Goal: Task Accomplishment & Management: Use online tool/utility

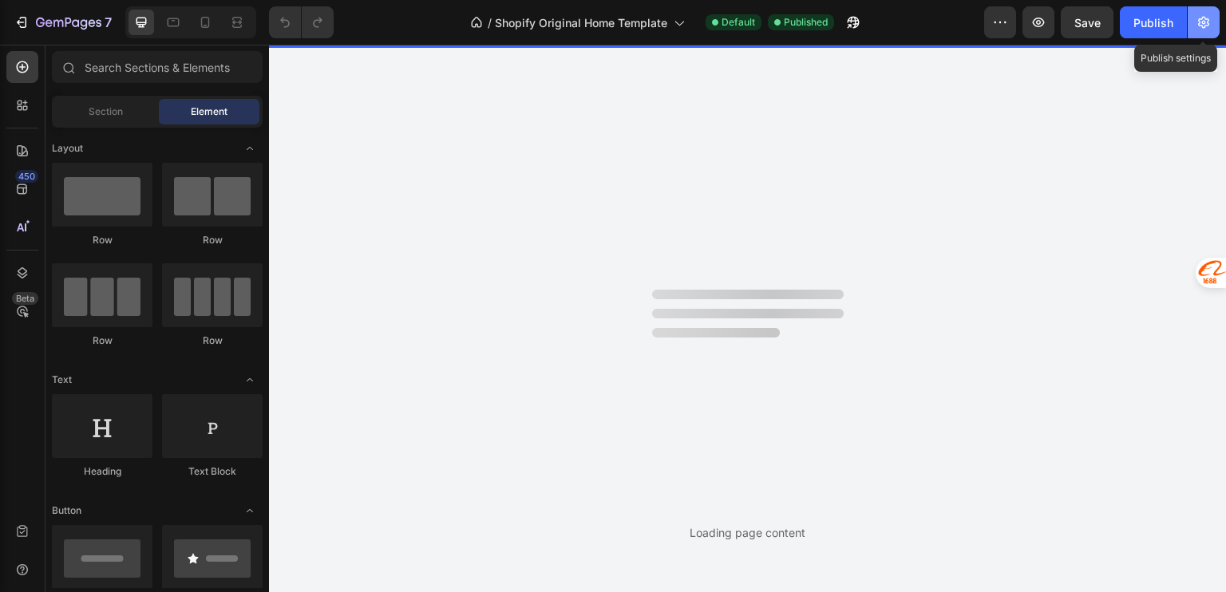
click at [1204, 25] on icon "button" at bounding box center [1204, 22] width 16 height 16
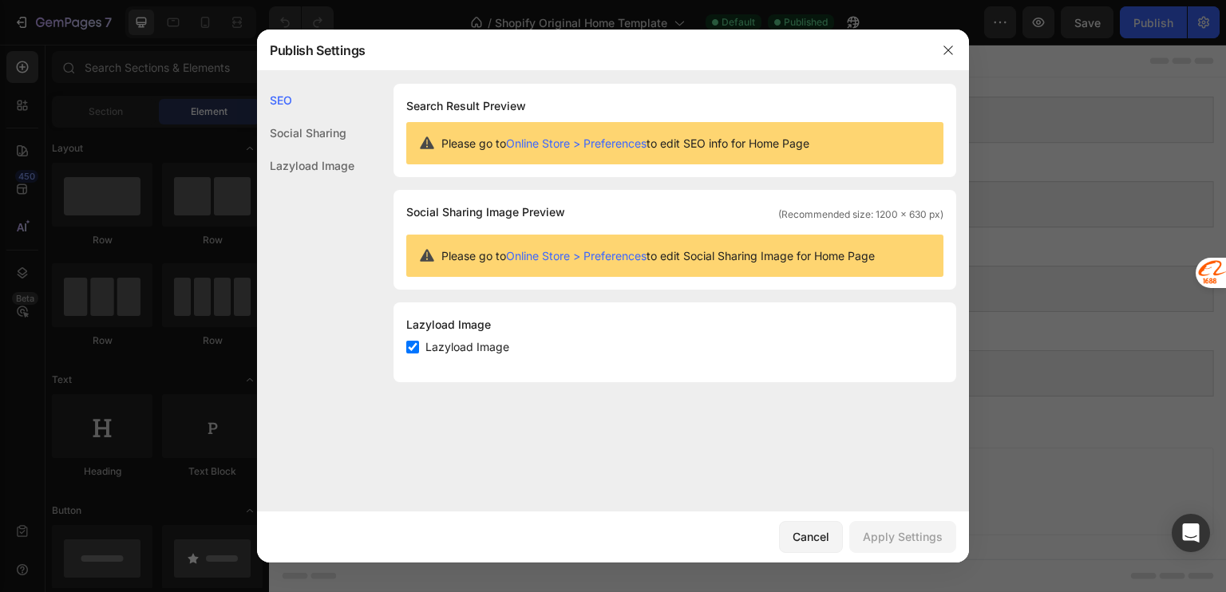
drag, startPoint x: 431, startPoint y: 257, endPoint x: 904, endPoint y: 248, distance: 473.4
click at [904, 248] on div "Please go to Online Store > Preferences to edit Social Sharing Image for Home P…" at bounding box center [674, 256] width 537 height 42
click at [819, 268] on div "Please go to Online Store > Preferences to edit Social Sharing Image for Home P…" at bounding box center [674, 256] width 537 height 42
drag, startPoint x: 407, startPoint y: 104, endPoint x: 548, endPoint y: 103, distance: 140.5
click at [548, 103] on h1 "Search Result Preview" at bounding box center [674, 106] width 537 height 19
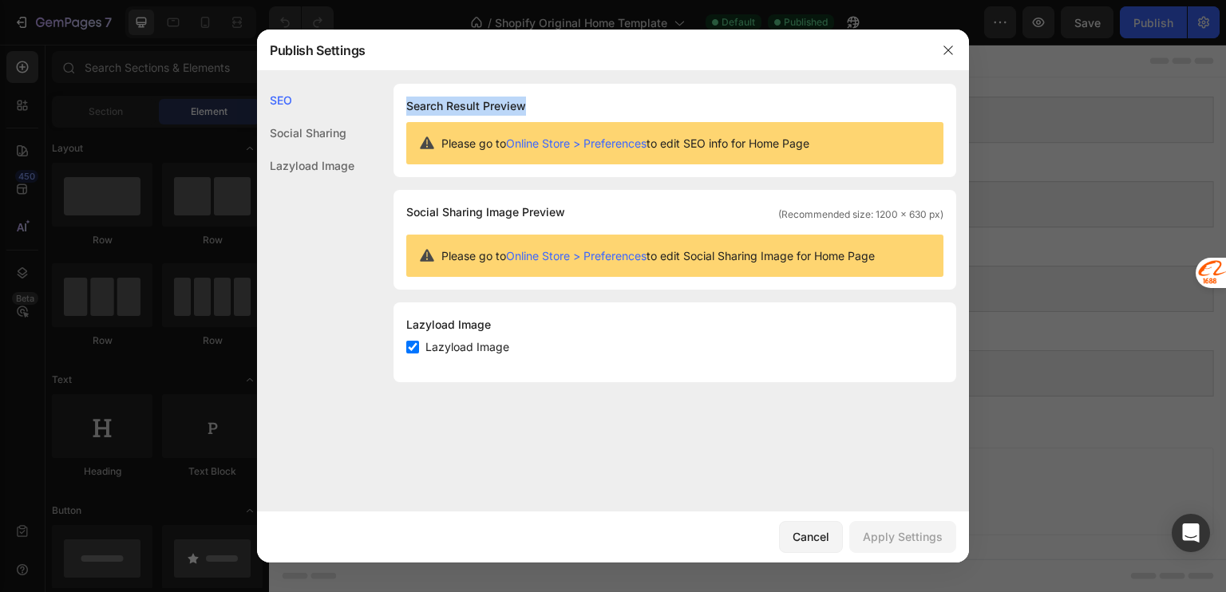
click at [813, 99] on h1 "Search Result Preview" at bounding box center [674, 106] width 537 height 19
click at [948, 45] on icon "button" at bounding box center [948, 50] width 13 height 13
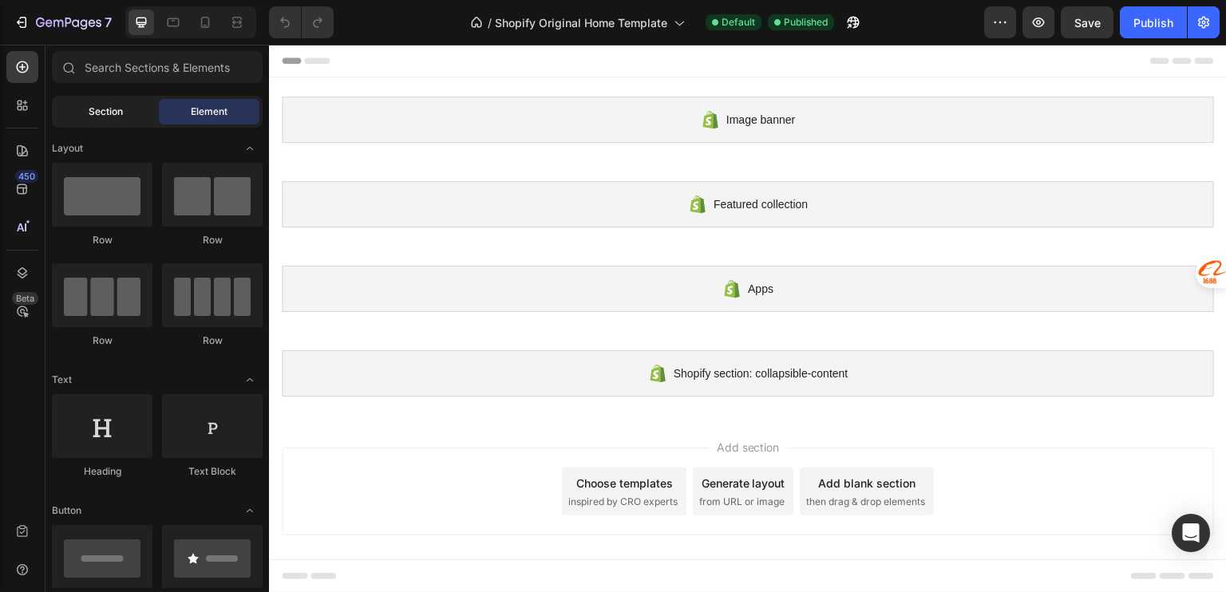
click at [115, 108] on span "Section" at bounding box center [106, 112] width 34 height 14
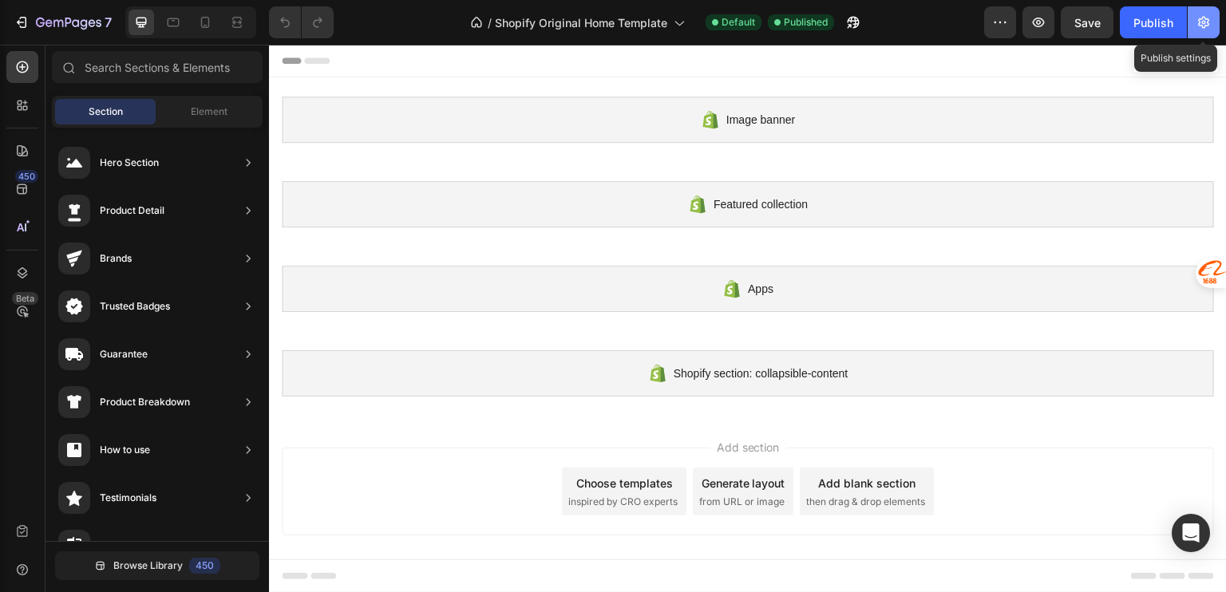
click at [1207, 23] on icon "button" at bounding box center [1204, 22] width 16 height 16
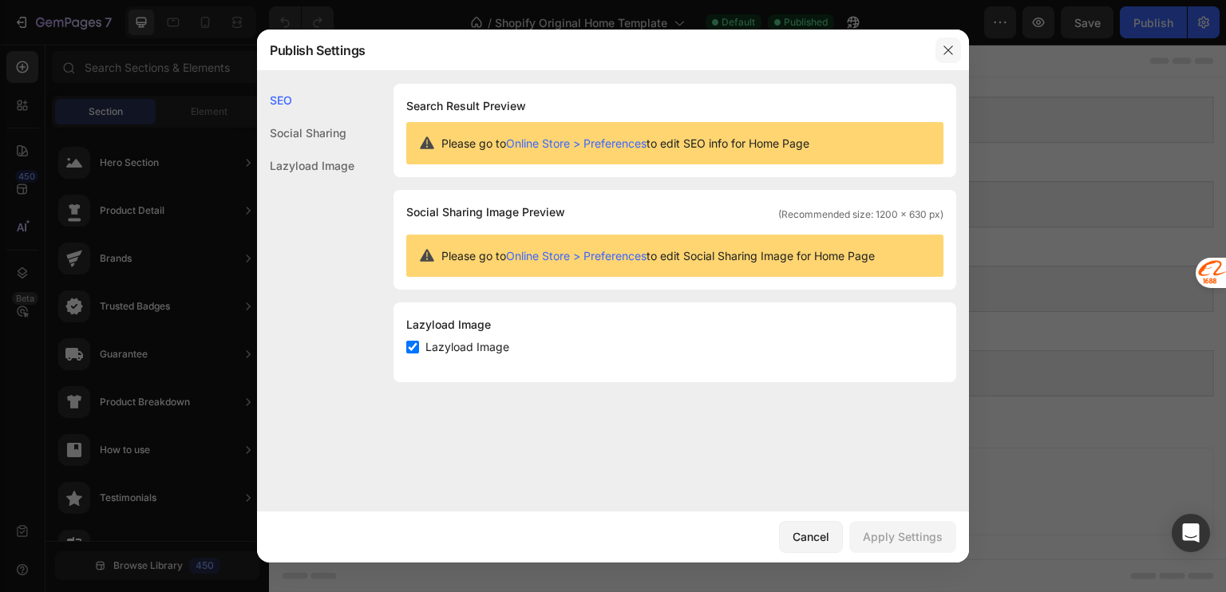
click at [950, 48] on icon "button" at bounding box center [948, 49] width 9 height 9
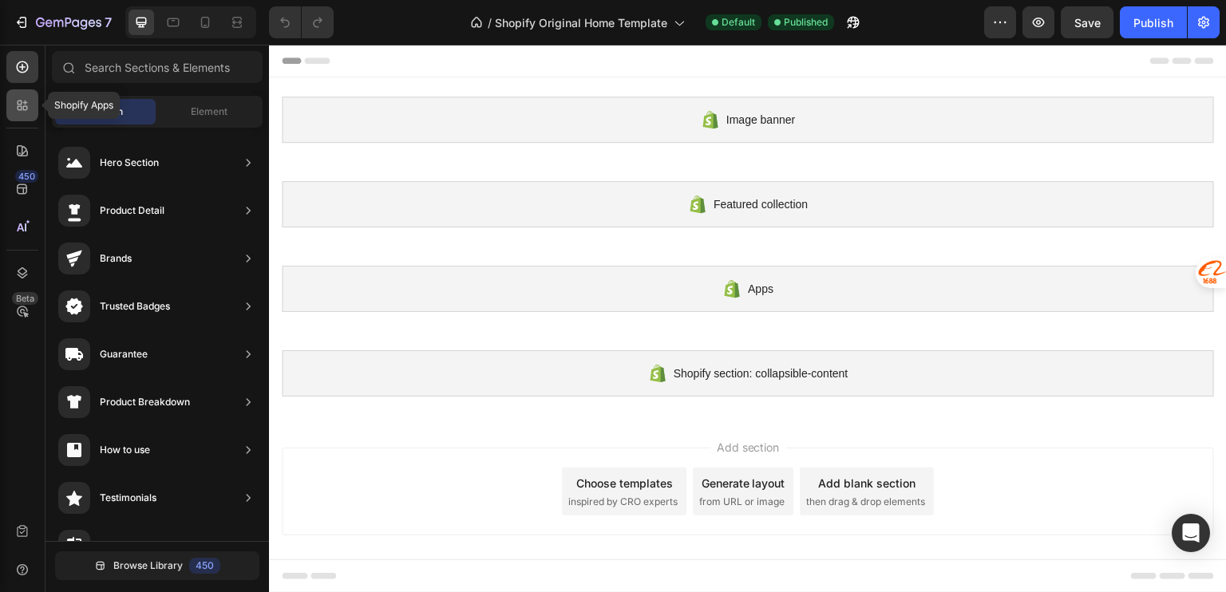
click at [15, 109] on icon at bounding box center [22, 105] width 16 height 16
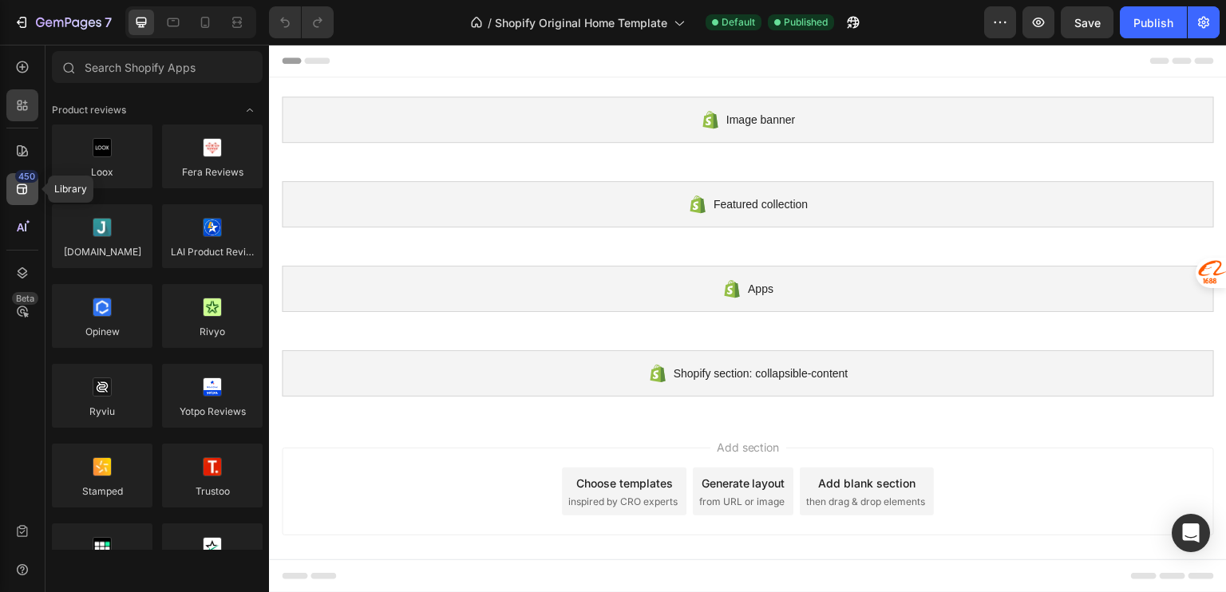
click at [24, 191] on icon at bounding box center [22, 189] width 16 height 16
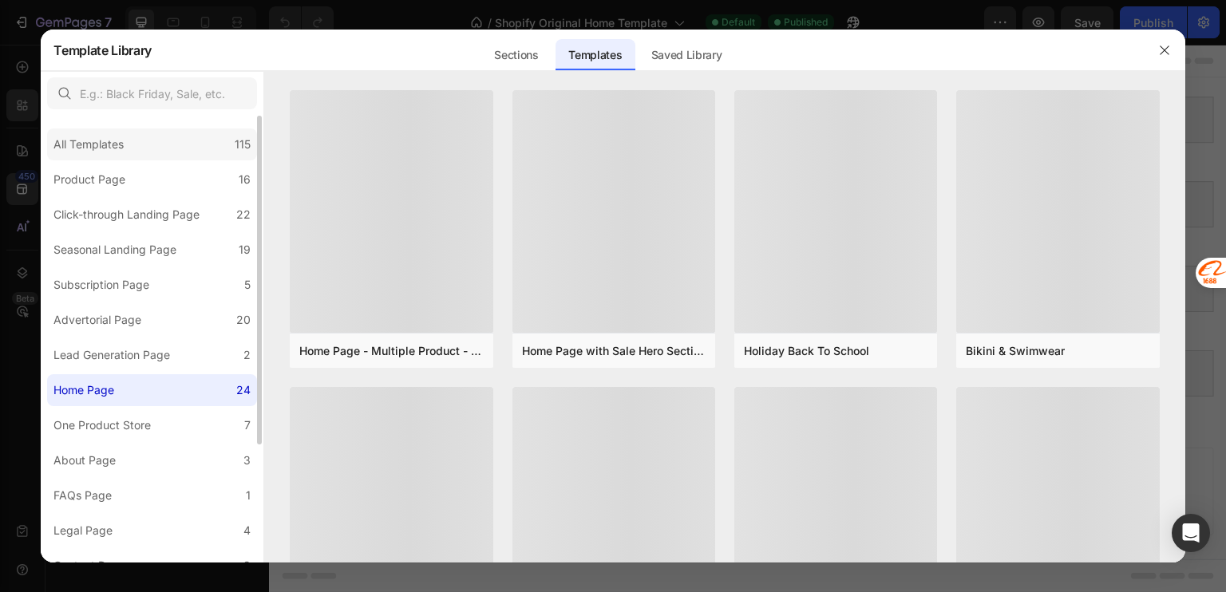
click at [121, 146] on div "All Templates" at bounding box center [88, 144] width 70 height 19
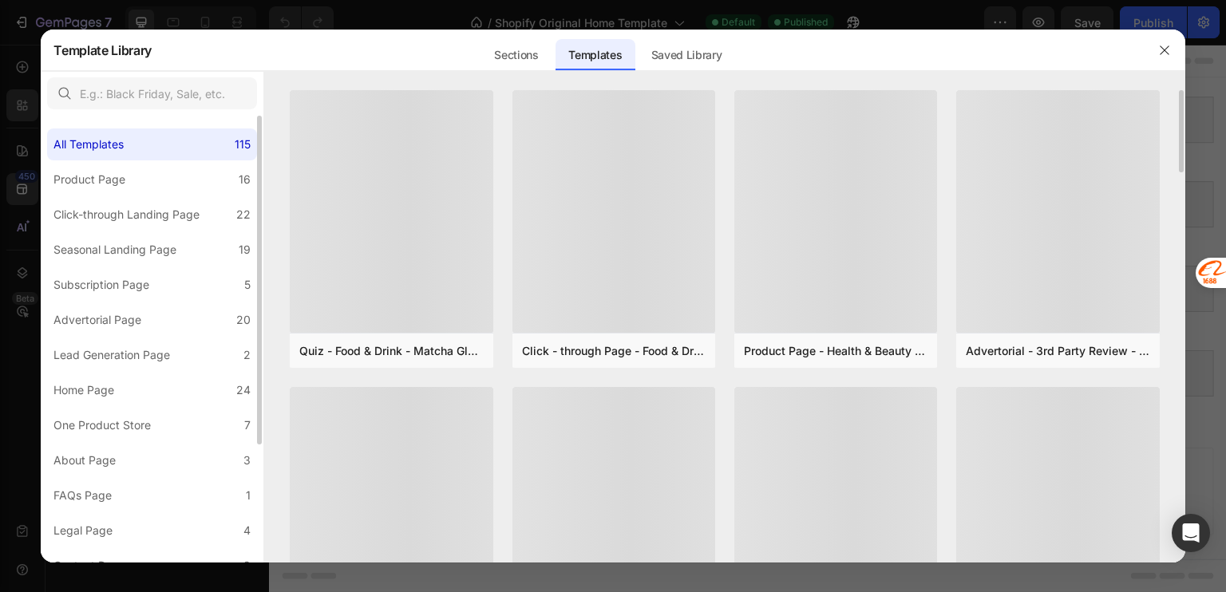
click at [124, 338] on div "All Templates 115 Product Page 16 Click-through Landing Page 22 Seasonal Landin…" at bounding box center [152, 419] width 223 height 607
click at [121, 318] on div "Advertorial Page" at bounding box center [97, 320] width 88 height 19
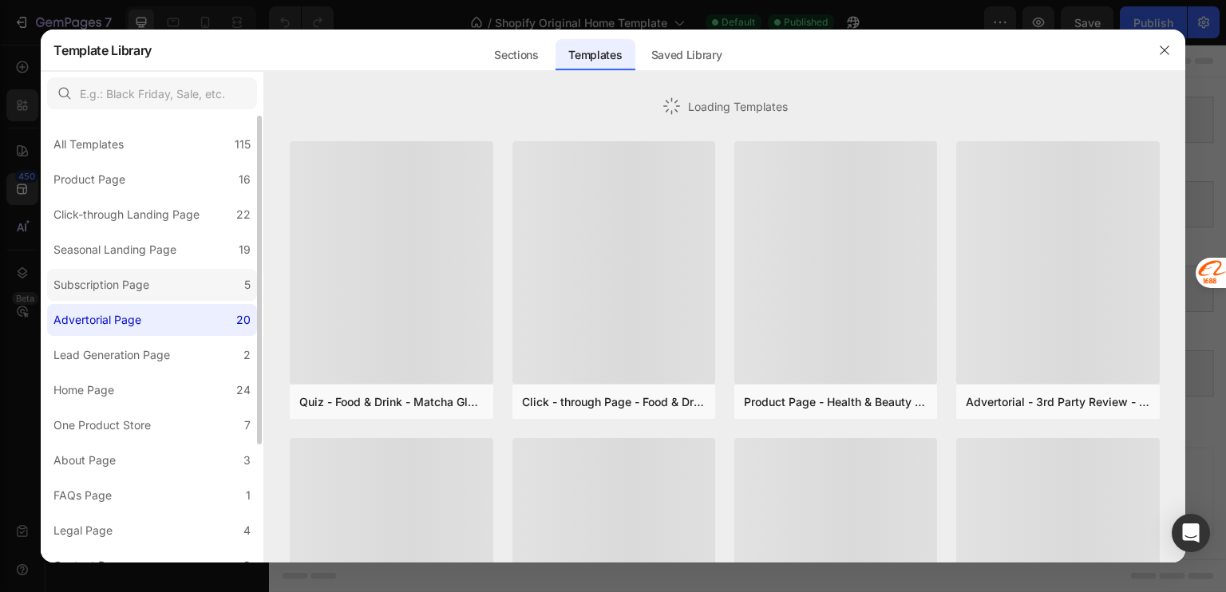
click at [128, 280] on div "Subscription Page" at bounding box center [101, 284] width 96 height 19
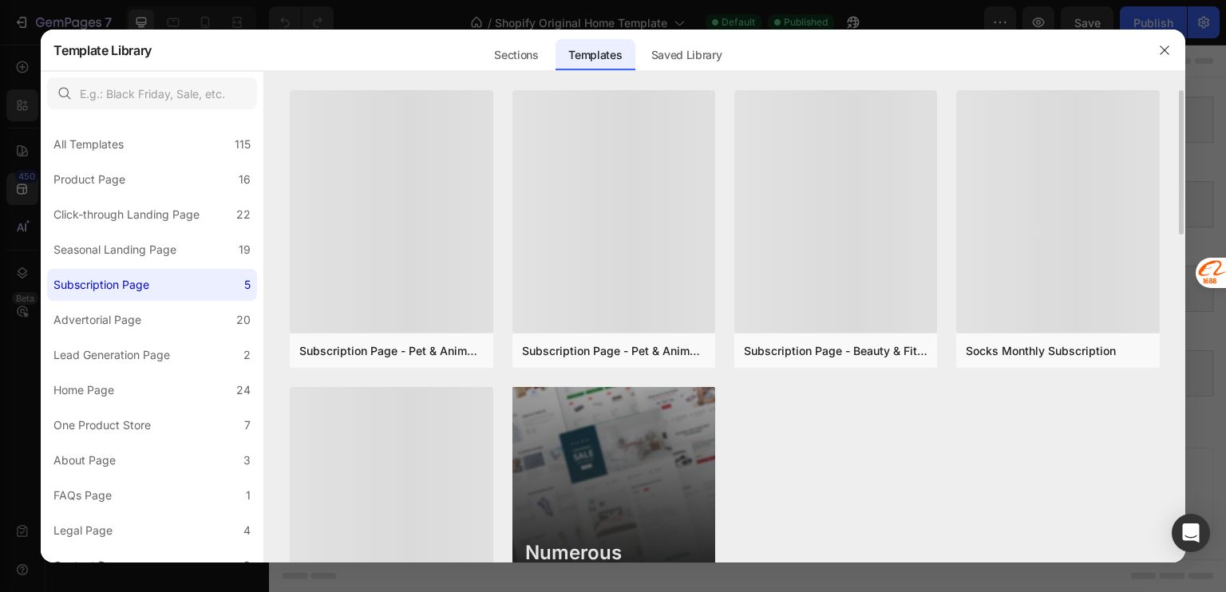
scroll to position [121, 0]
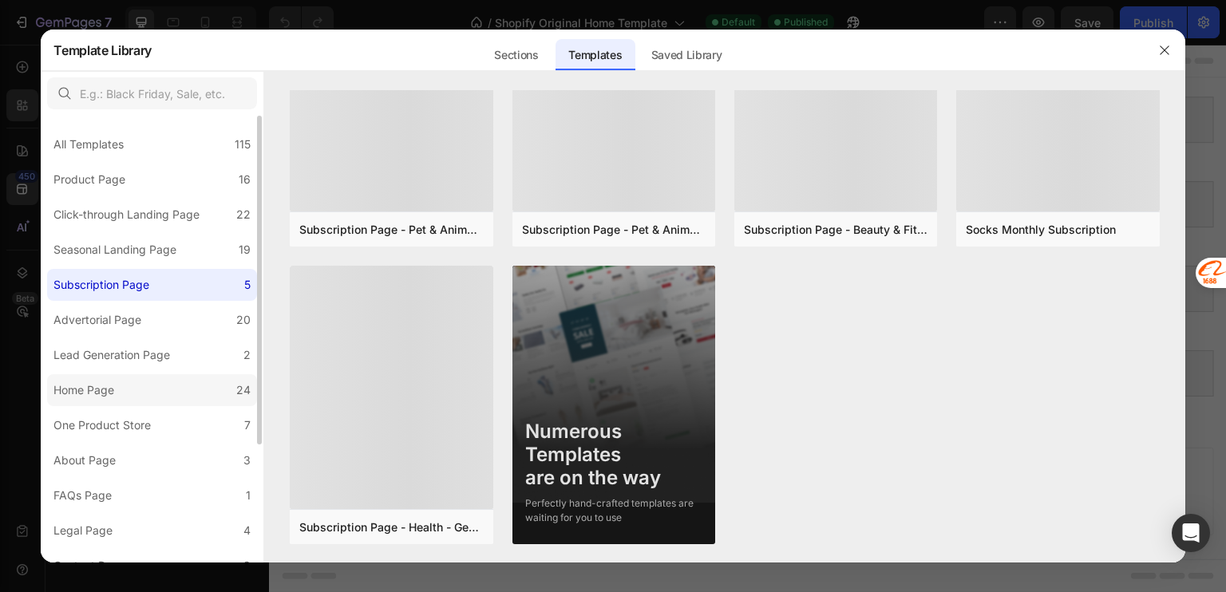
click at [106, 392] on div "Home Page" at bounding box center [83, 390] width 61 height 19
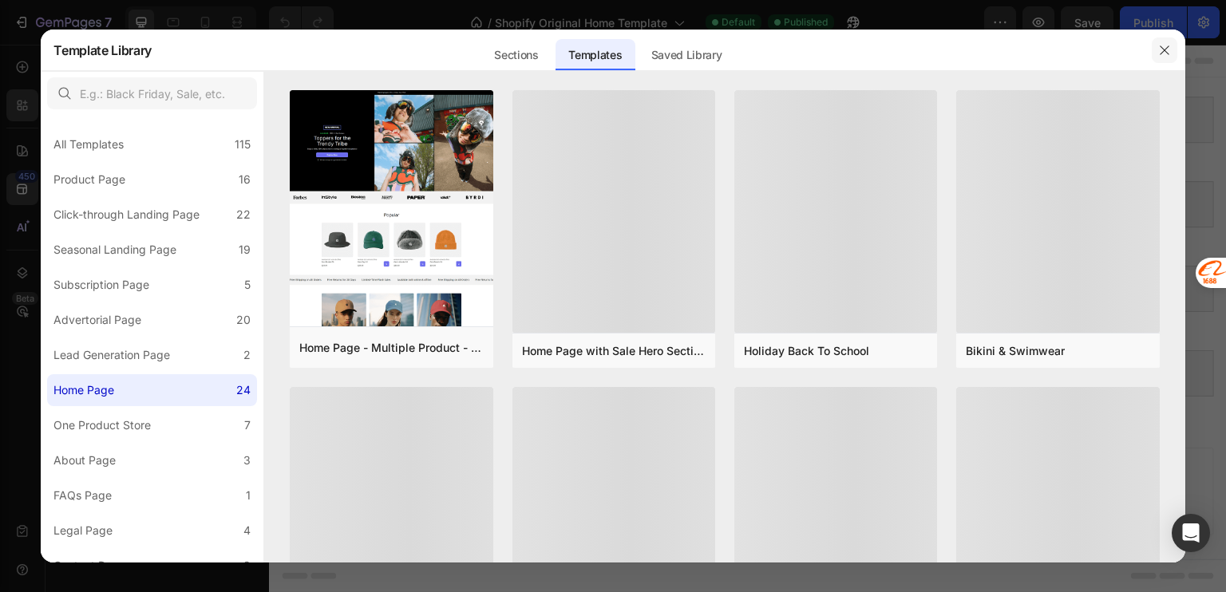
click at [1163, 45] on icon "button" at bounding box center [1164, 50] width 13 height 13
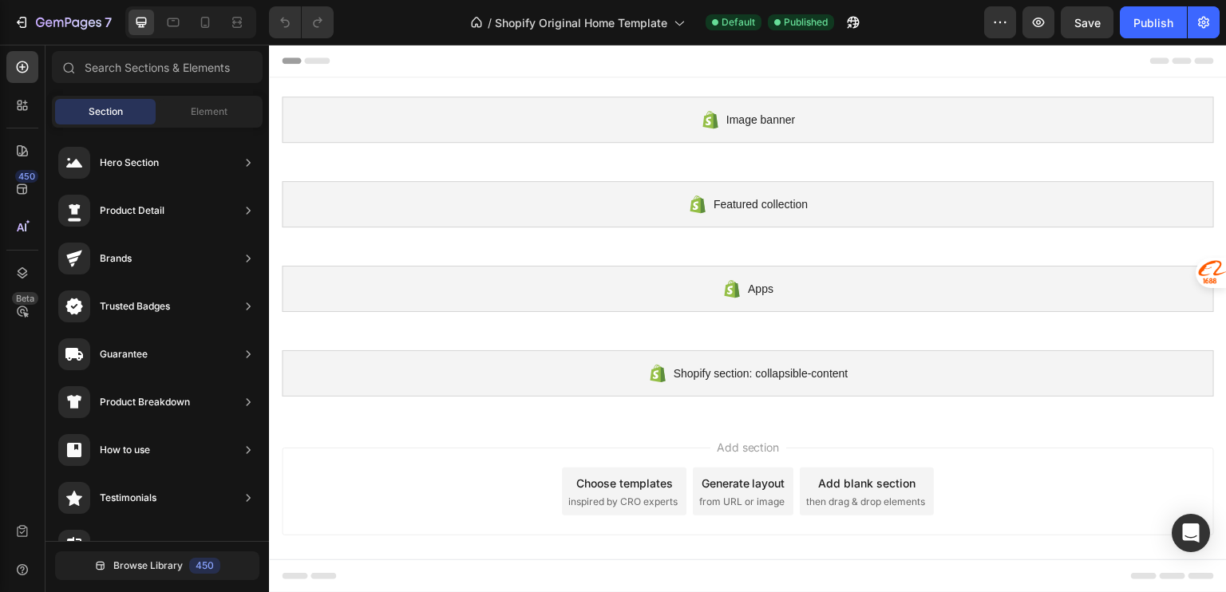
click at [1164, 45] on div at bounding box center [748, 61] width 932 height 32
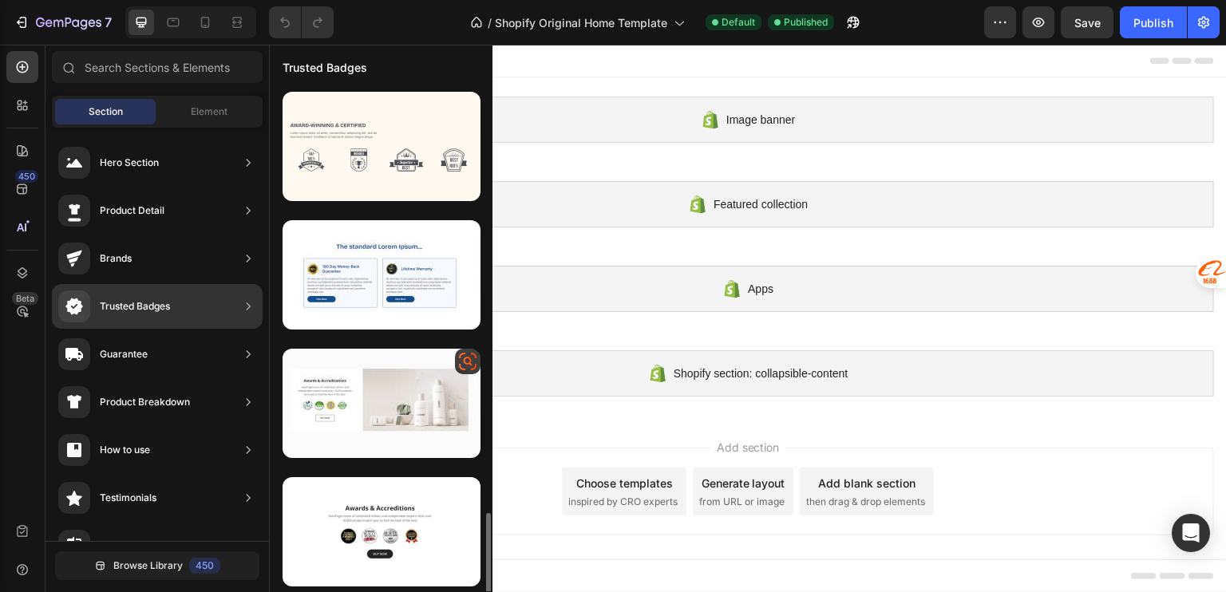
scroll to position [256, 0]
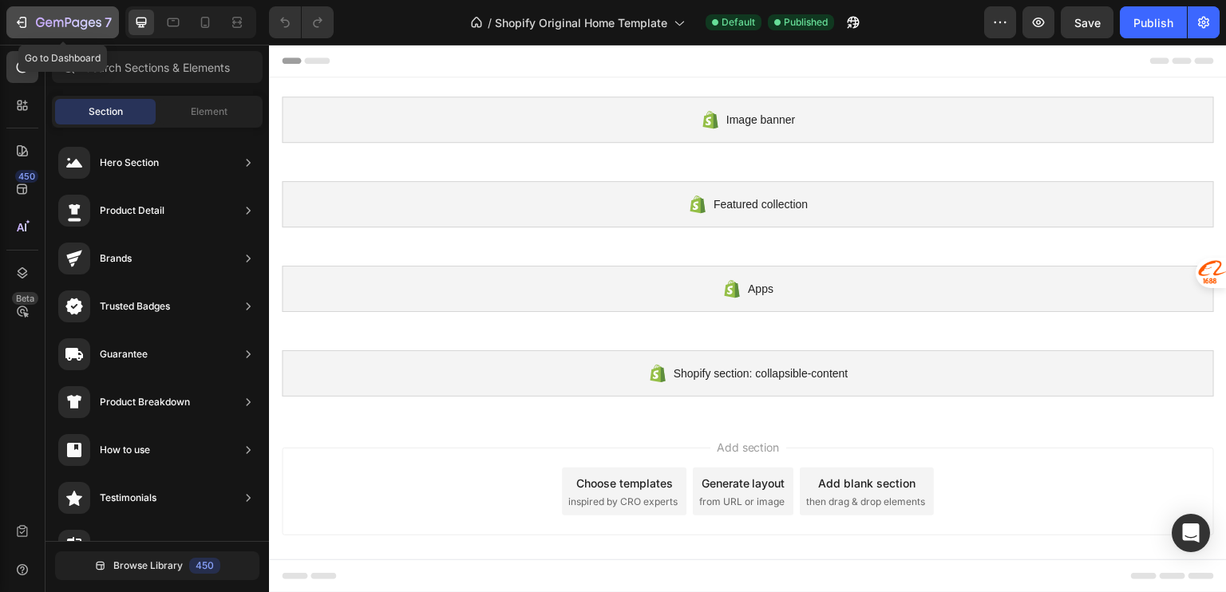
click at [30, 22] on div "7" at bounding box center [63, 22] width 98 height 19
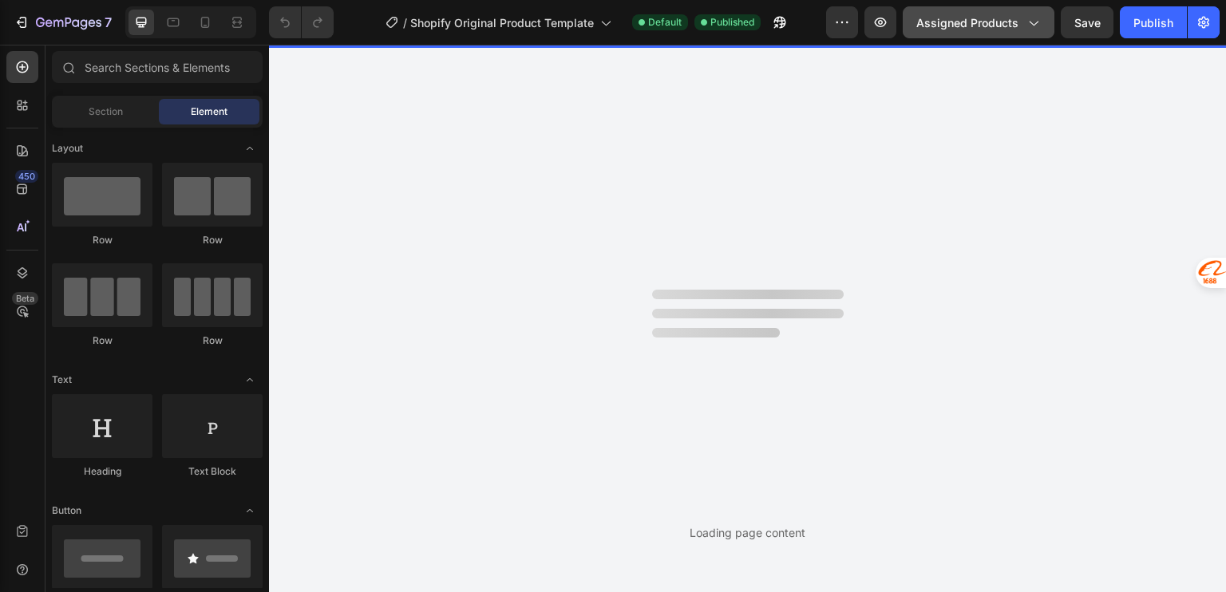
click at [963, 23] on span "Assigned Products" at bounding box center [967, 22] width 102 height 17
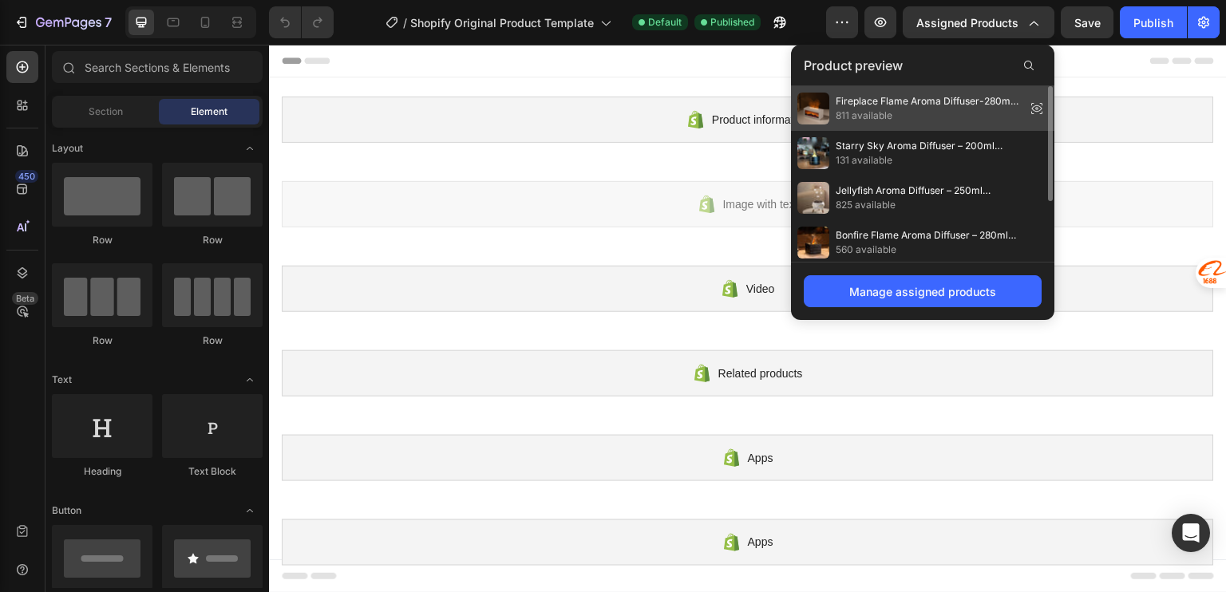
click at [928, 104] on span "Fireplace Flame Aroma Diffuser-280ml Ultrasonic with Remote & Timer" at bounding box center [928, 101] width 184 height 14
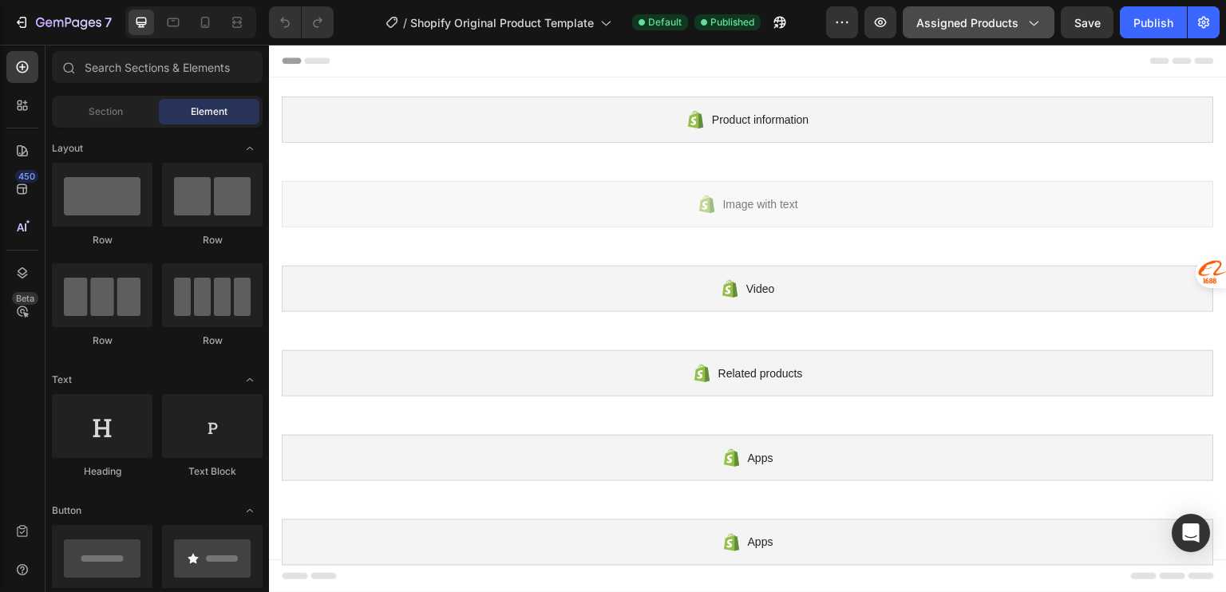
click at [977, 18] on span "Assigned Products" at bounding box center [967, 22] width 102 height 17
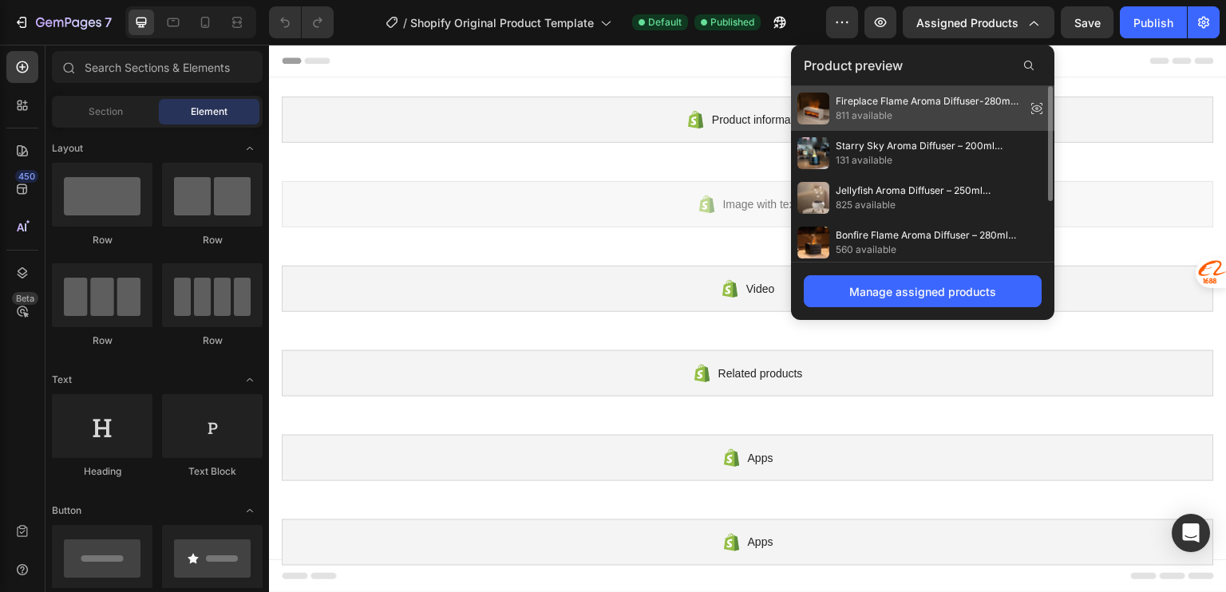
click at [1038, 111] on icon at bounding box center [1037, 108] width 22 height 22
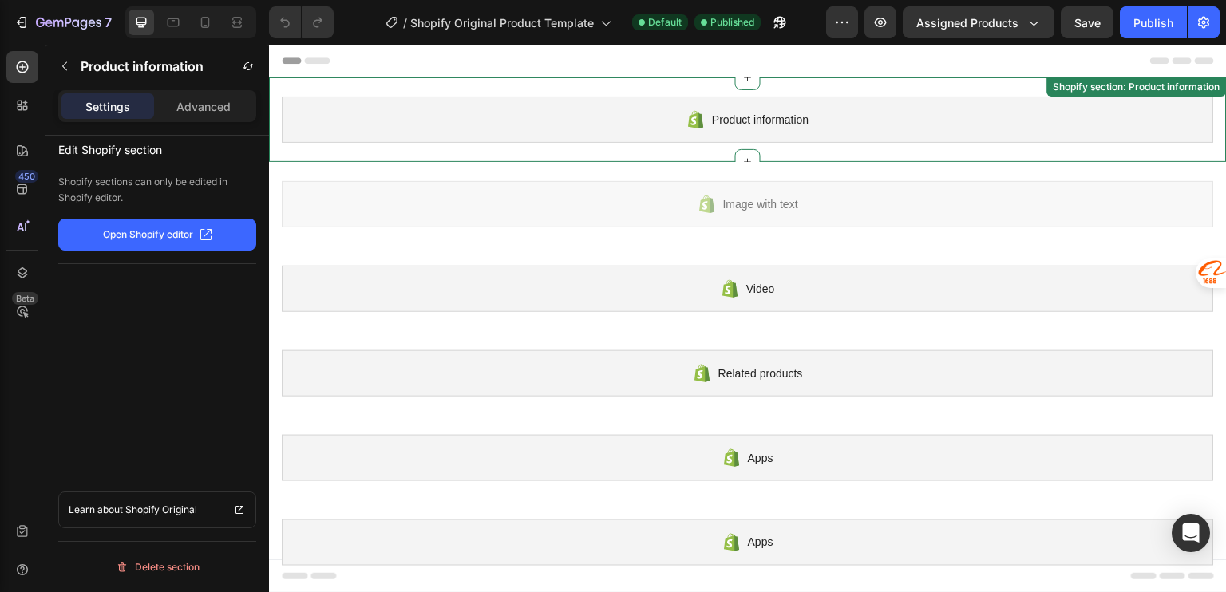
click at [699, 118] on icon at bounding box center [701, 121] width 5 height 16
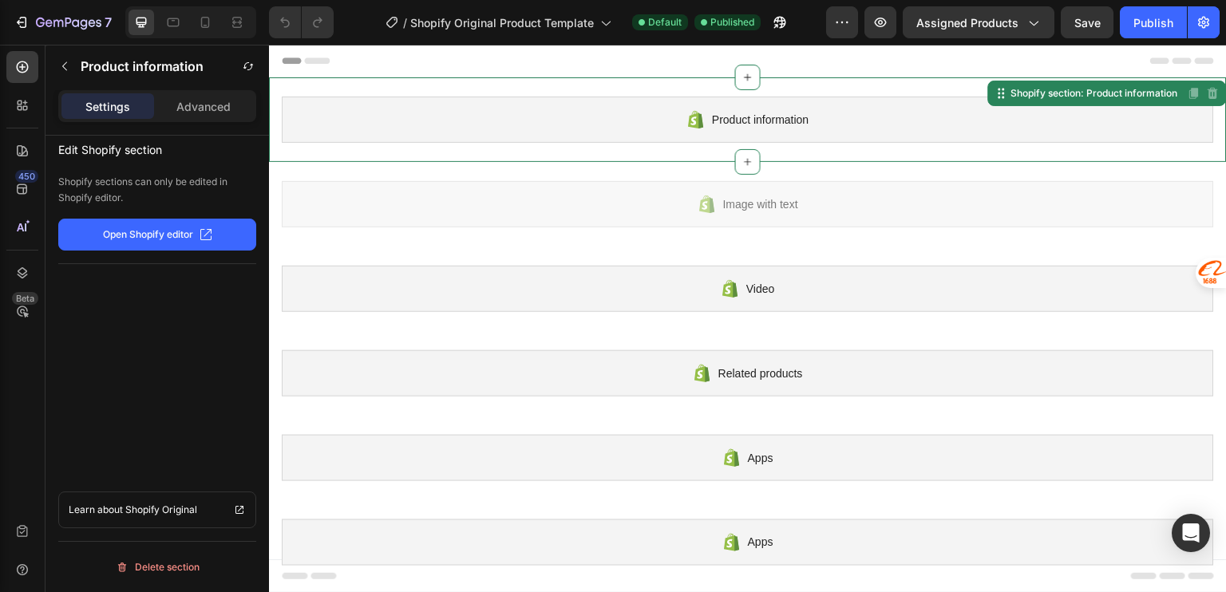
click at [173, 244] on button "Open Shopify editor" at bounding box center [157, 235] width 198 height 32
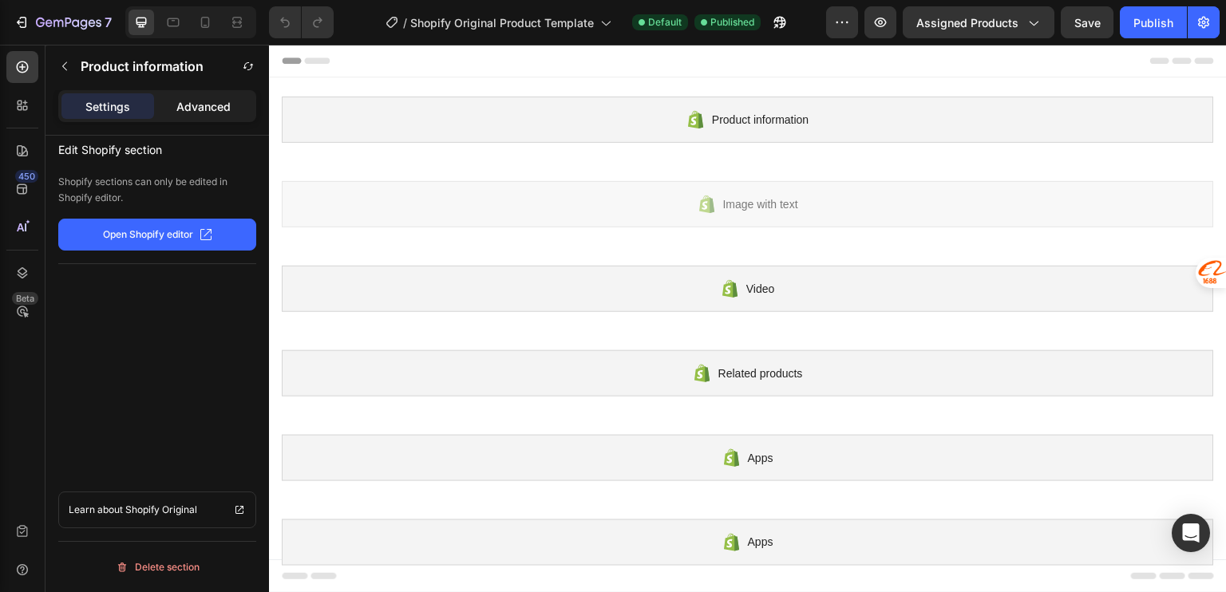
click at [195, 106] on p "Advanced" at bounding box center [203, 106] width 54 height 17
click at [106, 109] on p "Settings" at bounding box center [107, 106] width 45 height 17
click at [66, 63] on icon "button" at bounding box center [64, 66] width 13 height 13
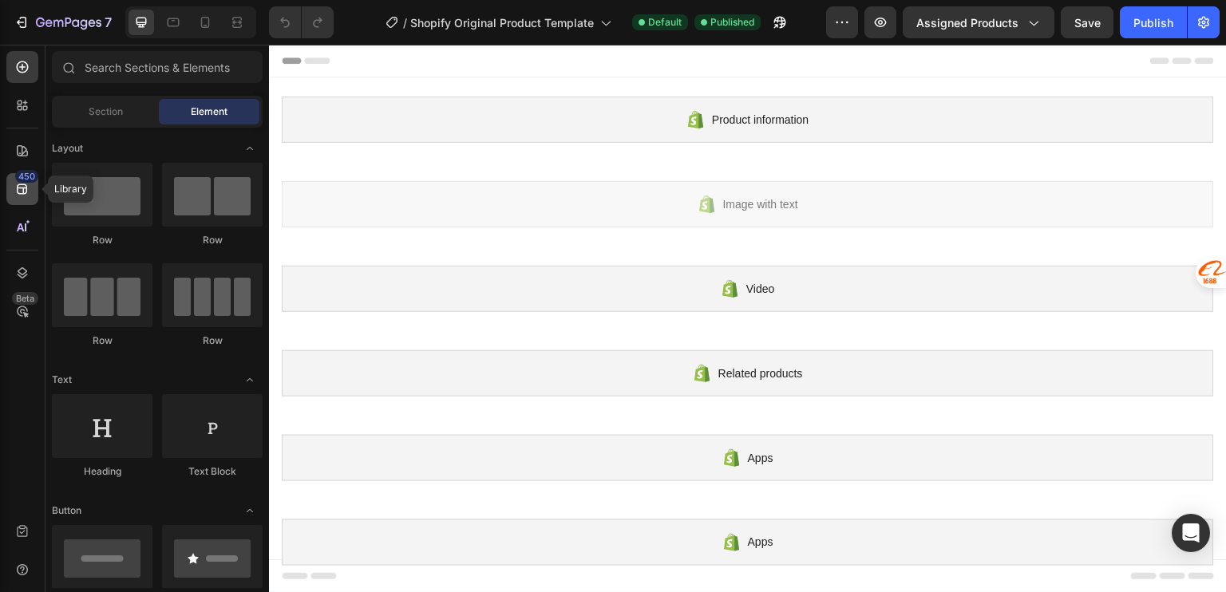
click at [19, 198] on div "450" at bounding box center [22, 189] width 32 height 32
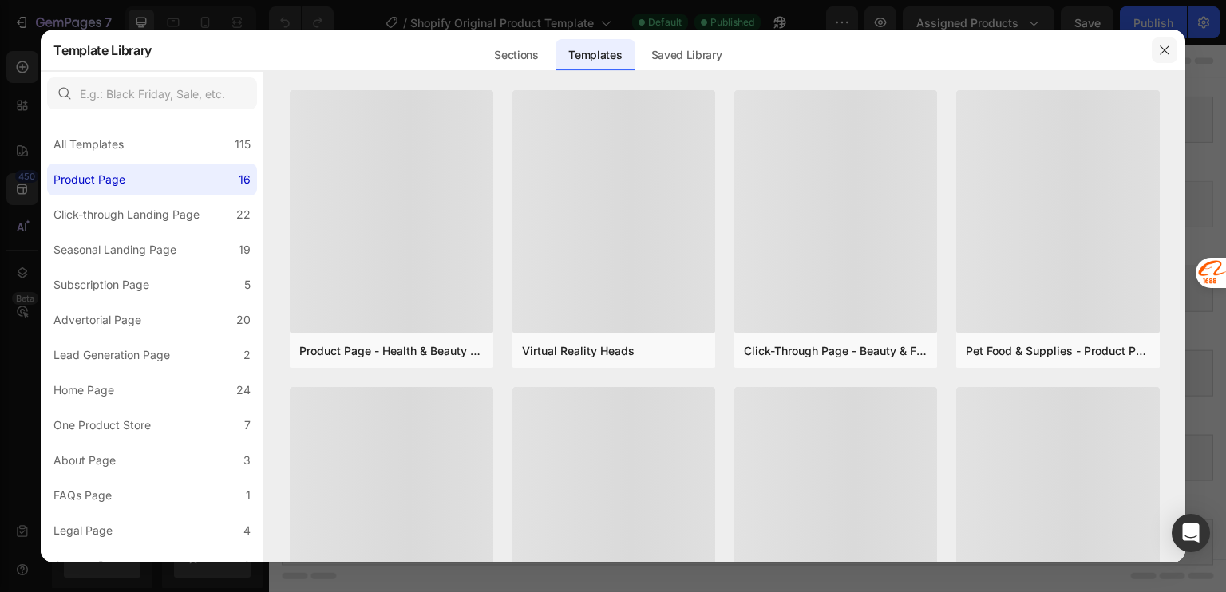
click at [1158, 50] on icon "button" at bounding box center [1164, 50] width 13 height 13
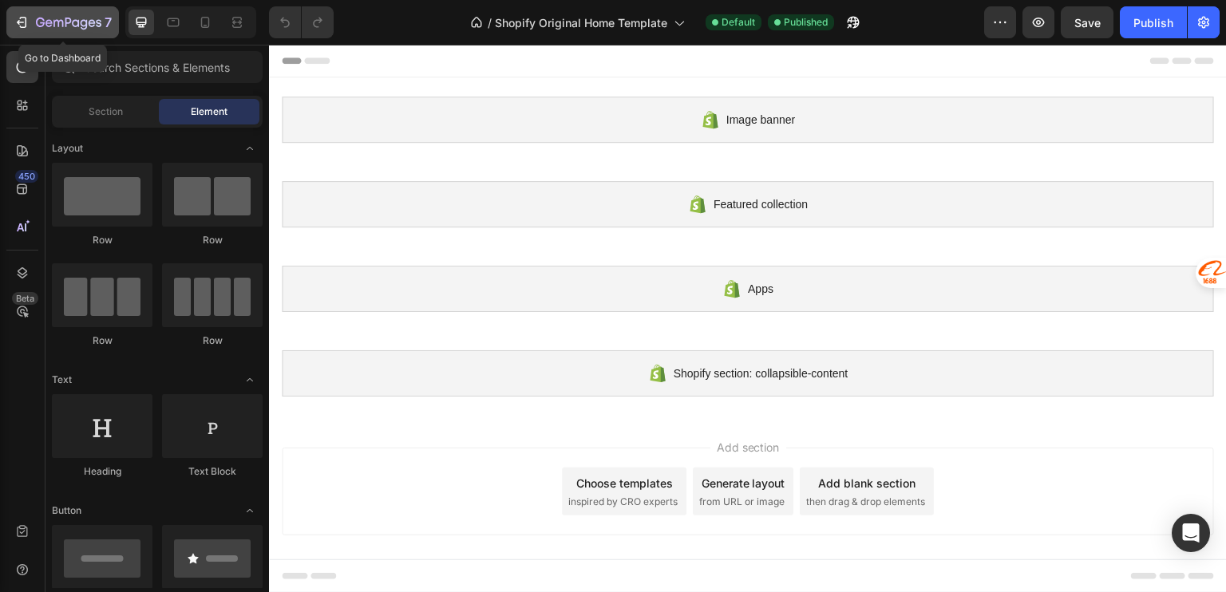
click at [86, 20] on icon "button" at bounding box center [84, 24] width 7 height 10
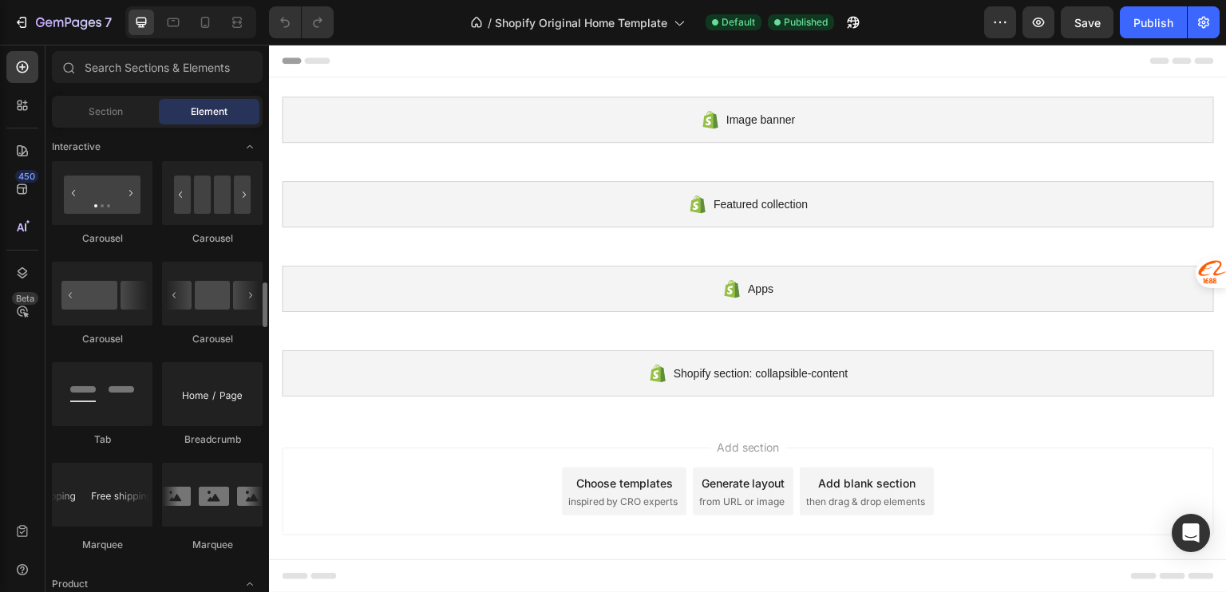
scroll to position [3193, 0]
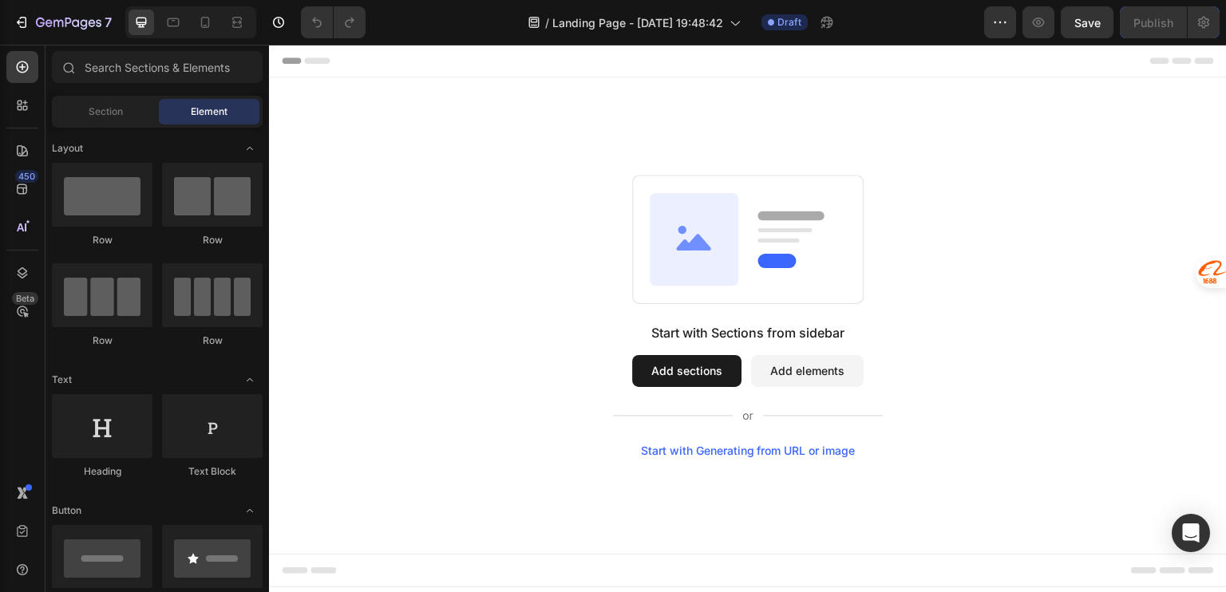
click at [396, 331] on div "Start with Sections from sidebar Add sections Add elements Start with Generatin…" at bounding box center [747, 316] width 843 height 283
click at [420, 345] on div "Start with Sections from sidebar Add sections Add elements Start with Generatin…" at bounding box center [747, 316] width 843 height 283
click at [679, 380] on button "Add sections" at bounding box center [686, 371] width 109 height 32
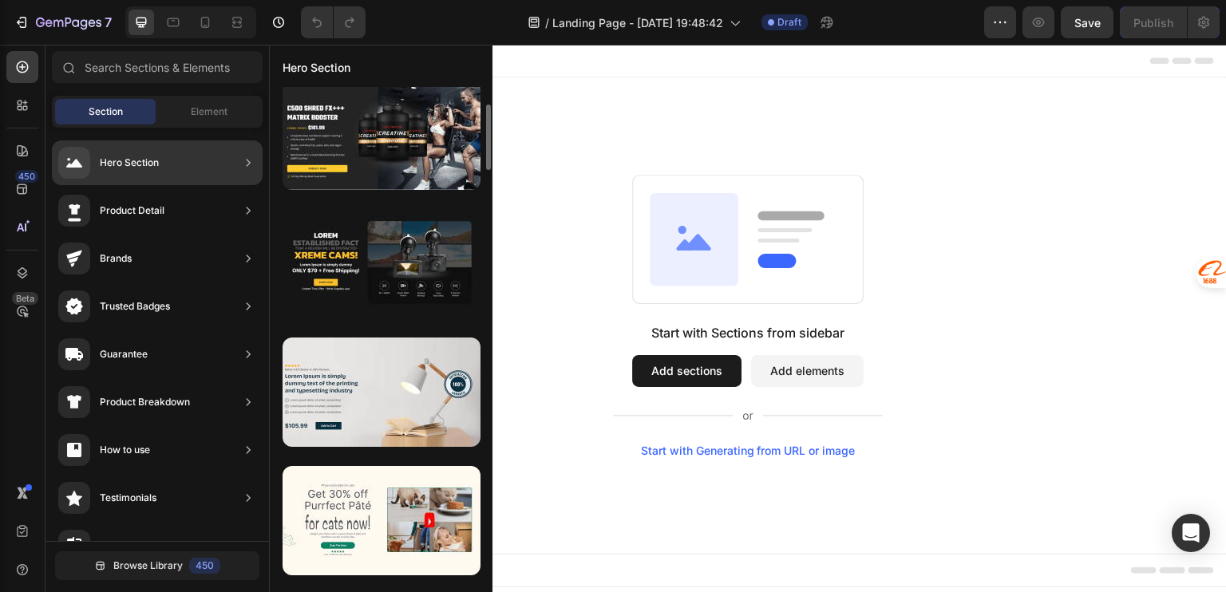
scroll to position [459, 0]
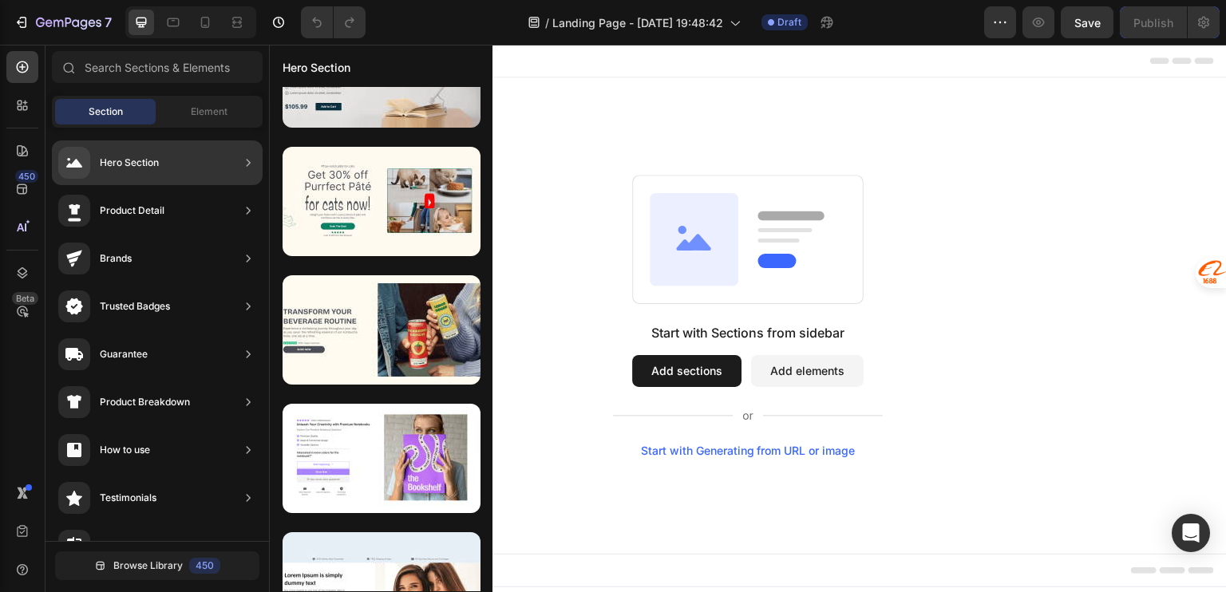
click at [201, 165] on div "Hero Section" at bounding box center [157, 162] width 211 height 45
drag, startPoint x: 255, startPoint y: 170, endPoint x: 265, endPoint y: 172, distance: 10.5
click at [257, 170] on div "Hero Section" at bounding box center [157, 162] width 211 height 45
click at [269, 172] on div "450 Beta Sections(18) Elements(83) Section Element Hero Section Product Detail …" at bounding box center [134, 319] width 269 height 548
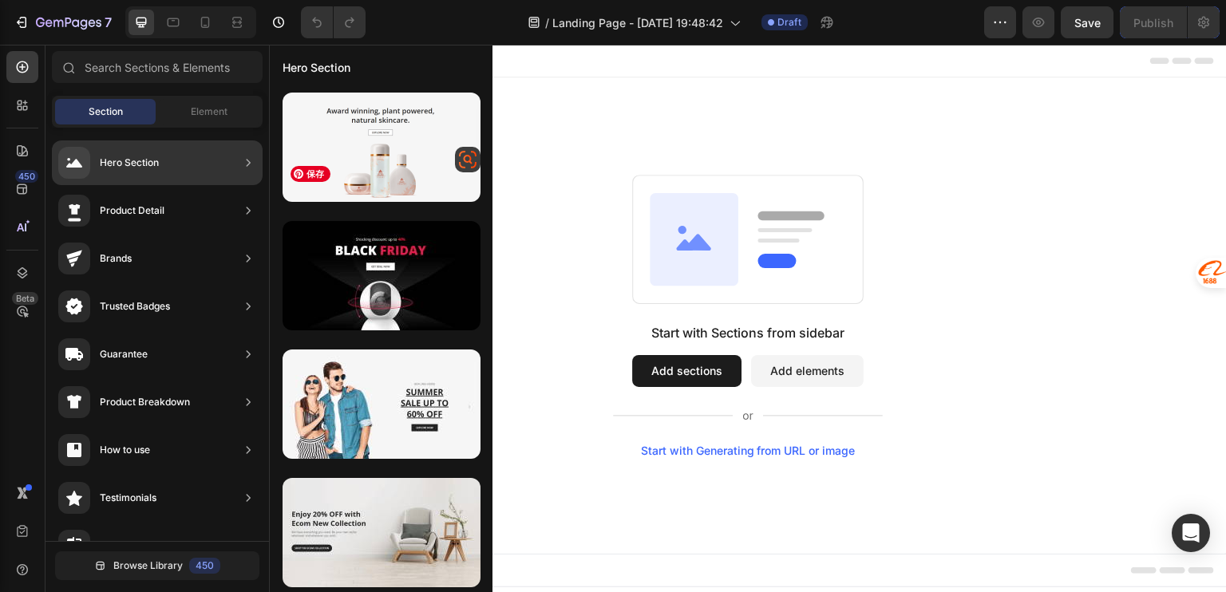
scroll to position [6230, 0]
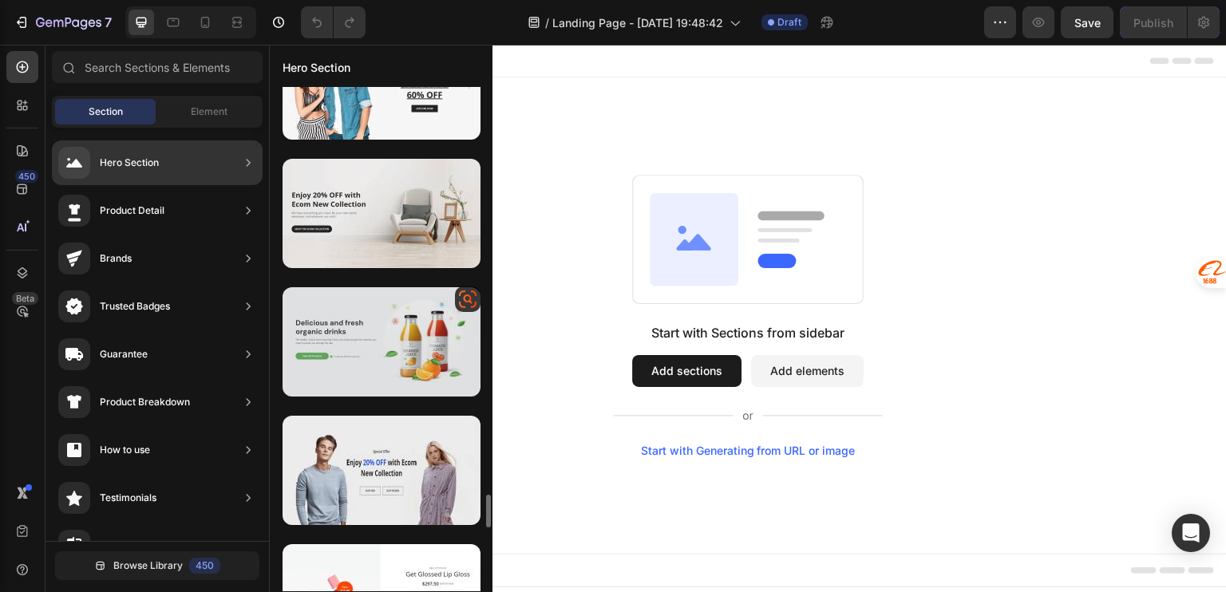
click at [374, 324] on div at bounding box center [382, 341] width 198 height 109
click at [377, 334] on div at bounding box center [382, 341] width 198 height 109
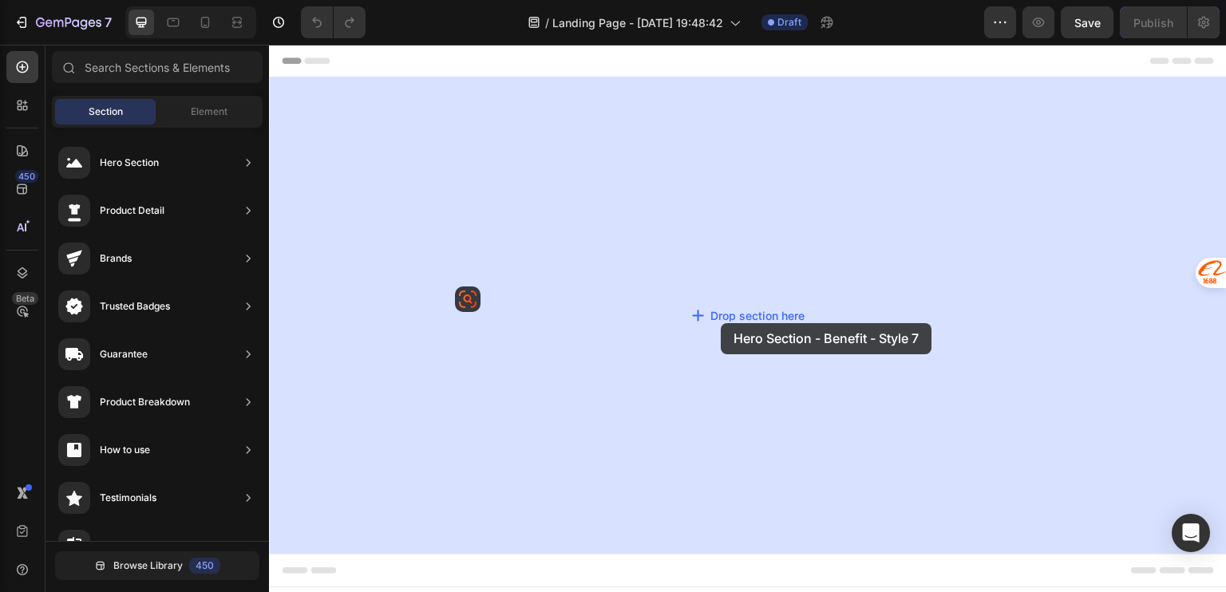
drag, startPoint x: 608, startPoint y: 326, endPoint x: 721, endPoint y: 323, distance: 112.6
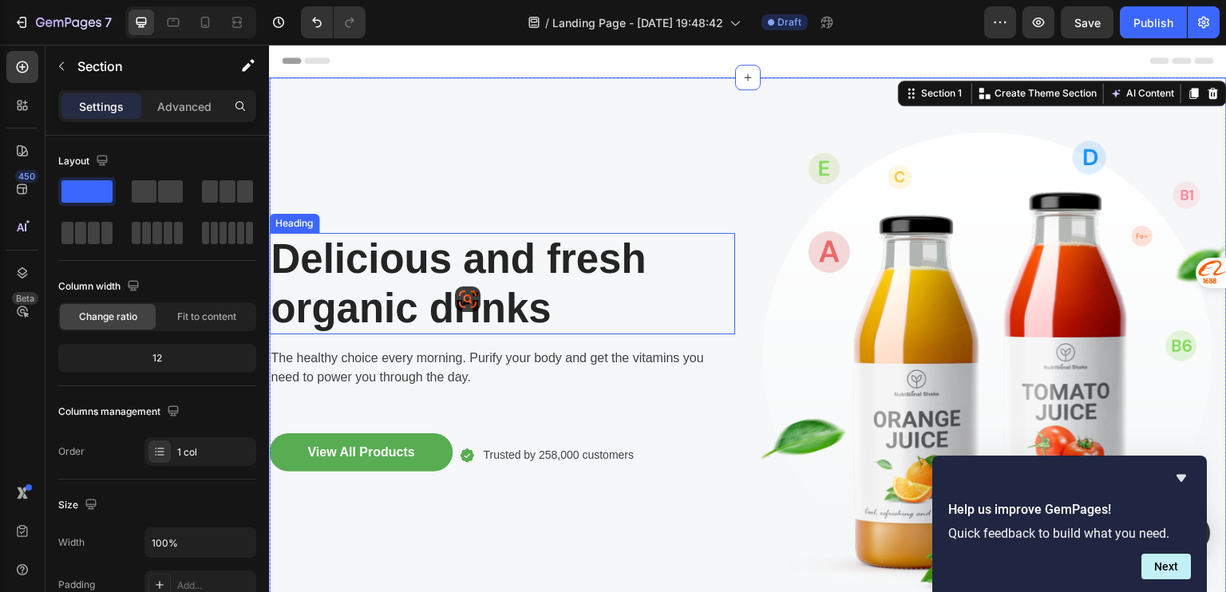
click at [431, 258] on p "Delicious and fresh organic drinks" at bounding box center [502, 283] width 463 height 97
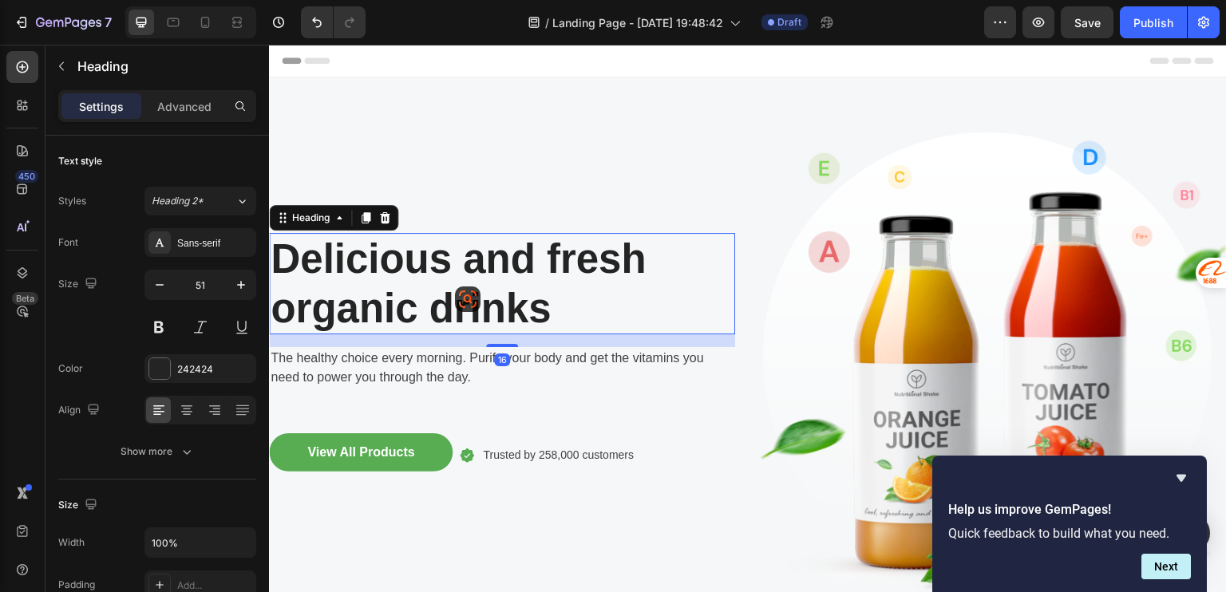
click at [431, 258] on p "Delicious and fresh organic drinks" at bounding box center [502, 283] width 463 height 97
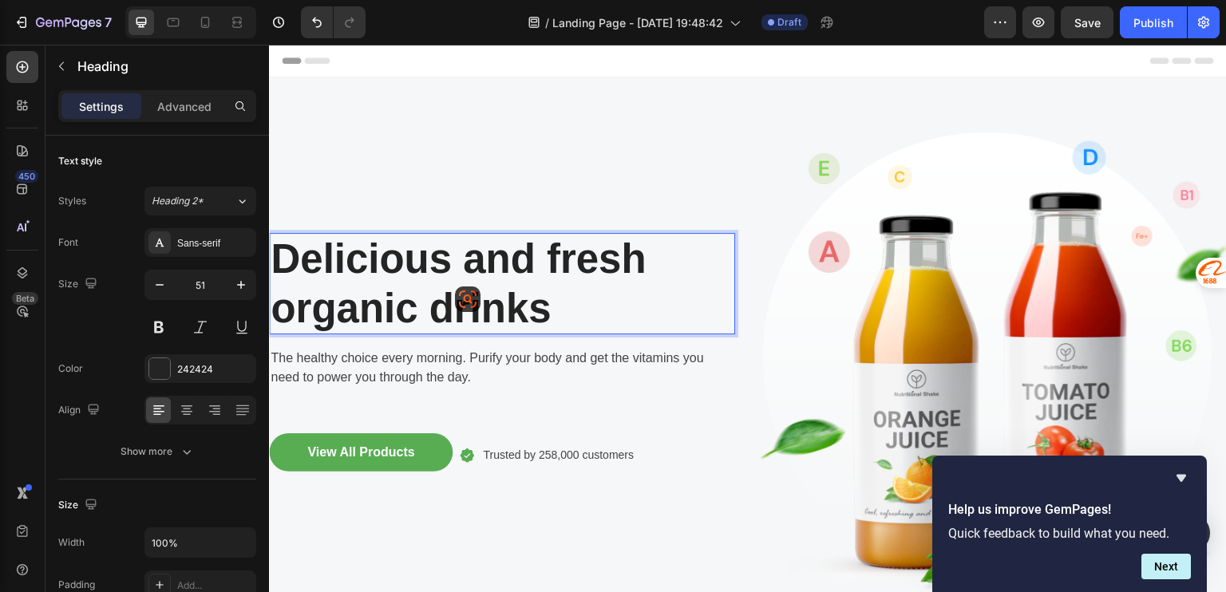
click at [584, 285] on p "Delicious and fresh organic drinks" at bounding box center [502, 283] width 463 height 97
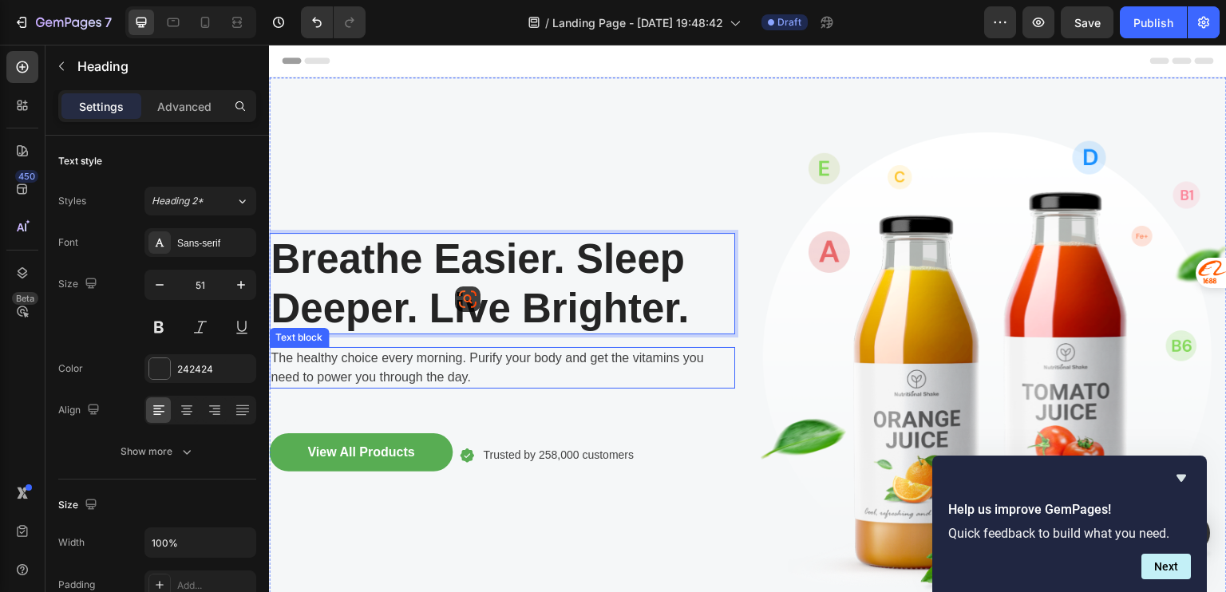
click at [690, 362] on p "The healthy choice every morning. Purify your body and get the vitamins you nee…" at bounding box center [502, 368] width 463 height 38
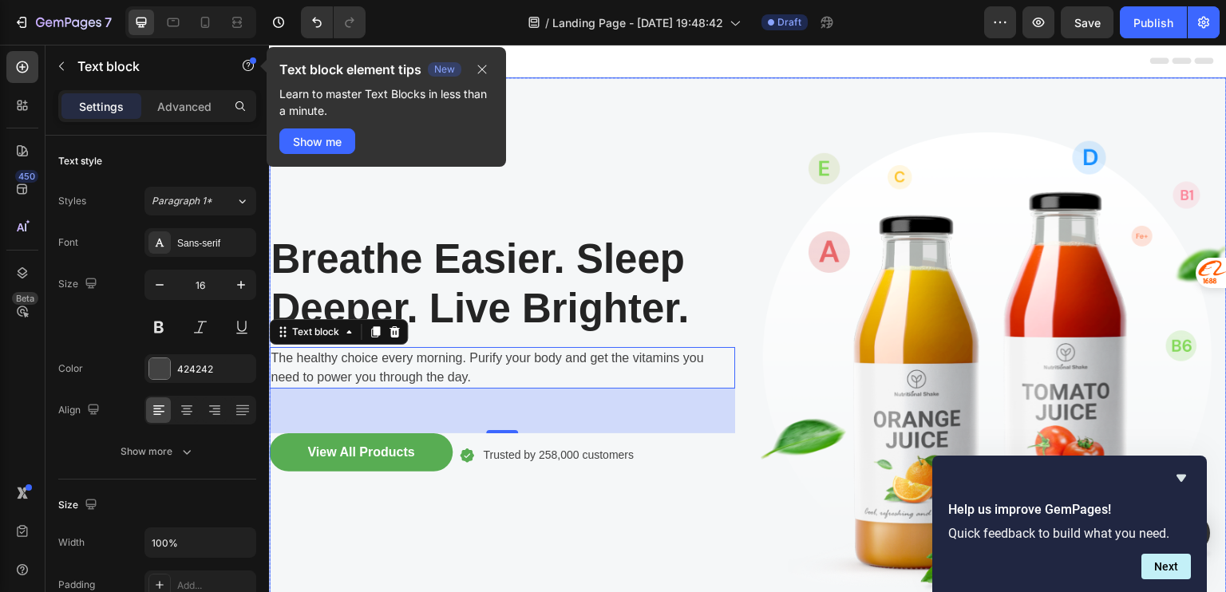
drag, startPoint x: 399, startPoint y: 548, endPoint x: 406, endPoint y: 502, distance: 46.7
click at [399, 548] on div "Breathe Easier. Sleep Deeper. Live Brighter. Heading The healthy choice every m…" at bounding box center [502, 365] width 466 height 524
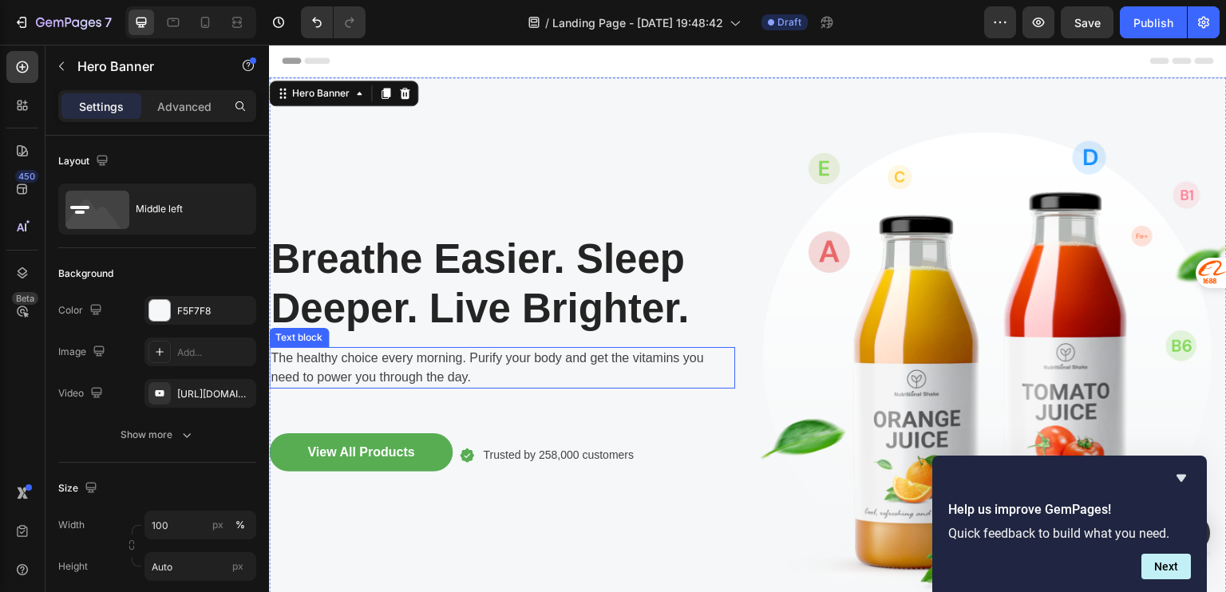
click at [412, 364] on p "The healthy choice every morning. Purify your body and get the vitamins you nee…" at bounding box center [502, 368] width 463 height 38
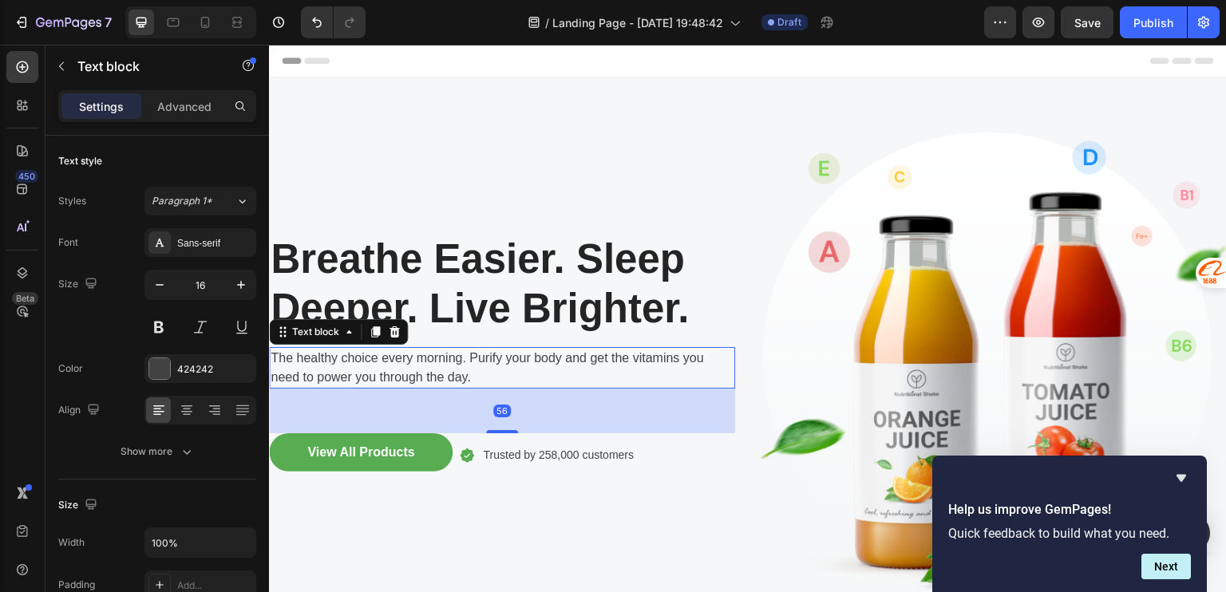
click at [412, 364] on p "The healthy choice every morning. Purify your body and get the vitamins you nee…" at bounding box center [502, 368] width 463 height 38
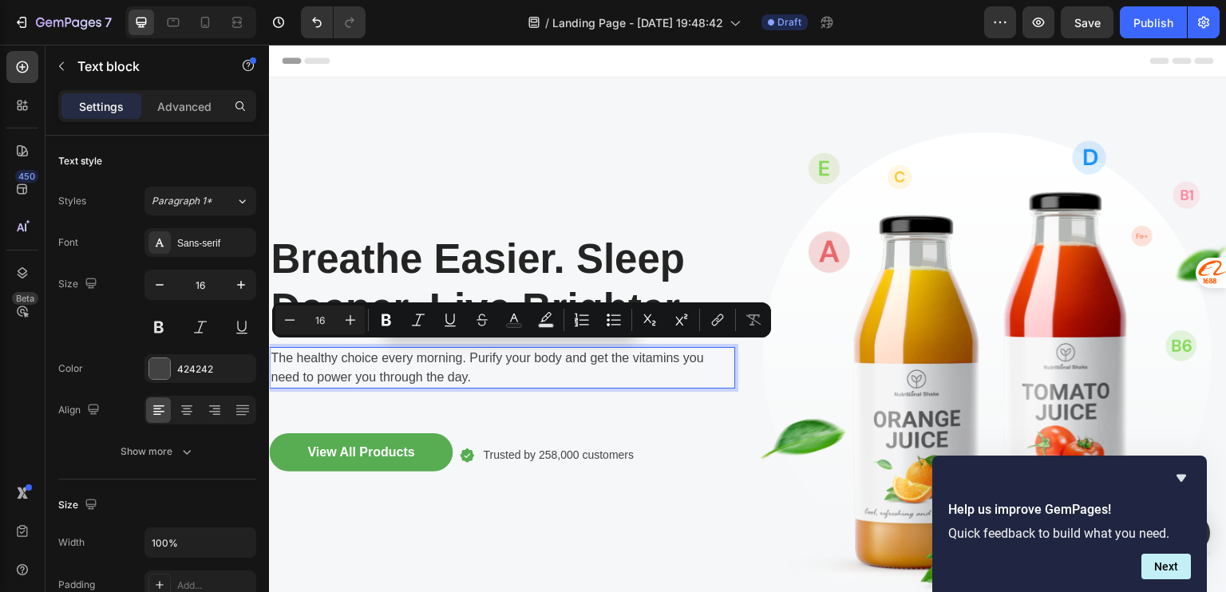
click at [528, 377] on p "The healthy choice every morning. Purify your body and get the vitamins you nee…" at bounding box center [502, 368] width 463 height 38
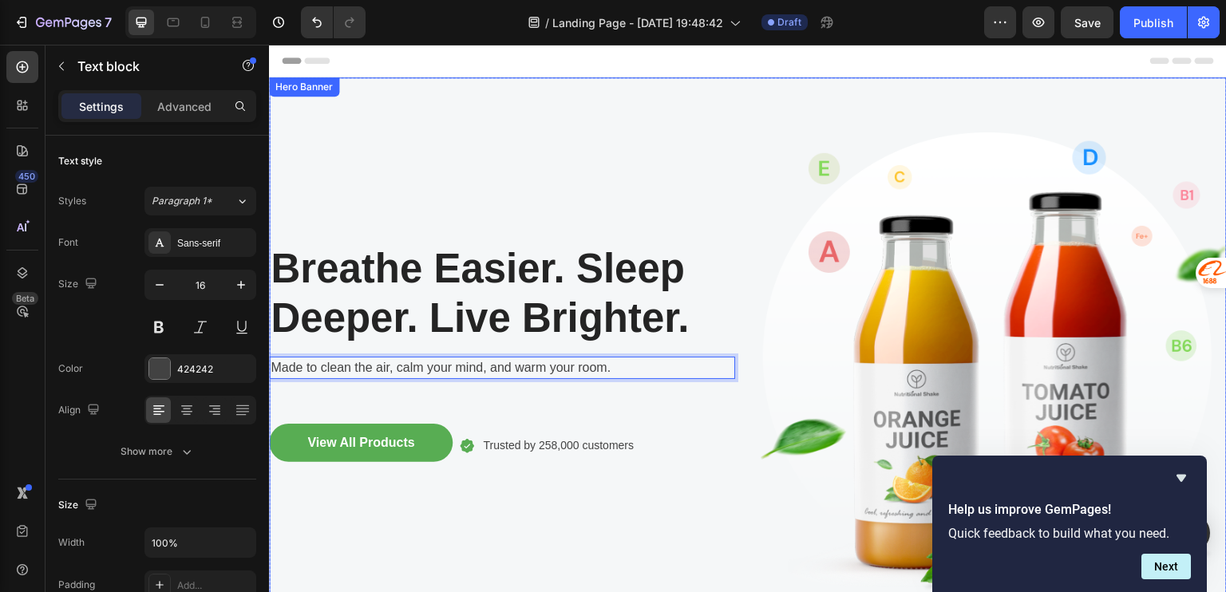
click at [647, 393] on div "Breathe Easier. Sleep Deeper. Live Brighter. Heading Made to clean the air, cal…" at bounding box center [502, 365] width 466 height 524
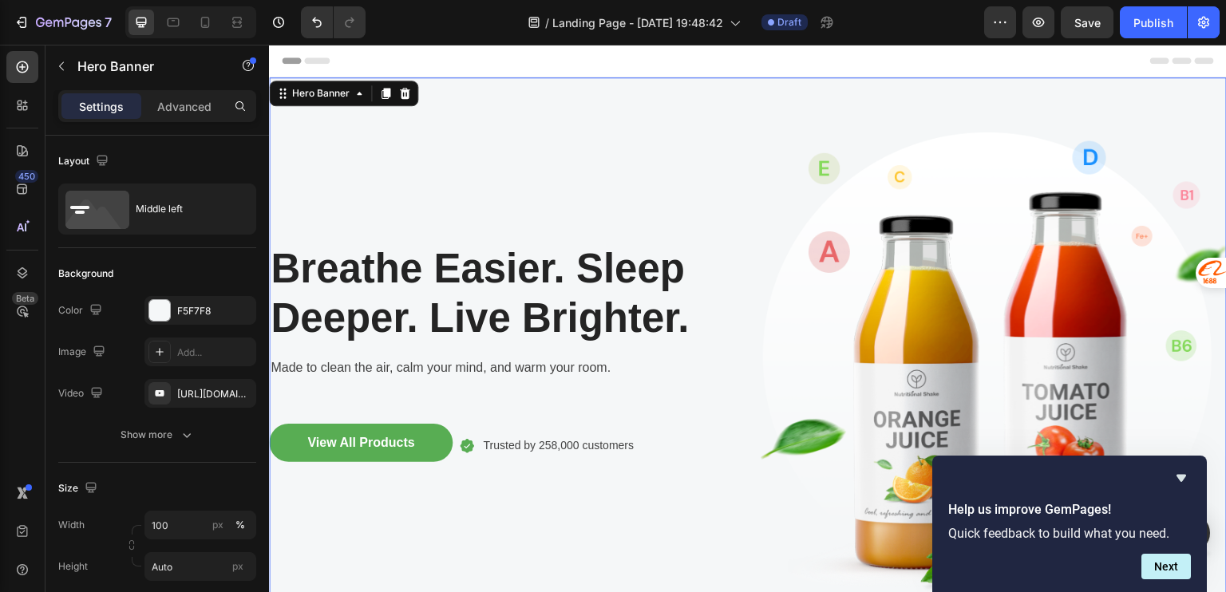
click at [453, 399] on div "Breathe Easier. Sleep Deeper. Live Brighter. Heading Made to clean the air, cal…" at bounding box center [502, 365] width 466 height 524
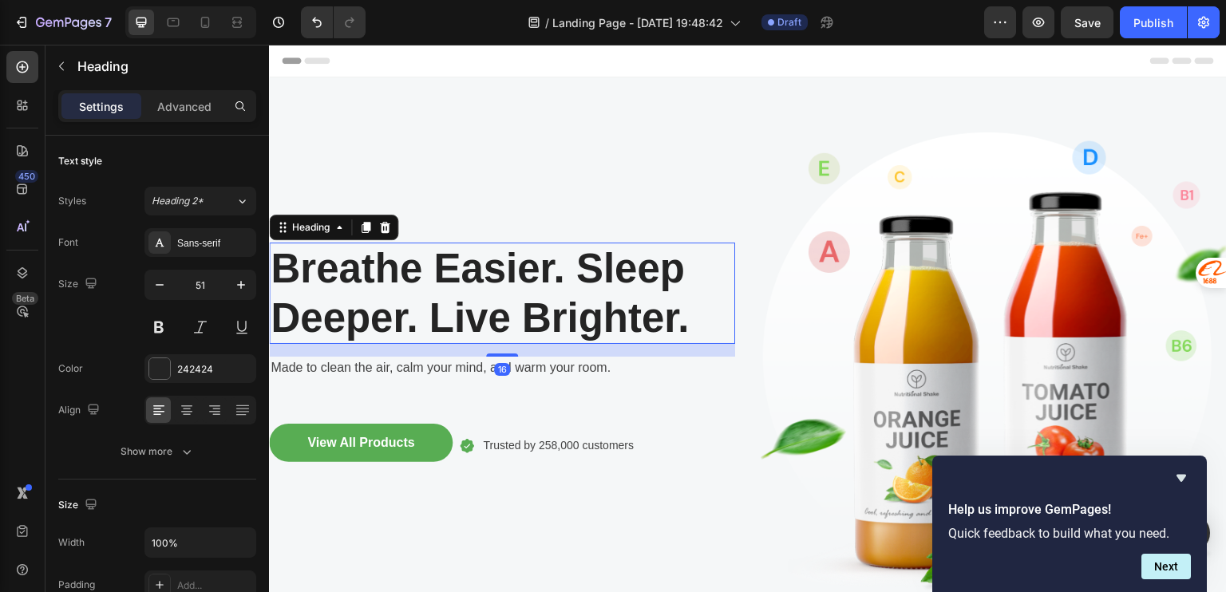
click at [480, 287] on p "Breathe Easier. Sleep Deeper. Live Brighter." at bounding box center [502, 292] width 463 height 97
click at [607, 429] on div "Icon Trusted by 258,000 customers Text block Row" at bounding box center [547, 446] width 176 height 45
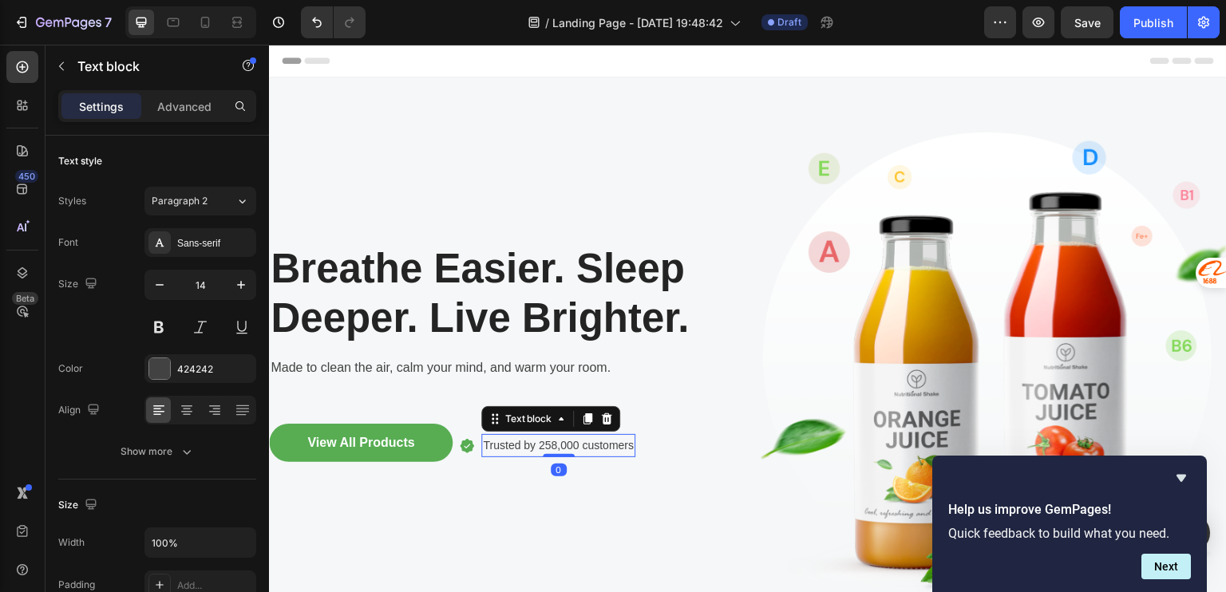
click at [589, 437] on p "Trusted by 258,000 customers" at bounding box center [558, 446] width 151 height 20
click at [603, 419] on icon at bounding box center [606, 419] width 13 height 13
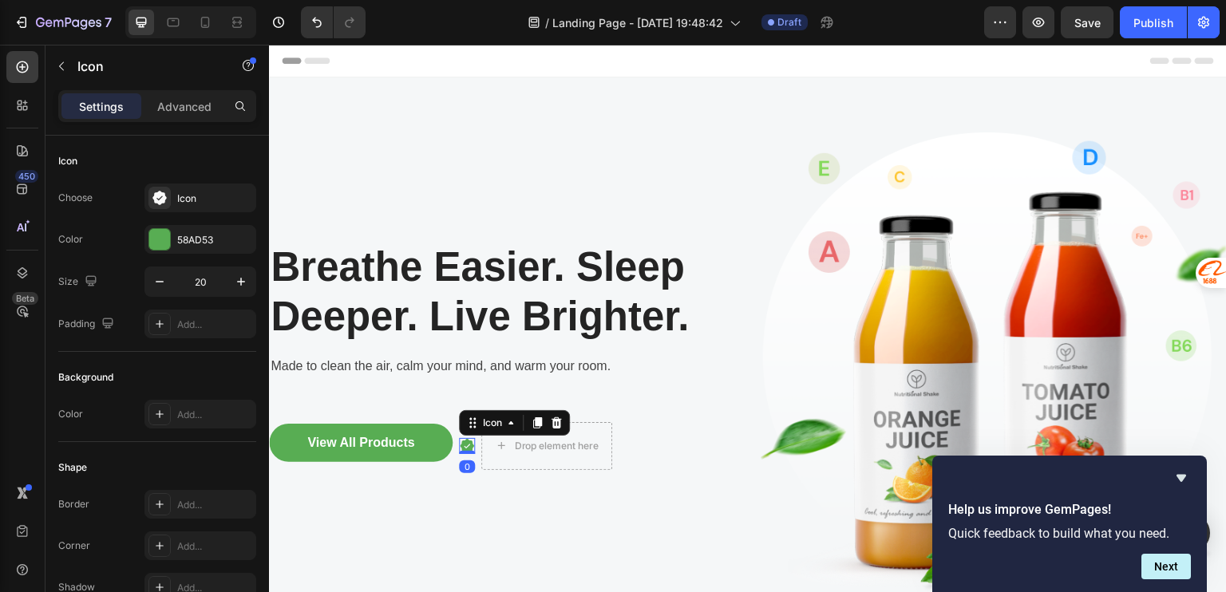
click at [472, 440] on icon at bounding box center [468, 446] width 14 height 14
click at [553, 419] on icon at bounding box center [556, 423] width 13 height 13
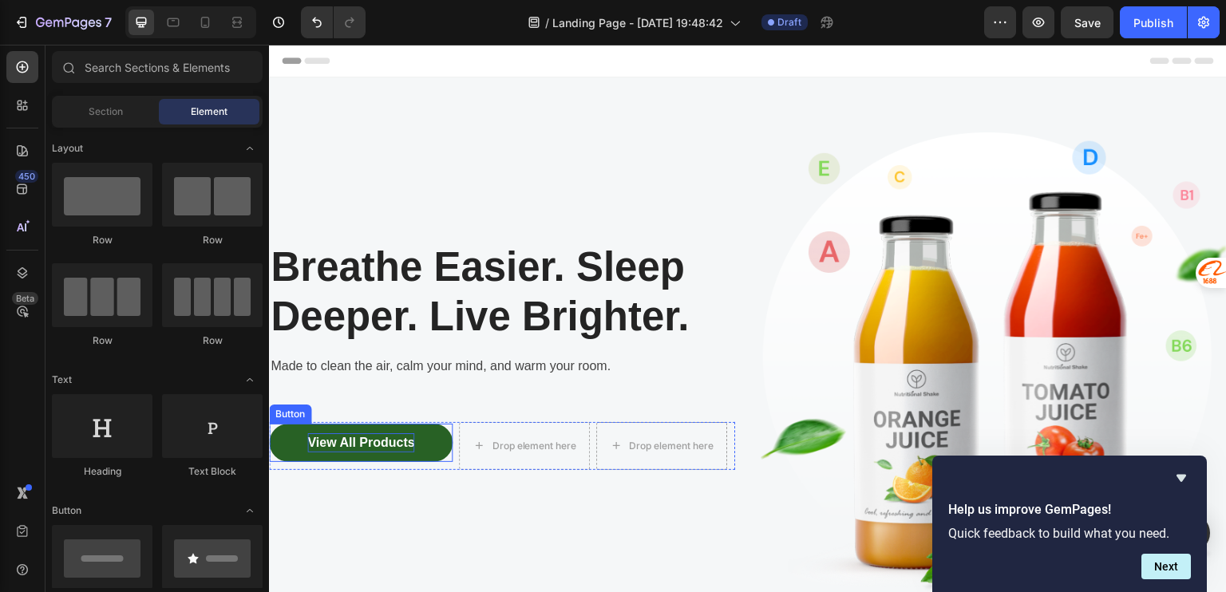
click at [389, 445] on div "View All Products" at bounding box center [360, 442] width 107 height 19
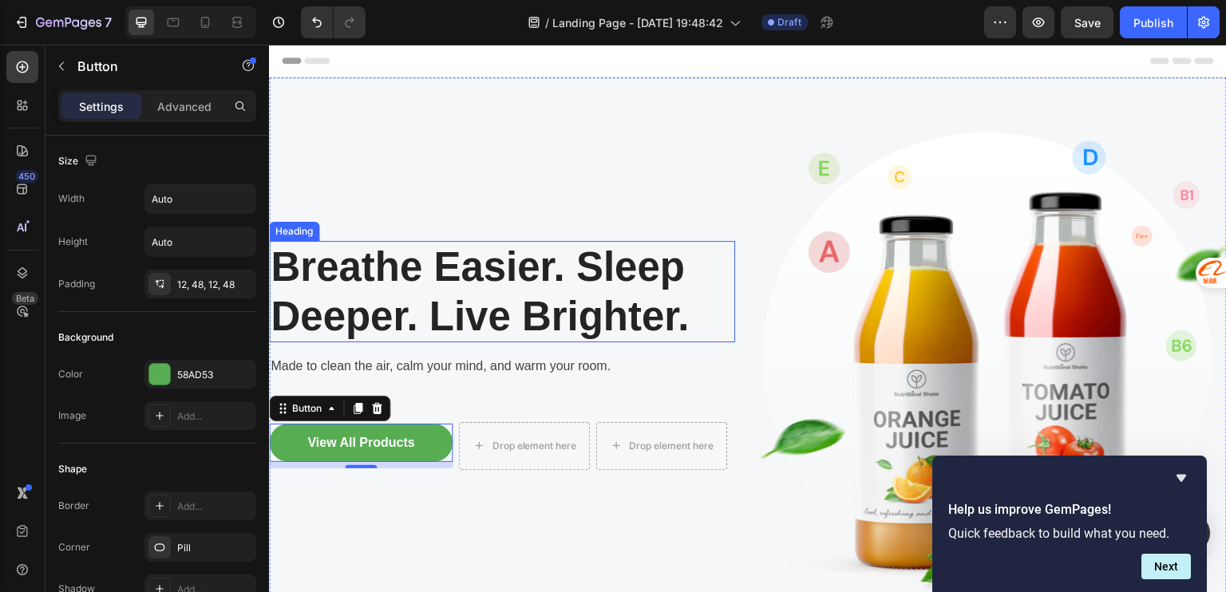
click at [425, 304] on p "Breathe Easier. Sleep Deeper. Live Brighter." at bounding box center [502, 291] width 463 height 97
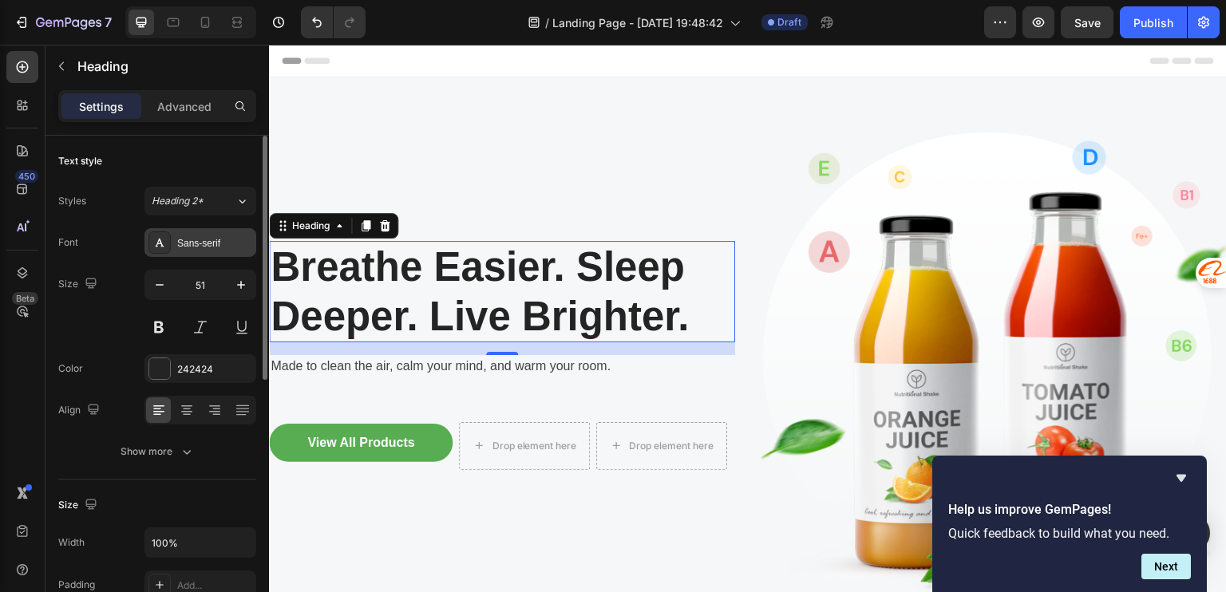
click at [220, 237] on div "Sans-serif" at bounding box center [214, 243] width 75 height 14
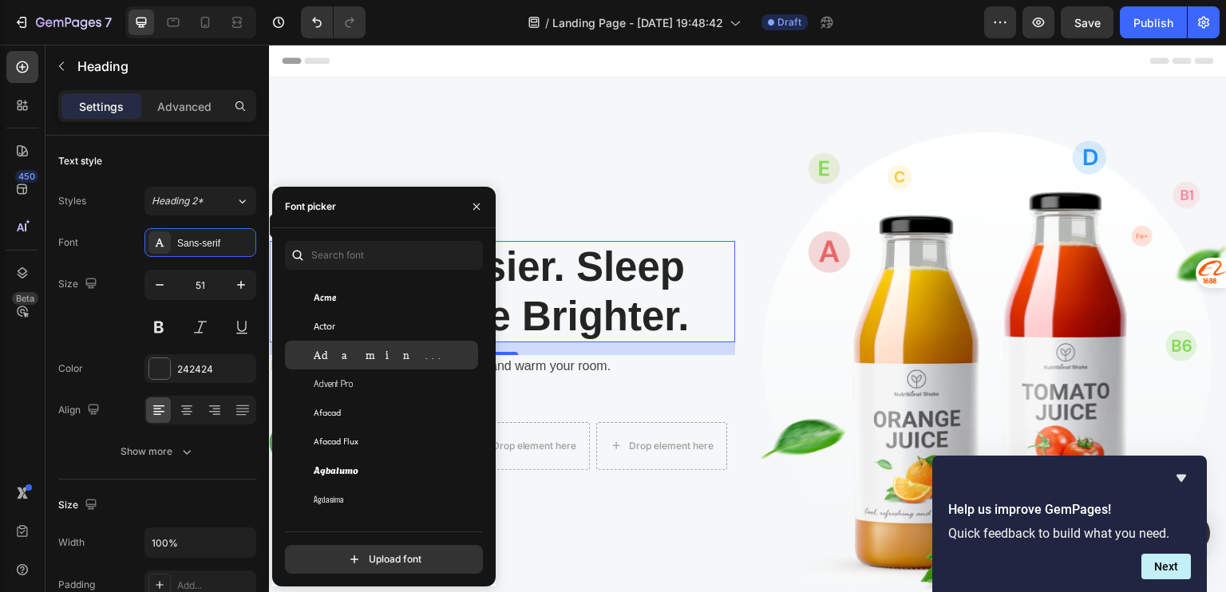
scroll to position [0, 0]
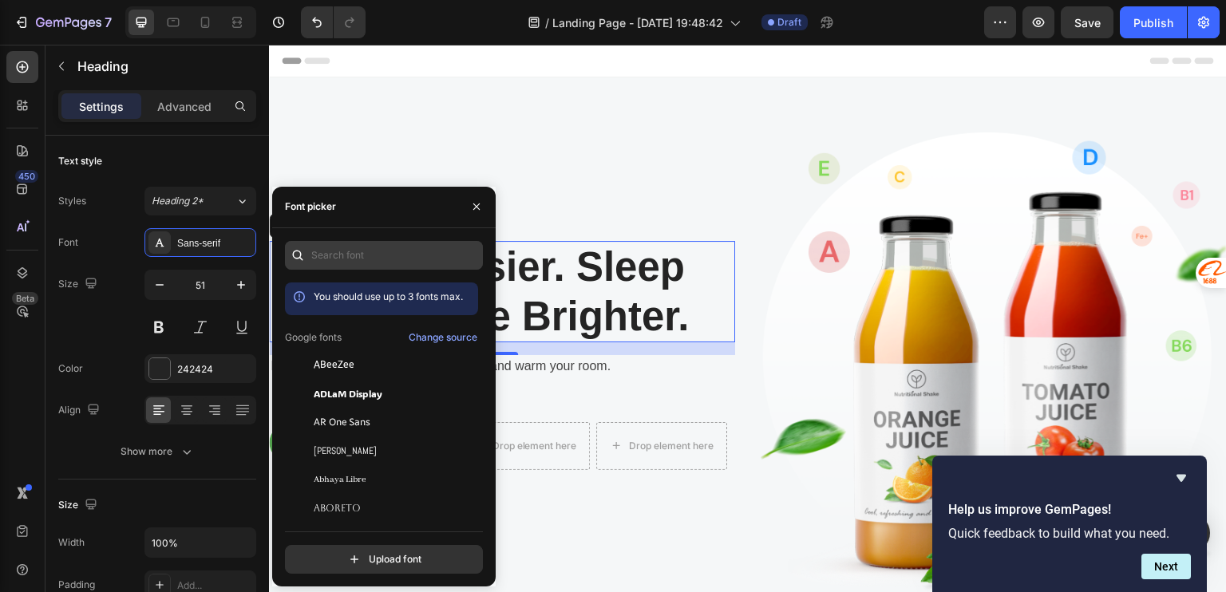
click at [348, 239] on div "You should use up to 3 fonts max. Google fonts Change source ABeeZee ADLaM Disp…" at bounding box center [384, 407] width 224 height 358
click at [350, 256] on input "text" at bounding box center [384, 255] width 198 height 29
click at [381, 258] on input "p" at bounding box center [384, 255] width 198 height 29
type input "p"
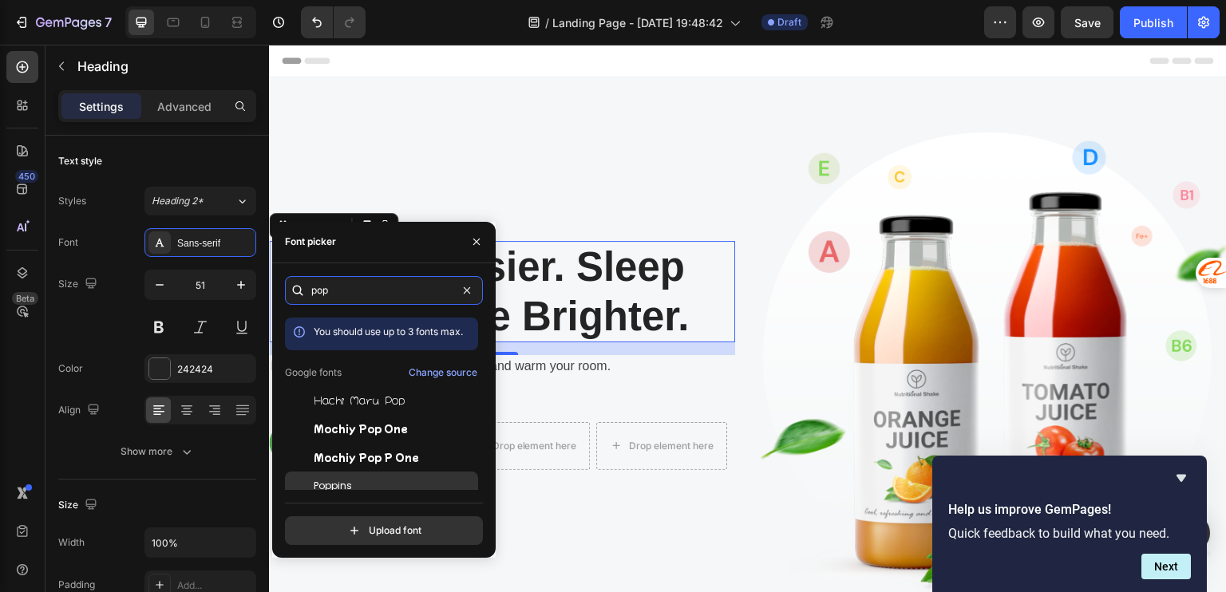
type input "pop"
click at [354, 486] on div "Poppins" at bounding box center [394, 486] width 161 height 14
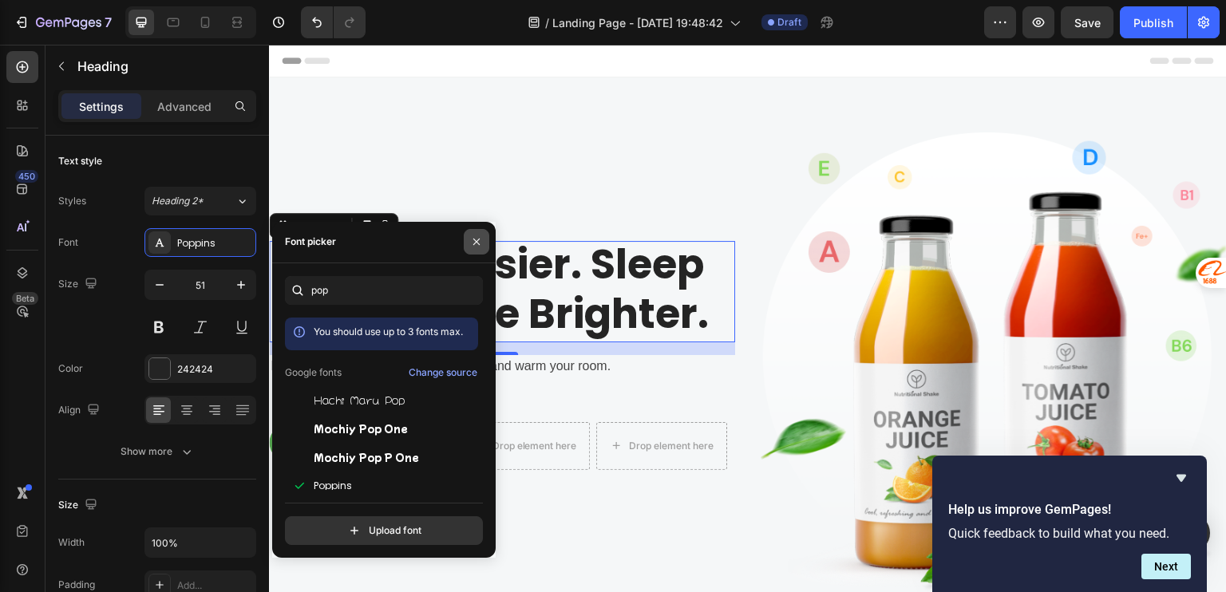
scroll to position [2, 0]
click at [476, 242] on icon "button" at bounding box center [476, 242] width 6 height 6
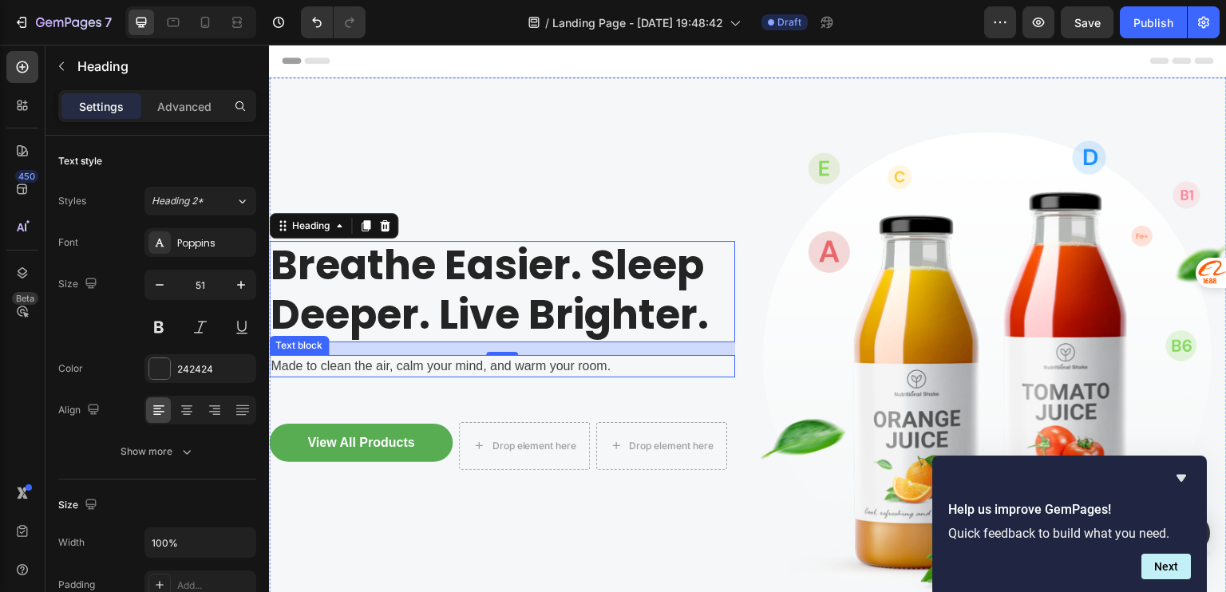
click at [456, 362] on p "Made to clean the air, calm your mind, and warm your room." at bounding box center [502, 366] width 463 height 19
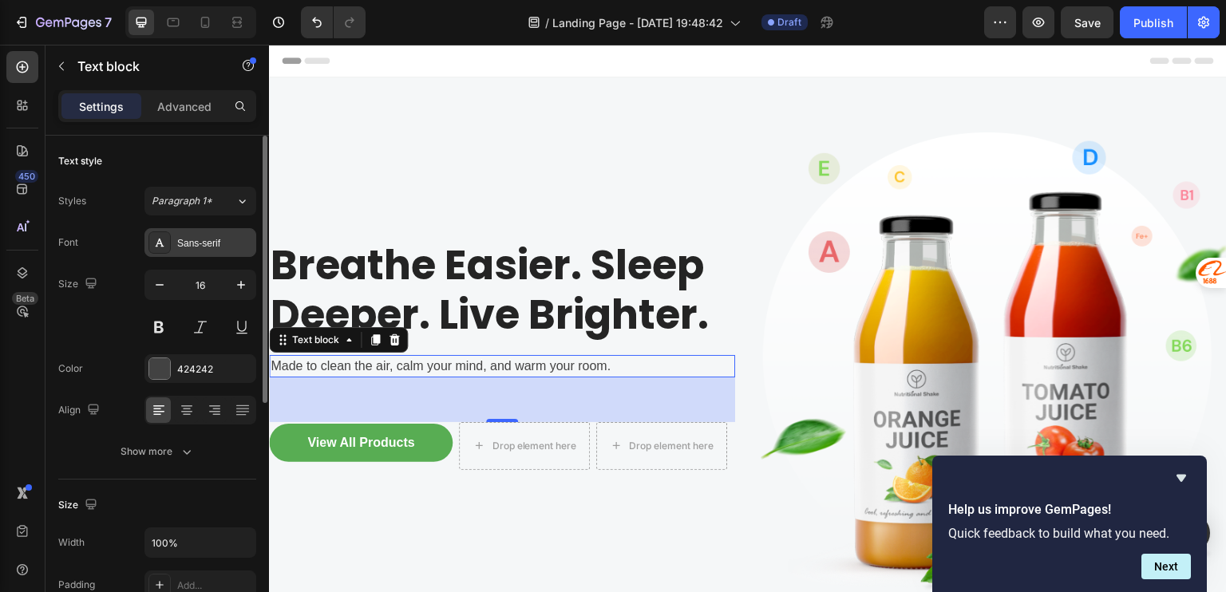
click at [210, 238] on div "Sans-serif" at bounding box center [214, 243] width 75 height 14
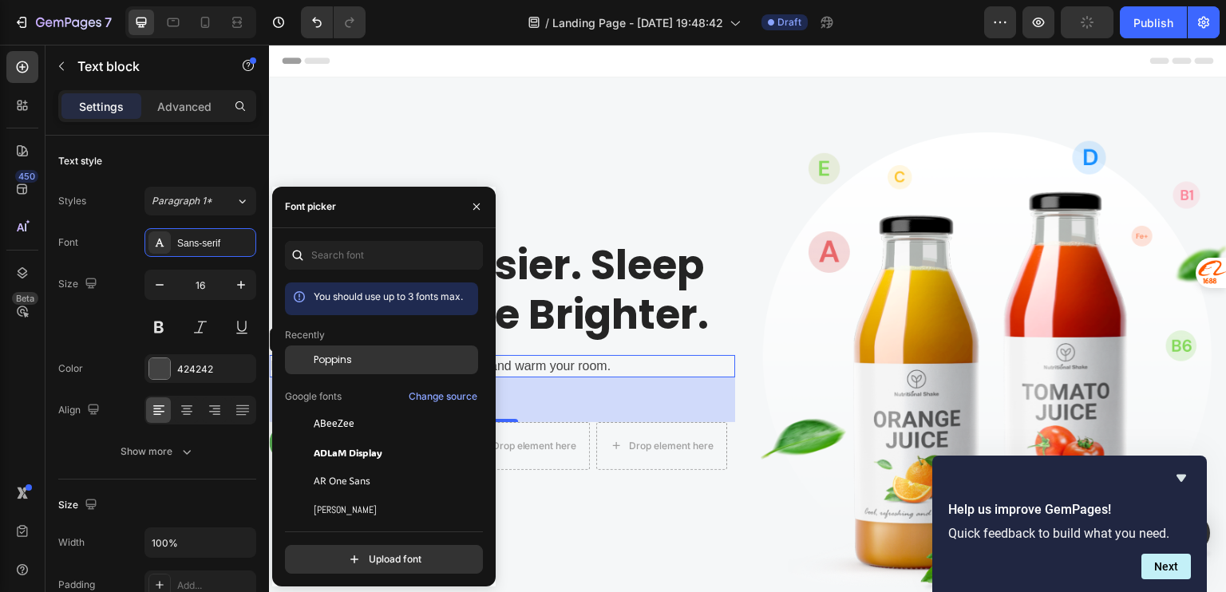
click at [370, 360] on div "Poppins" at bounding box center [394, 360] width 161 height 14
click at [692, 408] on div "56" at bounding box center [502, 400] width 466 height 45
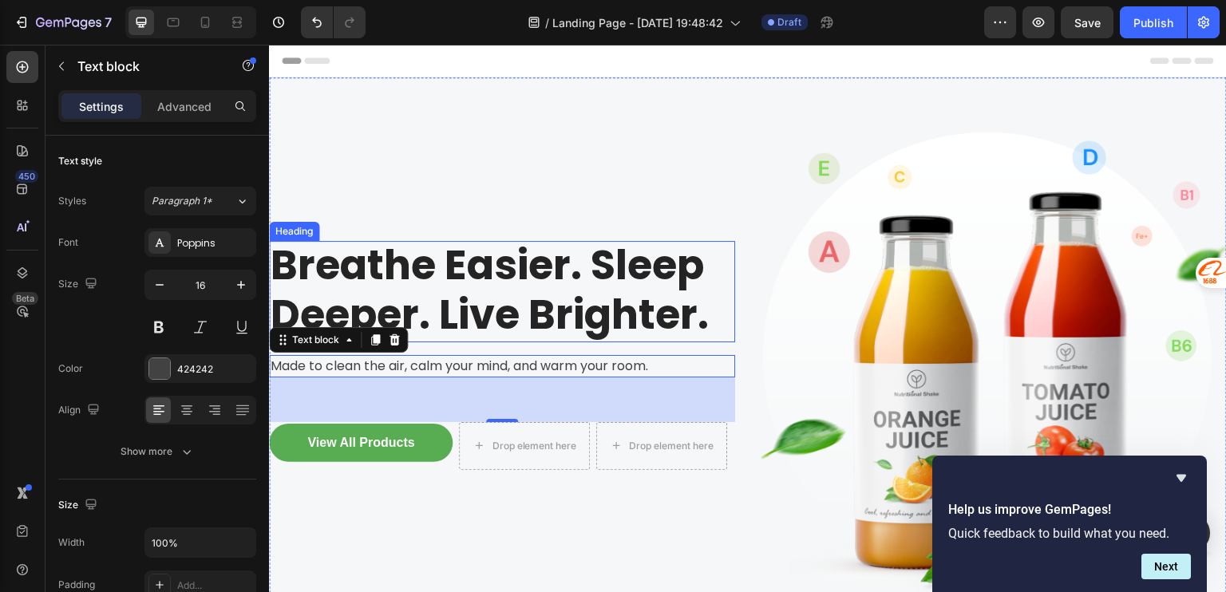
click at [477, 279] on p "Breathe Easier. Sleep Deeper. Live Brighter." at bounding box center [502, 289] width 463 height 97
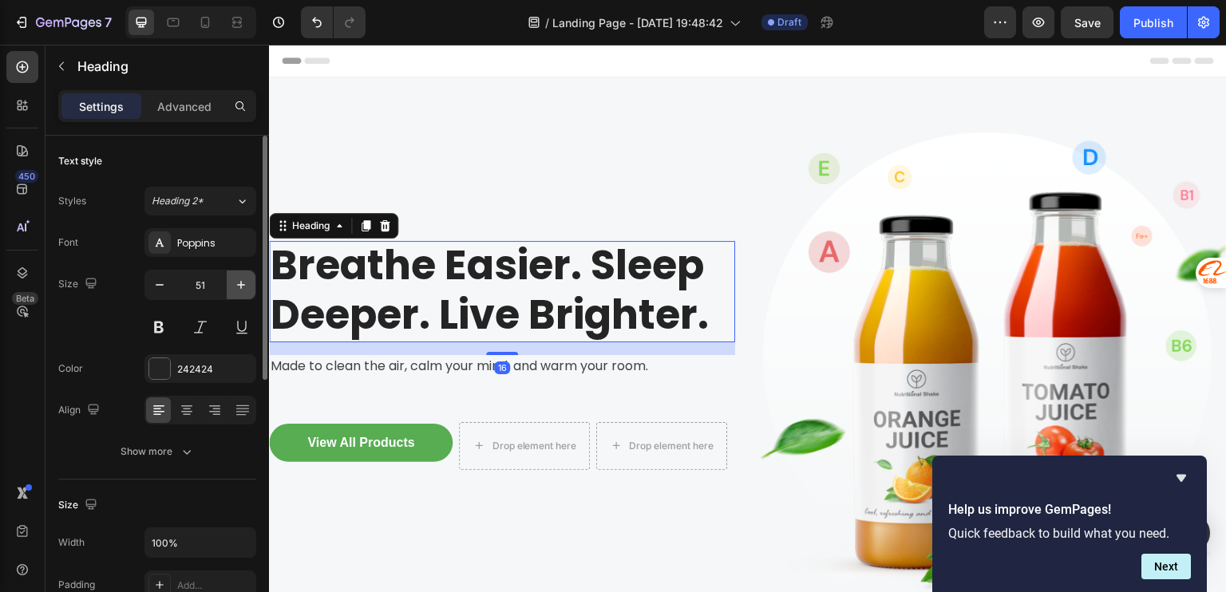
click at [236, 287] on icon "button" at bounding box center [241, 285] width 16 height 16
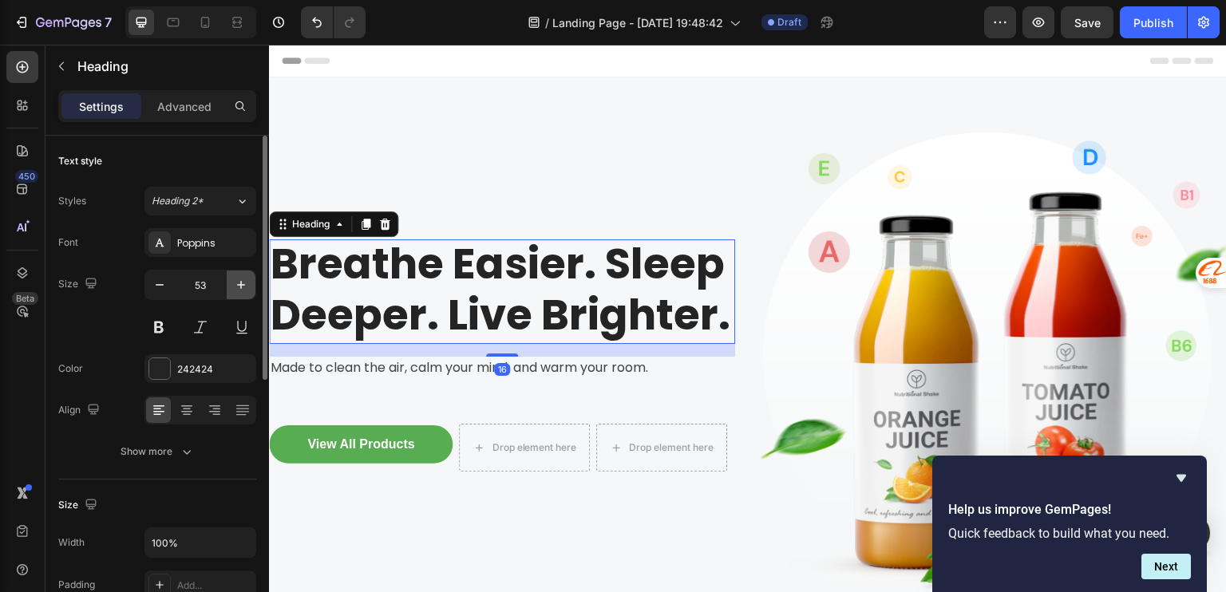
click at [236, 287] on icon "button" at bounding box center [241, 285] width 16 height 16
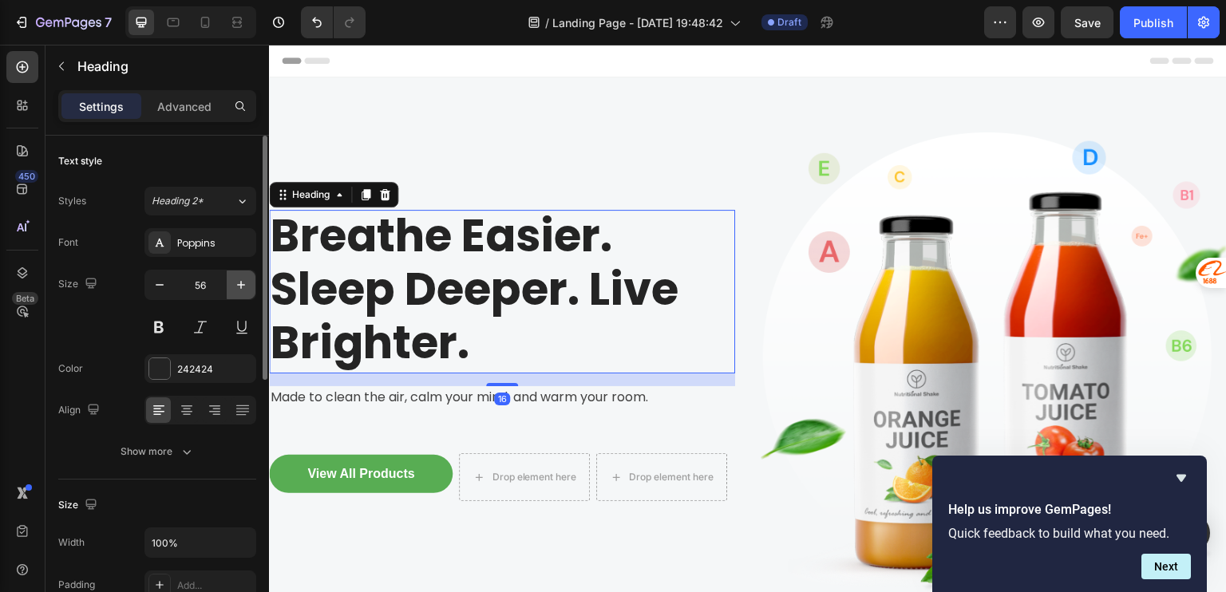
click at [236, 287] on icon "button" at bounding box center [241, 285] width 16 height 16
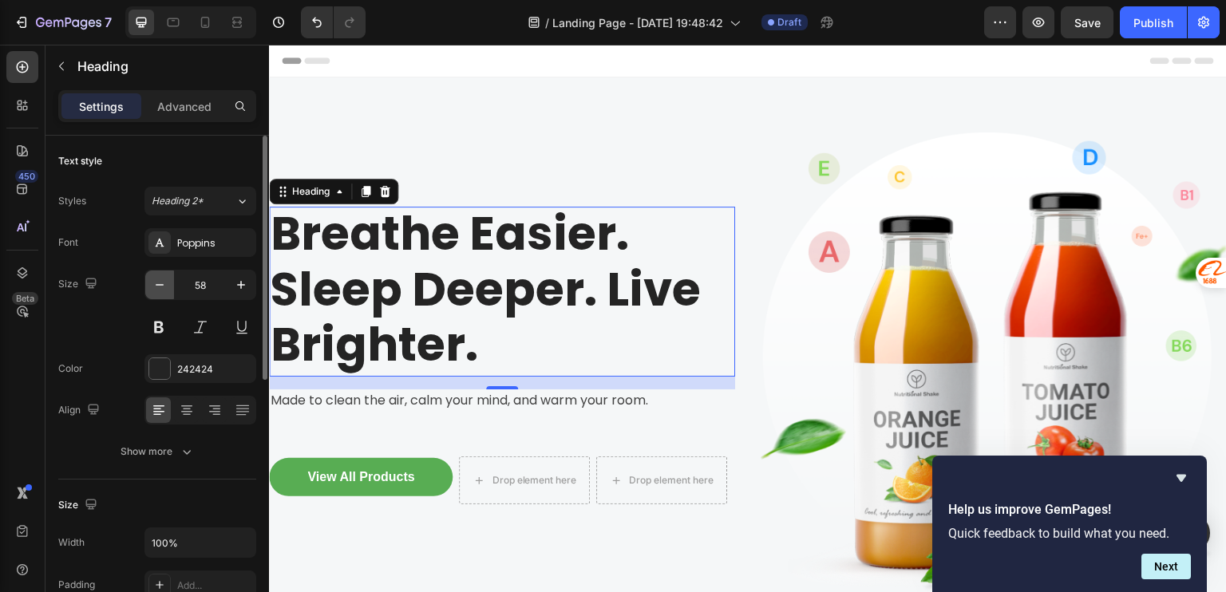
click at [158, 287] on icon "button" at bounding box center [160, 285] width 16 height 16
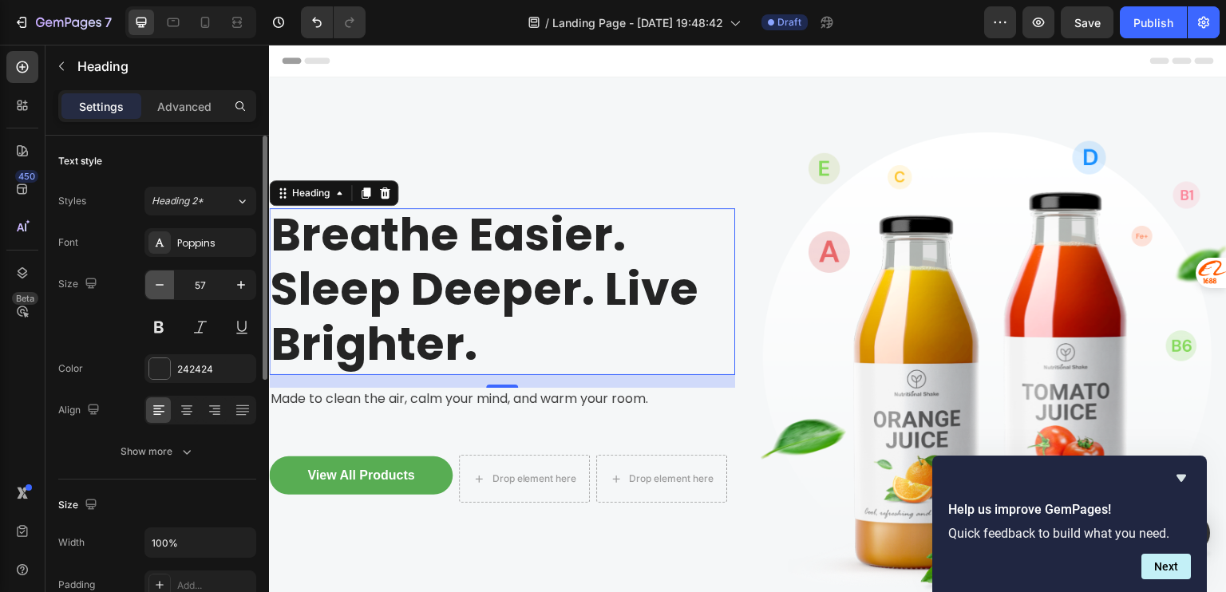
click at [158, 287] on icon "button" at bounding box center [160, 285] width 16 height 16
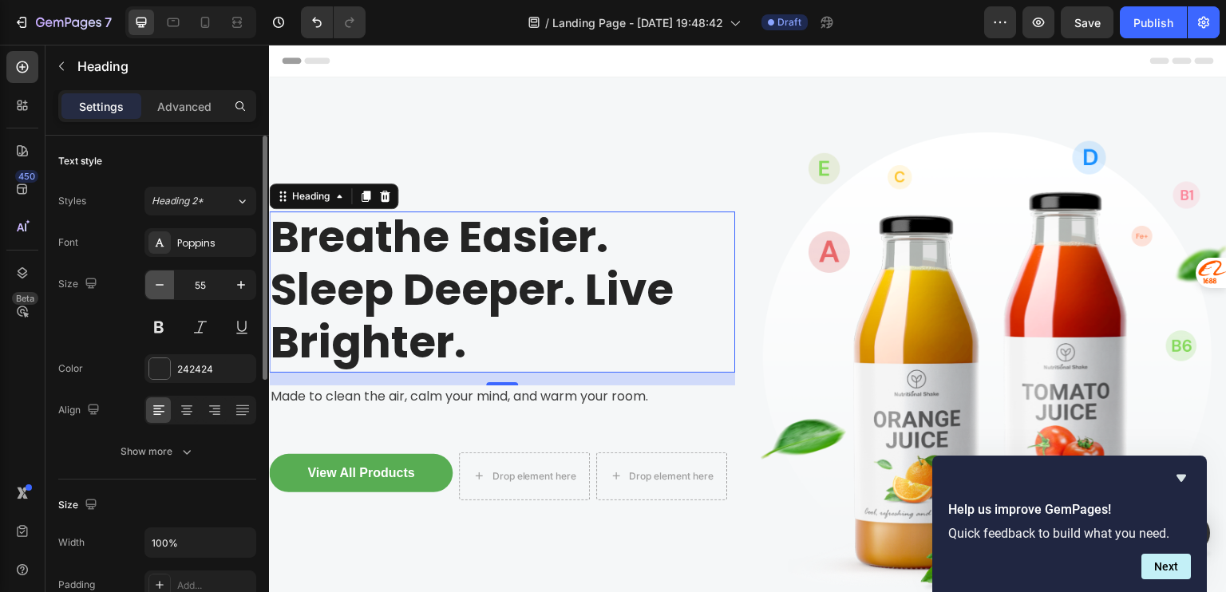
click at [158, 287] on icon "button" at bounding box center [160, 285] width 16 height 16
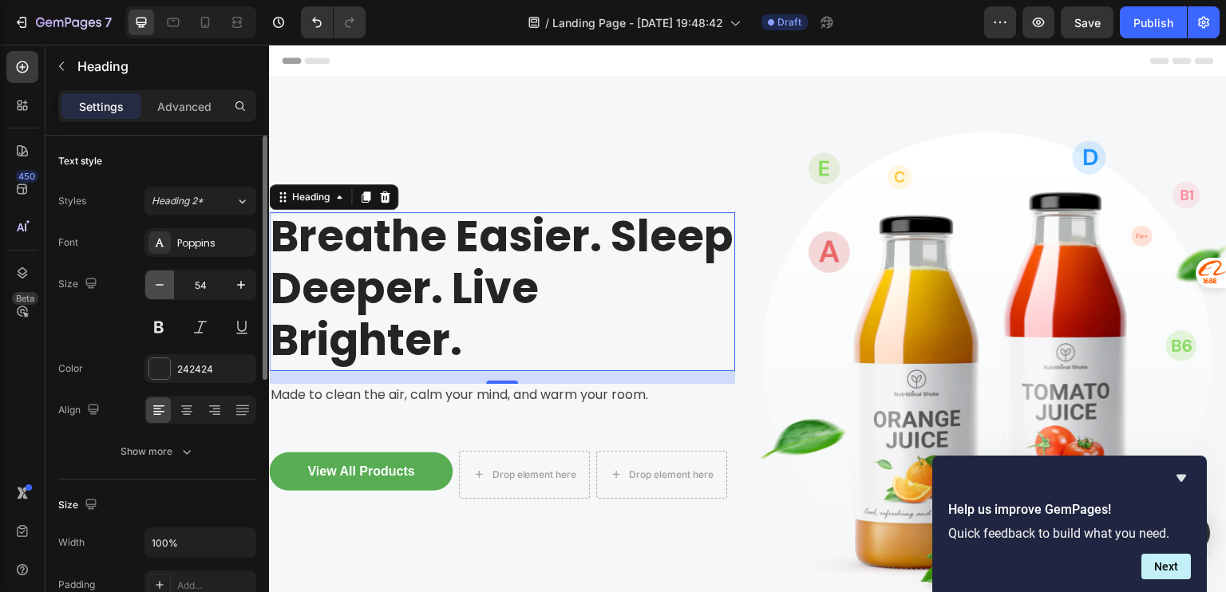
click at [158, 287] on icon "button" at bounding box center [160, 285] width 16 height 16
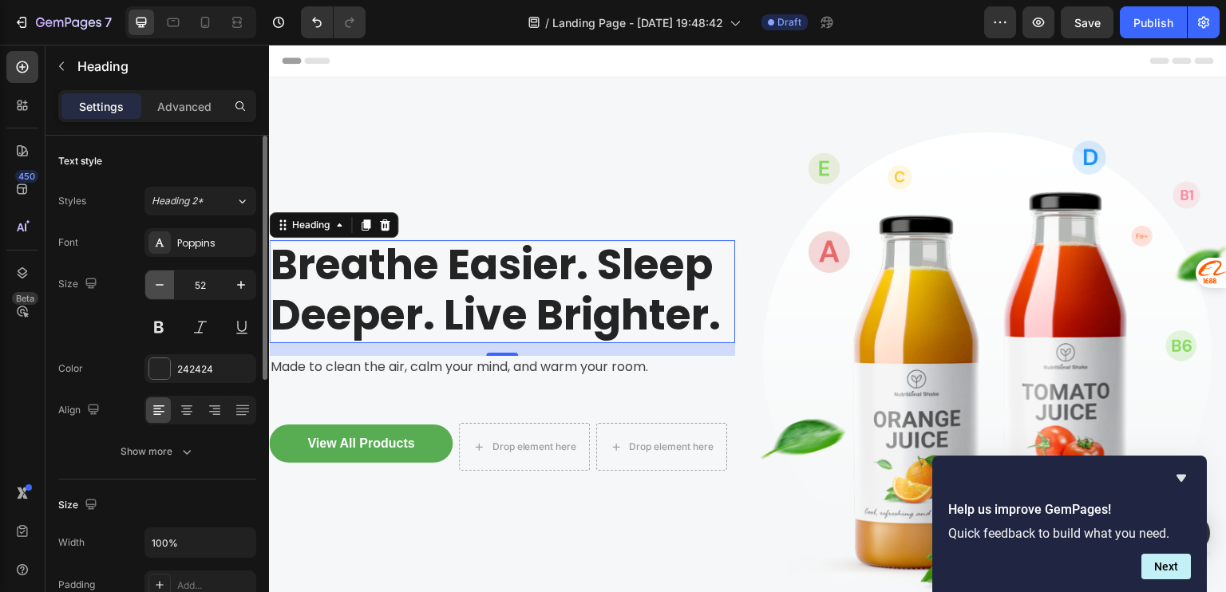
click at [158, 287] on icon "button" at bounding box center [160, 285] width 16 height 16
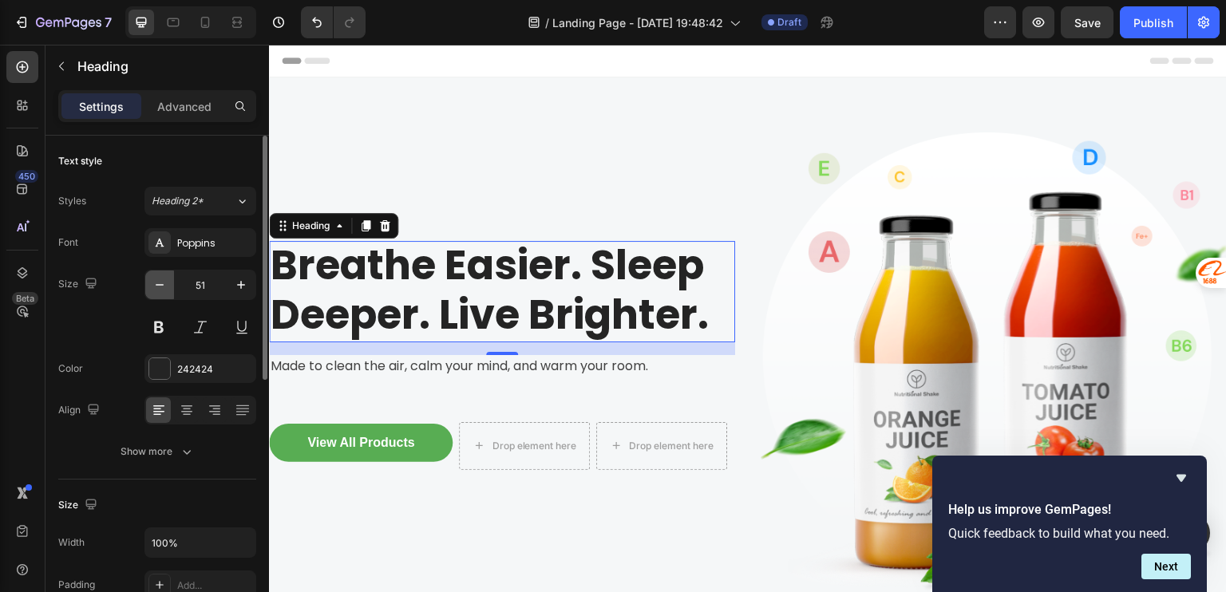
click at [159, 290] on icon "button" at bounding box center [160, 285] width 16 height 16
type input "50"
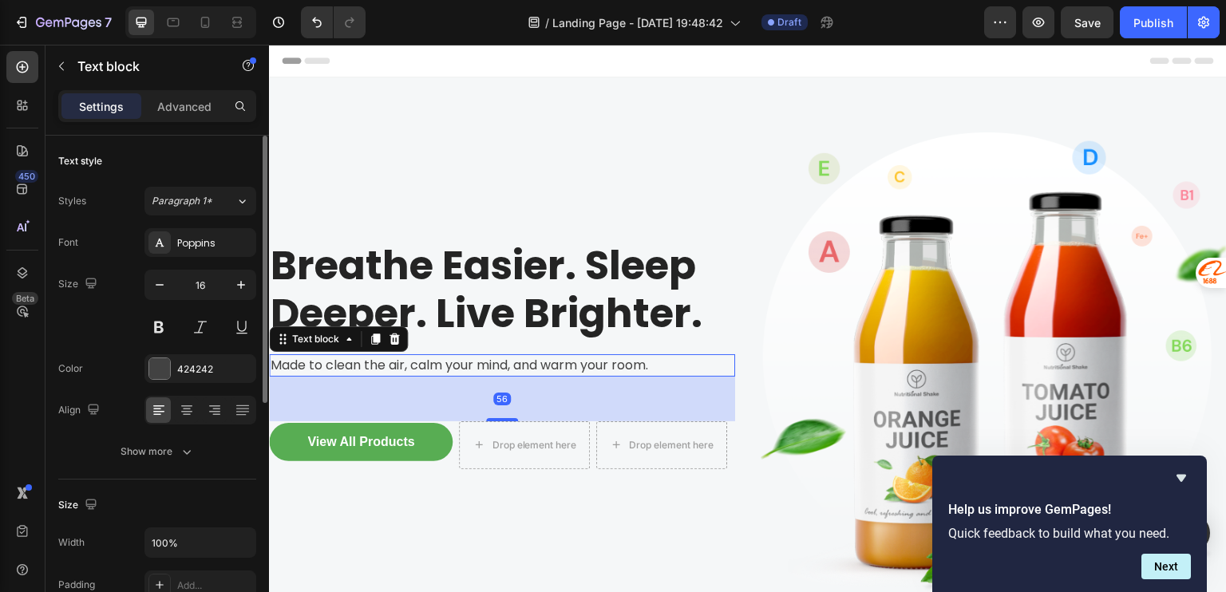
click at [621, 360] on p "Made to clean the air, calm your mind, and warm your room." at bounding box center [502, 365] width 463 height 19
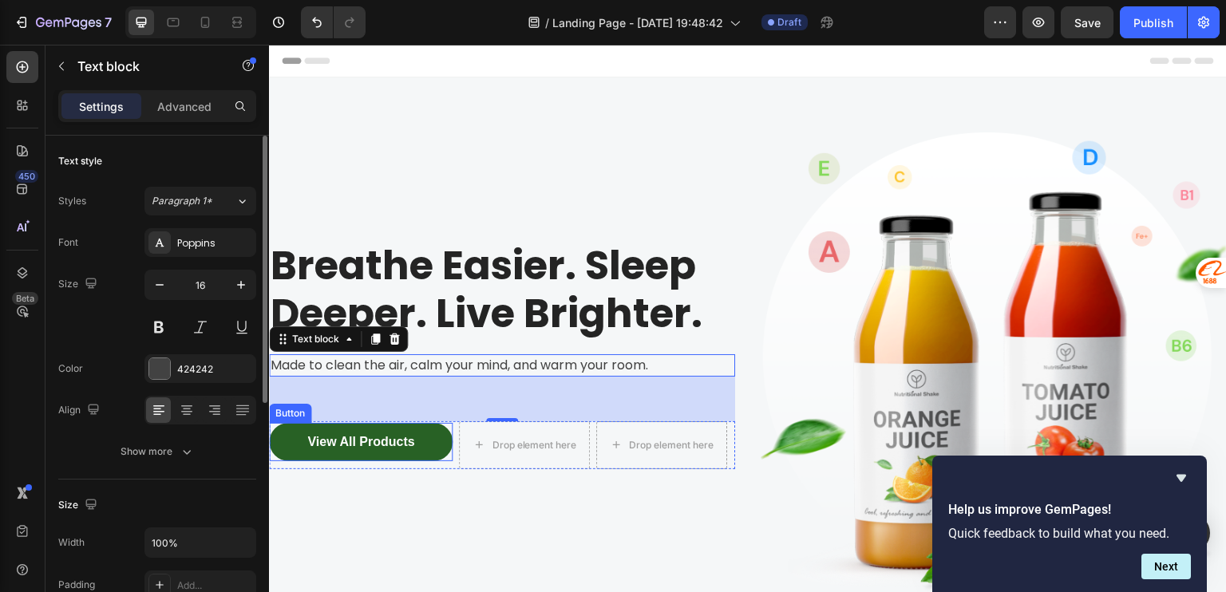
click at [432, 428] on button "View All Products" at bounding box center [361, 442] width 184 height 38
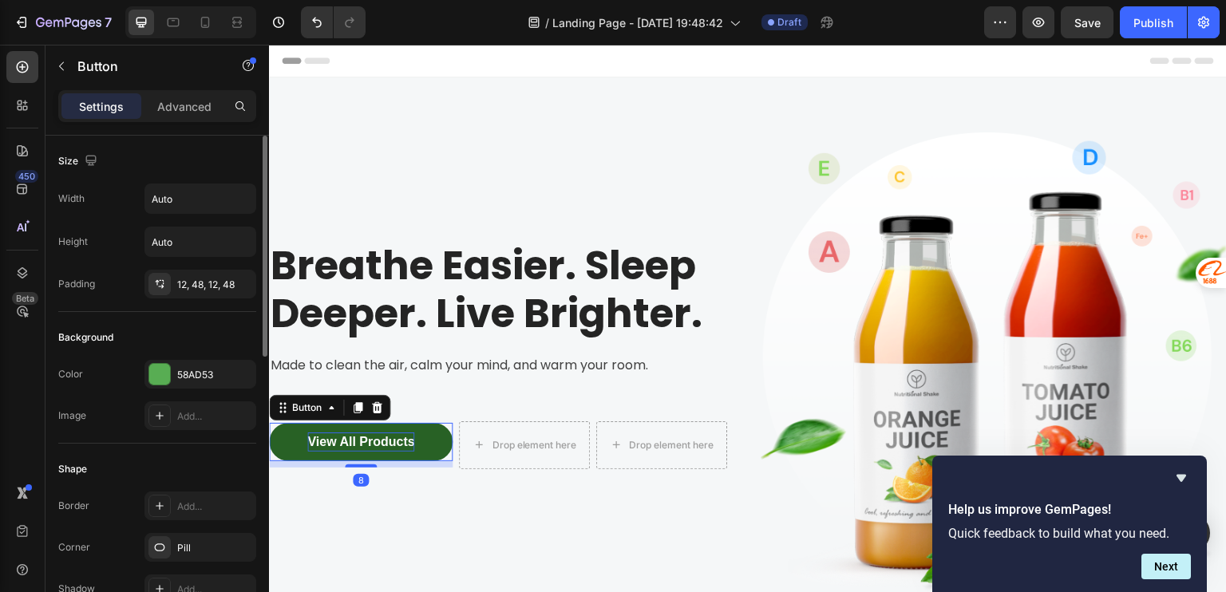
click at [406, 437] on div "View All Products" at bounding box center [360, 442] width 107 height 19
click at [437, 436] on button "View All Products" at bounding box center [361, 442] width 184 height 38
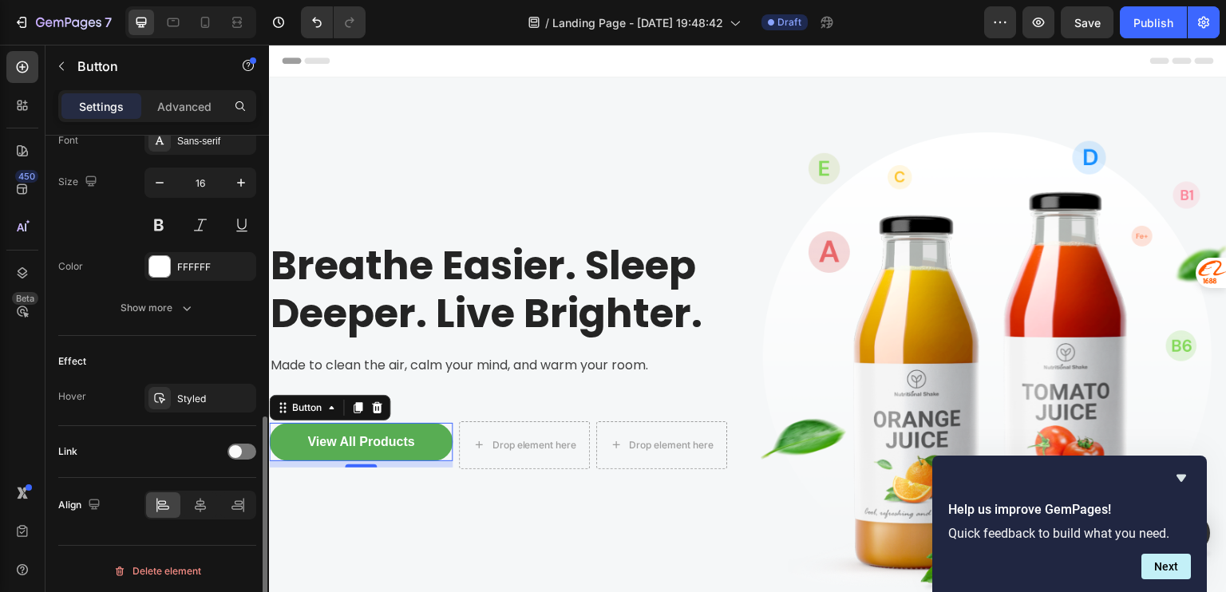
scroll to position [319, 0]
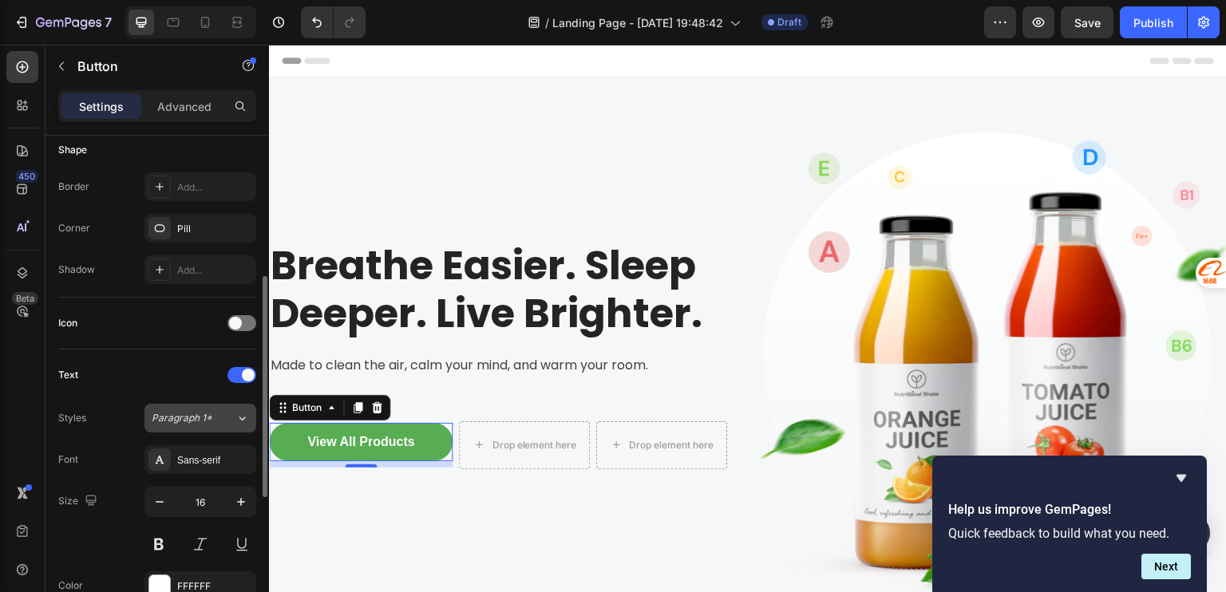
click at [205, 421] on span "Paragraph 1*" at bounding box center [182, 418] width 61 height 14
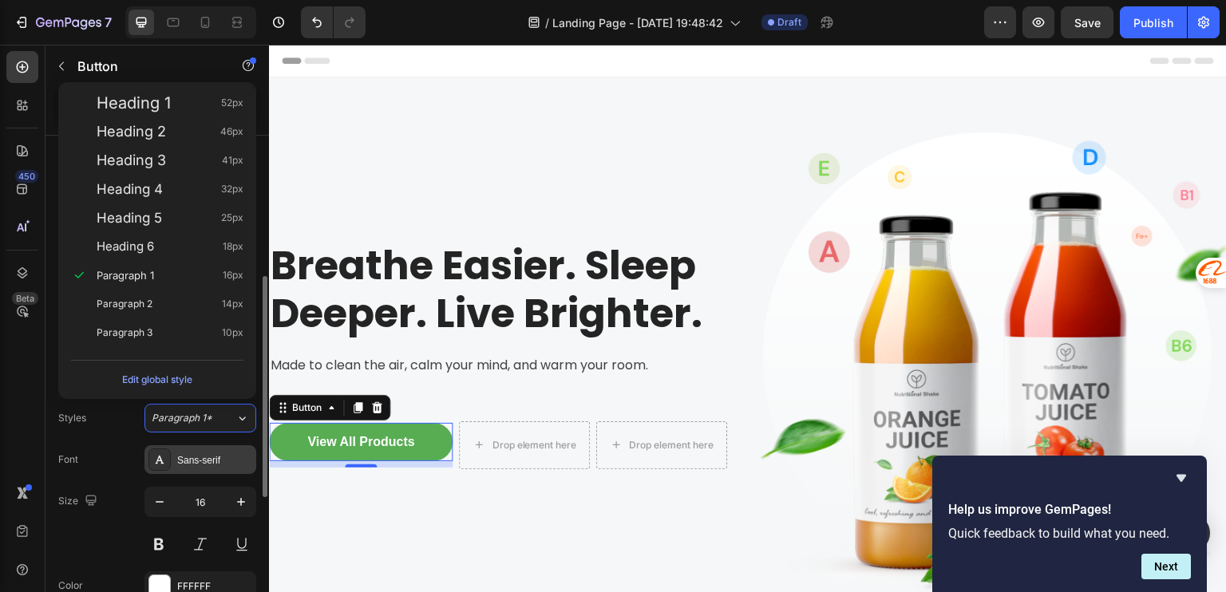
click at [204, 453] on div "Sans-serif" at bounding box center [214, 460] width 75 height 14
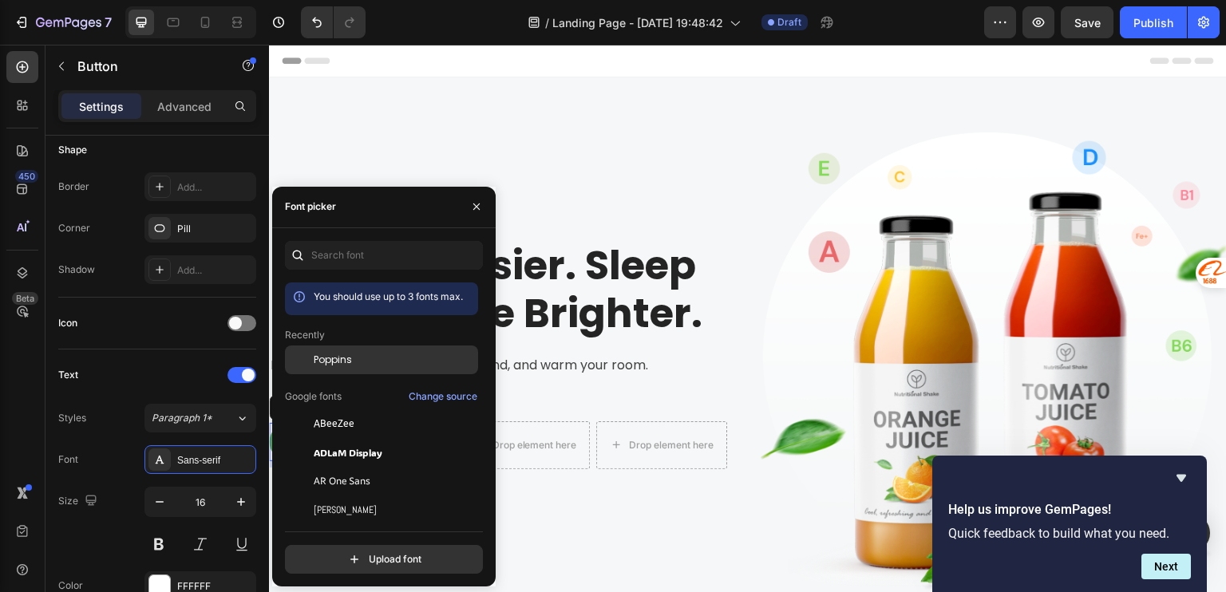
click at [358, 360] on div "Poppins" at bounding box center [394, 360] width 161 height 14
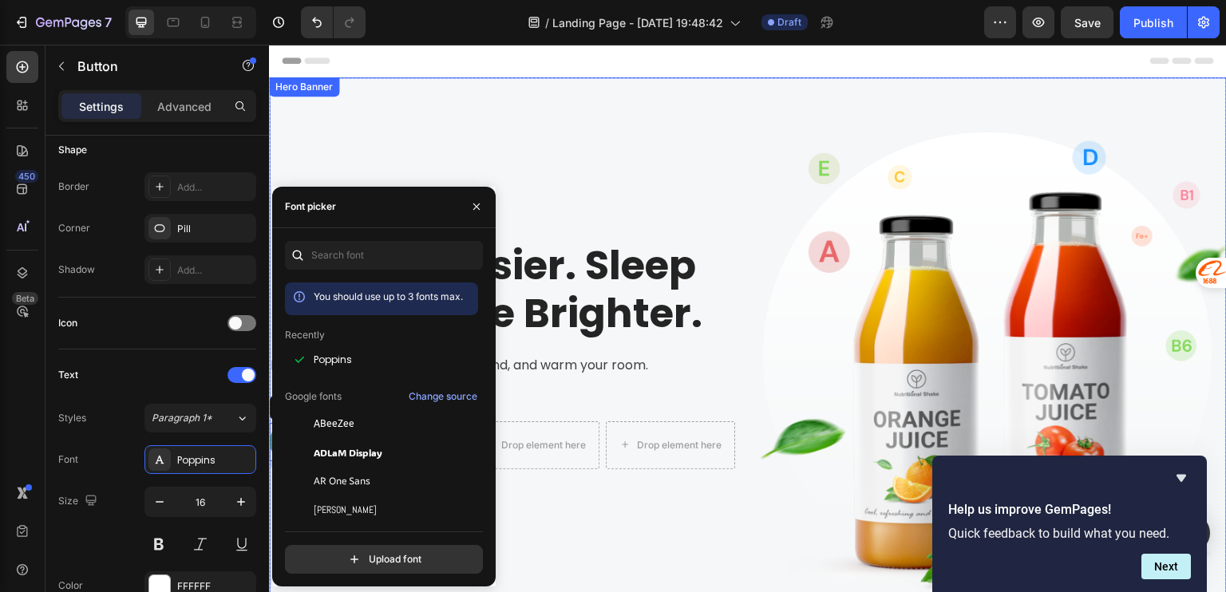
click at [639, 487] on div "Breathe Easier. Sleep Deeper. Live Brighter. Heading Made to clean the air, cal…" at bounding box center [502, 365] width 466 height 524
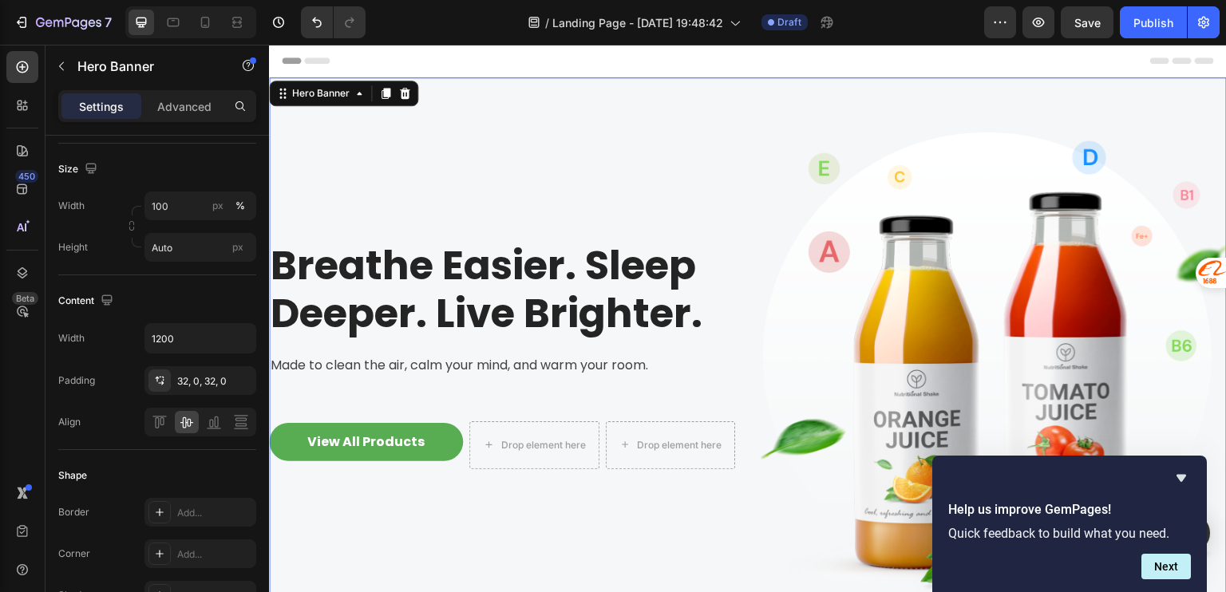
scroll to position [0, 0]
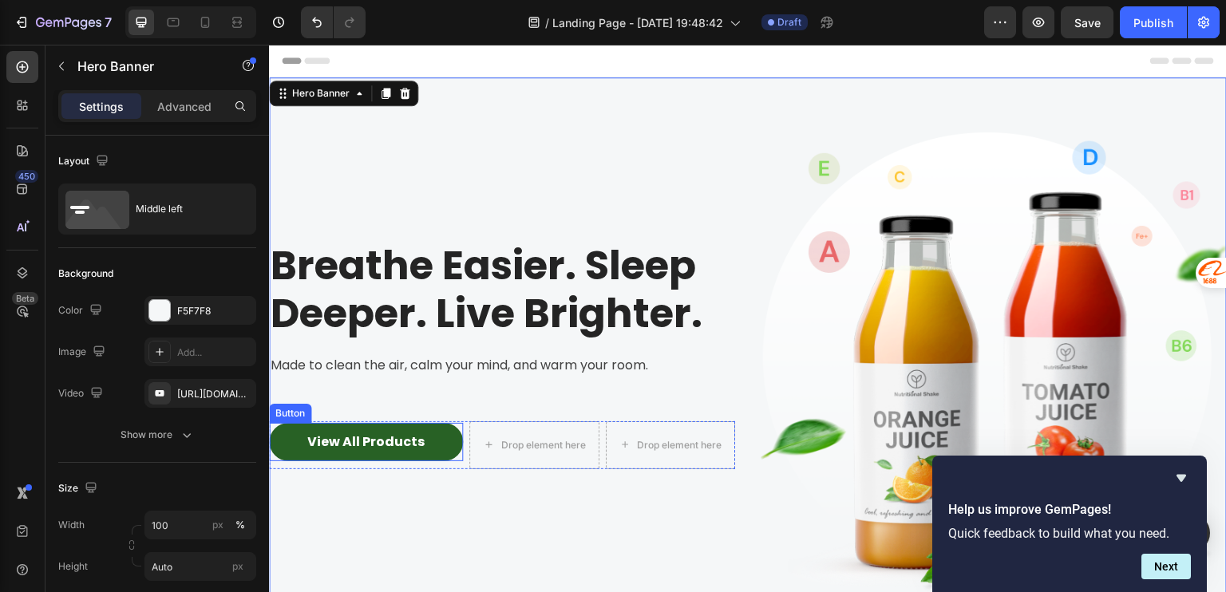
click at [449, 432] on button "View All Products" at bounding box center [366, 442] width 194 height 38
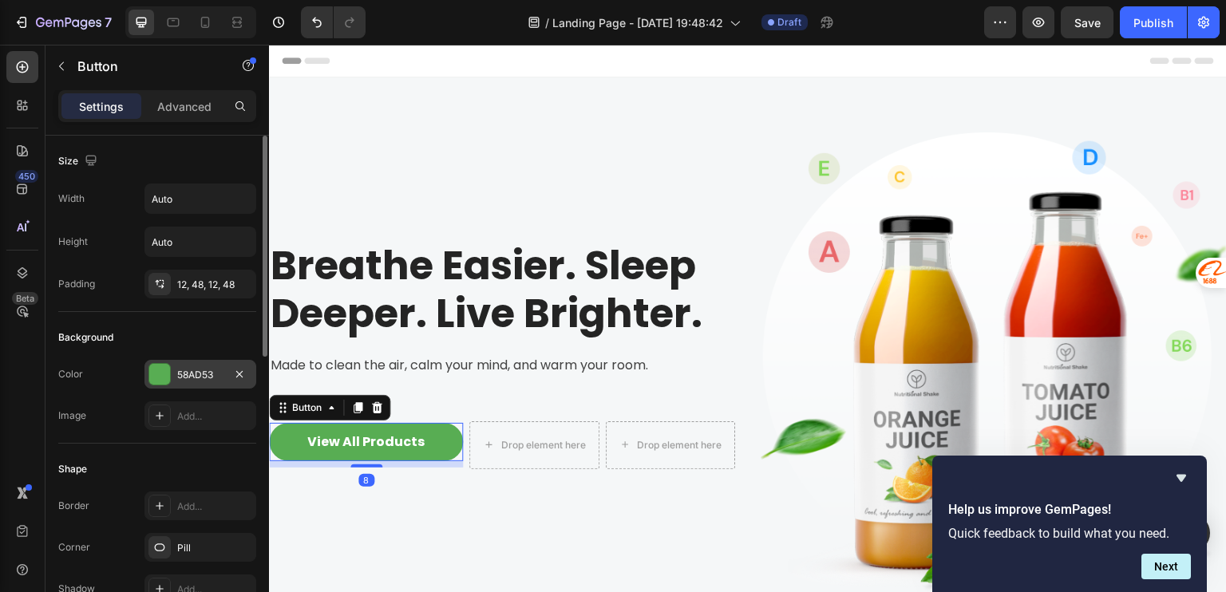
click at [223, 370] on div "58AD53" at bounding box center [200, 375] width 46 height 14
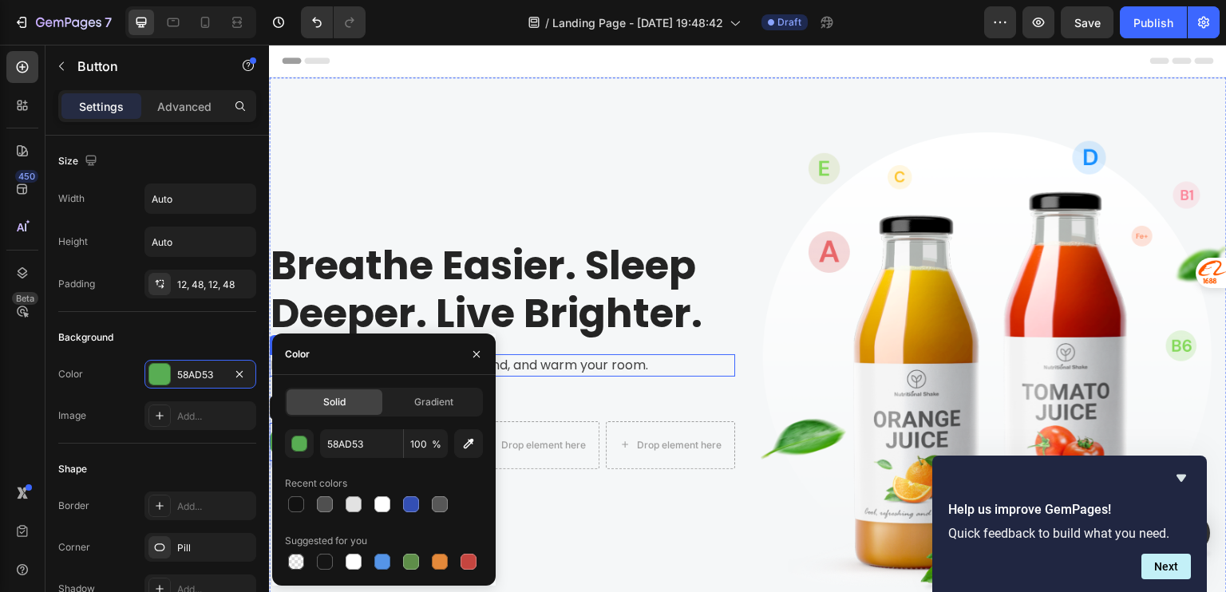
click at [616, 360] on p "Made to clean the air, calm your mind, and warm your room." at bounding box center [502, 365] width 463 height 19
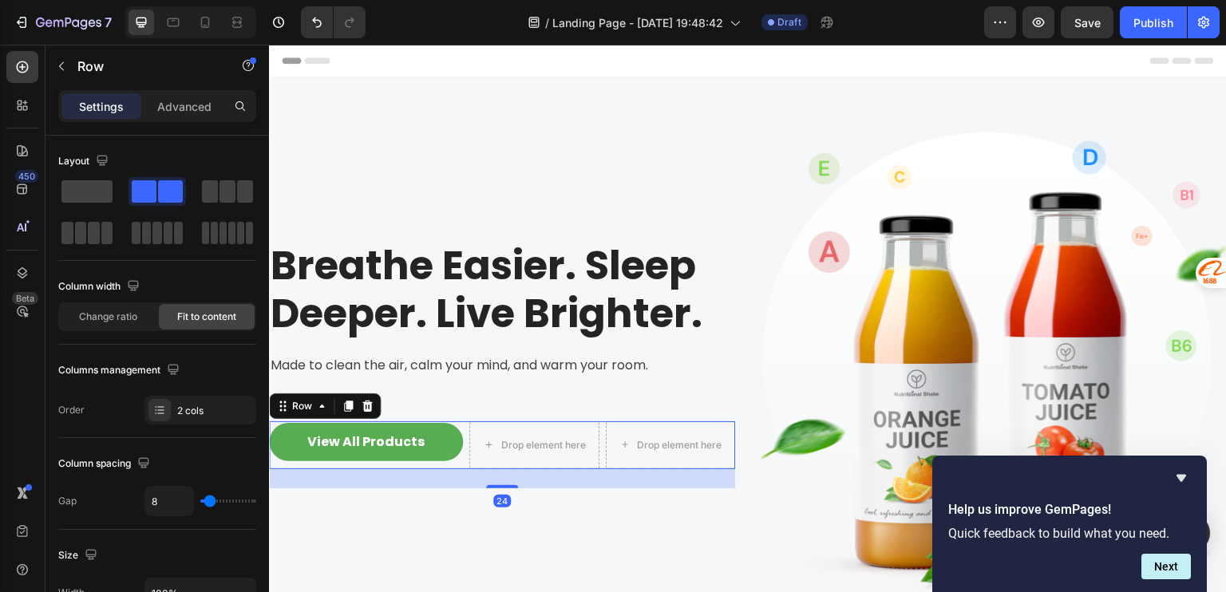
click at [415, 421] on div "View All Products Button" at bounding box center [366, 445] width 194 height 48
click at [199, 404] on div "2 cols" at bounding box center [214, 411] width 75 height 14
click at [199, 463] on div "Column spacing" at bounding box center [157, 464] width 198 height 26
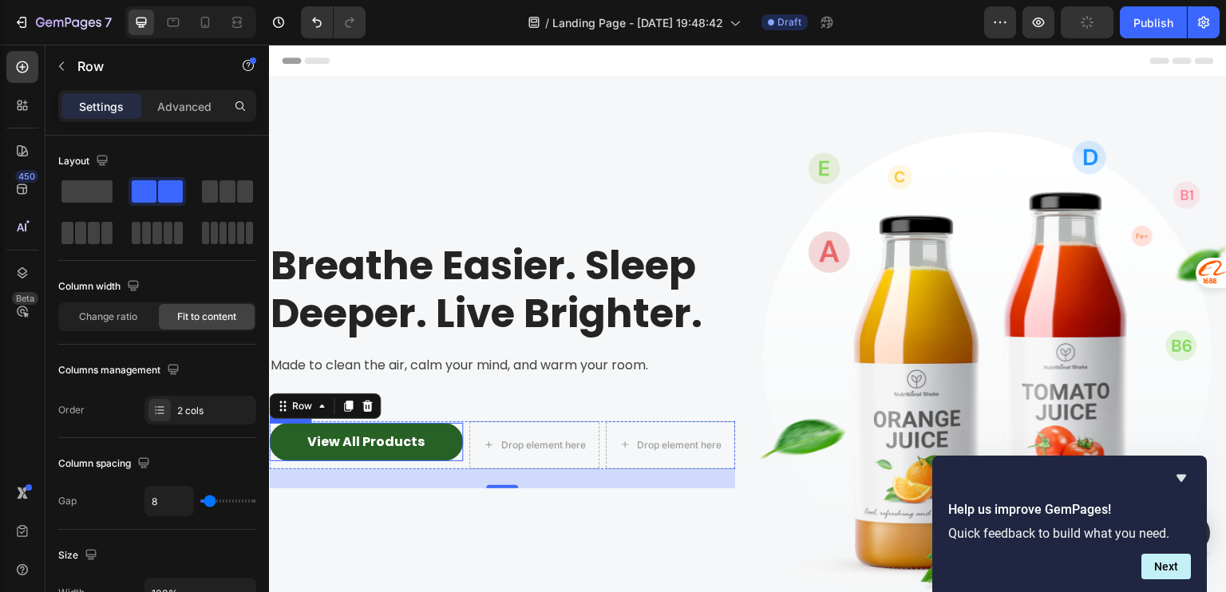
click at [454, 429] on button "View All Products" at bounding box center [366, 442] width 194 height 38
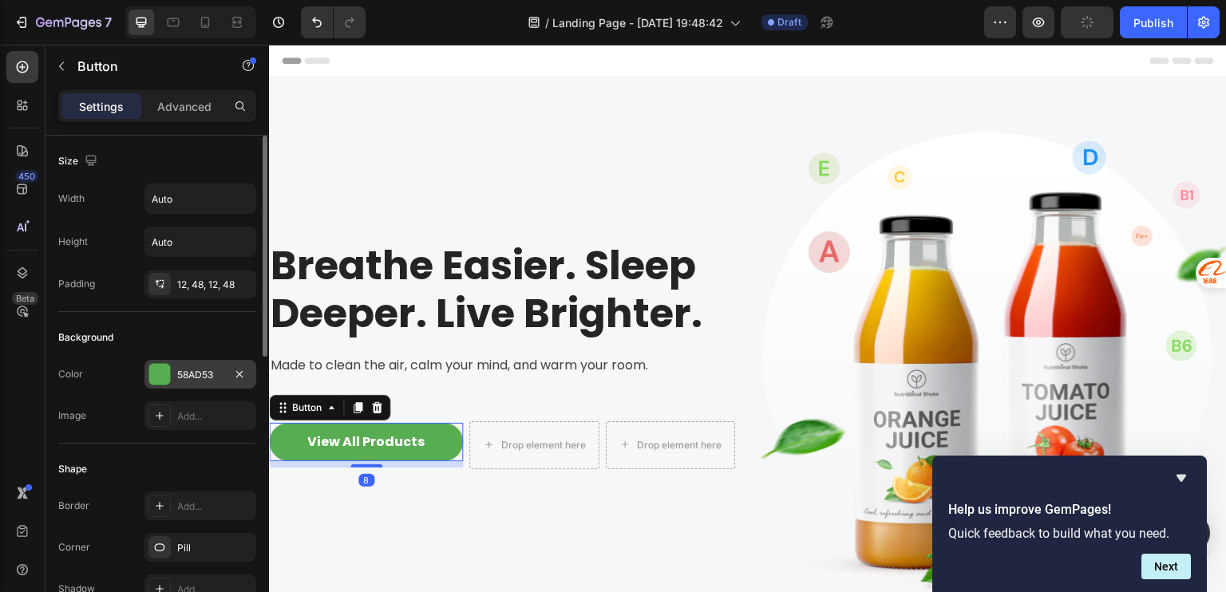
click at [193, 376] on div "58AD53" at bounding box center [200, 375] width 46 height 14
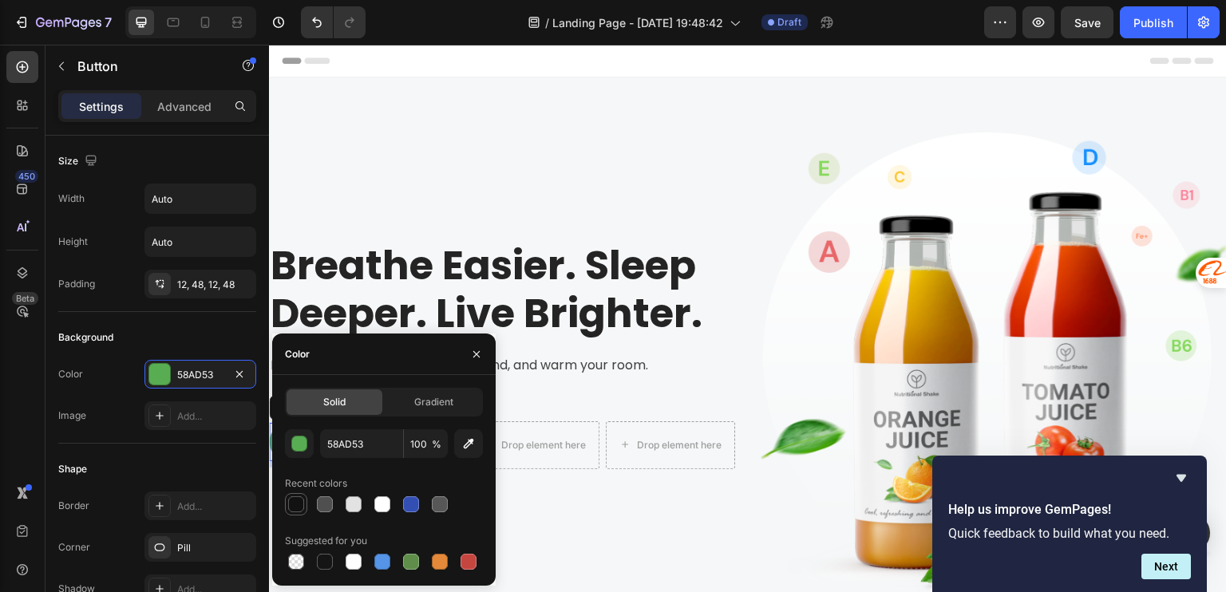
click at [302, 504] on div at bounding box center [296, 504] width 16 height 16
type input "121212"
click at [566, 526] on div "Breathe Easier. Sleep Deeper. Live Brighter. Heading Made to clean the air, cal…" at bounding box center [502, 365] width 466 height 524
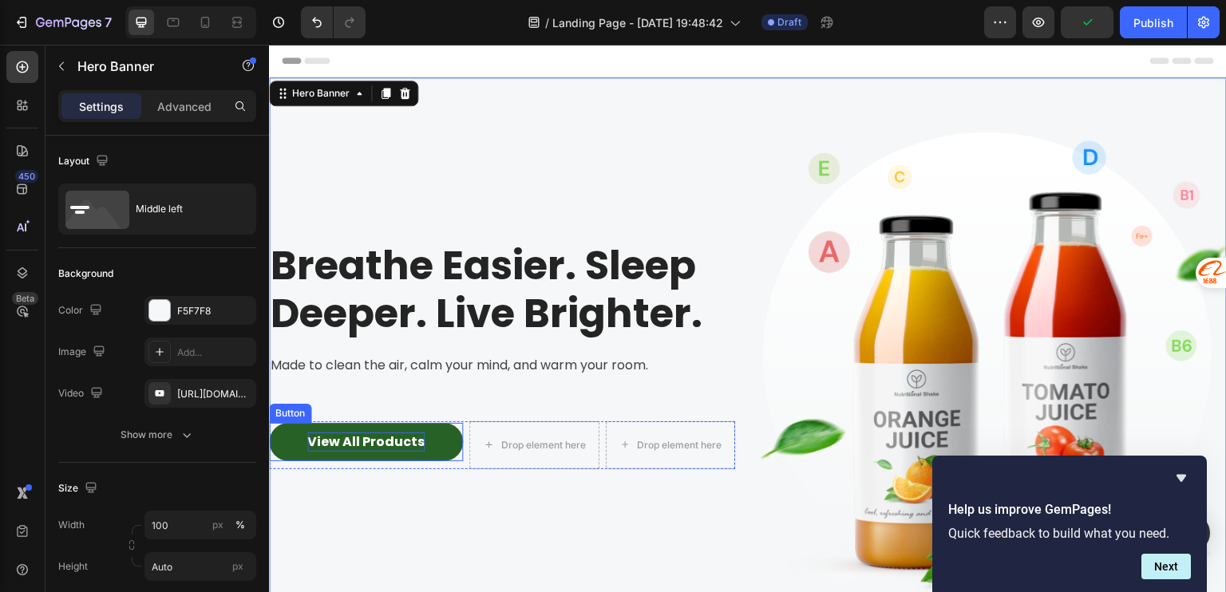
click at [393, 437] on p "View All Products" at bounding box center [365, 442] width 117 height 19
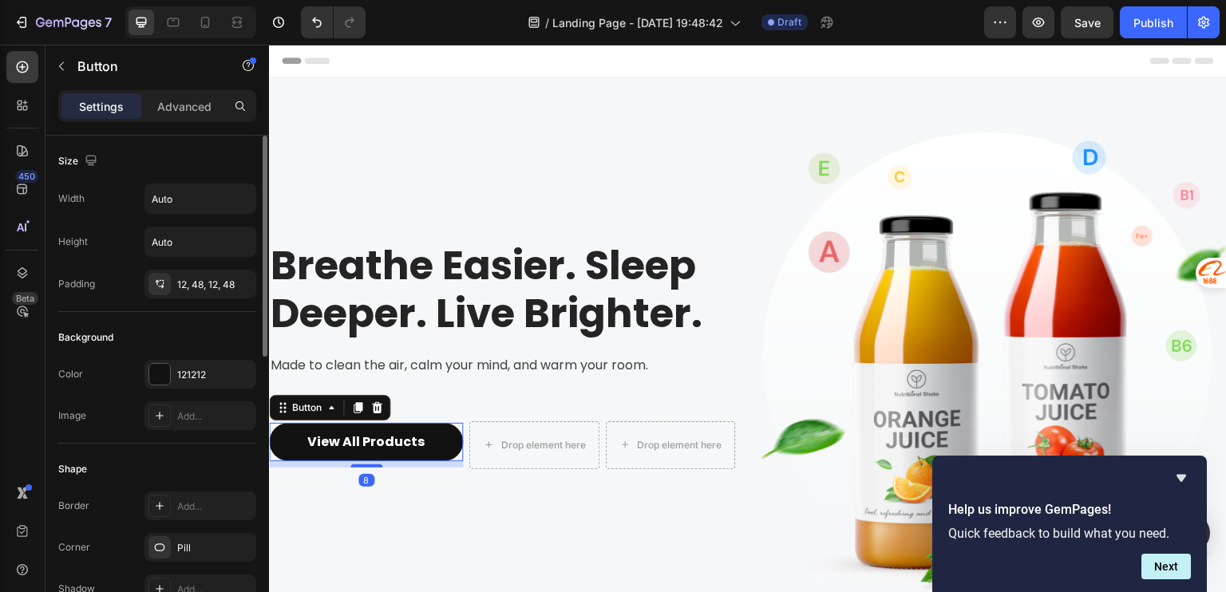
scroll to position [319, 0]
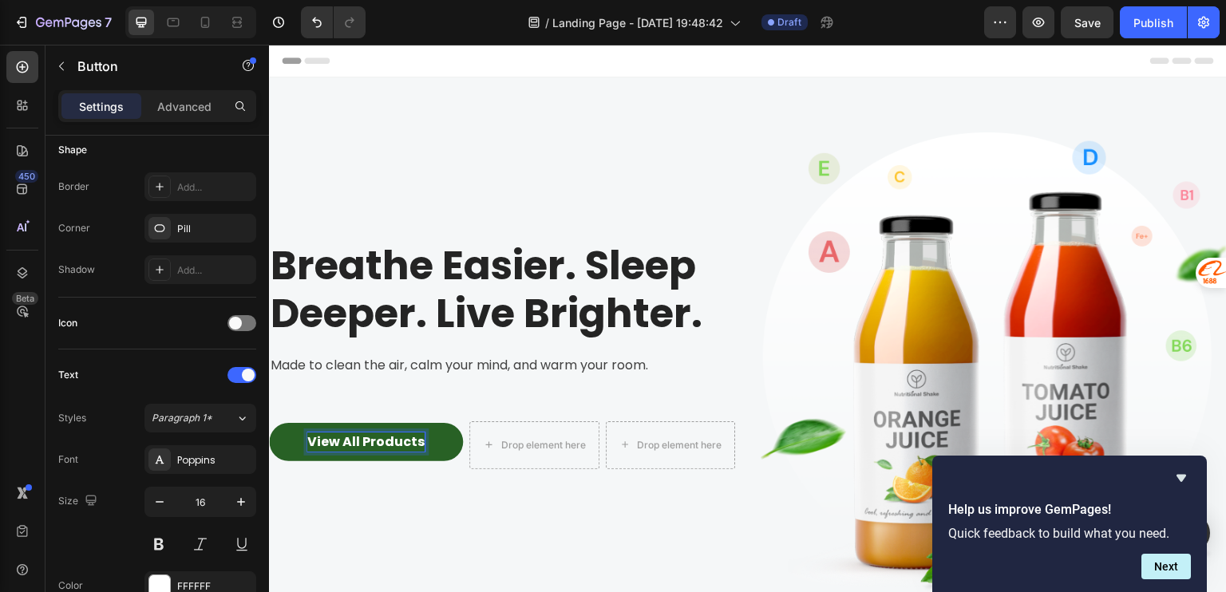
click at [405, 441] on p "View All Products" at bounding box center [365, 442] width 117 height 19
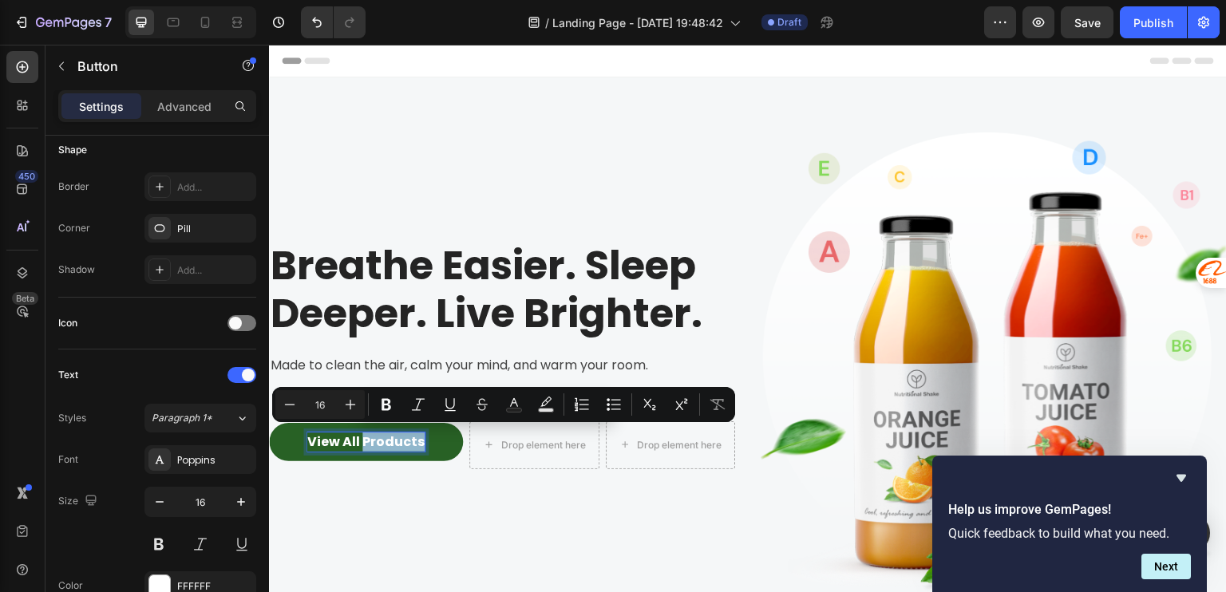
click at [405, 441] on p "View All Products" at bounding box center [365, 442] width 117 height 19
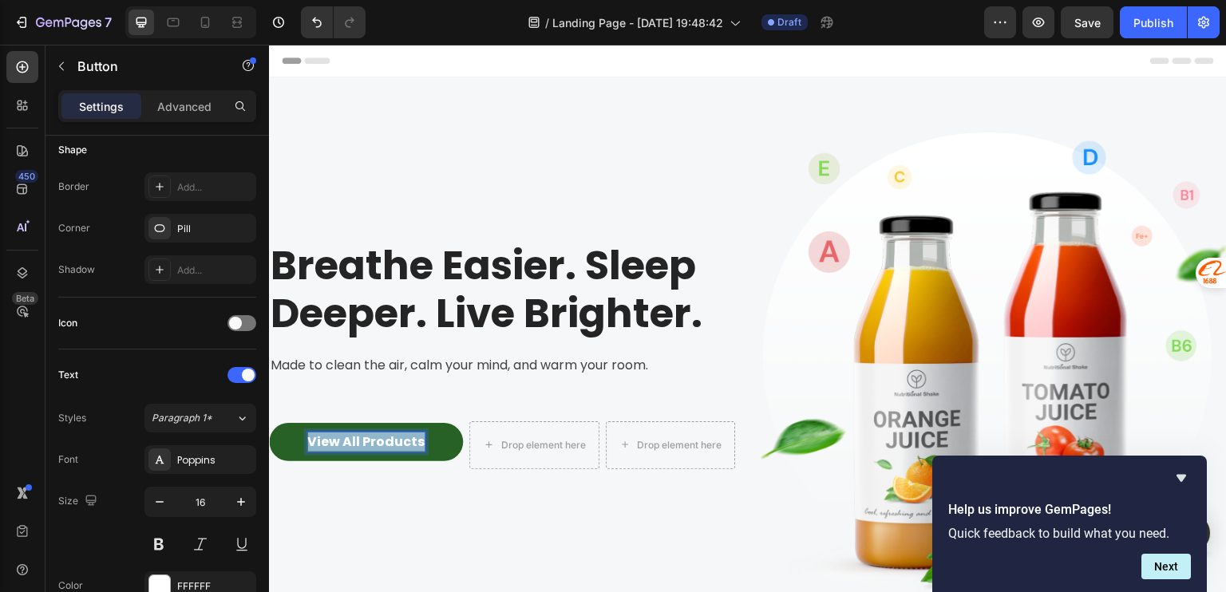
drag, startPoint x: 417, startPoint y: 439, endPoint x: 303, endPoint y: 448, distance: 114.5
click at [303, 448] on button "View All Products" at bounding box center [366, 442] width 194 height 38
click at [269, 423] on button "Shop" at bounding box center [324, 442] width 111 height 38
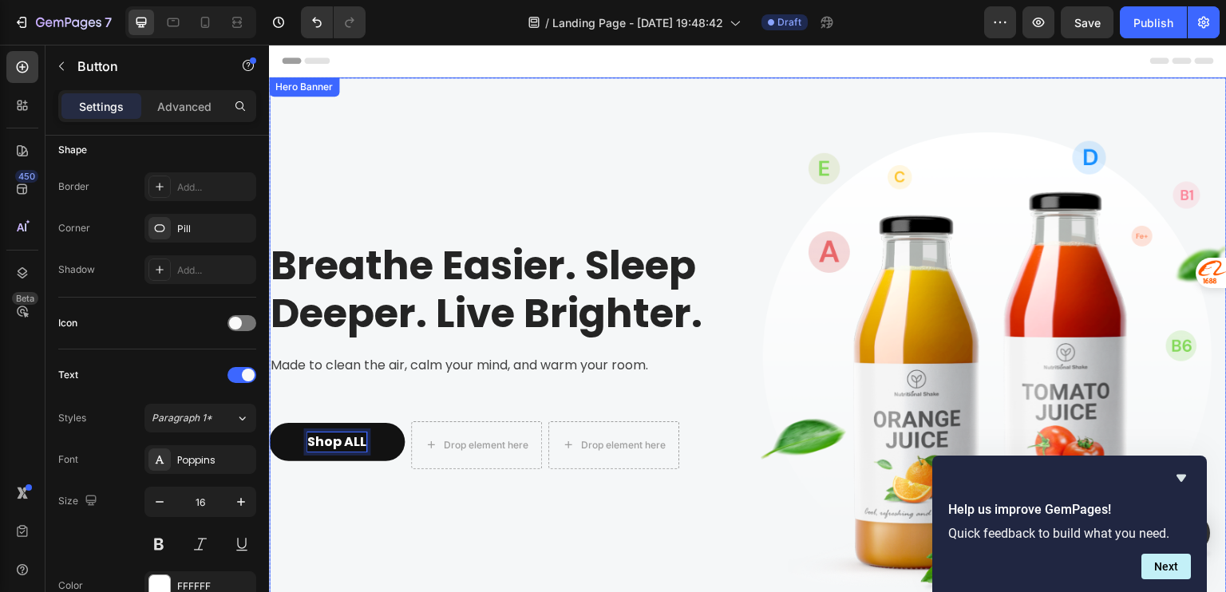
click at [401, 395] on div "Breathe Easier. Sleep Deeper. Live Brighter. Heading Made to clean the air, cal…" at bounding box center [502, 365] width 466 height 524
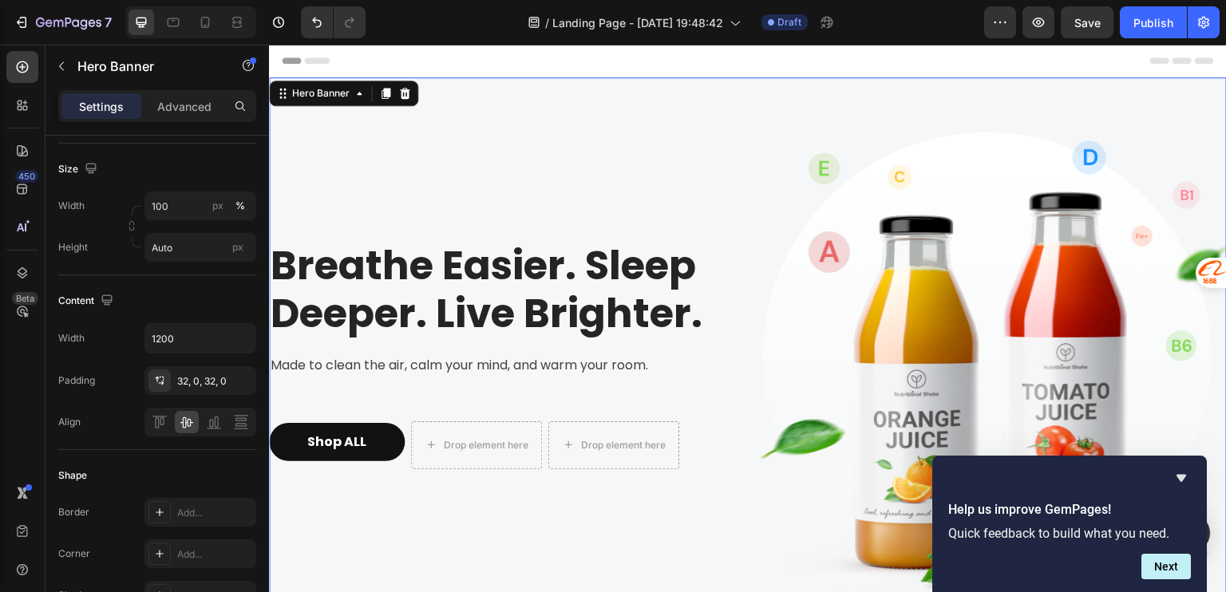
scroll to position [0, 0]
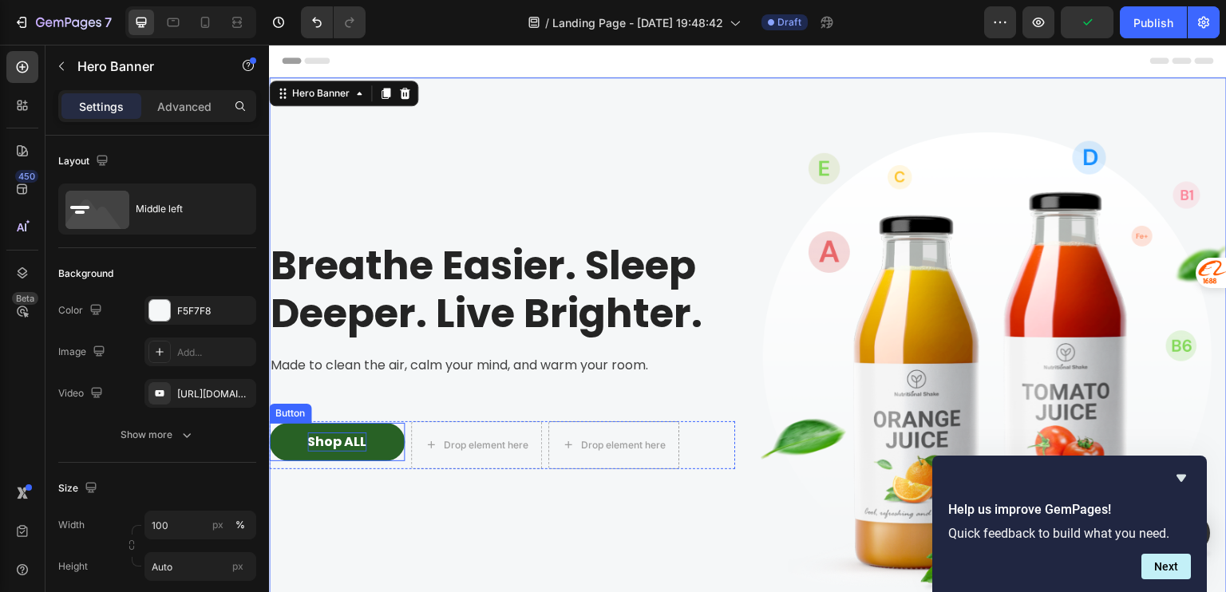
click at [336, 435] on p "Shop ALL" at bounding box center [336, 442] width 59 height 19
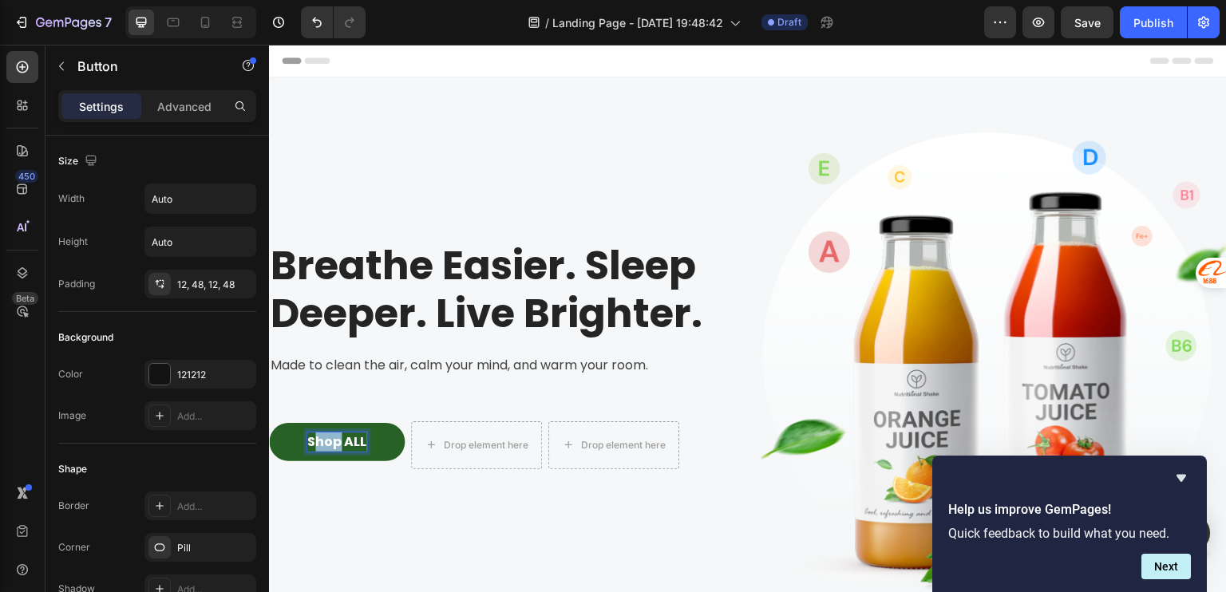
drag, startPoint x: 338, startPoint y: 435, endPoint x: 318, endPoint y: 437, distance: 20.1
click at [318, 437] on p "Shop ALL" at bounding box center [336, 442] width 59 height 19
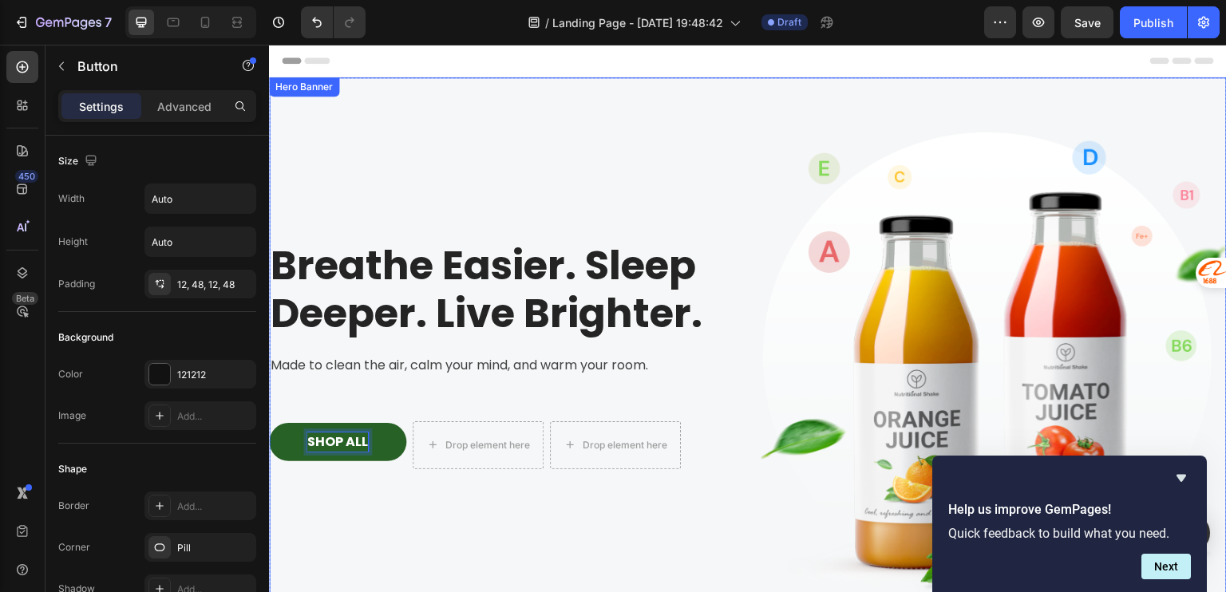
click at [568, 385] on div "Breathe Easier. Sleep Deeper. Live Brighter. Heading Made to clean the air, cal…" at bounding box center [502, 365] width 466 height 524
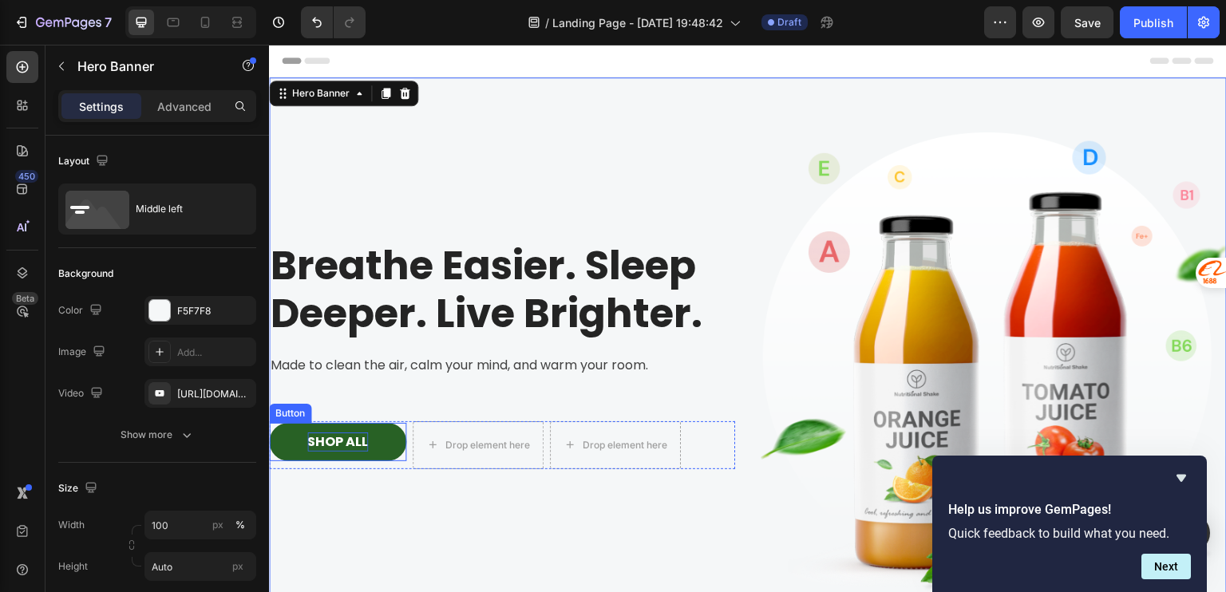
click at [392, 427] on button "SHOP ALL" at bounding box center [337, 442] width 137 height 38
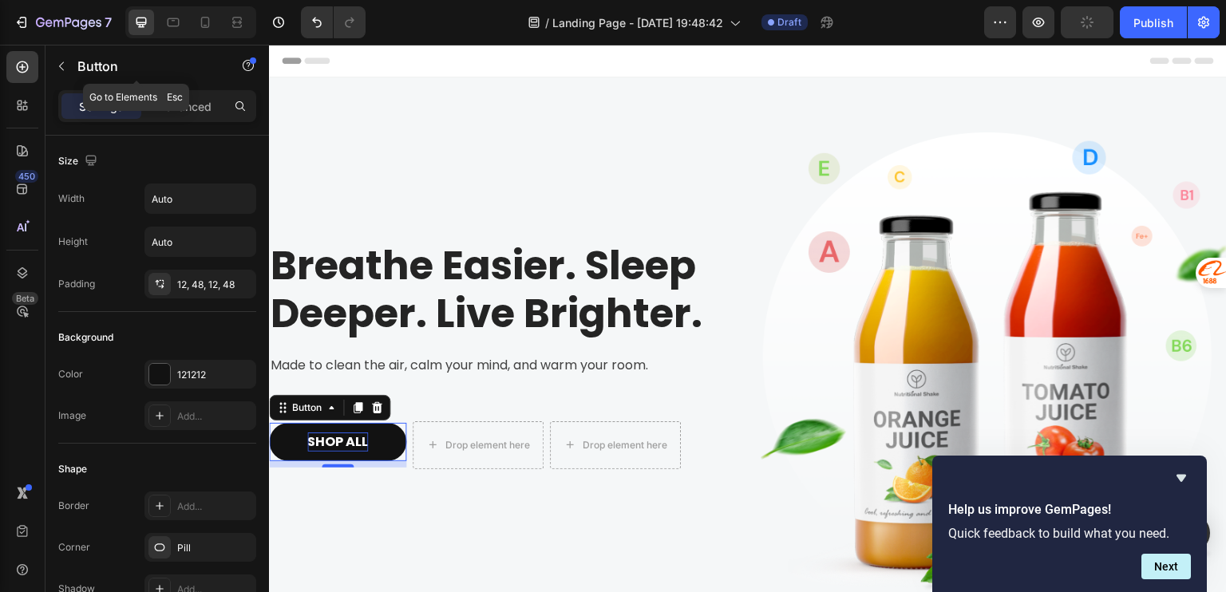
click at [172, 89] on div "Button" at bounding box center [136, 67] width 182 height 45
click at [211, 114] on div "Advanced" at bounding box center [184, 106] width 80 height 26
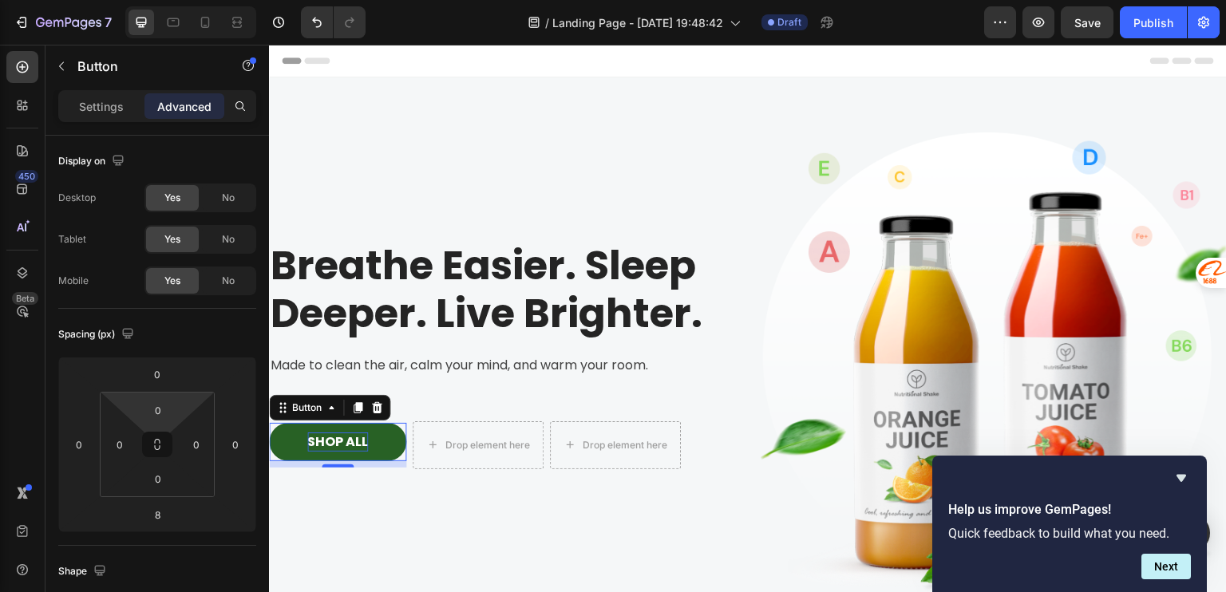
scroll to position [603, 0]
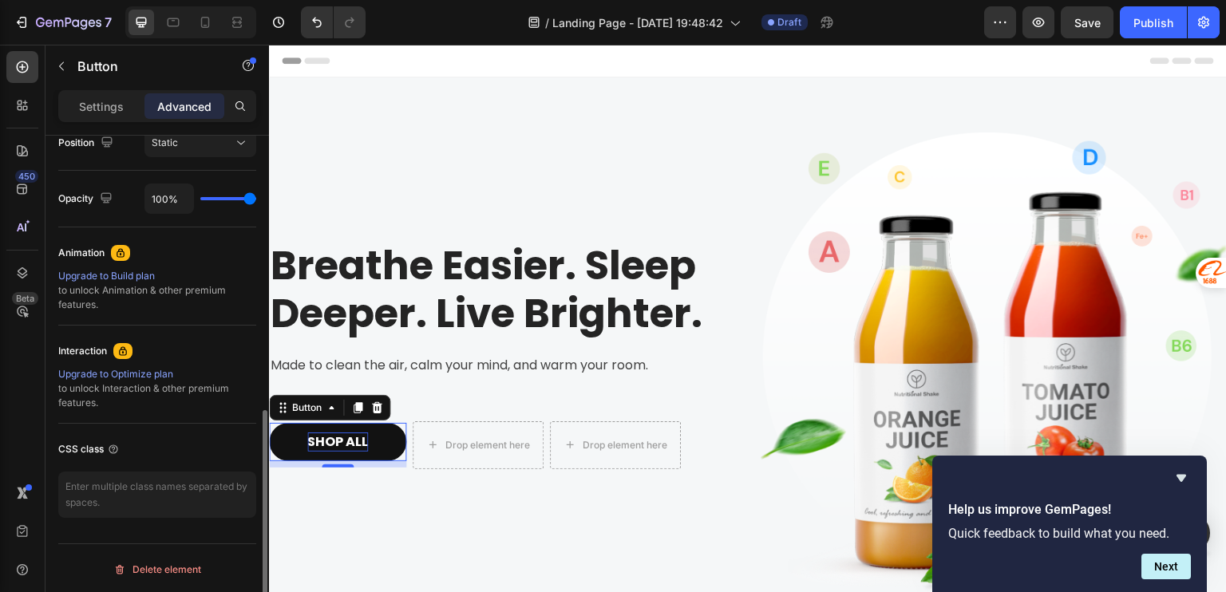
drag, startPoint x: 64, startPoint y: 291, endPoint x: 118, endPoint y: 305, distance: 56.1
click at [118, 305] on div "Upgrade to Build plan to unlock Animation & other premium features." at bounding box center [157, 290] width 198 height 43
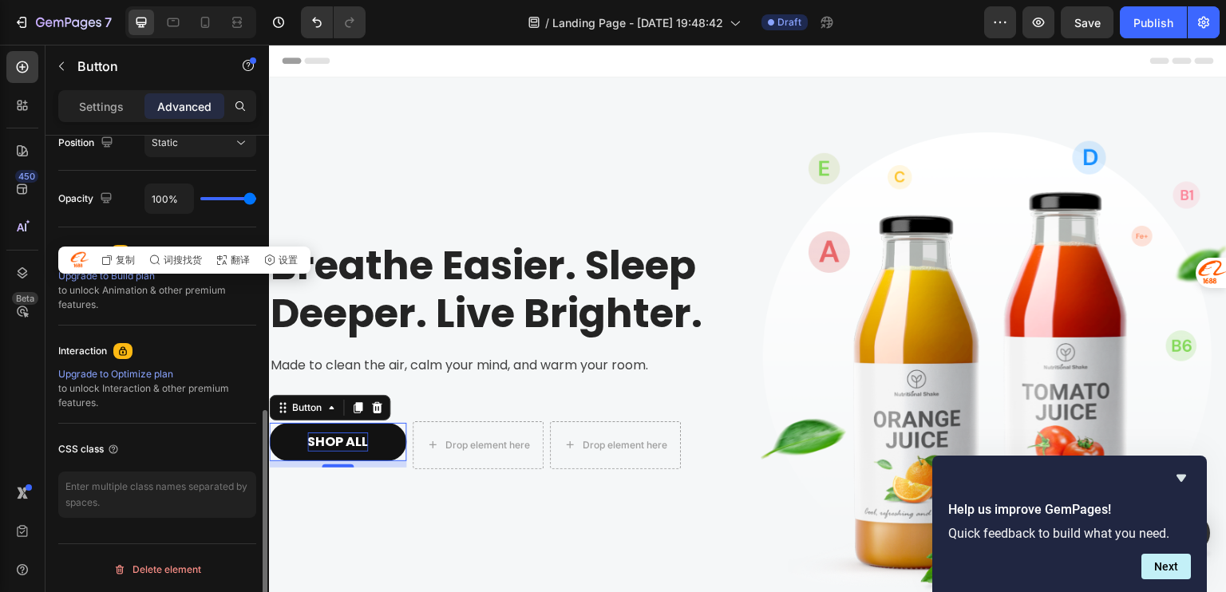
click at [184, 296] on div "Upgrade to Build plan to unlock Animation & other premium features." at bounding box center [157, 290] width 198 height 43
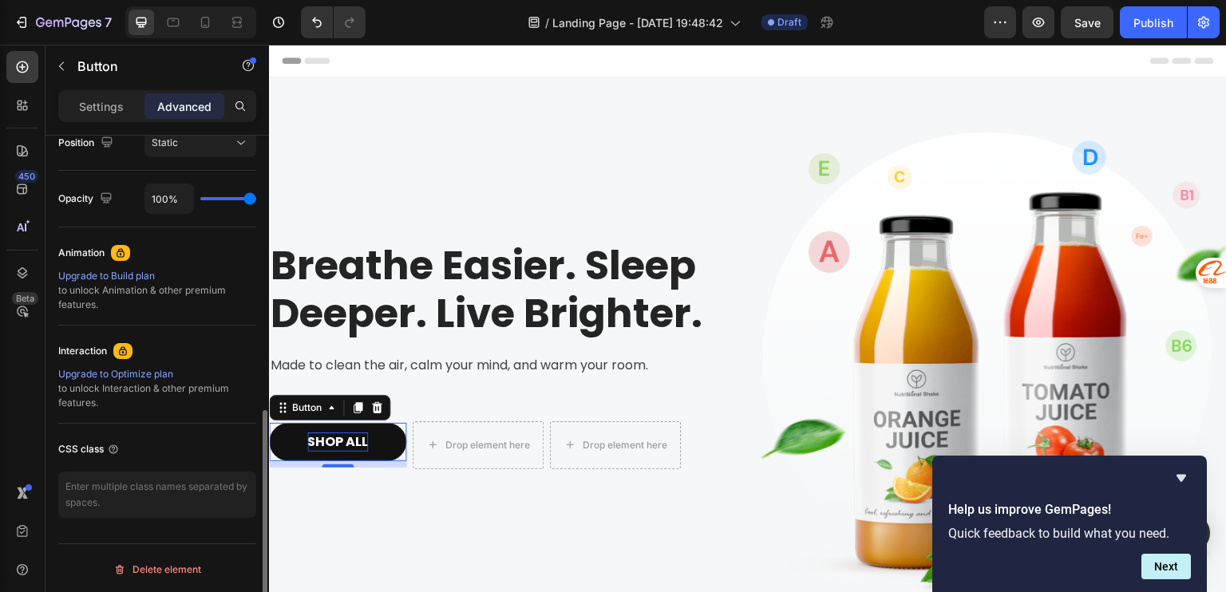
scroll to position [0, 0]
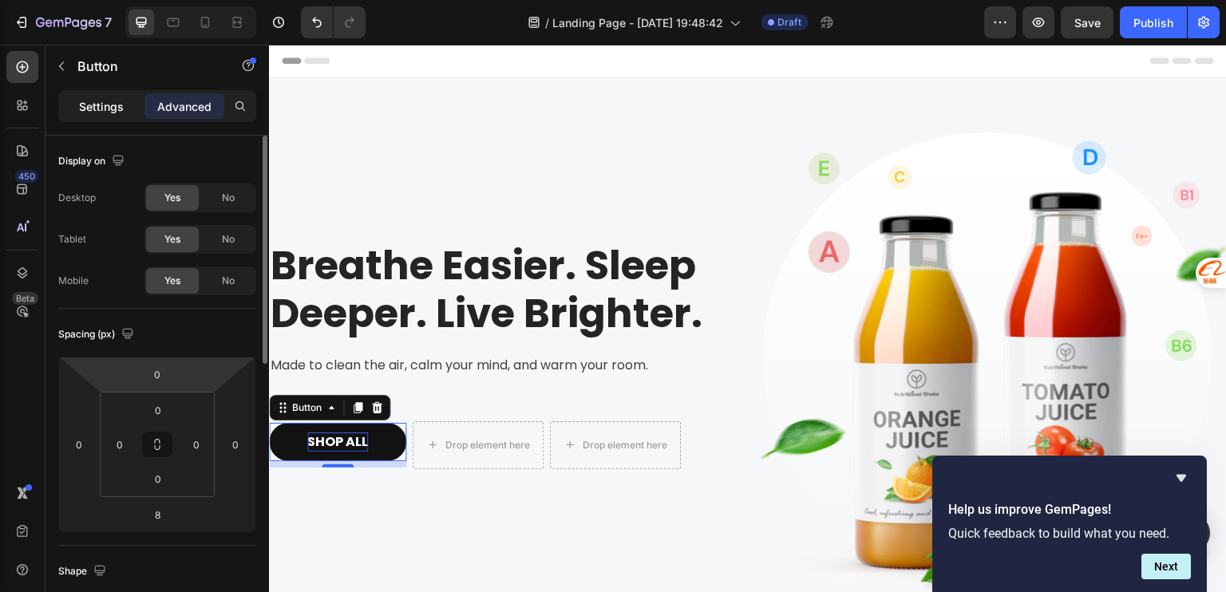
click at [99, 108] on p "Settings" at bounding box center [101, 106] width 45 height 17
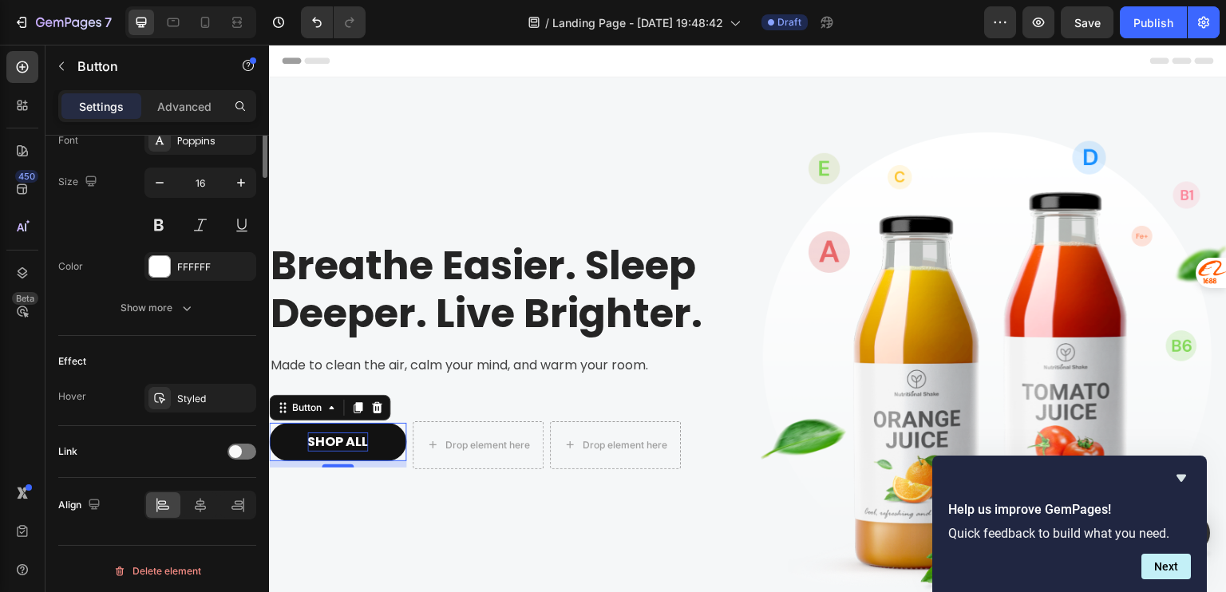
scroll to position [319, 0]
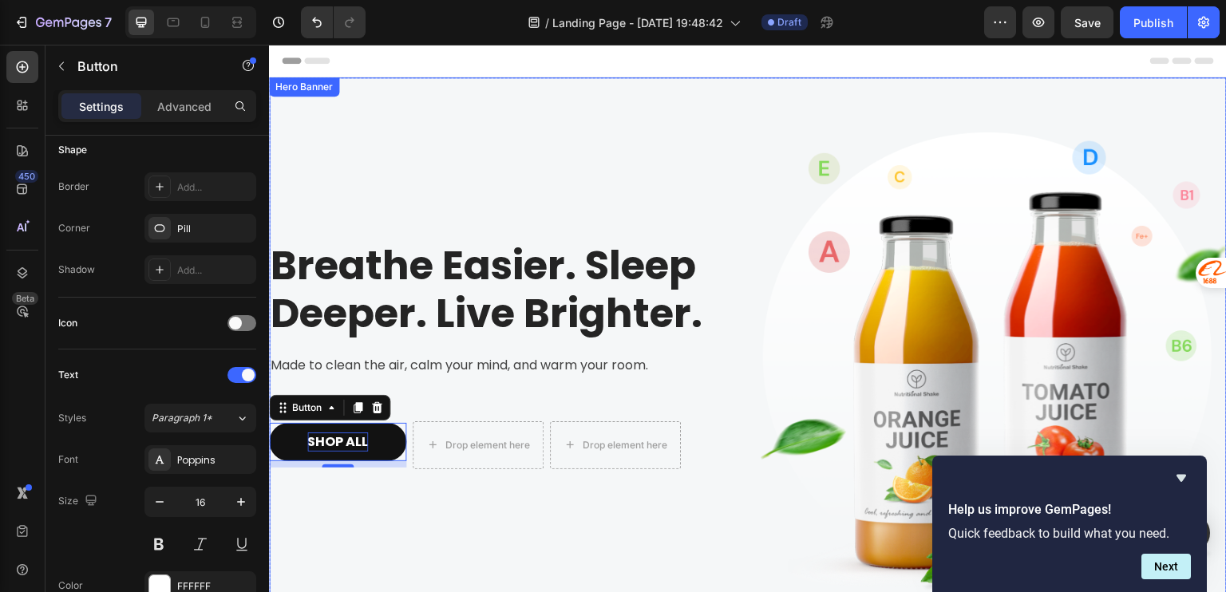
click at [560, 531] on div "Breathe Easier. Sleep Deeper. Live Brighter. Heading Made to clean the air, cal…" at bounding box center [502, 365] width 466 height 524
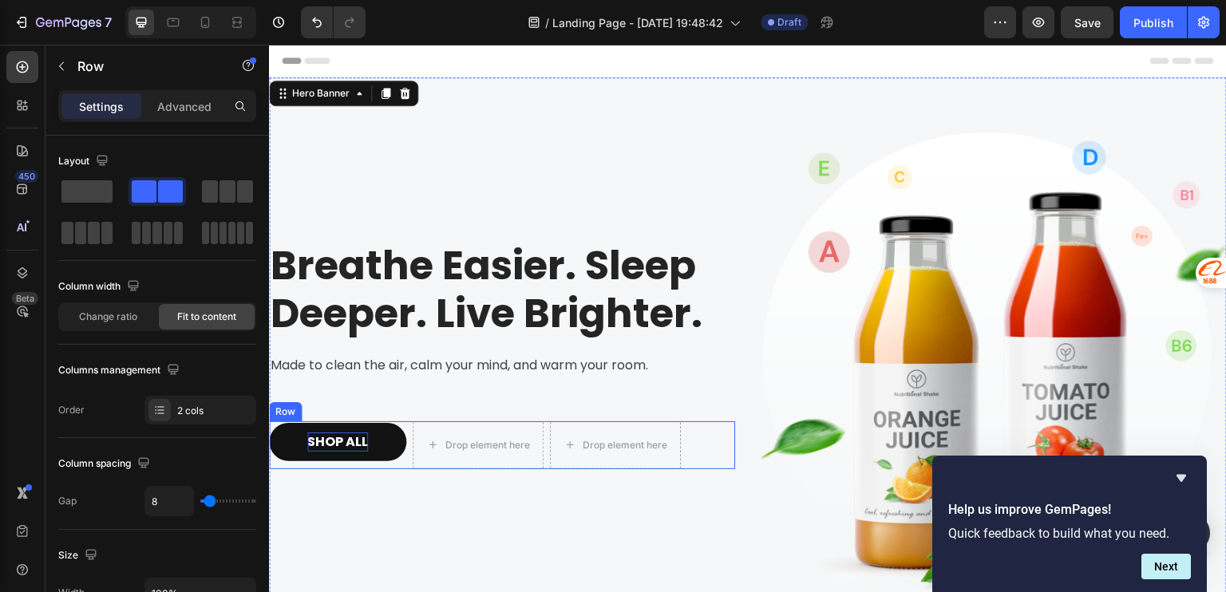
click at [393, 421] on div "SHOP ALL Button" at bounding box center [337, 445] width 137 height 48
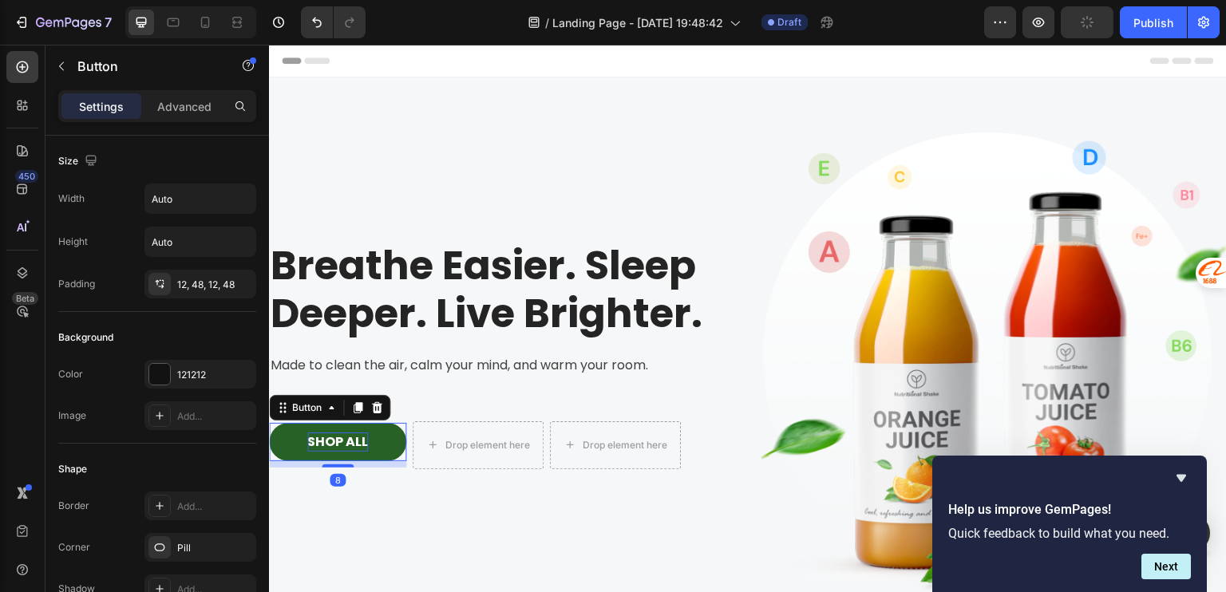
click at [395, 437] on button "SHOP ALL" at bounding box center [337, 442] width 137 height 38
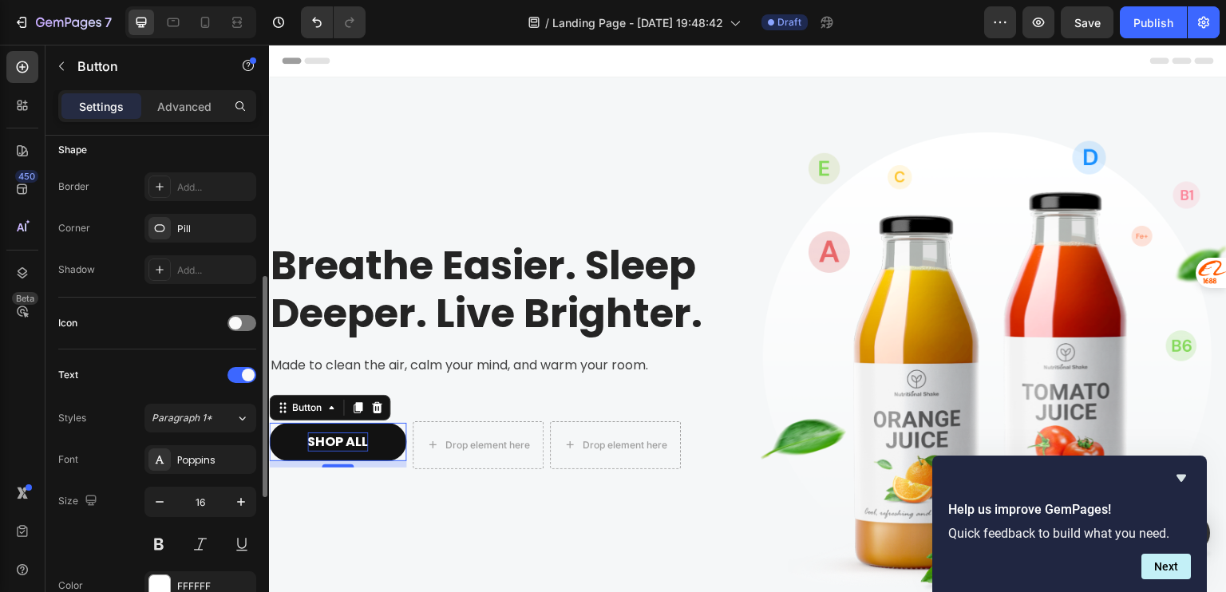
scroll to position [639, 0]
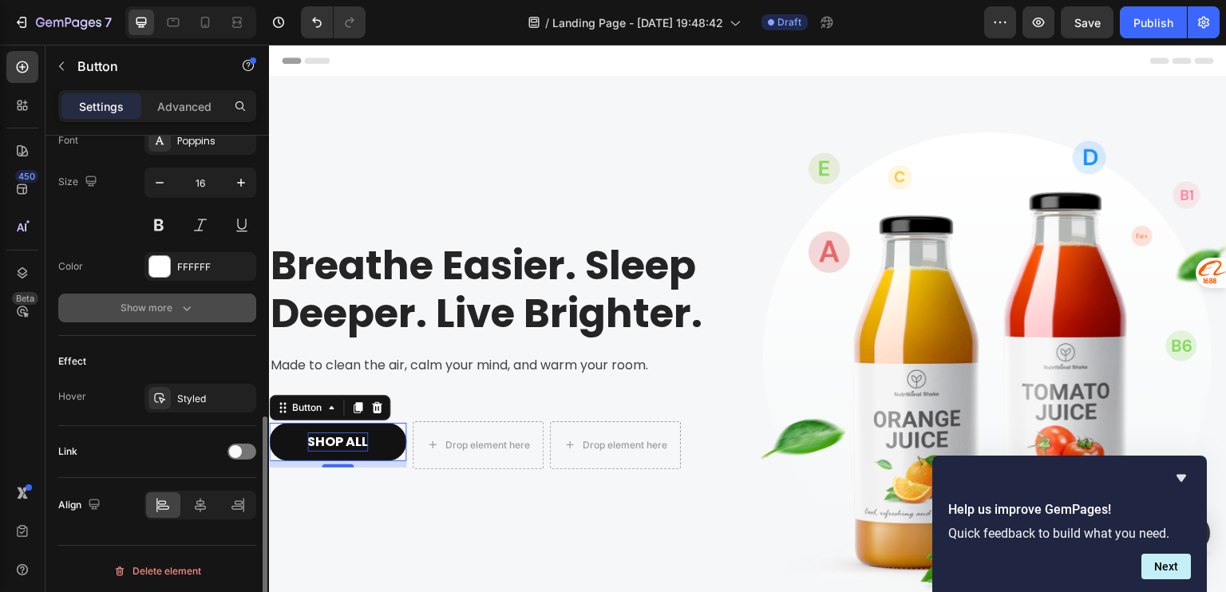
click at [157, 303] on div "Show more" at bounding box center [158, 308] width 74 height 16
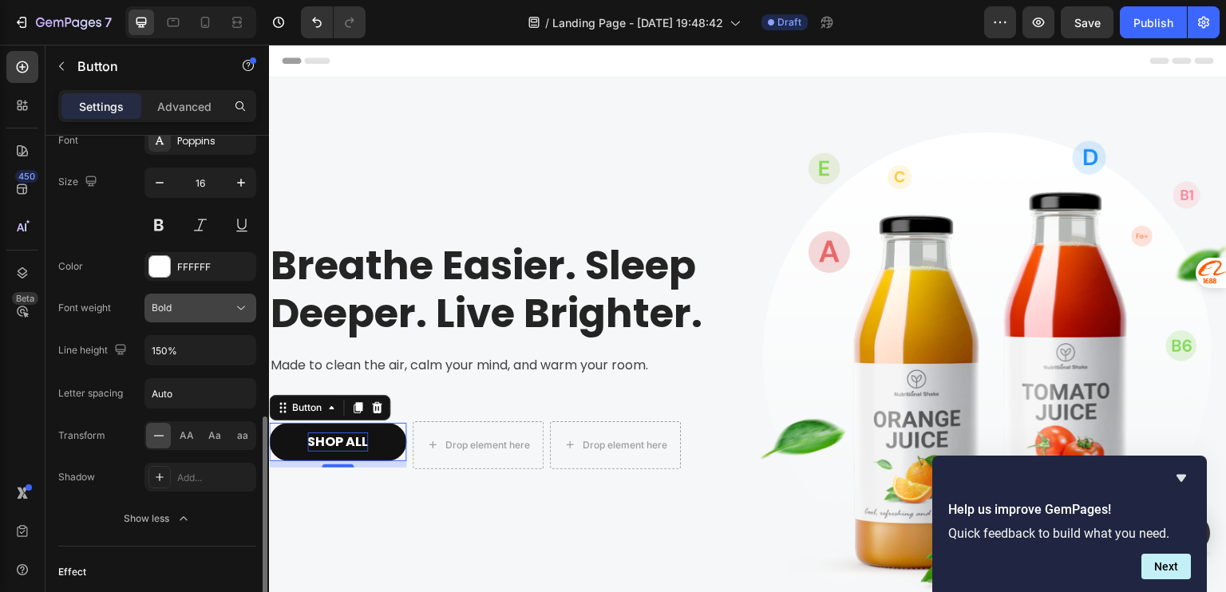
click at [213, 311] on div "Bold" at bounding box center [192, 308] width 81 height 14
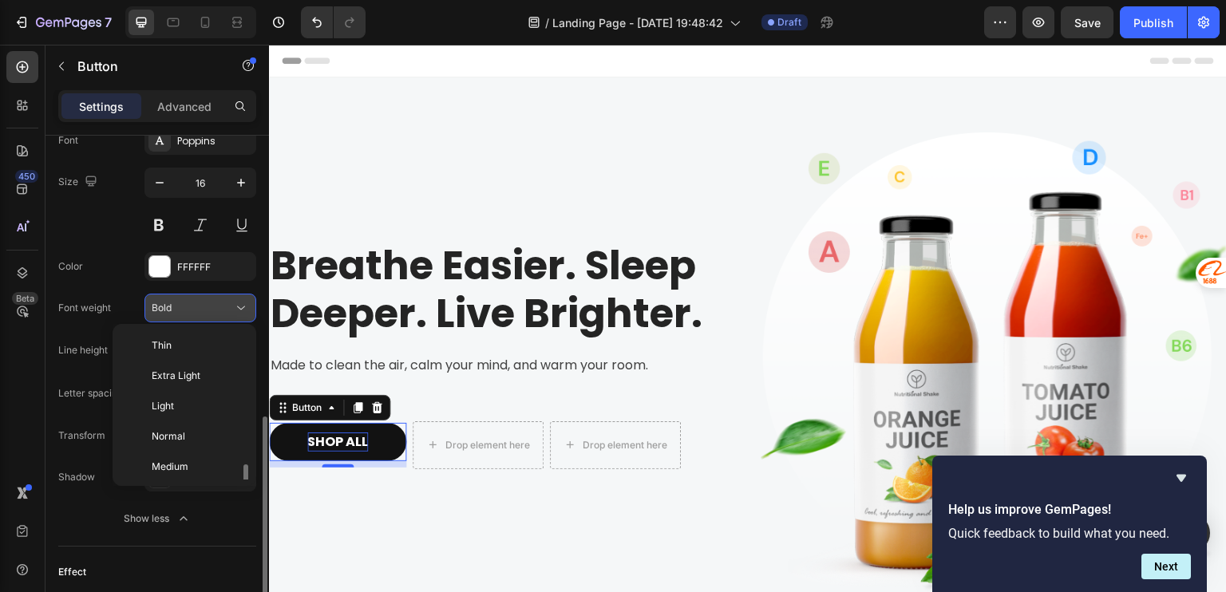
scroll to position [86, 0]
drag, startPoint x: 213, startPoint y: 311, endPoint x: 115, endPoint y: 350, distance: 105.4
click at [213, 311] on div "Bold" at bounding box center [192, 308] width 81 height 14
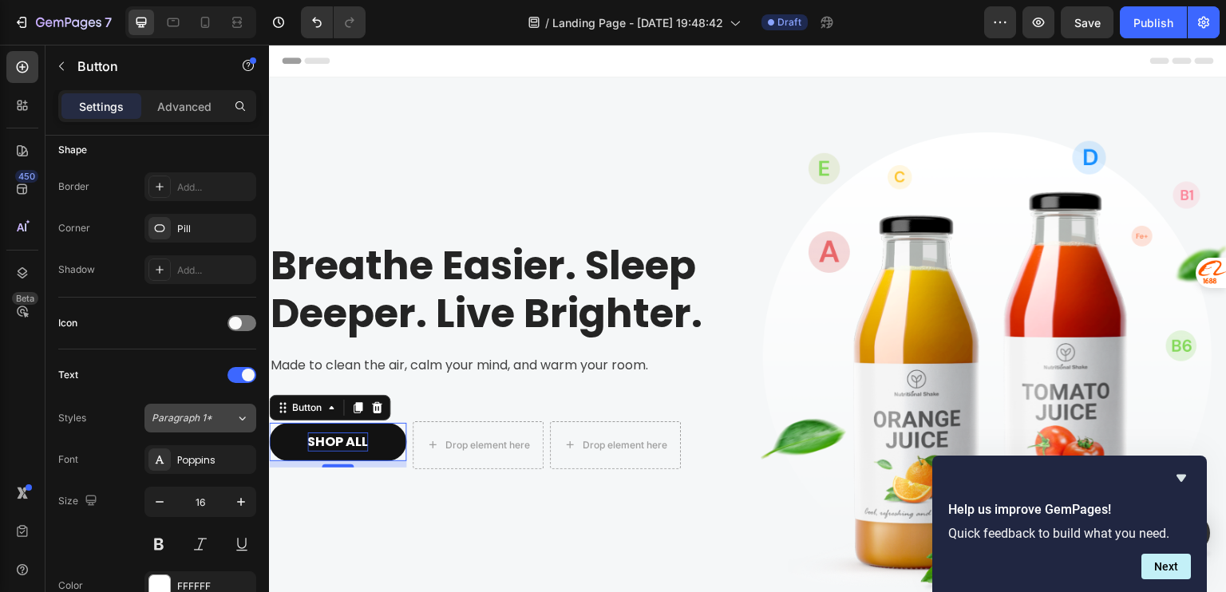
scroll to position [0, 0]
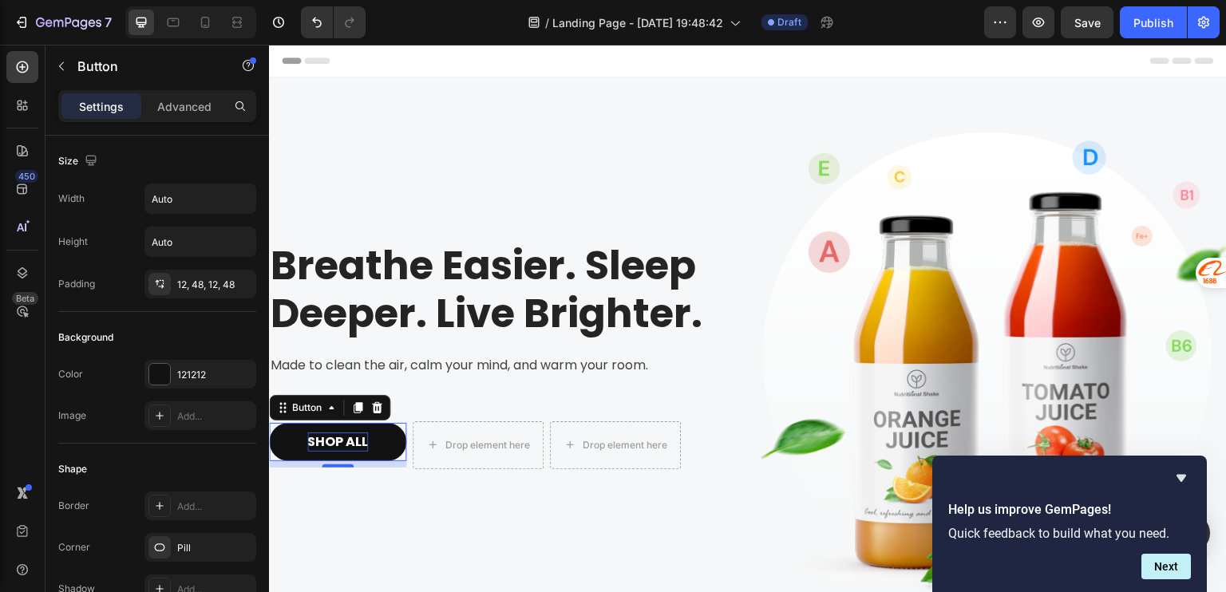
click at [399, 423] on div "SHOP ALL Button 8" at bounding box center [337, 442] width 137 height 38
click at [177, 112] on p "Advanced" at bounding box center [184, 106] width 54 height 17
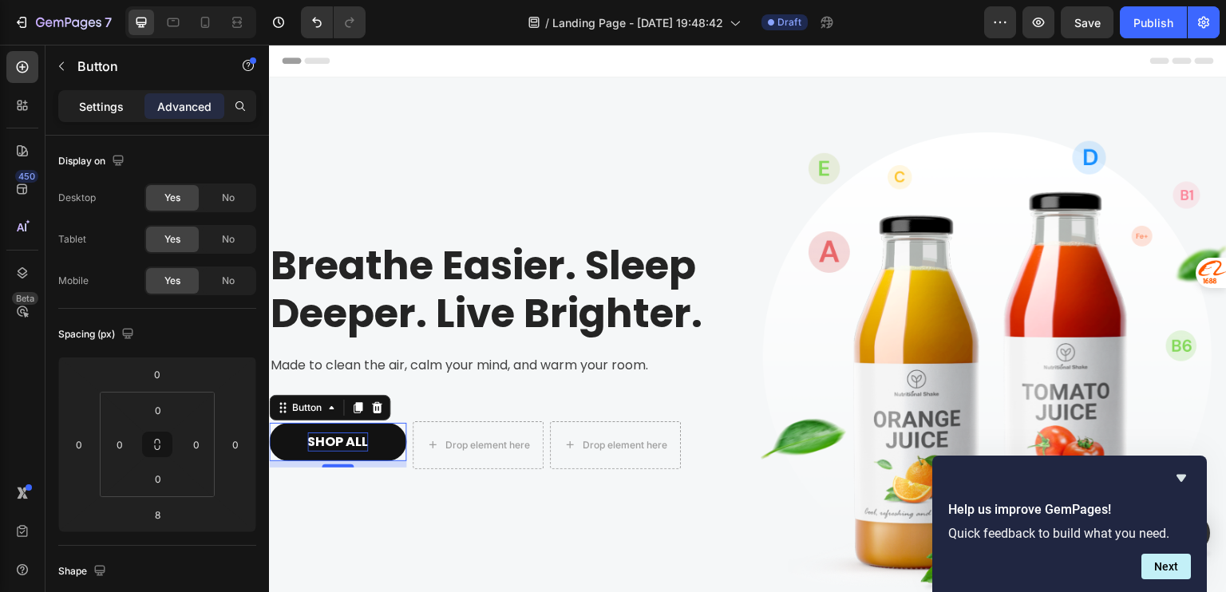
click at [104, 104] on p "Settings" at bounding box center [101, 106] width 45 height 17
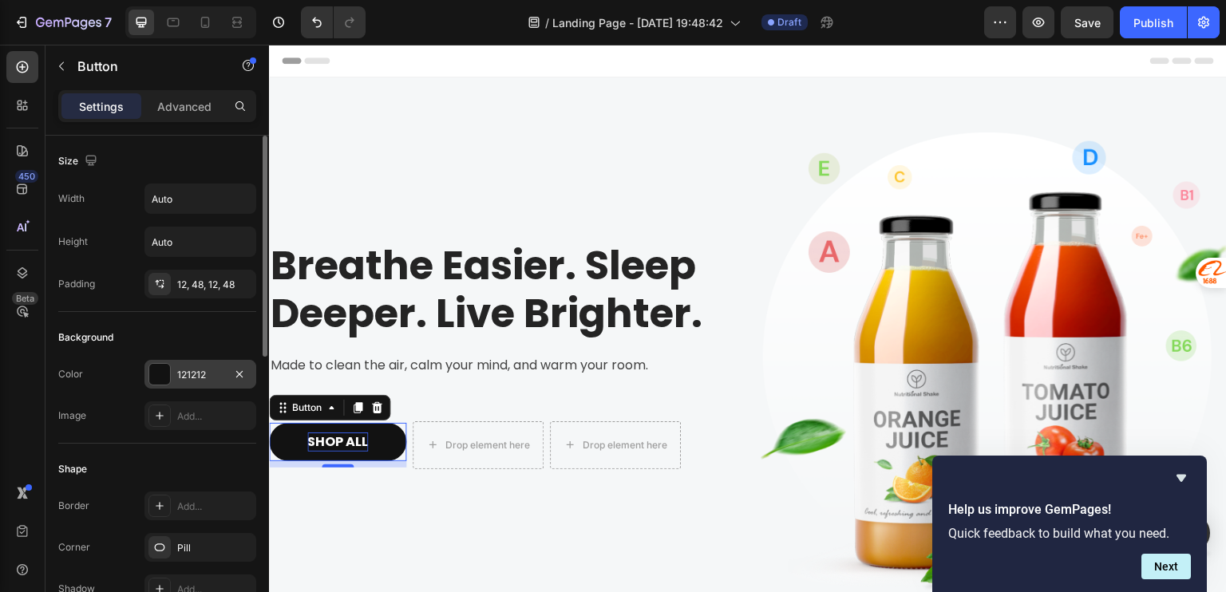
scroll to position [319, 0]
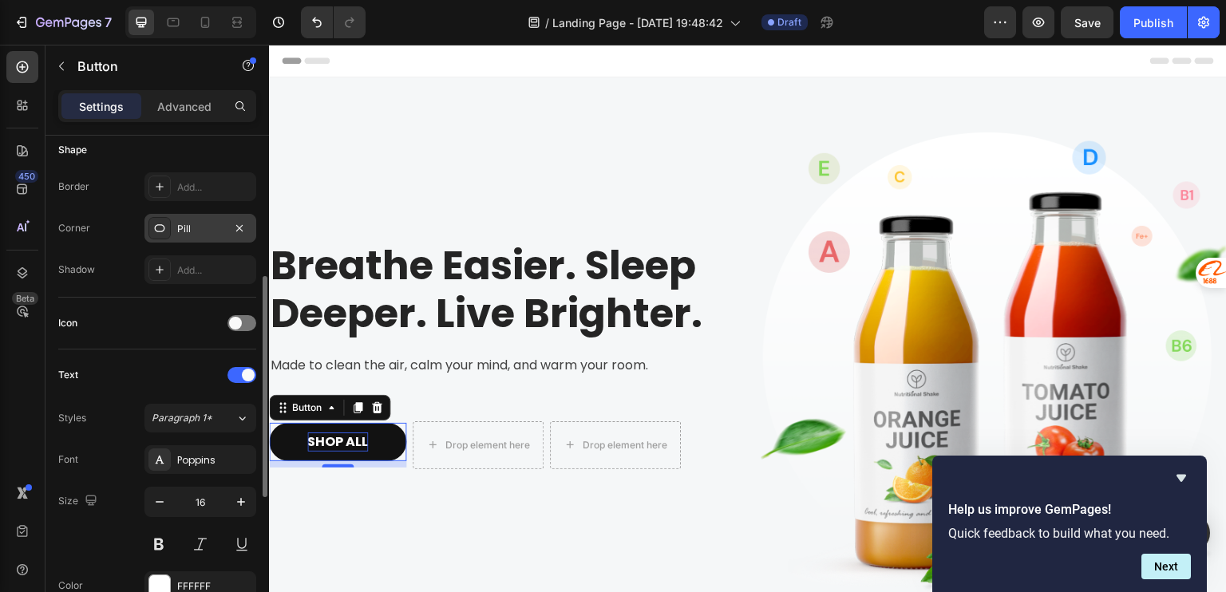
click at [195, 231] on div "Pill" at bounding box center [200, 229] width 46 height 14
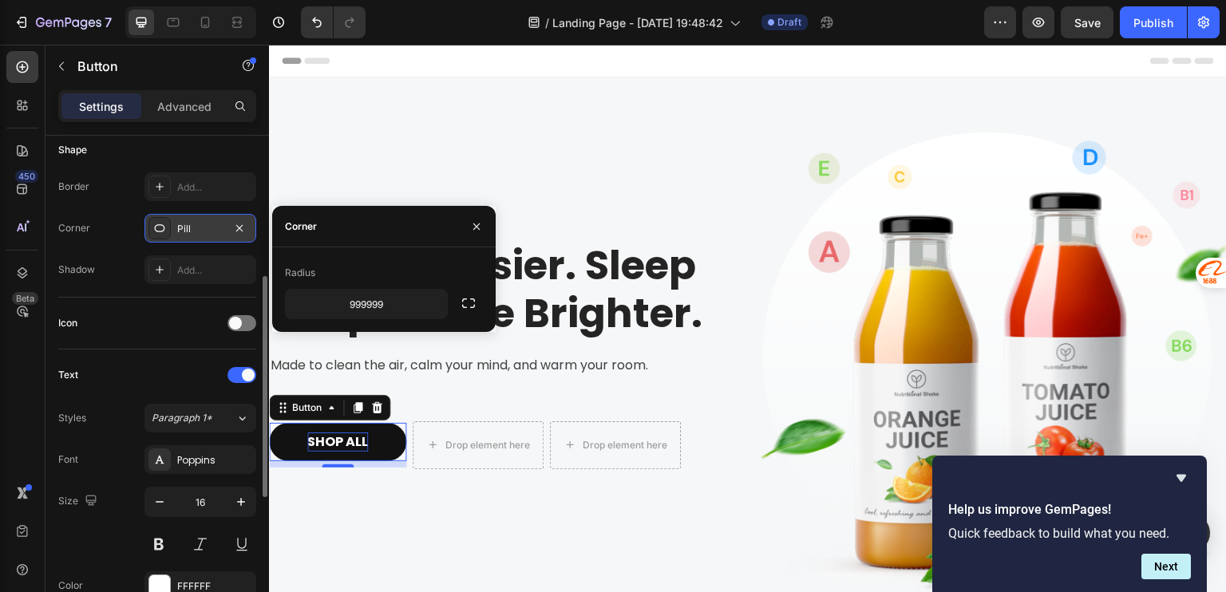
click at [195, 231] on div "Pill" at bounding box center [200, 229] width 46 height 14
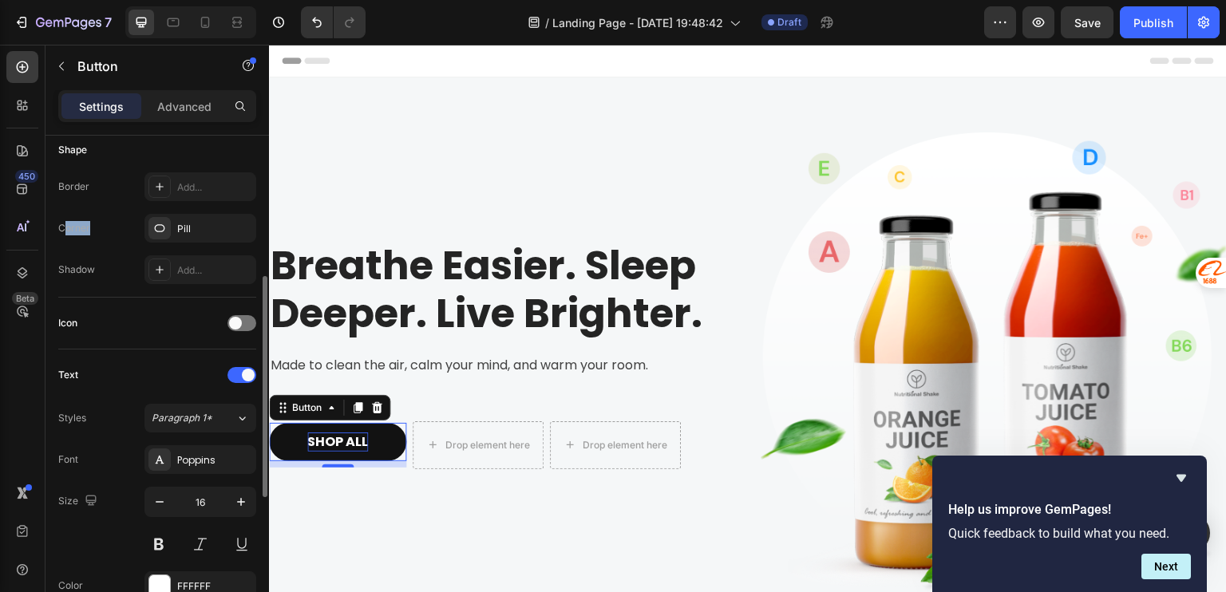
drag, startPoint x: 62, startPoint y: 227, endPoint x: 92, endPoint y: 229, distance: 29.6
click at [92, 229] on div "Corner Pill" at bounding box center [157, 228] width 198 height 29
click at [71, 271] on div "Shadow" at bounding box center [76, 270] width 37 height 14
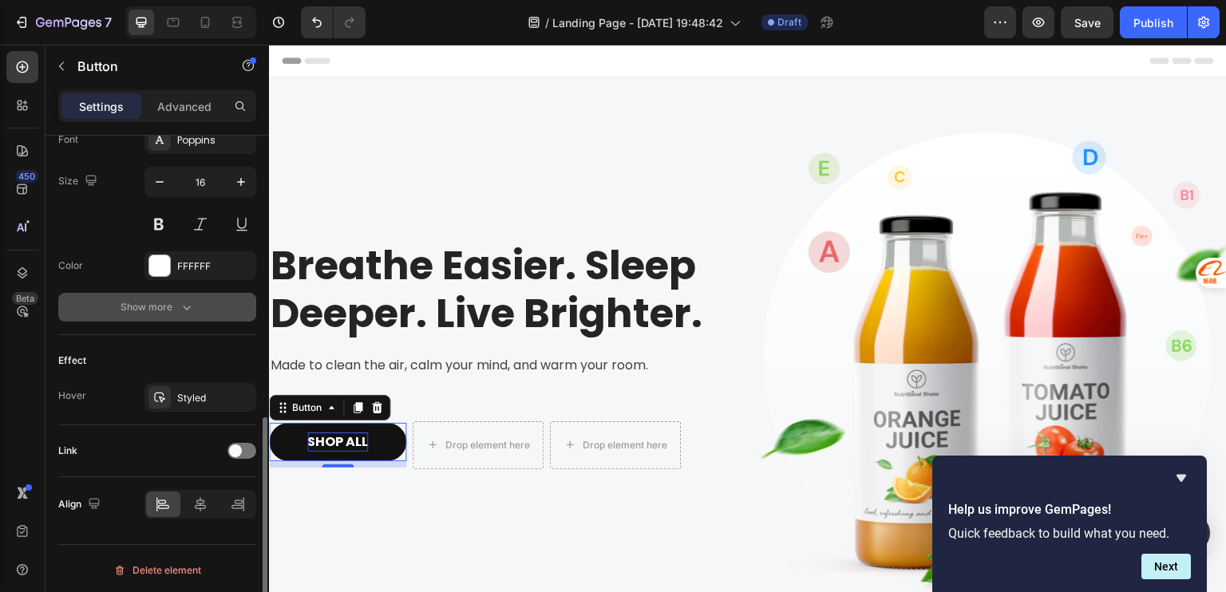
click at [157, 311] on div "Show more" at bounding box center [158, 307] width 74 height 16
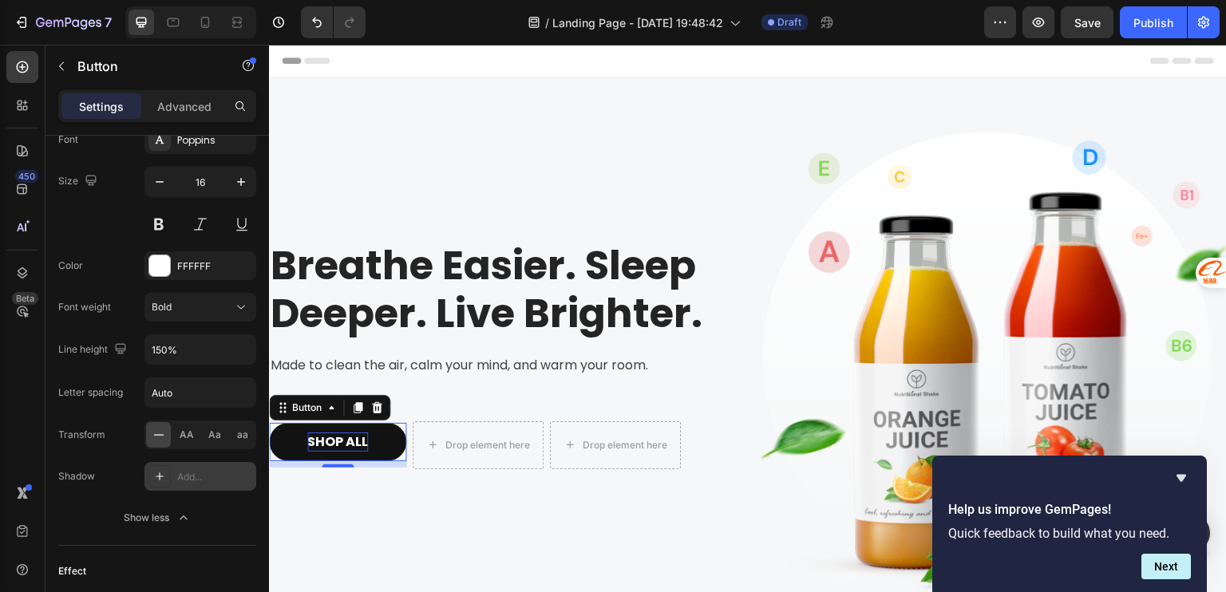
scroll to position [849, 0]
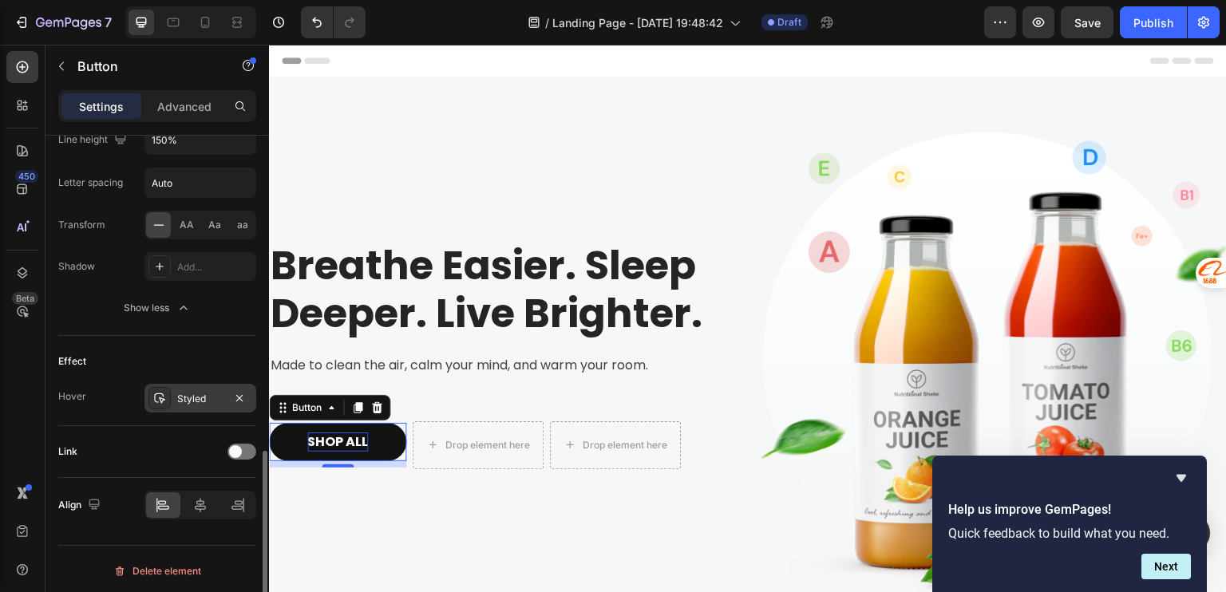
click at [201, 394] on div "Styled" at bounding box center [200, 399] width 46 height 14
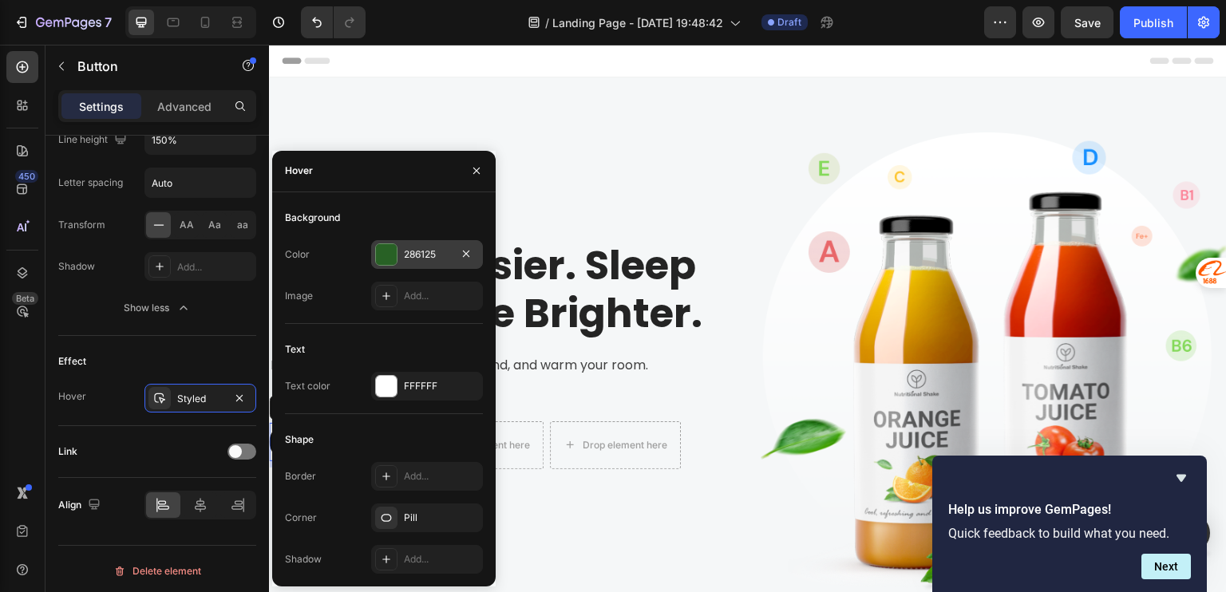
click at [395, 258] on div at bounding box center [386, 254] width 21 height 21
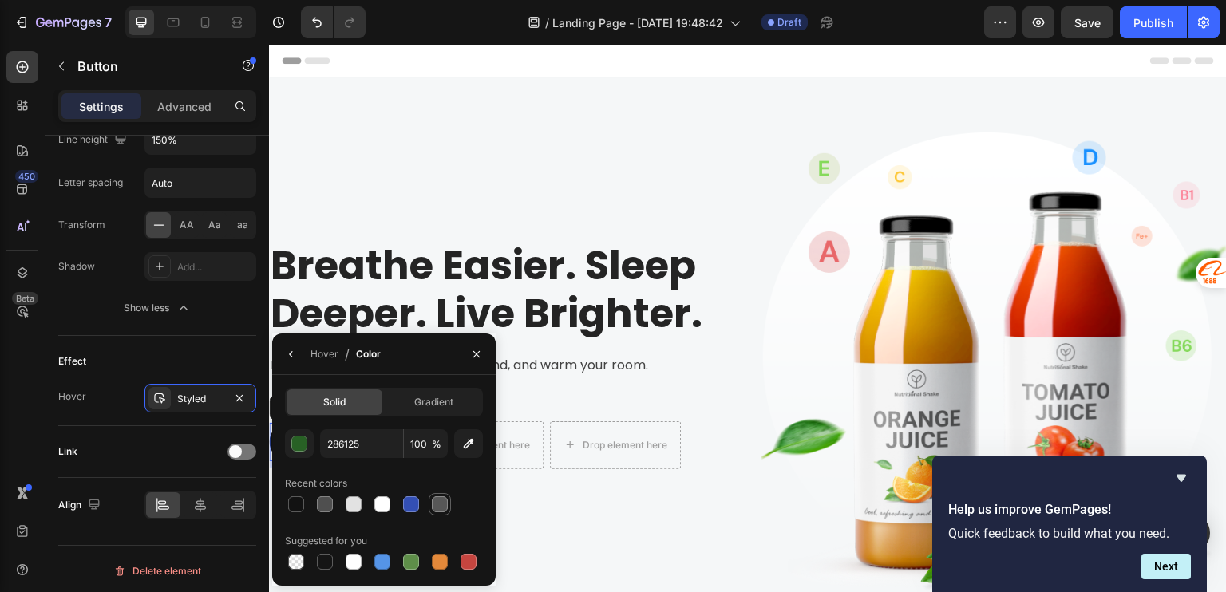
click at [437, 508] on div at bounding box center [440, 504] width 16 height 16
type input "575757"
click at [675, 519] on div "Breathe Easier. Sleep Deeper. Live Brighter. Heading Made to clean the air, cal…" at bounding box center [502, 365] width 466 height 524
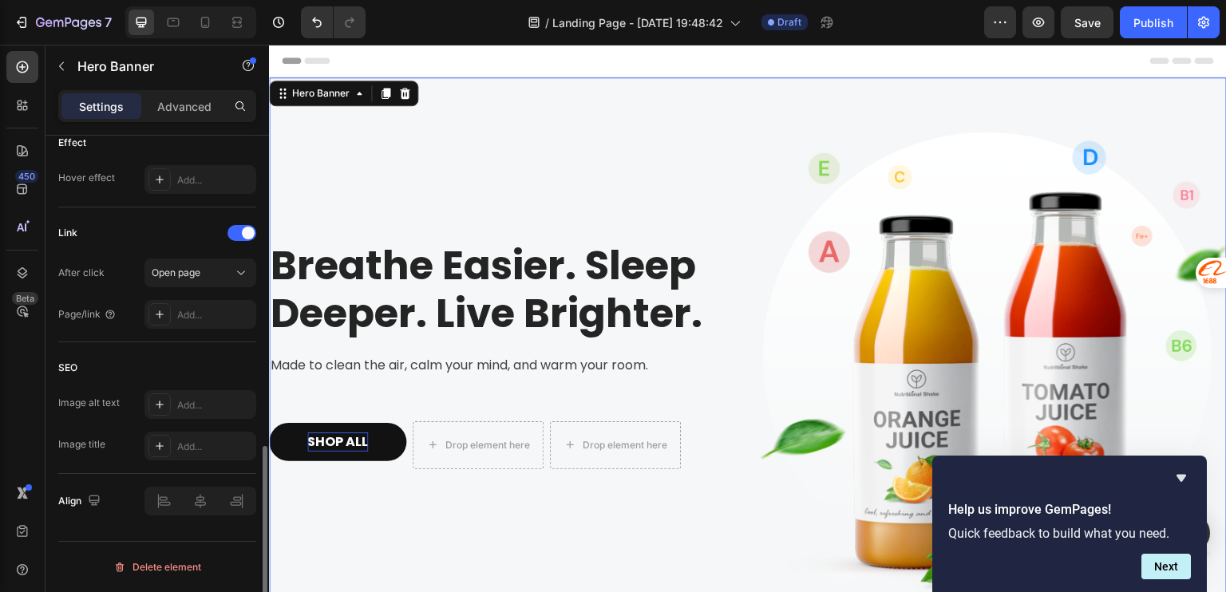
scroll to position [0, 0]
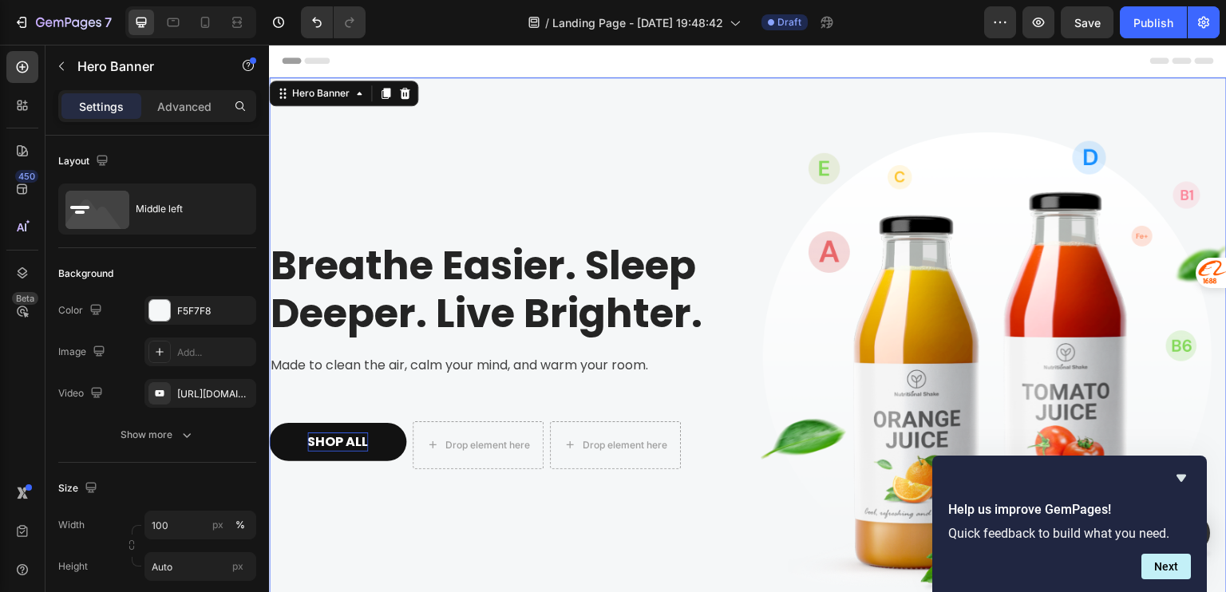
click at [493, 508] on div "Breathe Easier. Sleep Deeper. Live Brighter. Heading Made to clean the air, cal…" at bounding box center [502, 365] width 466 height 524
click at [823, 168] on img at bounding box center [994, 365] width 466 height 524
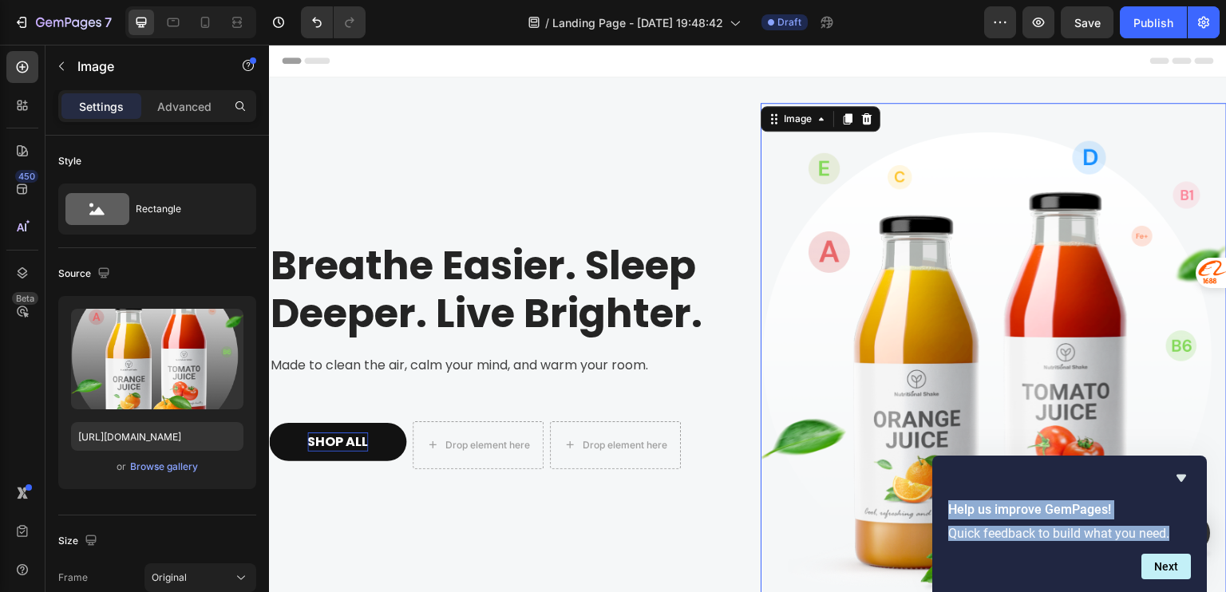
drag, startPoint x: 951, startPoint y: 510, endPoint x: 1178, endPoint y: 530, distance: 228.4
click at [1178, 530] on div "Help us improve GemPages! Quick feedback to build what you need." at bounding box center [1070, 520] width 262 height 47
click at [1063, 536] on p "Quick feedback to build what you need." at bounding box center [1069, 533] width 243 height 15
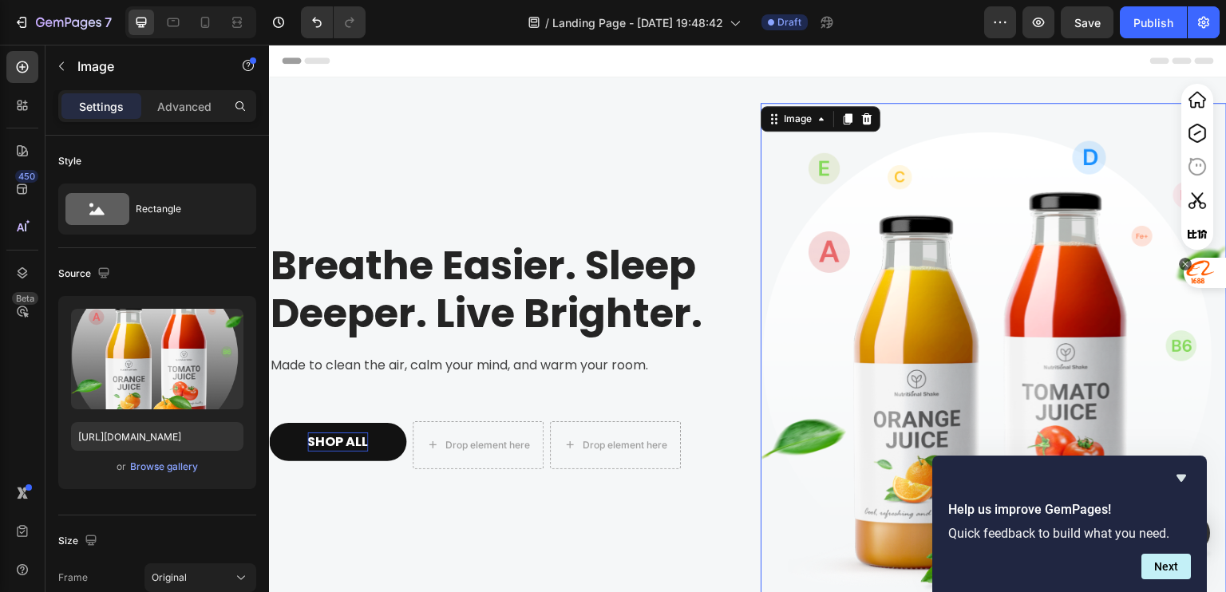
click at [1184, 266] on div at bounding box center [1185, 264] width 13 height 13
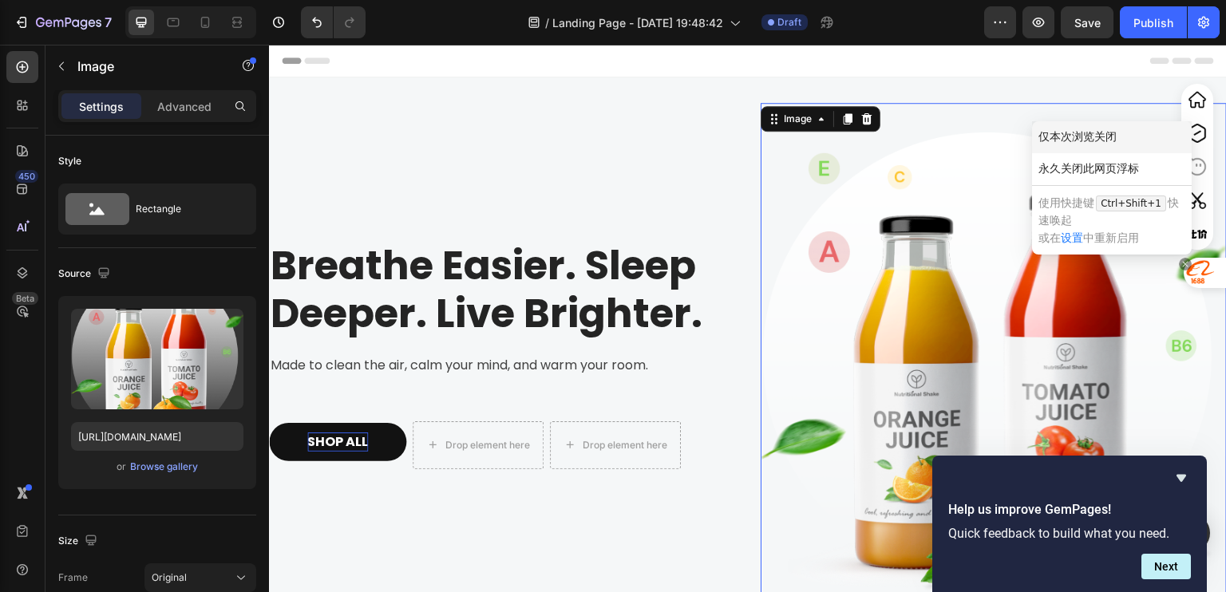
drag, startPoint x: 1086, startPoint y: 170, endPoint x: 1090, endPoint y: 142, distance: 28.3
click at [1090, 142] on div "仅本次浏览关闭 永久关闭此网页浮标" at bounding box center [1112, 153] width 160 height 64
click at [1090, 142] on div "仅本次浏览关闭" at bounding box center [1112, 137] width 160 height 32
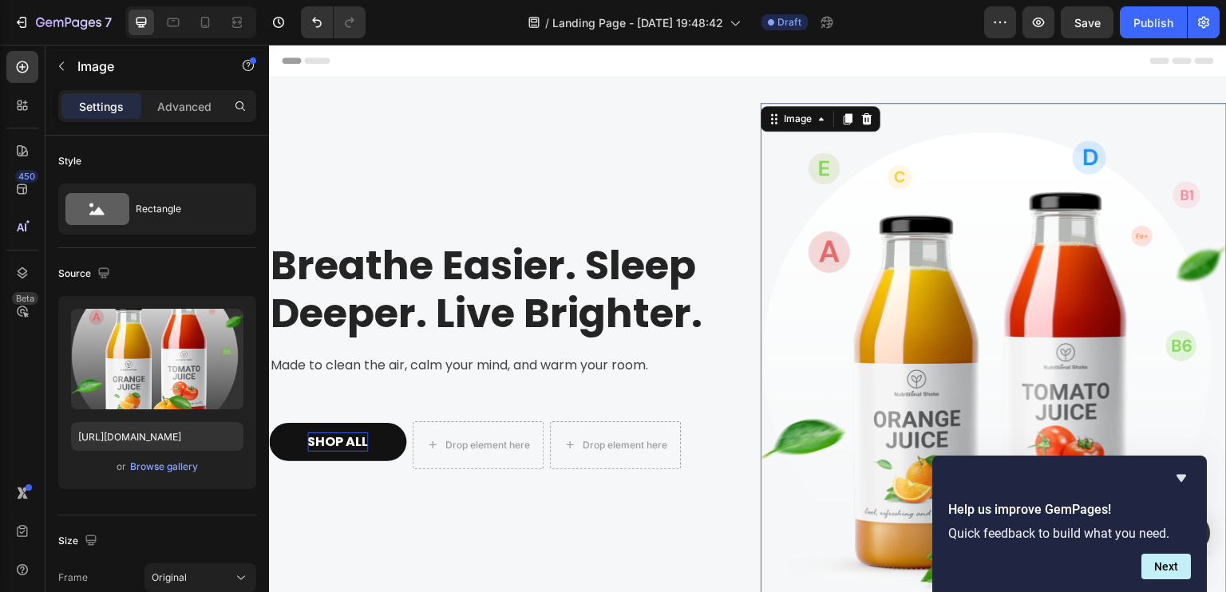
drag, startPoint x: 1140, startPoint y: 479, endPoint x: 906, endPoint y: 451, distance: 235.5
click at [1140, 479] on div at bounding box center [1069, 478] width 243 height 19
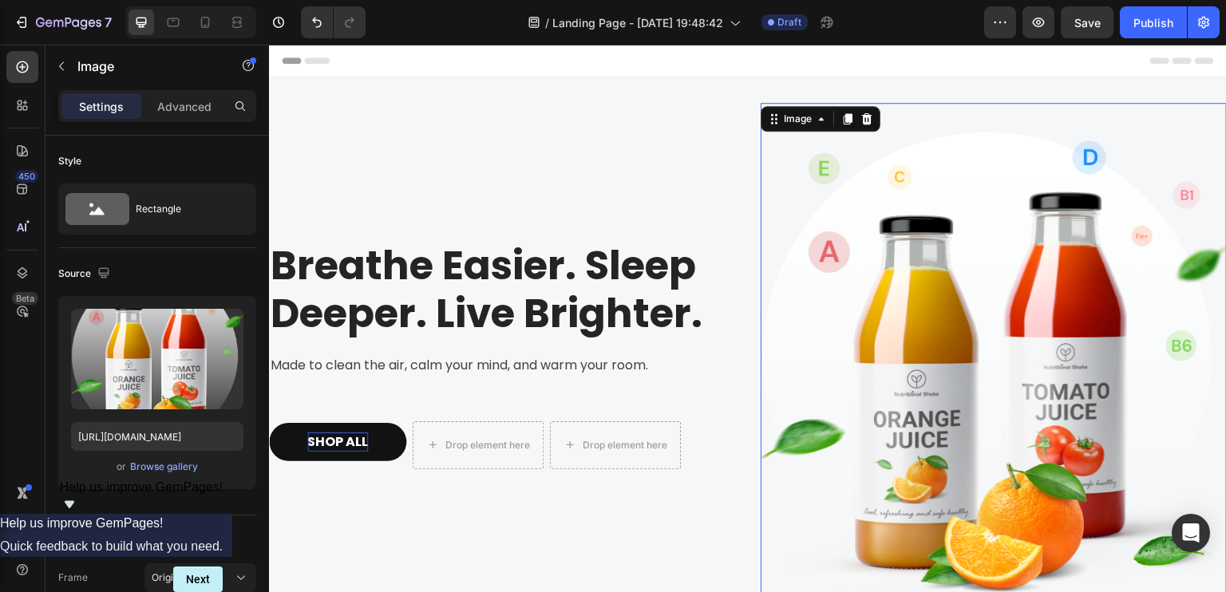
click at [224, 494] on span "Help us improve GemPages!" at bounding box center [142, 488] width 164 height 14
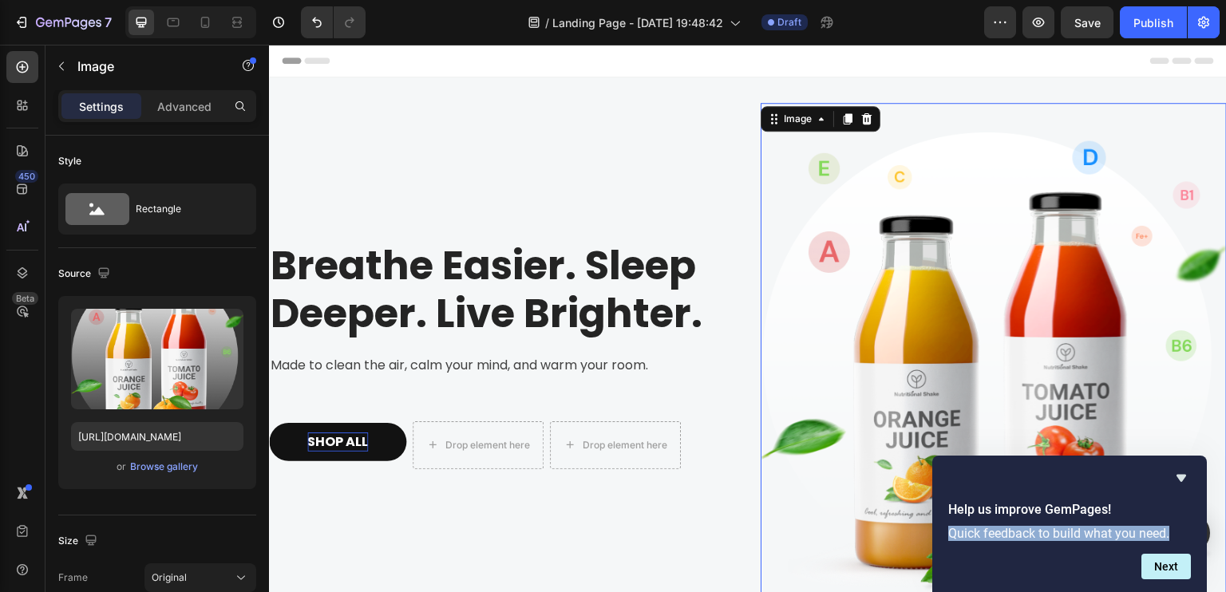
drag, startPoint x: 946, startPoint y: 533, endPoint x: 1176, endPoint y: 530, distance: 229.9
click at [1176, 530] on div "Help us improve GemPages! Quick feedback to build what you need." at bounding box center [1070, 520] width 262 height 47
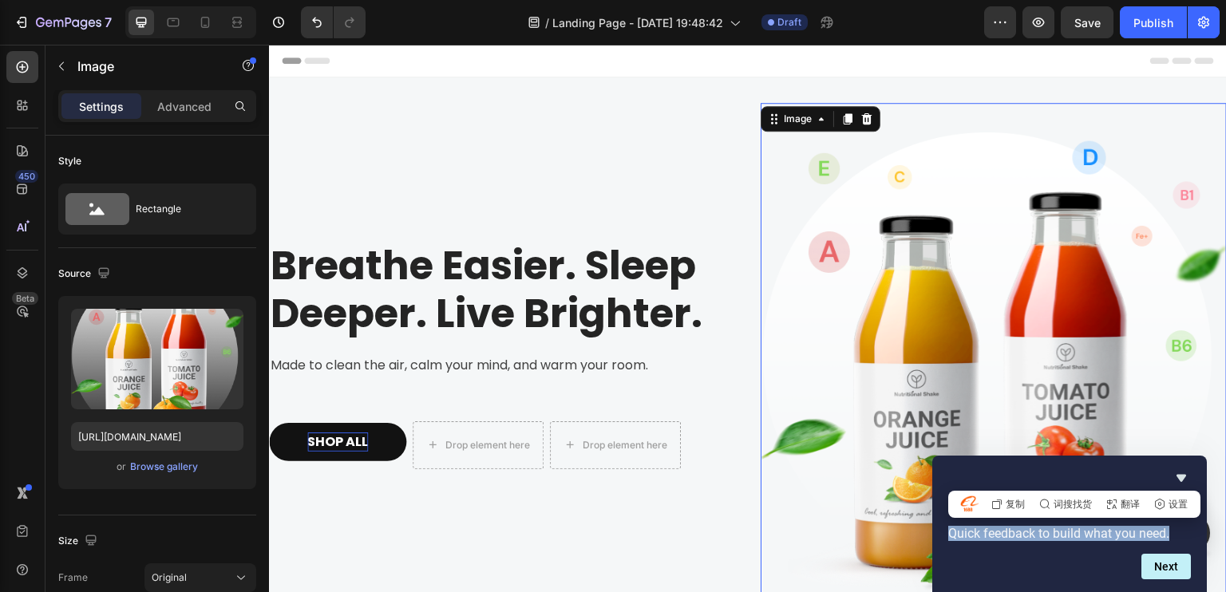
click at [1090, 534] on p "Quick feedback to build what you need." at bounding box center [1069, 533] width 243 height 15
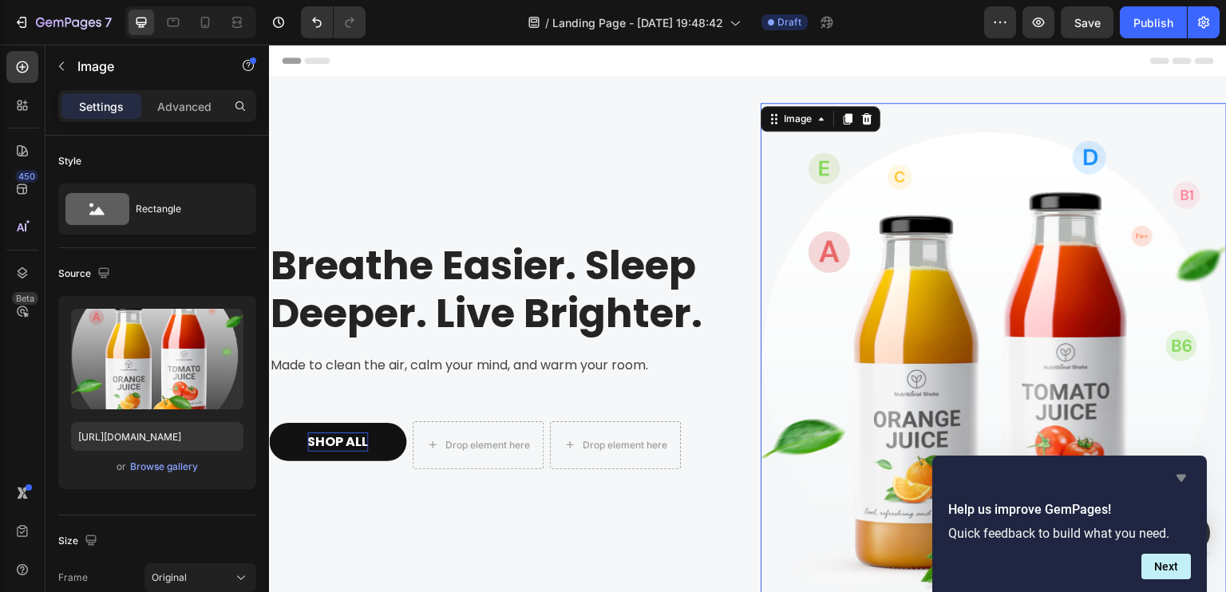
drag, startPoint x: 1185, startPoint y: 475, endPoint x: 903, endPoint y: 462, distance: 282.9
click at [1185, 475] on icon "Hide survey" at bounding box center [1181, 478] width 19 height 19
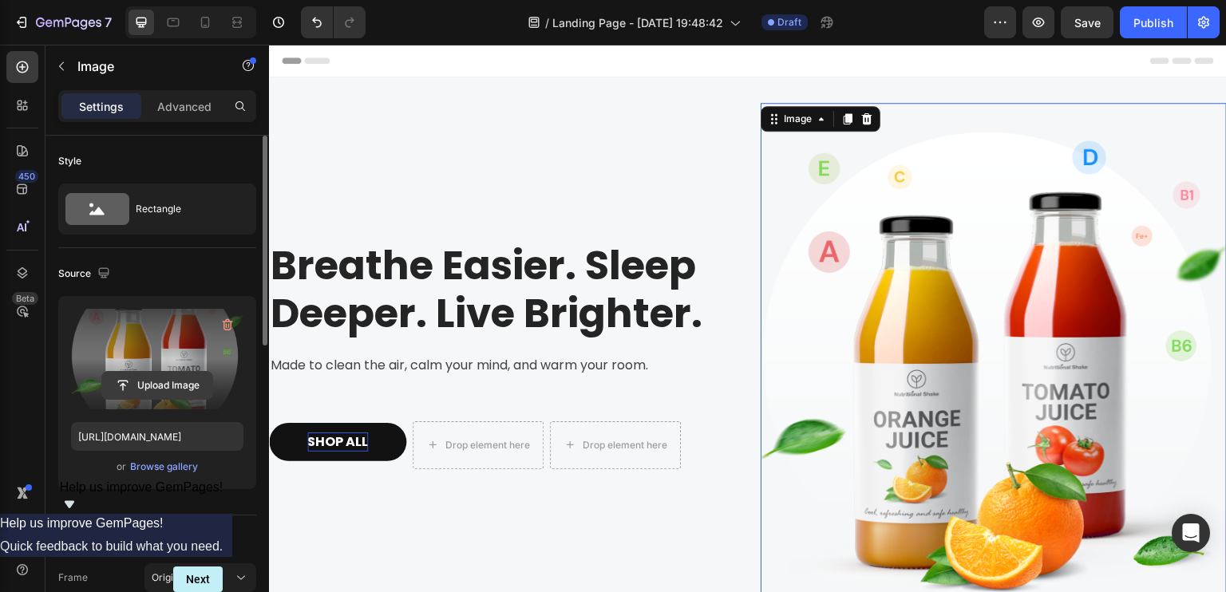
click at [175, 381] on input "file" at bounding box center [157, 385] width 110 height 27
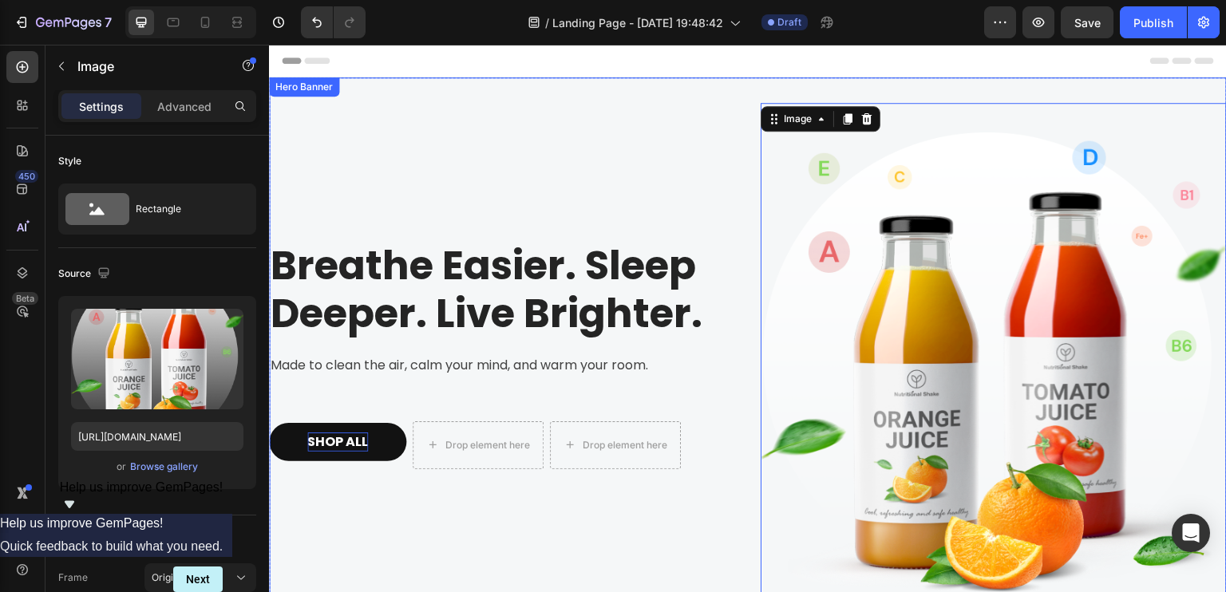
click at [513, 180] on div "Breathe Easier. Sleep Deeper. Live Brighter. Heading Made to clean the air, cal…" at bounding box center [502, 365] width 466 height 524
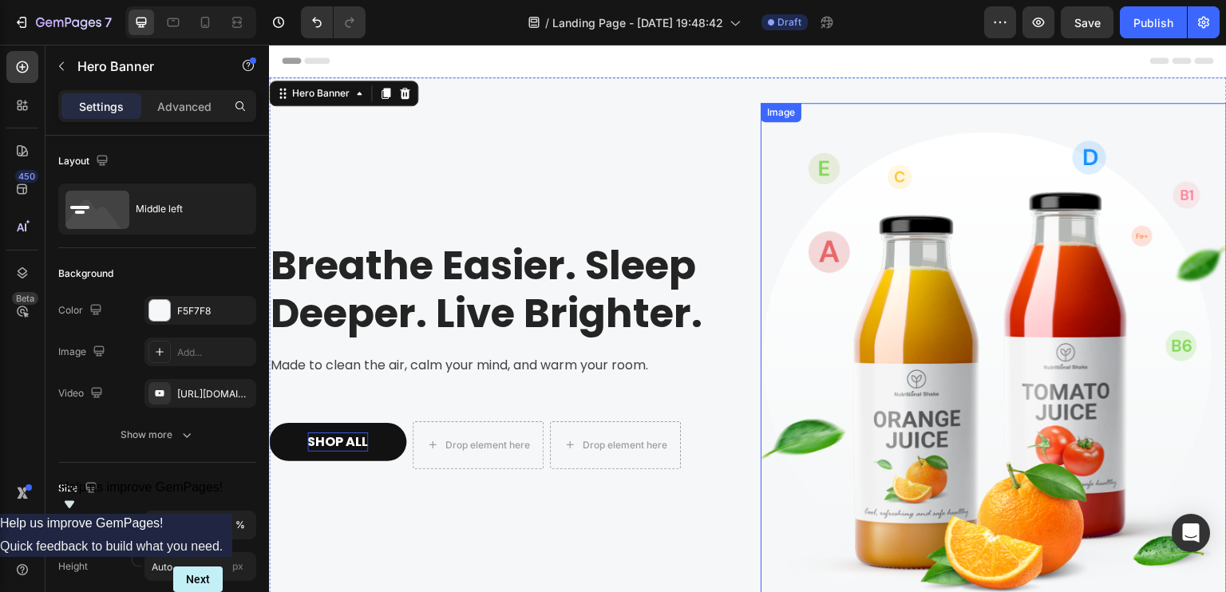
click at [1007, 242] on img at bounding box center [994, 365] width 466 height 524
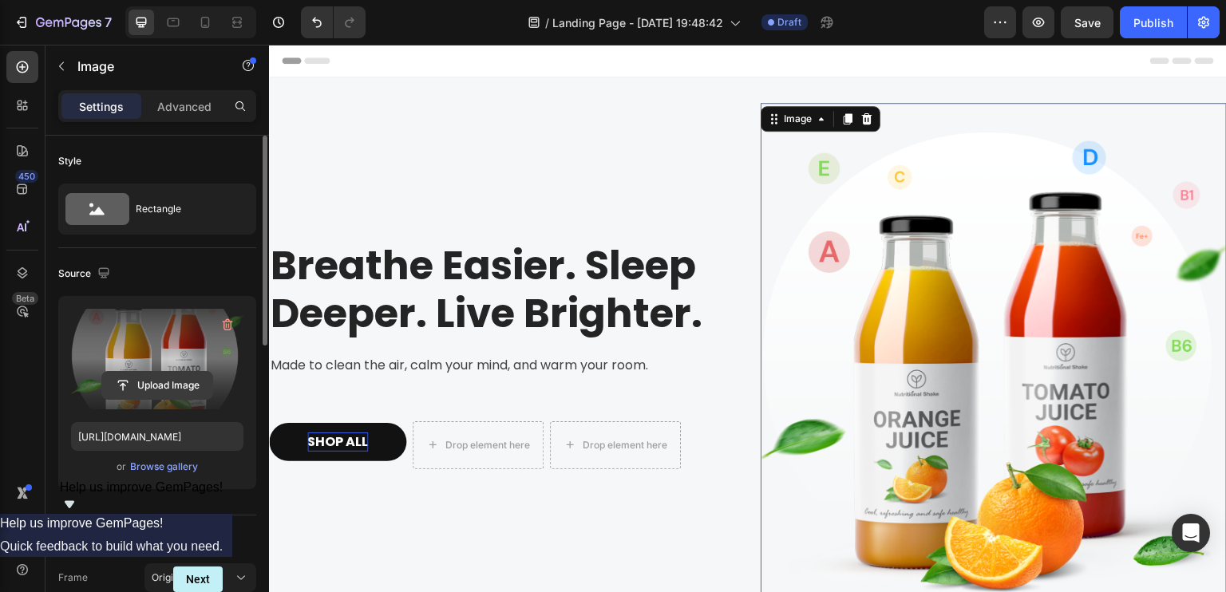
click at [163, 386] on input "file" at bounding box center [157, 385] width 110 height 27
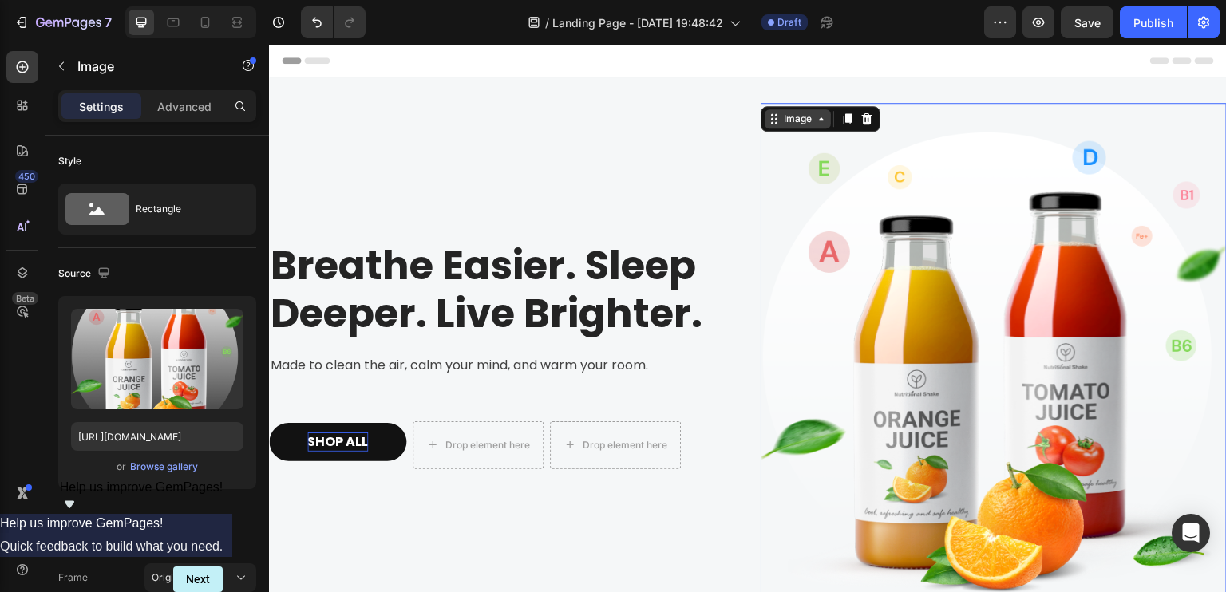
click at [793, 119] on div "Image" at bounding box center [798, 119] width 34 height 14
click at [1022, 251] on img at bounding box center [994, 365] width 466 height 524
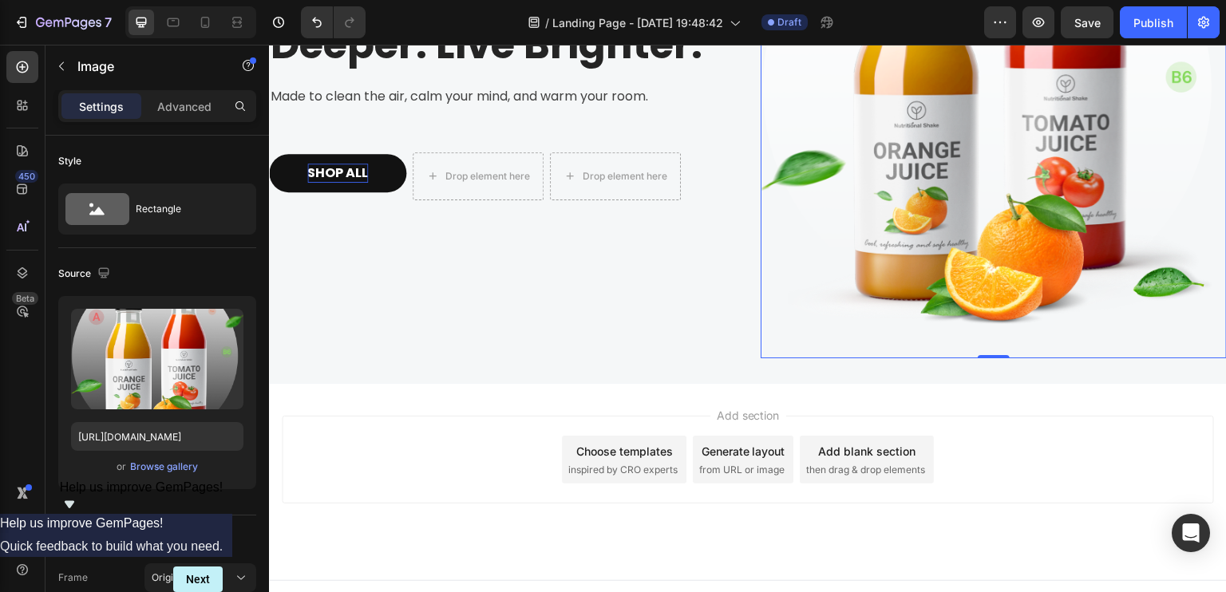
scroll to position [283, 0]
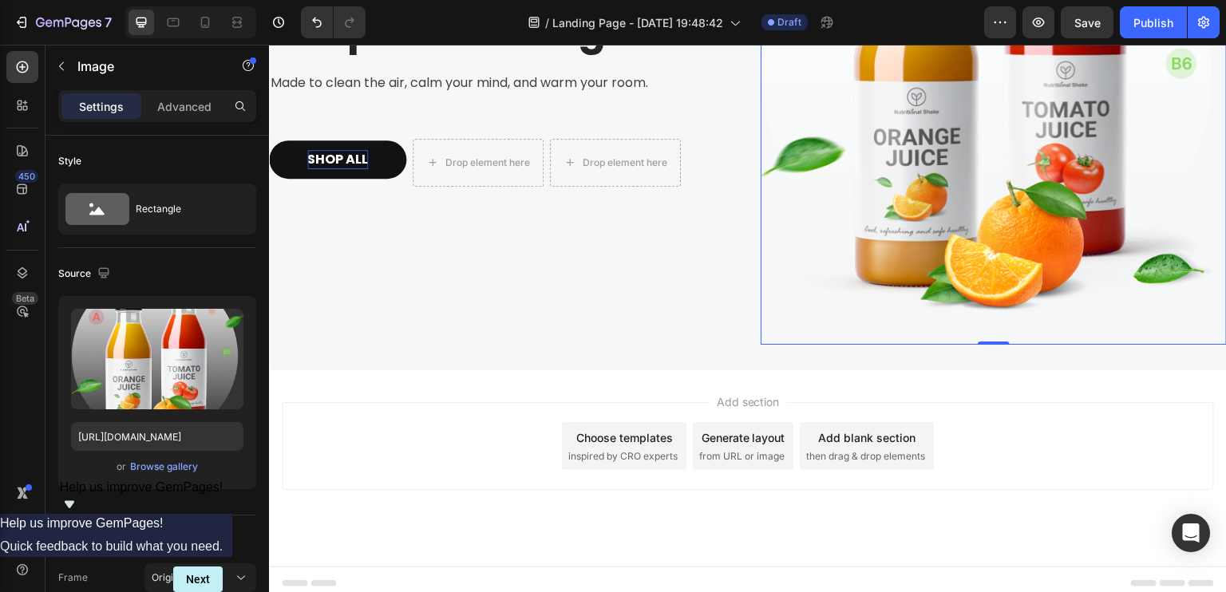
click at [79, 514] on icon "Show survey - Help us improve GemPages!" at bounding box center [69, 504] width 19 height 19
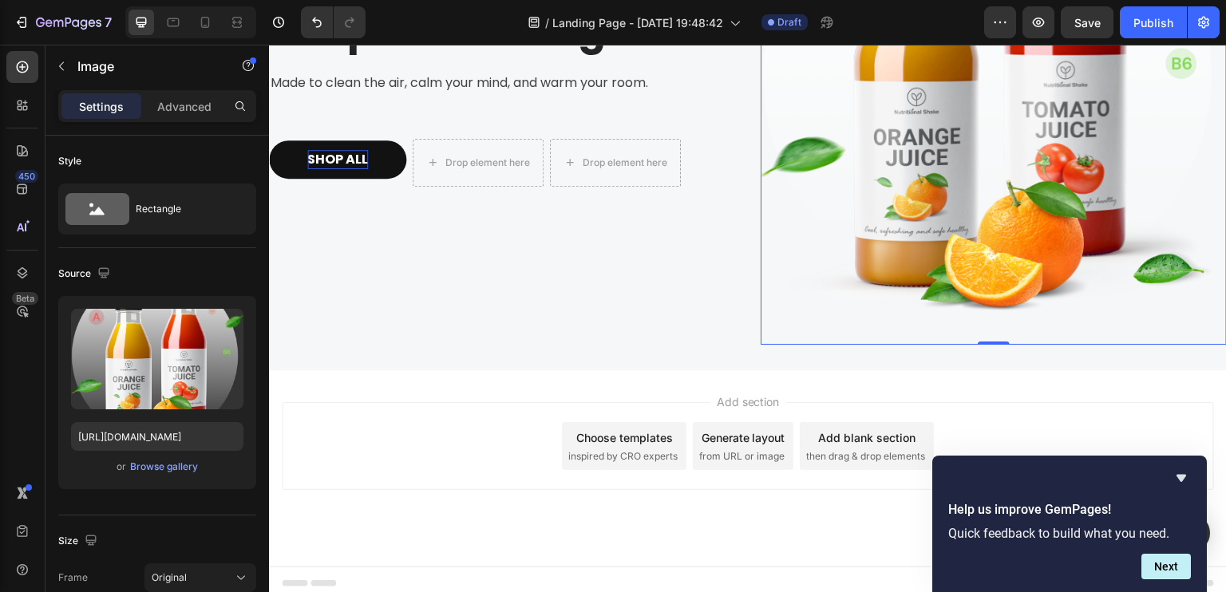
click at [1159, 489] on div "Help us improve GemPages! Quick feedback to build what you need. Next" at bounding box center [1069, 524] width 243 height 111
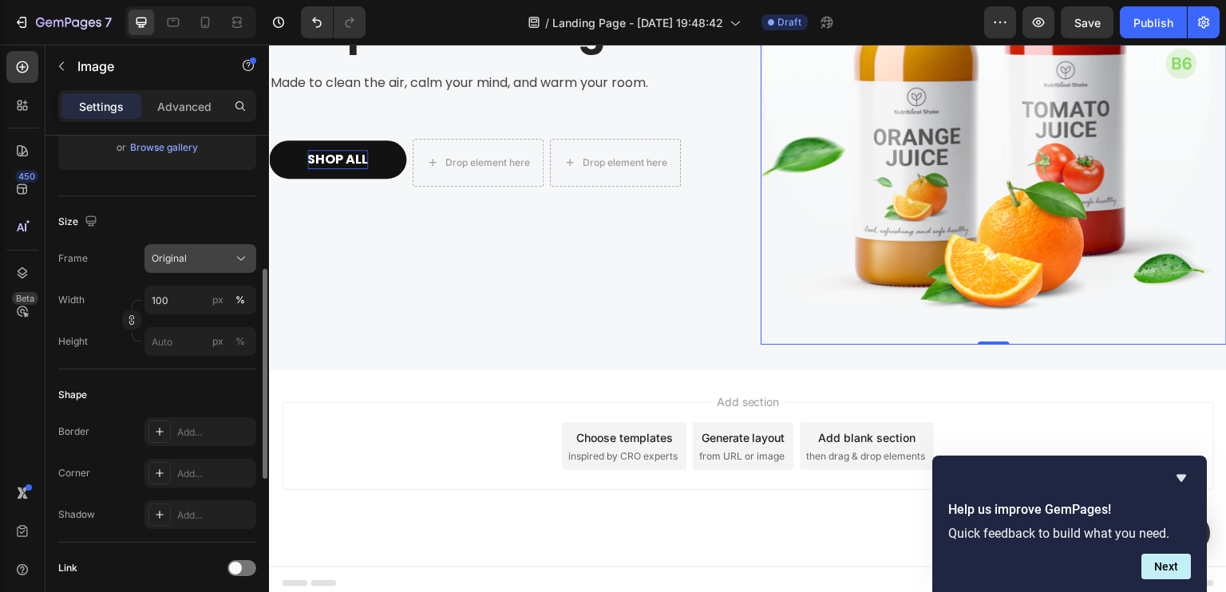
click at [224, 265] on div "Original" at bounding box center [200, 259] width 97 height 16
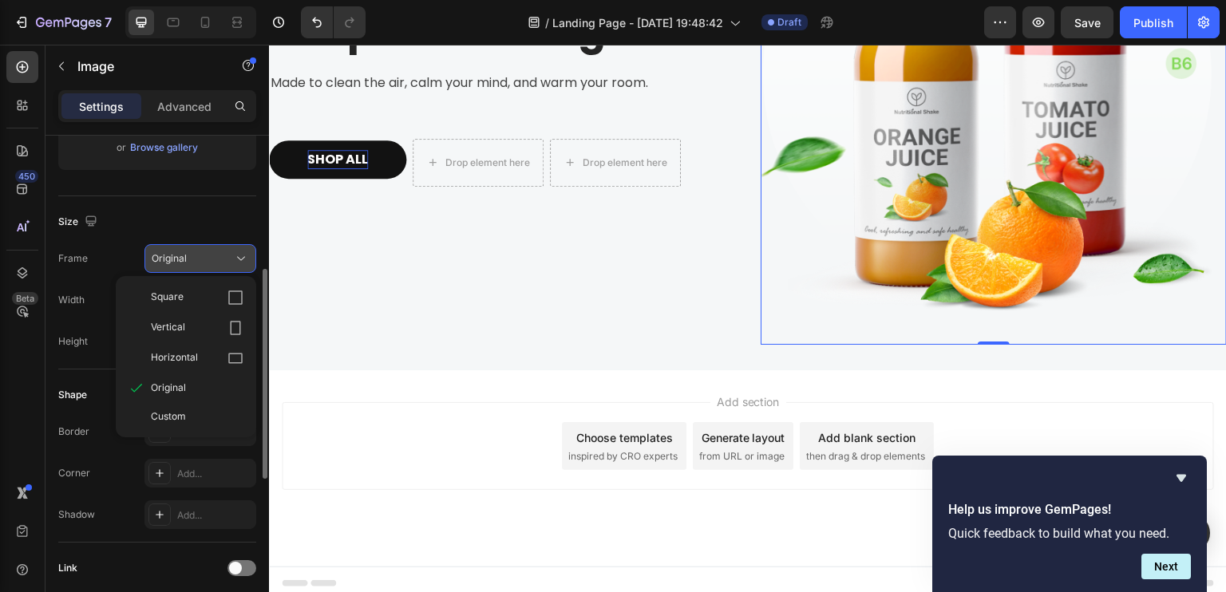
click at [223, 256] on div "Original" at bounding box center [191, 258] width 78 height 14
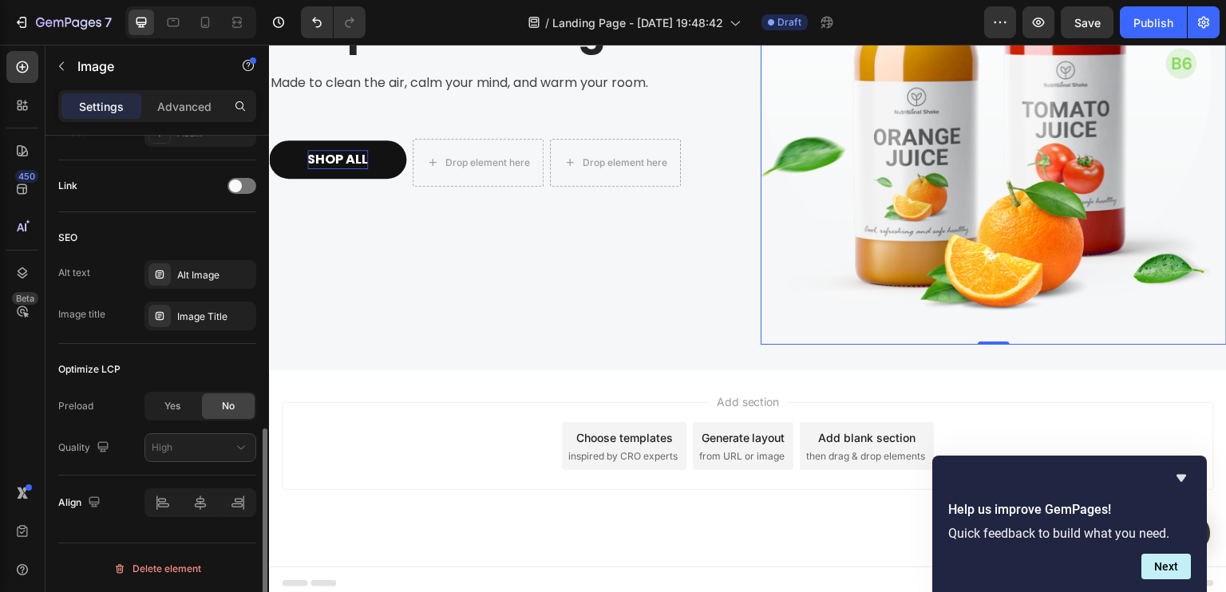
scroll to position [0, 0]
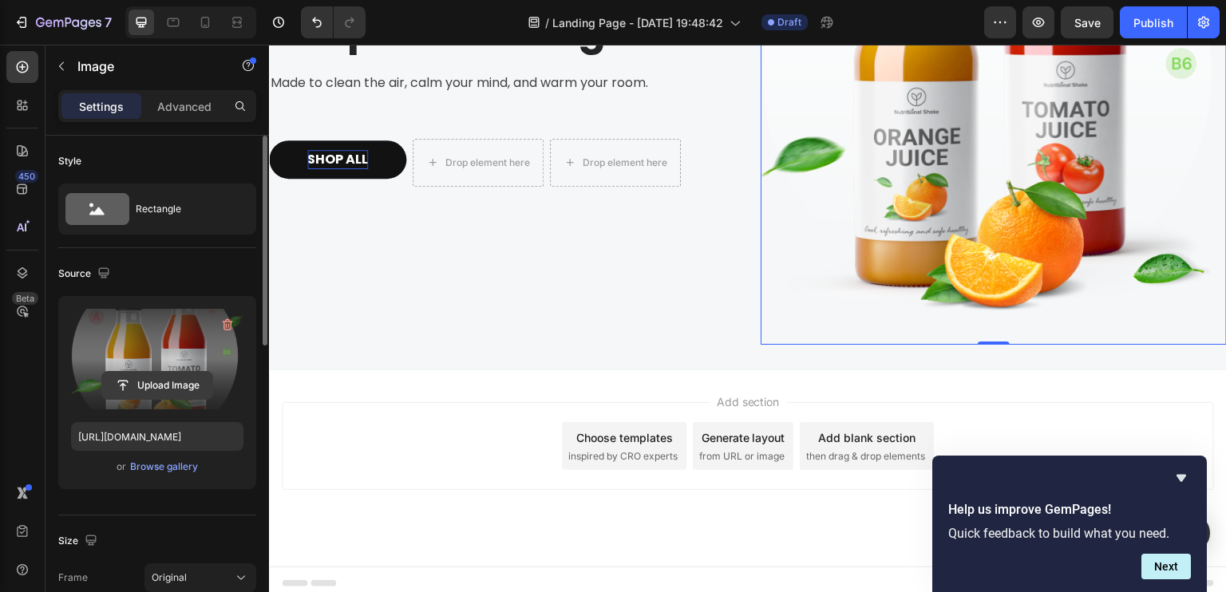
click at [170, 379] on input "file" at bounding box center [157, 385] width 110 height 27
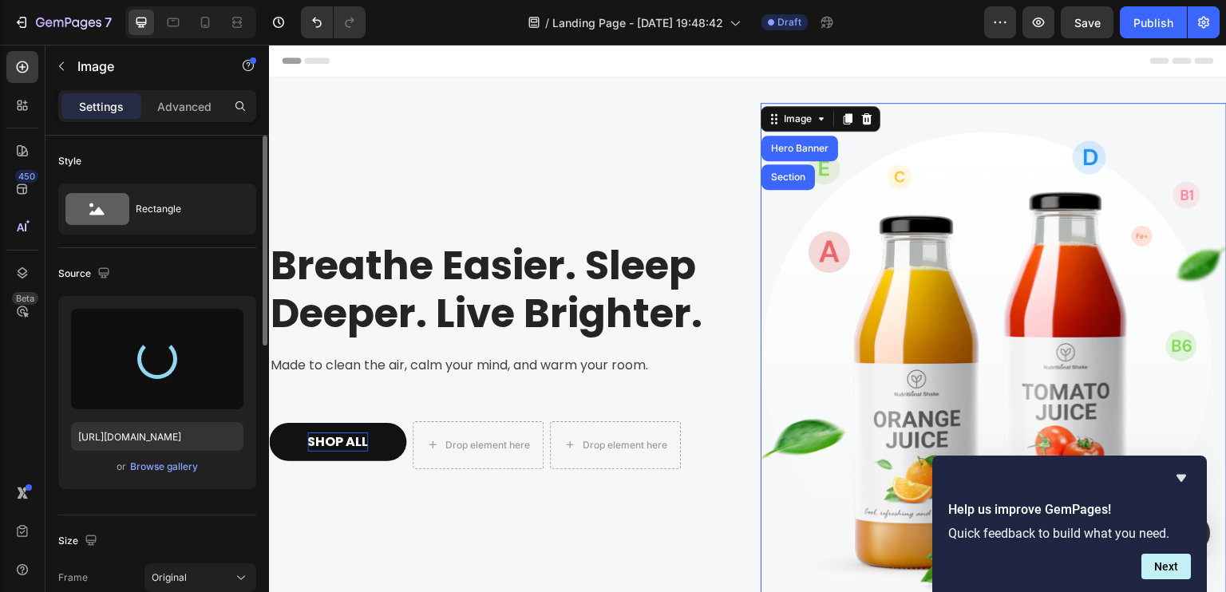
scroll to position [283, 0]
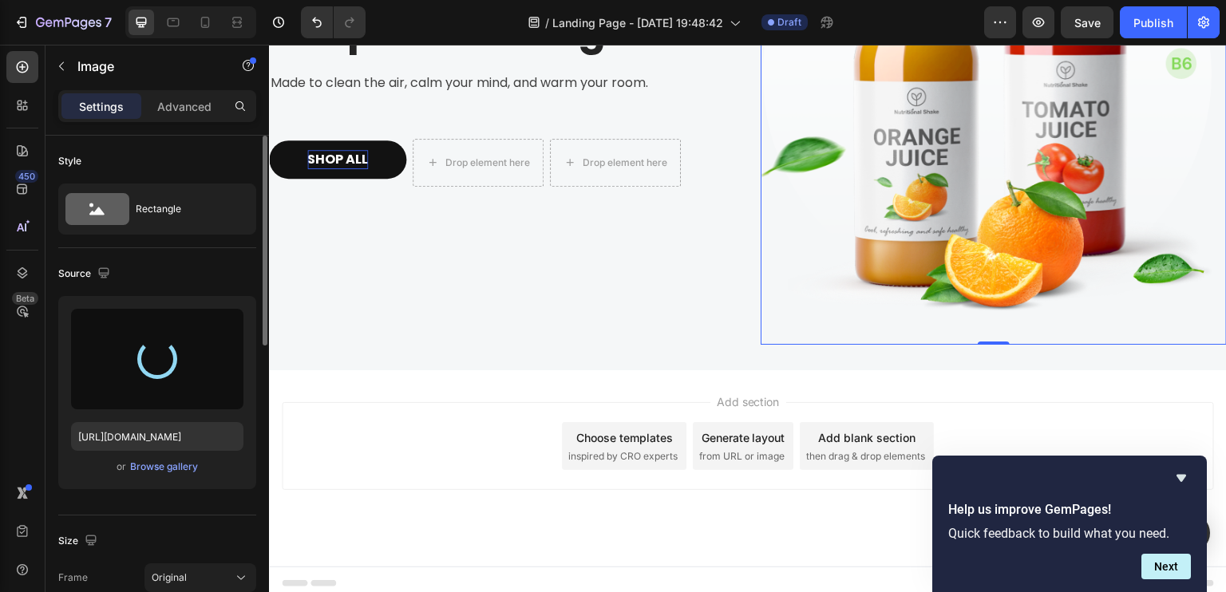
type input "https://cdn.shopify.com/s/files/1/0756/0295/2419/files/gempages_586120987779531…"
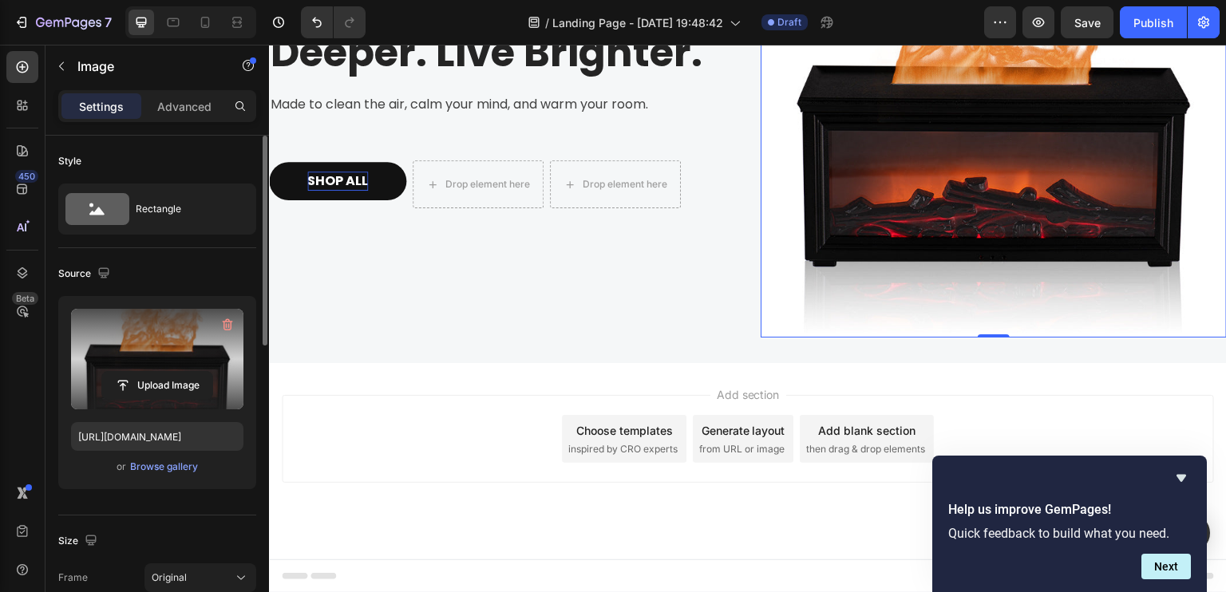
scroll to position [0, 0]
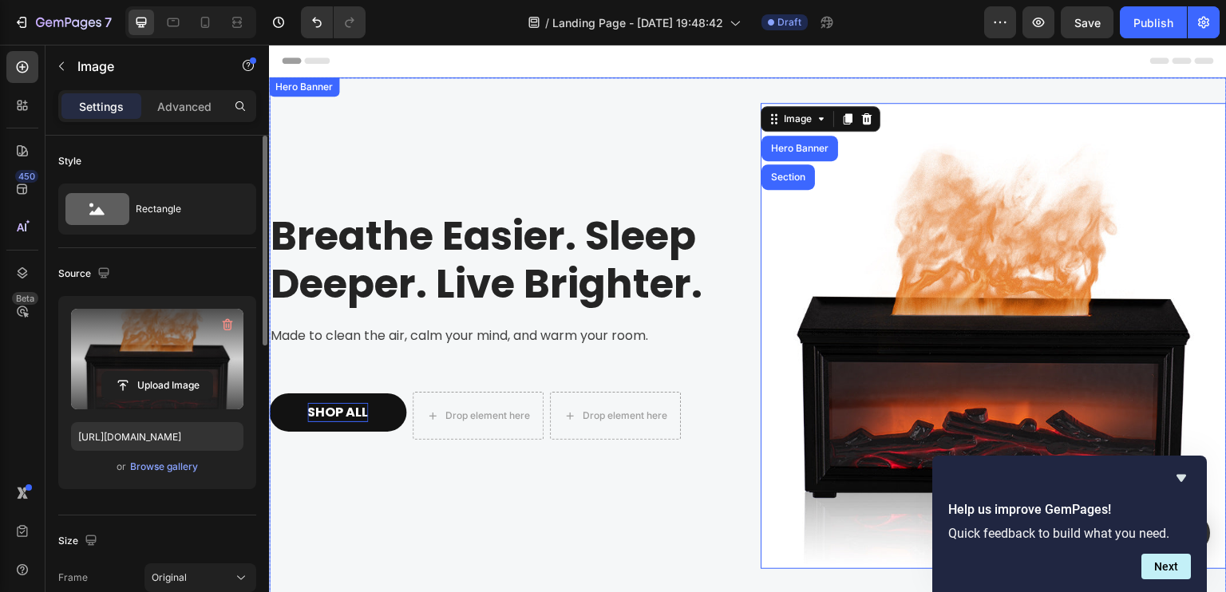
click at [648, 491] on div "Breathe Easier. Sleep Deeper. Live Brighter. Heading Made to clean the air, cal…" at bounding box center [502, 336] width 466 height 466
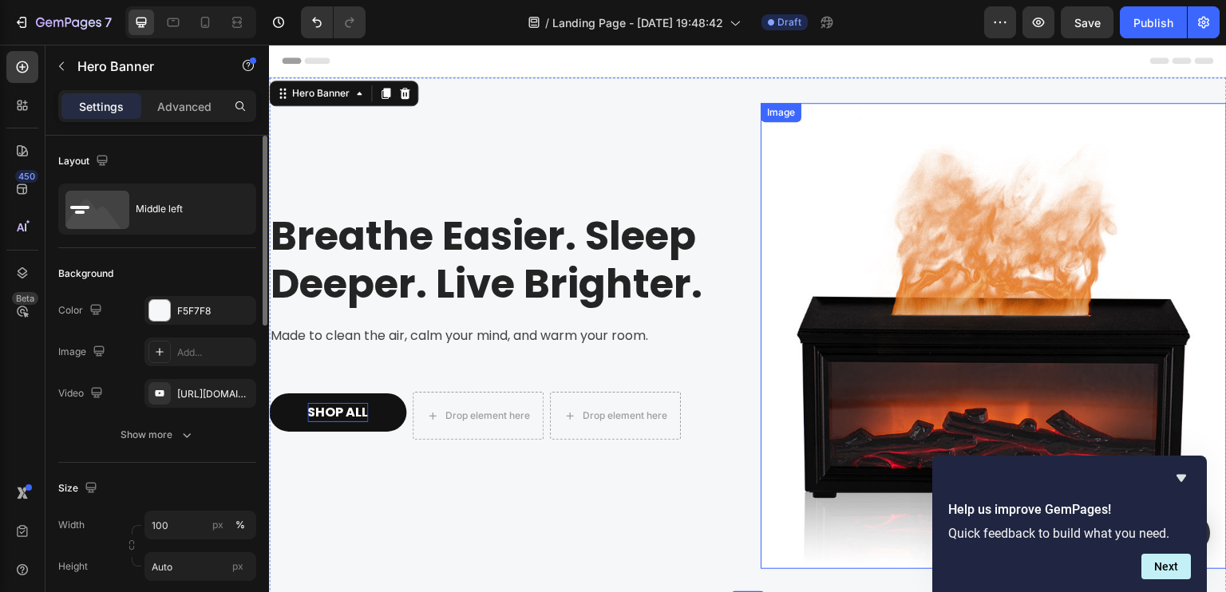
click at [925, 247] on img at bounding box center [994, 336] width 466 height 466
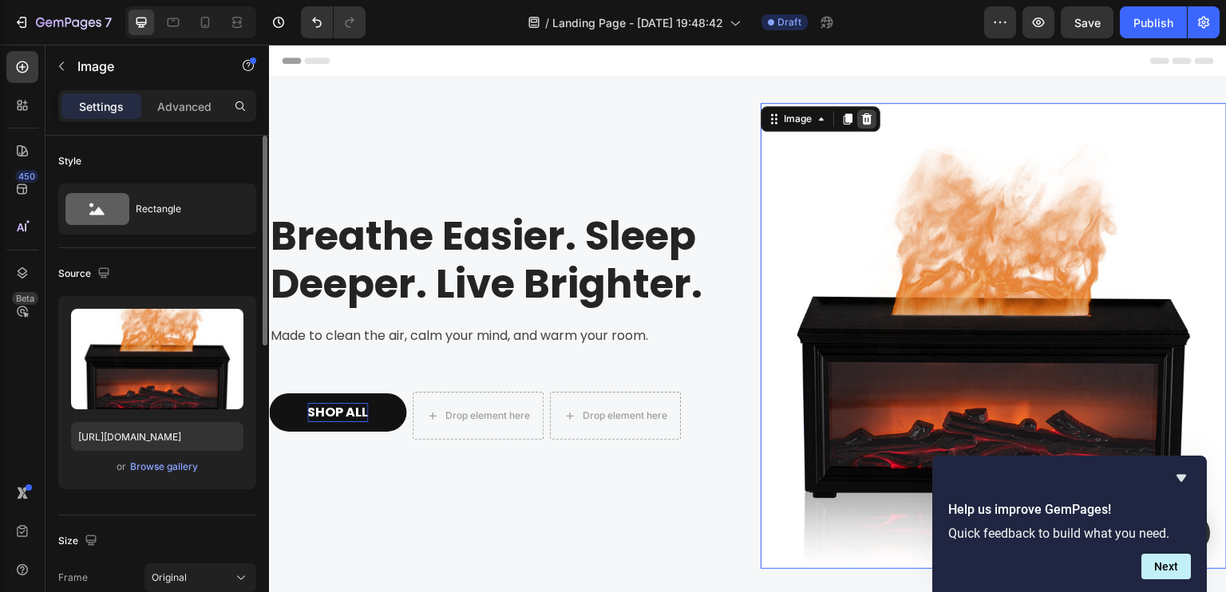
click at [862, 115] on icon at bounding box center [867, 118] width 10 height 11
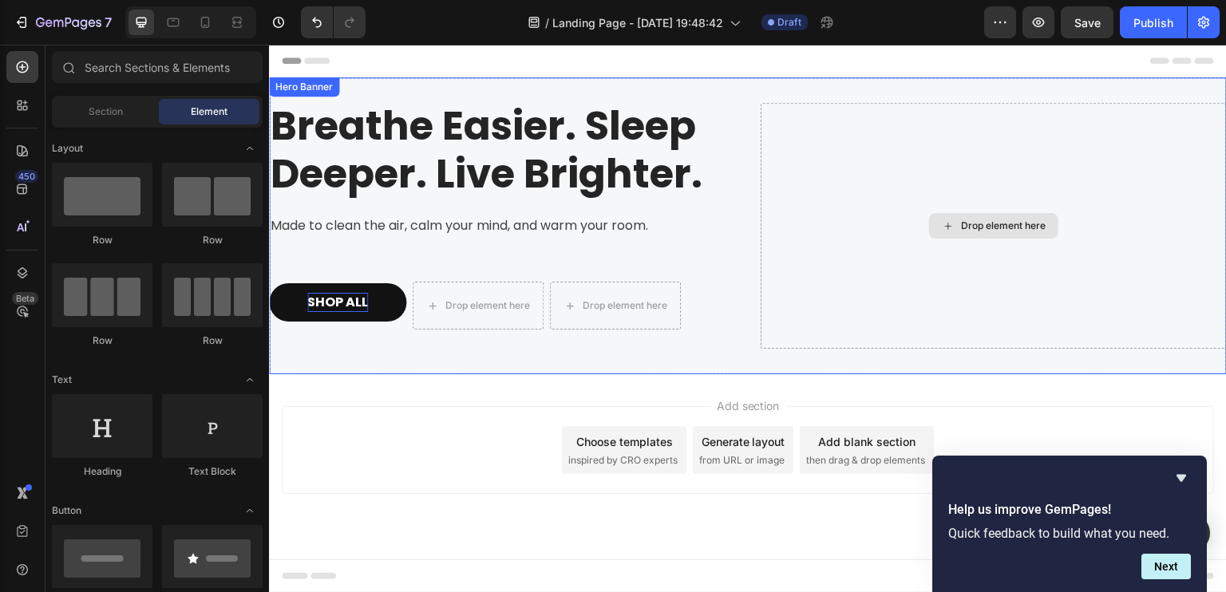
click at [989, 229] on div "Drop element here" at bounding box center [1003, 226] width 85 height 13
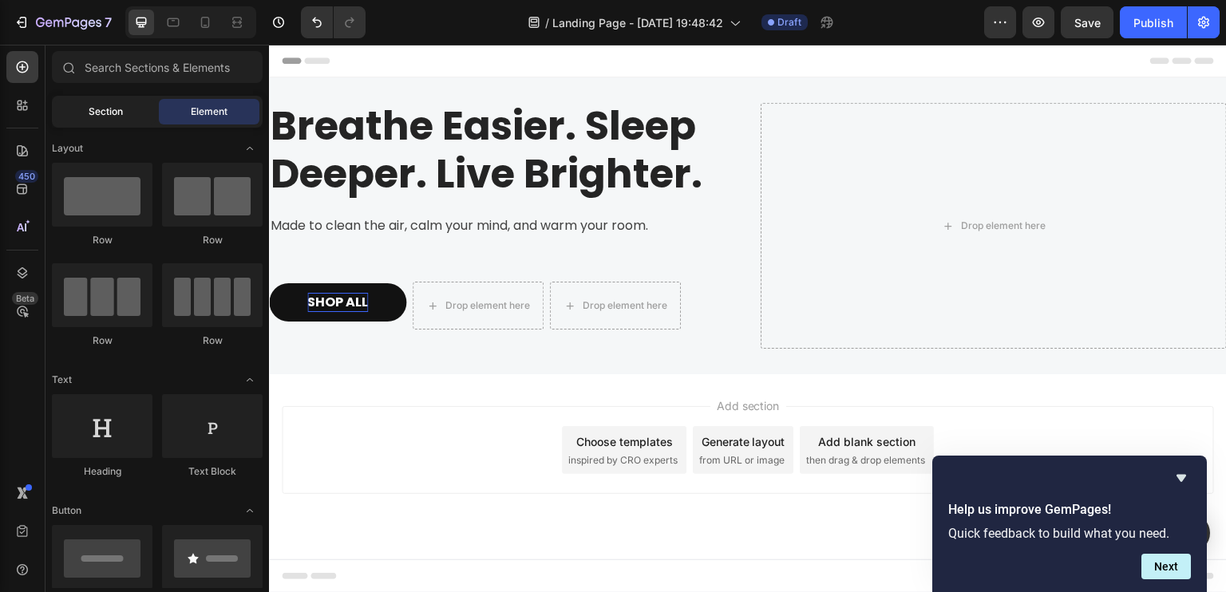
click at [97, 109] on span "Section" at bounding box center [106, 112] width 34 height 14
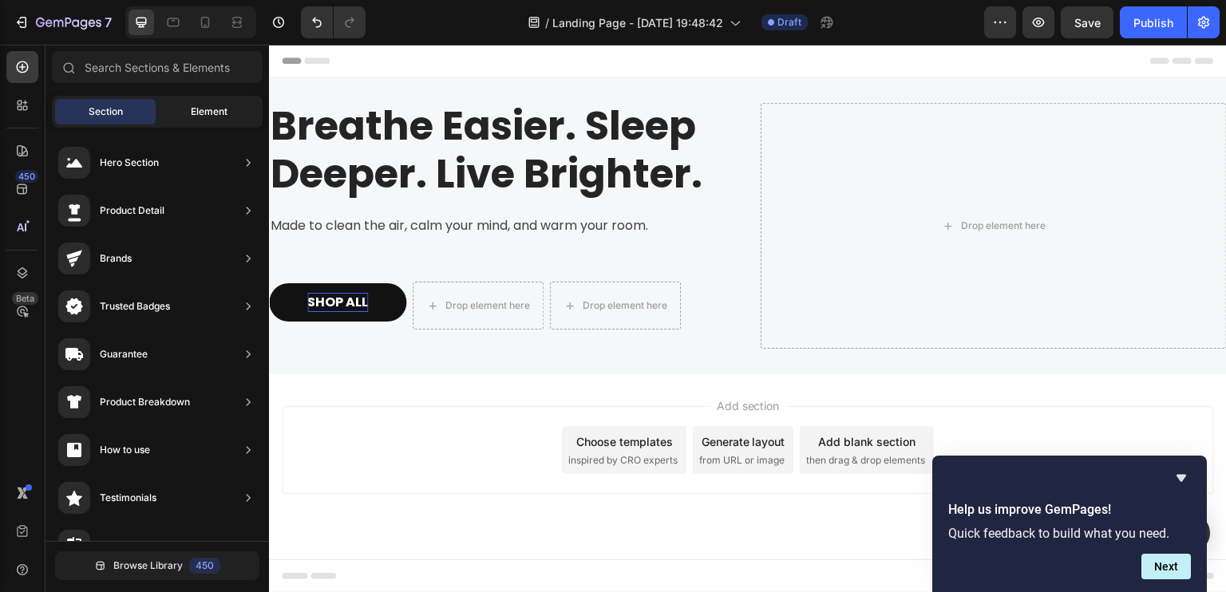
click at [182, 109] on div "Element" at bounding box center [209, 112] width 101 height 26
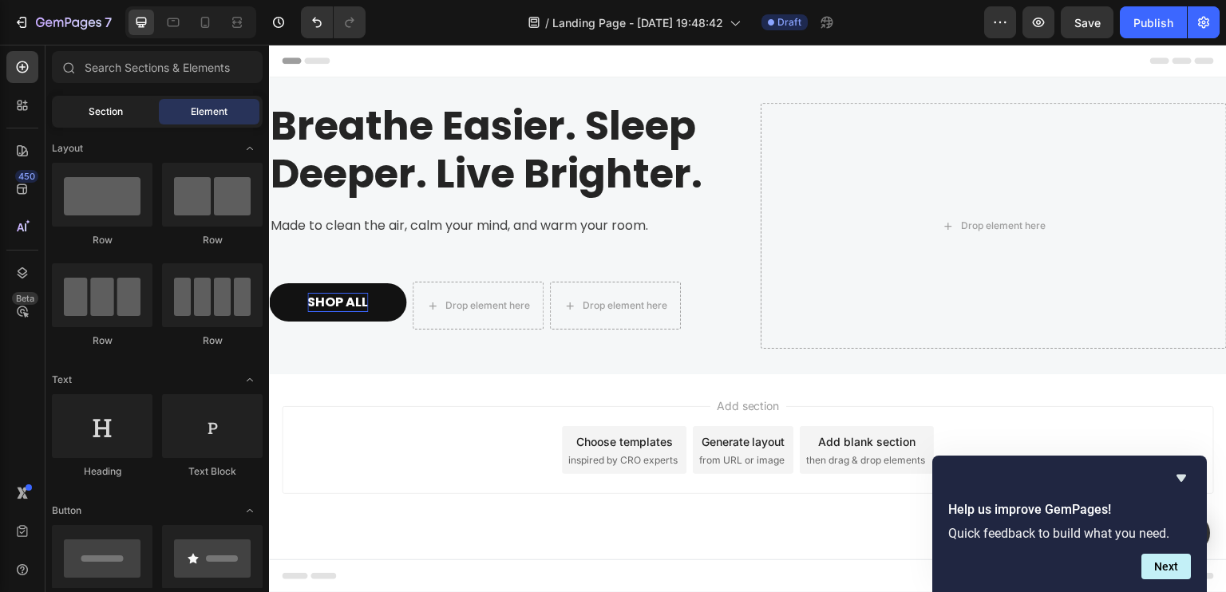
click at [108, 110] on span "Section" at bounding box center [106, 112] width 34 height 14
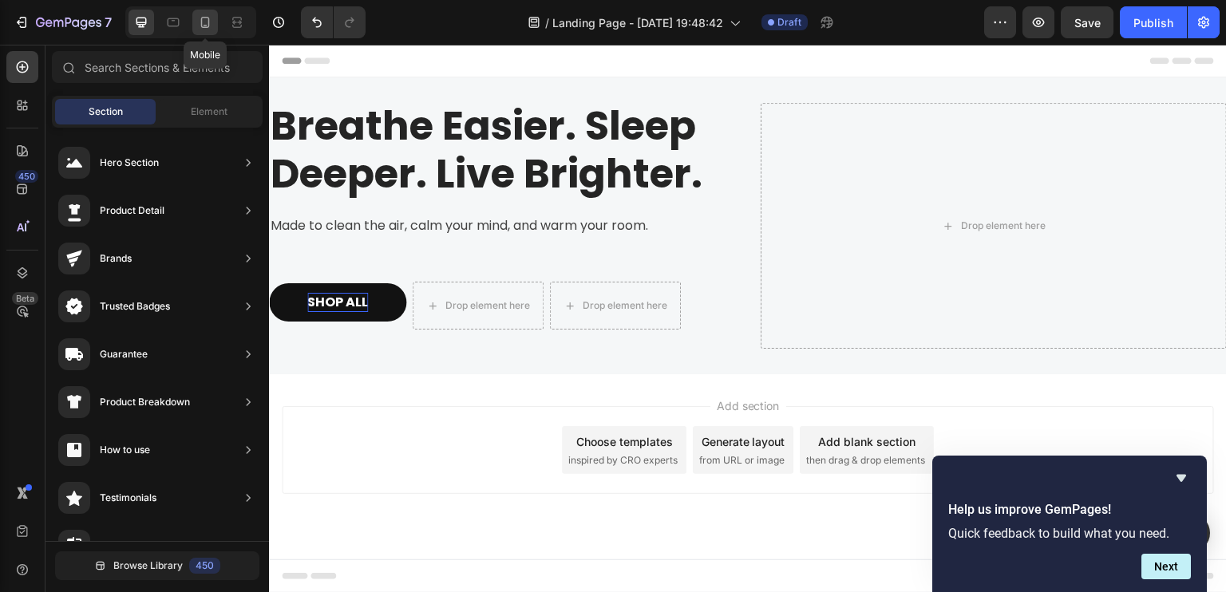
click at [200, 20] on icon at bounding box center [205, 22] width 16 height 16
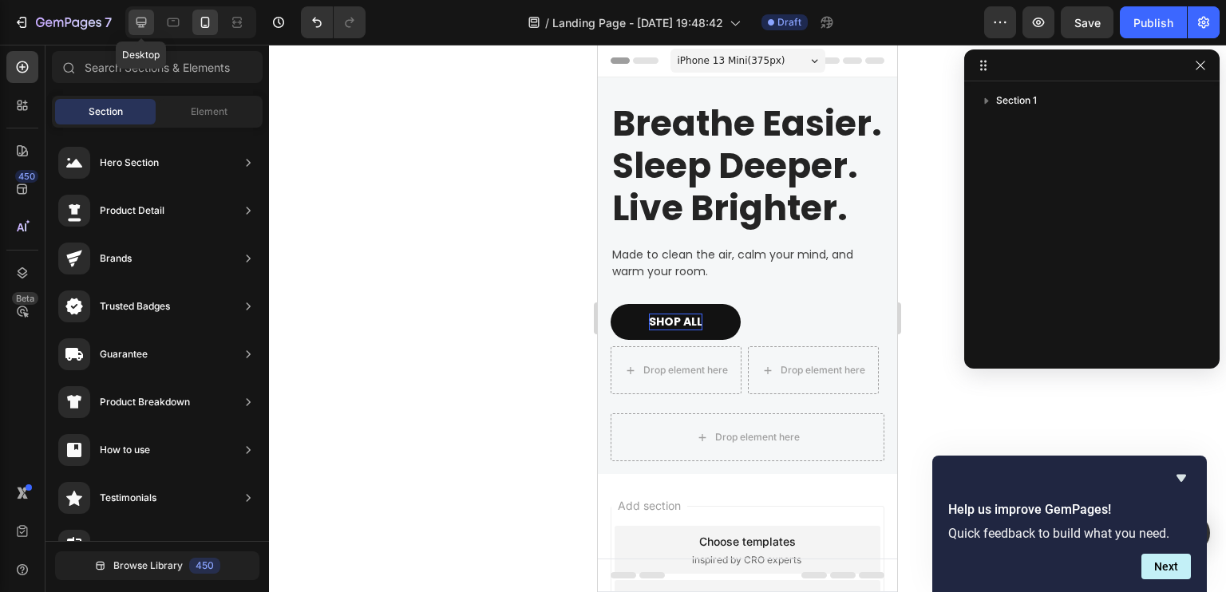
click at [152, 23] on div at bounding box center [142, 23] width 26 height 26
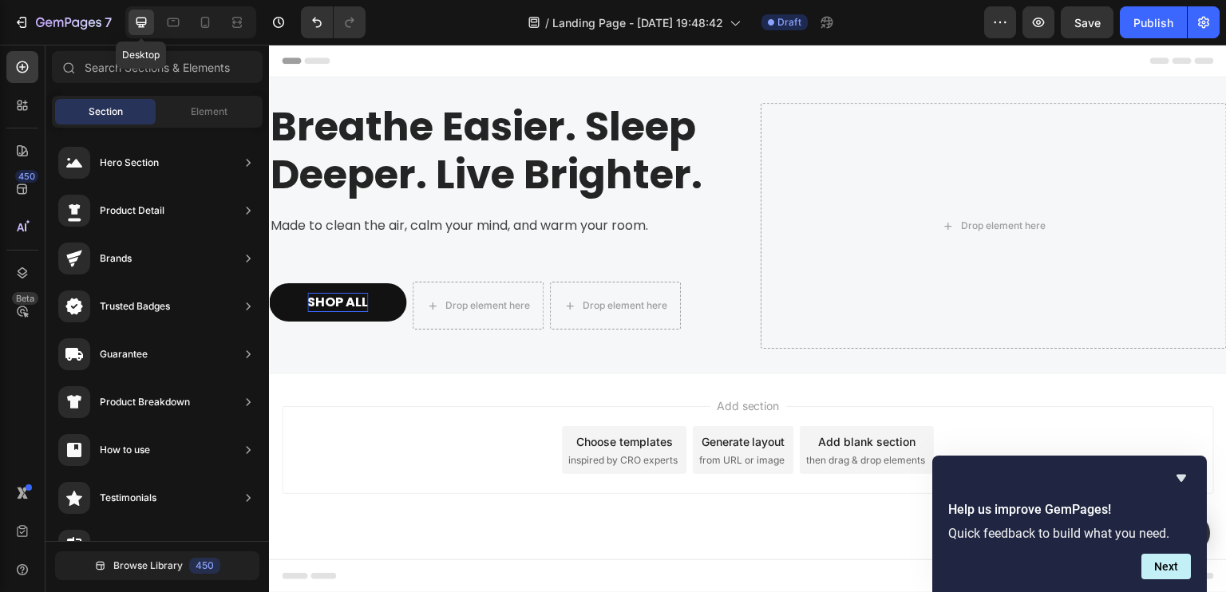
scroll to position [2, 0]
click at [208, 30] on div at bounding box center [205, 23] width 26 height 26
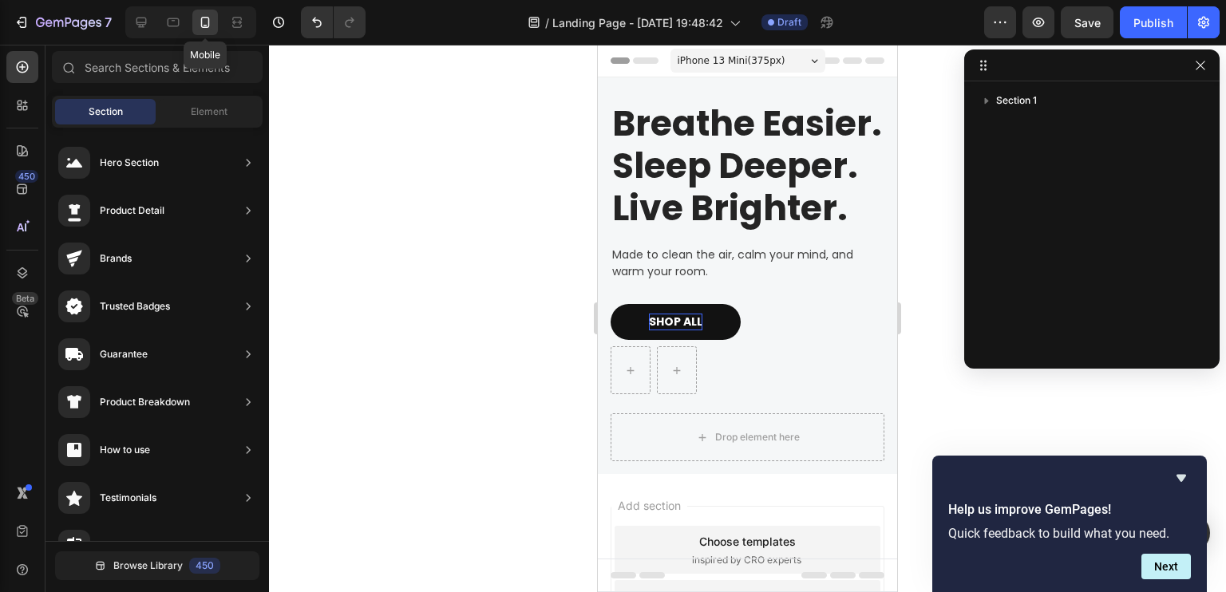
scroll to position [2, 0]
click at [144, 34] on div at bounding box center [142, 23] width 26 height 26
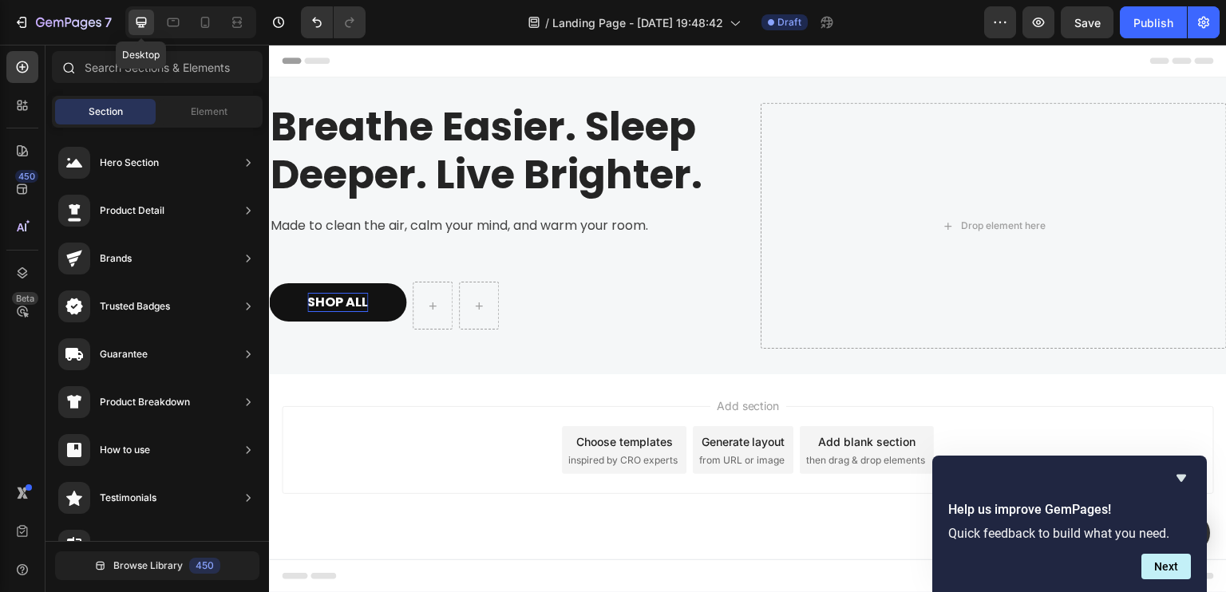
scroll to position [2, 0]
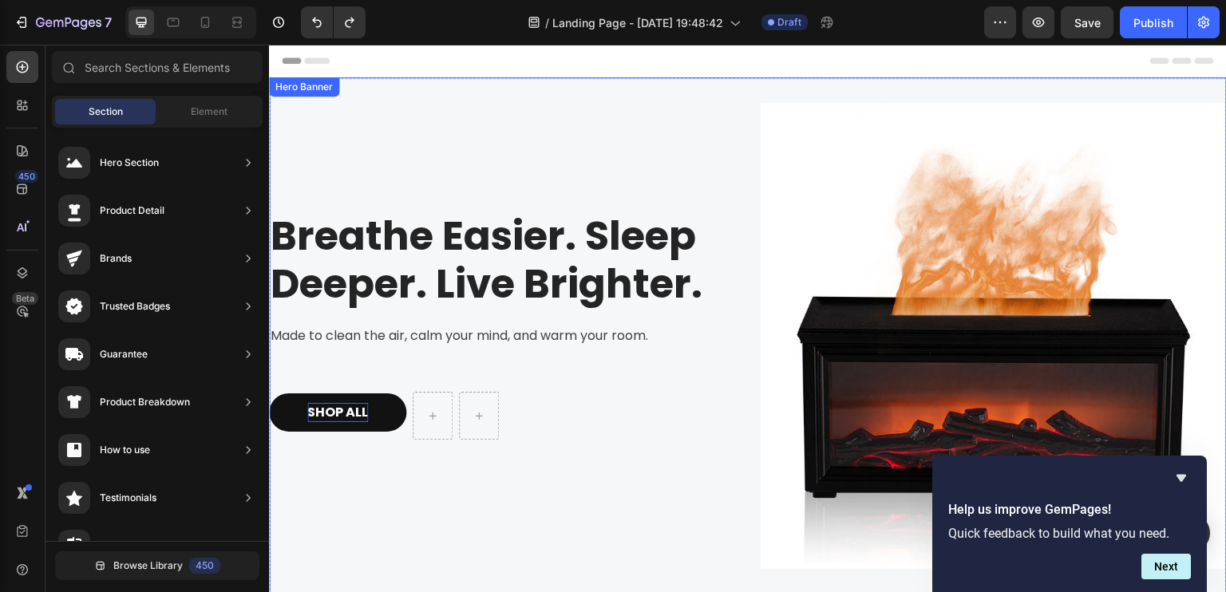
click at [585, 133] on div "Breathe Easier. Sleep Deeper. Live Brighter. Heading Made to clean the air, cal…" at bounding box center [502, 336] width 466 height 466
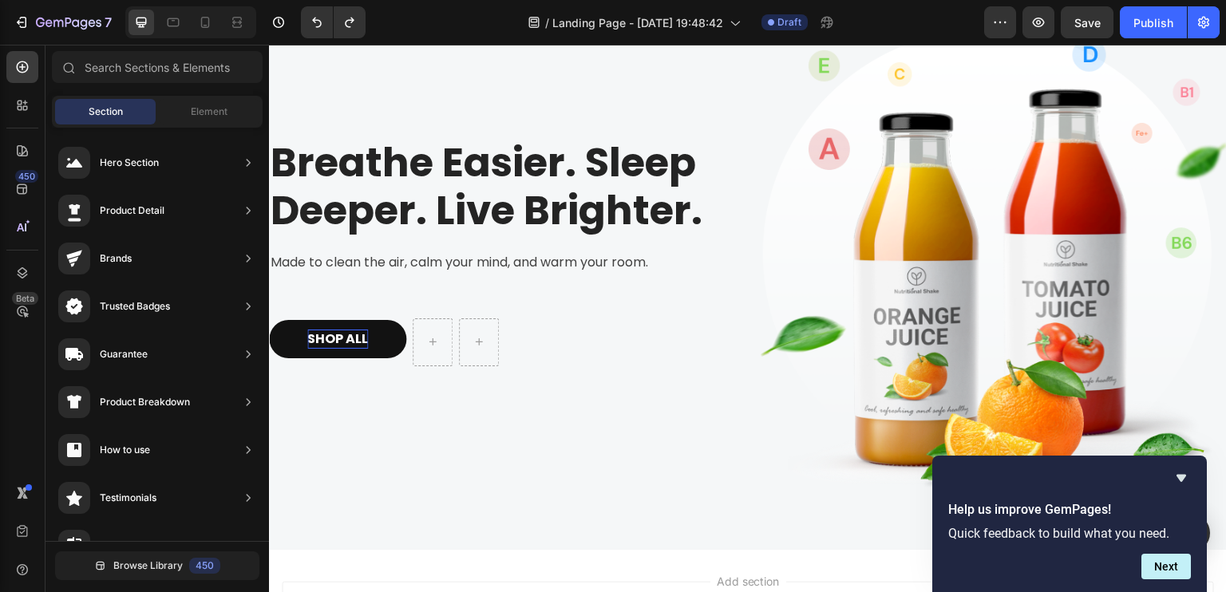
click at [893, 157] on img at bounding box center [994, 262] width 466 height 524
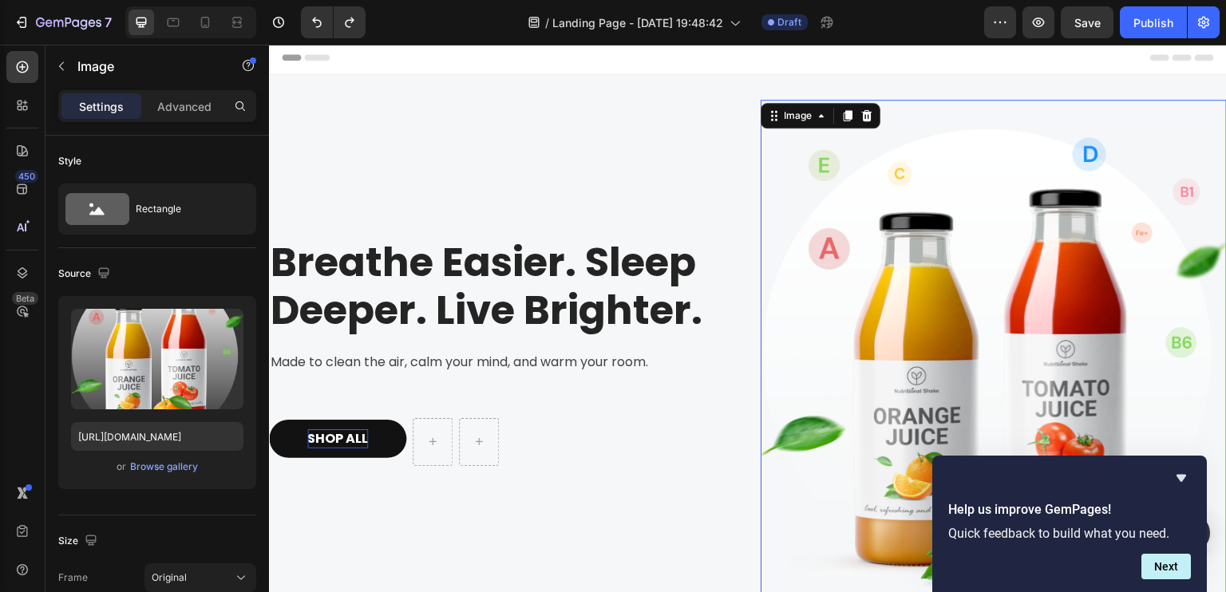
scroll to position [0, 0]
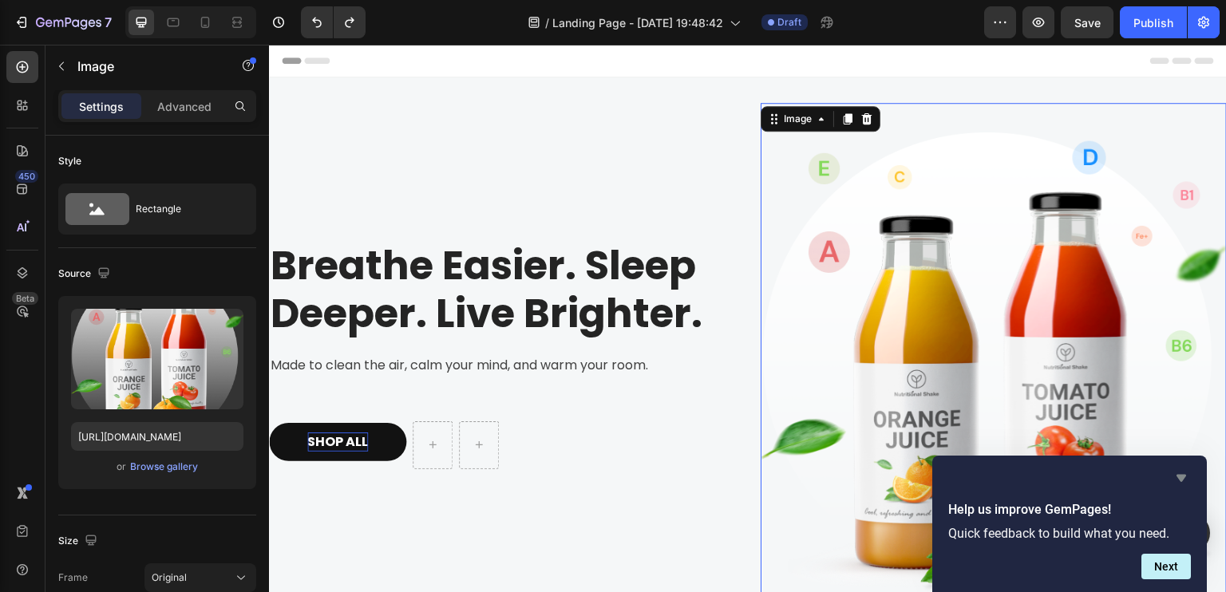
drag, startPoint x: 1185, startPoint y: 477, endPoint x: 908, endPoint y: 456, distance: 277.0
click at [1185, 477] on icon "Hide survey" at bounding box center [1182, 478] width 10 height 7
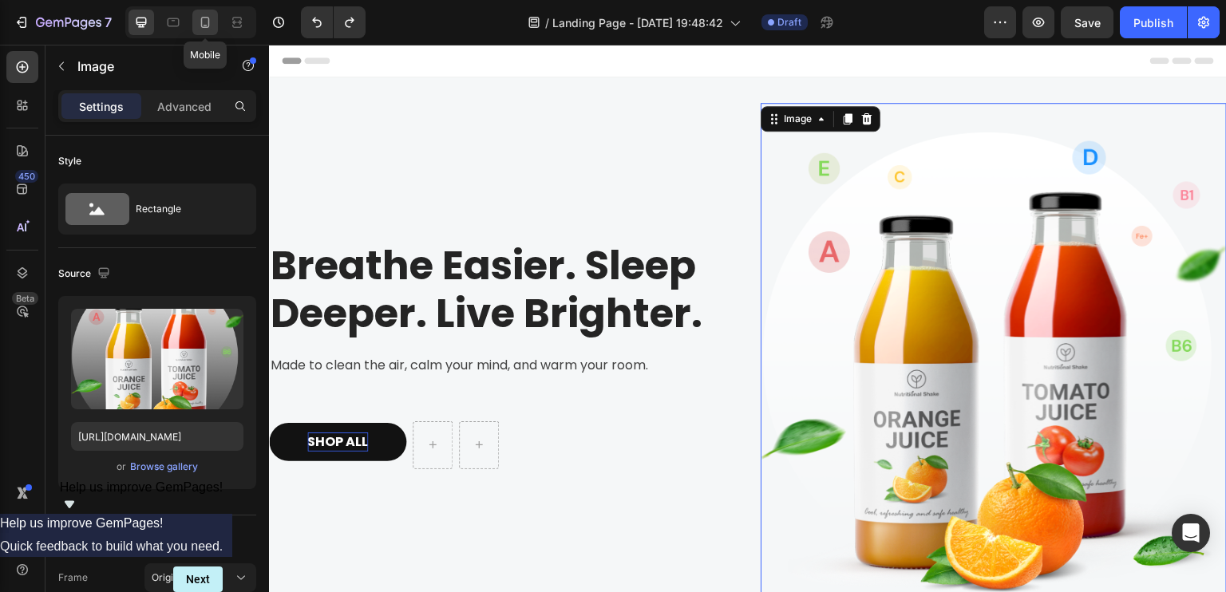
click at [200, 22] on icon at bounding box center [205, 22] width 16 height 16
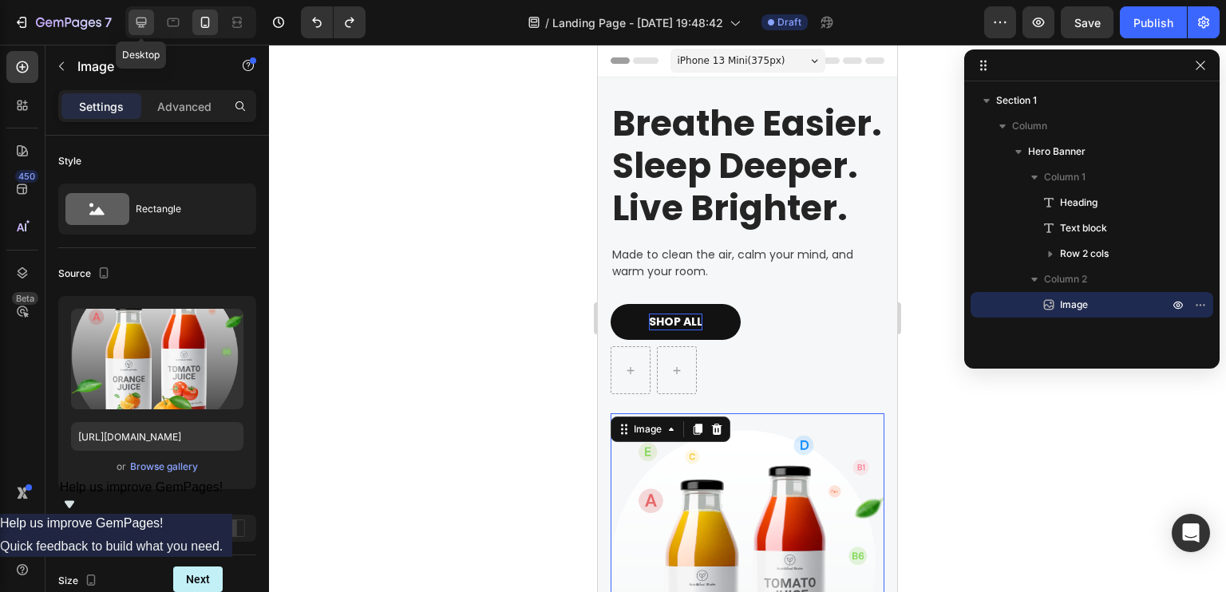
click at [146, 22] on icon at bounding box center [141, 22] width 16 height 16
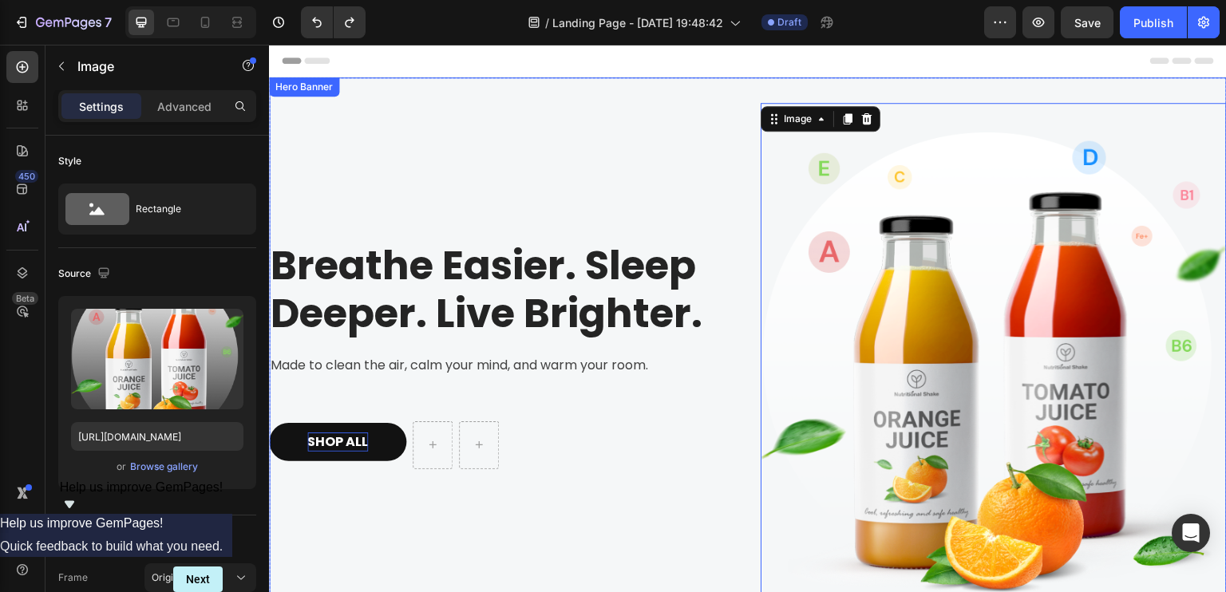
scroll to position [2, 0]
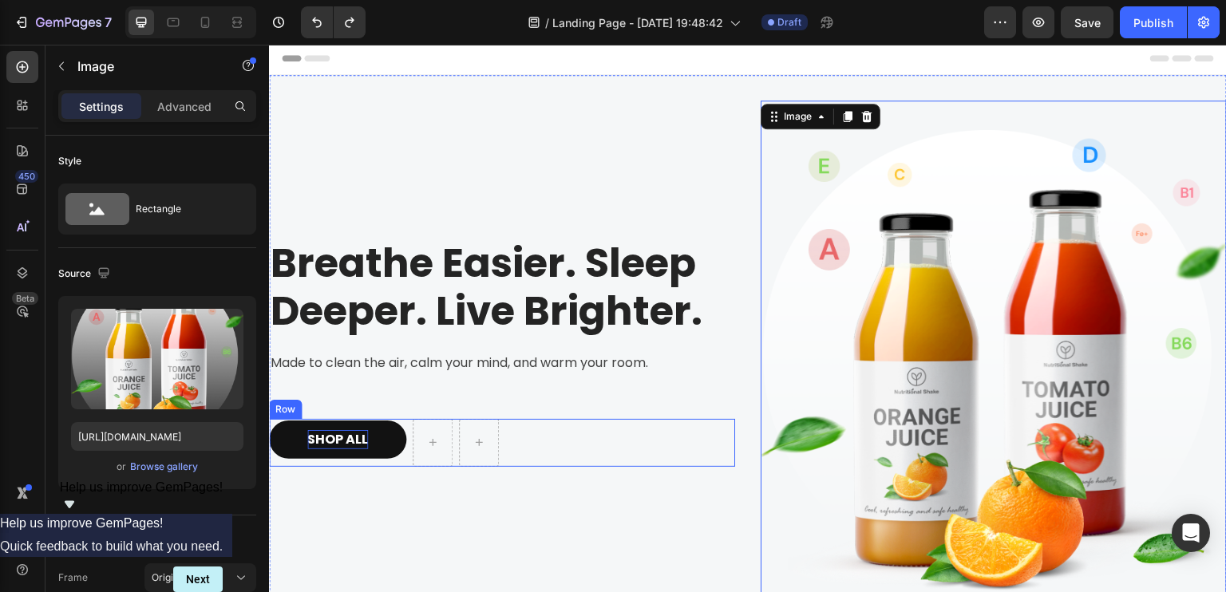
click at [524, 421] on div "SHOP ALL Button Row Row" at bounding box center [502, 443] width 466 height 48
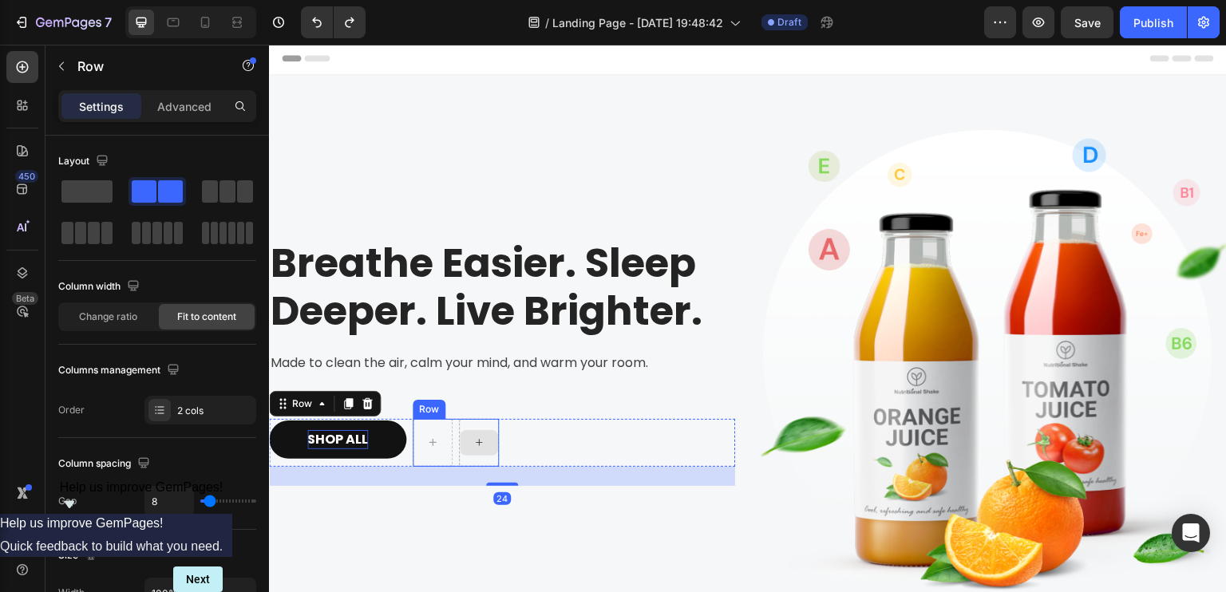
click at [465, 430] on div at bounding box center [479, 443] width 38 height 26
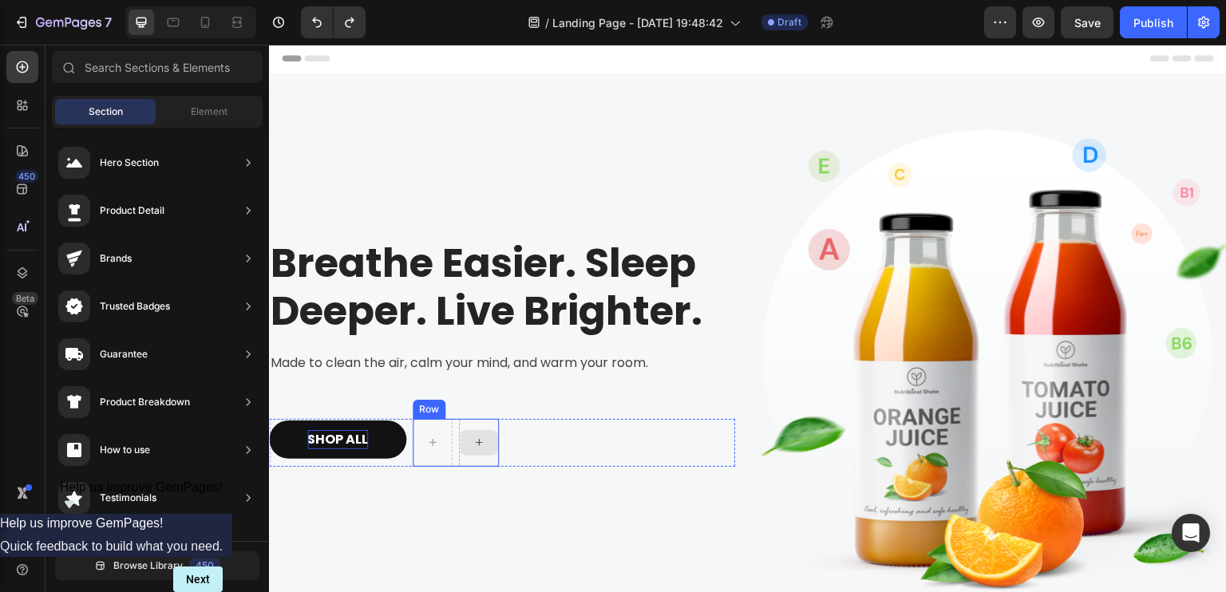
click at [459, 420] on div at bounding box center [479, 443] width 40 height 48
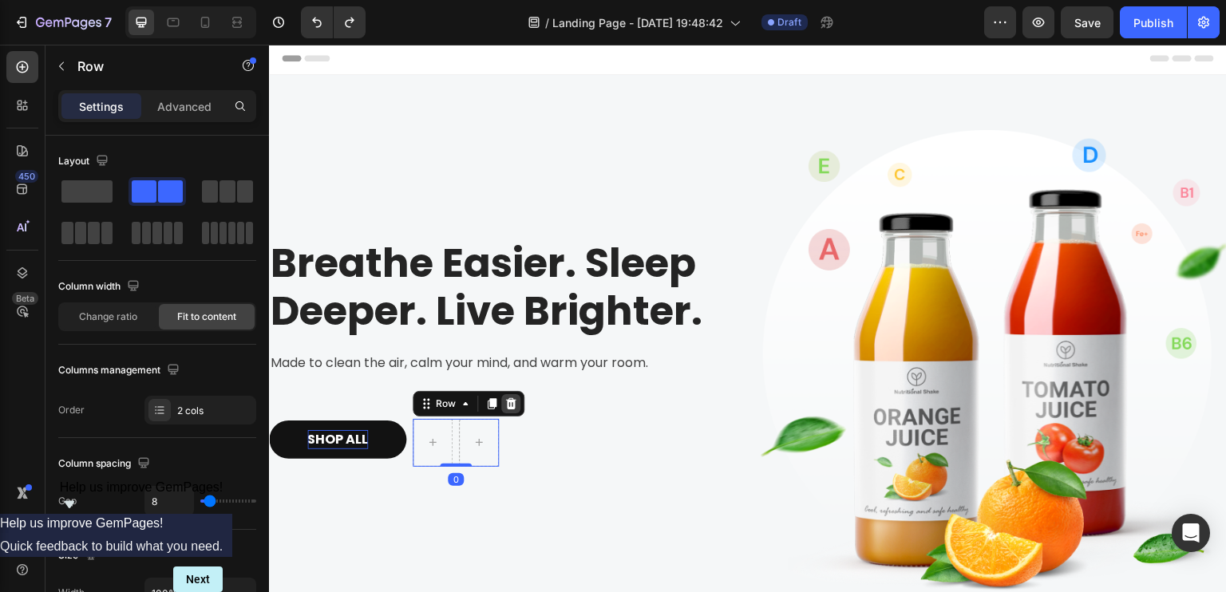
click at [509, 404] on icon at bounding box center [511, 403] width 10 height 11
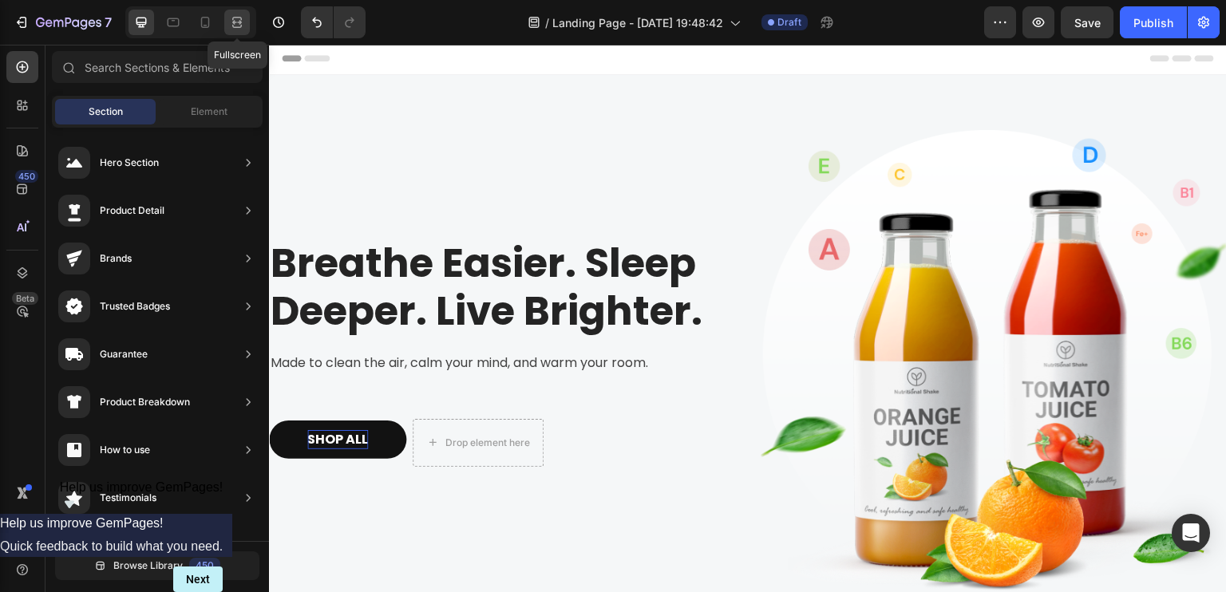
click at [233, 19] on icon at bounding box center [237, 22] width 16 height 16
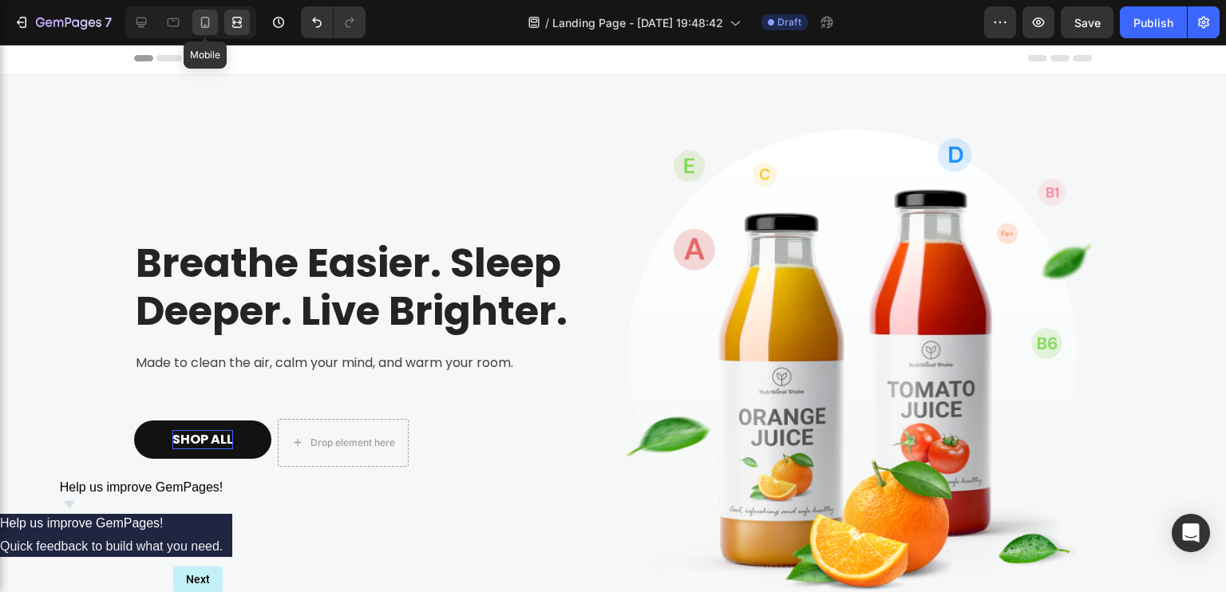
click at [214, 20] on div at bounding box center [205, 23] width 26 height 26
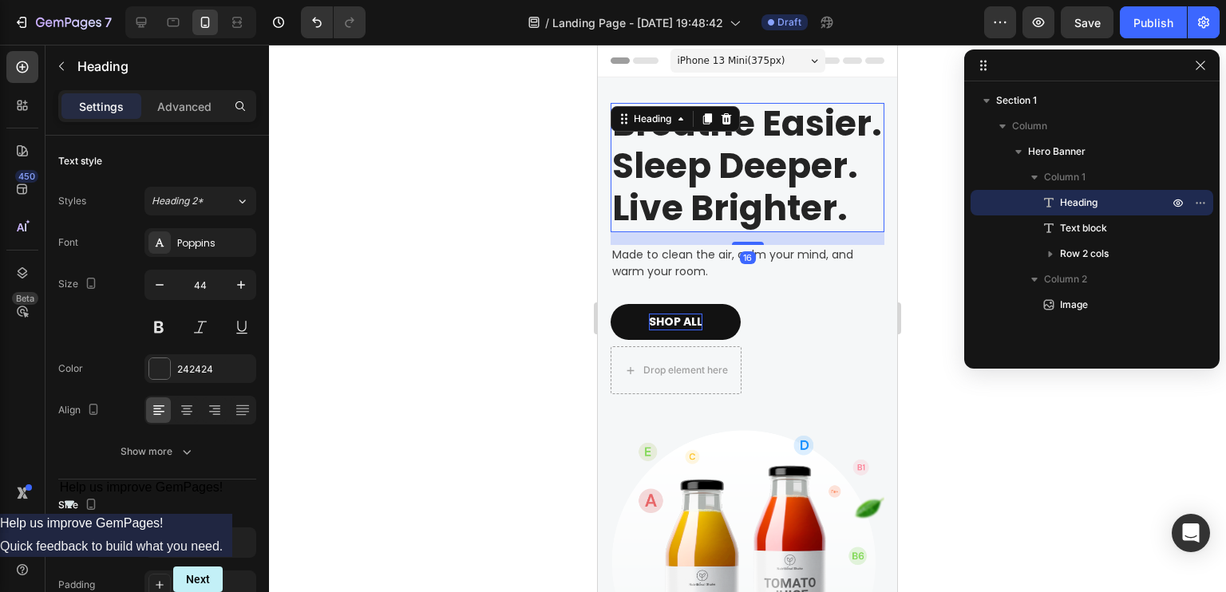
click at [789, 184] on p "Breathe Easier. Sleep Deeper. Live Brighter." at bounding box center [747, 166] width 271 height 126
click at [813, 342] on div "Breathe Easier. Sleep Deeper. Live Brighter. Heading 16 Made to clean the air, …" at bounding box center [748, 258] width 274 height 311
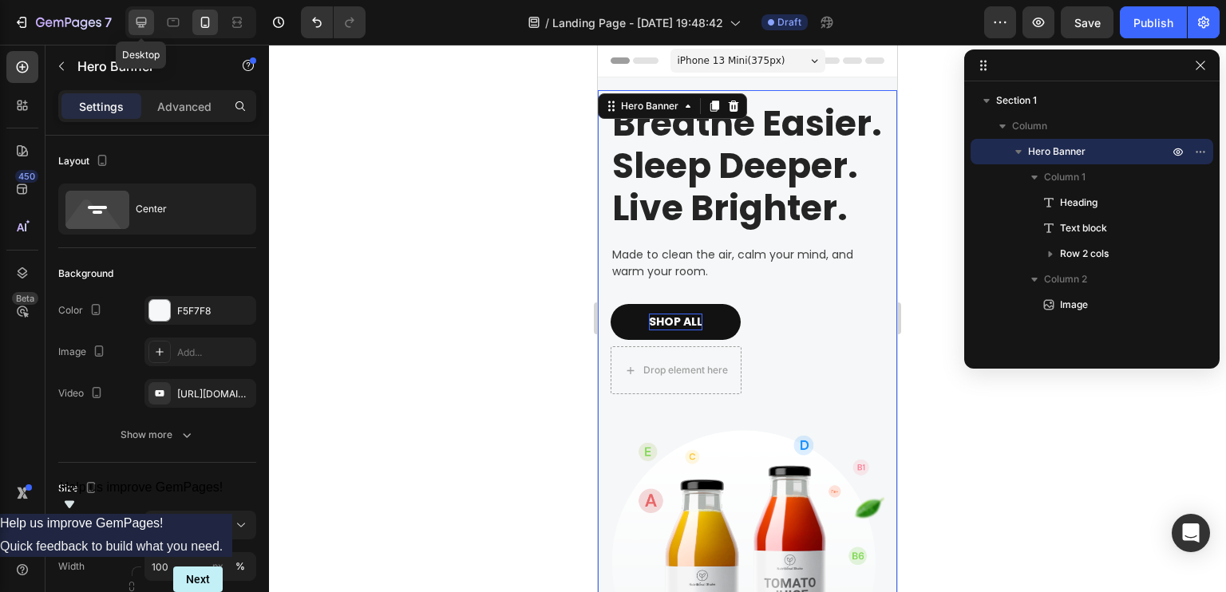
click at [135, 23] on icon at bounding box center [141, 22] width 16 height 16
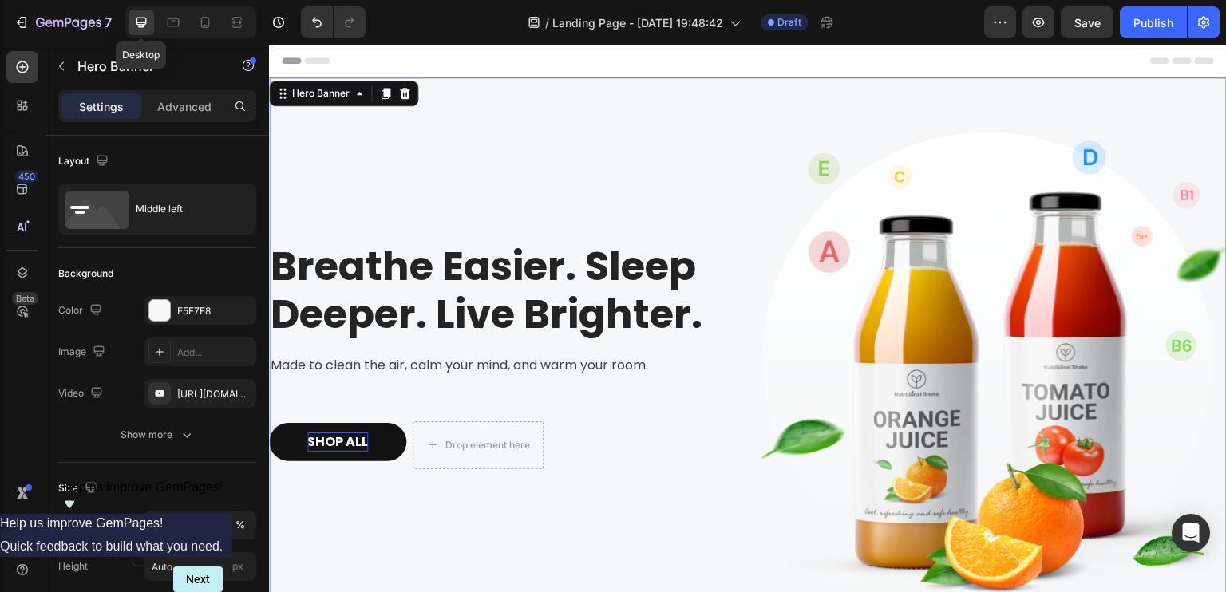
scroll to position [2, 0]
click at [205, 26] on icon at bounding box center [205, 22] width 16 height 16
type input "100%"
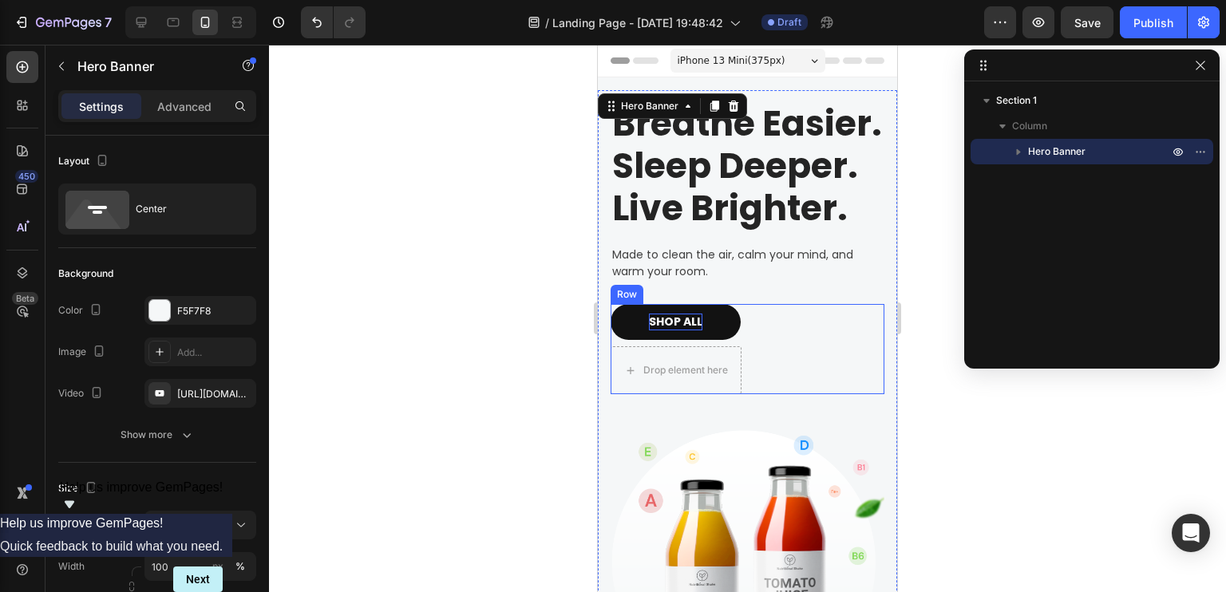
click at [757, 354] on div "SHOP ALL Button Drop element here Row" at bounding box center [748, 349] width 274 height 90
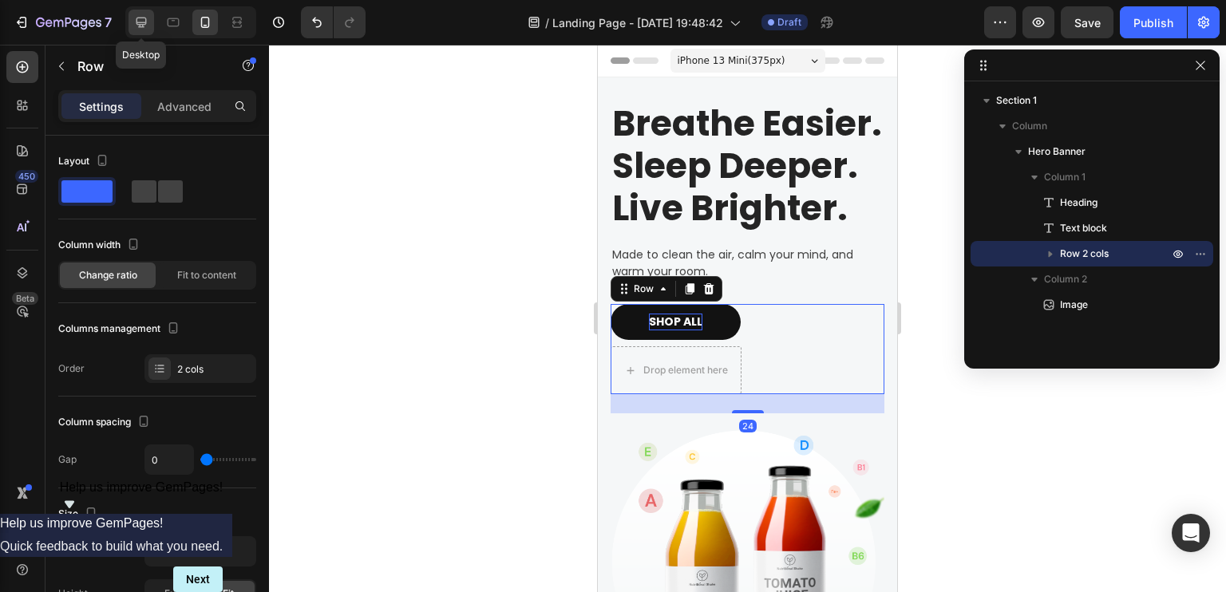
click at [150, 21] on div at bounding box center [142, 23] width 26 height 26
type input "8"
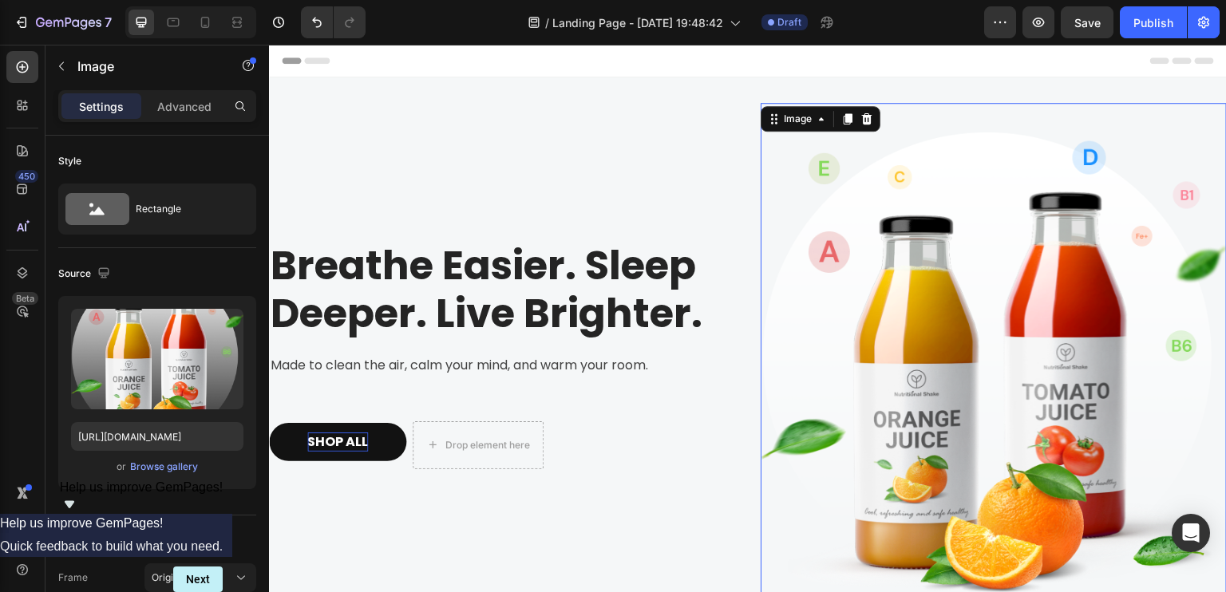
click at [955, 239] on img at bounding box center [994, 365] width 466 height 524
click at [208, 19] on icon at bounding box center [205, 22] width 9 height 11
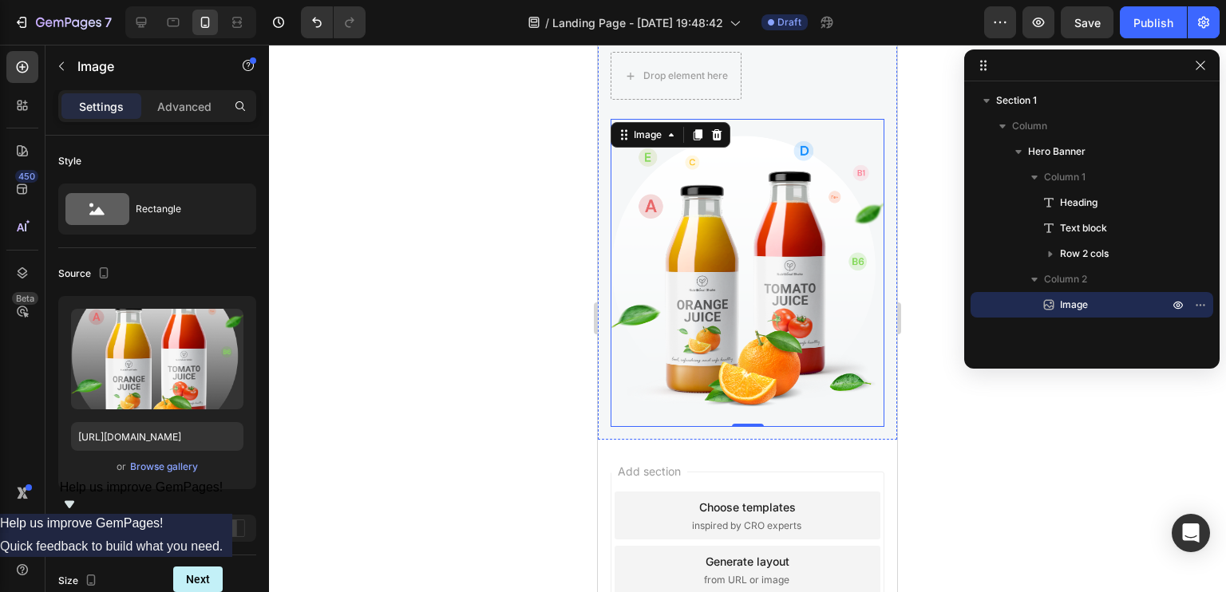
scroll to position [319, 0]
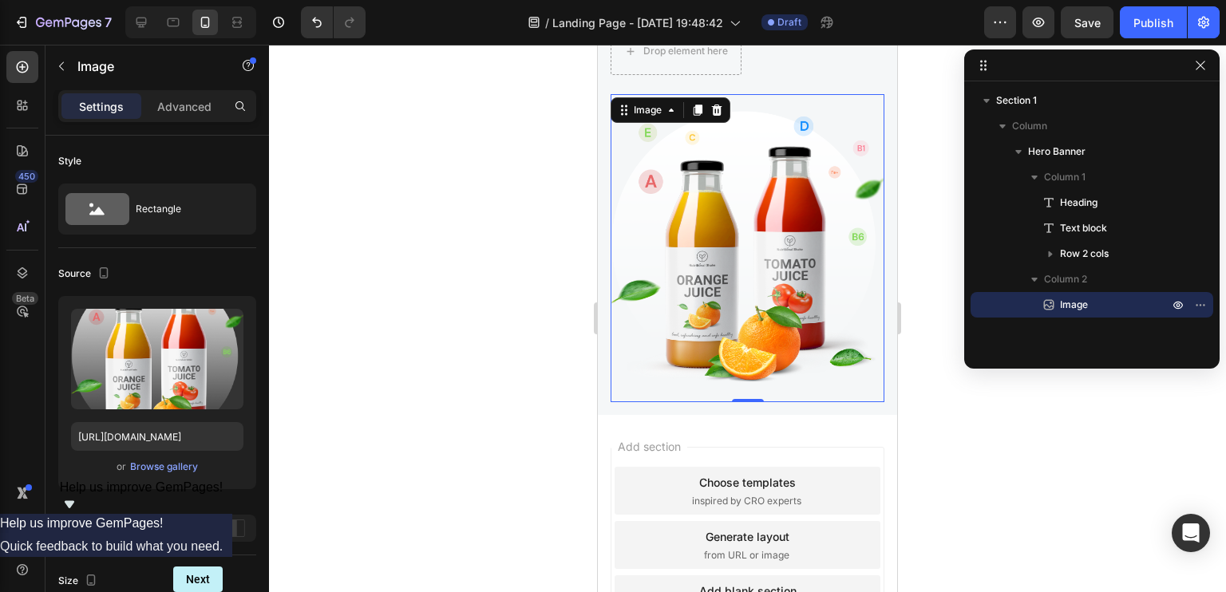
click at [777, 204] on img at bounding box center [748, 248] width 274 height 308
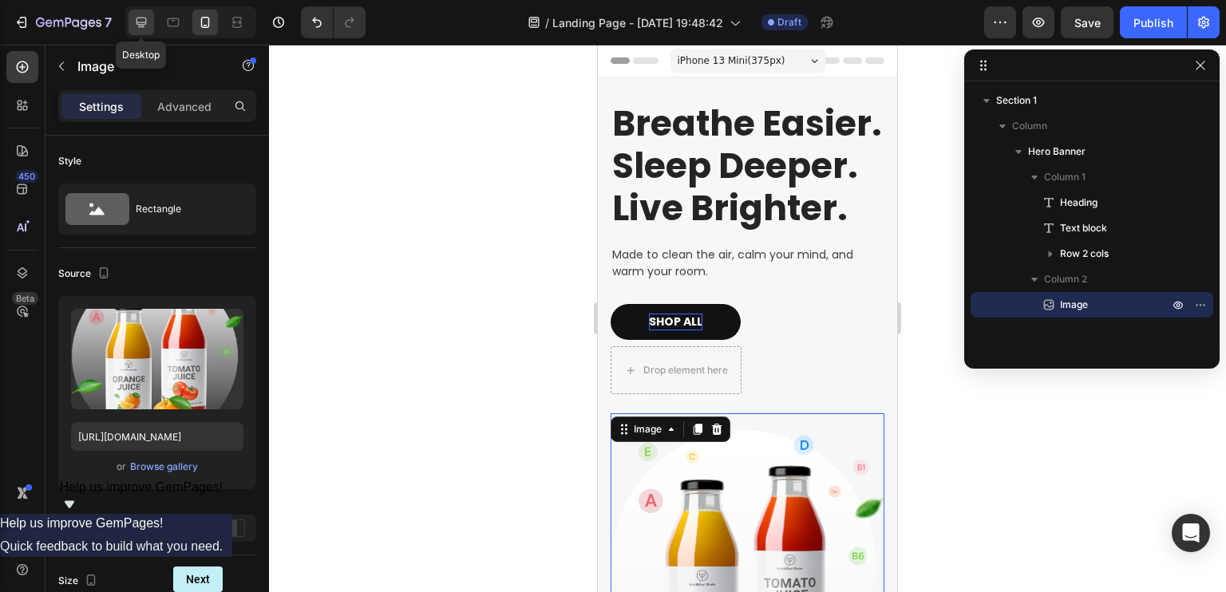
click at [134, 18] on icon at bounding box center [141, 22] width 16 height 16
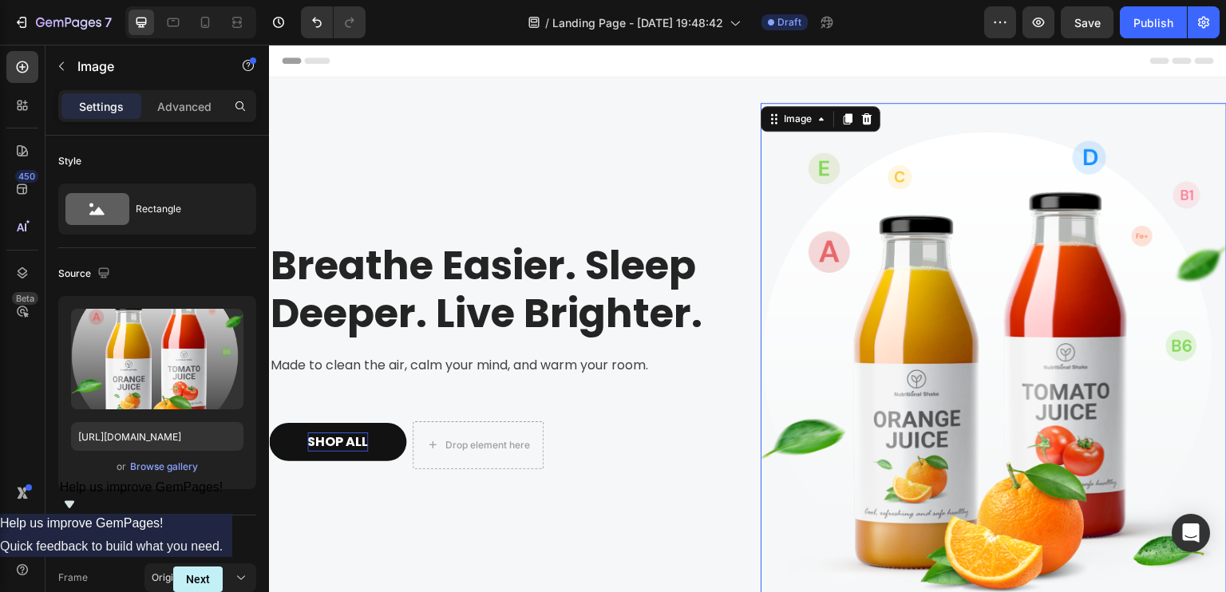
scroll to position [2, 0]
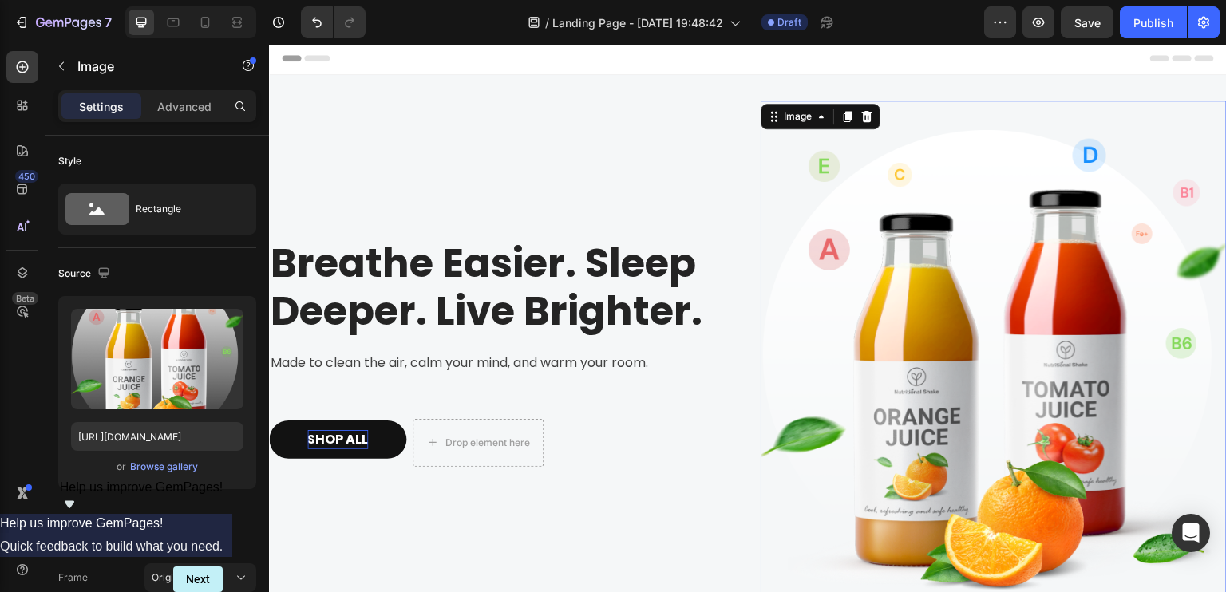
click at [979, 255] on img at bounding box center [994, 363] width 466 height 524
click at [857, 112] on div at bounding box center [866, 116] width 19 height 19
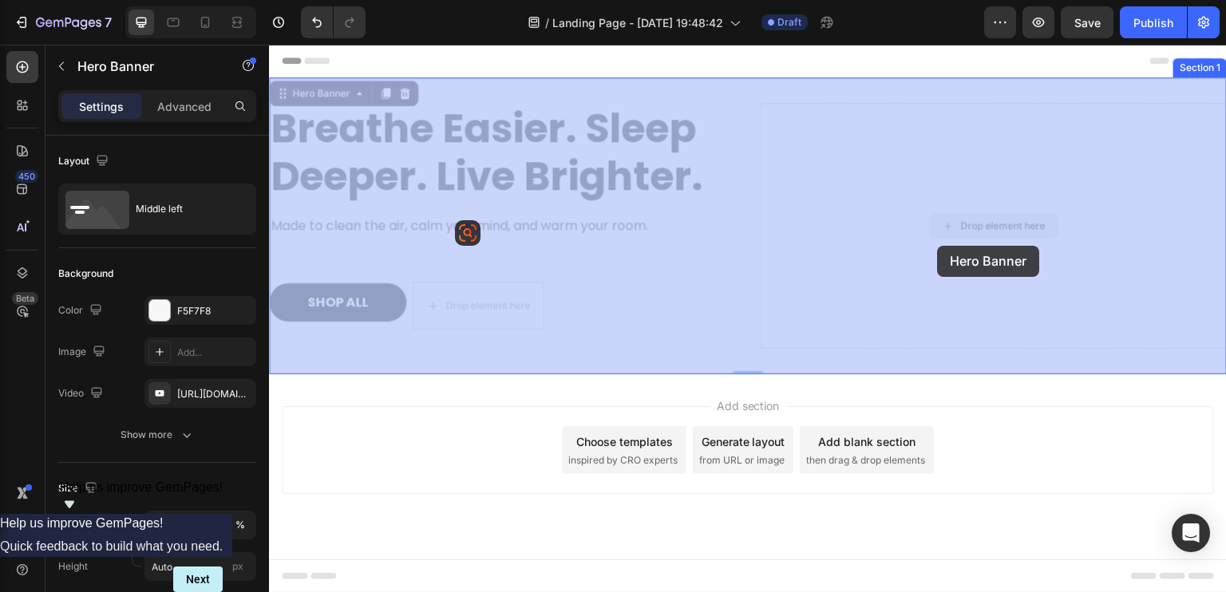
drag, startPoint x: 1031, startPoint y: 240, endPoint x: 938, endPoint y: 246, distance: 93.6
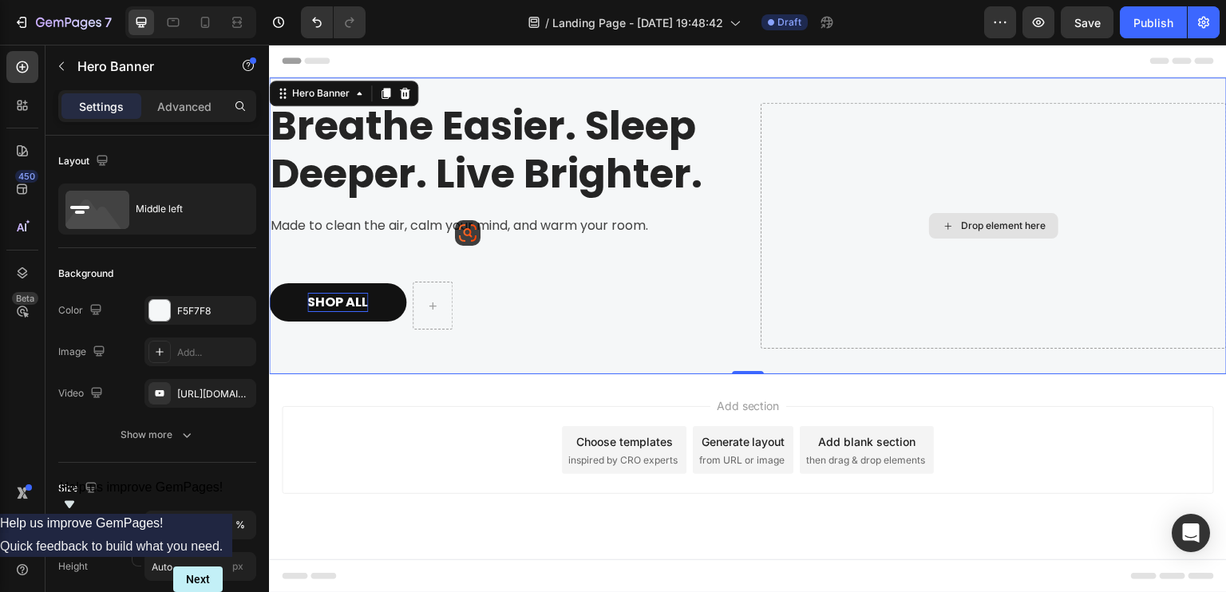
click at [856, 236] on div "Drop element here" at bounding box center [994, 226] width 466 height 246
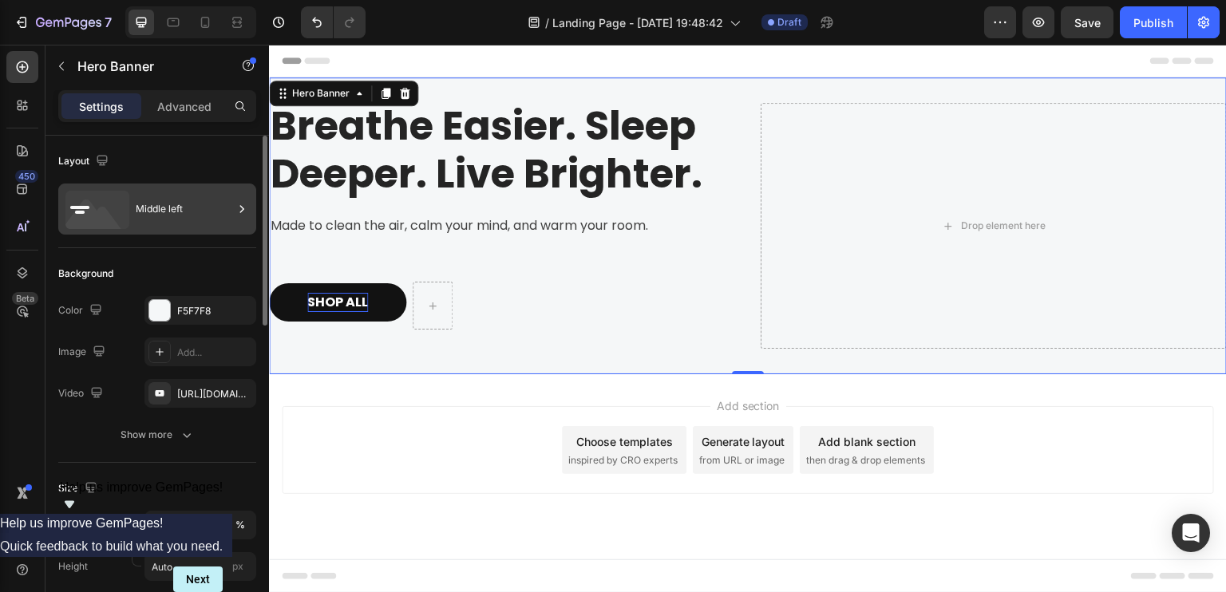
click at [125, 210] on icon at bounding box center [97, 210] width 64 height 38
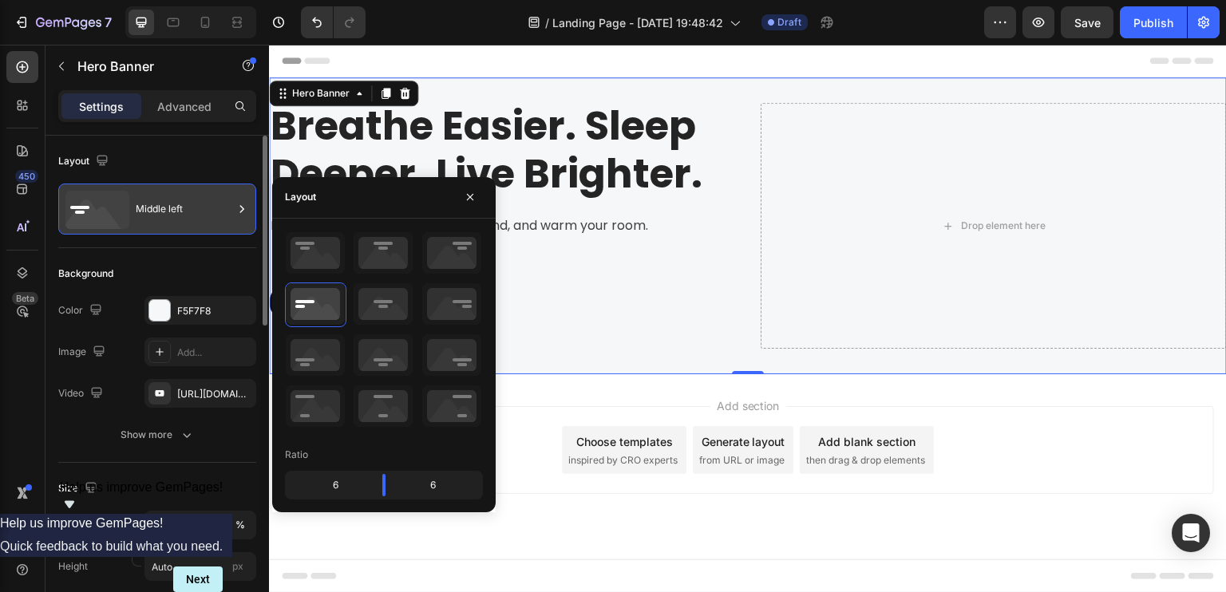
click at [125, 210] on icon at bounding box center [97, 210] width 64 height 38
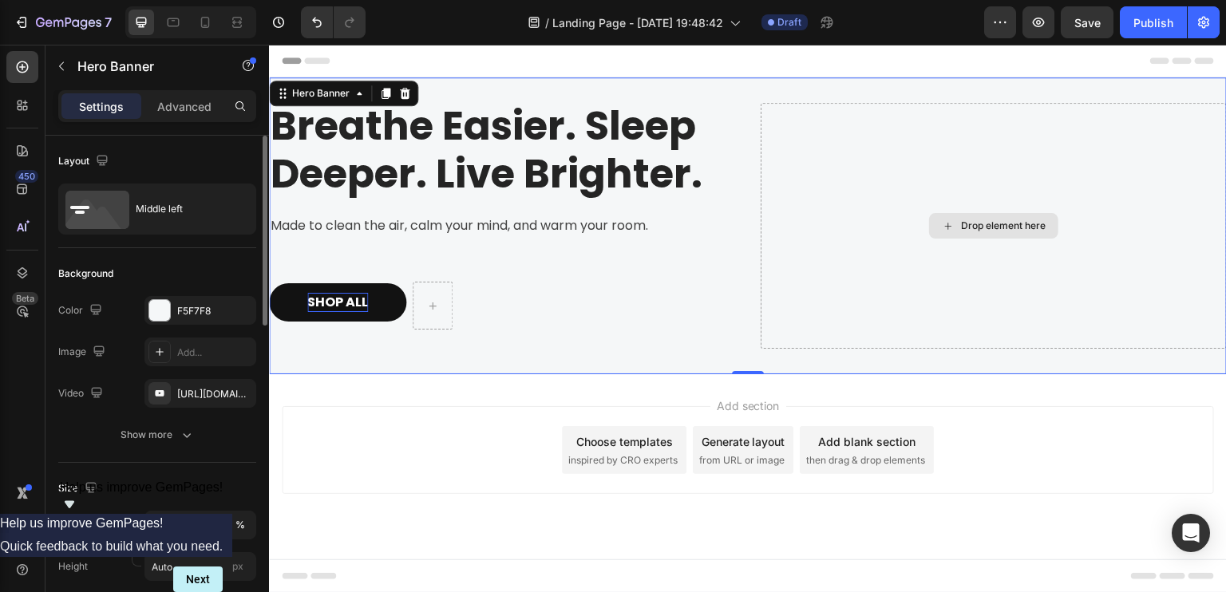
click at [992, 134] on div "Drop element here" at bounding box center [994, 226] width 466 height 246
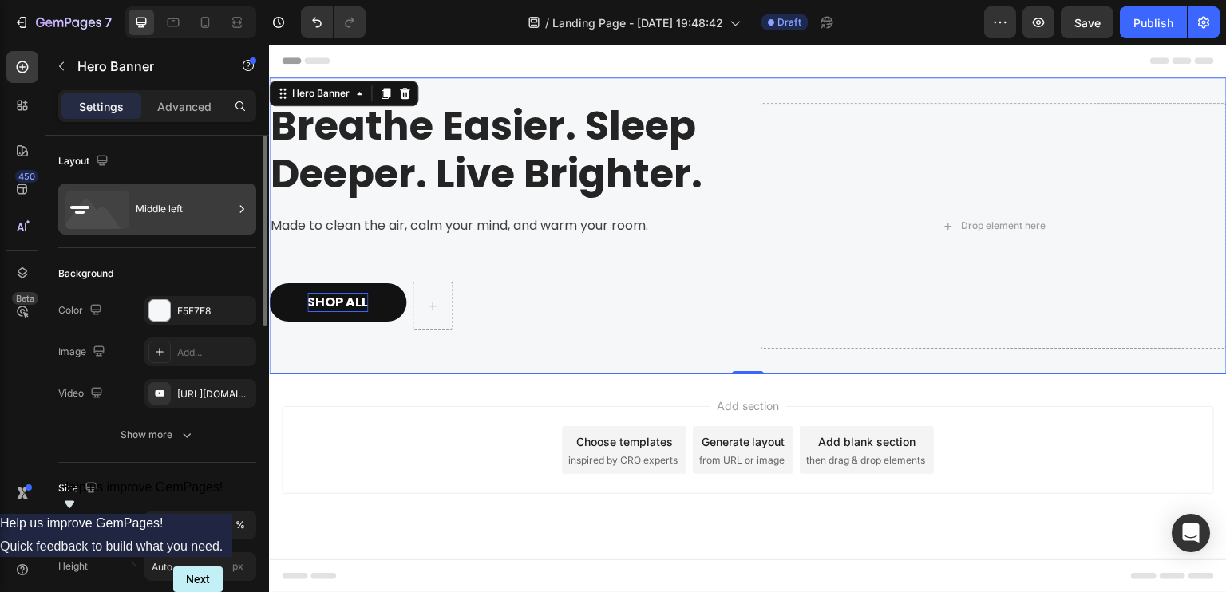
click at [155, 221] on div "Middle left" at bounding box center [184, 209] width 97 height 37
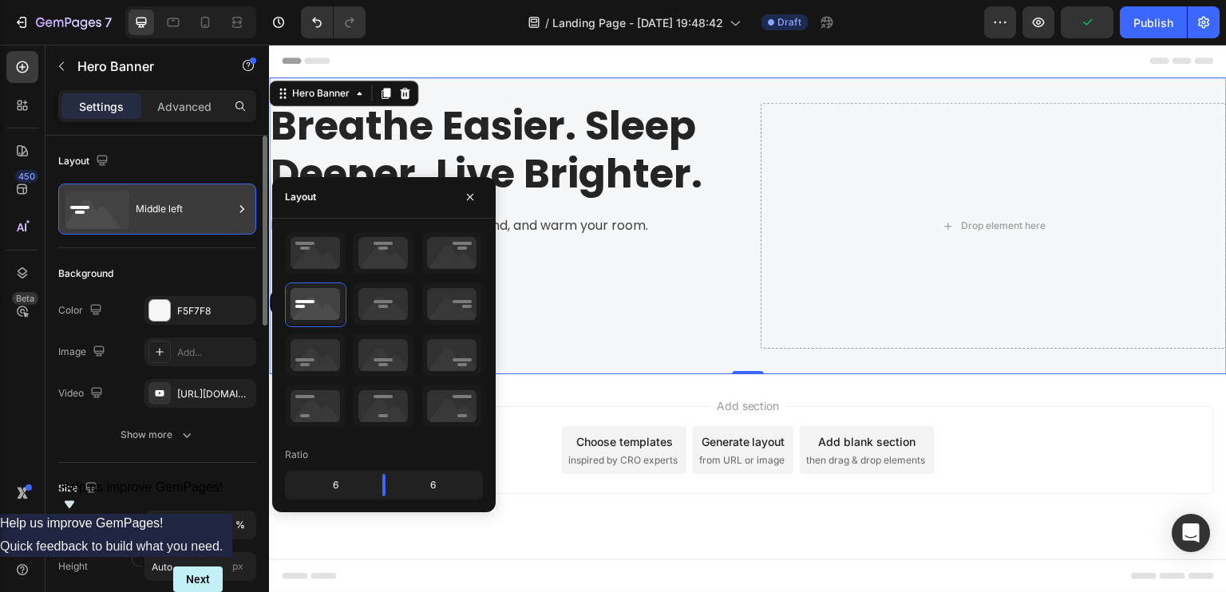
click at [155, 221] on div "Middle left" at bounding box center [184, 209] width 97 height 37
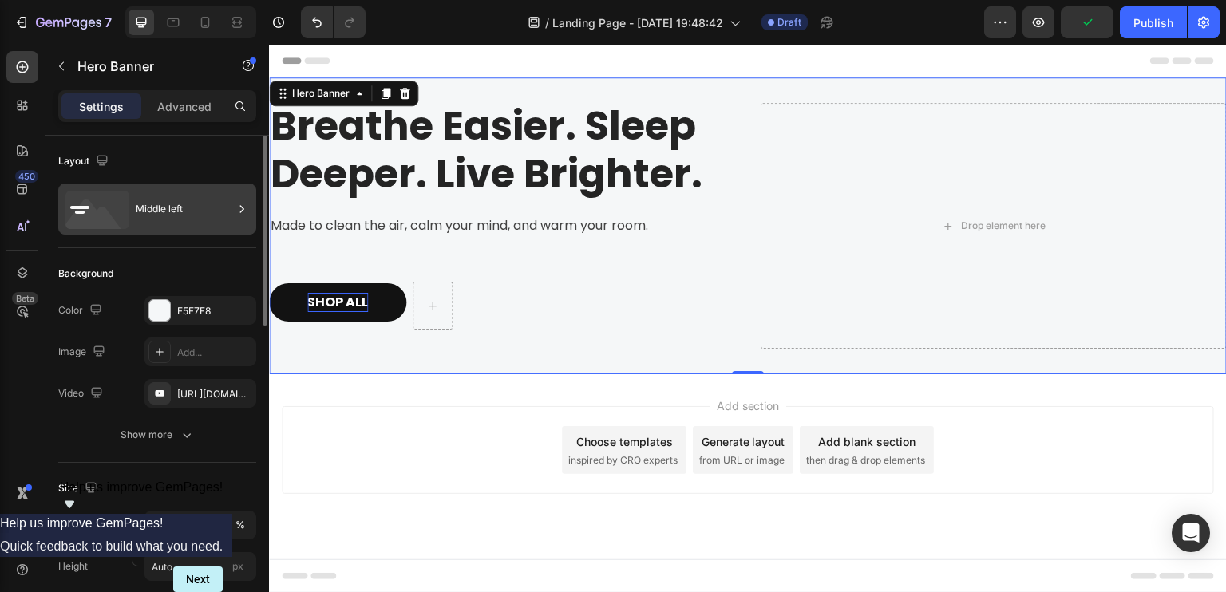
click at [160, 213] on div "Middle left" at bounding box center [184, 209] width 97 height 37
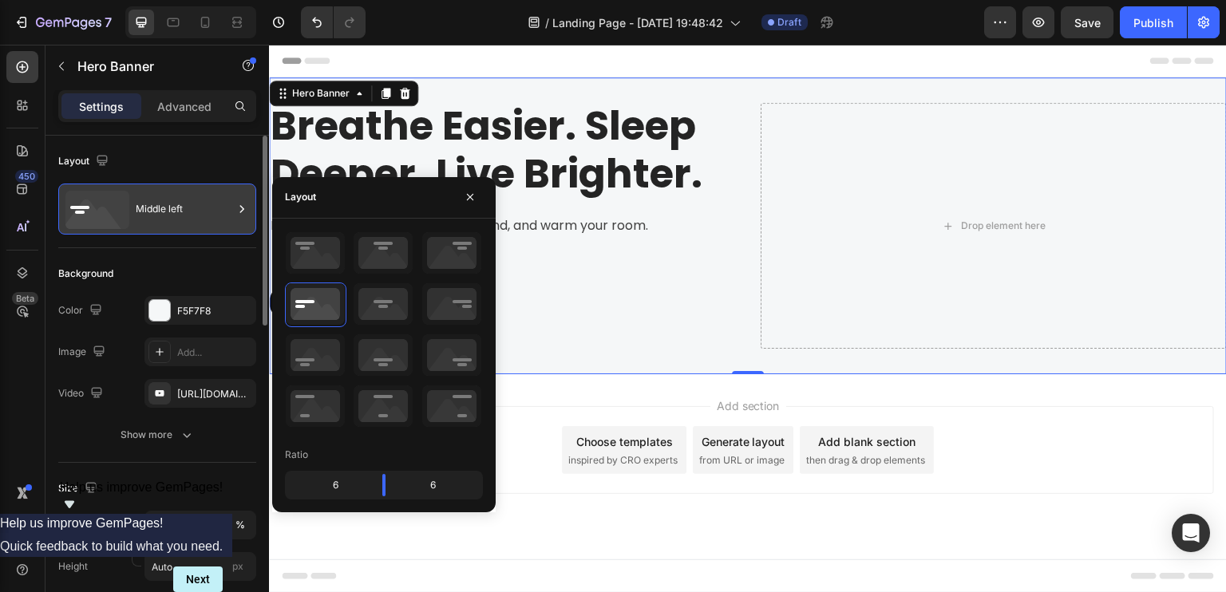
click at [160, 213] on div "Middle left" at bounding box center [184, 209] width 97 height 37
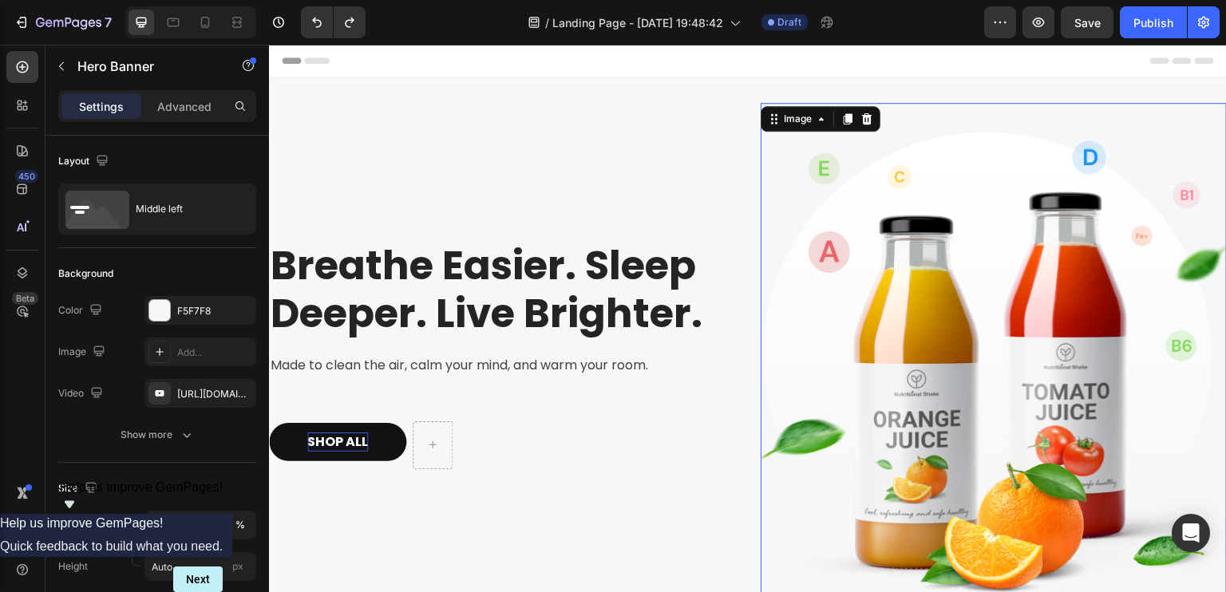
click at [891, 136] on img at bounding box center [994, 365] width 466 height 524
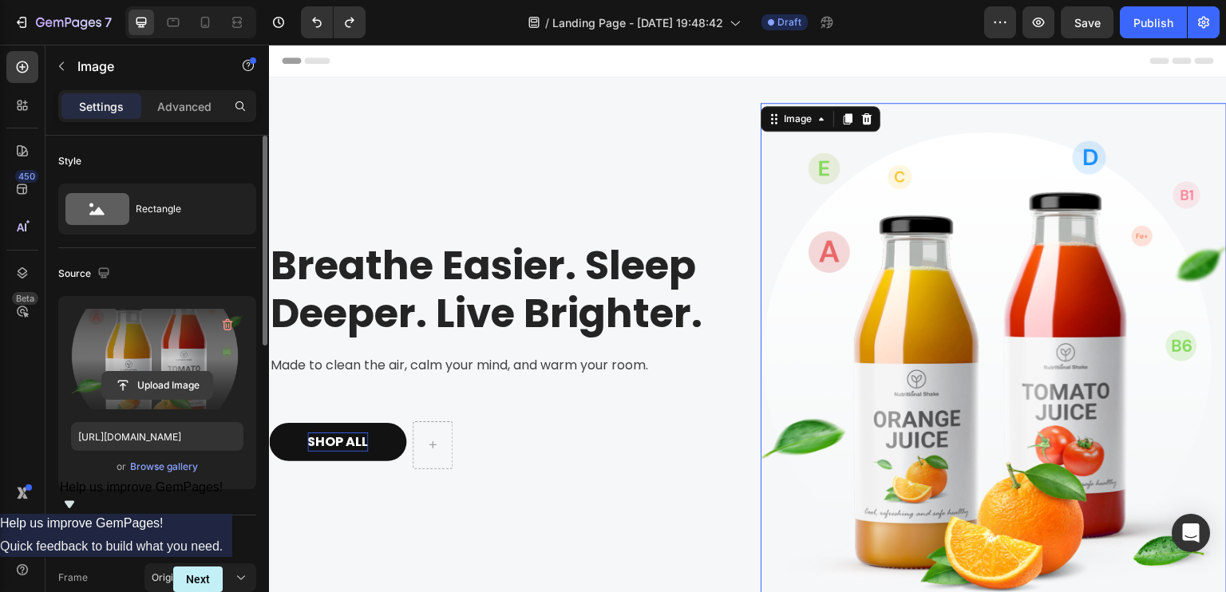
click at [166, 382] on input "file" at bounding box center [157, 385] width 110 height 27
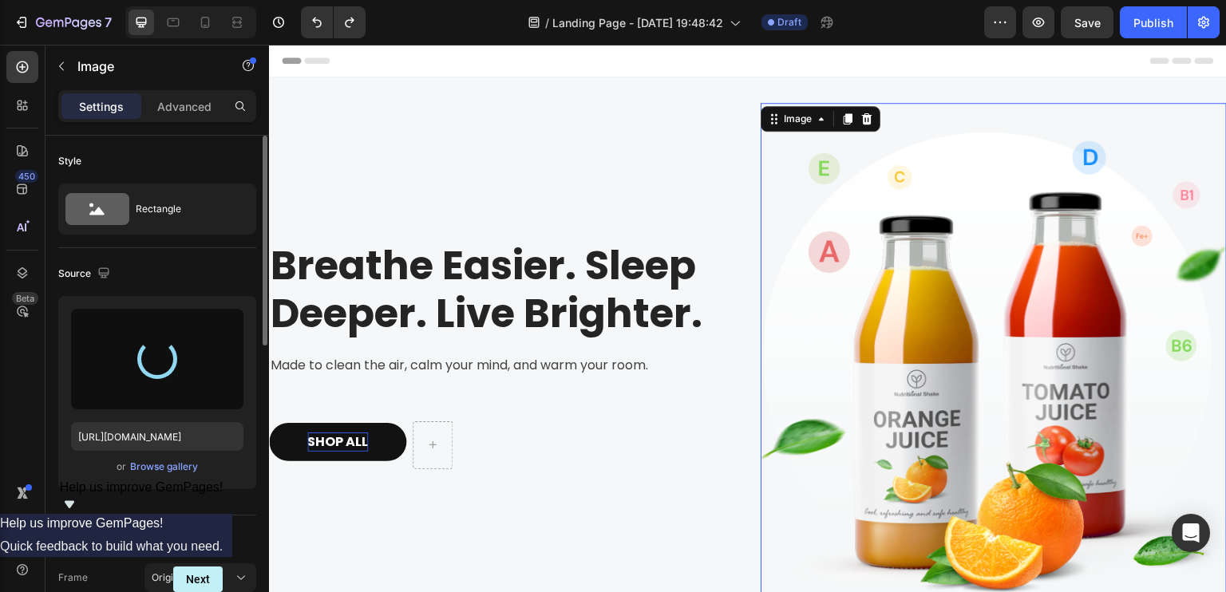
type input "https://cdn.shopify.com/s/files/1/0756/0295/2419/files/gempages_586120987779531…"
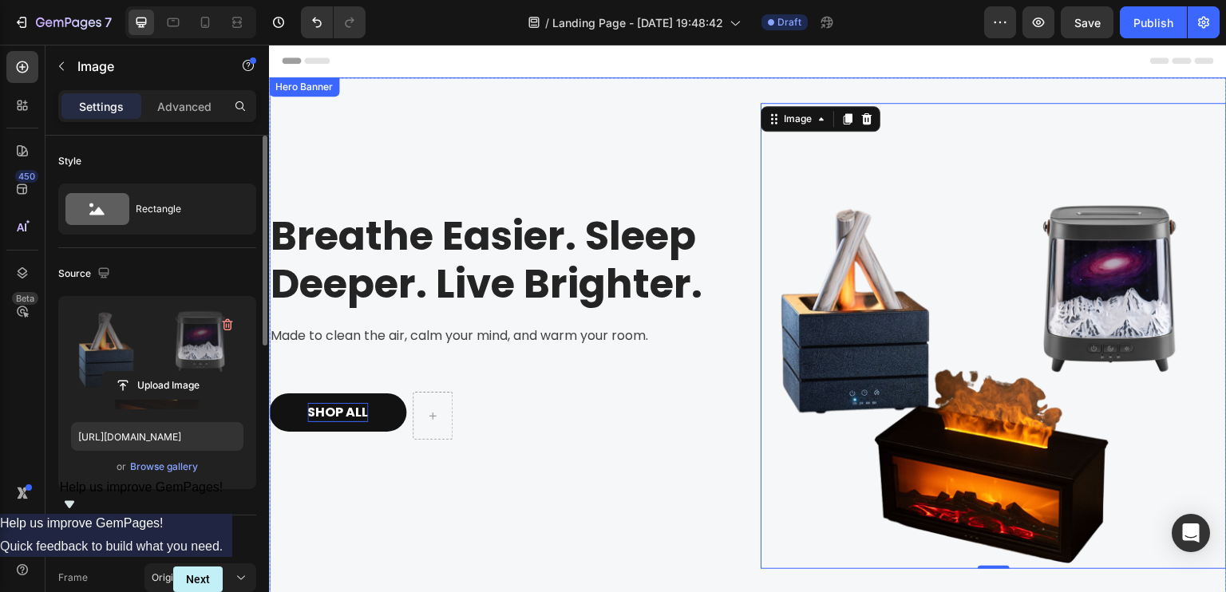
click at [663, 461] on div "Breathe Easier. Sleep Deeper. Live Brighter. Heading Made to clean the air, cal…" at bounding box center [502, 336] width 466 height 466
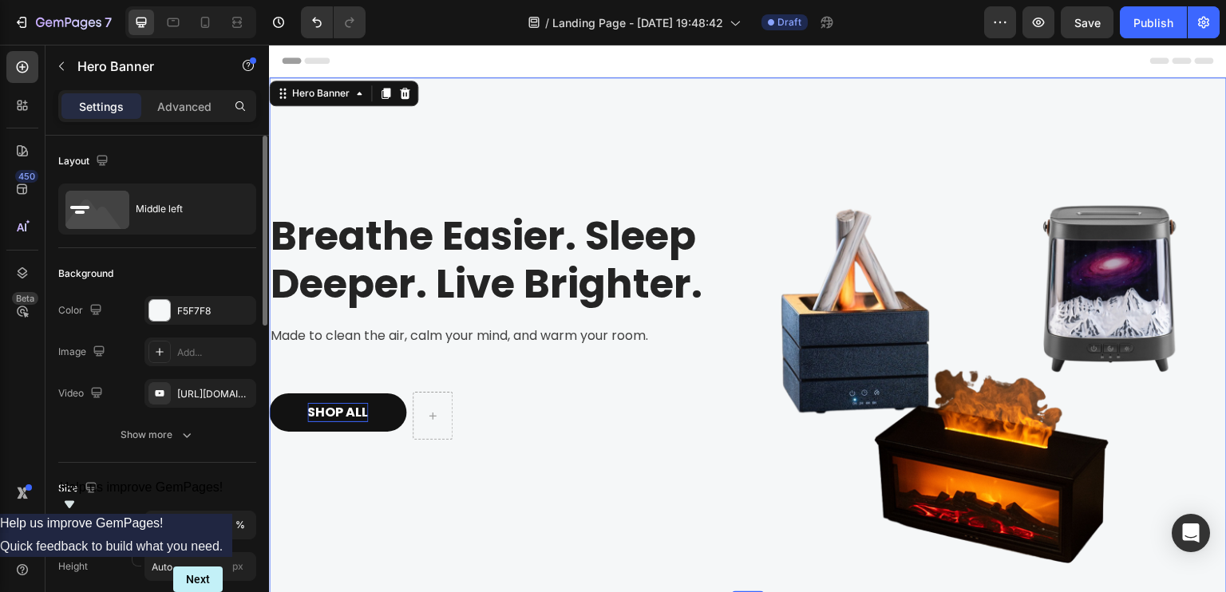
click at [694, 159] on div "Breathe Easier. Sleep Deeper. Live Brighter. Heading Made to clean the air, cal…" at bounding box center [502, 336] width 466 height 466
click at [672, 118] on div "Breathe Easier. Sleep Deeper. Live Brighter. Heading Made to clean the air, cal…" at bounding box center [502, 336] width 466 height 466
click at [215, 299] on div "F5F7F8" at bounding box center [200, 310] width 112 height 29
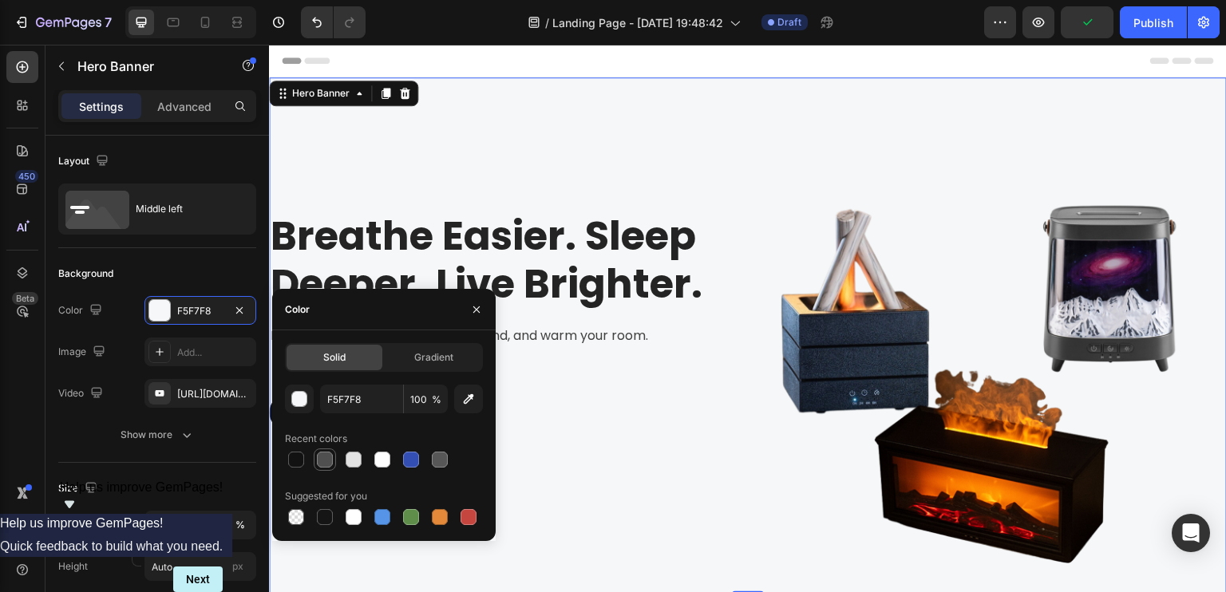
click at [325, 461] on div at bounding box center [325, 460] width 16 height 16
type input "4F4F4F"
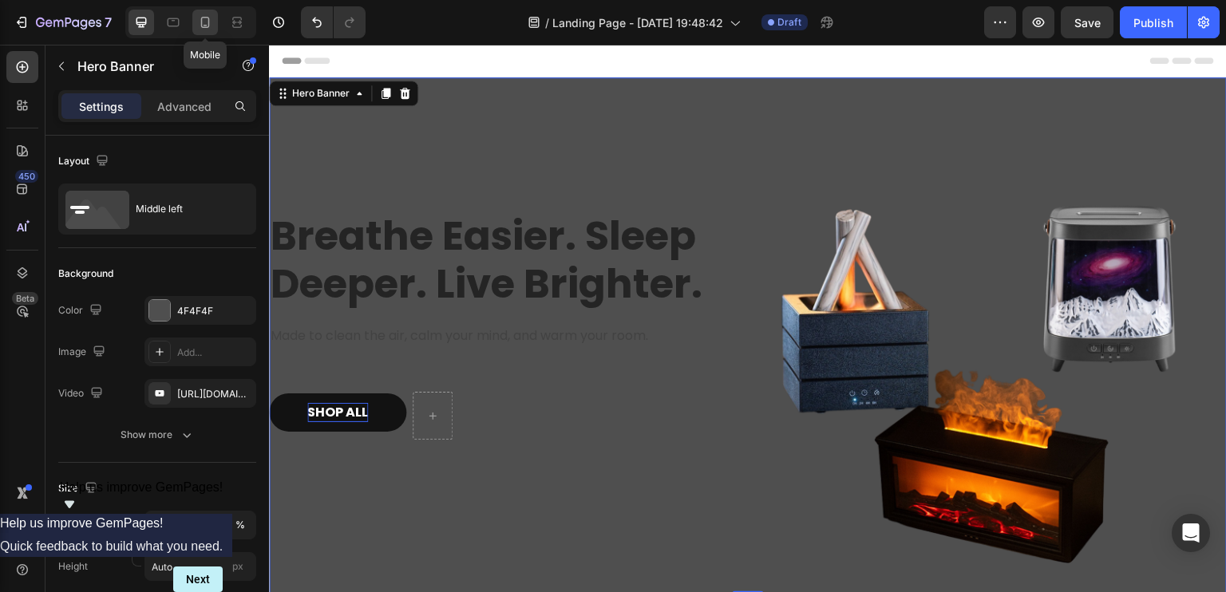
click at [208, 22] on icon at bounding box center [205, 22] width 9 height 11
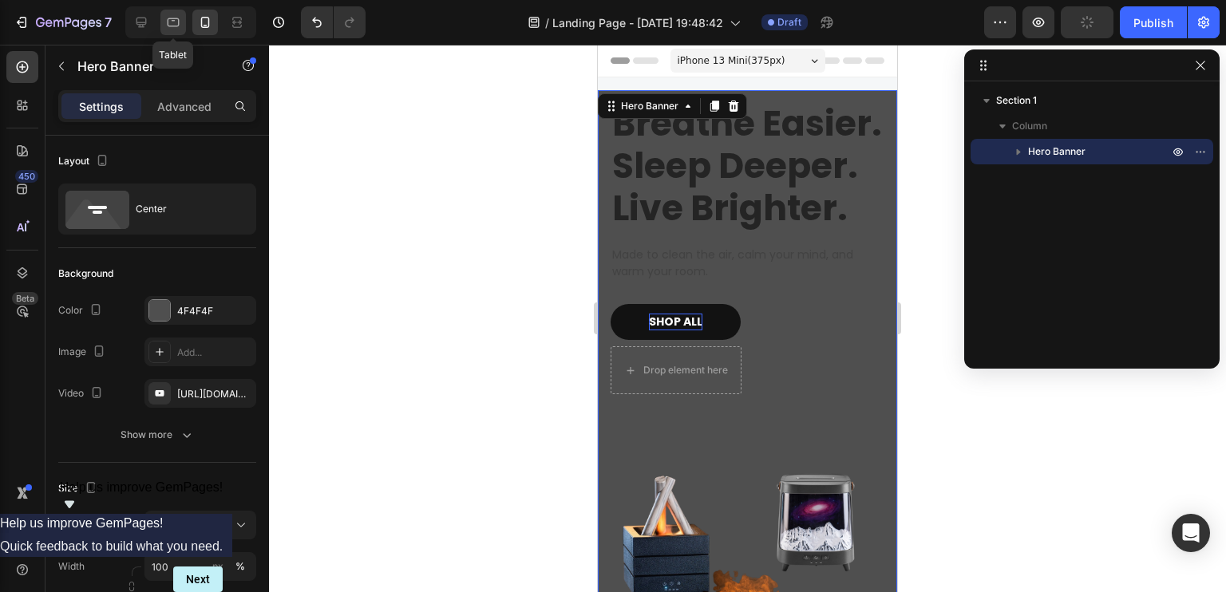
click at [172, 18] on icon at bounding box center [174, 22] width 12 height 9
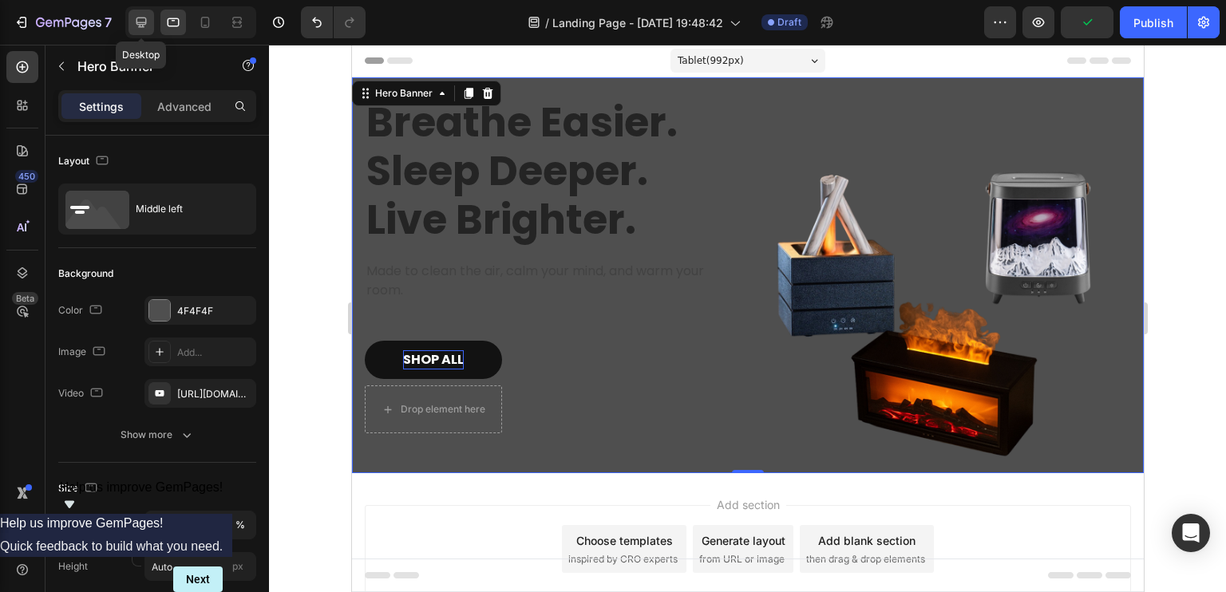
click at [140, 25] on icon at bounding box center [141, 23] width 10 height 10
type input "1200"
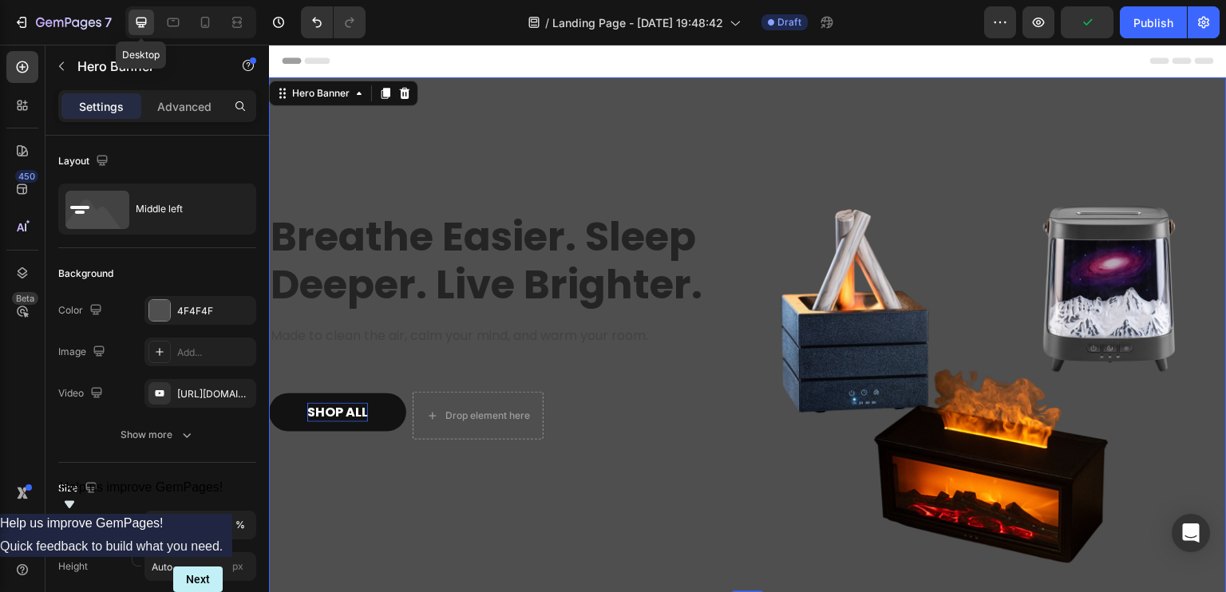
scroll to position [2, 0]
click at [211, 307] on div "4F4F4F" at bounding box center [200, 311] width 46 height 14
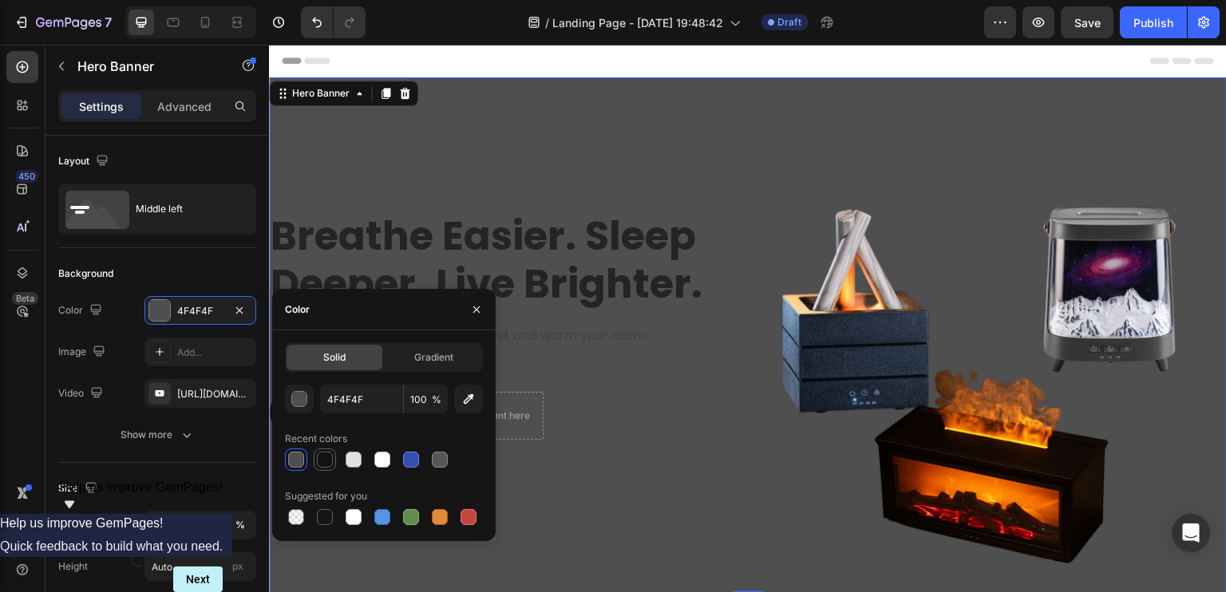
click at [322, 462] on div at bounding box center [325, 460] width 16 height 16
type input "121212"
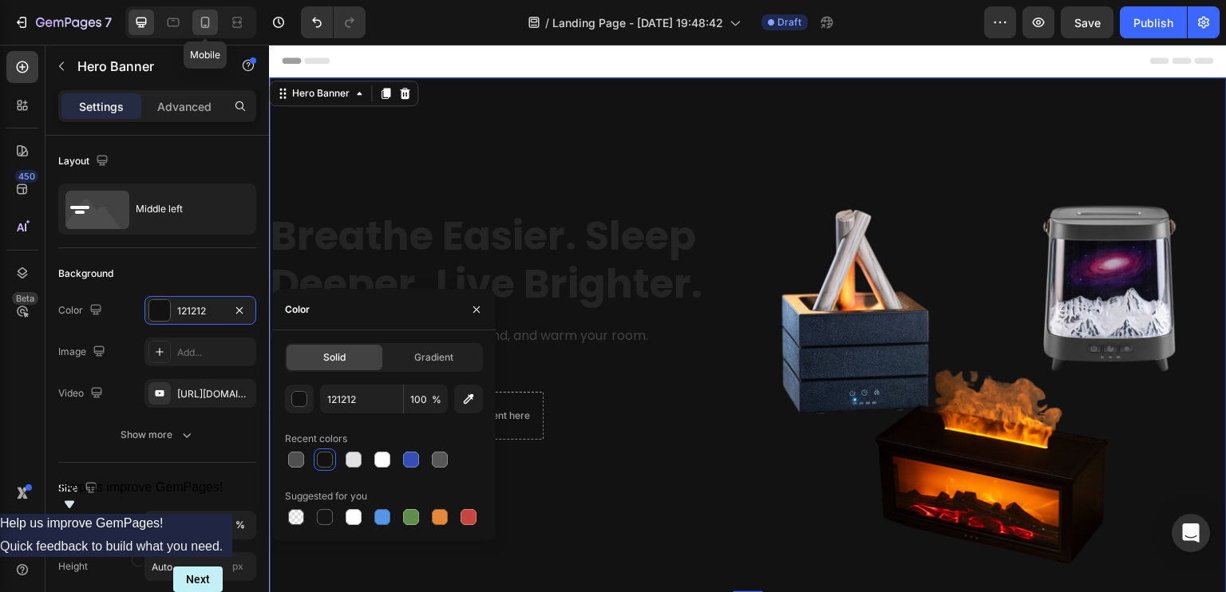
click at [199, 23] on icon at bounding box center [205, 22] width 16 height 16
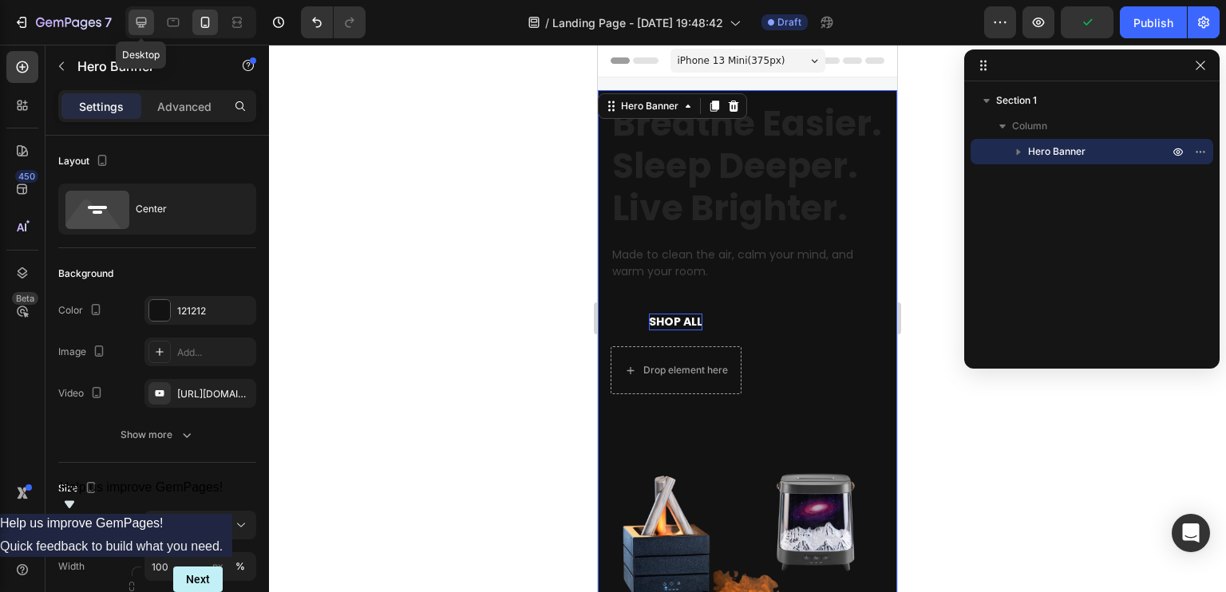
click at [135, 25] on icon at bounding box center [141, 22] width 16 height 16
type input "1200"
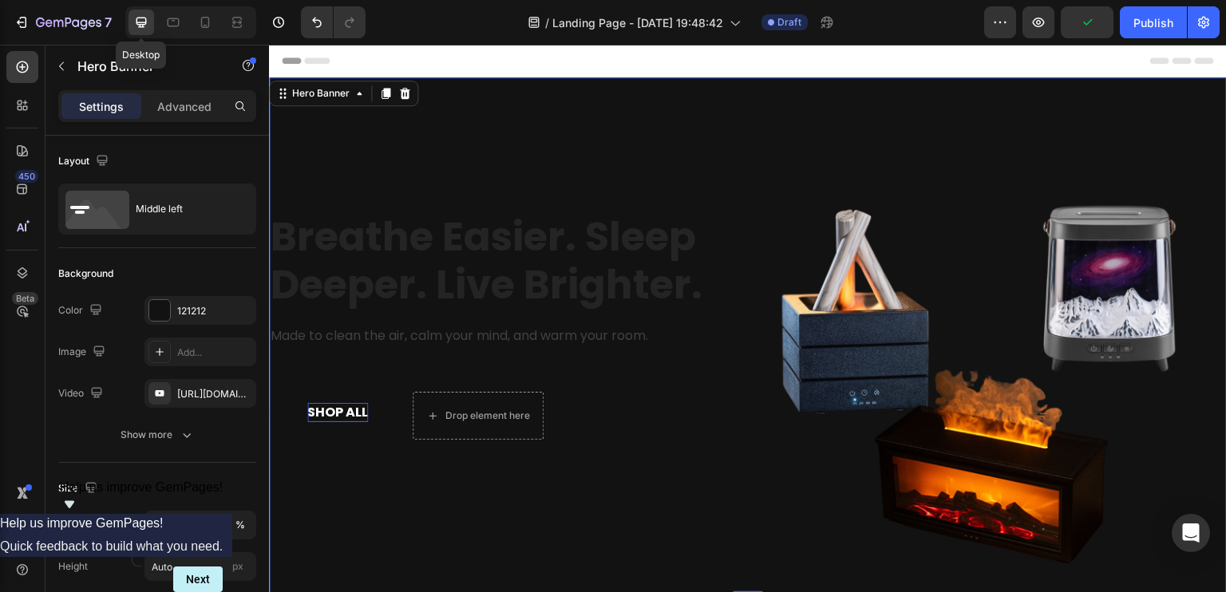
scroll to position [2, 0]
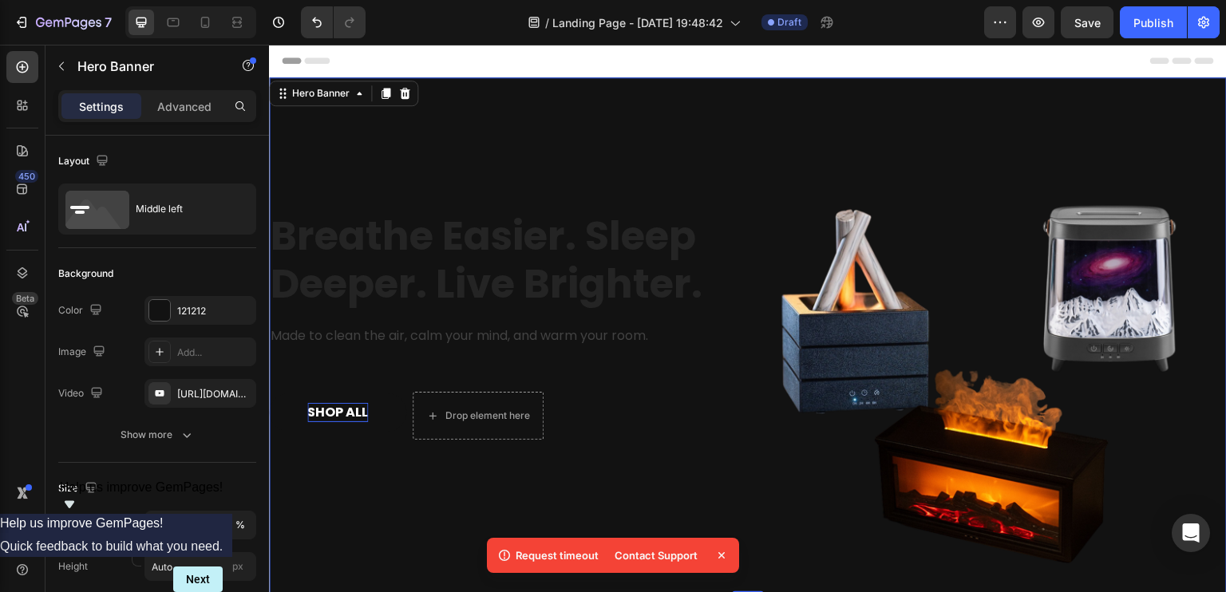
click at [612, 130] on div "Breathe Easier. Sleep Deeper. Live Brighter. Heading Made to clean the air, cal…" at bounding box center [502, 336] width 466 height 466
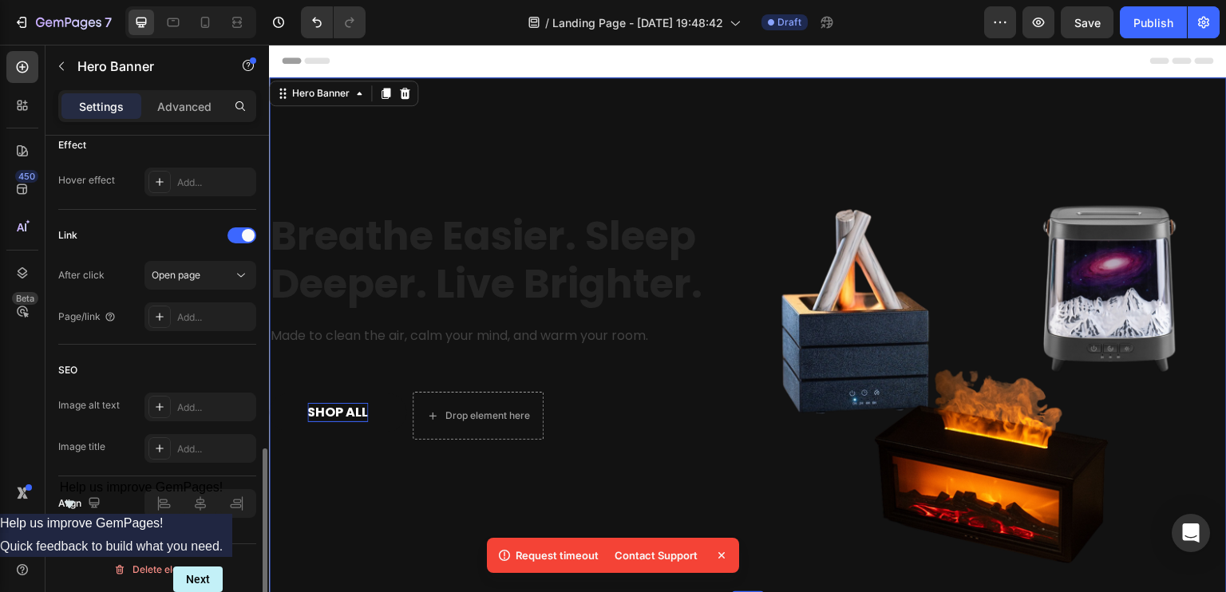
scroll to position [0, 0]
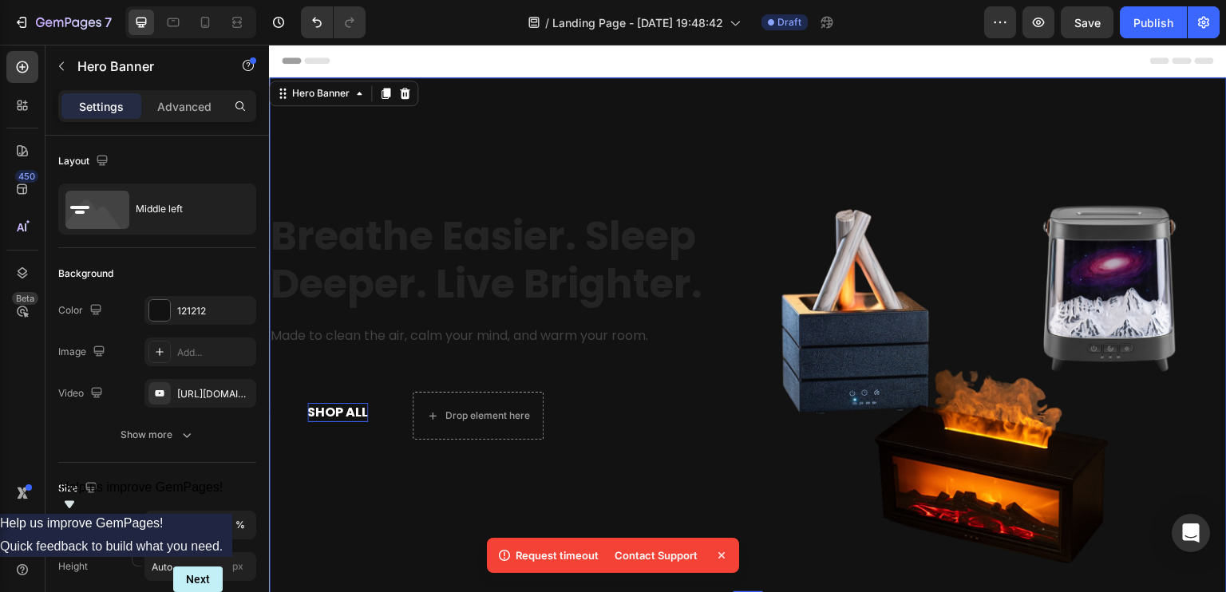
click at [451, 133] on div "Breathe Easier. Sleep Deeper. Live Brighter. Heading Made to clean the air, cal…" at bounding box center [502, 336] width 466 height 466
click at [203, 299] on div "121212" at bounding box center [200, 310] width 112 height 29
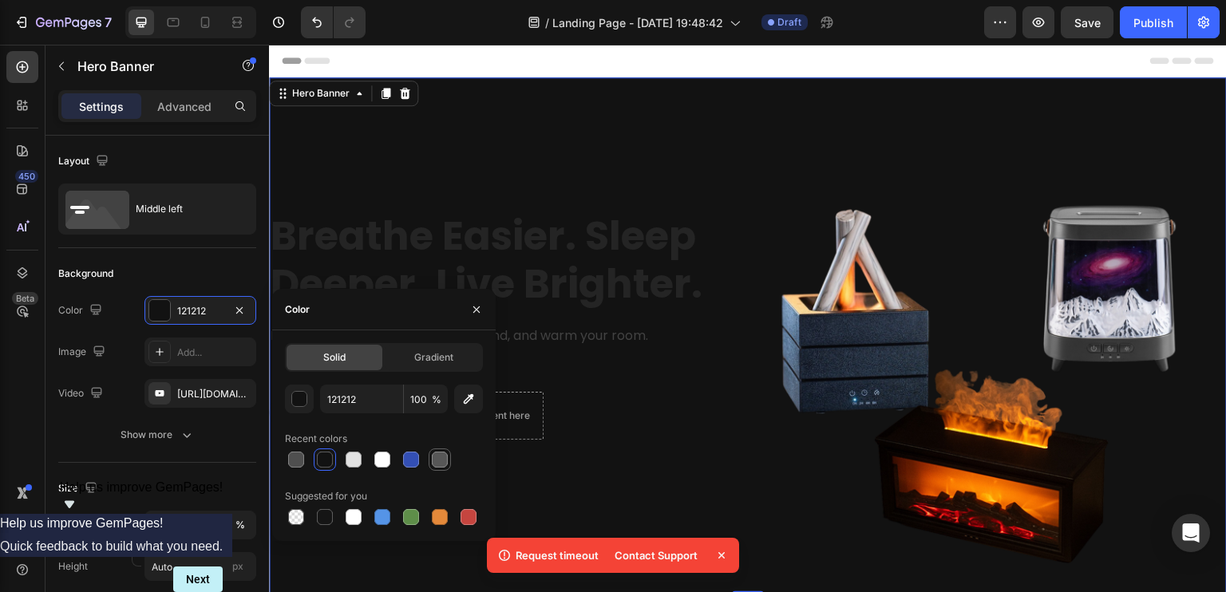
click at [437, 459] on div at bounding box center [440, 460] width 16 height 16
type input "575757"
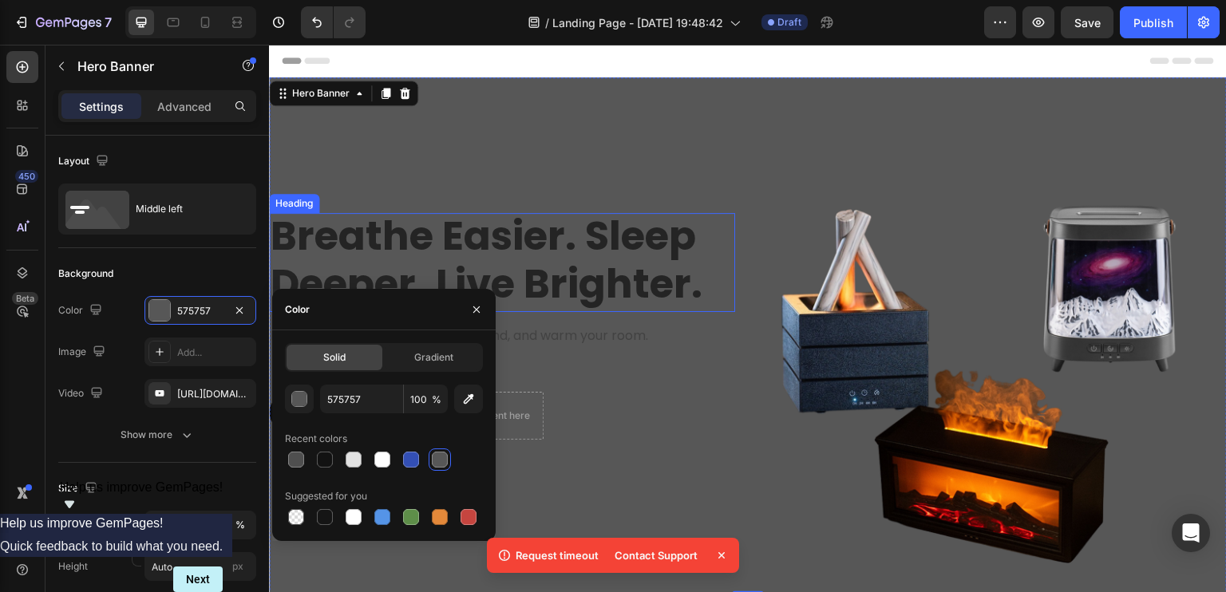
click at [714, 212] on p "Breathe Easier. Sleep Deeper. Live Brighter." at bounding box center [502, 260] width 463 height 96
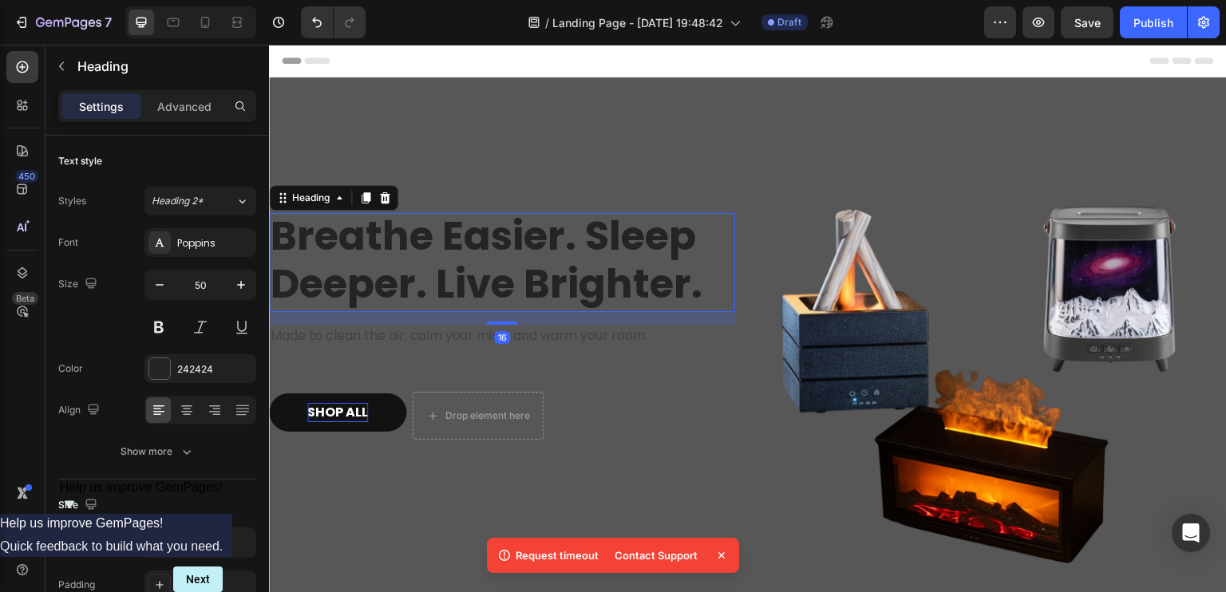
click at [856, 151] on img at bounding box center [994, 336] width 466 height 466
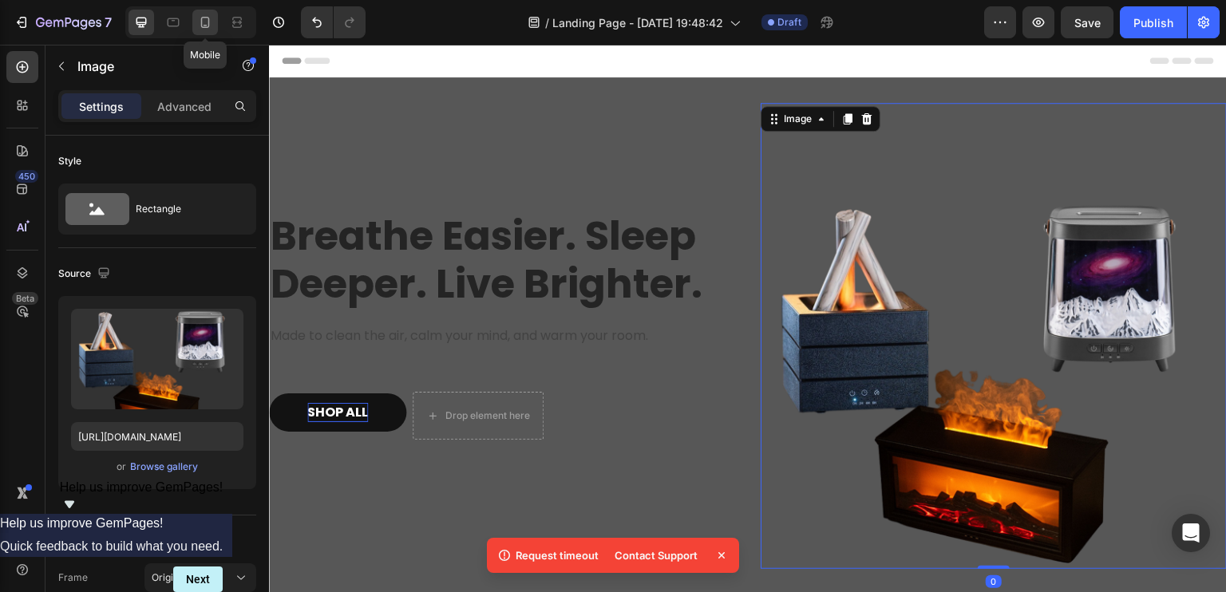
click at [204, 17] on icon at bounding box center [205, 22] width 9 height 11
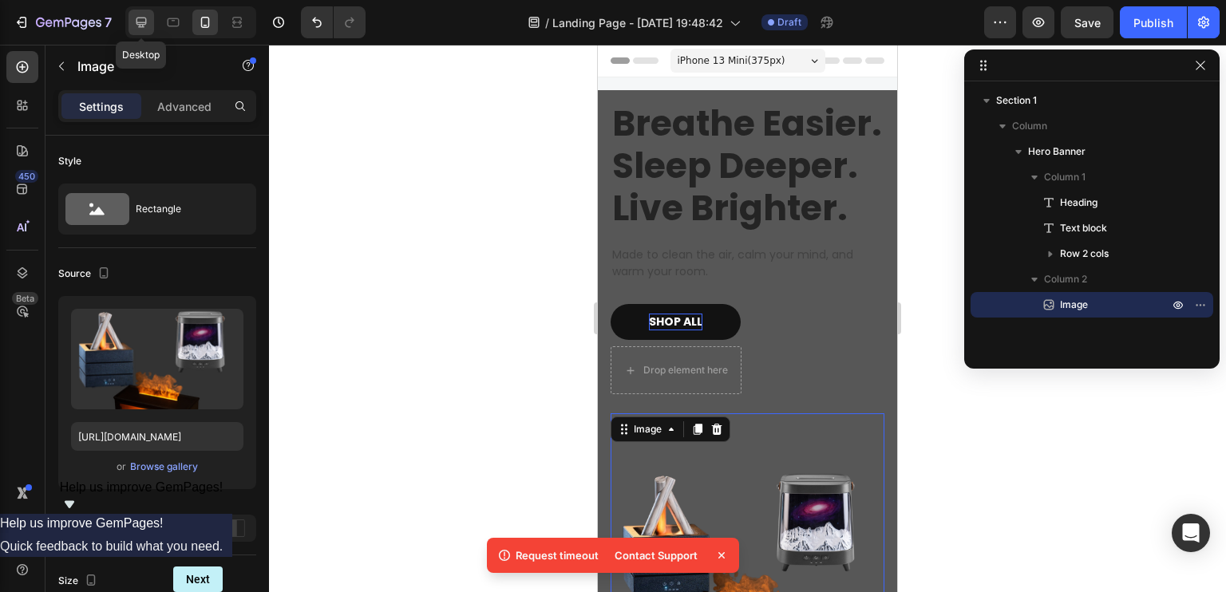
click at [137, 18] on icon at bounding box center [141, 23] width 10 height 10
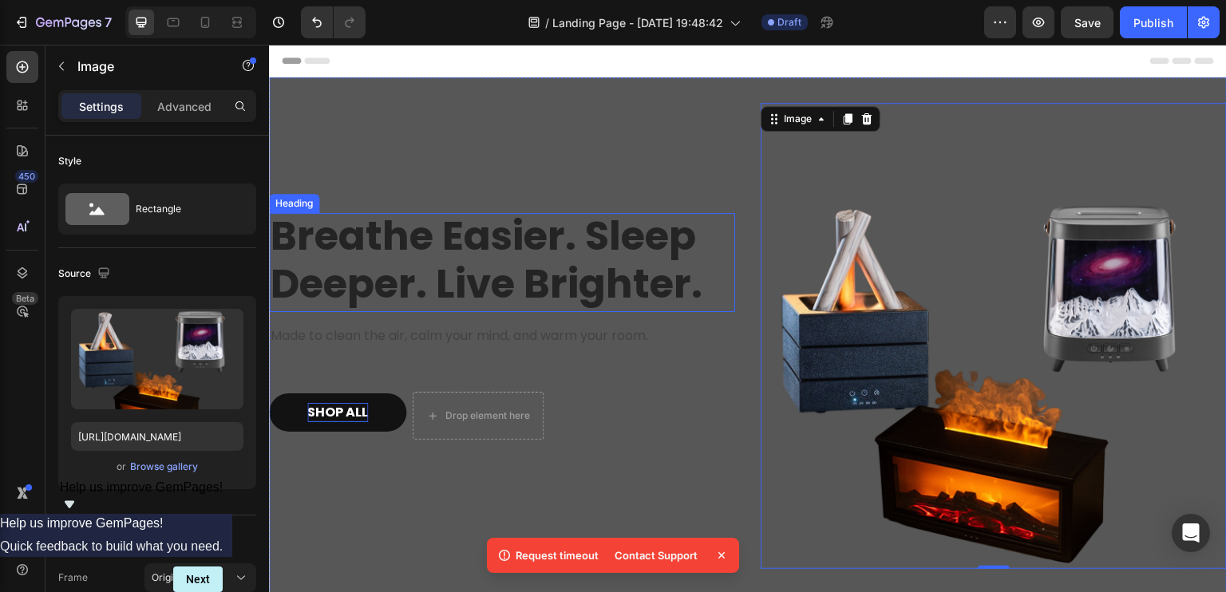
click at [558, 237] on p "Breathe Easier. Sleep Deeper. Live Brighter." at bounding box center [502, 260] width 463 height 96
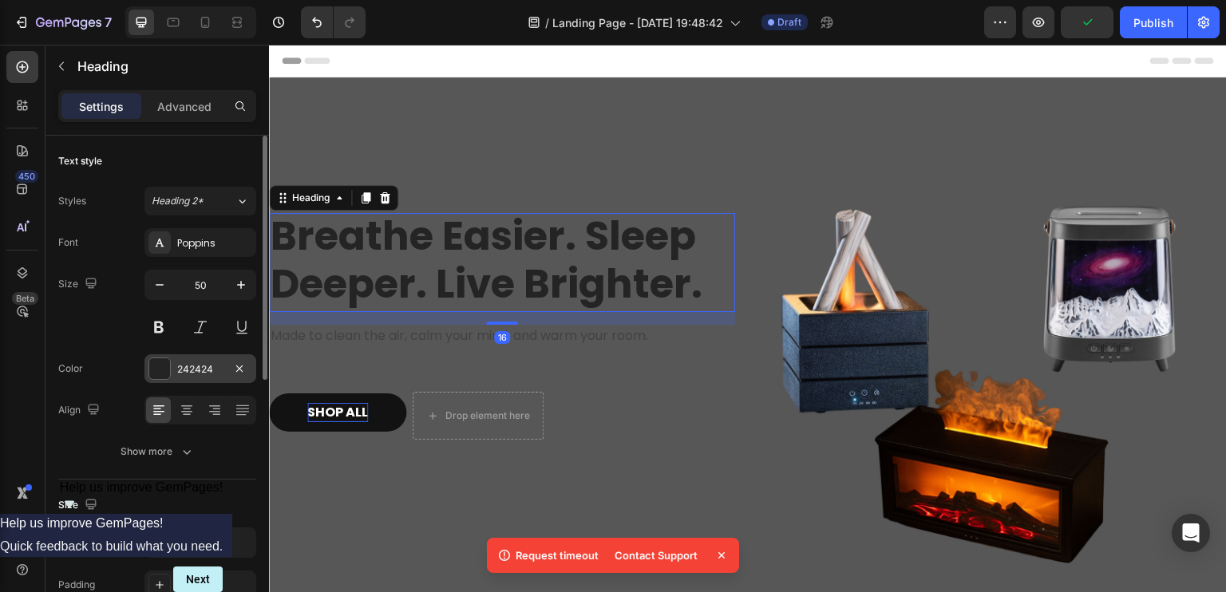
click at [203, 366] on div "242424" at bounding box center [200, 369] width 46 height 14
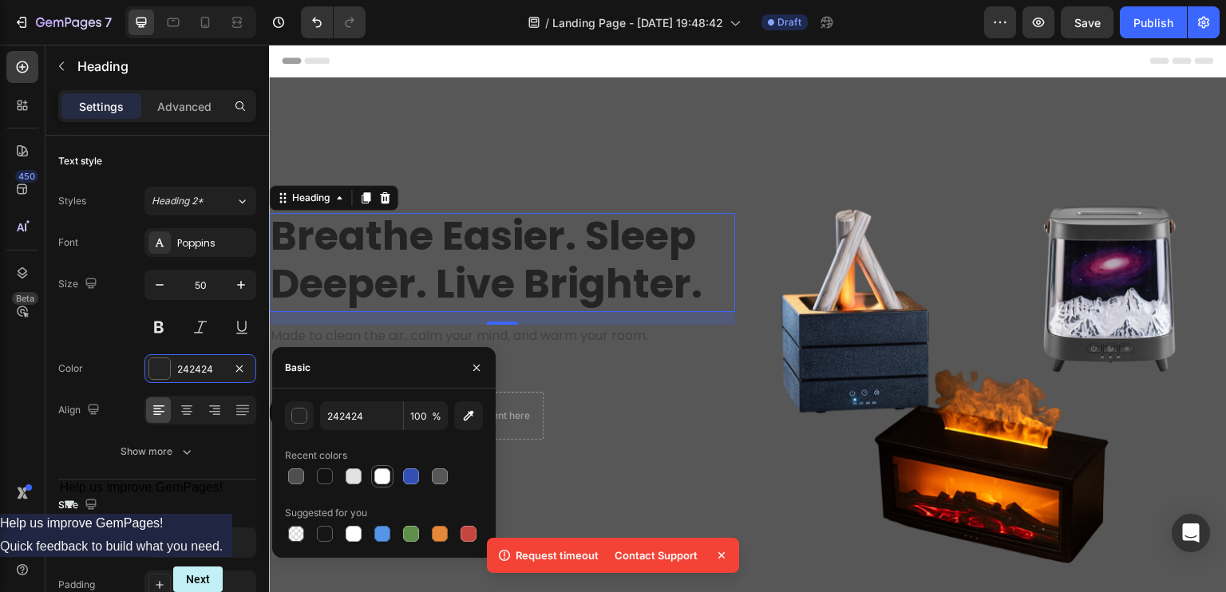
click at [386, 472] on div at bounding box center [382, 477] width 16 height 16
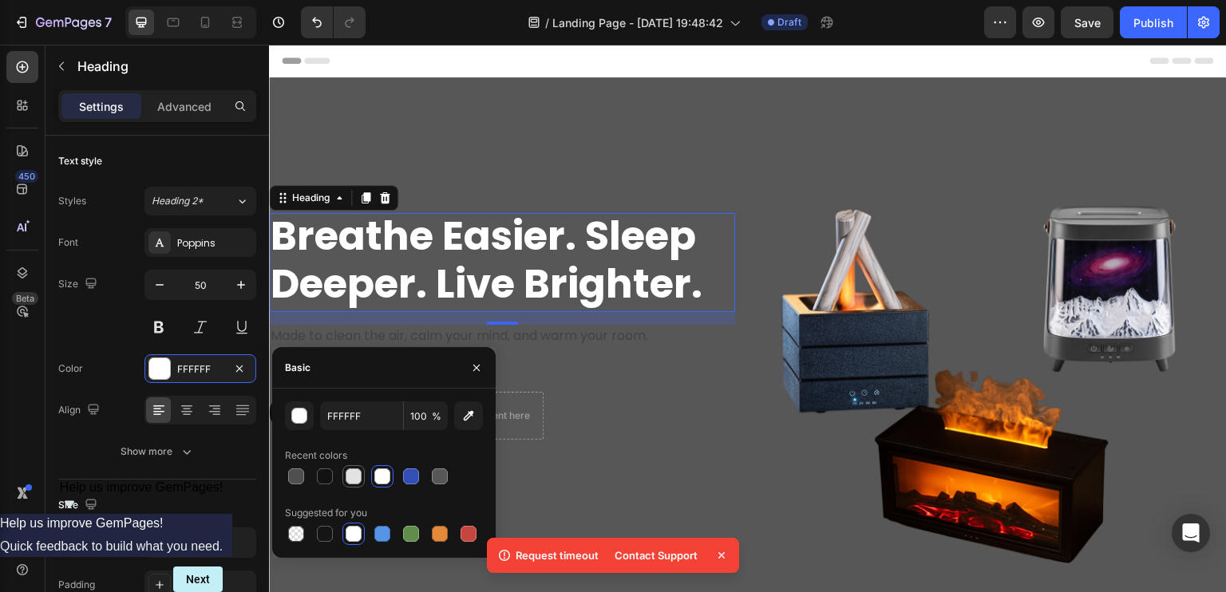
click at [358, 478] on div at bounding box center [354, 477] width 16 height 16
type input "E2E2E2"
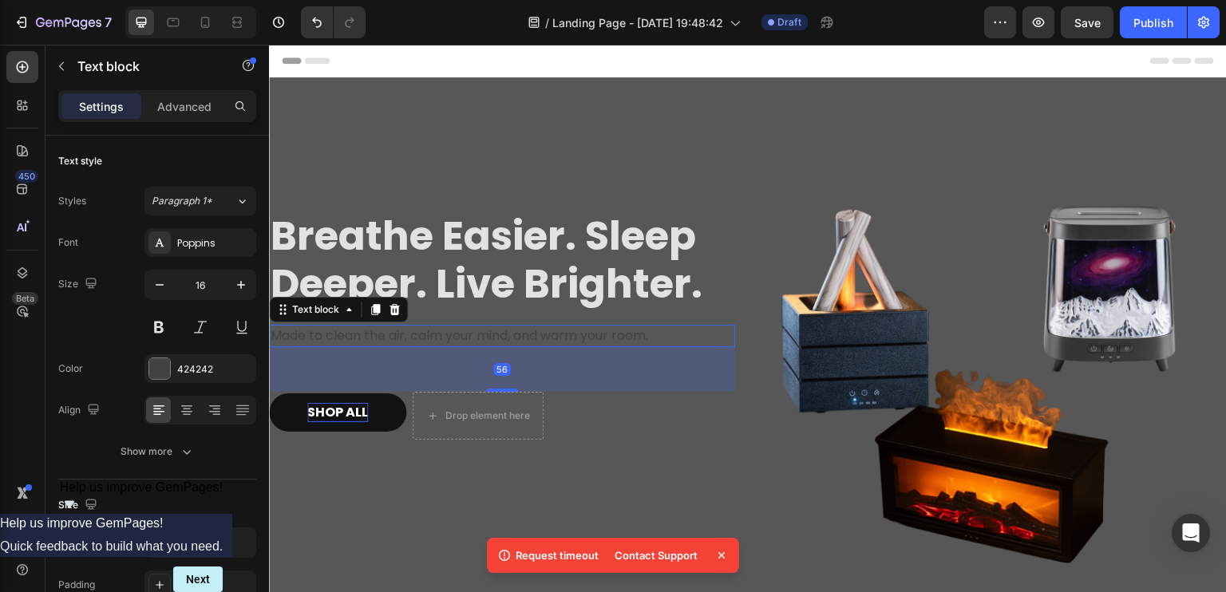
click at [590, 328] on p "Made to clean the air, calm your mind, and warm your room." at bounding box center [502, 335] width 463 height 19
click at [234, 15] on icon at bounding box center [237, 22] width 16 height 16
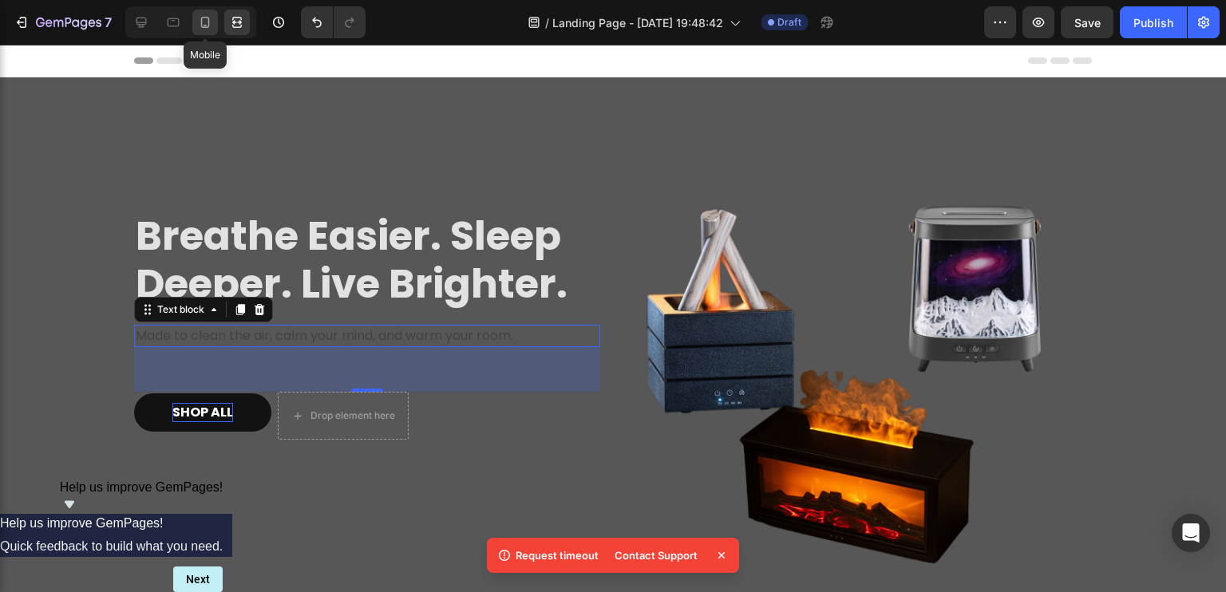
click at [201, 19] on icon at bounding box center [205, 22] width 9 height 11
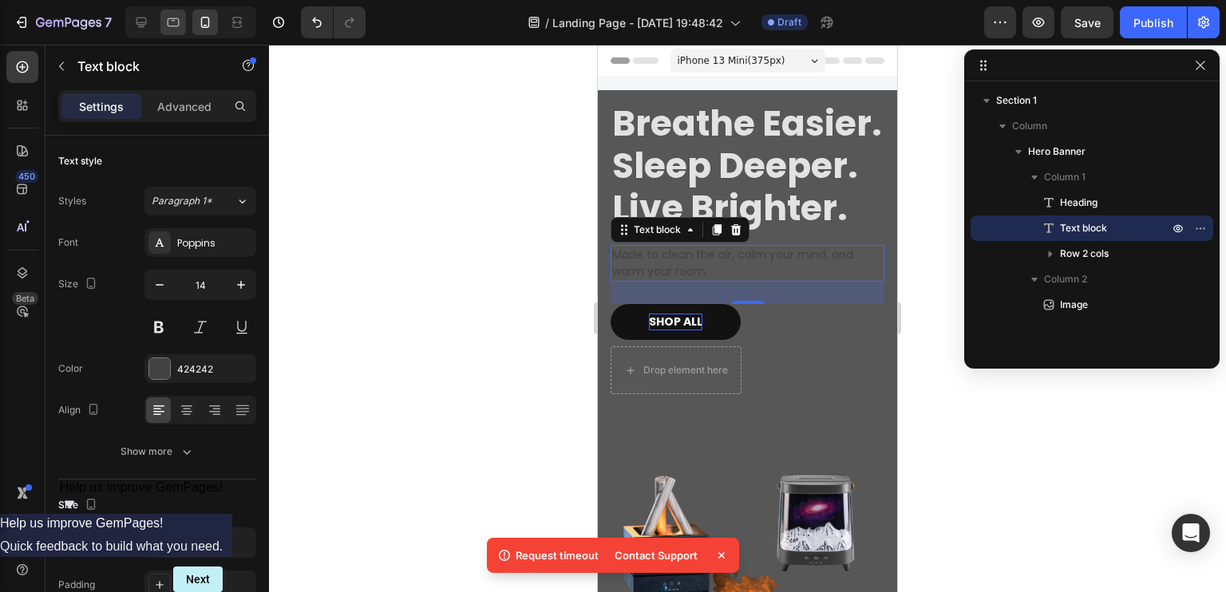
scroll to position [2, 0]
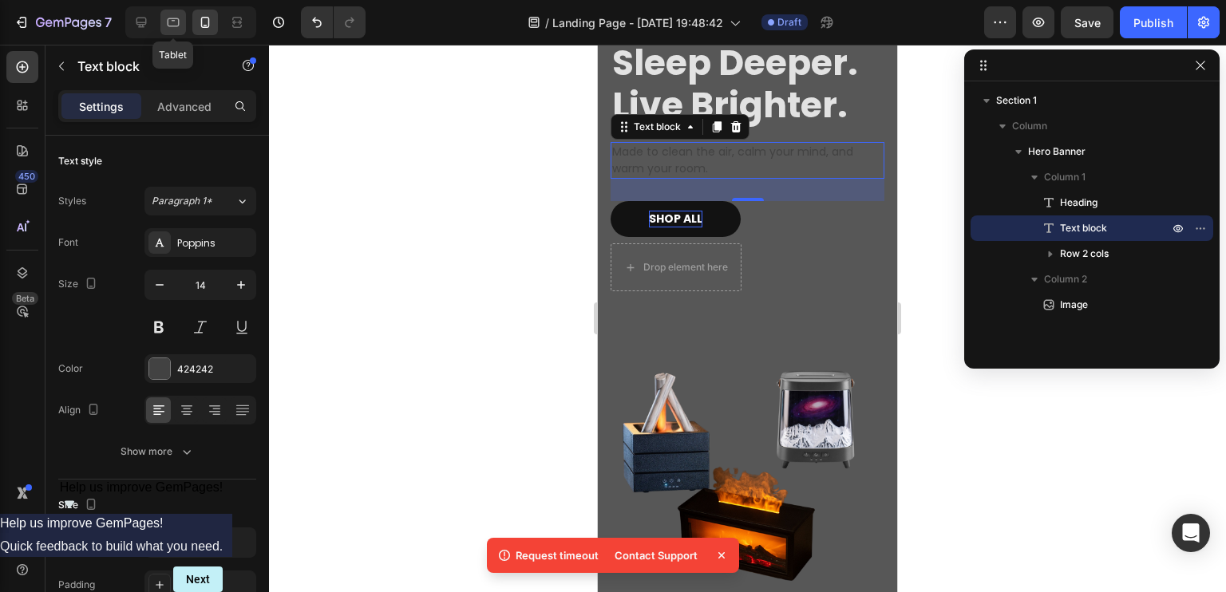
click at [176, 22] on icon at bounding box center [173, 22] width 16 height 16
type input "16"
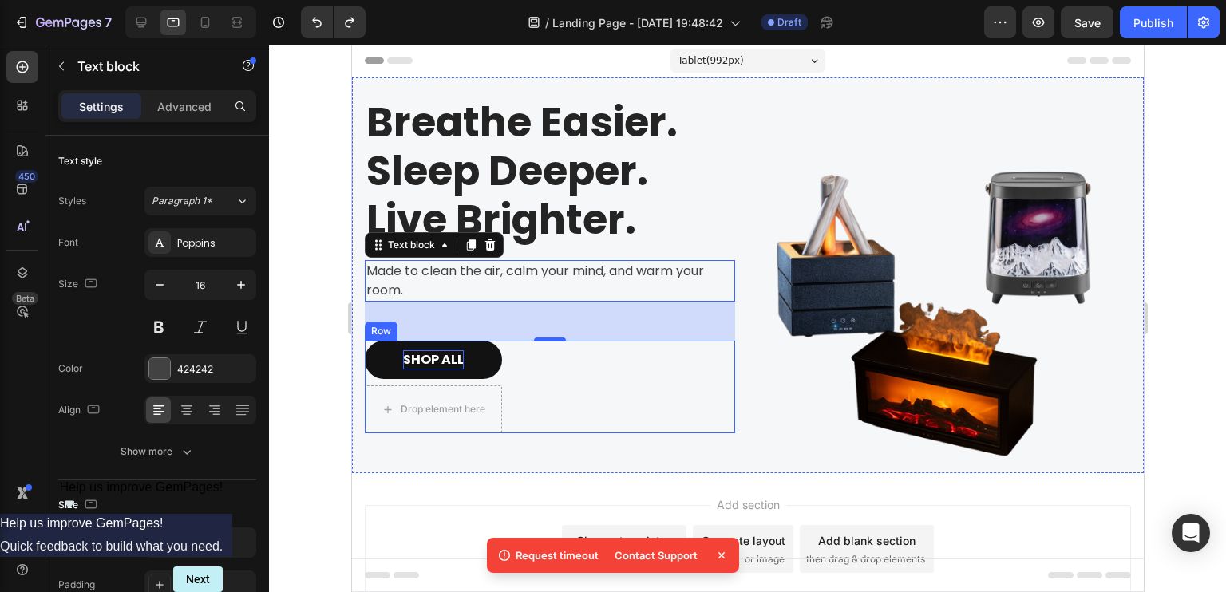
click at [591, 397] on div "SHOP ALL Button Drop element here Row" at bounding box center [549, 387] width 370 height 93
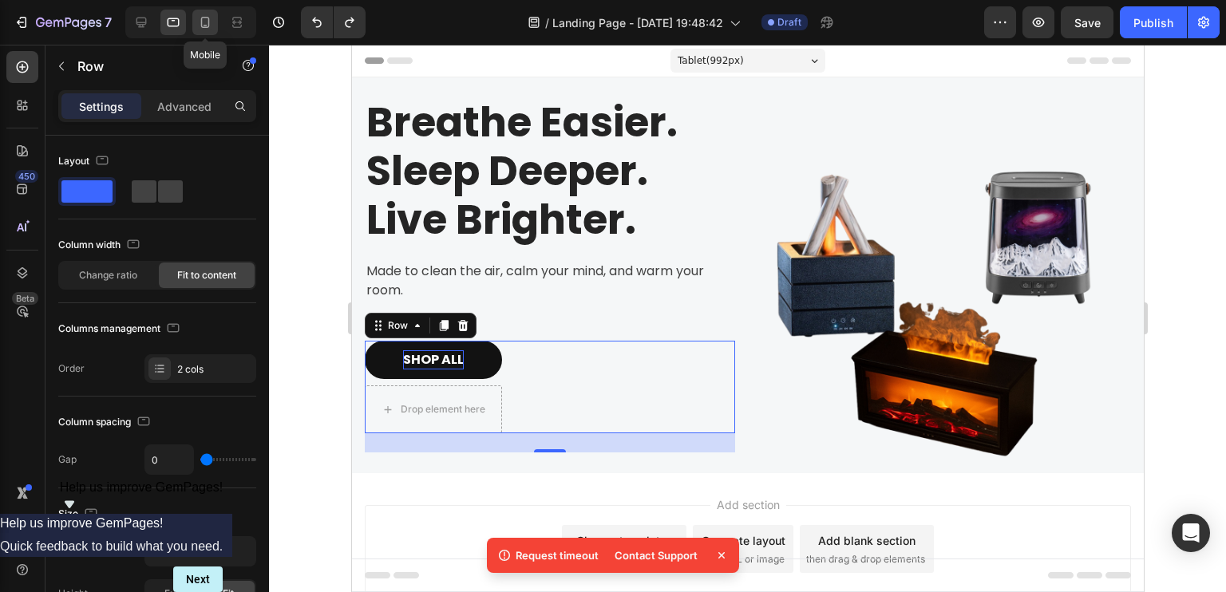
click at [206, 22] on icon at bounding box center [205, 22] width 16 height 16
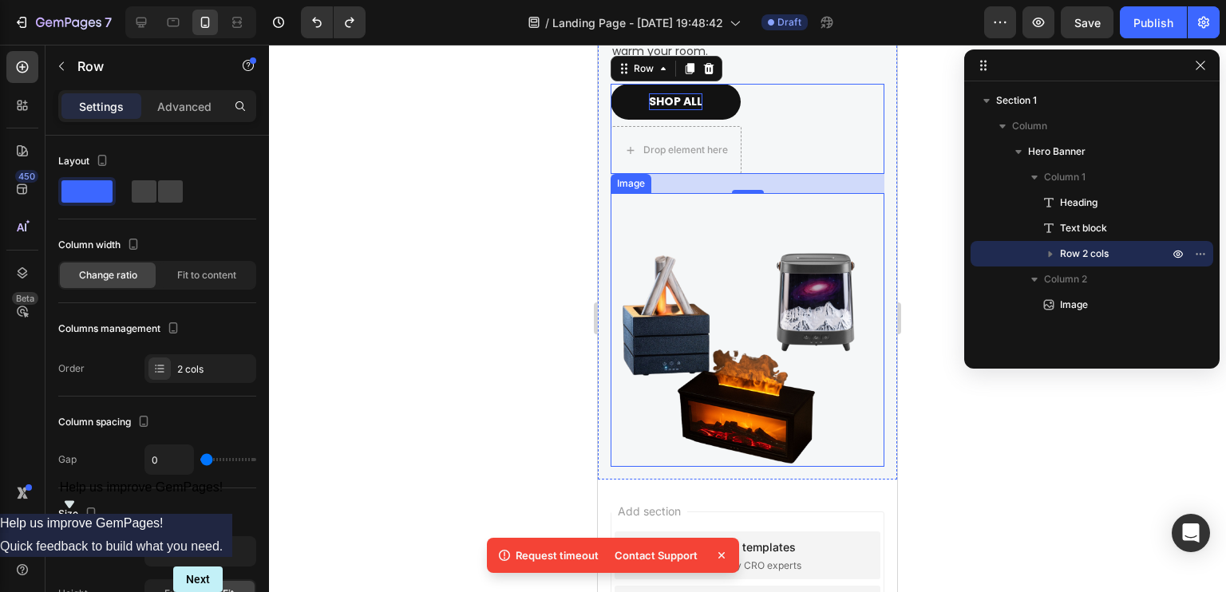
scroll to position [246, 0]
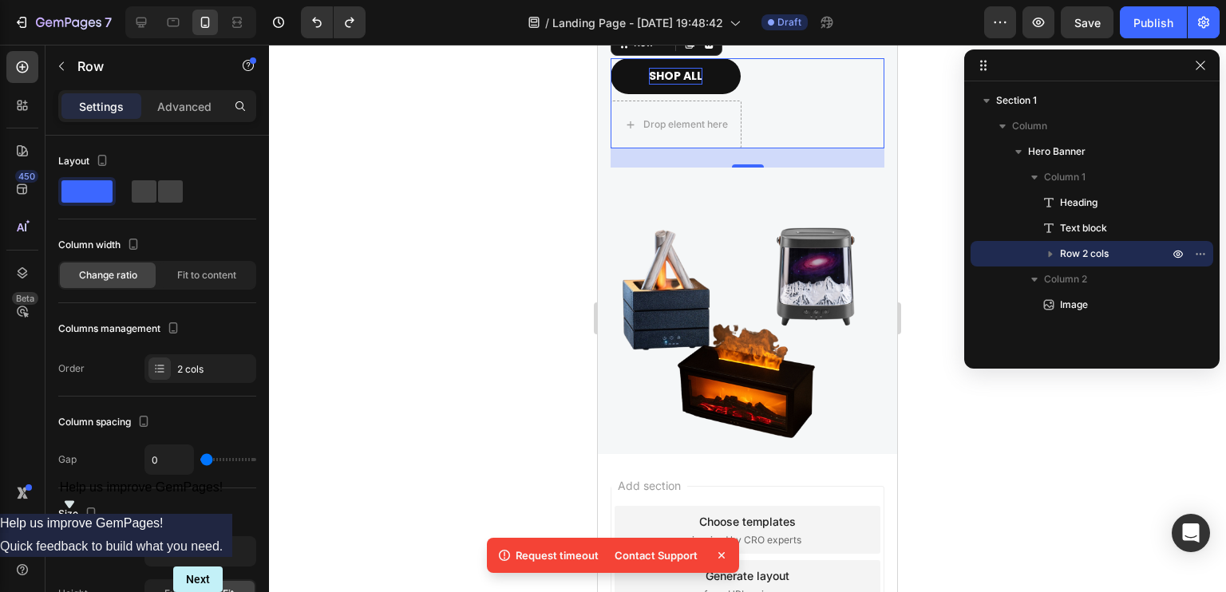
click at [916, 235] on div at bounding box center [747, 319] width 957 height 548
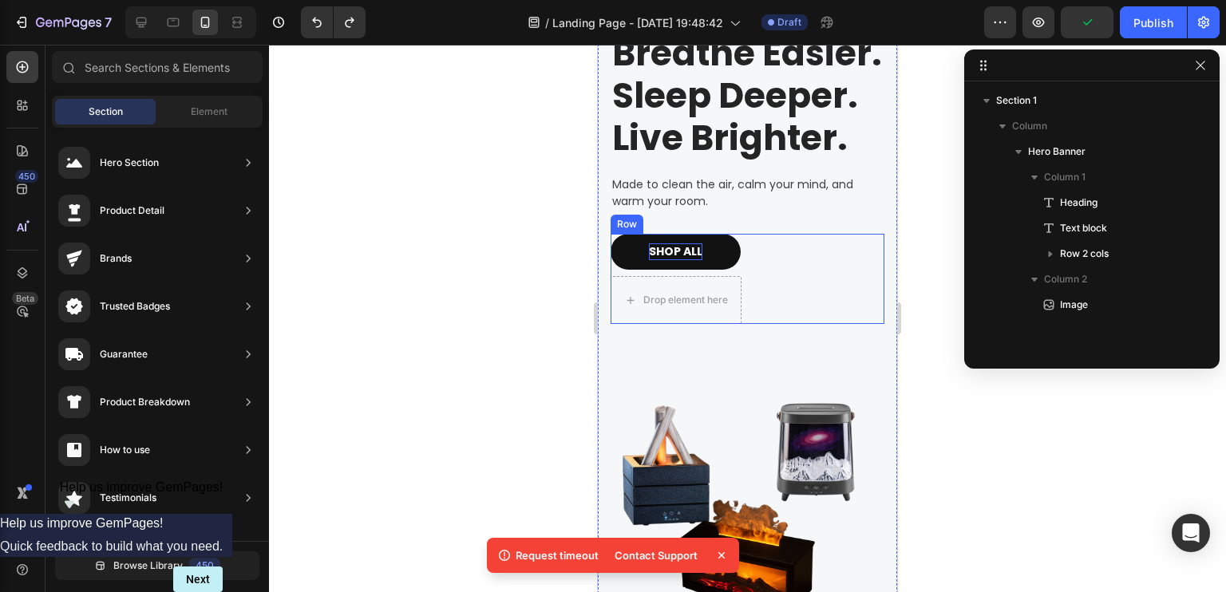
scroll to position [0, 0]
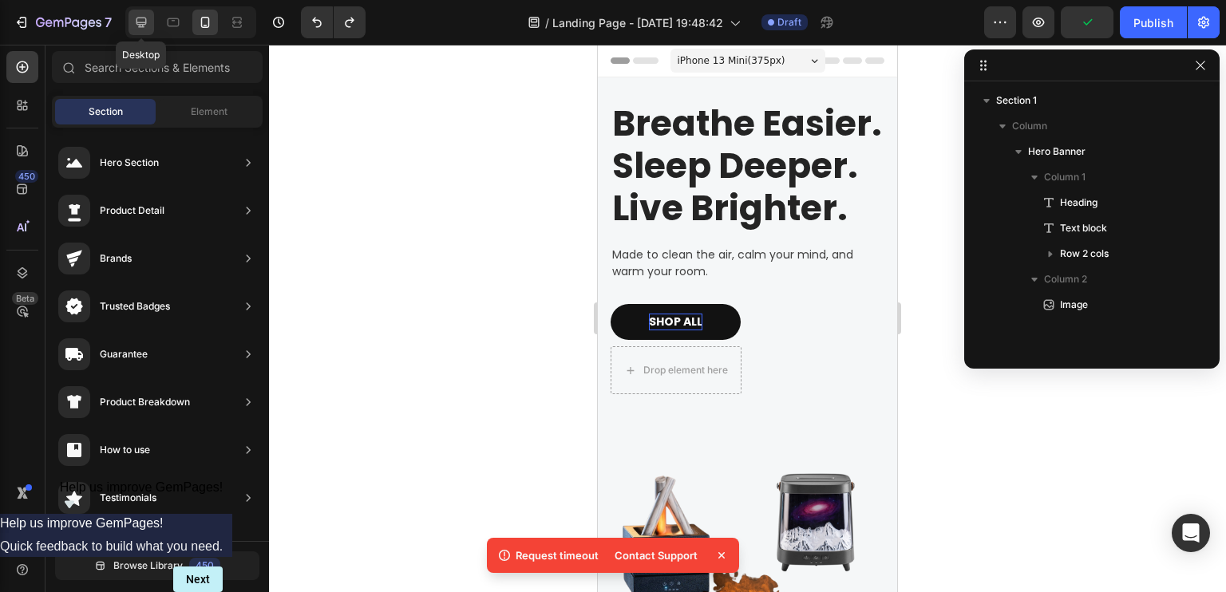
click at [147, 24] on icon at bounding box center [141, 22] width 16 height 16
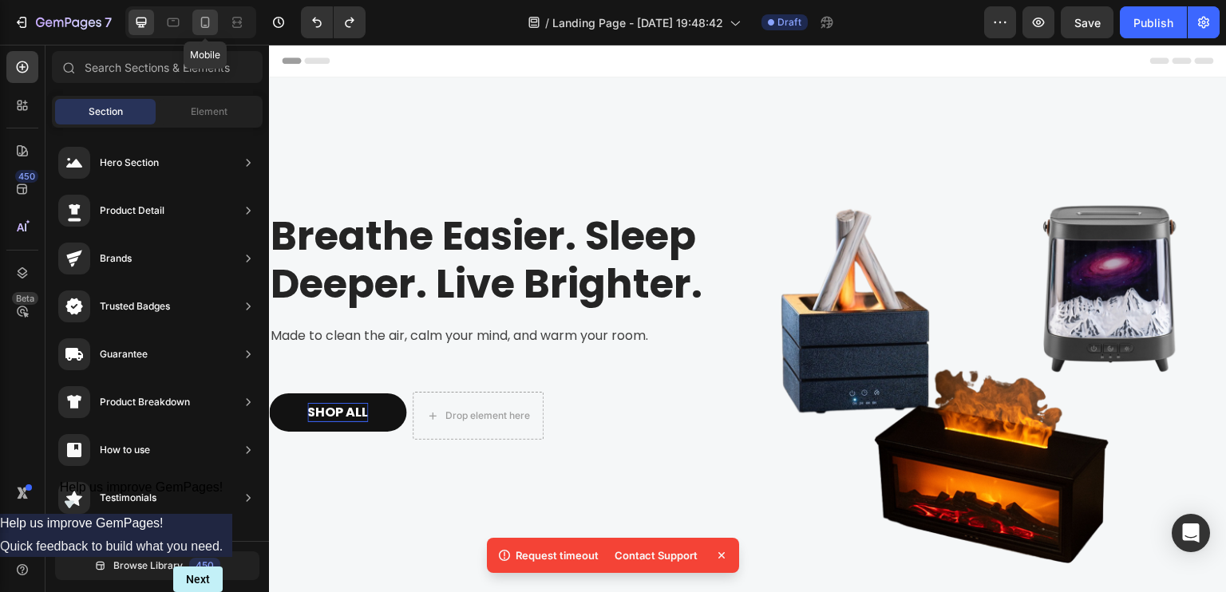
click at [199, 26] on icon at bounding box center [205, 22] width 16 height 16
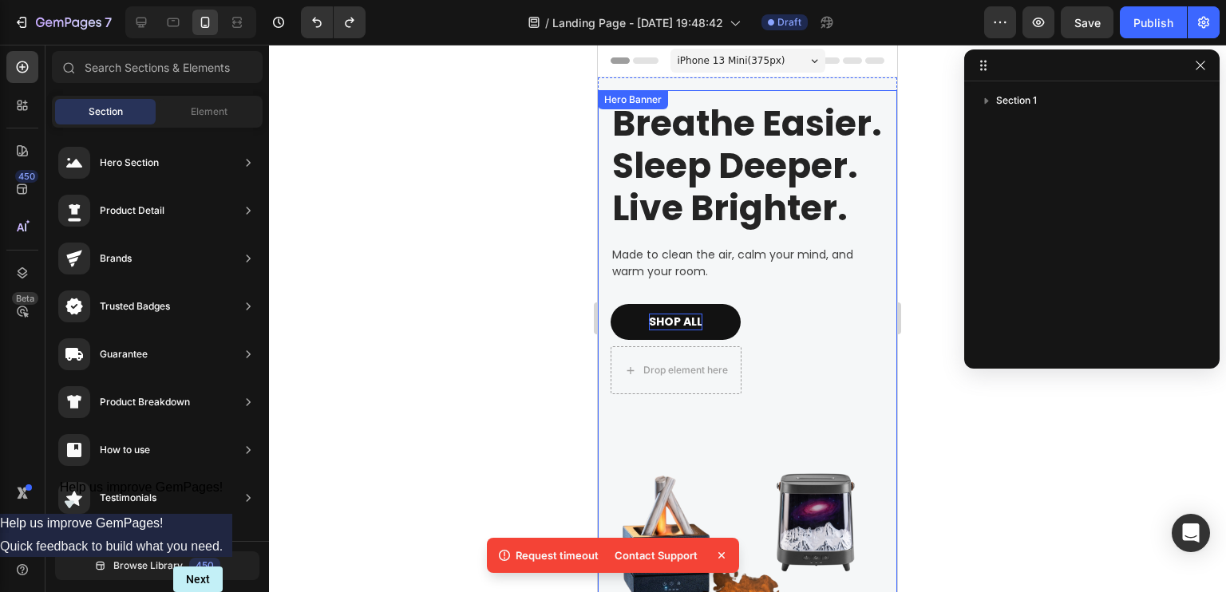
scroll to position [319, 0]
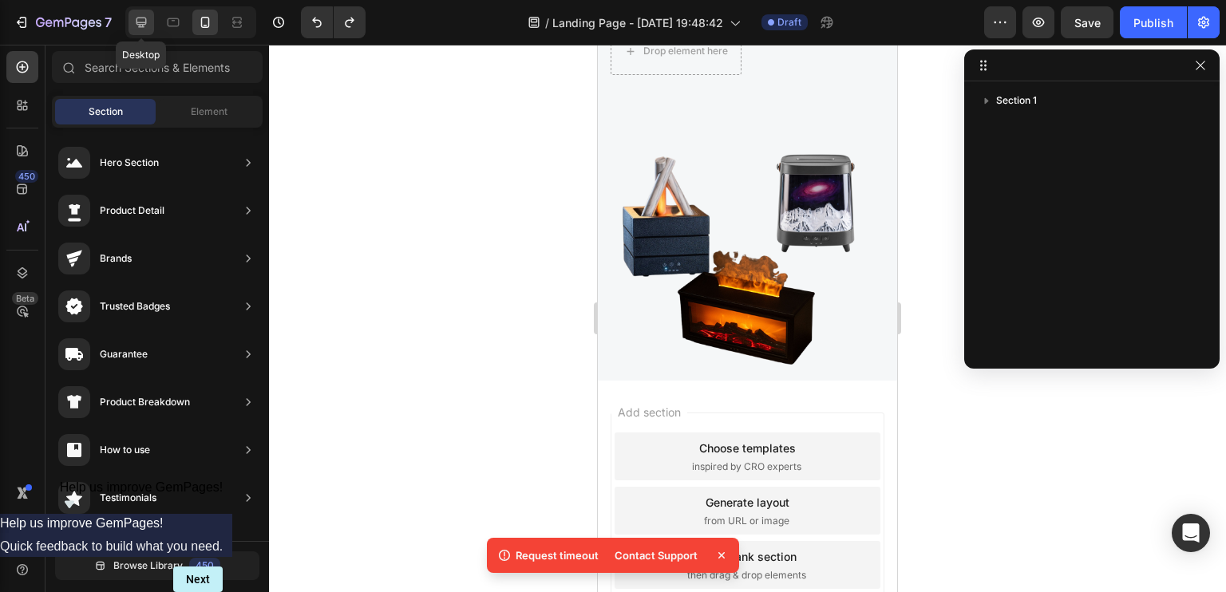
click at [140, 25] on icon at bounding box center [141, 22] width 16 height 16
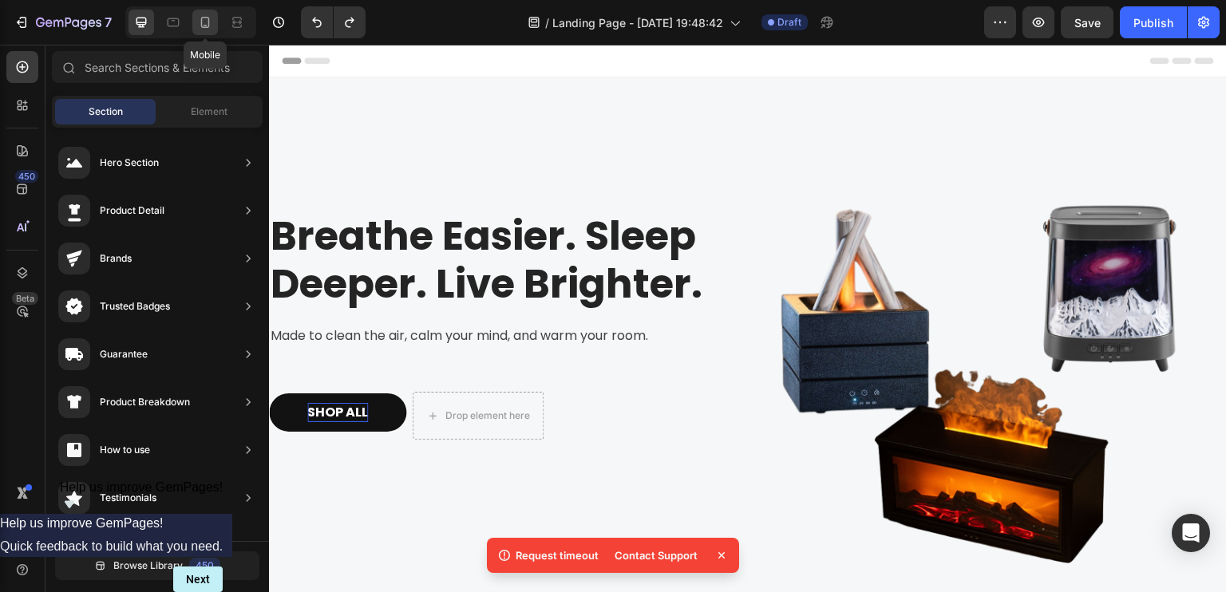
click at [208, 22] on icon at bounding box center [205, 22] width 9 height 11
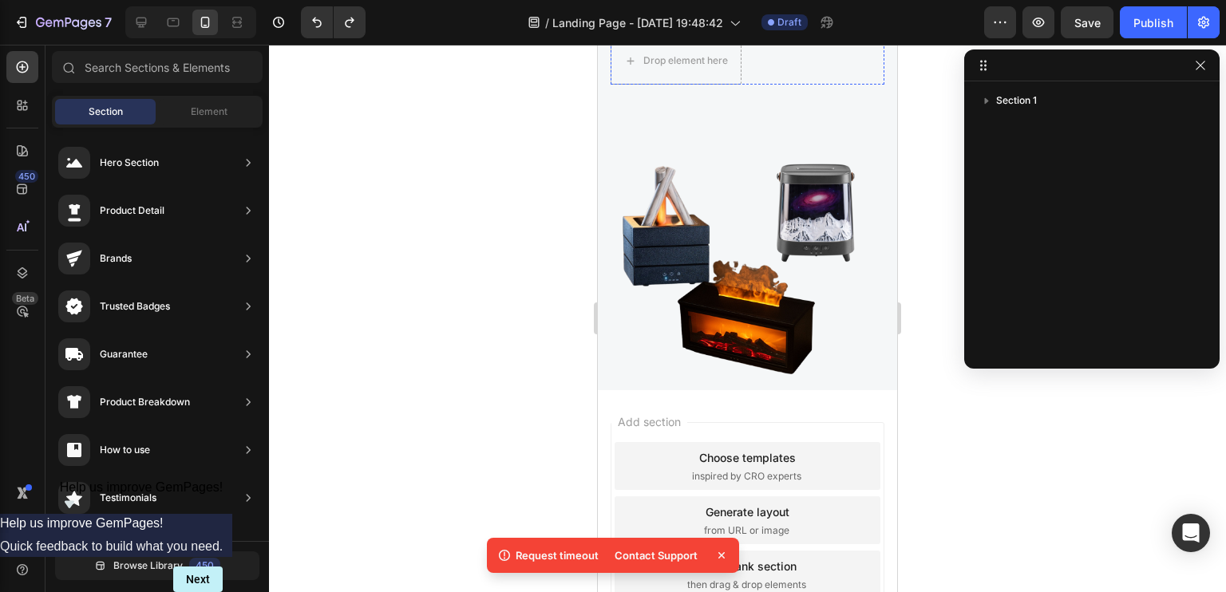
scroll to position [319, 0]
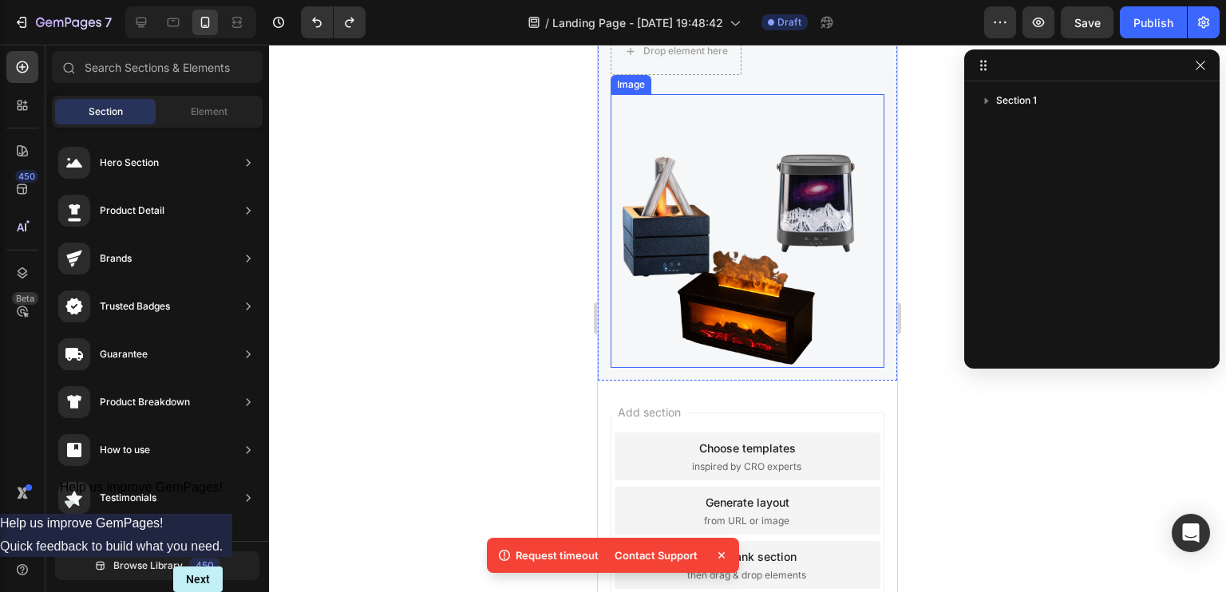
click at [757, 258] on img at bounding box center [748, 231] width 274 height 274
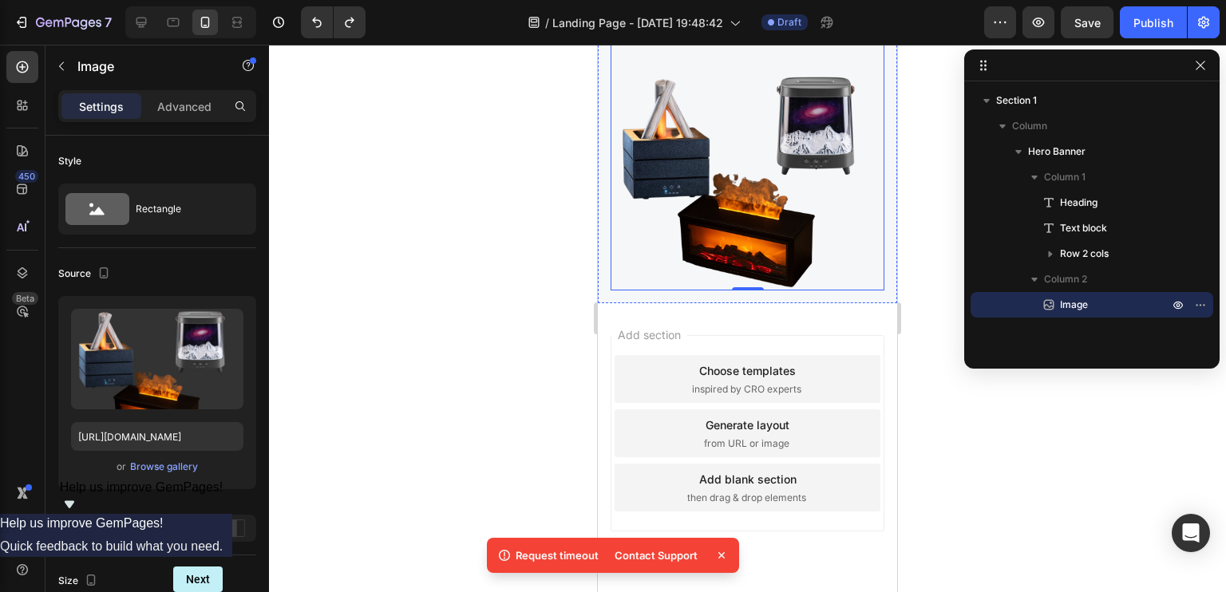
scroll to position [0, 0]
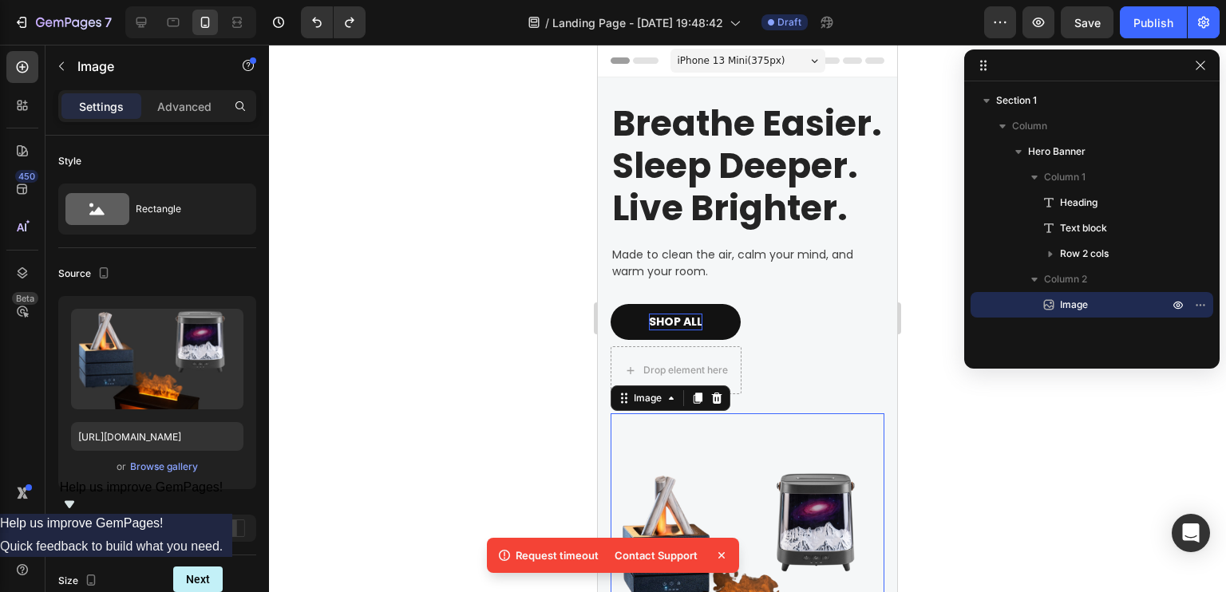
click at [752, 57] on span "iPhone 13 Mini ( 375 px)" at bounding box center [732, 61] width 108 height 16
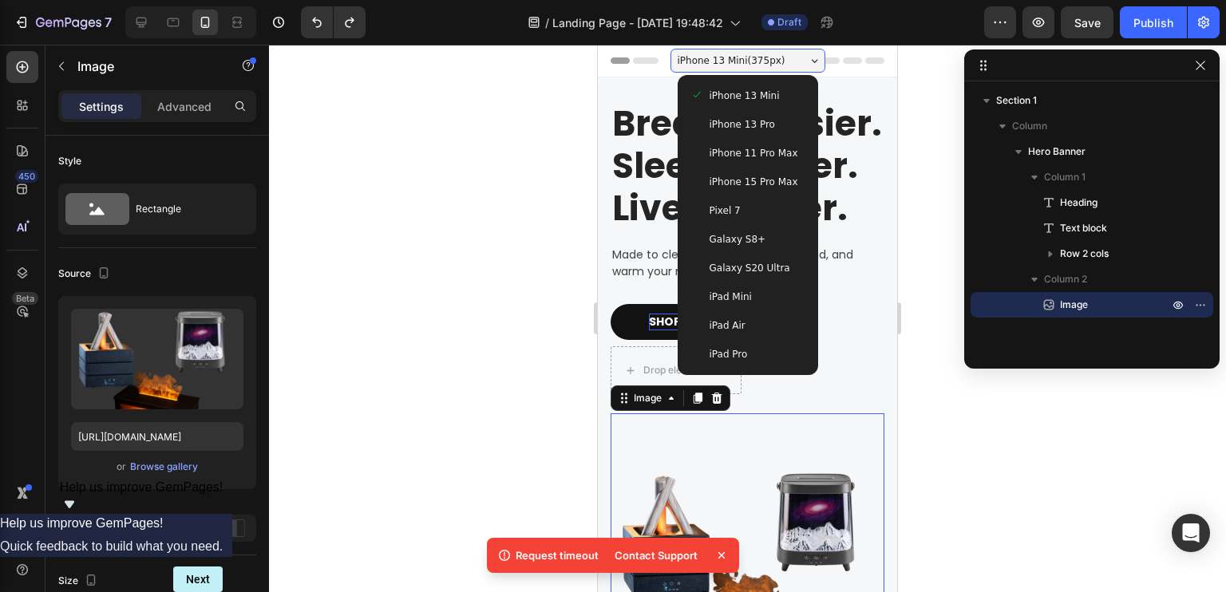
click at [767, 180] on span "iPhone 15 Pro Max" at bounding box center [754, 182] width 89 height 16
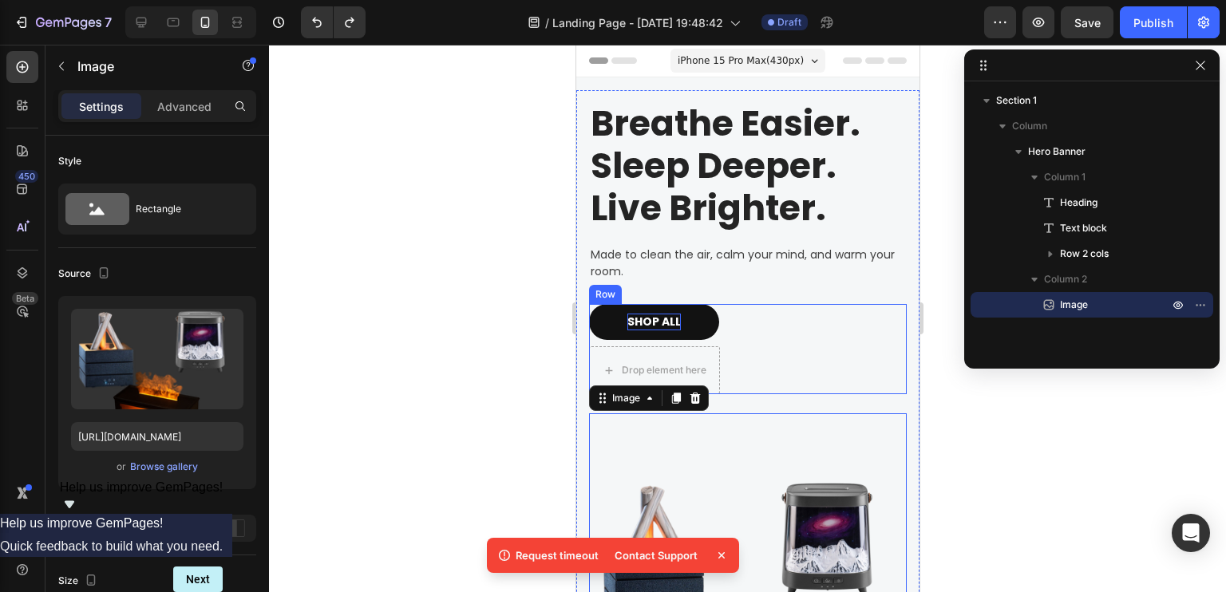
click at [755, 315] on div "SHOP ALL Button Drop element here Row" at bounding box center [747, 349] width 318 height 90
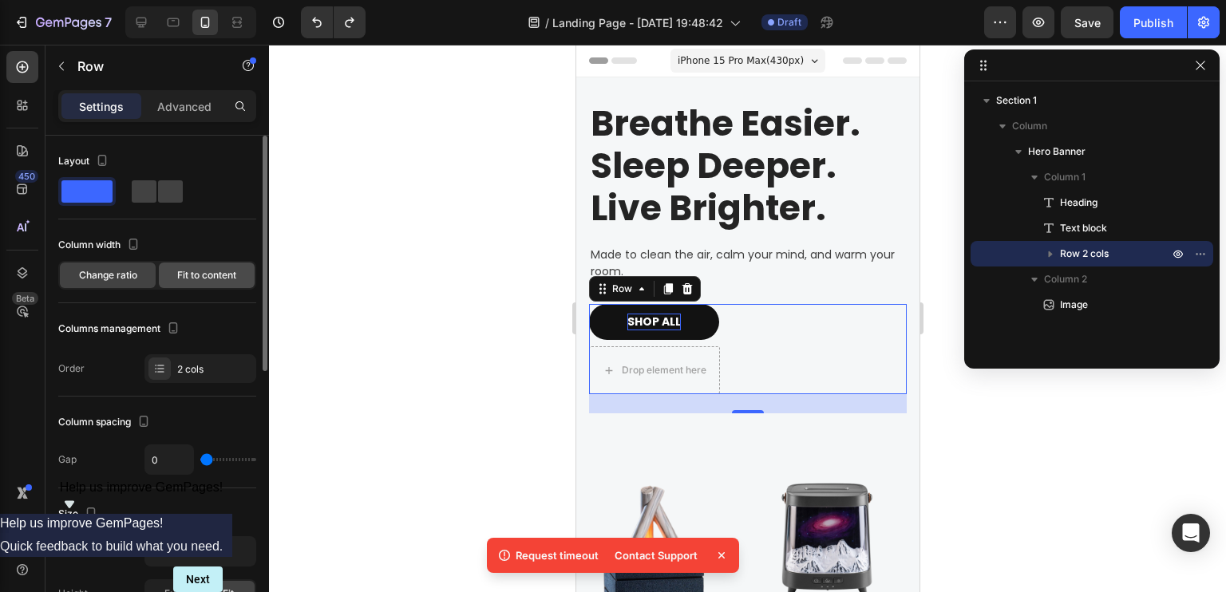
click at [198, 286] on div "Fit to content" at bounding box center [207, 276] width 96 height 26
click at [108, 274] on span "Change ratio" at bounding box center [108, 275] width 58 height 14
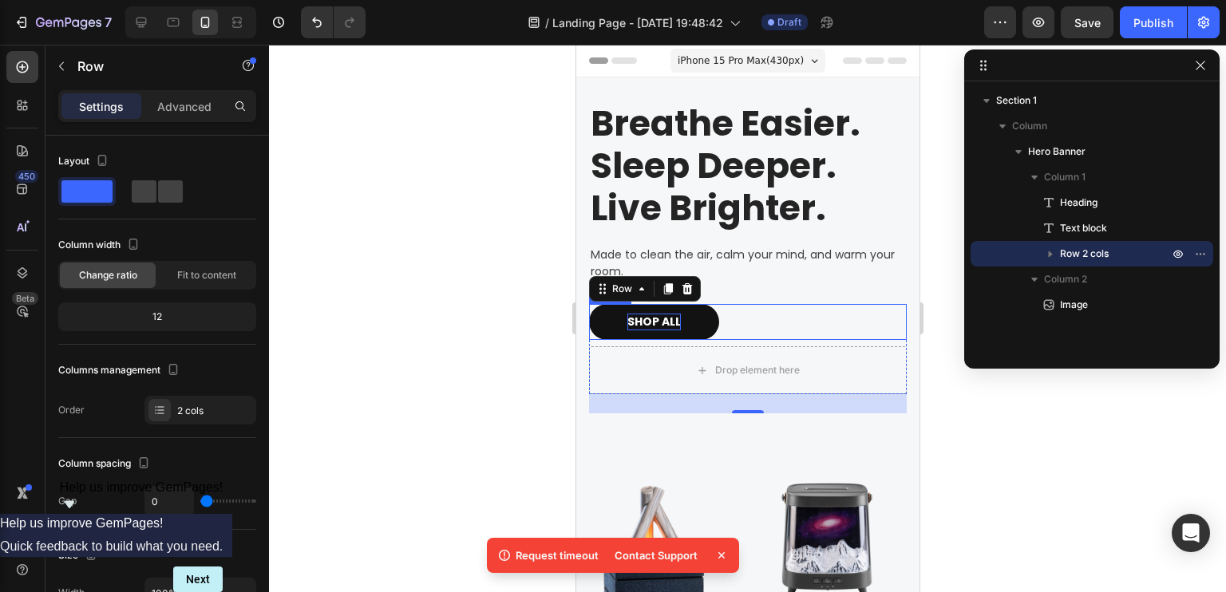
click at [824, 307] on div "SHOP ALL Button" at bounding box center [747, 322] width 318 height 36
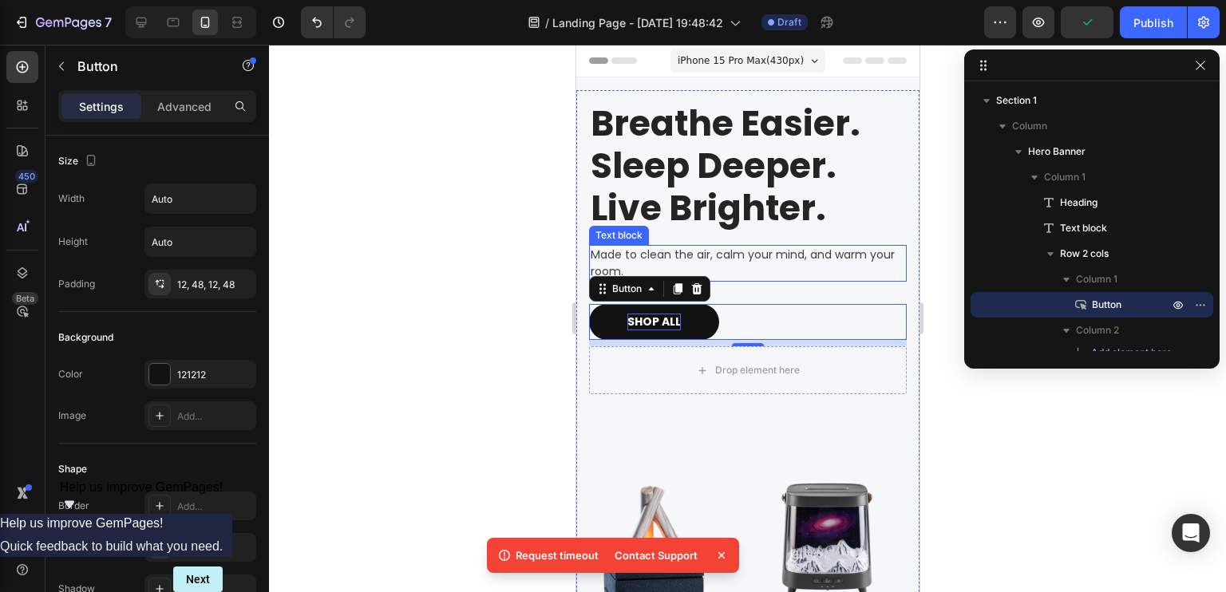
click at [781, 256] on p "Made to clean the air, calm your mind, and warm your room." at bounding box center [747, 264] width 315 height 34
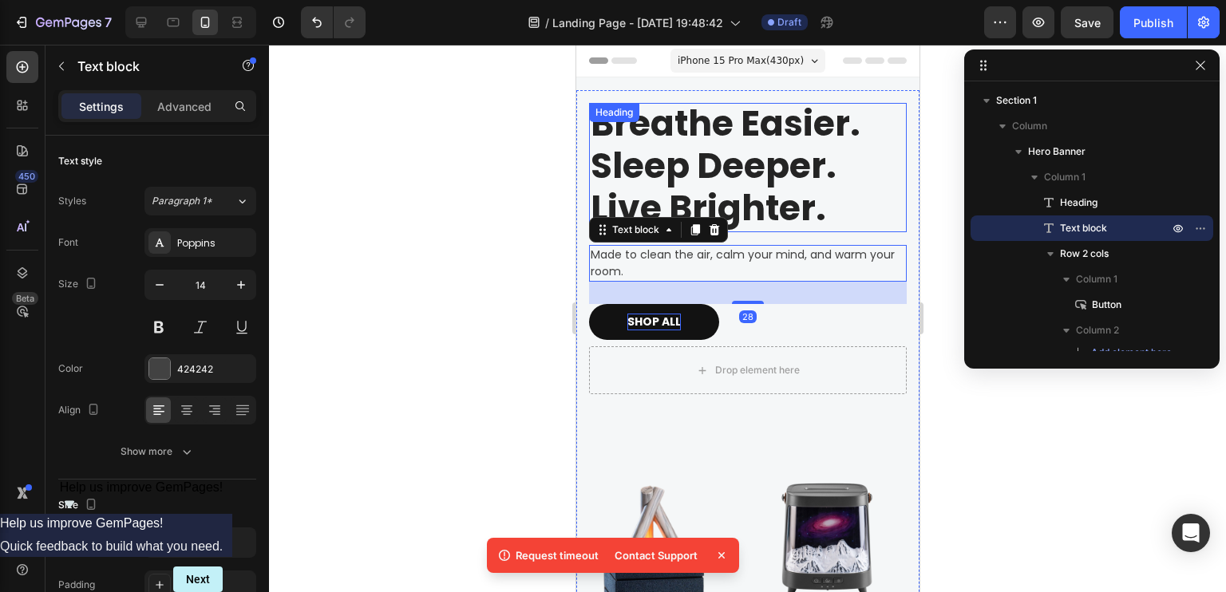
click at [805, 181] on p "Breathe Easier. Sleep Deeper. Live Brighter." at bounding box center [747, 166] width 315 height 126
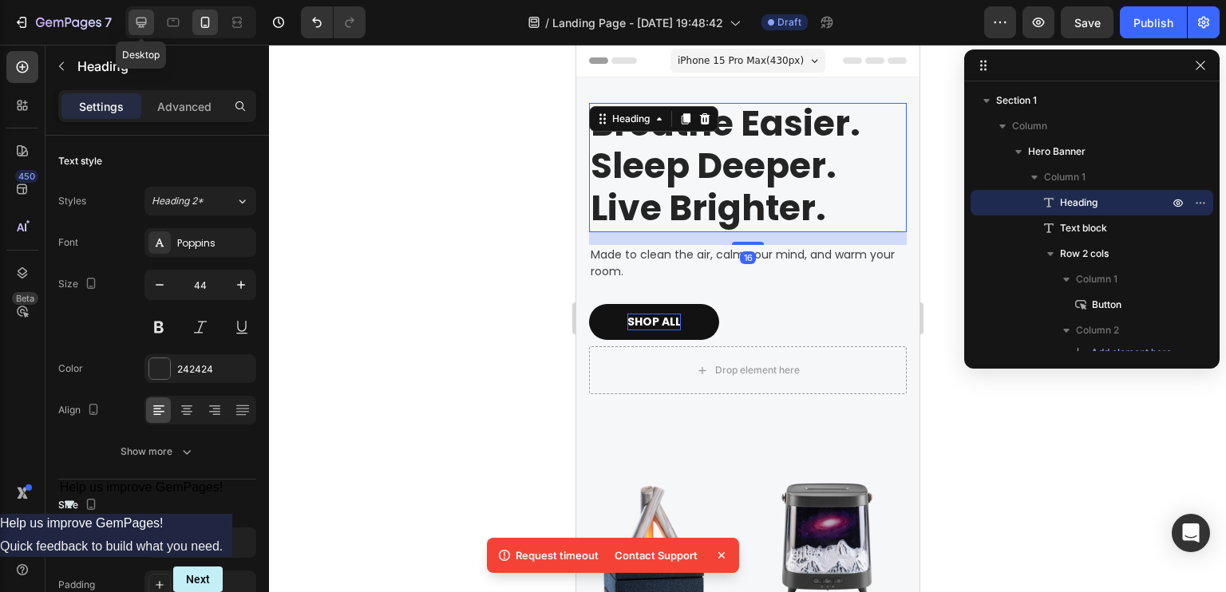
click at [140, 18] on icon at bounding box center [141, 23] width 10 height 10
type input "50"
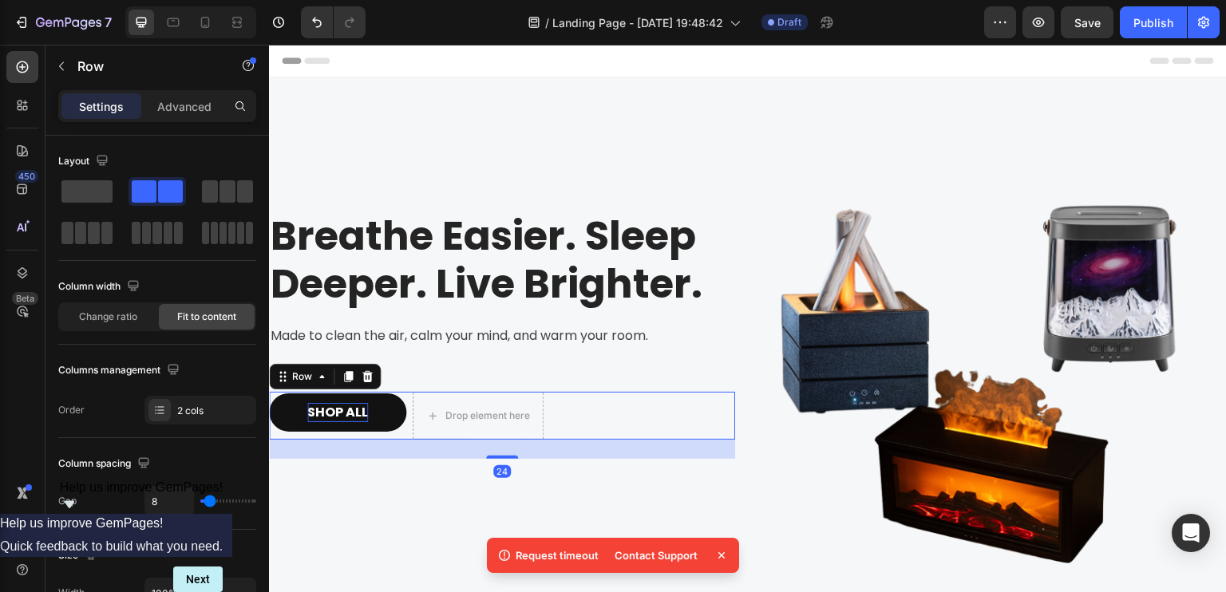
click at [543, 404] on div "SHOP ALL Button Drop element here Row 24" at bounding box center [502, 416] width 466 height 48
click at [602, 402] on div "SHOP ALL Button Drop element here Row 24" at bounding box center [502, 416] width 466 height 48
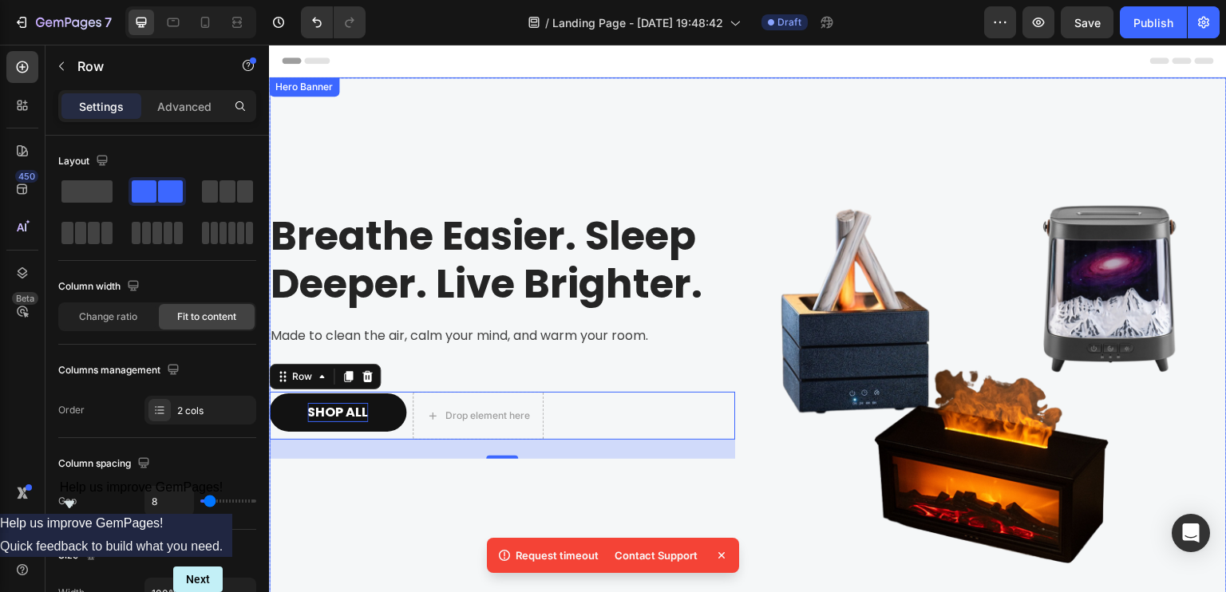
click at [664, 346] on div "Breathe Easier. Sleep Deeper. Live Brighter. Heading Made to clean the air, cal…" at bounding box center [502, 336] width 466 height 466
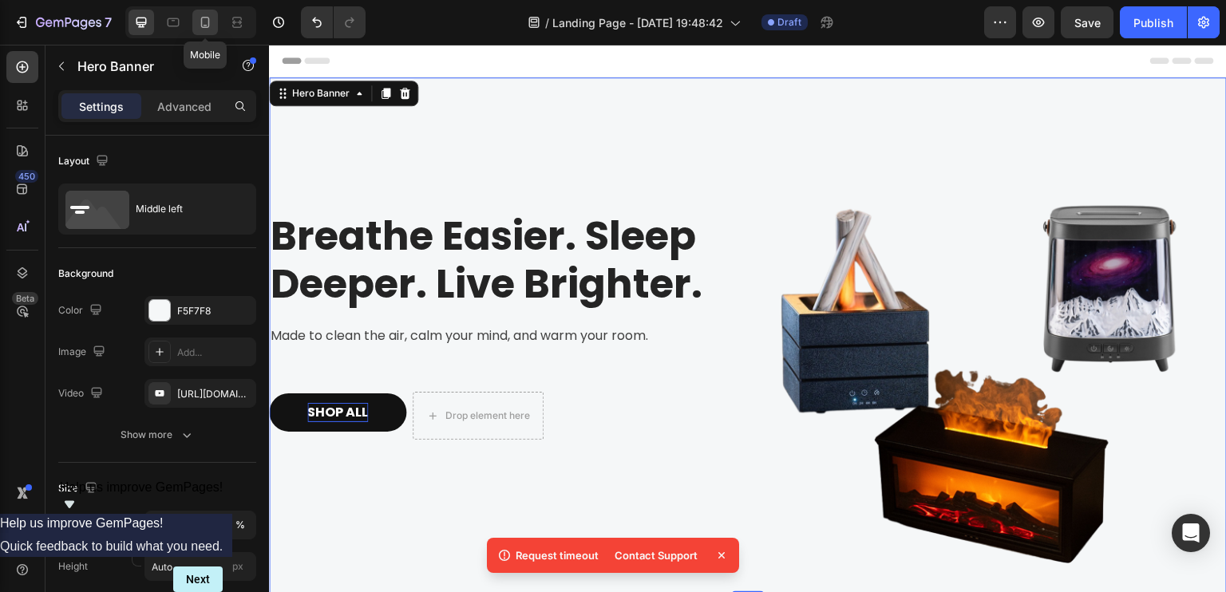
click at [200, 23] on icon at bounding box center [205, 22] width 16 height 16
type input "100%"
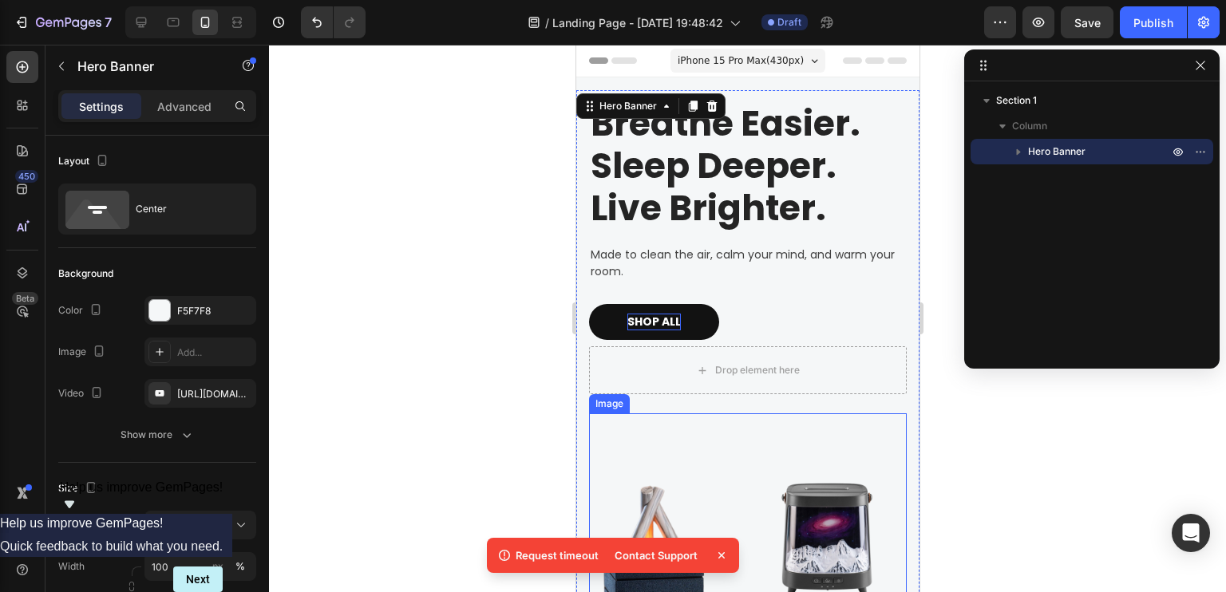
click at [797, 472] on img at bounding box center [747, 572] width 318 height 318
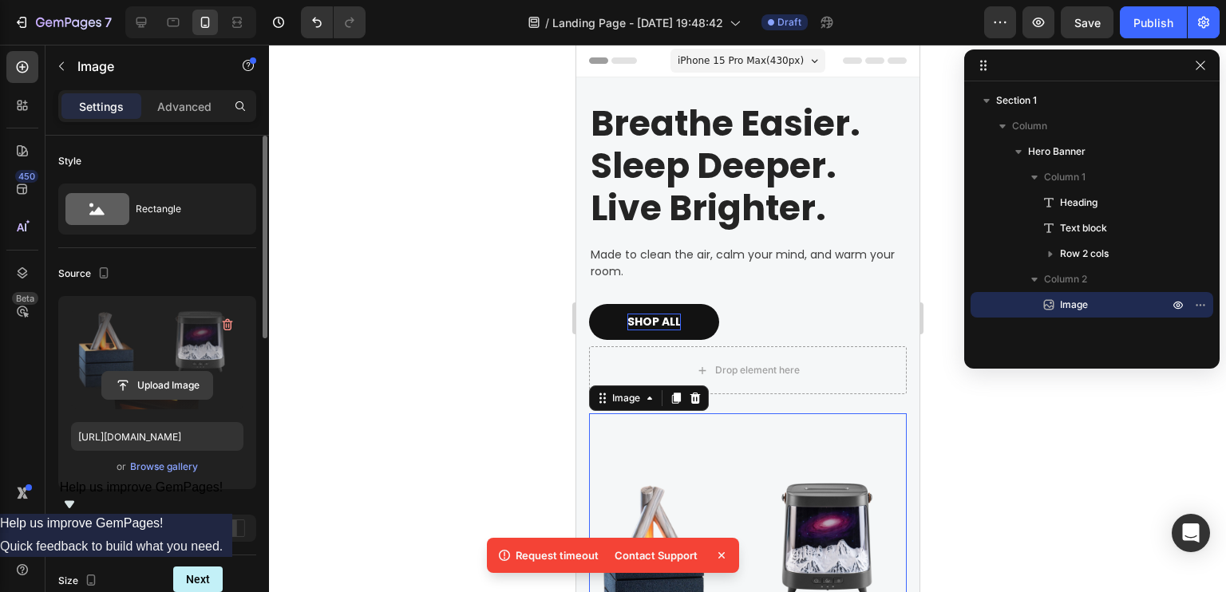
click at [136, 384] on input "file" at bounding box center [157, 385] width 110 height 27
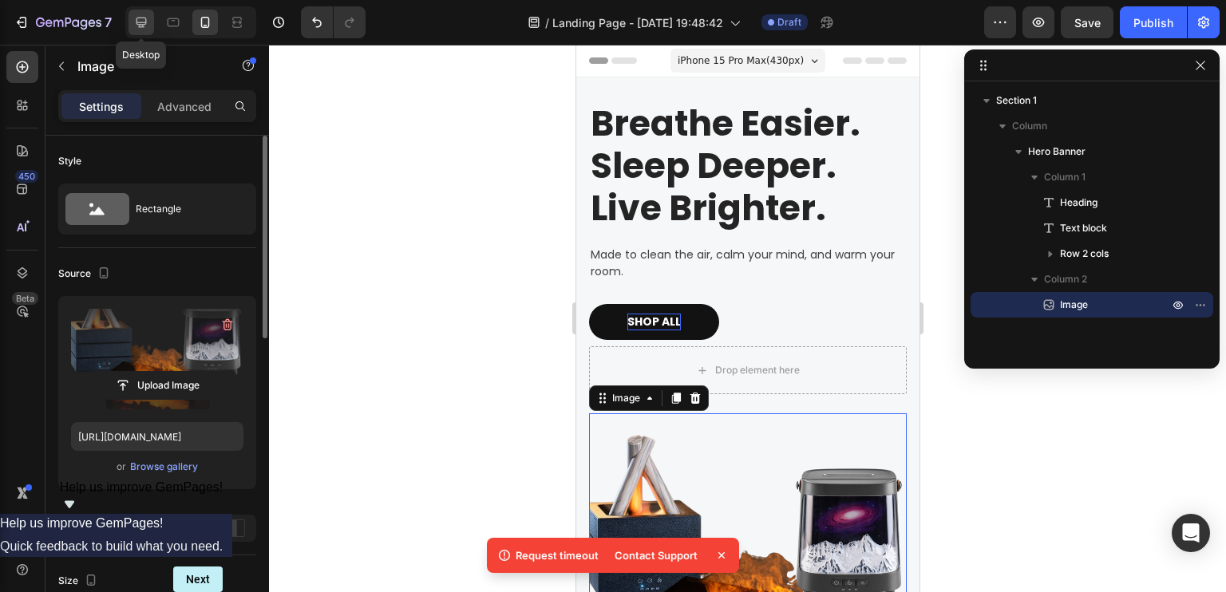
click at [137, 20] on icon at bounding box center [141, 22] width 16 height 16
type input "https://cdn.shopify.com/s/files/1/0756/0295/2419/files/gempages_586120987779531…"
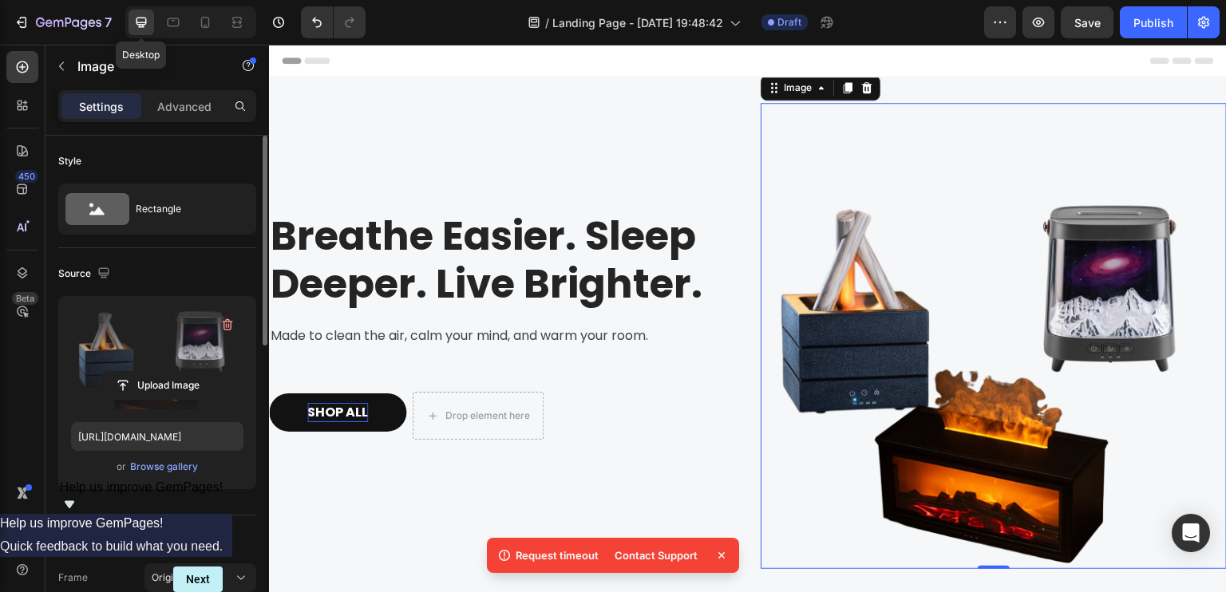
scroll to position [2, 0]
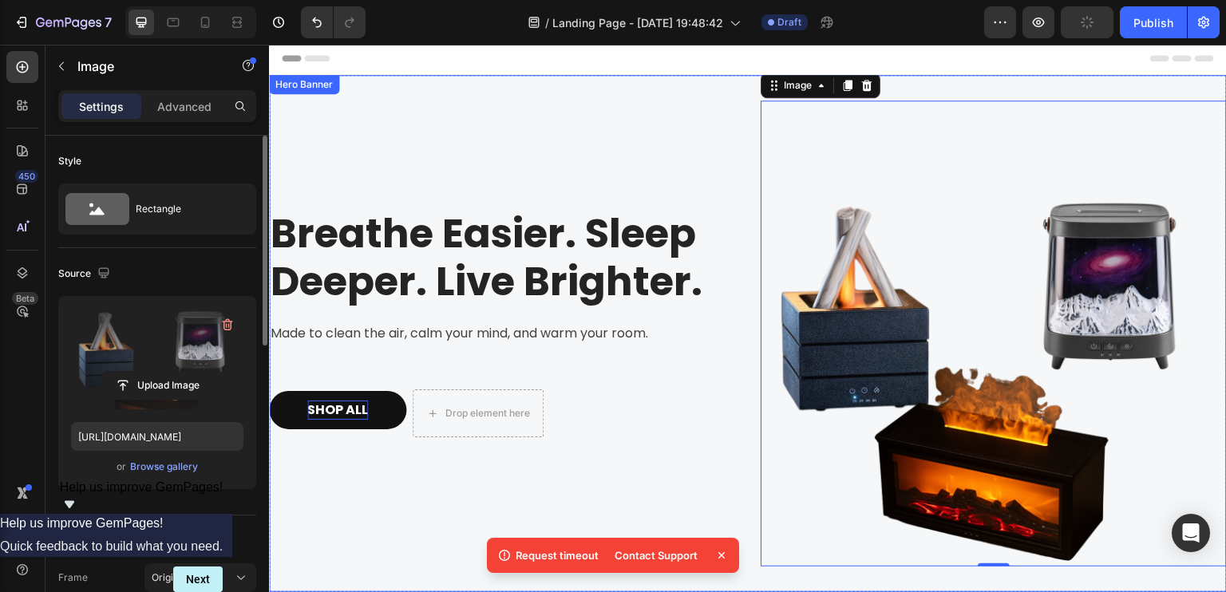
click at [532, 164] on div "Breathe Easier. Sleep Deeper. Live Brighter. Heading Made to clean the air, cal…" at bounding box center [502, 334] width 466 height 466
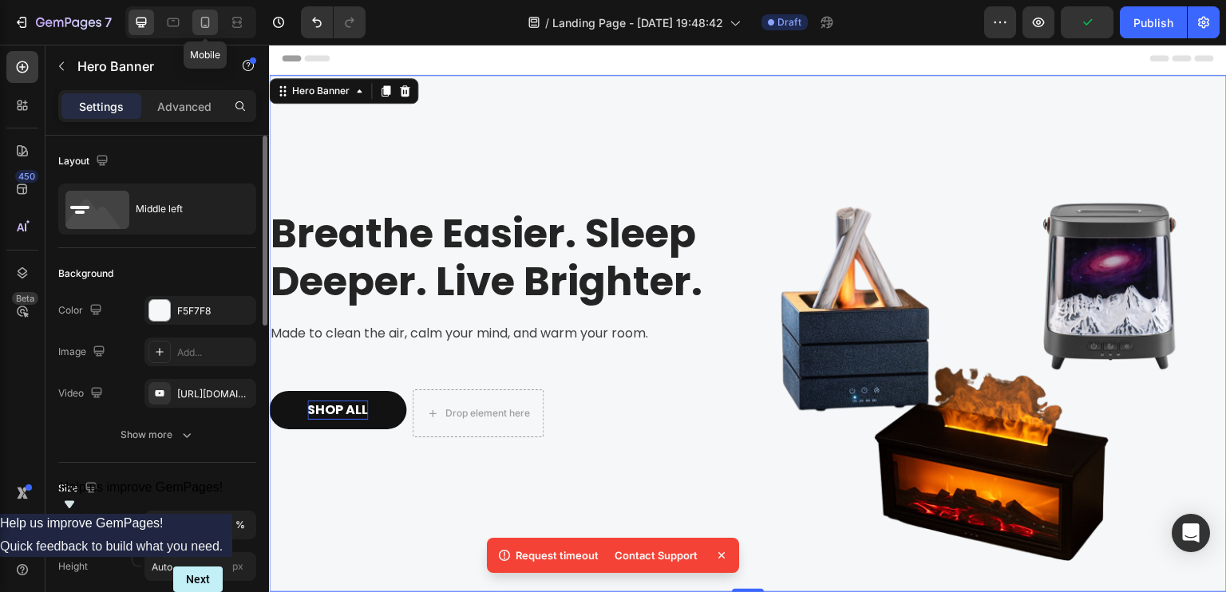
click at [207, 22] on icon at bounding box center [205, 22] width 16 height 16
type input "100%"
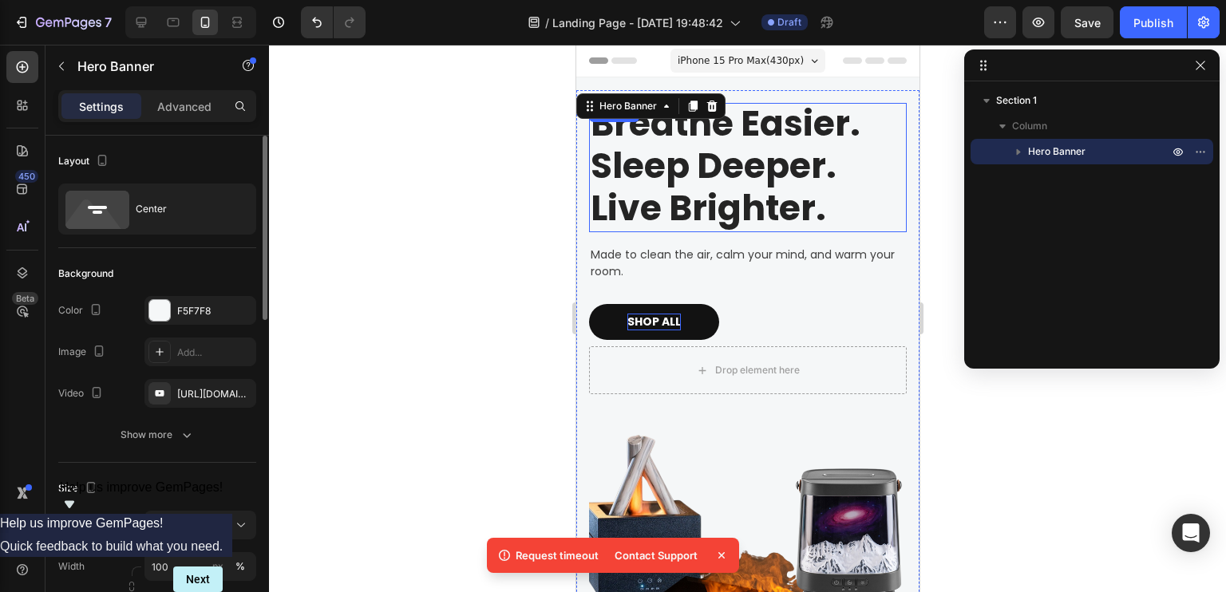
click at [662, 168] on p "Breathe Easier. Sleep Deeper. Live Brighter." at bounding box center [747, 166] width 315 height 126
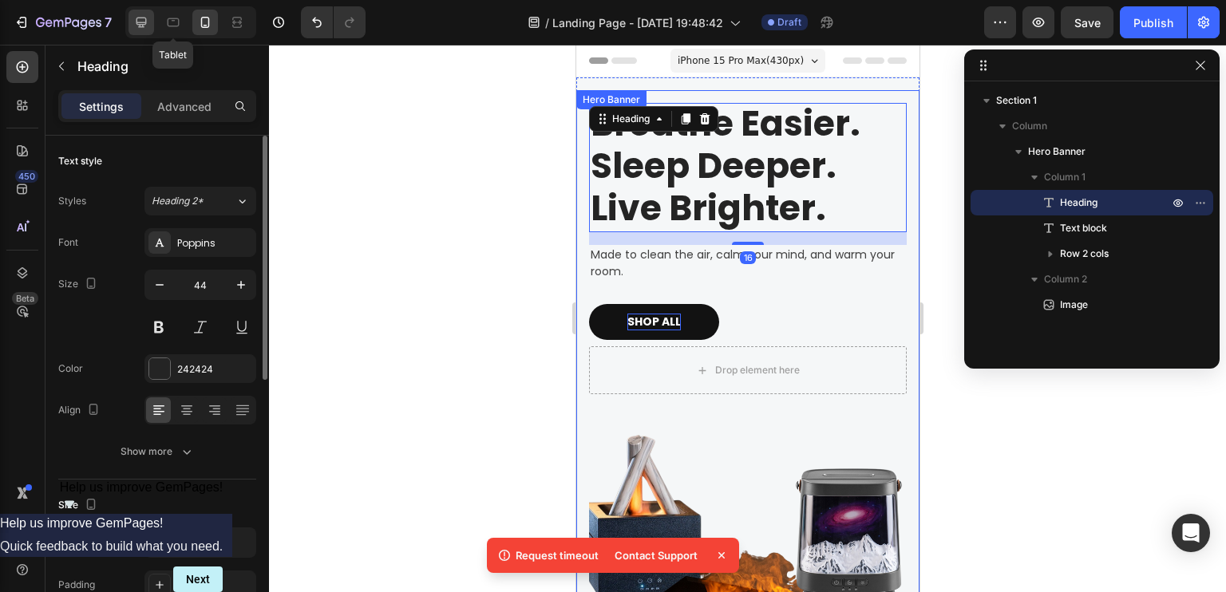
click at [145, 18] on icon at bounding box center [141, 23] width 10 height 10
type input "50"
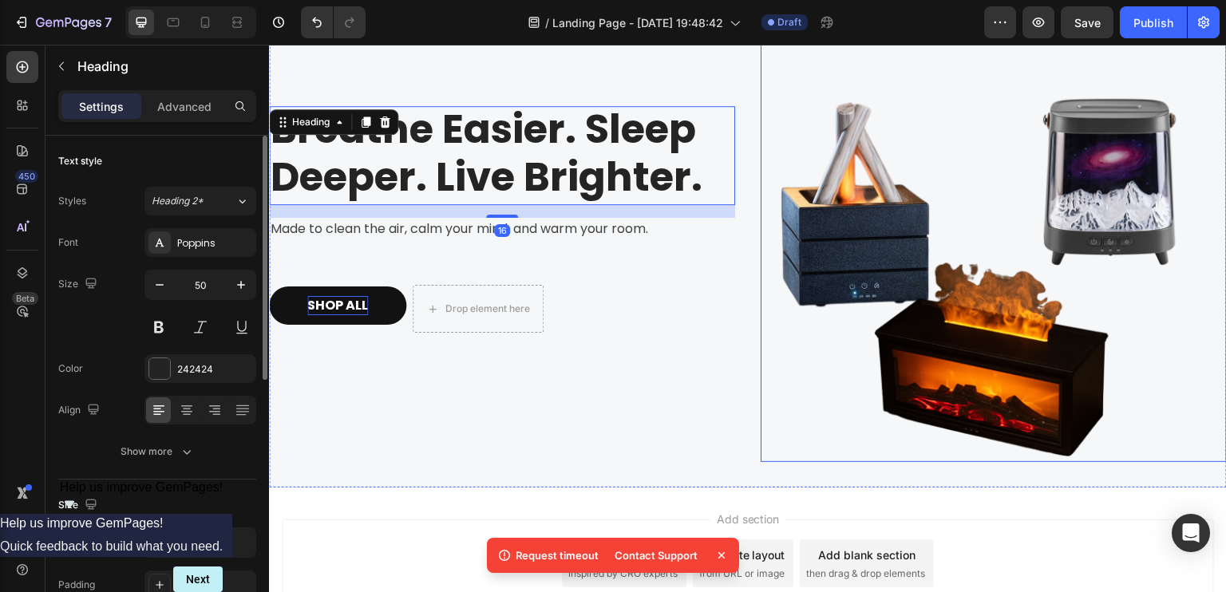
scroll to position [109, 0]
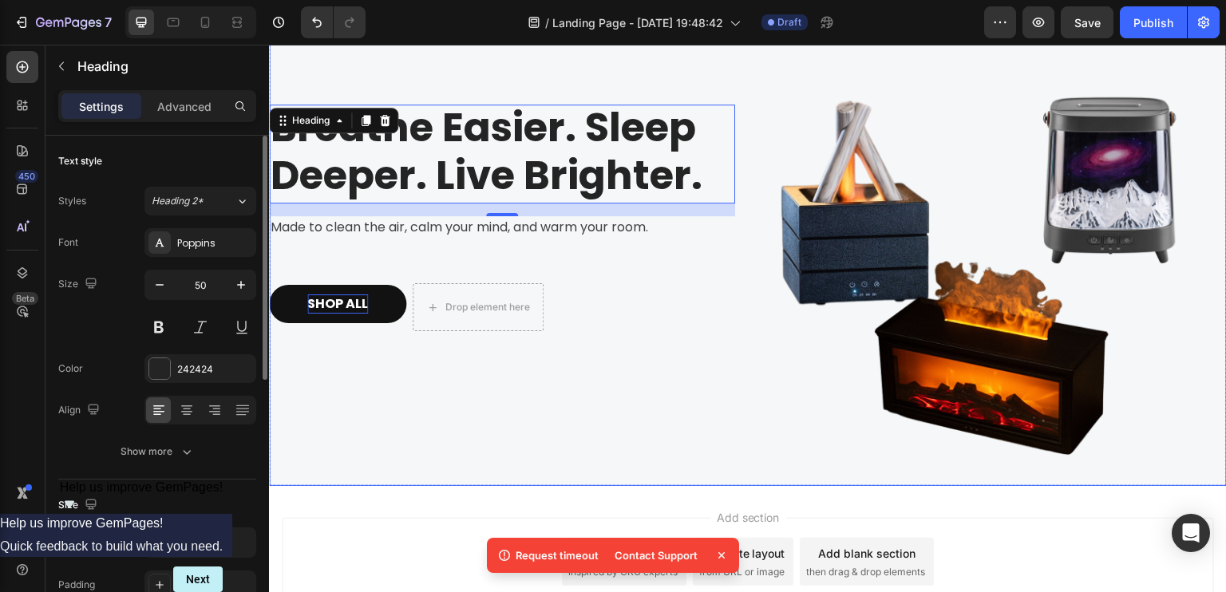
click at [666, 370] on div "Breathe Easier. Sleep Deeper. Live Brighter. Heading 16 Made to clean the air, …" at bounding box center [502, 227] width 466 height 466
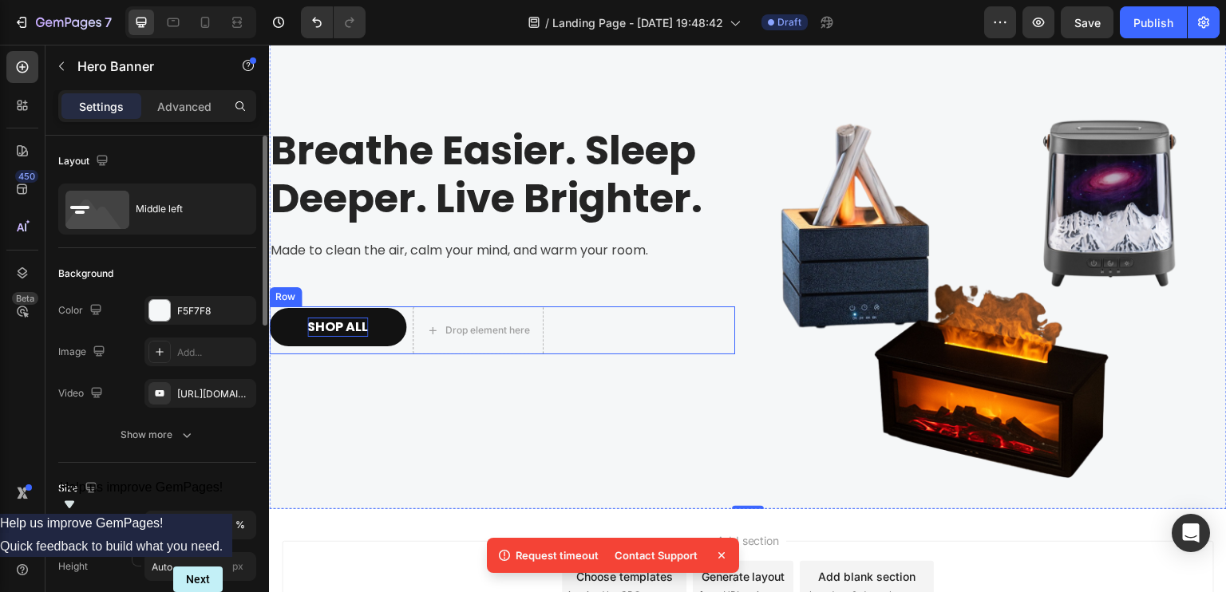
scroll to position [0, 0]
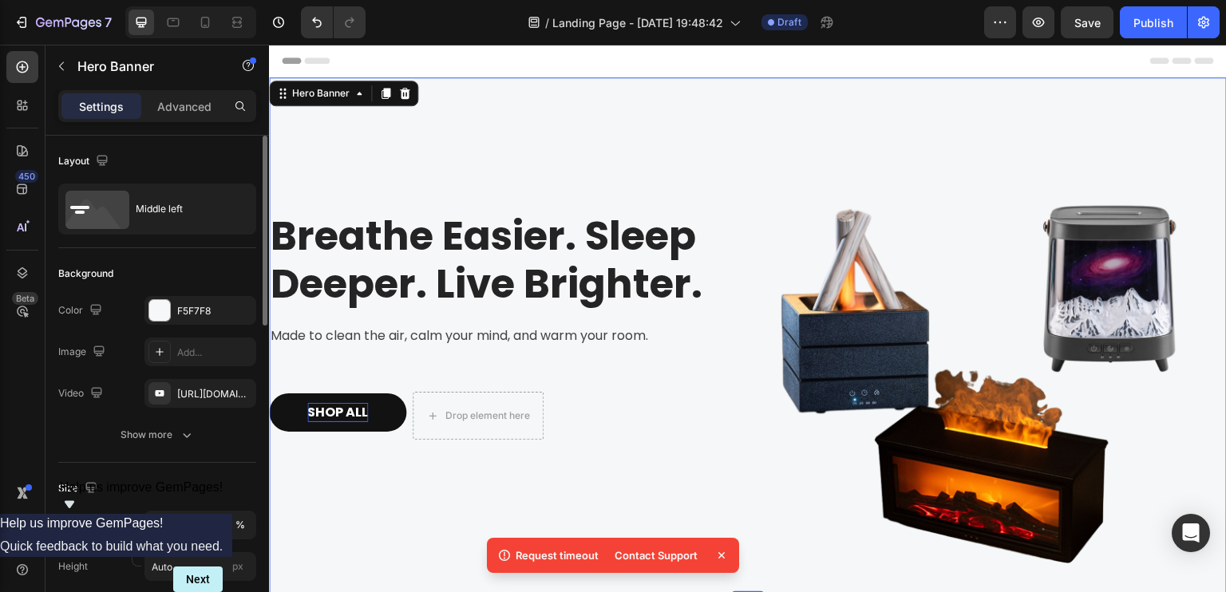
click at [610, 120] on div "Breathe Easier. Sleep Deeper. Live Brighter. Heading Made to clean the air, cal…" at bounding box center [502, 336] width 466 height 466
click at [635, 122] on div "Breathe Easier. Sleep Deeper. Live Brighter. Heading Made to clean the air, cal…" at bounding box center [502, 336] width 466 height 466
click at [183, 312] on div "F5F7F8" at bounding box center [200, 311] width 46 height 14
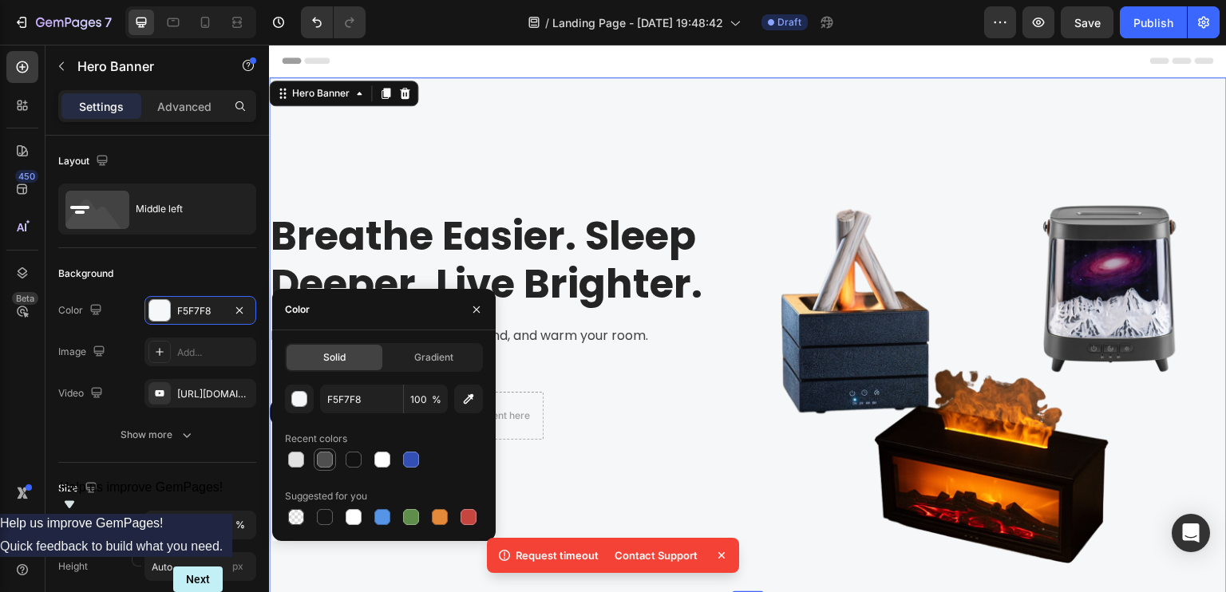
click at [327, 457] on div at bounding box center [325, 460] width 16 height 16
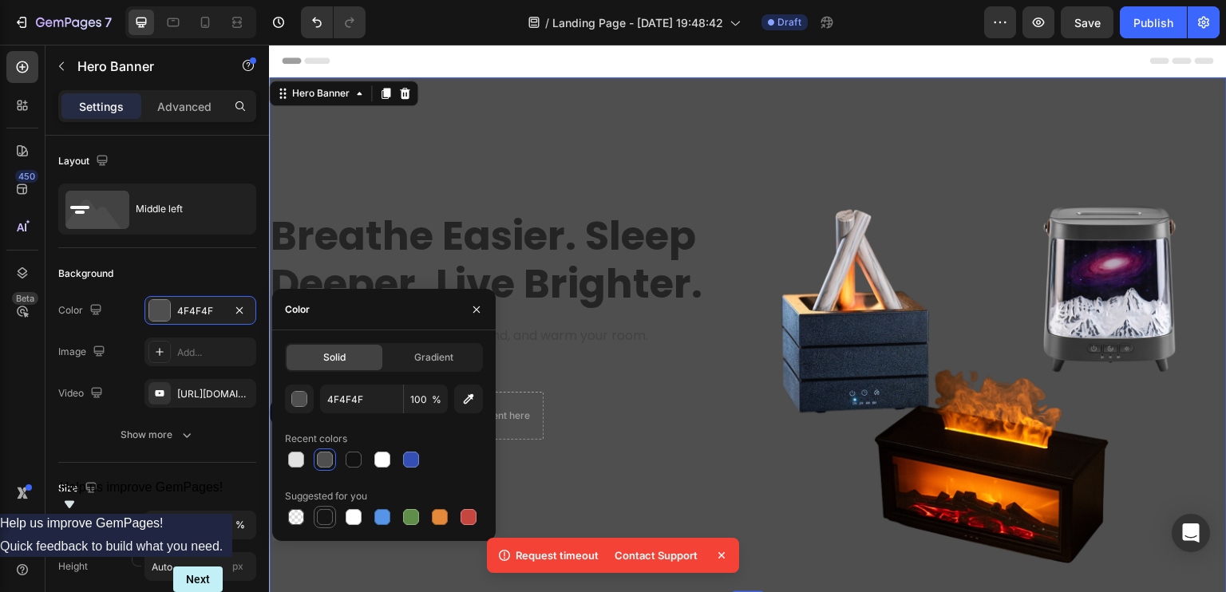
click at [328, 512] on div at bounding box center [325, 517] width 16 height 16
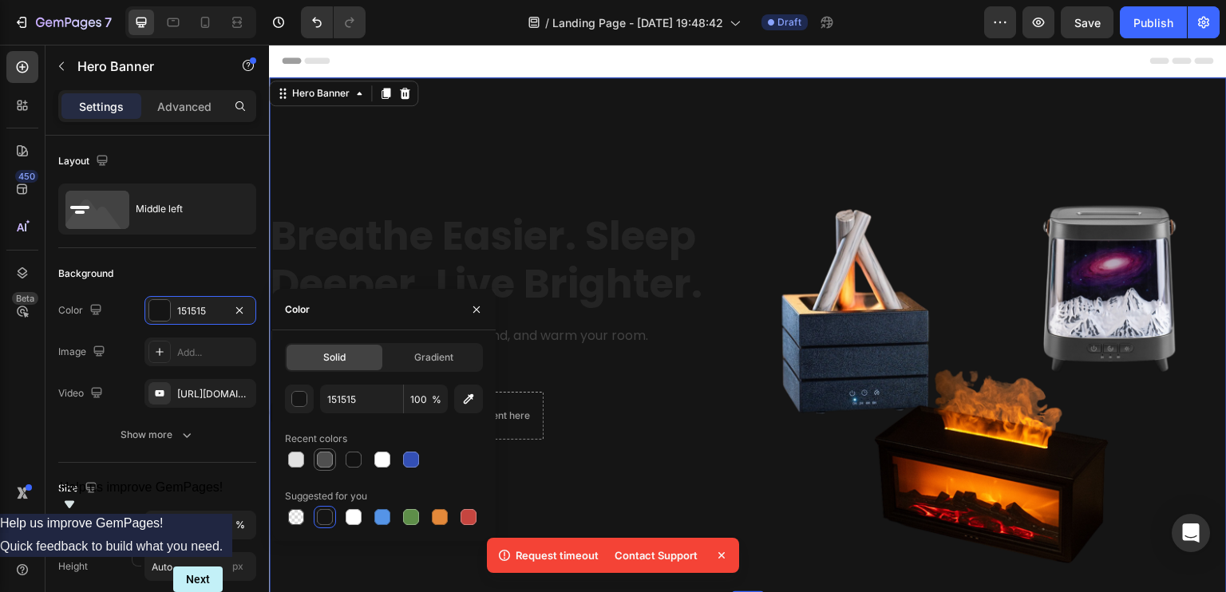
click at [322, 463] on div at bounding box center [325, 460] width 16 height 16
type input "4F4F4F"
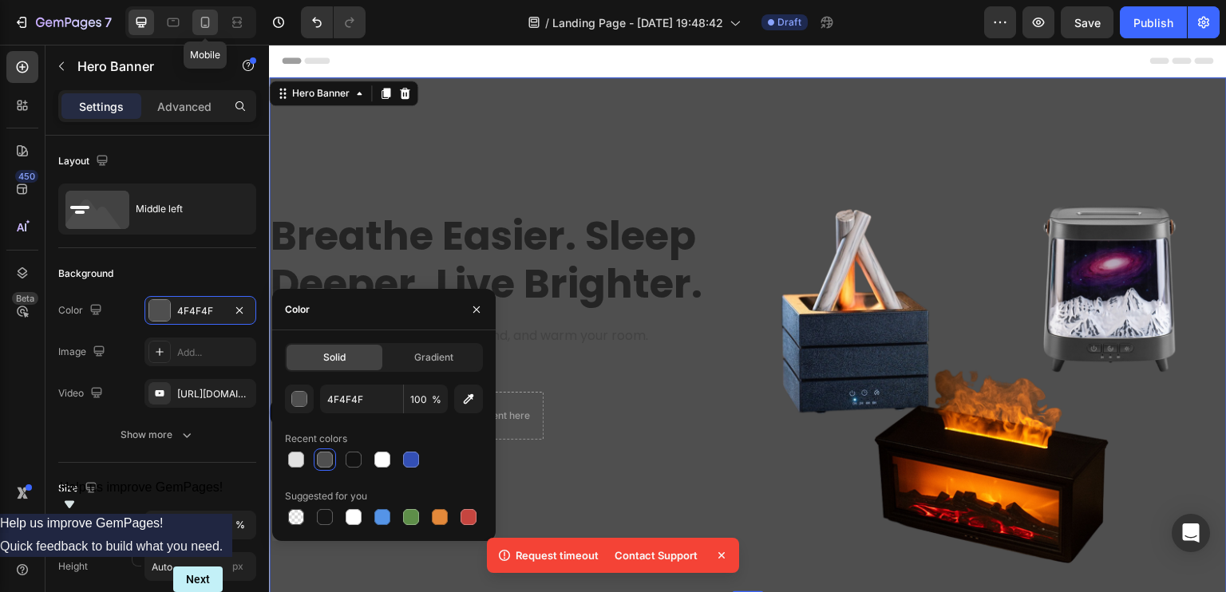
click at [195, 21] on div at bounding box center [205, 23] width 26 height 26
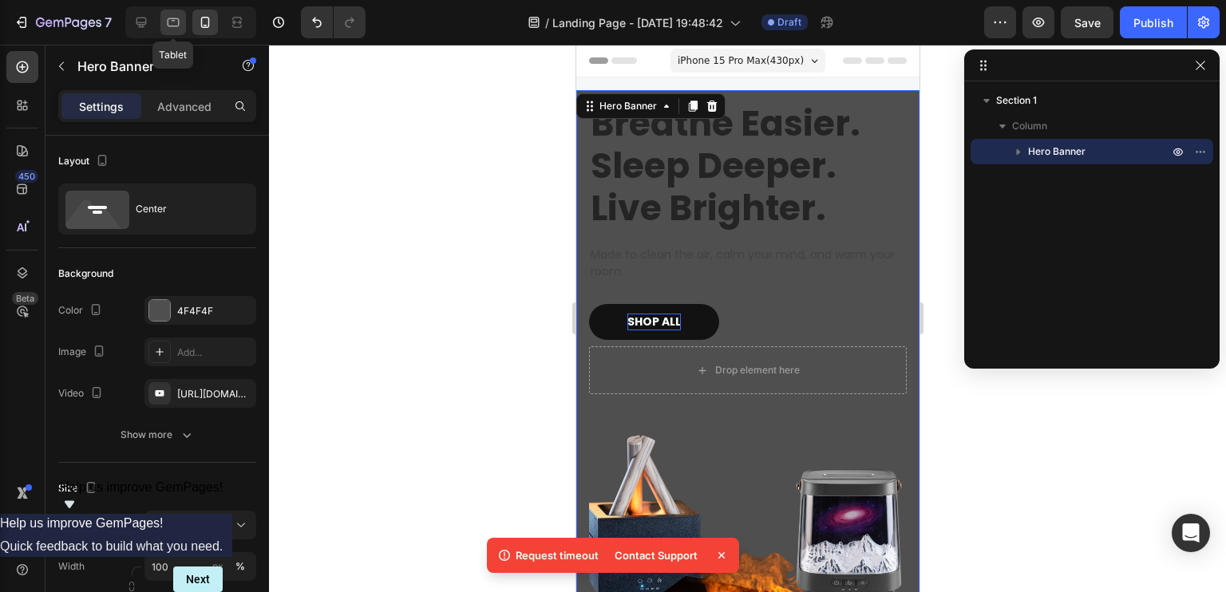
click at [172, 18] on icon at bounding box center [173, 22] width 16 height 16
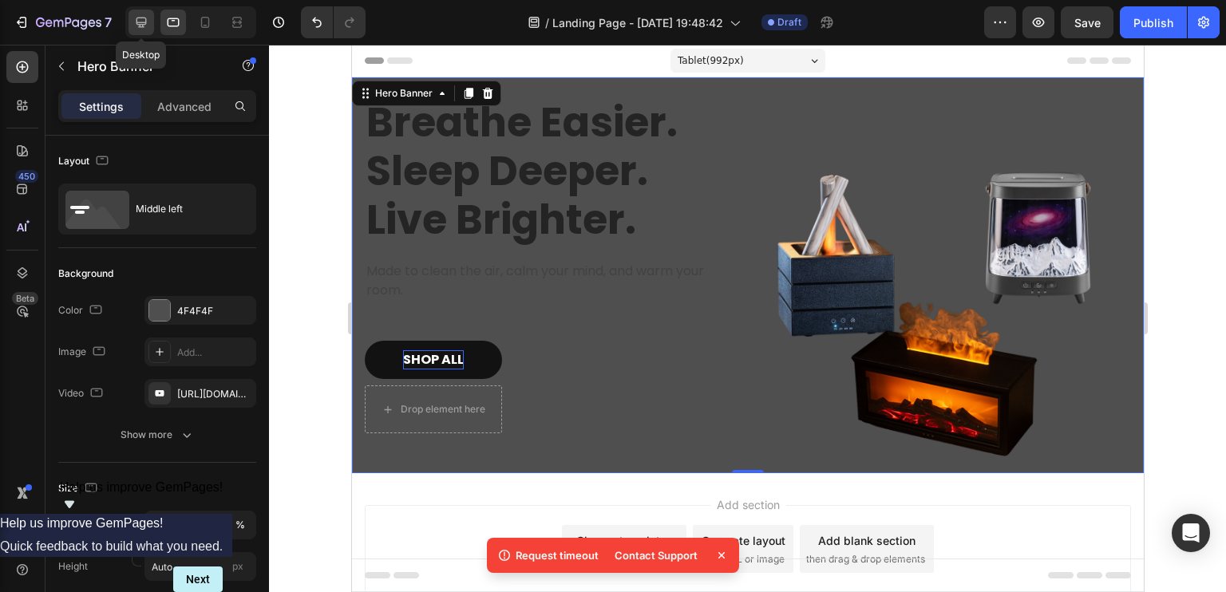
click at [135, 25] on icon at bounding box center [141, 22] width 16 height 16
type input "1200"
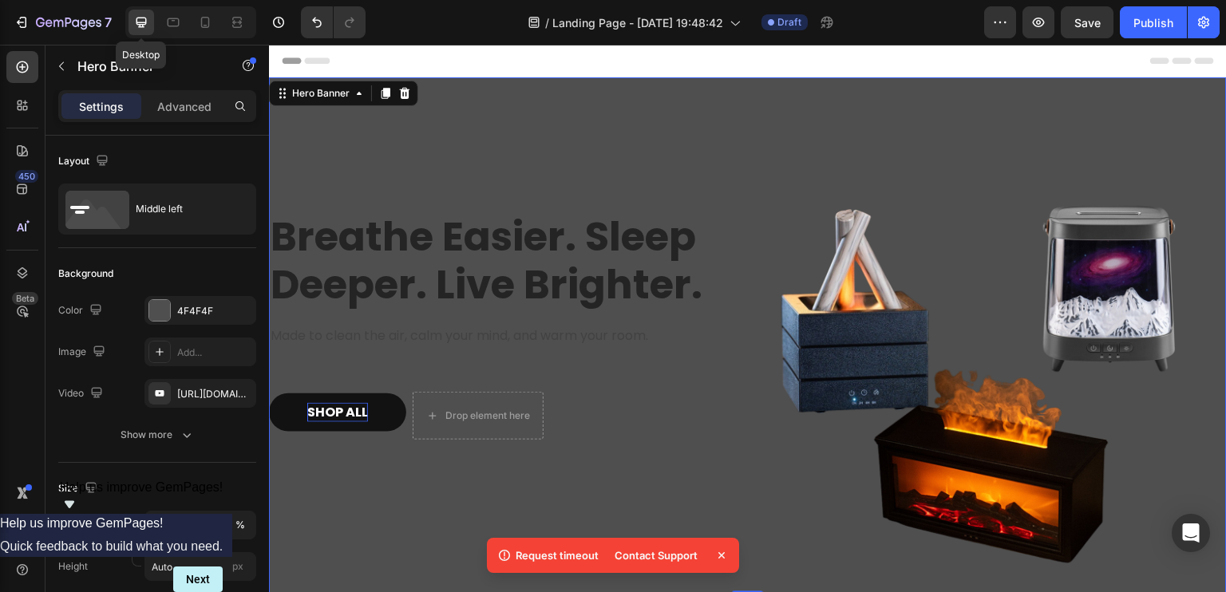
scroll to position [2, 0]
click at [177, 299] on div "4F4F4F" at bounding box center [200, 310] width 112 height 29
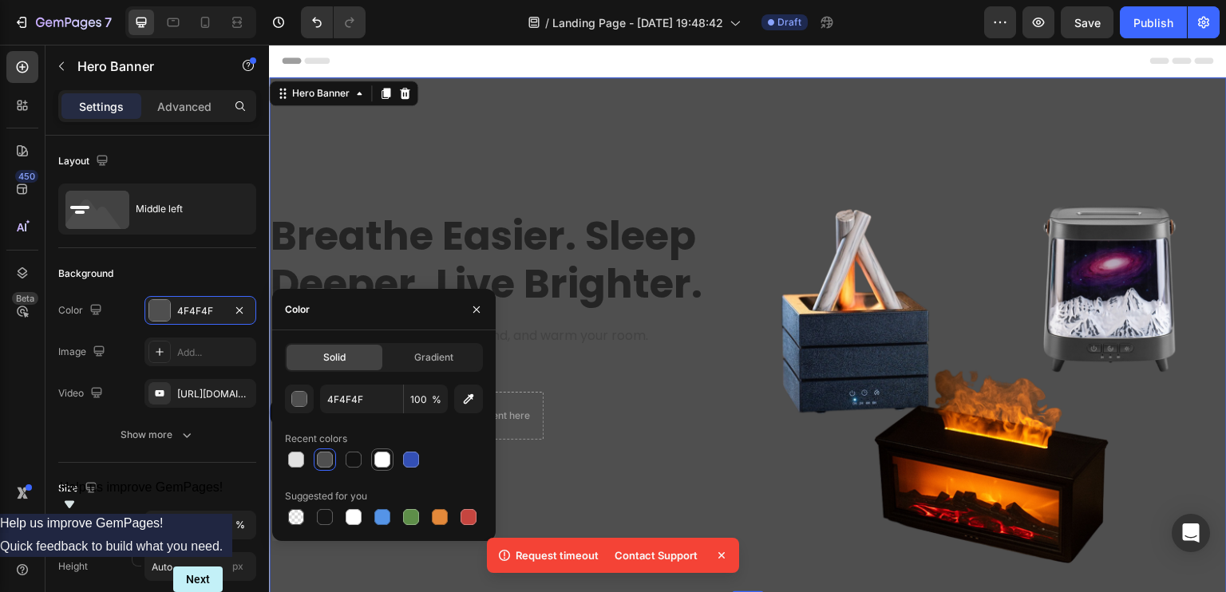
click at [382, 459] on div at bounding box center [382, 460] width 16 height 16
type input "FFFFFF"
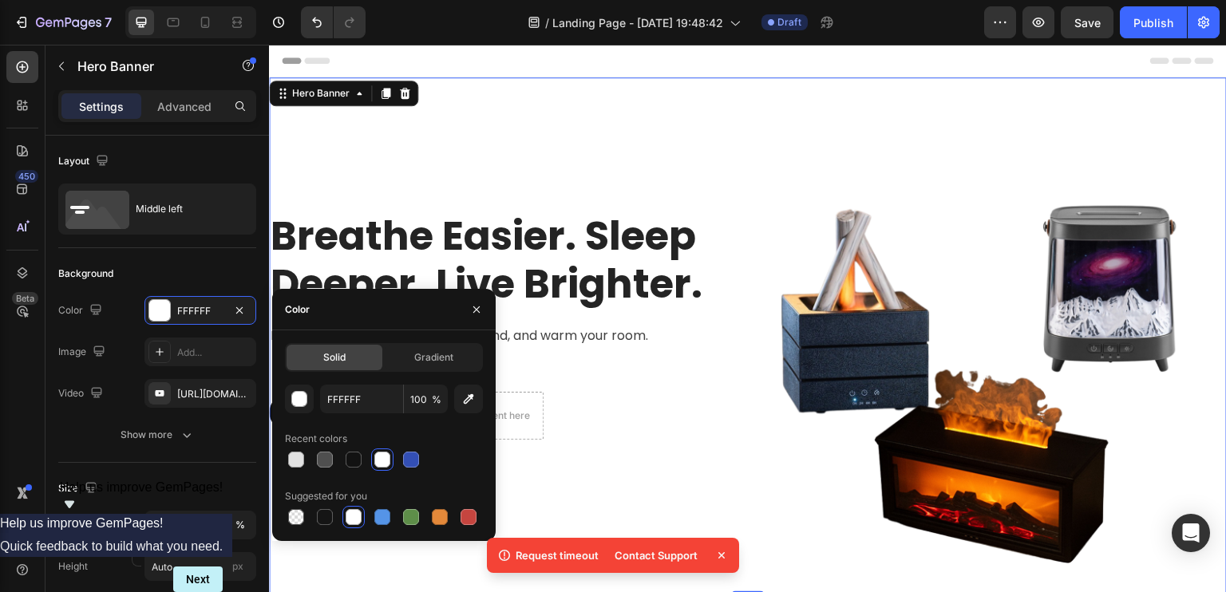
click at [762, 229] on img at bounding box center [994, 336] width 466 height 466
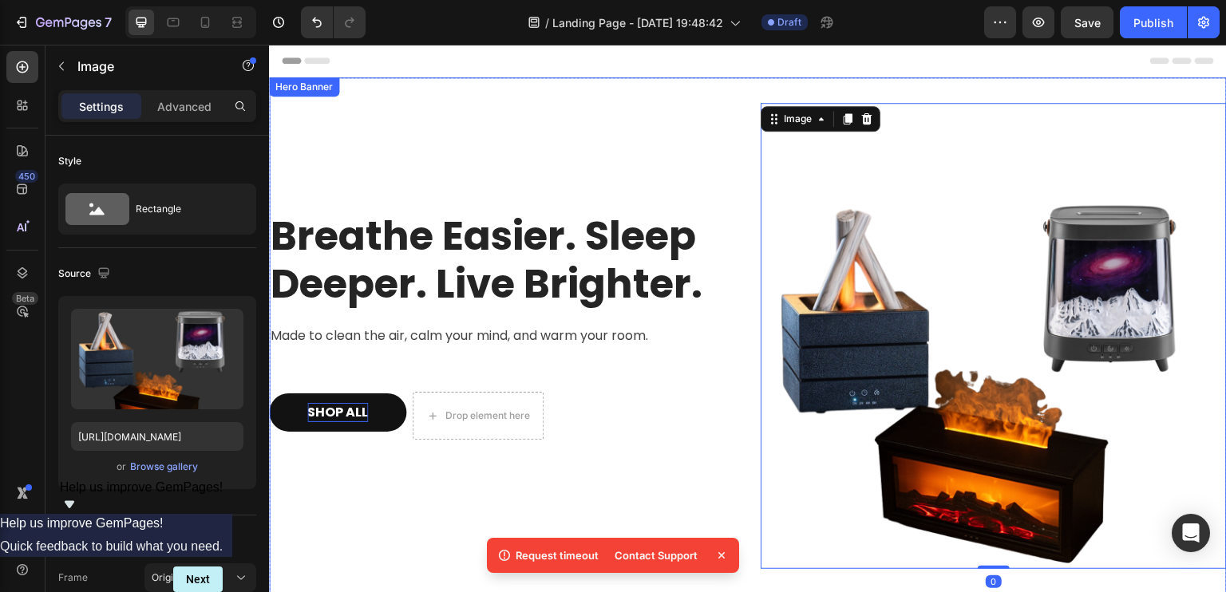
click at [651, 166] on div "Breathe Easier. Sleep Deeper. Live Brighter. Heading Made to clean the air, cal…" at bounding box center [502, 336] width 466 height 466
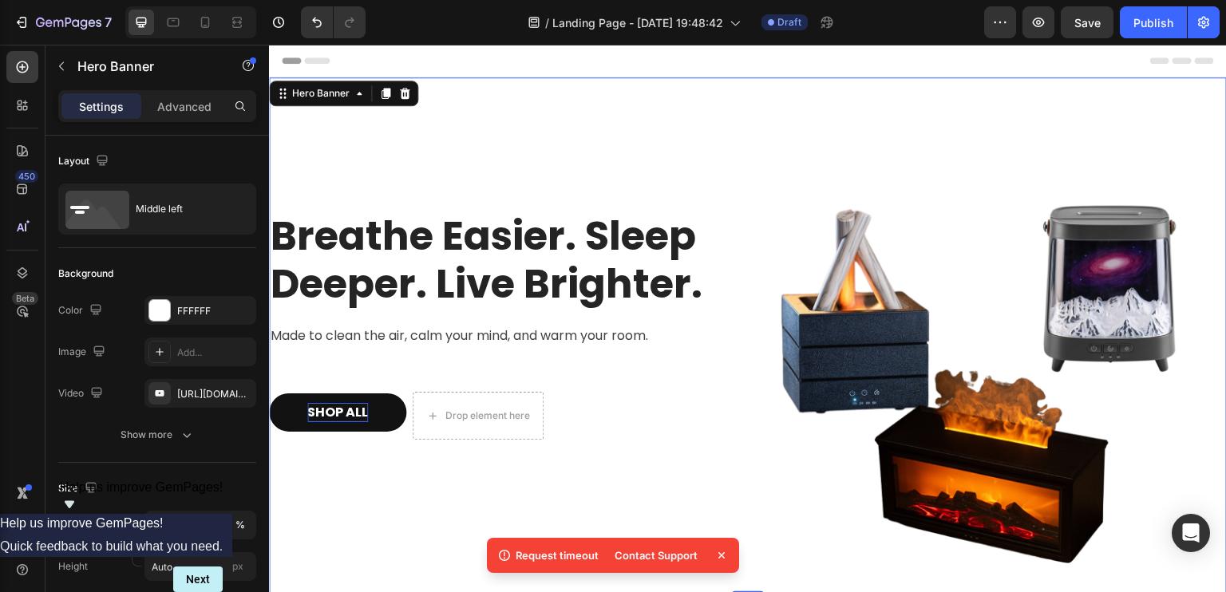
click at [490, 212] on p "Breathe Easier. Sleep Deeper. Live Brighter." at bounding box center [502, 260] width 463 height 96
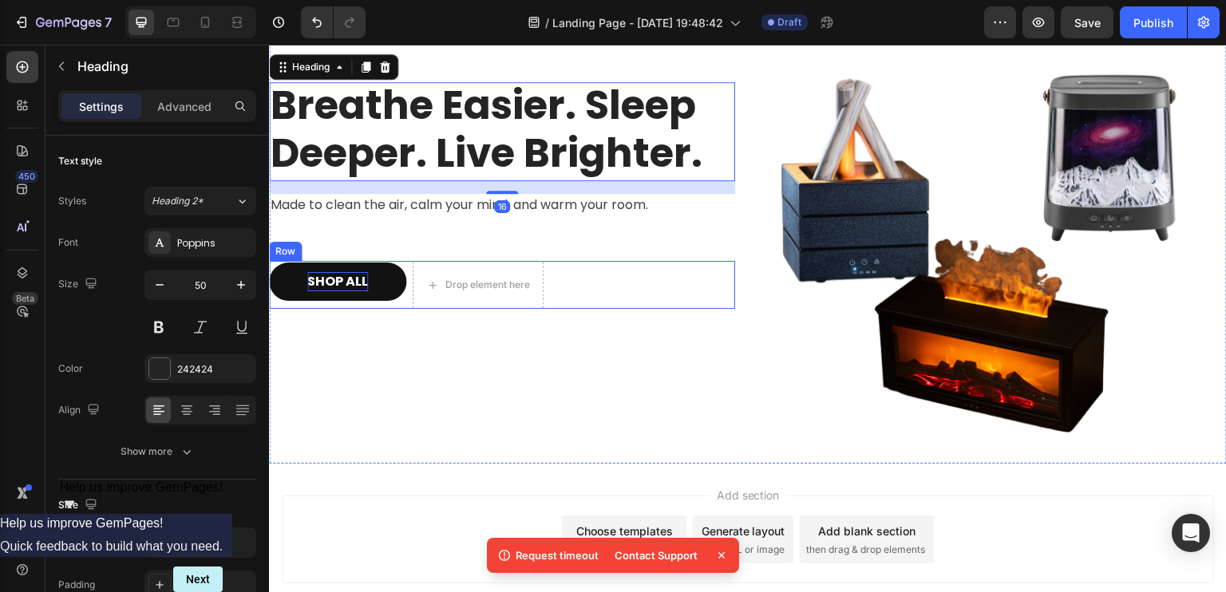
scroll to position [225, 0]
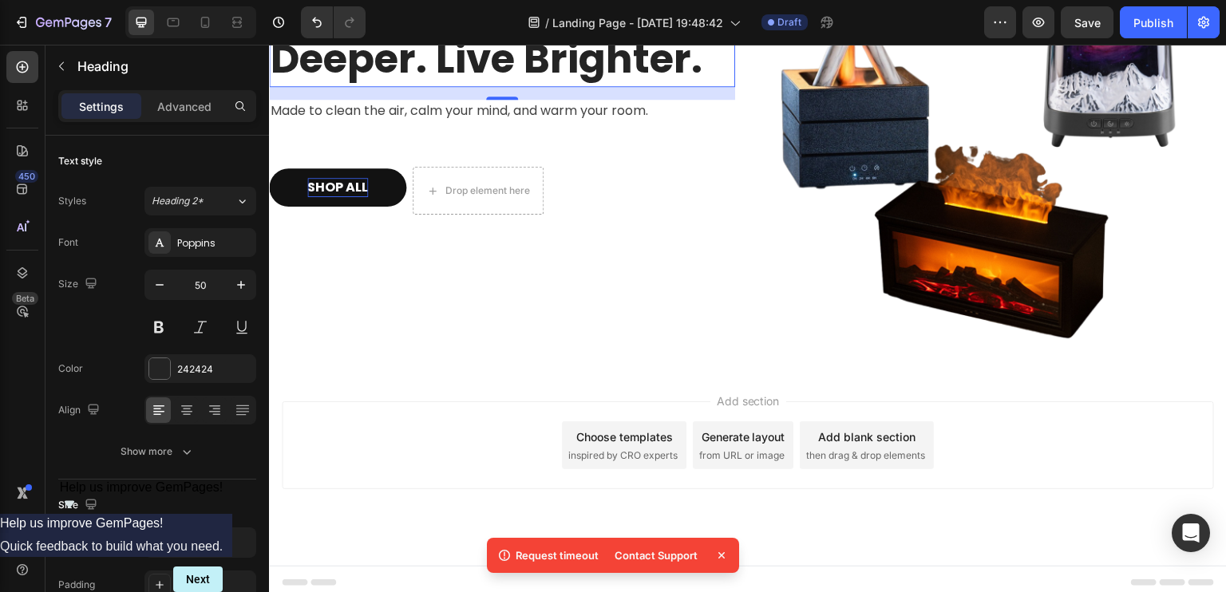
click at [344, 449] on div "Add section Choose templates inspired by CRO experts Generate layout from URL o…" at bounding box center [748, 446] width 932 height 88
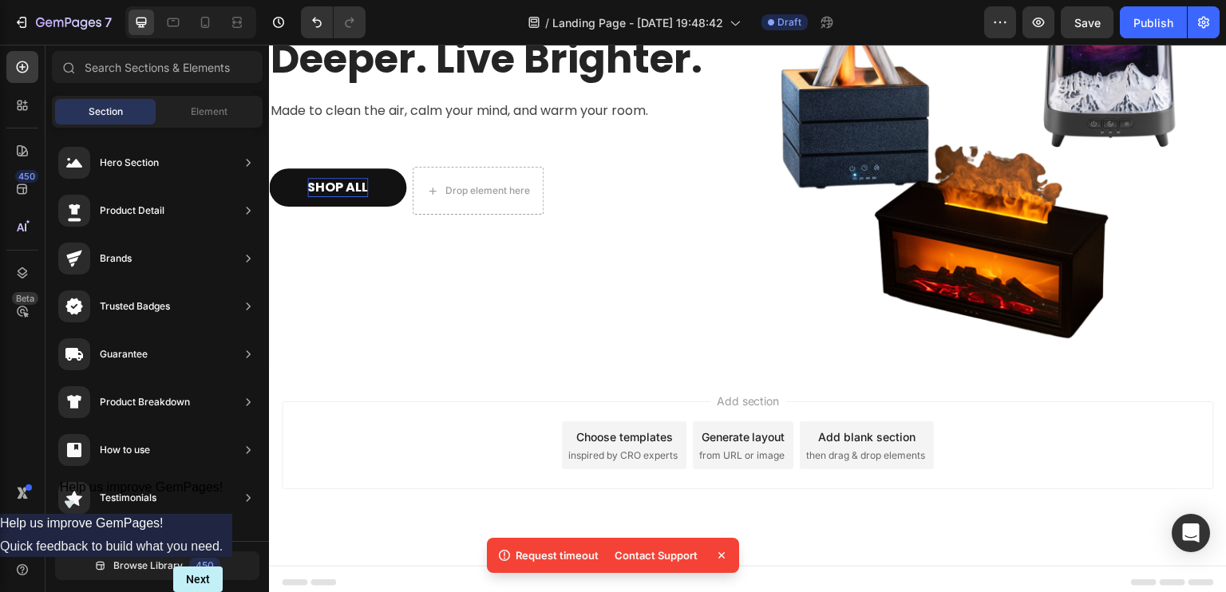
click at [729, 393] on span "Add section" at bounding box center [748, 401] width 76 height 17
click at [643, 437] on div "Choose templates" at bounding box center [624, 437] width 97 height 17
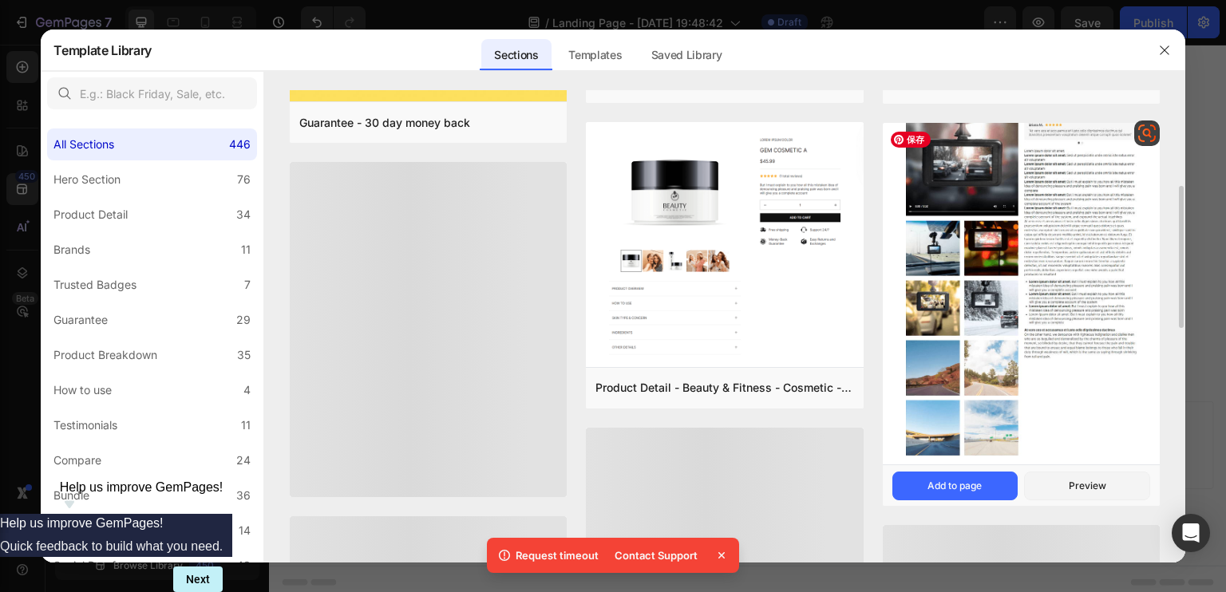
scroll to position [0, 0]
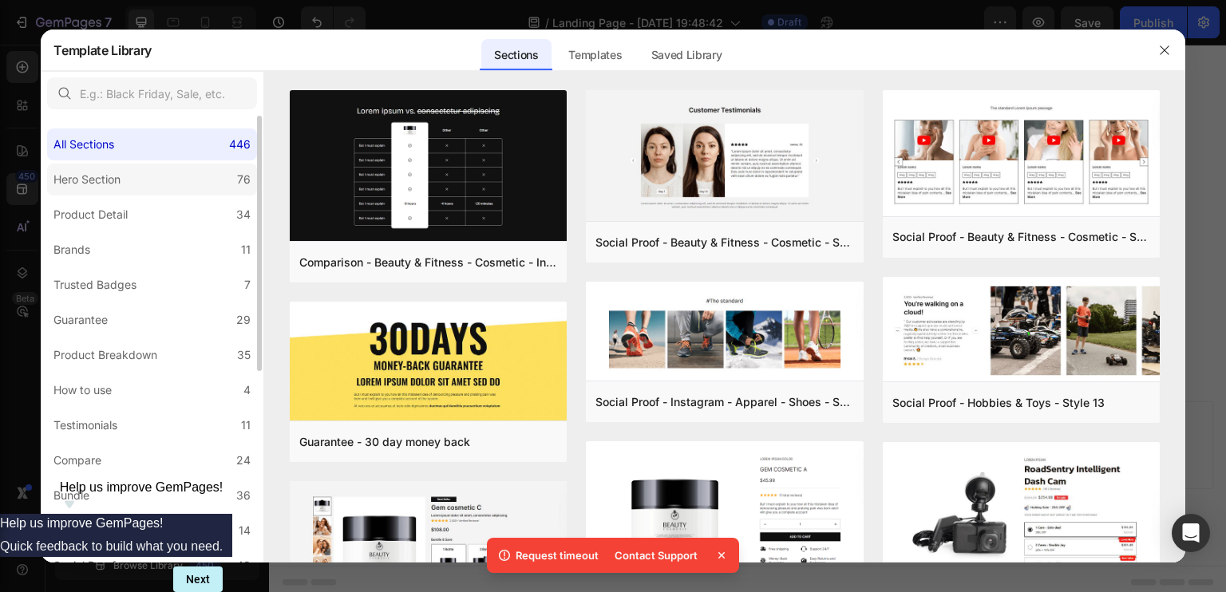
click at [113, 171] on div "Hero Section" at bounding box center [86, 179] width 67 height 19
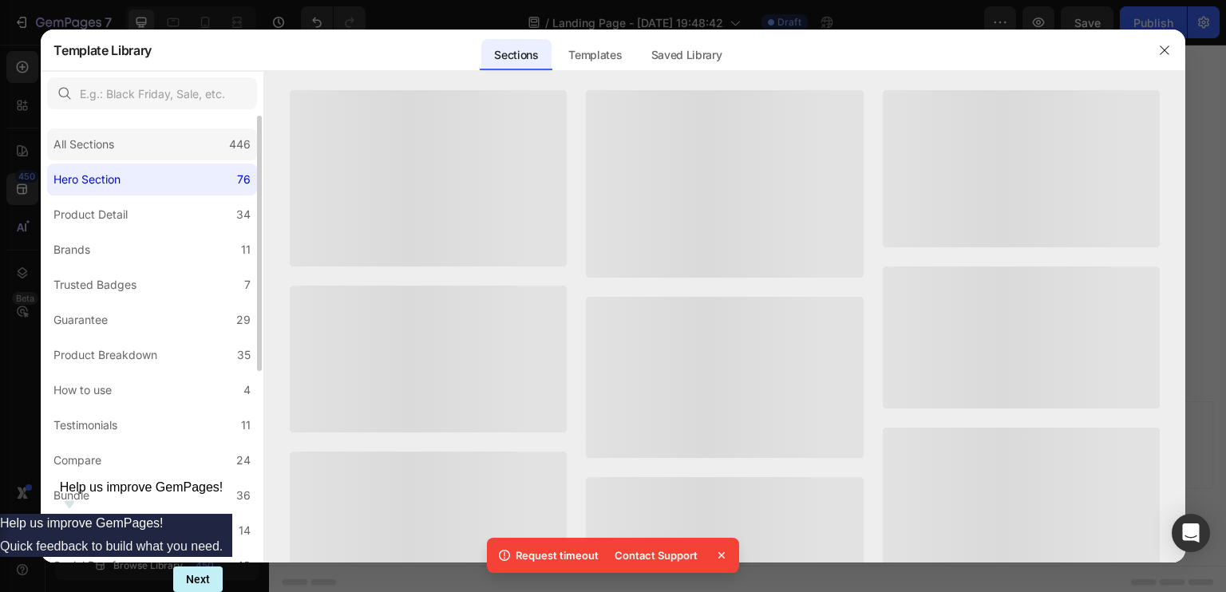
click at [131, 146] on div "All Sections 446" at bounding box center [152, 145] width 210 height 32
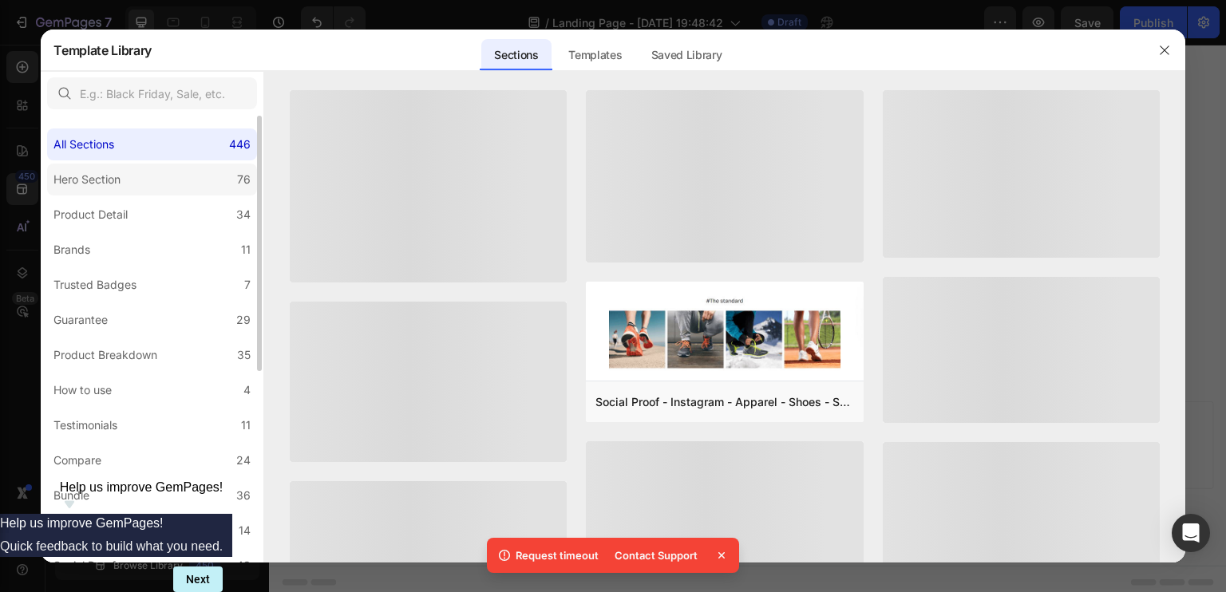
click at [170, 189] on label "Hero Section 76" at bounding box center [152, 180] width 210 height 32
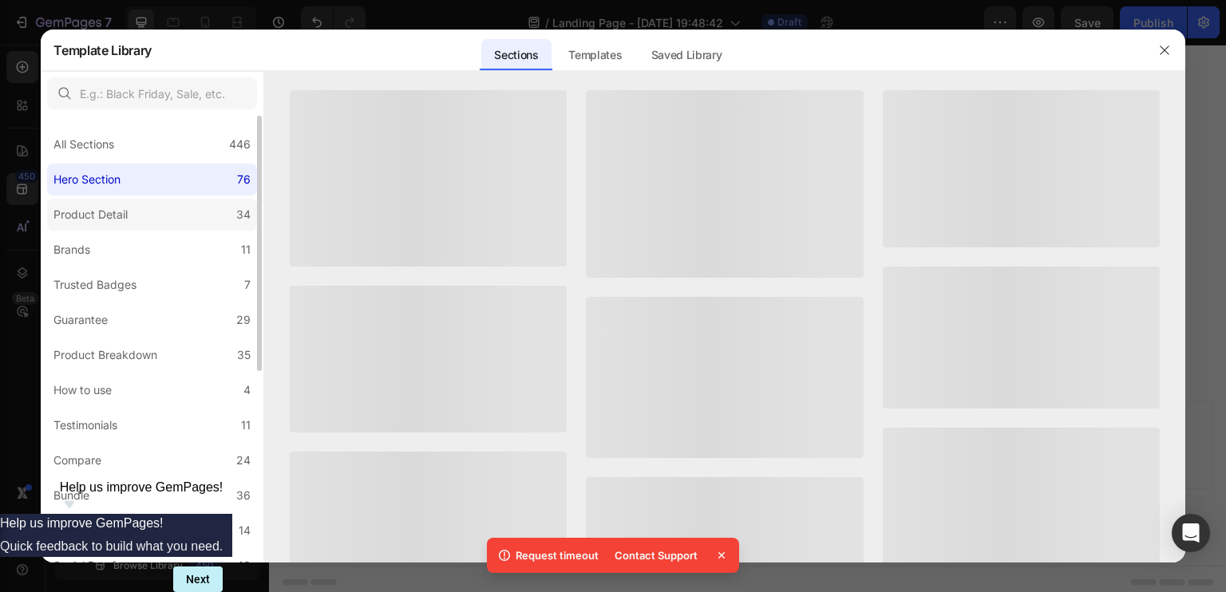
click at [127, 213] on div "Product Detail" at bounding box center [90, 214] width 74 height 19
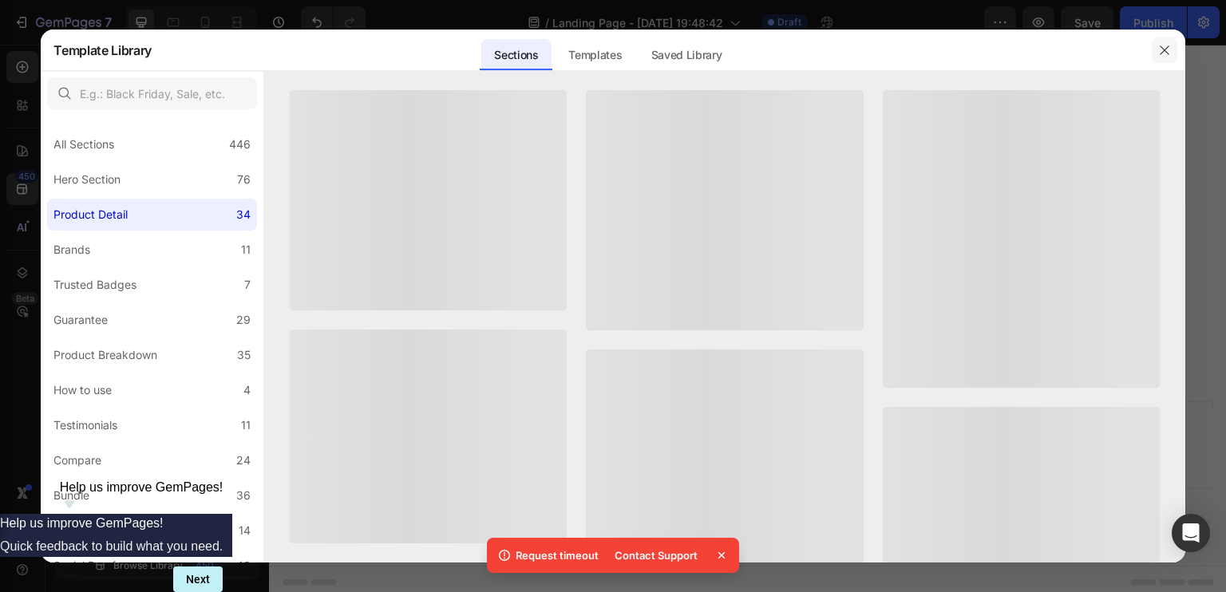
drag, startPoint x: 1162, startPoint y: 45, endPoint x: 876, endPoint y: 5, distance: 289.3
click at [1162, 45] on icon "button" at bounding box center [1164, 50] width 13 height 13
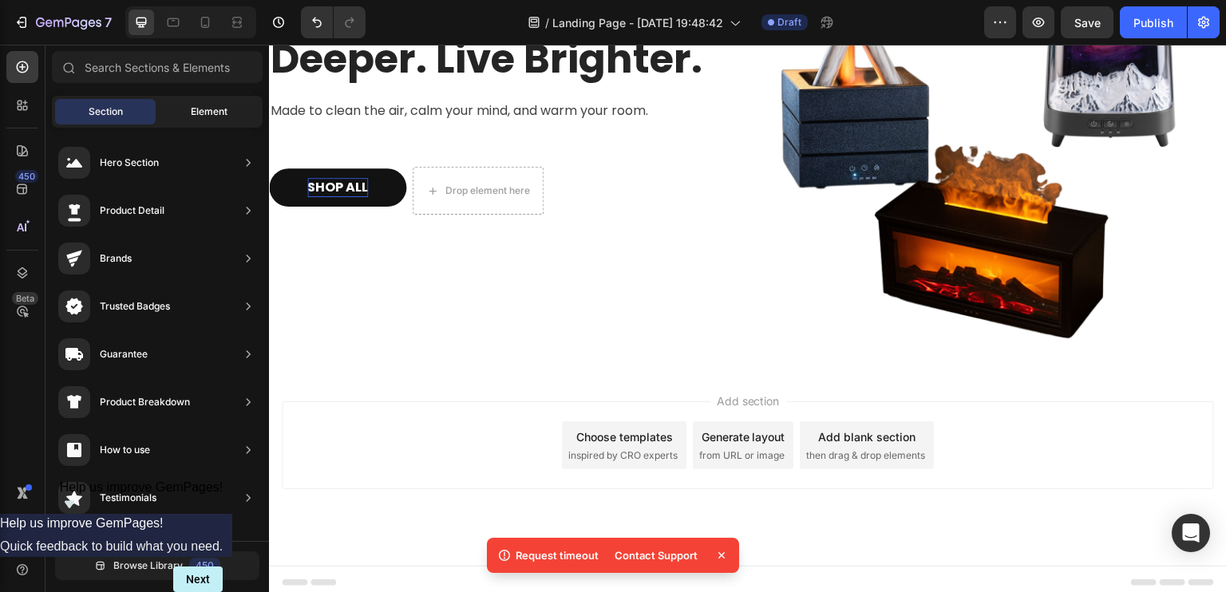
click at [203, 111] on span "Element" at bounding box center [209, 112] width 37 height 14
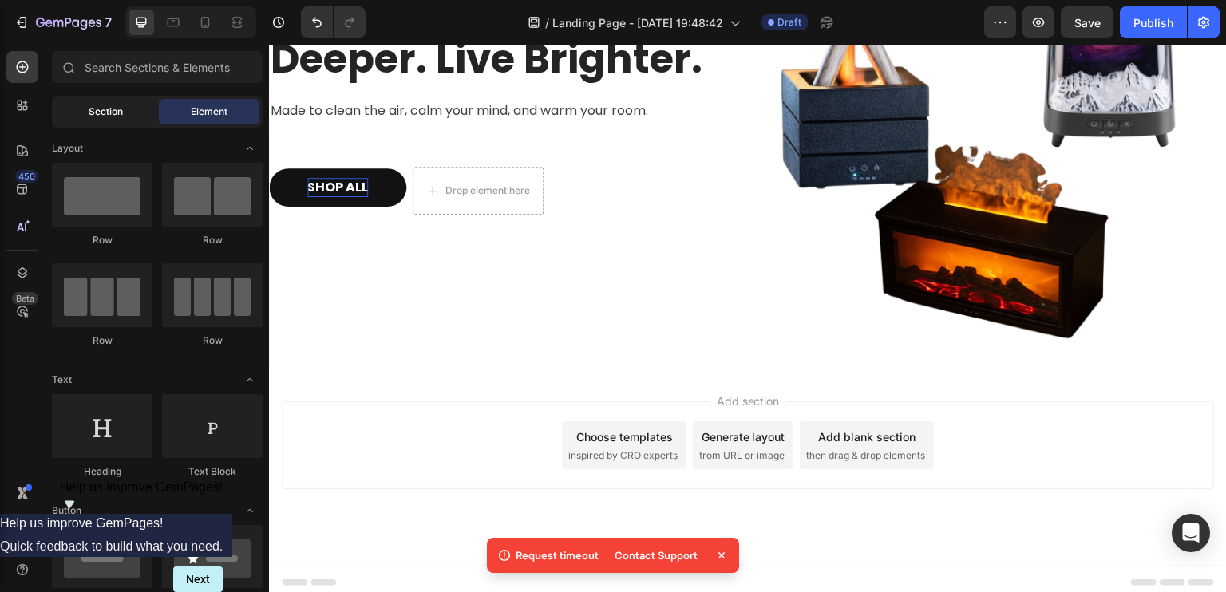
click at [135, 114] on div "Section" at bounding box center [105, 112] width 101 height 26
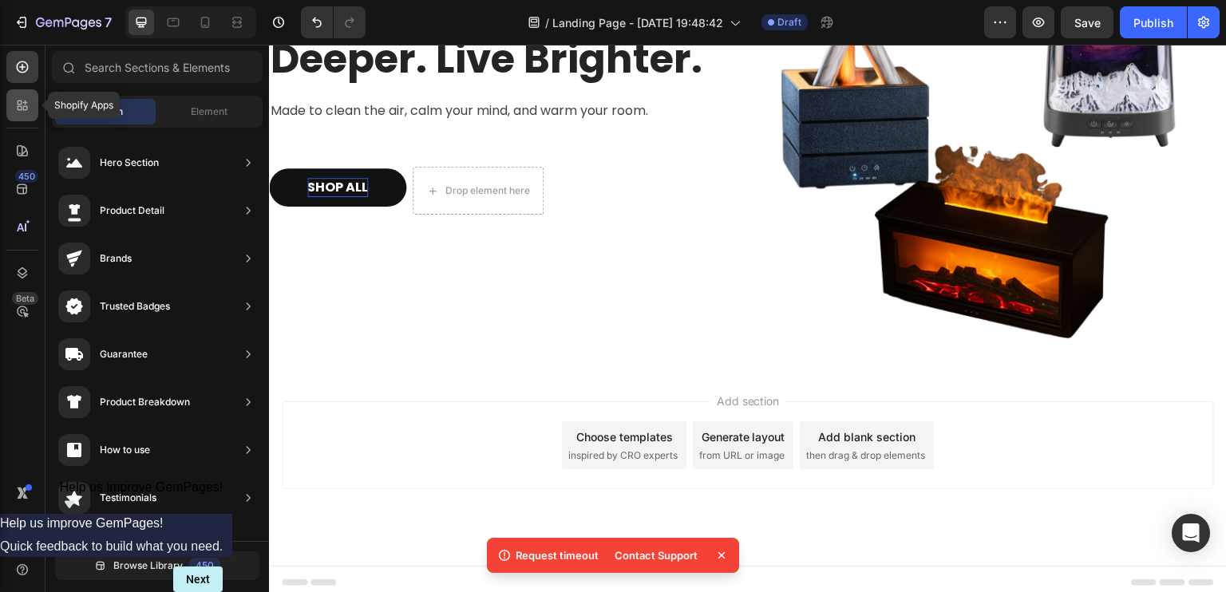
click at [29, 108] on icon at bounding box center [22, 105] width 16 height 16
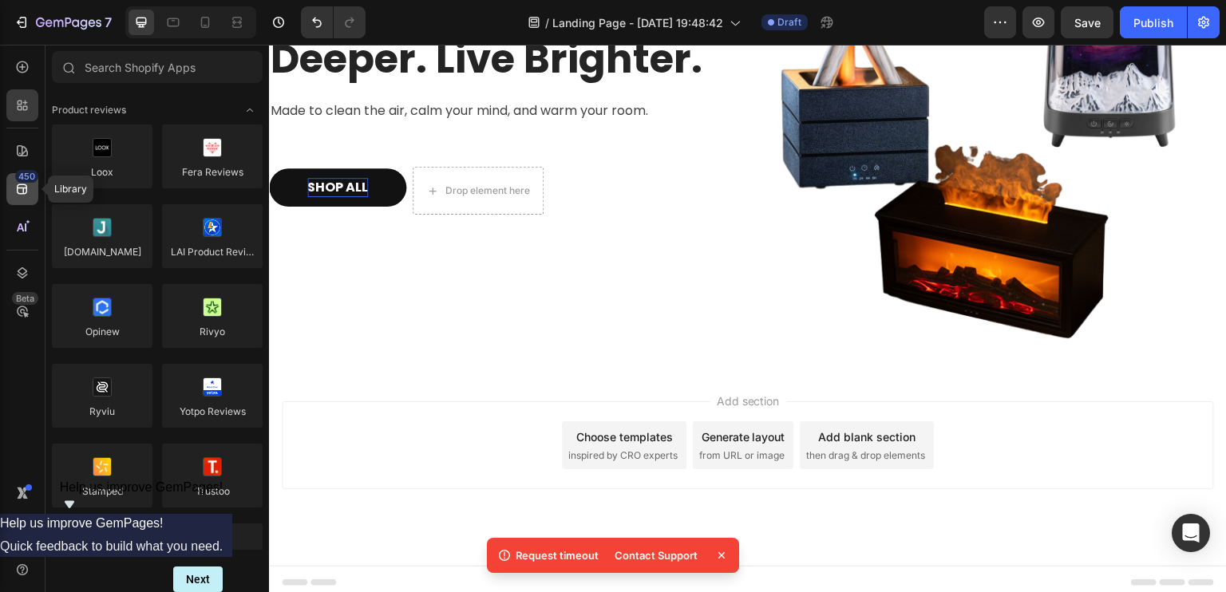
click at [27, 190] on icon at bounding box center [22, 189] width 16 height 16
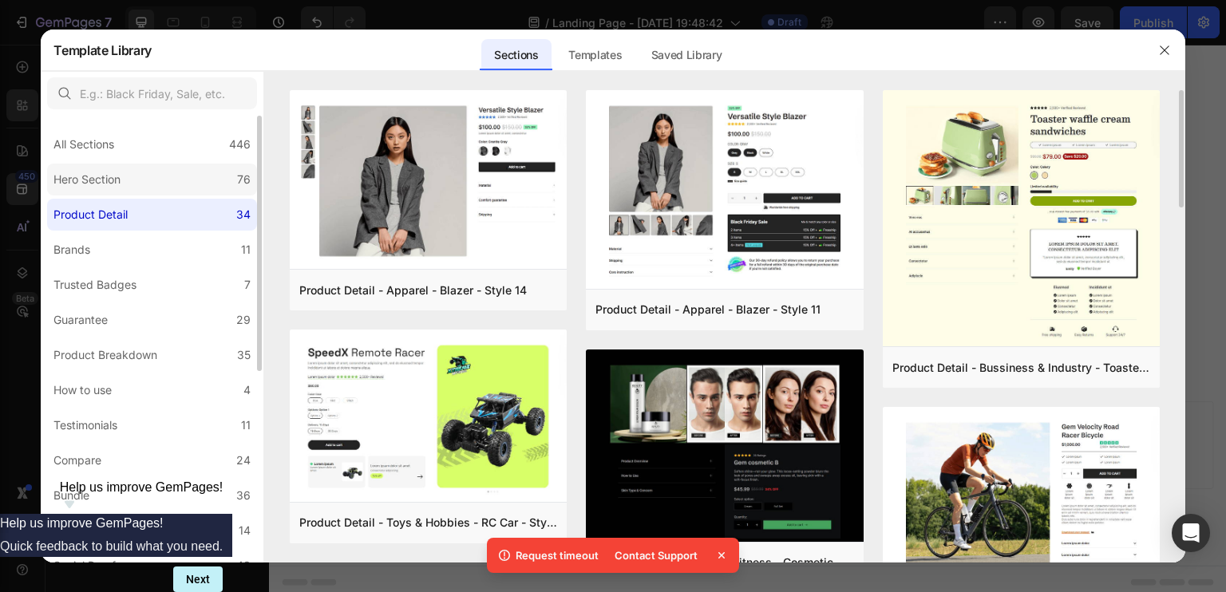
click at [116, 181] on div "Hero Section" at bounding box center [86, 179] width 67 height 19
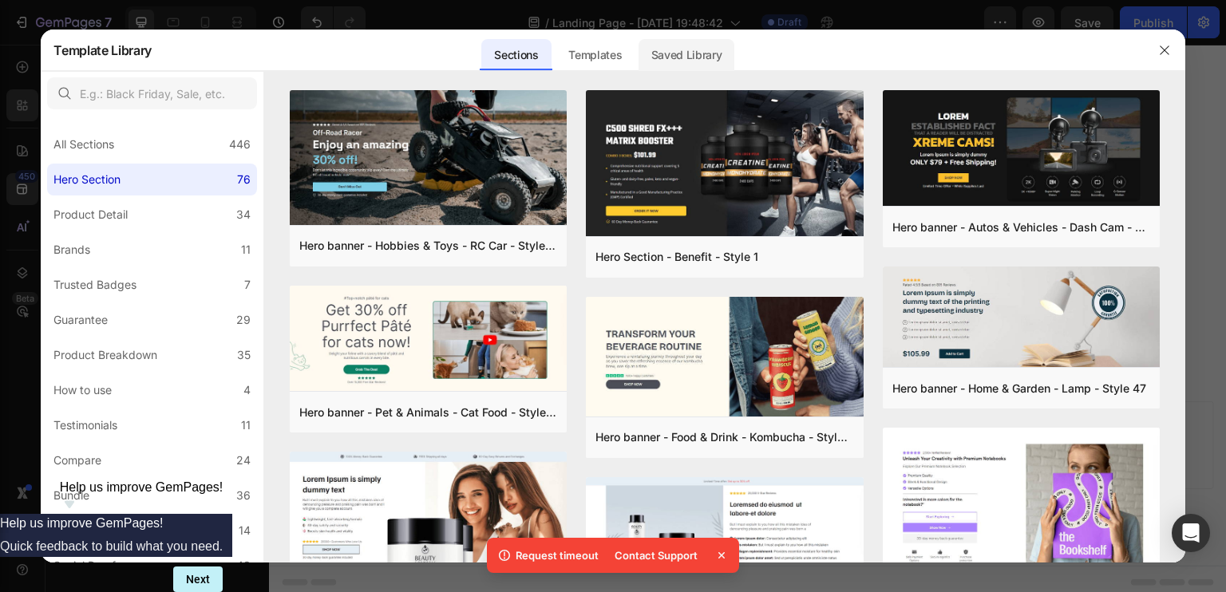
click at [676, 54] on div "Saved Library" at bounding box center [687, 55] width 97 height 32
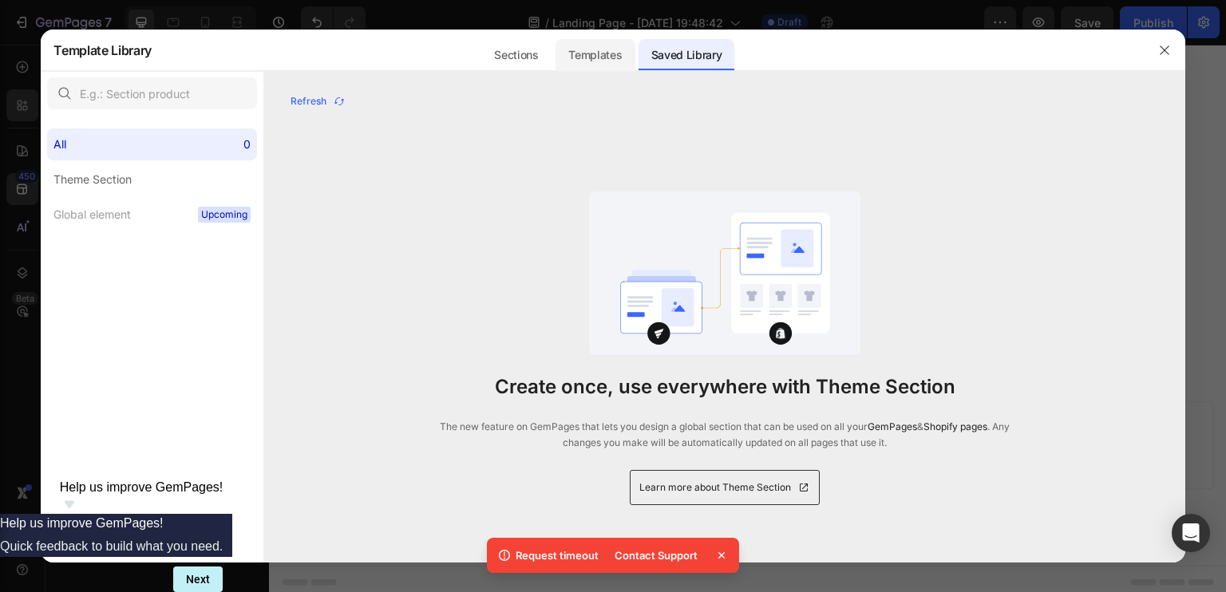
click at [577, 45] on div "Templates" at bounding box center [595, 55] width 79 height 32
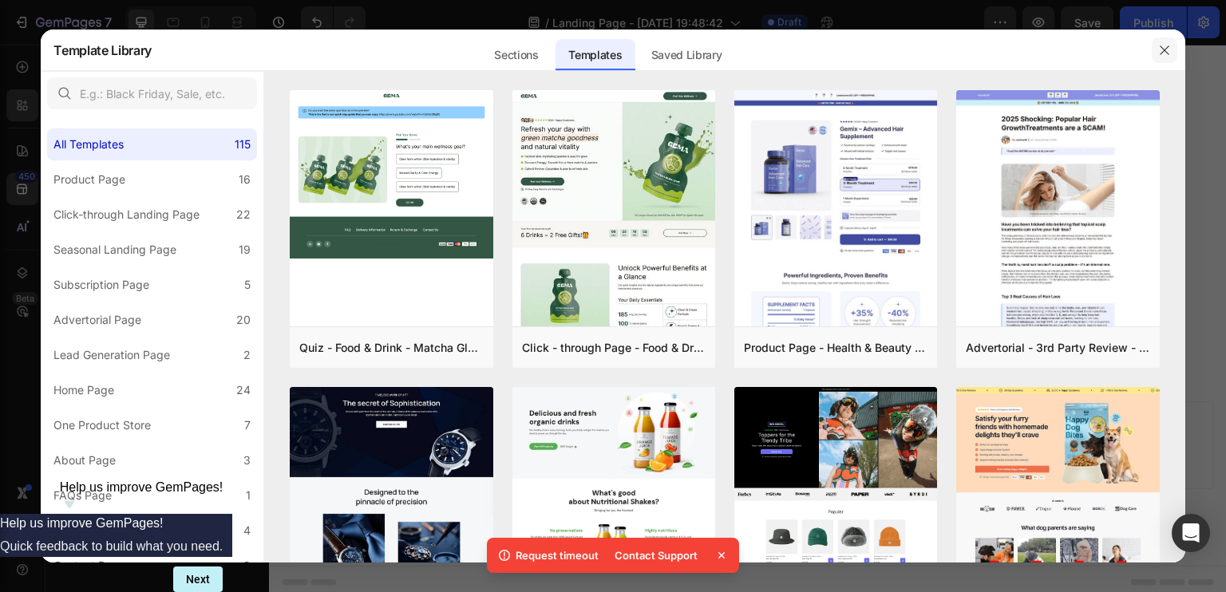
click at [1152, 45] on button "button" at bounding box center [1165, 51] width 26 height 26
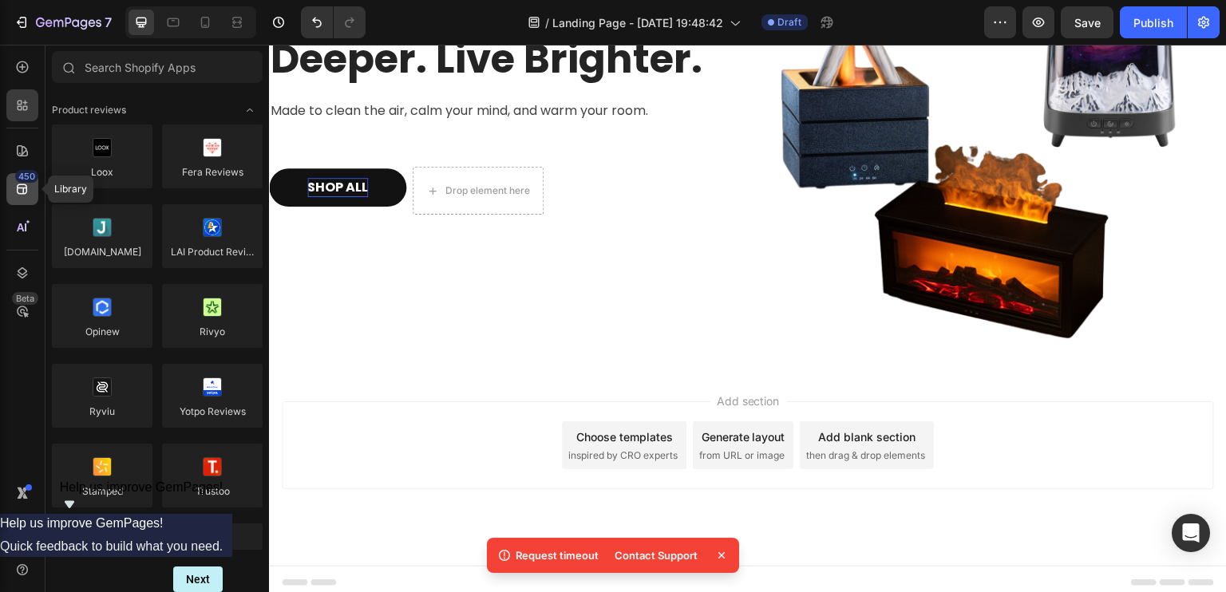
click at [22, 195] on icon at bounding box center [22, 189] width 16 height 16
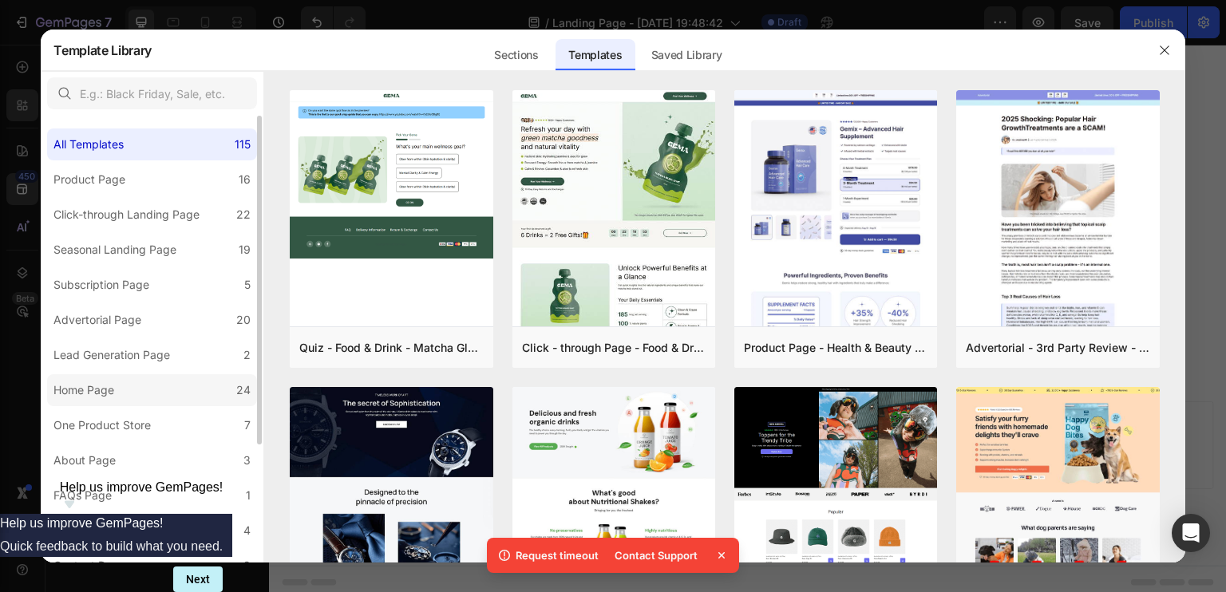
scroll to position [160, 0]
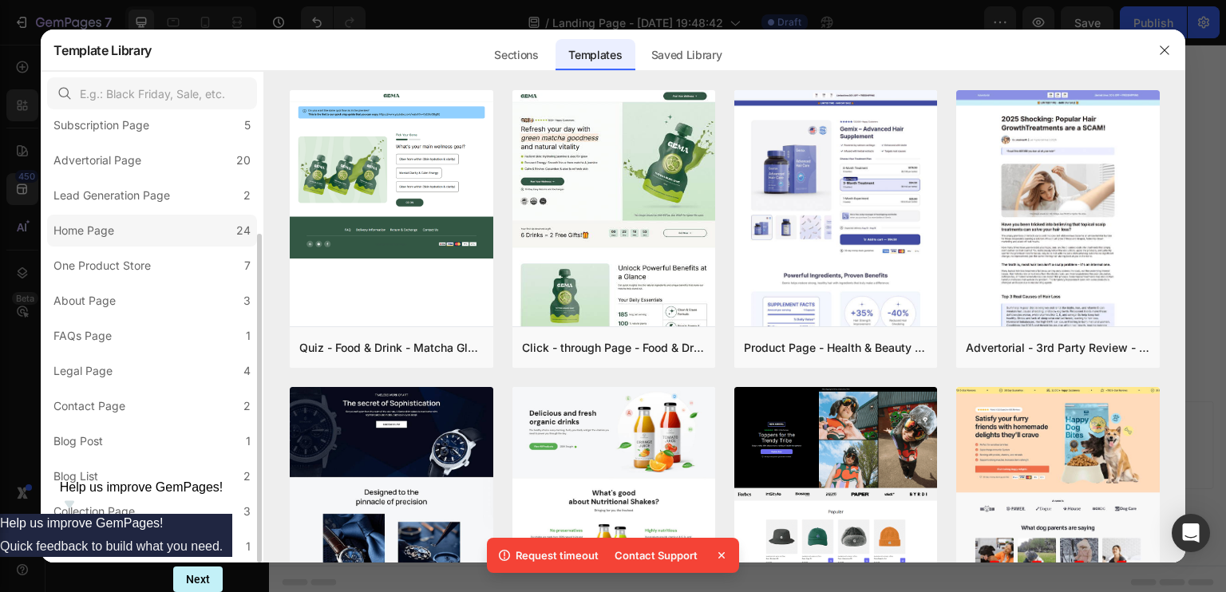
click at [136, 227] on label "Home Page 24" at bounding box center [152, 231] width 210 height 32
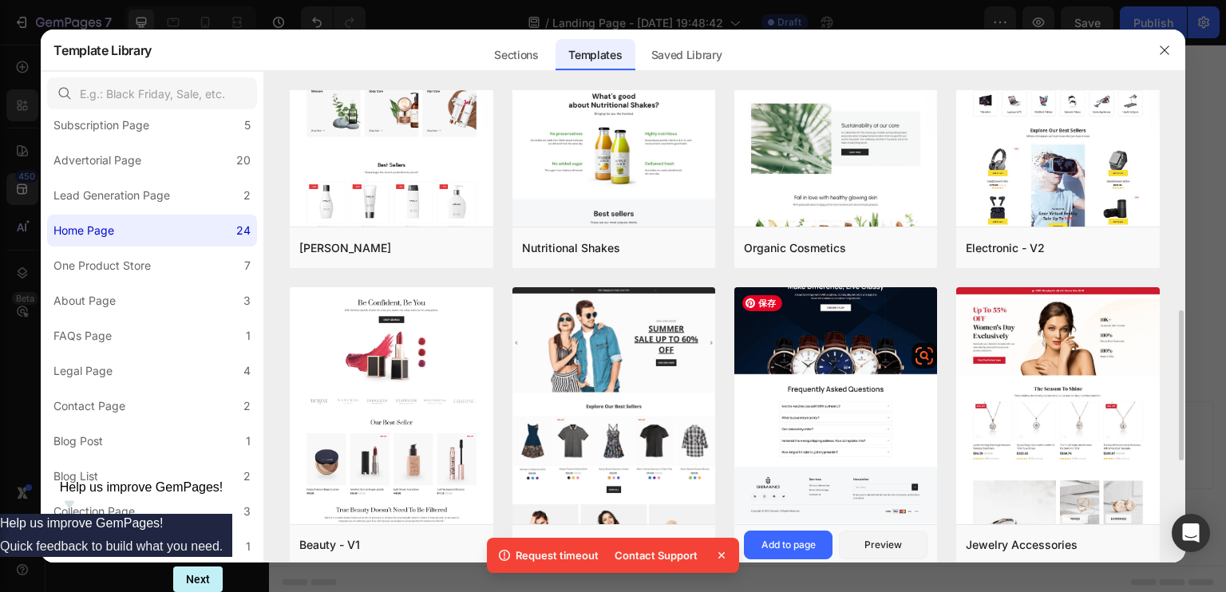
scroll to position [1014, 0]
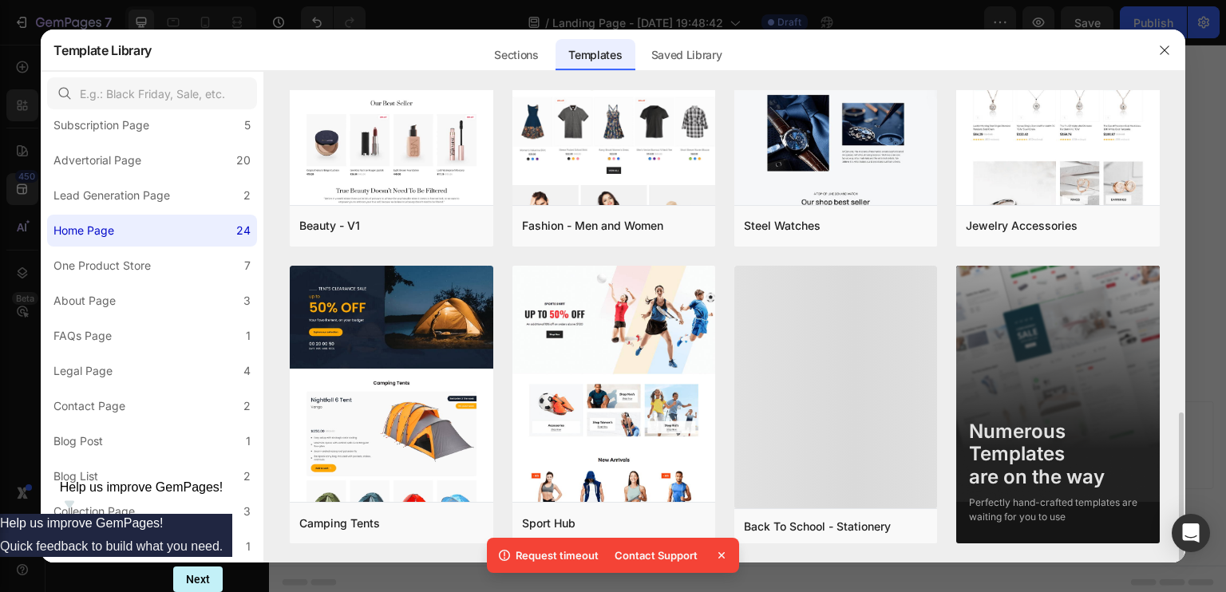
drag, startPoint x: 1074, startPoint y: 516, endPoint x: 964, endPoint y: 424, distance: 143.4
click at [964, 424] on div "Numerous Templates are on the way Perfectly hand-crafted templates are waiting …" at bounding box center [1057, 466] width 203 height 117
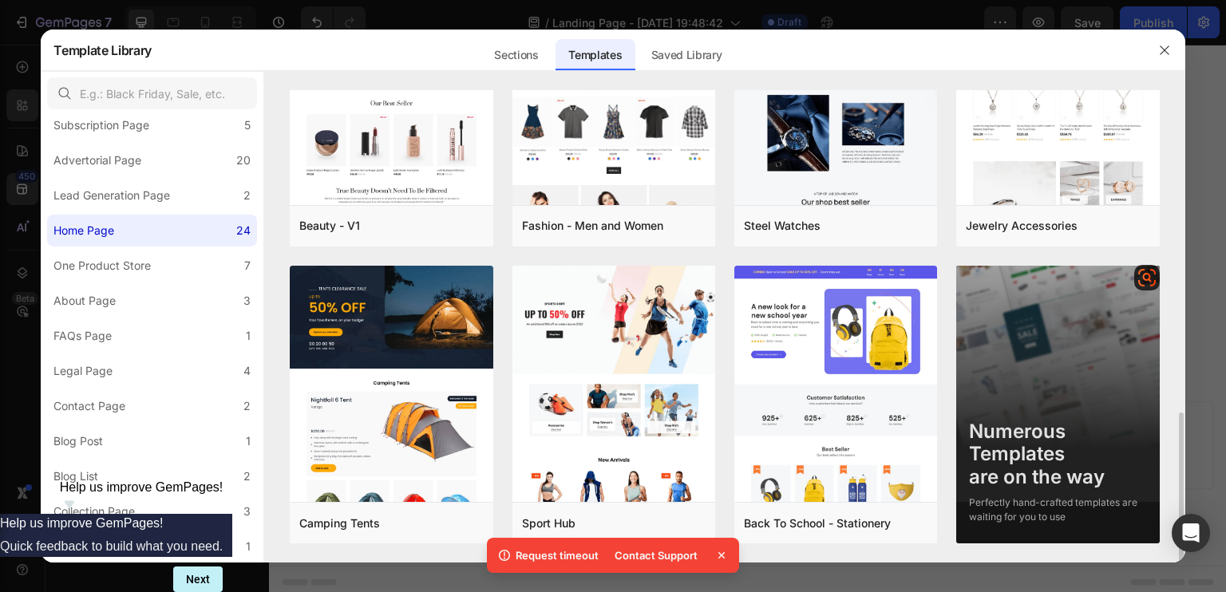
click at [1015, 501] on div "Perfectly hand-crafted templates are waiting for you to use" at bounding box center [1057, 510] width 177 height 29
click at [995, 433] on div "Numerous Templates are on the way" at bounding box center [1057, 455] width 177 height 69
drag, startPoint x: 1168, startPoint y: 45, endPoint x: 797, endPoint y: 140, distance: 382.4
click at [1168, 45] on icon "button" at bounding box center [1164, 50] width 13 height 13
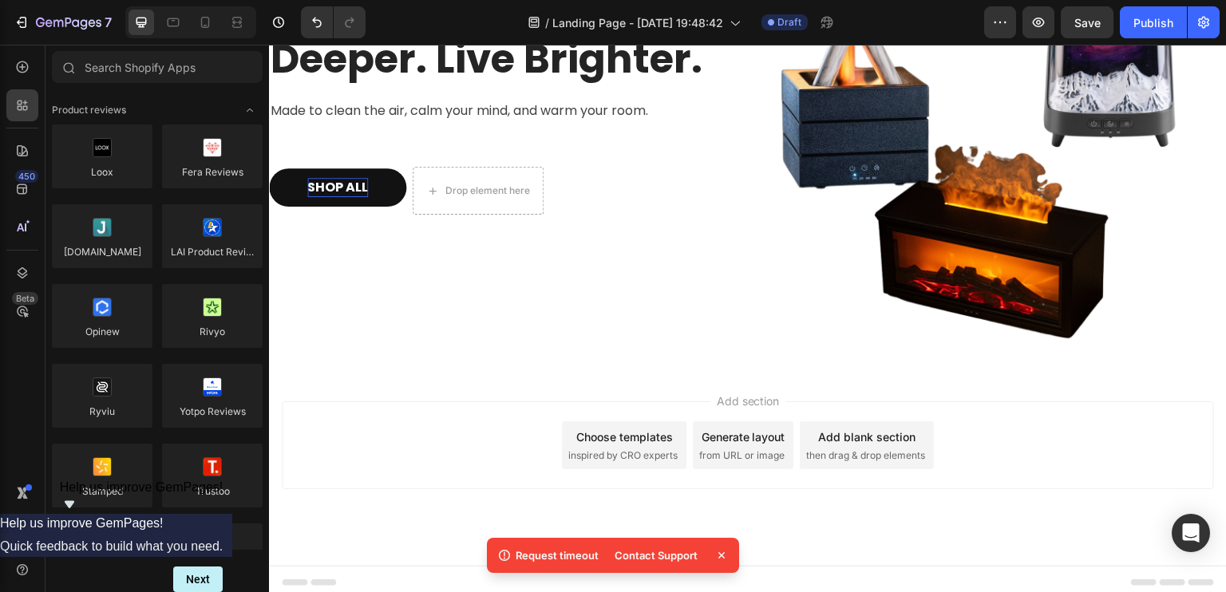
click at [342, 429] on div "Add section Choose templates inspired by CRO experts Generate layout from URL o…" at bounding box center [748, 446] width 932 height 88
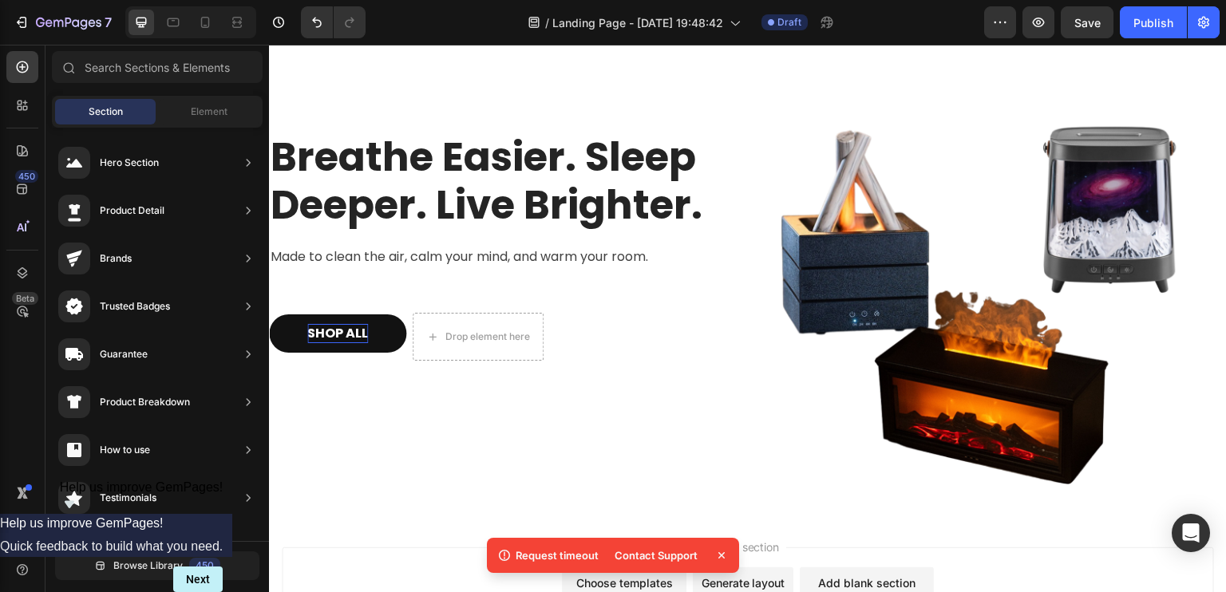
scroll to position [0, 0]
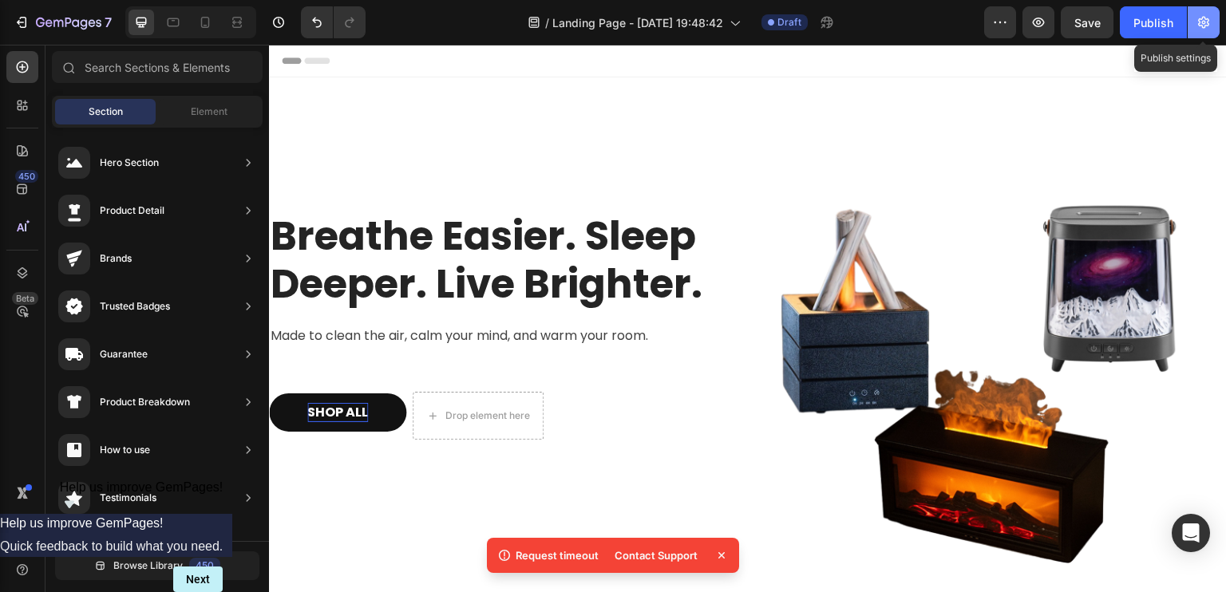
click at [1192, 24] on button "button" at bounding box center [1204, 22] width 32 height 32
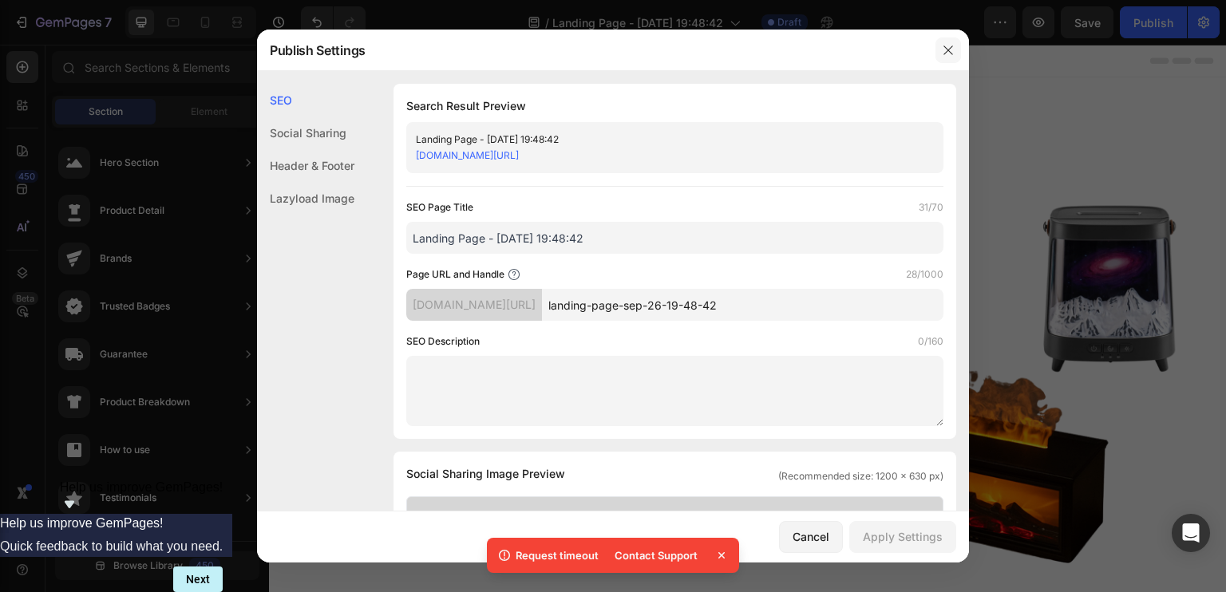
click at [944, 42] on button "button" at bounding box center [949, 51] width 26 height 26
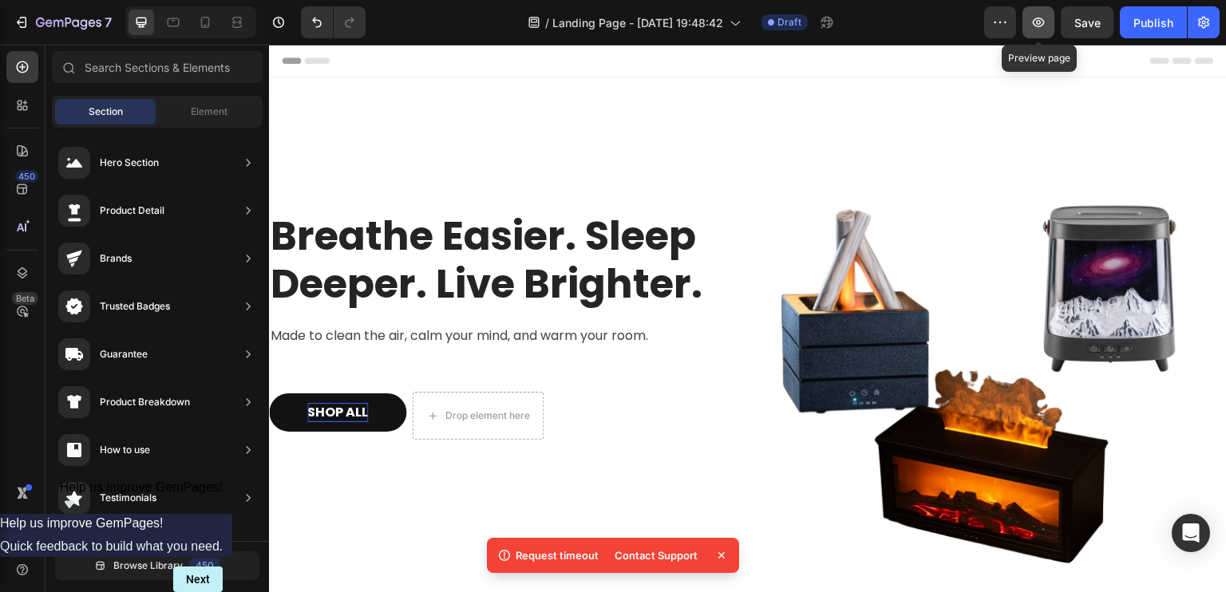
click at [1038, 22] on icon "button" at bounding box center [1038, 22] width 5 height 5
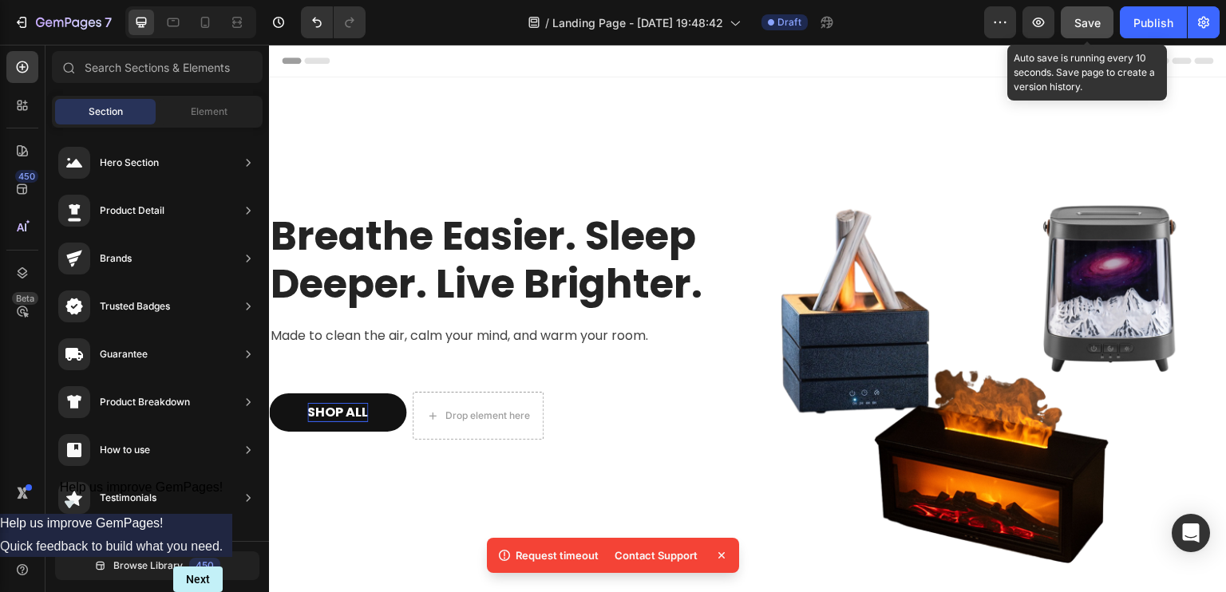
click at [1082, 18] on span "Save" at bounding box center [1087, 23] width 26 height 14
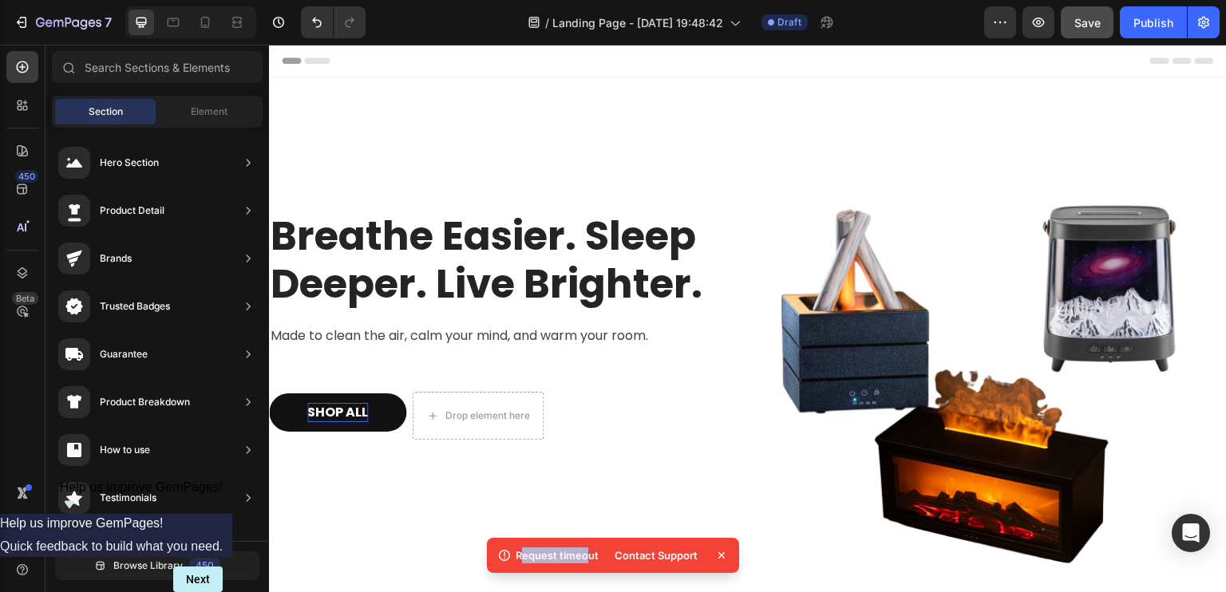
drag, startPoint x: 521, startPoint y: 554, endPoint x: 587, endPoint y: 555, distance: 65.5
click at [587, 555] on p "Request timeout" at bounding box center [557, 556] width 83 height 16
click at [587, 557] on p "Request timeout" at bounding box center [557, 556] width 83 height 16
click at [1034, 22] on icon "button" at bounding box center [1039, 23] width 12 height 10
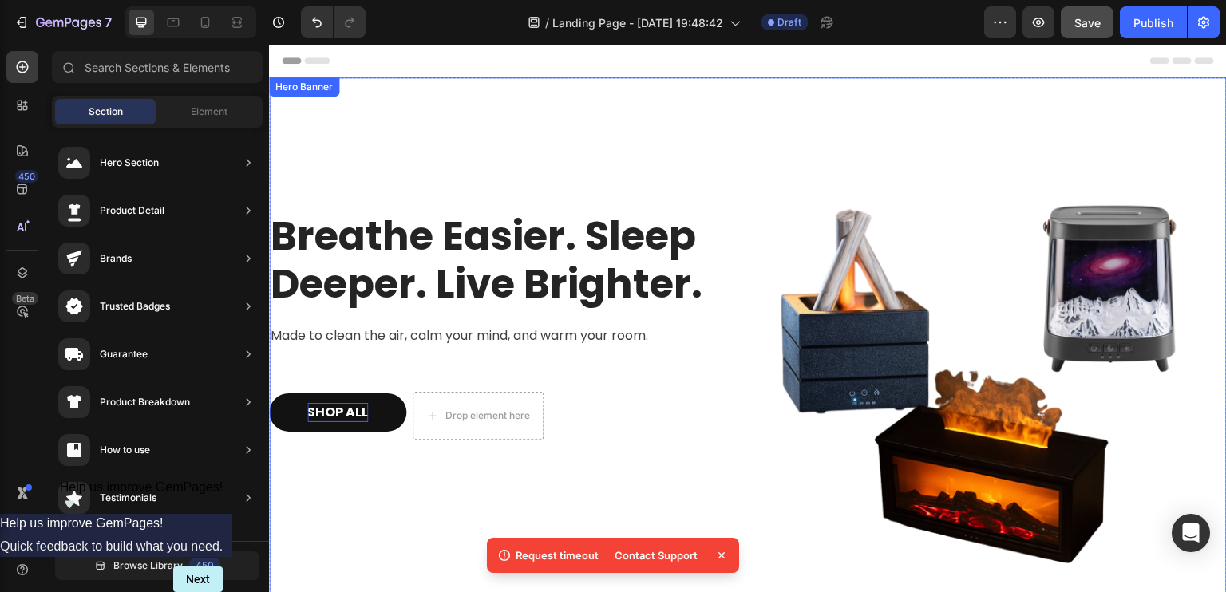
drag, startPoint x: 338, startPoint y: 519, endPoint x: 384, endPoint y: 512, distance: 46.1
click at [338, 519] on div "Breathe Easier. Sleep Deeper. Live Brighter. Heading Made to clean the air, cal…" at bounding box center [502, 336] width 466 height 466
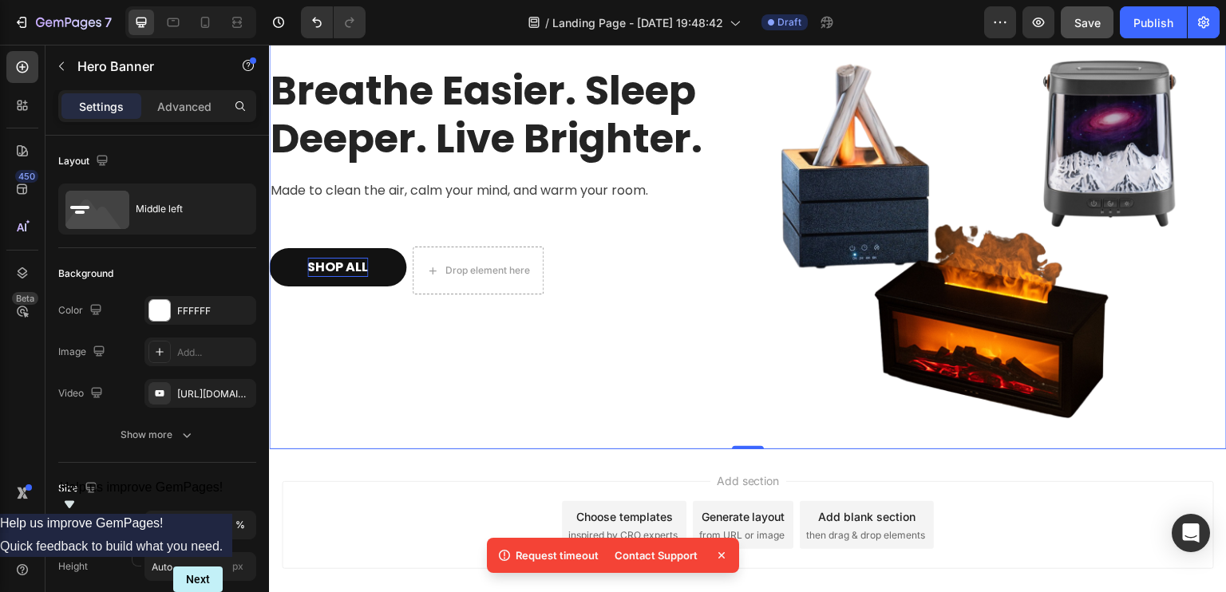
scroll to position [225, 0]
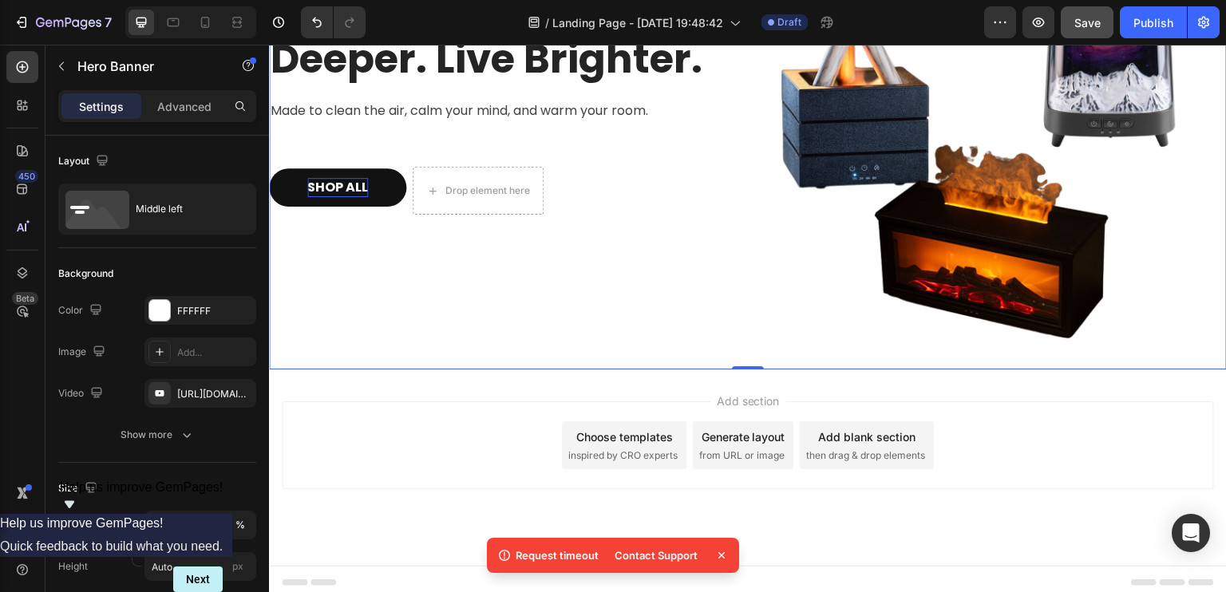
click at [702, 389] on div "Add section Choose templates inspired by CRO experts Generate layout from URL o…" at bounding box center [748, 468] width 958 height 196
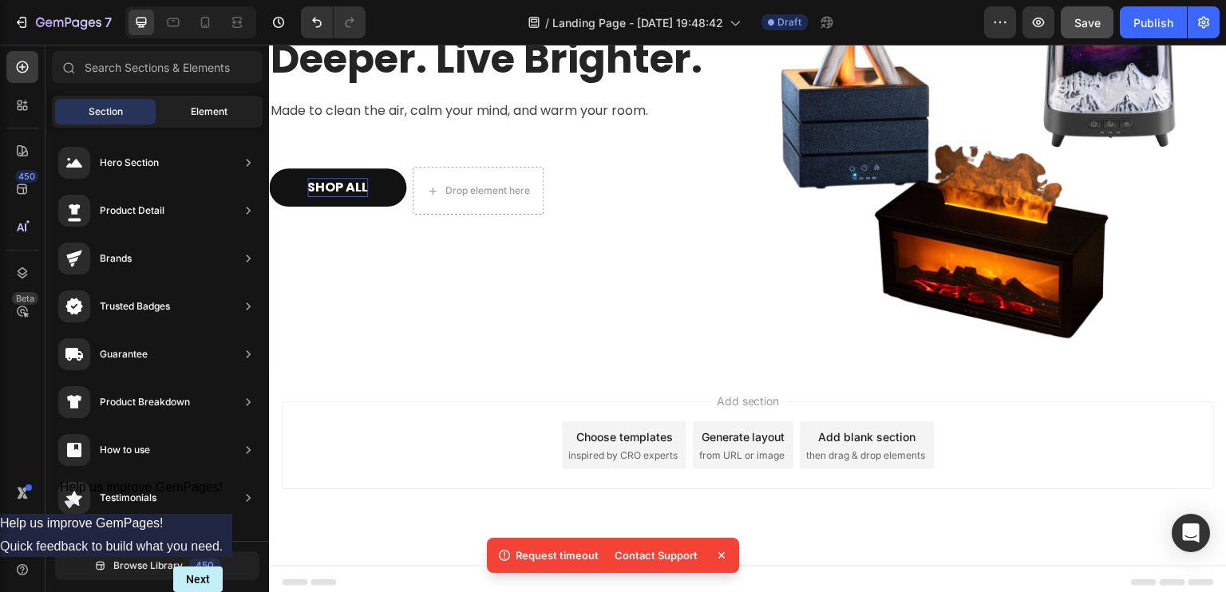
click at [192, 108] on span "Element" at bounding box center [209, 112] width 37 height 14
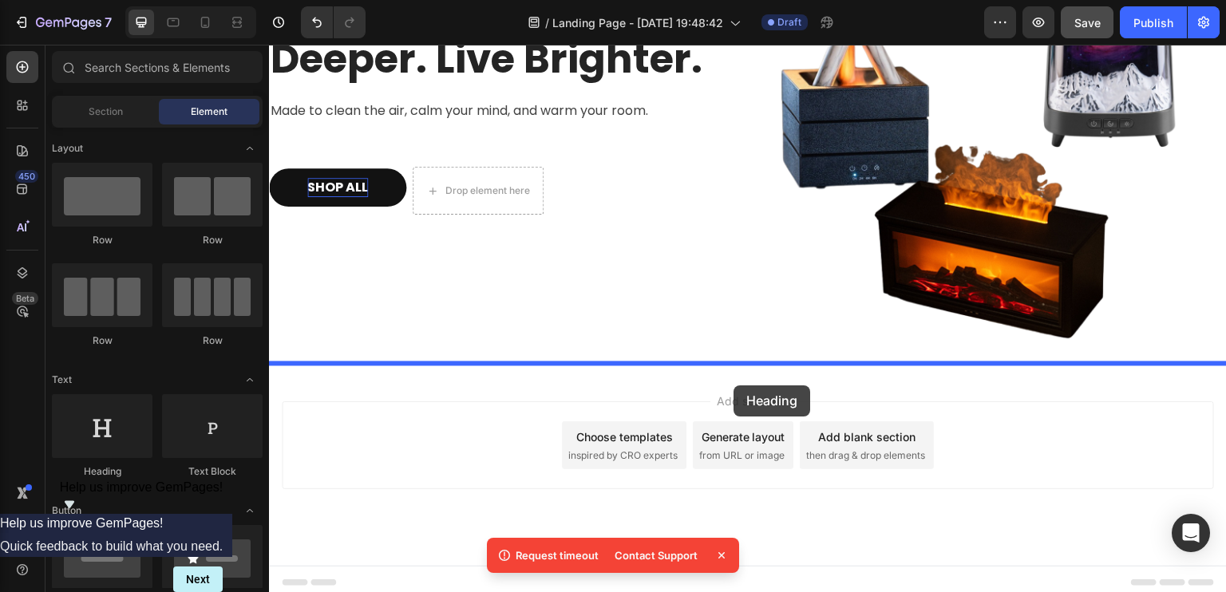
drag, startPoint x: 373, startPoint y: 467, endPoint x: 734, endPoint y: 383, distance: 371.2
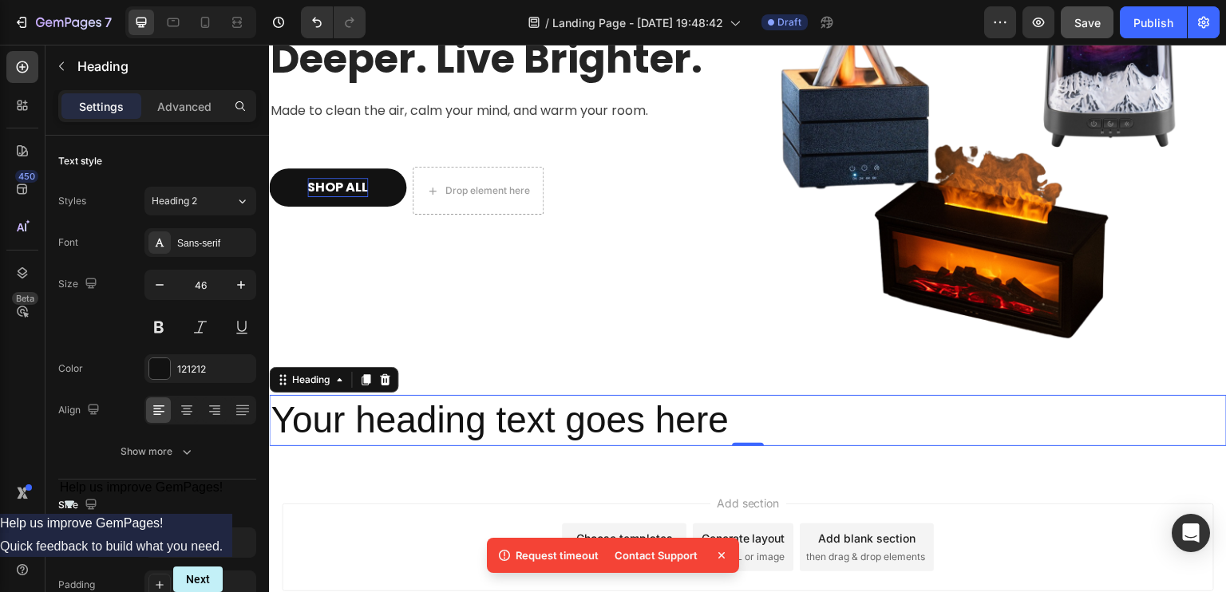
click at [387, 421] on h2 "Your heading text goes here" at bounding box center [748, 420] width 958 height 51
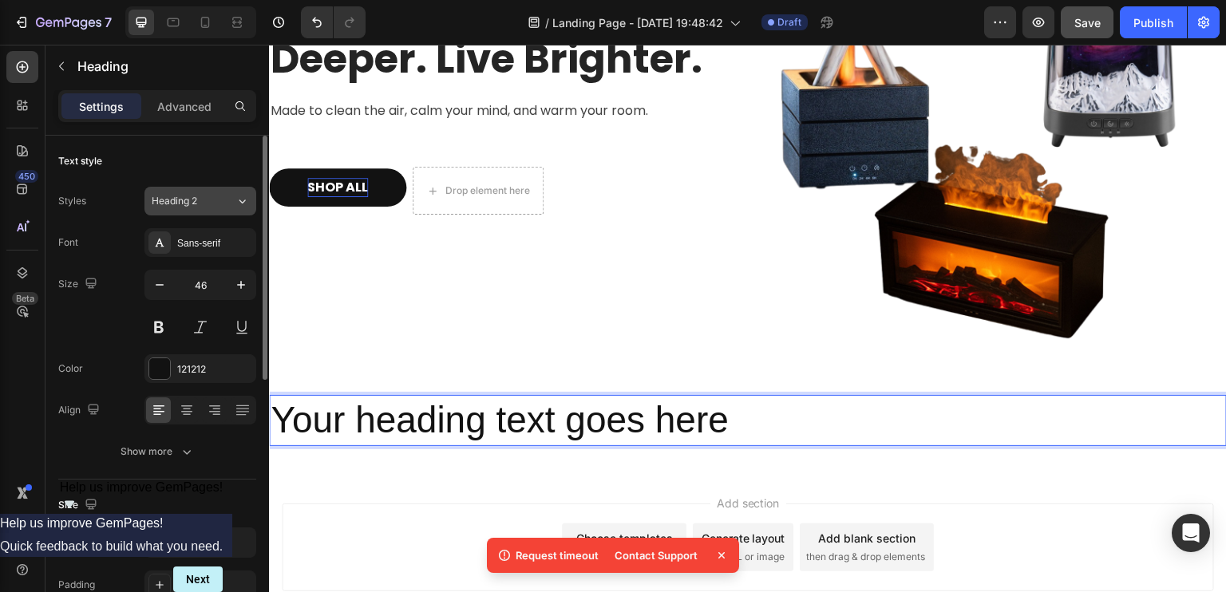
click at [204, 202] on div "Heading 2" at bounding box center [184, 201] width 65 height 14
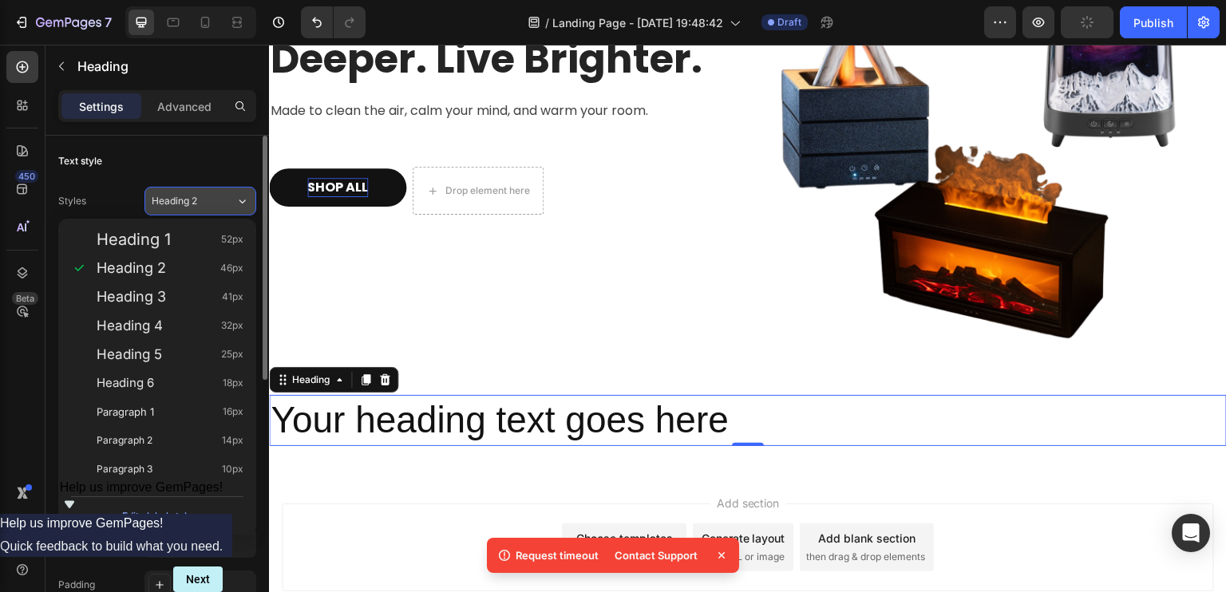
click at [205, 200] on div "Heading 2" at bounding box center [184, 201] width 65 height 14
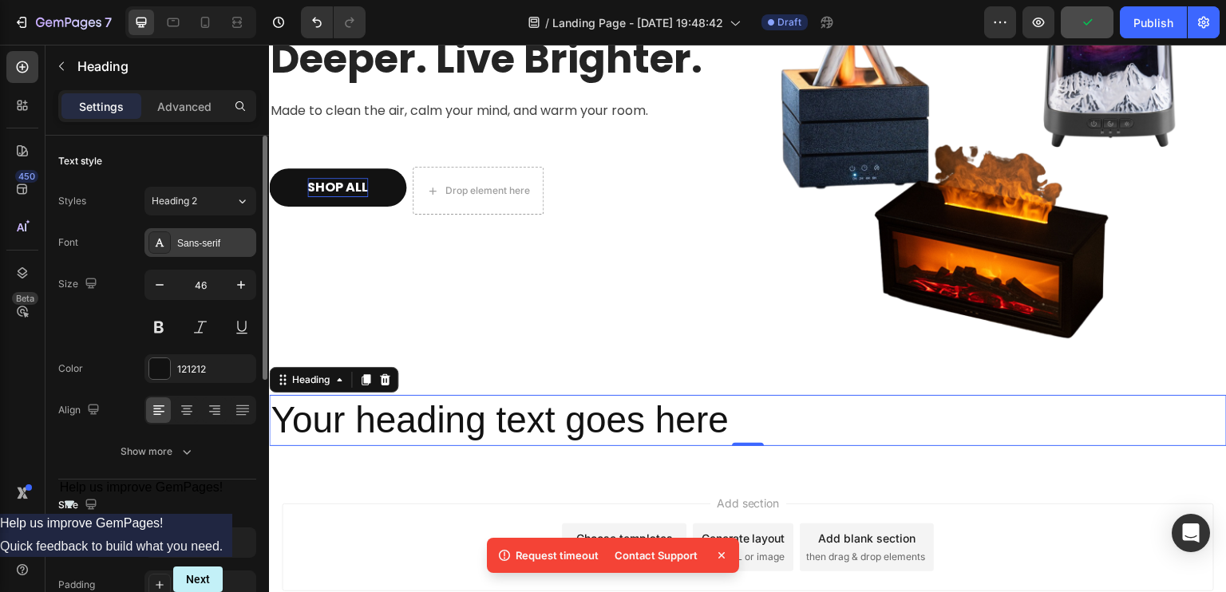
click at [192, 246] on div "Sans-serif" at bounding box center [214, 243] width 75 height 14
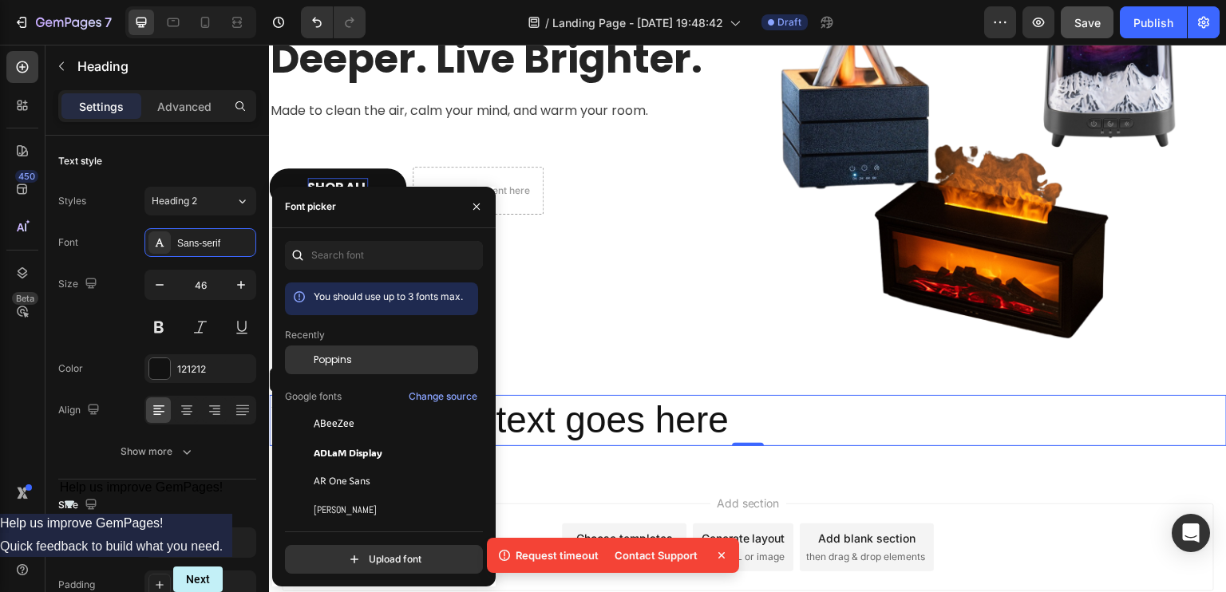
click at [358, 358] on div "Poppins" at bounding box center [394, 360] width 161 height 14
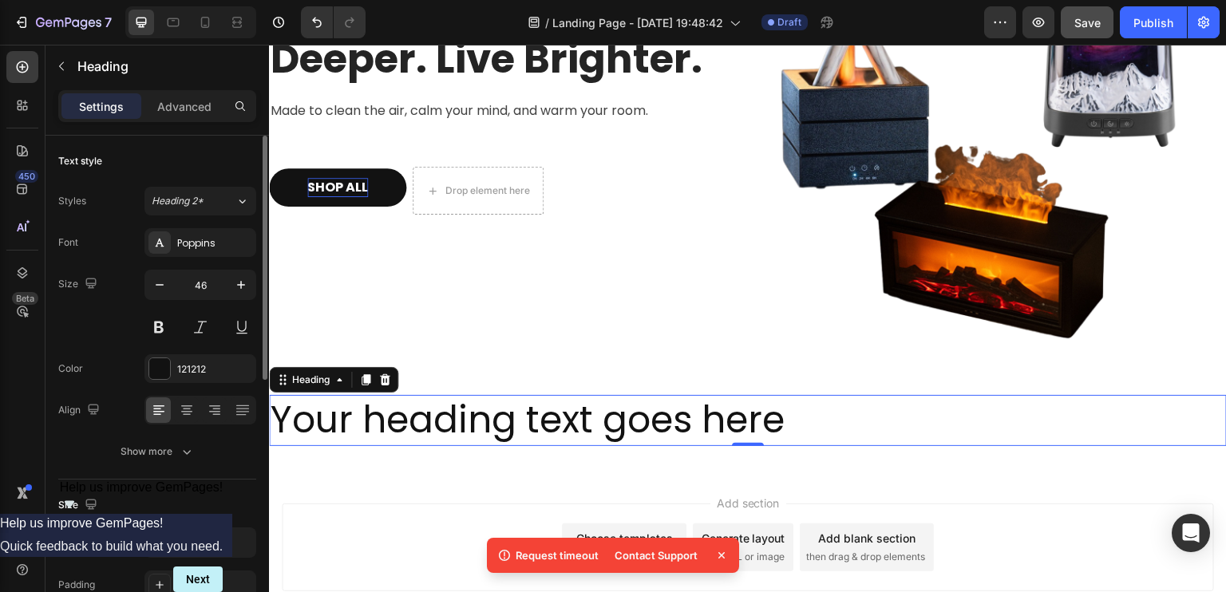
click at [105, 357] on div "Color 121212" at bounding box center [157, 368] width 198 height 29
click at [160, 290] on icon "button" at bounding box center [160, 285] width 16 height 16
type input "45"
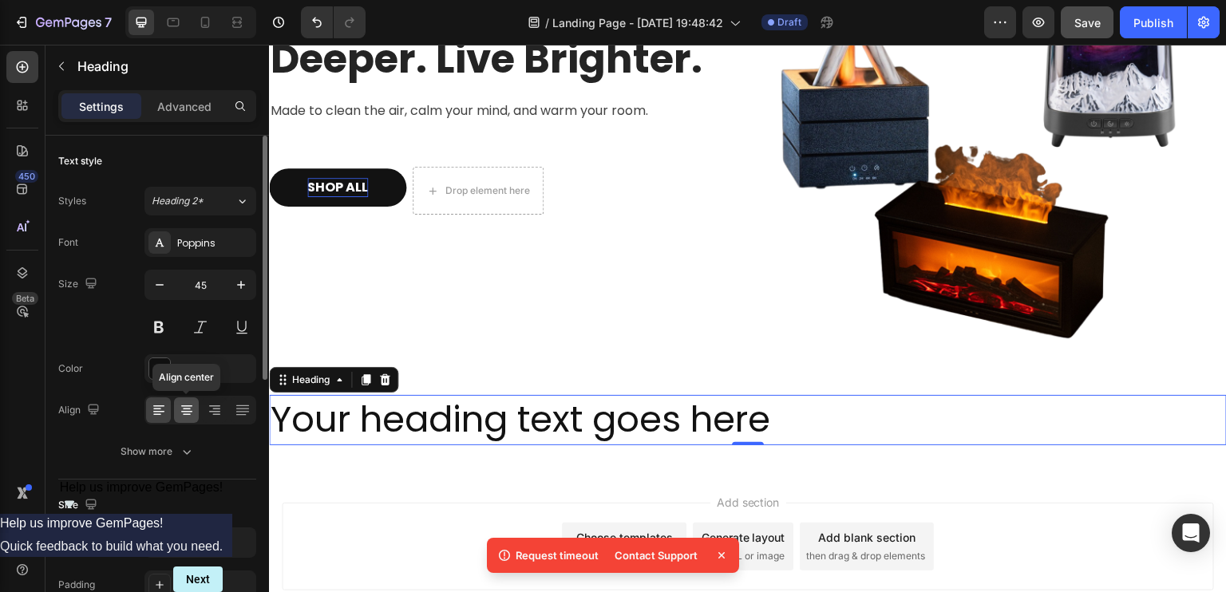
click at [187, 409] on icon at bounding box center [187, 410] width 16 height 16
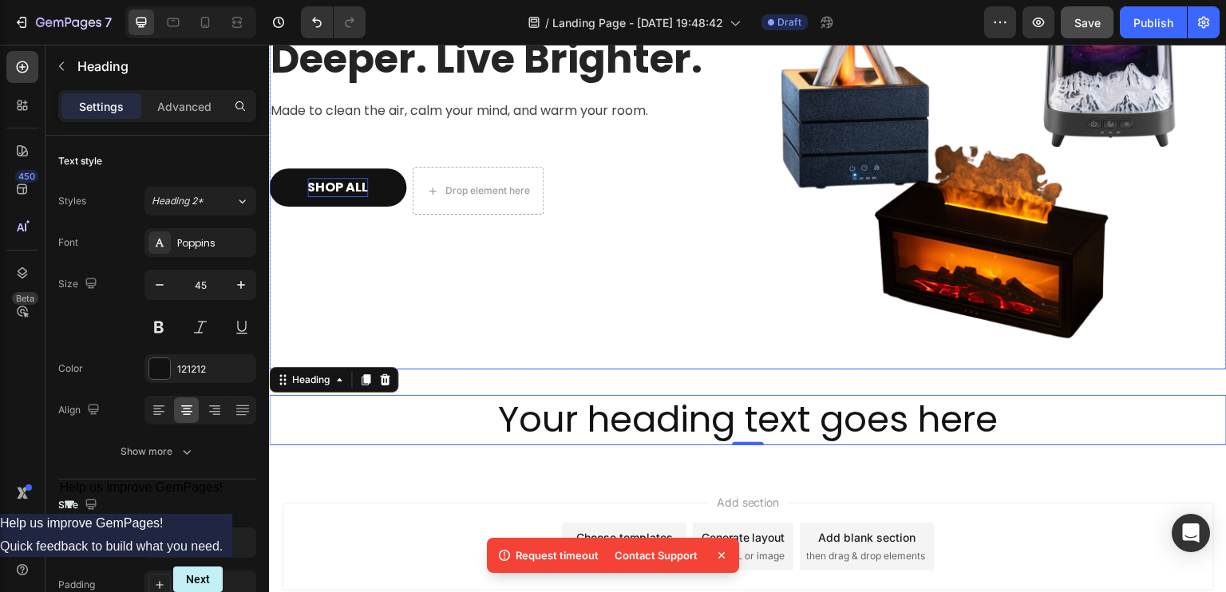
click at [318, 306] on div "Breathe Easier. Sleep Deeper. Live Brighter. Heading Made to clean the air, cal…" at bounding box center [502, 111] width 466 height 466
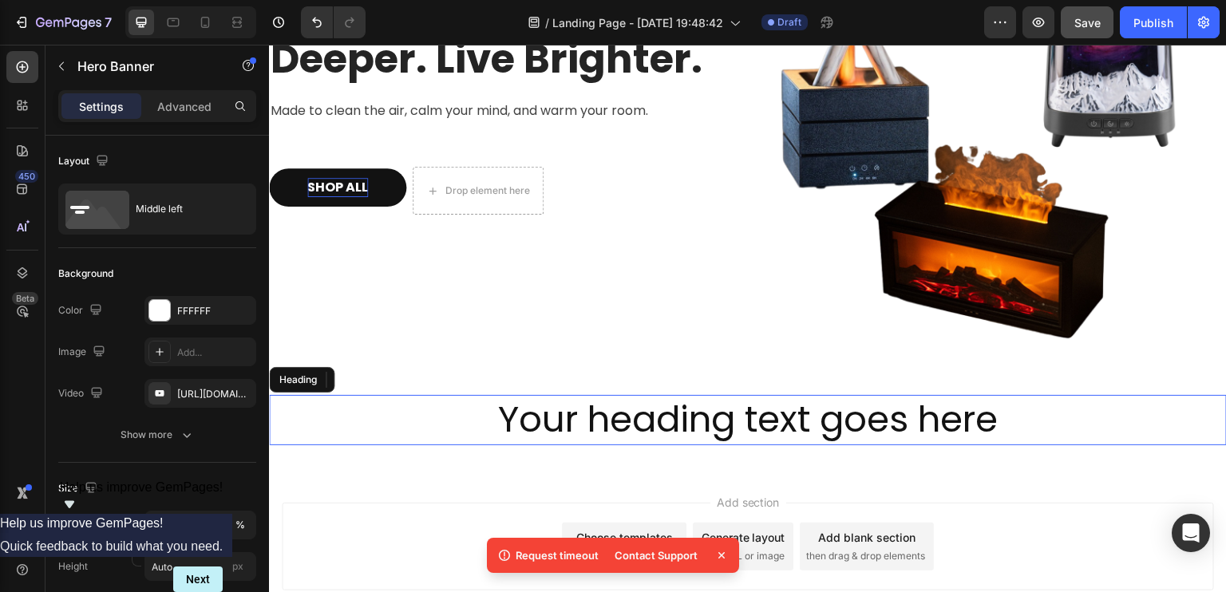
click at [631, 402] on p "Your heading text goes here" at bounding box center [748, 420] width 955 height 47
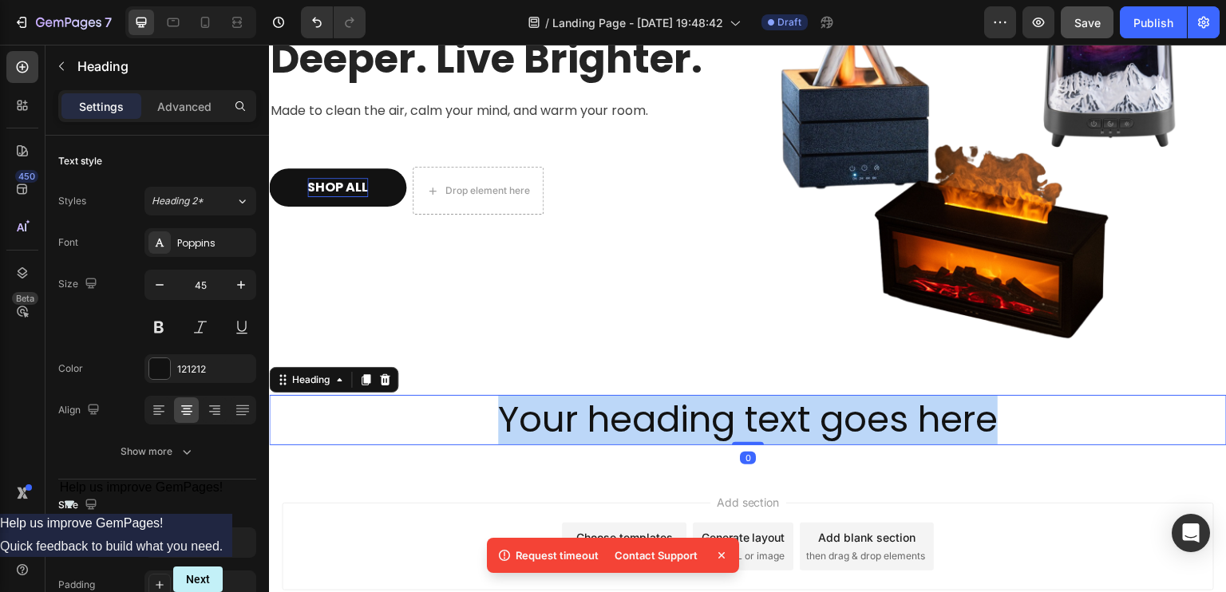
click at [631, 402] on p "Your heading text goes here" at bounding box center [748, 420] width 955 height 47
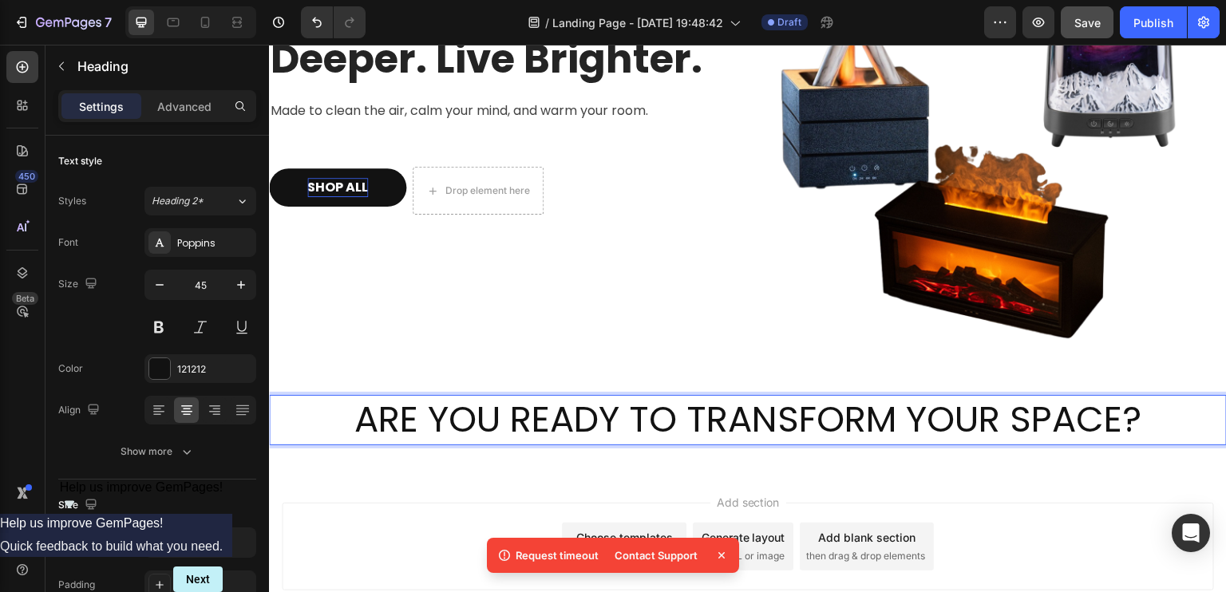
click at [556, 414] on p "ARE YOU READY TO TRANSFORM YOUR SPACE?" at bounding box center [748, 420] width 955 height 47
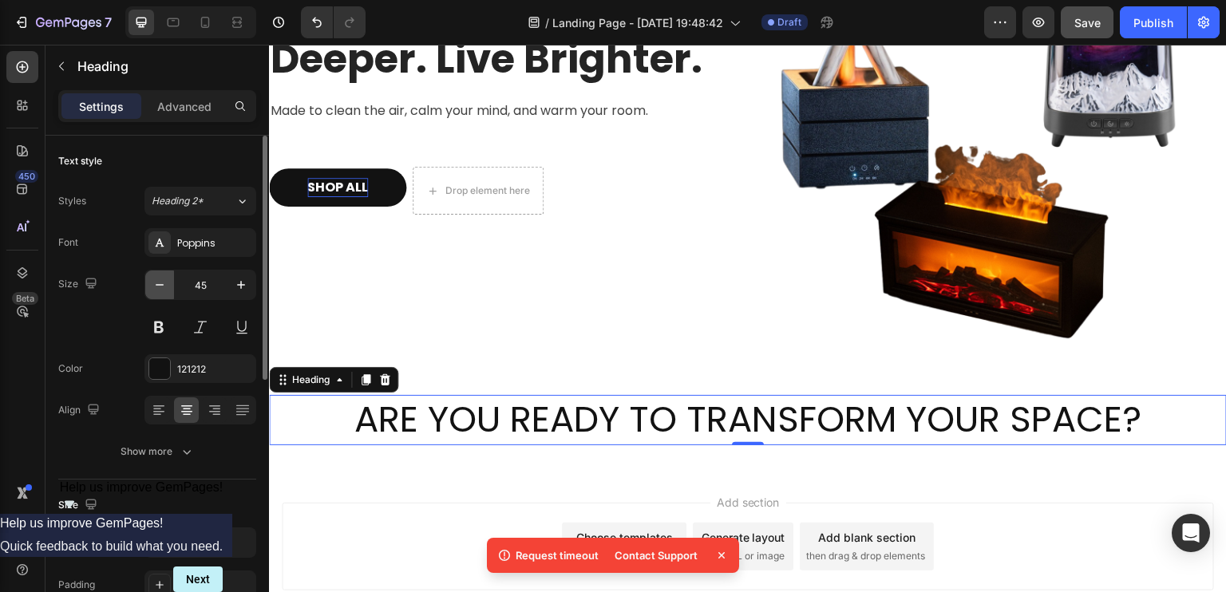
click at [163, 293] on button "button" at bounding box center [159, 285] width 29 height 29
type input "42"
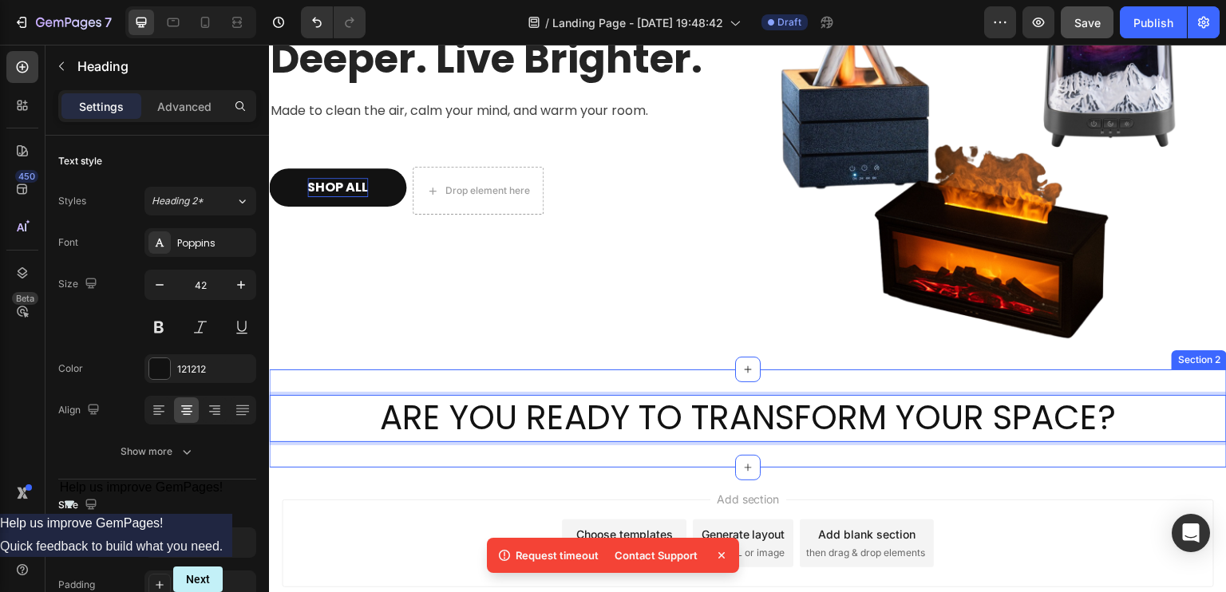
click at [366, 469] on div "Add section Choose templates inspired by CRO experts Generate layout from URL o…" at bounding box center [748, 566] width 958 height 196
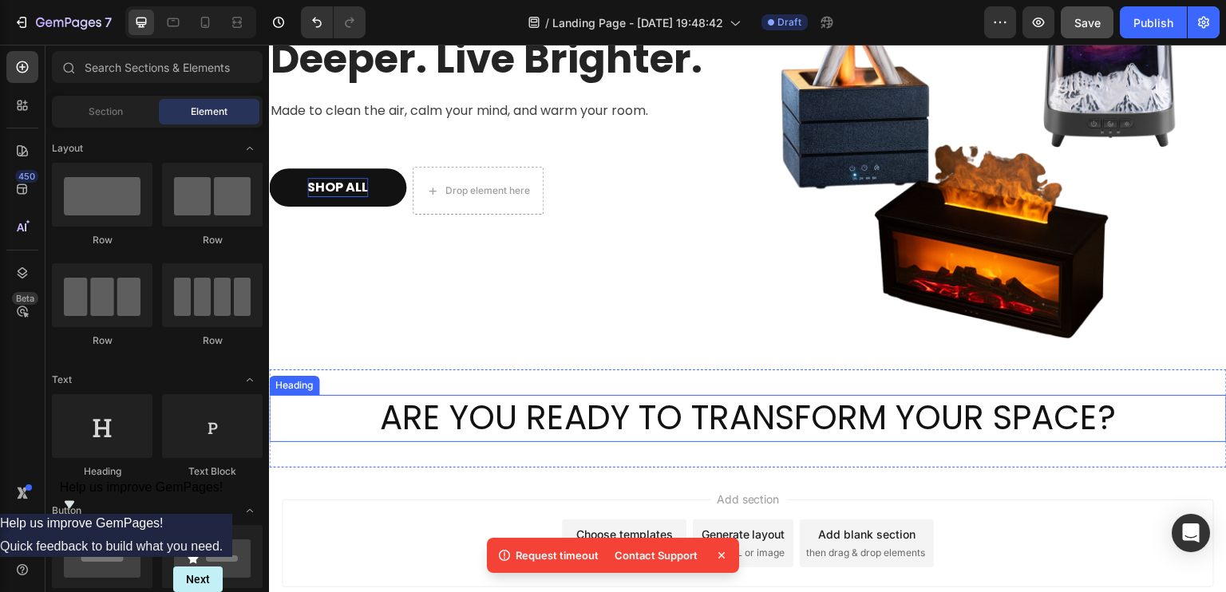
click at [365, 405] on p "ARE YOU READY TO TRANSFORM YOUR SPACE?" at bounding box center [748, 419] width 955 height 44
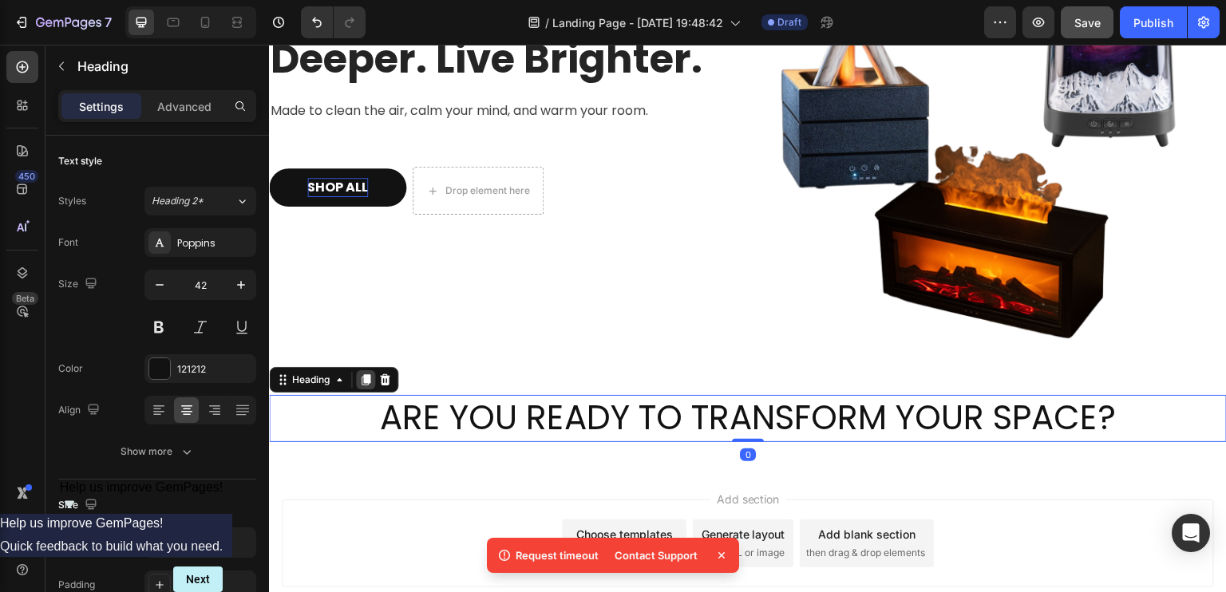
click at [370, 375] on icon at bounding box center [365, 380] width 13 height 13
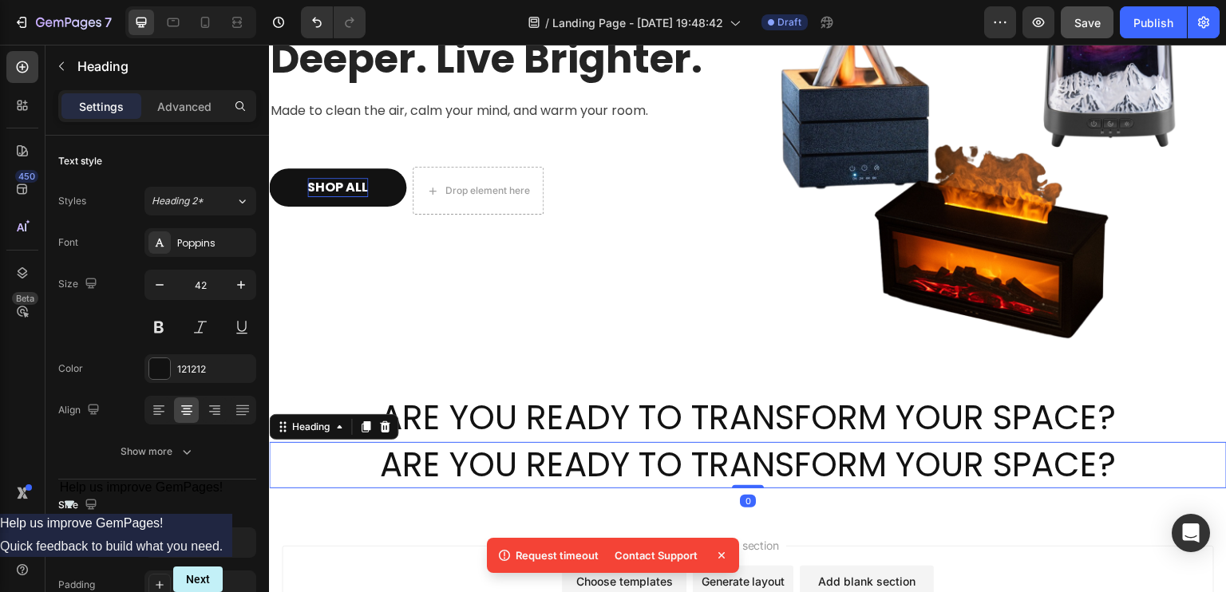
click at [547, 463] on h2 "ARE YOU READY TO TRANSFORM YOUR SPACE?" at bounding box center [748, 465] width 958 height 47
click at [374, 457] on p "ARE YOU READY TO TRANSFORM YOUR SPACE?" at bounding box center [748, 466] width 955 height 44
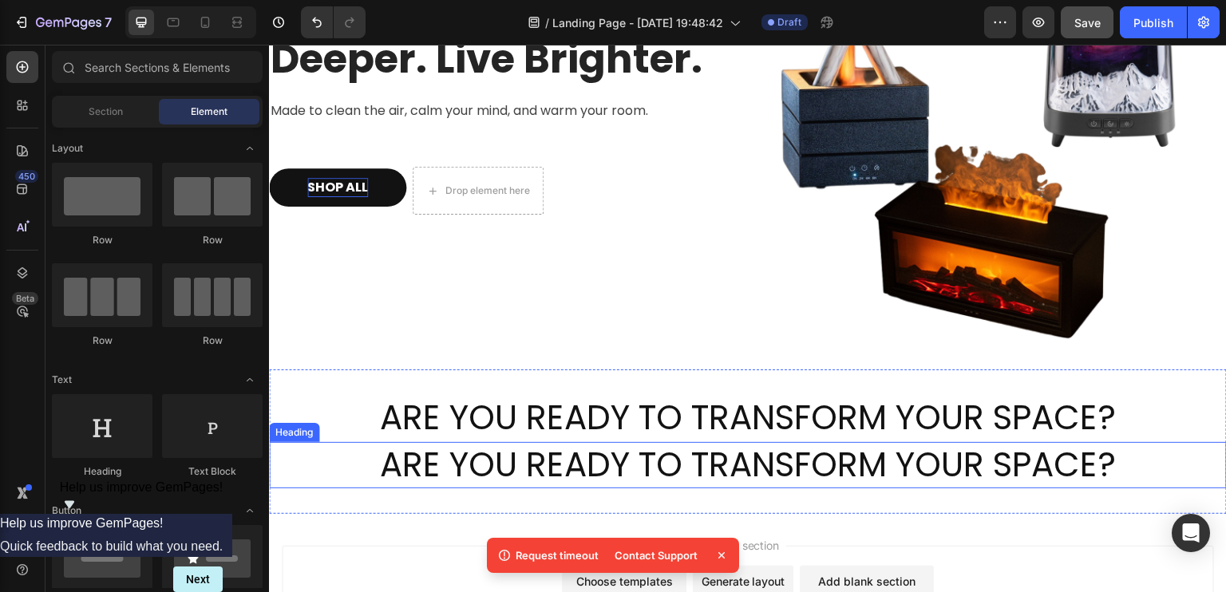
click at [358, 476] on p "ARE YOU READY TO TRANSFORM YOUR SPACE?" at bounding box center [748, 466] width 955 height 44
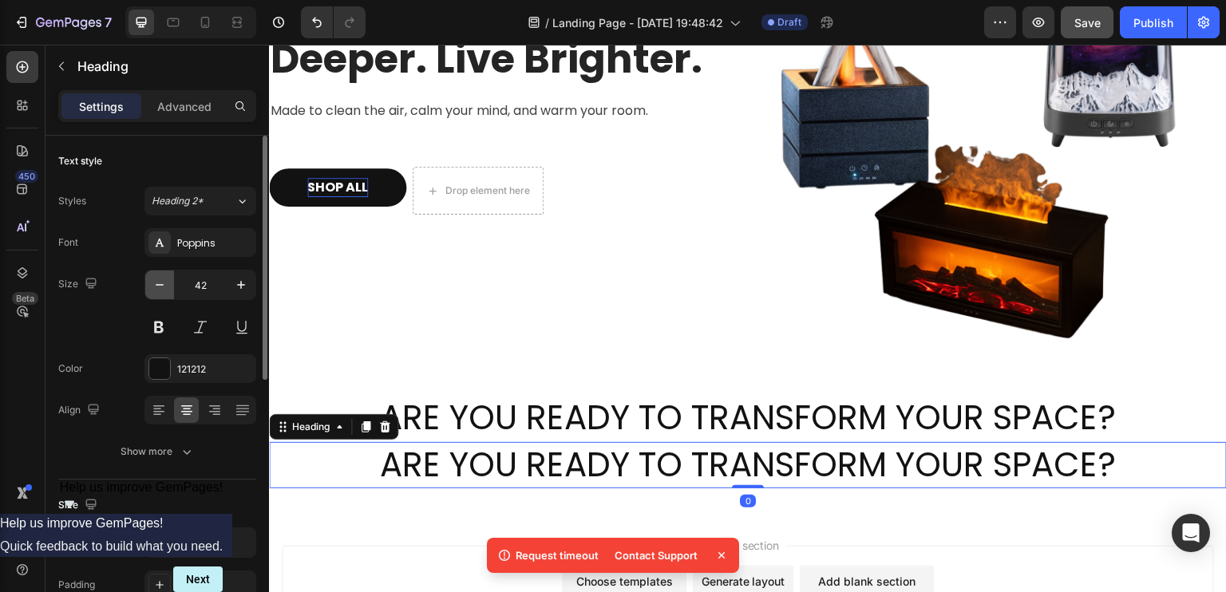
click at [164, 287] on icon "button" at bounding box center [160, 285] width 16 height 16
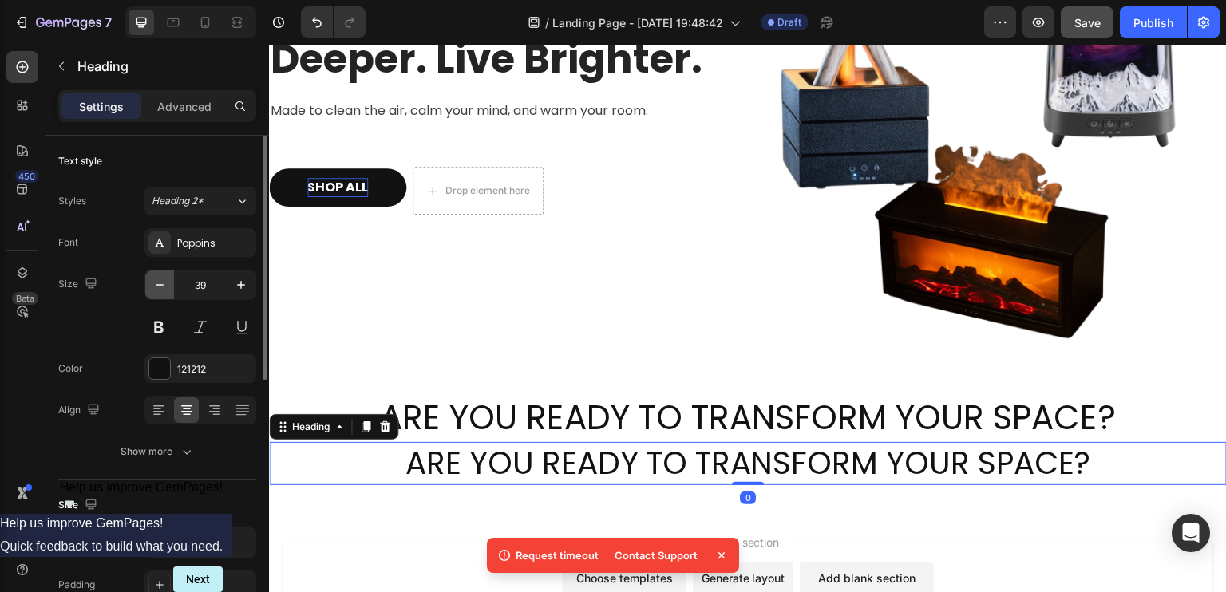
click at [164, 287] on icon "button" at bounding box center [160, 285] width 16 height 16
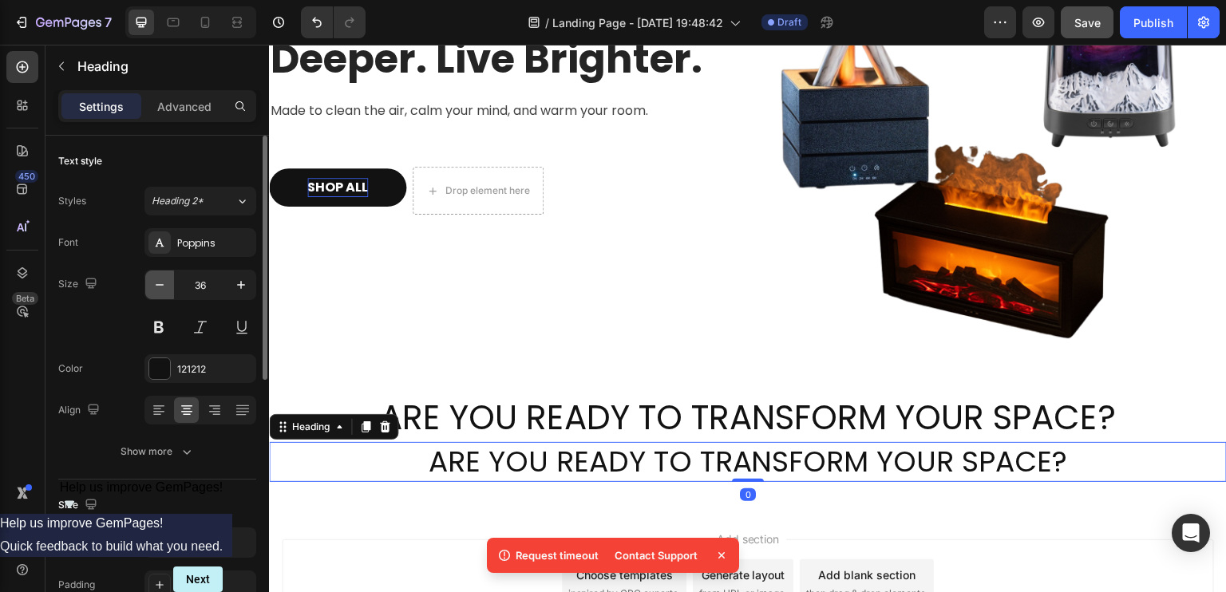
type input "35"
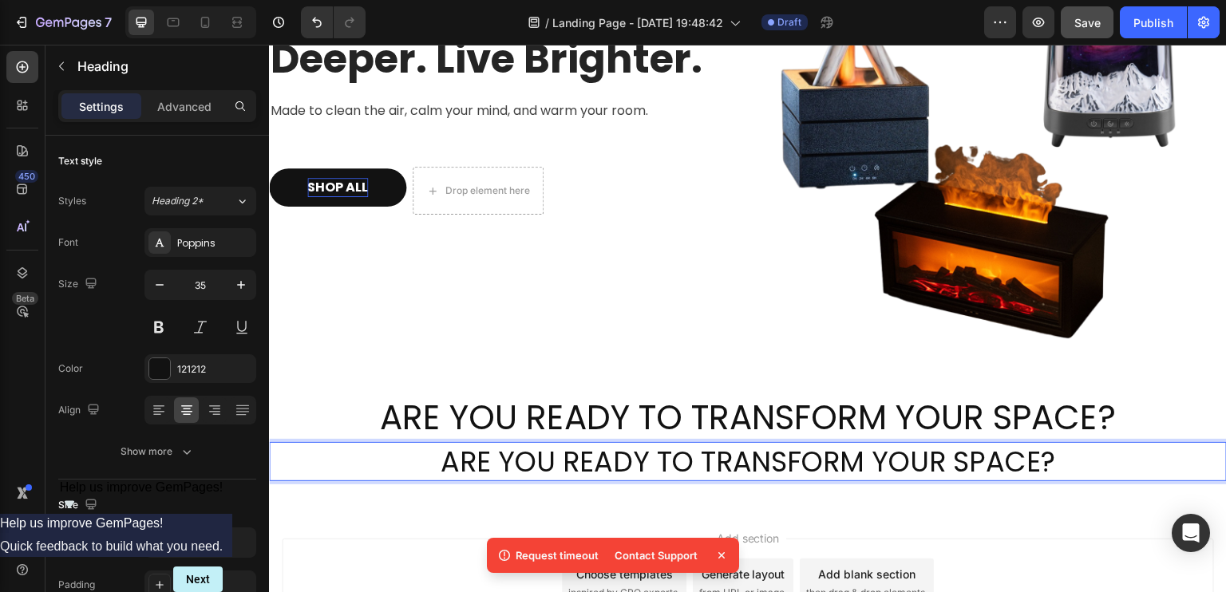
click at [556, 445] on p "ARE YOU READY TO TRANSFORM YOUR SPACE?" at bounding box center [748, 462] width 955 height 37
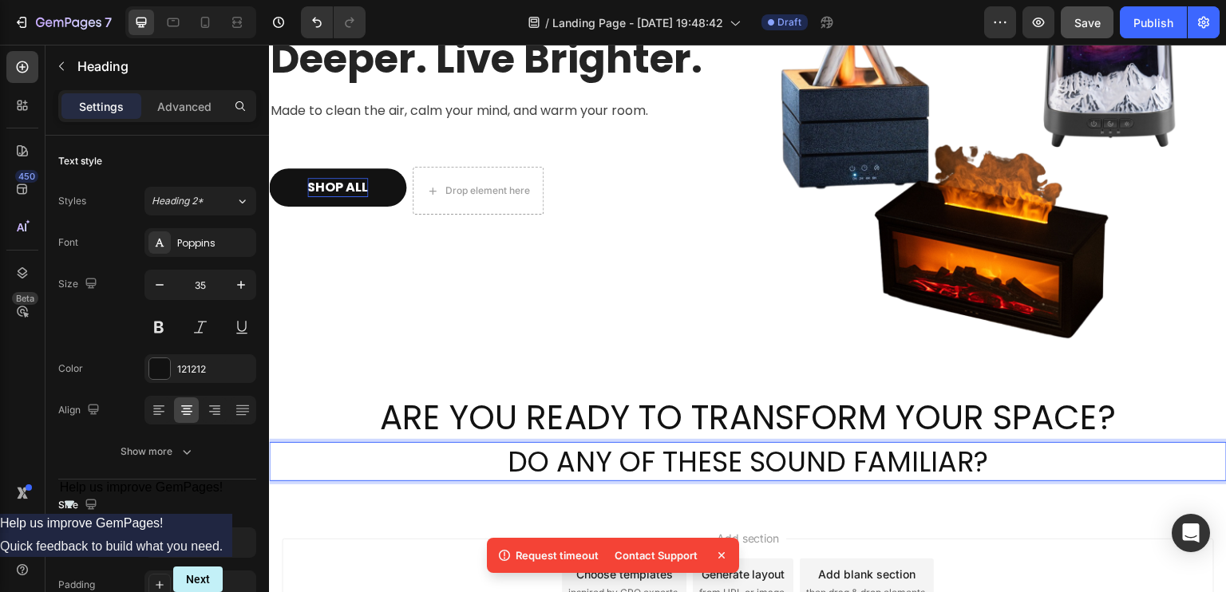
click at [572, 450] on p "DO ANY OF THESE SOUND FAMILIAR?" at bounding box center [748, 462] width 955 height 37
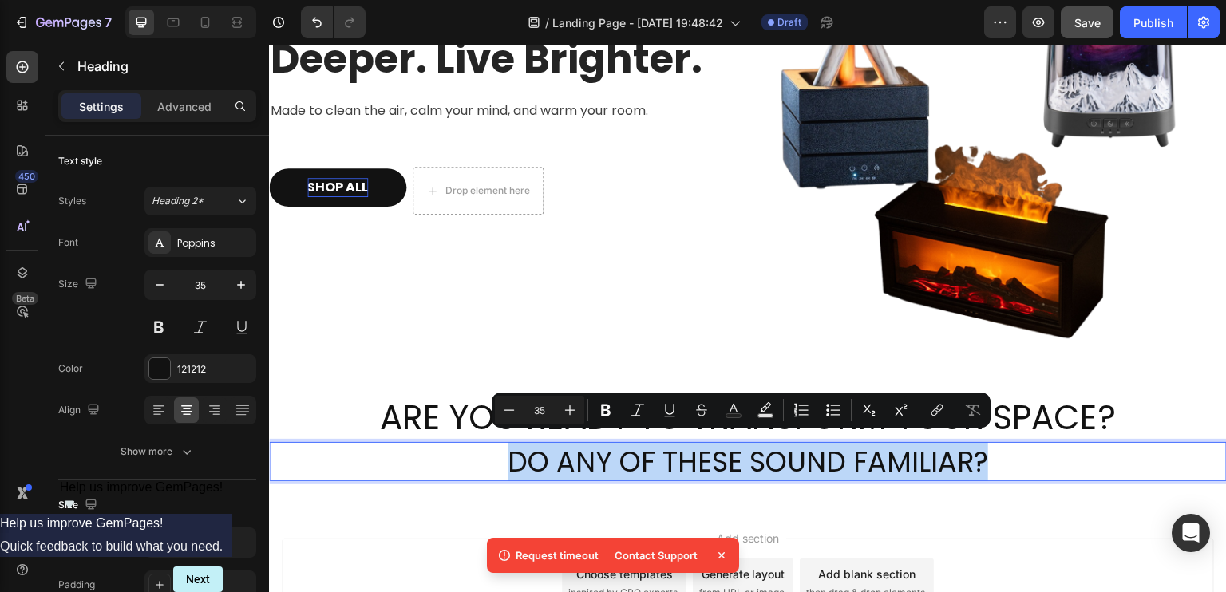
drag, startPoint x: 499, startPoint y: 448, endPoint x: 991, endPoint y: 440, distance: 492.6
click at [991, 444] on p "DO ANY OF THESE SOUND FAMILIAR?" at bounding box center [748, 462] width 955 height 37
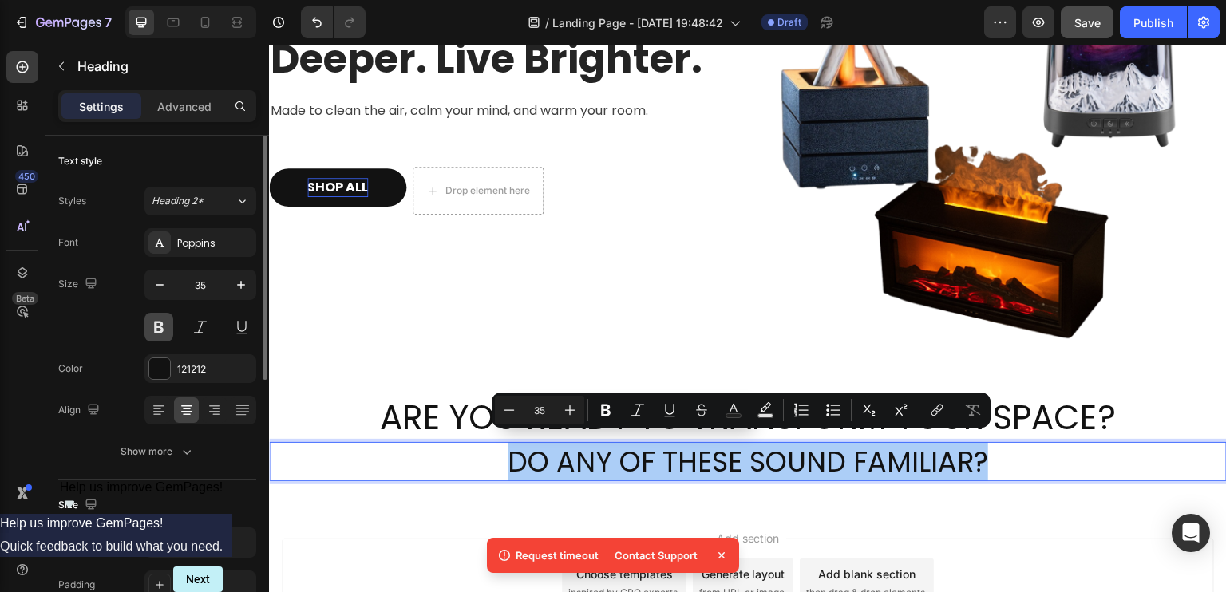
click at [166, 327] on button at bounding box center [158, 327] width 29 height 29
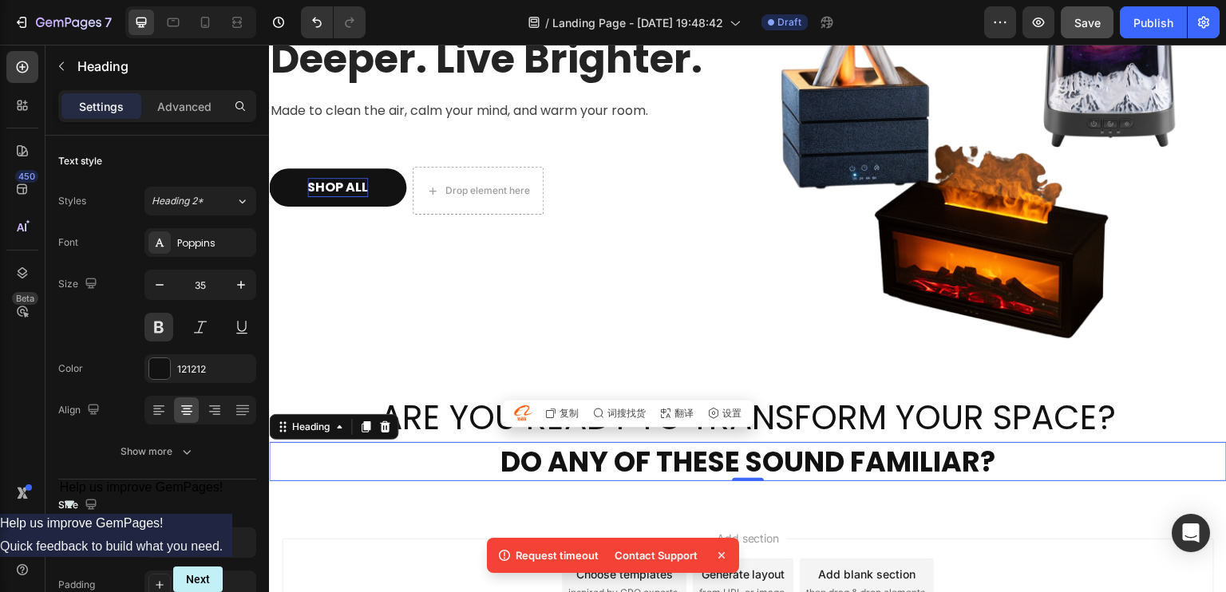
click at [500, 493] on div "ARE YOU READY TO TRANSFORM YOUR SPACE? Heading DO ANY OF THESE SOUND FAMILIAR? …" at bounding box center [748, 438] width 958 height 137
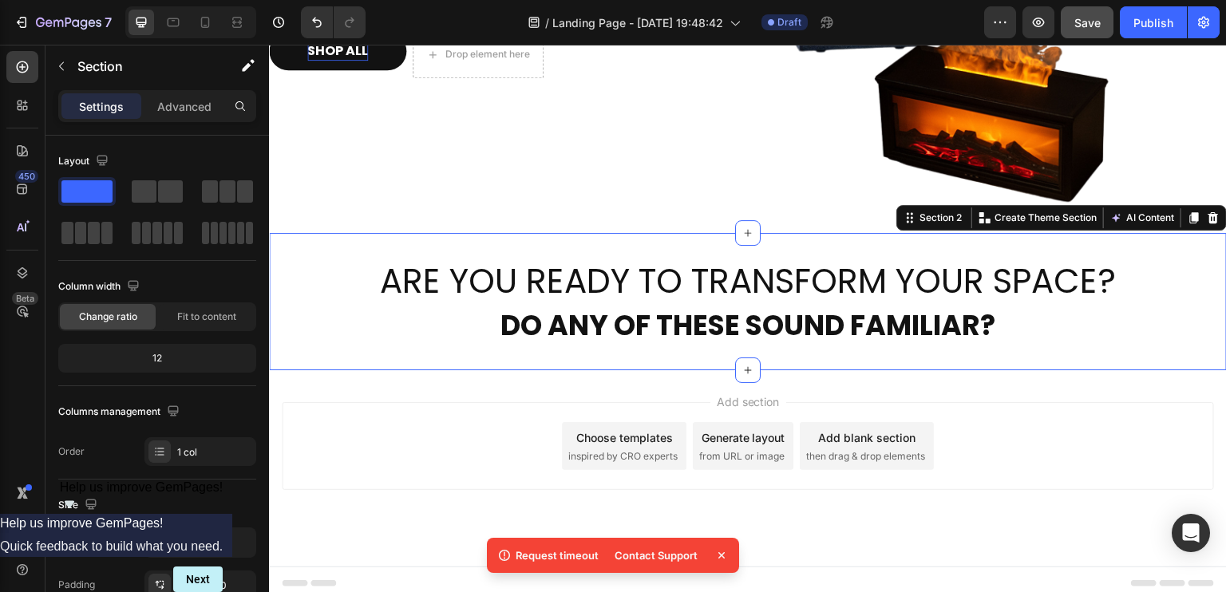
scroll to position [362, 0]
click at [621, 386] on div "Add section Choose templates inspired by CRO experts Generate layout from URL o…" at bounding box center [748, 468] width 958 height 196
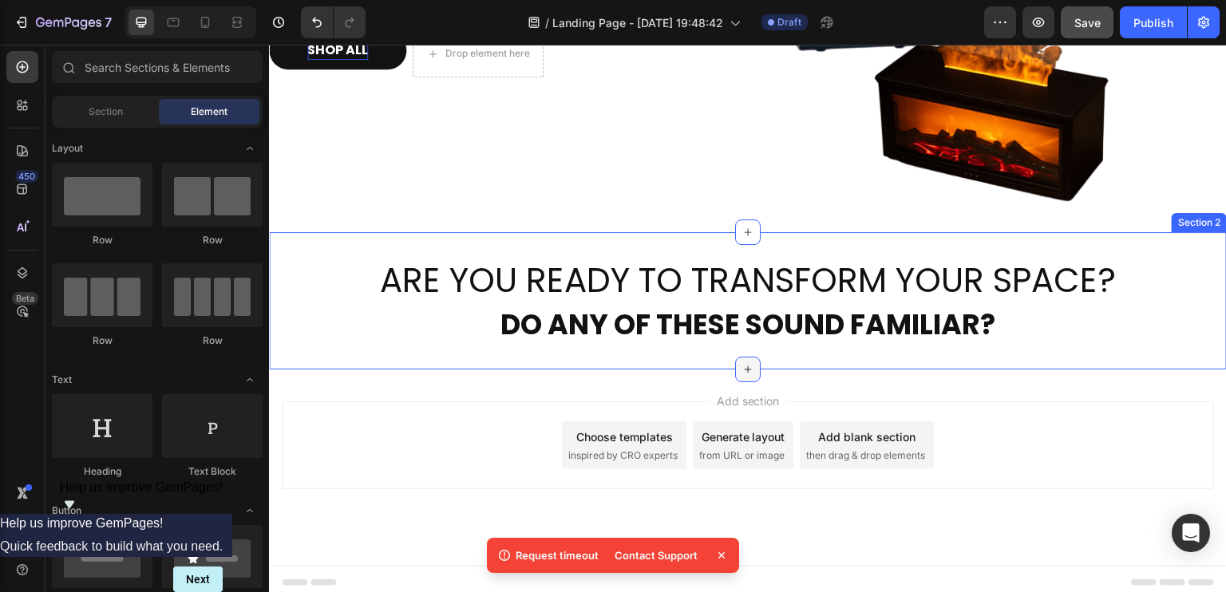
click at [742, 364] on icon at bounding box center [748, 369] width 13 height 13
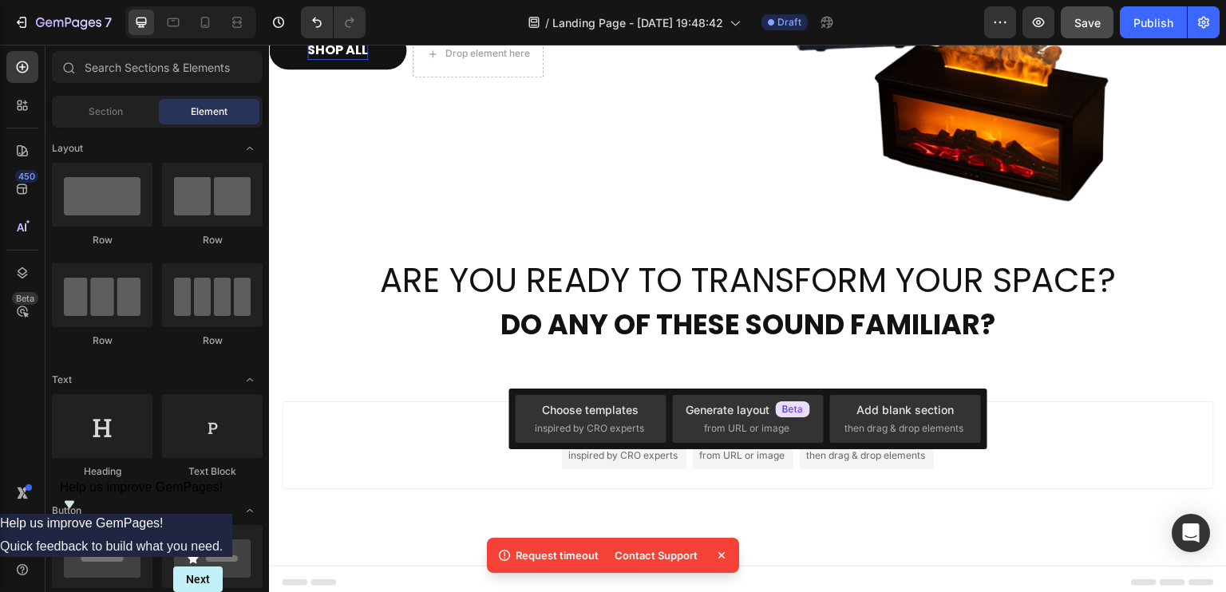
click at [669, 347] on div "ARE YOU READY TO TRANSFORM YOUR SPACE? Heading DO ANY OF THESE SOUND FAMILIAR? …" at bounding box center [748, 300] width 958 height 137
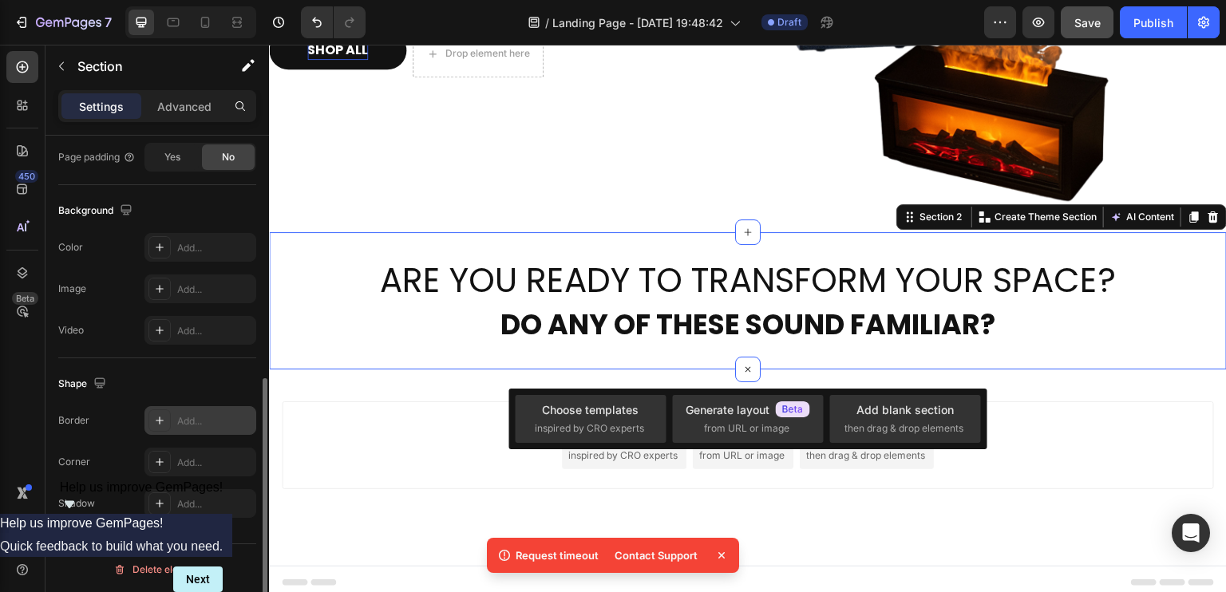
scroll to position [0, 0]
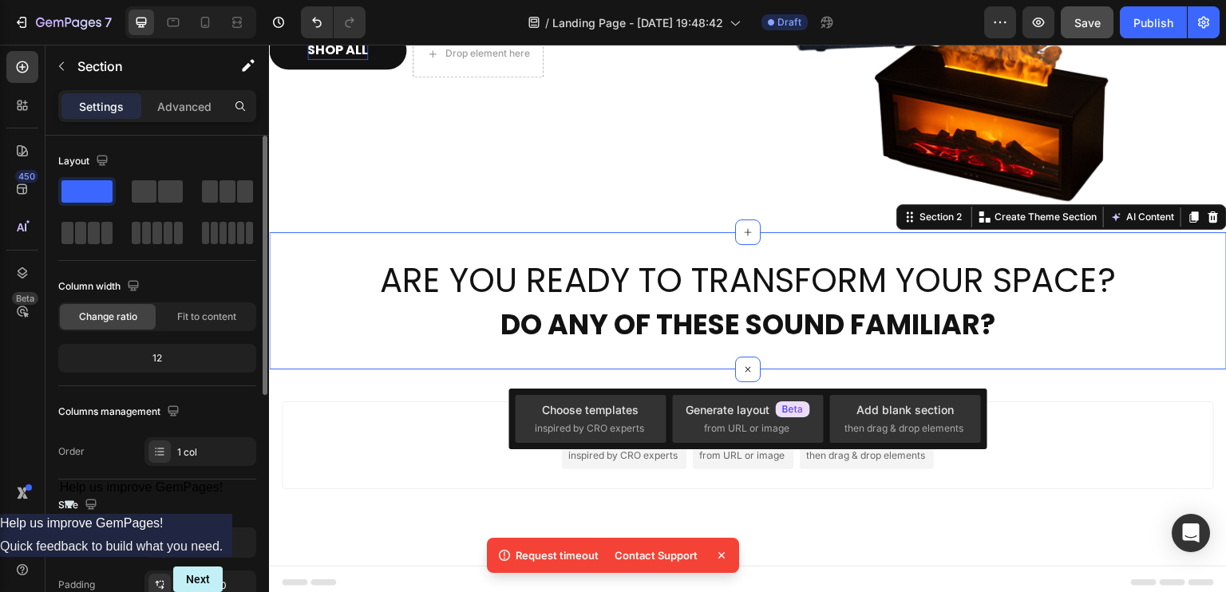
click at [639, 338] on div "ARE YOU READY TO TRANSFORM YOUR SPACE? Heading DO ANY OF THESE SOUND FAMILIAR? …" at bounding box center [748, 300] width 958 height 137
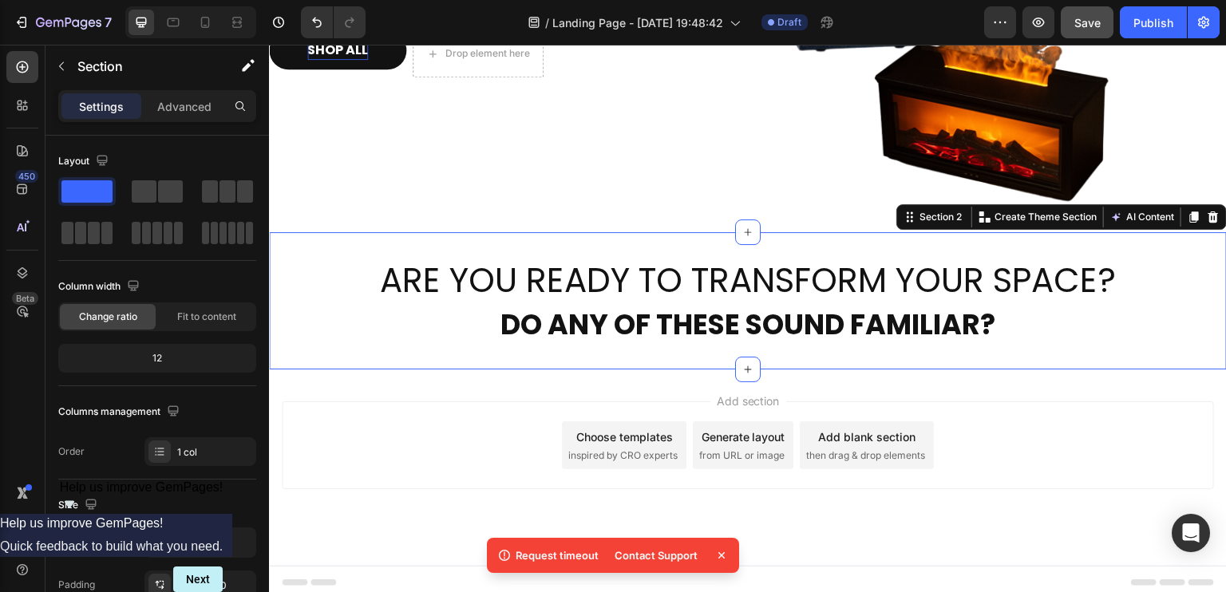
click at [672, 350] on div "ARE YOU READY TO TRANSFORM YOUR SPACE? Heading DO ANY OF THESE SOUND FAMILIAR? …" at bounding box center [748, 300] width 958 height 137
click at [745, 366] on icon at bounding box center [748, 369] width 7 height 7
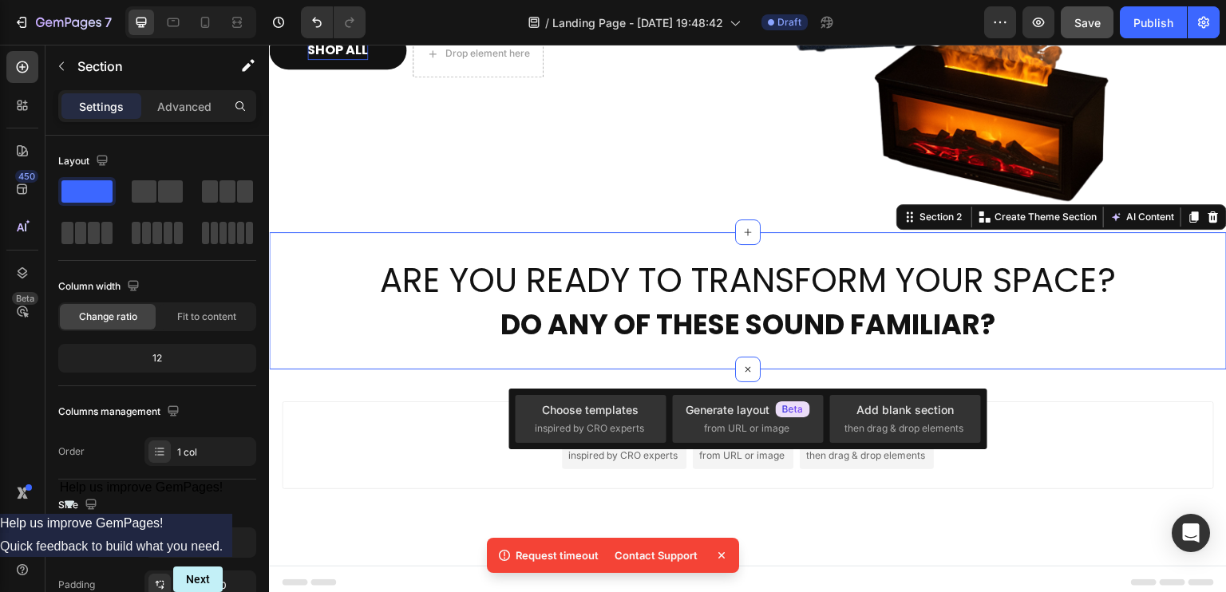
click at [643, 354] on div "ARE YOU READY TO TRANSFORM YOUR SPACE? Heading DO ANY OF THESE SOUND FAMILIAR? …" at bounding box center [748, 300] width 958 height 137
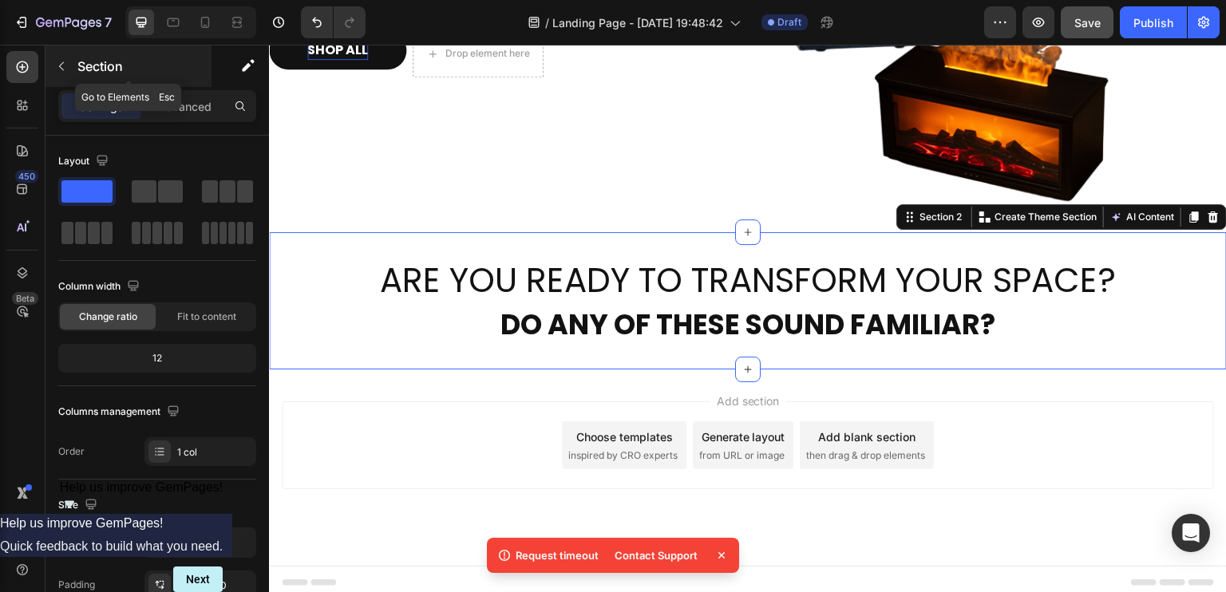
click at [59, 69] on icon "button" at bounding box center [61, 66] width 13 height 13
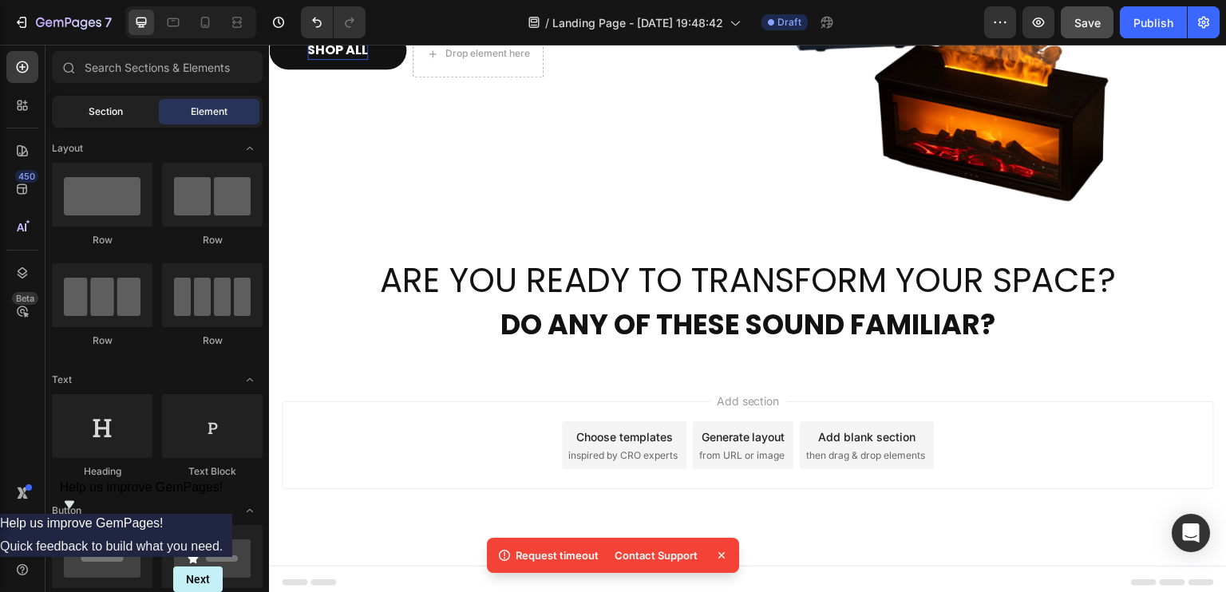
click at [104, 108] on span "Section" at bounding box center [106, 112] width 34 height 14
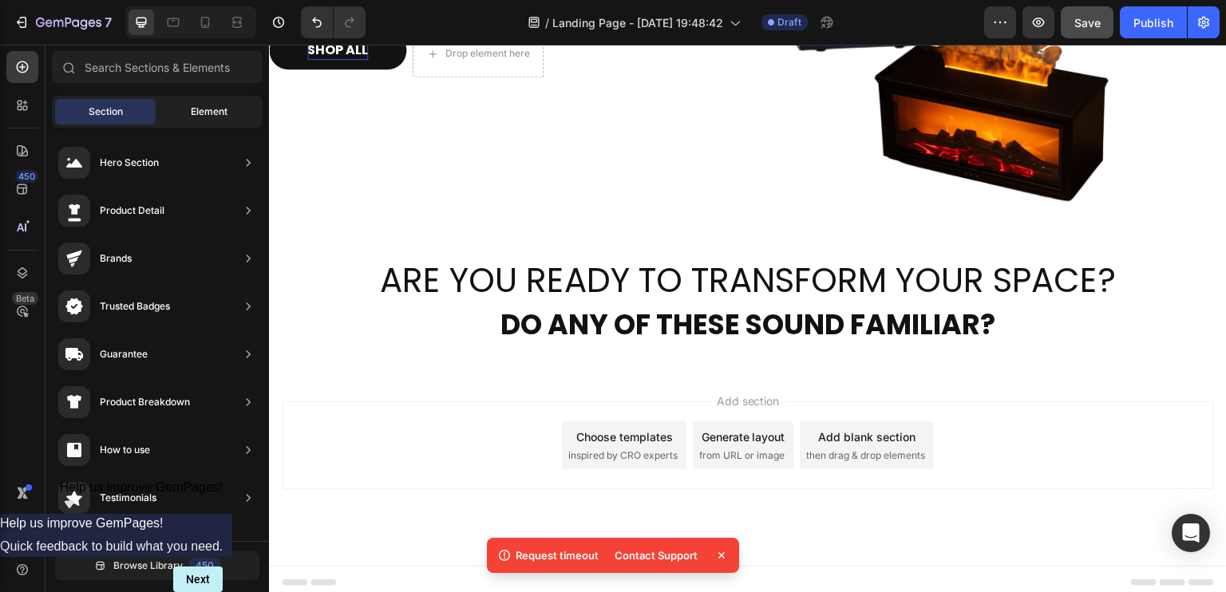
click at [164, 111] on div "Element" at bounding box center [209, 112] width 101 height 26
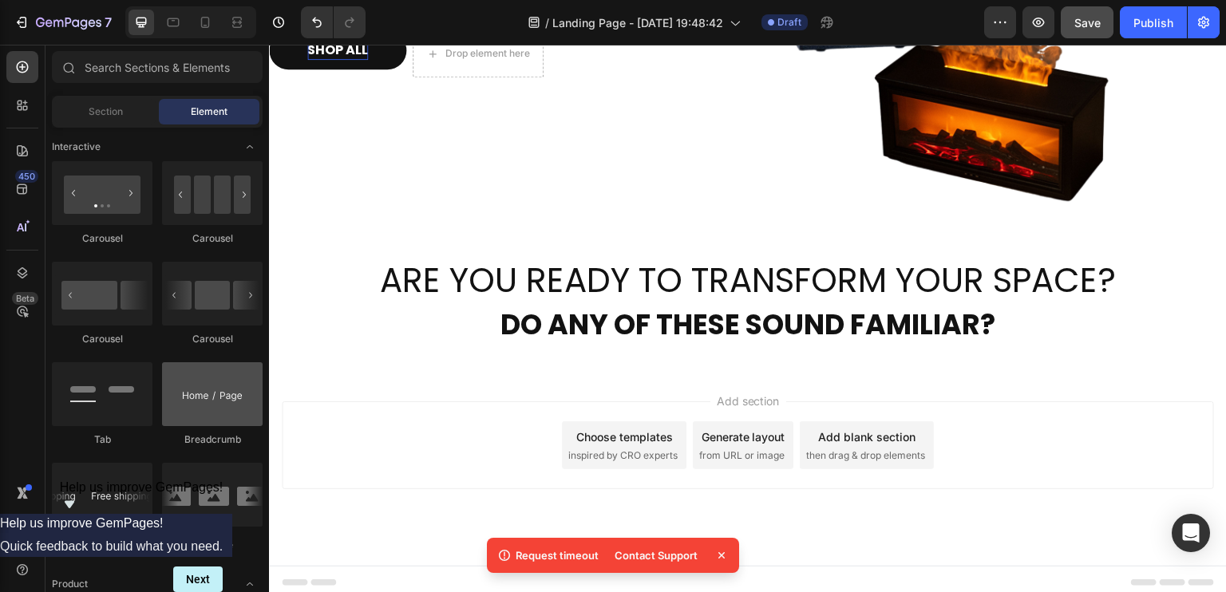
scroll to position [1916, 0]
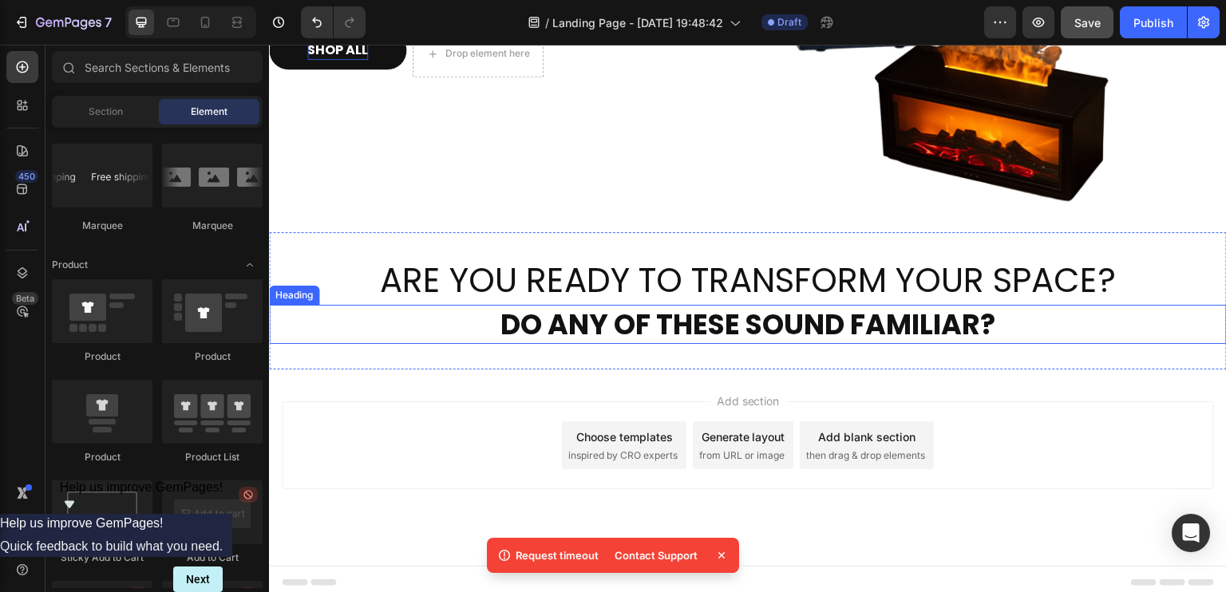
click at [773, 329] on p "DO ANY OF THESE SOUND FAMILIAR?" at bounding box center [748, 325] width 955 height 37
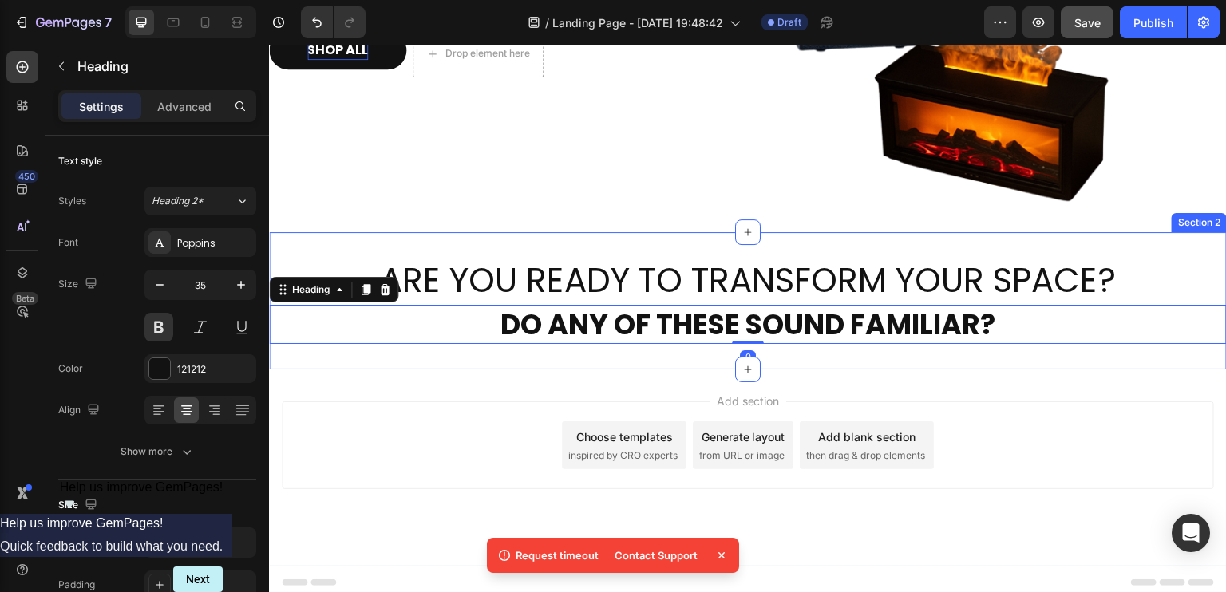
click at [691, 346] on div "ARE YOU READY TO TRANSFORM YOUR SPACE? Heading DO ANY OF THESE SOUND FAMILIAR? …" at bounding box center [748, 300] width 958 height 137
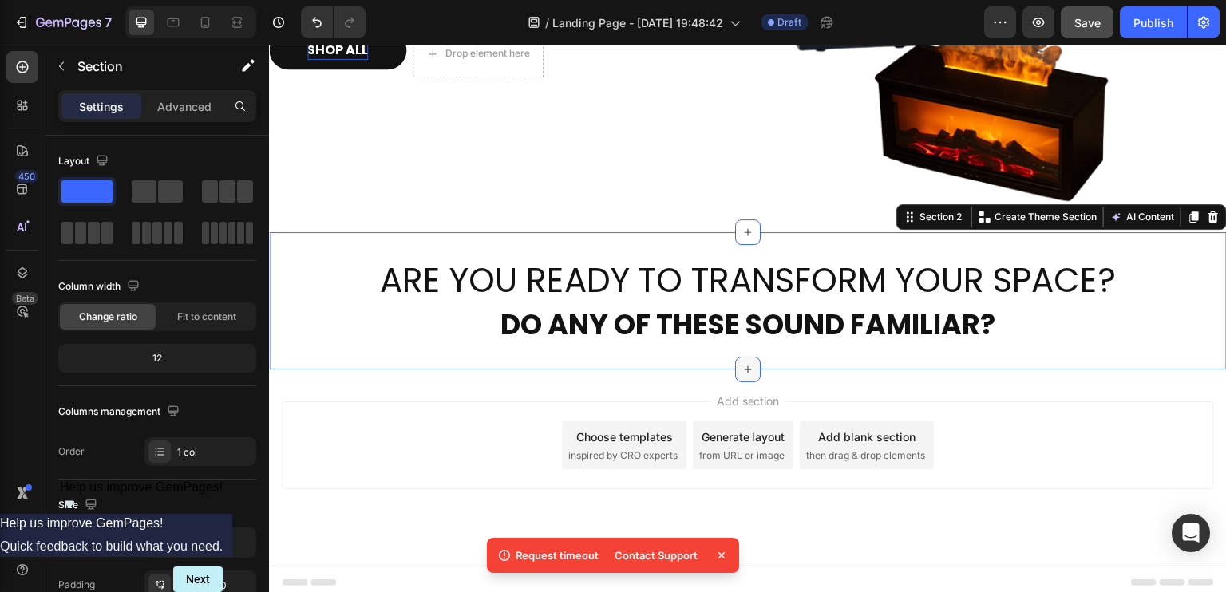
click at [745, 366] on icon at bounding box center [748, 369] width 7 height 7
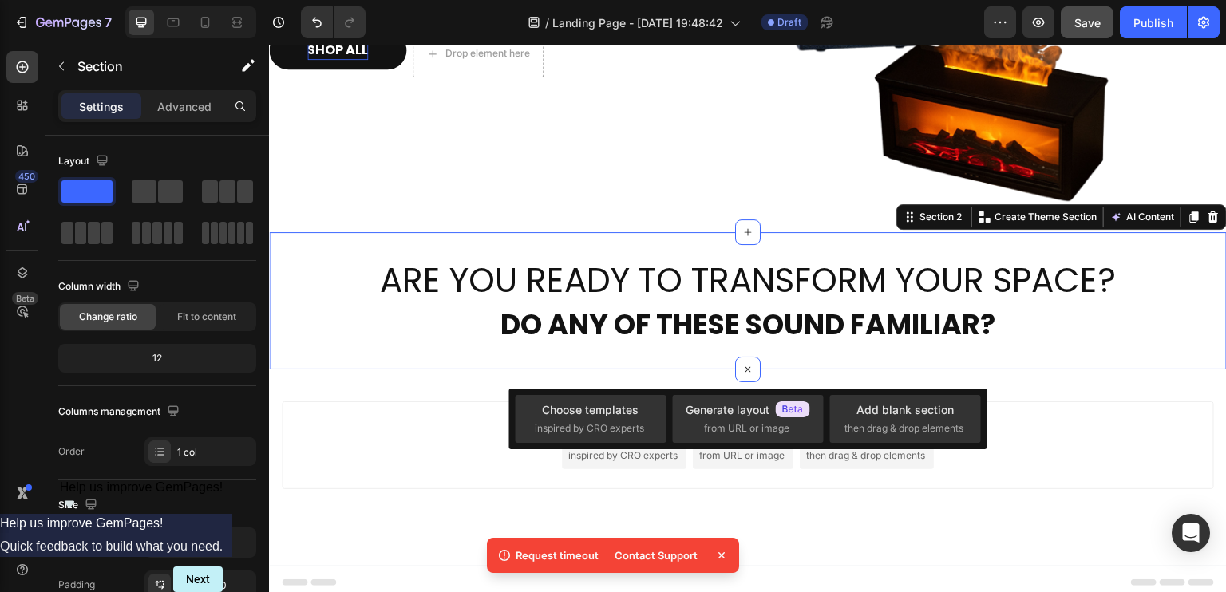
click at [669, 345] on div "ARE YOU READY TO TRANSFORM YOUR SPACE? Heading DO ANY OF THESE SOUND FAMILIAR? …" at bounding box center [748, 300] width 958 height 137
click at [667, 342] on div "ARE YOU READY TO TRANSFORM YOUR SPACE? Heading DO ANY OF THESE SOUND FAMILIAR? …" at bounding box center [748, 300] width 958 height 137
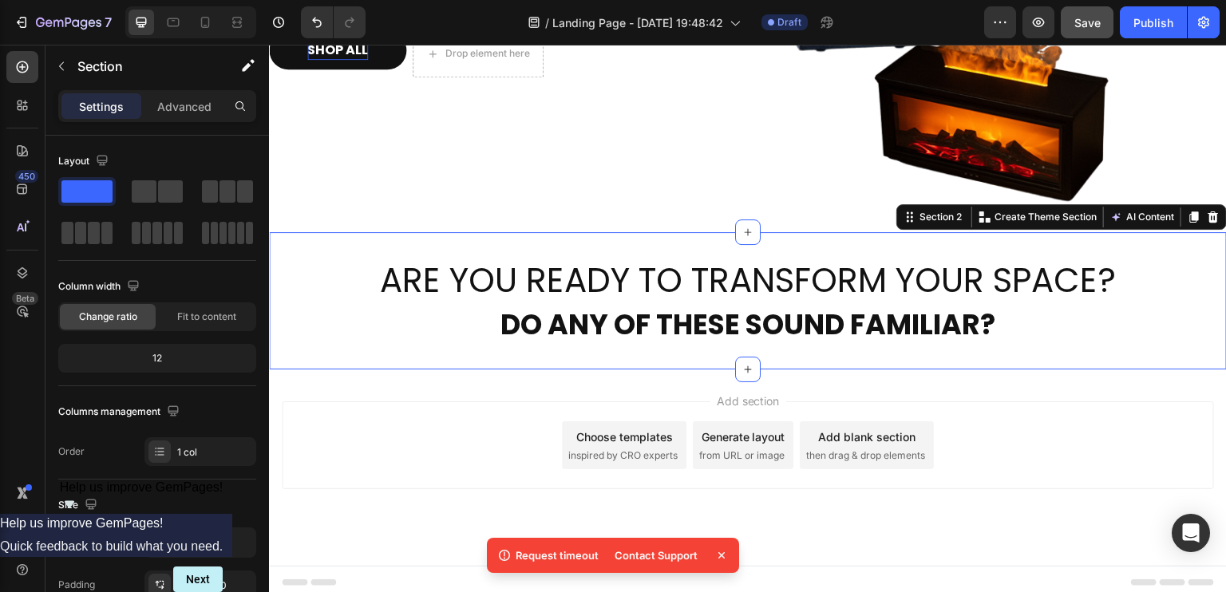
click at [661, 345] on div "ARE YOU READY TO TRANSFORM YOUR SPACE? Heading DO ANY OF THESE SOUND FAMILIAR? …" at bounding box center [748, 300] width 958 height 137
click at [63, 63] on icon "button" at bounding box center [61, 66] width 13 height 13
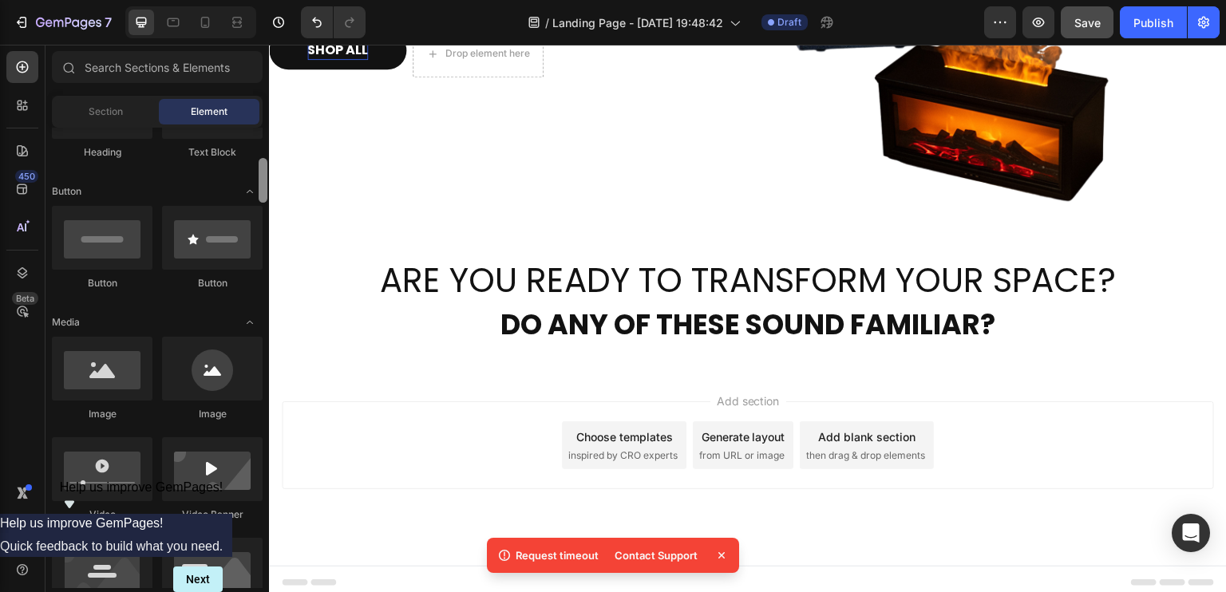
scroll to position [0, 0]
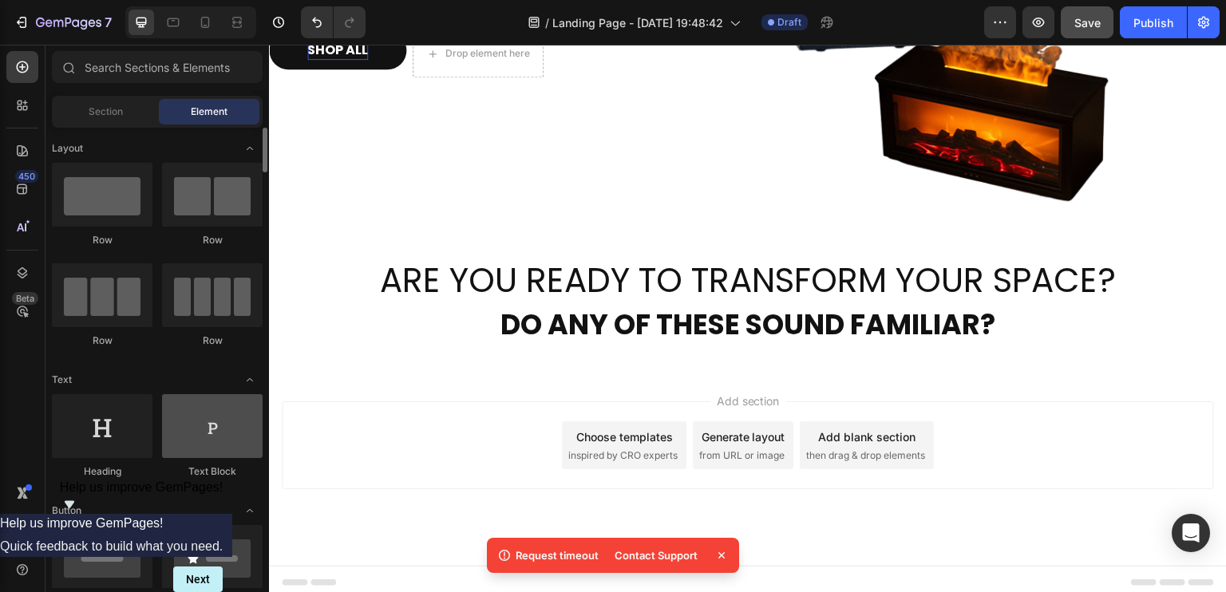
click at [231, 441] on div at bounding box center [212, 426] width 101 height 64
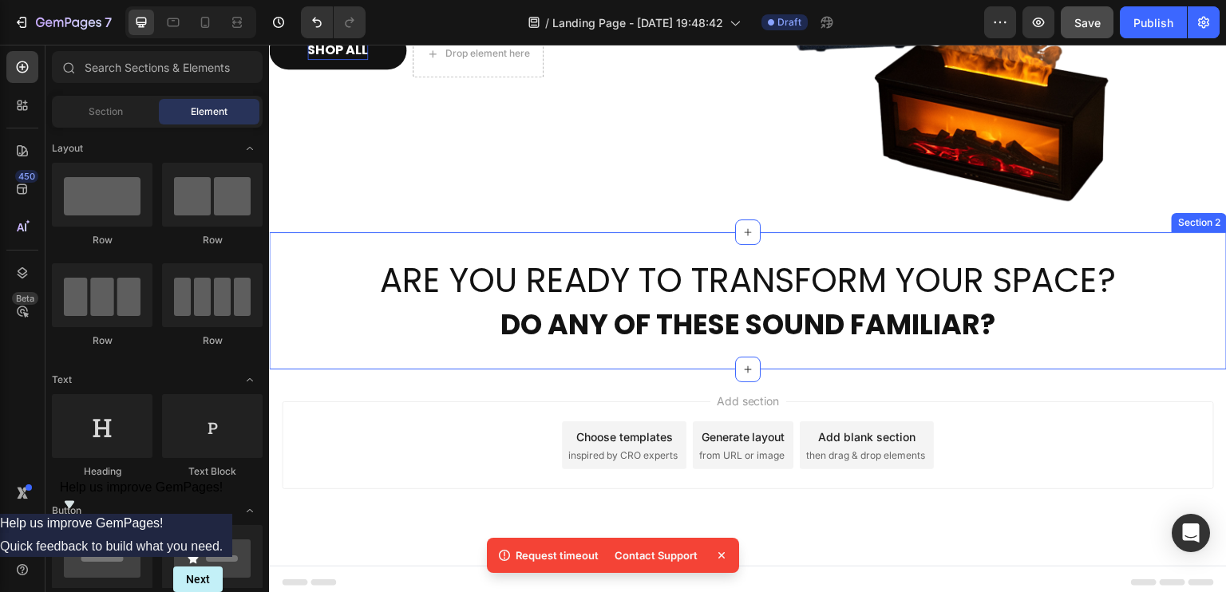
click at [687, 361] on div "ARE YOU READY TO TRANSFORM YOUR SPACE? Heading DO ANY OF THESE SOUND FAMILIAR? …" at bounding box center [748, 300] width 958 height 137
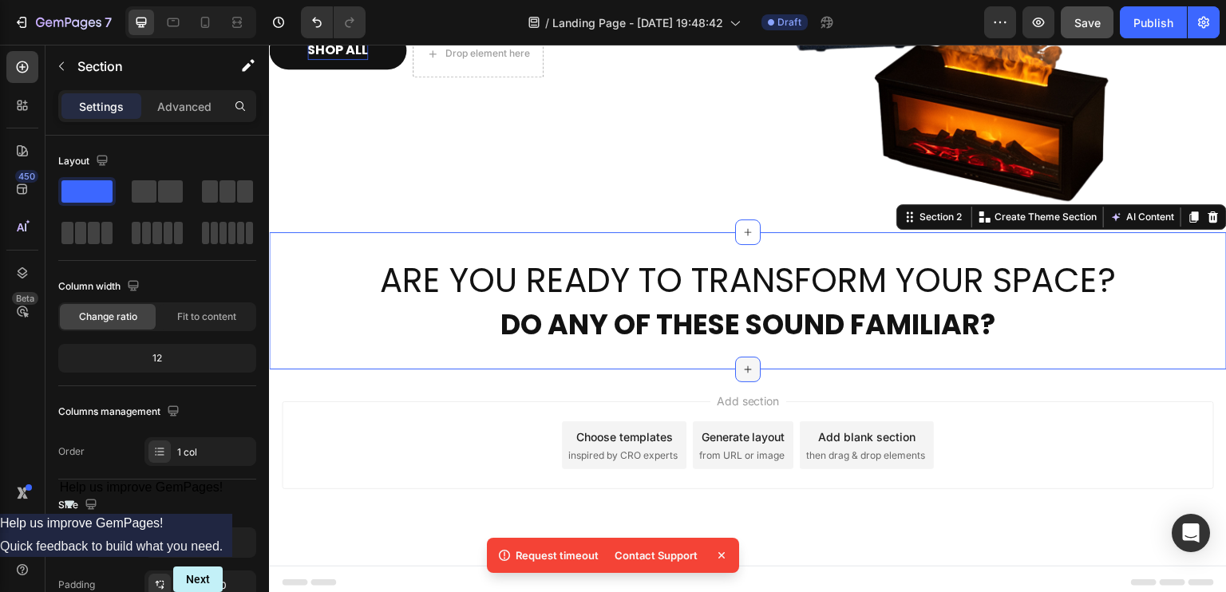
click at [742, 363] on icon at bounding box center [748, 369] width 13 height 13
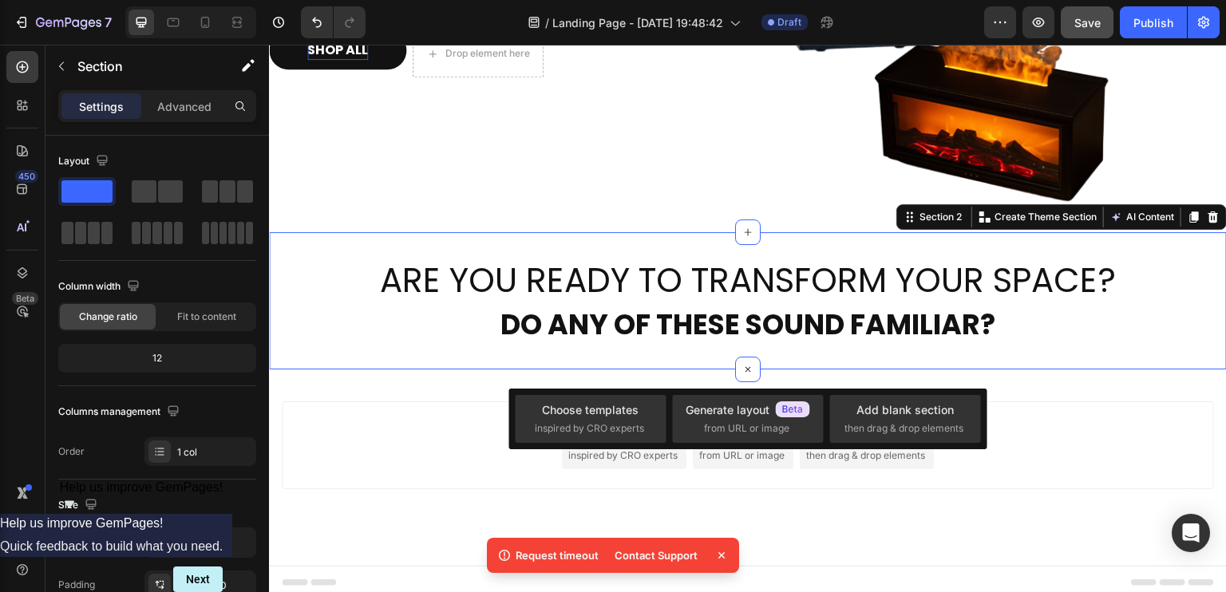
click at [689, 346] on div "ARE YOU READY TO TRANSFORM YOUR SPACE? Heading DO ANY OF THESE SOUND FAMILIAR? …" at bounding box center [748, 300] width 958 height 137
click at [667, 338] on div "ARE YOU READY TO TRANSFORM YOUR SPACE? Heading DO ANY OF THESE SOUND FAMILIAR? …" at bounding box center [748, 300] width 958 height 137
click at [66, 65] on icon "button" at bounding box center [61, 66] width 13 height 13
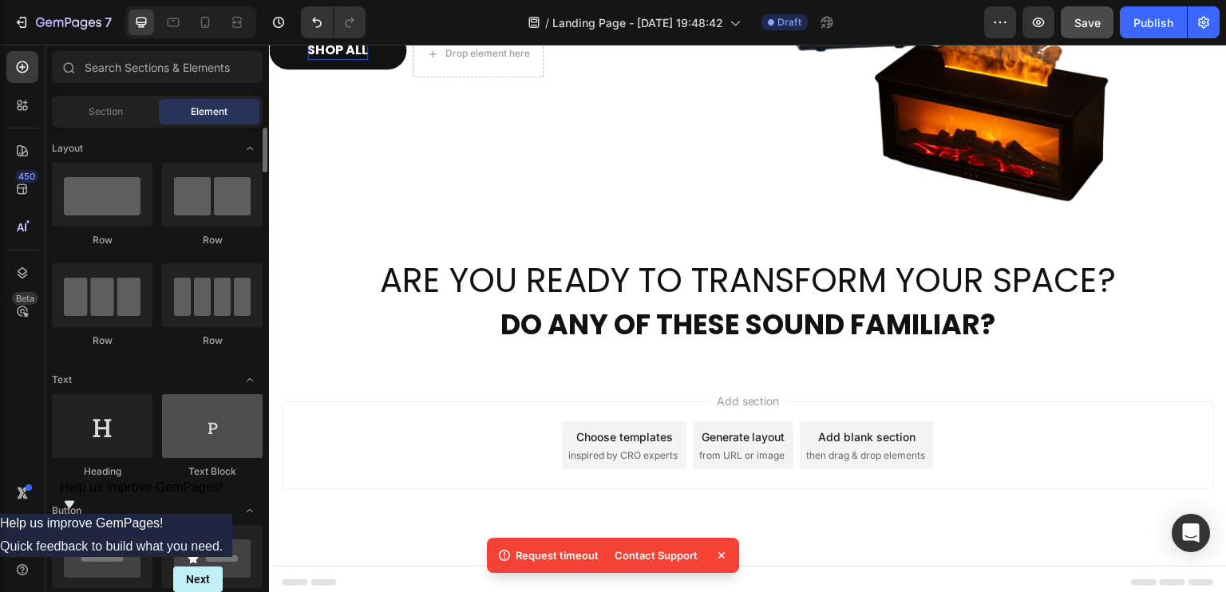
click at [227, 426] on div at bounding box center [212, 426] width 101 height 64
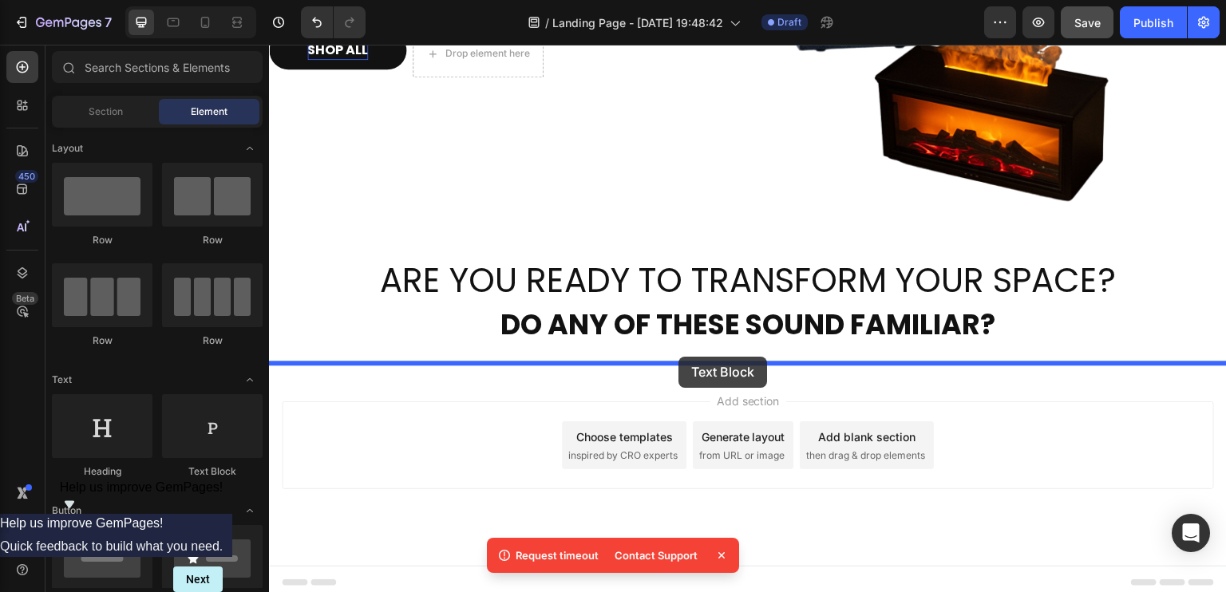
drag, startPoint x: 524, startPoint y: 463, endPoint x: 678, endPoint y: 357, distance: 187.1
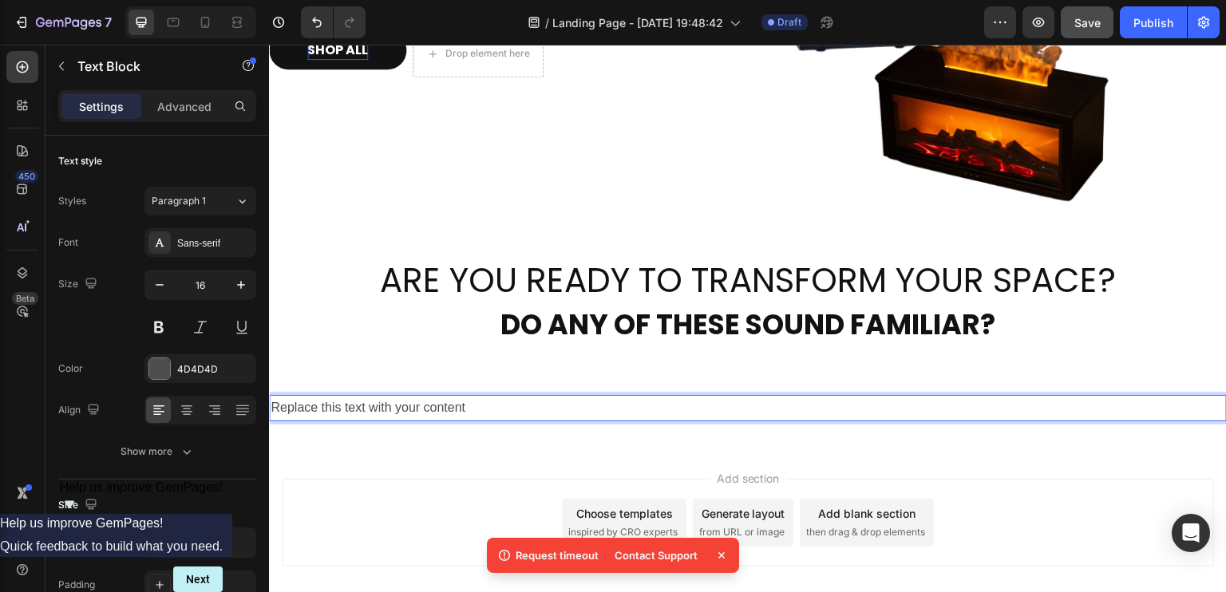
click at [489, 395] on div "Replace this text with your content" at bounding box center [748, 408] width 958 height 26
click at [489, 397] on p "Replace this text with your content" at bounding box center [748, 408] width 955 height 23
click at [669, 397] on p "Replace this text with your content" at bounding box center [748, 408] width 955 height 23
click at [671, 359] on div "ARE YOU READY TO TRANSFORM YOUR SPACE? Heading DO ANY OF THESE SOUND FAMILIAR? …" at bounding box center [748, 300] width 958 height 137
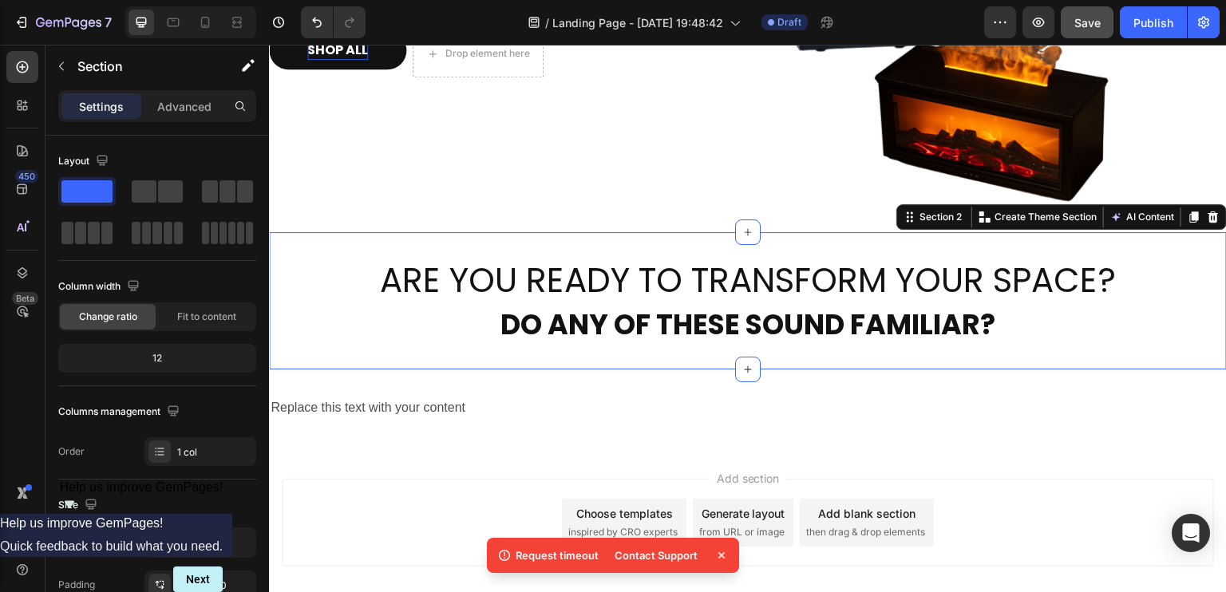
click at [632, 402] on p "Replace this text with your content" at bounding box center [748, 408] width 955 height 23
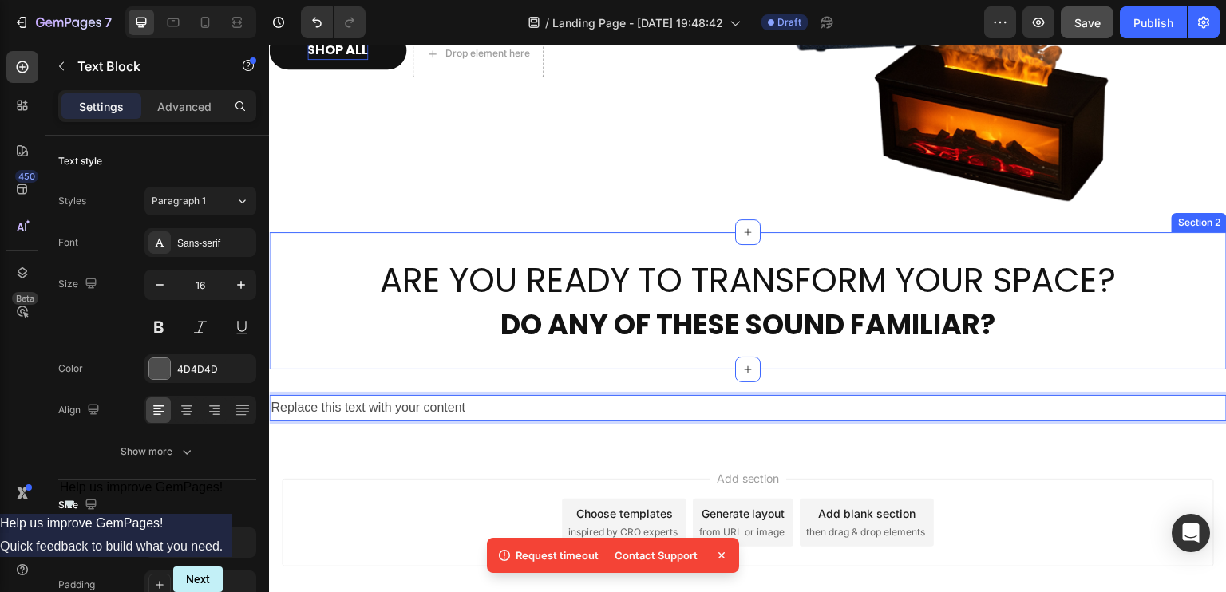
drag, startPoint x: 595, startPoint y: 406, endPoint x: 622, endPoint y: 368, distance: 46.3
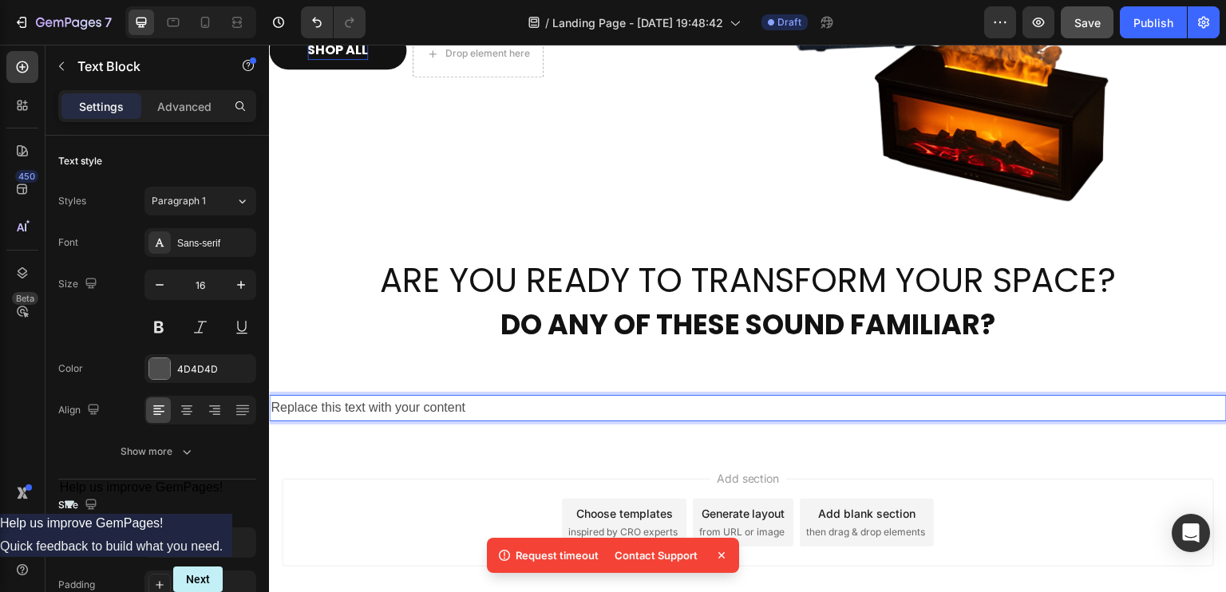
click at [759, 397] on p "Replace this text with your content" at bounding box center [748, 408] width 955 height 23
click at [585, 407] on p "Replace this text with your content" at bounding box center [748, 408] width 955 height 23
click at [619, 348] on div "ARE YOU READY TO TRANSFORM YOUR SPACE? Heading DO ANY OF THESE SOUND FAMILIAR? …" at bounding box center [748, 300] width 958 height 137
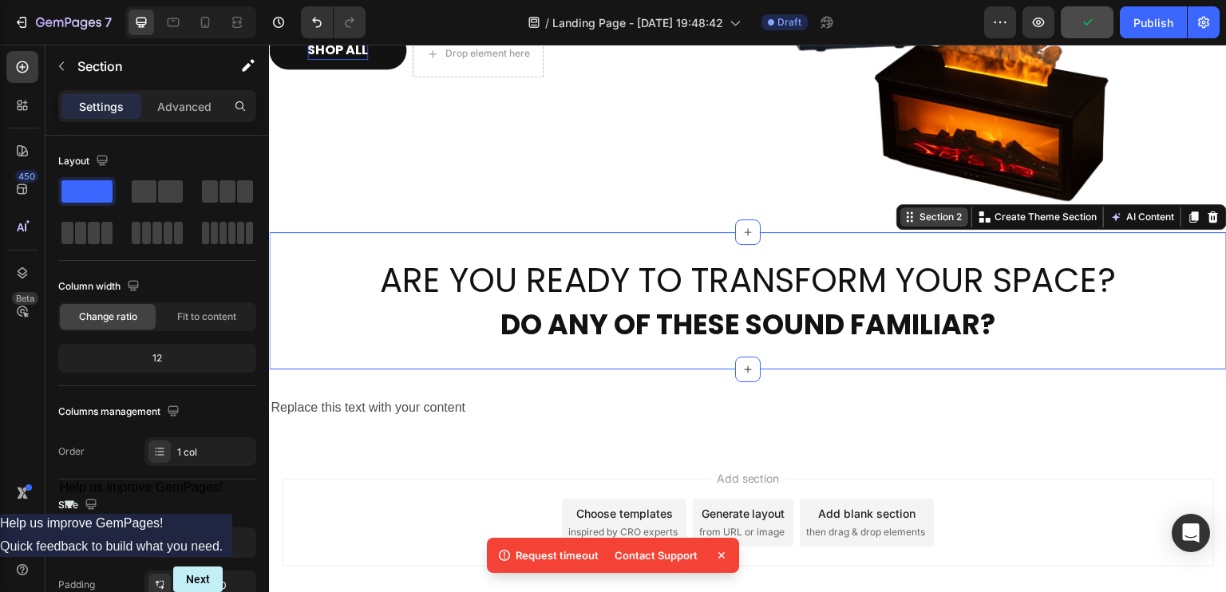
click at [925, 216] on div "Section 2" at bounding box center [940, 217] width 49 height 14
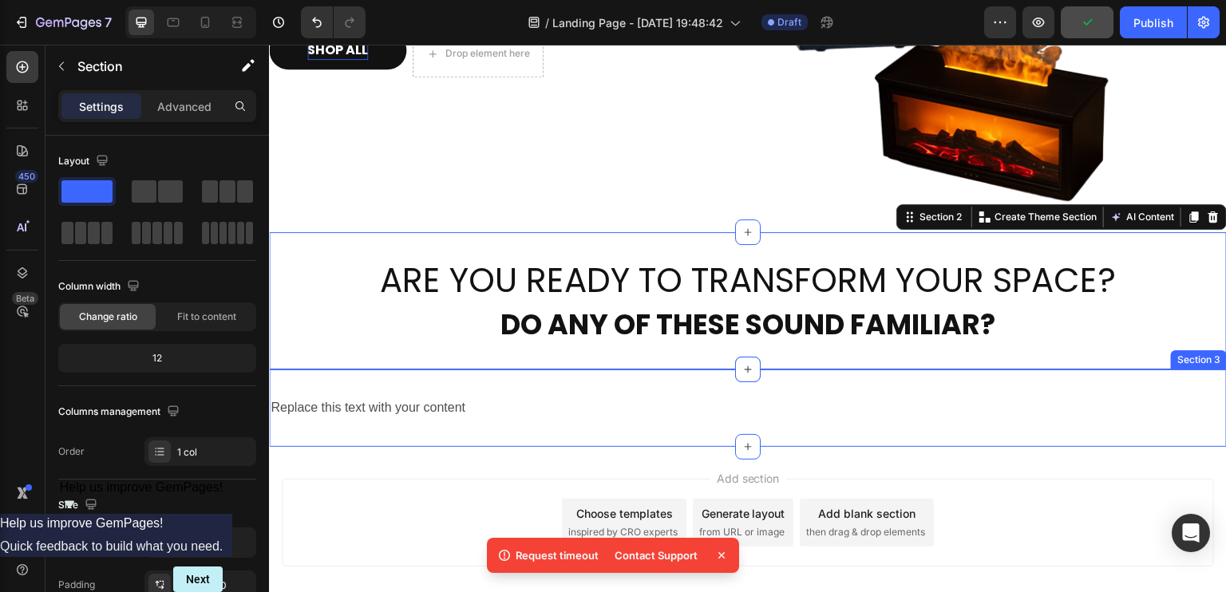
click at [674, 370] on div "Replace this text with your content Text Block Section 3" at bounding box center [748, 408] width 958 height 77
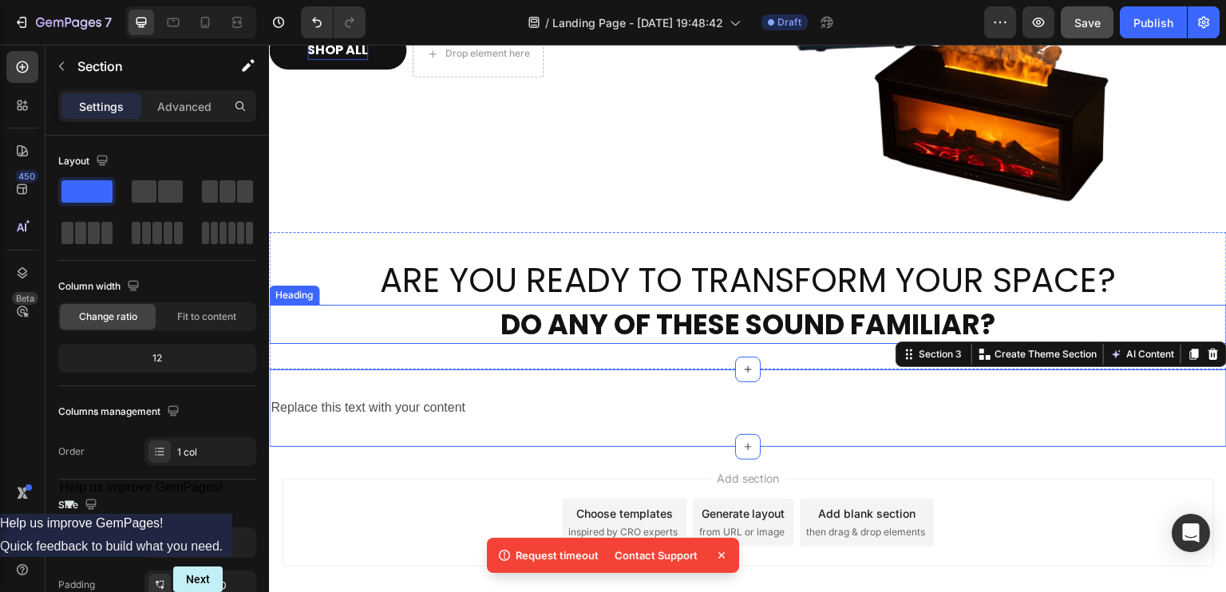
click at [659, 332] on p "DO ANY OF THESE SOUND FAMILIAR?" at bounding box center [748, 325] width 955 height 37
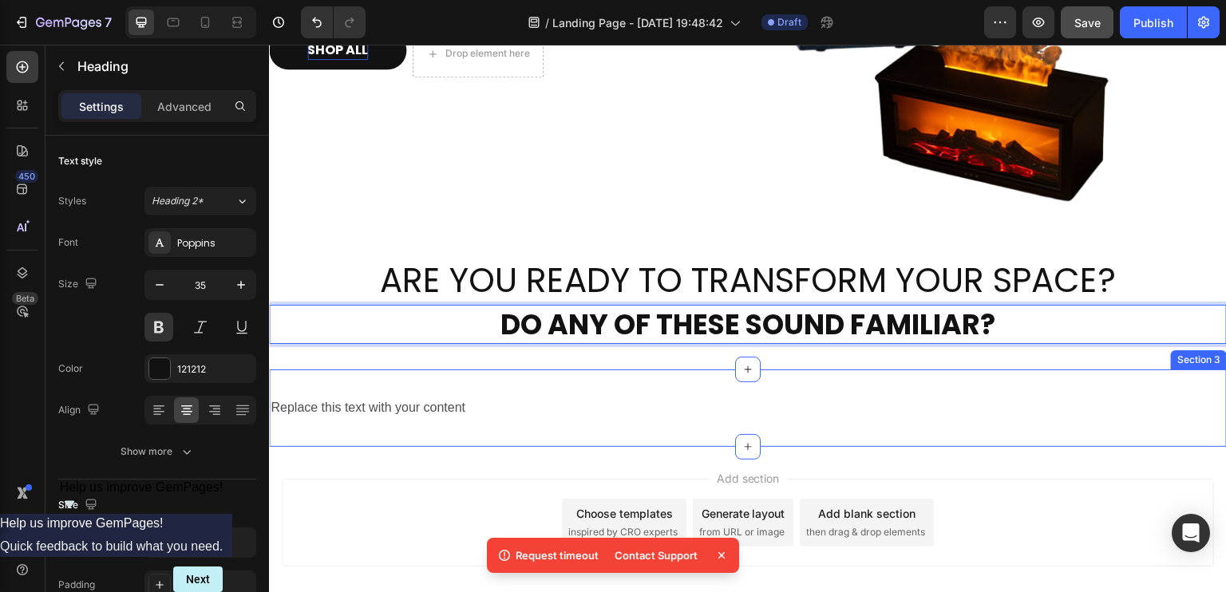
click at [595, 397] on p "Replace this text with your content" at bounding box center [748, 408] width 955 height 23
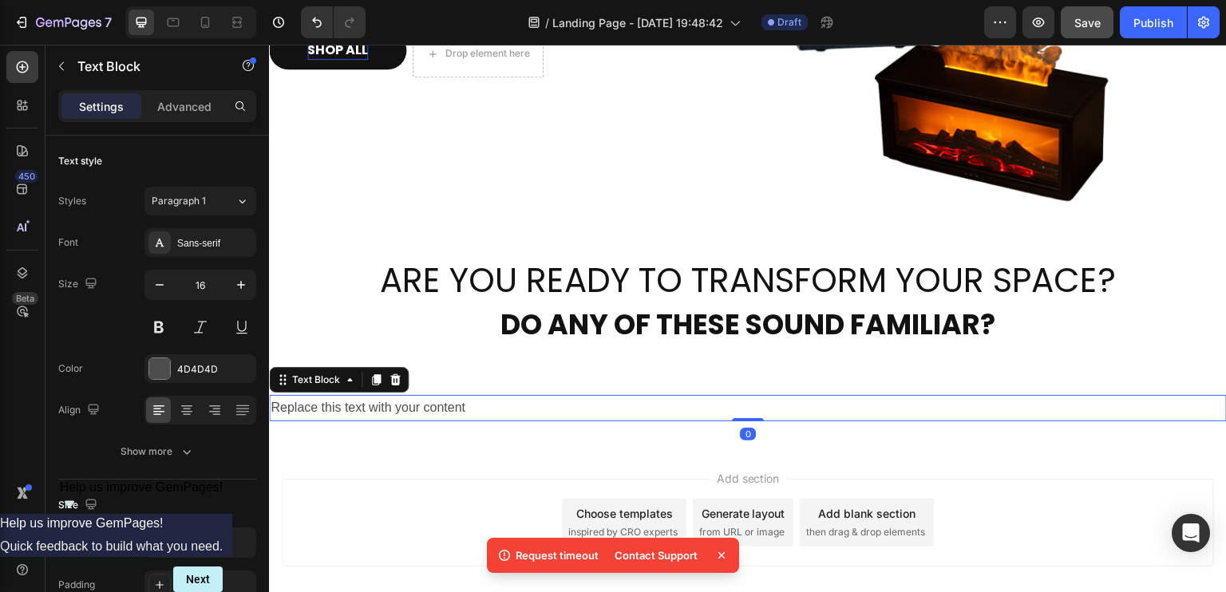
click at [599, 341] on div "ARE YOU READY TO TRANSFORM YOUR SPACE? Heading DO ANY OF THESE SOUND FAMILIAR? …" at bounding box center [748, 300] width 958 height 137
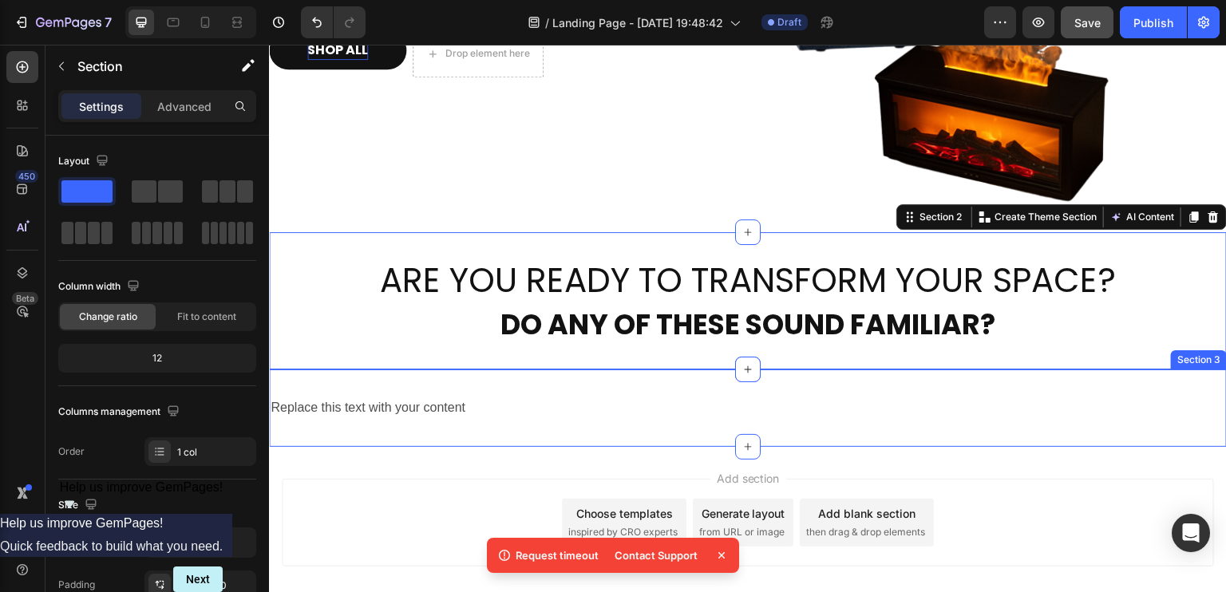
click at [599, 373] on div "Replace this text with your content Text Block Section 3" at bounding box center [748, 408] width 958 height 77
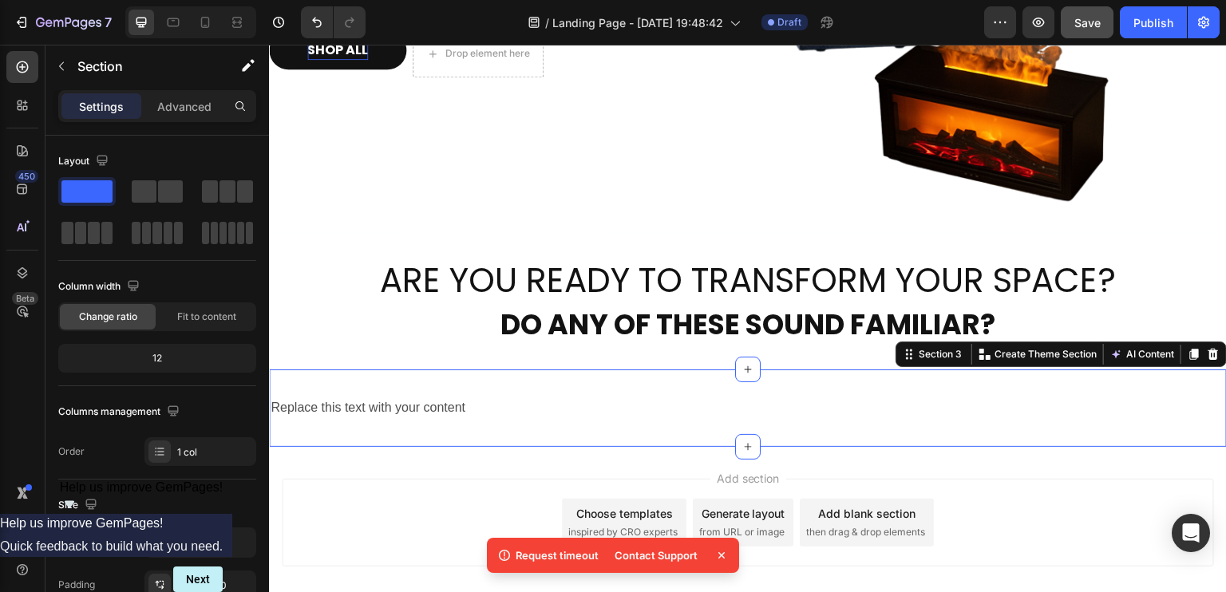
click at [597, 312] on p "DO ANY OF THESE SOUND FAMILIAR?" at bounding box center [748, 325] width 955 height 37
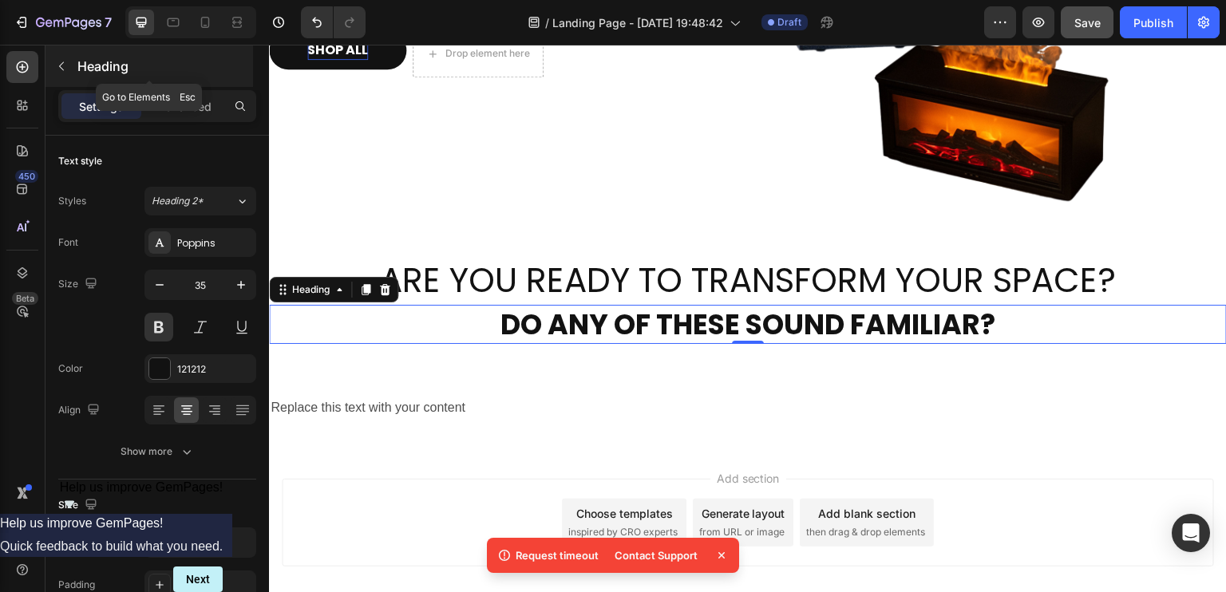
click at [69, 69] on button "button" at bounding box center [62, 66] width 26 height 26
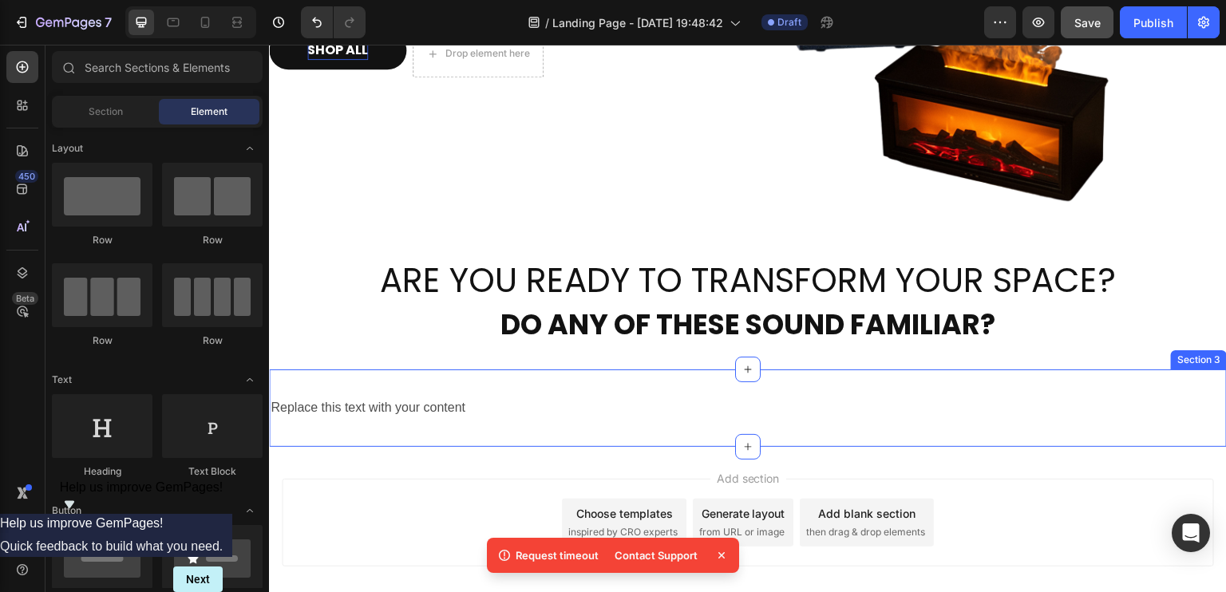
click at [464, 395] on div "Replace this text with your content" at bounding box center [748, 408] width 958 height 26
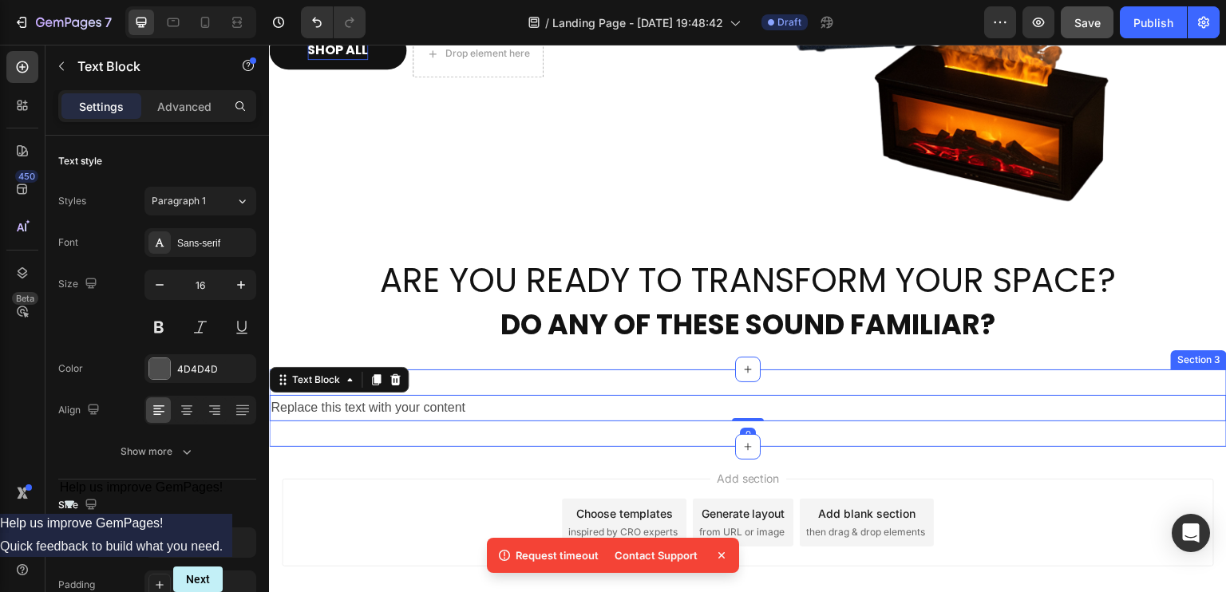
click at [511, 374] on div "Replace this text with your content Text Block 0 Section 3" at bounding box center [748, 408] width 958 height 77
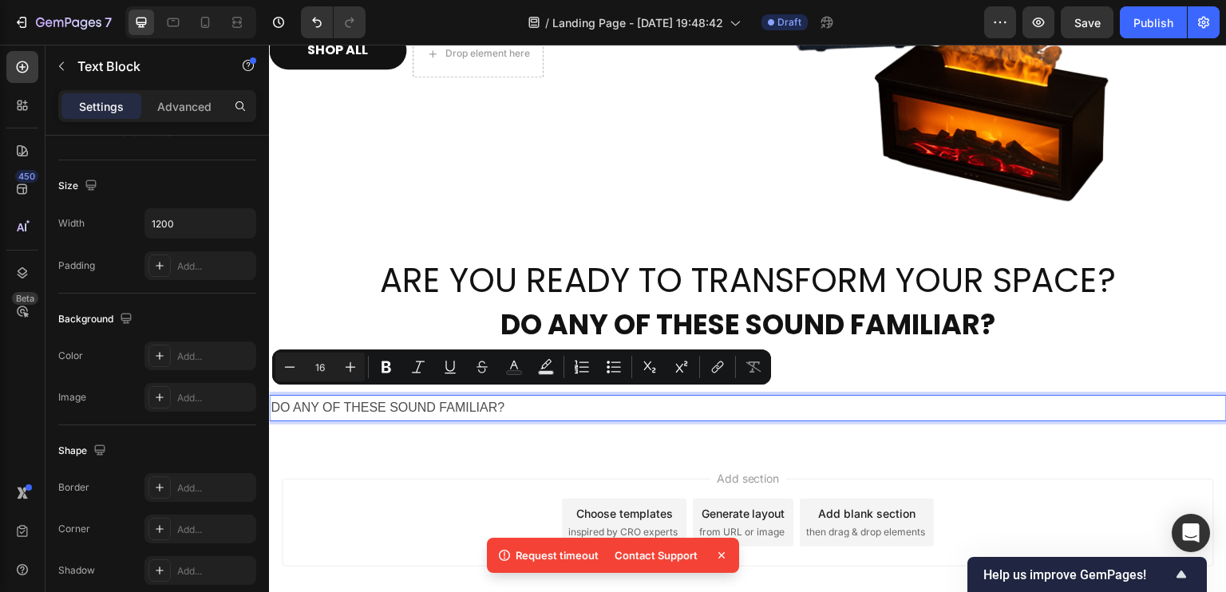
scroll to position [2, 0]
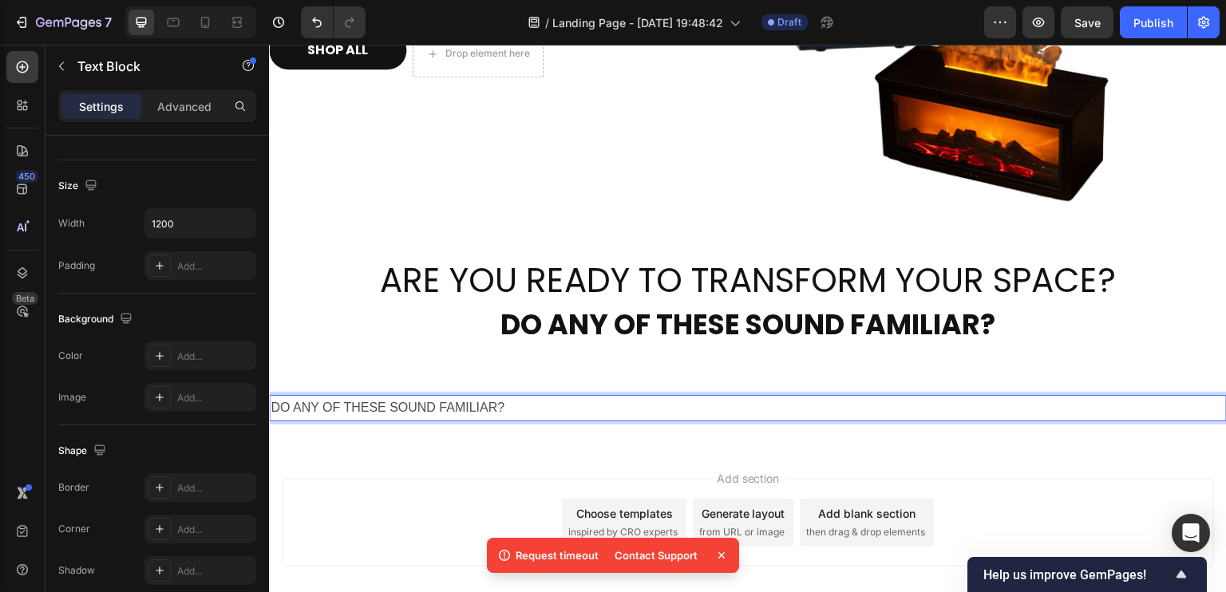
click at [535, 409] on p "DO ANY OF THESE SOUND FAMILIAR?" at bounding box center [748, 408] width 955 height 23
drag, startPoint x: 544, startPoint y: 390, endPoint x: 572, endPoint y: 393, distance: 28.9
click at [572, 395] on div "DO ANY OF THESE SOUND FAMILIAR?" at bounding box center [748, 408] width 958 height 26
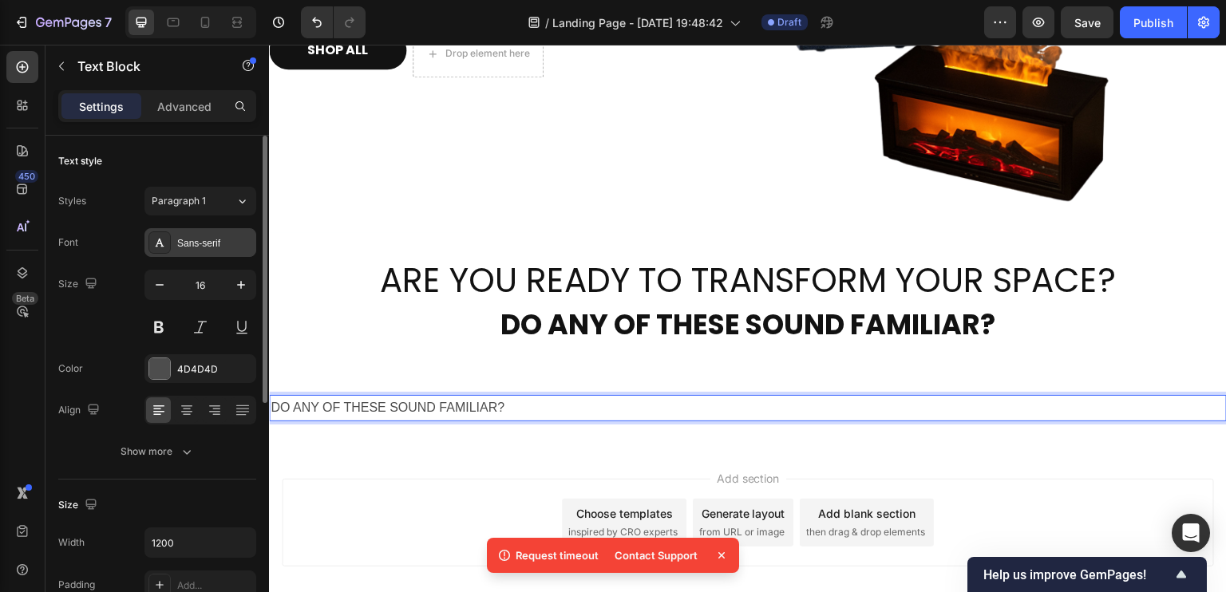
click at [208, 244] on div "Sans-serif" at bounding box center [214, 243] width 75 height 14
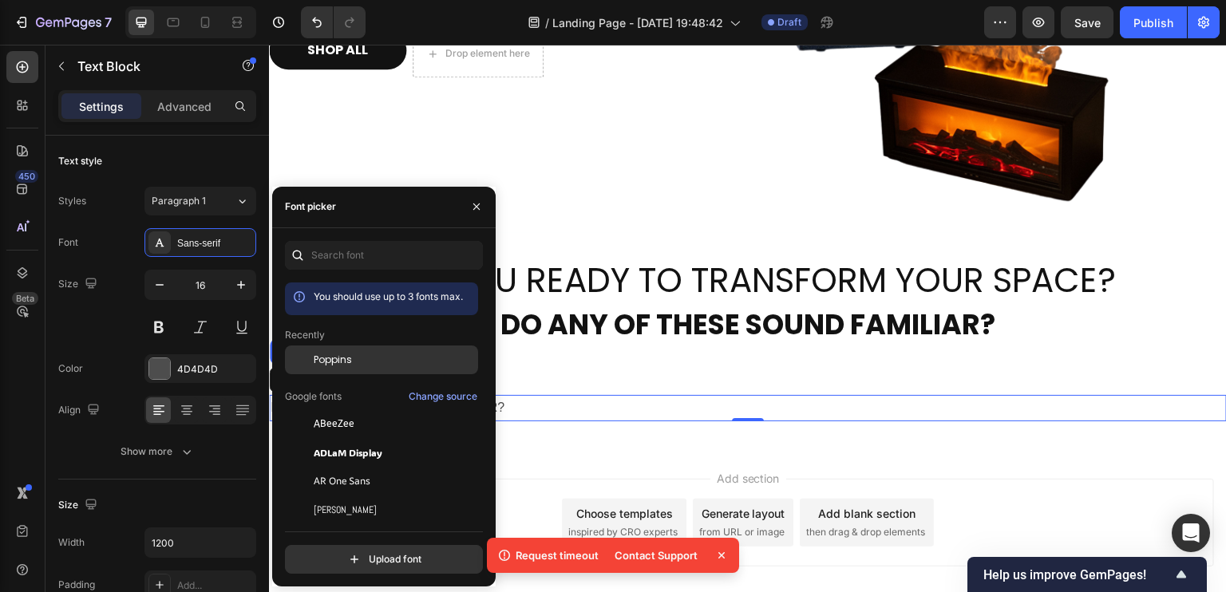
click at [351, 365] on span "Poppins" at bounding box center [333, 360] width 38 height 14
click at [116, 306] on div "Size 16" at bounding box center [157, 306] width 198 height 72
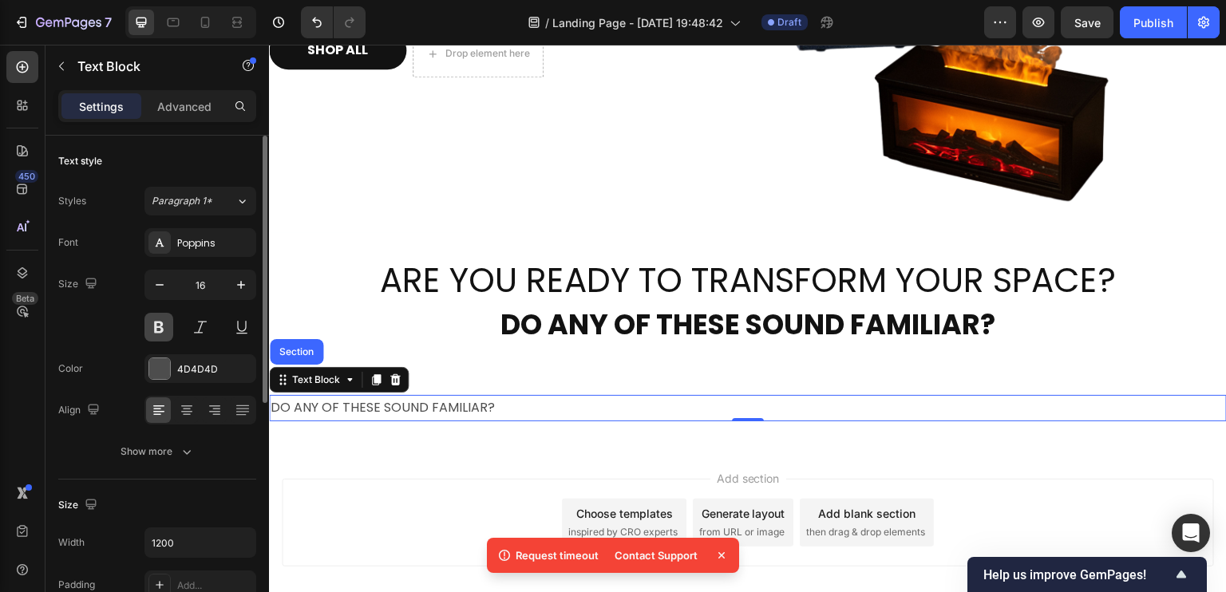
click at [157, 322] on button at bounding box center [158, 327] width 29 height 29
click at [156, 321] on button at bounding box center [158, 327] width 29 height 29
click at [200, 366] on div "4D4D4D" at bounding box center [200, 369] width 46 height 14
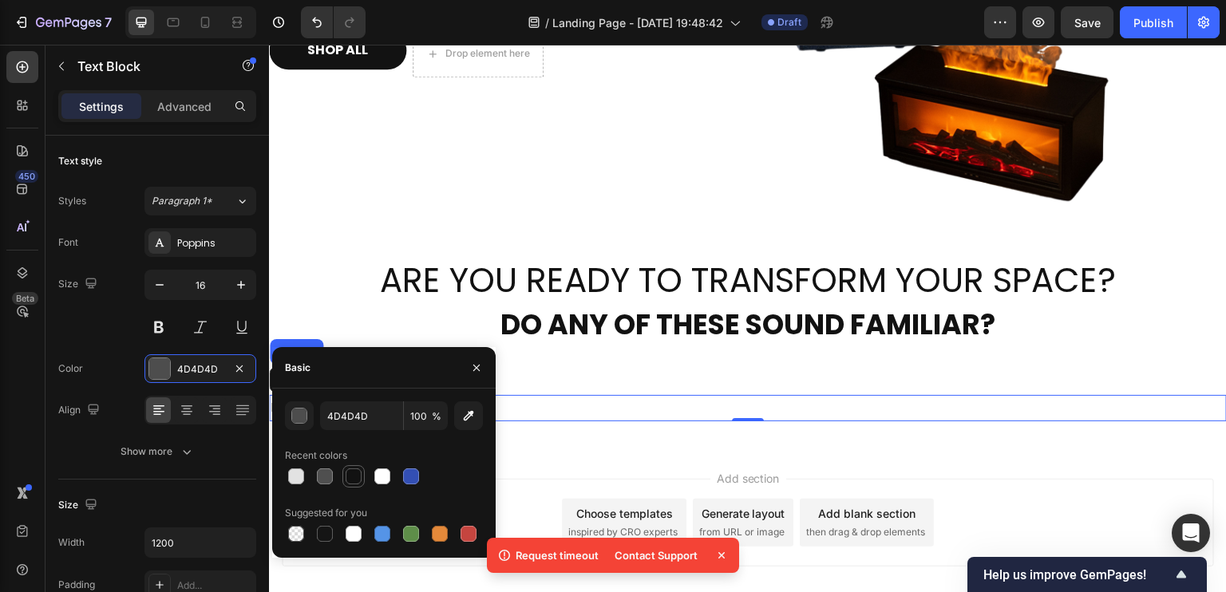
click at [351, 475] on div at bounding box center [354, 477] width 16 height 16
type input "121212"
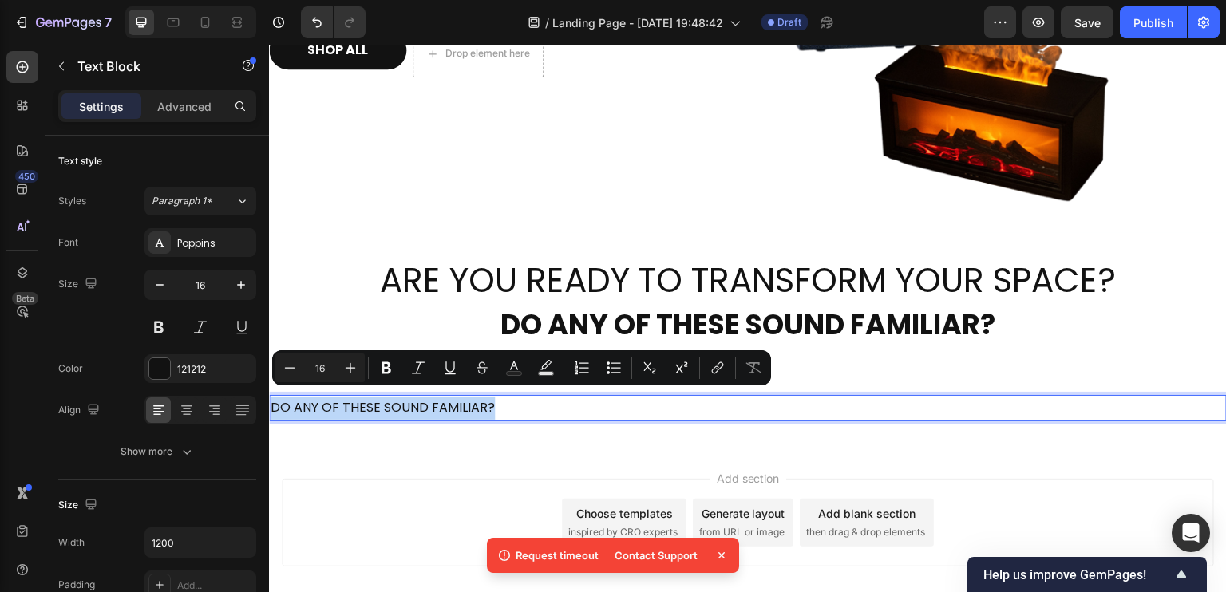
drag, startPoint x: 534, startPoint y: 401, endPoint x: 370, endPoint y: 398, distance: 164.5
click at [269, 396] on html "Header Breathe Easier. Sleep Deeper. Live Brighter. Heading Made to clean the a…" at bounding box center [748, 179] width 958 height 995
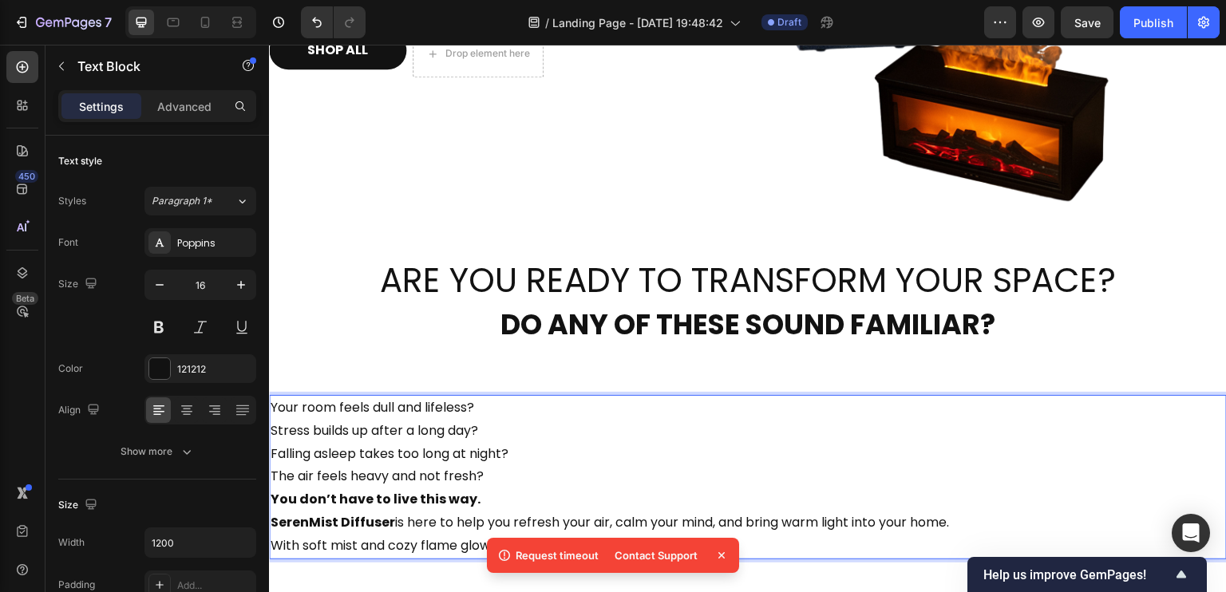
click at [547, 428] on p "Stress builds up after a long day?" at bounding box center [748, 431] width 955 height 23
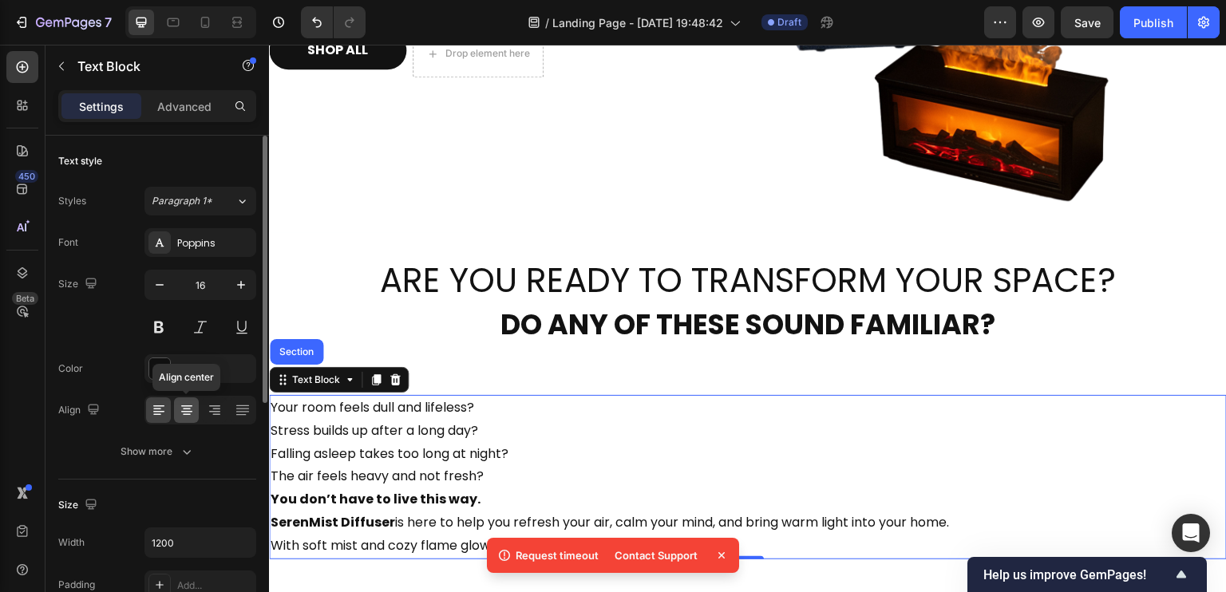
click at [192, 406] on icon at bounding box center [187, 410] width 16 height 16
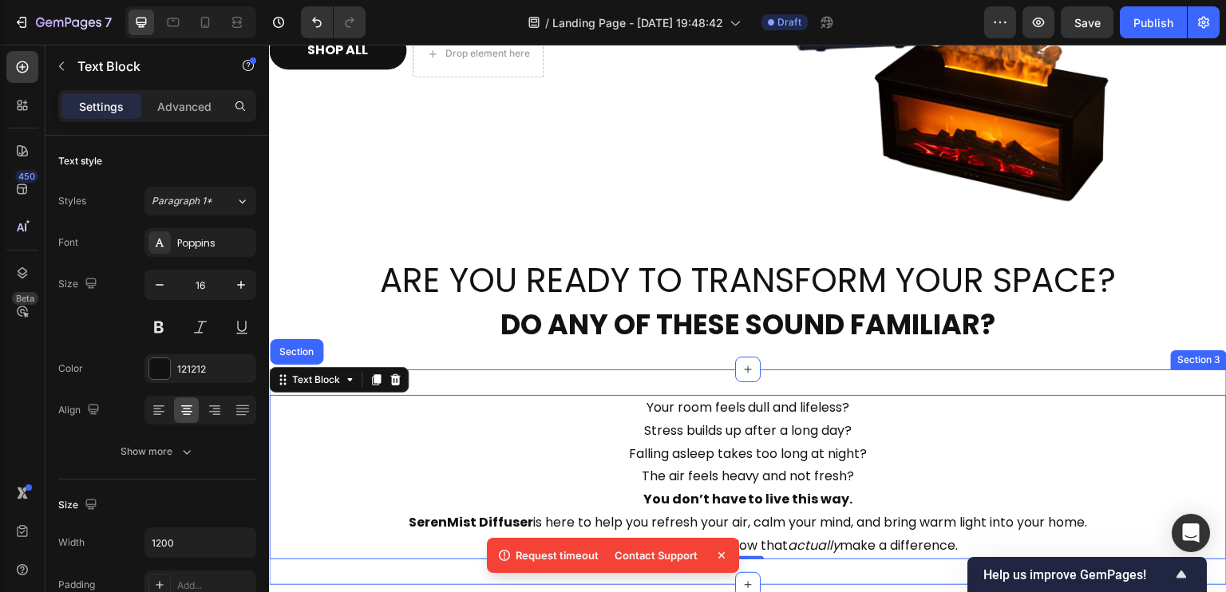
click at [825, 370] on div "Your room feels dull and lifeless? Stress builds up after a long day? Falling a…" at bounding box center [748, 478] width 958 height 216
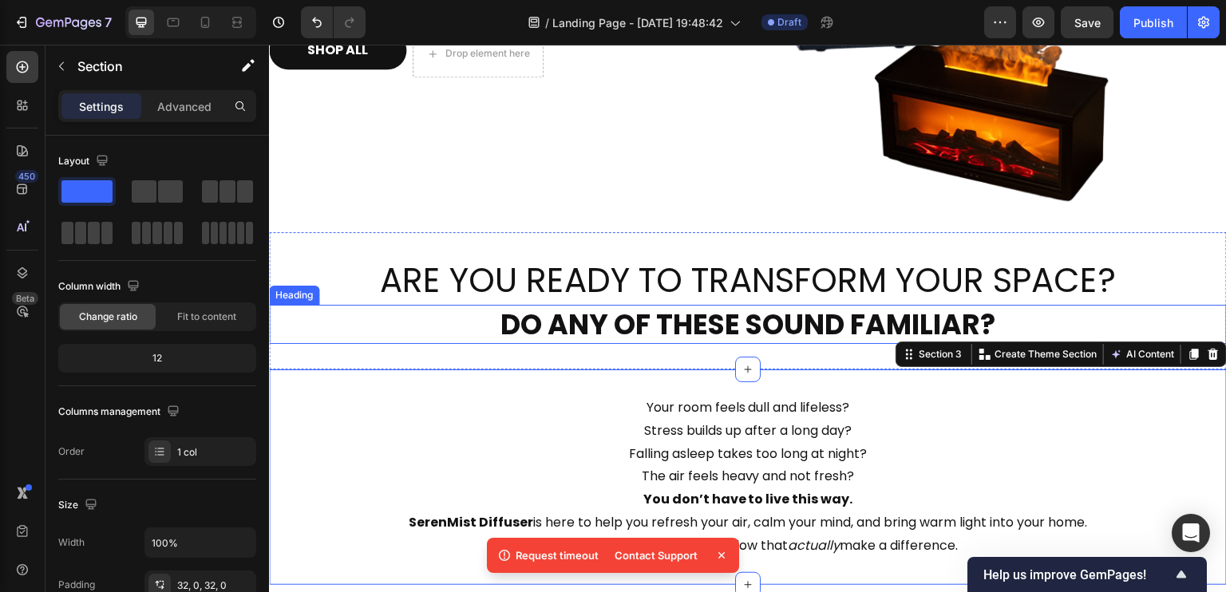
click at [685, 308] on p "DO ANY OF THESE SOUND FAMILIAR?" at bounding box center [748, 325] width 955 height 37
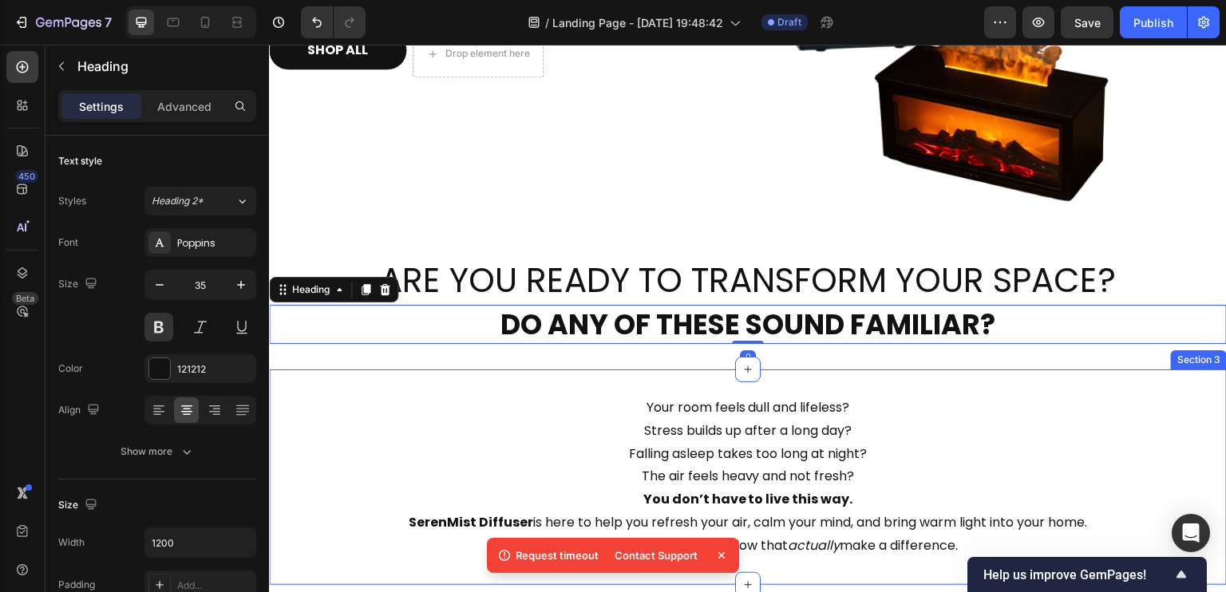
click at [629, 382] on div "Your room feels dull and lifeless? Stress builds up after a long day? Falling a…" at bounding box center [748, 478] width 958 height 216
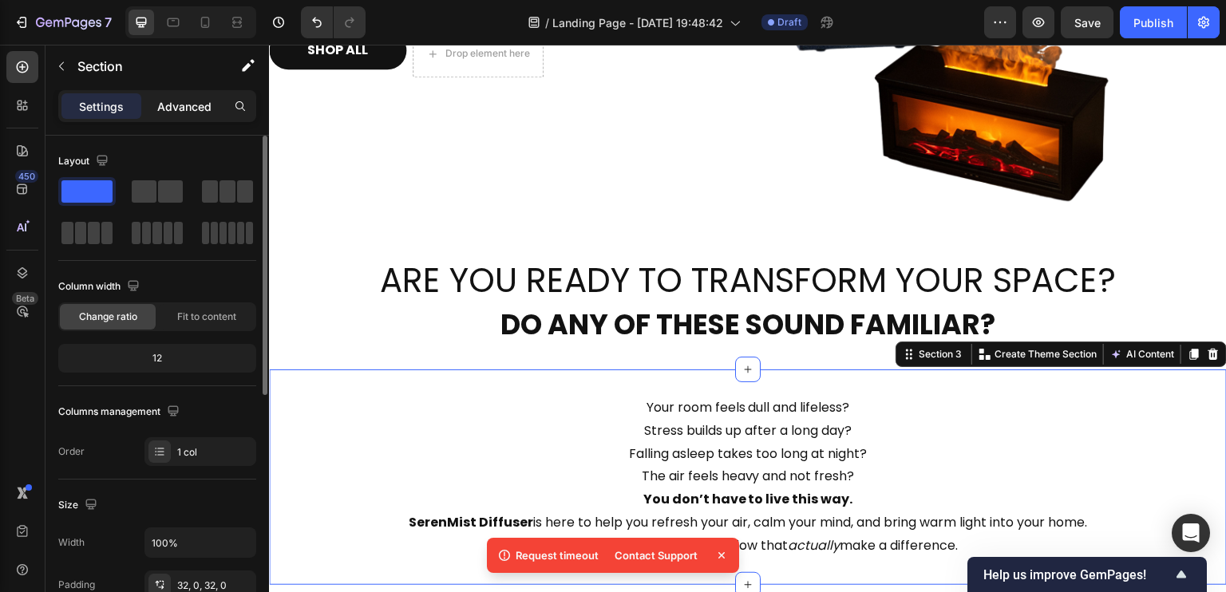
click at [177, 109] on p "Advanced" at bounding box center [184, 106] width 54 height 17
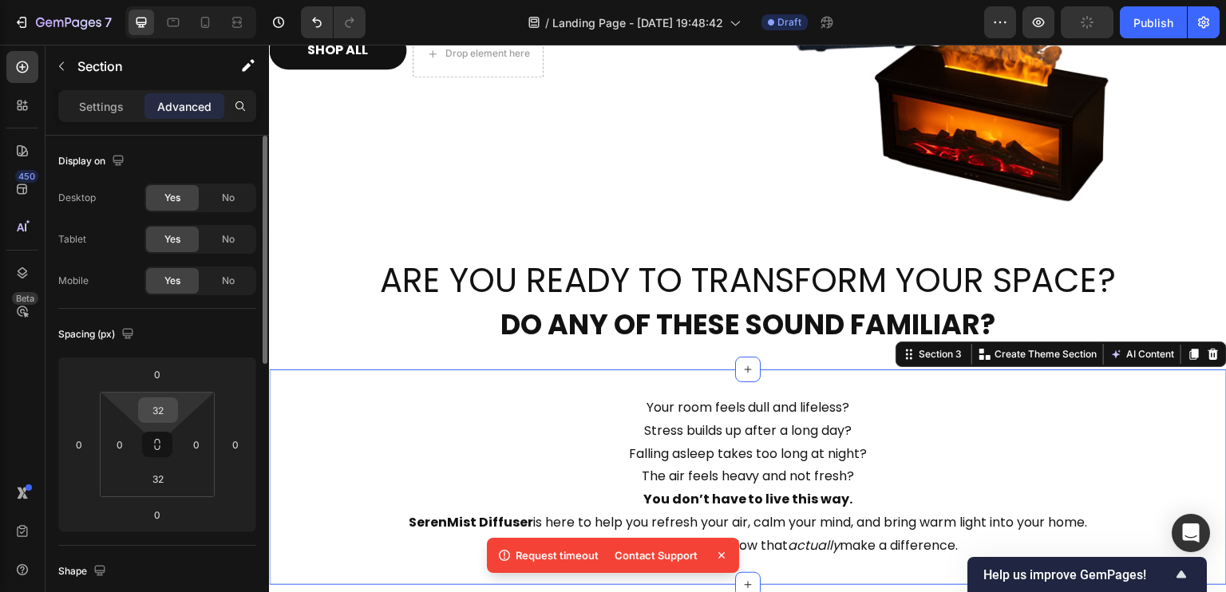
click at [160, 405] on input "32" at bounding box center [158, 410] width 32 height 24
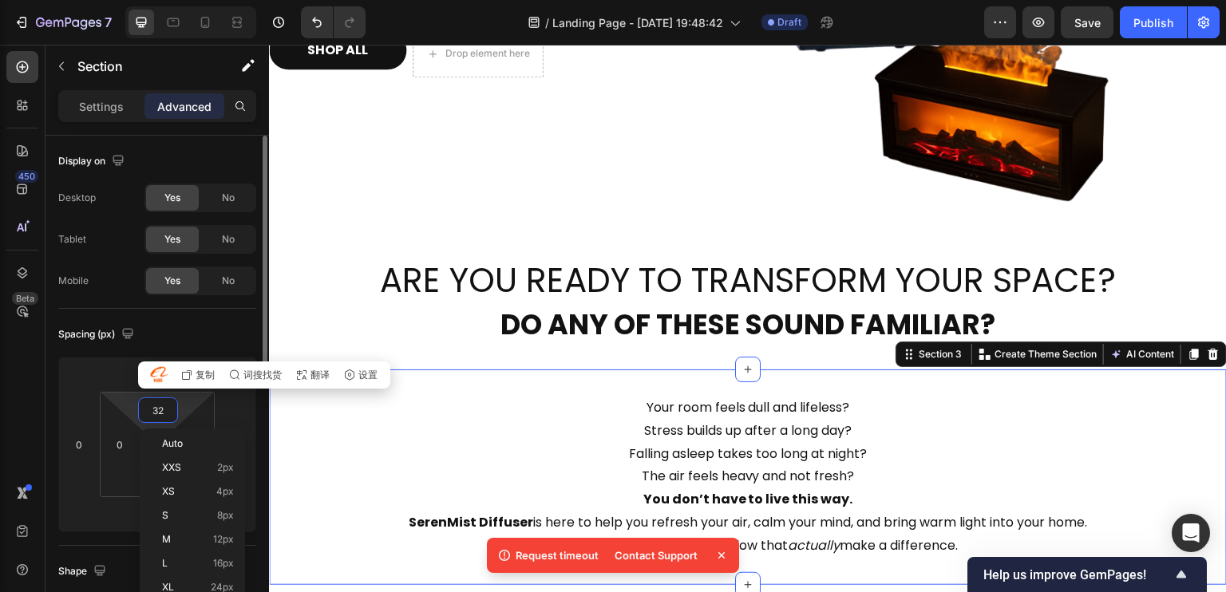
click at [117, 0] on html "7 / Landing Page - [DATE] 19:48:42 Draft Preview Save Publish 450 Beta Sections…" at bounding box center [613, 0] width 1226 height 0
type input "2"
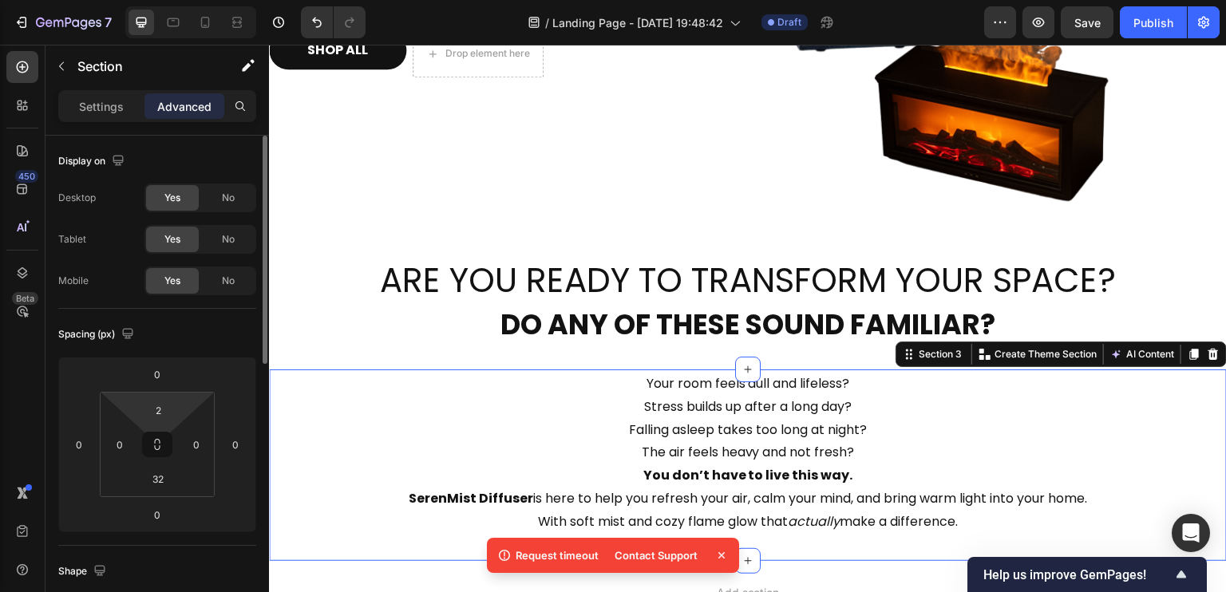
click at [184, 0] on html "7 / Landing Page - [DATE] 19:48:42 Draft Preview Save Publish 450 Beta Sections…" at bounding box center [613, 0] width 1226 height 0
click at [160, 372] on input "0" at bounding box center [157, 374] width 32 height 24
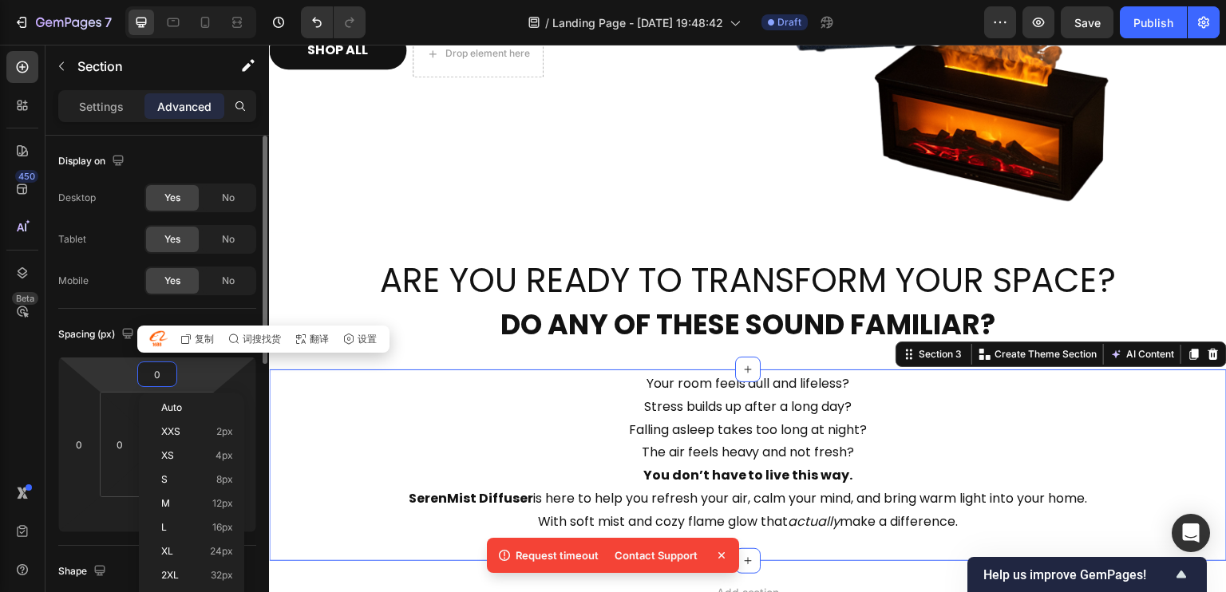
click at [222, 0] on html "7 / Landing Page - [DATE] 19:48:42 Draft Preview Save Publish 450 Beta Sections…" at bounding box center [613, 0] width 1226 height 0
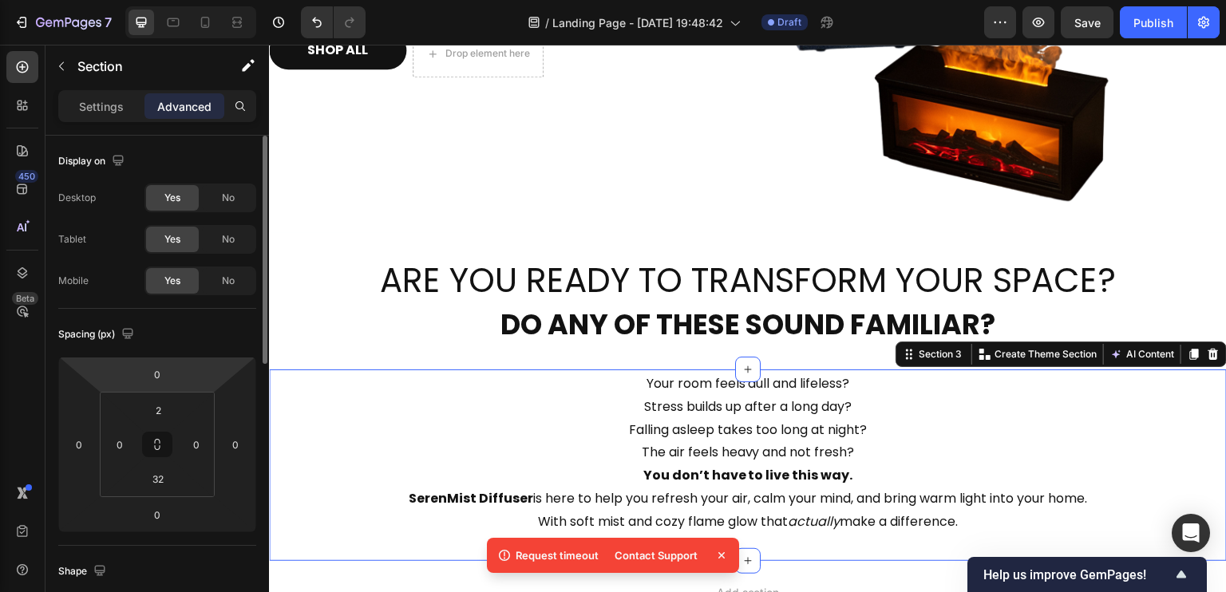
drag, startPoint x: 180, startPoint y: 392, endPoint x: 183, endPoint y: 378, distance: 14.6
click at [176, 367] on div "0 0 0 0 2 0 32 0" at bounding box center [157, 445] width 198 height 176
drag, startPoint x: 169, startPoint y: 418, endPoint x: 166, endPoint y: 386, distance: 32.1
click at [166, 386] on div "0 0 0 0 2 0 32 0" at bounding box center [157, 445] width 198 height 176
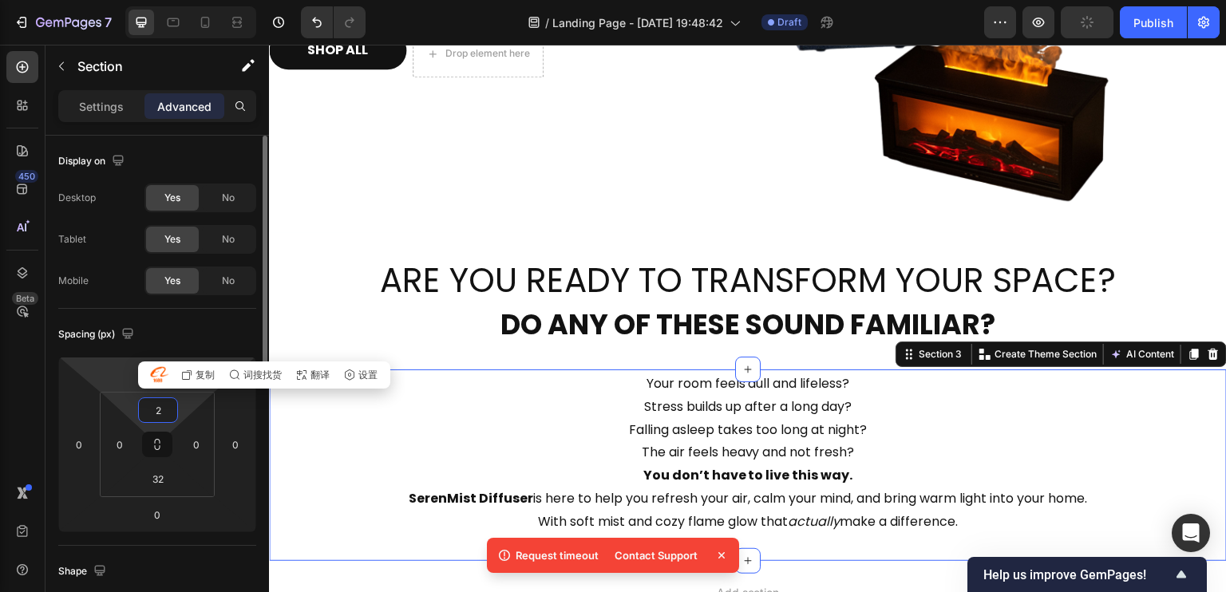
click at [123, 0] on html "7 / Landing Page - [DATE] 19:48:42 Draft Preview Publish 450 Beta Sections(18) …" at bounding box center [613, 0] width 1226 height 0
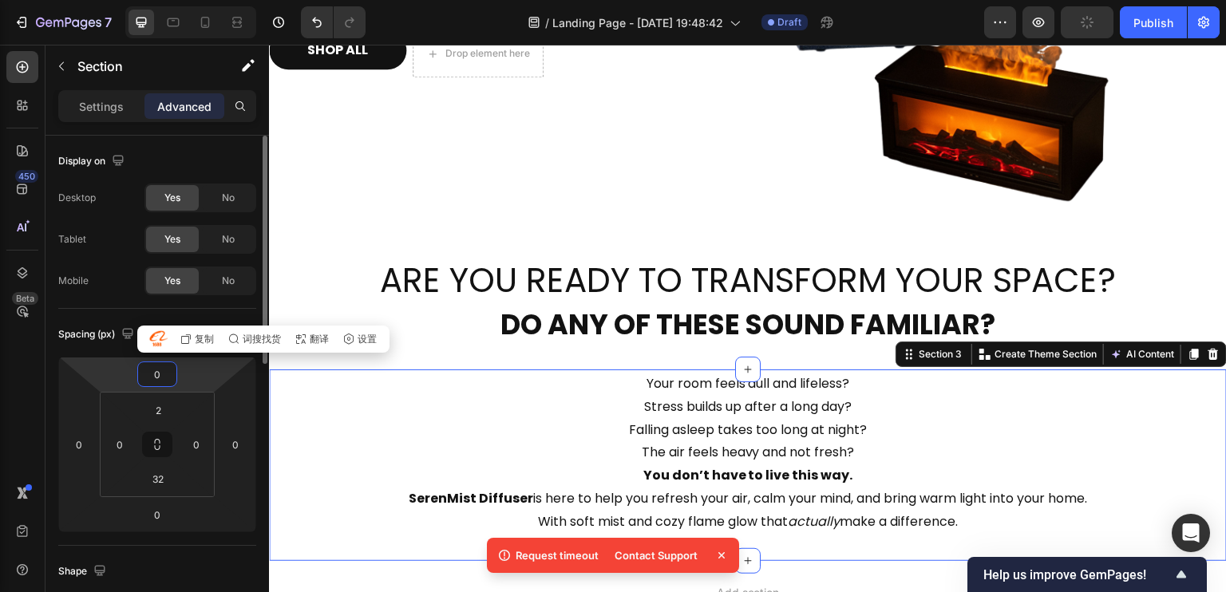
click at [135, 0] on html "7 / Landing Page - [DATE] 19:48:42 Draft Preview Publish 450 Beta Sections(18) …" at bounding box center [613, 0] width 1226 height 0
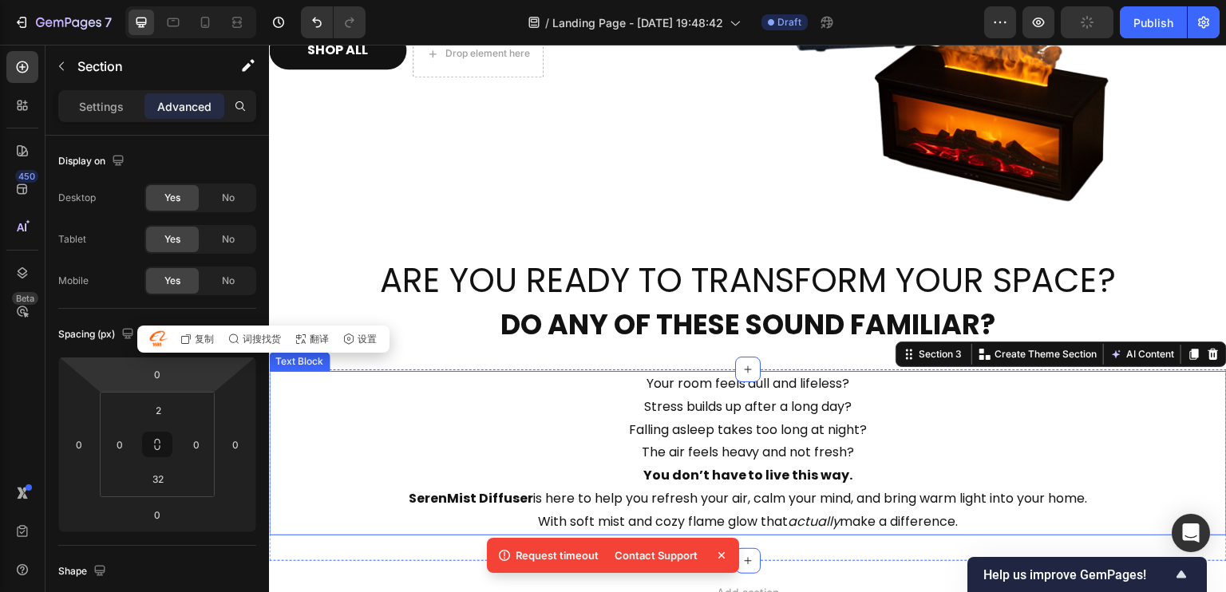
click at [653, 398] on p "Stress builds up after a long day?" at bounding box center [748, 407] width 955 height 23
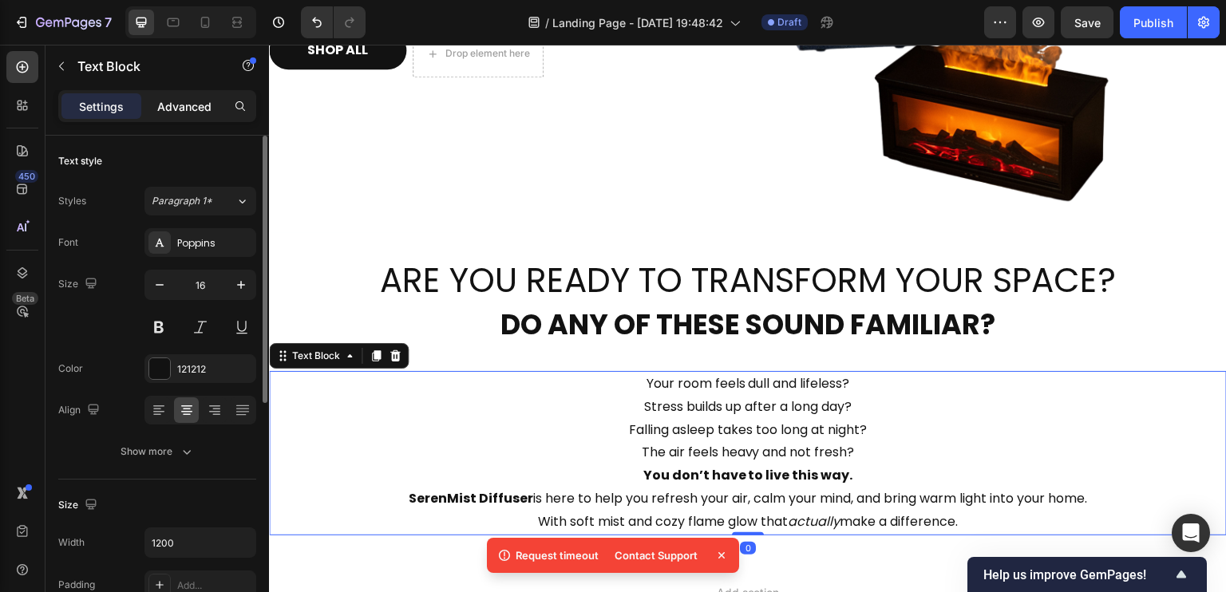
click at [172, 99] on p "Advanced" at bounding box center [184, 106] width 54 height 17
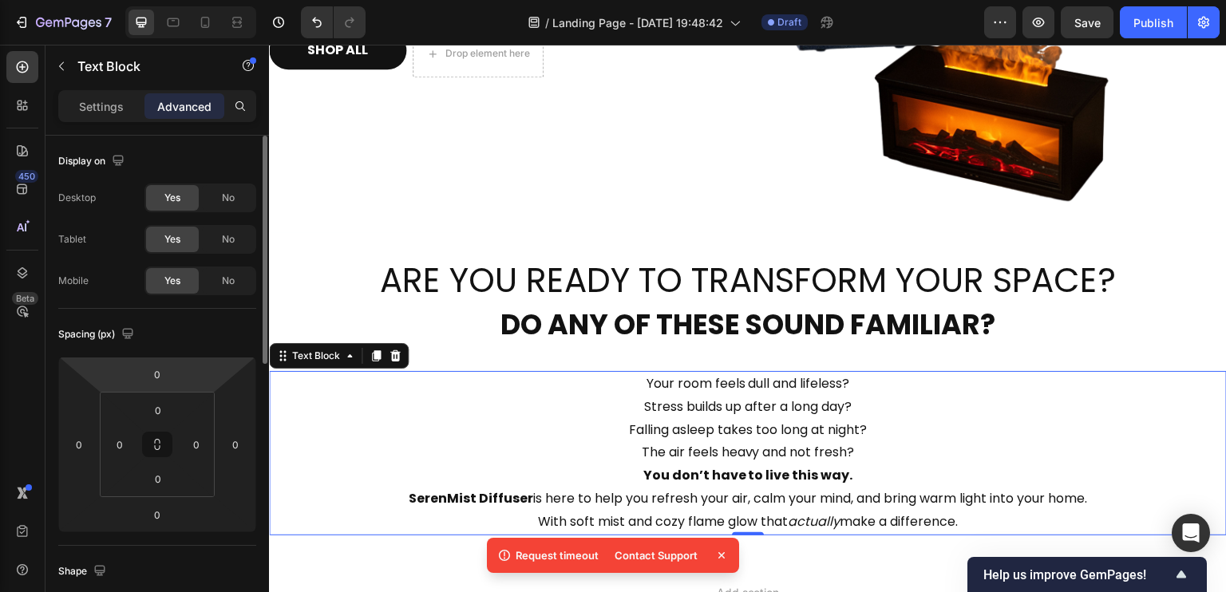
click at [180, 0] on html "7 / Landing Page - [DATE] 19:48:42 Draft Preview Save Publish 450 Beta Sections…" at bounding box center [613, 0] width 1226 height 0
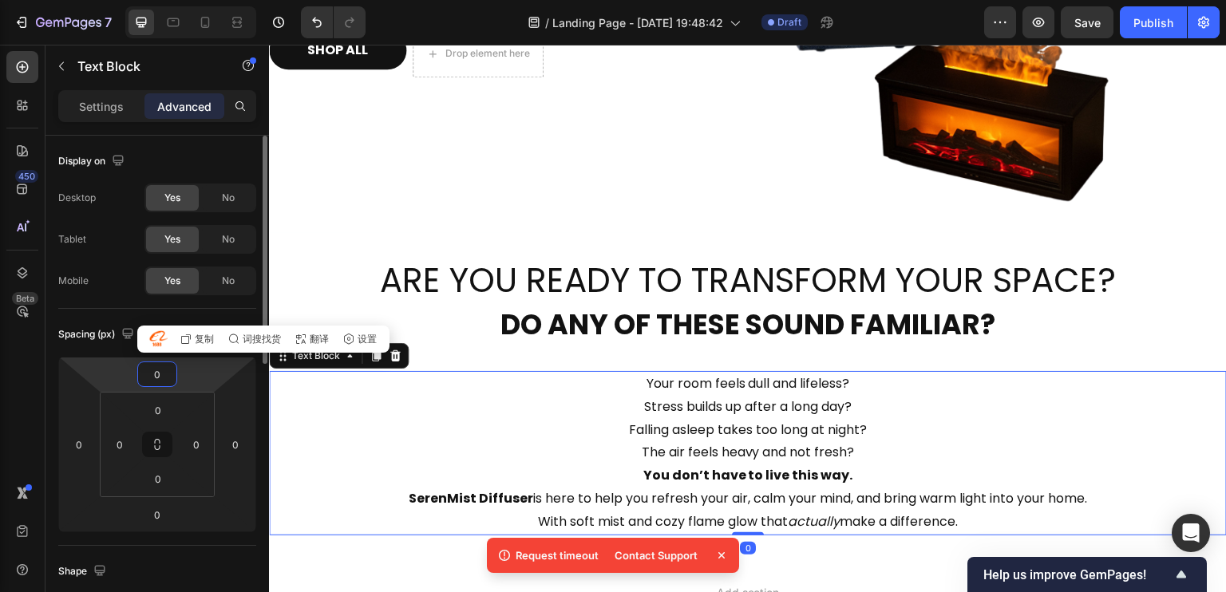
click at [192, 0] on html "7 / Landing Page - [DATE] 19:48:42 Draft Preview Save Publish 450 Beta Sections…" at bounding box center [613, 0] width 1226 height 0
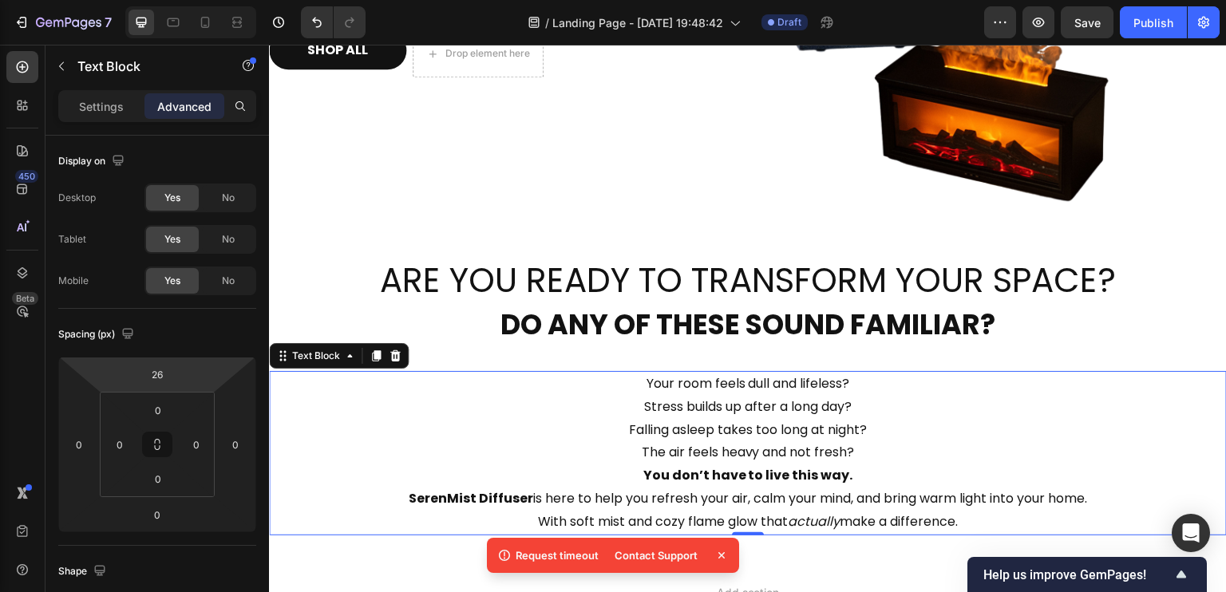
drag, startPoint x: 192, startPoint y: 364, endPoint x: 189, endPoint y: 354, distance: 10.6
click at [189, 0] on html "7 / Landing Page - [DATE] 19:48:42 Draft Preview Save Publish 450 Beta Sections…" at bounding box center [613, 0] width 1226 height 0
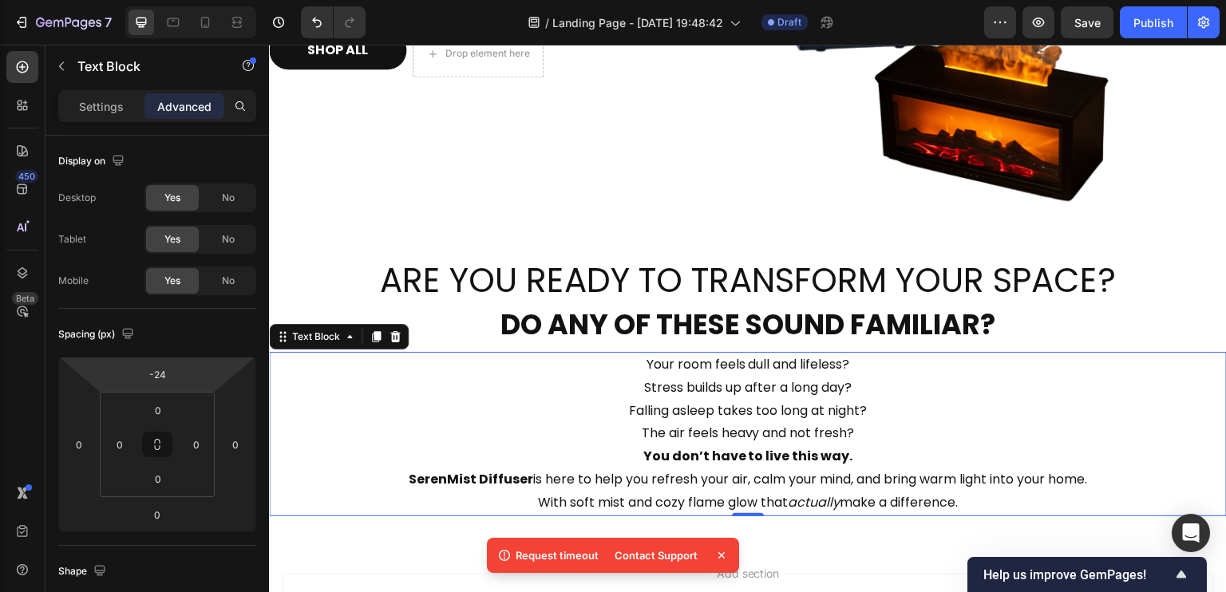
type input "-38"
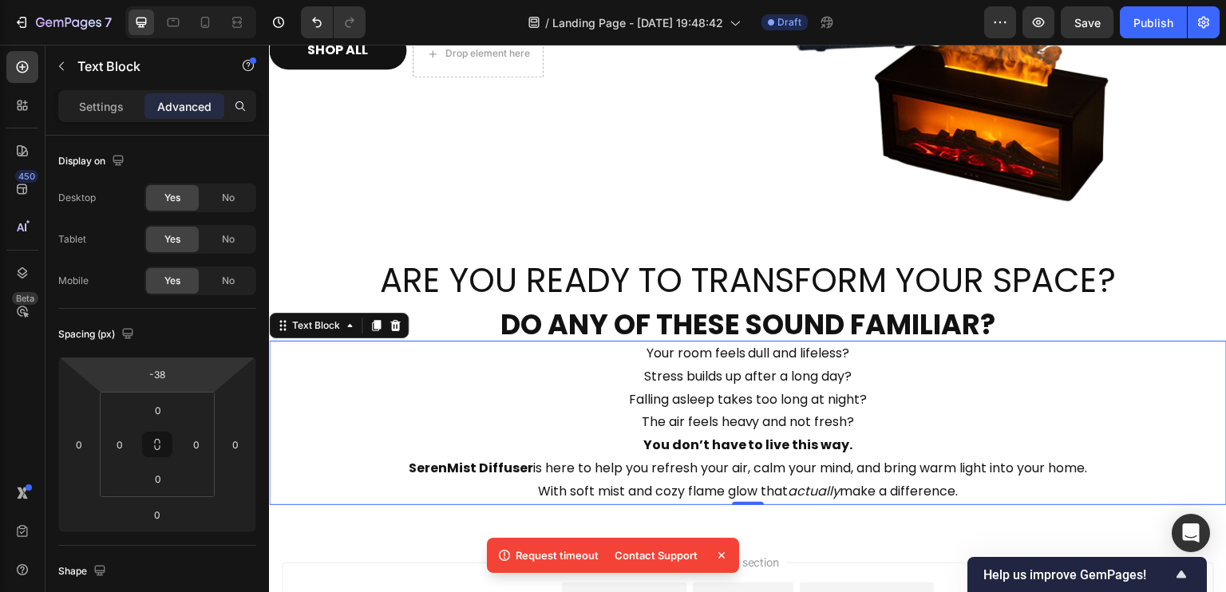
drag, startPoint x: 188, startPoint y: 361, endPoint x: 192, endPoint y: 386, distance: 25.9
click at [192, 0] on html "7 / Landing Page - [DATE] 19:48:42 Draft Preview Save Publish 450 Beta Sections…" at bounding box center [613, 0] width 1226 height 0
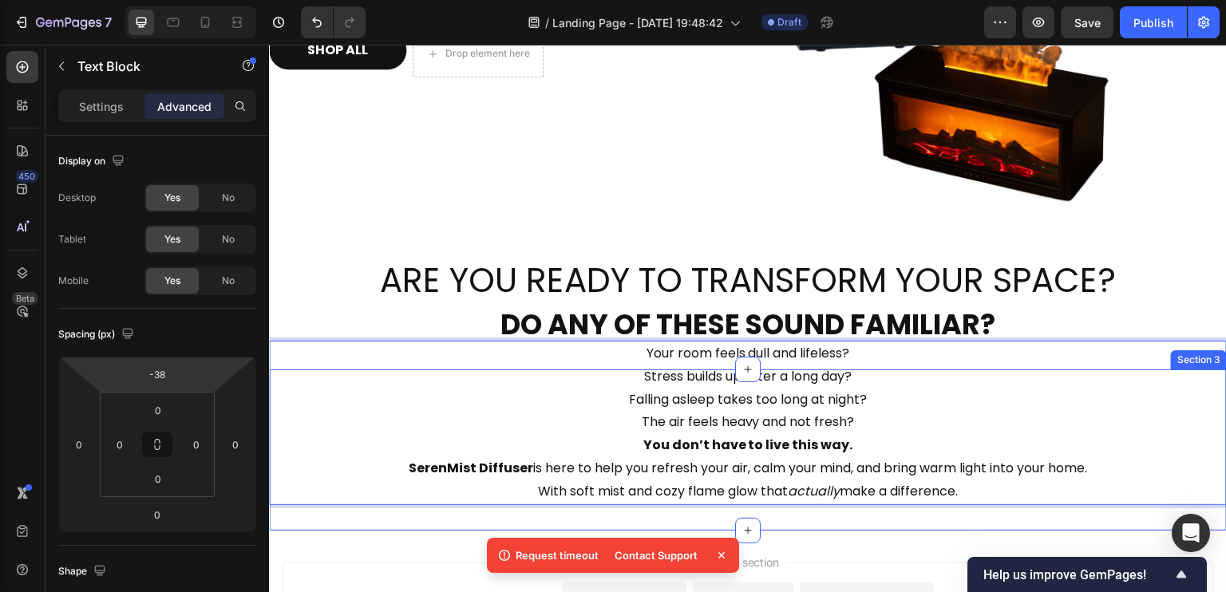
click at [960, 512] on div "Your room feels dull and lifeless? Stress builds up after a long day? Falling a…" at bounding box center [748, 450] width 958 height 161
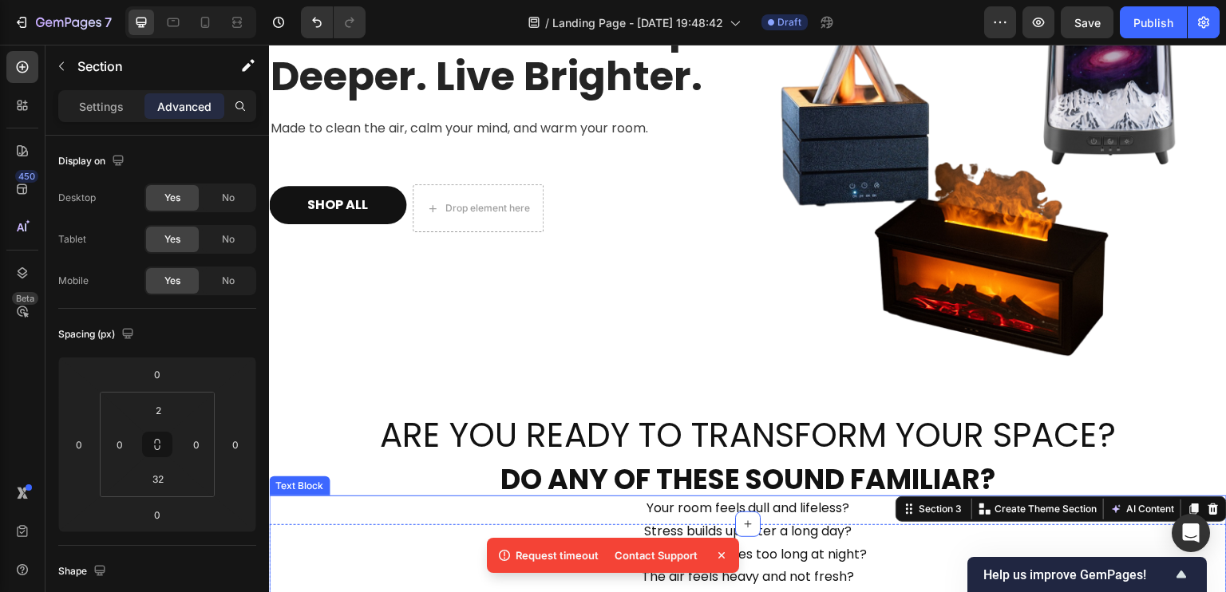
scroll to position [524, 0]
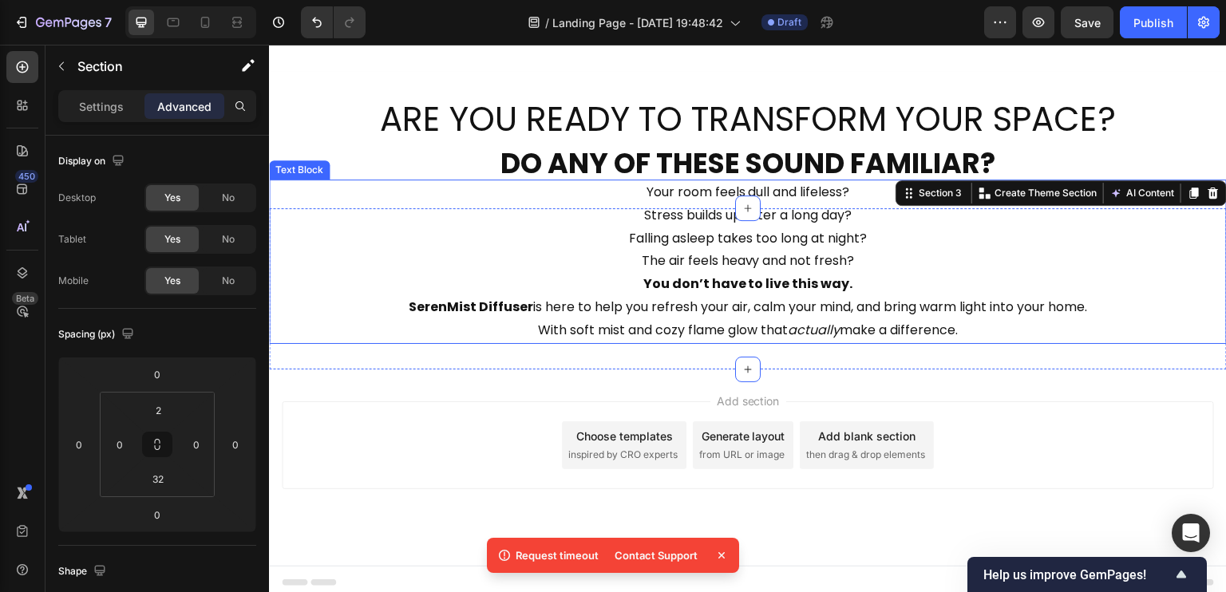
click at [873, 250] on p "The air feels heavy and not fresh?" at bounding box center [748, 261] width 955 height 23
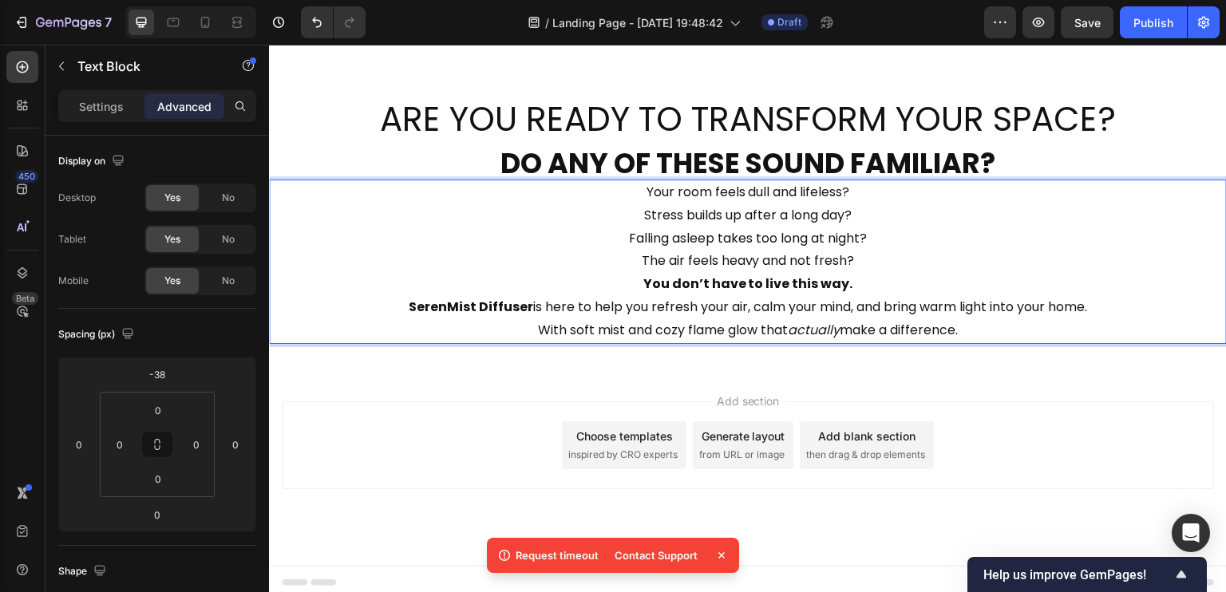
click at [856, 251] on p "The air feels heavy and not fresh?" at bounding box center [748, 261] width 955 height 23
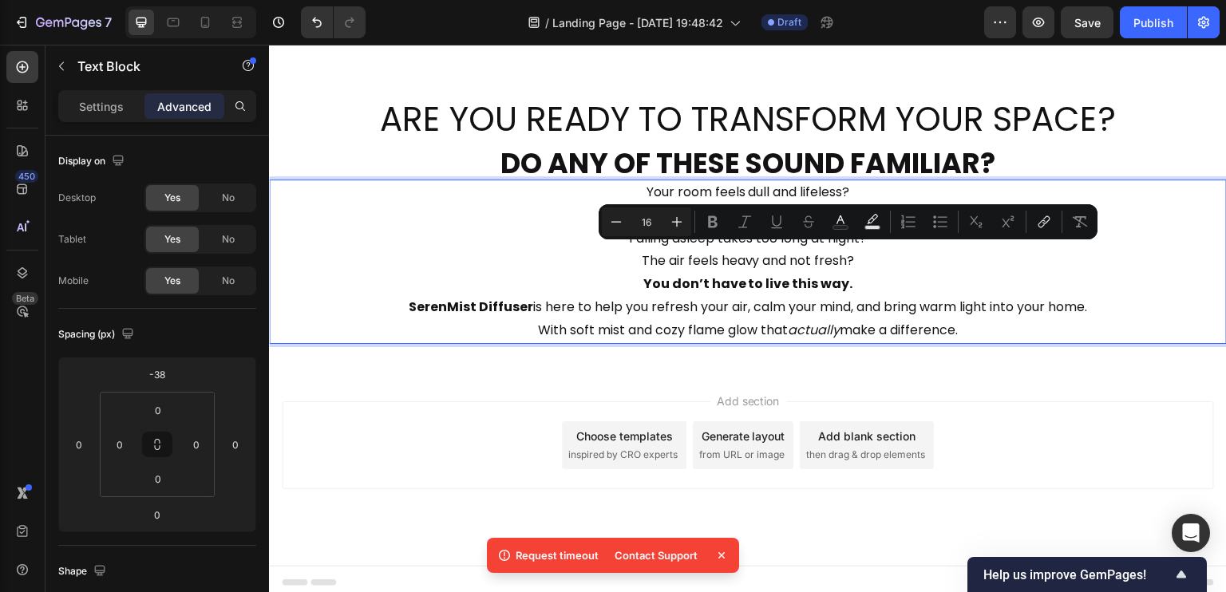
click at [855, 251] on p "The air feels heavy and not fresh?" at bounding box center [748, 261] width 955 height 23
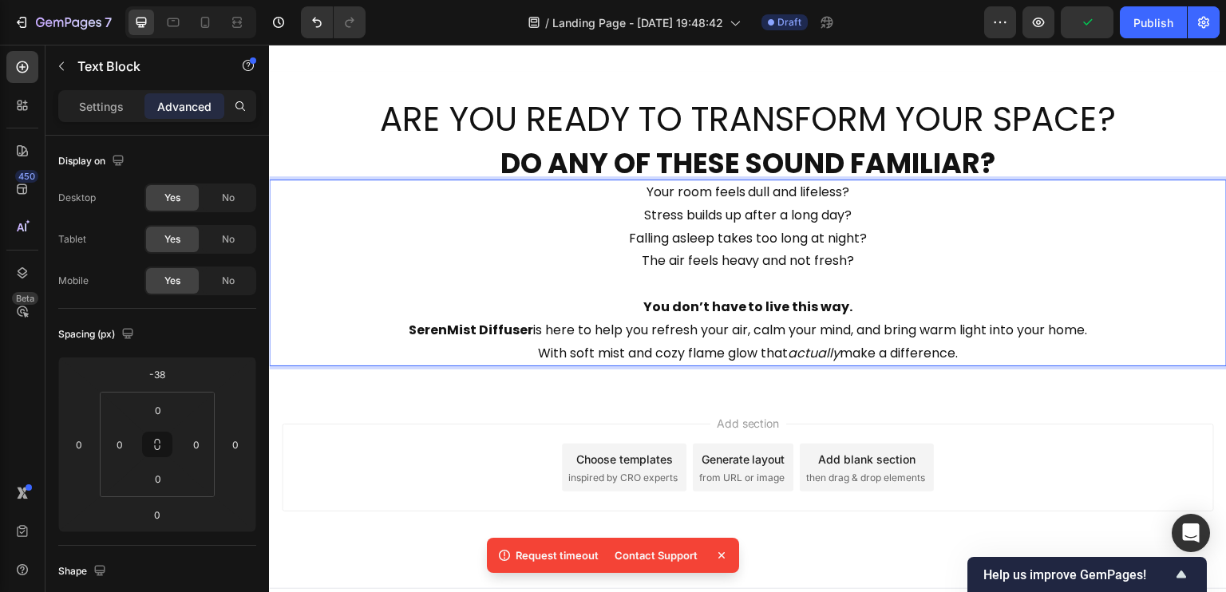
click at [409, 327] on strong "SerenMist Diffuser" at bounding box center [471, 330] width 125 height 18
click at [409, 326] on strong "SerenMist Diffuser" at bounding box center [471, 330] width 125 height 18
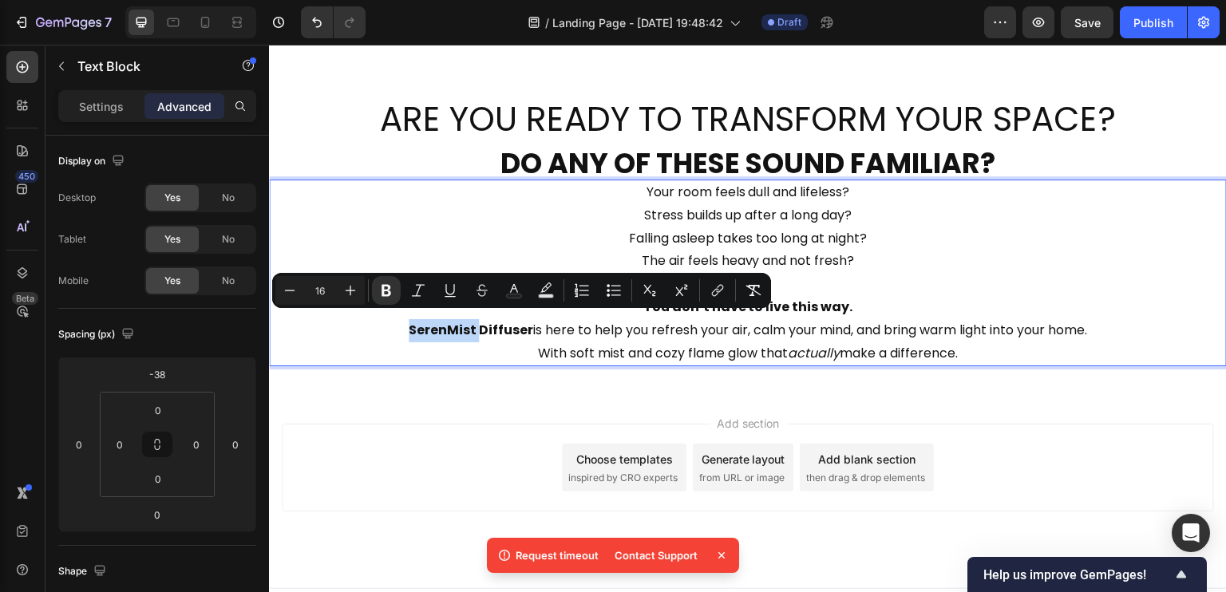
click at [396, 326] on p "SerenMist Diffuser is here to help you refresh your air, calm your mind, and br…" at bounding box center [748, 342] width 955 height 46
click at [390, 326] on p "SerenMist Diffuser is here to help you refresh your air, calm your mind, and br…" at bounding box center [748, 342] width 955 height 46
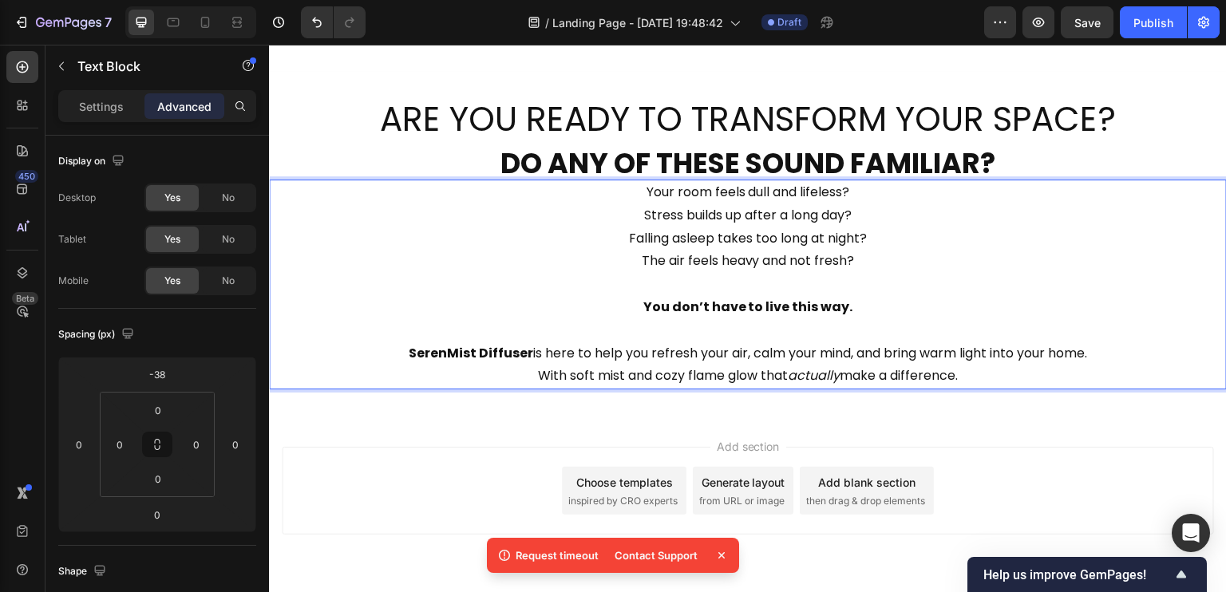
click at [619, 350] on p "SerenMist Diffuser is here to help you refresh your air, calm your mind, and br…" at bounding box center [748, 365] width 955 height 46
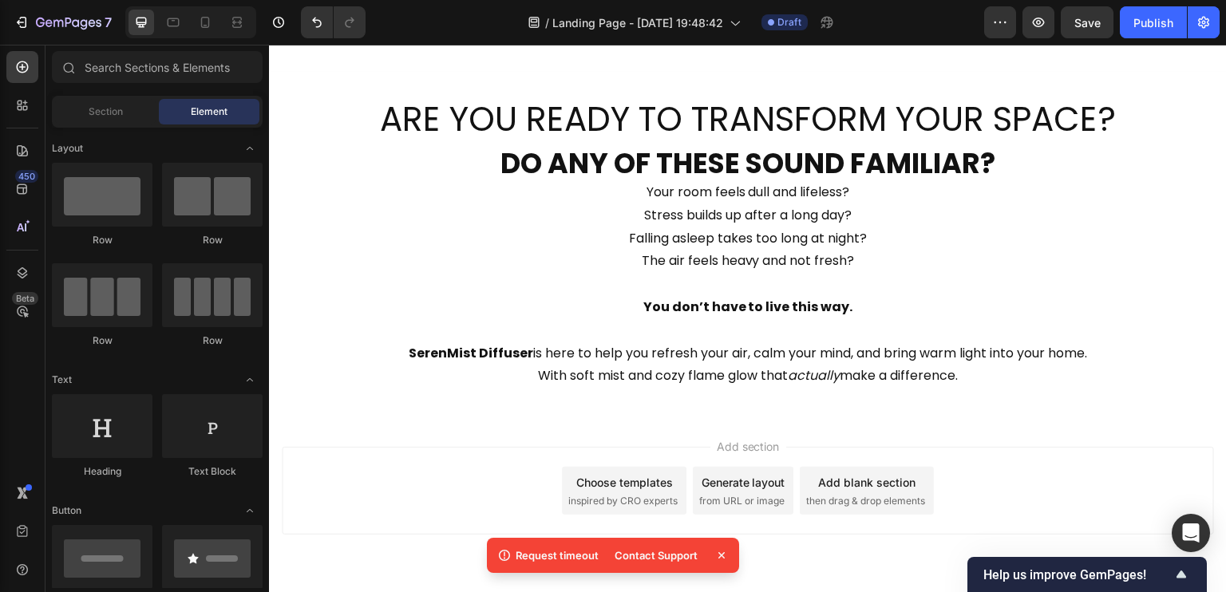
click at [953, 431] on div "Add section Choose templates inspired by CRO experts Generate layout from URL o…" at bounding box center [748, 513] width 958 height 196
click at [710, 181] on p "Your room feels dull and lifeless?" at bounding box center [748, 192] width 955 height 23
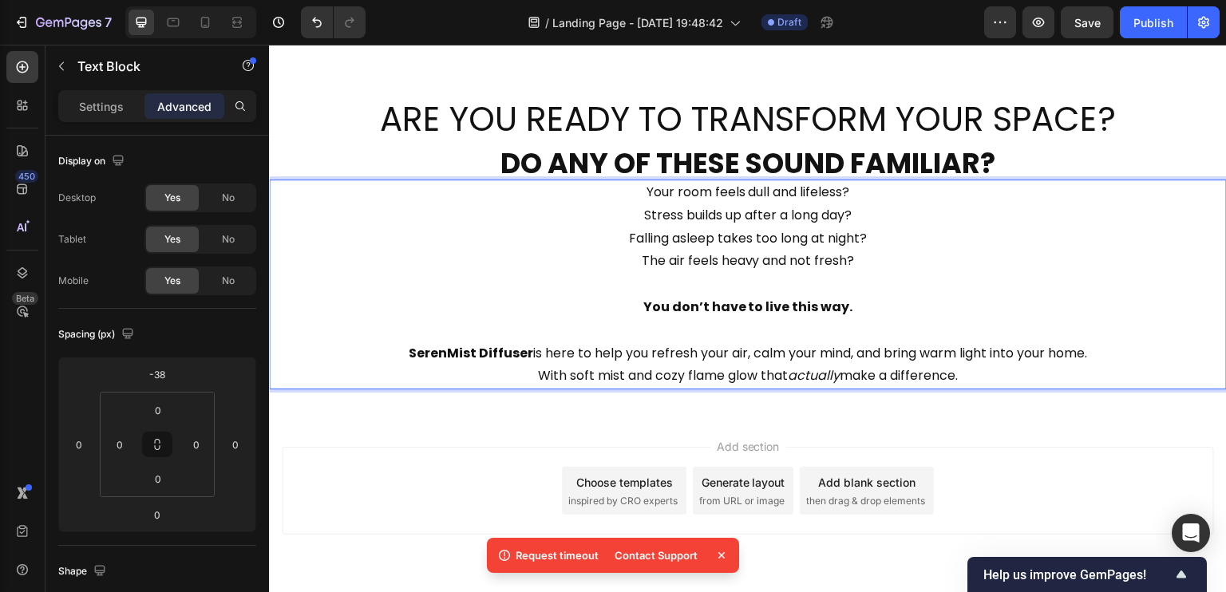
click at [698, 207] on p "Stress builds up after a long day?" at bounding box center [748, 215] width 955 height 23
click at [730, 186] on p "Your room feels dull and lifeless?" at bounding box center [748, 192] width 955 height 23
click at [849, 188] on p "Your room feels dull and lifeless?" at bounding box center [748, 192] width 955 height 23
click at [533, 252] on p "The air feels heavy and not fresh?" at bounding box center [748, 261] width 955 height 23
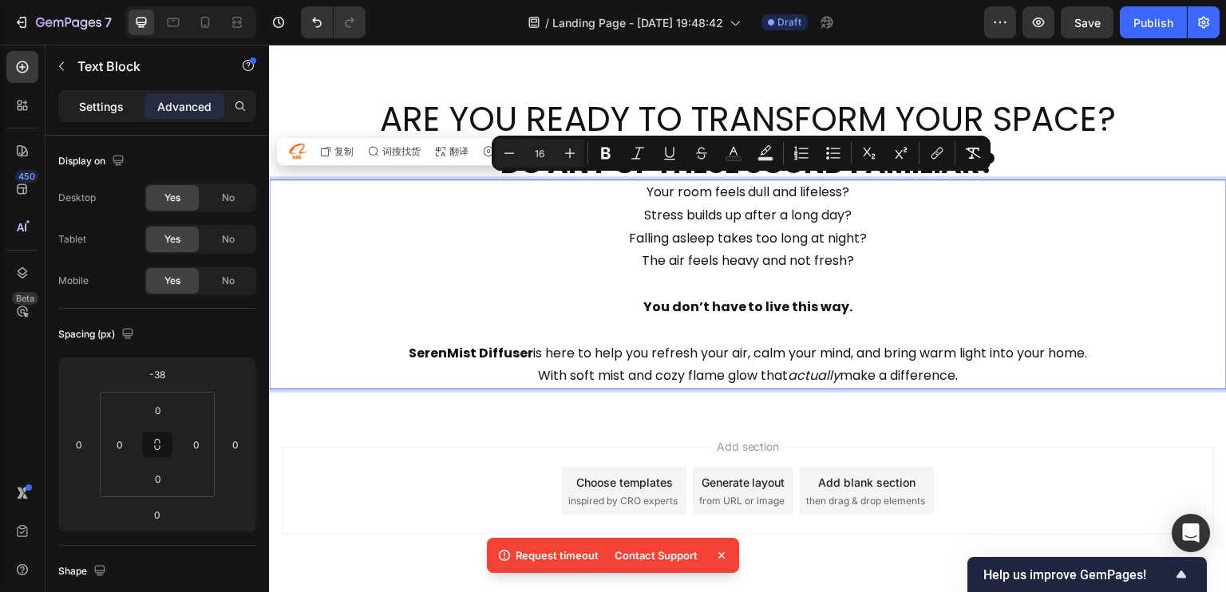
click at [98, 101] on p "Settings" at bounding box center [101, 106] width 45 height 17
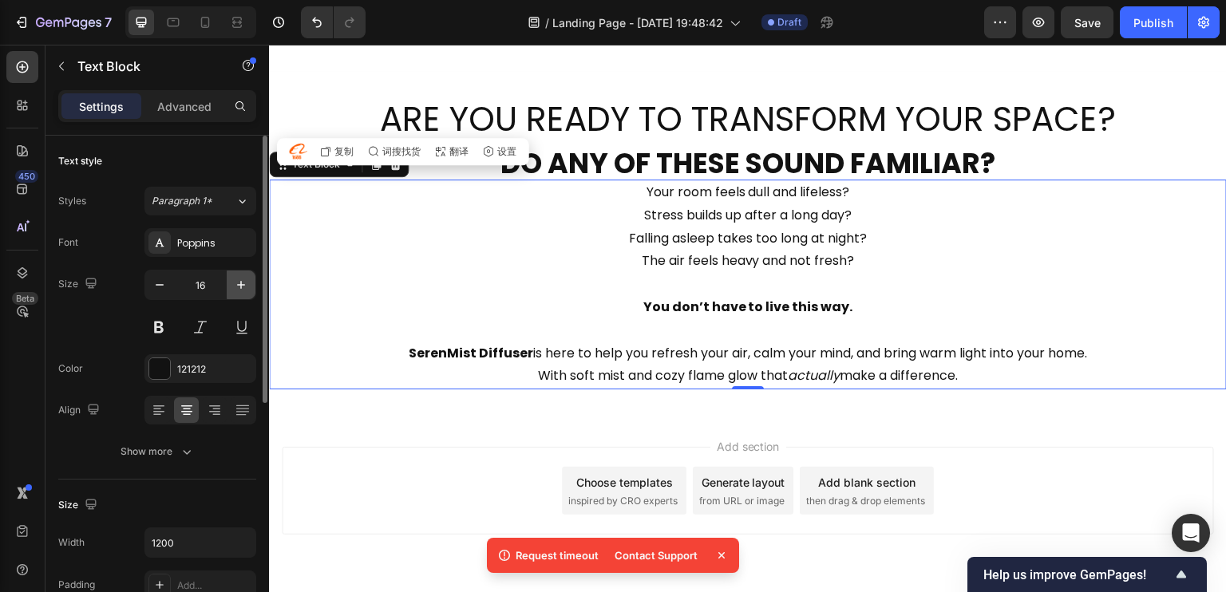
click at [239, 287] on icon "button" at bounding box center [241, 285] width 16 height 16
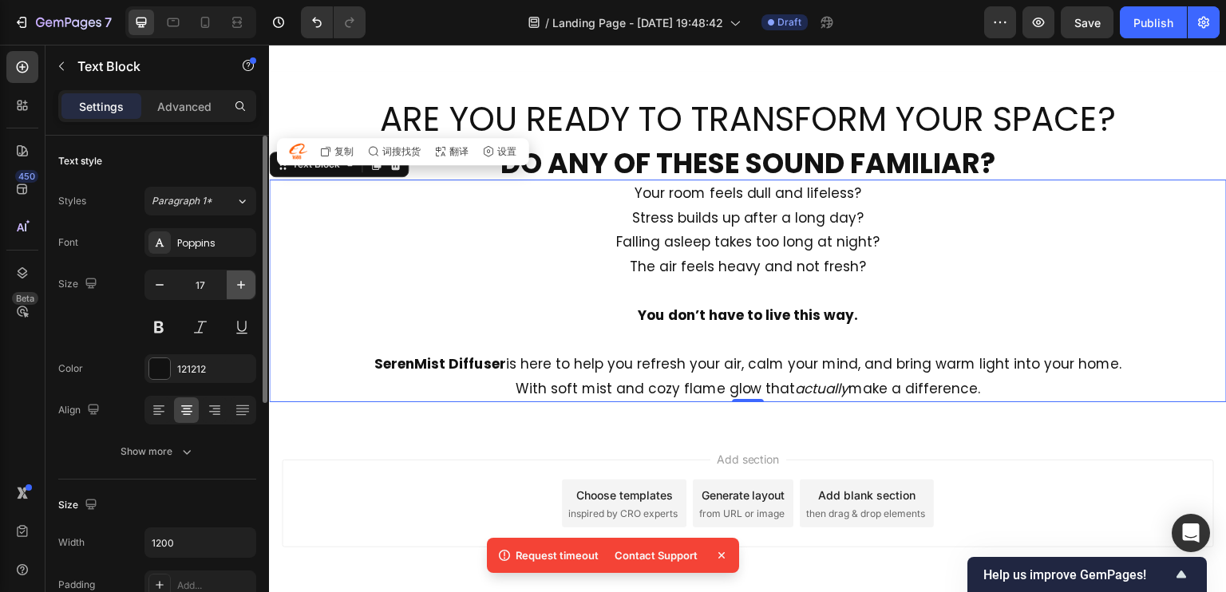
click at [231, 286] on button "button" at bounding box center [241, 285] width 29 height 29
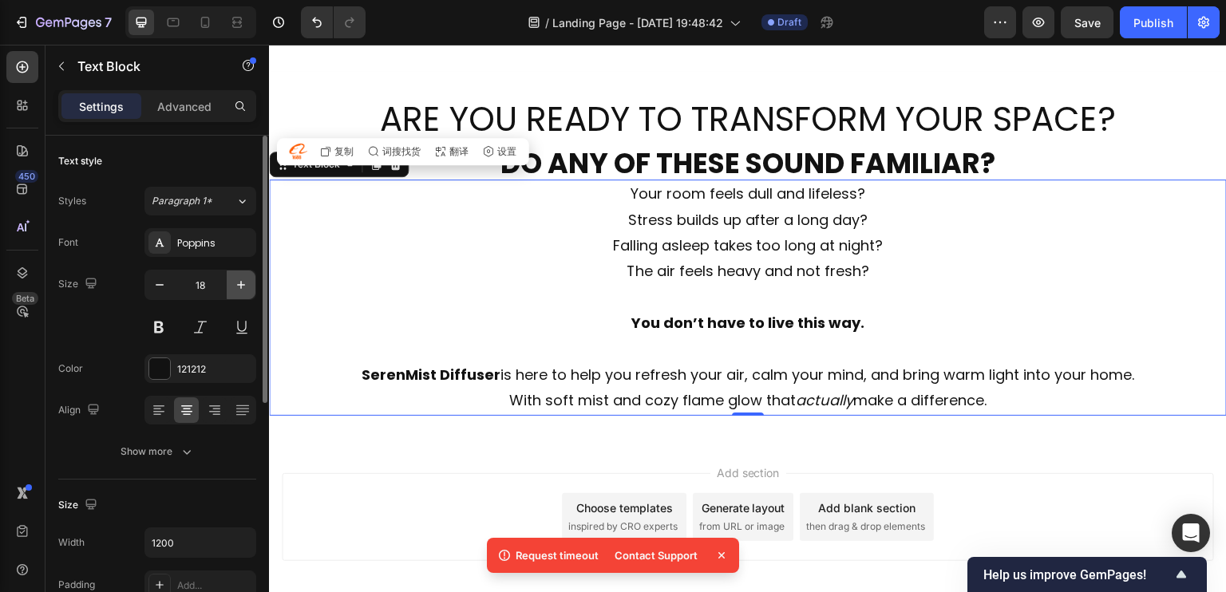
click at [231, 286] on button "button" at bounding box center [241, 285] width 29 height 29
type input "19"
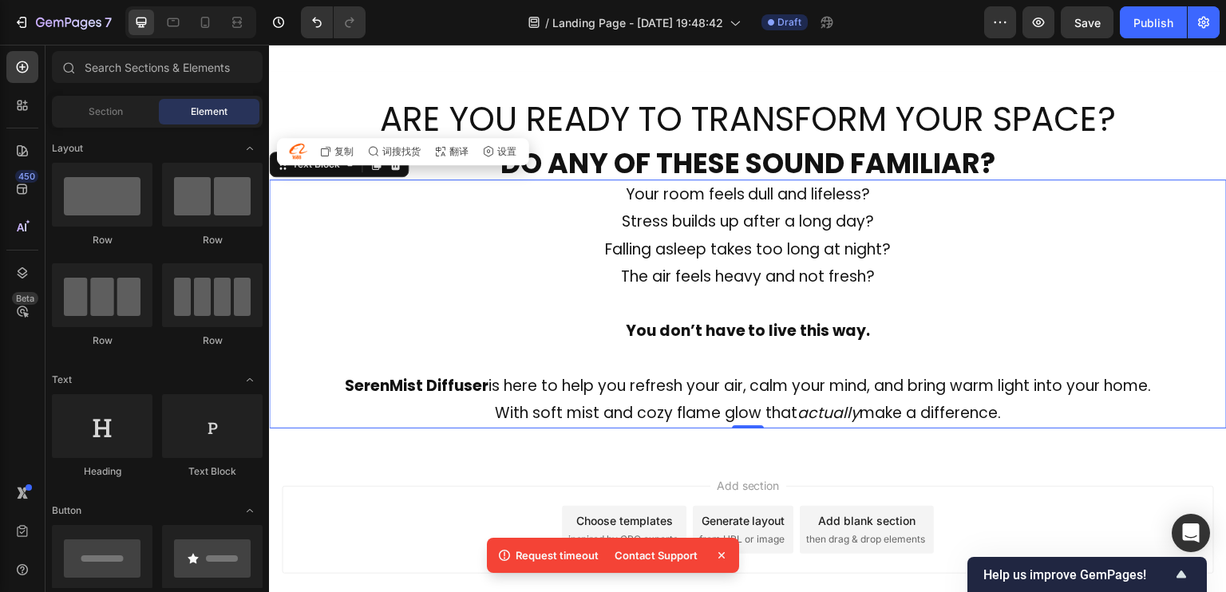
click at [982, 454] on div "Add section Choose templates inspired by CRO experts Generate layout from URL o…" at bounding box center [748, 552] width 958 height 196
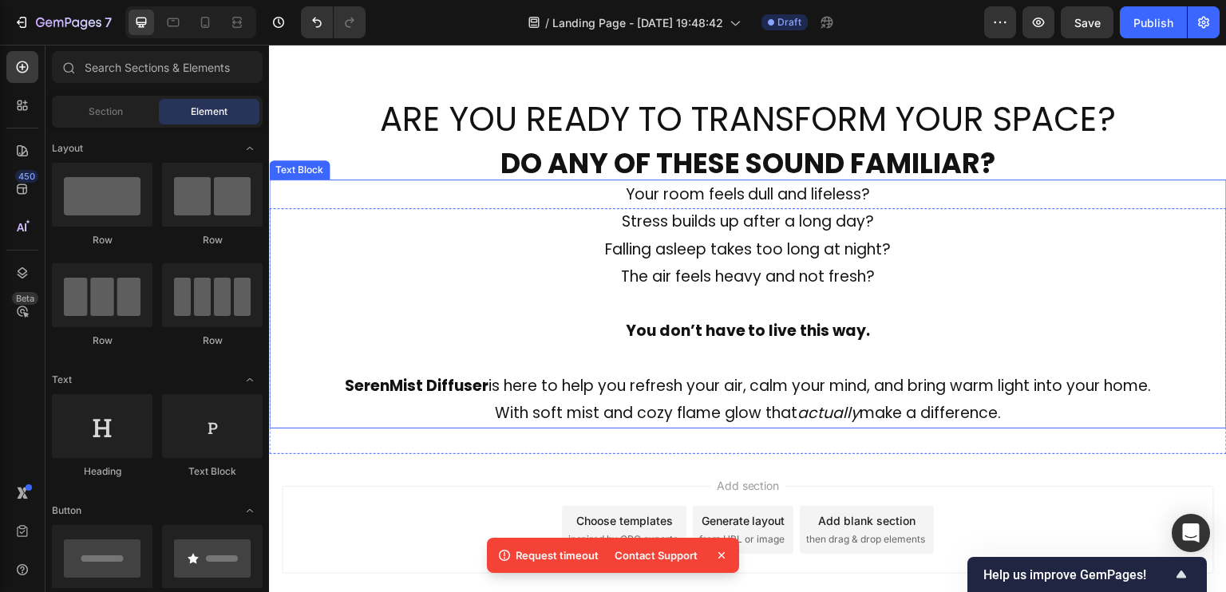
click at [928, 210] on p "Stress builds up after a long day?" at bounding box center [748, 221] width 955 height 27
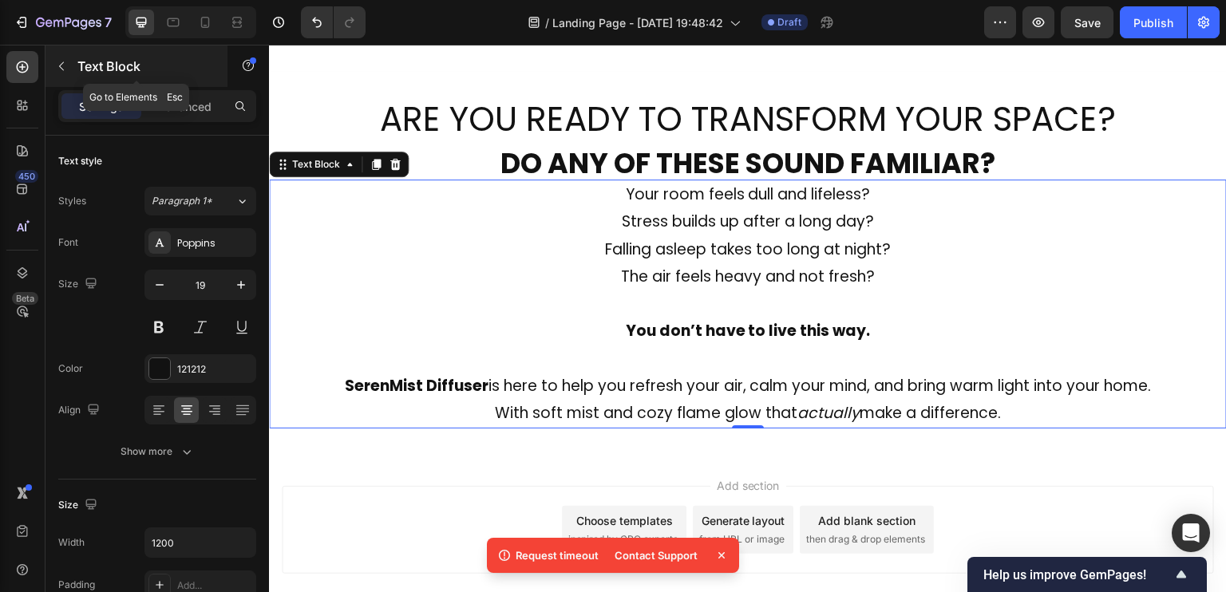
click at [188, 77] on div "Text Block" at bounding box center [136, 66] width 182 height 42
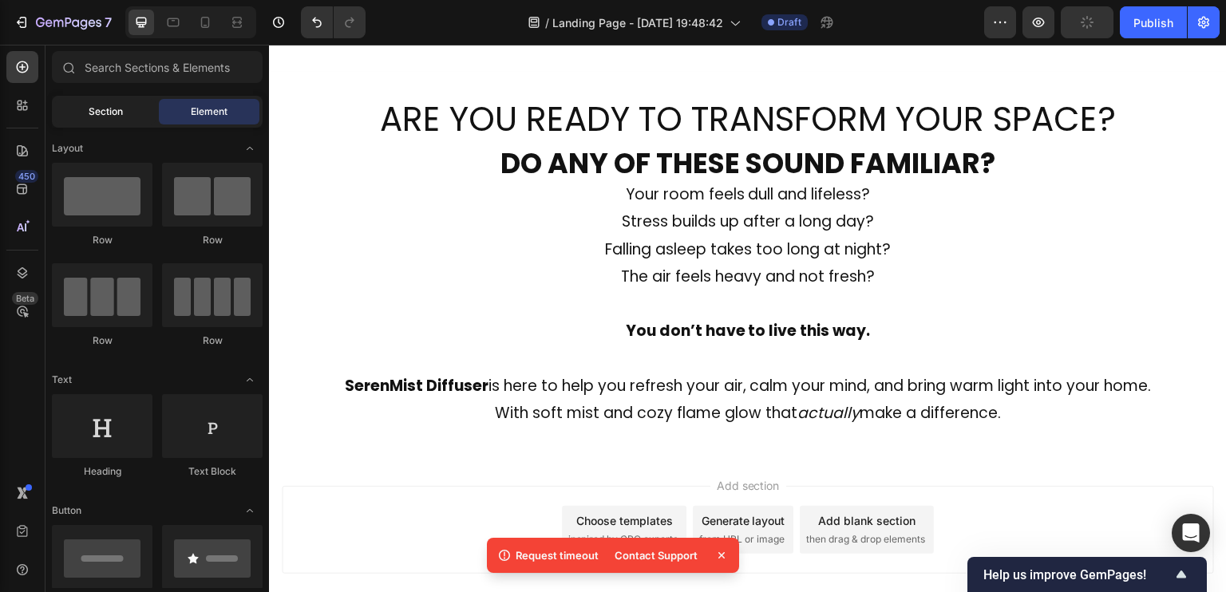
click at [108, 109] on span "Section" at bounding box center [106, 112] width 34 height 14
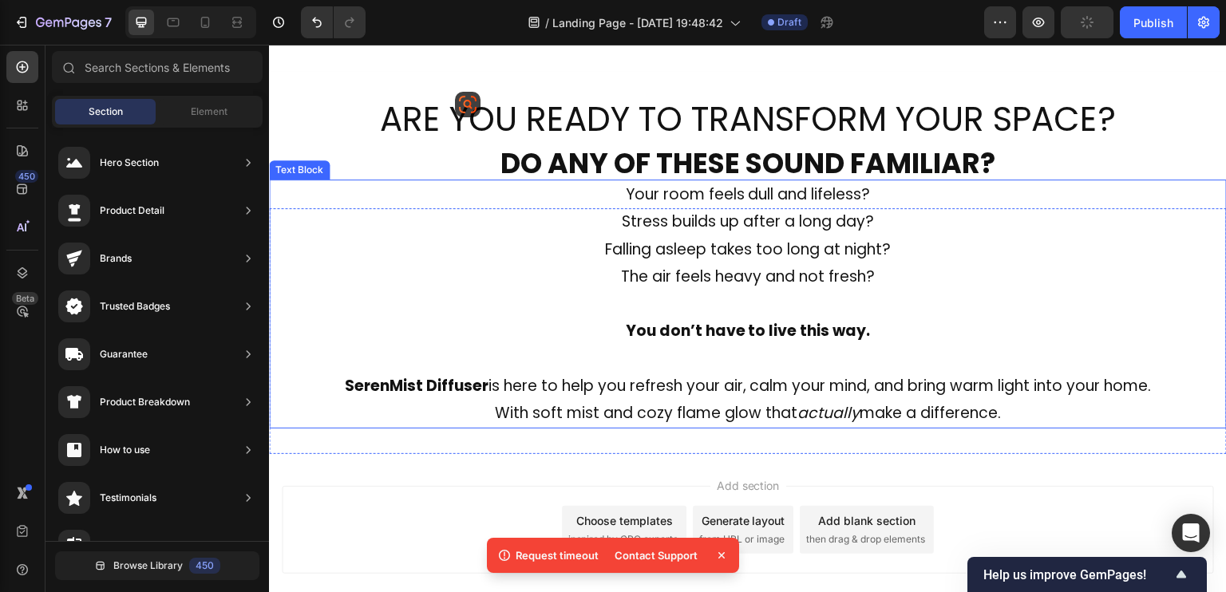
click at [830, 200] on p "Your room feels dull and lifeless?" at bounding box center [748, 194] width 955 height 27
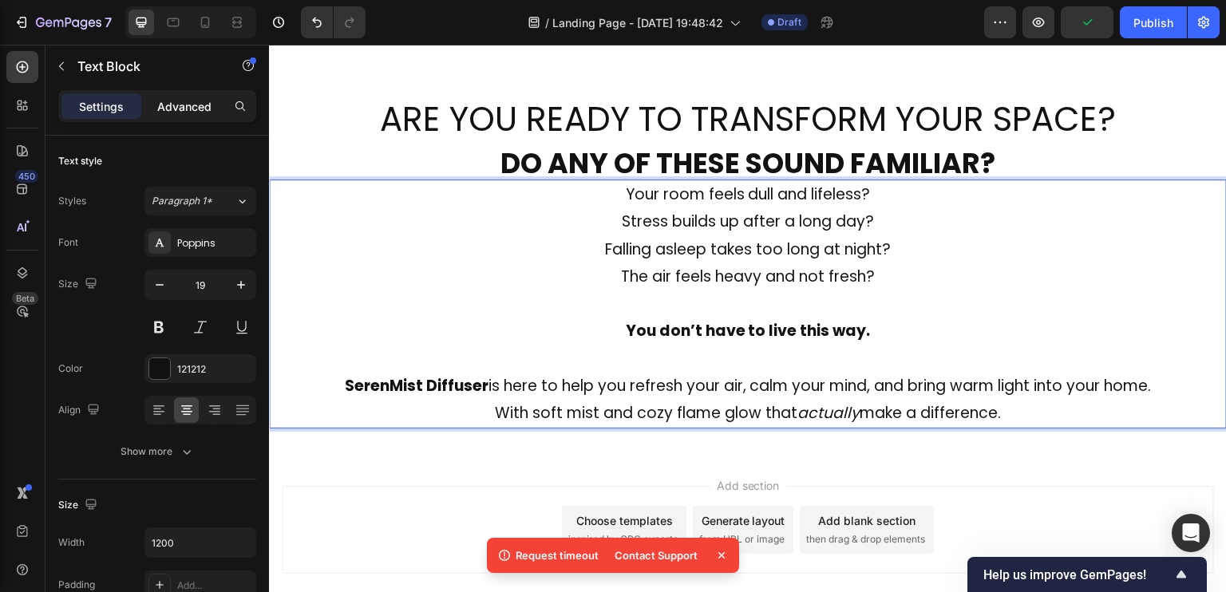
click at [171, 118] on div "Advanced" at bounding box center [184, 106] width 80 height 26
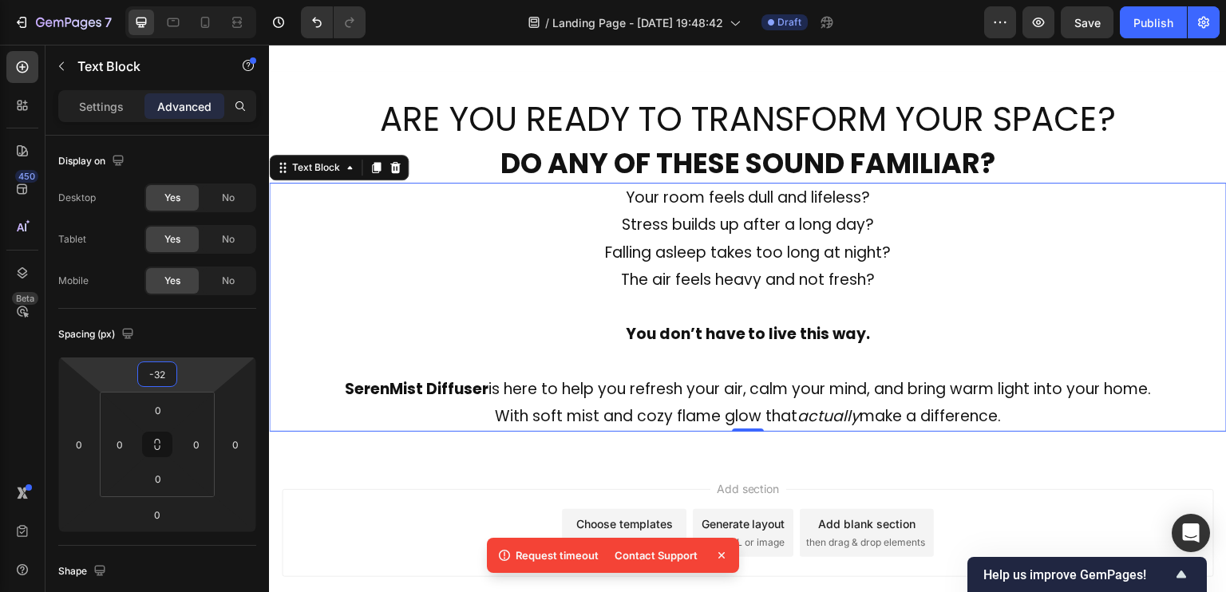
type input "-30"
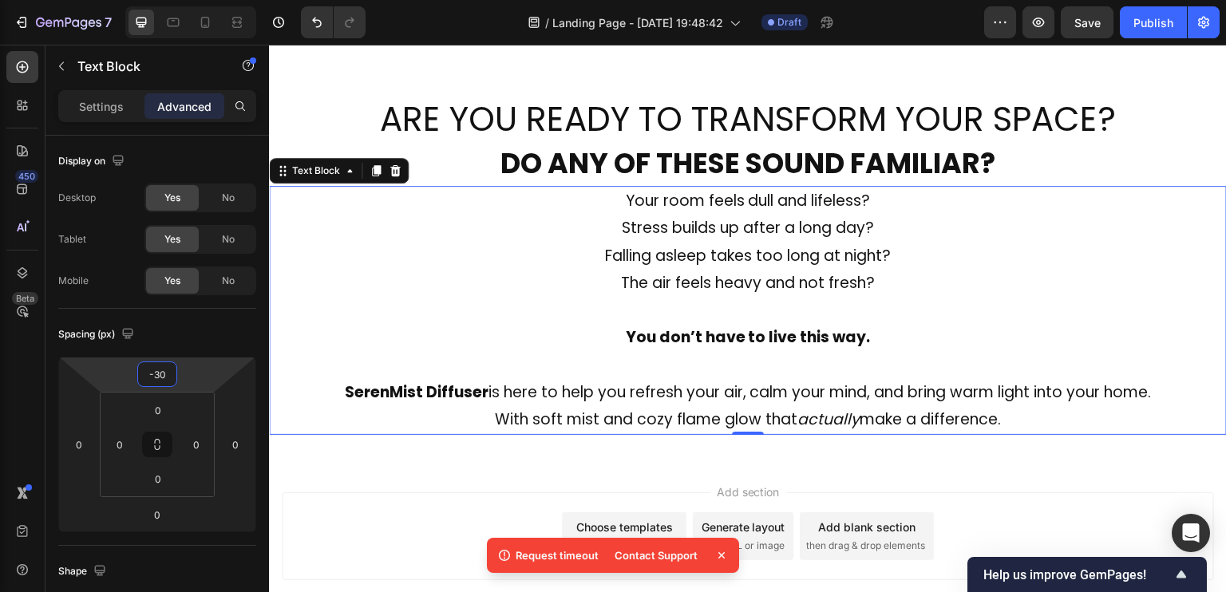
click at [195, 0] on html "7 / Landing Page - Sep 26, 19:48:42 Draft Preview Save Publish 450 Beta Section…" at bounding box center [613, 0] width 1226 height 0
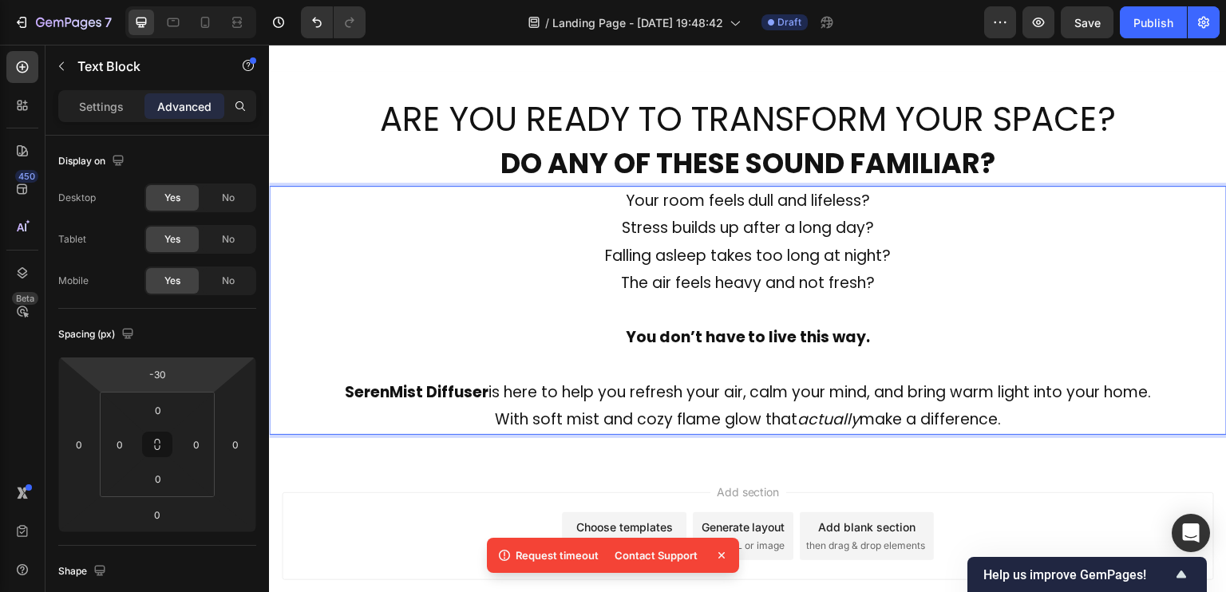
click at [967, 469] on div "Add section Choose templates inspired by CRO experts Generate layout from URL o…" at bounding box center [748, 559] width 958 height 196
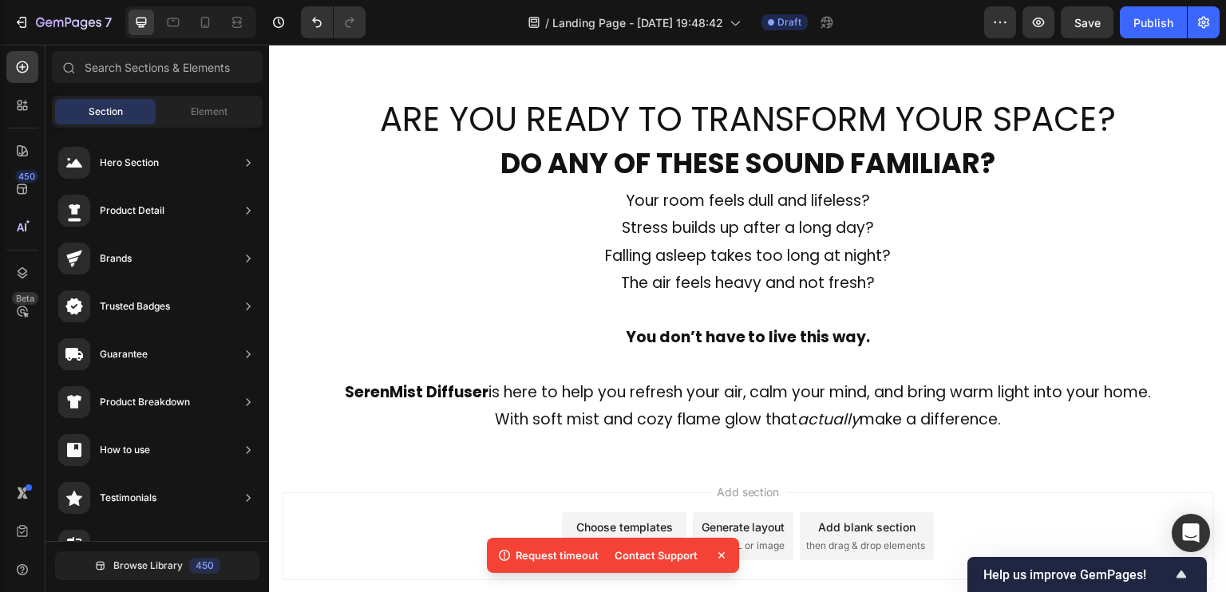
click at [336, 537] on div "Add section Choose templates inspired by CRO experts Generate layout from URL o…" at bounding box center [748, 537] width 932 height 88
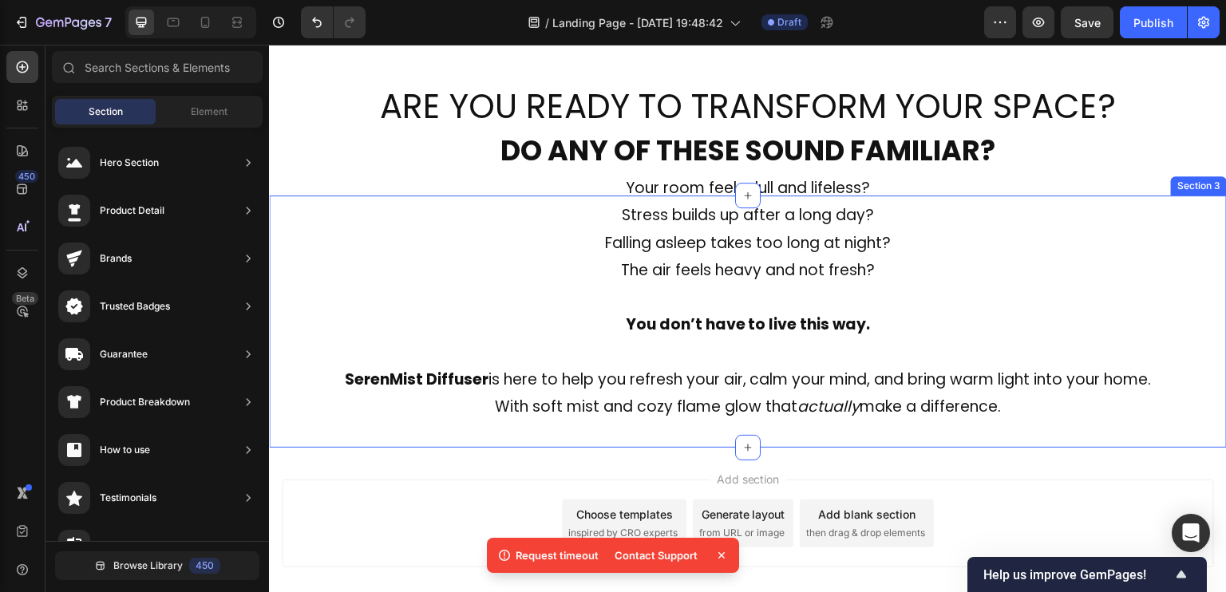
scroll to position [614, 0]
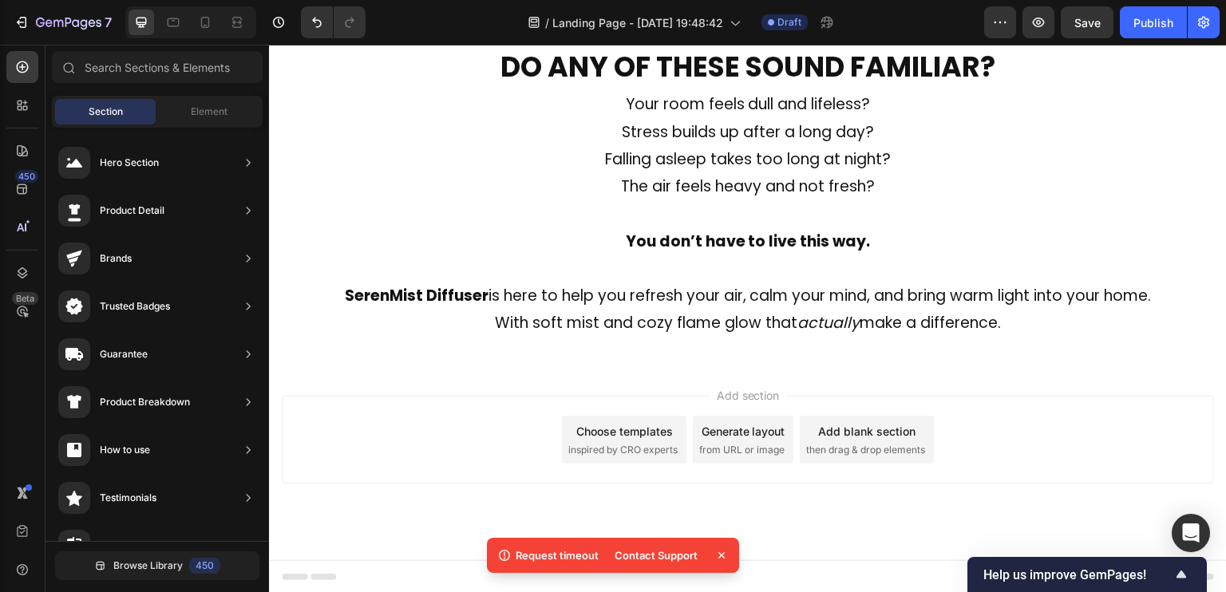
click at [642, 443] on span "inspired by CRO experts" at bounding box center [622, 450] width 109 height 14
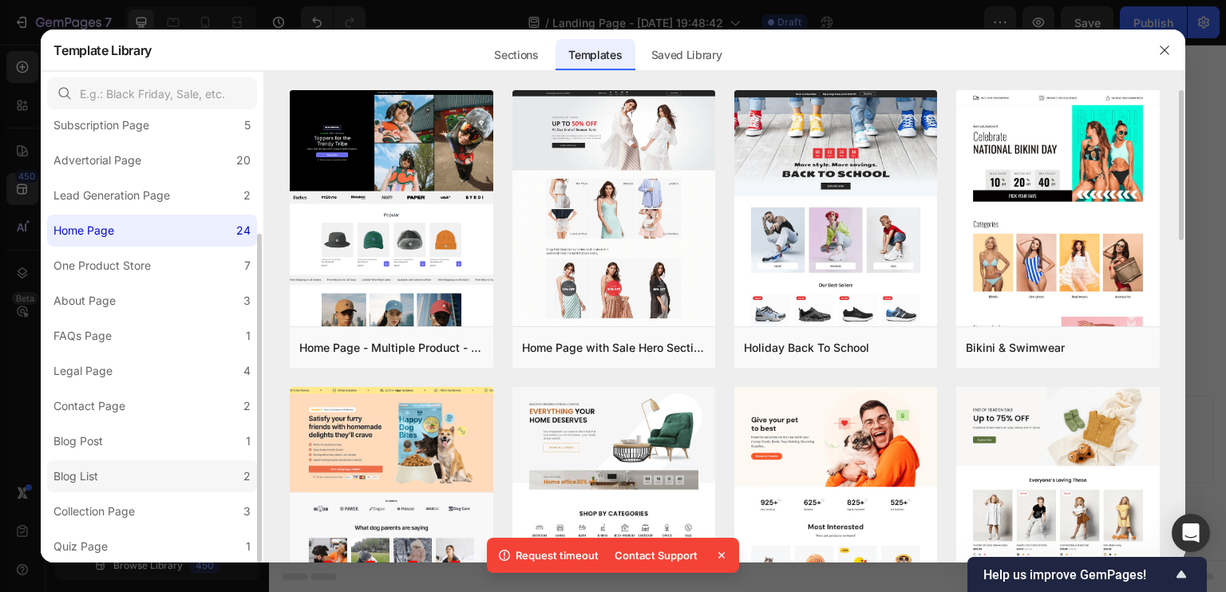
scroll to position [0, 0]
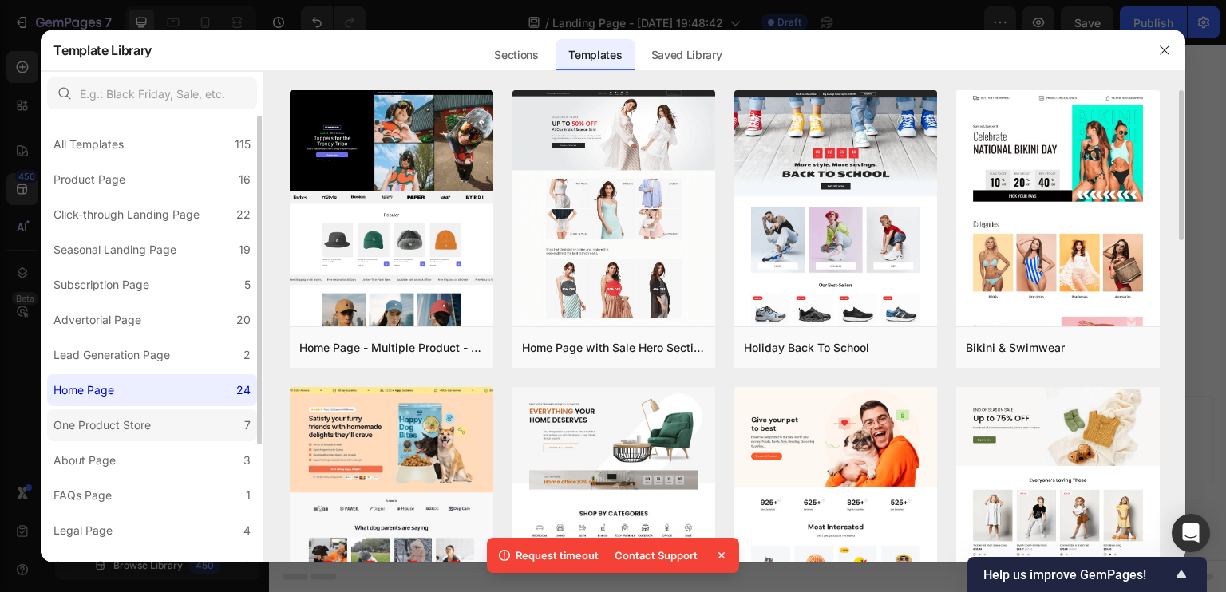
click at [120, 428] on div "One Product Store" at bounding box center [101, 425] width 97 height 19
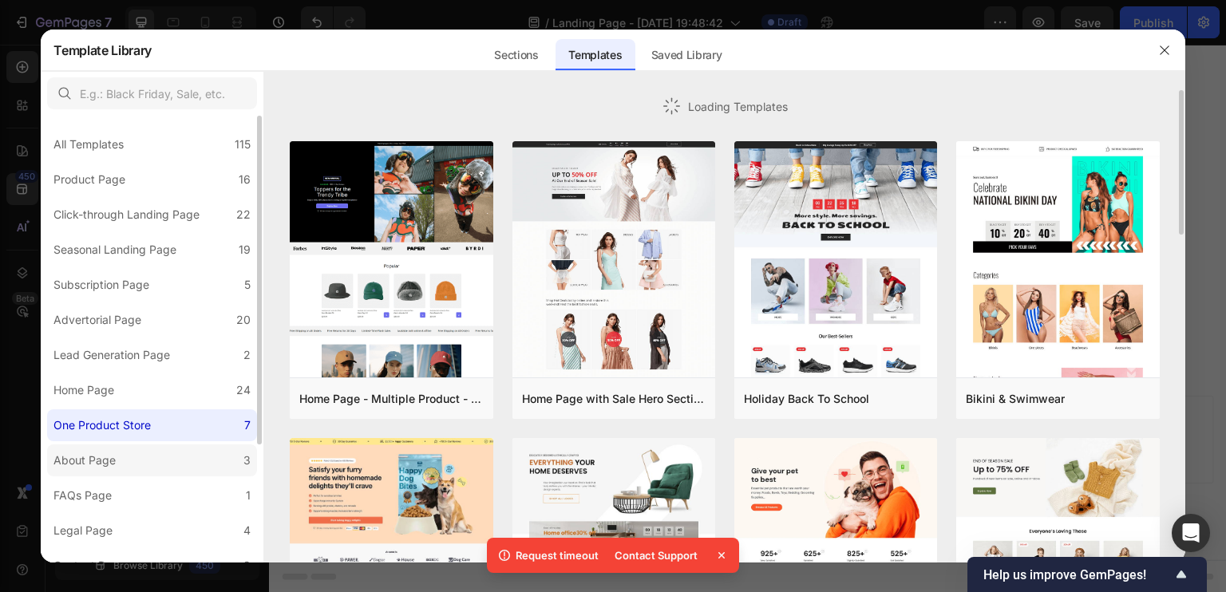
scroll to position [160, 0]
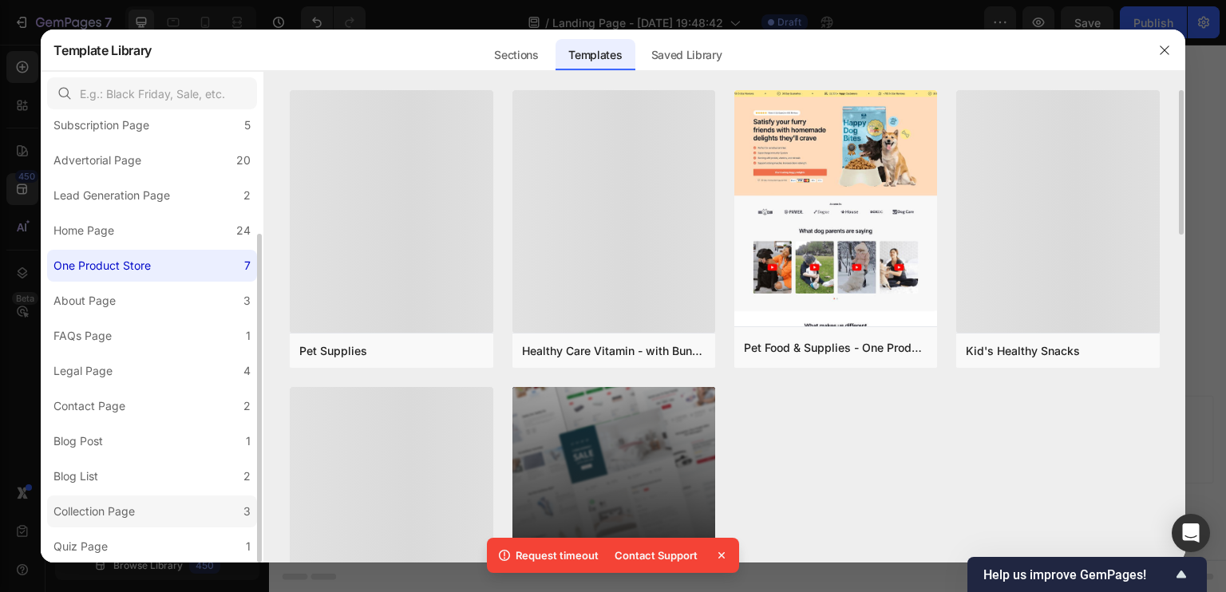
click at [133, 511] on div "Collection Page" at bounding box center [93, 511] width 81 height 19
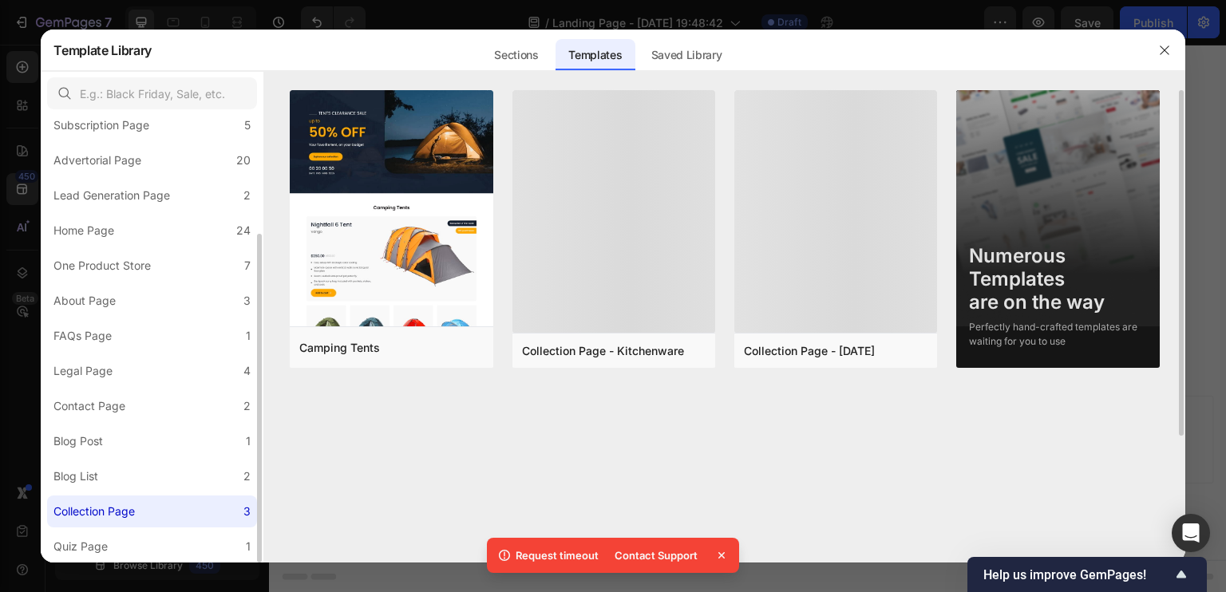
scroll to position [0, 0]
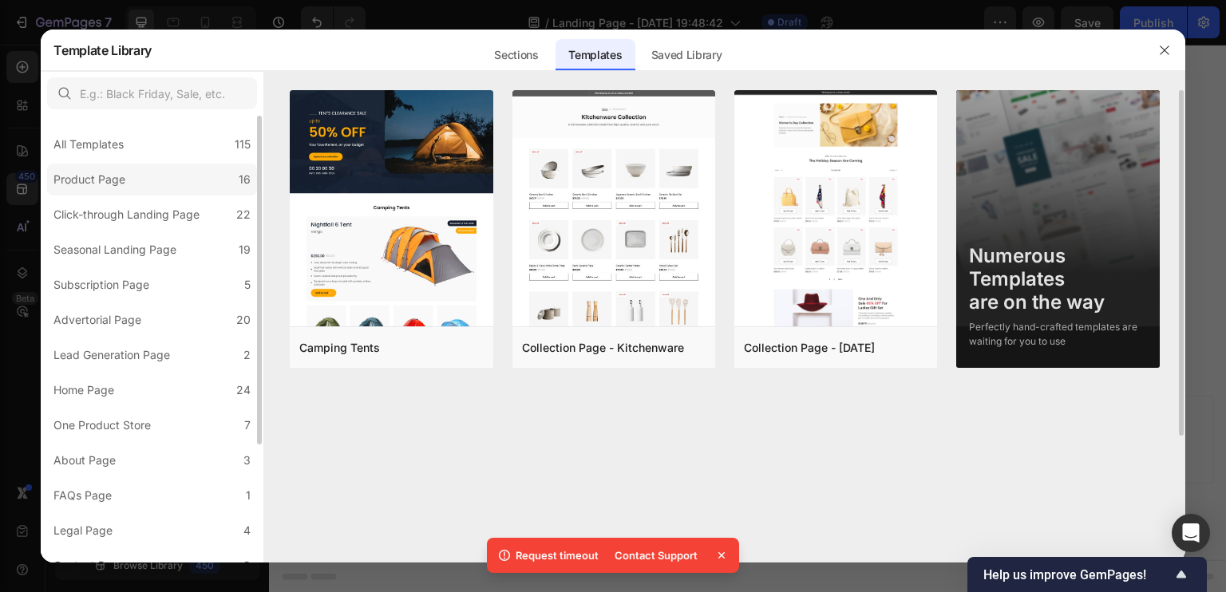
click at [109, 184] on div "Product Page" at bounding box center [89, 179] width 72 height 19
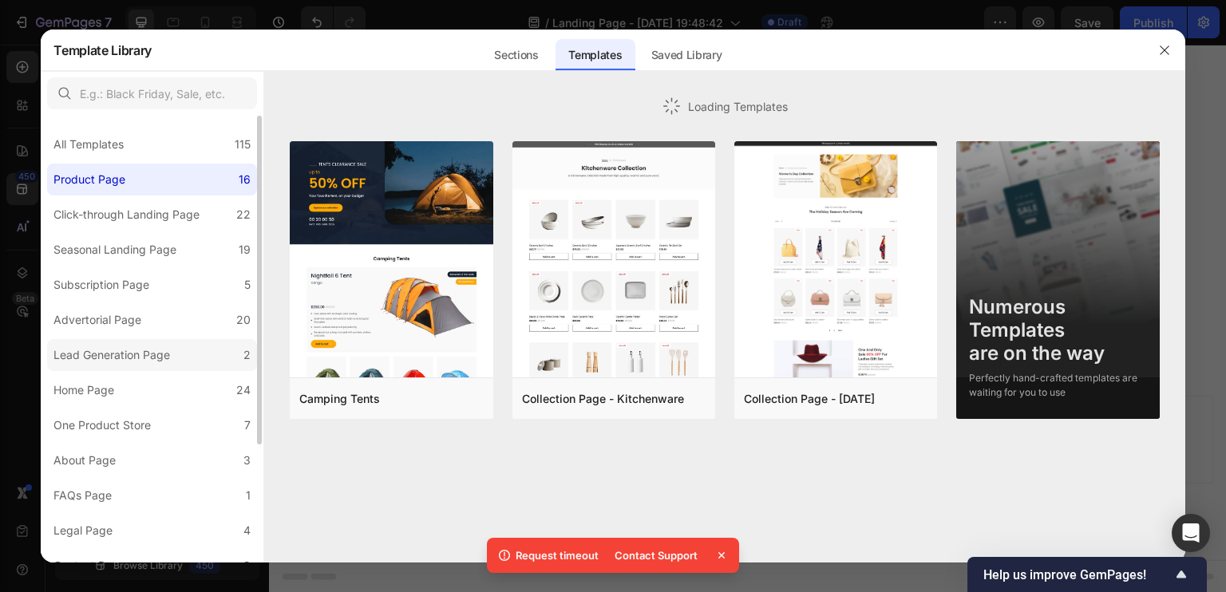
click at [115, 363] on div "Lead Generation Page" at bounding box center [111, 355] width 117 height 19
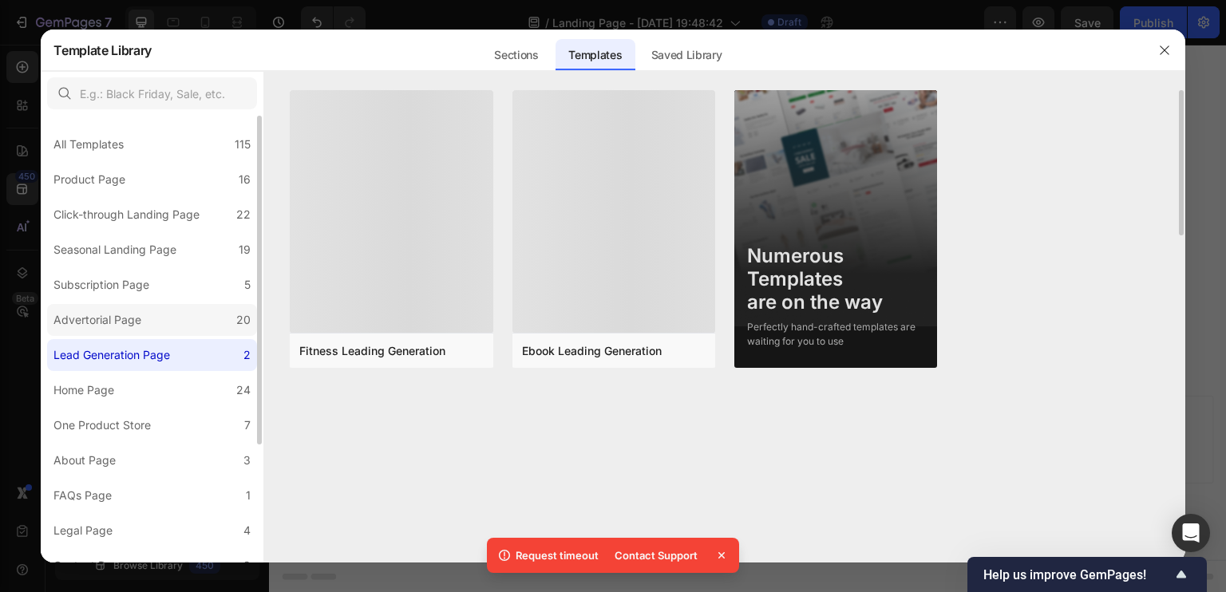
click at [133, 320] on div "Advertorial Page" at bounding box center [97, 320] width 88 height 19
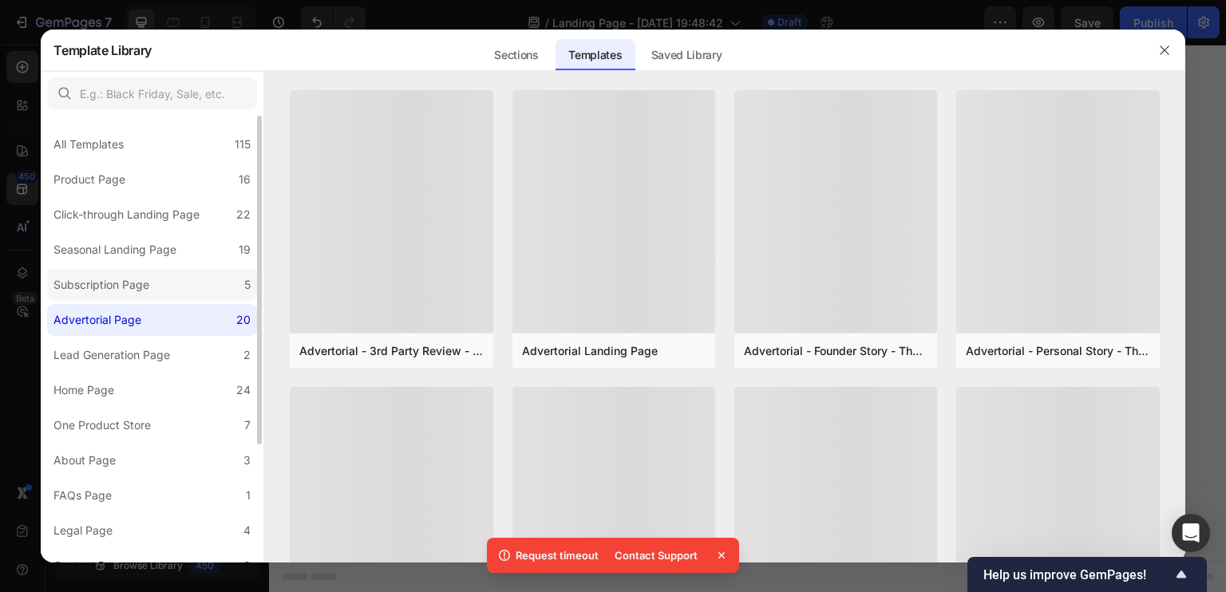
click at [156, 283] on label "Subscription Page 5" at bounding box center [152, 285] width 210 height 32
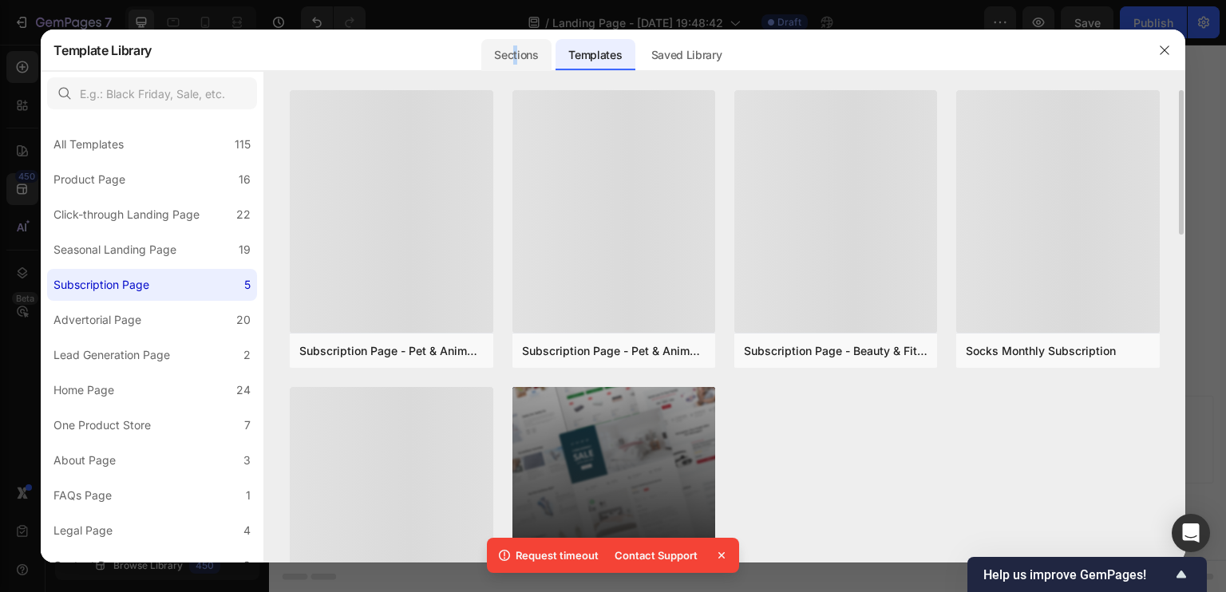
click at [516, 59] on div "Sections" at bounding box center [515, 55] width 69 height 32
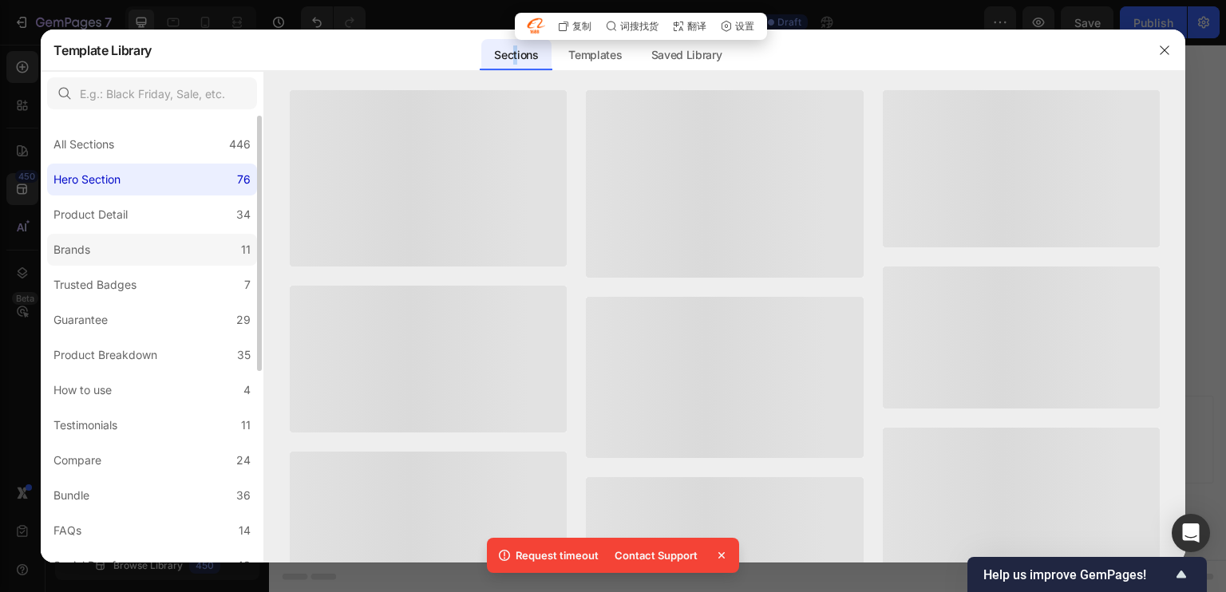
click at [183, 250] on label "Brands 11" at bounding box center [152, 250] width 210 height 32
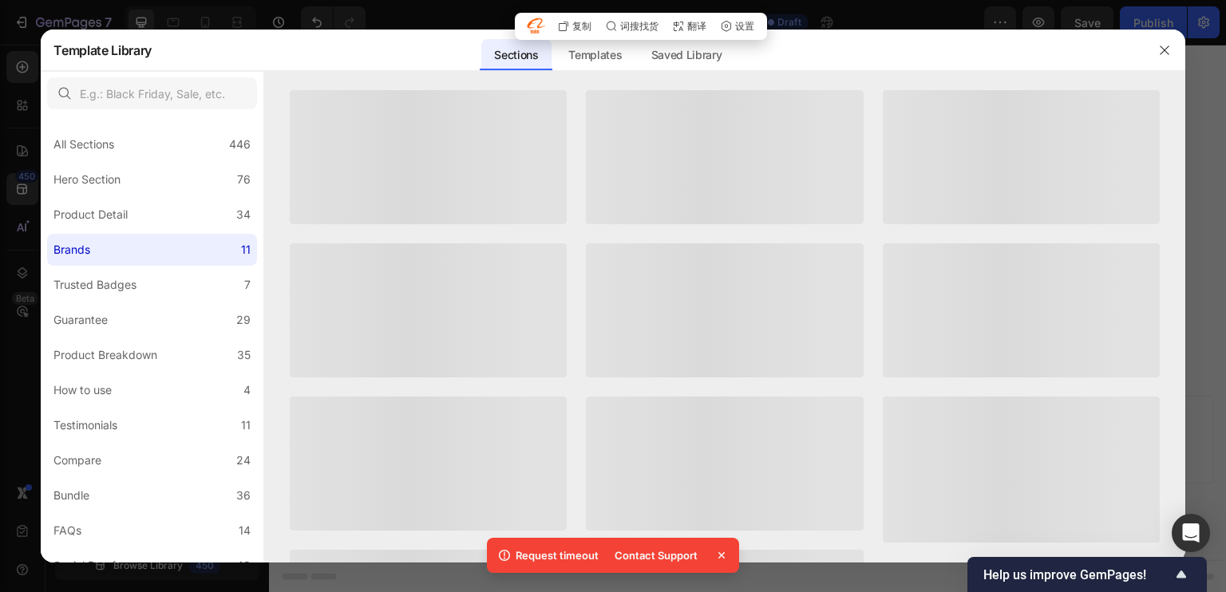
click at [402, 53] on div "Sections Templates Existing pages Saved Library Templates Saved Library" at bounding box center [608, 51] width 912 height 42
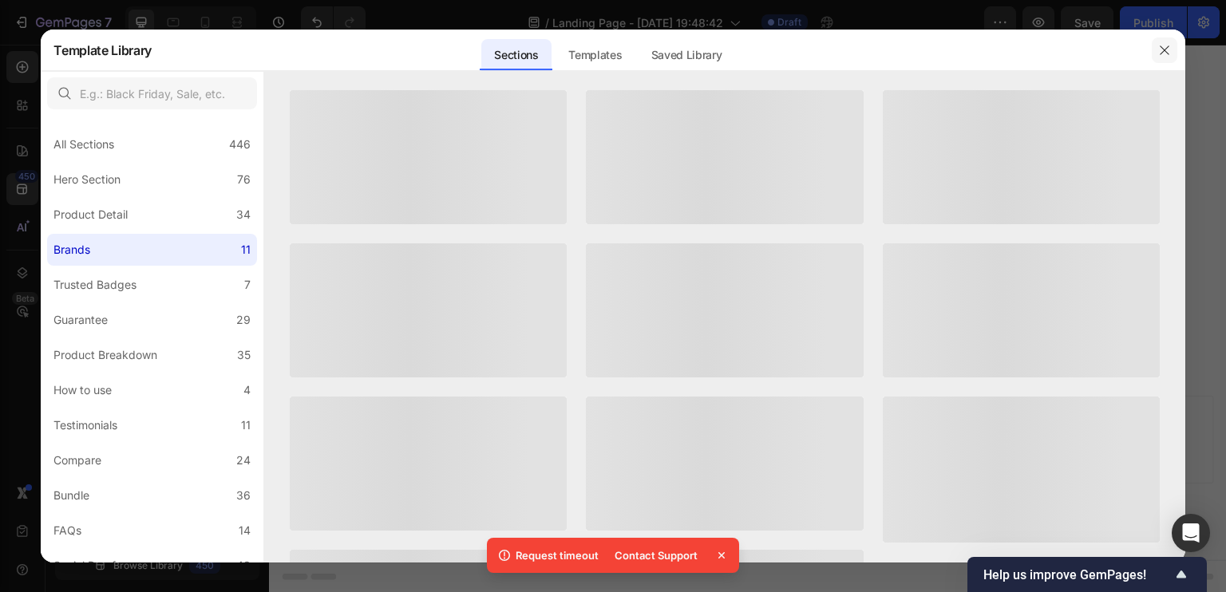
click at [1159, 47] on icon "button" at bounding box center [1164, 50] width 13 height 13
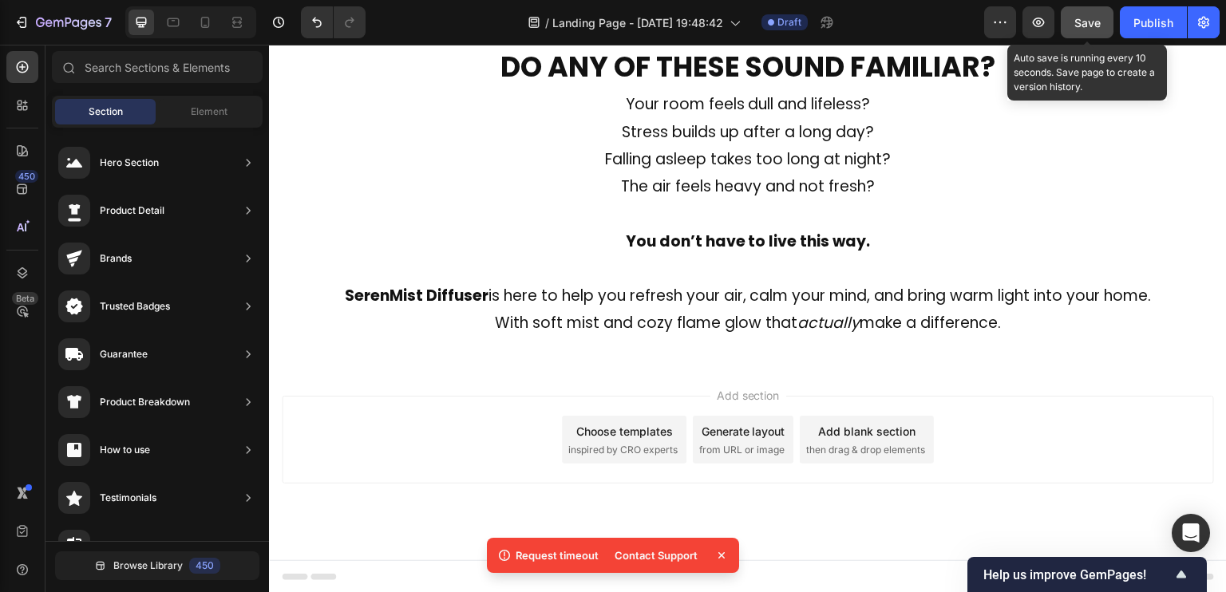
click at [1077, 25] on span "Save" at bounding box center [1087, 23] width 26 height 14
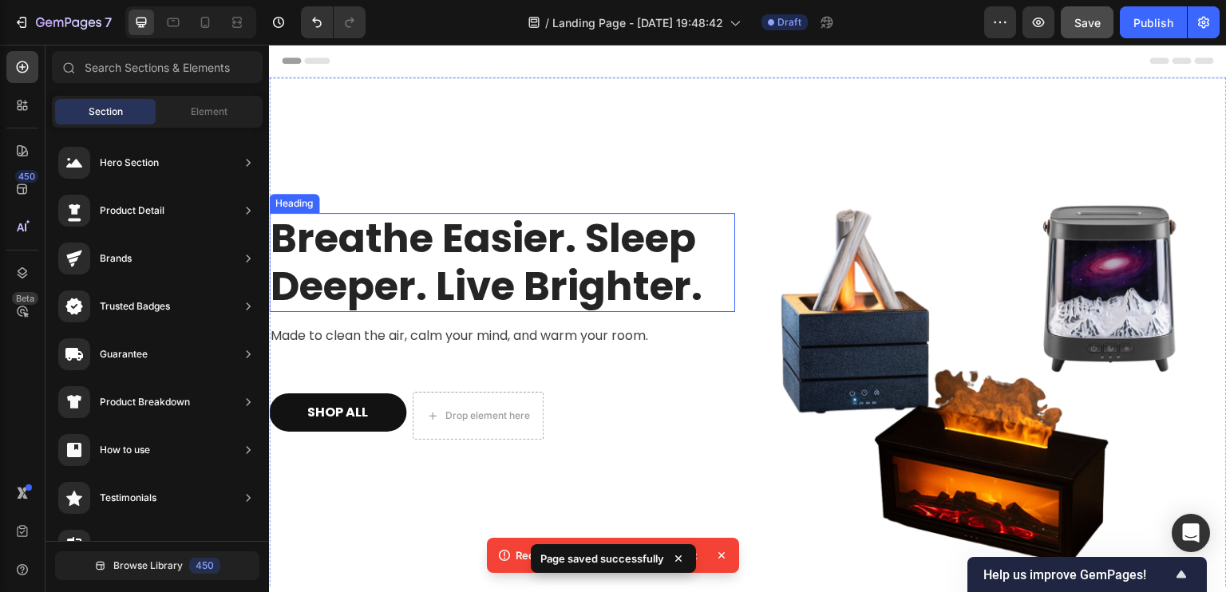
scroll to position [614, 0]
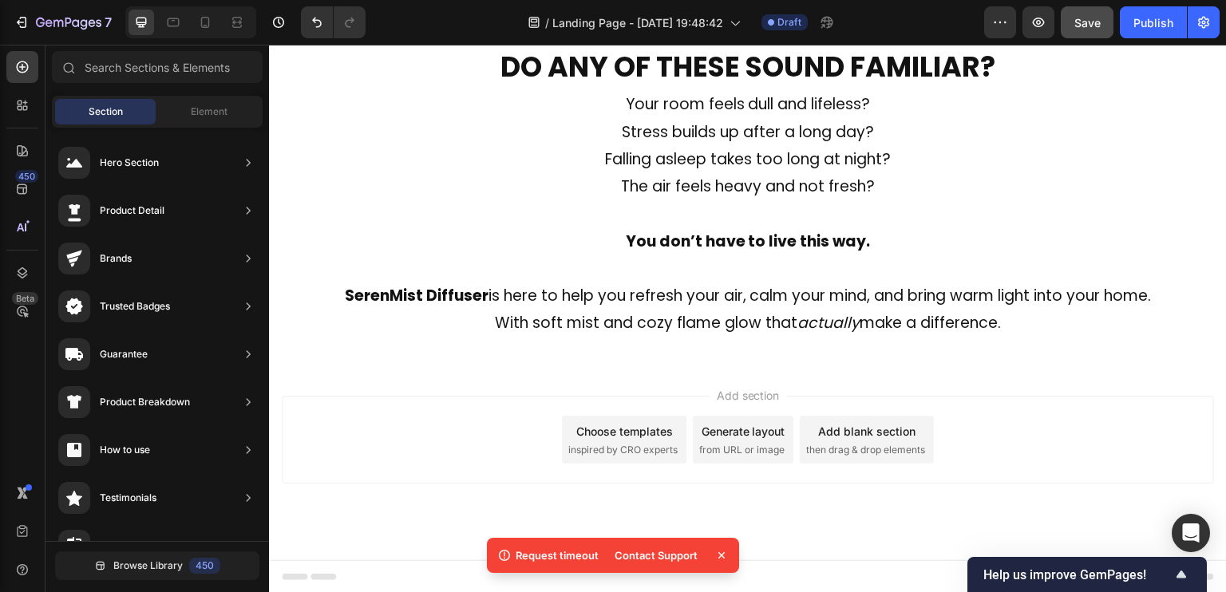
click at [632, 443] on span "inspired by CRO experts" at bounding box center [622, 450] width 109 height 14
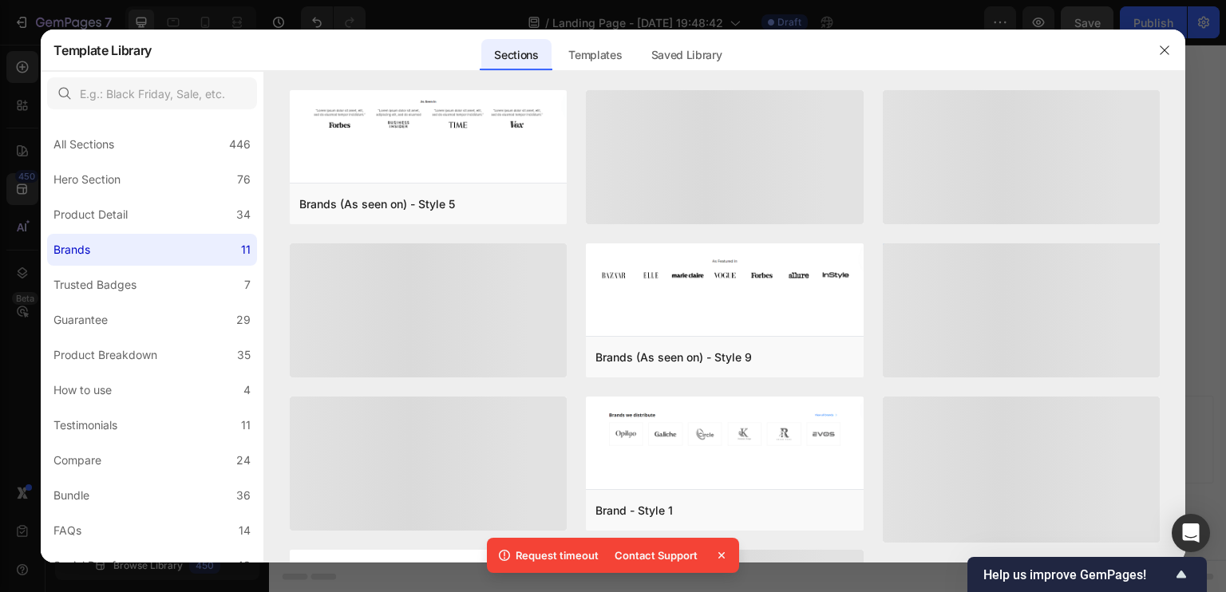
click at [623, 554] on div "Contact Support" at bounding box center [656, 555] width 102 height 22
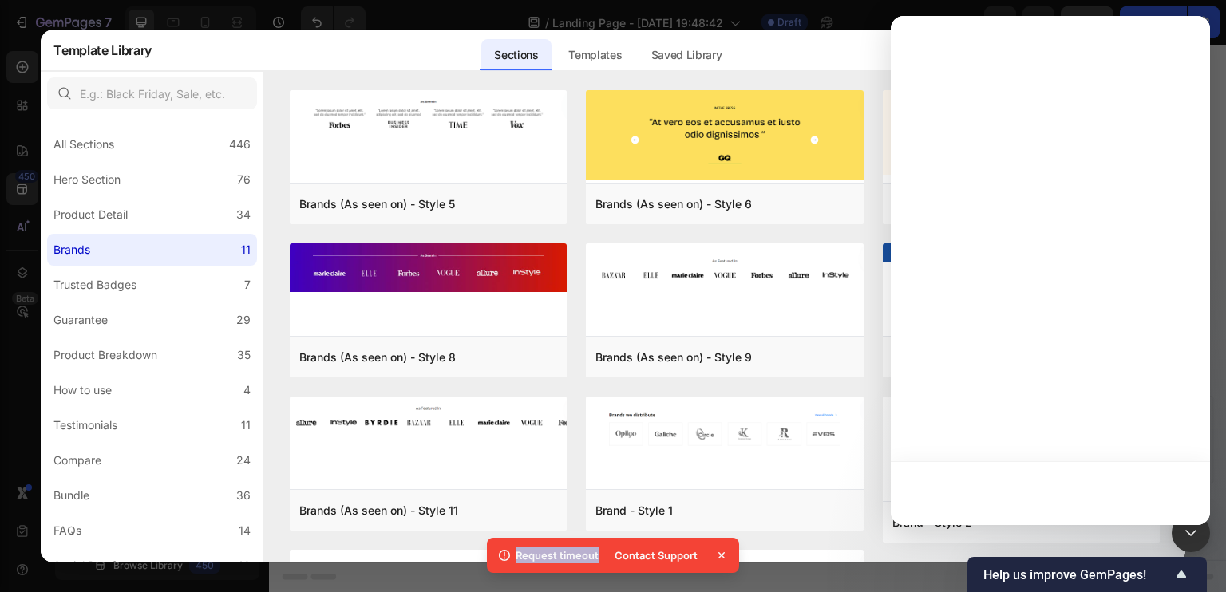
drag, startPoint x: 599, startPoint y: 553, endPoint x: 512, endPoint y: 561, distance: 88.2
click at [508, 561] on div "Request timeout Contact Support" at bounding box center [613, 555] width 252 height 35
click at [498, 563] on div at bounding box center [498, 563] width 0 height 0
click at [721, 553] on icon at bounding box center [722, 556] width 16 height 16
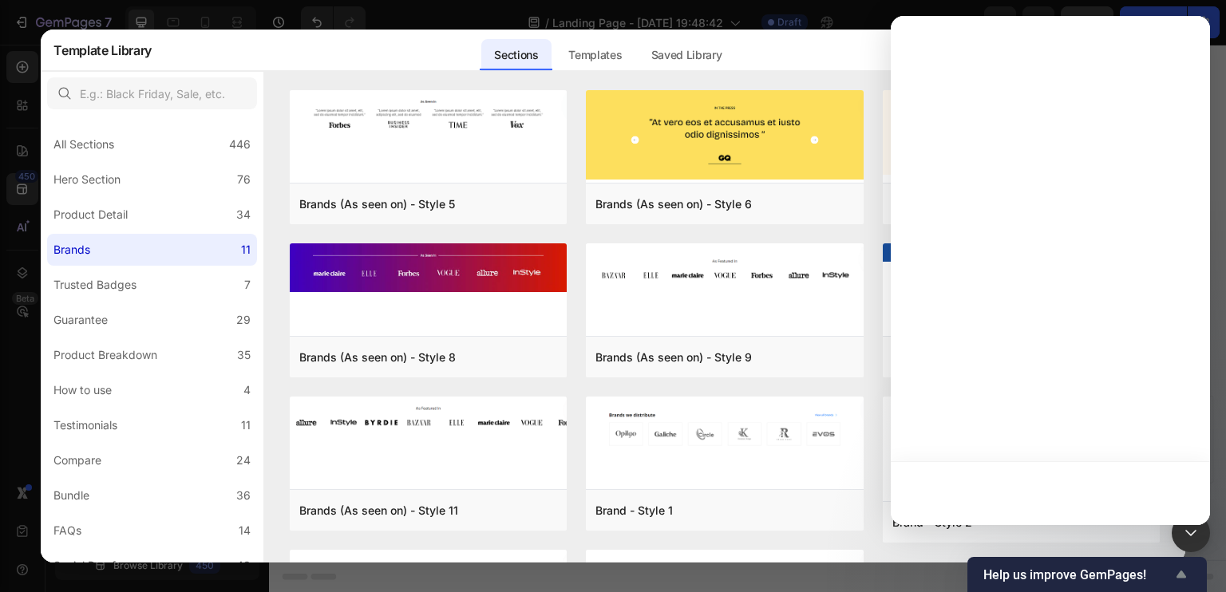
click at [1182, 575] on icon "Show survey - Help us improve GemPages!" at bounding box center [1182, 574] width 10 height 7
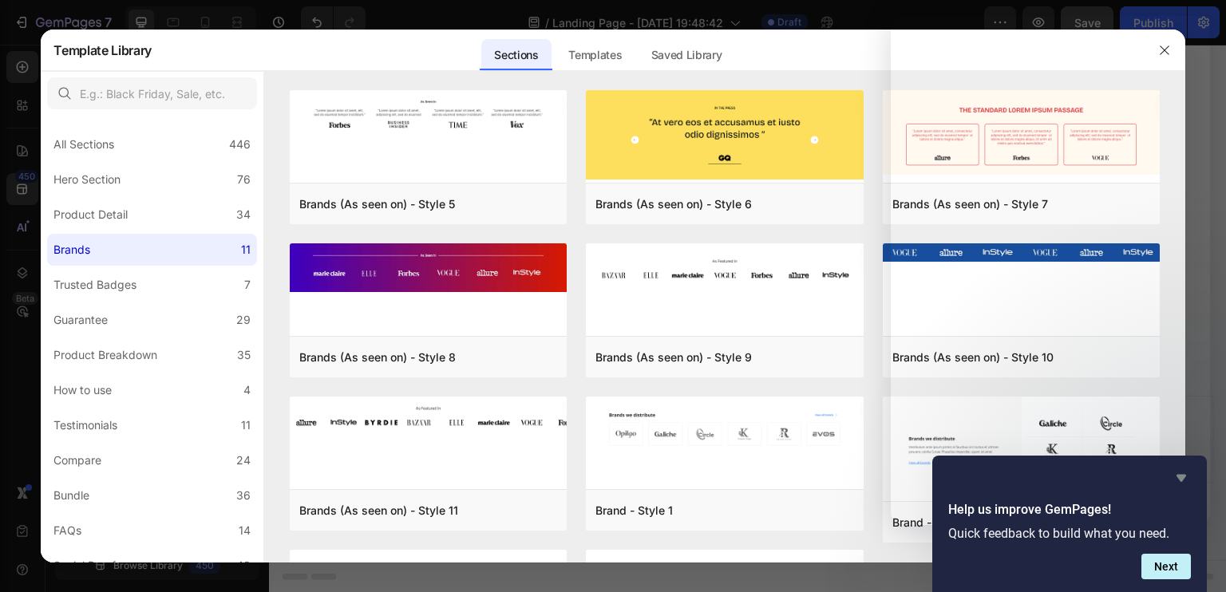
click at [1179, 471] on icon "Hide survey" at bounding box center [1181, 478] width 19 height 19
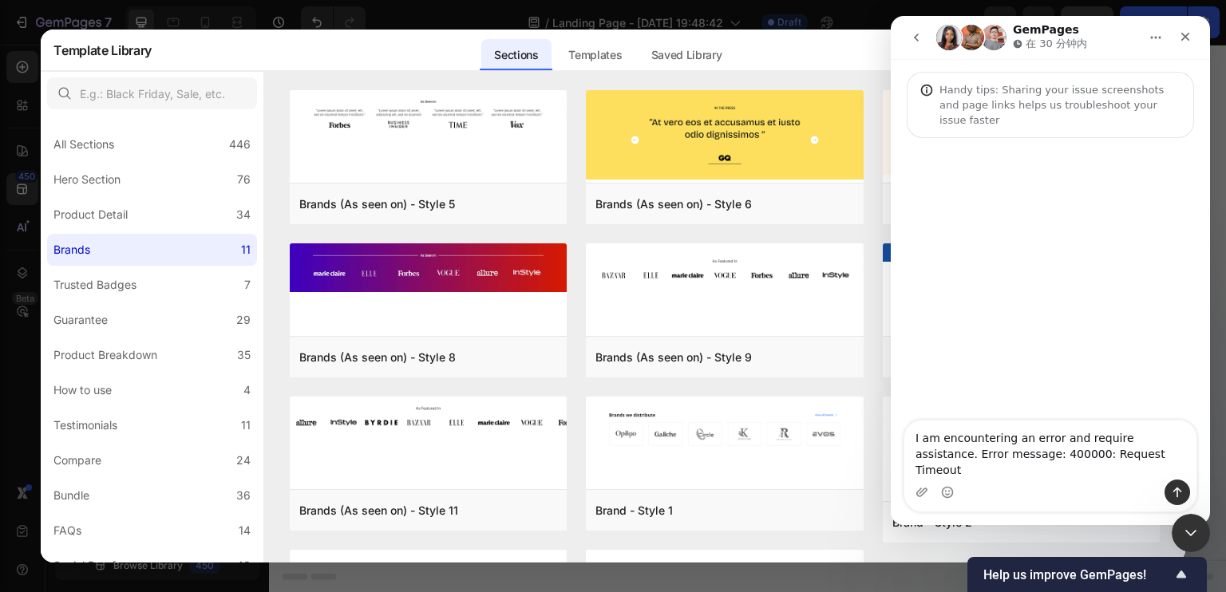
scroll to position [0, 0]
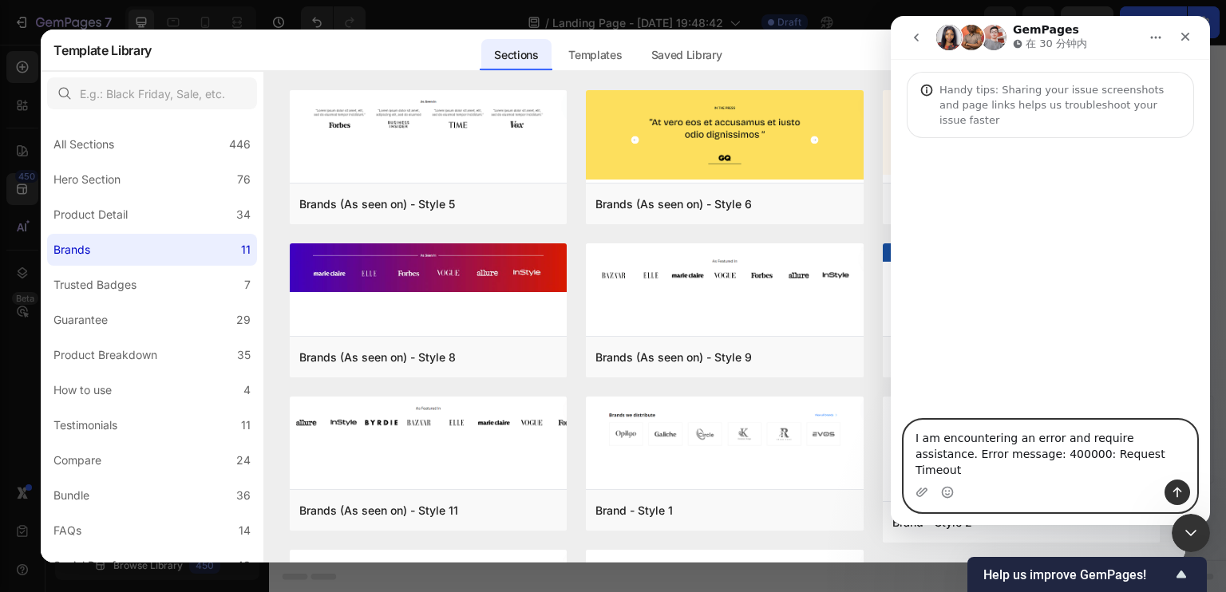
drag, startPoint x: 1140, startPoint y: 469, endPoint x: 903, endPoint y: 449, distance: 237.9
click at [903, 449] on div "I am encountering an error and require assistance. Error message: 400000: Reque…" at bounding box center [1050, 466] width 319 height 93
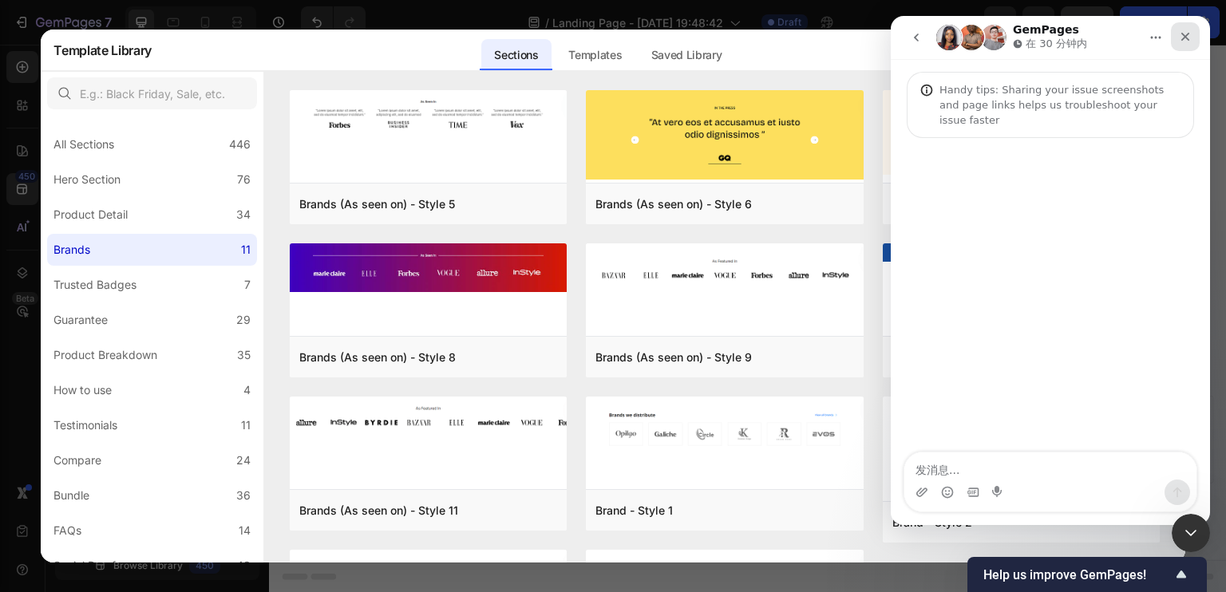
click at [1181, 30] on icon "关闭" at bounding box center [1185, 36] width 13 height 13
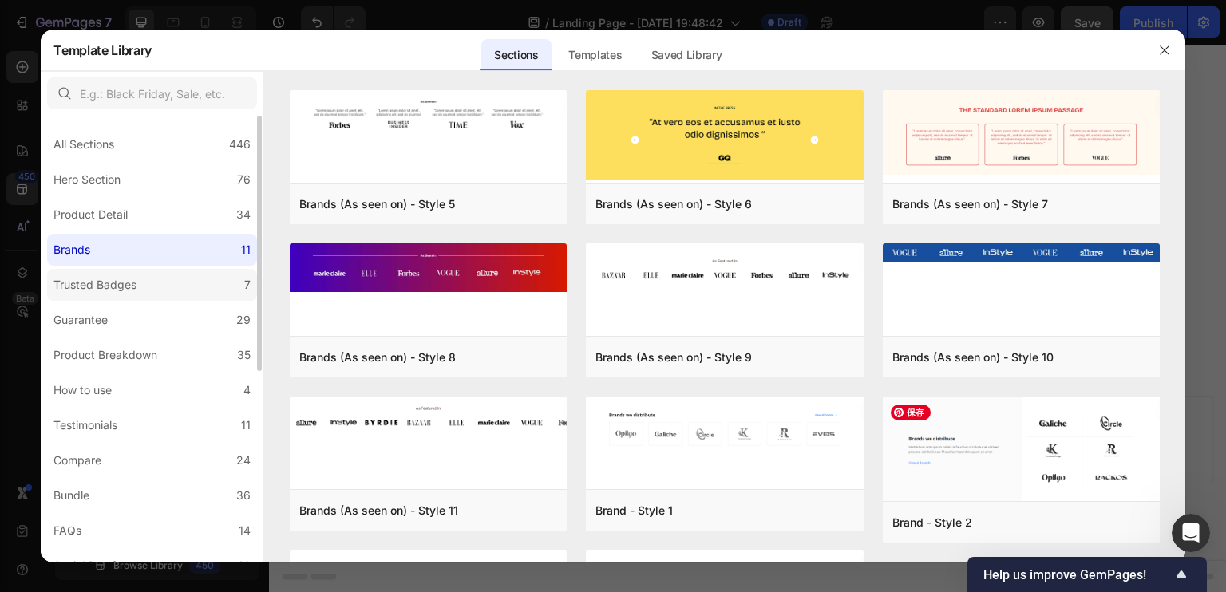
click at [144, 284] on label "Trusted Badges 7" at bounding box center [152, 285] width 210 height 32
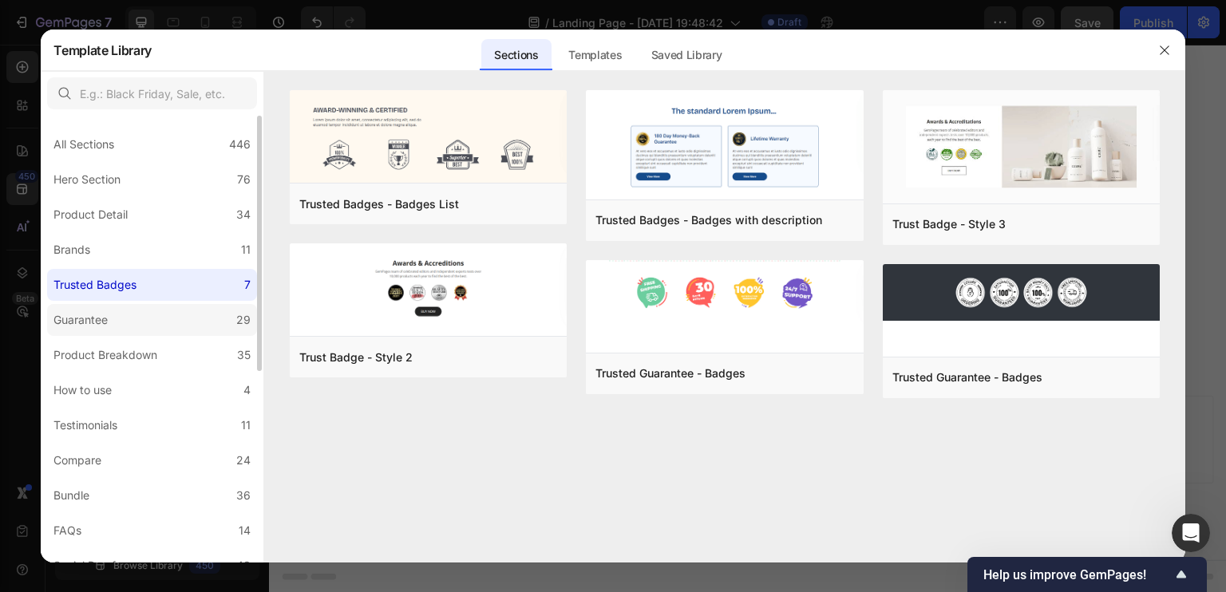
click at [86, 318] on div "Guarantee" at bounding box center [80, 320] width 54 height 19
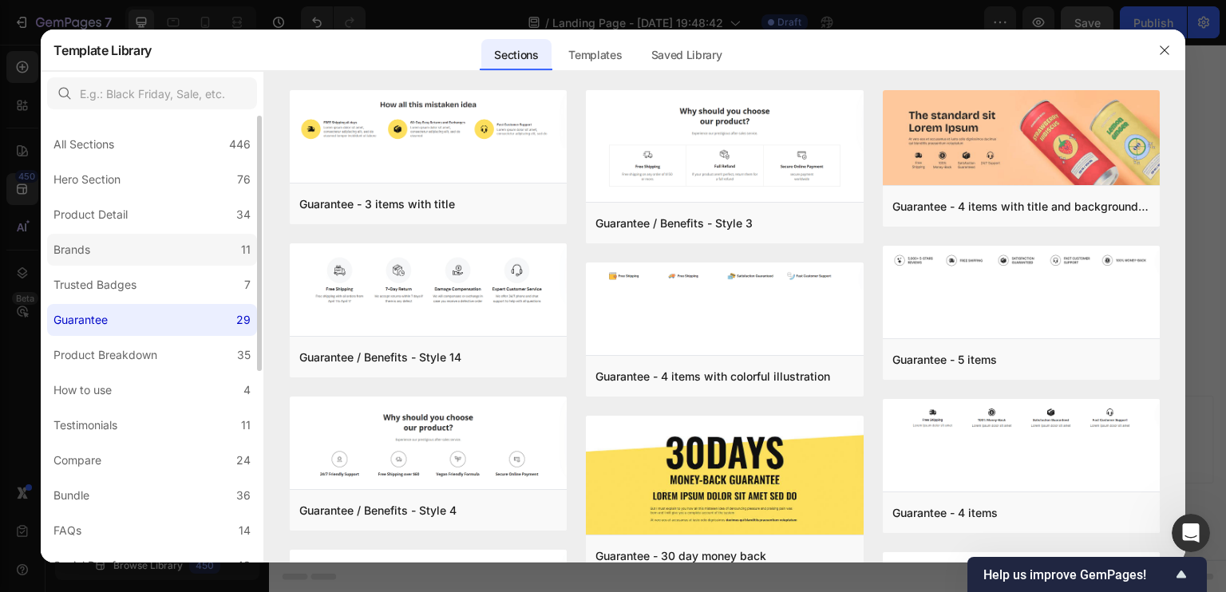
click at [153, 250] on label "Brands 11" at bounding box center [152, 250] width 210 height 32
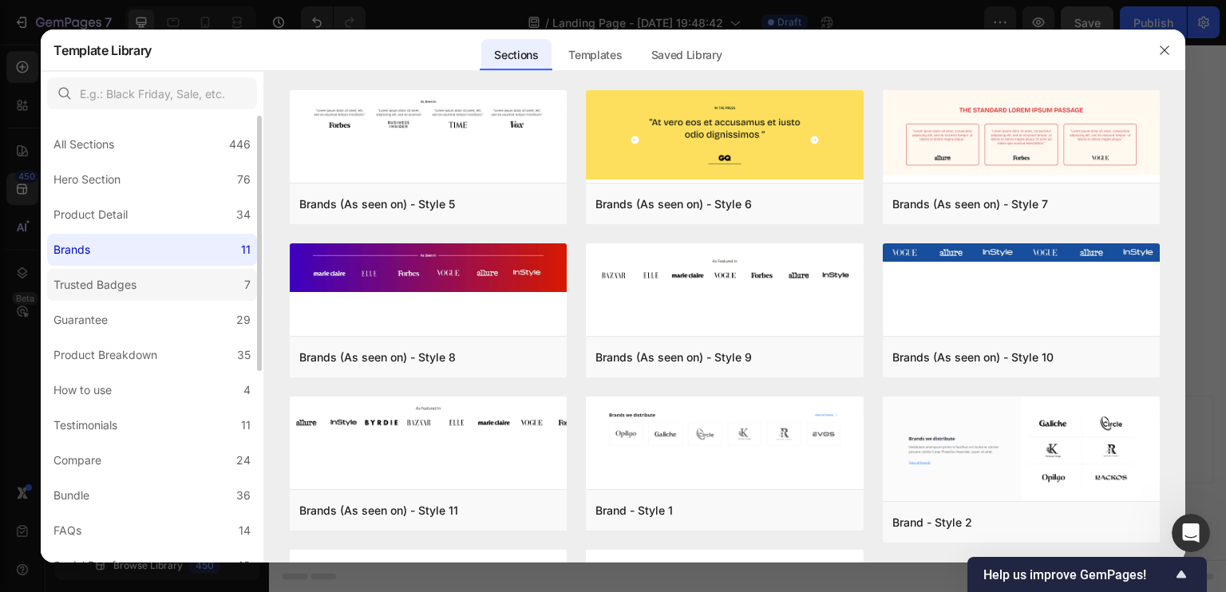
click at [142, 283] on div "Trusted Badges" at bounding box center [97, 284] width 89 height 19
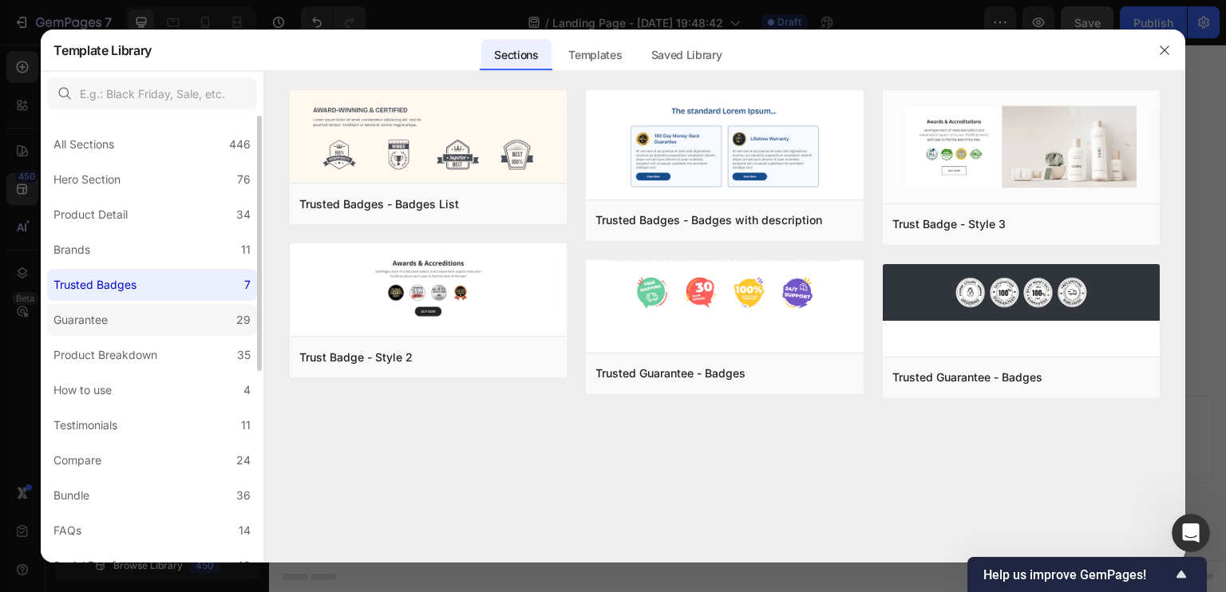
click at [140, 318] on label "Guarantee 29" at bounding box center [152, 320] width 210 height 32
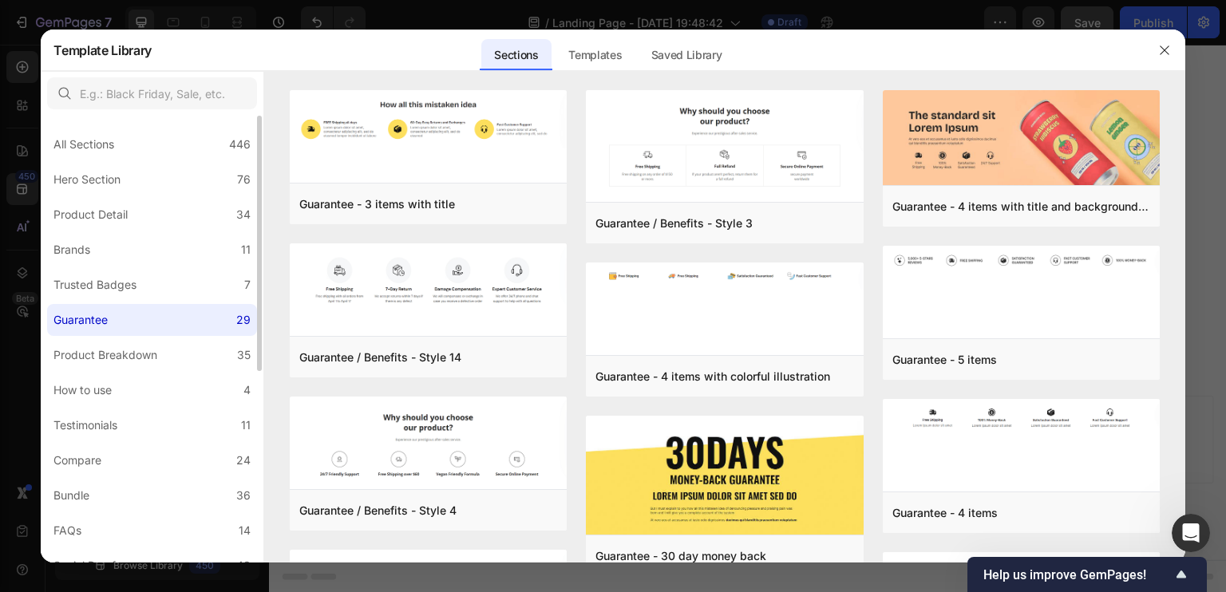
scroll to position [335, 0]
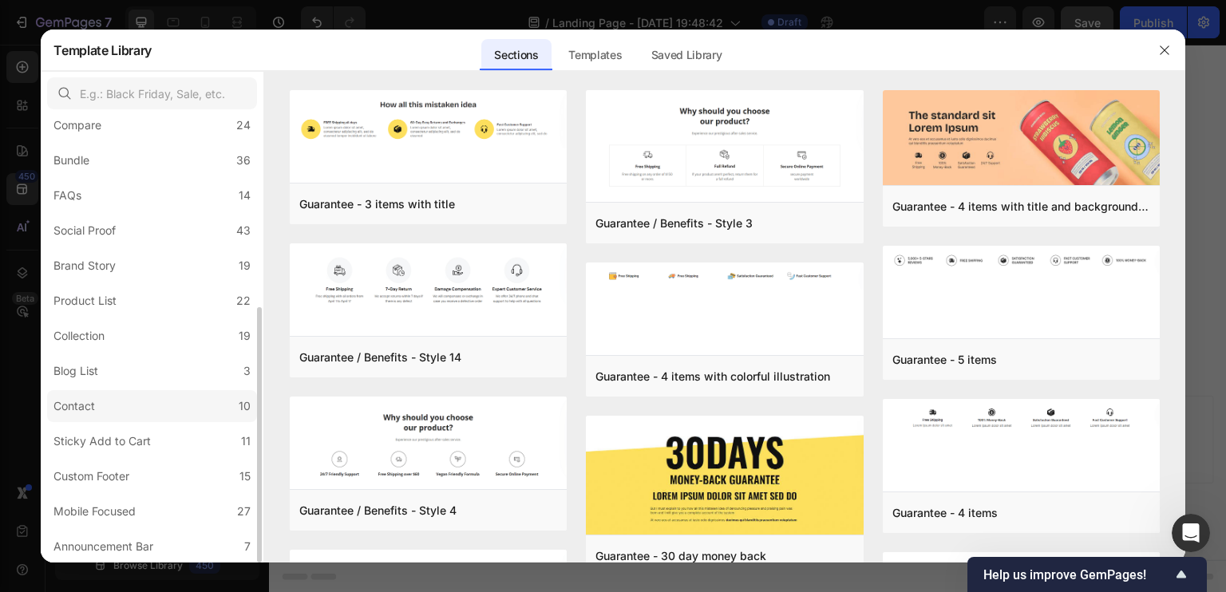
click at [168, 413] on label "Contact 10" at bounding box center [152, 406] width 210 height 32
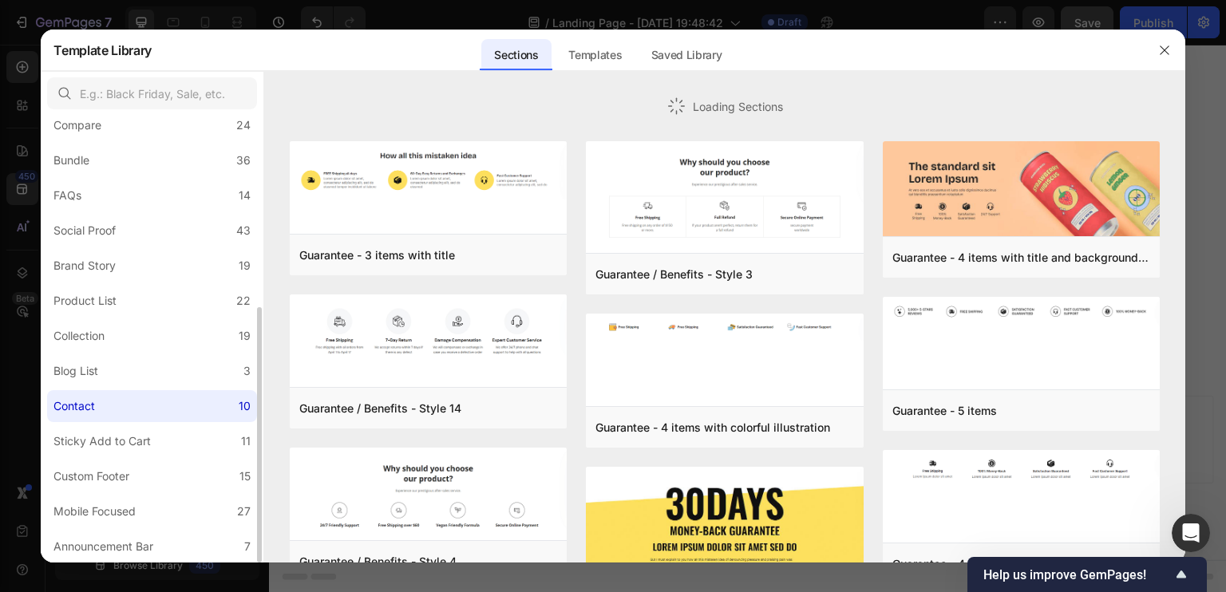
scroll to position [0, 0]
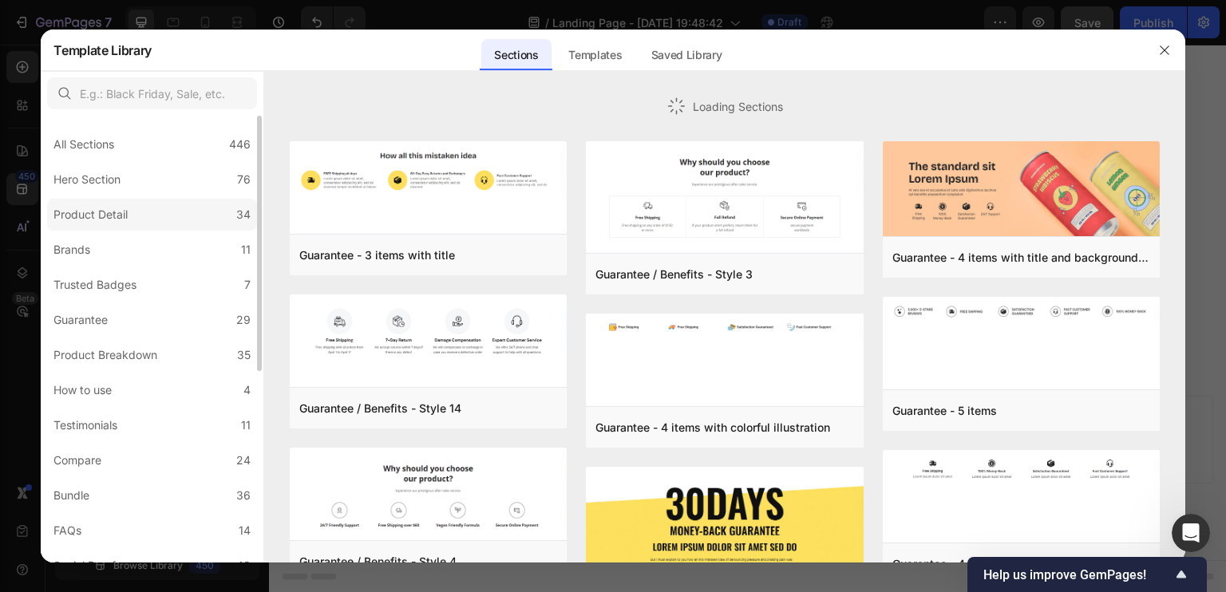
click at [125, 214] on div "Product Detail" at bounding box center [90, 214] width 74 height 19
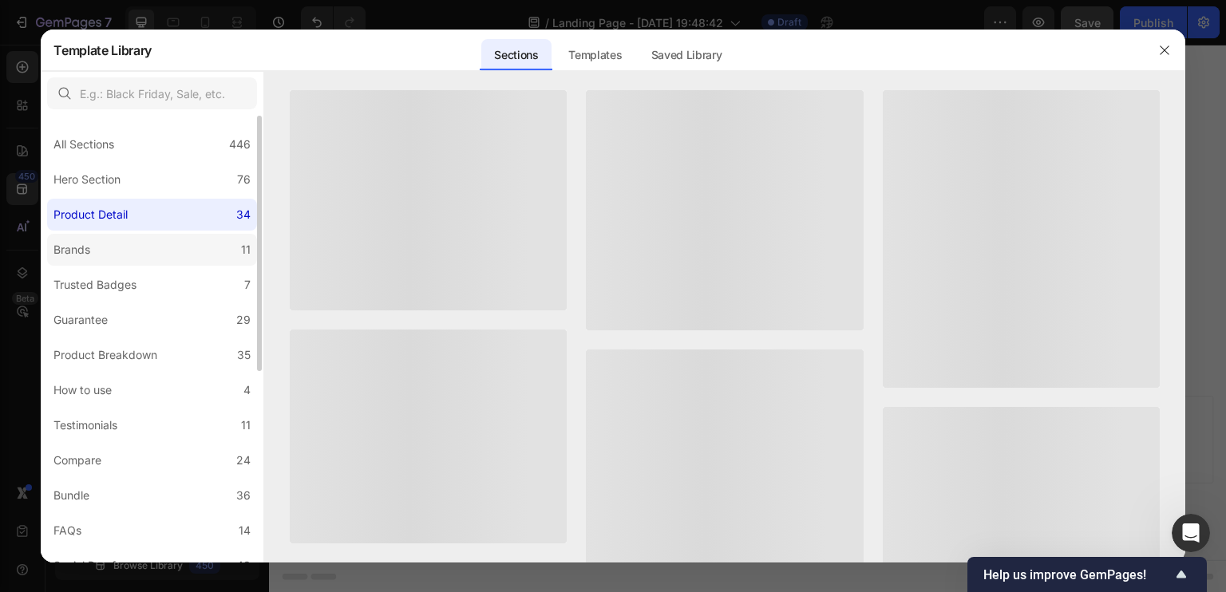
click at [131, 260] on label "Brands 11" at bounding box center [152, 250] width 210 height 32
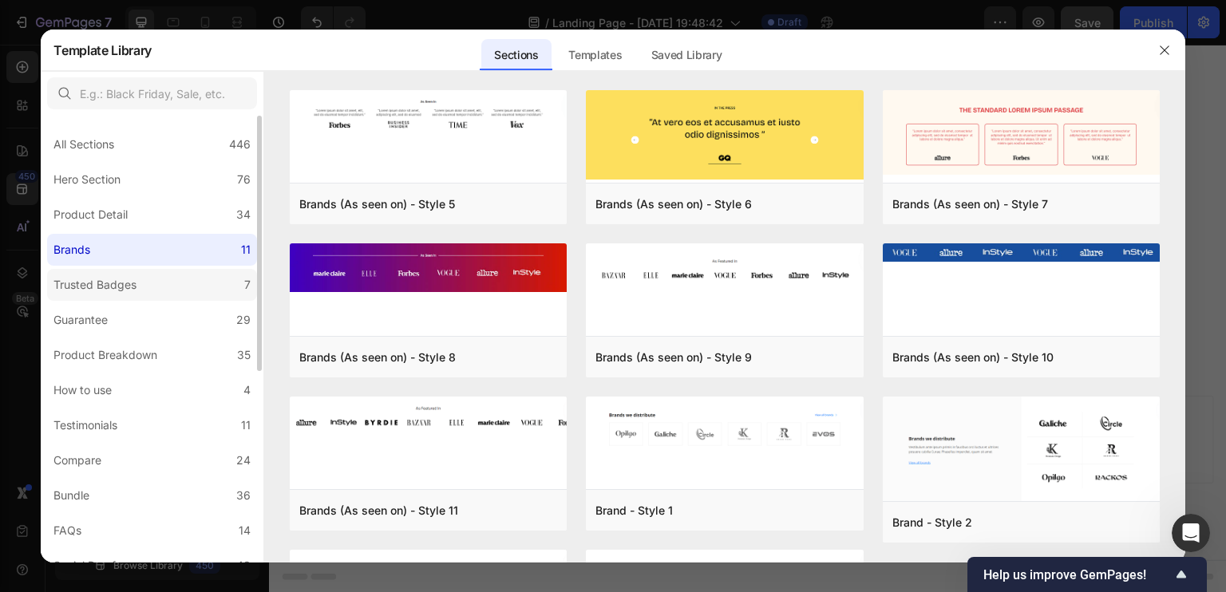
click at [134, 292] on div "Trusted Badges" at bounding box center [94, 284] width 83 height 19
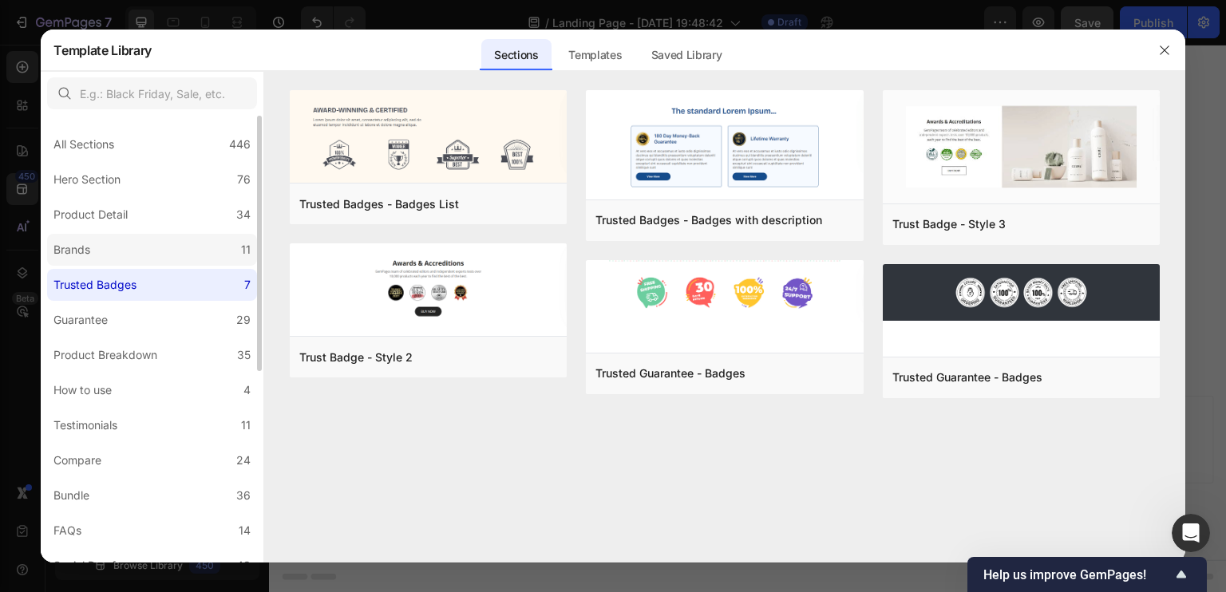
click at [131, 253] on label "Brands 11" at bounding box center [152, 250] width 210 height 32
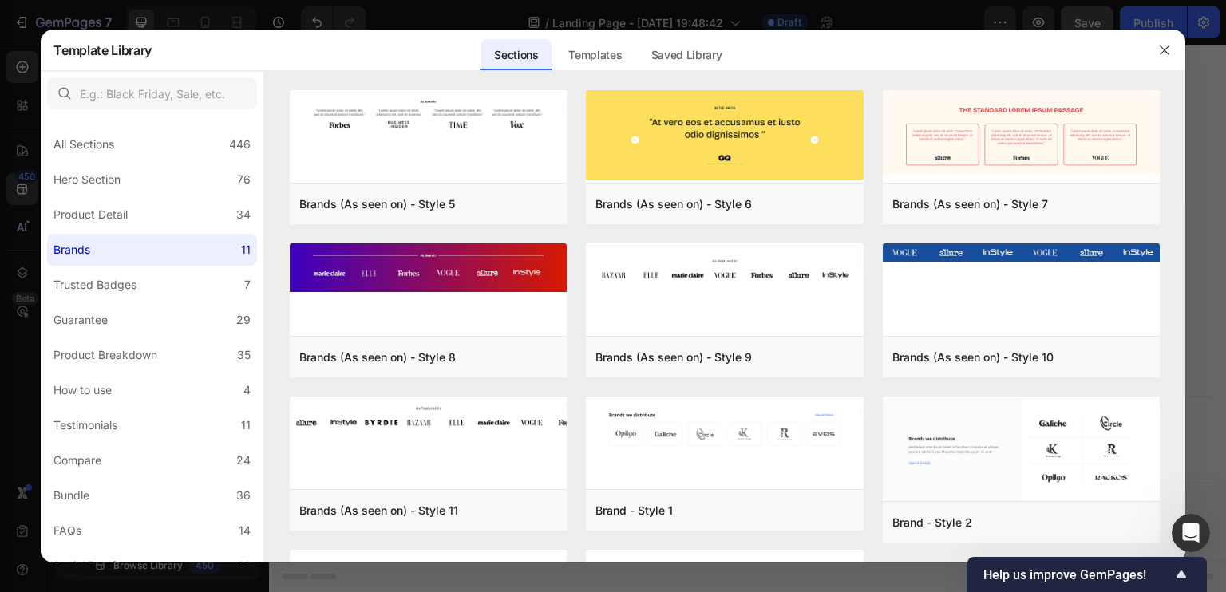
scroll to position [156, 0]
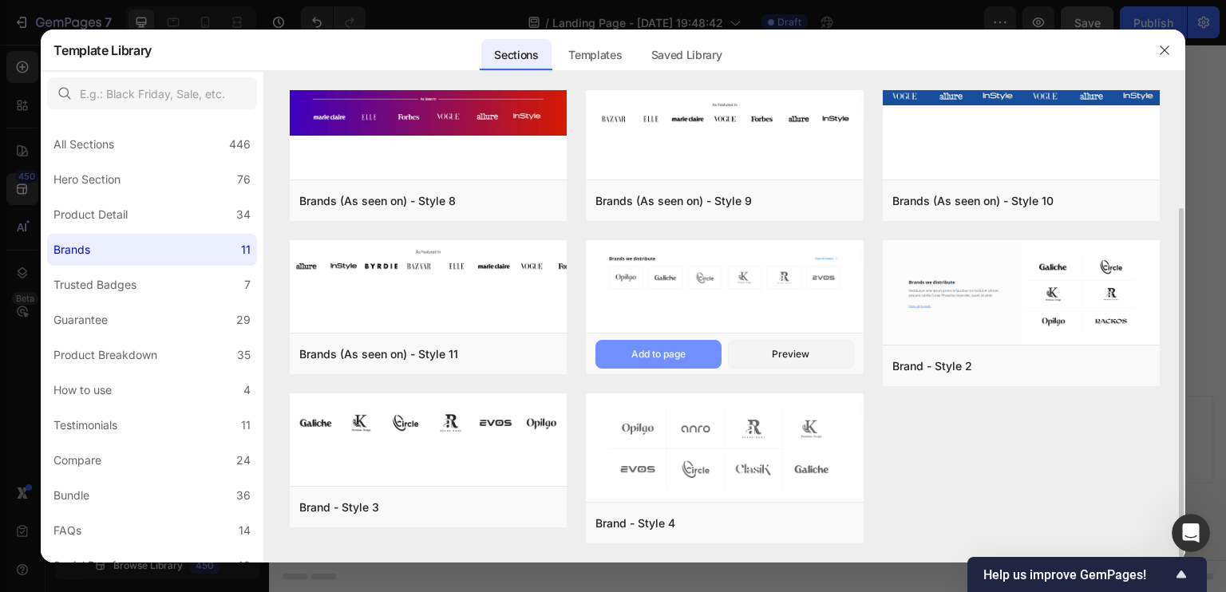
click at [664, 350] on div "Add to page" at bounding box center [658, 354] width 54 height 14
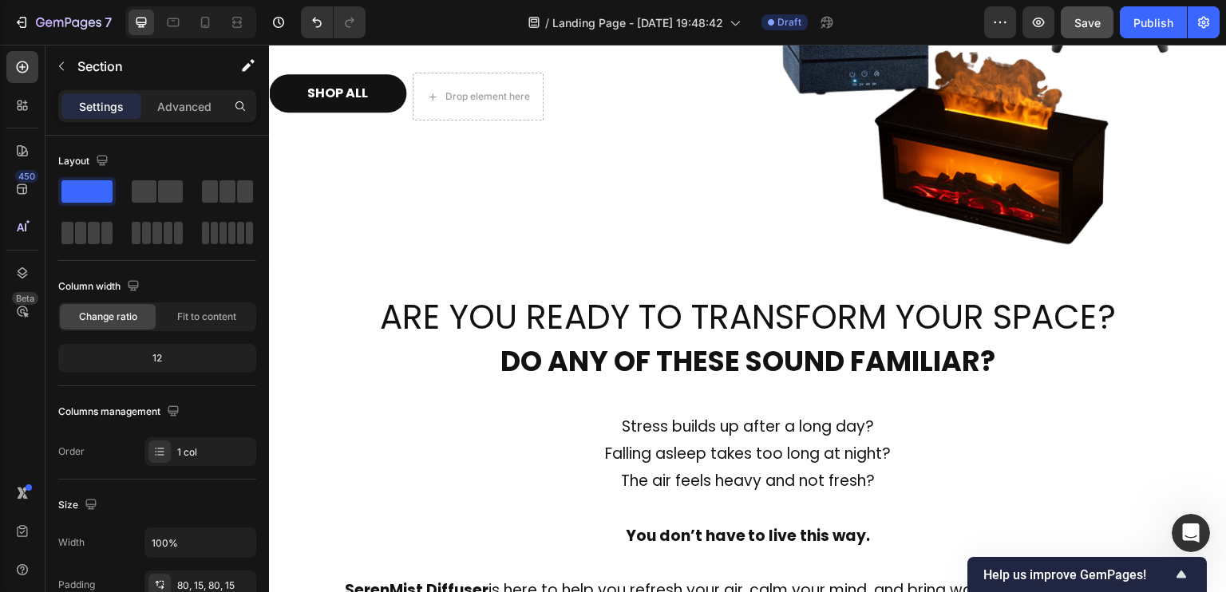
scroll to position [878, 0]
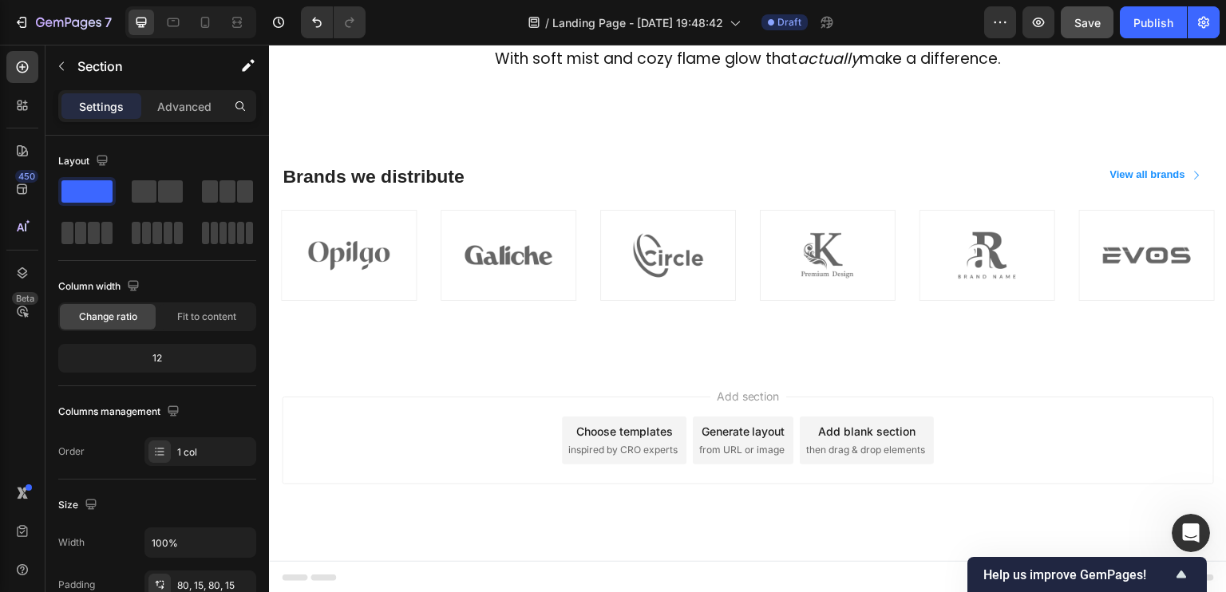
click at [697, 319] on div "Brands we distribute Heading View all brands Button Row Image Image Image Image…" at bounding box center [748, 232] width 958 height 265
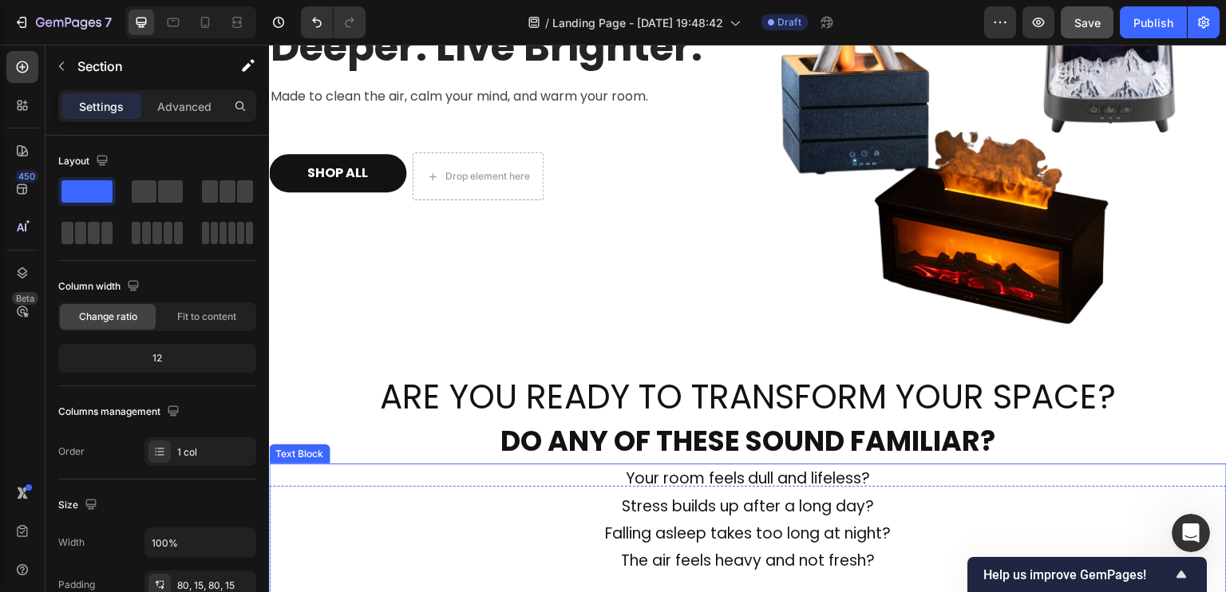
scroll to position [559, 0]
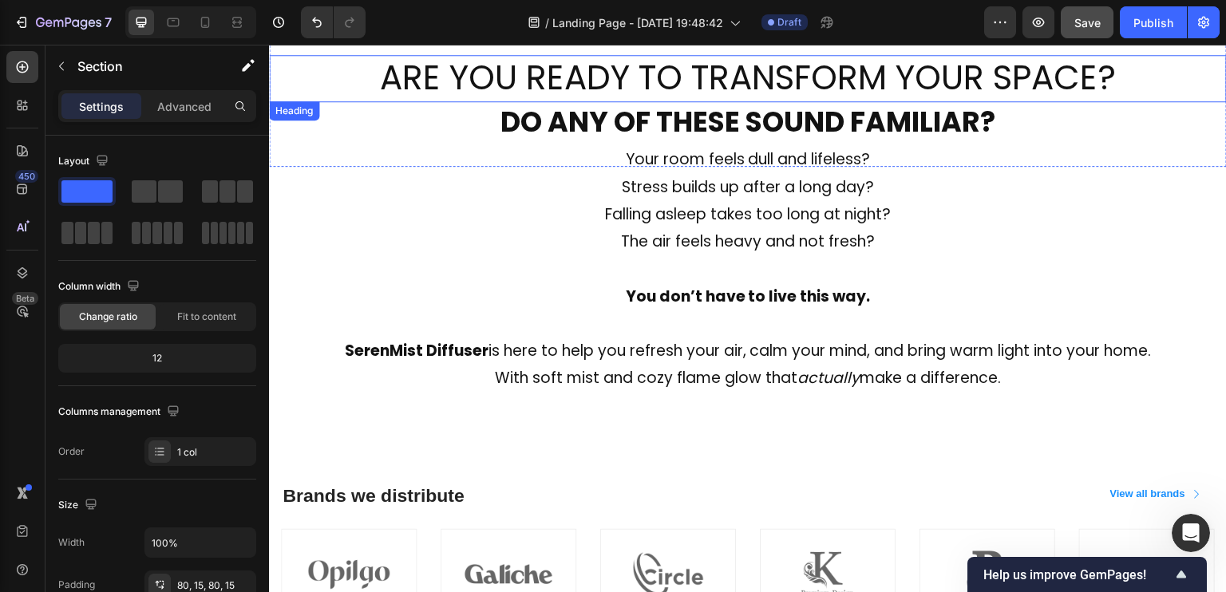
click at [550, 76] on h2 "ARE YOU READY TO TRANSFORM YOUR SPACE?" at bounding box center [748, 78] width 958 height 47
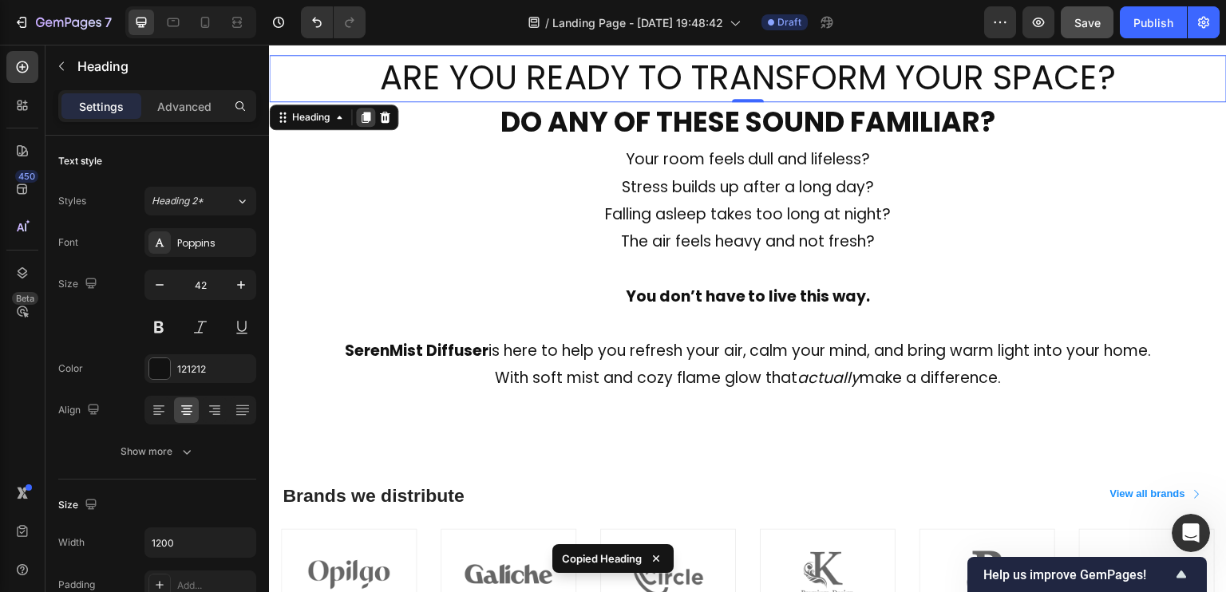
click at [369, 117] on icon at bounding box center [366, 117] width 9 height 11
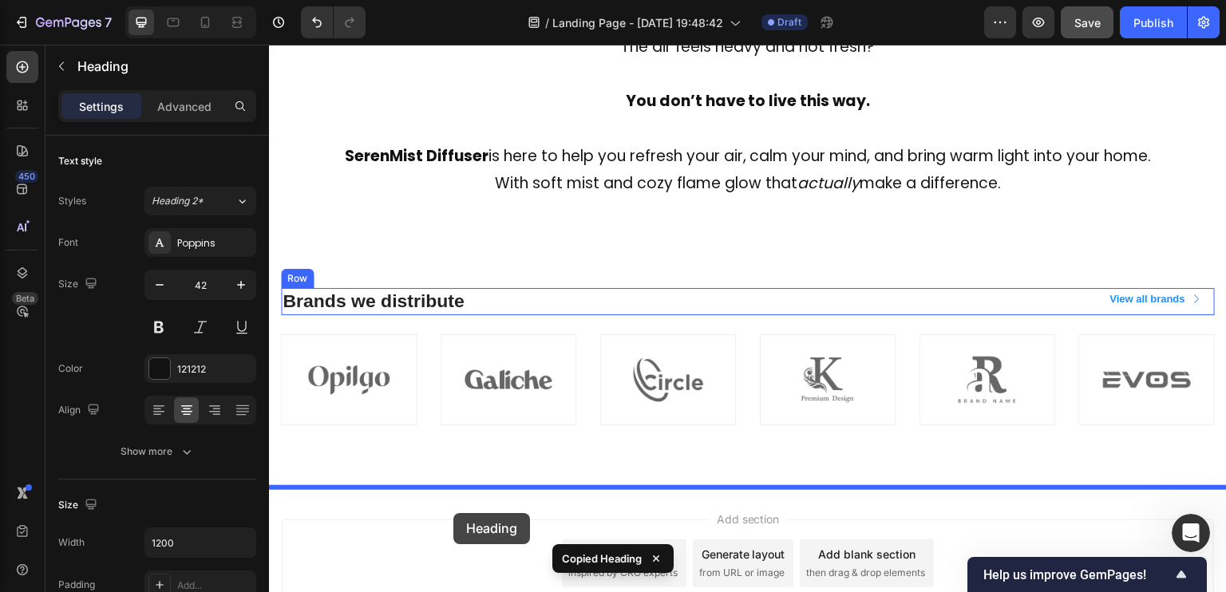
scroll to position [816, 0]
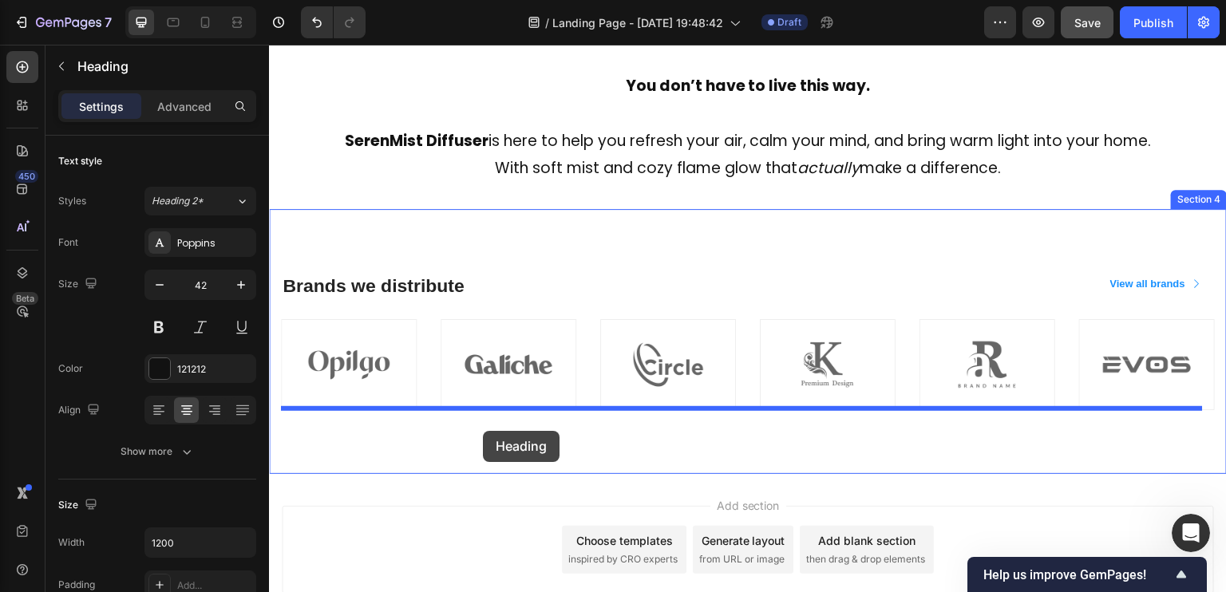
drag, startPoint x: 291, startPoint y: 89, endPoint x: 483, endPoint y: 431, distance: 391.7
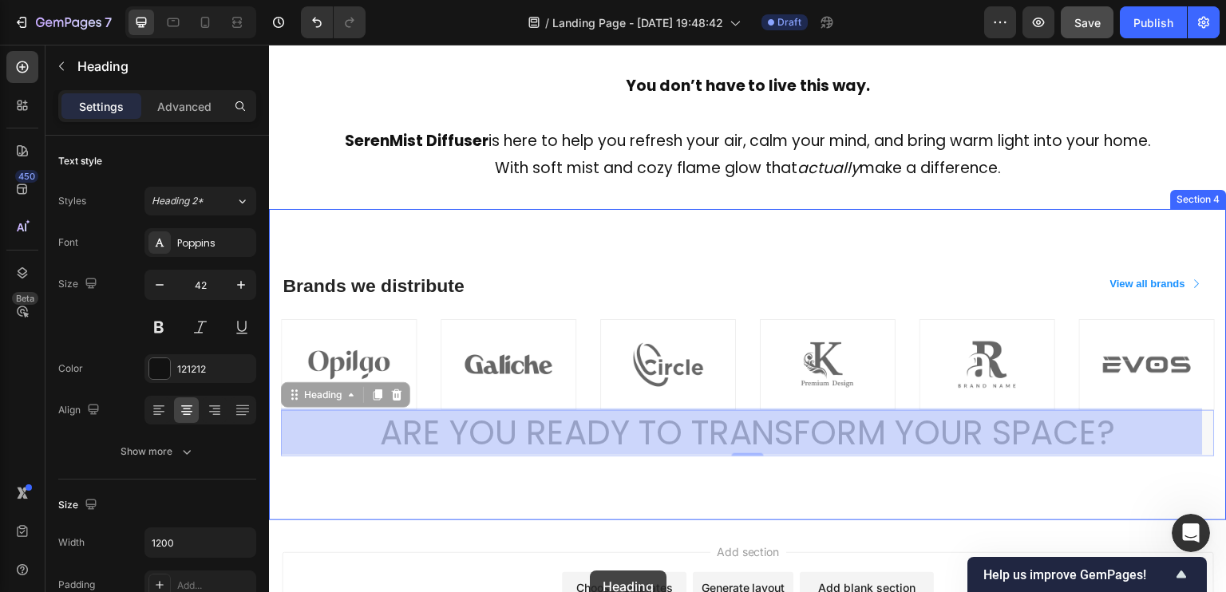
scroll to position [971, 0]
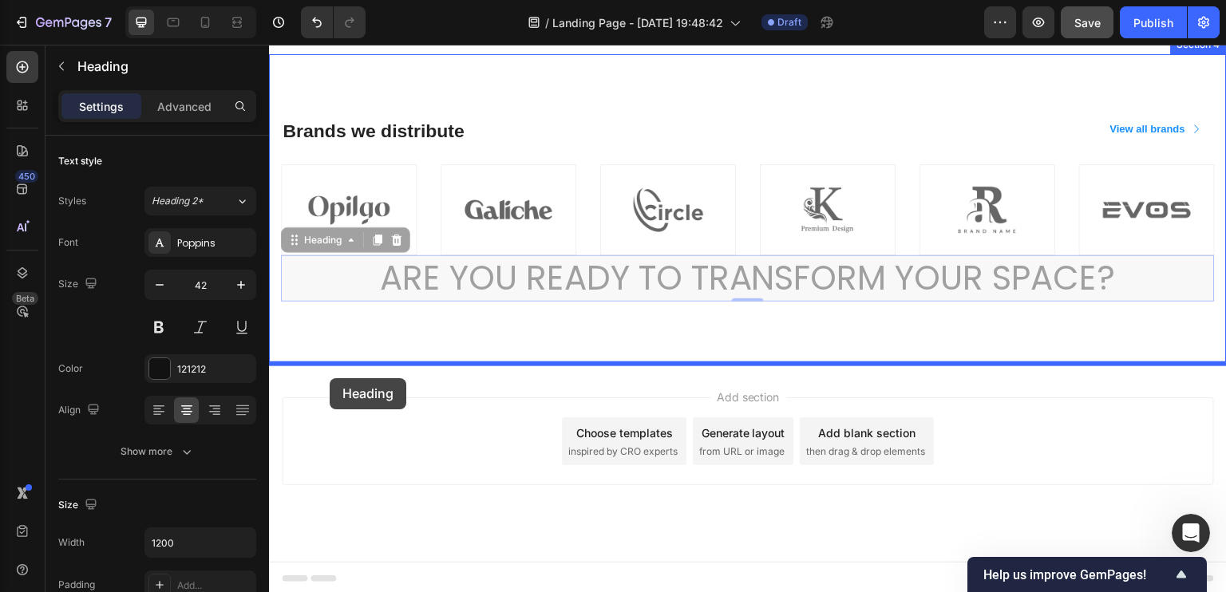
drag, startPoint x: 293, startPoint y: 398, endPoint x: 331, endPoint y: 367, distance: 48.9
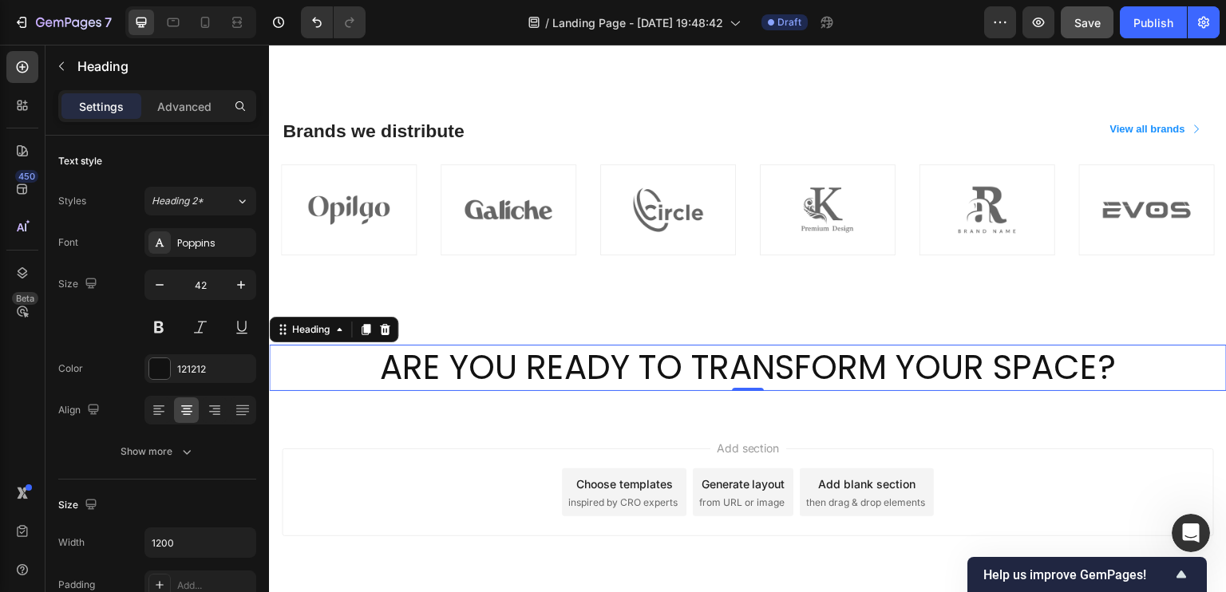
click at [721, 364] on h2 "ARE YOU READY TO TRANSFORM YOUR SPACE?" at bounding box center [748, 368] width 958 height 47
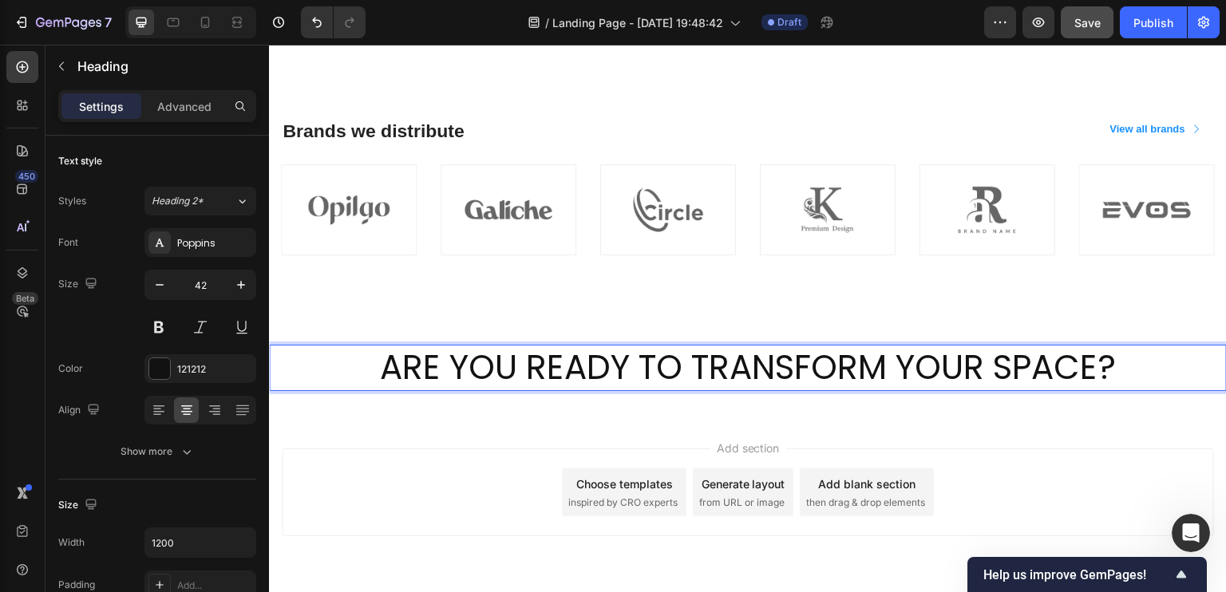
click at [1067, 370] on p "ARE YOU READY TO TRANSFORM YOUR SPACE?" at bounding box center [748, 368] width 955 height 44
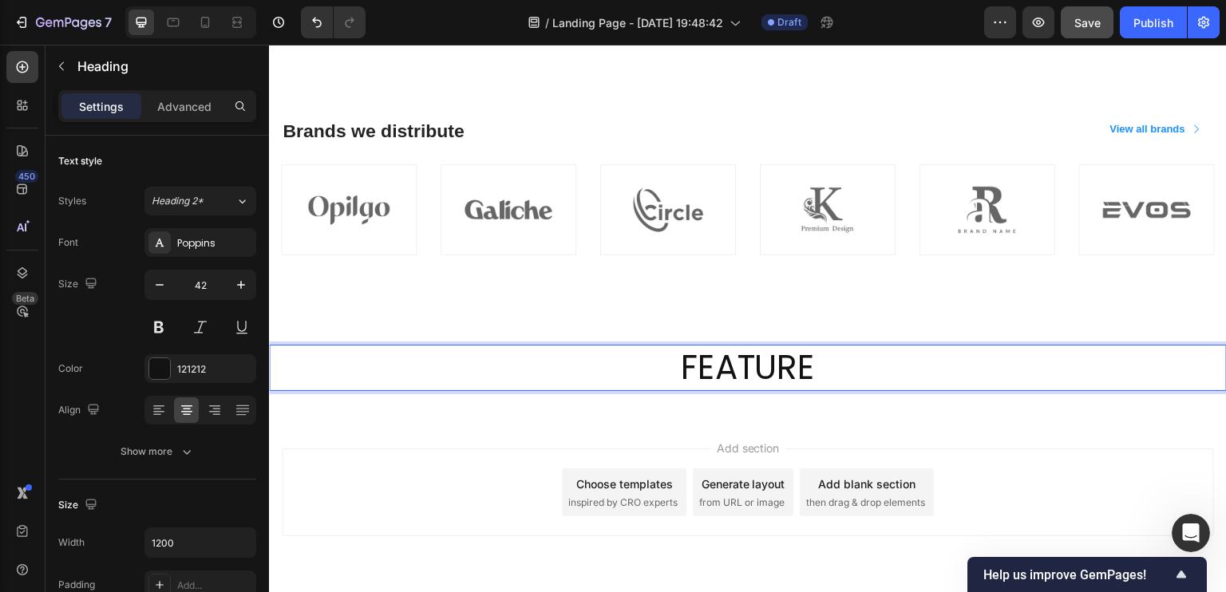
click at [871, 406] on div "FEATURE Heading 0 Section 5" at bounding box center [748, 368] width 958 height 98
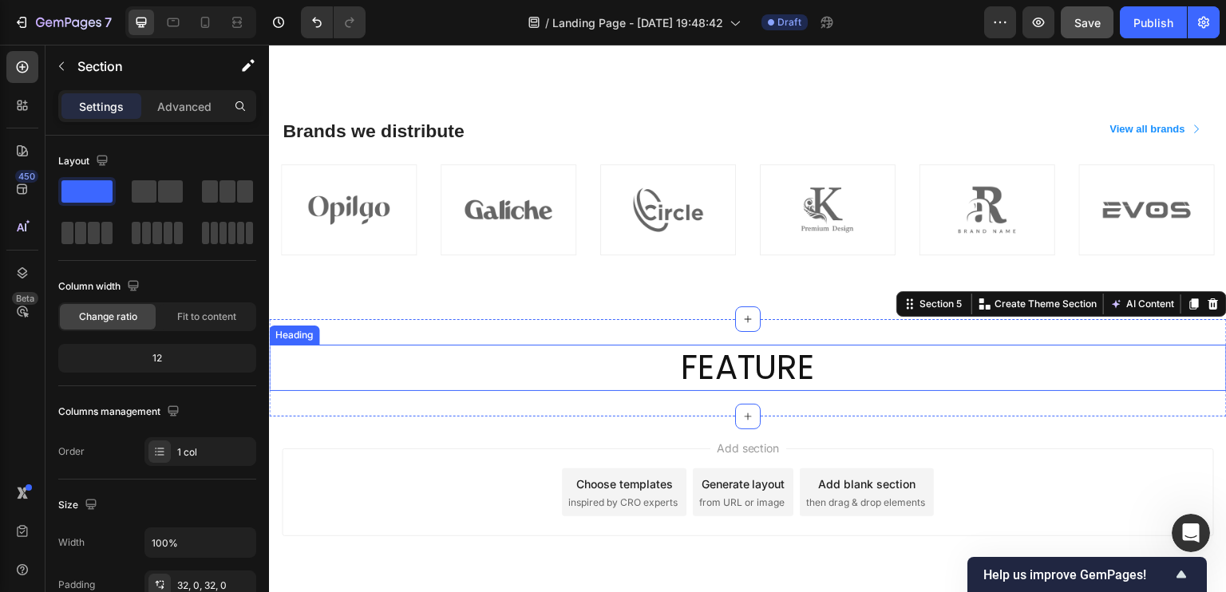
click at [800, 366] on p "FEATURE" at bounding box center [748, 368] width 955 height 44
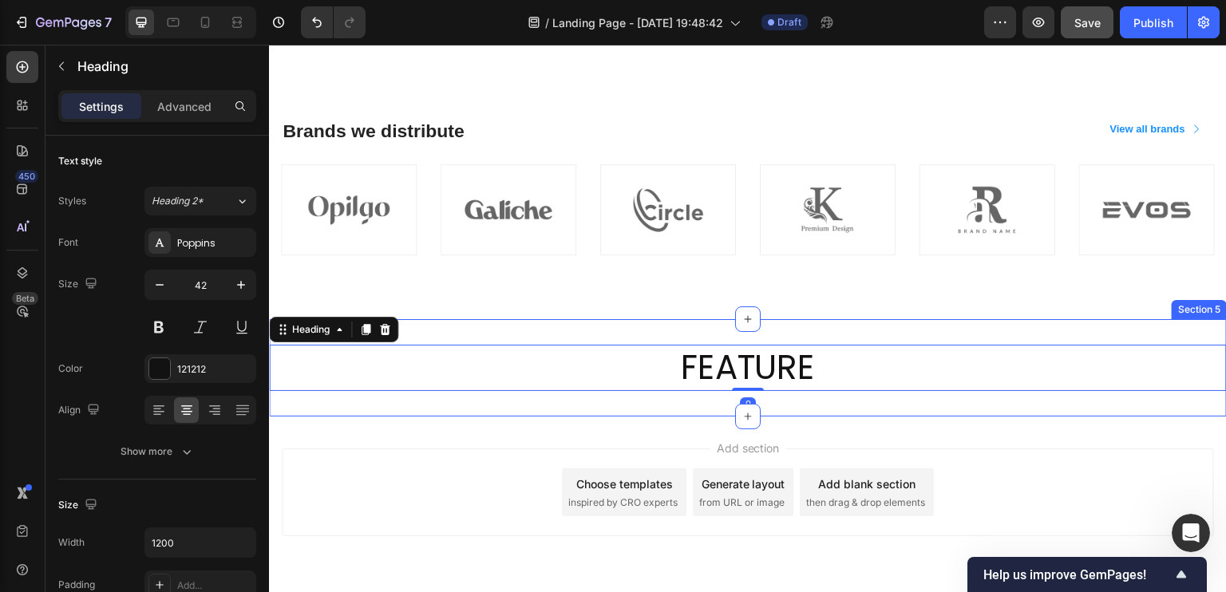
click at [810, 329] on div "FEATURE Heading 0 Section 5" at bounding box center [748, 368] width 958 height 98
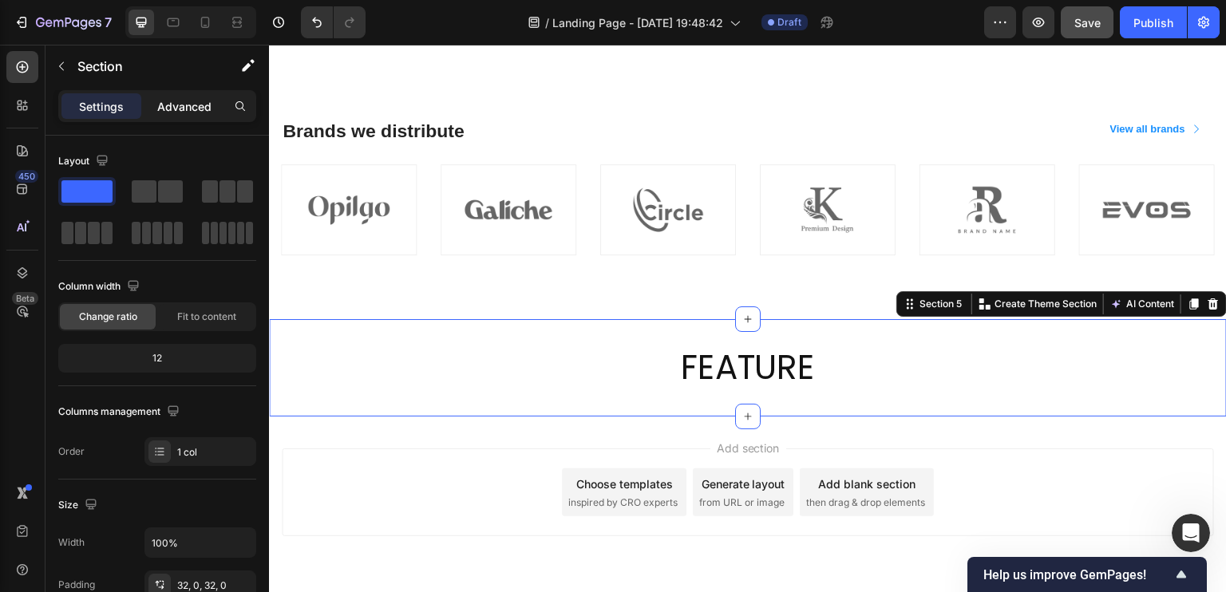
click at [198, 109] on p "Advanced" at bounding box center [184, 106] width 54 height 17
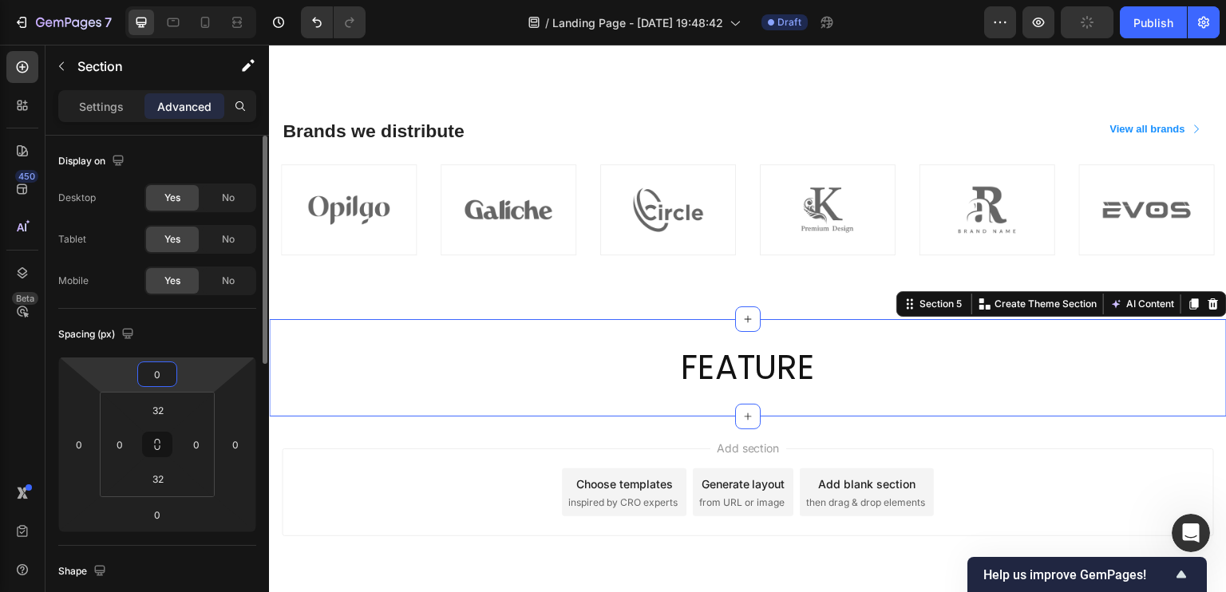
drag, startPoint x: 169, startPoint y: 371, endPoint x: 169, endPoint y: 384, distance: 12.8
click at [169, 384] on input "0" at bounding box center [157, 374] width 32 height 24
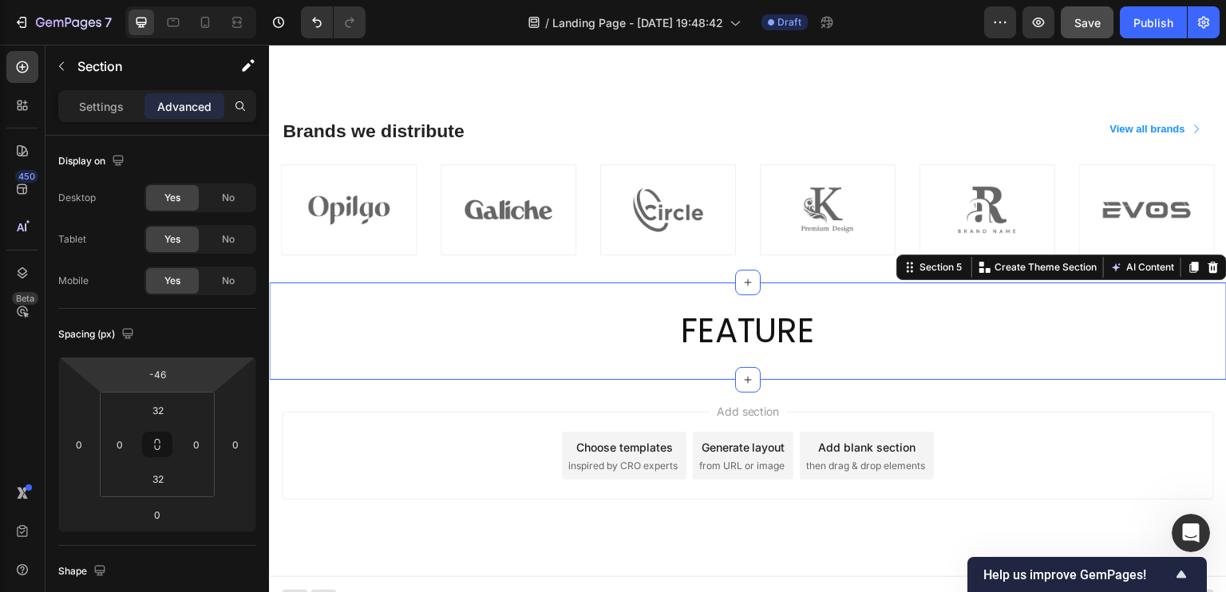
type input "-58"
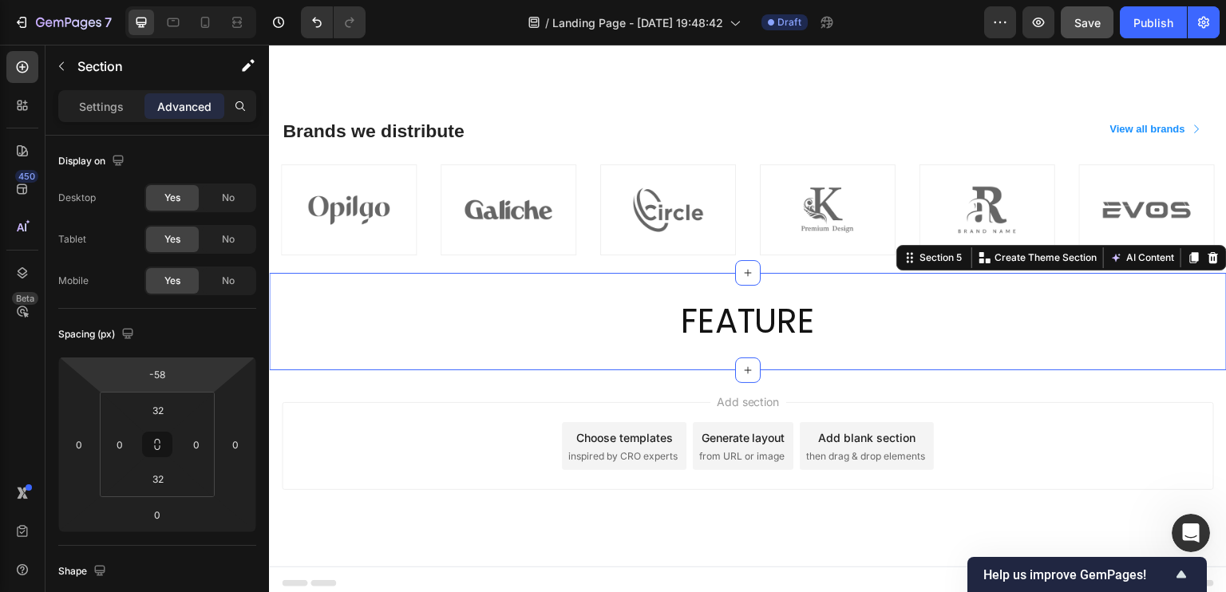
drag, startPoint x: 198, startPoint y: 371, endPoint x: 200, endPoint y: 394, distance: 23.2
click at [200, 0] on html "7 / Landing Page - Sep 26, 19:48:42 Draft Preview Save Publish 450 Beta Section…" at bounding box center [613, 0] width 1226 height 0
click at [721, 350] on div "FEATURE Heading Section 5 You can create reusable sections Create Theme Section…" at bounding box center [748, 322] width 958 height 98
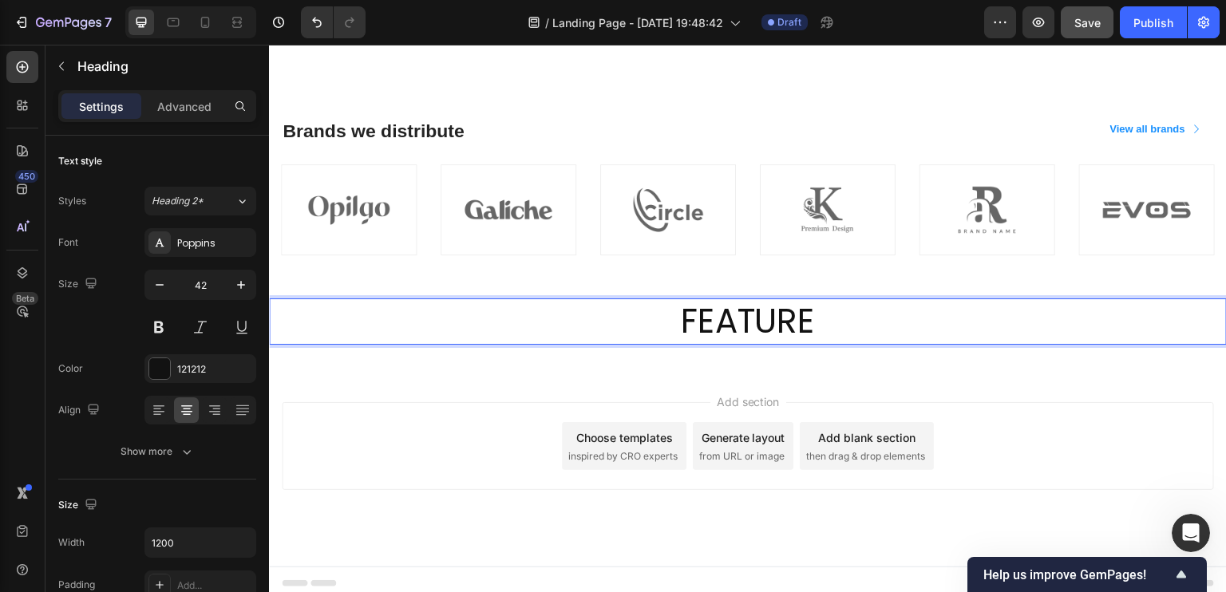
click at [822, 307] on p "FEATURE" at bounding box center [748, 322] width 955 height 44
click at [243, 283] on icon "button" at bounding box center [241, 285] width 8 height 8
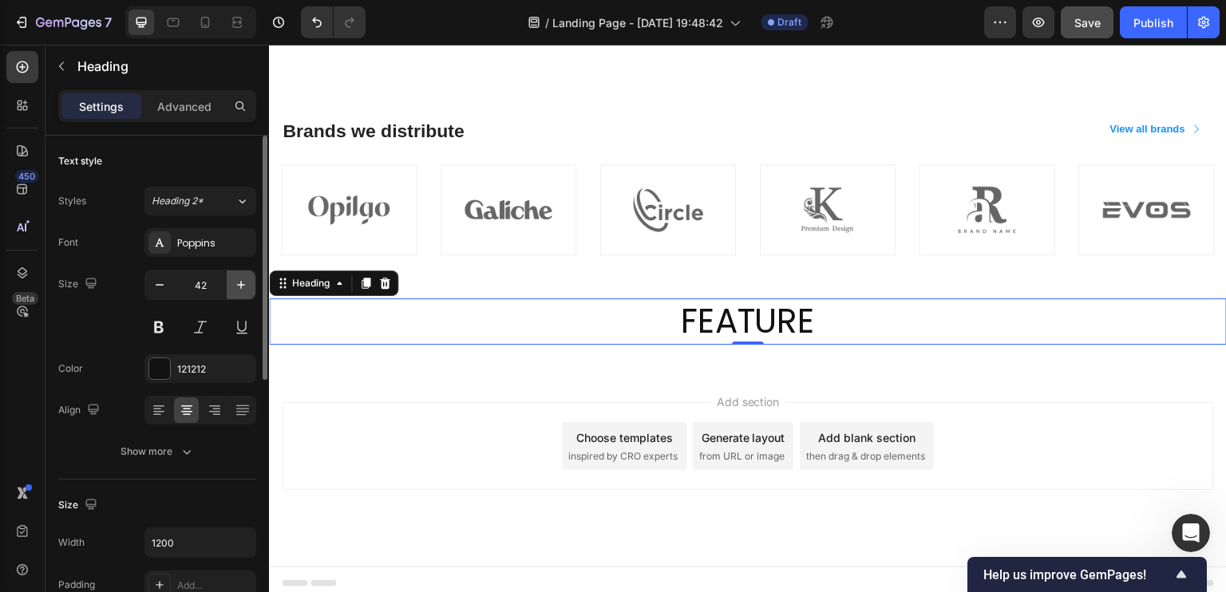
click at [243, 283] on icon "button" at bounding box center [241, 285] width 8 height 8
click at [166, 281] on icon "button" at bounding box center [160, 285] width 16 height 16
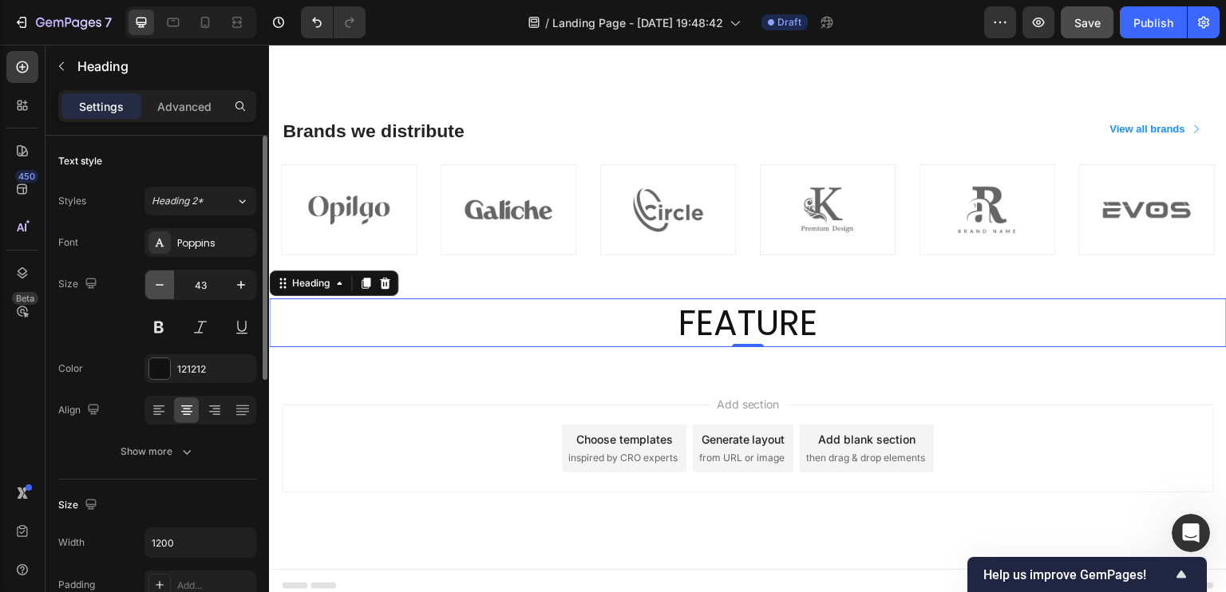
type input "42"
click at [157, 322] on button at bounding box center [158, 327] width 29 height 29
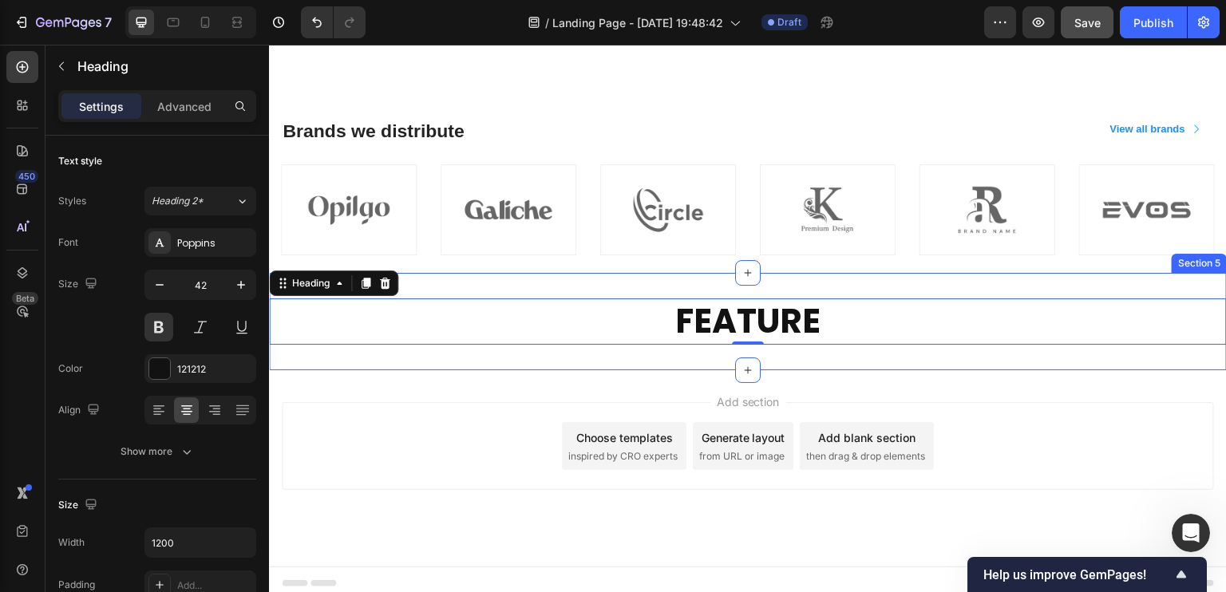
click at [865, 364] on div "FEATURE Heading 0 Section 5" at bounding box center [748, 322] width 958 height 98
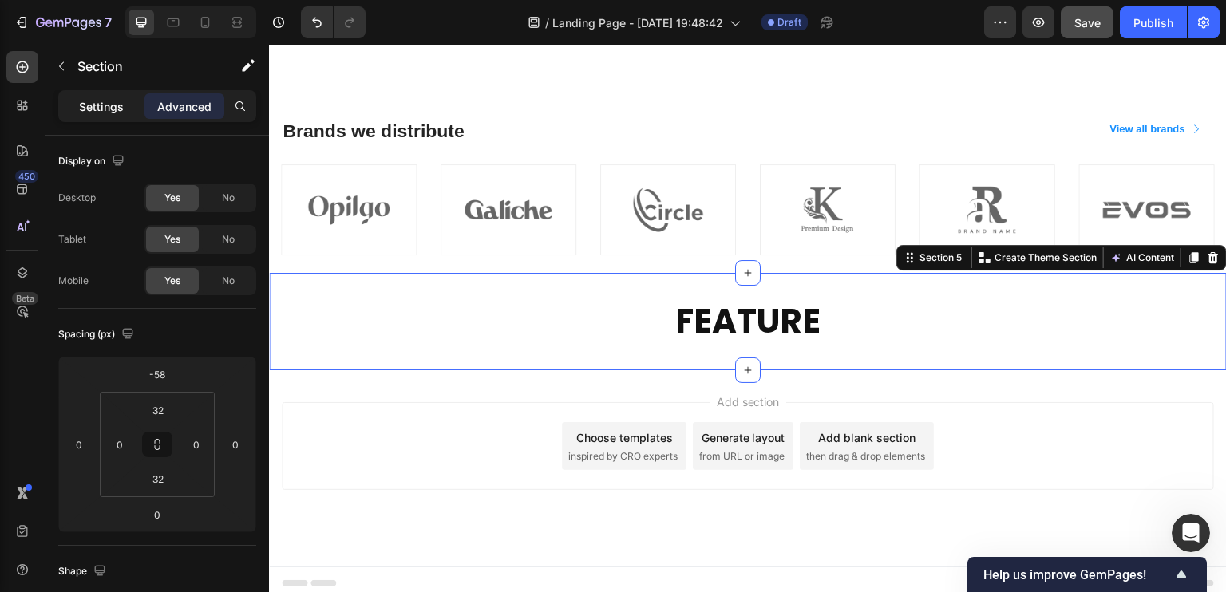
click at [101, 105] on p "Settings" at bounding box center [101, 106] width 45 height 17
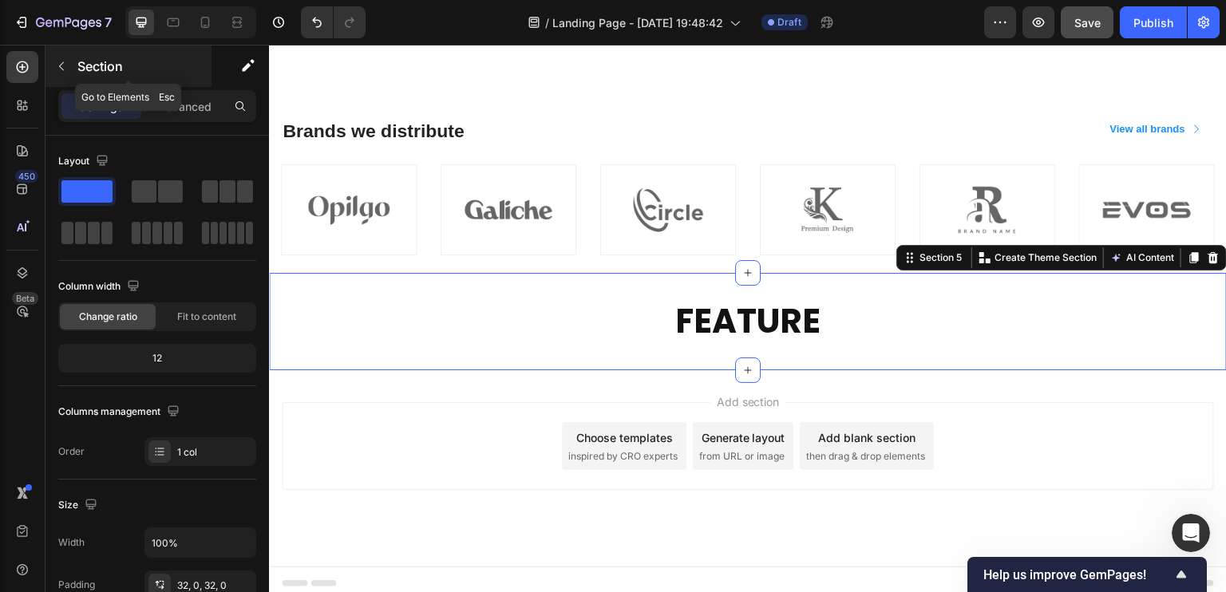
click at [67, 70] on icon "button" at bounding box center [61, 66] width 13 height 13
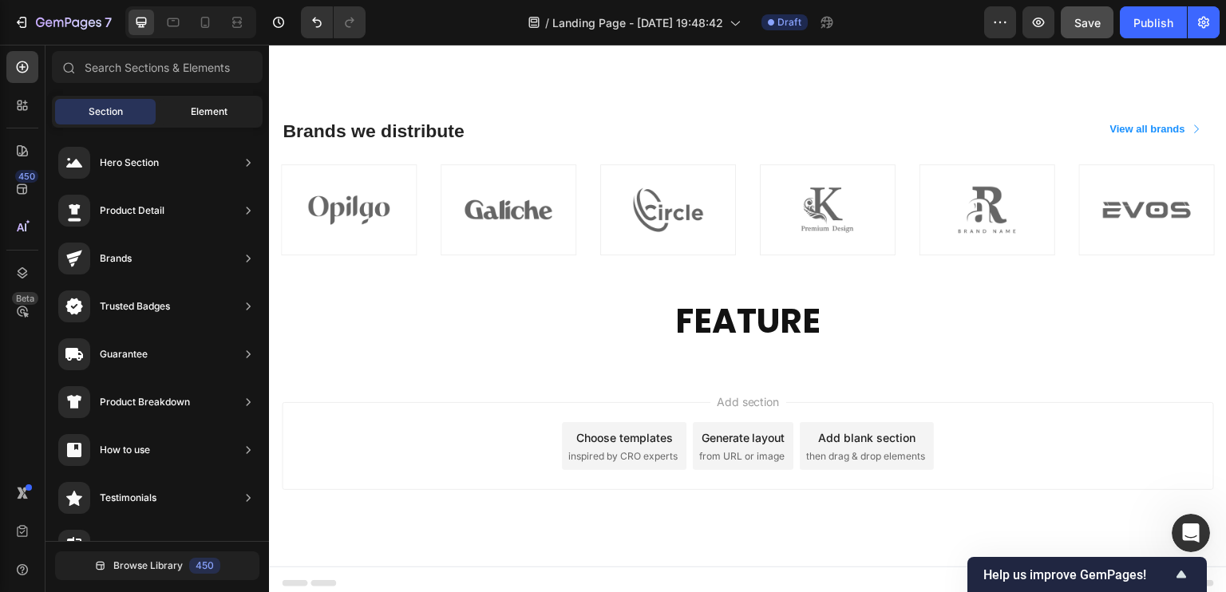
click at [208, 119] on div "Element" at bounding box center [209, 112] width 101 height 26
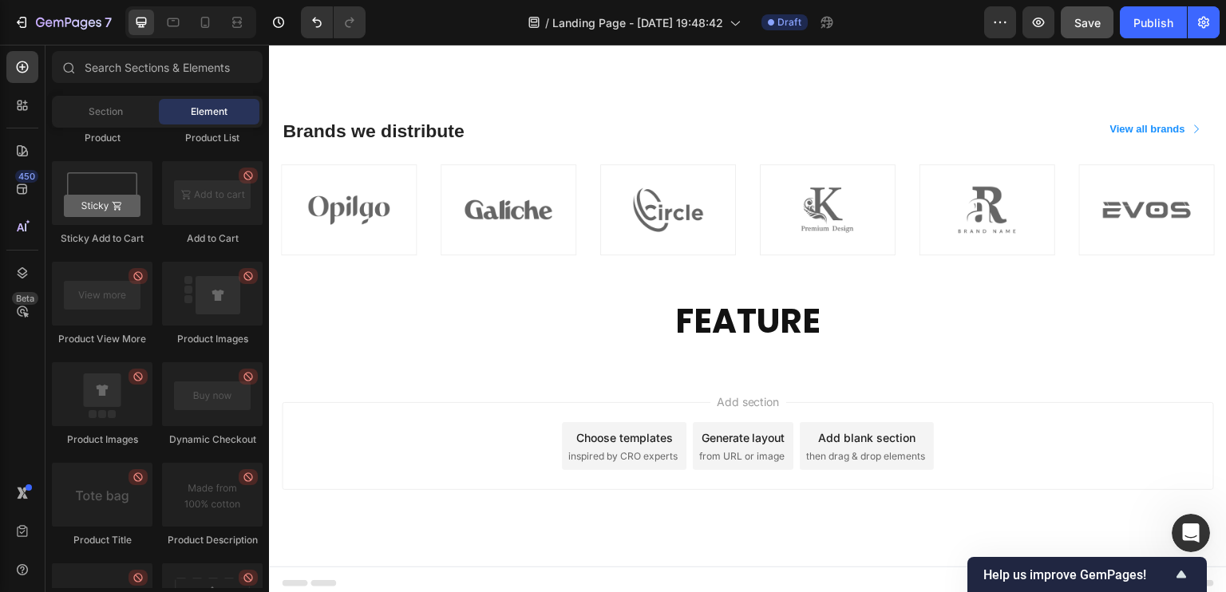
scroll to position [1916, 0]
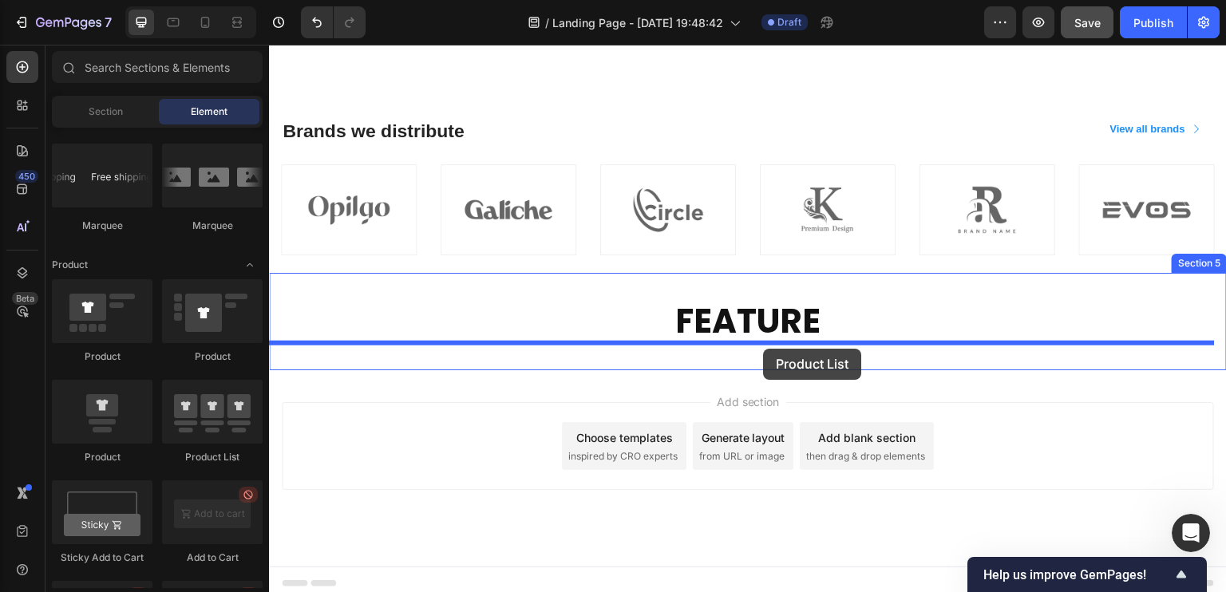
drag, startPoint x: 470, startPoint y: 460, endPoint x: 764, endPoint y: 349, distance: 314.0
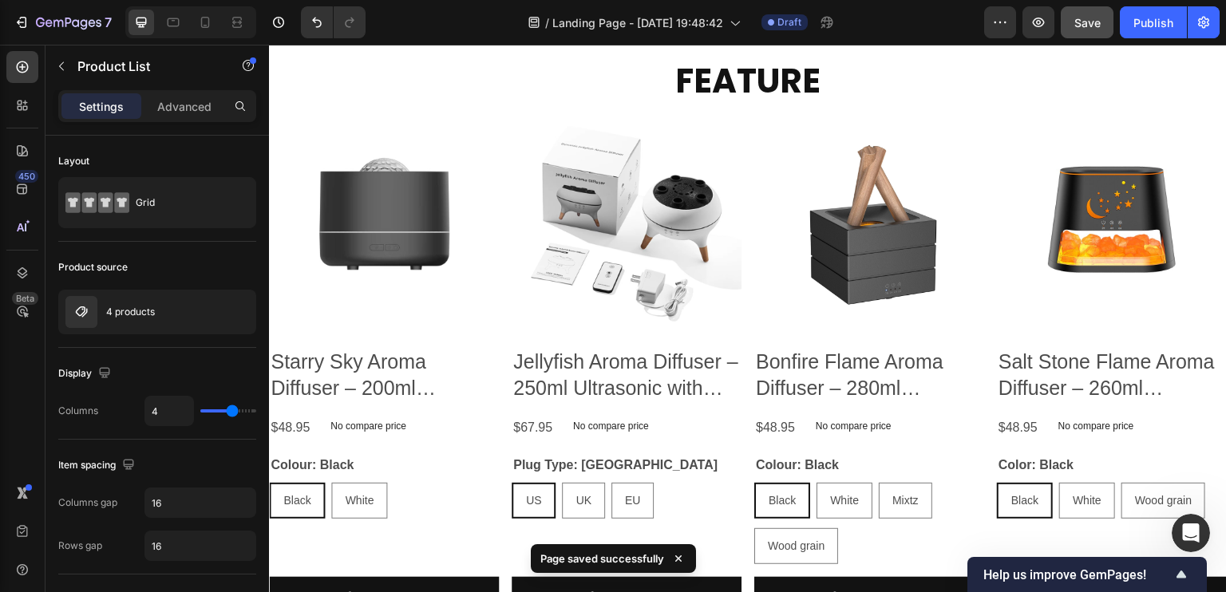
scroll to position [1181, 0]
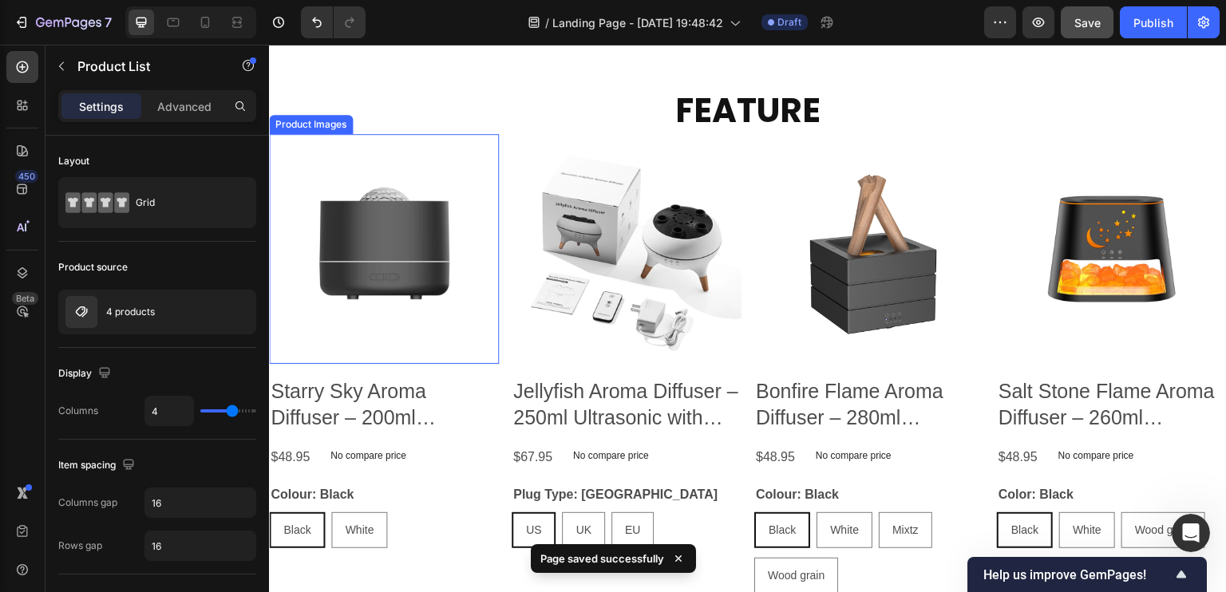
click at [429, 270] on img at bounding box center [384, 249] width 230 height 230
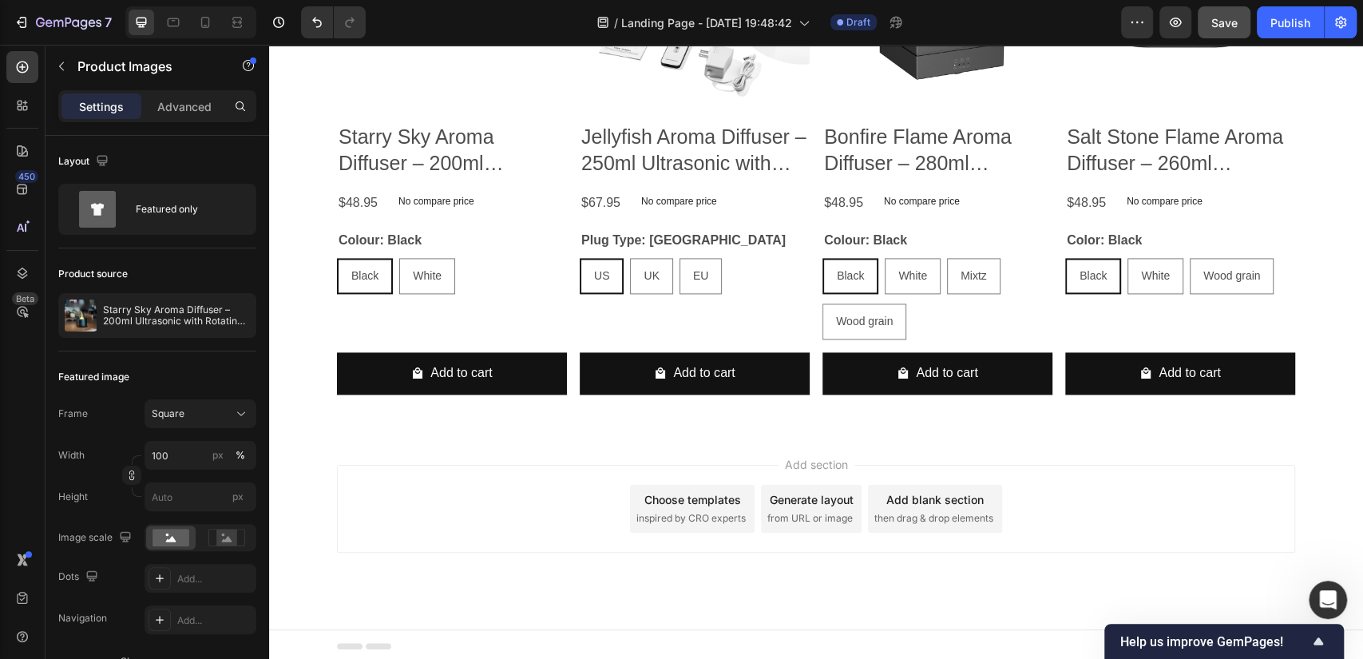
scroll to position [1079, 0]
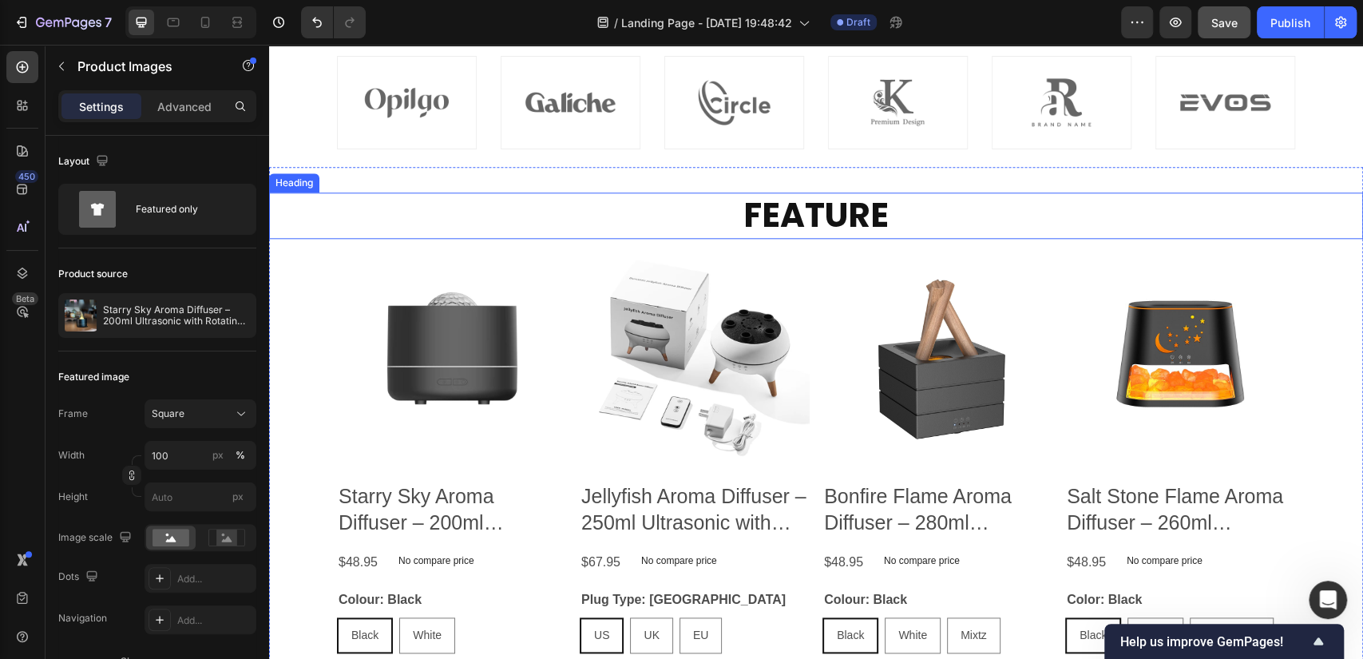
click at [544, 226] on h2 "FEATURE" at bounding box center [816, 215] width 958 height 47
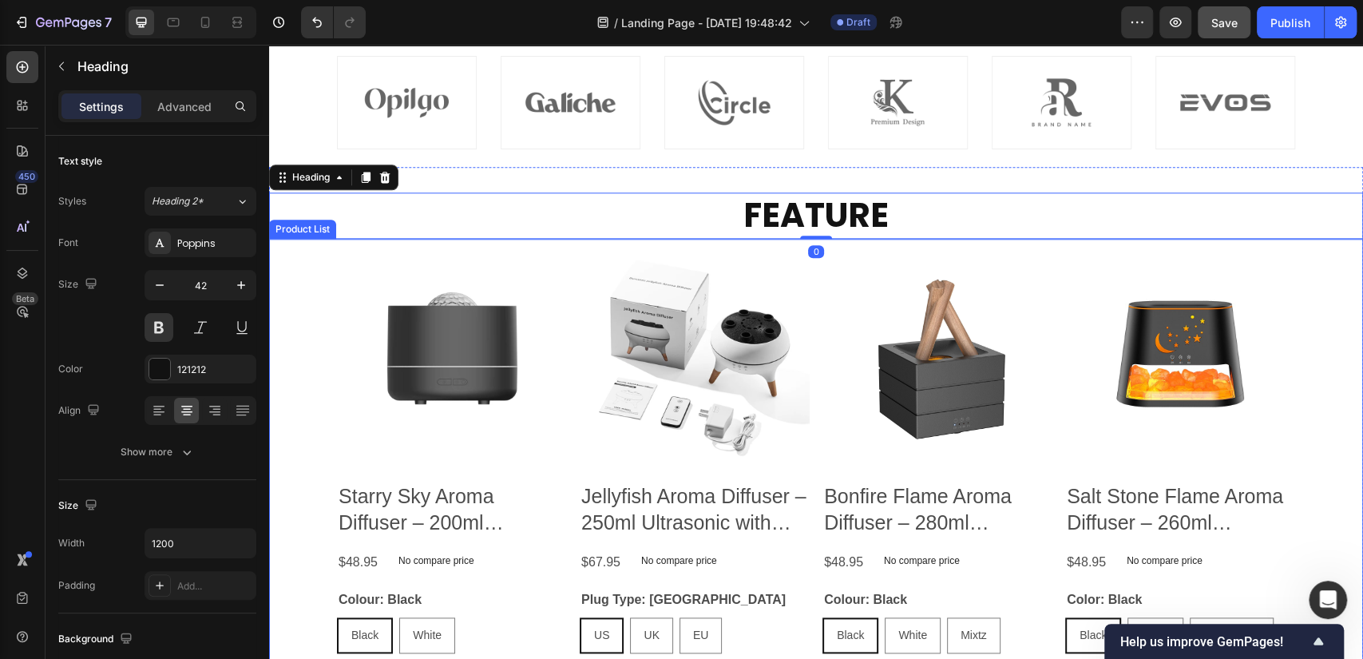
click at [570, 254] on div "Product Images Starry Sky Aroma Diffuser – 200ml Ultrasonic with Rotating Proje…" at bounding box center [816, 503] width 958 height 528
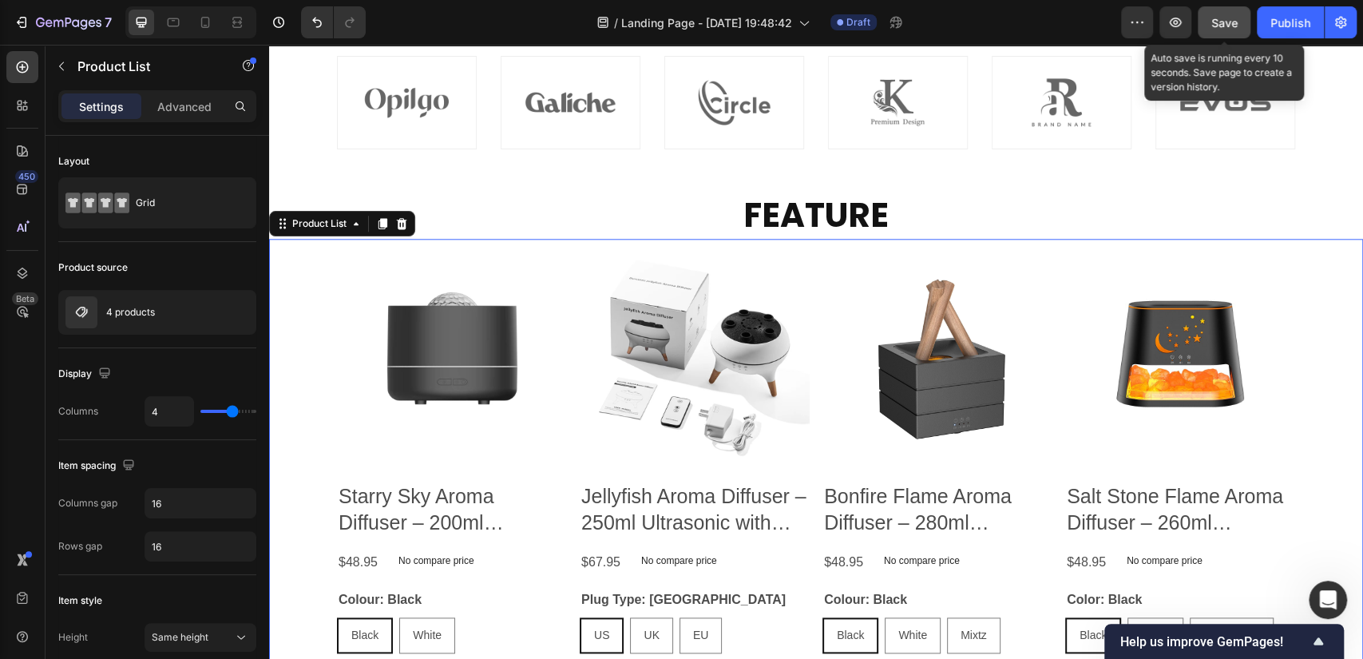
click at [1225, 30] on button "Save" at bounding box center [1223, 22] width 53 height 32
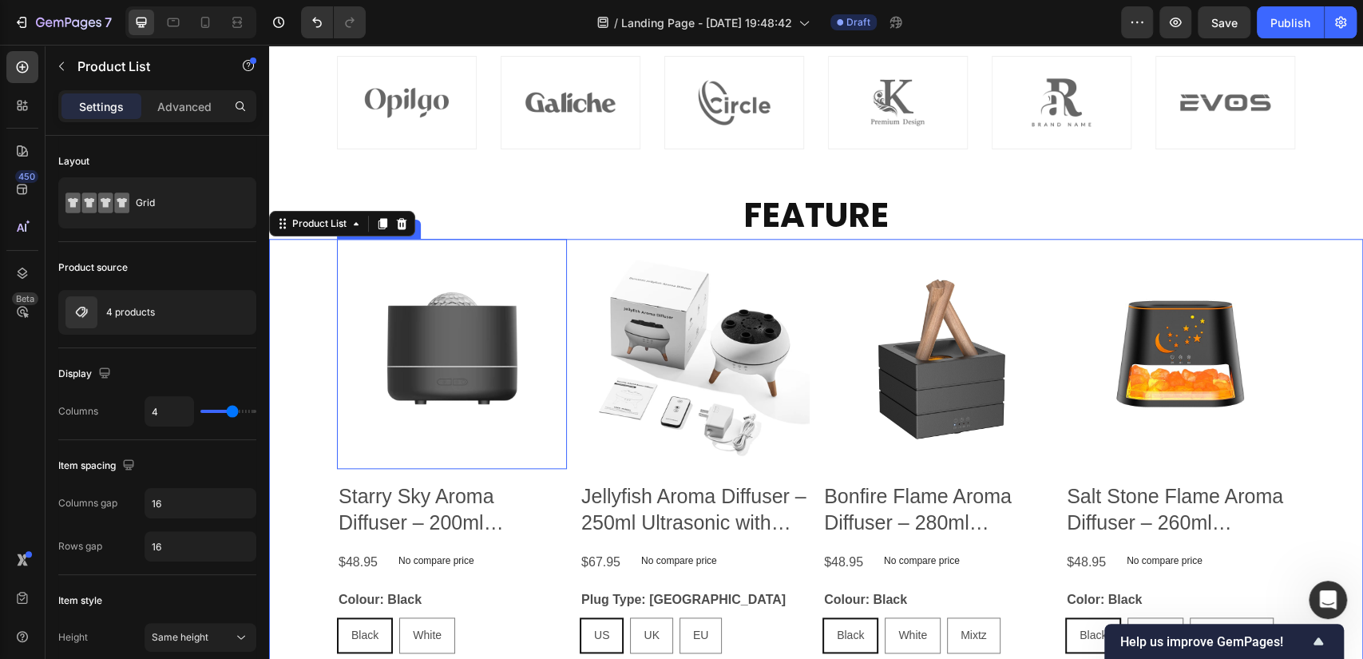
click at [469, 327] on img at bounding box center [452, 354] width 230 height 230
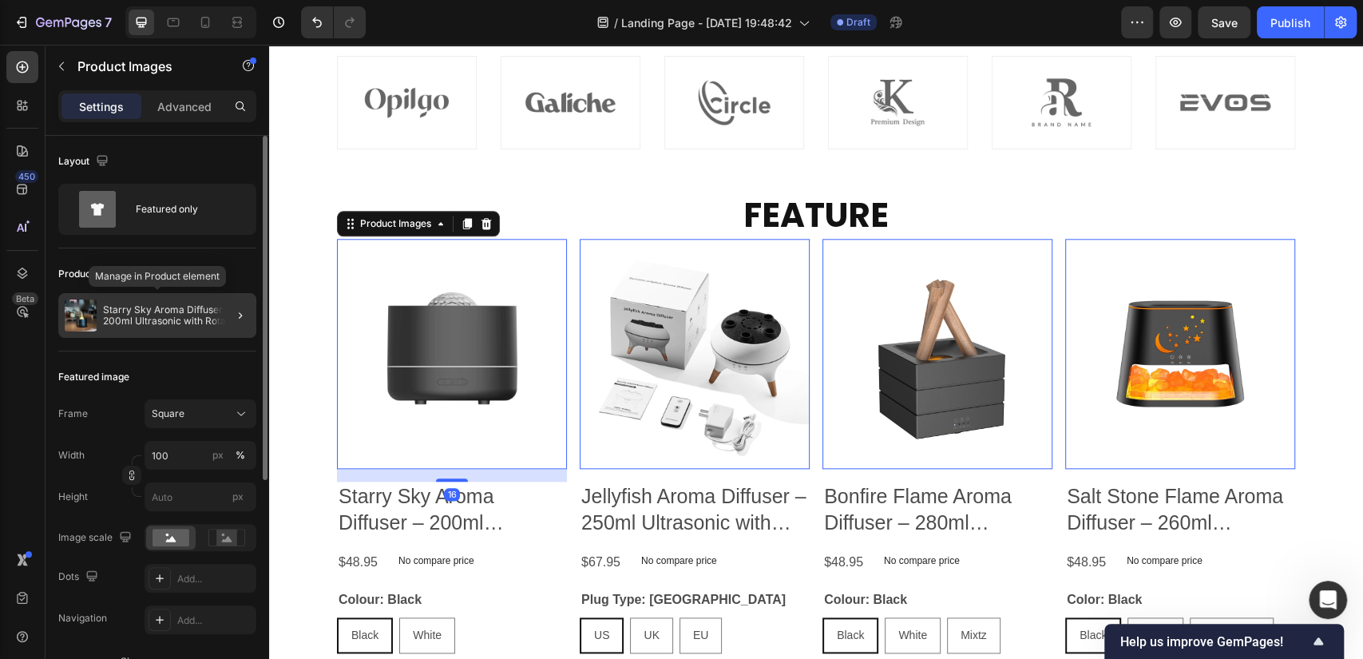
click at [160, 310] on p "Starry Sky Aroma Diffuser – 200ml Ultrasonic with Rotating Projection & 7-Color…" at bounding box center [176, 315] width 147 height 22
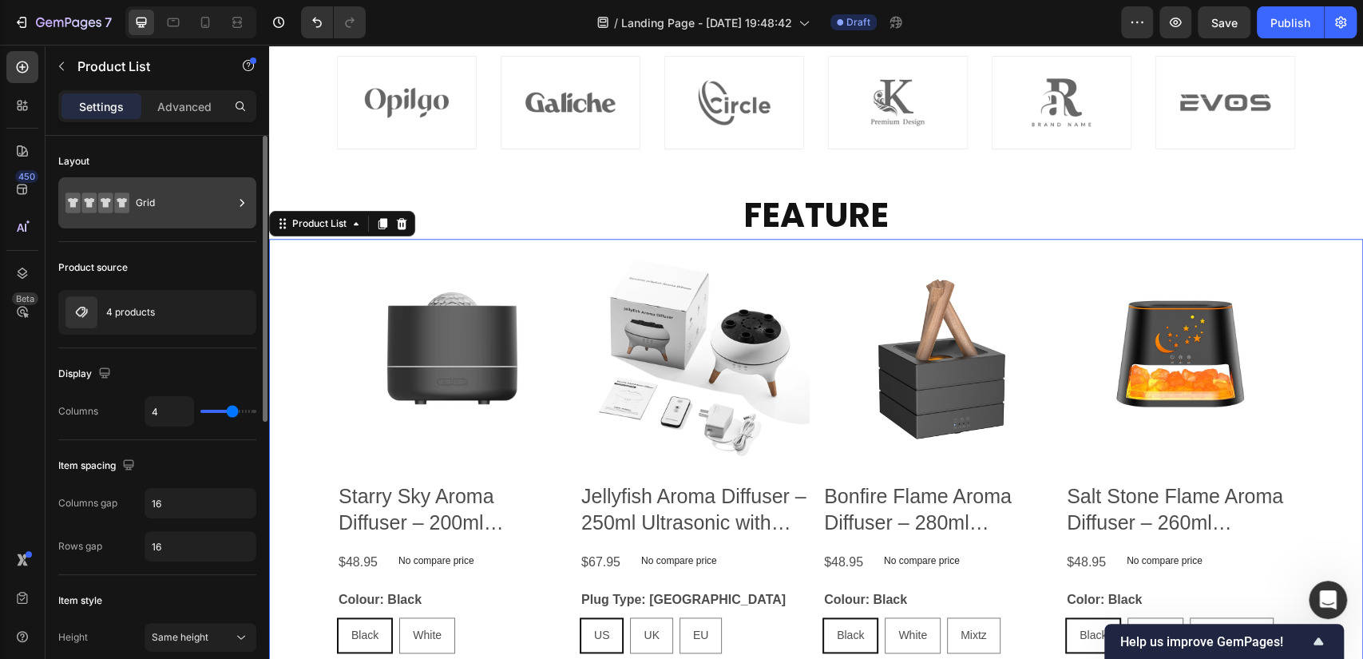
click at [188, 202] on div "Grid" at bounding box center [184, 202] width 97 height 37
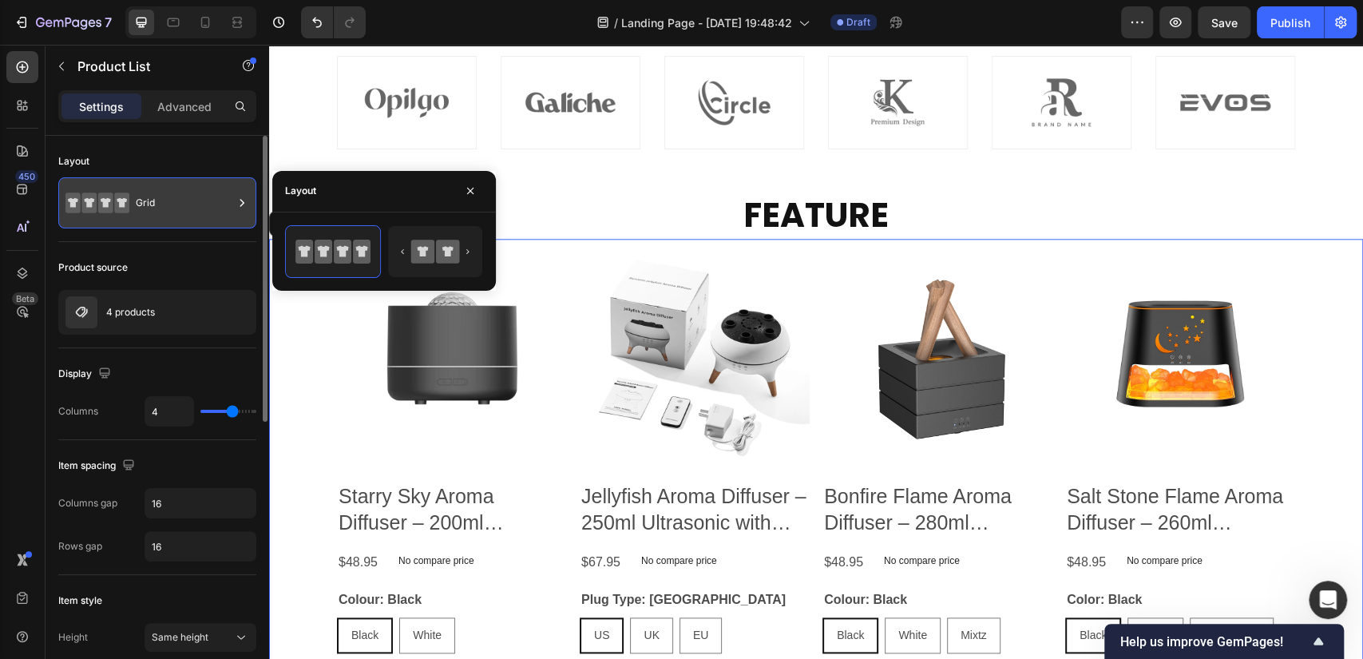
click at [188, 202] on div "Grid" at bounding box center [184, 202] width 97 height 37
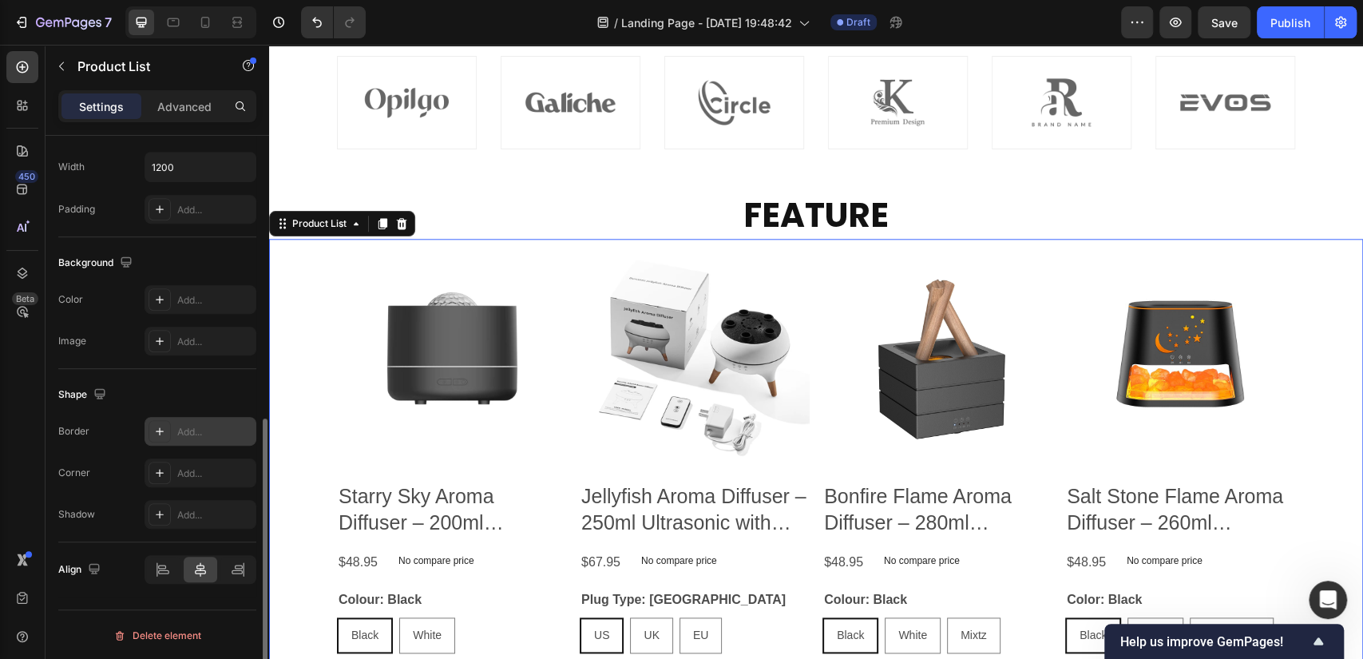
scroll to position [0, 0]
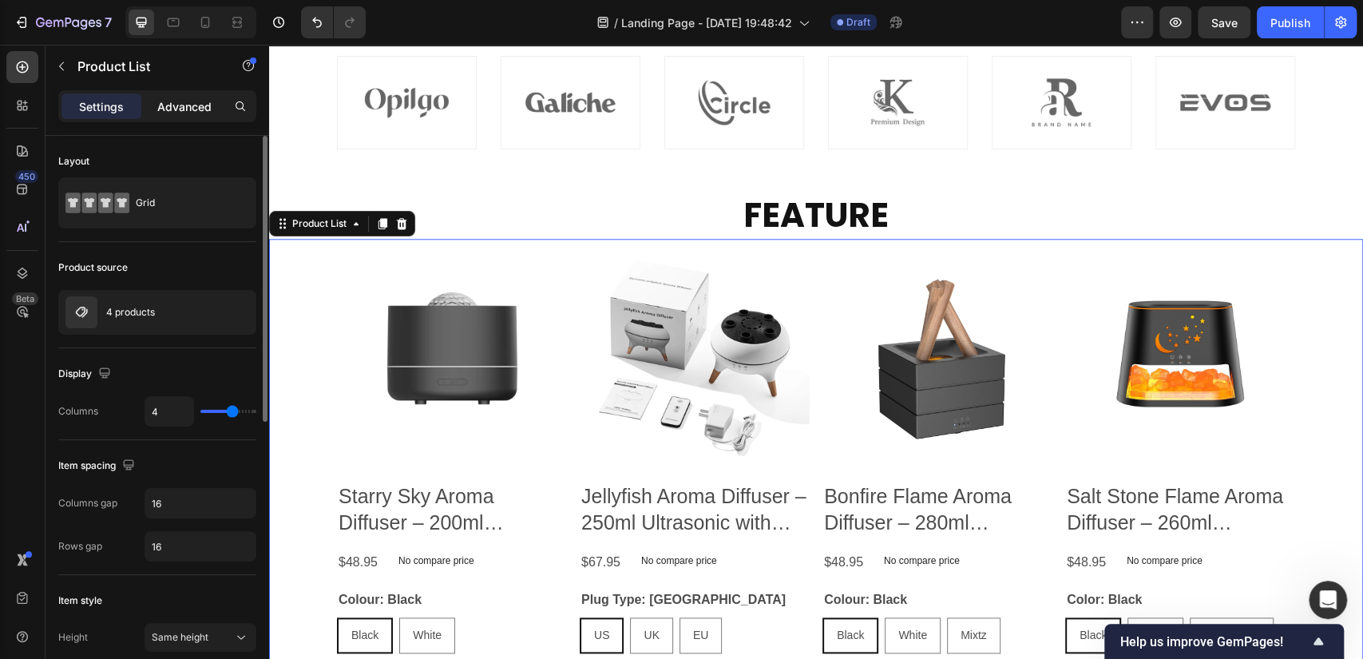
click at [179, 104] on p "Advanced" at bounding box center [184, 106] width 54 height 17
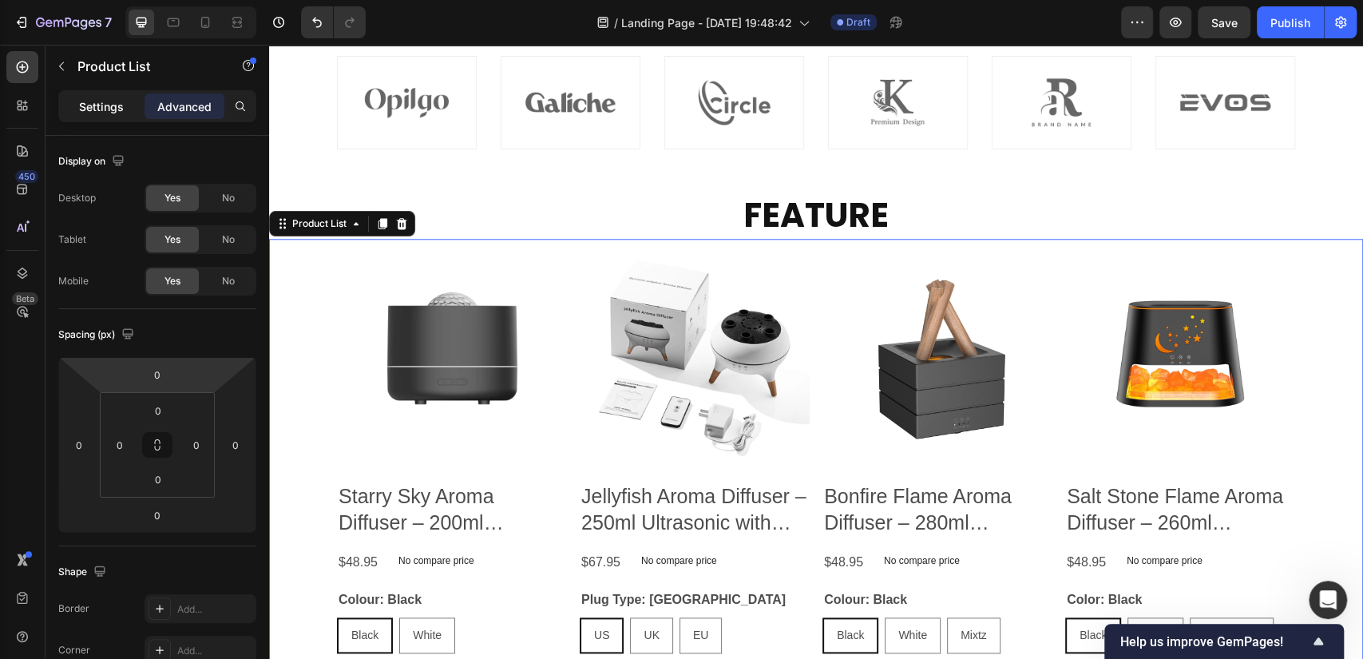
click at [85, 101] on p "Settings" at bounding box center [101, 106] width 45 height 17
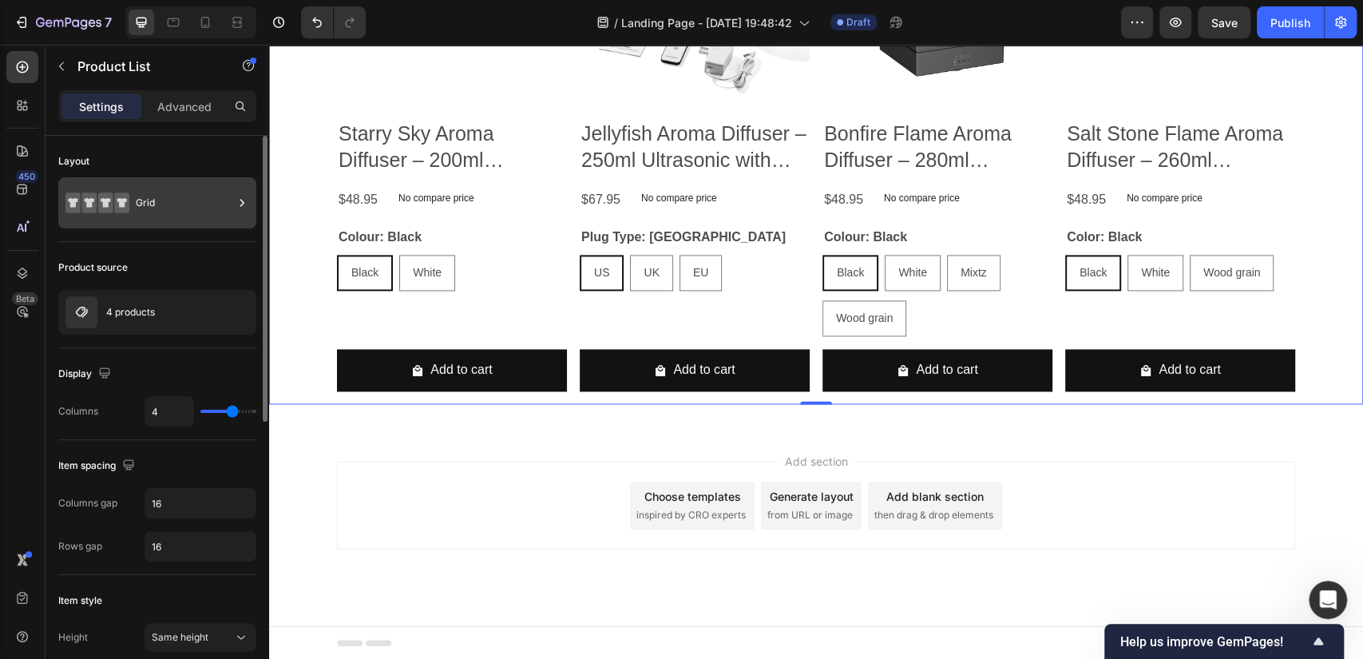
click at [175, 206] on div "Grid" at bounding box center [184, 202] width 97 height 37
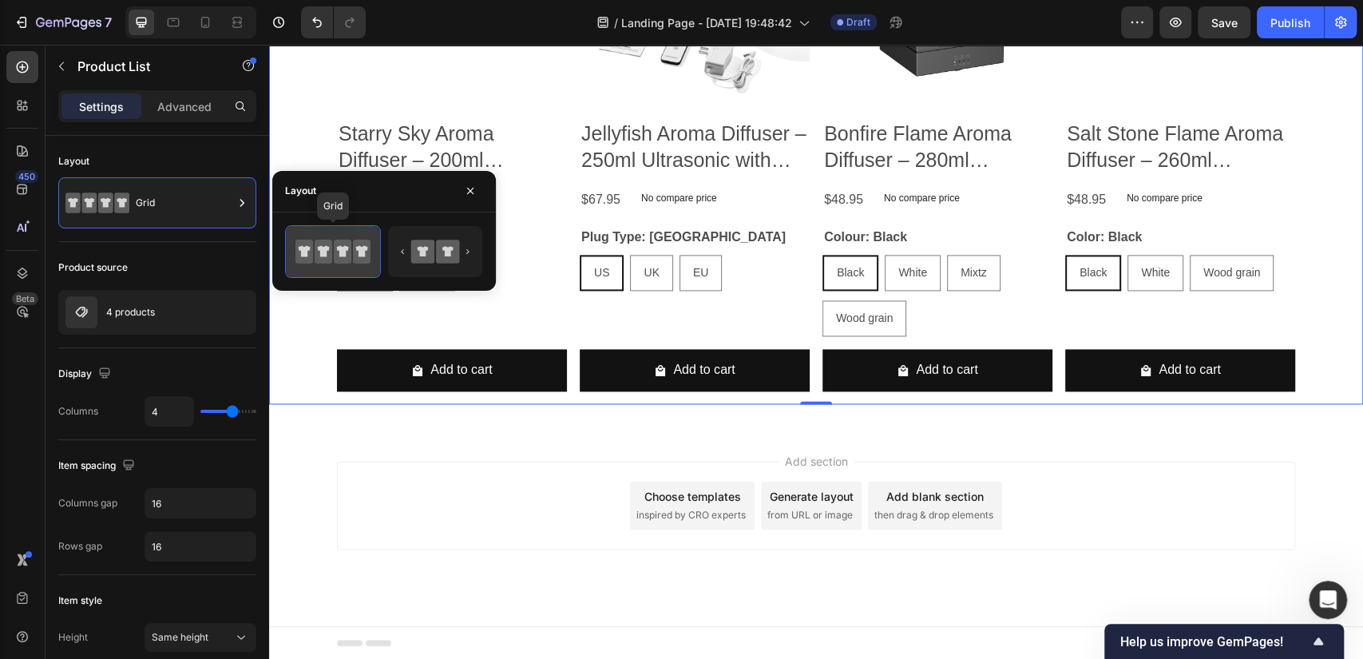
click at [324, 247] on icon at bounding box center [324, 250] width 12 height 11
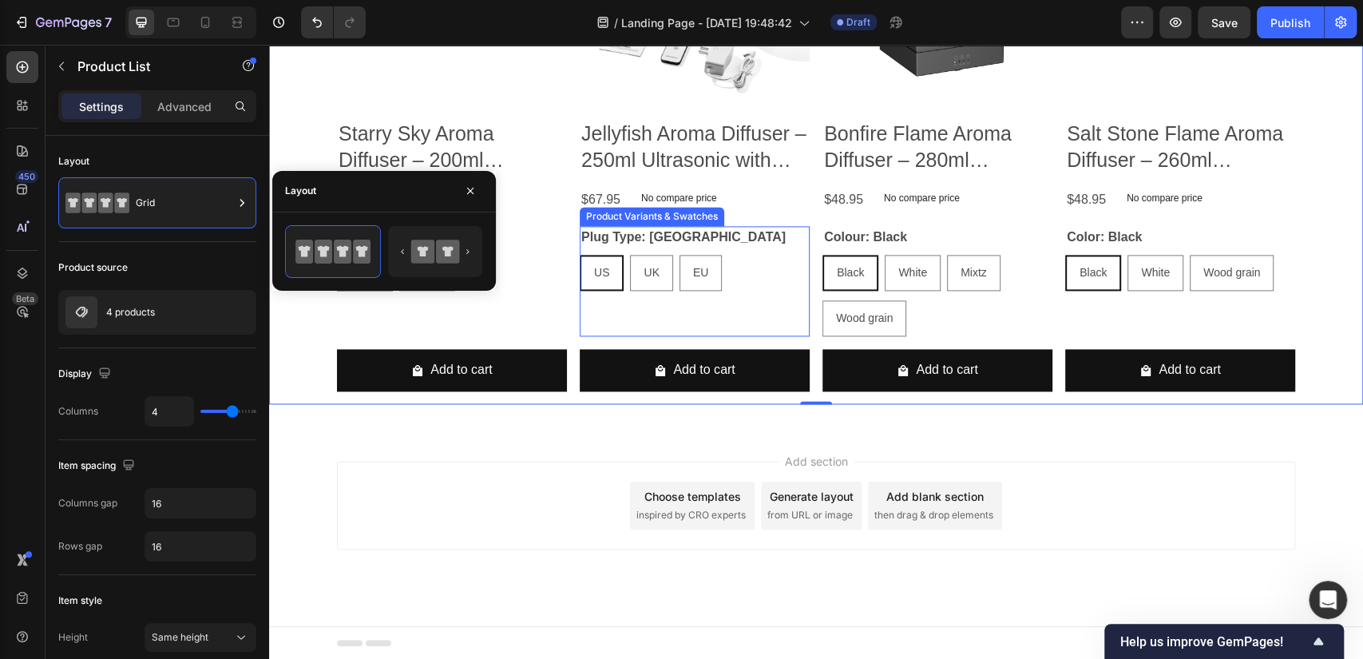
click at [583, 284] on div "US" at bounding box center [601, 272] width 41 height 33
click at [580, 255] on input "US US US" at bounding box center [579, 254] width 1 height 1
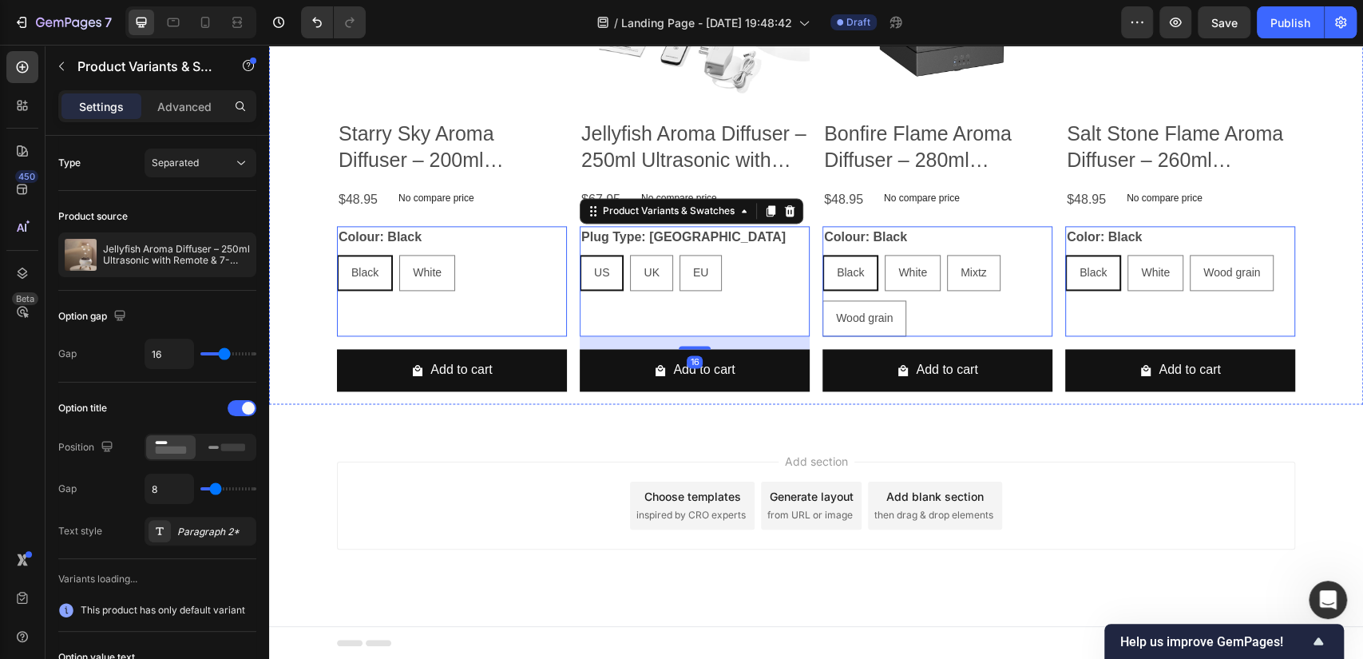
click at [497, 148] on h2 "Starry Sky Aroma Diffuser – 200ml Ultrasonic with Rotating Projection & 7-Color…" at bounding box center [452, 146] width 230 height 55
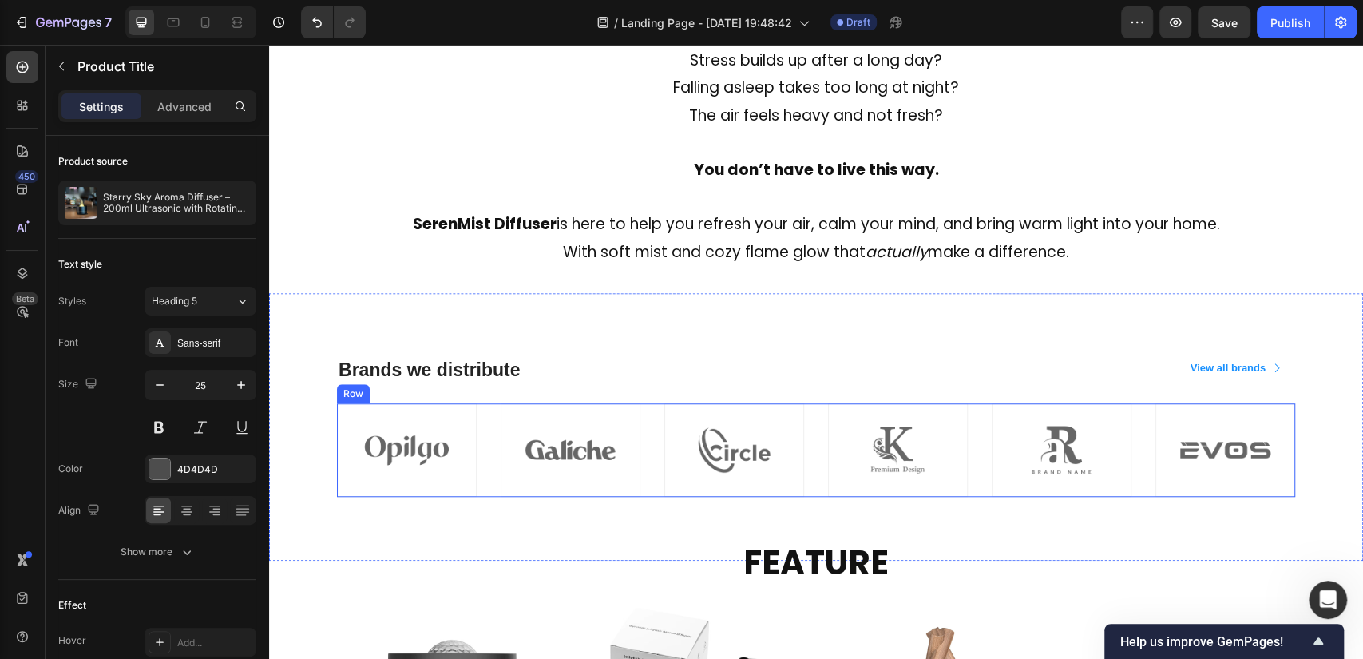
scroll to position [1086, 0]
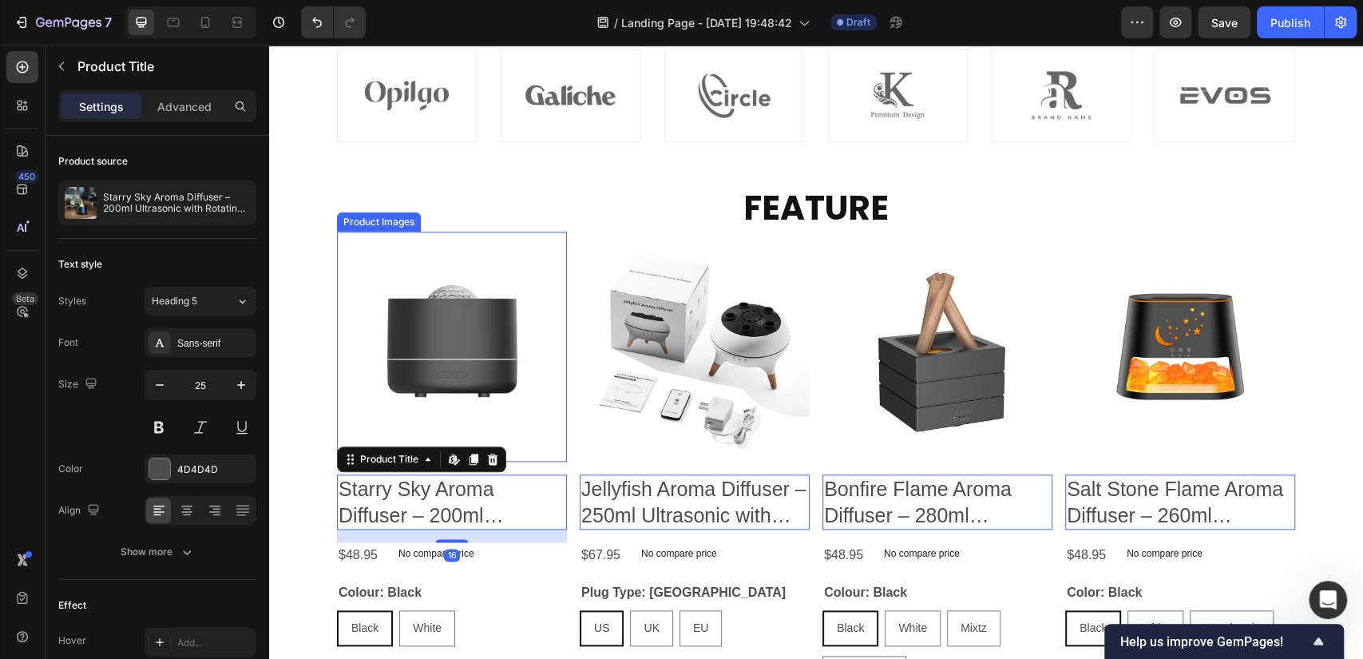
click at [469, 252] on img at bounding box center [452, 346] width 230 height 230
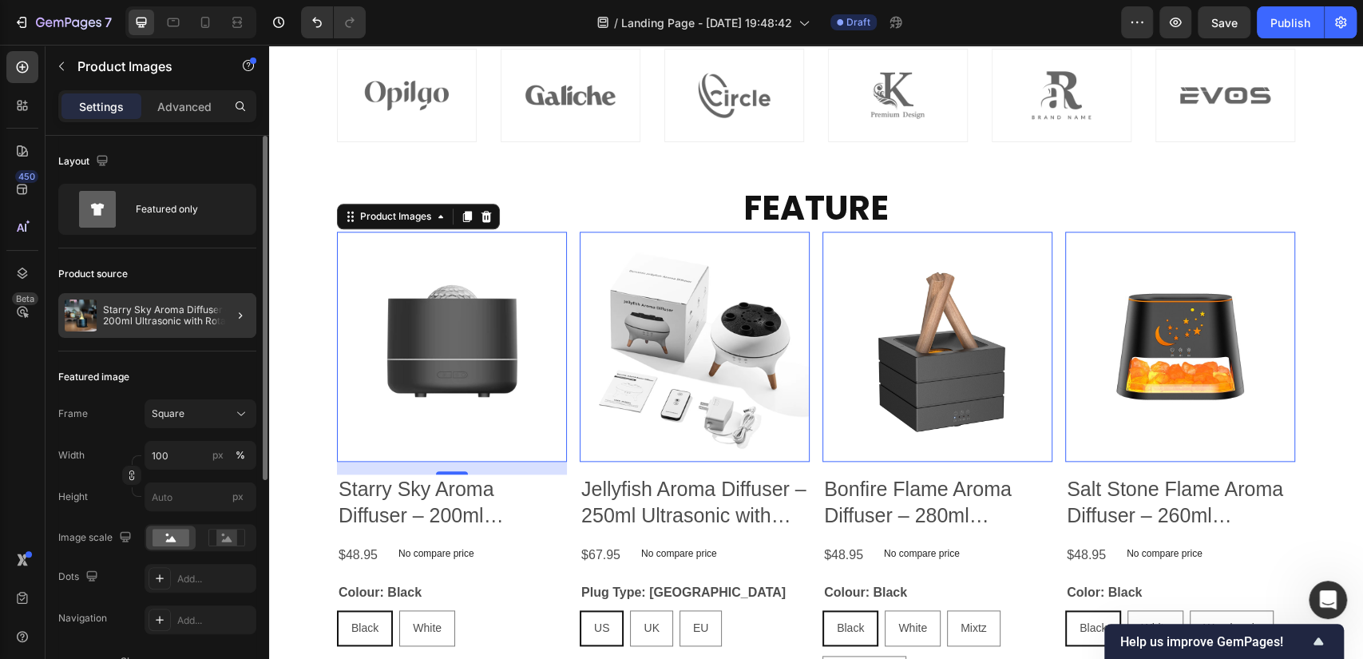
click at [224, 313] on div at bounding box center [234, 315] width 45 height 45
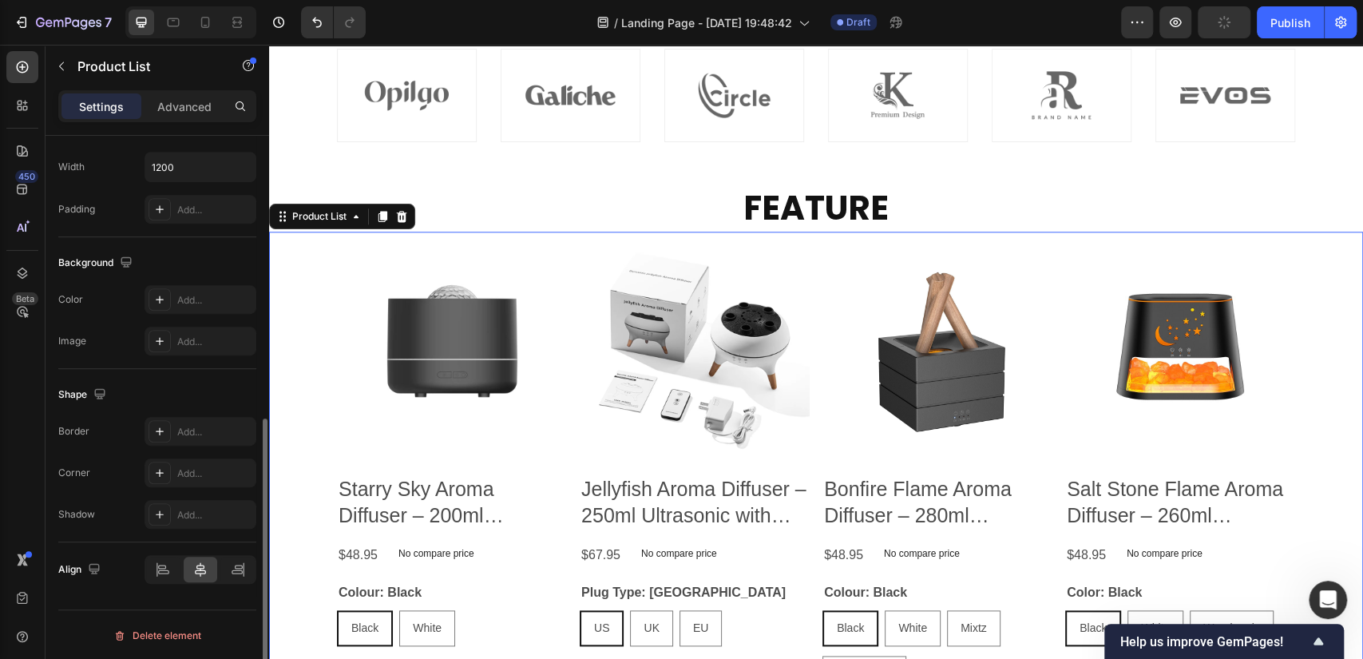
scroll to position [0, 0]
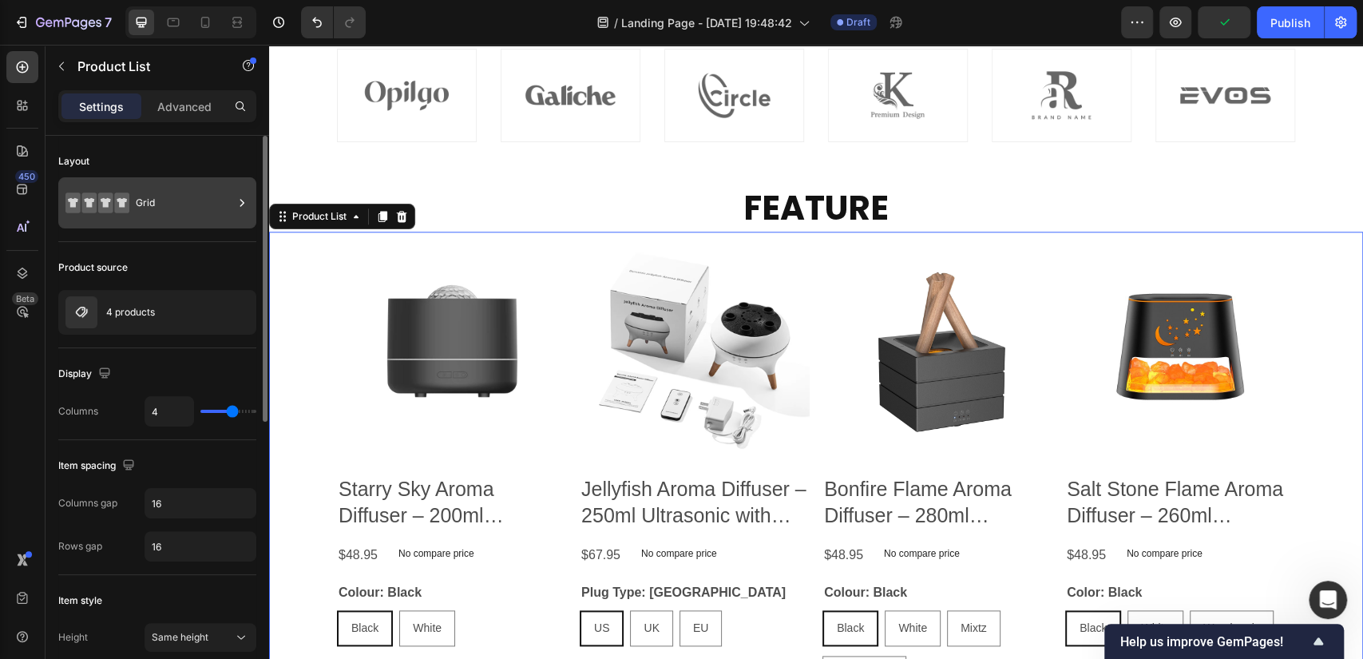
click at [195, 206] on div "Grid" at bounding box center [184, 202] width 97 height 37
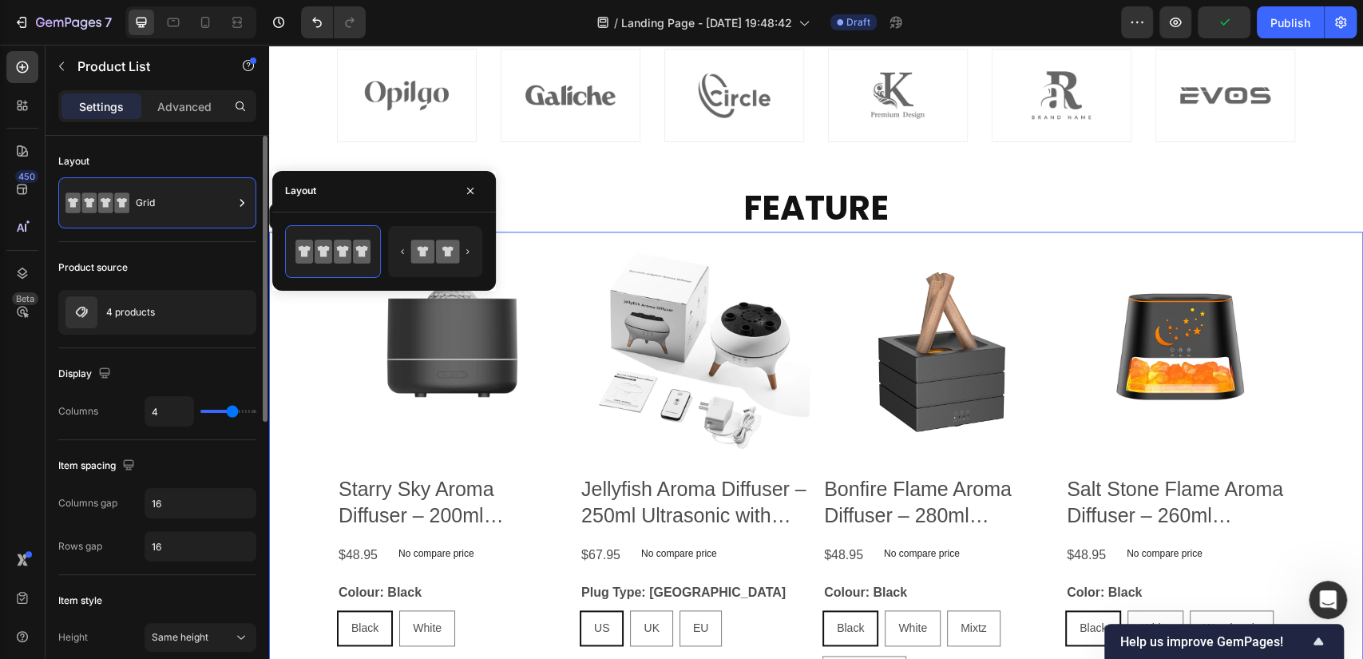
click at [203, 258] on div "Product source" at bounding box center [157, 268] width 198 height 26
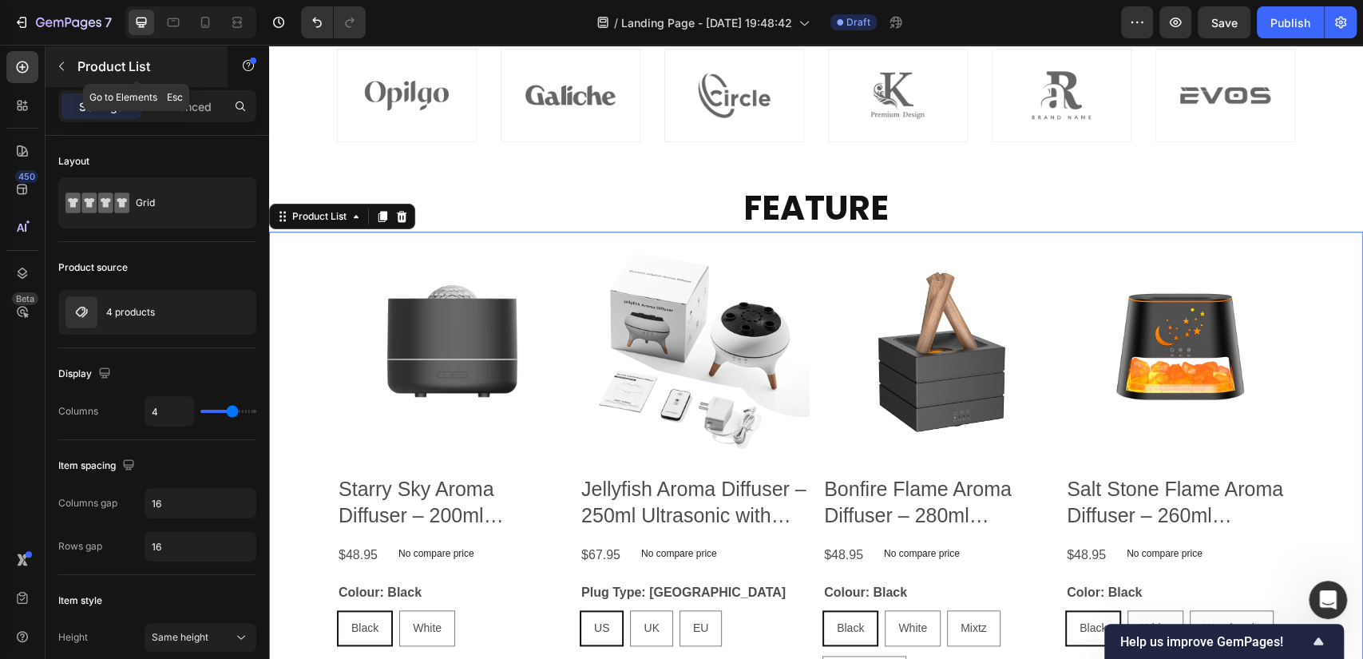
click at [64, 63] on icon "button" at bounding box center [61, 66] width 13 height 13
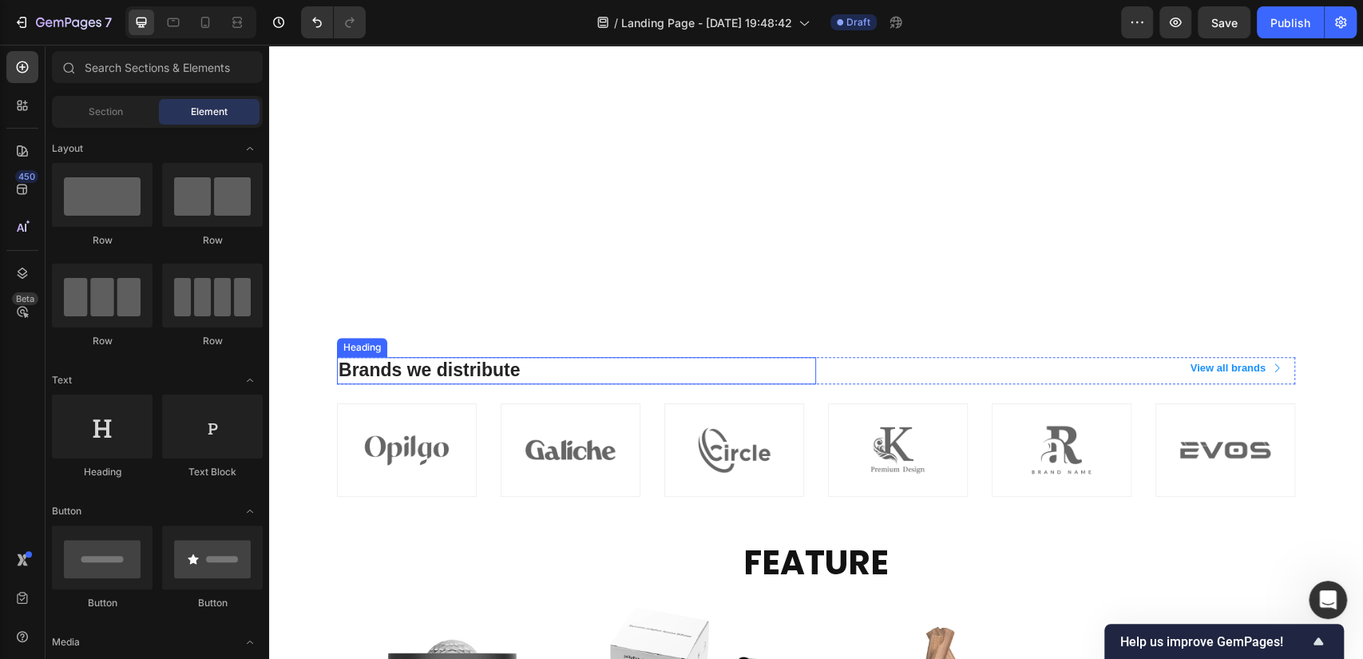
scroll to position [1086, 0]
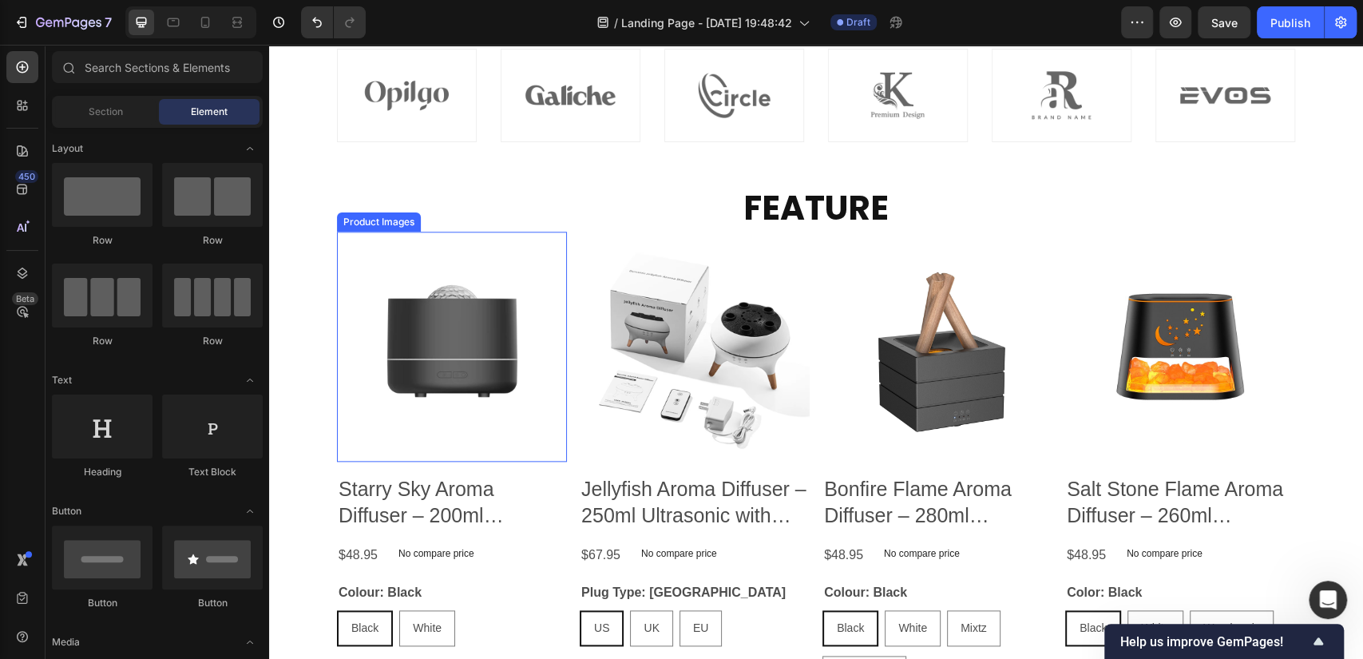
click at [505, 244] on img at bounding box center [452, 346] width 230 height 230
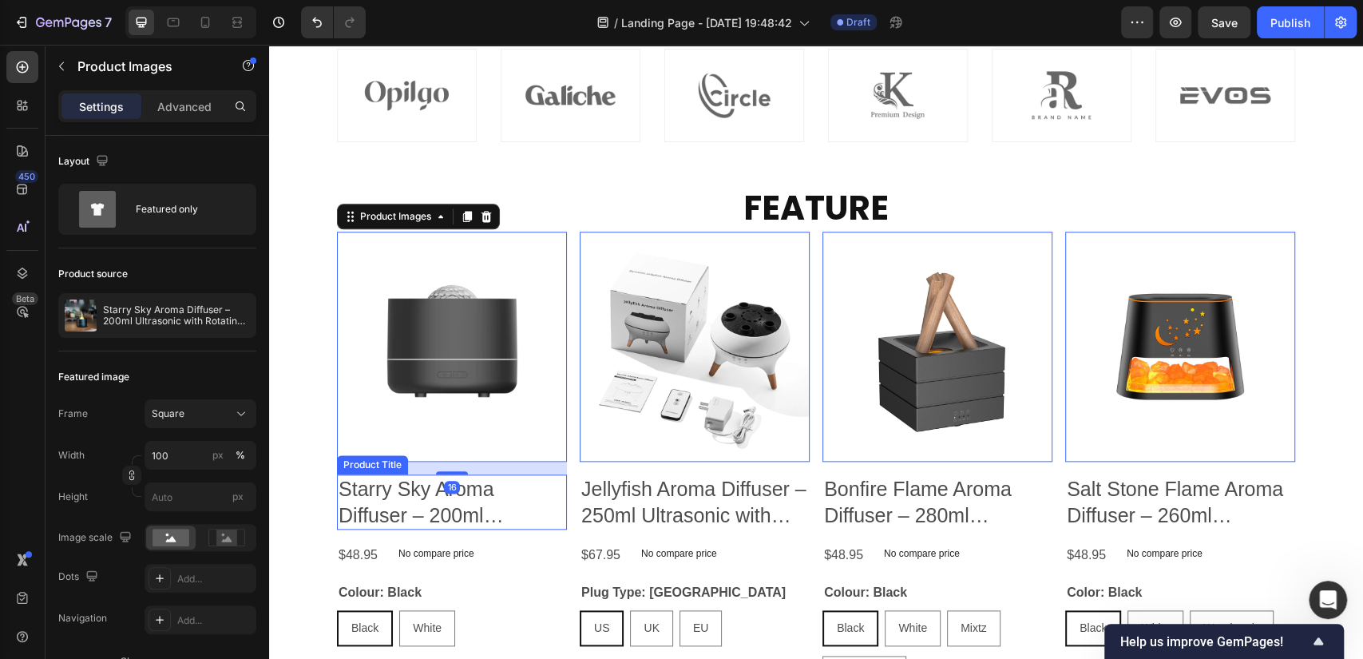
click at [487, 503] on h2 "Starry Sky Aroma Diffuser – 200ml Ultrasonic with Rotating Projection & 7-Color…" at bounding box center [452, 501] width 230 height 55
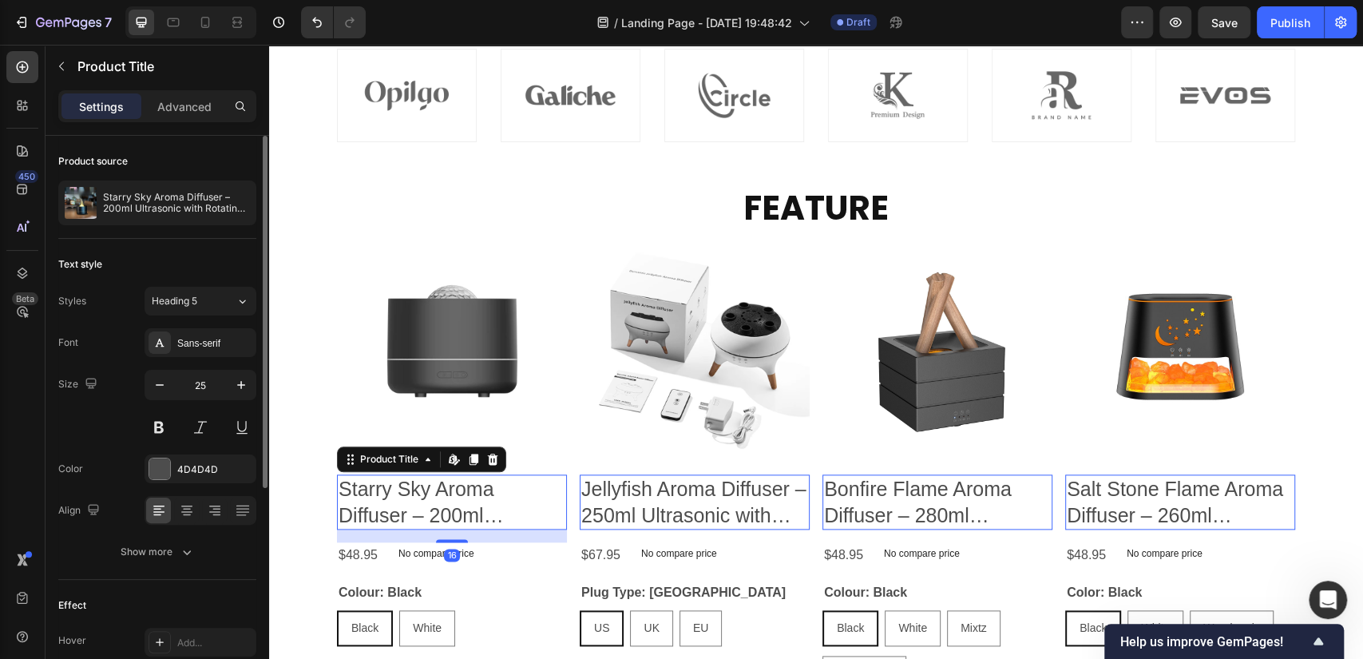
scroll to position [349, 0]
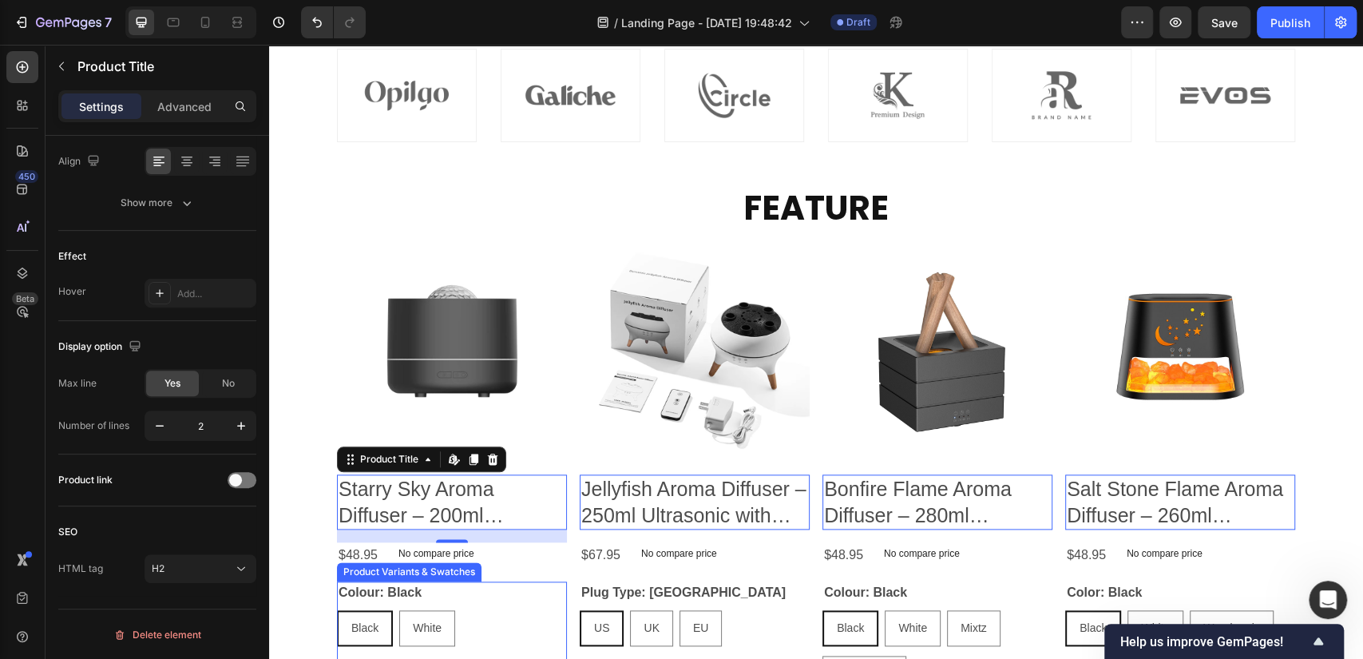
click at [478, 590] on div "Colour: Black Black Black Black White White White" at bounding box center [452, 613] width 230 height 65
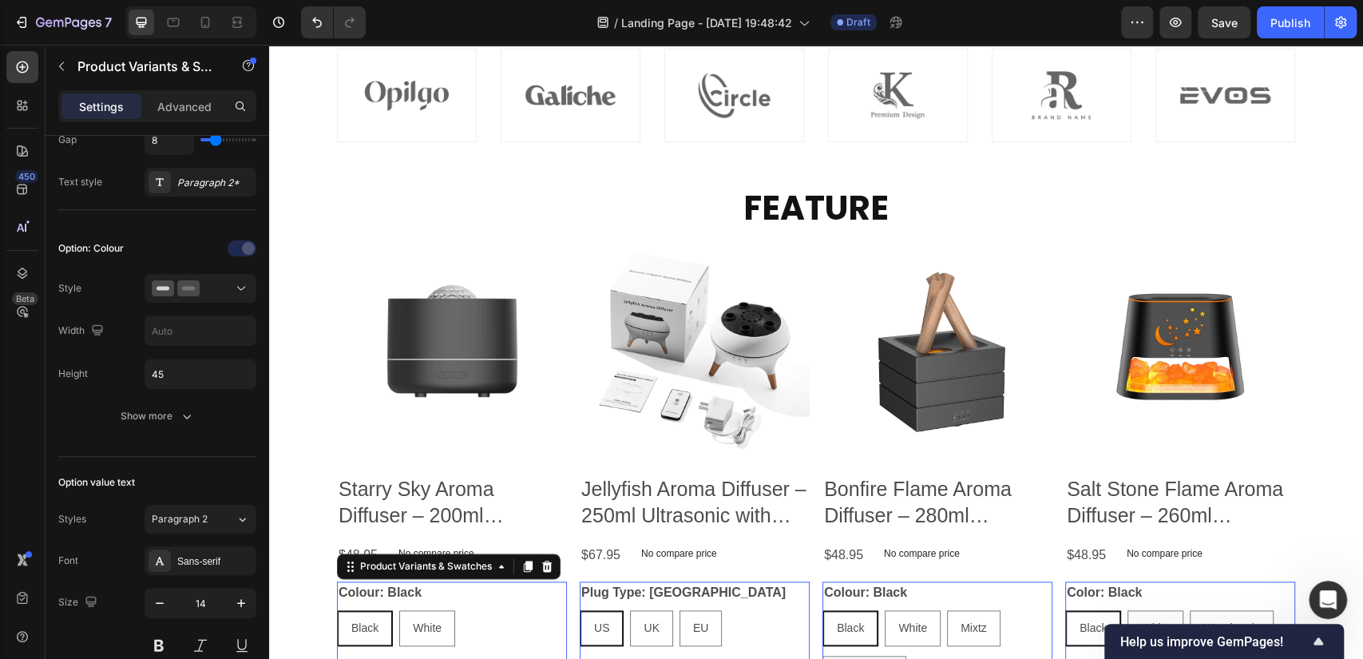
scroll to position [0, 0]
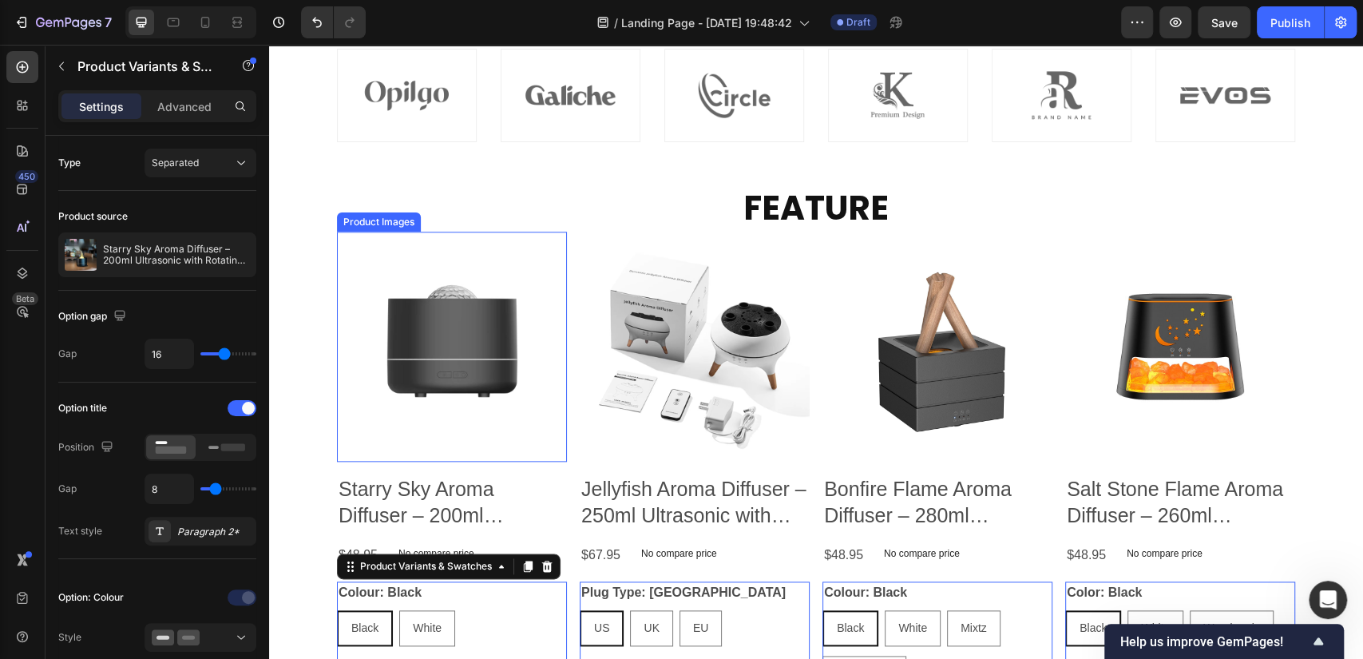
click at [452, 317] on img at bounding box center [452, 346] width 230 height 230
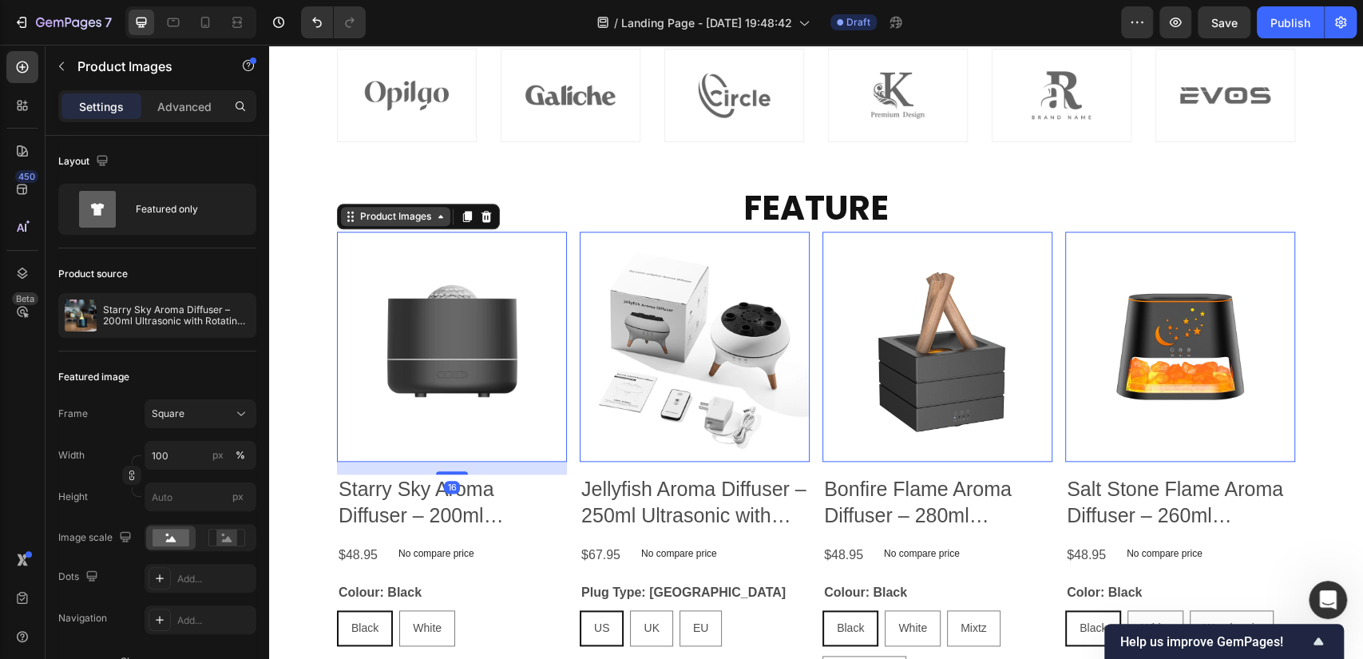
click at [375, 220] on div "Product Images" at bounding box center [395, 216] width 77 height 14
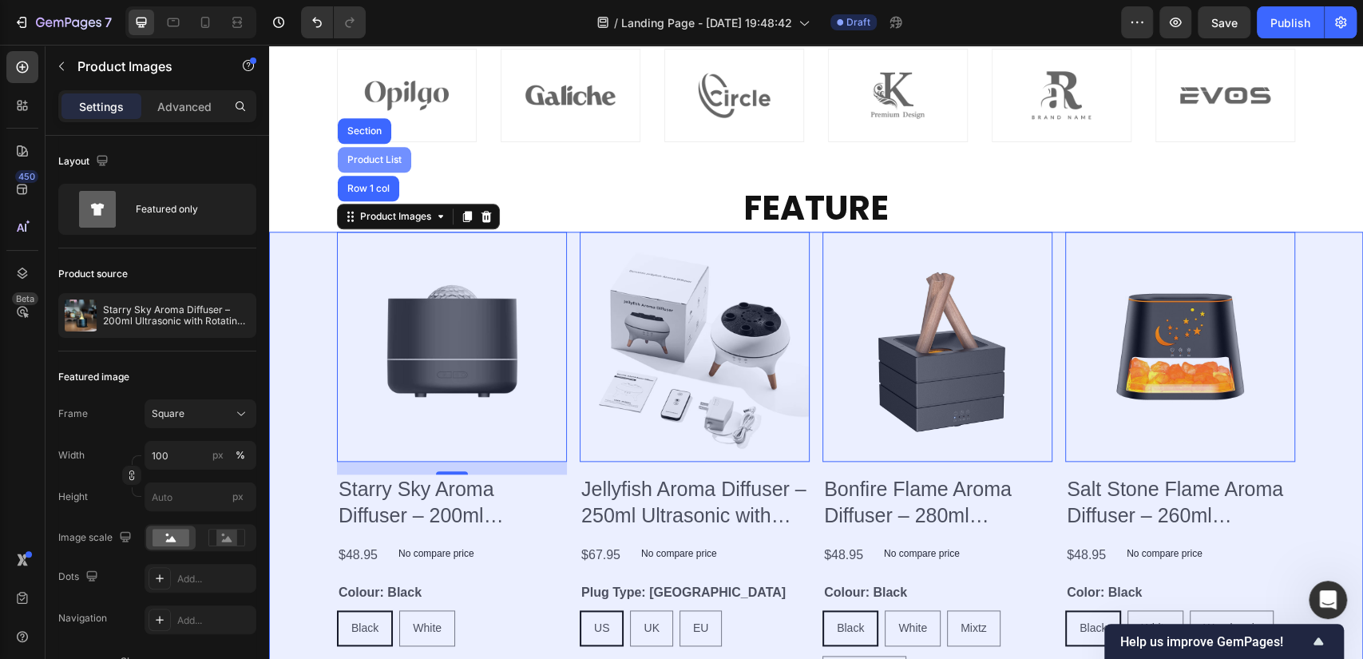
click at [372, 160] on div "Product List" at bounding box center [374, 160] width 61 height 10
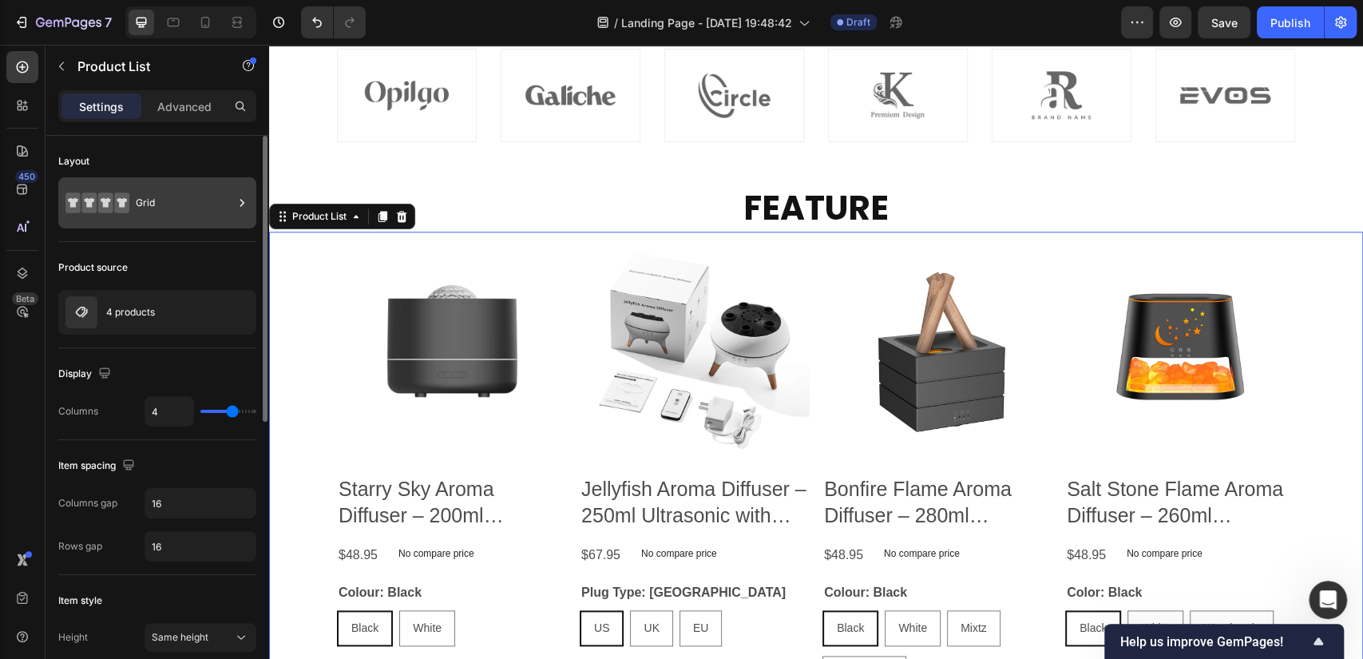
click at [152, 208] on div "Grid" at bounding box center [184, 202] width 97 height 37
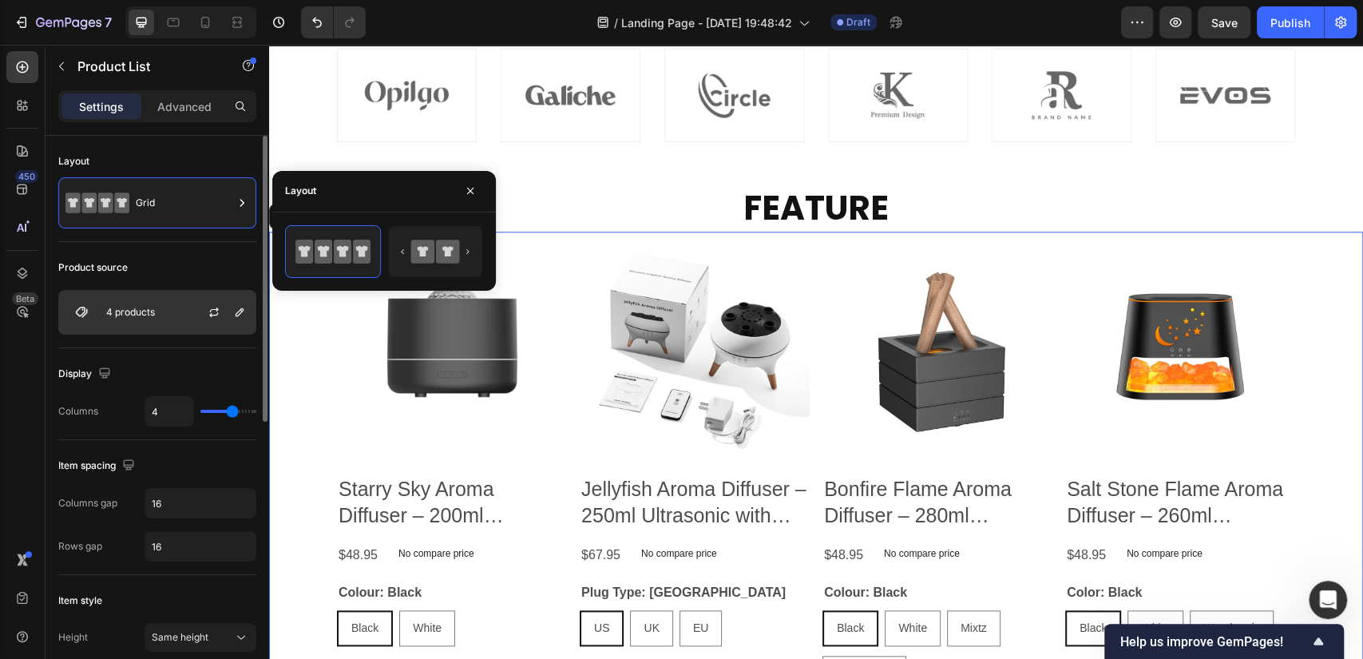
click at [141, 307] on p "4 products" at bounding box center [130, 312] width 49 height 11
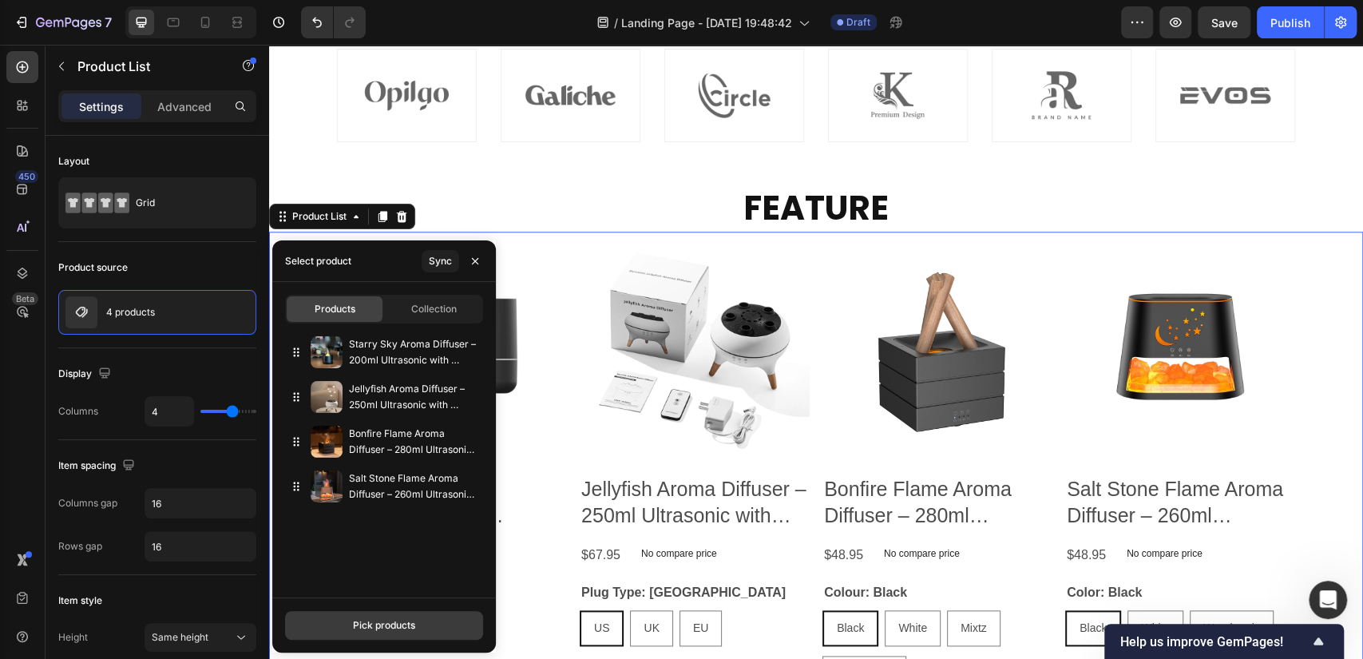
click at [411, 591] on button "Pick products" at bounding box center [384, 625] width 198 height 29
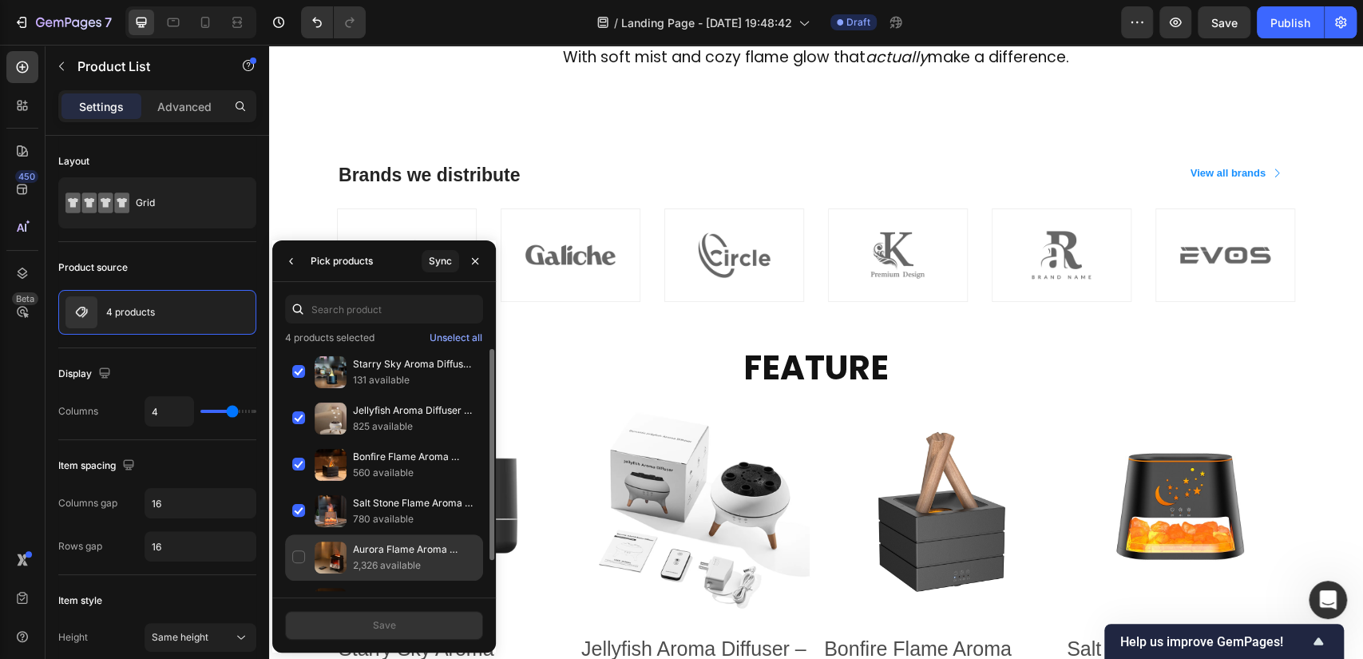
scroll to position [34, 0]
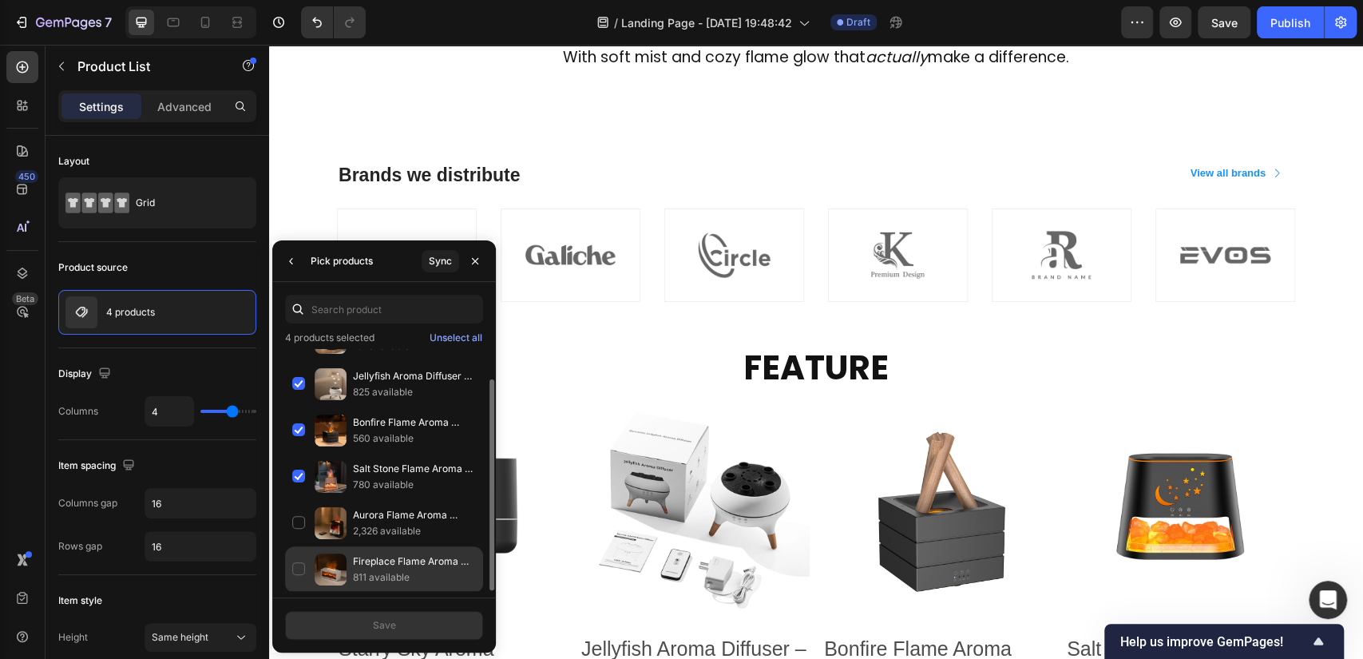
click at [294, 568] on div "Fireplace Flame Aroma Diffuser-280ml Ultrasonic with Remote & Timer 811 availab…" at bounding box center [384, 569] width 198 height 46
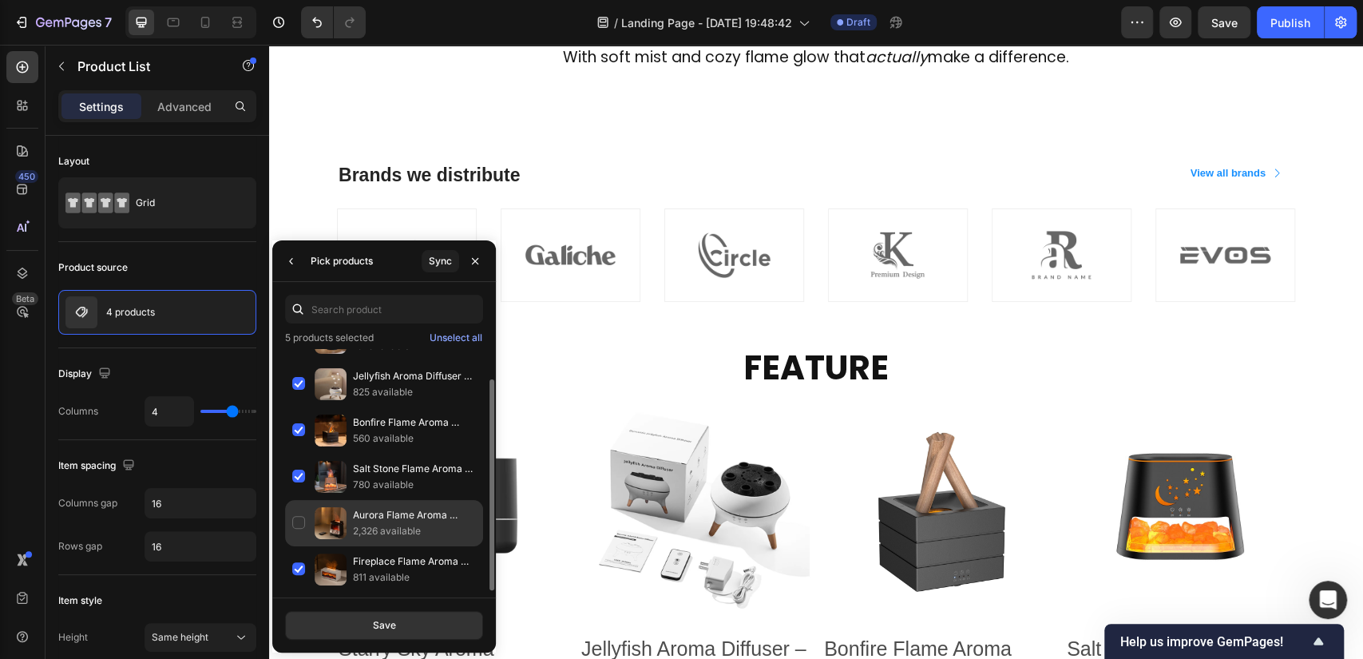
click at [302, 526] on div "Aurora Flame Aroma Diffuser– 200ml Ultrasonic with Remote & Timer 2,326 availab…" at bounding box center [384, 523] width 198 height 46
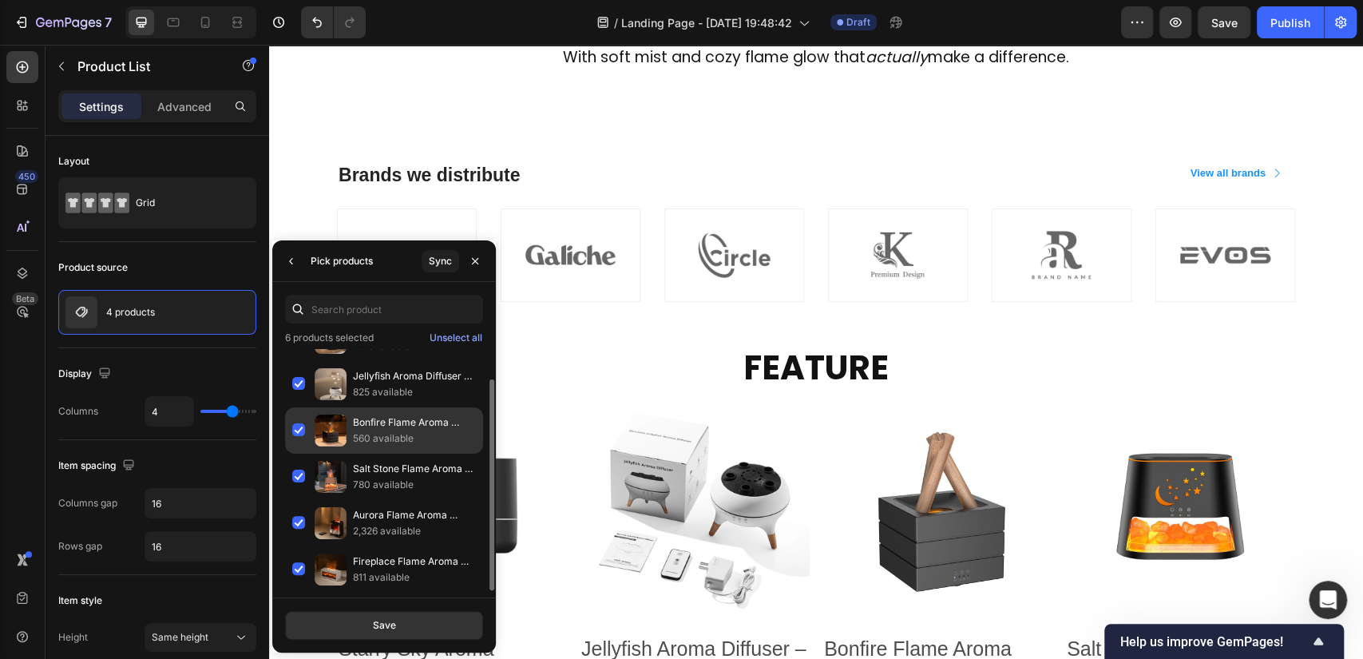
click at [291, 418] on div "Bonfire Flame Aroma Diffuser – 280ml Ultrasonic with Remote & Timer 560 availab…" at bounding box center [384, 430] width 198 height 46
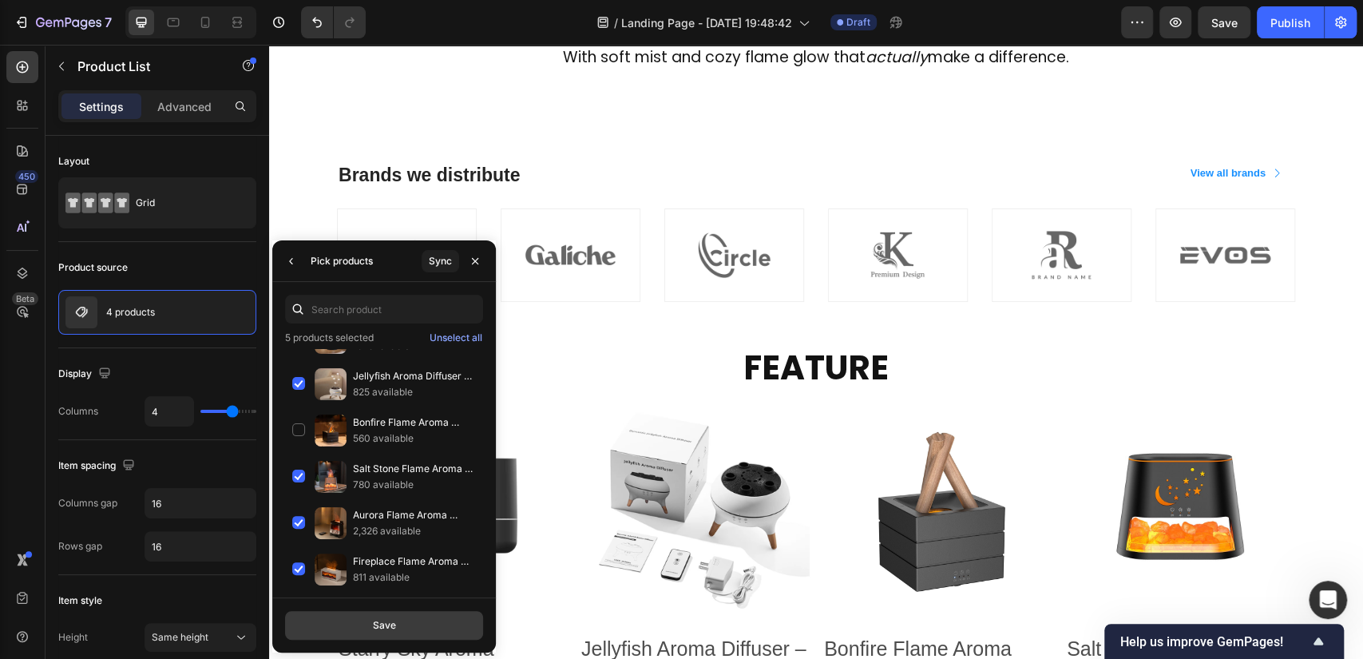
click at [387, 591] on div "Save" at bounding box center [384, 625] width 23 height 14
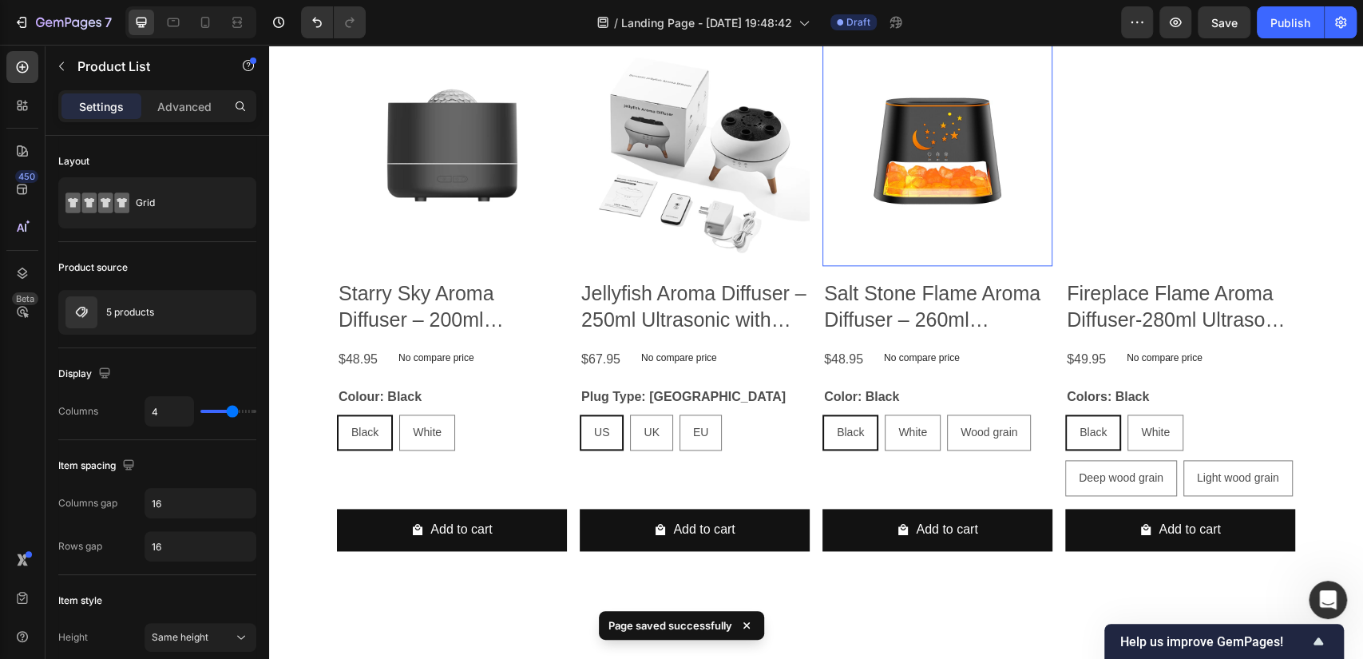
scroll to position [927, 0]
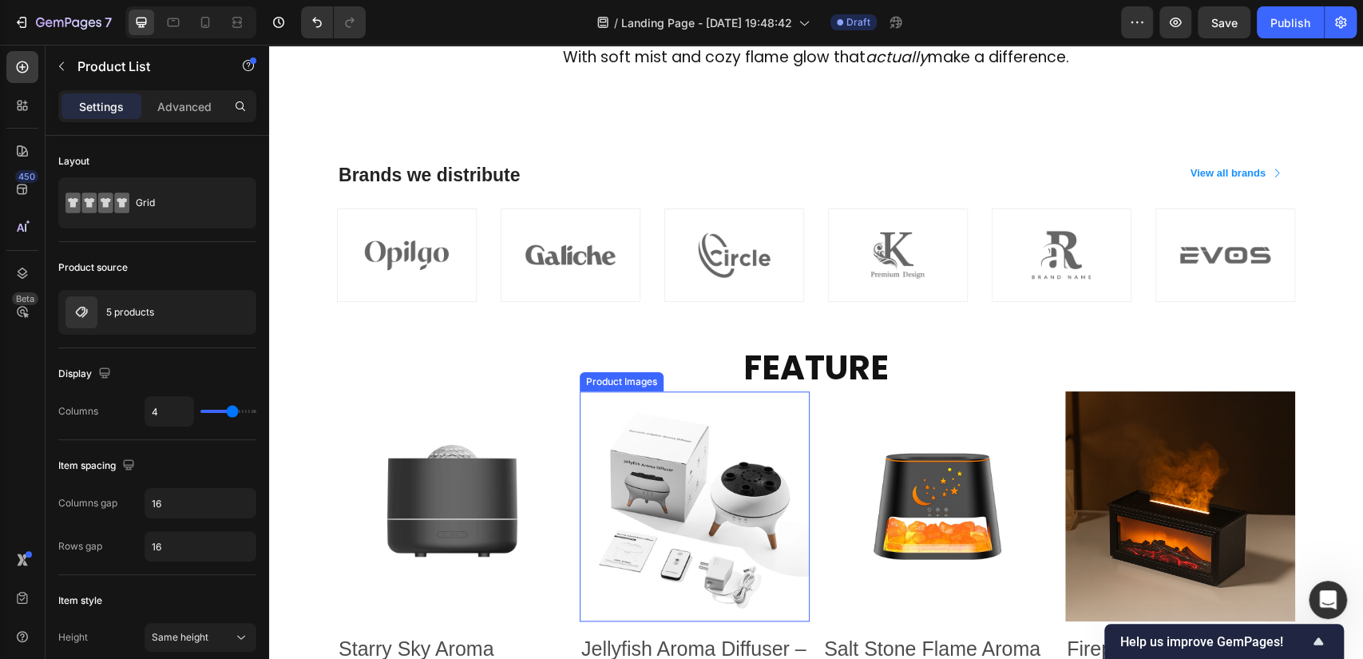
click at [732, 462] on img at bounding box center [695, 506] width 230 height 230
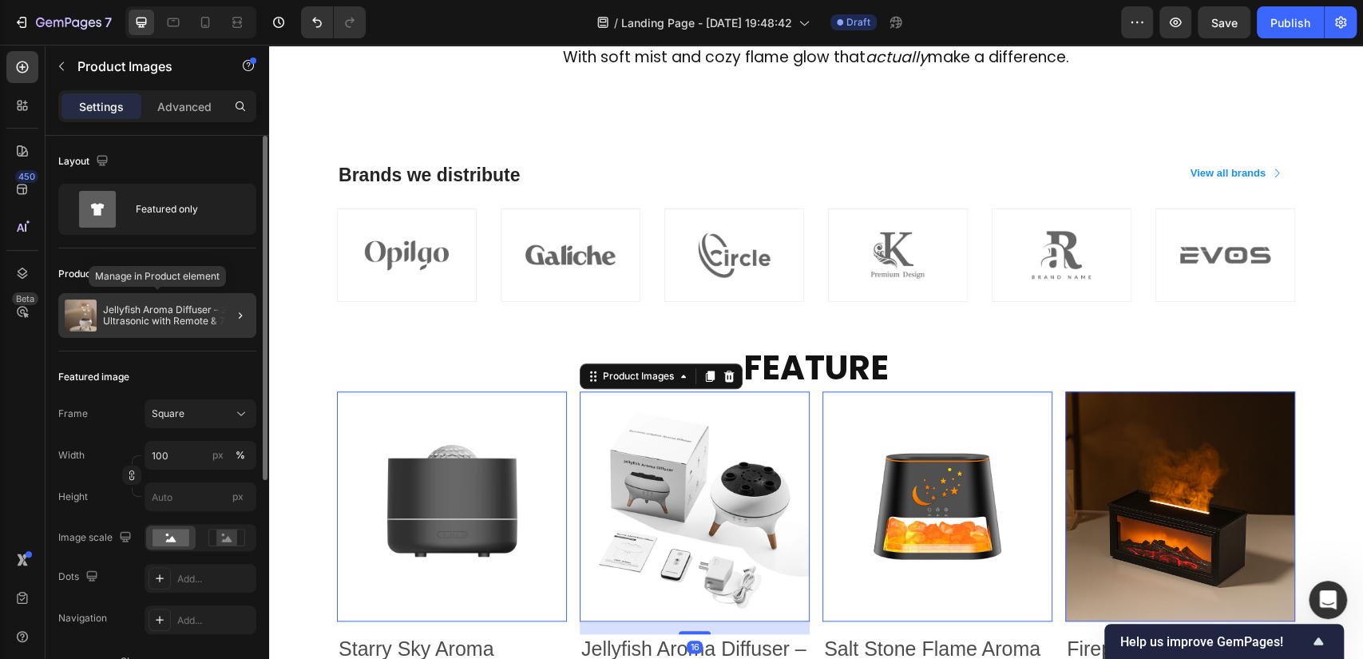
click at [152, 307] on p "Jellyfish Aroma Diffuser – 250ml Ultrasonic with Remote & 7-Color Lights" at bounding box center [176, 315] width 147 height 22
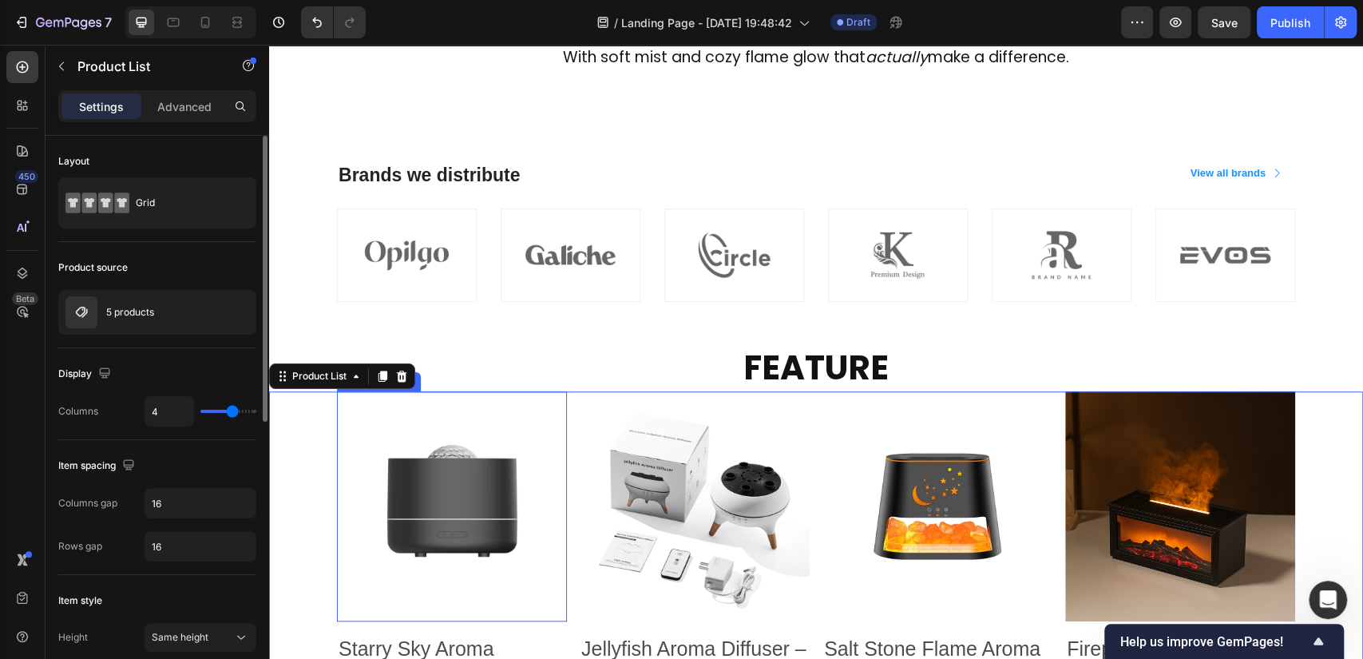
click at [413, 476] on img at bounding box center [452, 506] width 230 height 230
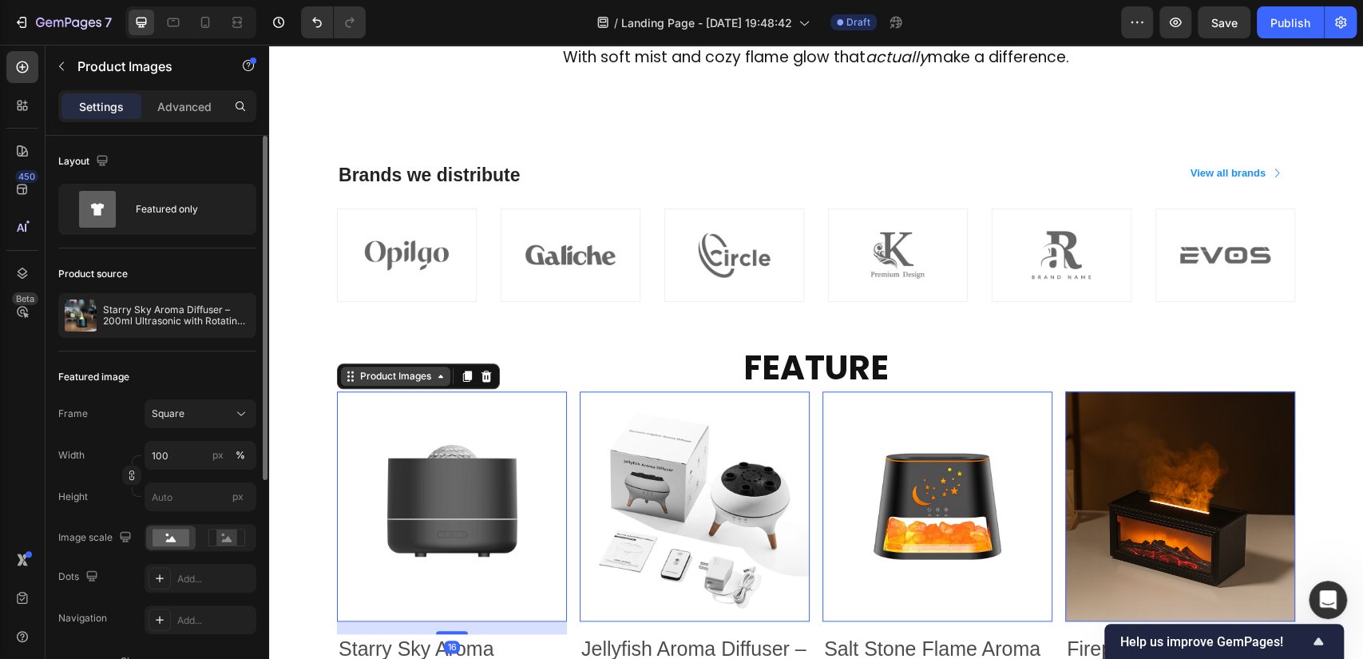
click at [402, 375] on div "Product Images" at bounding box center [395, 376] width 77 height 14
click at [362, 347] on div "Row 1 col" at bounding box center [368, 348] width 49 height 10
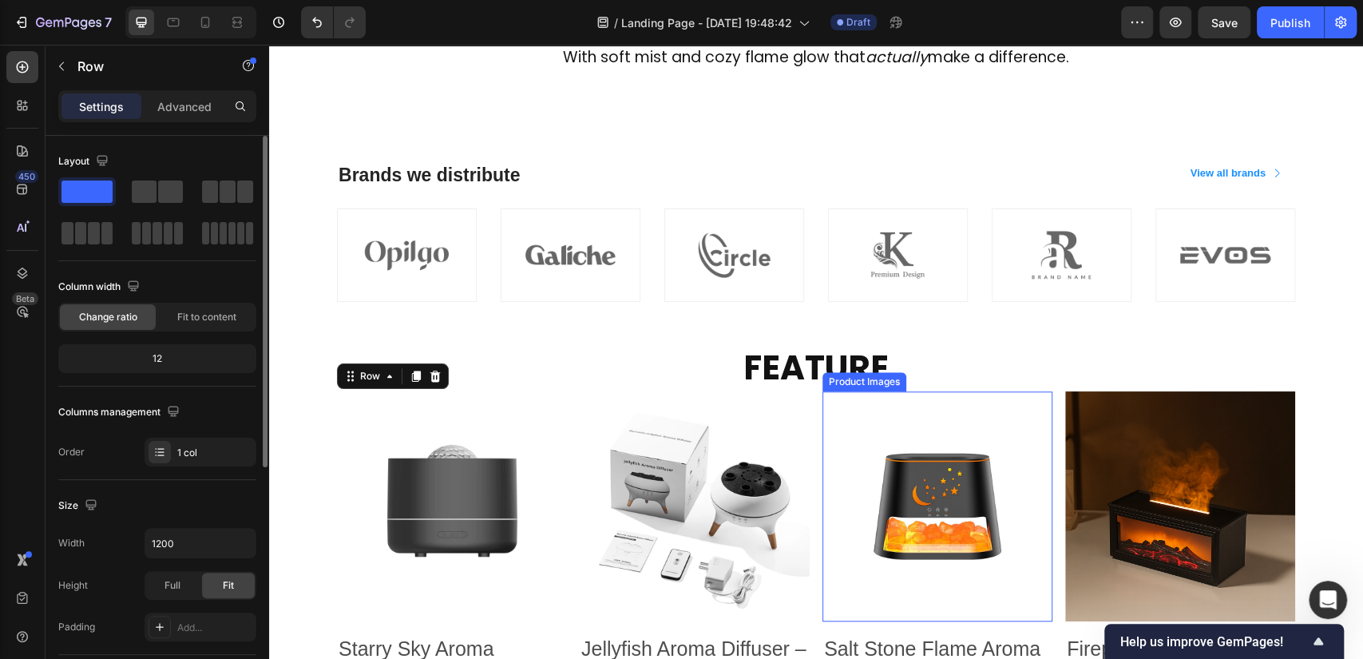
click at [957, 471] on img at bounding box center [937, 506] width 230 height 230
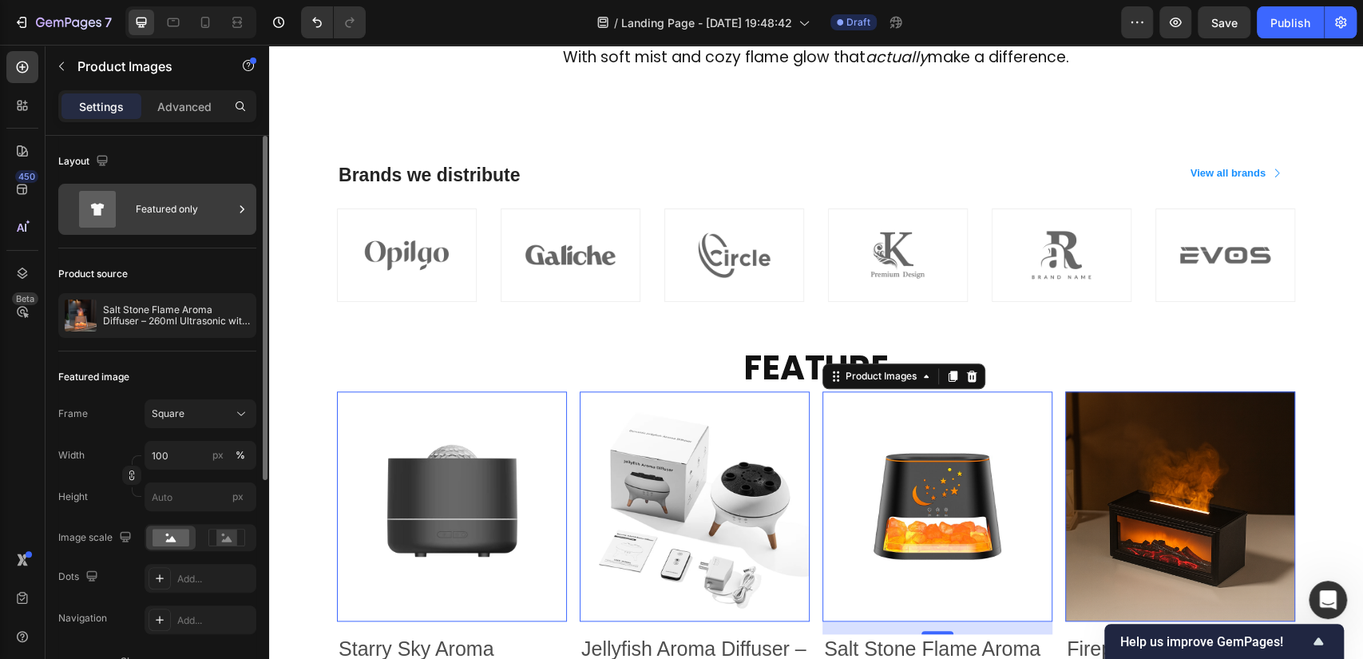
click at [156, 216] on div "Featured only" at bounding box center [184, 209] width 97 height 37
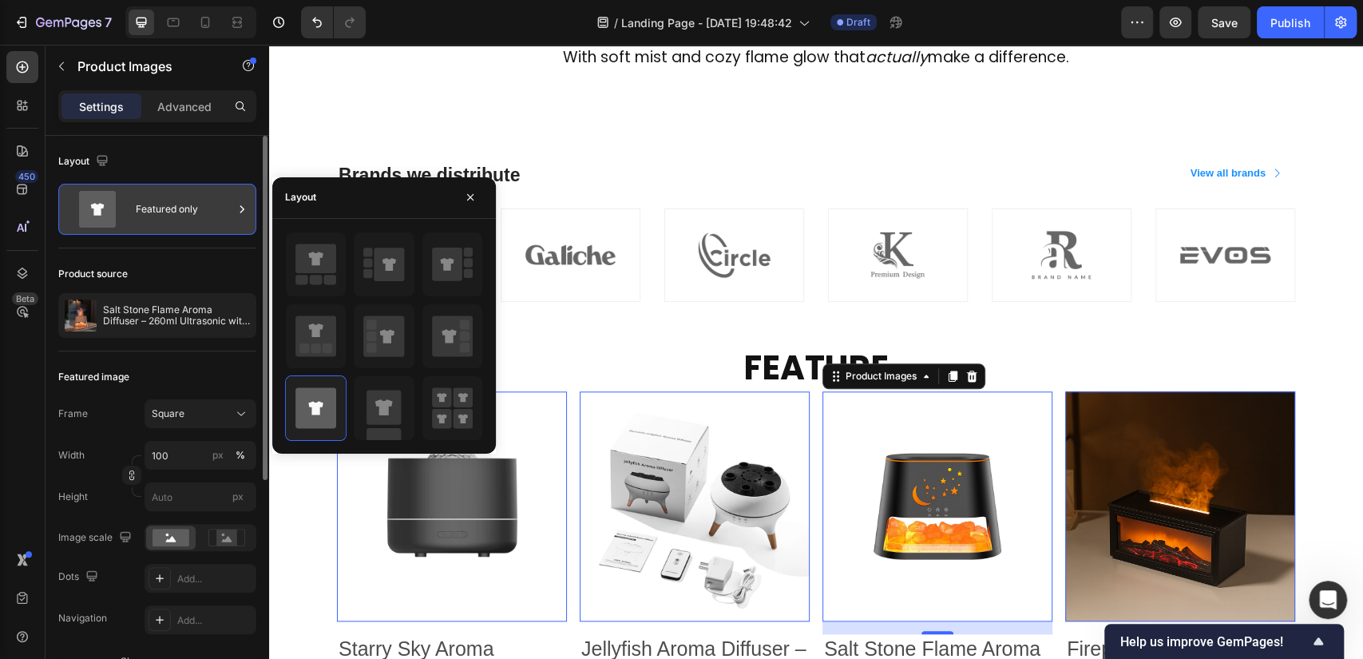
click at [156, 216] on div "Featured only" at bounding box center [184, 209] width 97 height 37
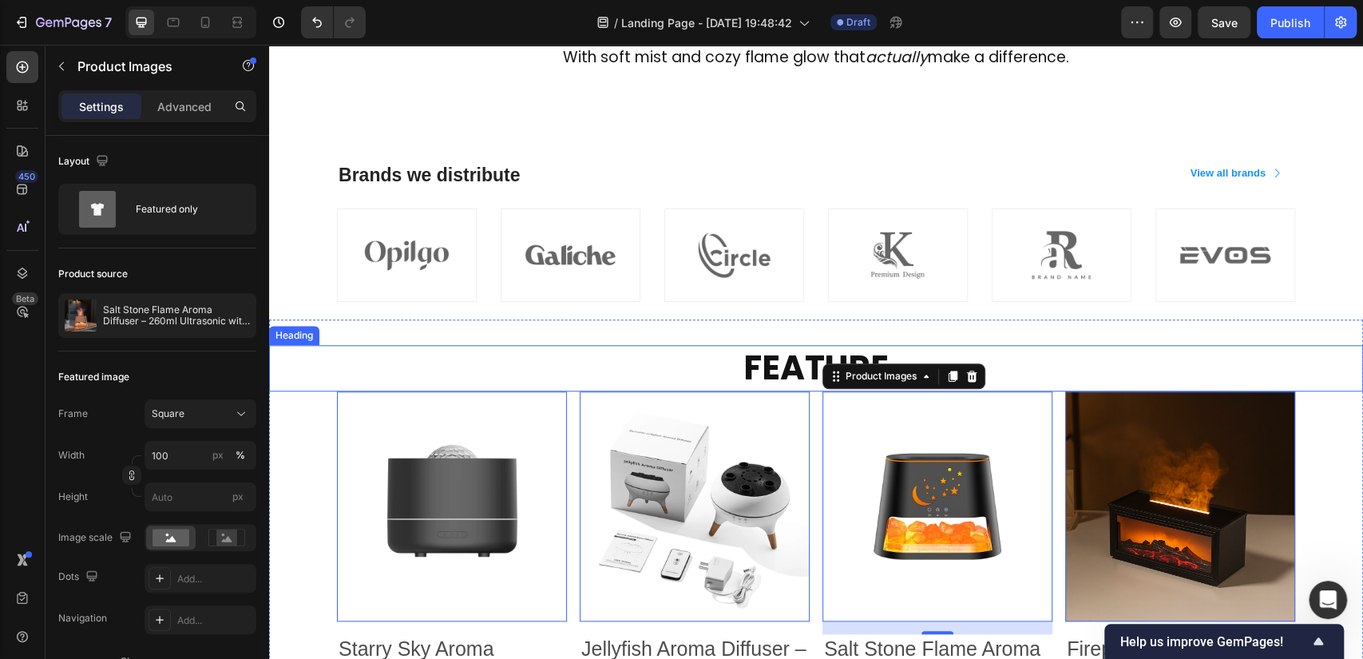
click at [633, 370] on h2 "FEATURE" at bounding box center [816, 368] width 958 height 47
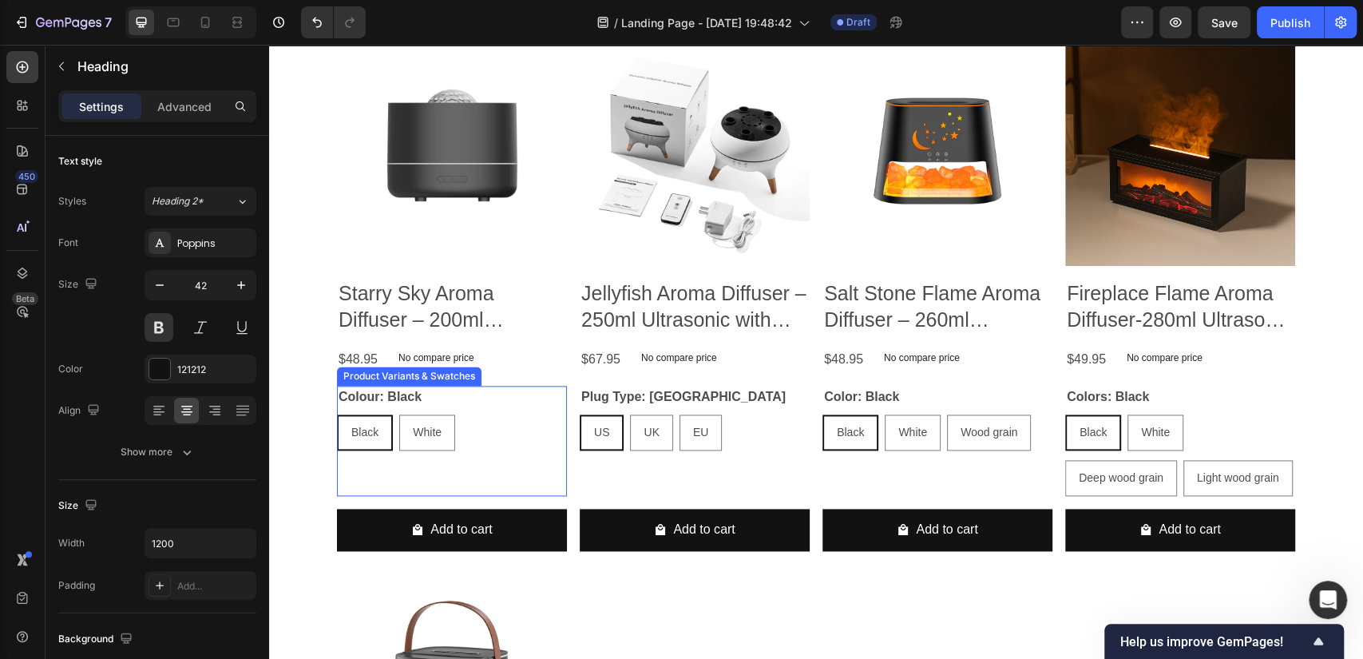
scroll to position [1636, 0]
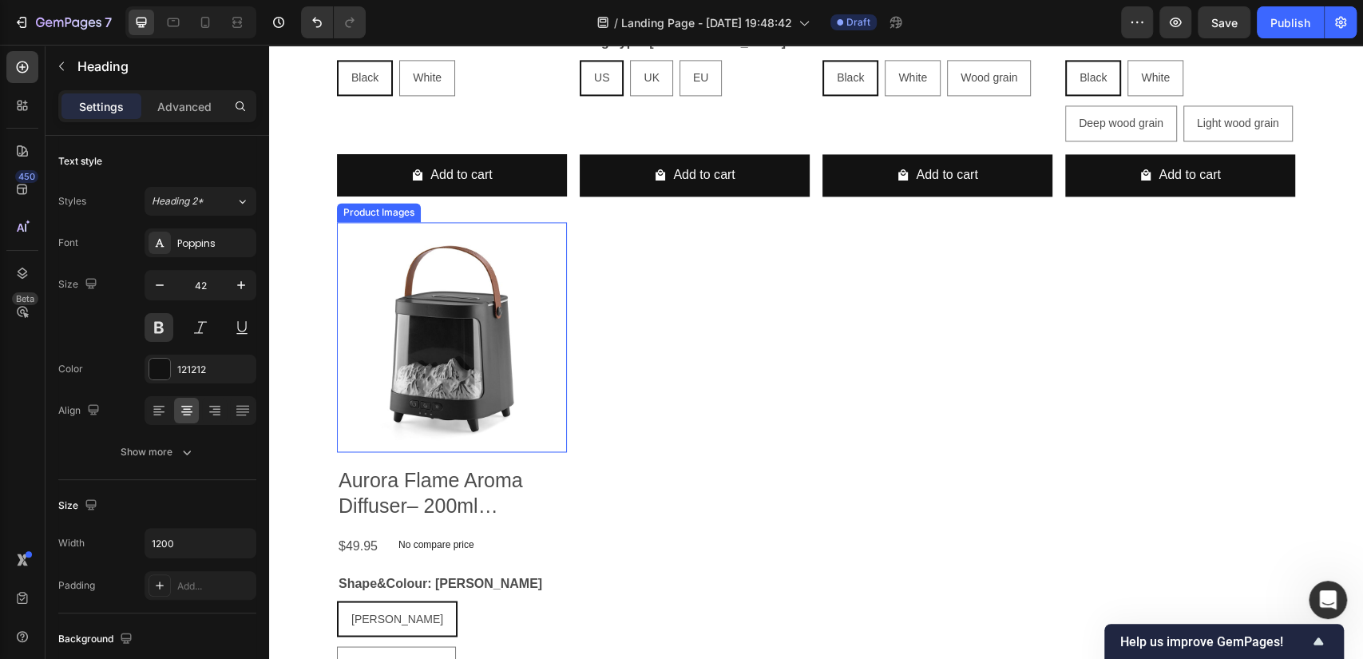
click at [471, 437] on img at bounding box center [452, 337] width 230 height 230
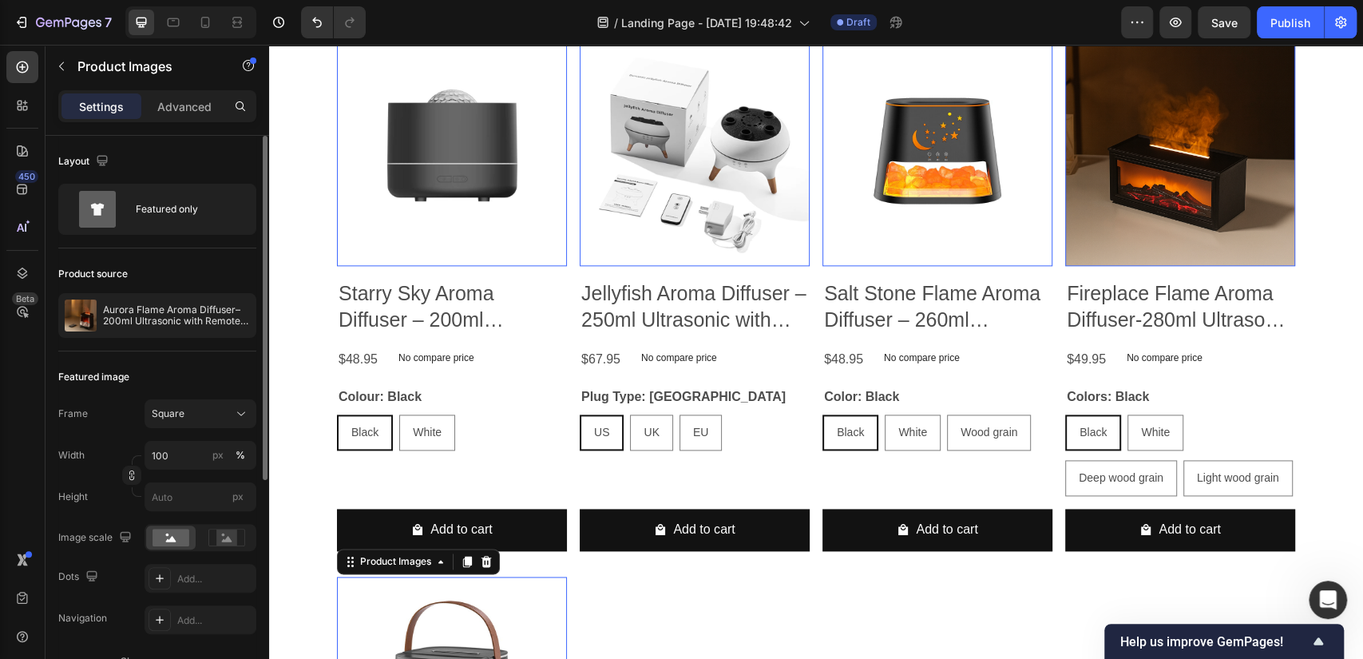
scroll to position [370, 0]
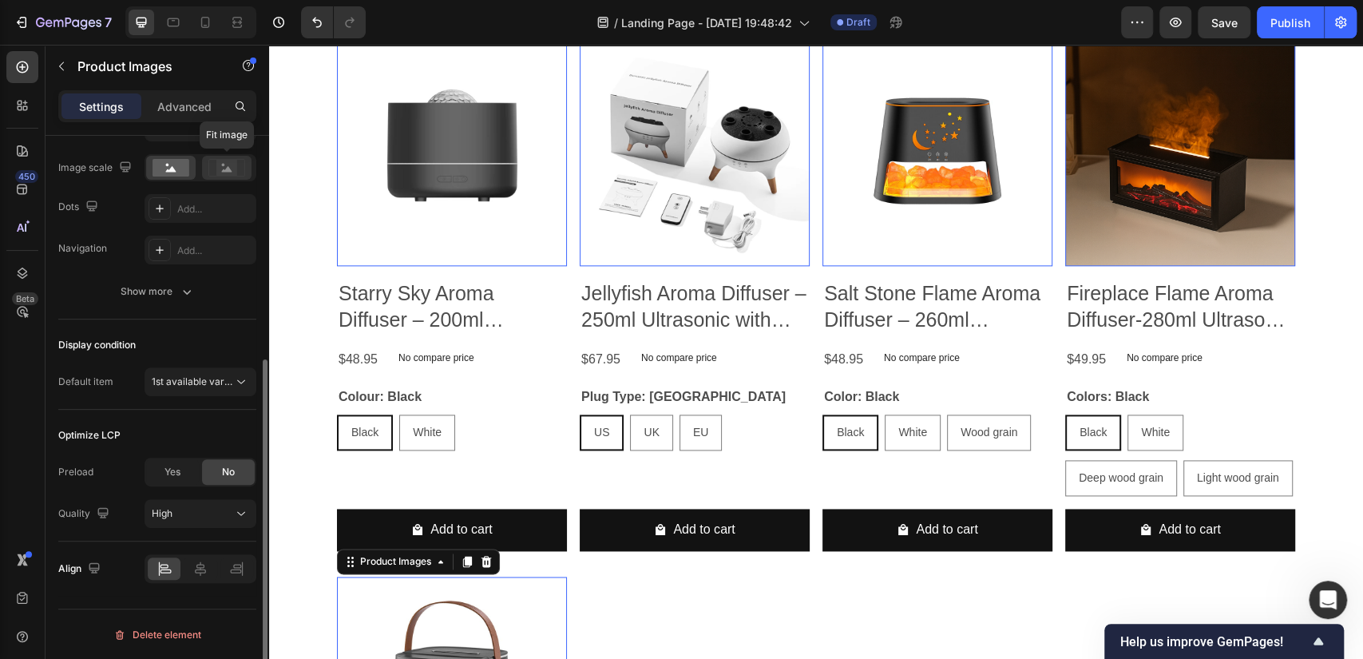
click at [227, 164] on rect at bounding box center [226, 168] width 21 height 16
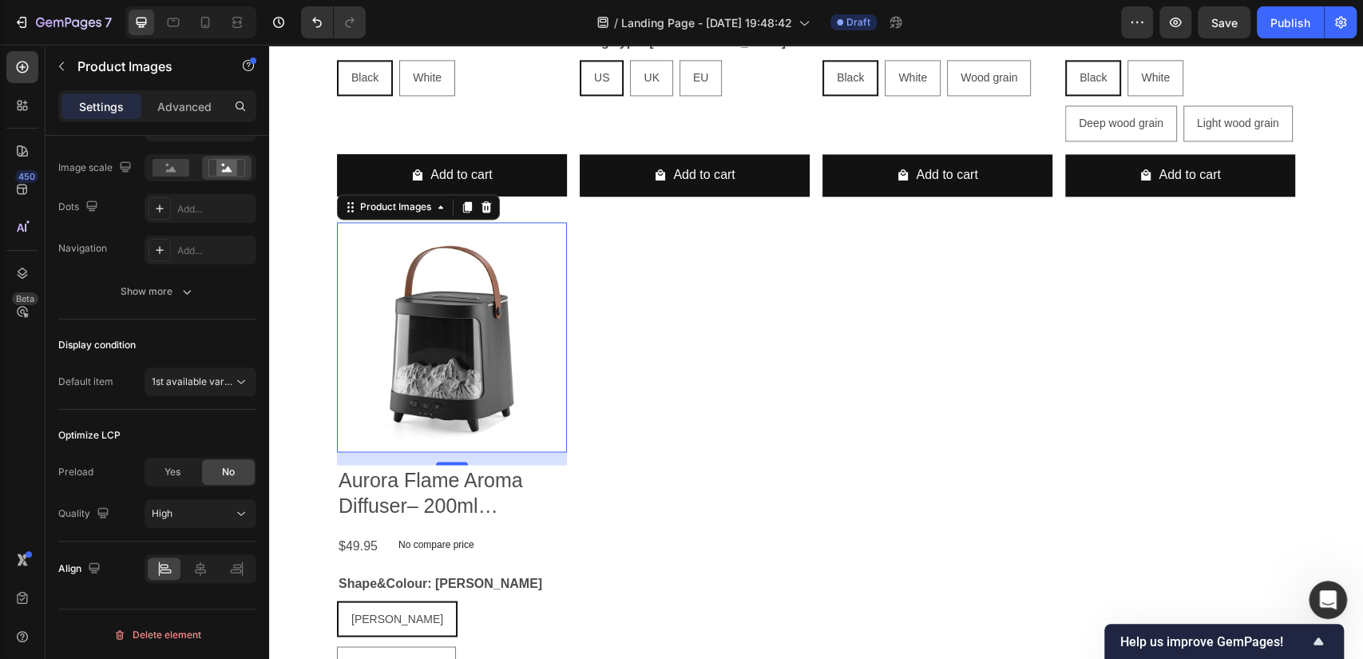
scroll to position [1282, 0]
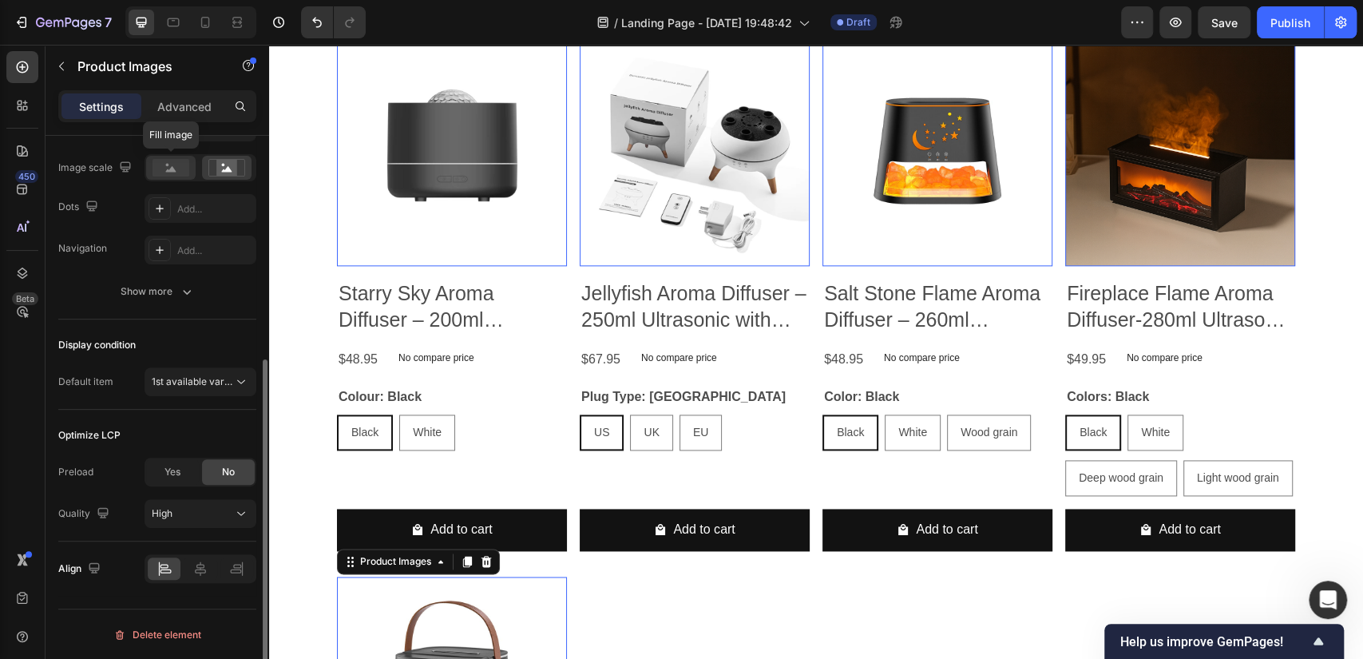
click at [176, 164] on rect at bounding box center [170, 168] width 37 height 18
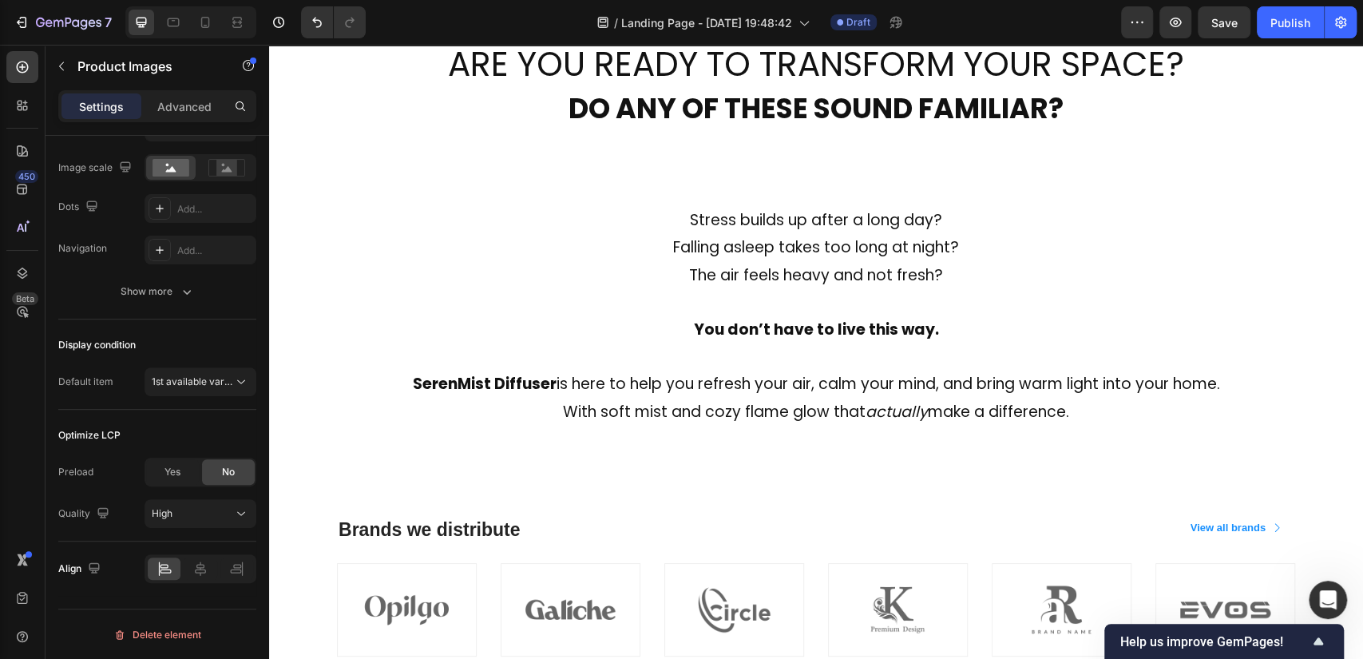
scroll to position [927, 0]
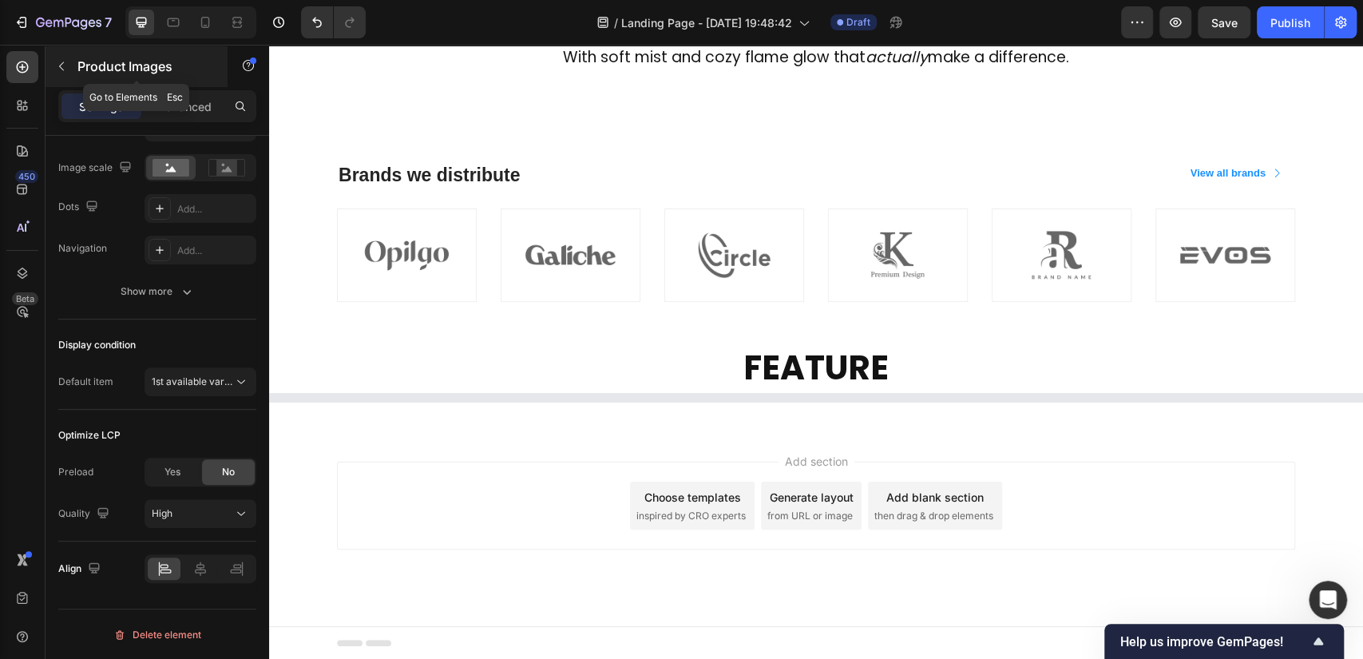
click at [73, 64] on button "button" at bounding box center [62, 66] width 26 height 26
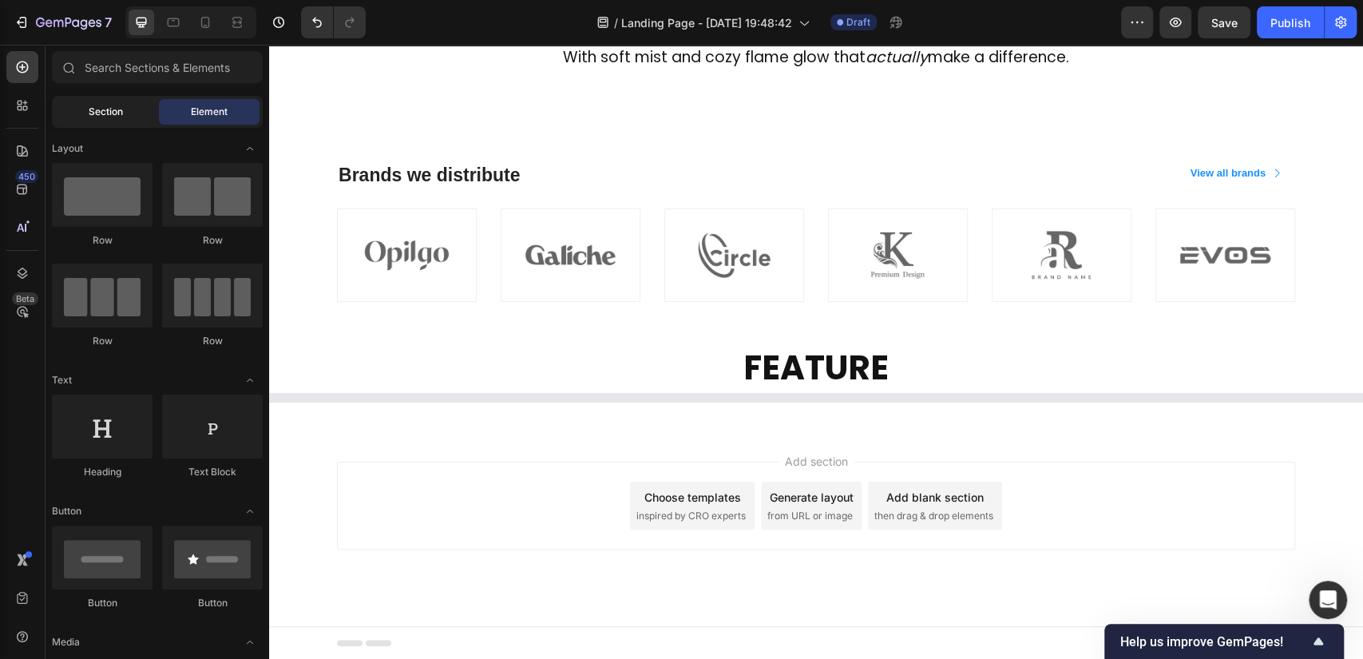
click at [106, 113] on span "Section" at bounding box center [106, 112] width 34 height 14
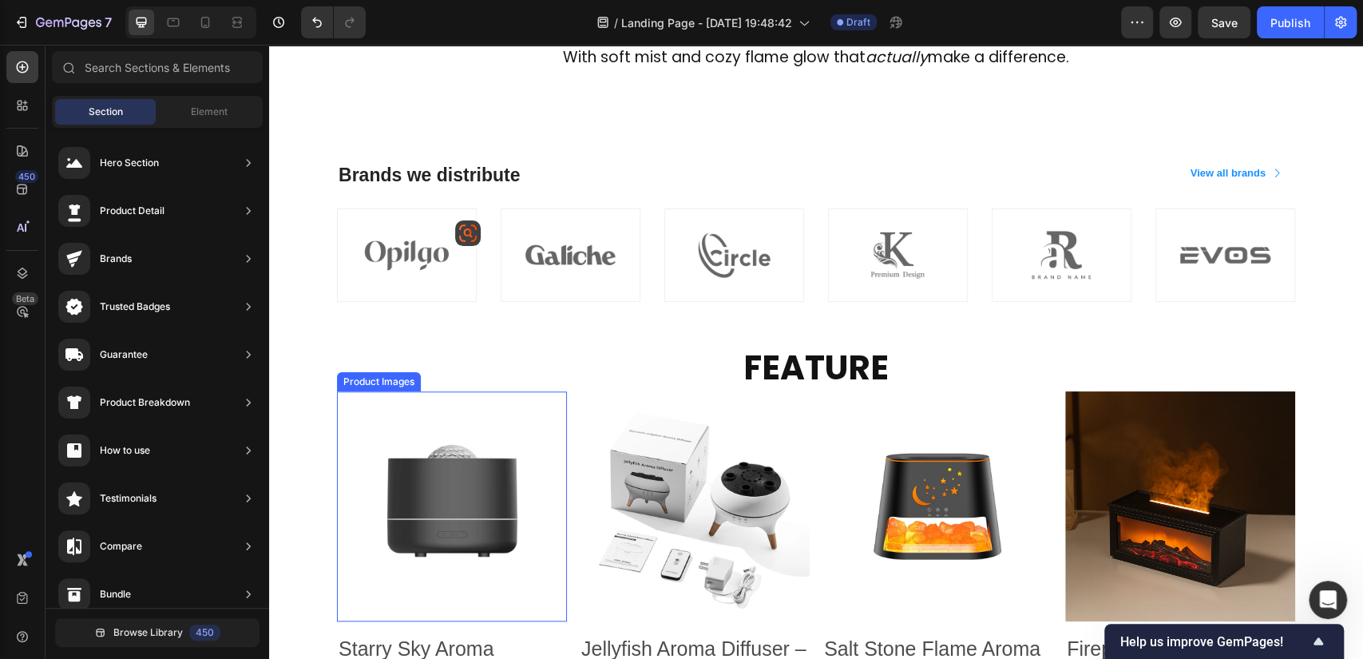
click at [524, 394] on img at bounding box center [452, 506] width 230 height 230
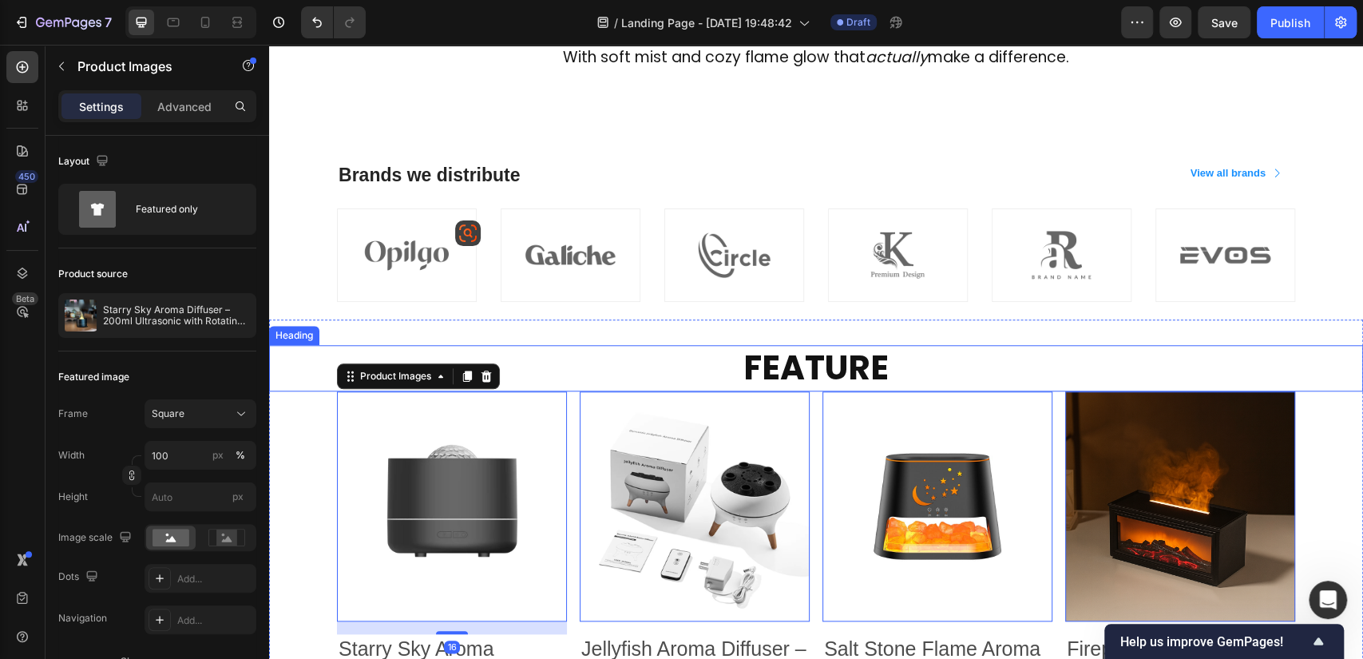
click at [536, 382] on h2 "FEATURE" at bounding box center [816, 368] width 958 height 47
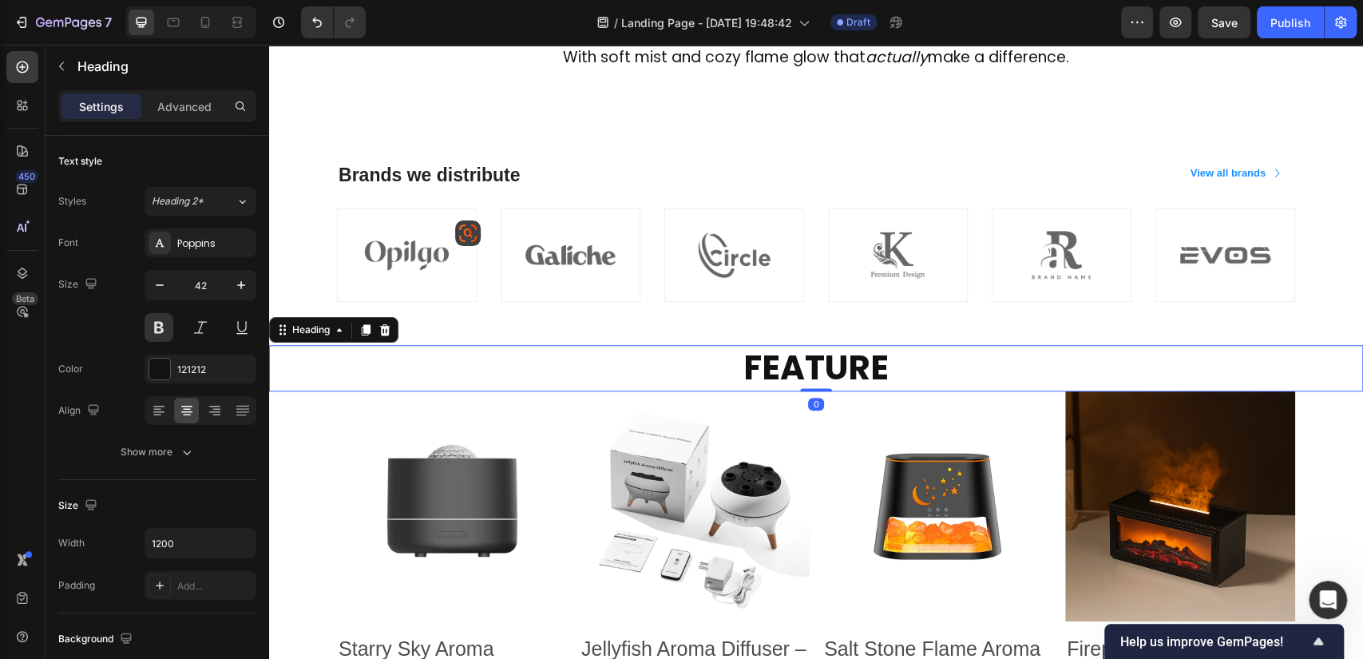
scroll to position [1282, 0]
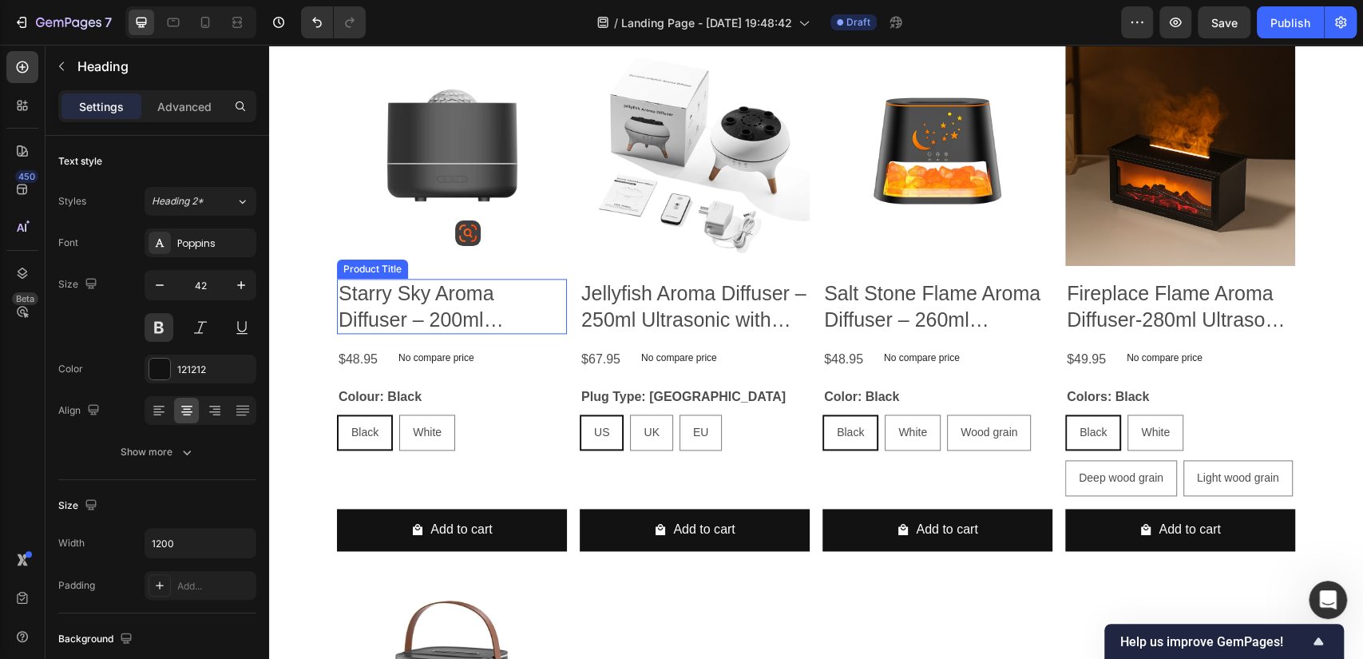
click at [427, 289] on h2 "Starry Sky Aroma Diffuser – 200ml Ultrasonic with Rotating Projection & 7-Color…" at bounding box center [452, 306] width 230 height 55
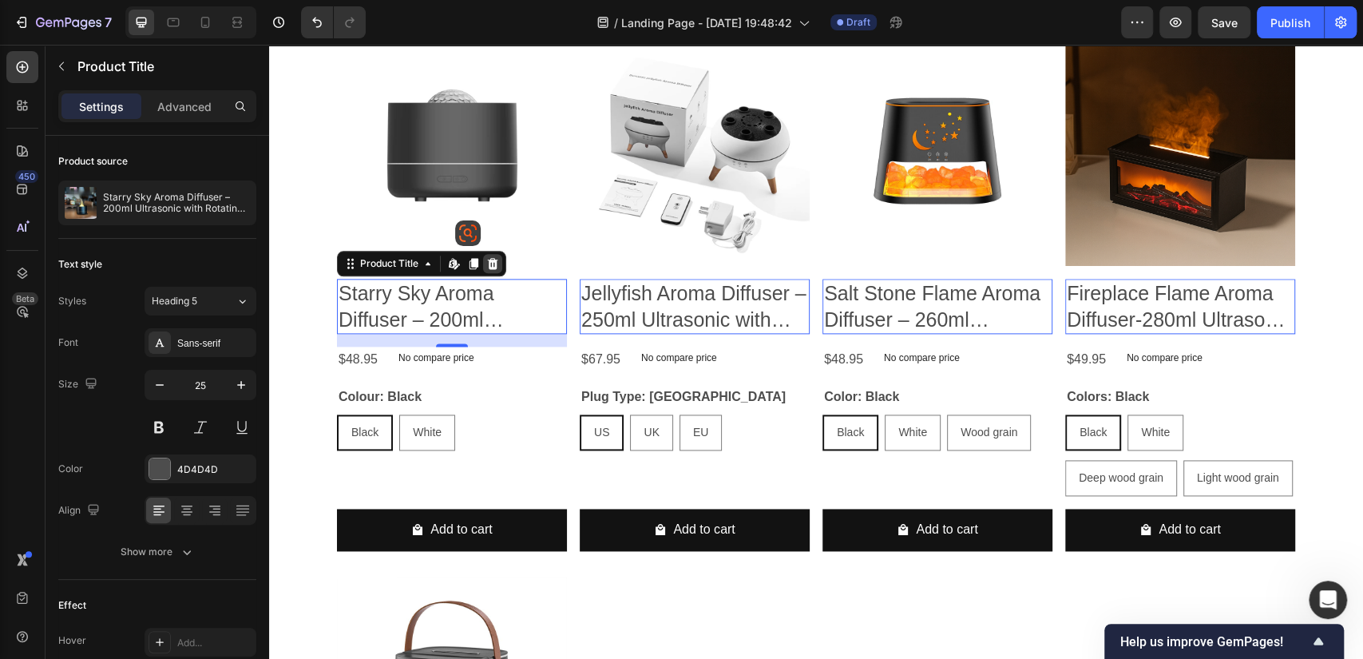
click at [488, 263] on icon at bounding box center [493, 263] width 10 height 11
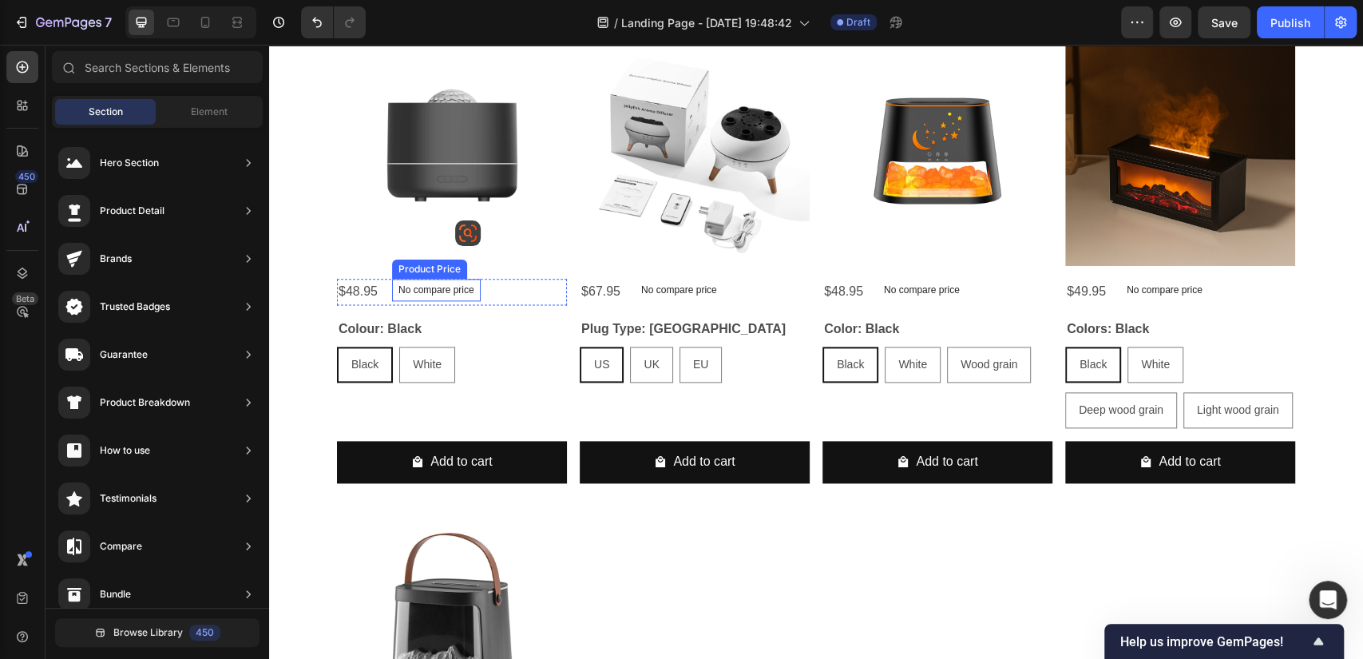
click at [438, 286] on p "No compare price" at bounding box center [436, 290] width 76 height 10
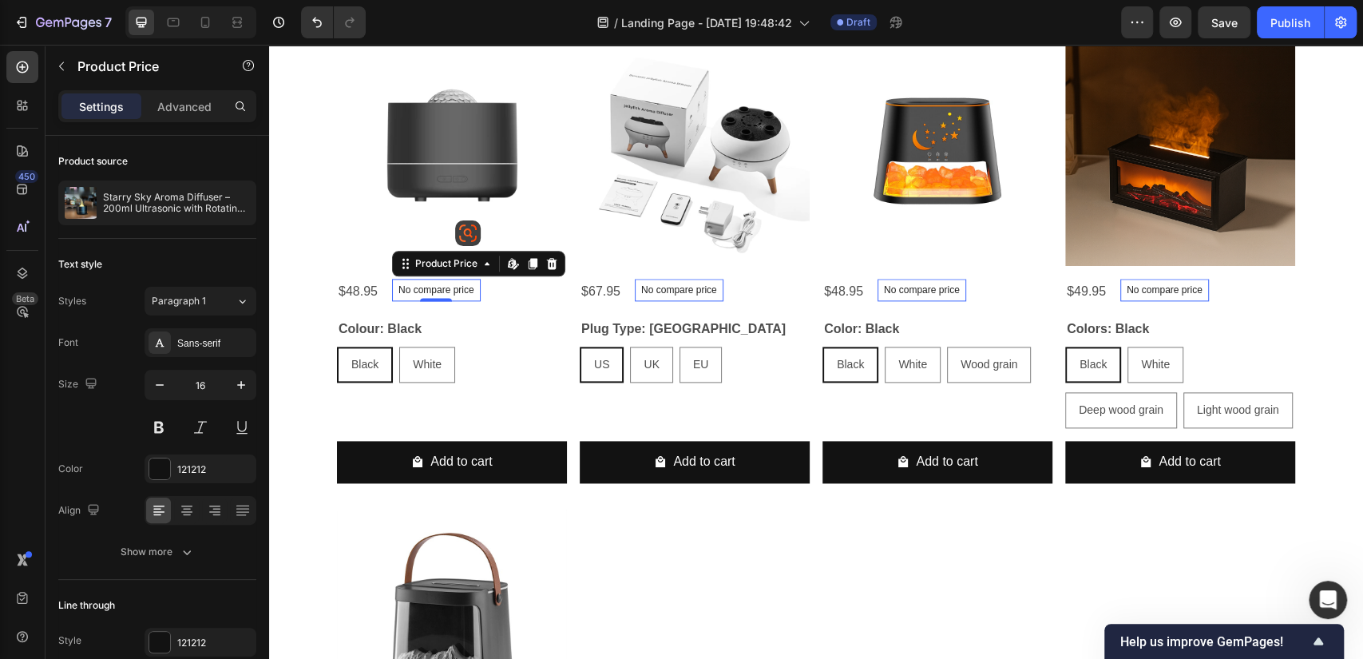
click at [493, 289] on div "$48.95 Product Price Product Price No compare price Product Price Edit content …" at bounding box center [452, 292] width 230 height 26
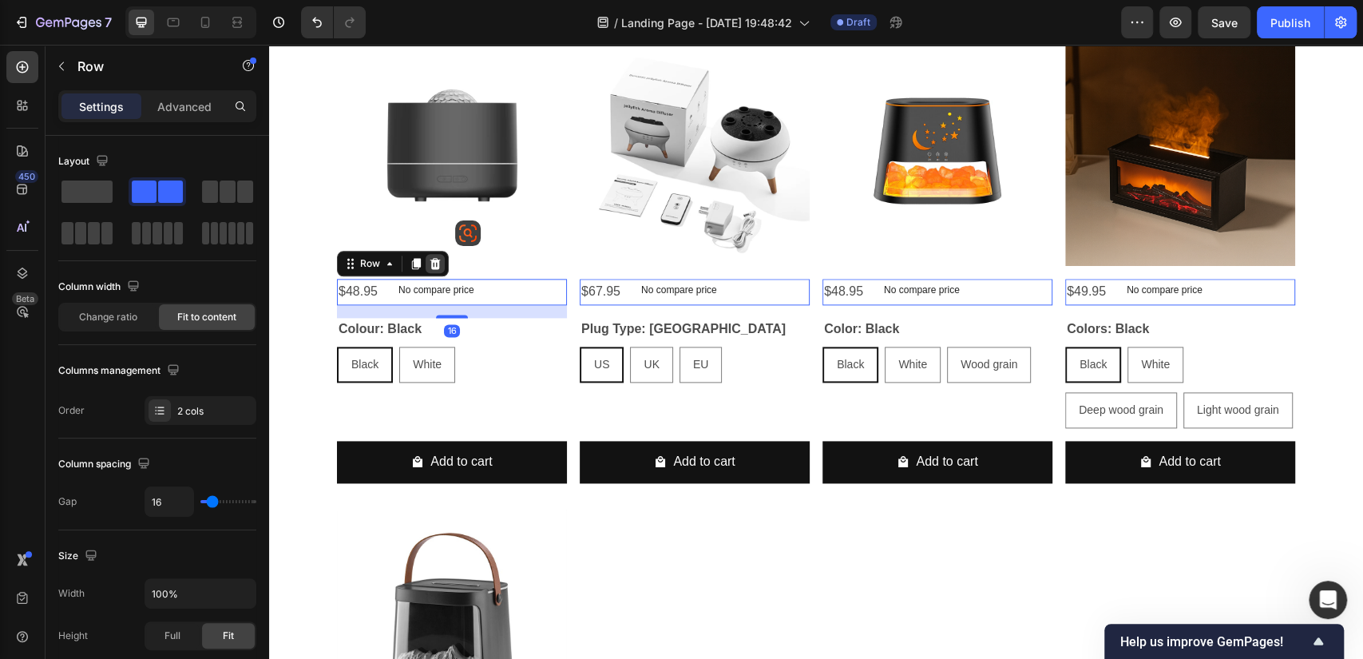
click at [430, 263] on icon at bounding box center [435, 263] width 10 height 11
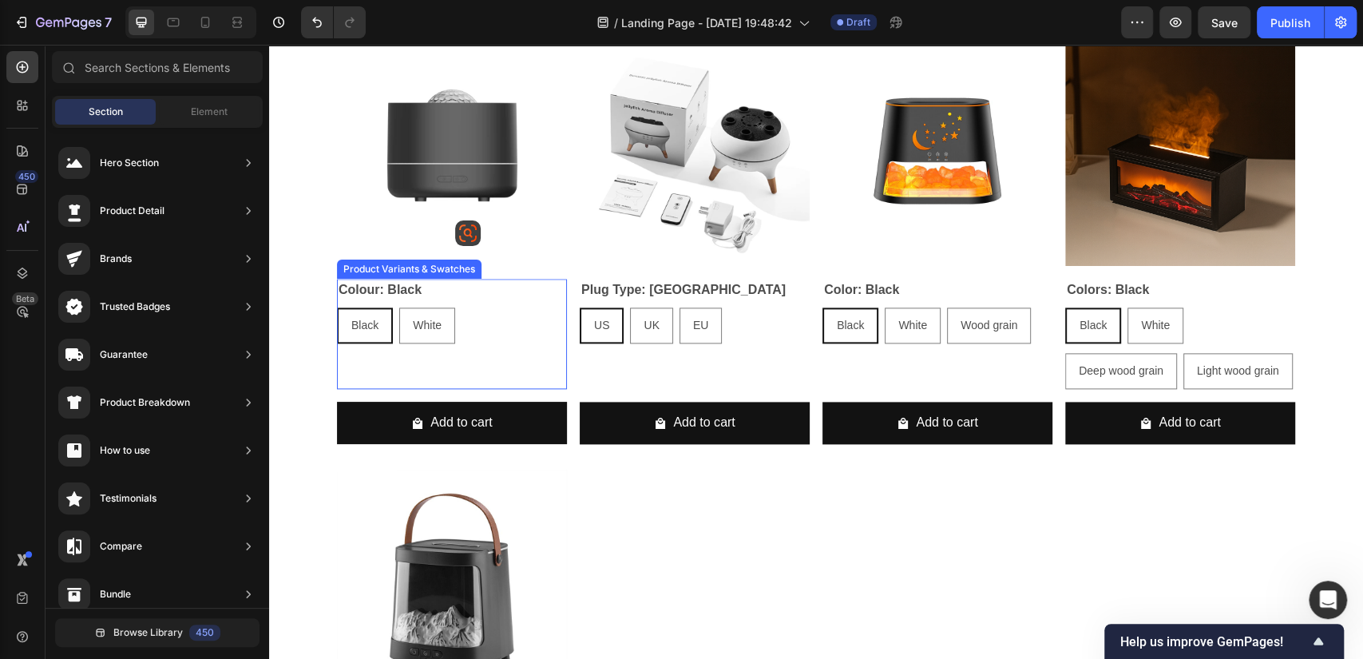
click at [498, 296] on div "Colour: Black Black Black Black White White White" at bounding box center [452, 311] width 230 height 65
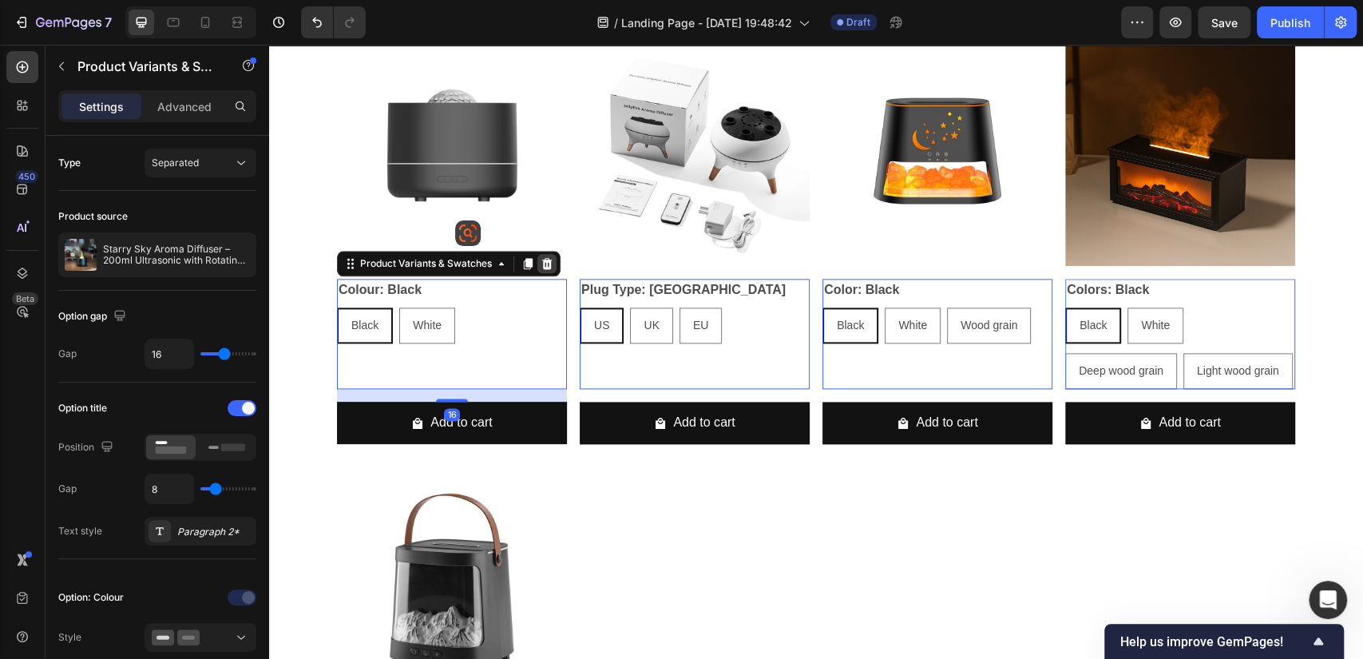
click at [543, 262] on icon at bounding box center [547, 263] width 10 height 11
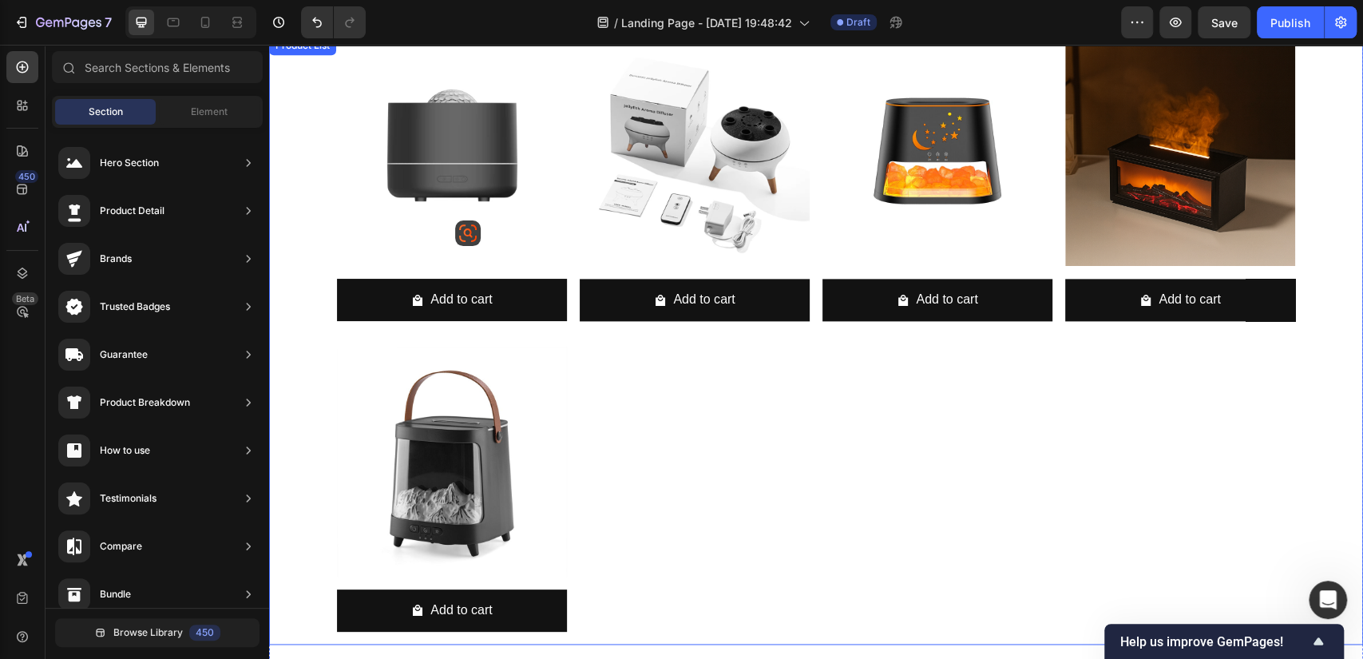
click at [311, 295] on div "Product Images Add to cart Add to Cart Row Product List Product Images Add to c…" at bounding box center [816, 340] width 1094 height 608
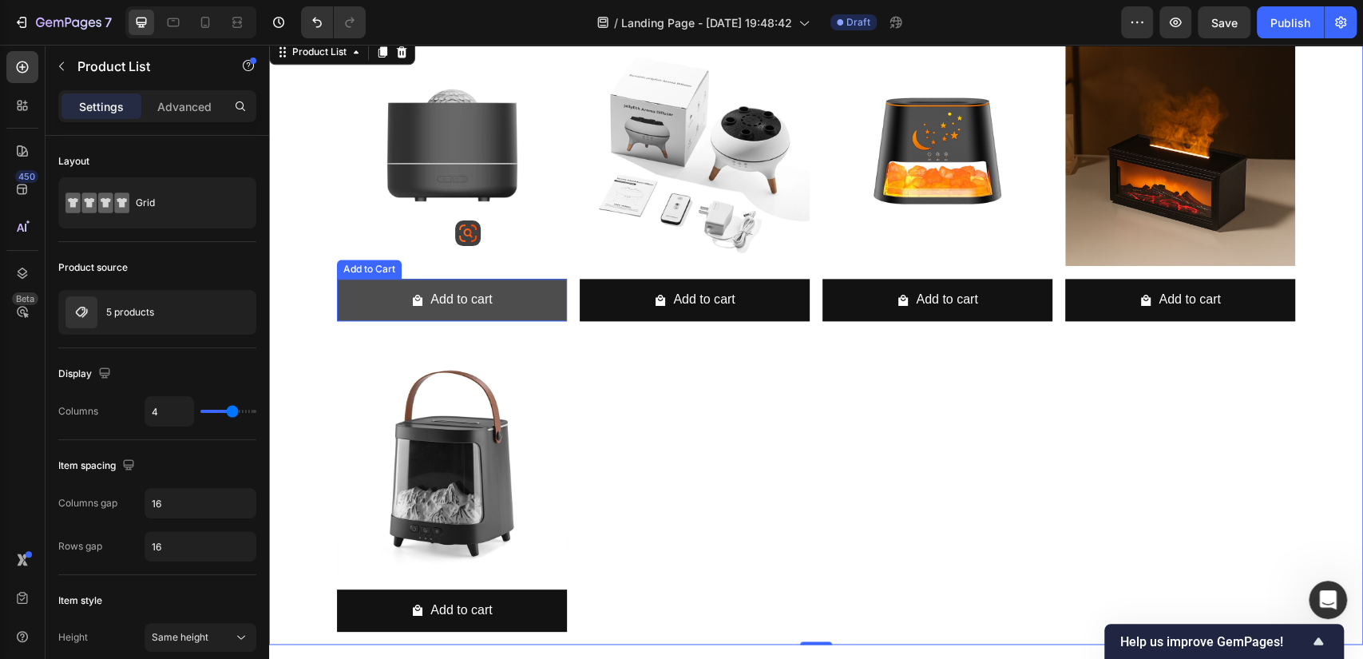
click at [399, 298] on button "Add to cart" at bounding box center [452, 300] width 230 height 42
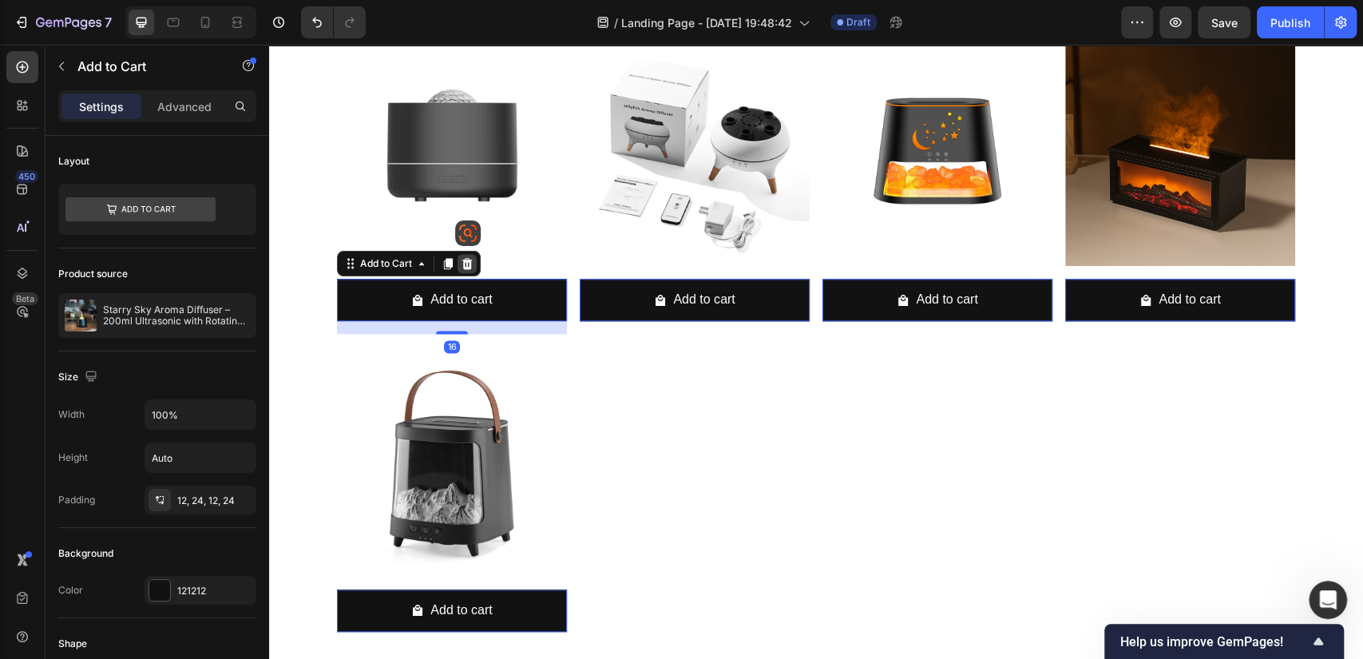
click at [462, 265] on icon at bounding box center [467, 263] width 10 height 11
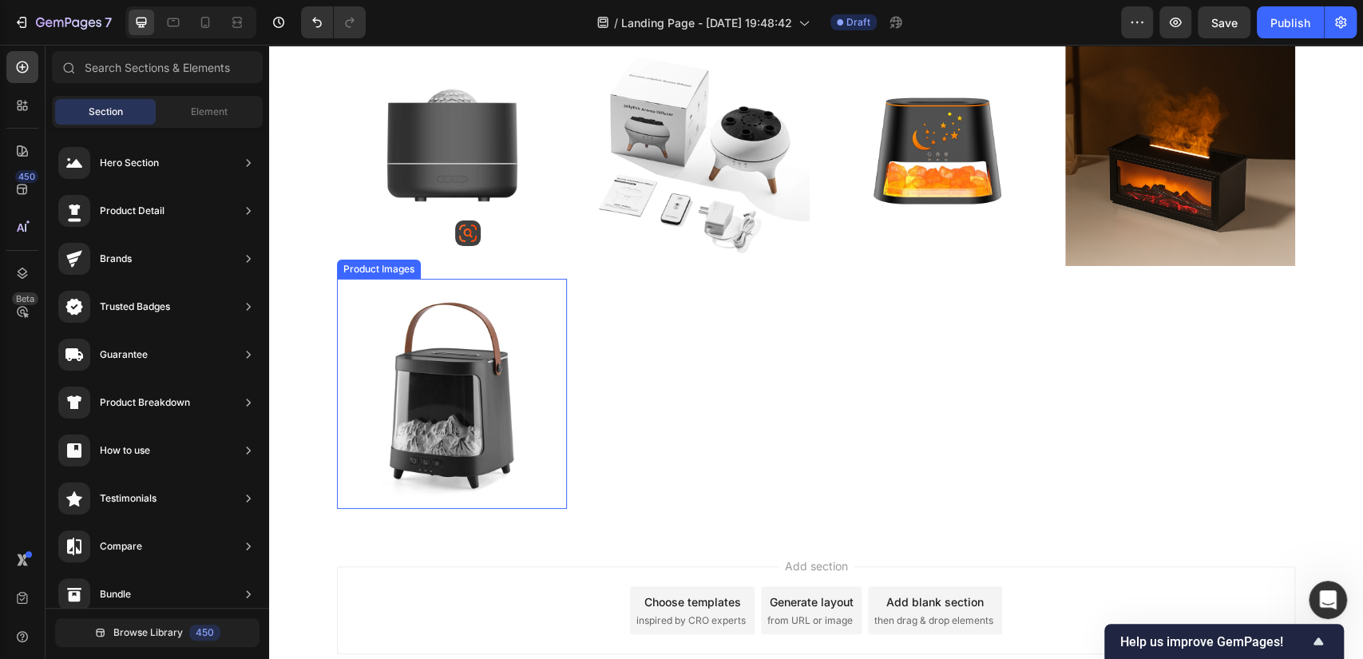
click at [522, 346] on img at bounding box center [452, 394] width 230 height 230
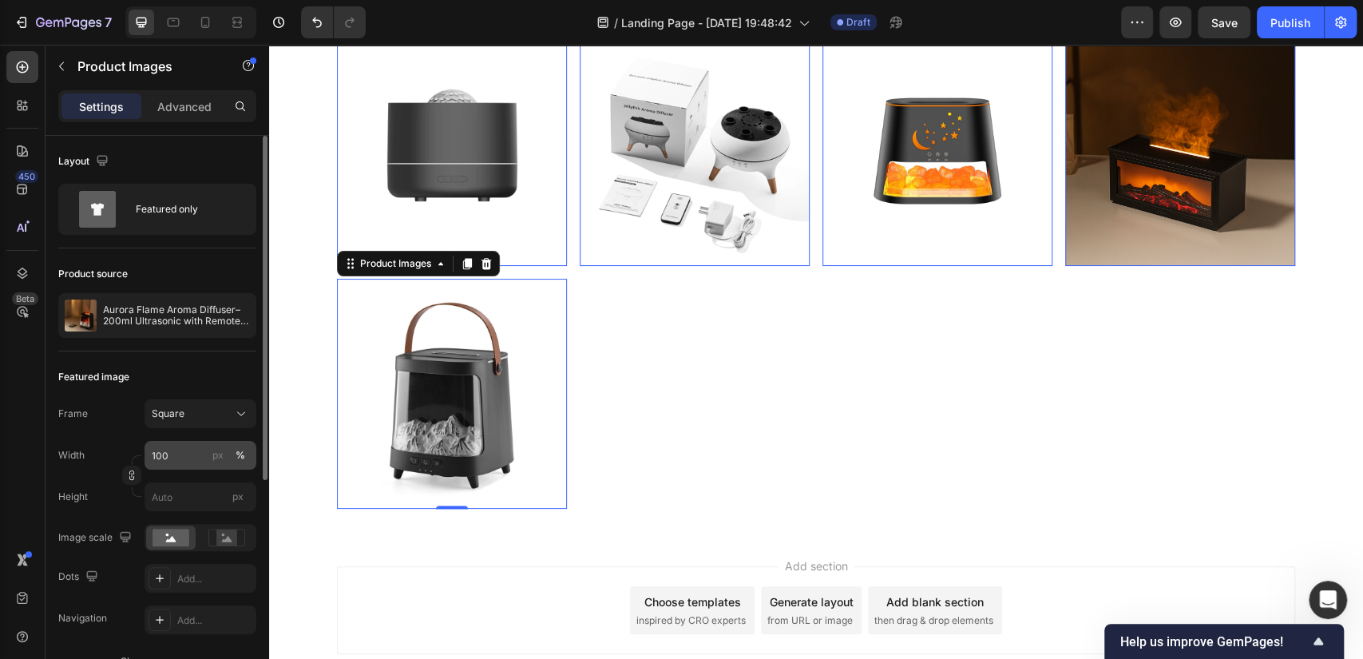
scroll to position [354, 0]
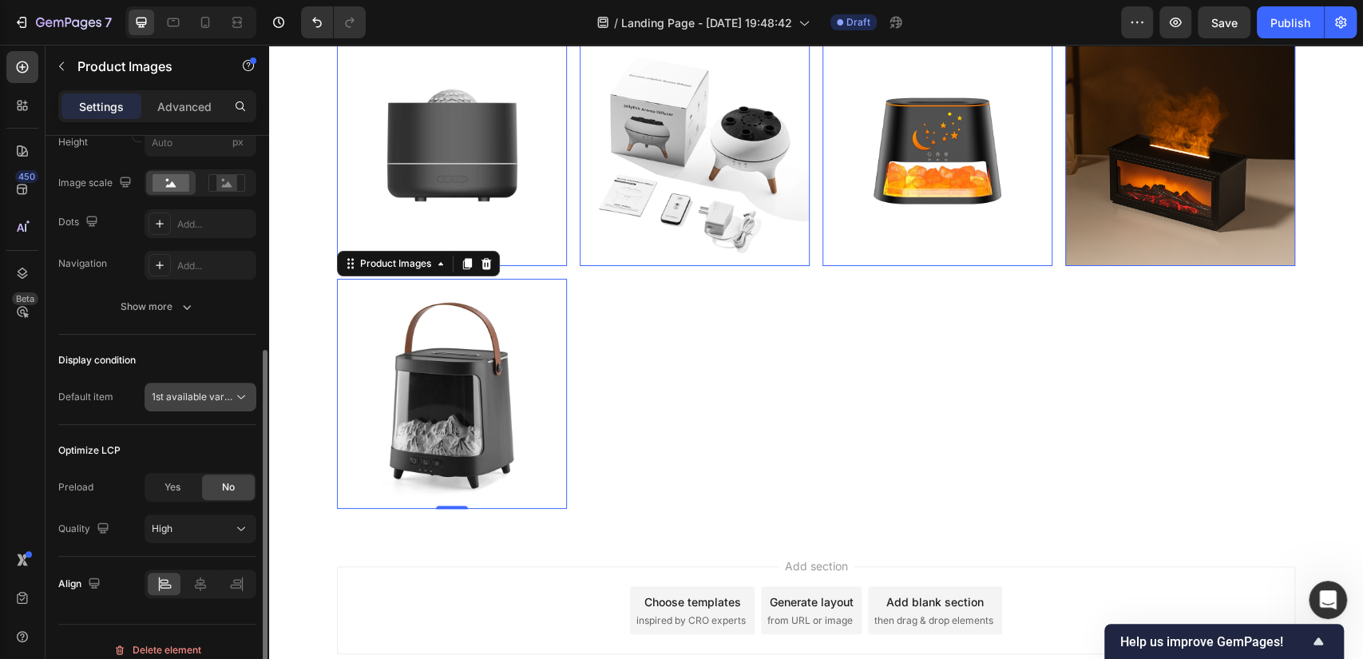
click at [203, 391] on span "1st available variant" at bounding box center [196, 396] width 89 height 12
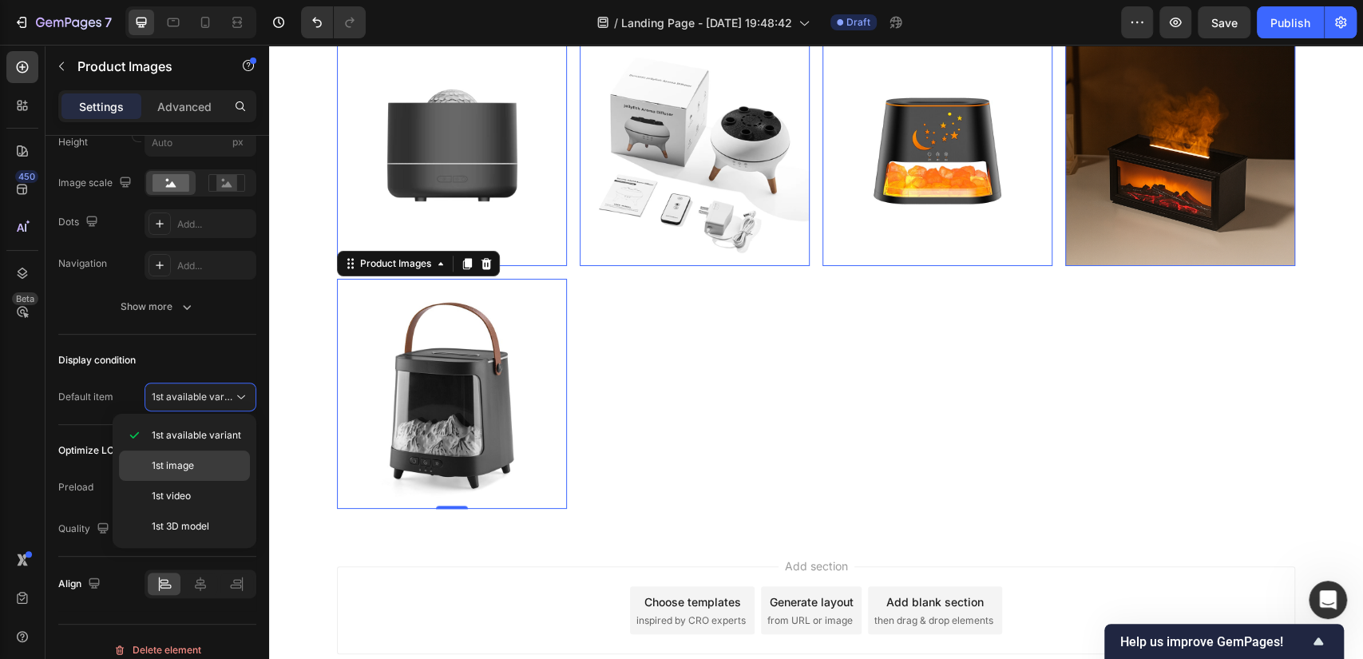
click at [204, 461] on p "1st image" at bounding box center [197, 465] width 91 height 14
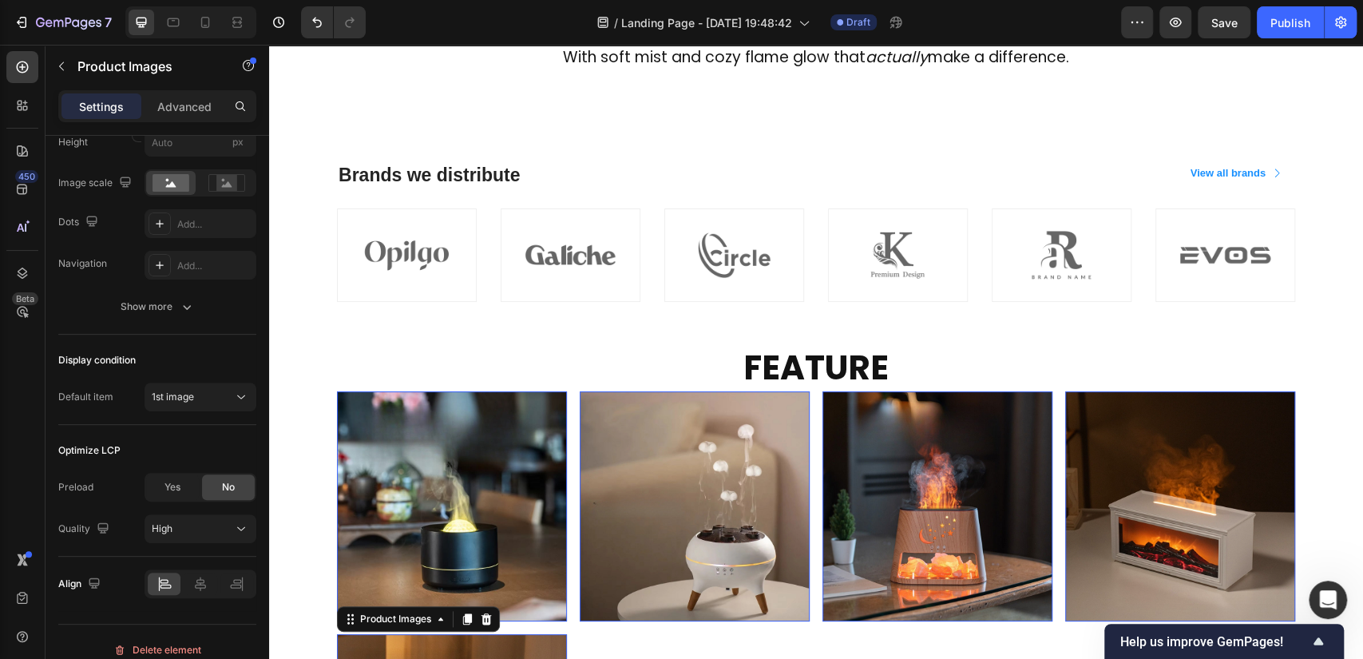
scroll to position [1282, 0]
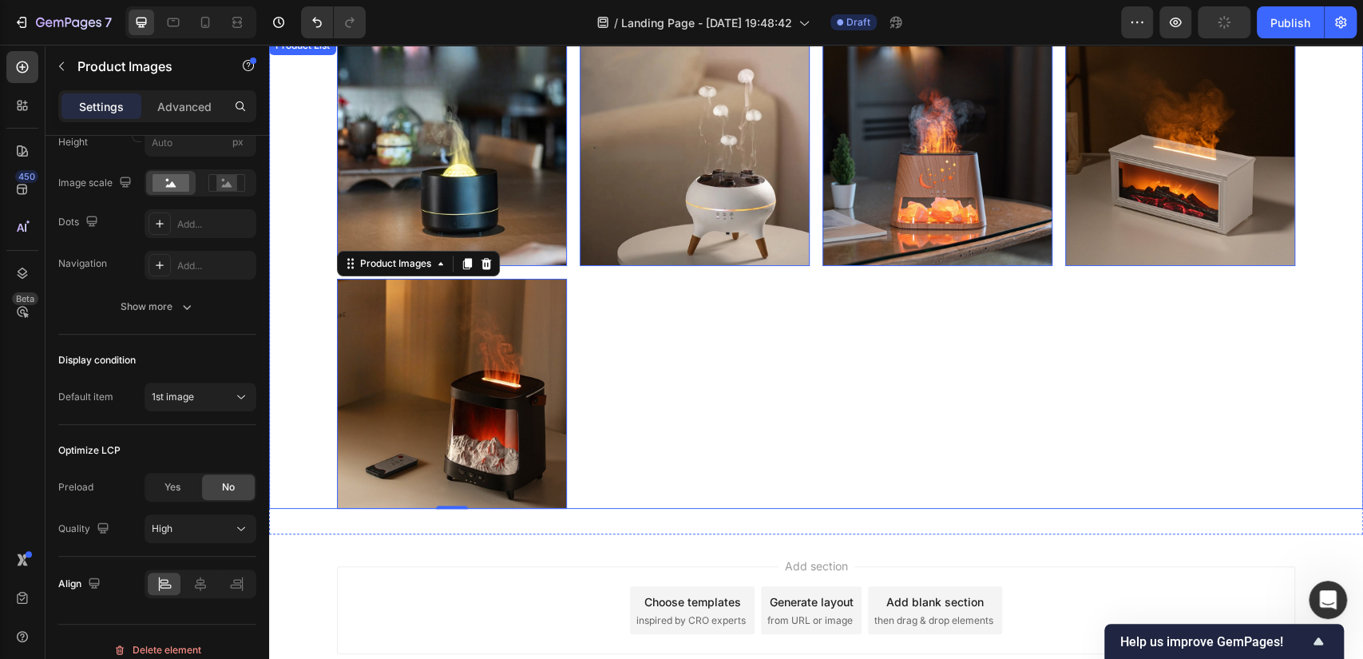
click at [841, 437] on div "Product Images 0 Row Product List Product Images 0 Row Product List Product Ima…" at bounding box center [816, 272] width 958 height 473
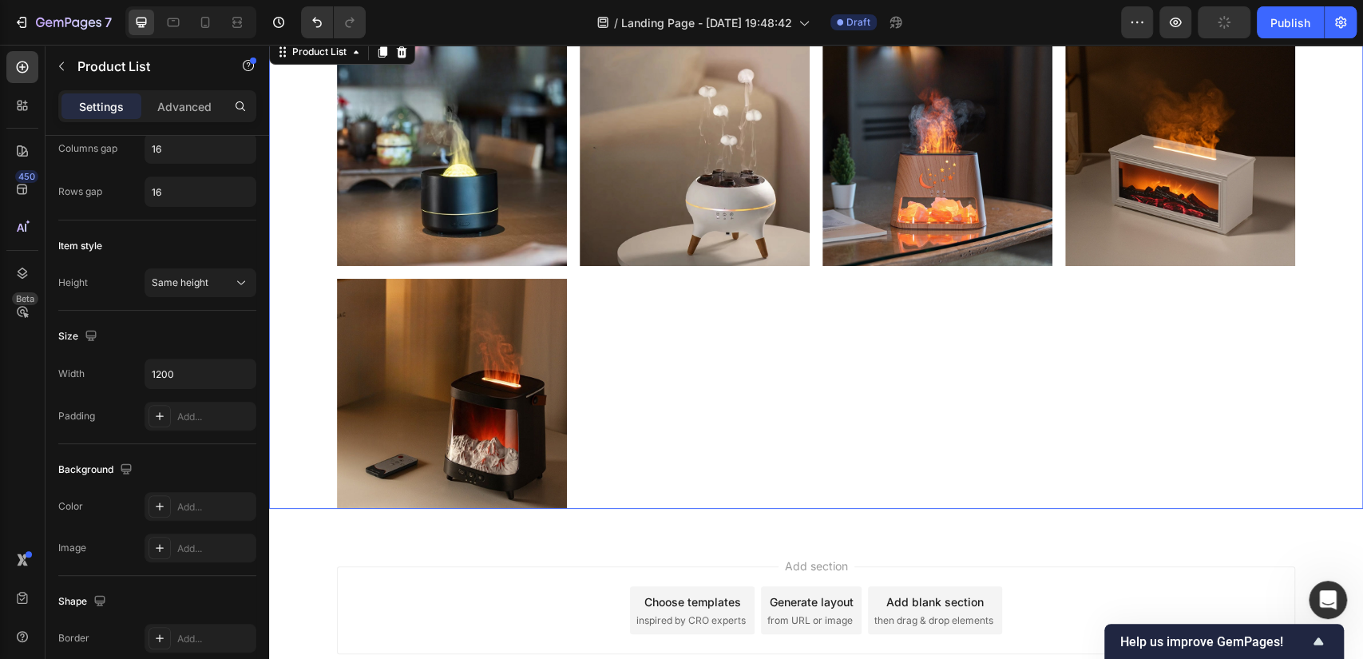
scroll to position [0, 0]
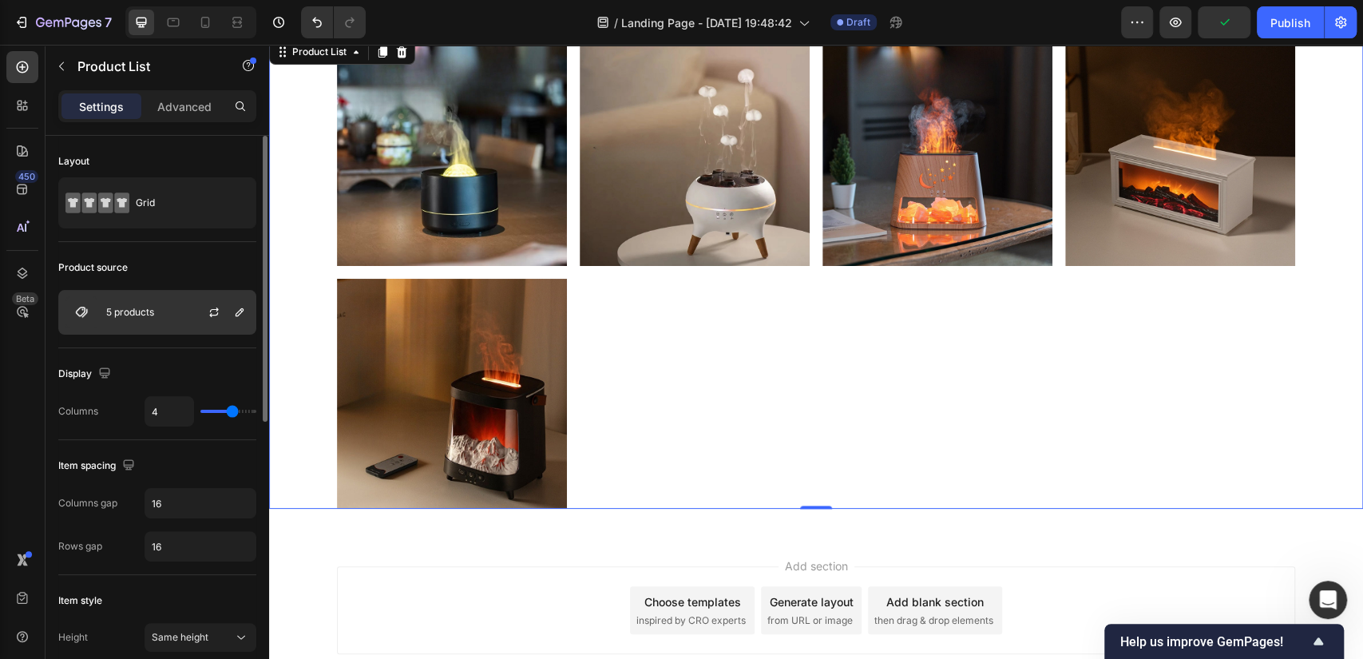
click at [180, 323] on div "5 products" at bounding box center [157, 312] width 198 height 45
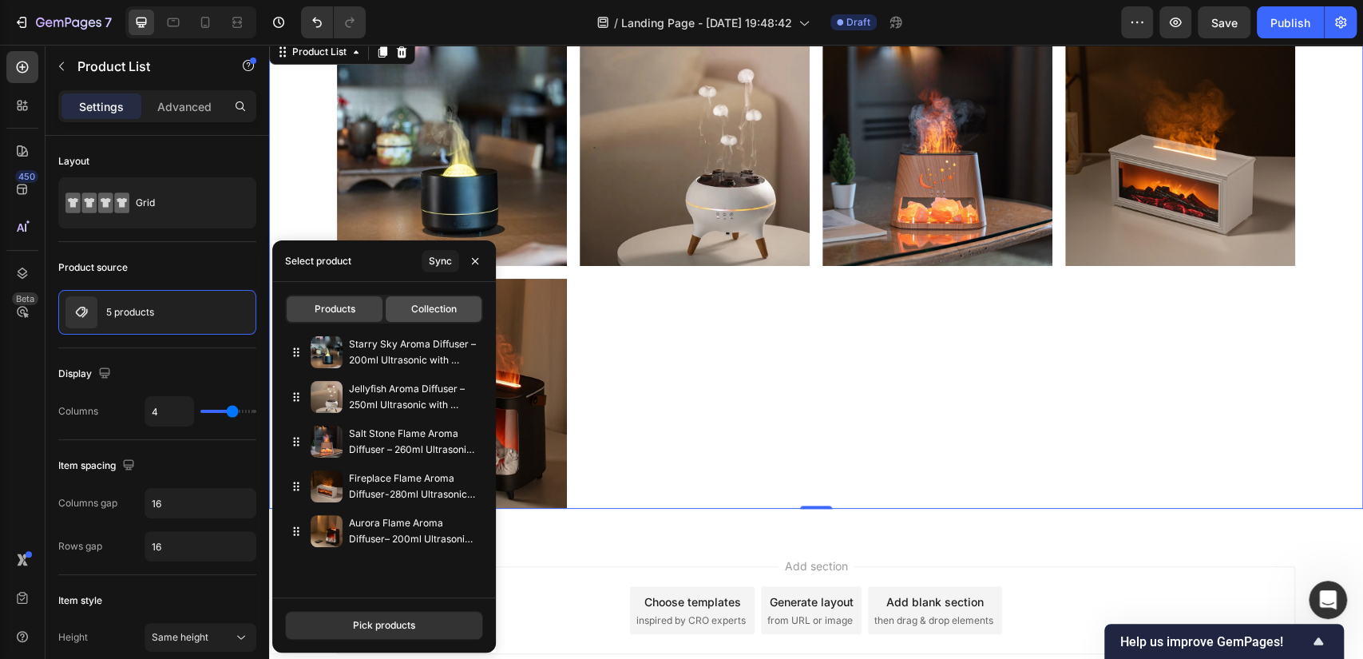
click at [415, 310] on span "Collection" at bounding box center [433, 309] width 45 height 14
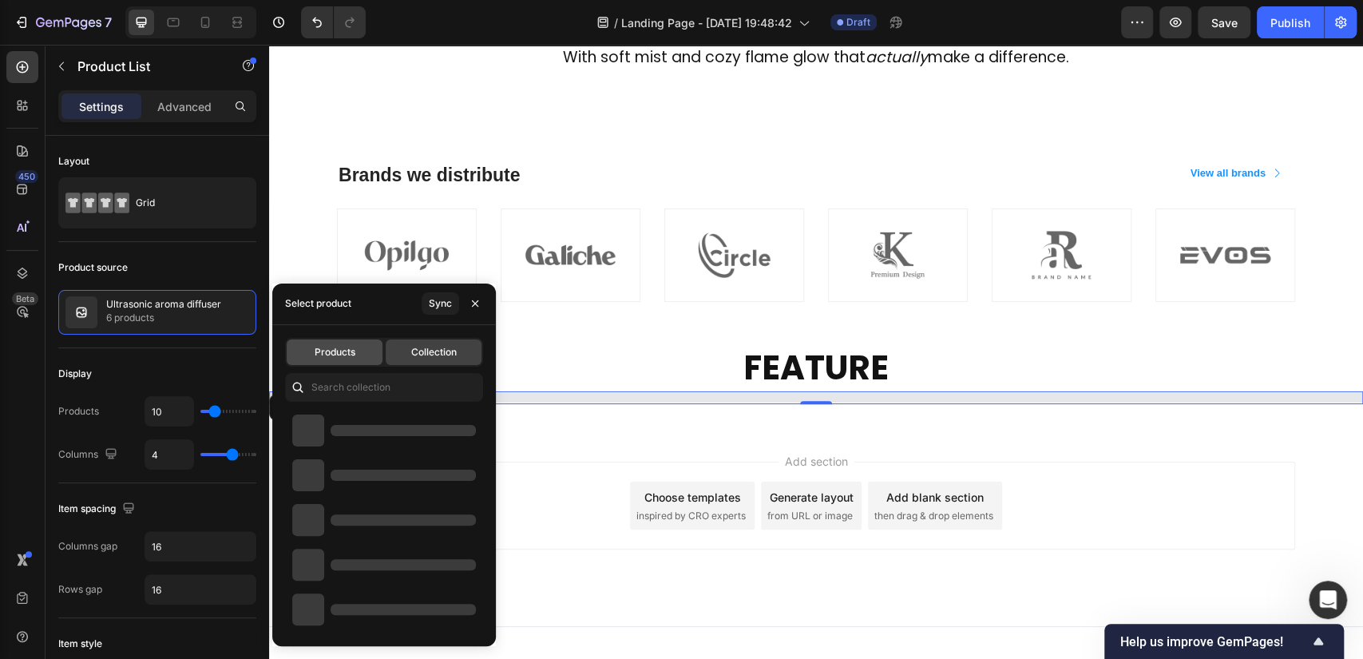
click at [318, 342] on div "Products" at bounding box center [335, 352] width 96 height 26
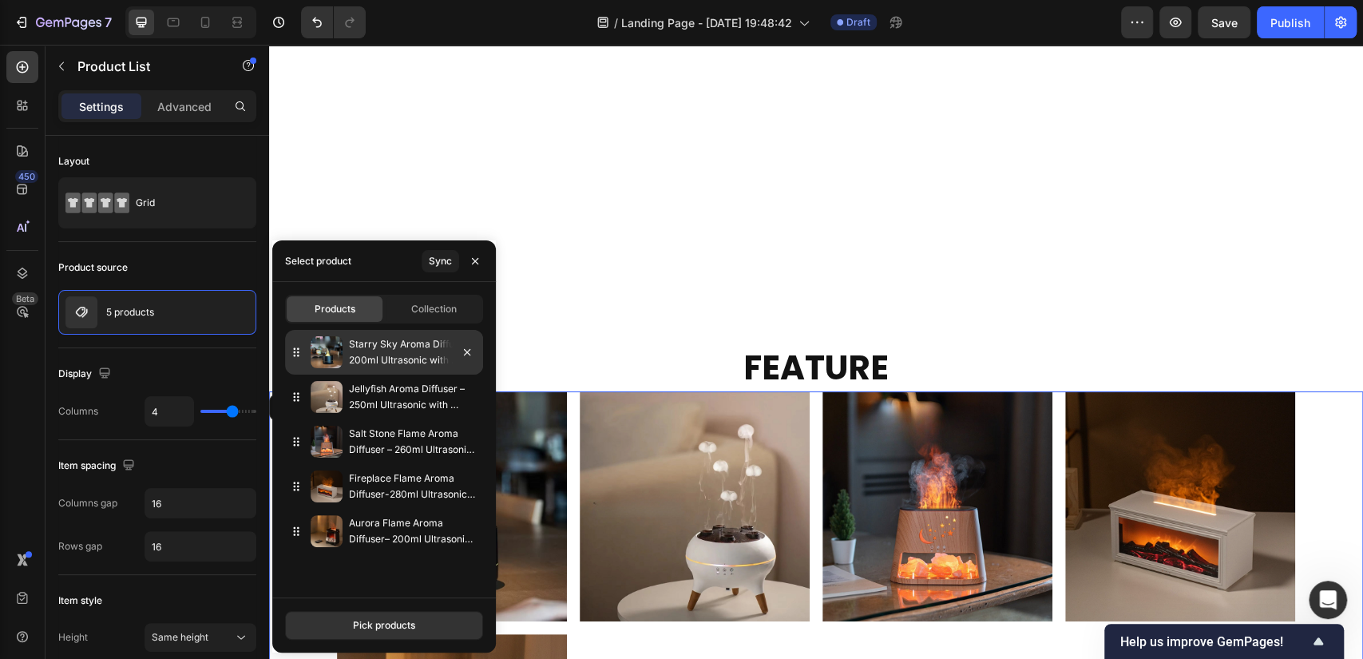
scroll to position [1282, 0]
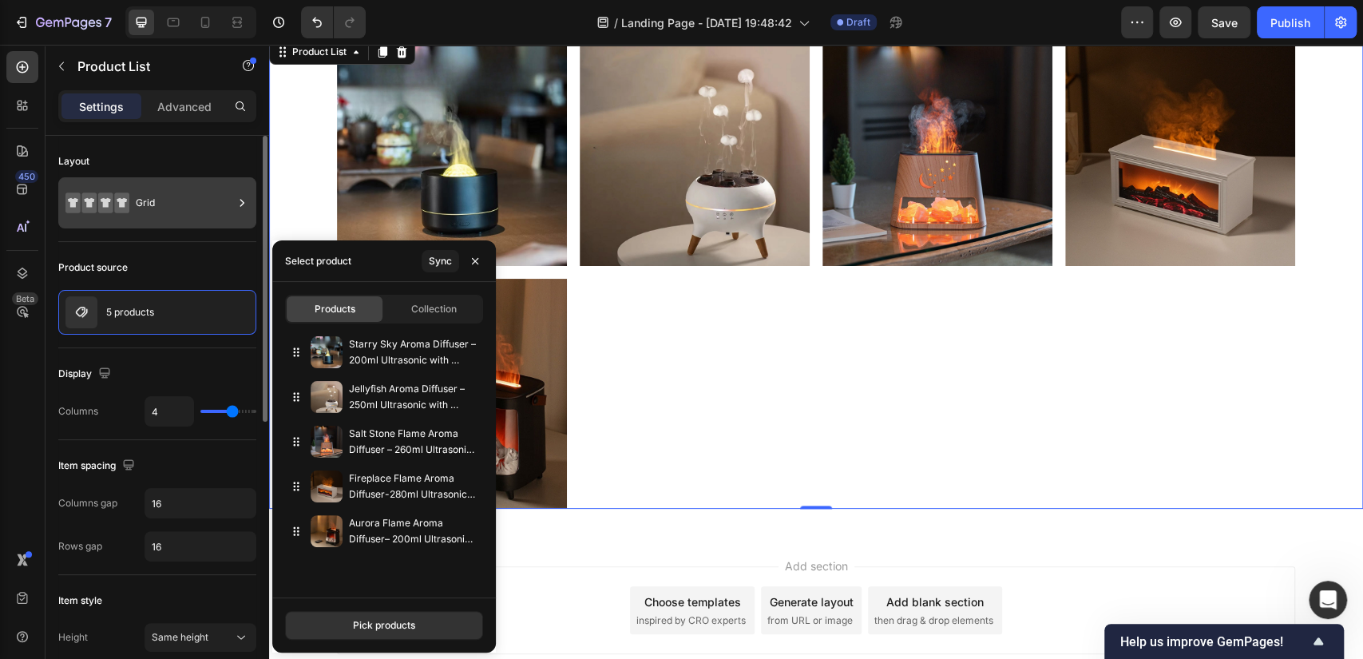
click at [182, 207] on div "Grid" at bounding box center [184, 202] width 97 height 37
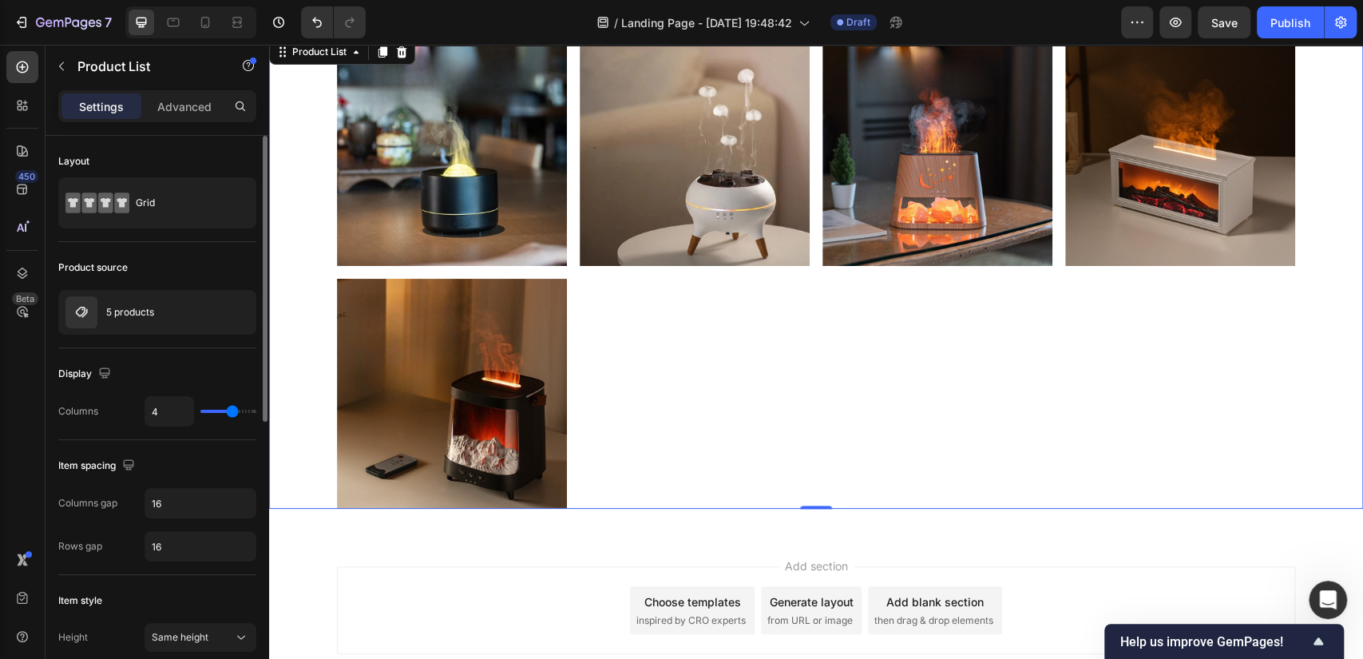
type input "3"
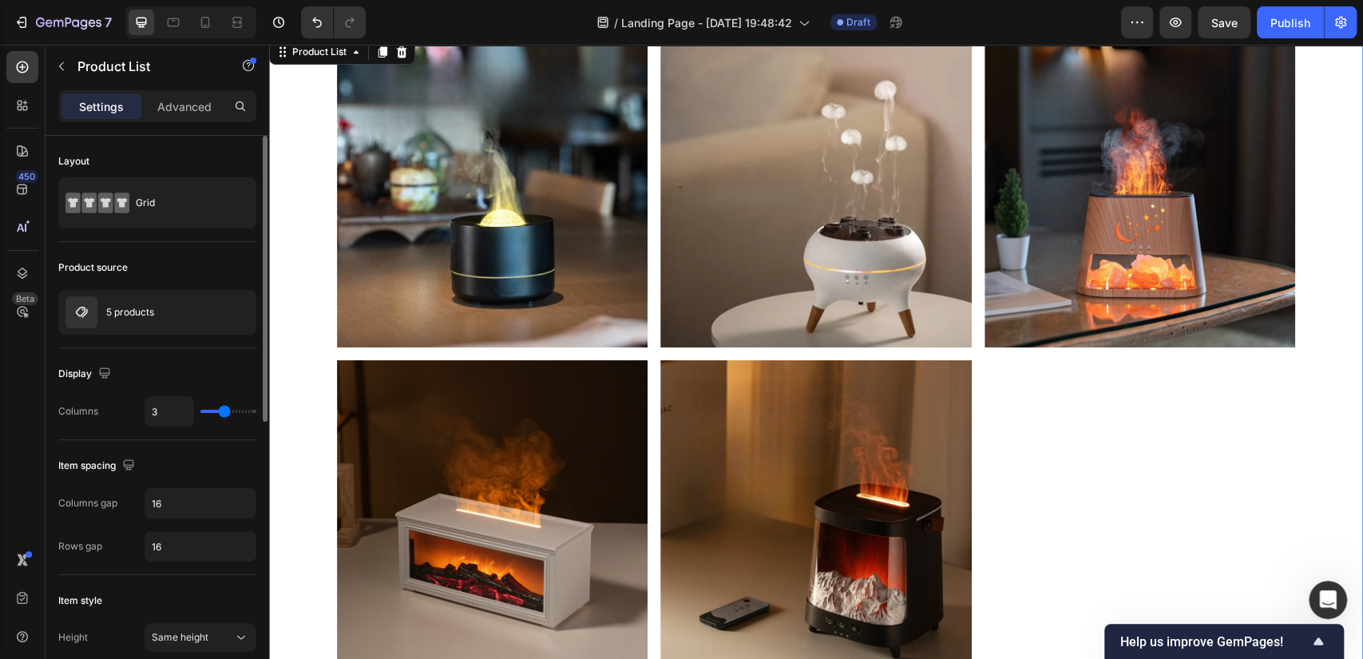
type input "3"
click at [226, 413] on input "range" at bounding box center [228, 410] width 56 height 3
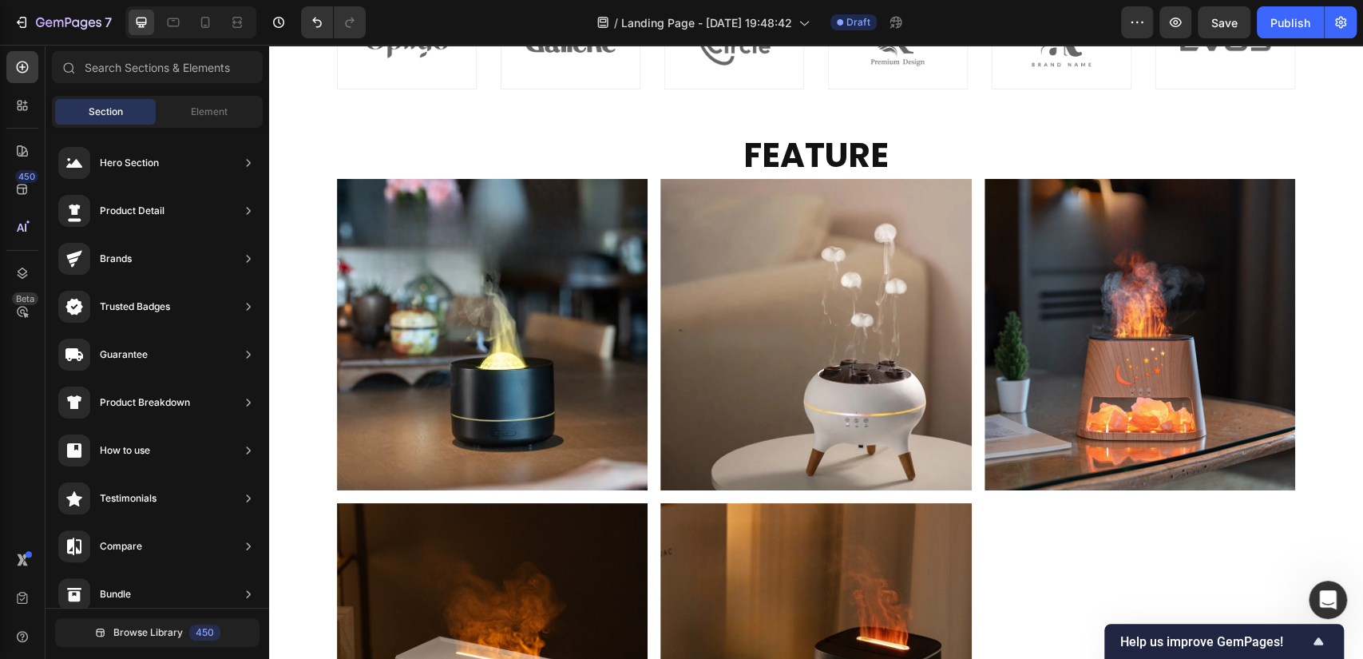
scroll to position [1150, 0]
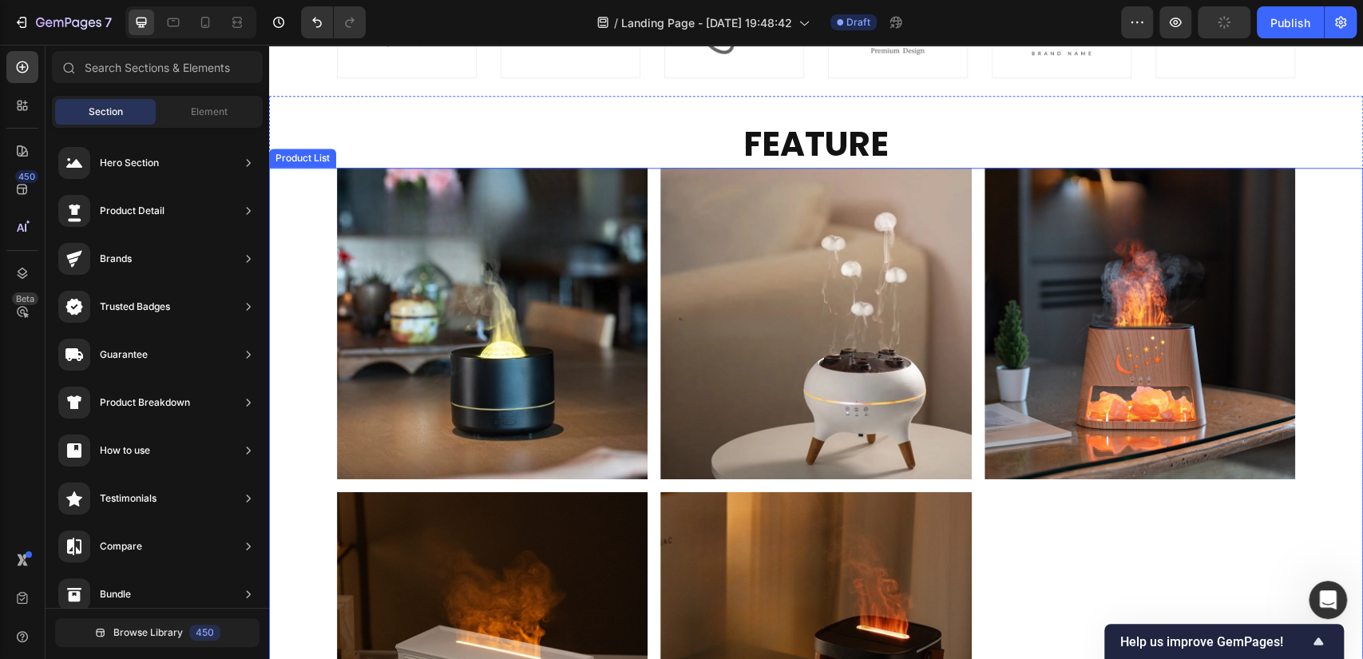
click at [1058, 540] on div "Product Images Row Product List Product Images Row Product List Product Images …" at bounding box center [816, 485] width 958 height 635
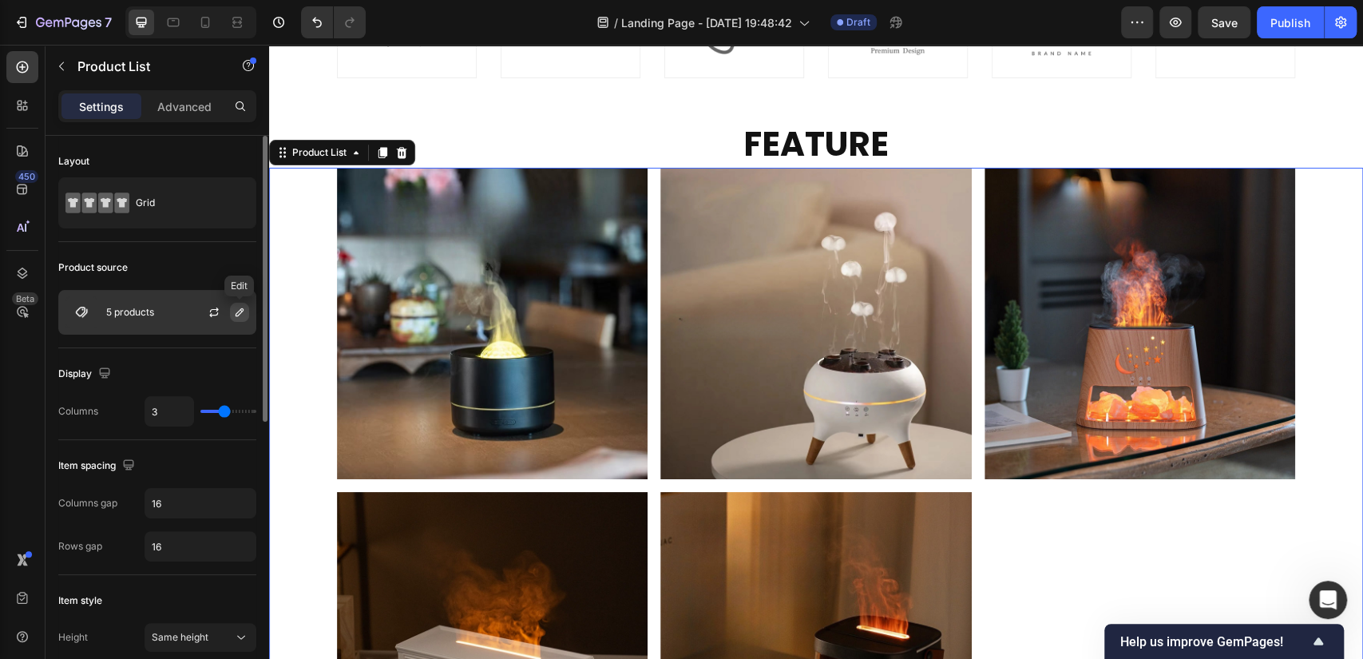
click at [239, 311] on icon "button" at bounding box center [239, 312] width 13 height 13
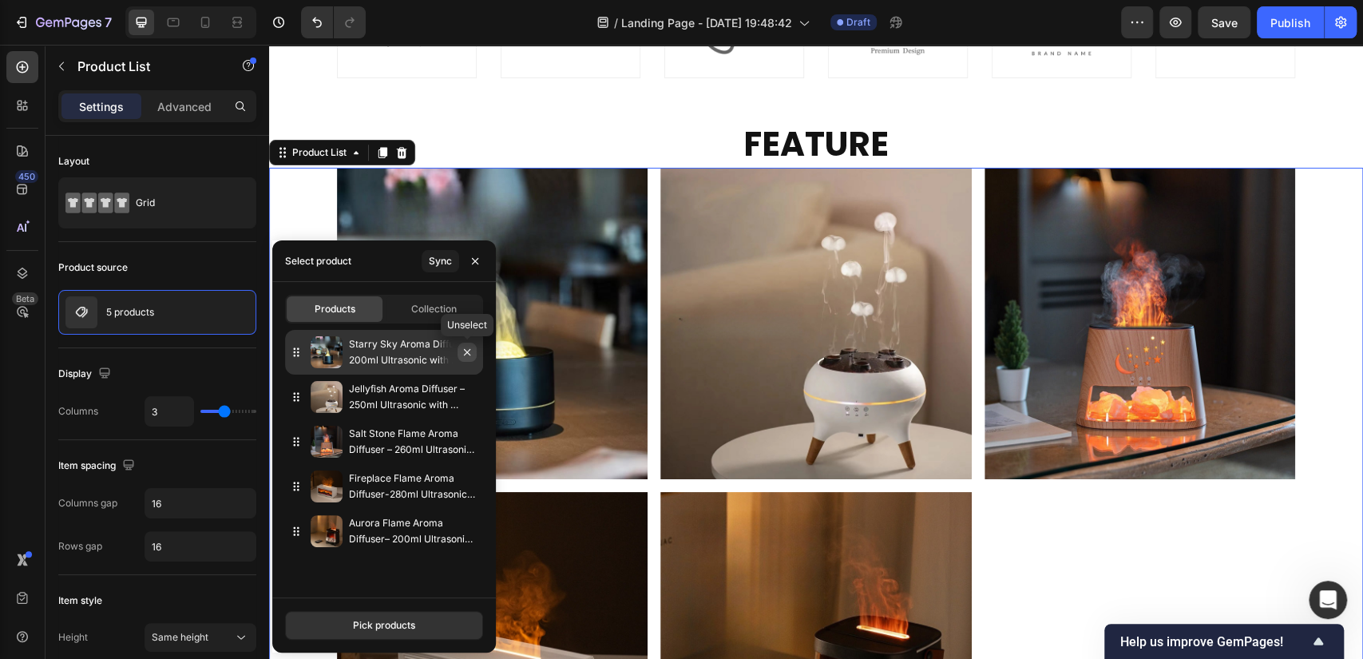
click at [468, 347] on icon "button" at bounding box center [467, 352] width 13 height 13
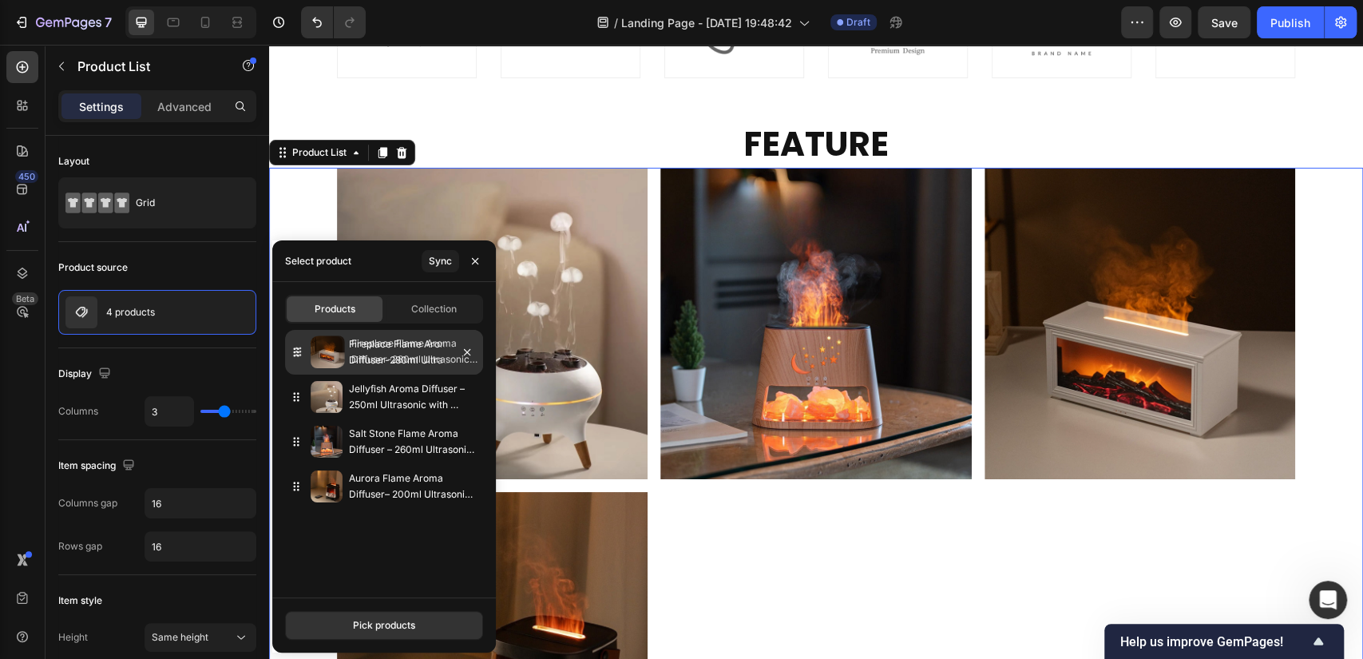
drag, startPoint x: 296, startPoint y: 443, endPoint x: 299, endPoint y: 353, distance: 90.2
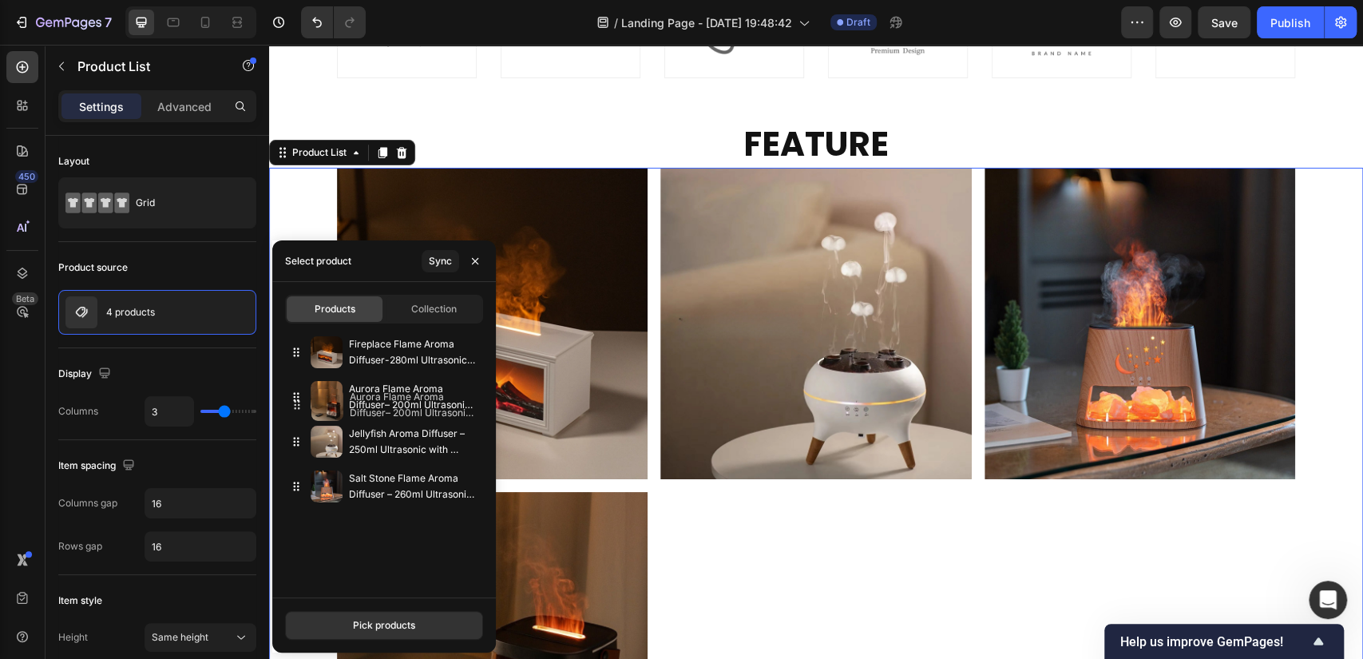
drag, startPoint x: 295, startPoint y: 486, endPoint x: 296, endPoint y: 405, distance: 81.4
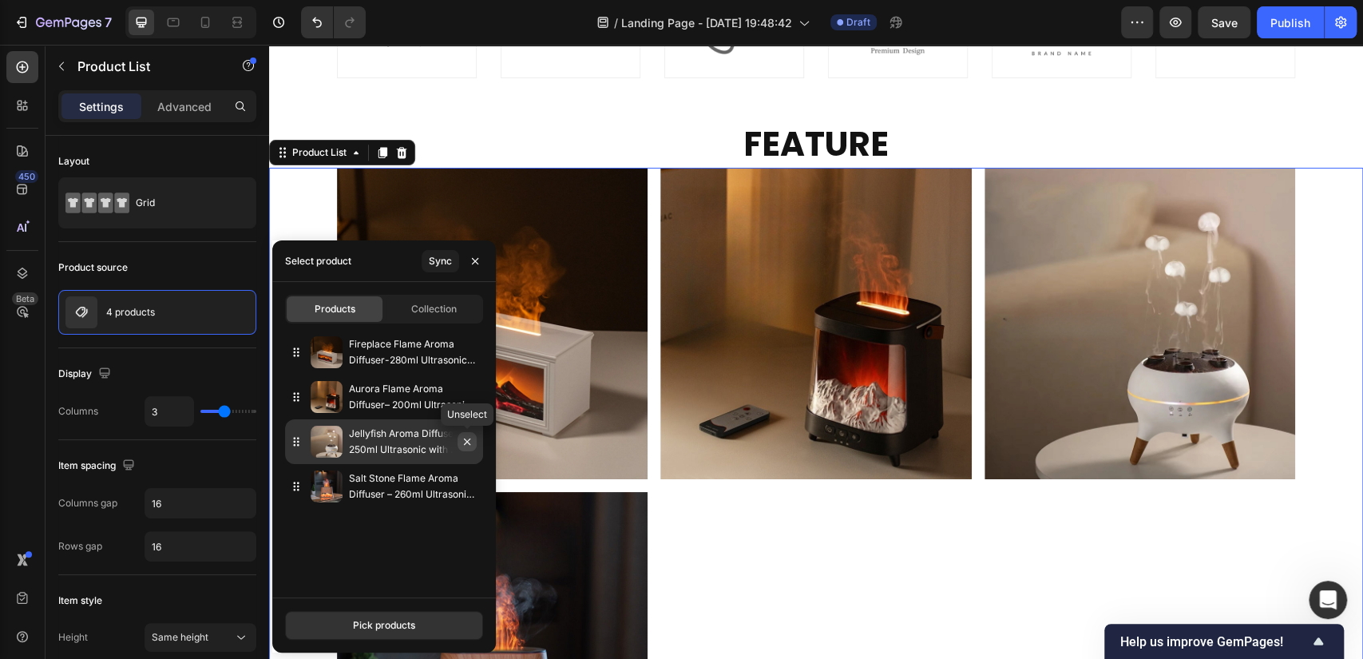
click at [469, 438] on icon "button" at bounding box center [467, 441] width 6 height 6
click at [469, 438] on icon "button" at bounding box center [467, 441] width 13 height 13
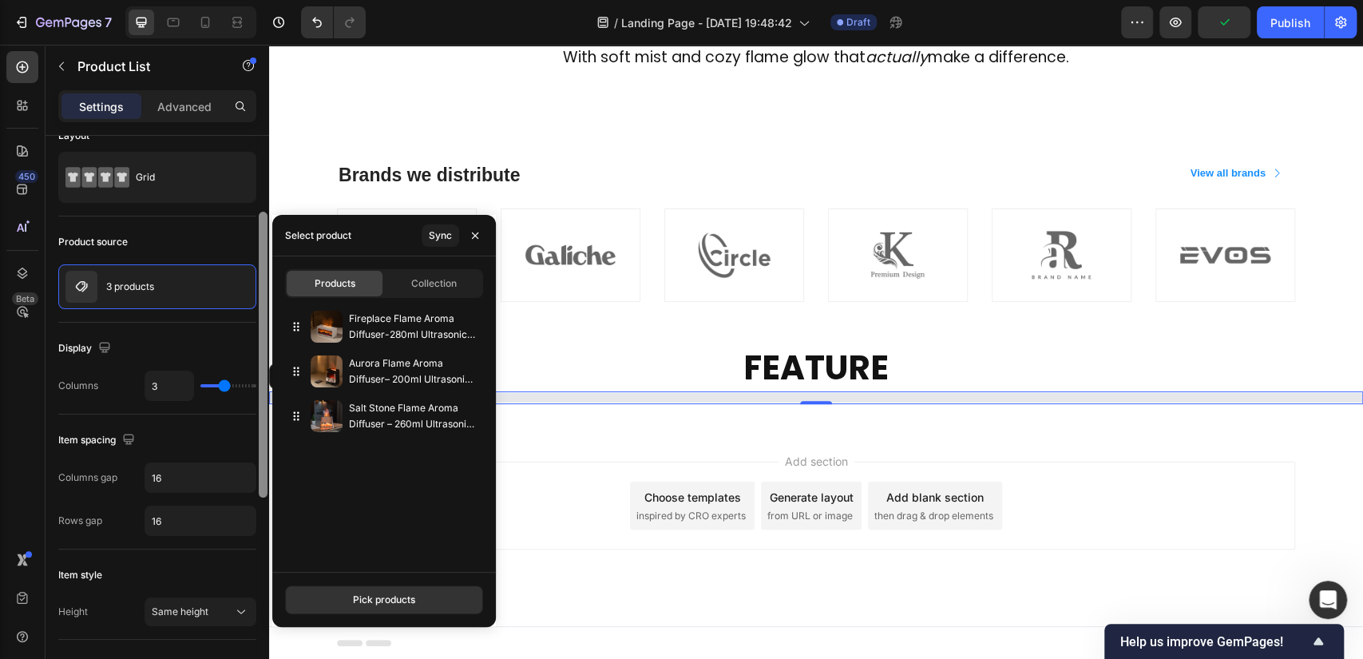
scroll to position [0, 0]
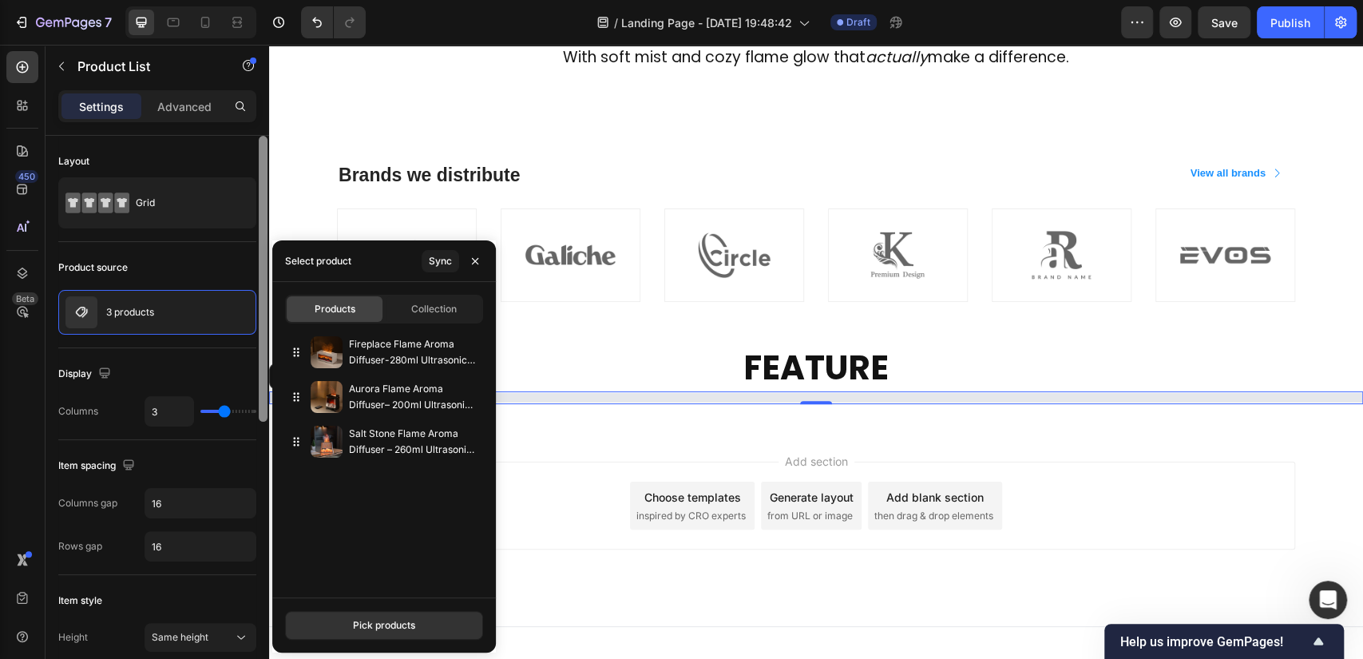
drag, startPoint x: 259, startPoint y: 372, endPoint x: 281, endPoint y: 301, distance: 74.5
click at [269, 301] on div "450 Beta Sections(11) Elements(83) Section Element Hero Section Product Detail …" at bounding box center [134, 352] width 269 height 614
click at [167, 253] on div "Product source 3 products" at bounding box center [157, 295] width 198 height 106
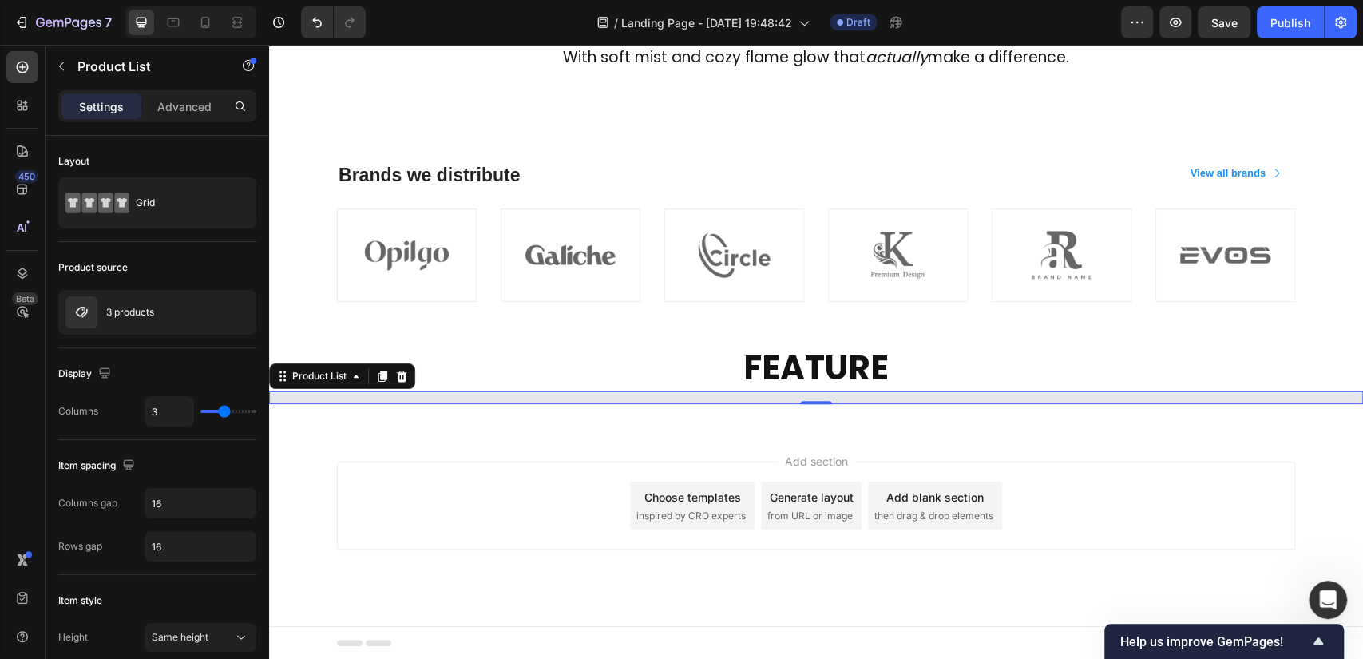
scroll to position [1150, 0]
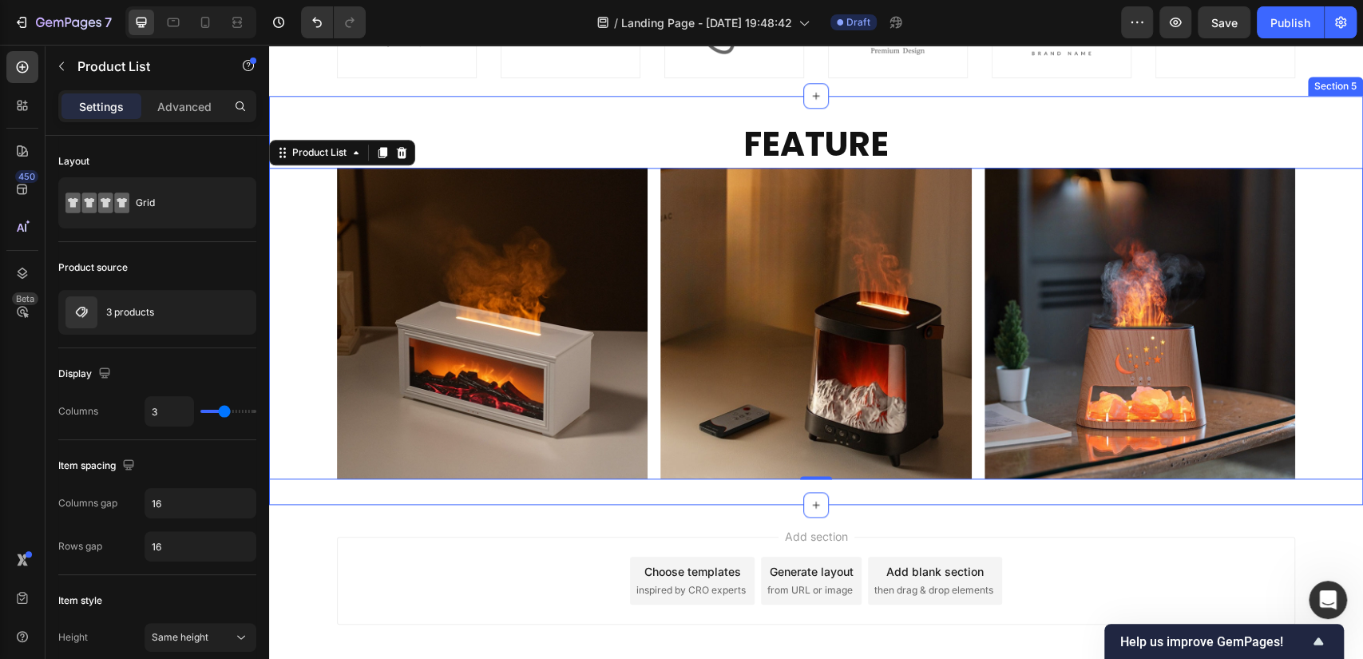
click at [580, 497] on div "FEATURE Heading Product Images Row Product List Product Images Row Product List…" at bounding box center [816, 300] width 1094 height 409
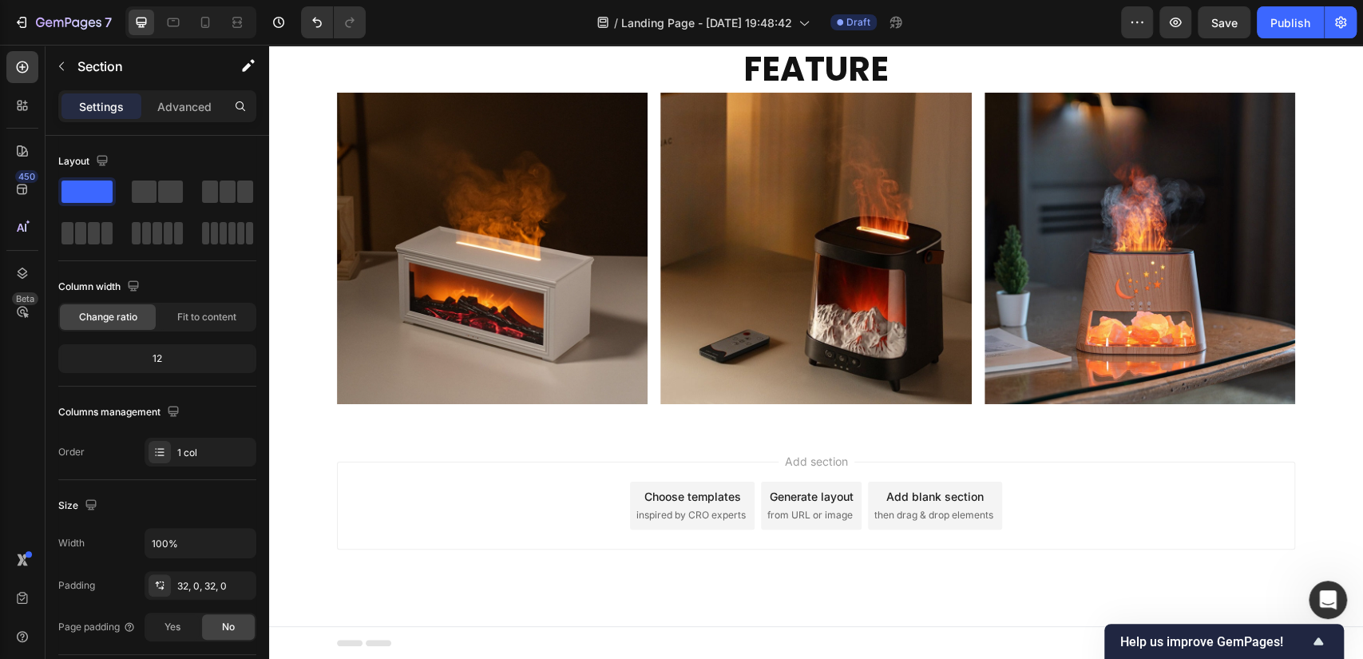
scroll to position [870, 0]
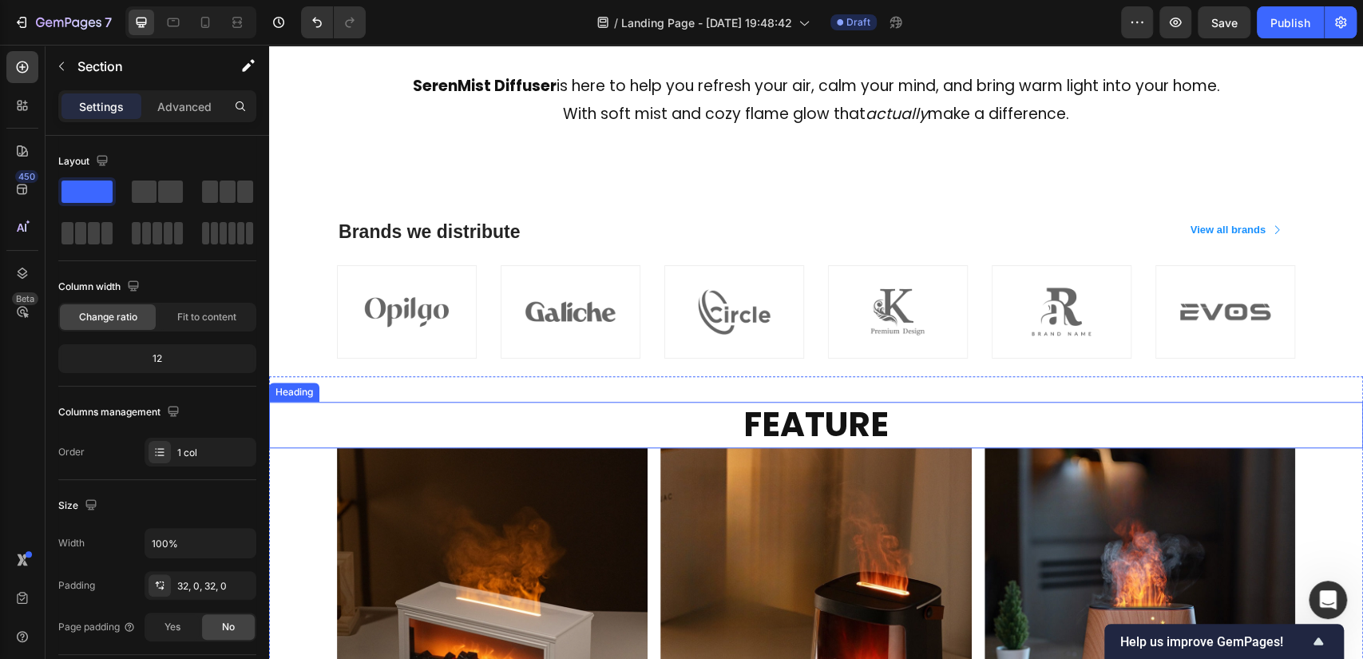
click at [813, 414] on h2 "FEATURE" at bounding box center [816, 425] width 958 height 47
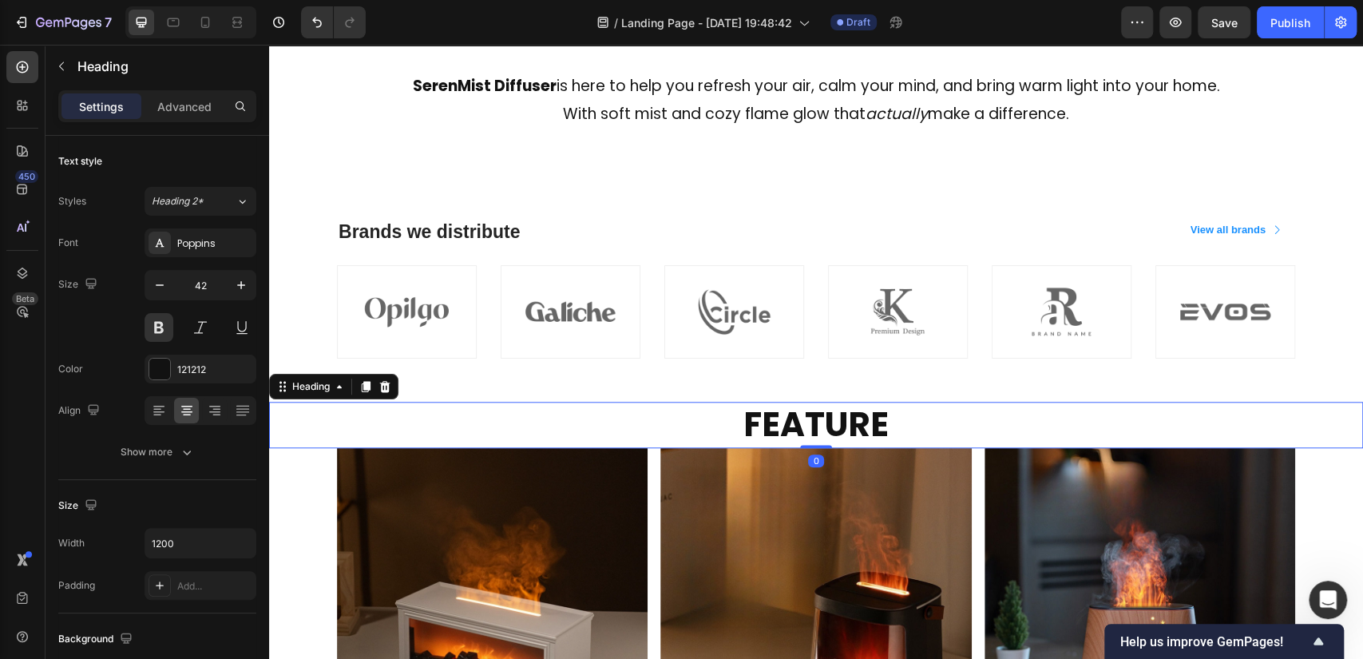
click at [900, 417] on h2 "FEATURE" at bounding box center [816, 425] width 958 height 47
click at [786, 432] on p "FEATURE" at bounding box center [815, 425] width 955 height 44
click at [875, 428] on p "FEATURE" at bounding box center [815, 425] width 955 height 44
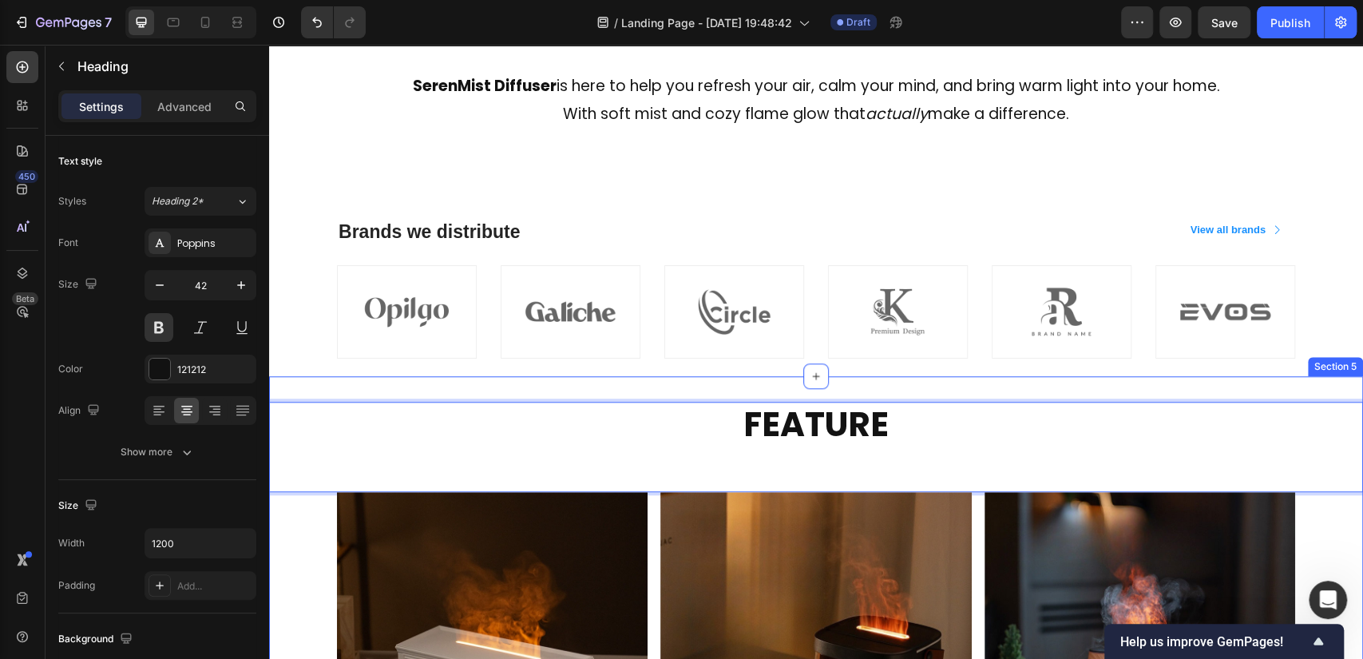
click at [913, 382] on div "FEATURE Heading 0 Product Images Row Product List Product Images Row Product Li…" at bounding box center [816, 602] width 1094 height 453
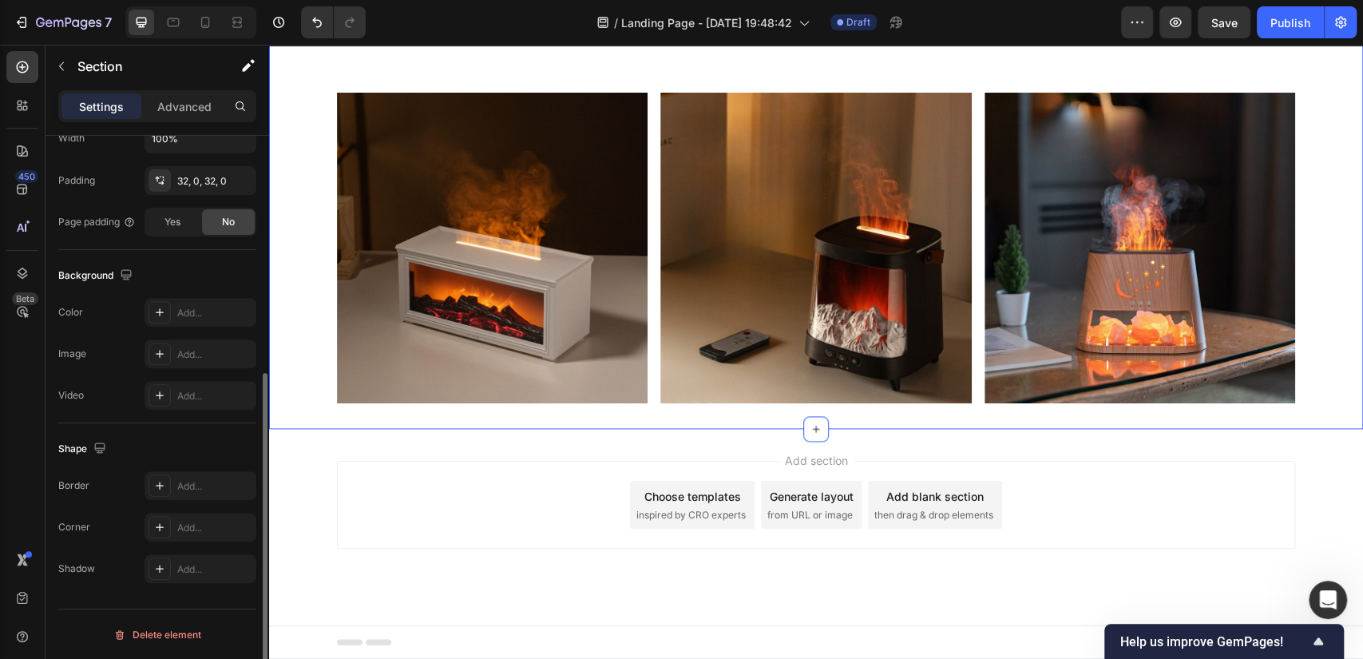
scroll to position [0, 0]
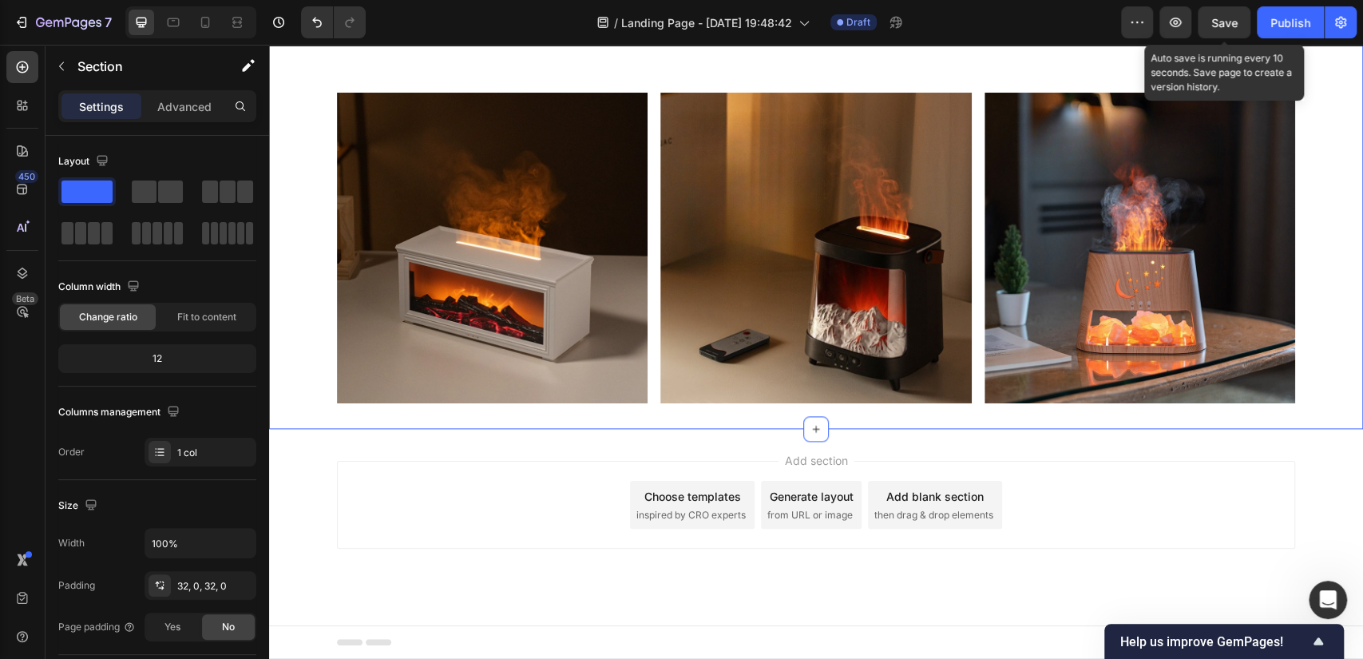
click at [1217, 26] on span "Save" at bounding box center [1224, 23] width 26 height 14
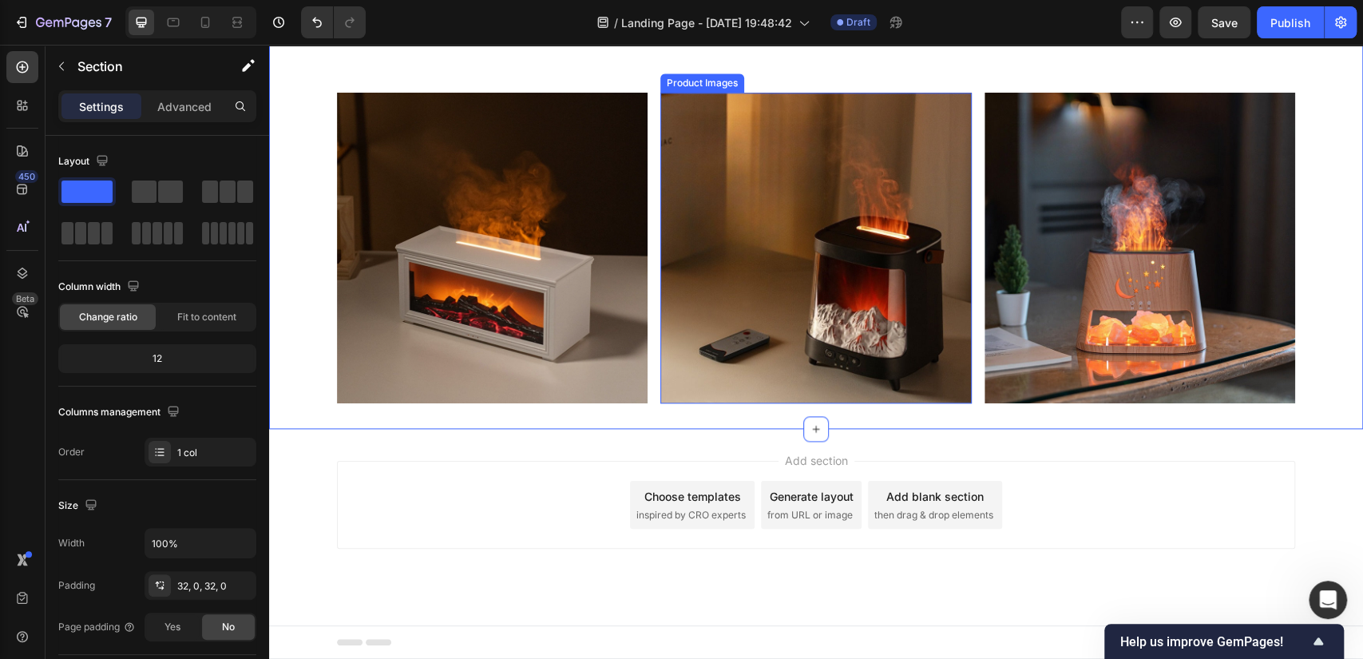
scroll to position [914, 0]
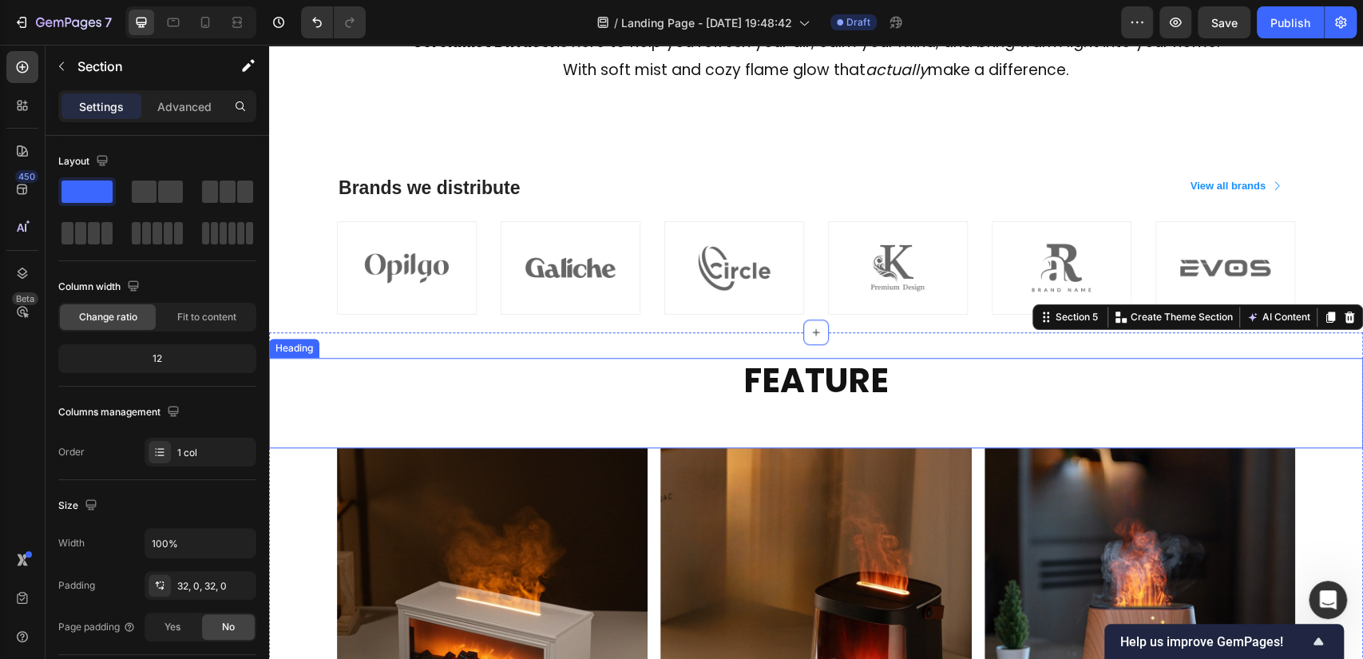
click at [821, 376] on p "FEATURE" at bounding box center [815, 402] width 955 height 87
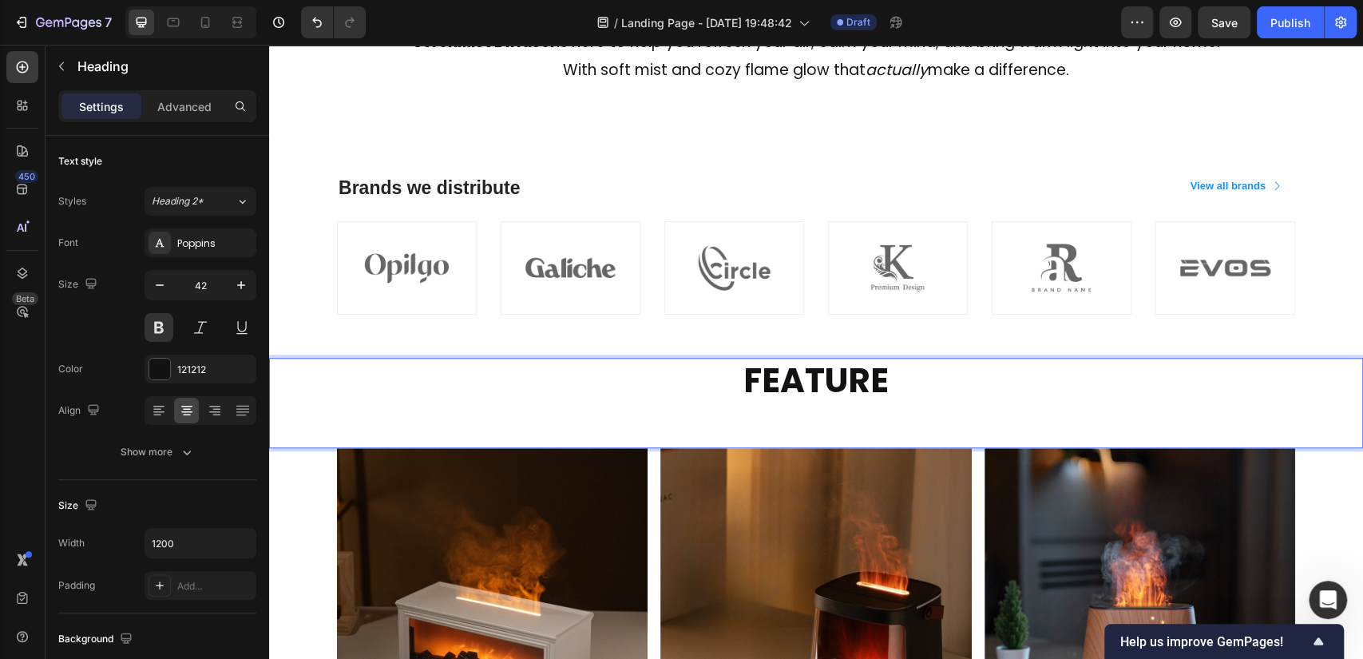
click at [876, 375] on p "FEATURE" at bounding box center [815, 402] width 955 height 87
click at [927, 429] on p "FEATURE" at bounding box center [815, 402] width 955 height 87
click at [799, 390] on p "FEATURE" at bounding box center [815, 402] width 955 height 87
click at [952, 388] on p "FEATURE" at bounding box center [815, 402] width 955 height 87
click at [975, 493] on div "Product Images Row Product List Product Images Row Product List Product Images …" at bounding box center [816, 603] width 958 height 311
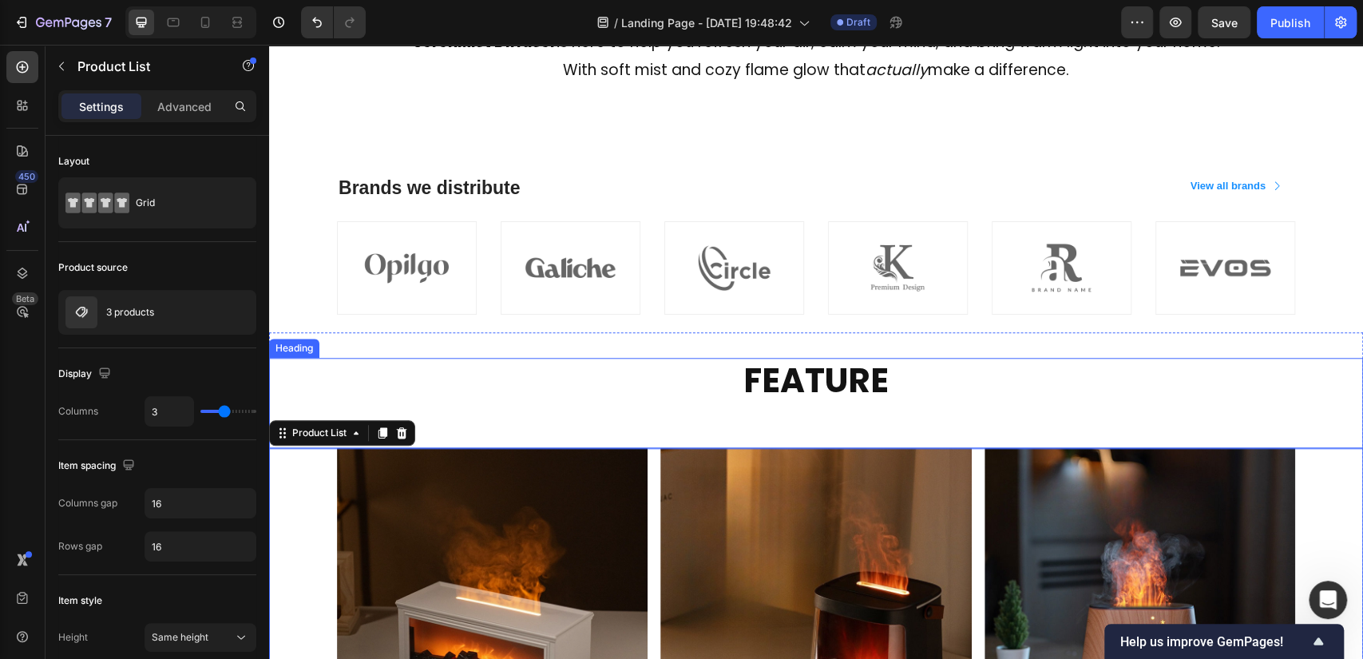
click at [855, 384] on p "FEATURE" at bounding box center [815, 402] width 955 height 87
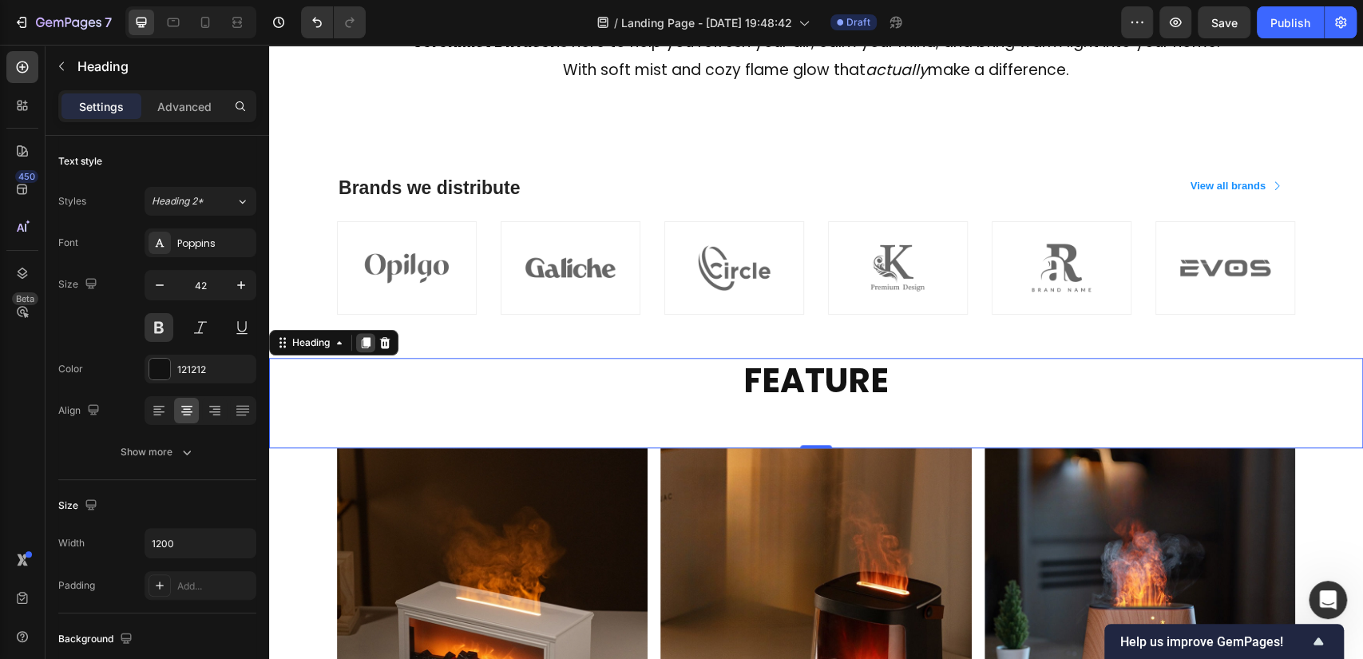
click at [365, 343] on icon at bounding box center [366, 342] width 9 height 11
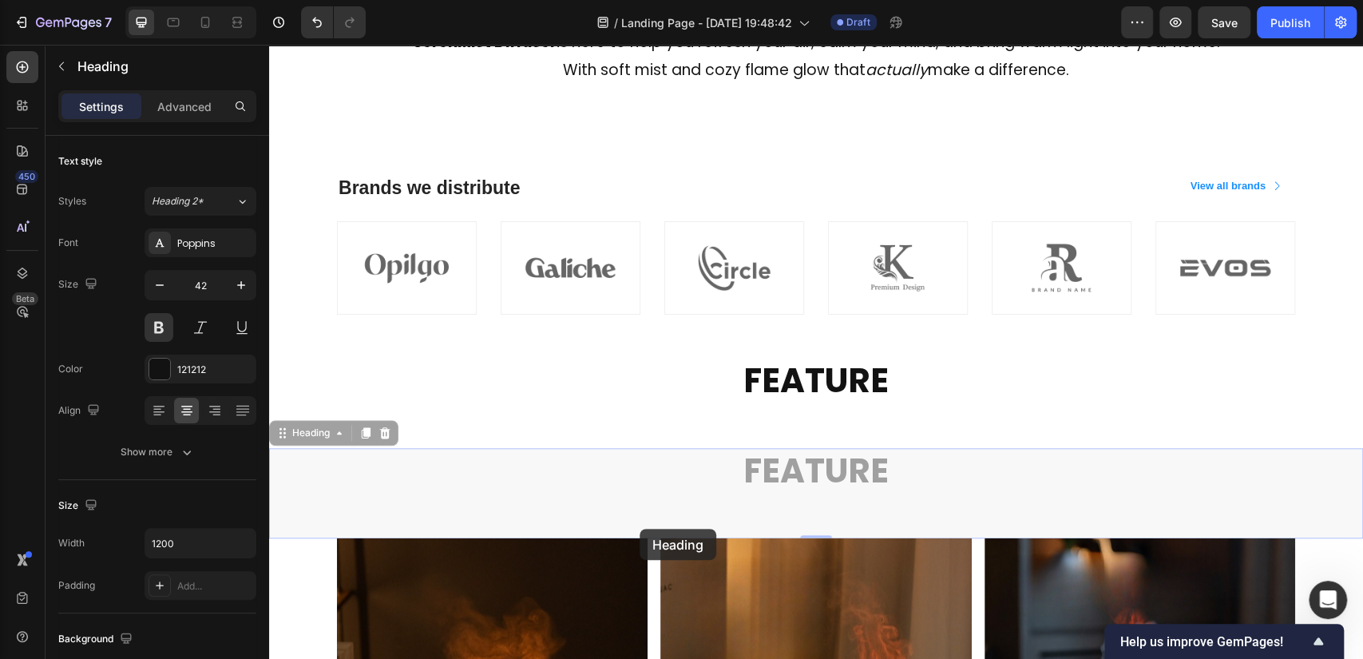
scroll to position [1359, 0]
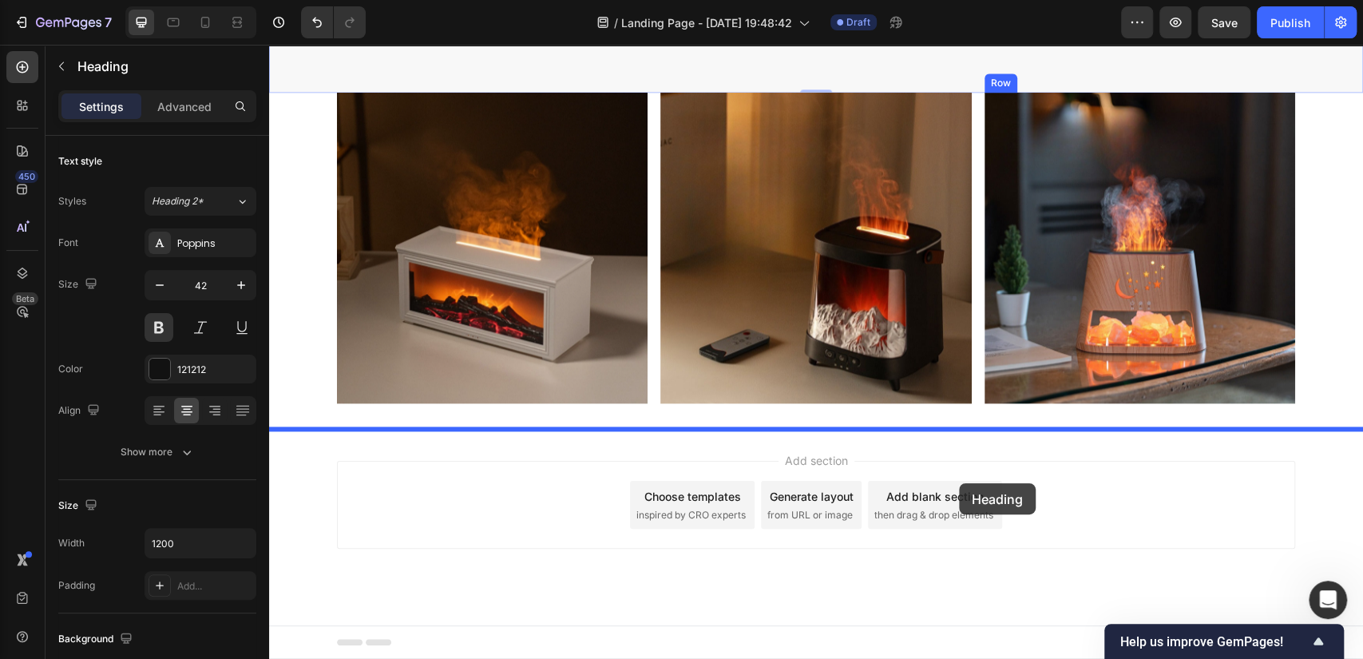
drag, startPoint x: 284, startPoint y: 429, endPoint x: 904, endPoint y: 449, distance: 619.7
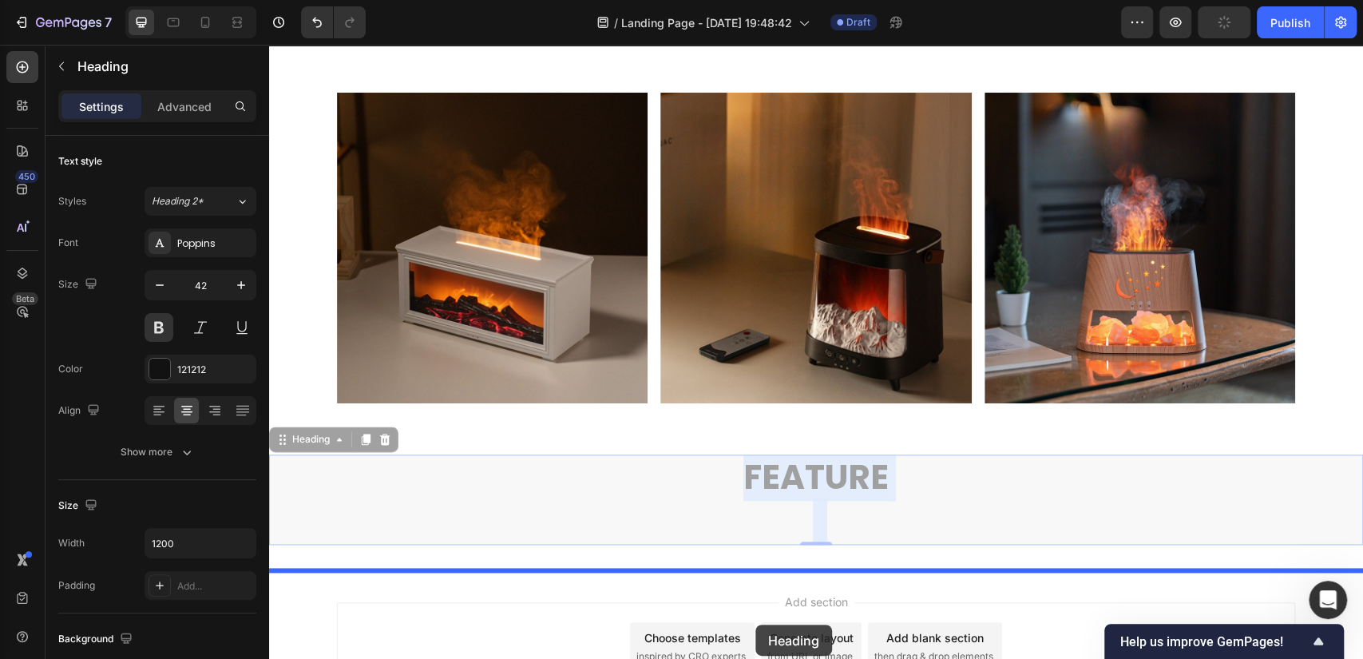
scroll to position [1410, 0]
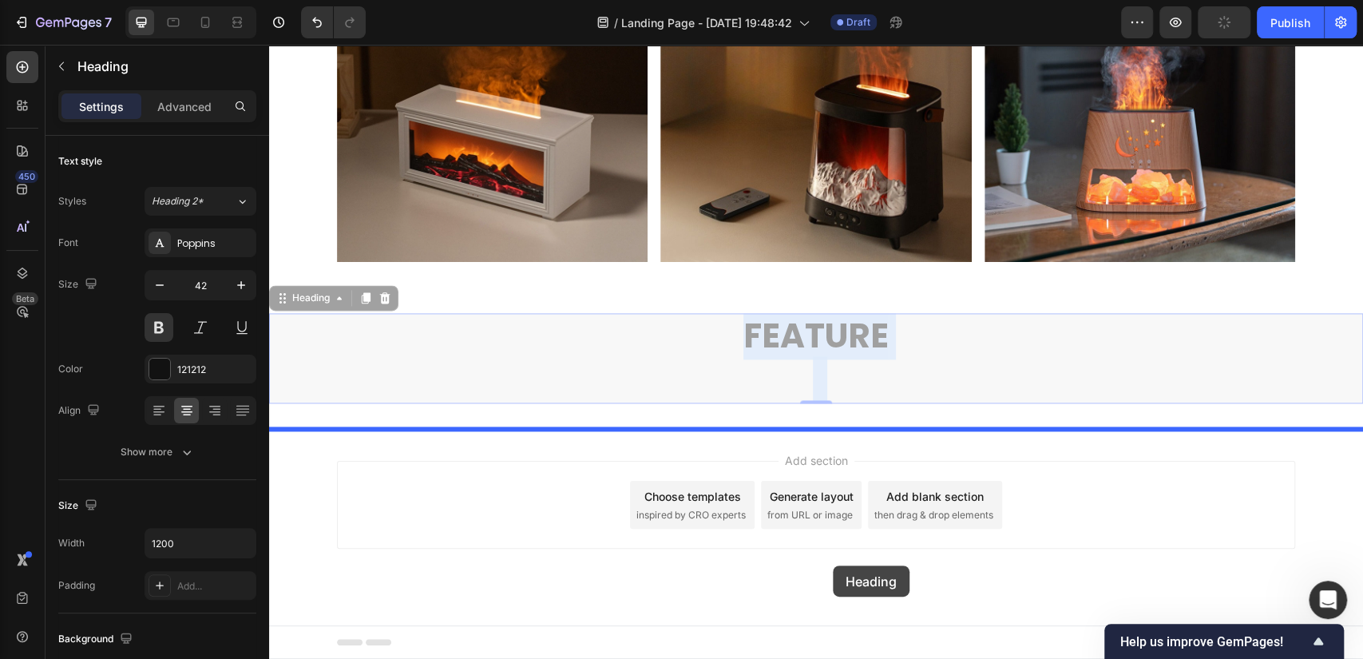
drag, startPoint x: 785, startPoint y: 474, endPoint x: 833, endPoint y: 565, distance: 102.5
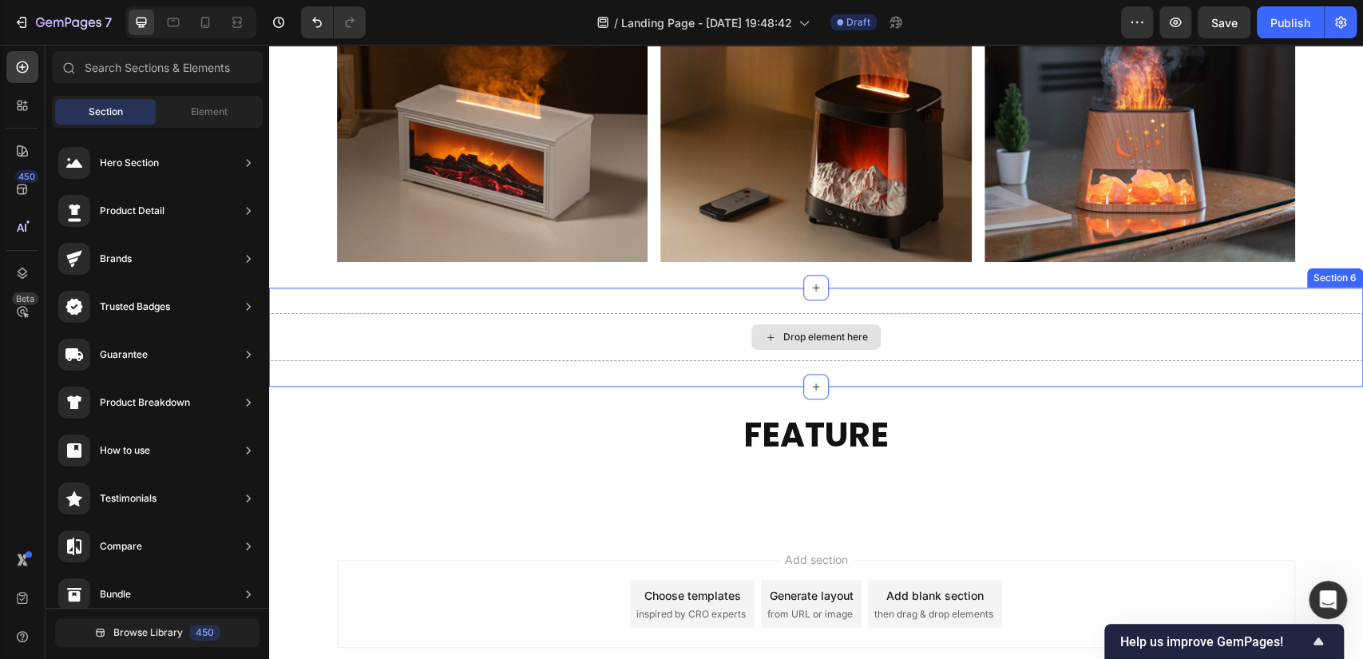
click at [813, 338] on div "Drop element here" at bounding box center [825, 336] width 85 height 13
click at [850, 299] on div "Drop element here Section 6" at bounding box center [816, 336] width 1094 height 99
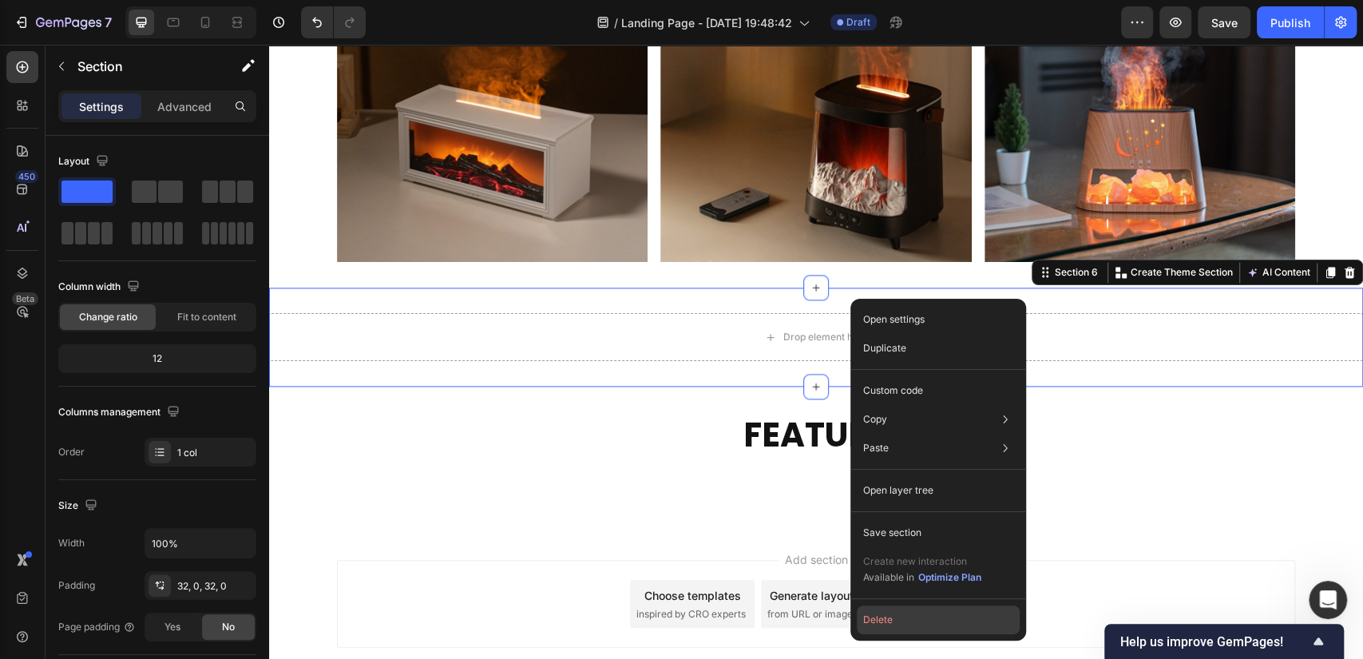
click at [908, 591] on button "Delete" at bounding box center [937, 619] width 163 height 29
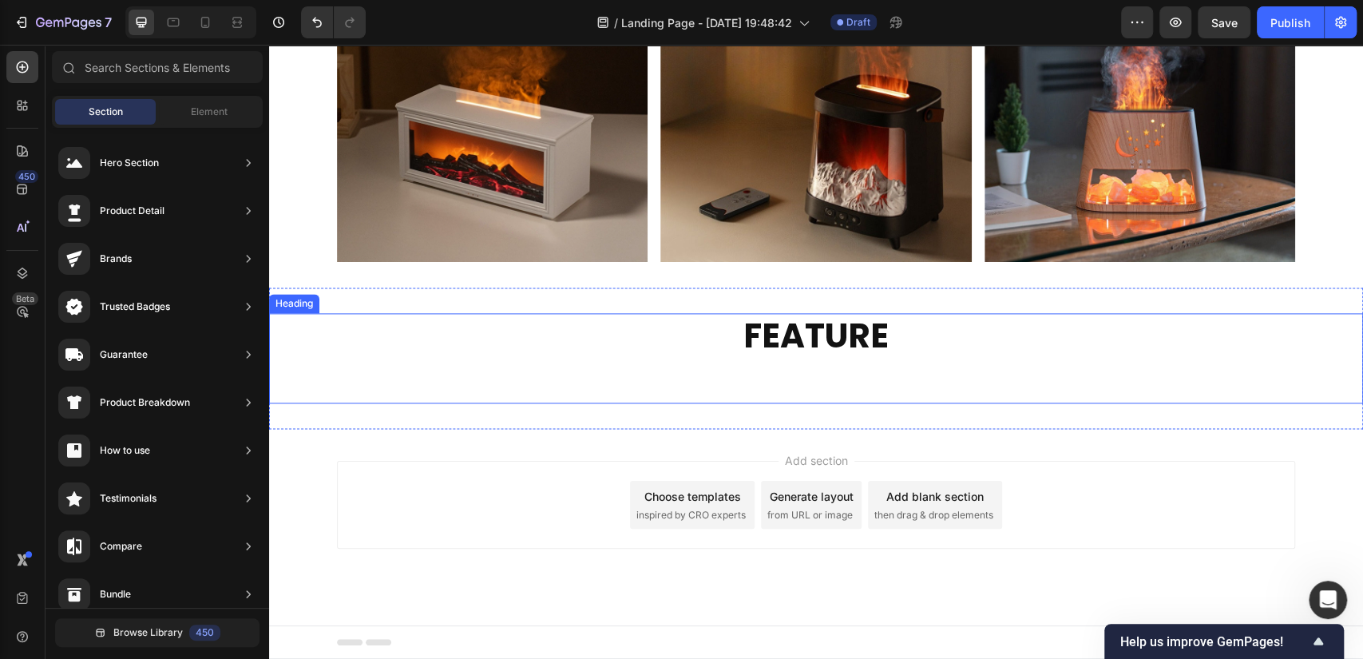
click at [801, 326] on h2 "FEATURE" at bounding box center [816, 358] width 958 height 90
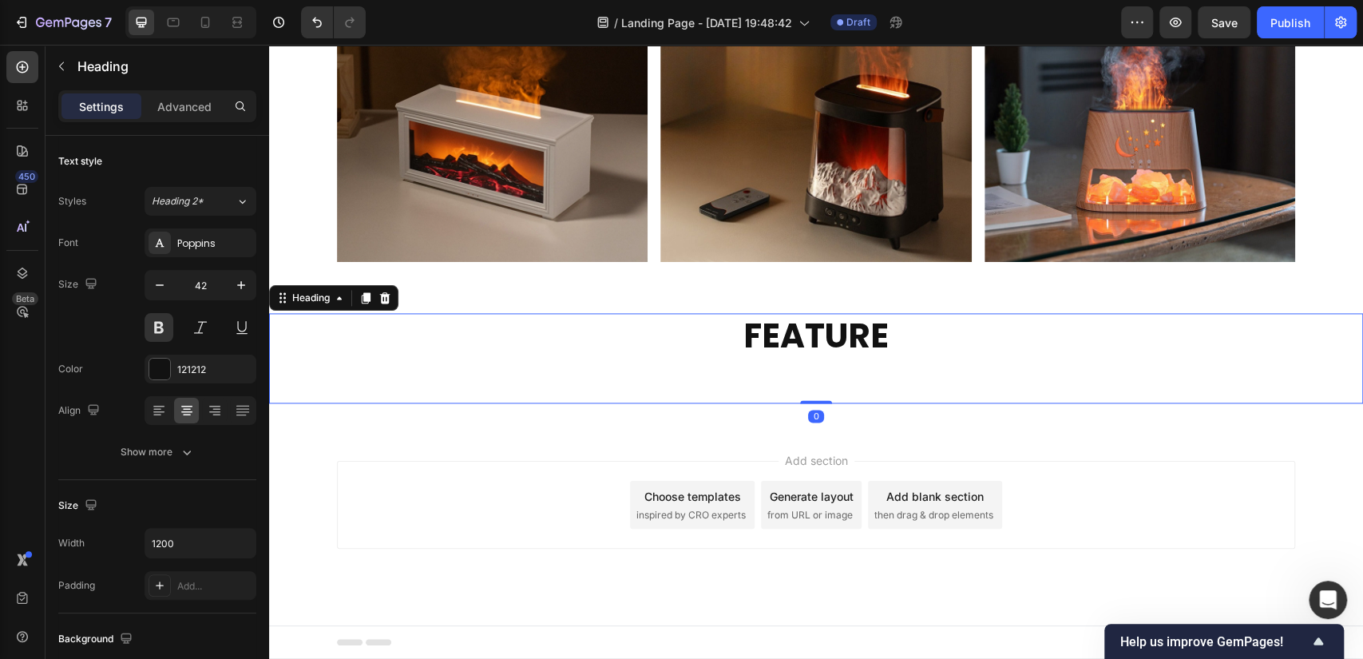
click at [889, 375] on h2 "FEATURE" at bounding box center [816, 358] width 958 height 90
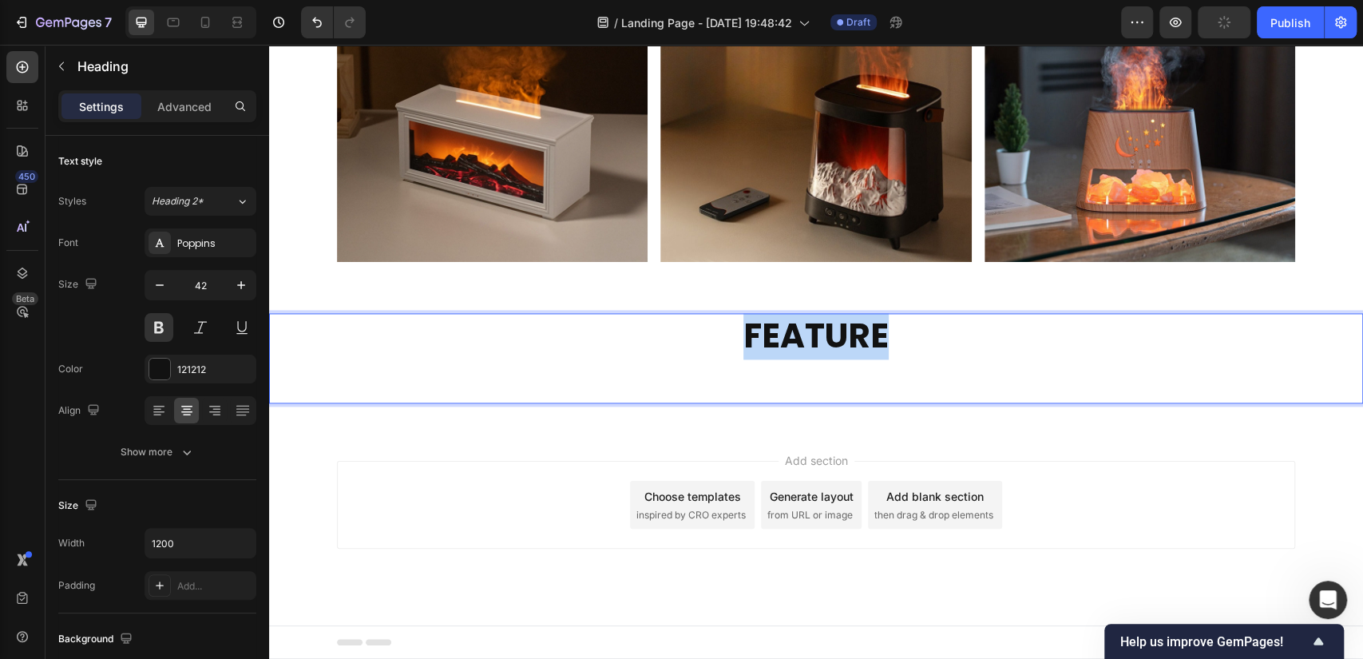
drag, startPoint x: 881, startPoint y: 338, endPoint x: 704, endPoint y: 339, distance: 177.2
click at [704, 339] on p "FEATURE" at bounding box center [815, 358] width 955 height 87
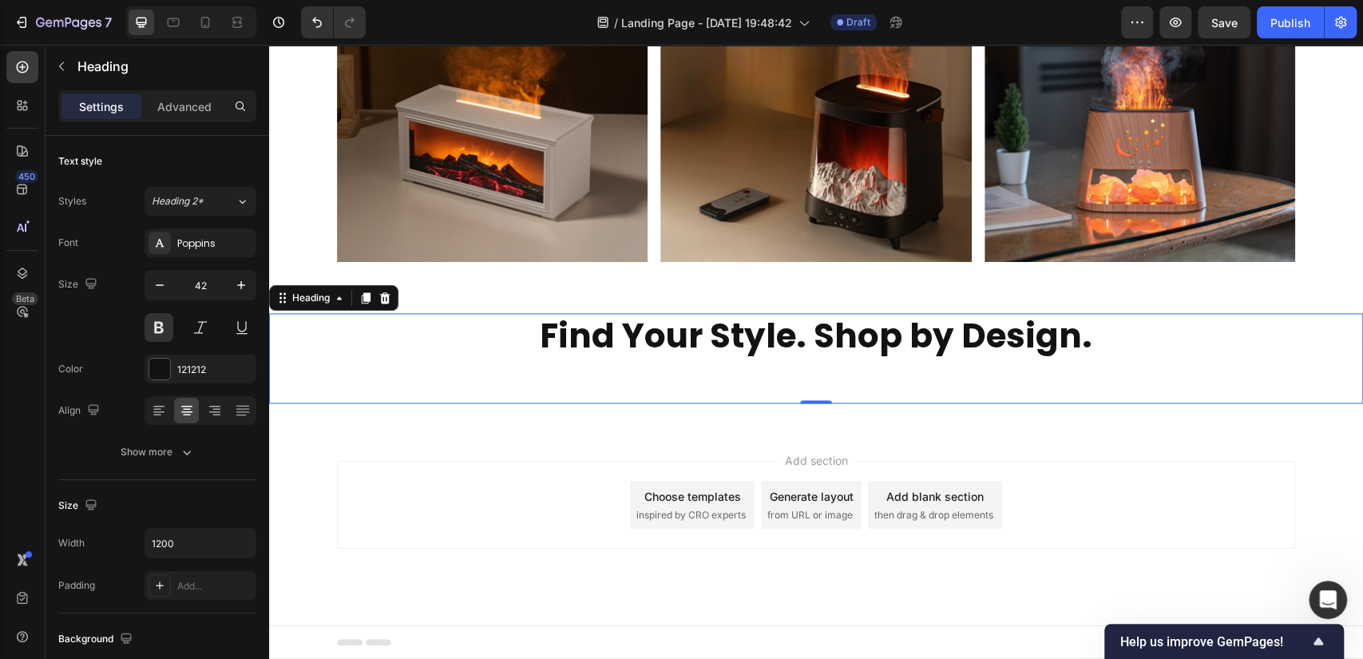
click at [868, 389] on p "Find Your Style. Shop by Design." at bounding box center [815, 358] width 955 height 87
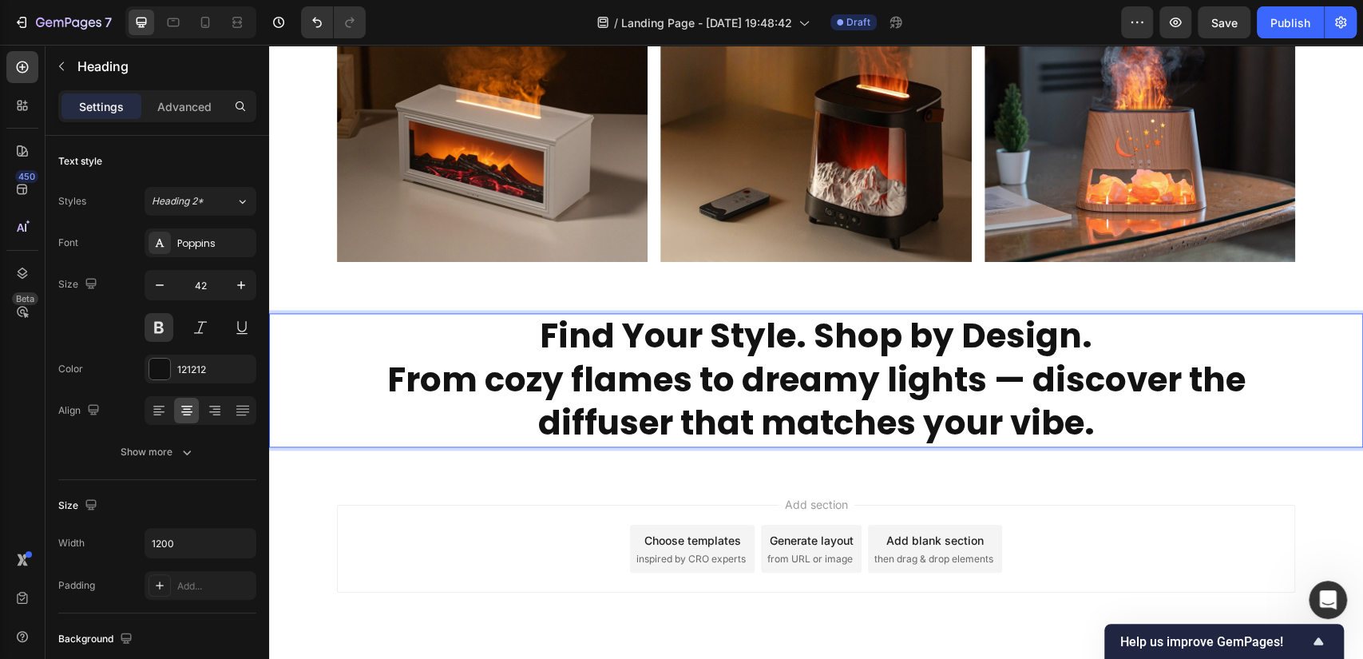
drag, startPoint x: 1098, startPoint y: 425, endPoint x: 386, endPoint y: 392, distance: 712.0
click at [386, 392] on p "Find Your Style. Shop by Design. From cozy flames to dreamy lights — discover t…" at bounding box center [815, 380] width 955 height 131
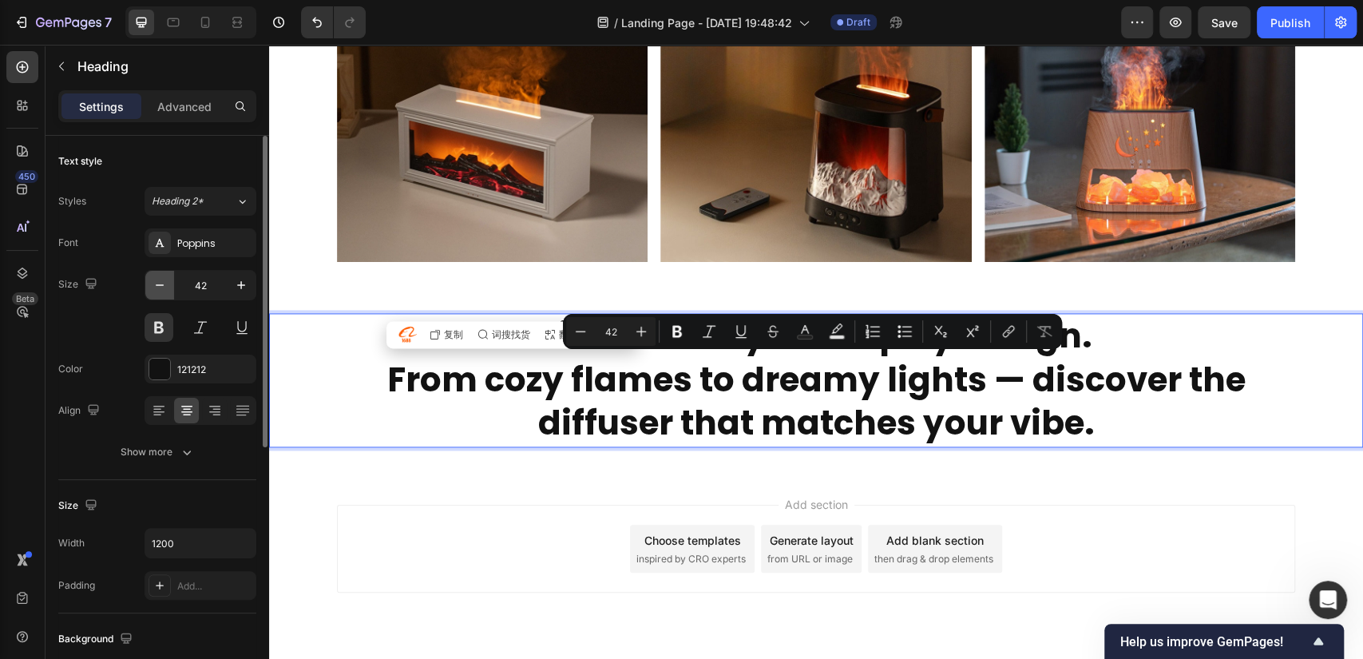
click at [162, 282] on icon "button" at bounding box center [160, 285] width 16 height 16
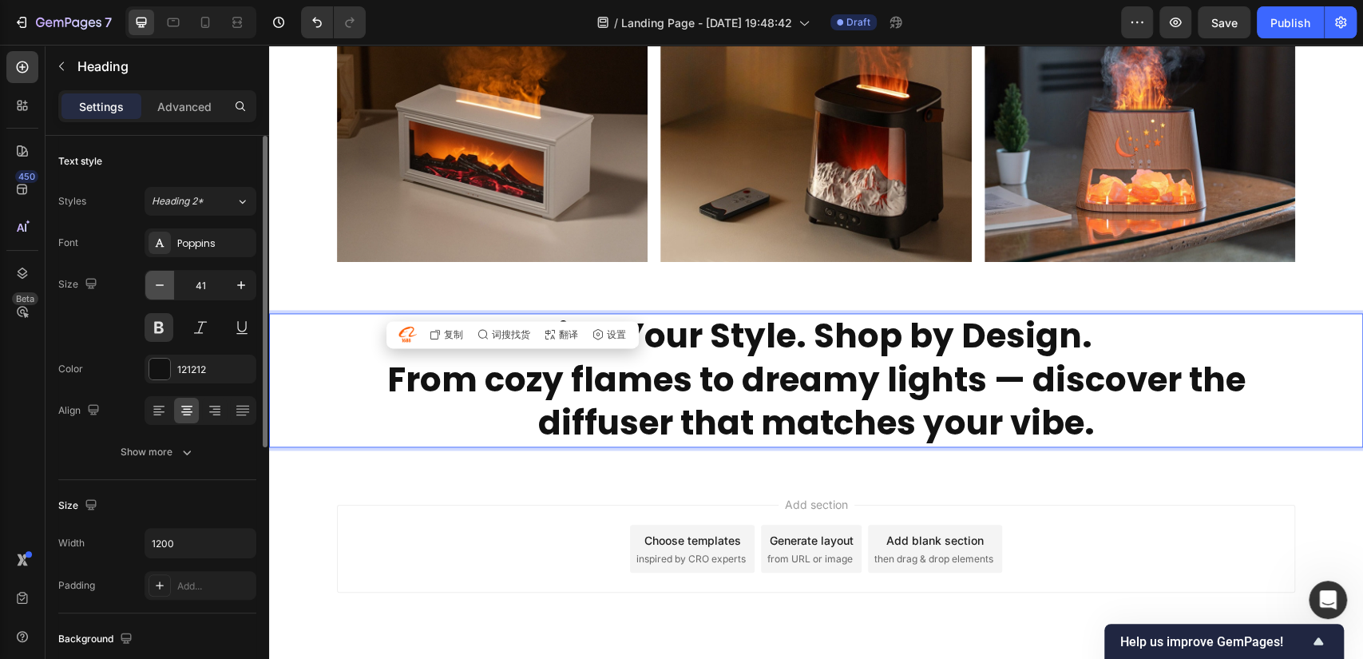
click at [162, 282] on icon "button" at bounding box center [160, 285] width 16 height 16
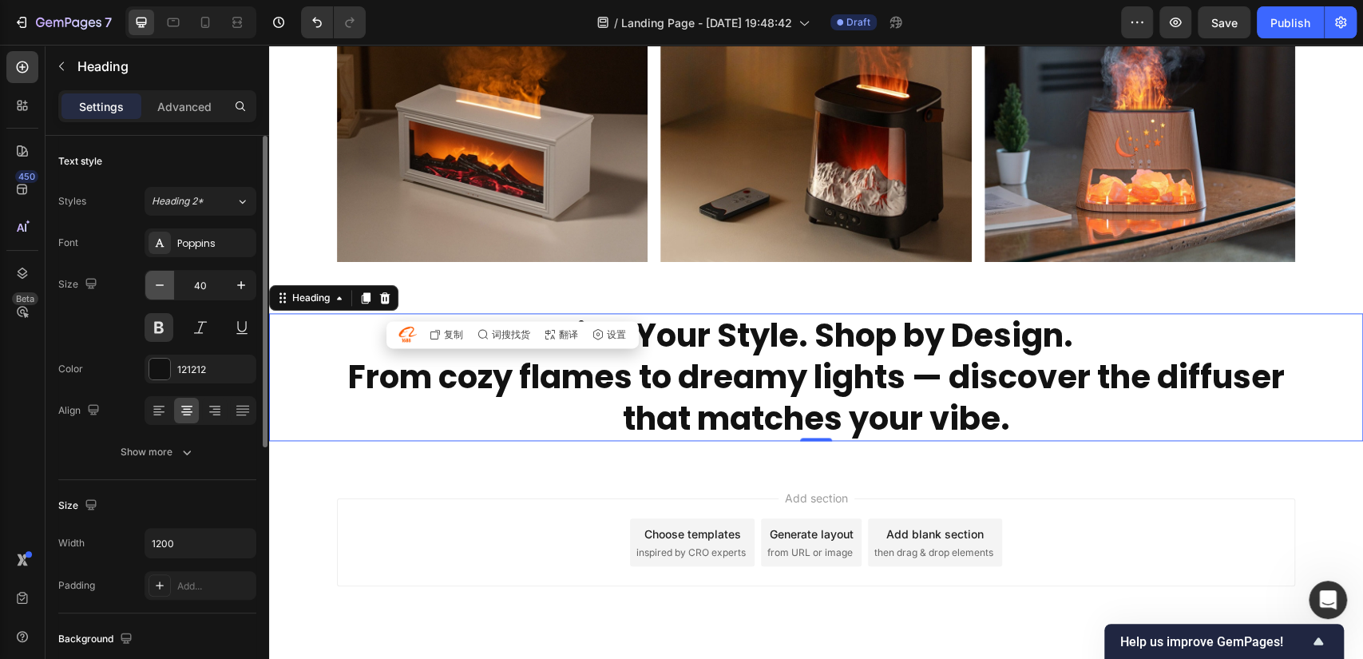
click at [162, 282] on icon "button" at bounding box center [160, 285] width 16 height 16
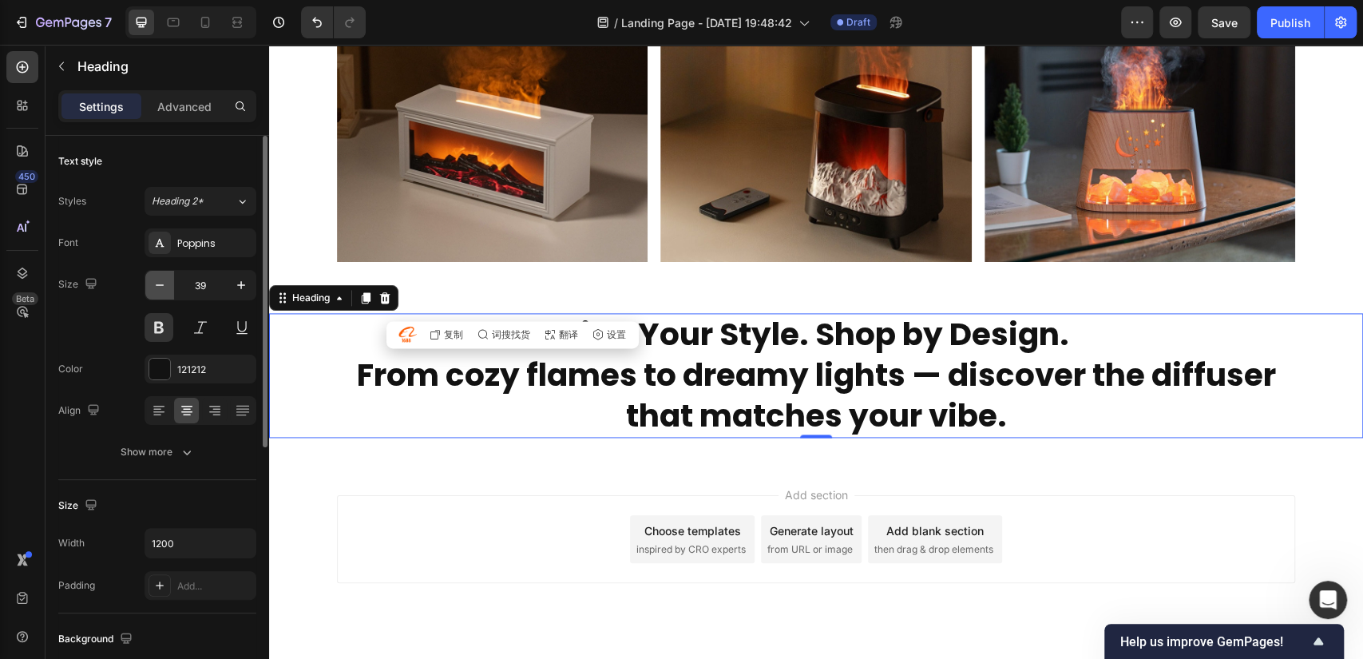
click at [162, 282] on icon "button" at bounding box center [160, 285] width 16 height 16
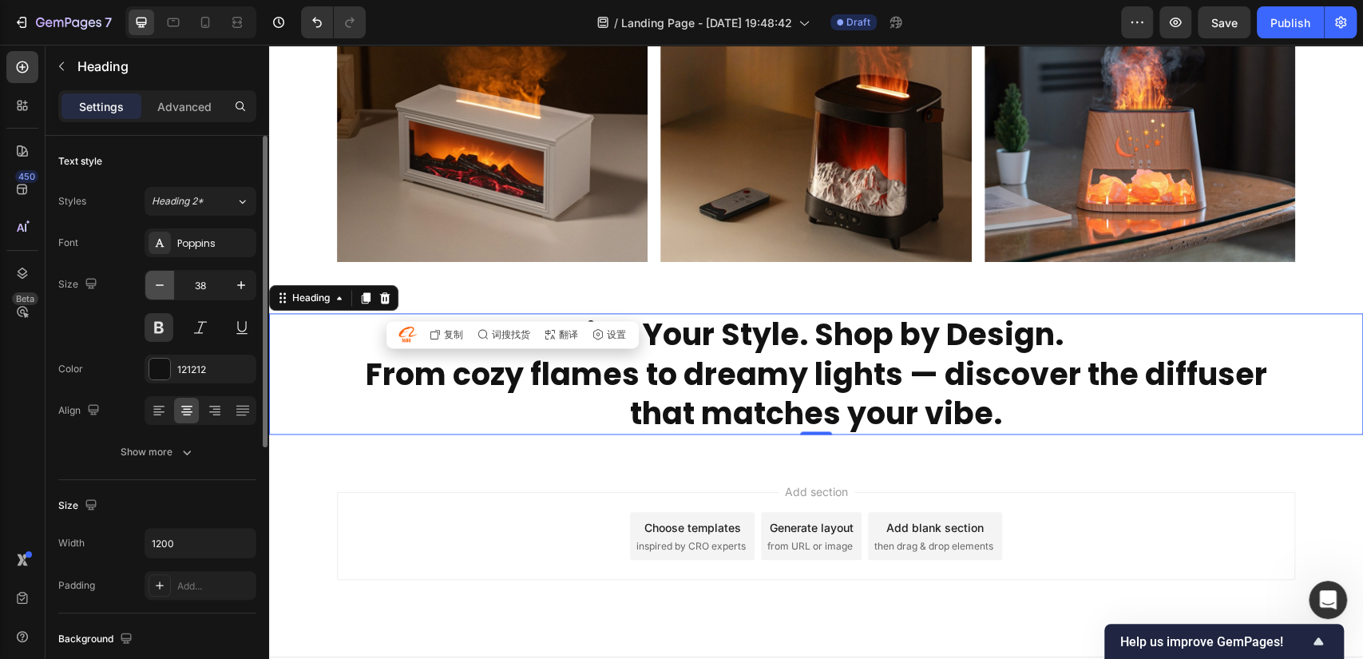
click at [162, 282] on icon "button" at bounding box center [160, 285] width 16 height 16
type input "36"
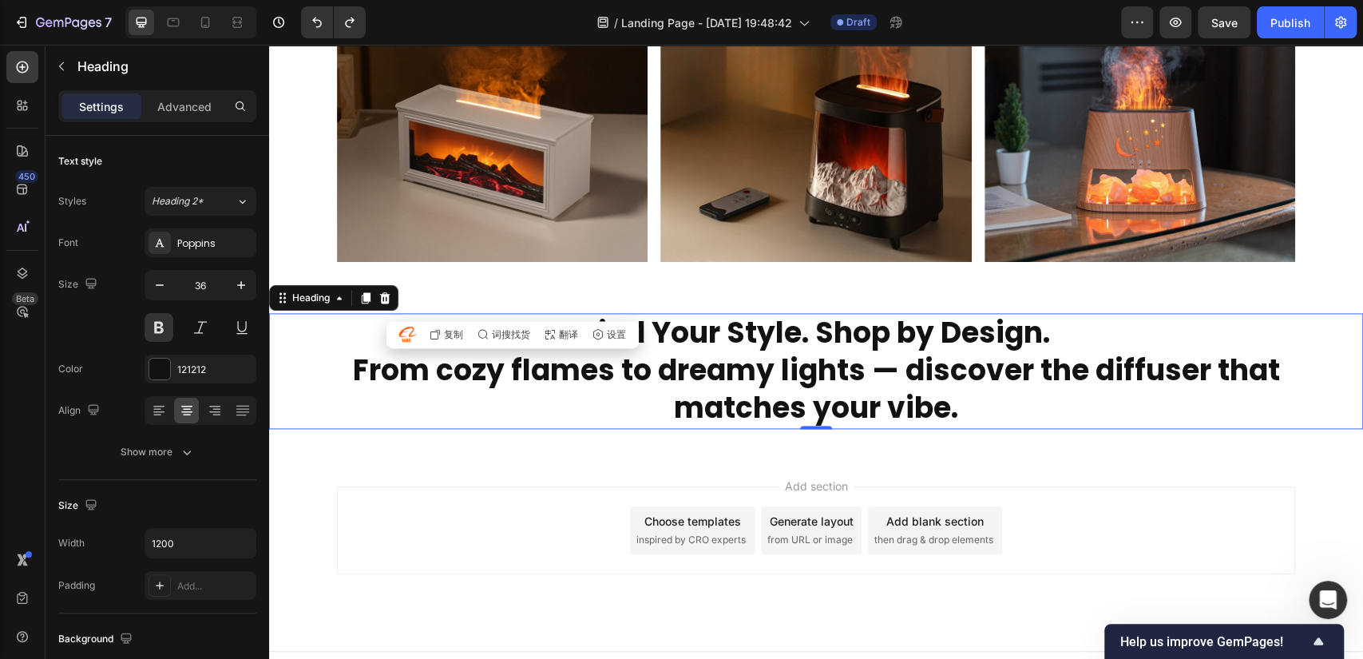
click at [883, 399] on p "Find Your Style. Shop by Design. From cozy flames to dreamy lights — discover t…" at bounding box center [815, 371] width 955 height 112
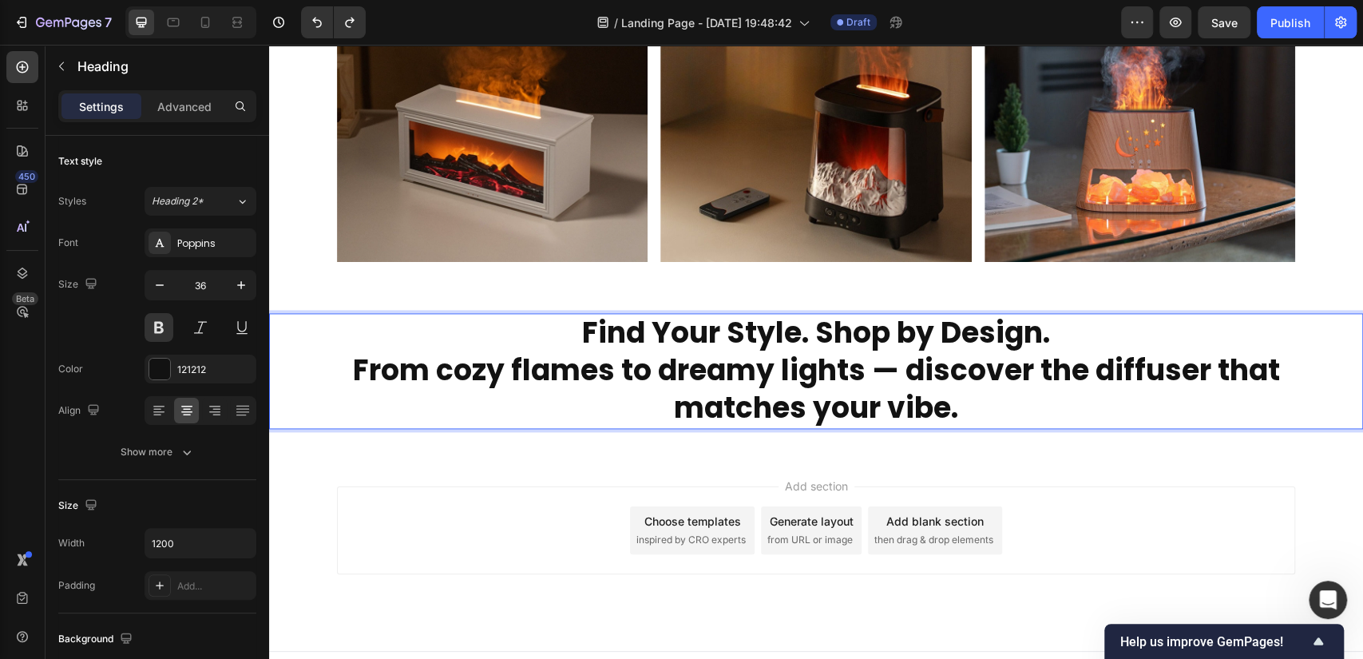
drag, startPoint x: 980, startPoint y: 407, endPoint x: 326, endPoint y: 365, distance: 655.9
click at [340, 375] on p "Find Your Style. Shop by Design. From cozy flames to dreamy lights — discover t…" at bounding box center [815, 371] width 955 height 112
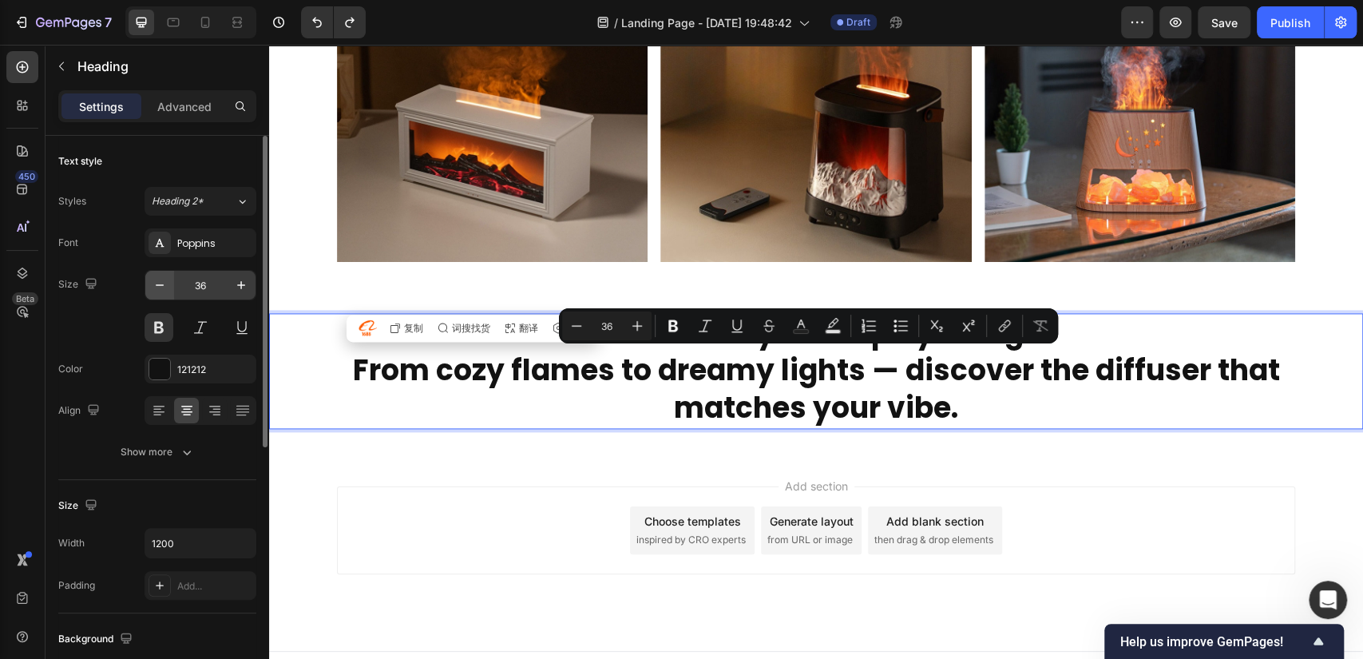
click at [156, 286] on icon "button" at bounding box center [160, 285] width 16 height 16
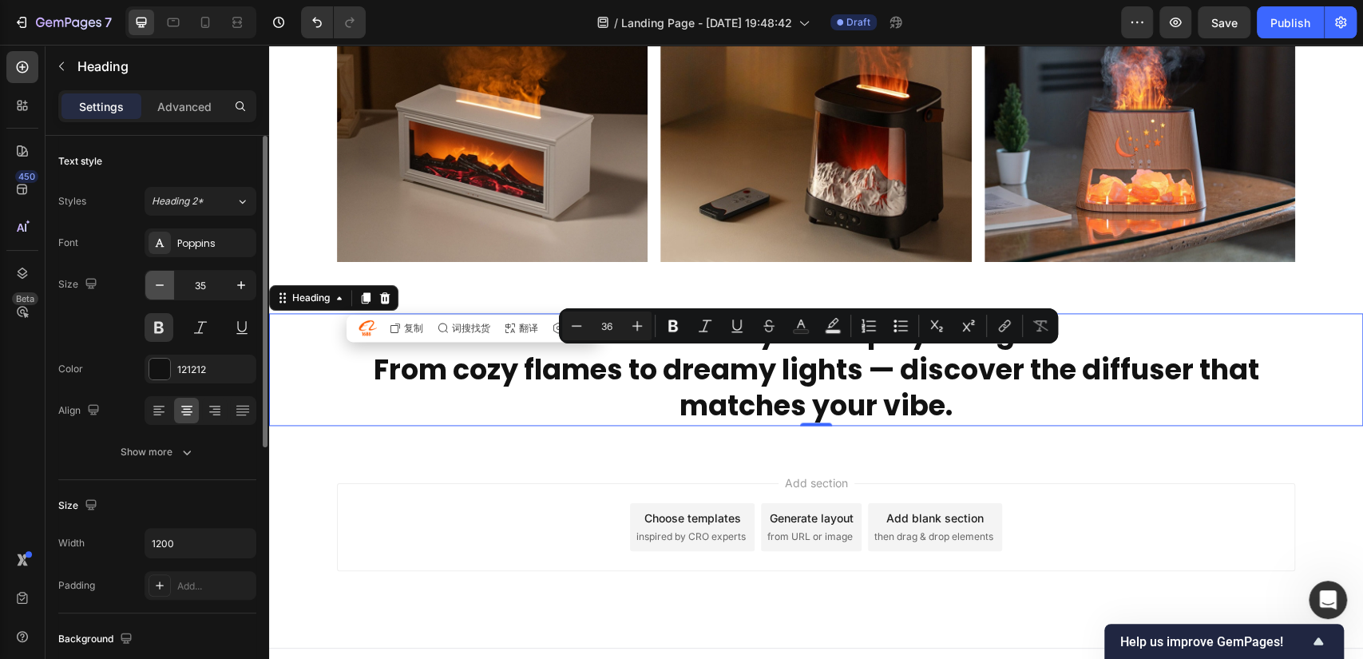
click at [156, 286] on icon "button" at bounding box center [160, 285] width 16 height 16
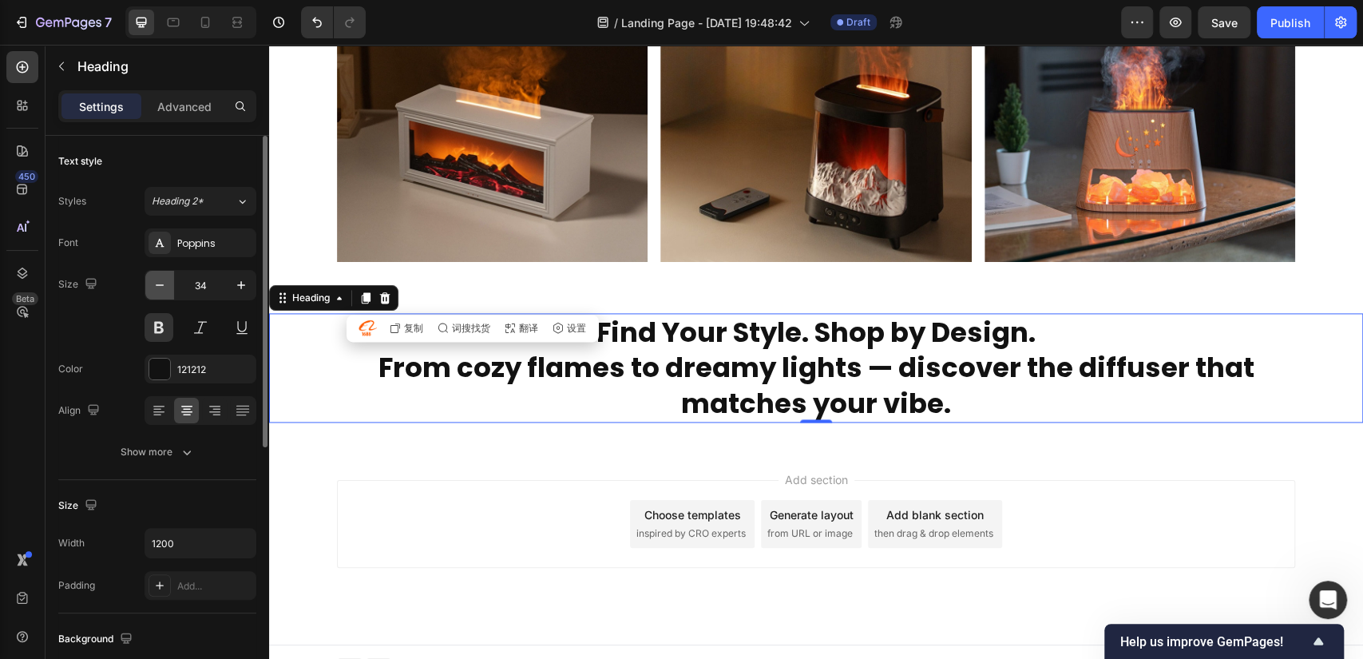
click at [156, 286] on icon "button" at bounding box center [160, 285] width 16 height 16
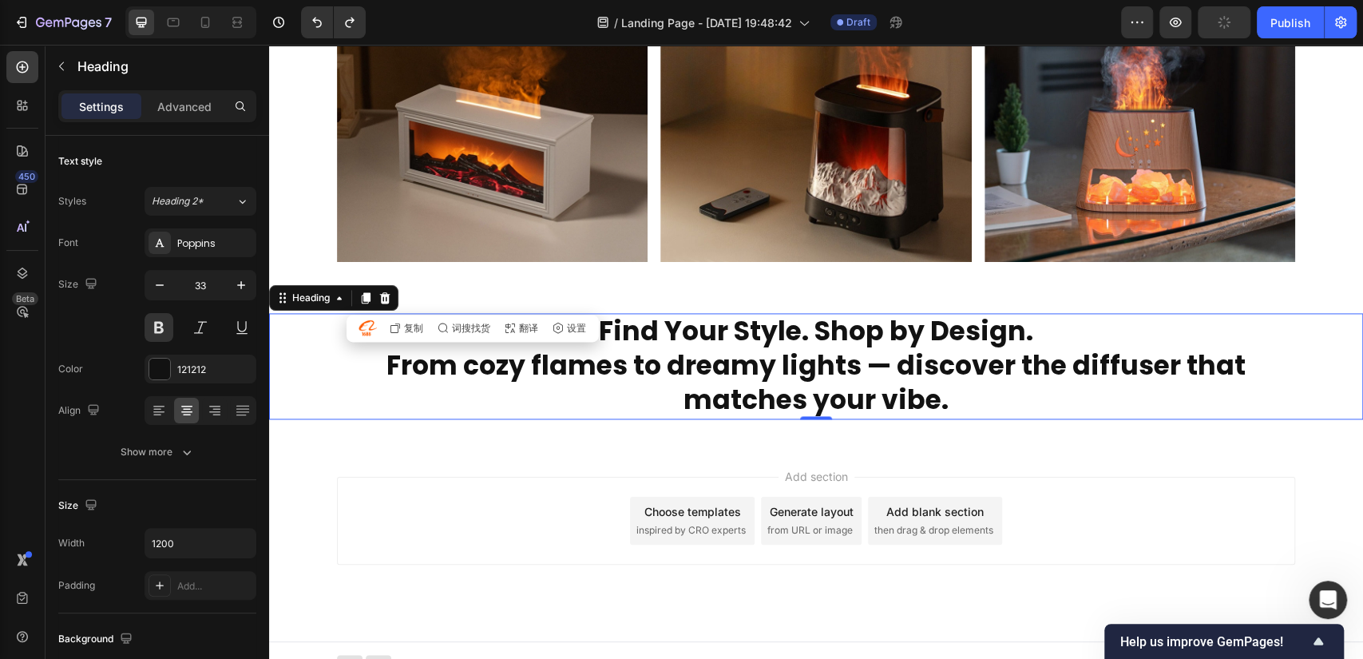
type input "34"
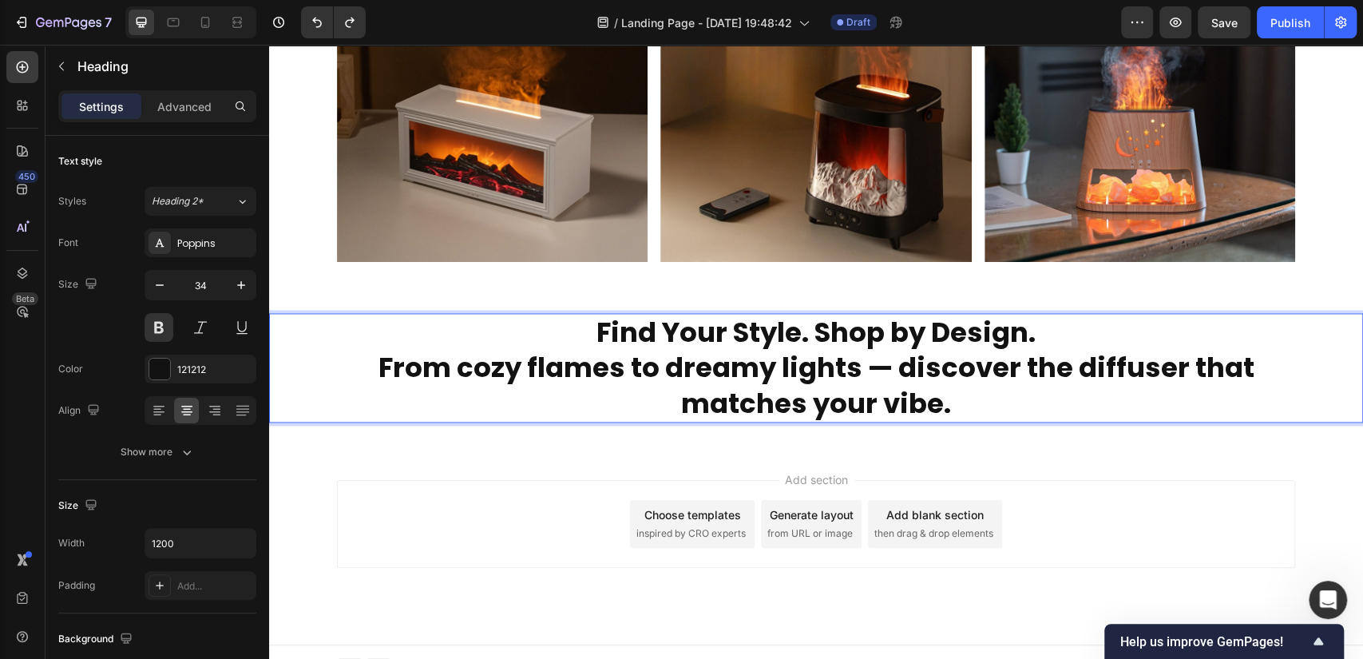
drag, startPoint x: 950, startPoint y: 394, endPoint x: 347, endPoint y: 378, distance: 602.9
click at [347, 378] on p "Find Your Style. Shop by Design. From cozy flames to dreamy lights — discover t…" at bounding box center [815, 368] width 955 height 106
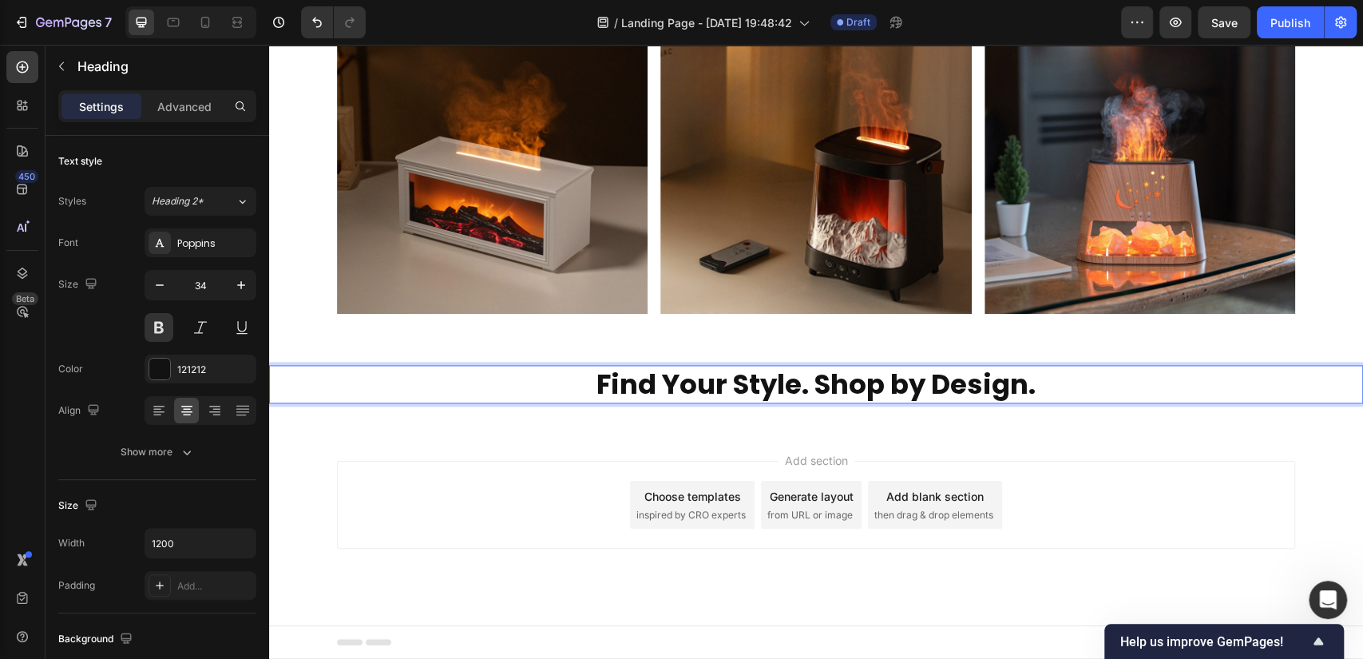
scroll to position [1359, 0]
click at [742, 442] on div "Add section Choose templates inspired by CRO experts Generate layout from URL o…" at bounding box center [816, 527] width 1094 height 196
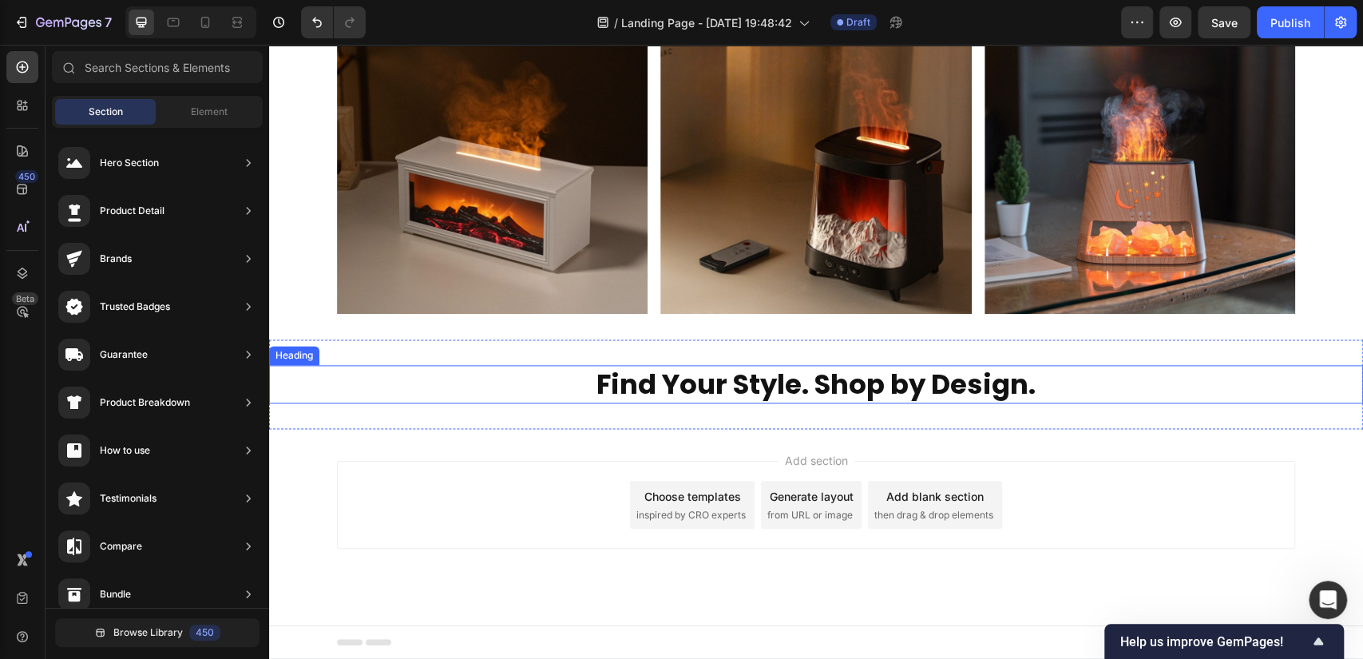
click at [955, 372] on p "Find Your Style. Shop by Design." at bounding box center [815, 383] width 955 height 35
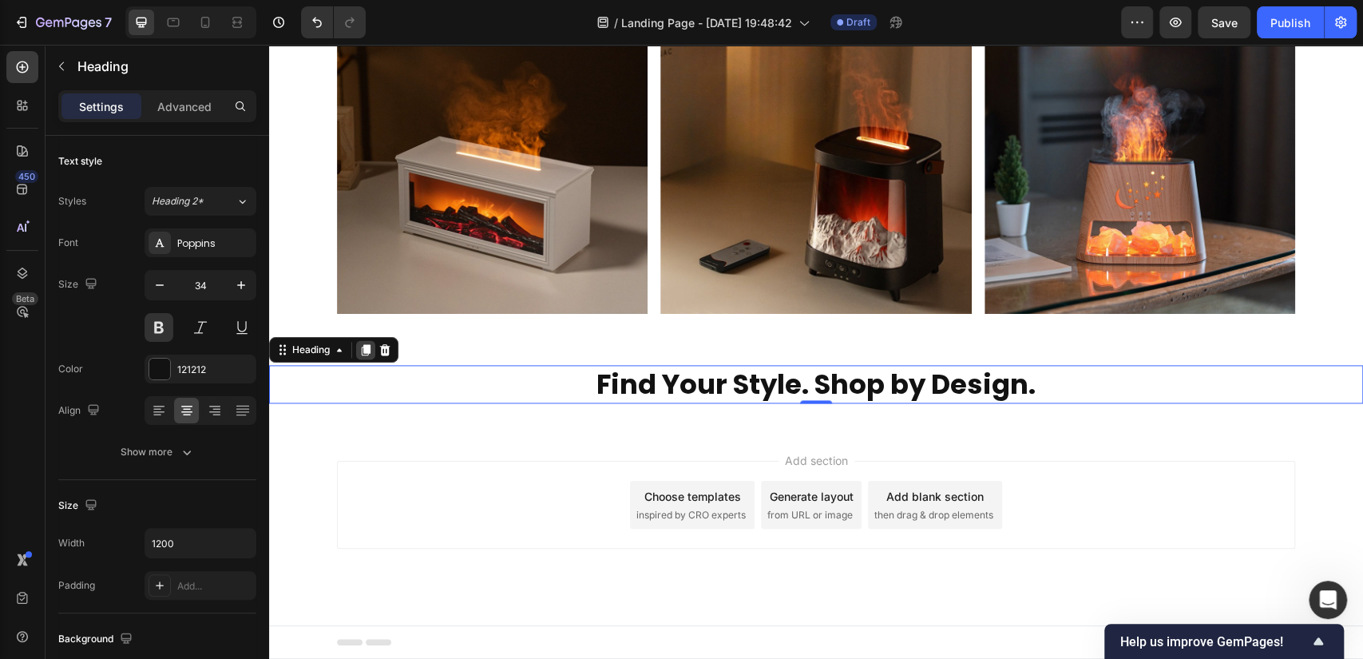
click at [367, 352] on icon at bounding box center [366, 349] width 9 height 11
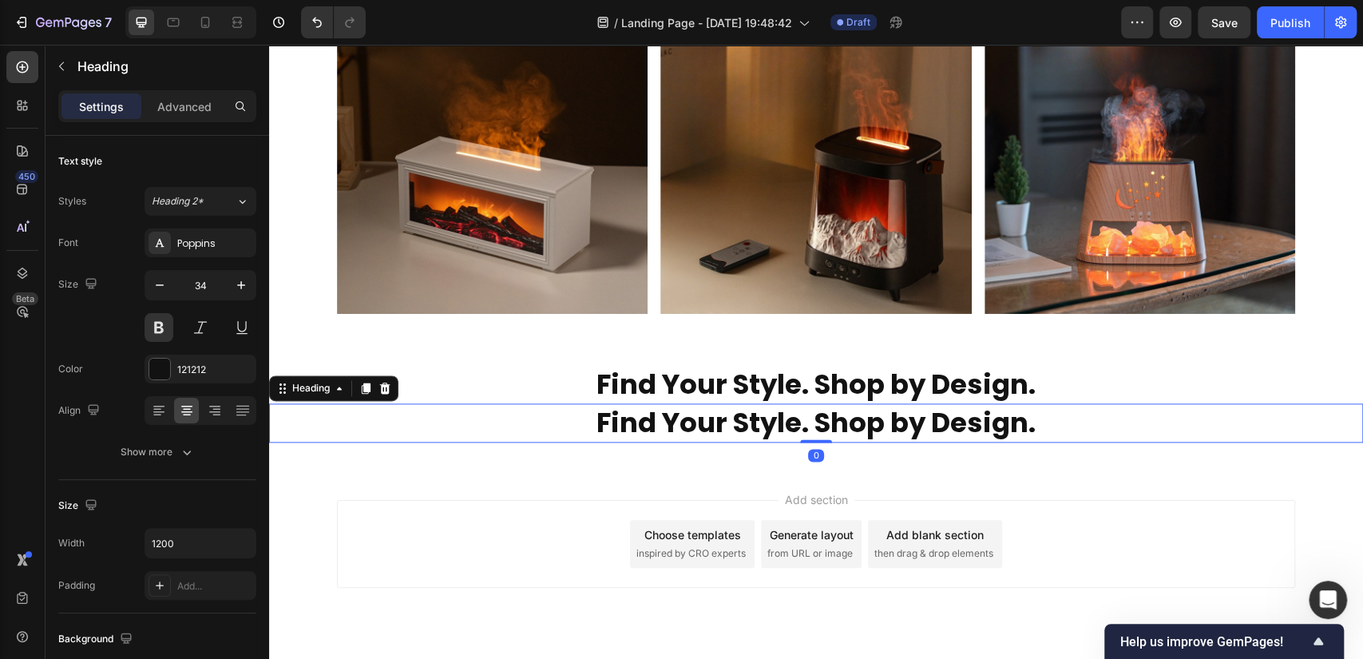
click at [773, 407] on h2 "Find Your Style. Shop by Design." at bounding box center [816, 422] width 958 height 38
click at [777, 417] on p "Find Your Style. Shop by Design." at bounding box center [815, 422] width 955 height 35
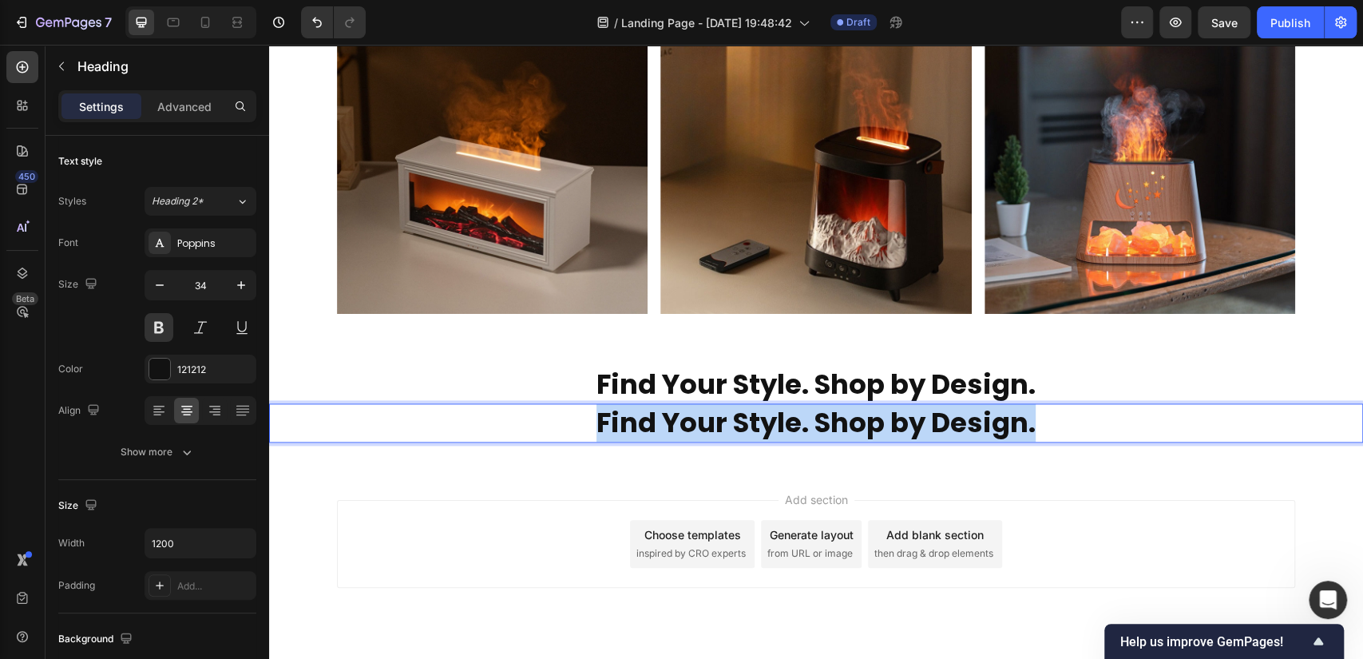
drag, startPoint x: 1035, startPoint y: 424, endPoint x: 523, endPoint y: 445, distance: 512.9
click at [523, 445] on div "Find Your Style. Shop by Design. Heading Find Your Style. Shop by Design. Headi…" at bounding box center [816, 403] width 1094 height 128
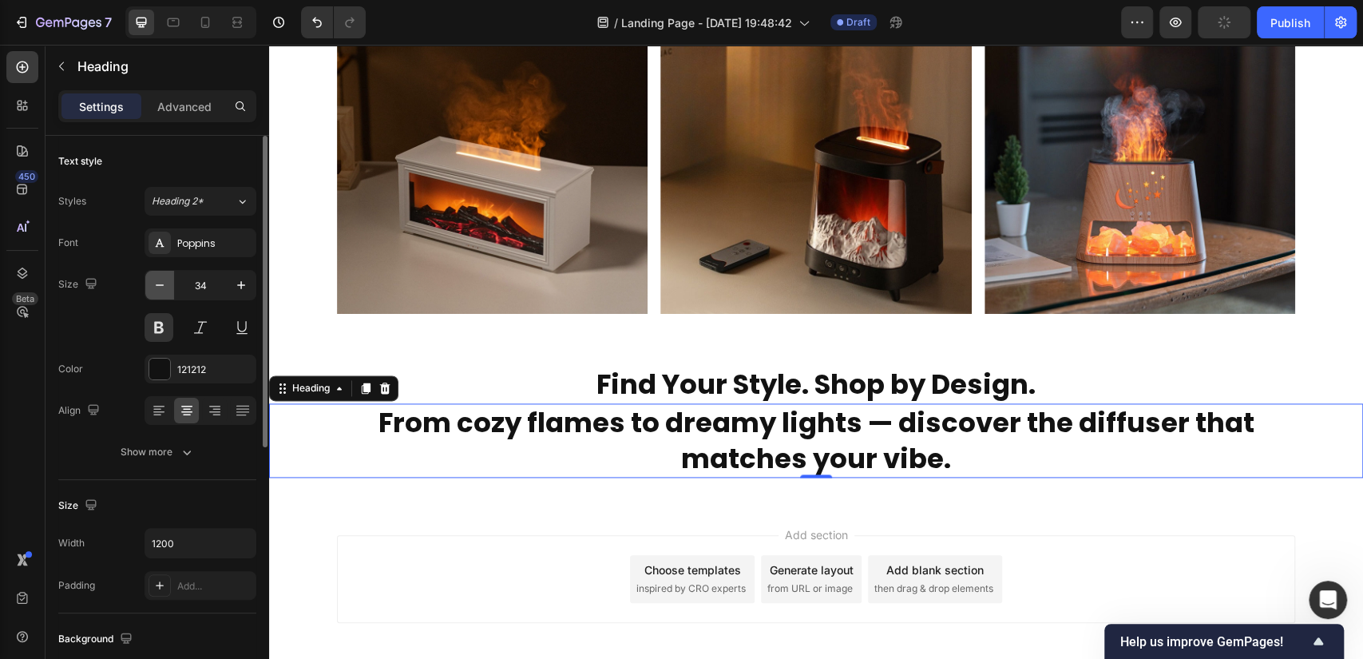
click at [158, 285] on icon "button" at bounding box center [160, 285] width 8 height 2
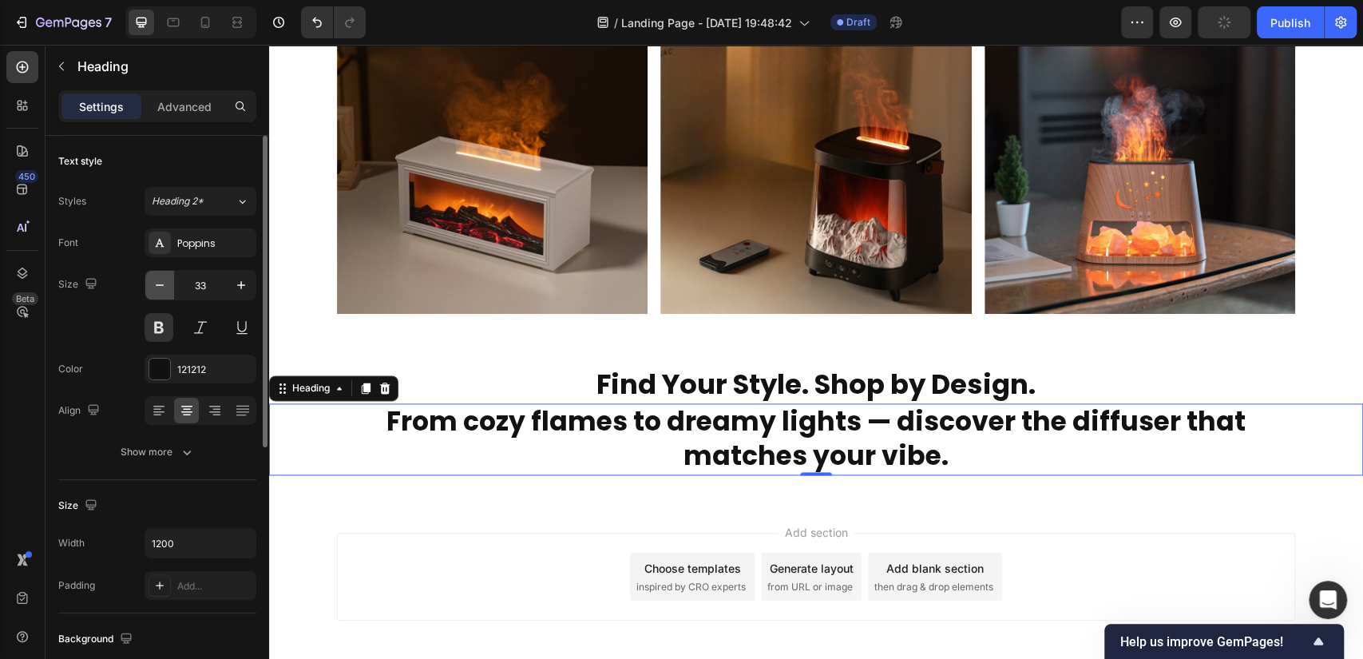
click at [158, 285] on icon "button" at bounding box center [160, 285] width 8 height 2
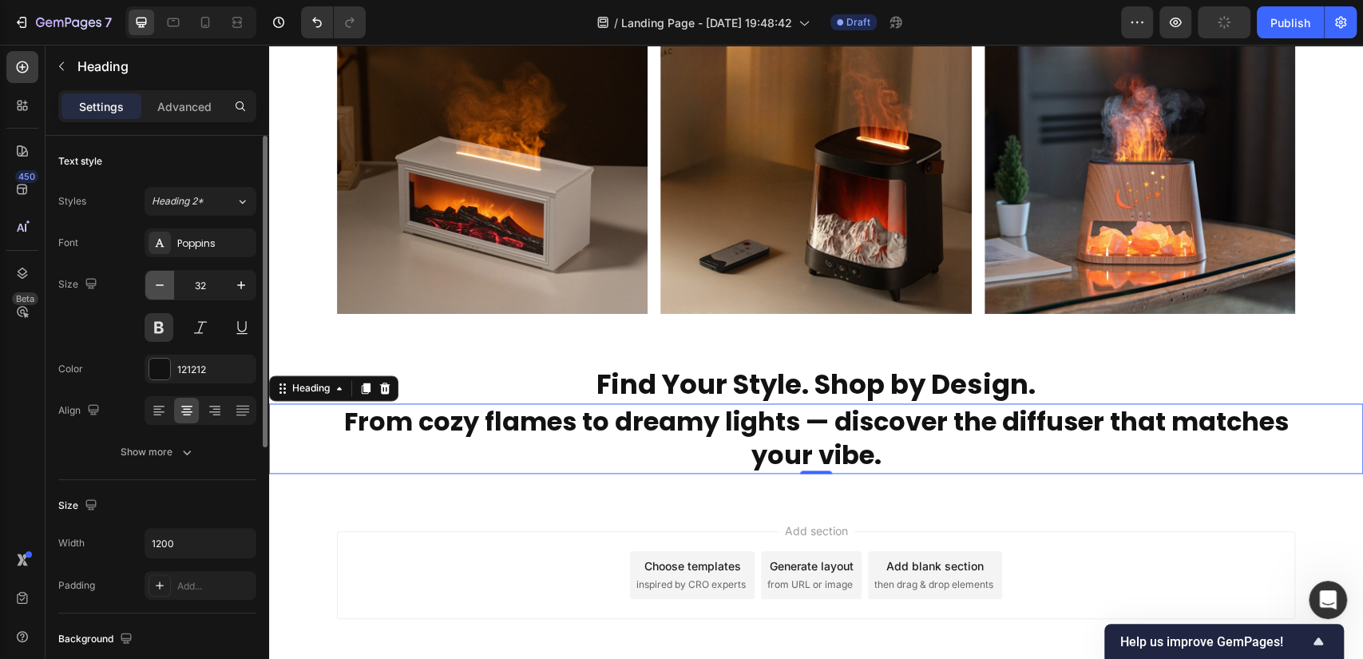
click at [158, 285] on icon "button" at bounding box center [160, 285] width 8 height 2
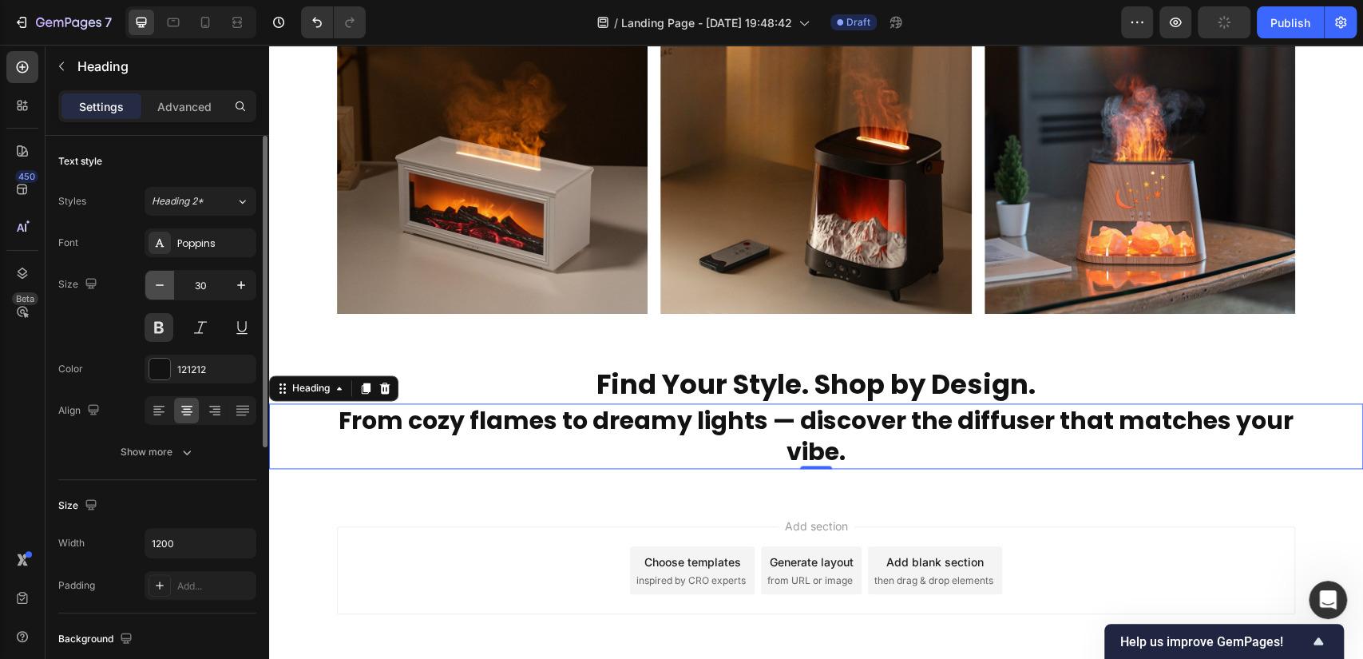
click at [158, 285] on icon "button" at bounding box center [160, 285] width 8 height 2
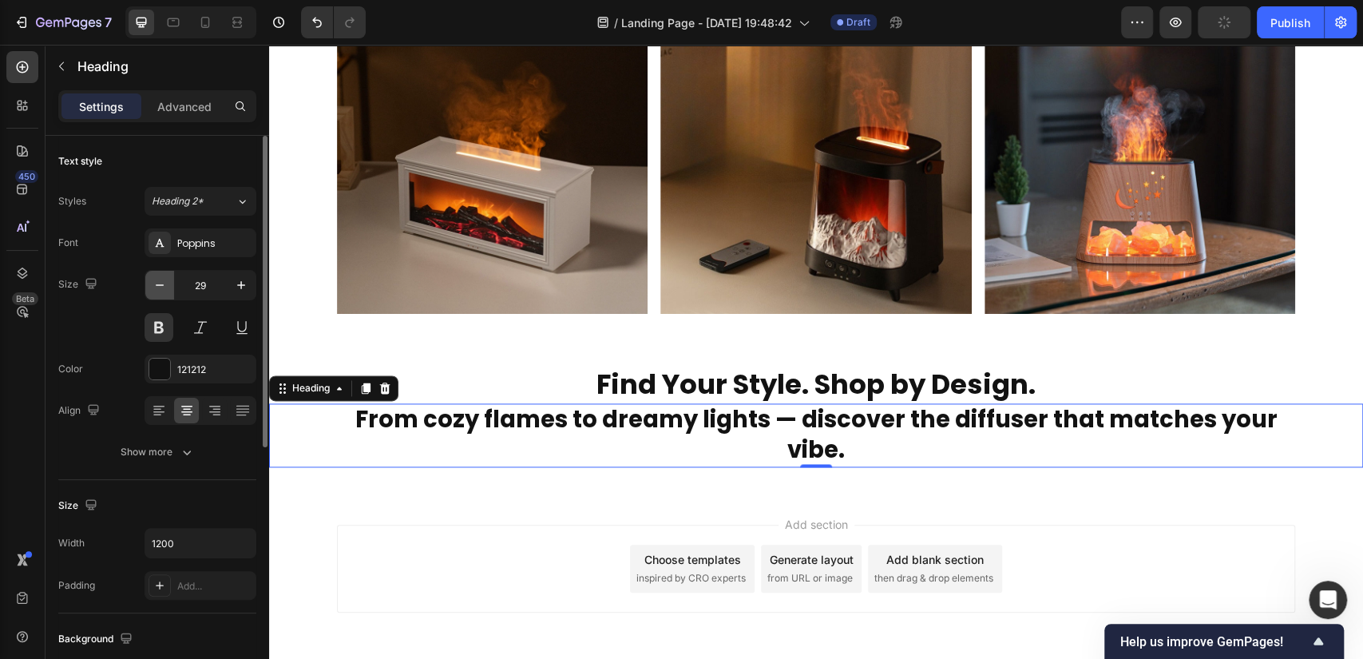
click at [158, 285] on icon "button" at bounding box center [160, 285] width 8 height 2
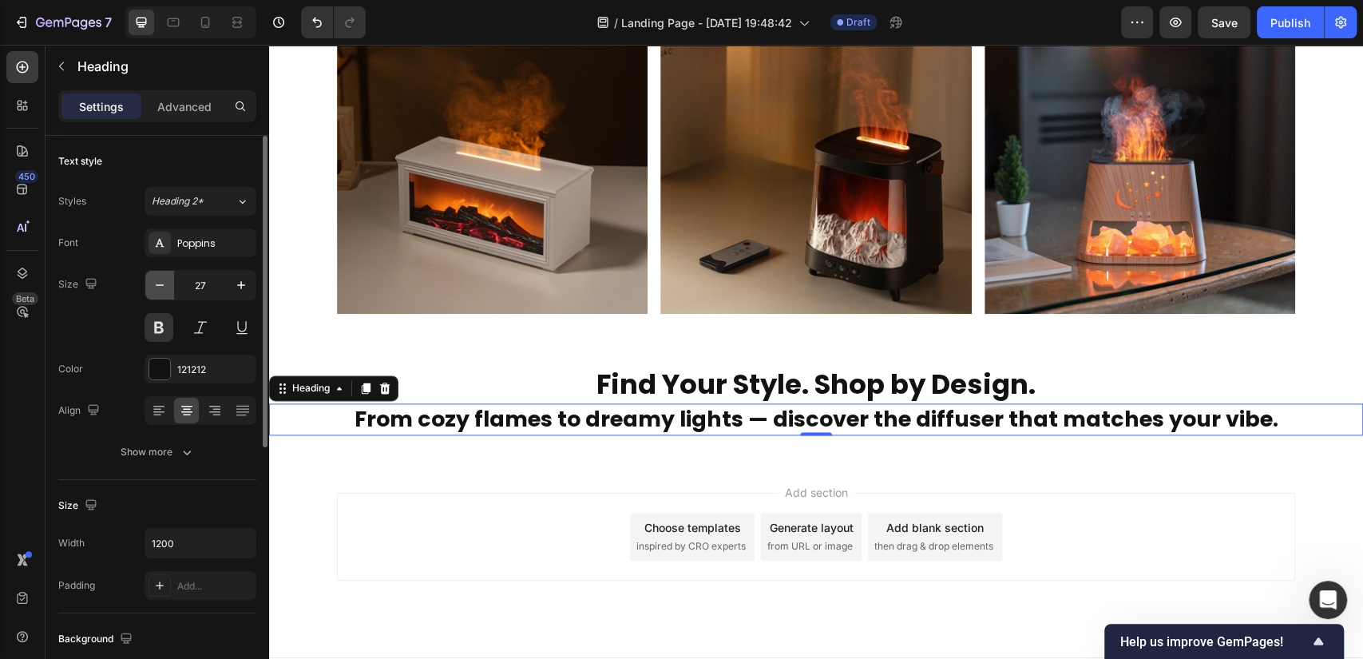
click at [158, 285] on icon "button" at bounding box center [160, 285] width 8 height 2
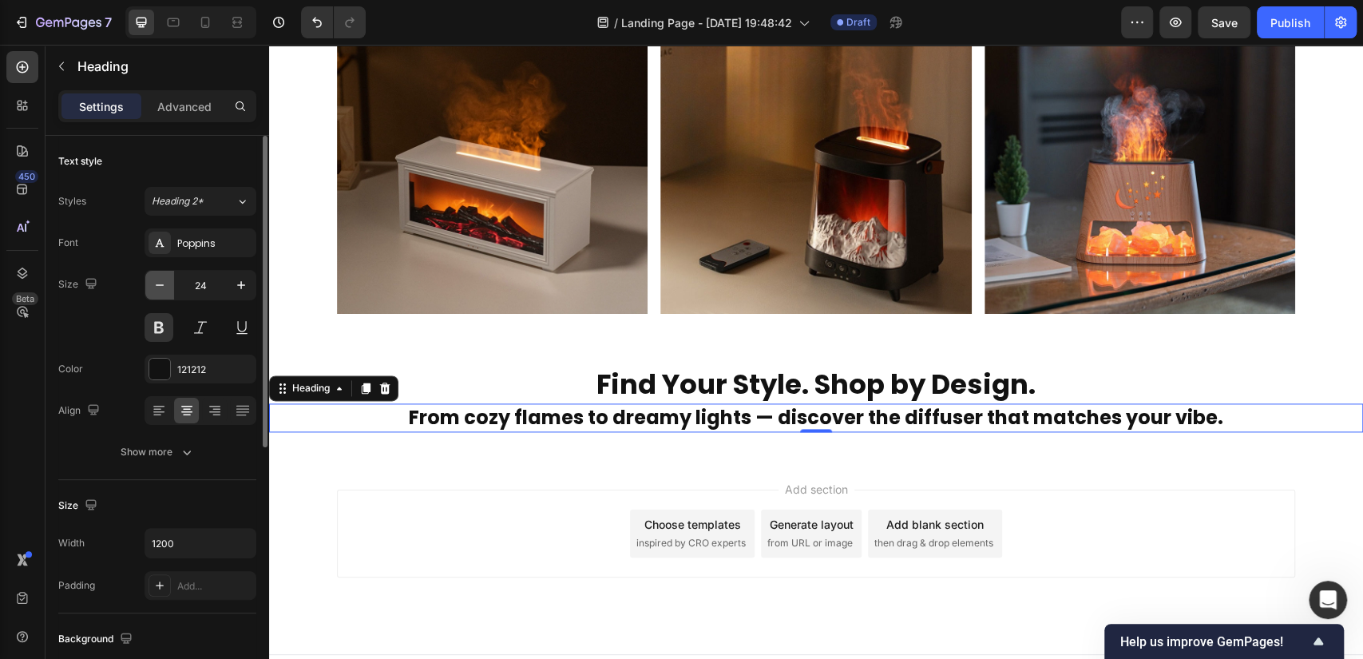
click at [158, 285] on icon "button" at bounding box center [160, 285] width 8 height 2
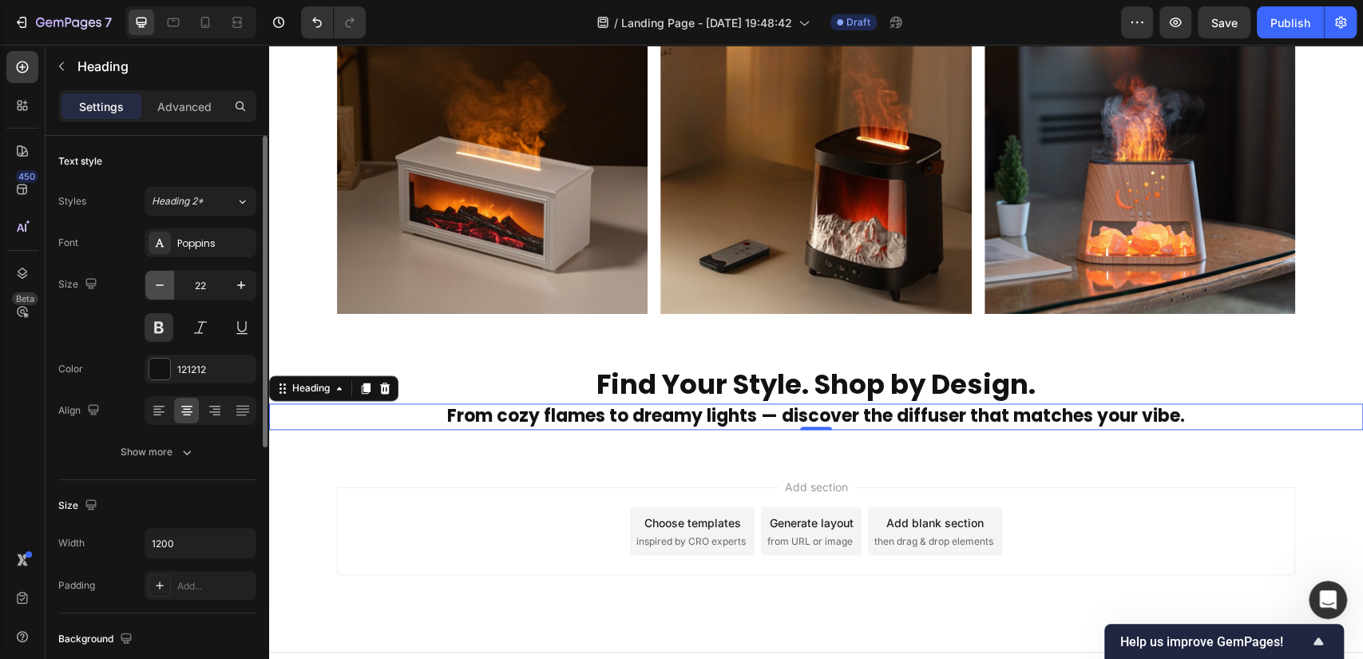
click at [158, 285] on icon "button" at bounding box center [160, 285] width 8 height 2
type input "20"
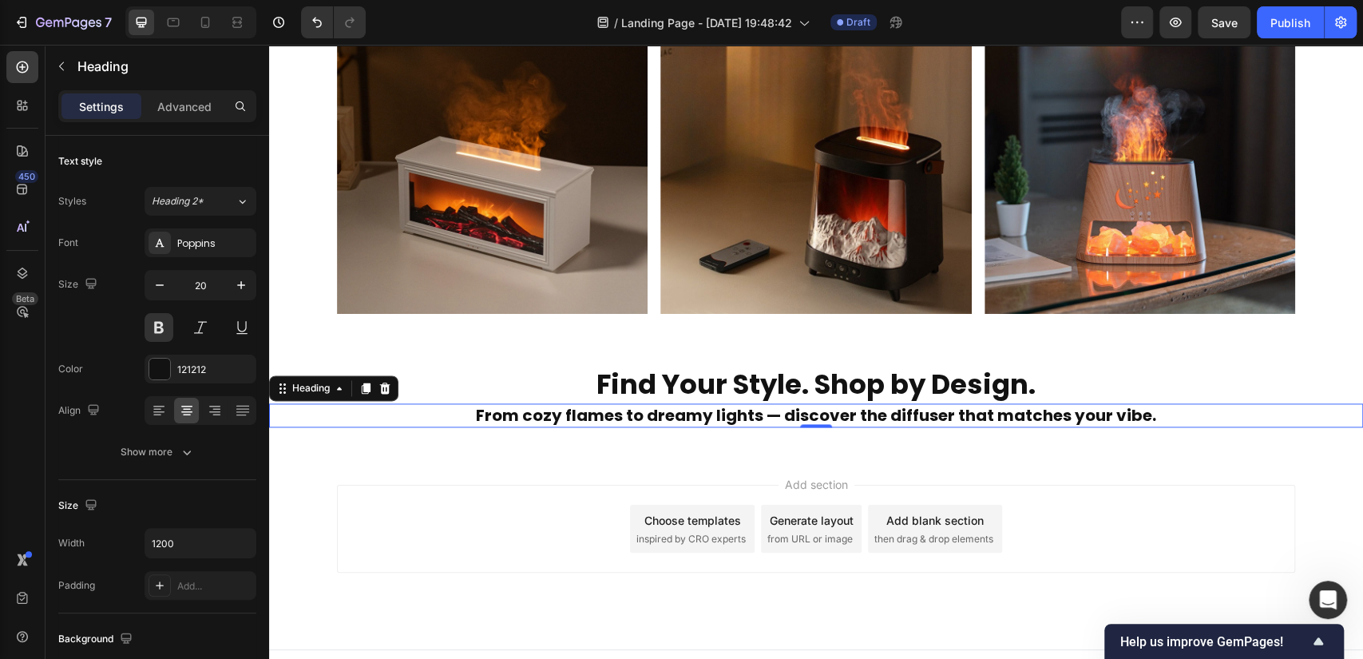
click at [479, 413] on p "From cozy flames to dreamy lights — discover the diffuser that matches your vib…" at bounding box center [815, 415] width 955 height 21
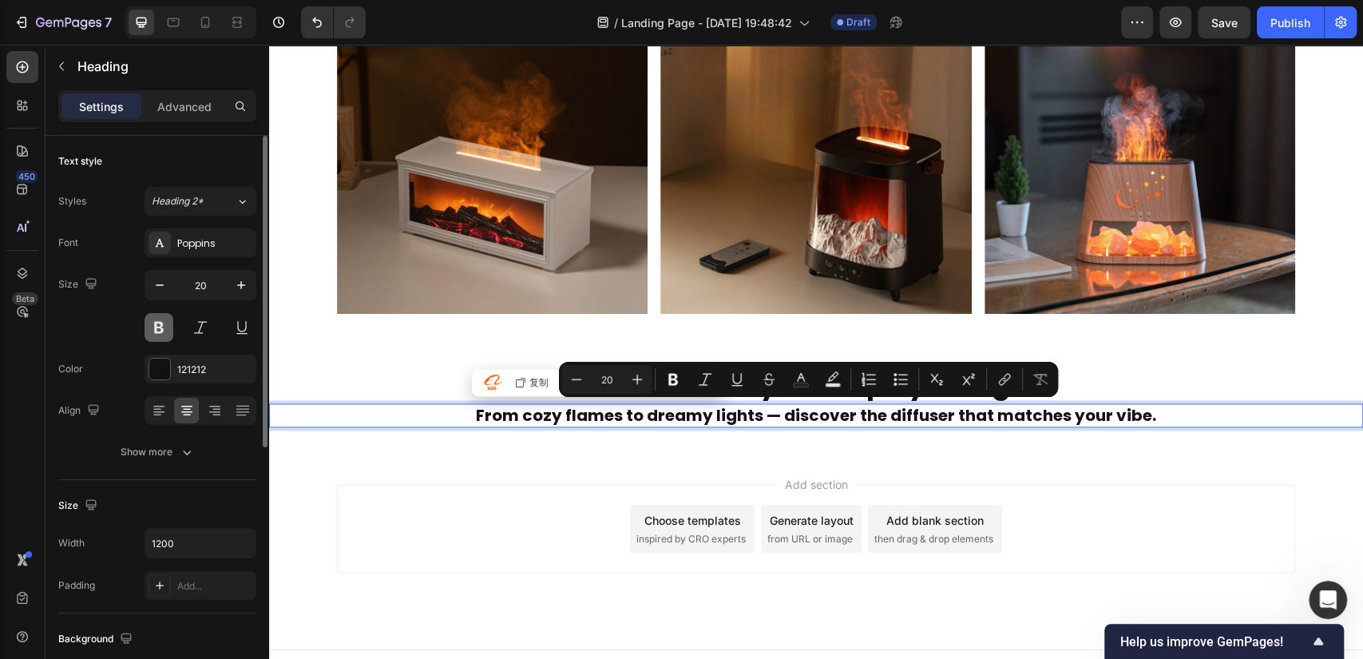
click at [160, 326] on button at bounding box center [158, 327] width 29 height 29
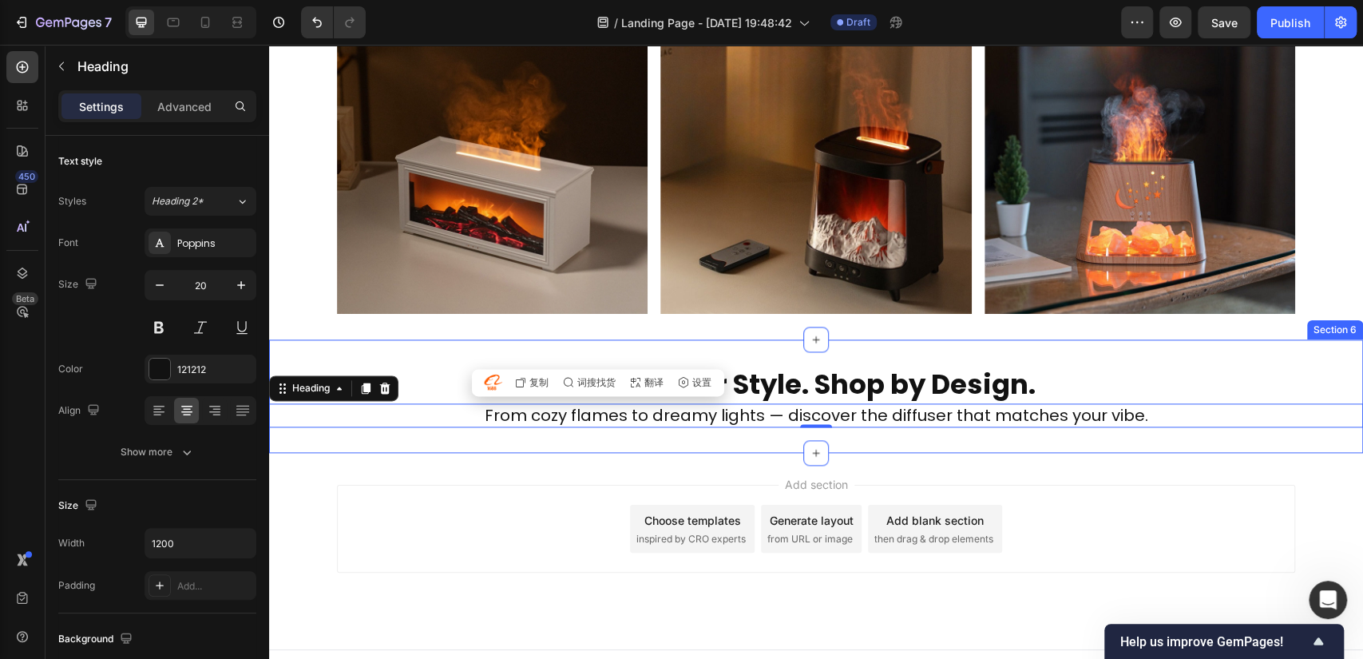
click at [559, 462] on div "Add section Choose templates inspired by CRO experts Generate layout from URL o…" at bounding box center [816, 551] width 1094 height 196
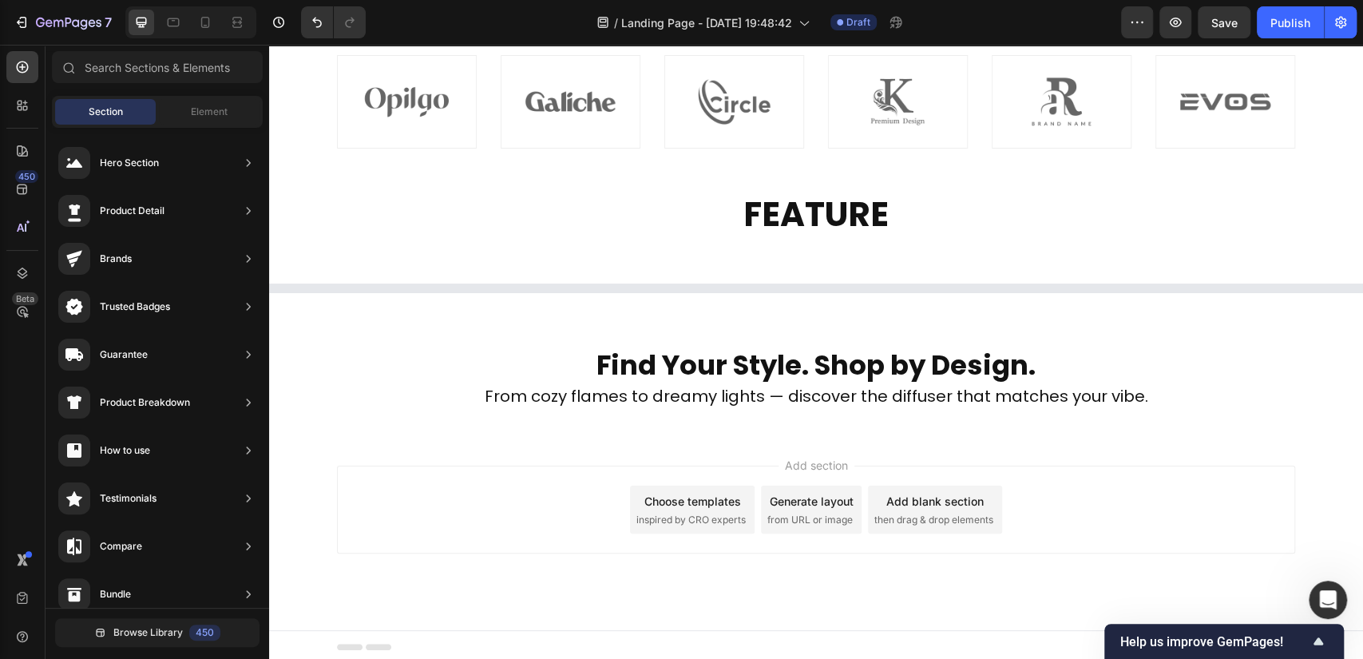
scroll to position [1084, 0]
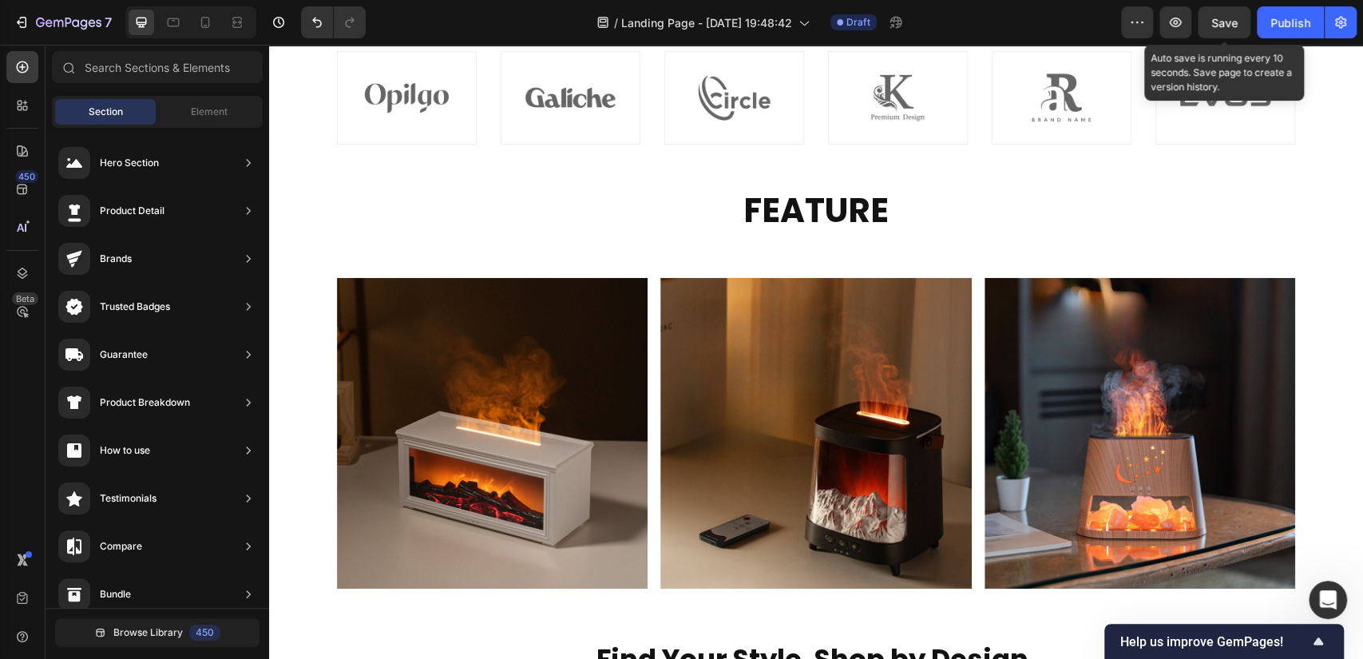
click at [1220, 22] on span "Save" at bounding box center [1224, 23] width 26 height 14
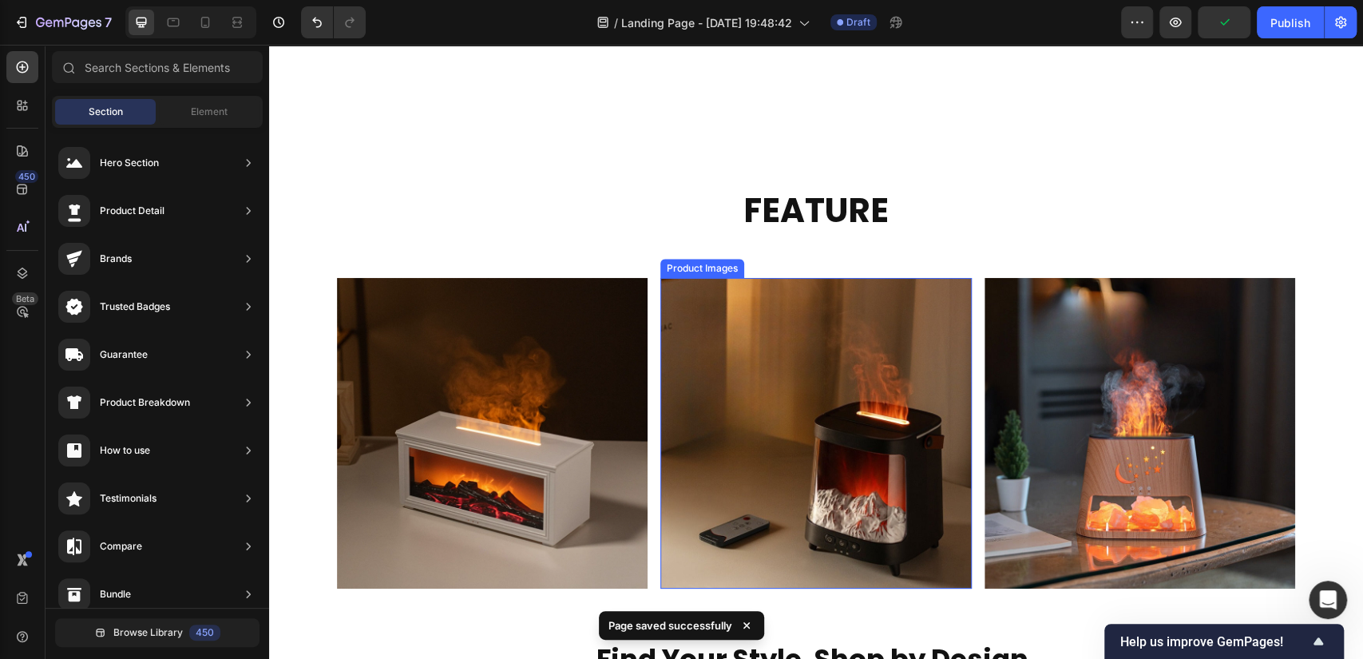
scroll to position [1382, 0]
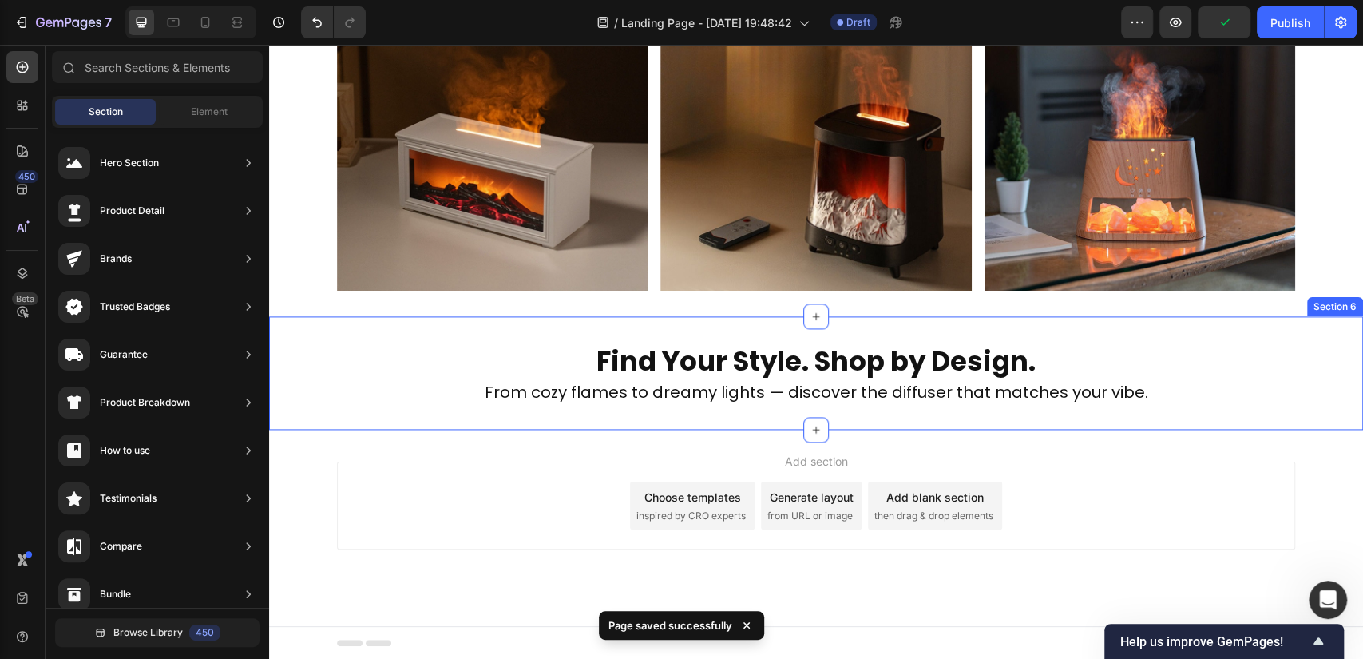
click at [740, 413] on div "Find Your Style. Shop by Design. Heading From cozy flames to dreamy lights — di…" at bounding box center [816, 372] width 1094 height 113
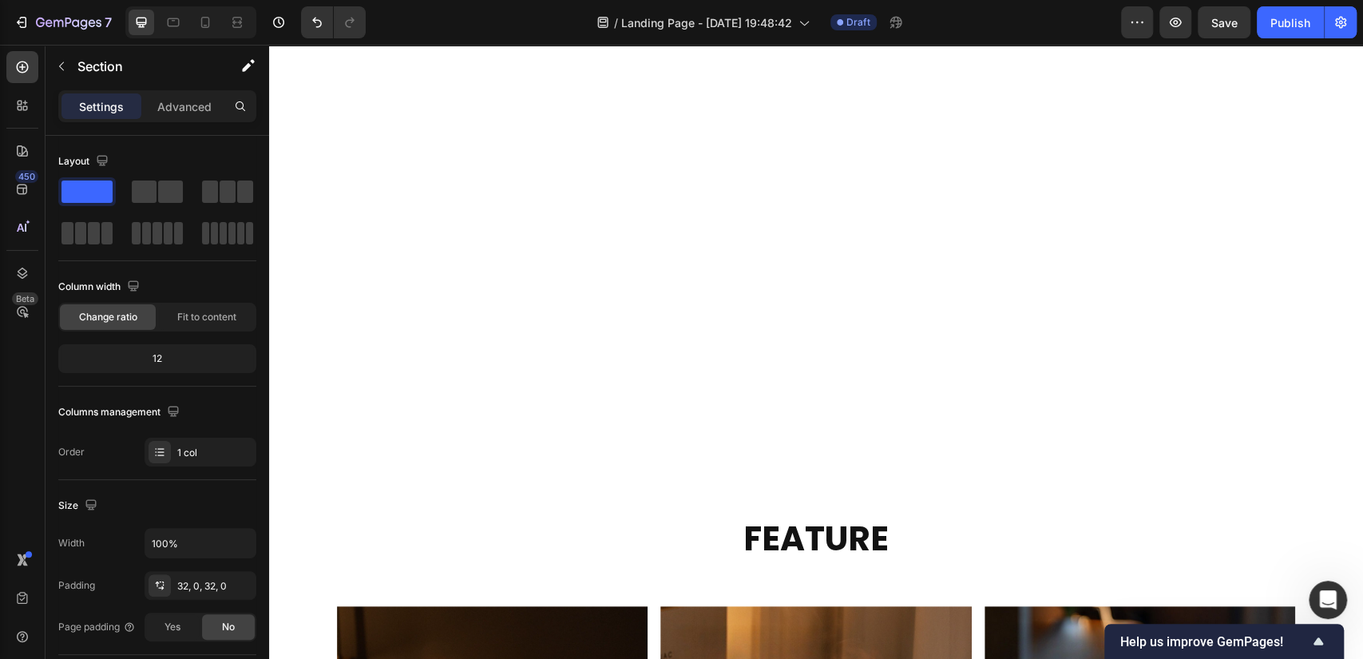
scroll to position [1335, 0]
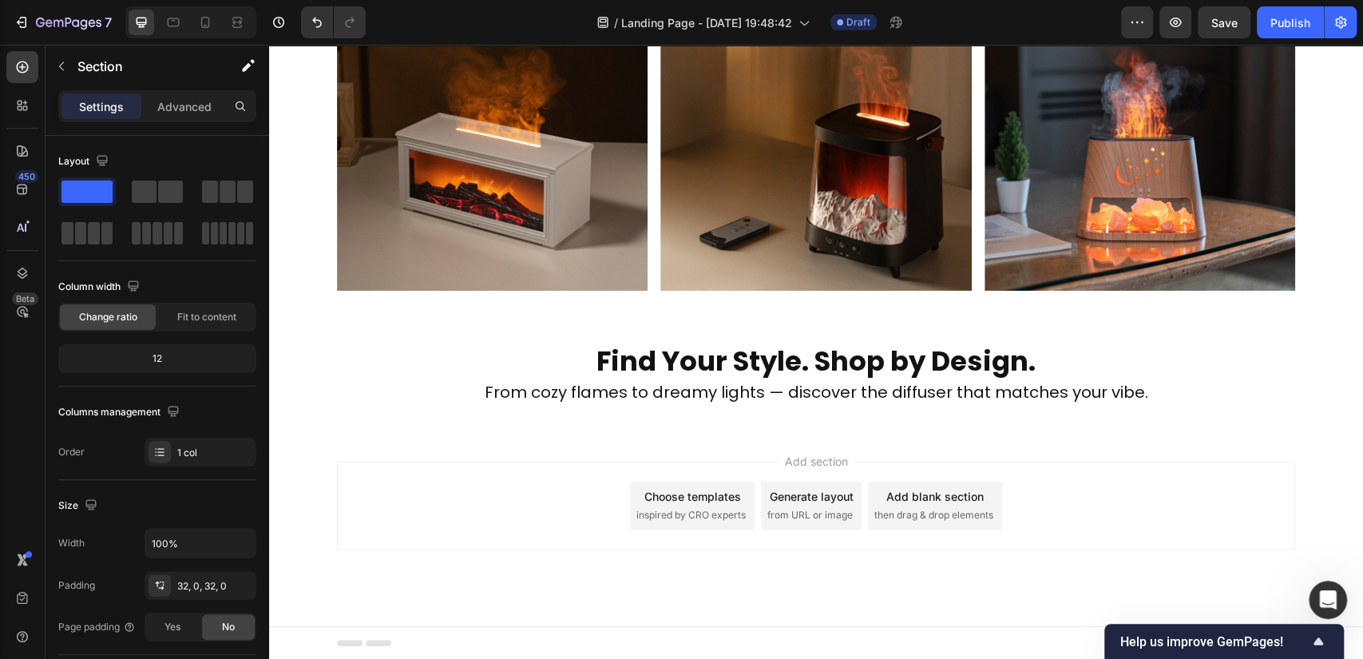
click at [754, 418] on div "Find Your Style. Shop by Design. Heading From cozy flames to dreamy lights — di…" at bounding box center [816, 372] width 1094 height 113
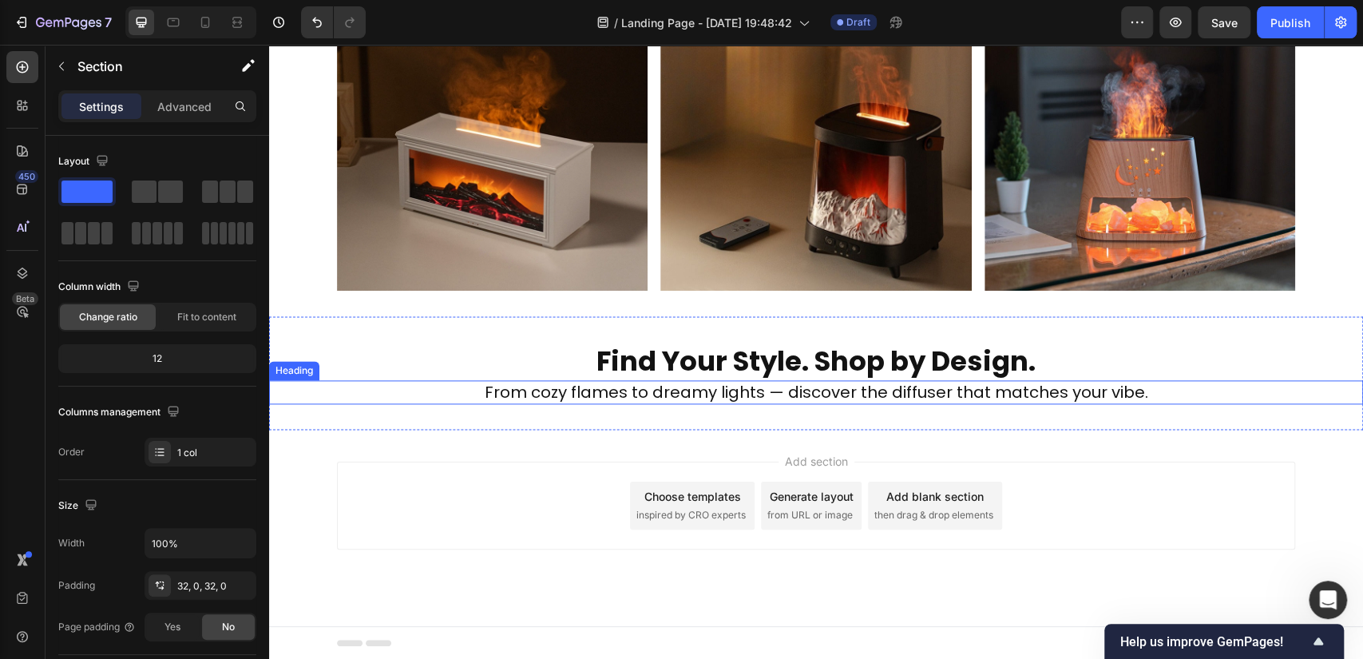
click at [780, 380] on h2 "From cozy flames to dreamy lights — discover the diffuser that matches your vib…" at bounding box center [816, 392] width 958 height 24
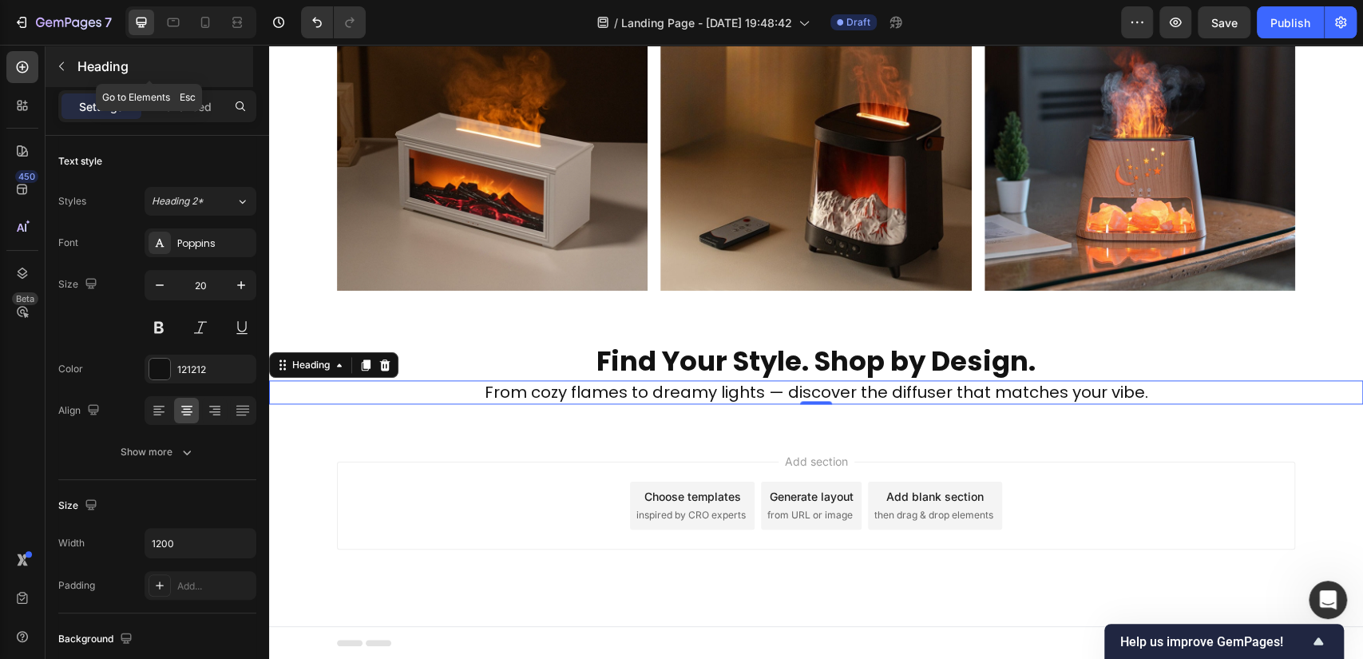
click at [65, 65] on icon "button" at bounding box center [61, 66] width 13 height 13
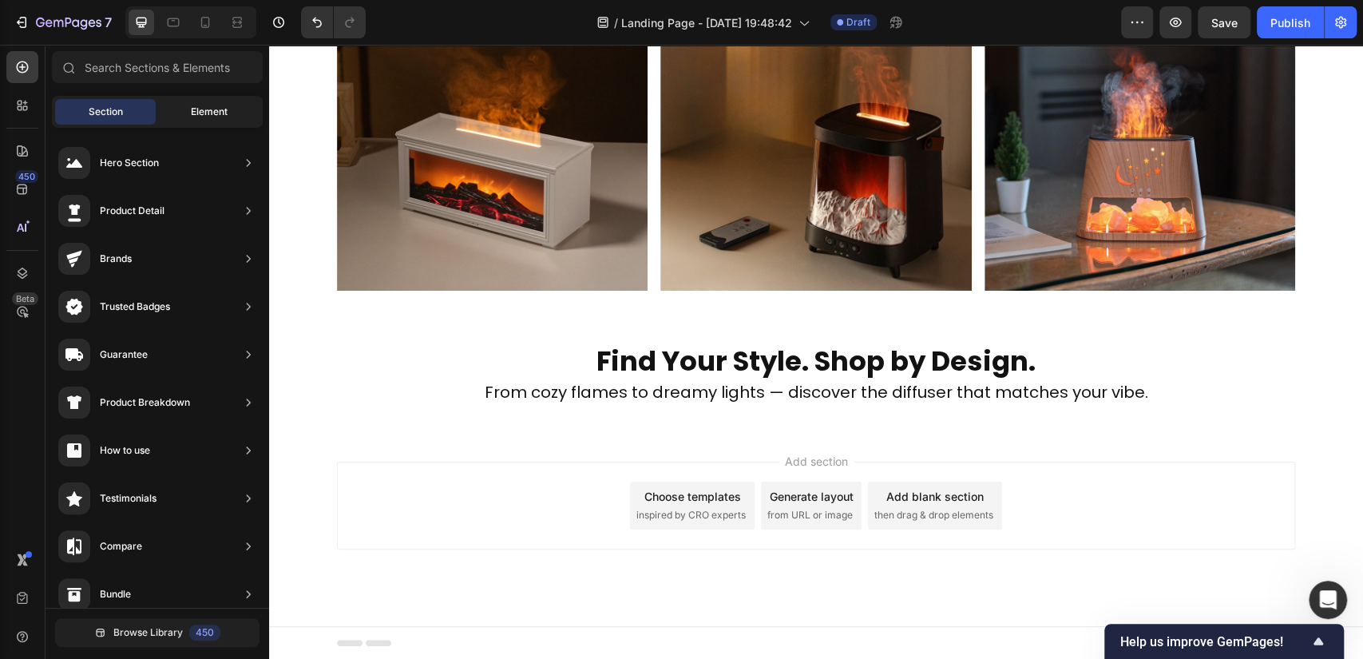
click at [216, 119] on div "Element" at bounding box center [209, 112] width 101 height 26
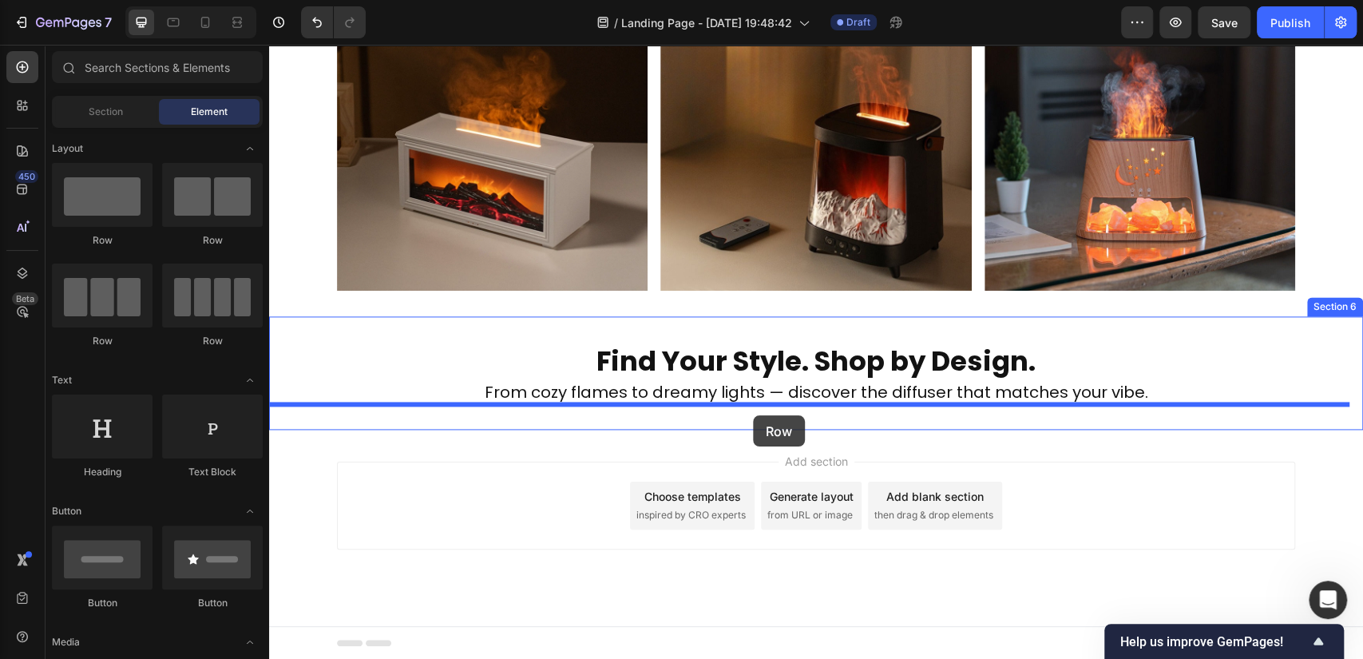
drag, startPoint x: 383, startPoint y: 354, endPoint x: 753, endPoint y: 415, distance: 374.5
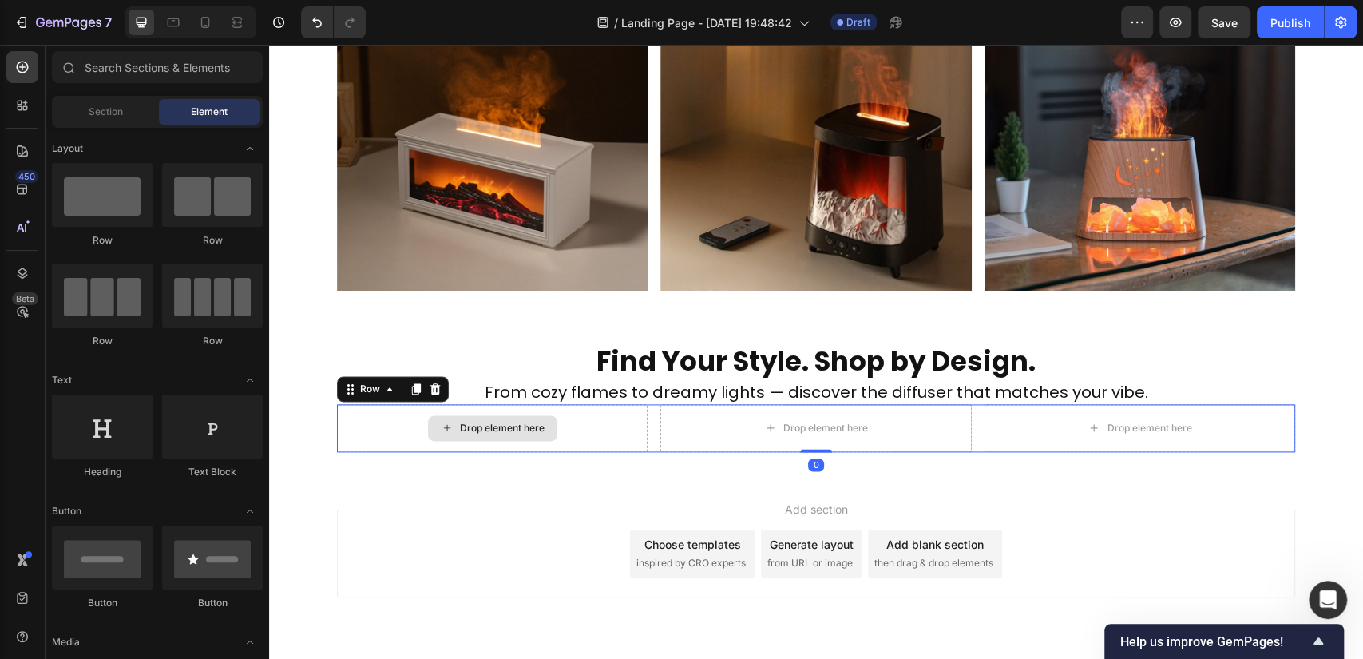
click at [518, 421] on div "Drop element here" at bounding box center [502, 427] width 85 height 13
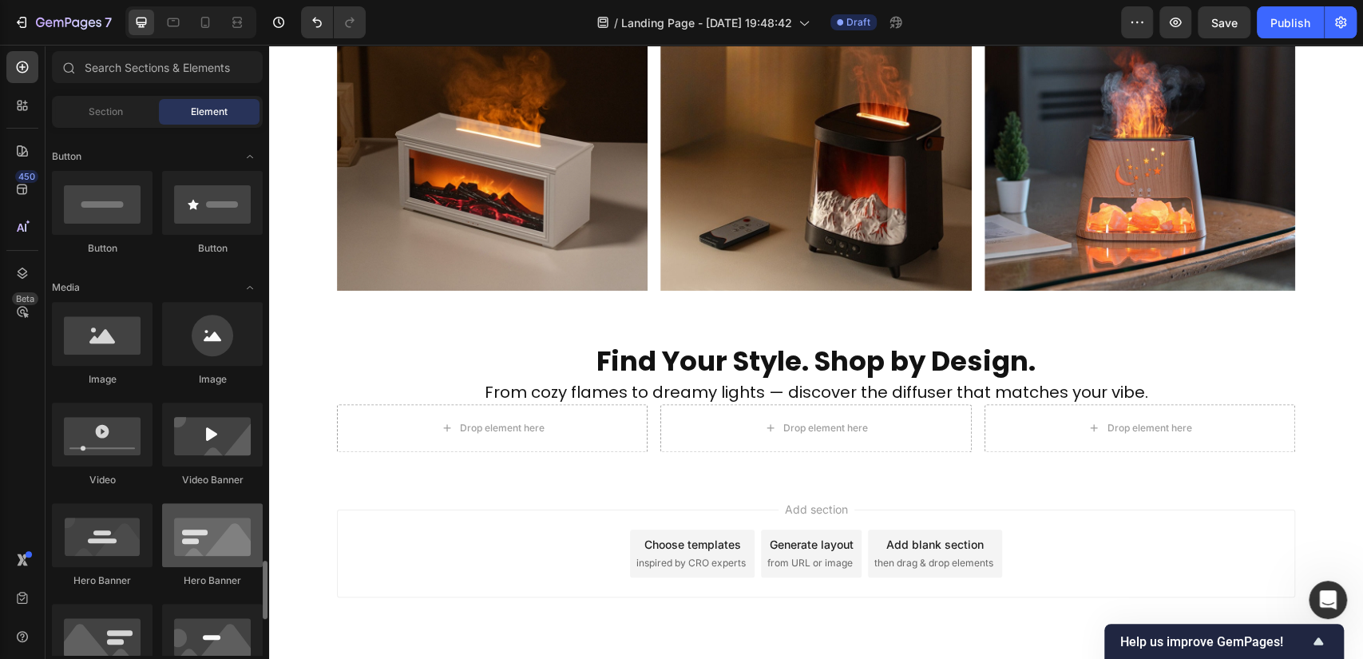
scroll to position [709, 0]
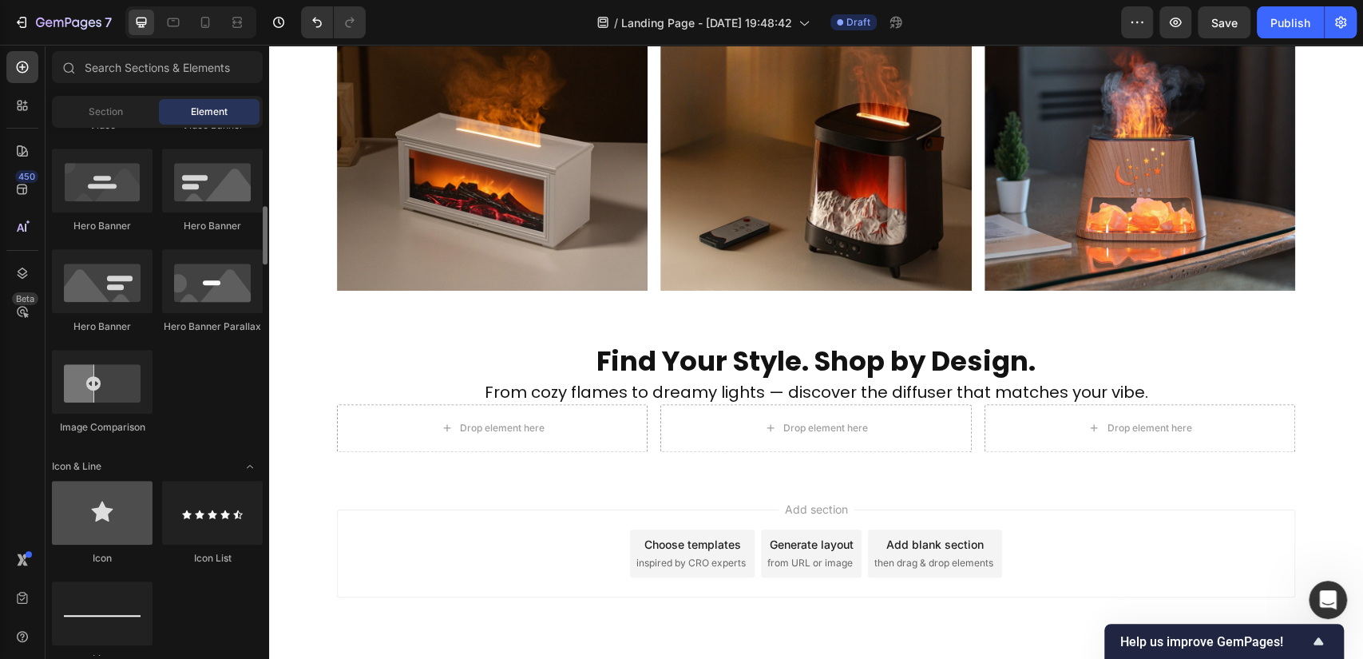
click at [126, 526] on div at bounding box center [102, 513] width 101 height 64
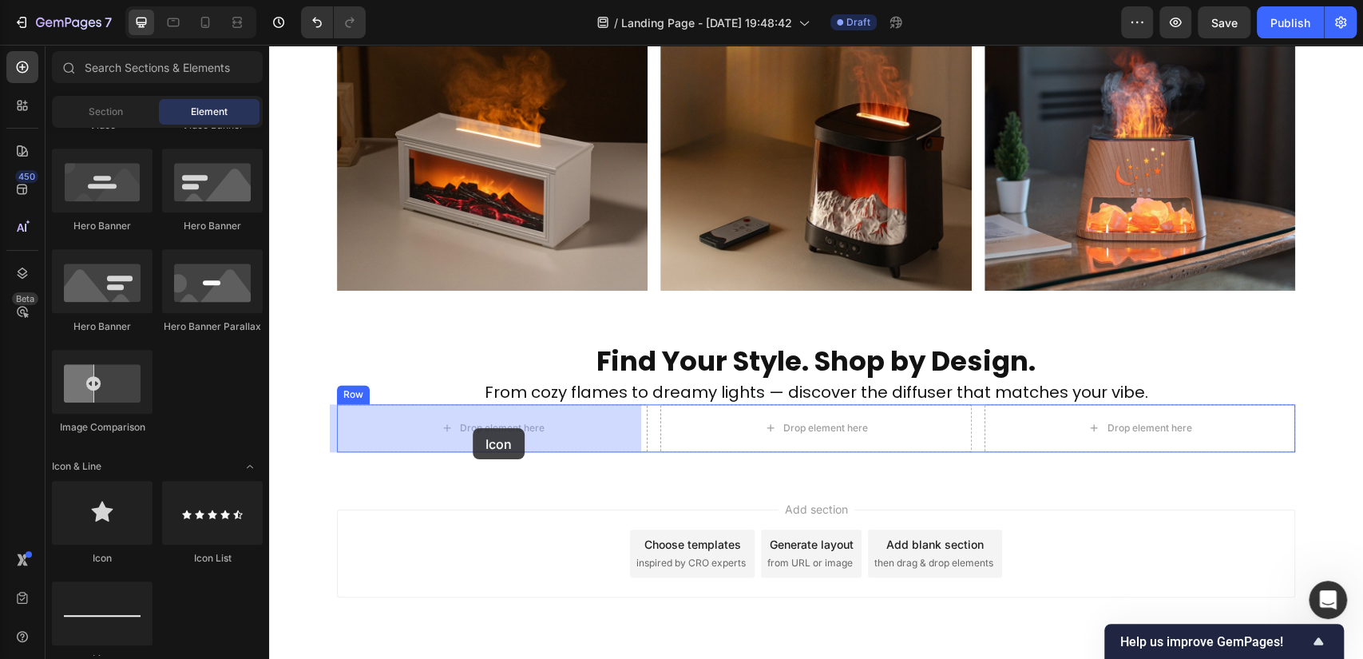
drag, startPoint x: 373, startPoint y: 558, endPoint x: 473, endPoint y: 428, distance: 164.0
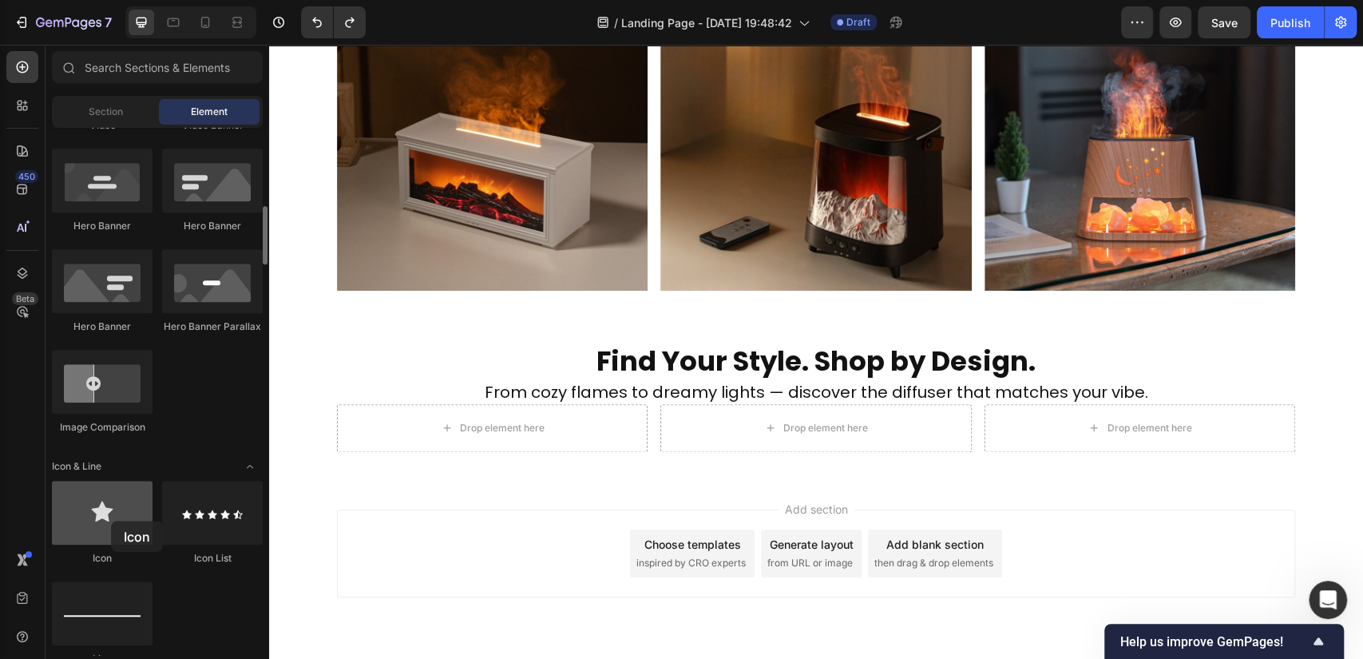
click at [111, 520] on div at bounding box center [102, 513] width 101 height 64
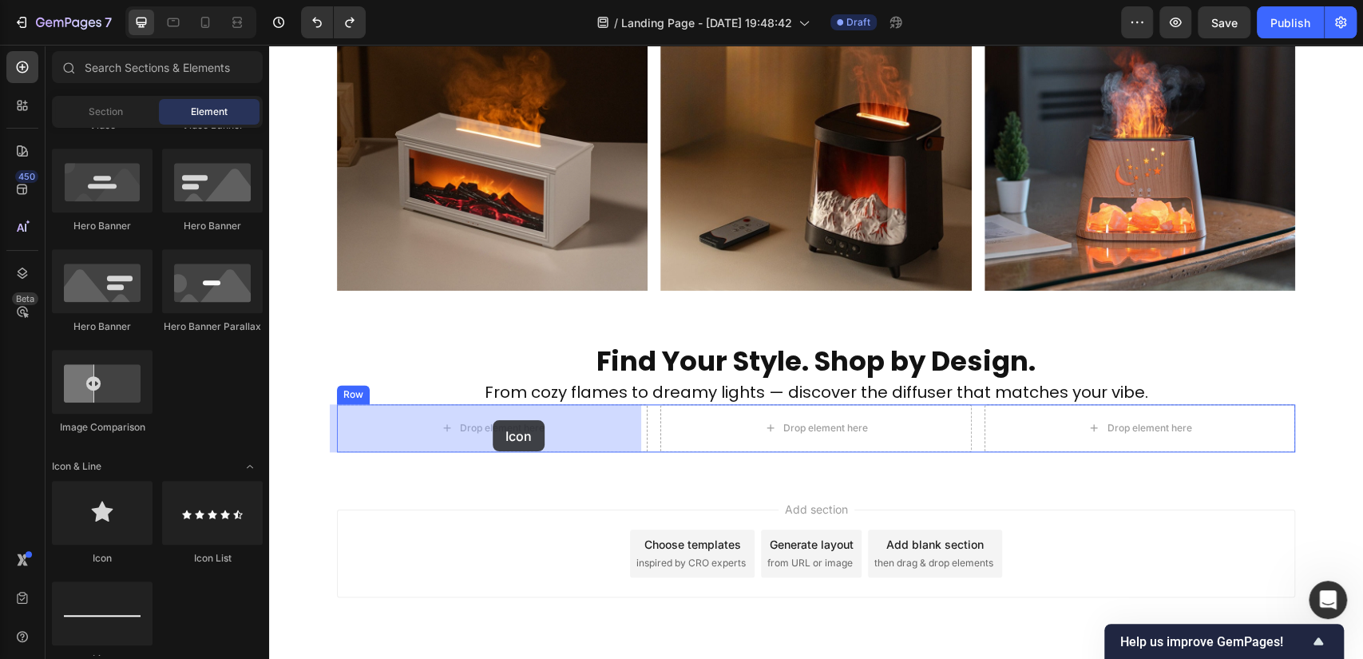
drag, startPoint x: 379, startPoint y: 561, endPoint x: 492, endPoint y: 420, distance: 180.6
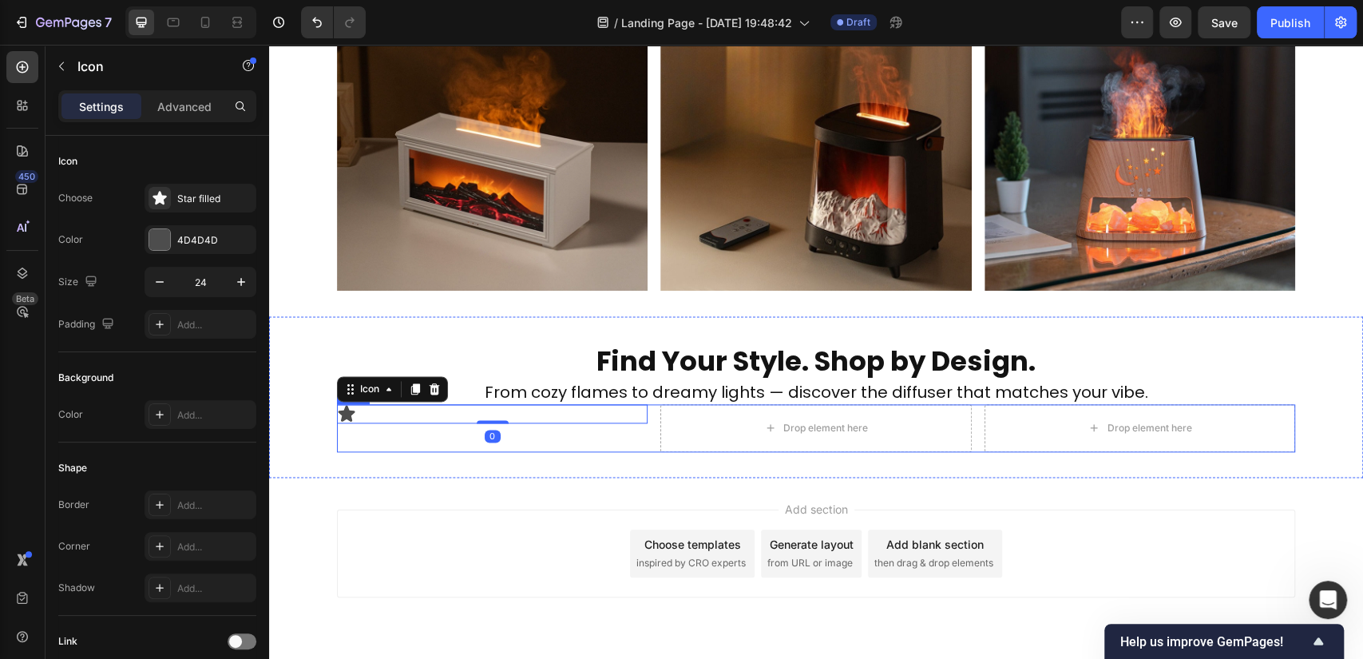
click at [393, 439] on div "Icon 0" at bounding box center [492, 428] width 311 height 48
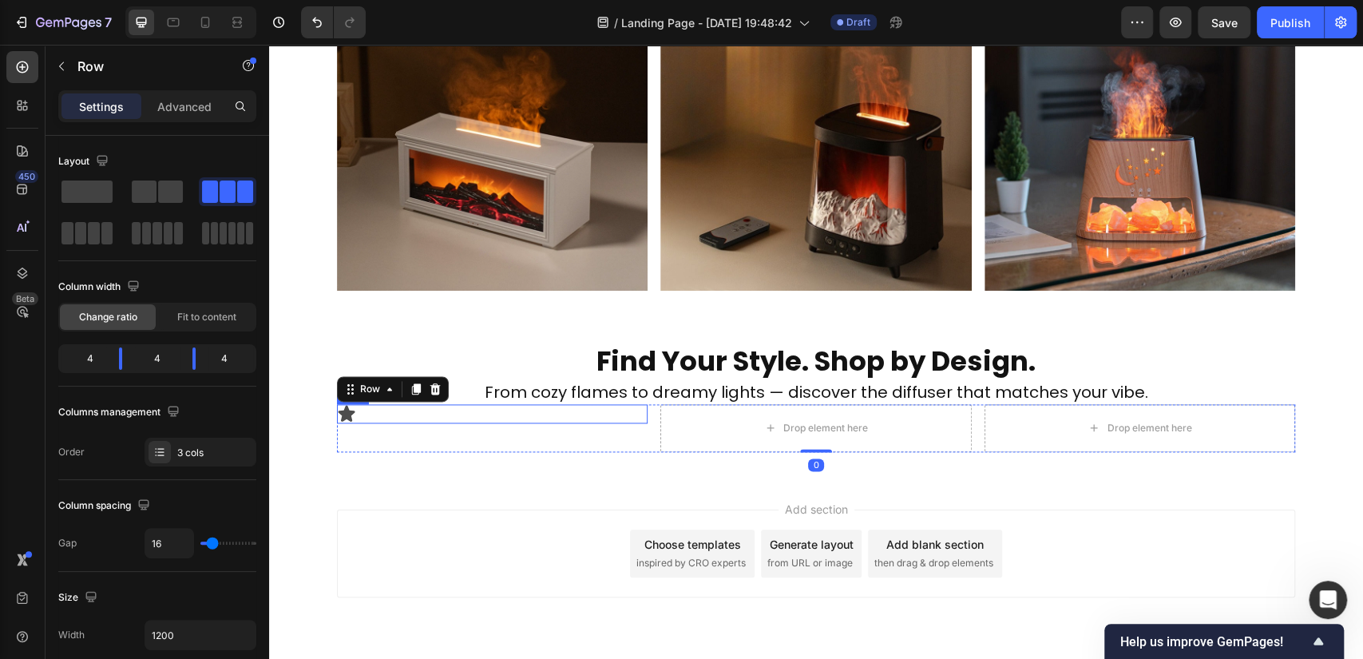
click at [446, 408] on div "Icon" at bounding box center [492, 413] width 311 height 19
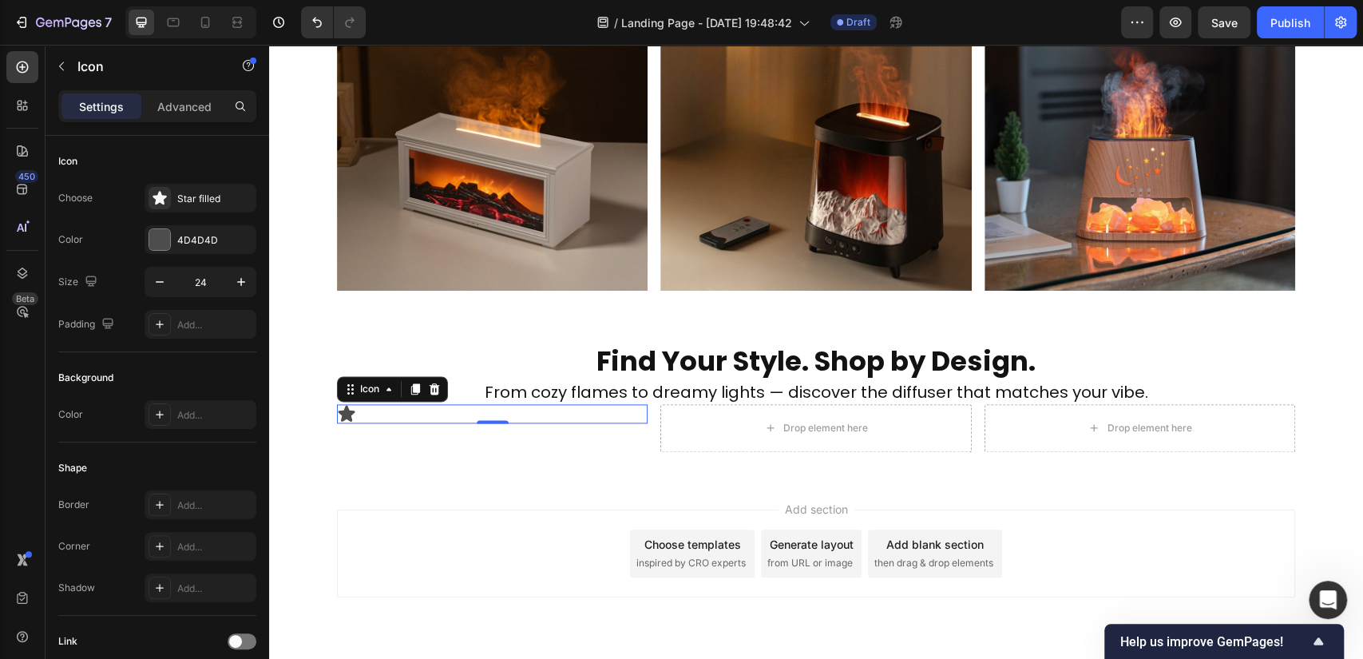
click at [710, 552] on div "Choose templates inspired by CRO experts" at bounding box center [692, 553] width 125 height 48
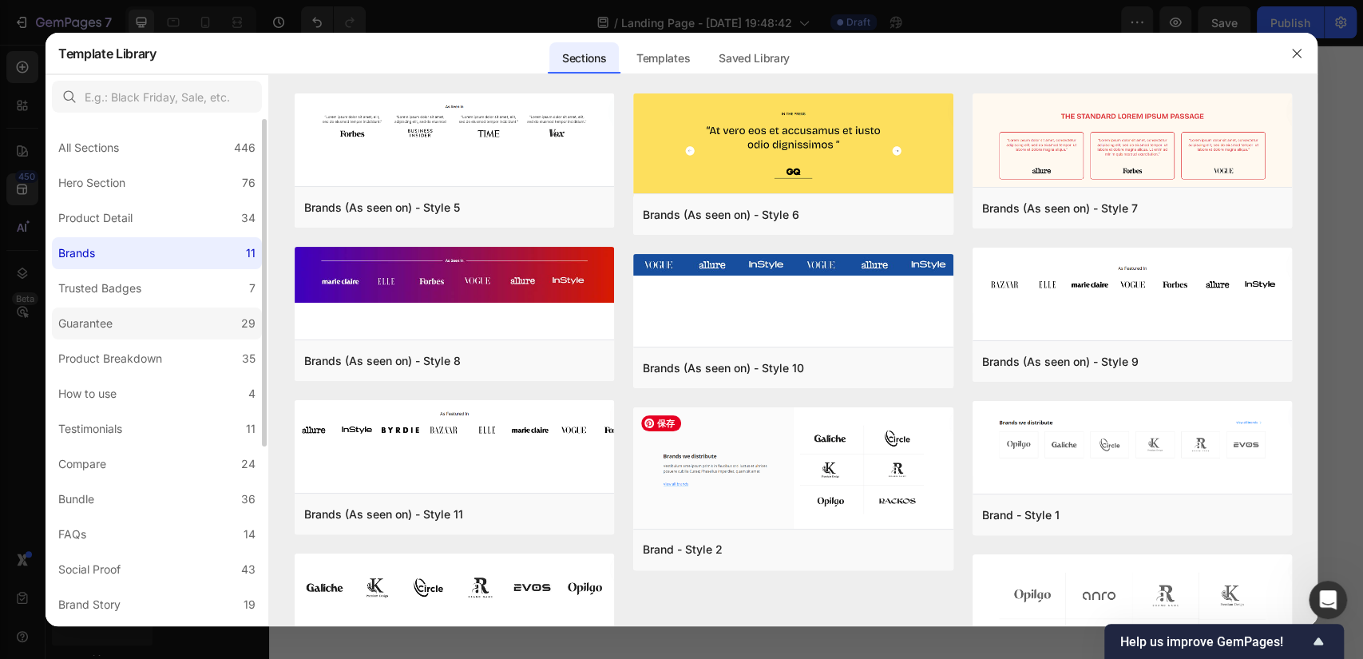
click at [174, 327] on label "Guarantee 29" at bounding box center [157, 323] width 210 height 32
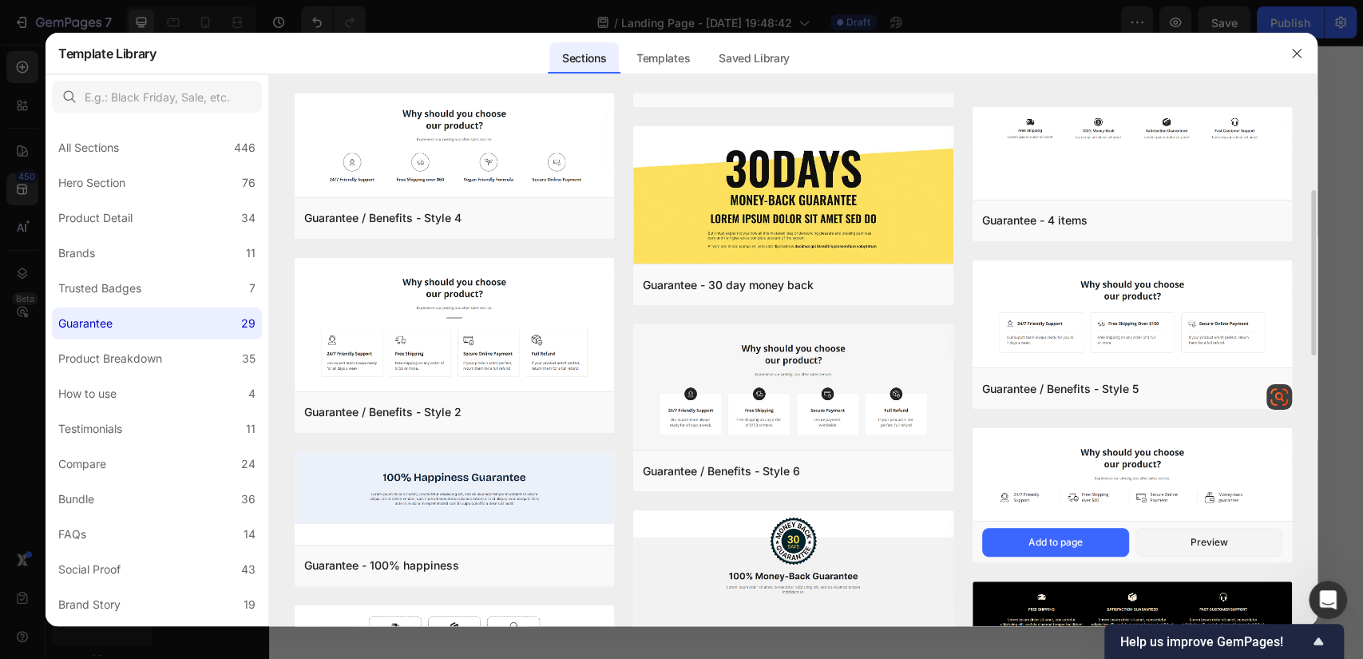
scroll to position [665, 0]
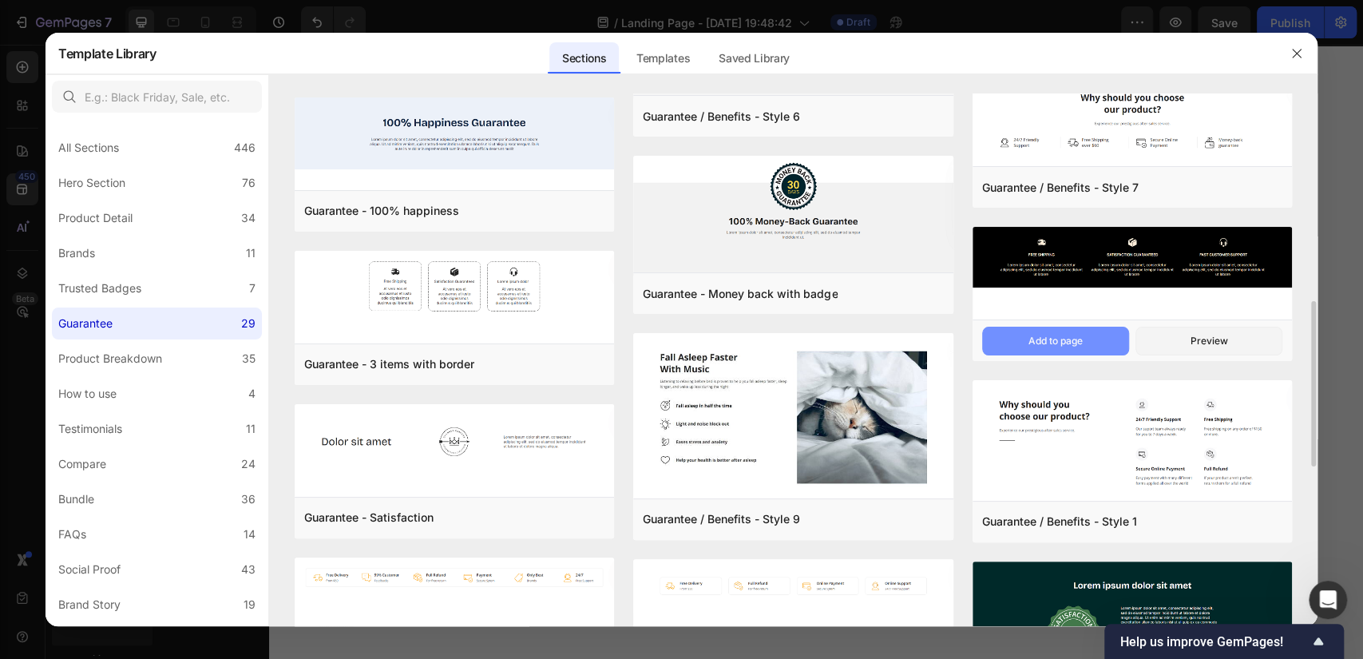
click at [1073, 339] on div "Add to page" at bounding box center [1055, 341] width 54 height 14
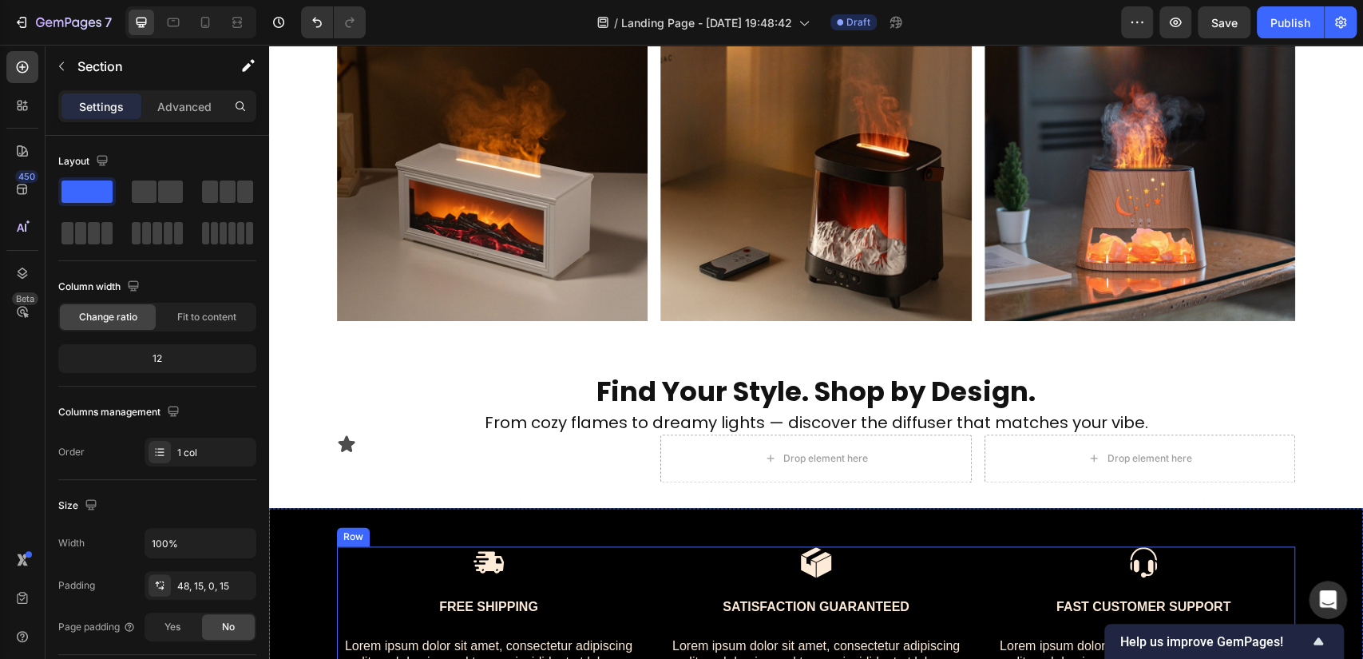
scroll to position [1603, 0]
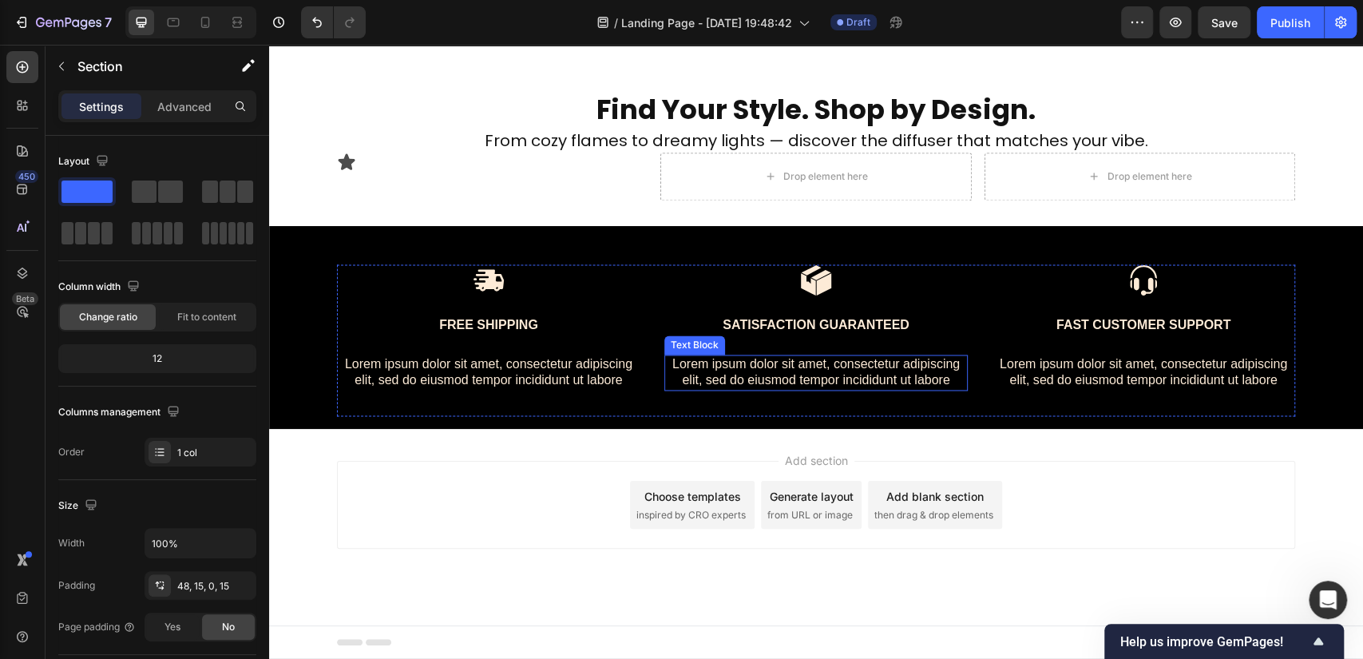
click at [813, 360] on p "Lorem ipsum dolor sit amet, consectetur adipiscing elit, sed do eiusmod tempor …" at bounding box center [816, 373] width 300 height 34
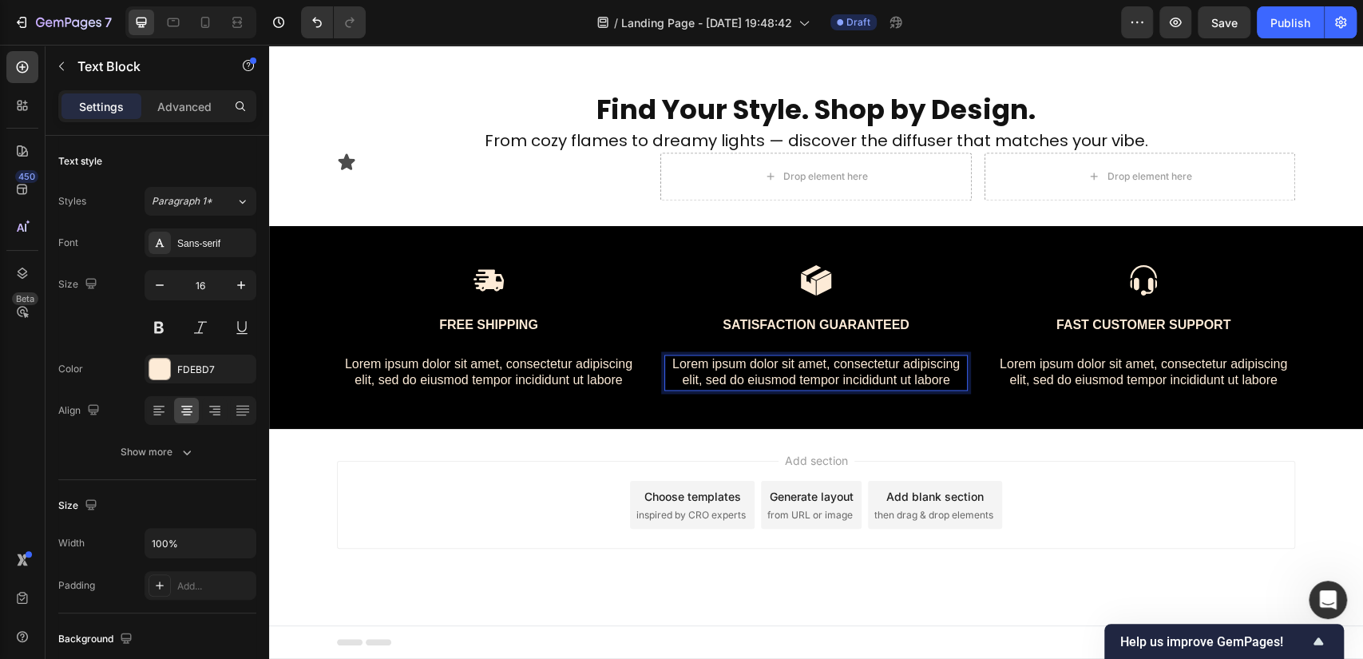
click at [912, 376] on p "Lorem ipsum dolor sit amet, consectetur adipiscing elit, sed do eiusmod tempor …" at bounding box center [816, 373] width 300 height 34
drag, startPoint x: 845, startPoint y: 379, endPoint x: 686, endPoint y: 350, distance: 162.2
click at [686, 356] on p "Lorem ipsum dolor sit amet, consectetur adipiscing elit, sed do eiusmod tempor …" at bounding box center [816, 373] width 300 height 34
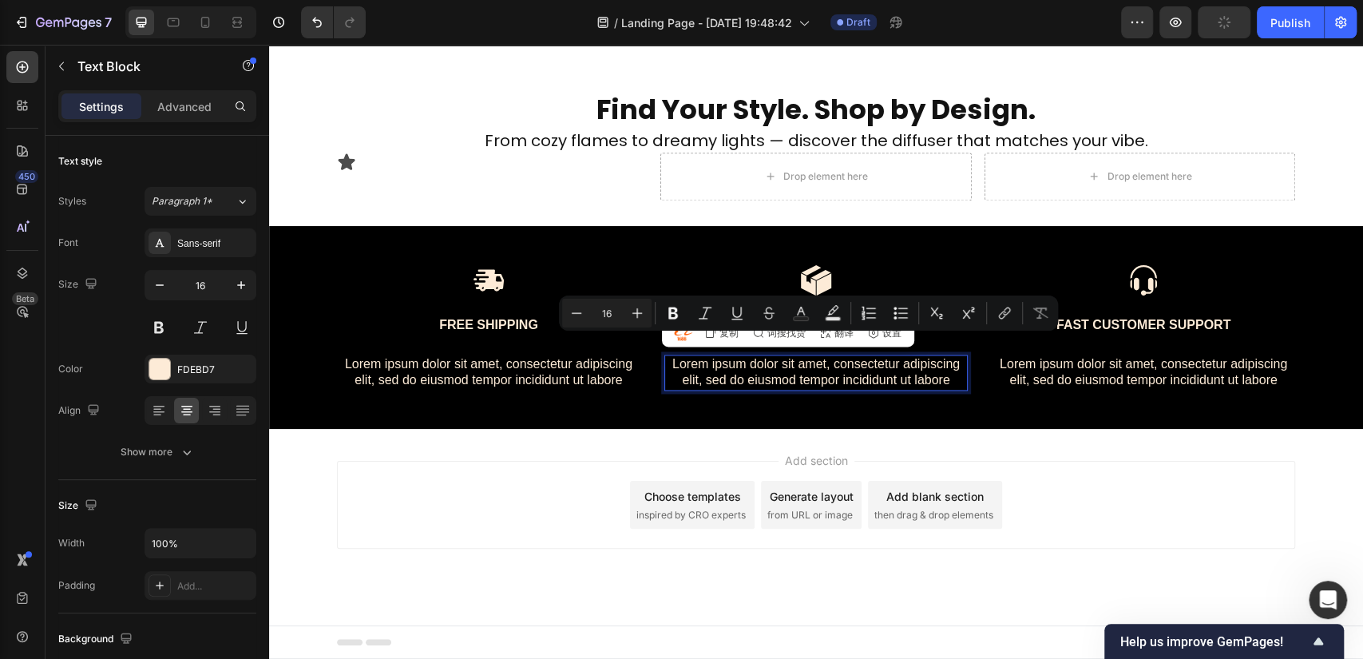
click at [1178, 484] on div "Add section Choose templates inspired by CRO experts Generate layout from URL o…" at bounding box center [816, 505] width 958 height 88
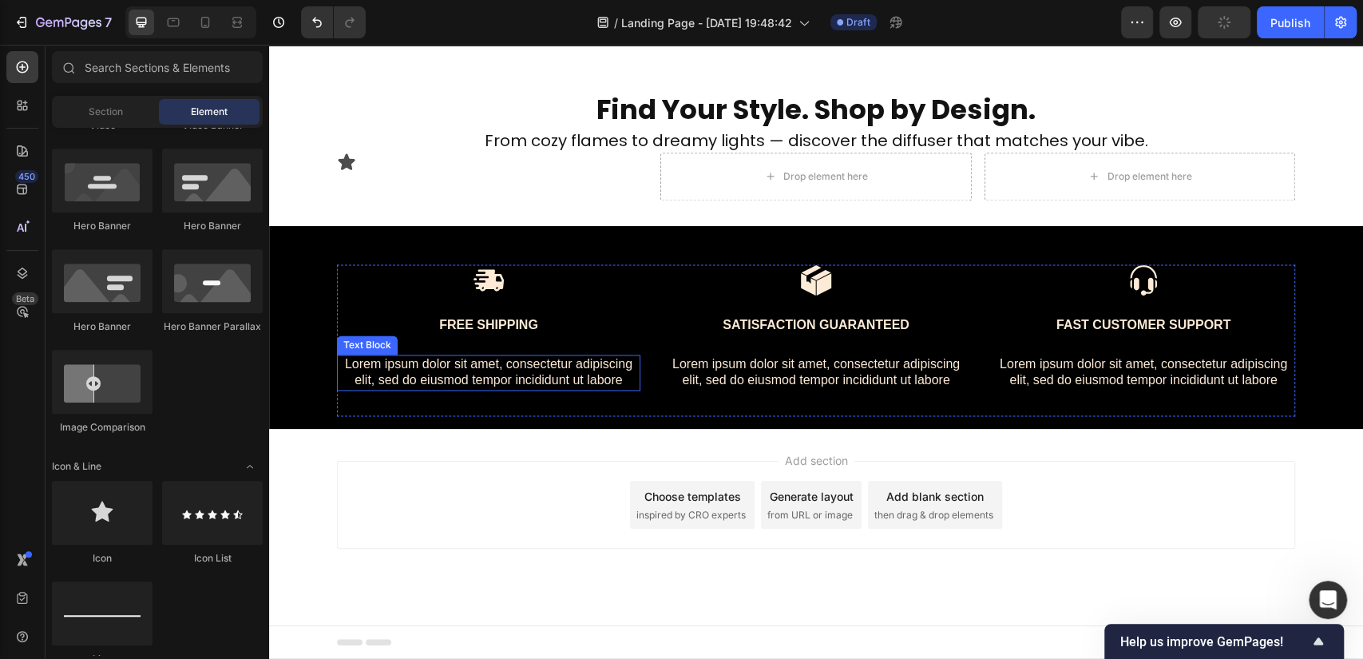
click at [505, 375] on p "Lorem ipsum dolor sit amet, consectetur adipiscing elit, sed do eiusmod tempor …" at bounding box center [488, 373] width 300 height 34
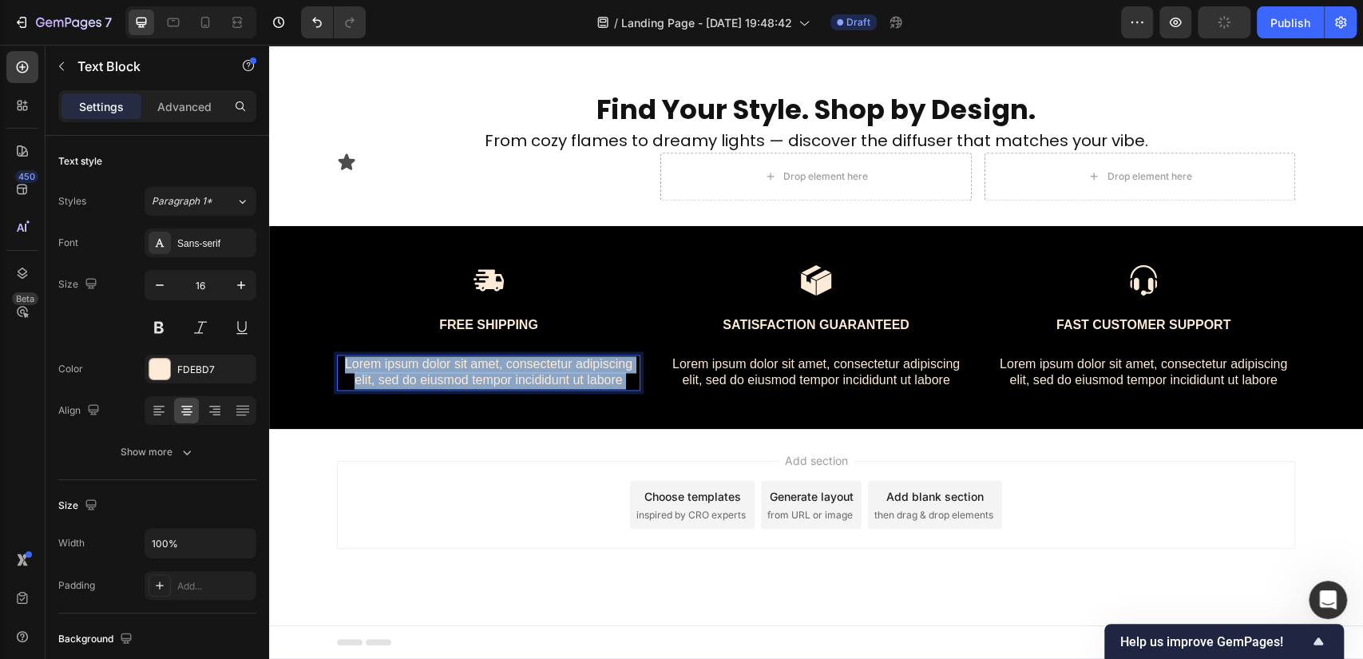
drag, startPoint x: 516, startPoint y: 377, endPoint x: 368, endPoint y: 356, distance: 149.9
click at [368, 356] on p "Lorem ipsum dolor sit amet, consectetur adipiscing elit, sed do eiusmod tempor …" at bounding box center [488, 373] width 300 height 34
drag, startPoint x: 360, startPoint y: 347, endPoint x: 537, endPoint y: 377, distance: 179.7
click at [537, 377] on p "Lorem ipsum dolor sit amet, consectetur adipiscing elit, sed do eiusmod tempor …" at bounding box center [488, 373] width 300 height 34
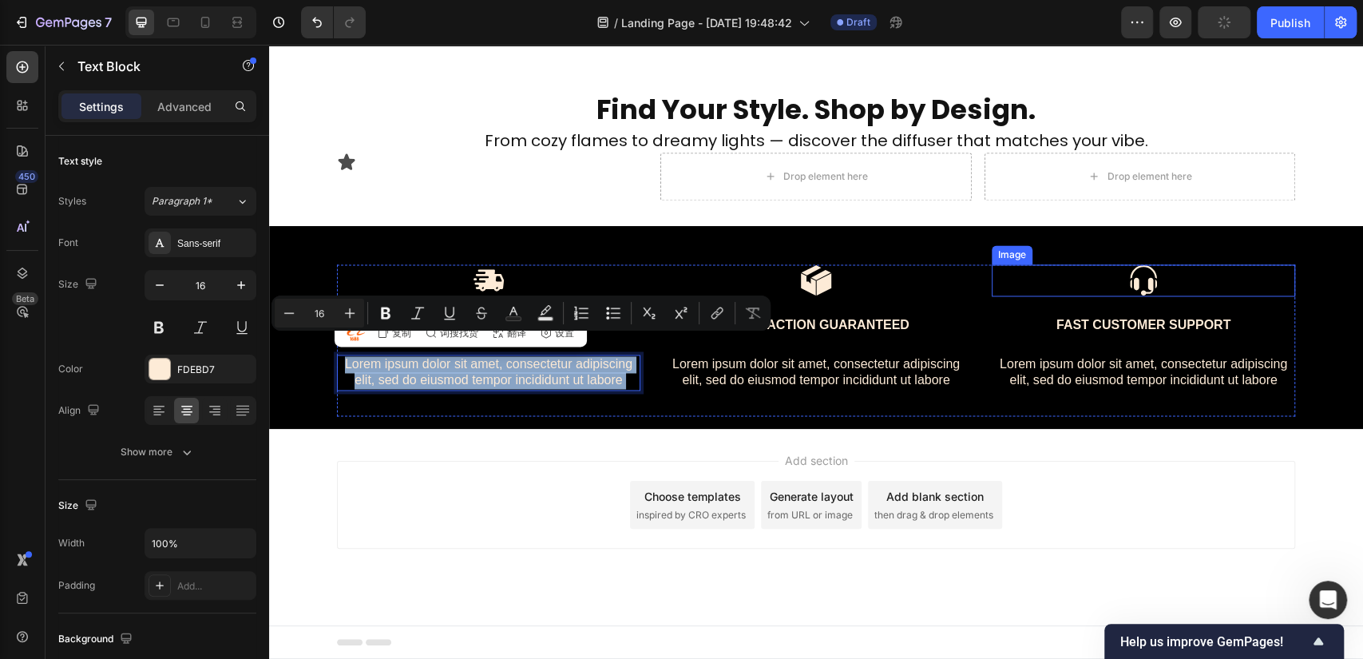
click at [1137, 264] on img at bounding box center [1143, 280] width 32 height 32
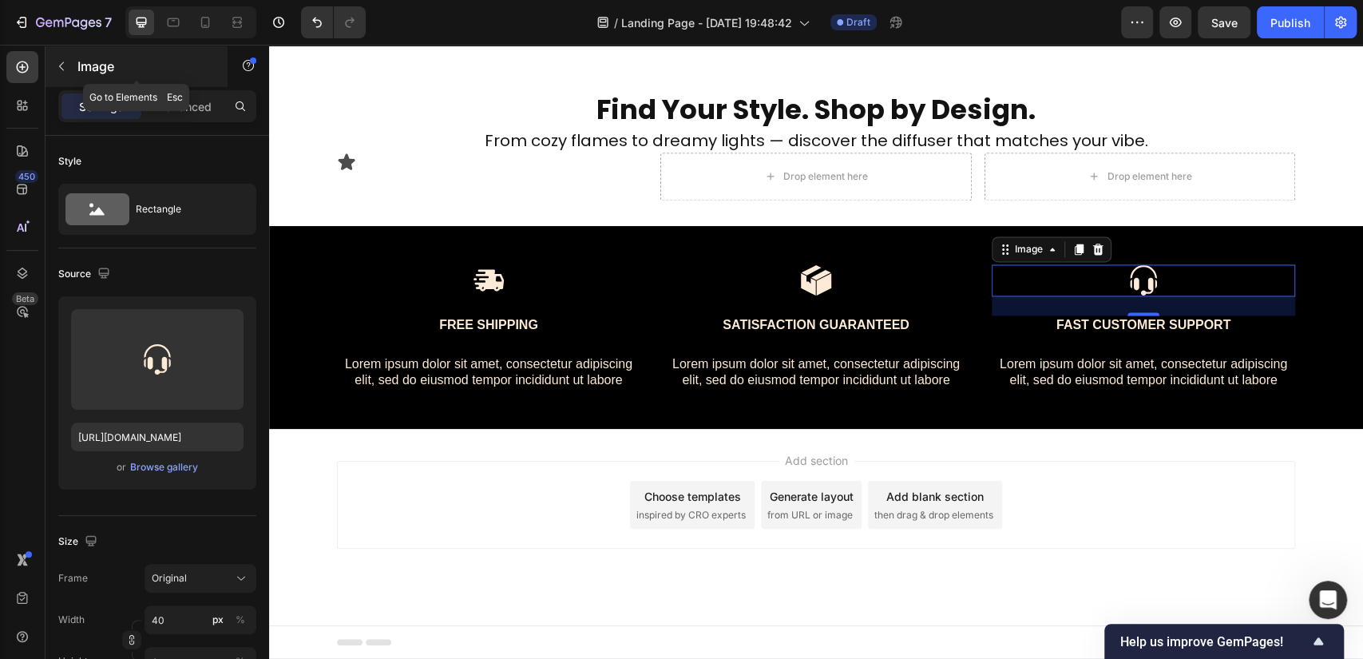
click at [67, 70] on icon "button" at bounding box center [61, 66] width 13 height 13
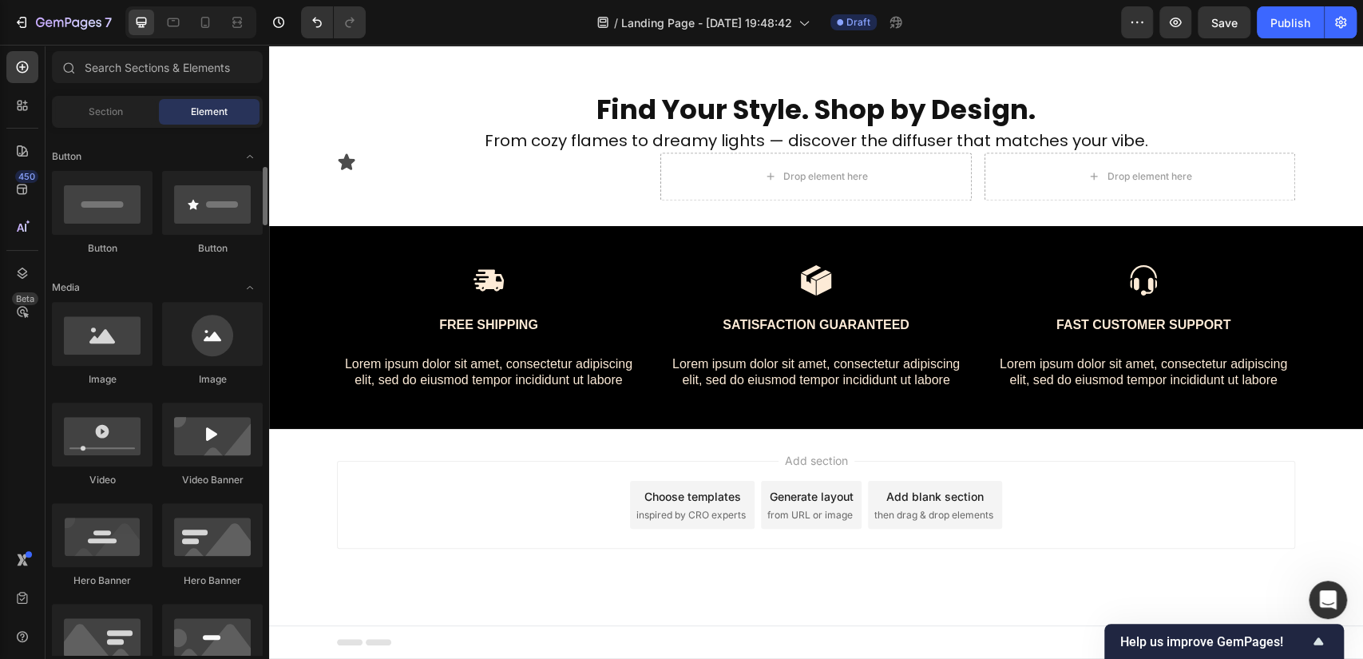
scroll to position [0, 0]
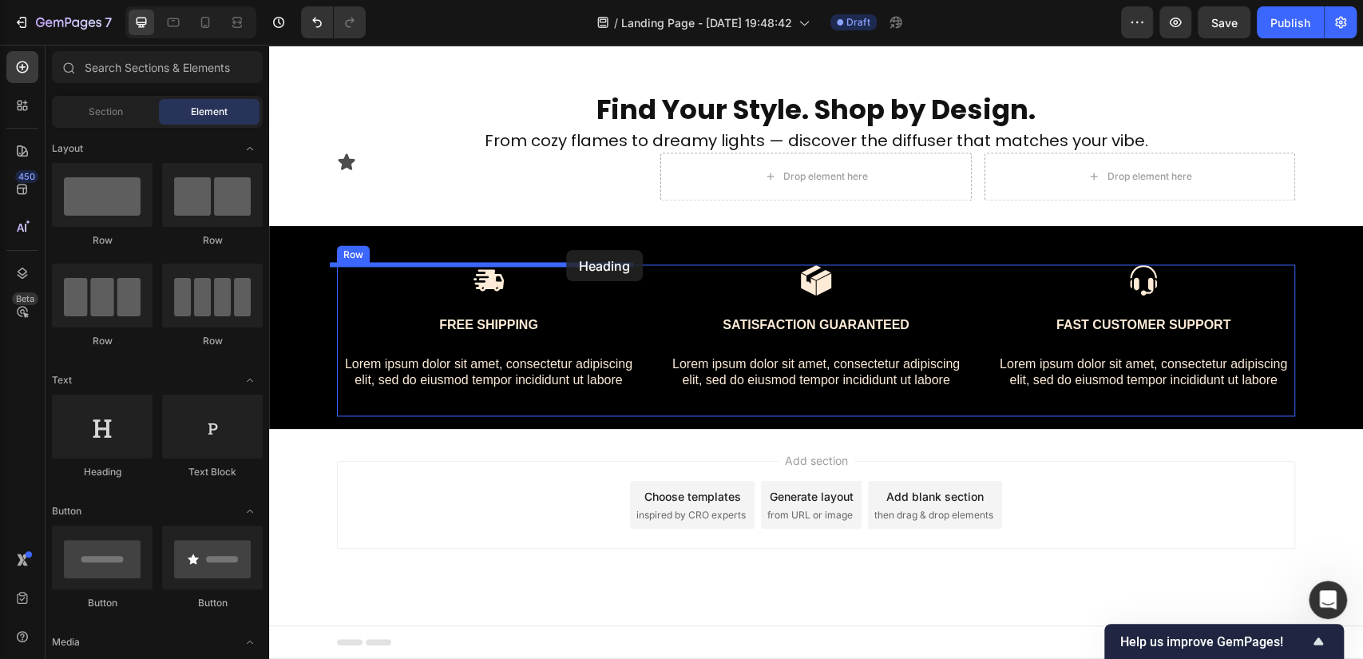
drag, startPoint x: 358, startPoint y: 477, endPoint x: 566, endPoint y: 251, distance: 307.4
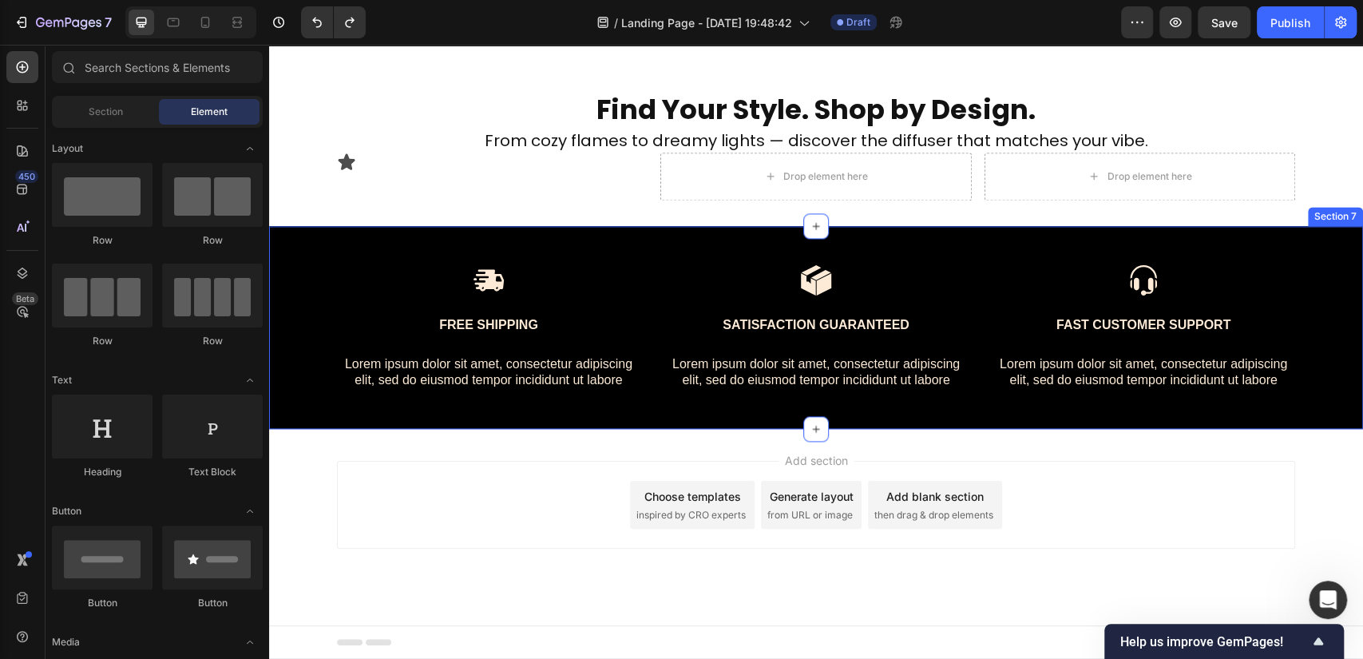
click at [518, 227] on div "Image Free Shipping Text Block Lorem ipsum dolor sit amet, consectetur adipisci…" at bounding box center [816, 327] width 1094 height 203
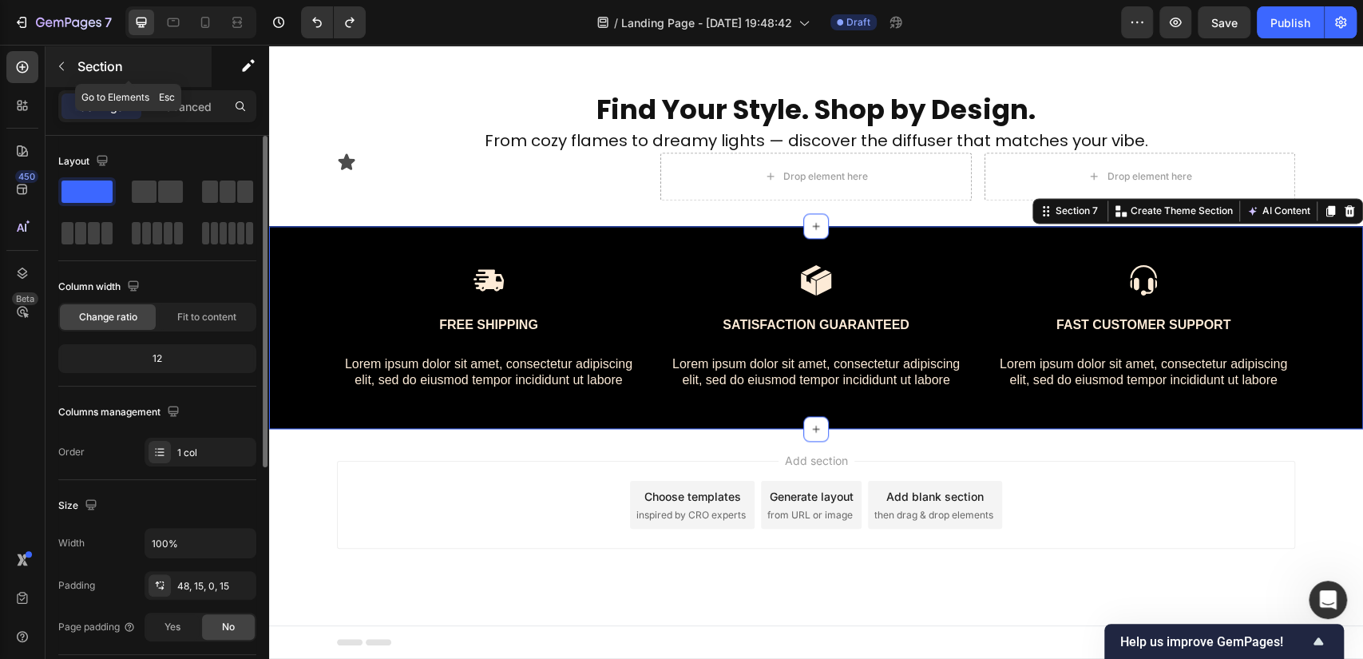
click at [72, 65] on button "button" at bounding box center [62, 66] width 26 height 26
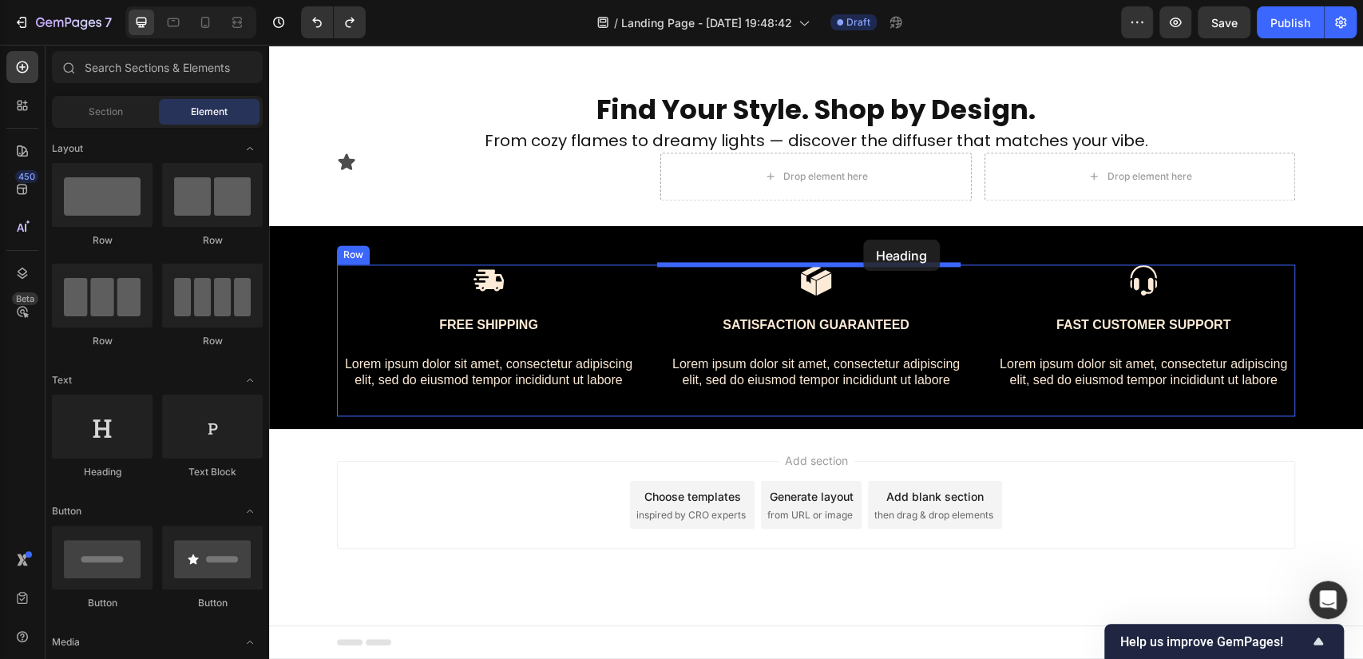
drag, startPoint x: 377, startPoint y: 465, endPoint x: 863, endPoint y: 239, distance: 535.7
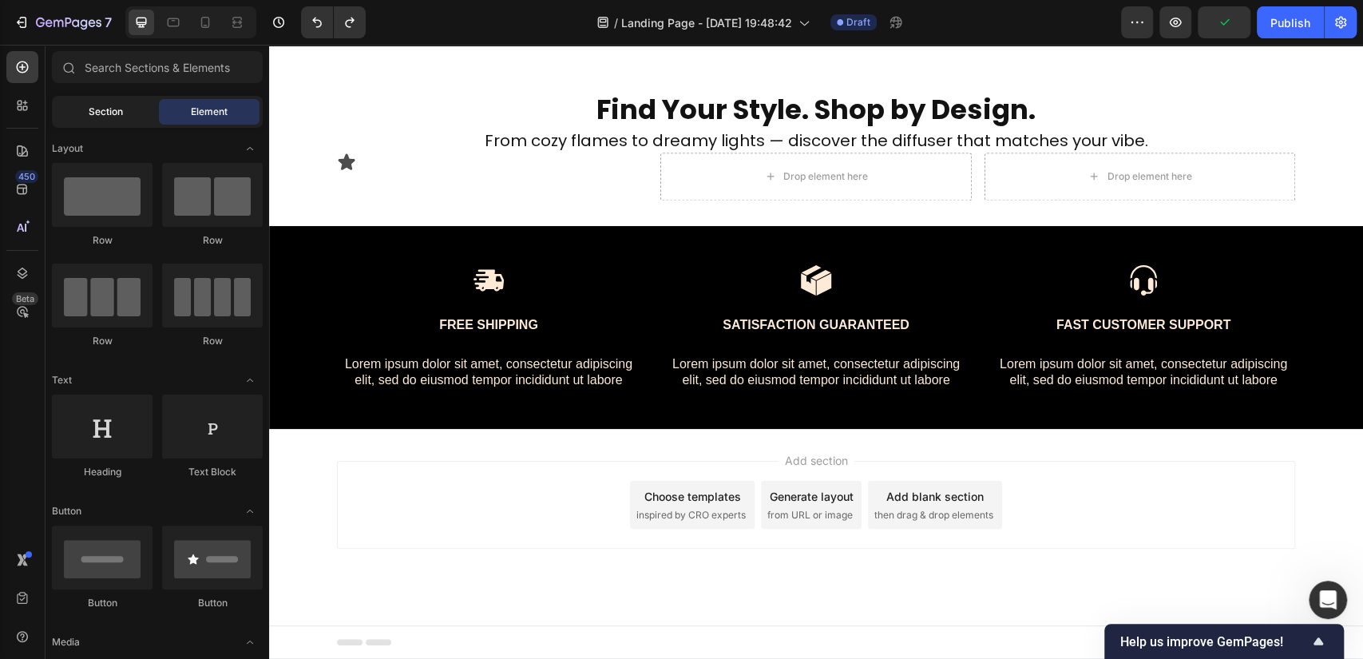
click at [120, 105] on span "Section" at bounding box center [106, 112] width 34 height 14
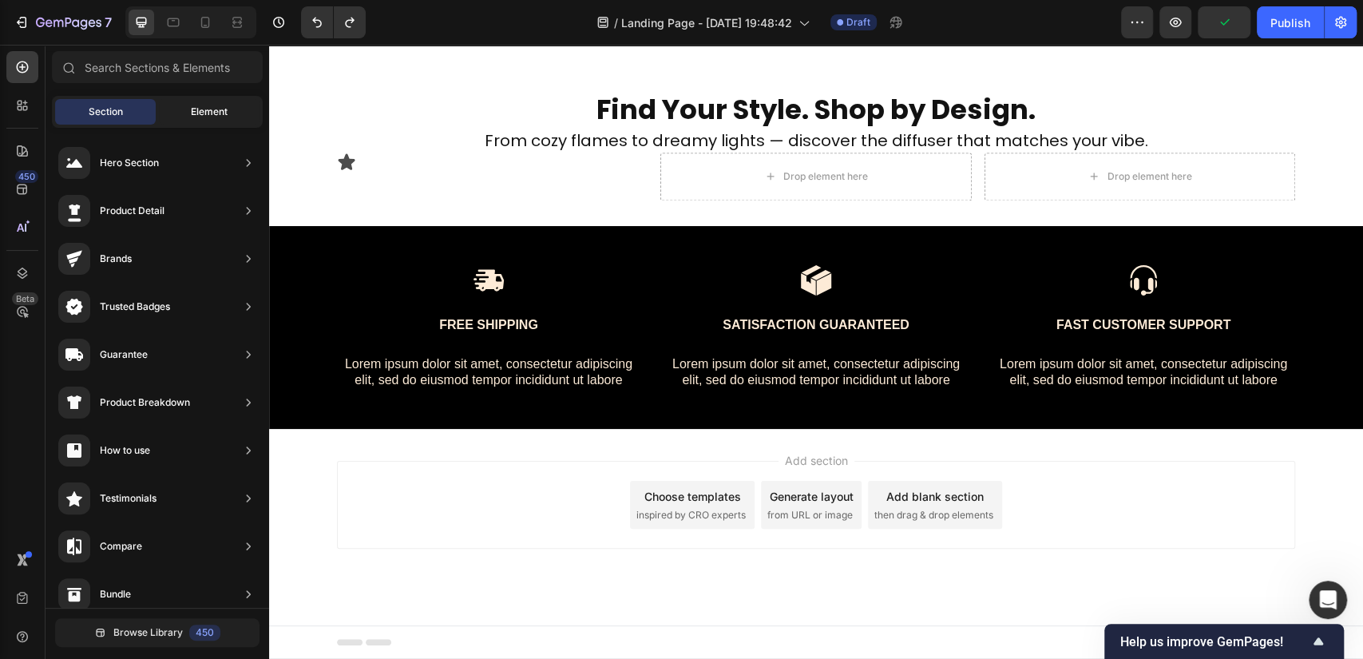
click at [200, 101] on div "Element" at bounding box center [209, 112] width 101 height 26
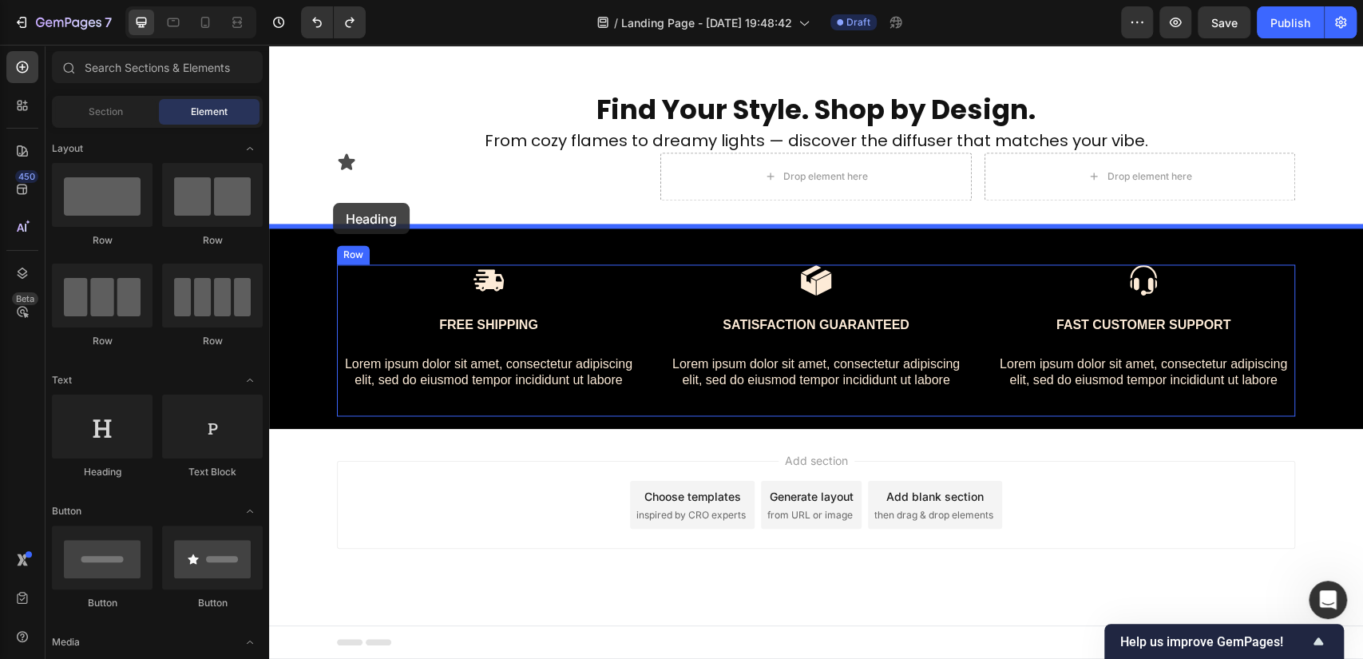
drag, startPoint x: 384, startPoint y: 471, endPoint x: 333, endPoint y: 203, distance: 273.0
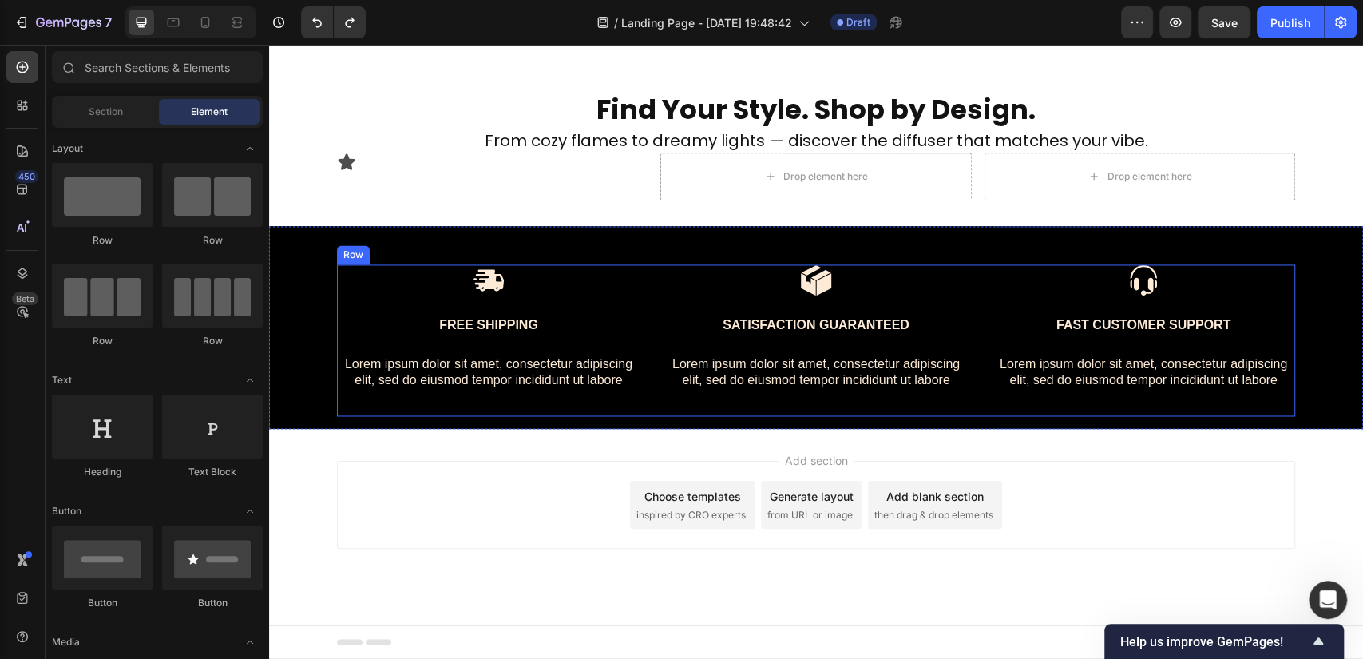
click at [763, 243] on div "Image Free Shipping Text Block Lorem ipsum dolor sit amet, consectetur adipisci…" at bounding box center [816, 327] width 1094 height 203
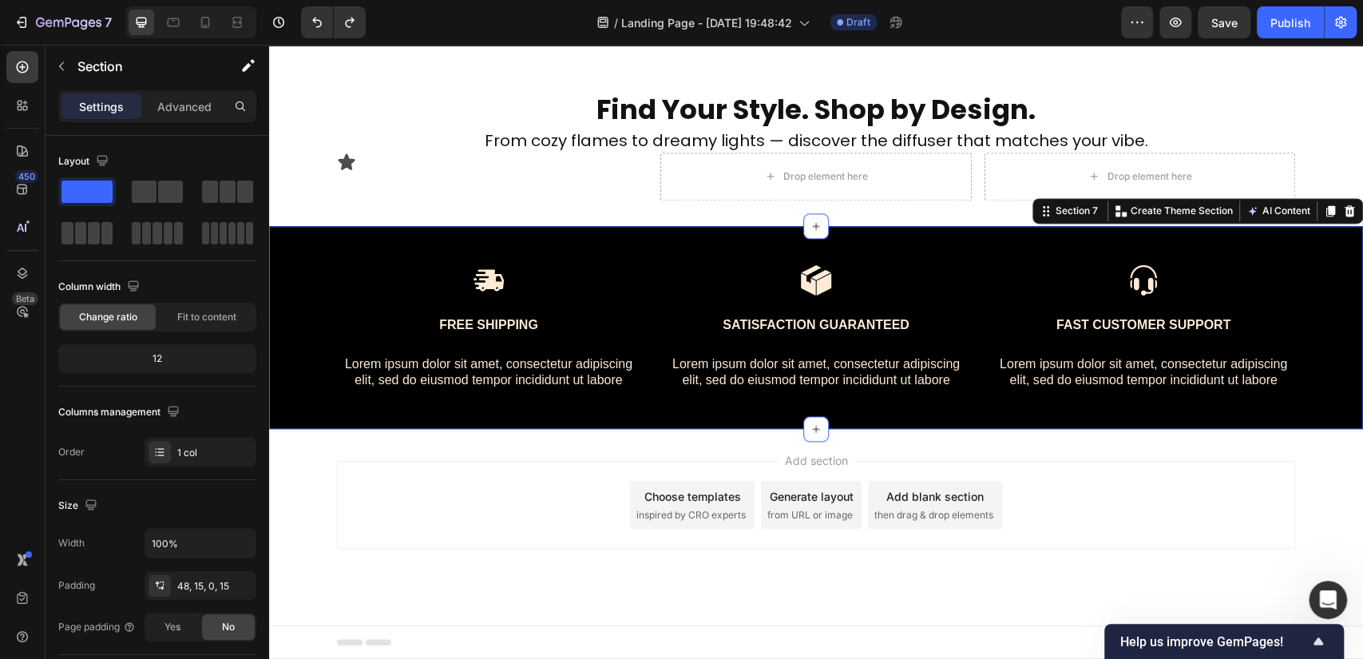
click at [714, 233] on div "Image Free Shipping Text Block Lorem ipsum dolor sit amet, consectetur adipisci…" at bounding box center [816, 327] width 1094 height 203
click at [182, 98] on p "Advanced" at bounding box center [184, 106] width 54 height 17
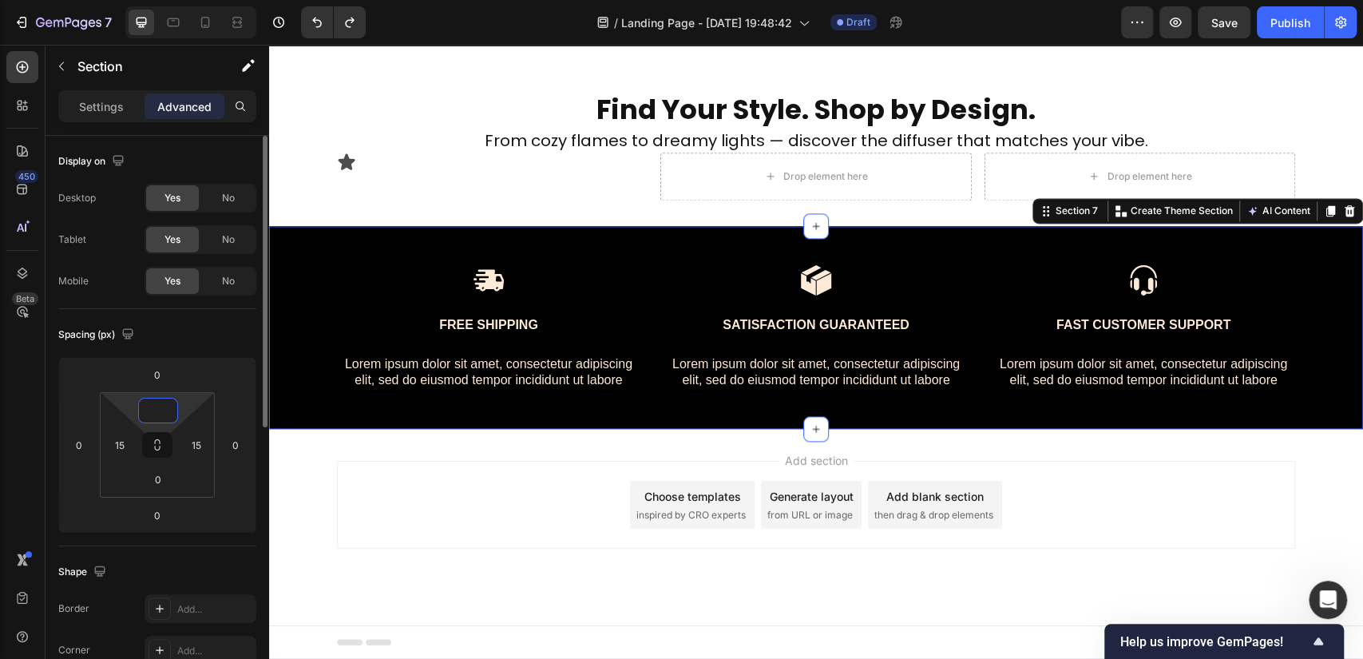
type input "048"
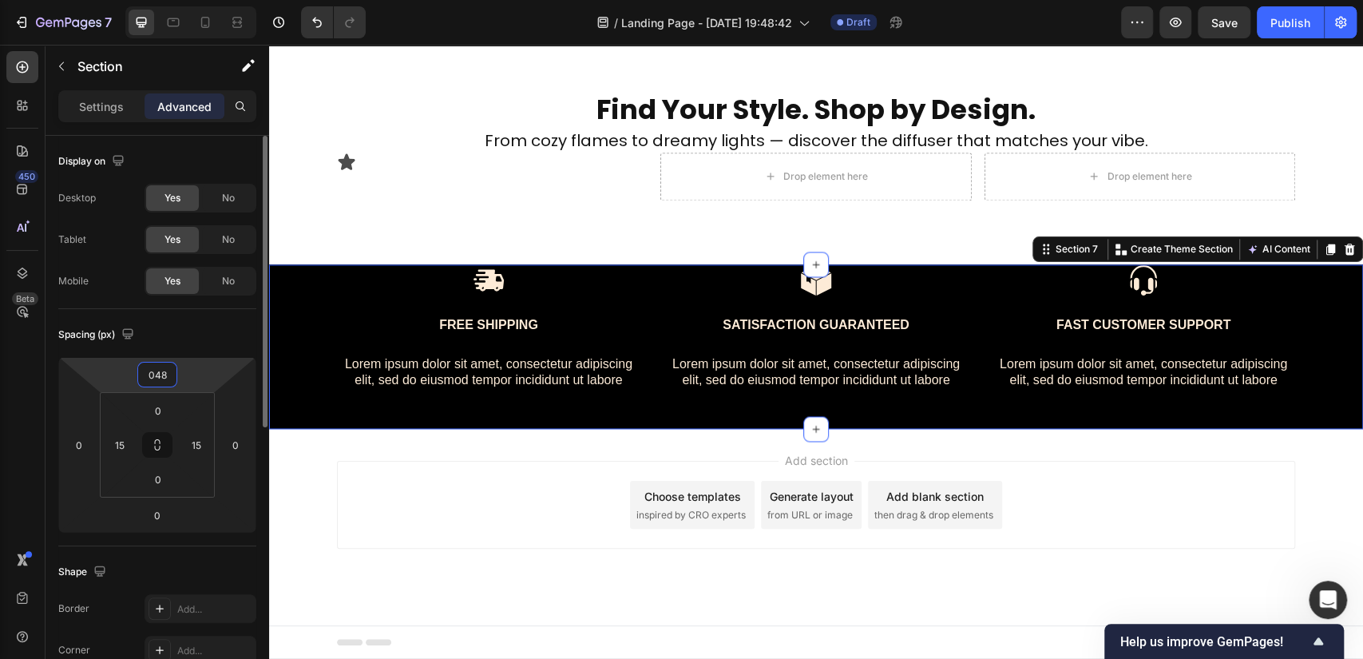
type input "48"
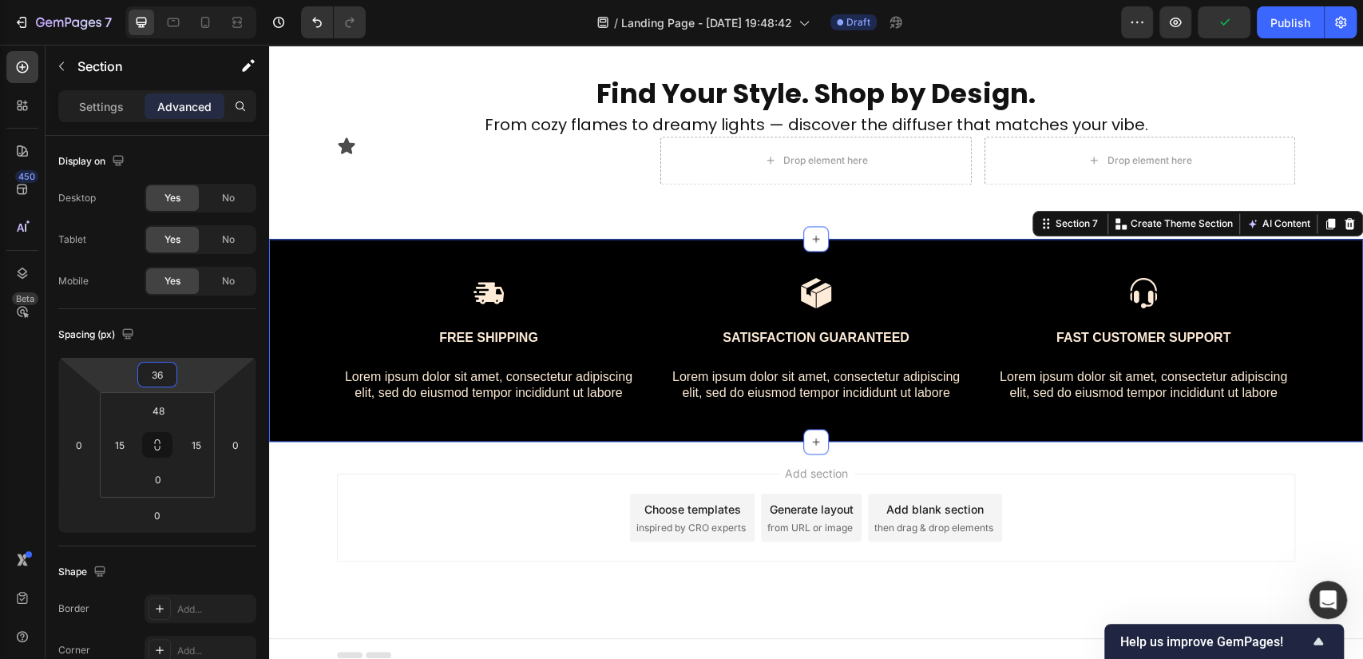
type input "32"
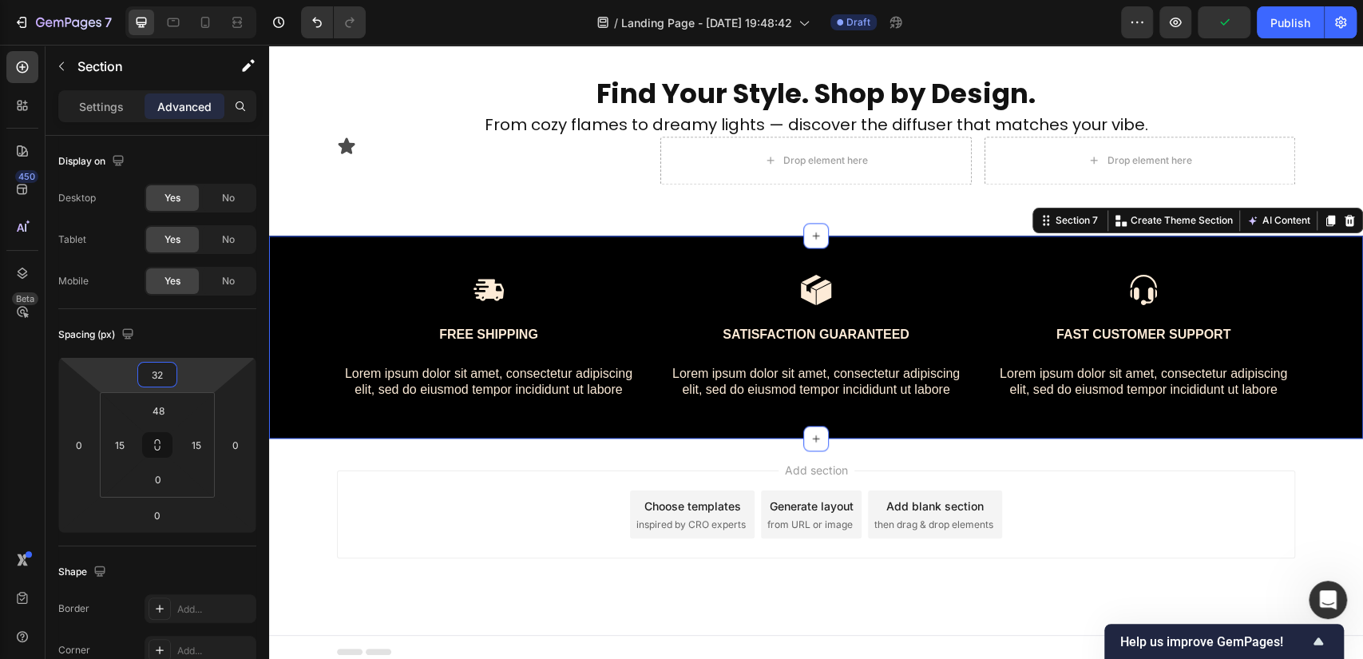
drag, startPoint x: 190, startPoint y: 369, endPoint x: 204, endPoint y: 375, distance: 15.7
click at [204, 0] on html "7 / Landing Page - Sep 26, 19:48:42 Draft Preview Publish 450 Beta Sections(18)…" at bounding box center [681, 0] width 1363 height 0
click at [1150, 537] on div "Add section Choose templates inspired by CRO experts Generate layout from URL o…" at bounding box center [816, 514] width 958 height 88
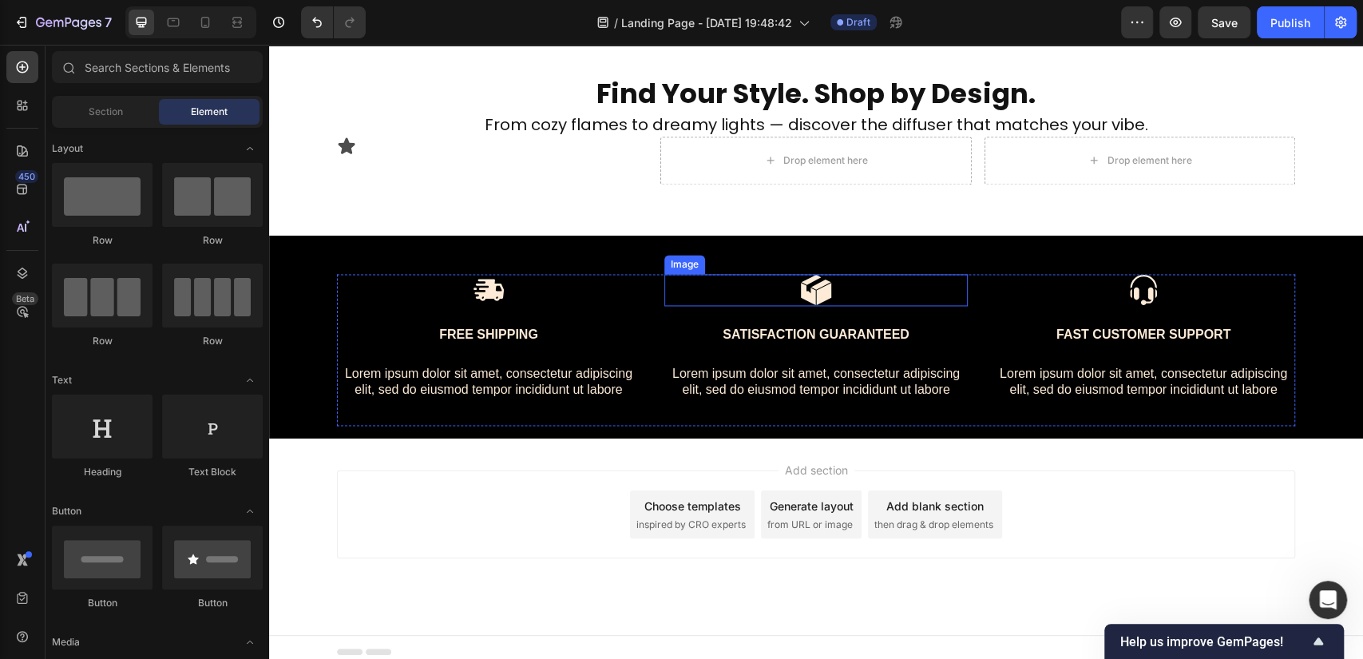
click at [831, 301] on div at bounding box center [815, 290] width 303 height 32
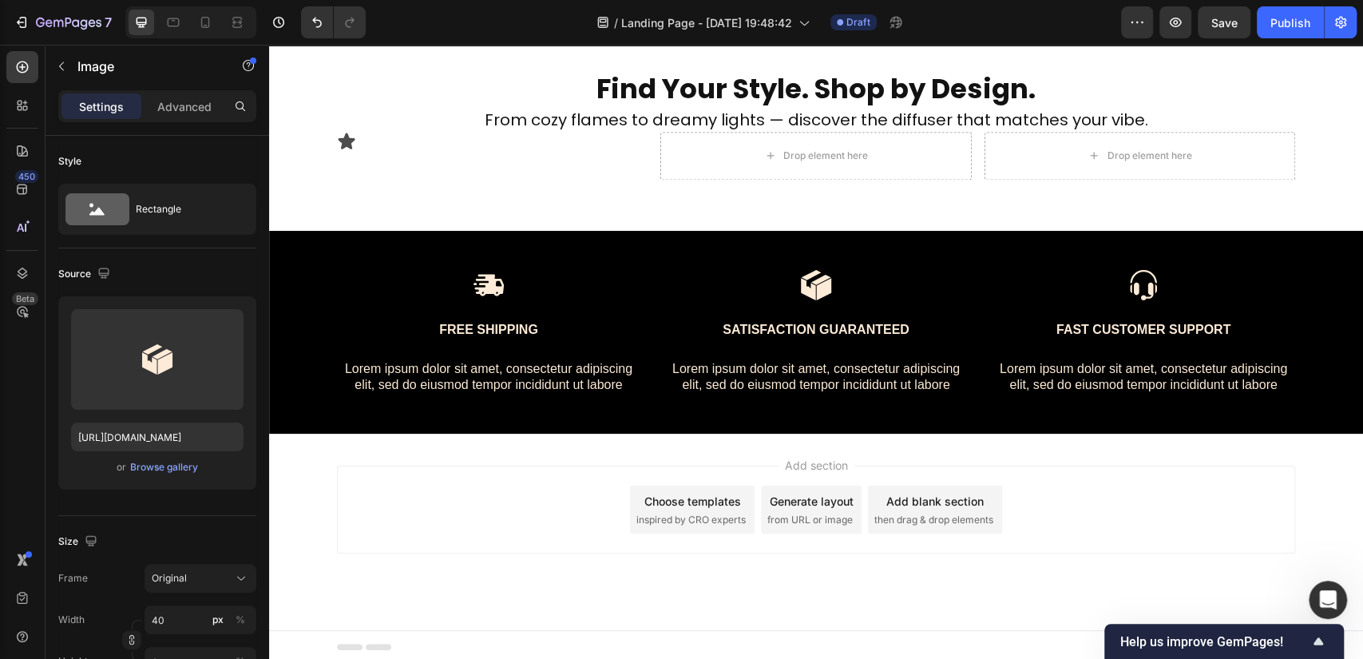
scroll to position [1628, 0]
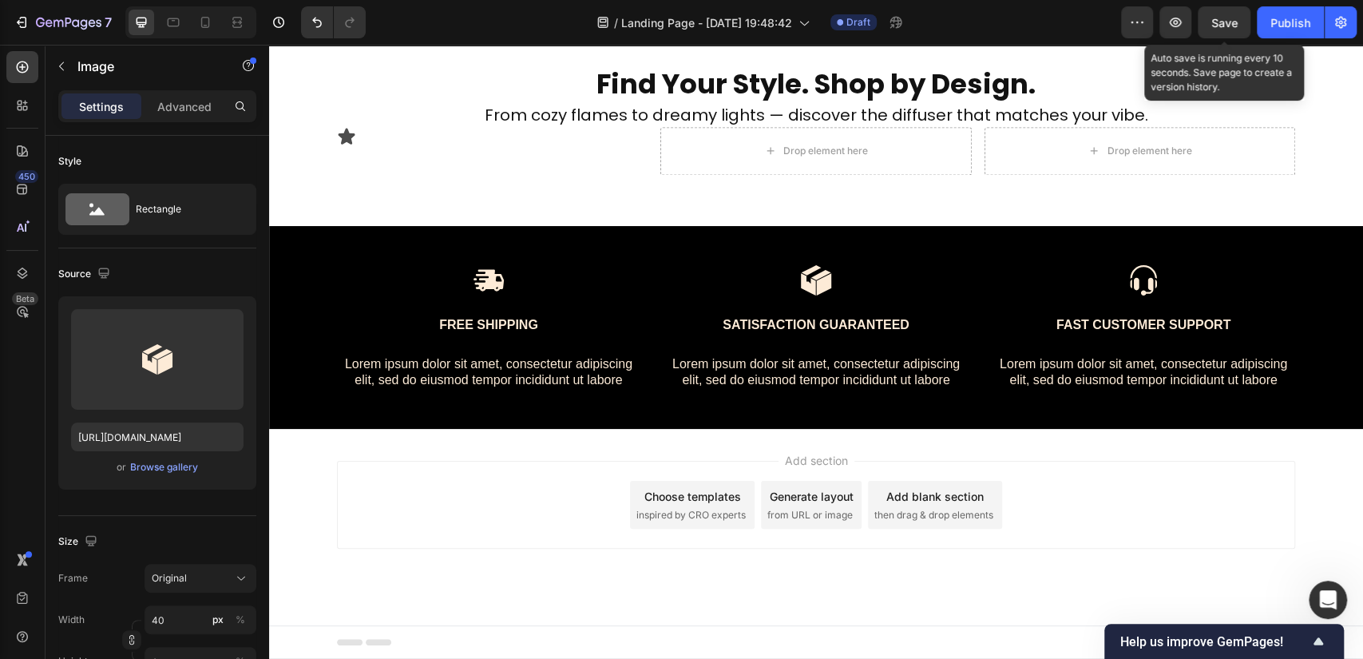
click at [1219, 29] on span "Save" at bounding box center [1224, 23] width 26 height 14
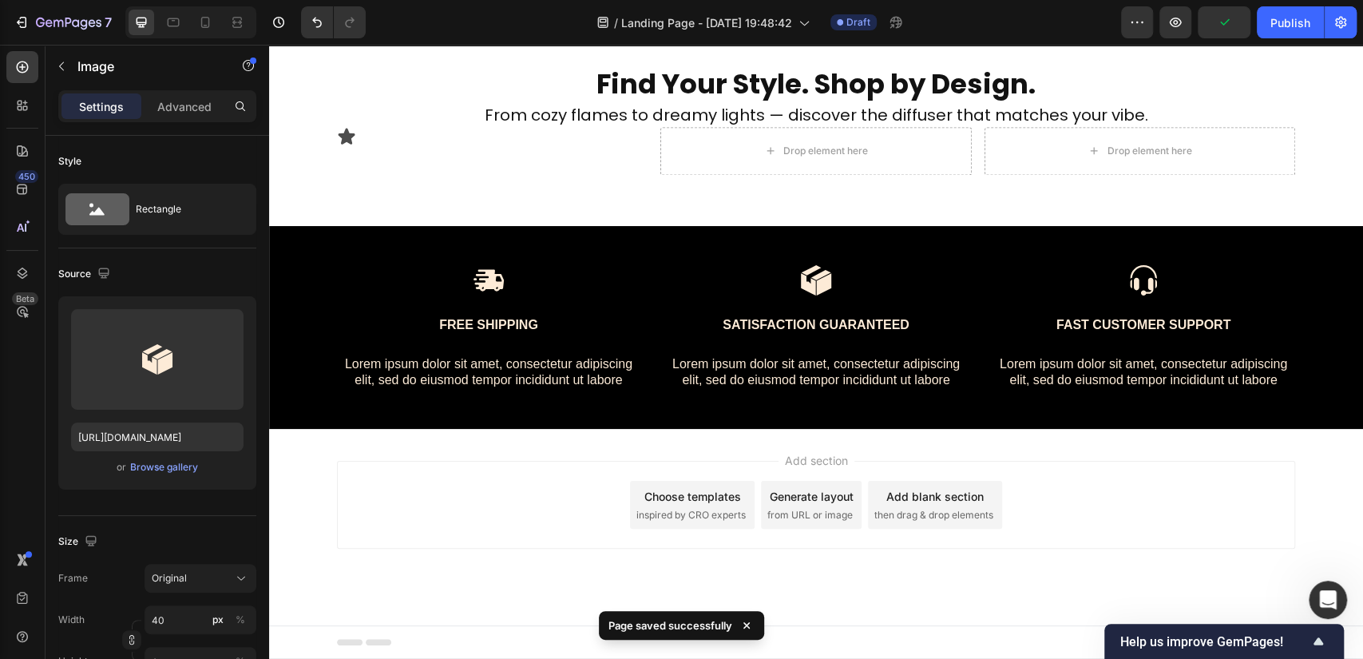
click at [686, 504] on div "Choose templates inspired by CRO experts" at bounding box center [692, 505] width 125 height 48
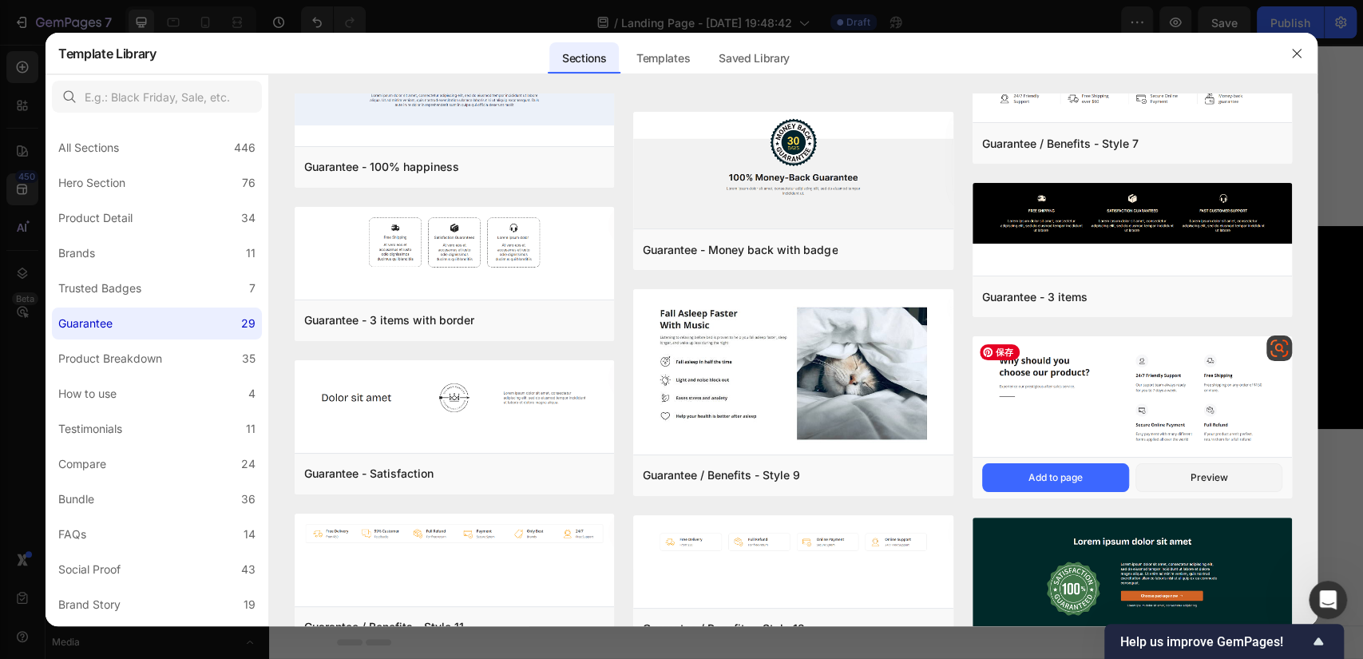
scroll to position [1064, 0]
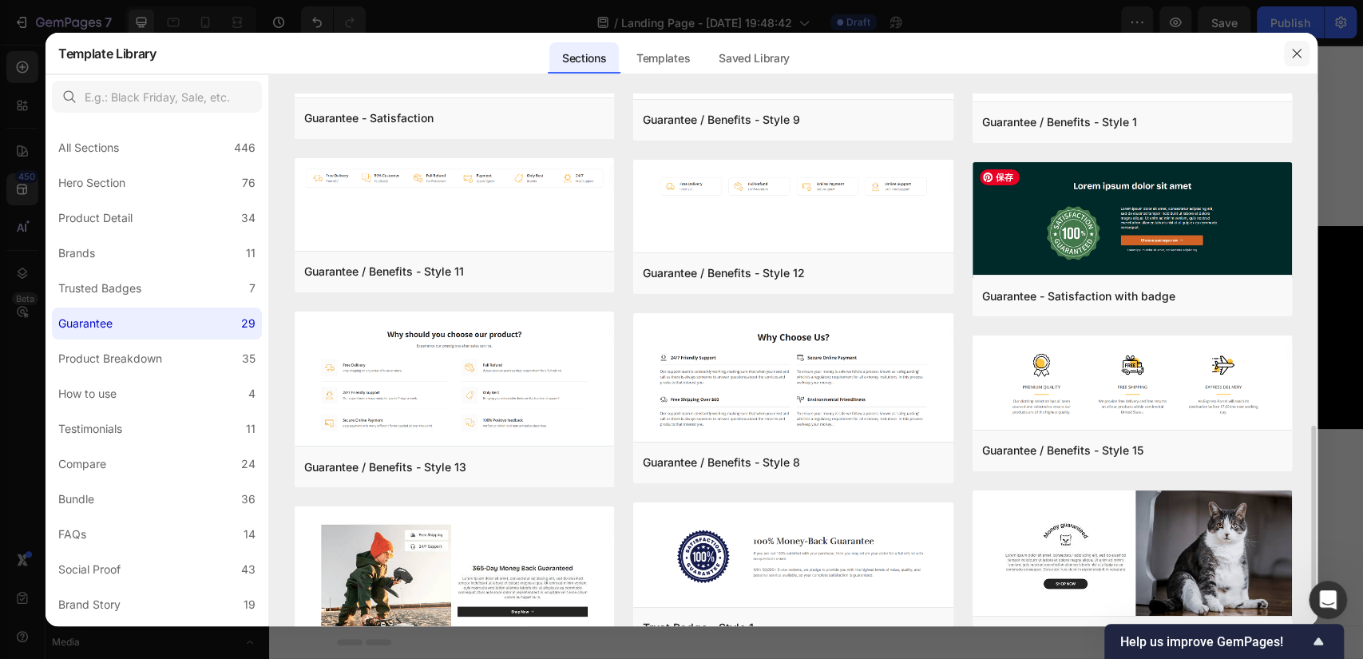
click at [1225, 56] on icon "button" at bounding box center [1296, 53] width 13 height 13
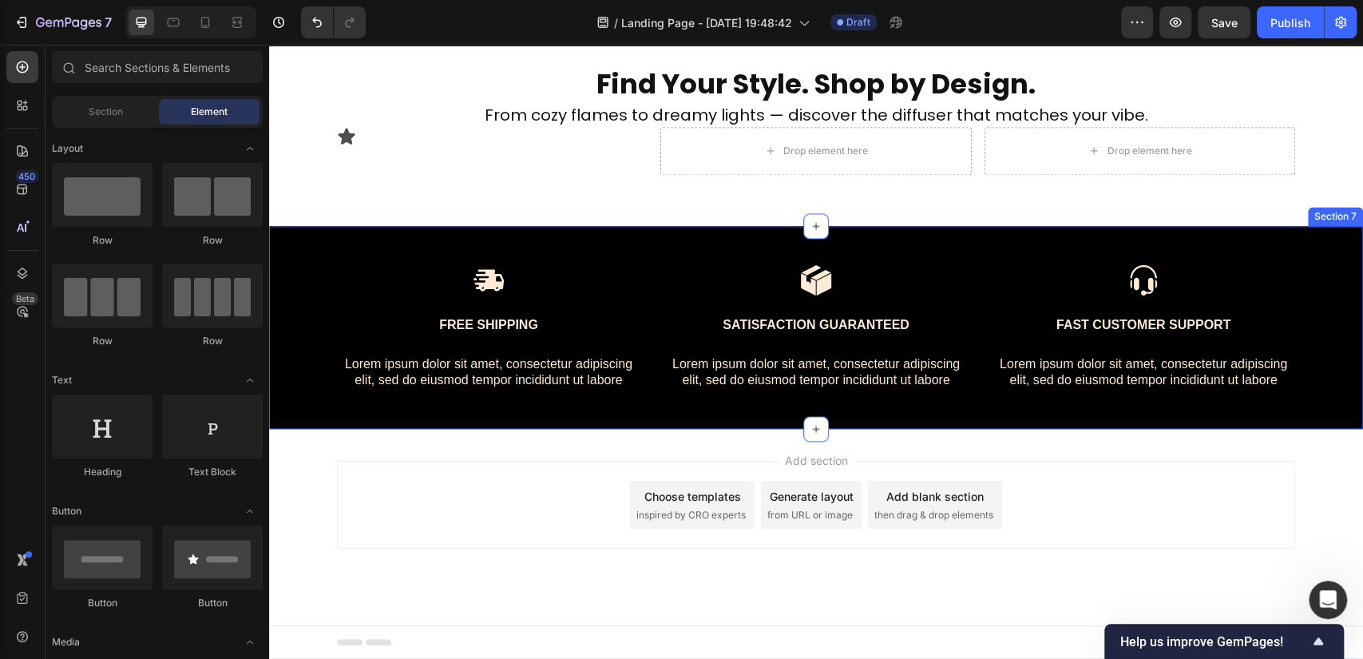
click at [851, 237] on div "Image Free Shipping Text Block Lorem ipsum dolor sit amet, consectetur adipisci…" at bounding box center [816, 327] width 1094 height 203
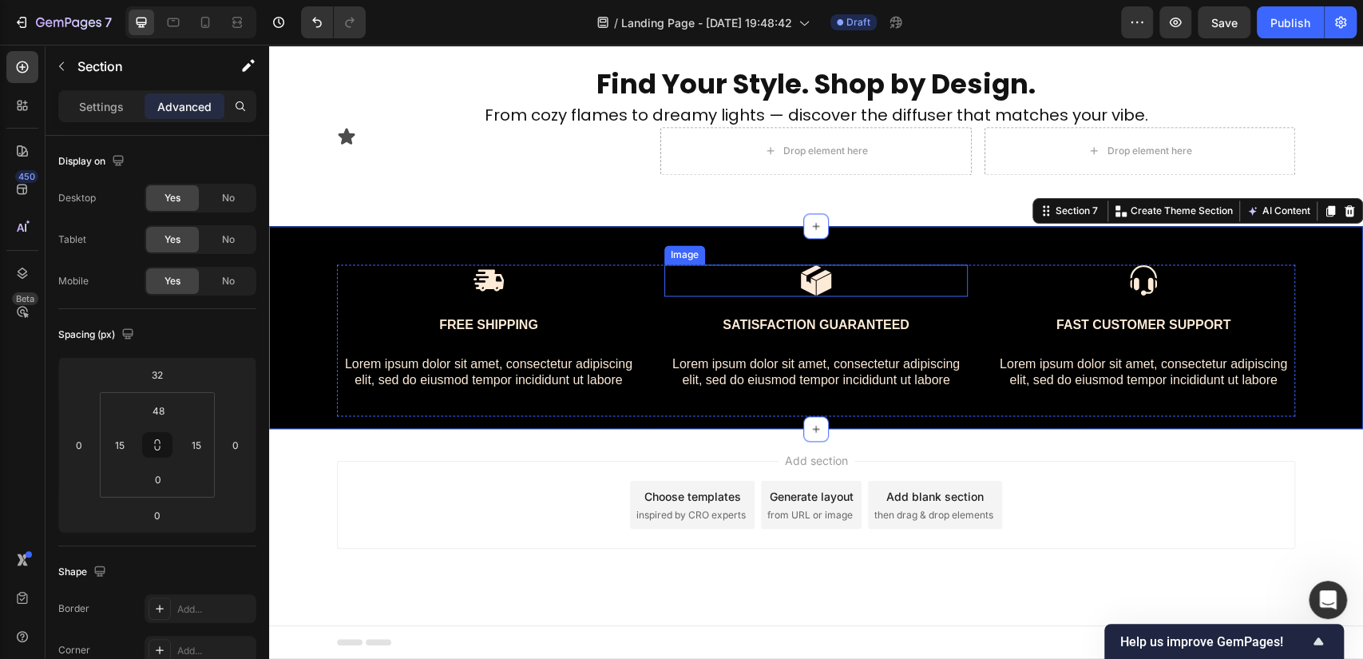
click at [800, 264] on img at bounding box center [816, 280] width 32 height 32
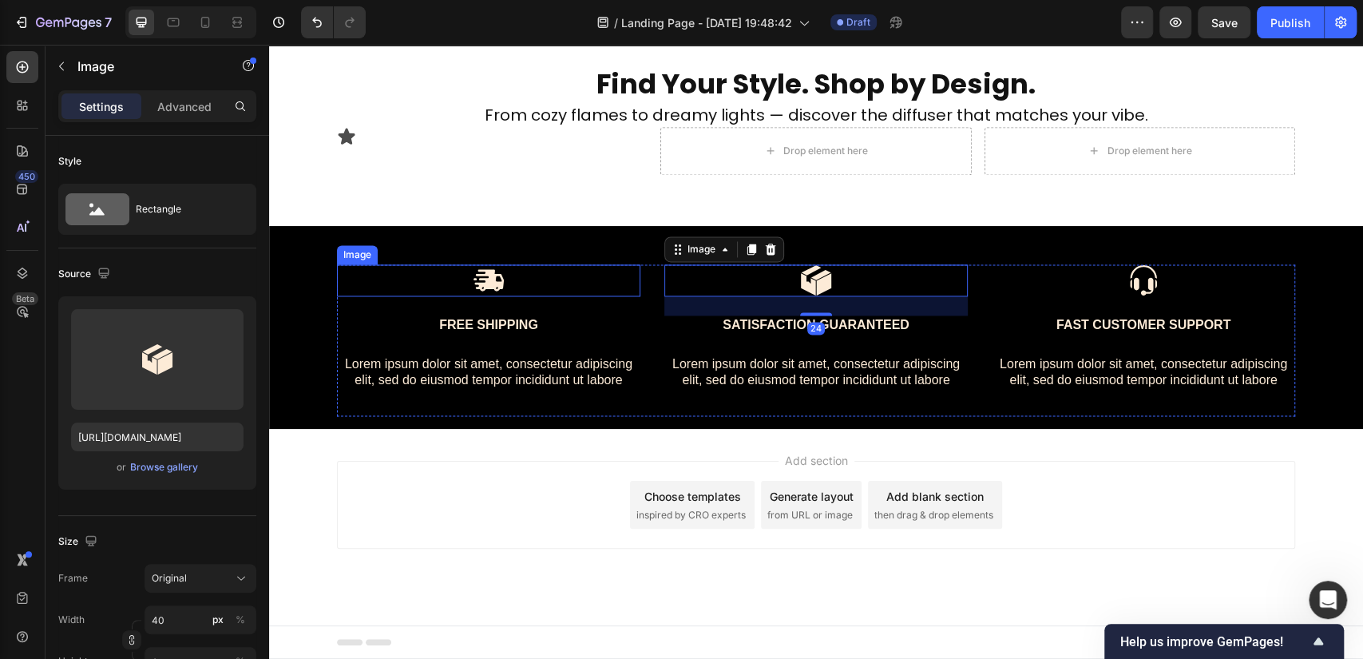
click at [582, 264] on div at bounding box center [488, 280] width 303 height 32
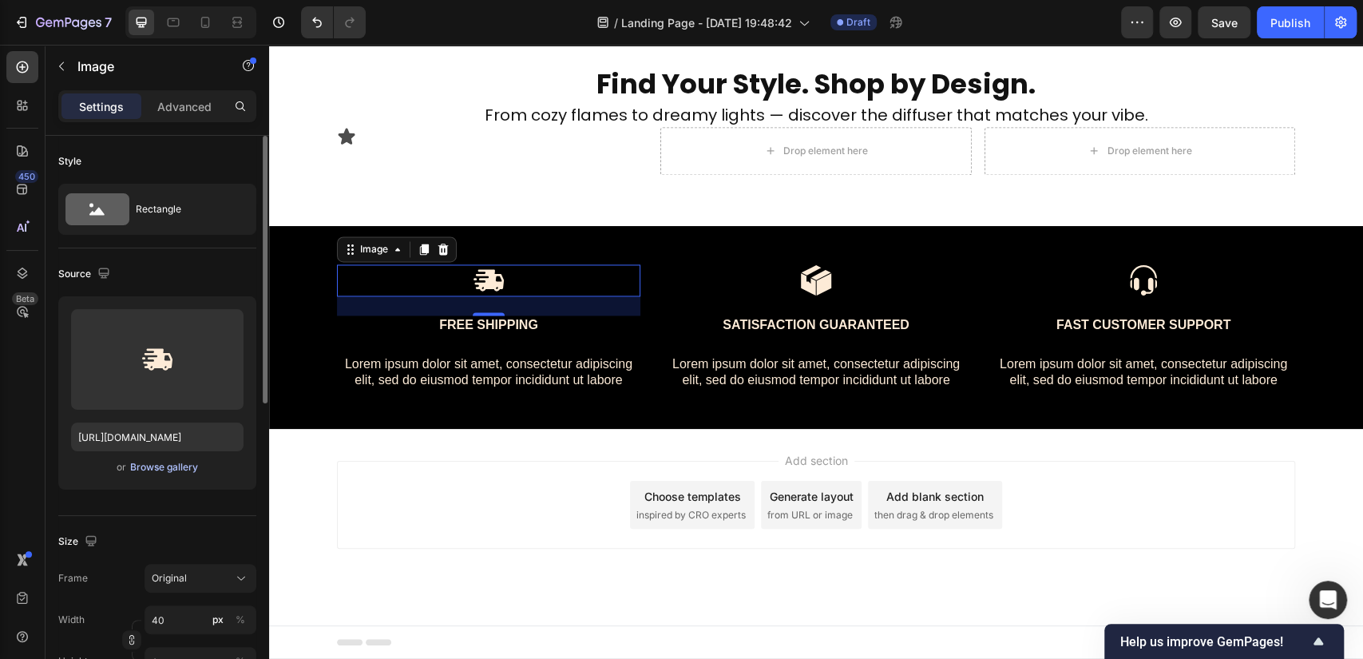
click at [187, 463] on div "Browse gallery" at bounding box center [164, 467] width 68 height 14
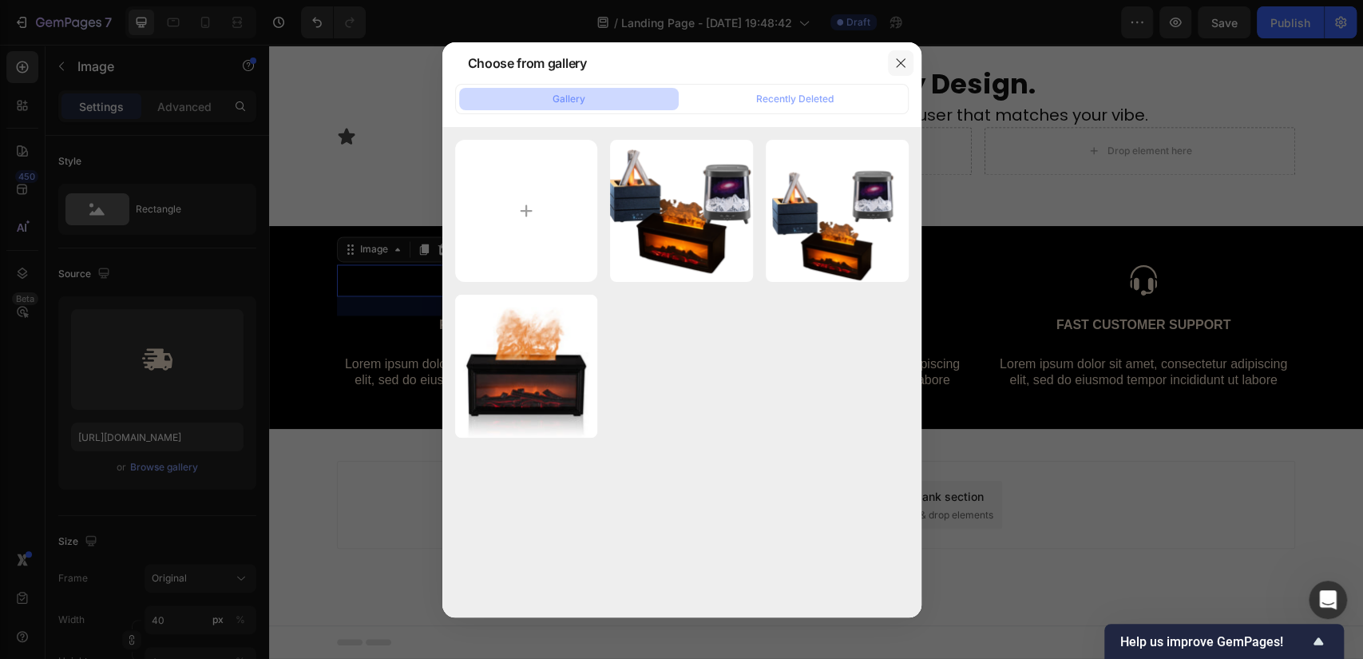
click at [892, 57] on button "button" at bounding box center [901, 63] width 26 height 26
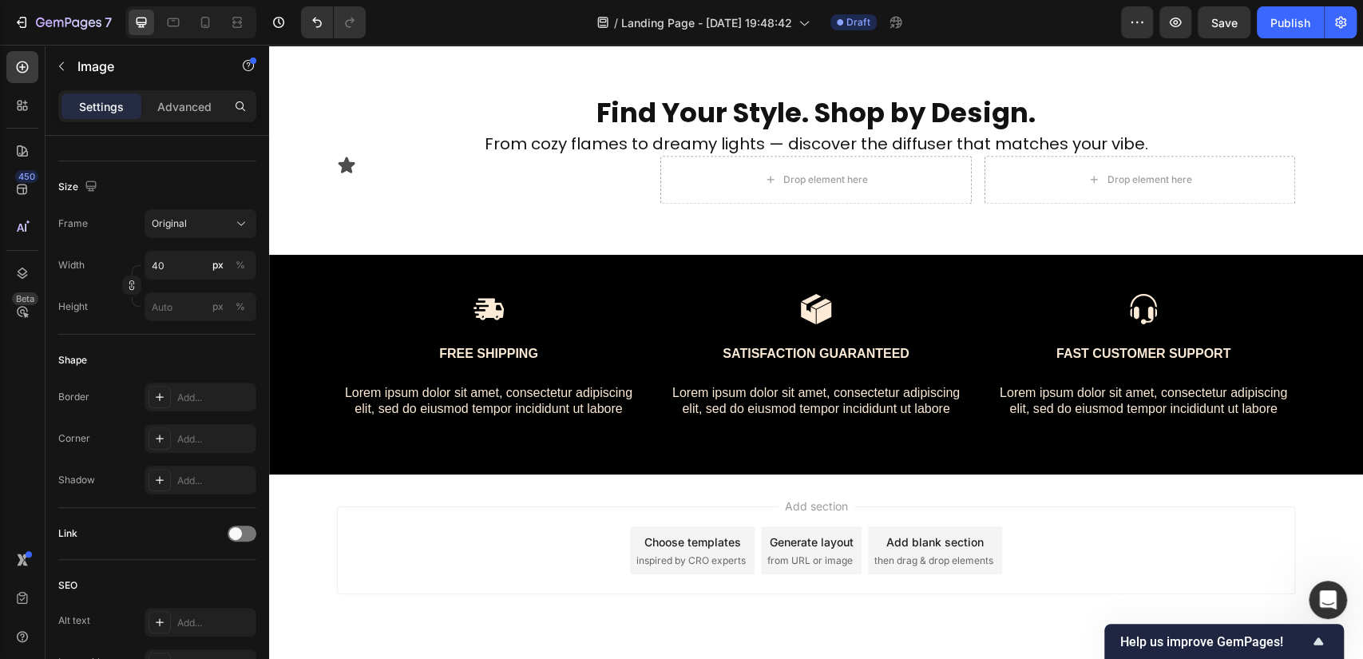
scroll to position [1628, 0]
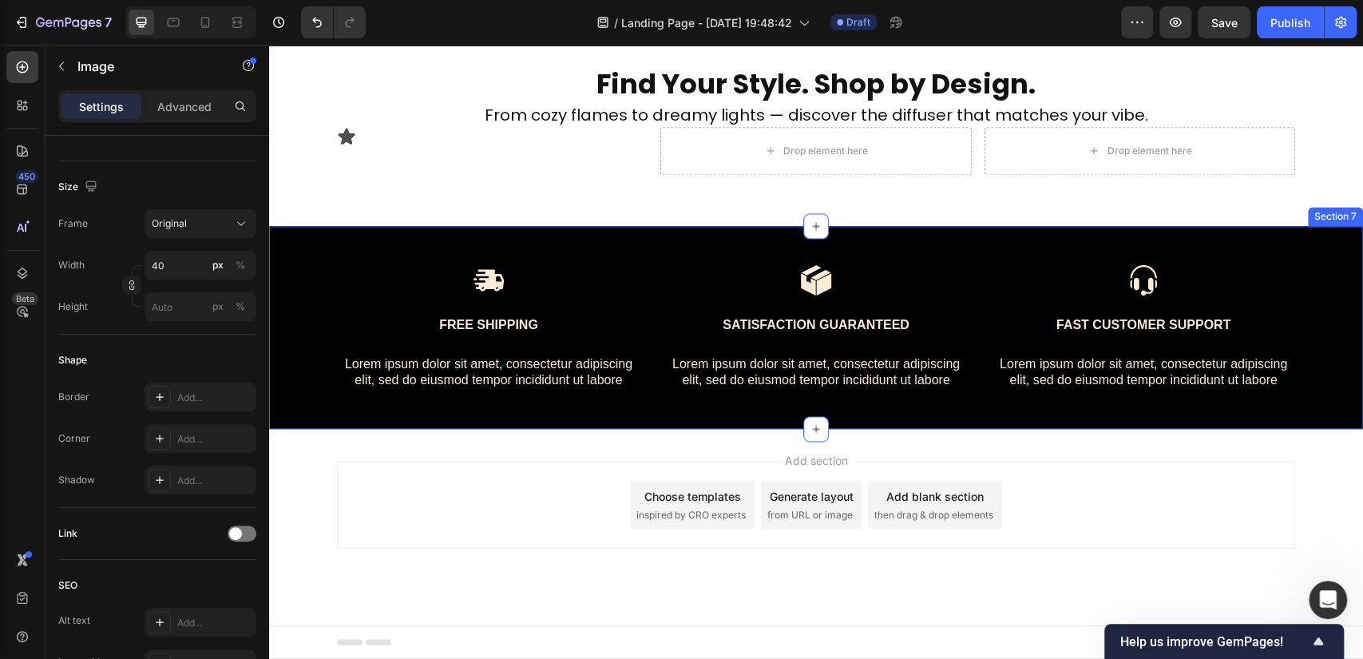
click at [825, 228] on div "Image Free Shipping Text Block Lorem ipsum dolor sit amet, consectetur adipisci…" at bounding box center [816, 327] width 1094 height 203
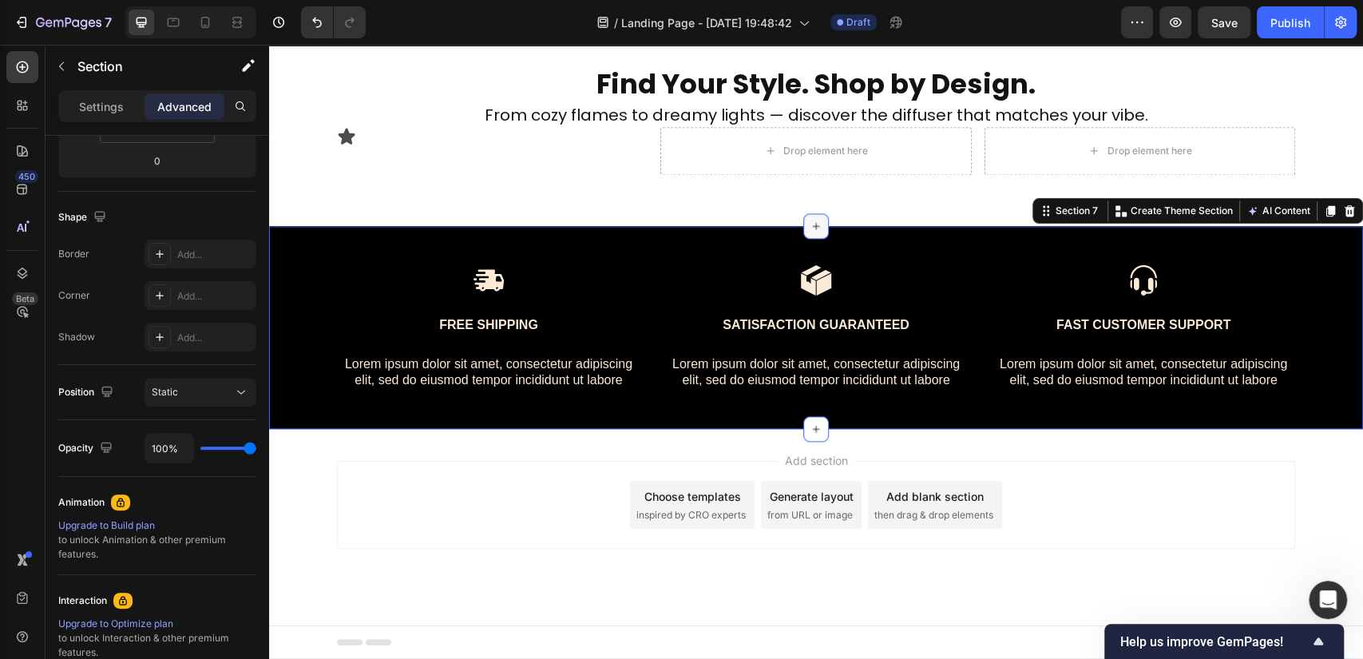
scroll to position [0, 0]
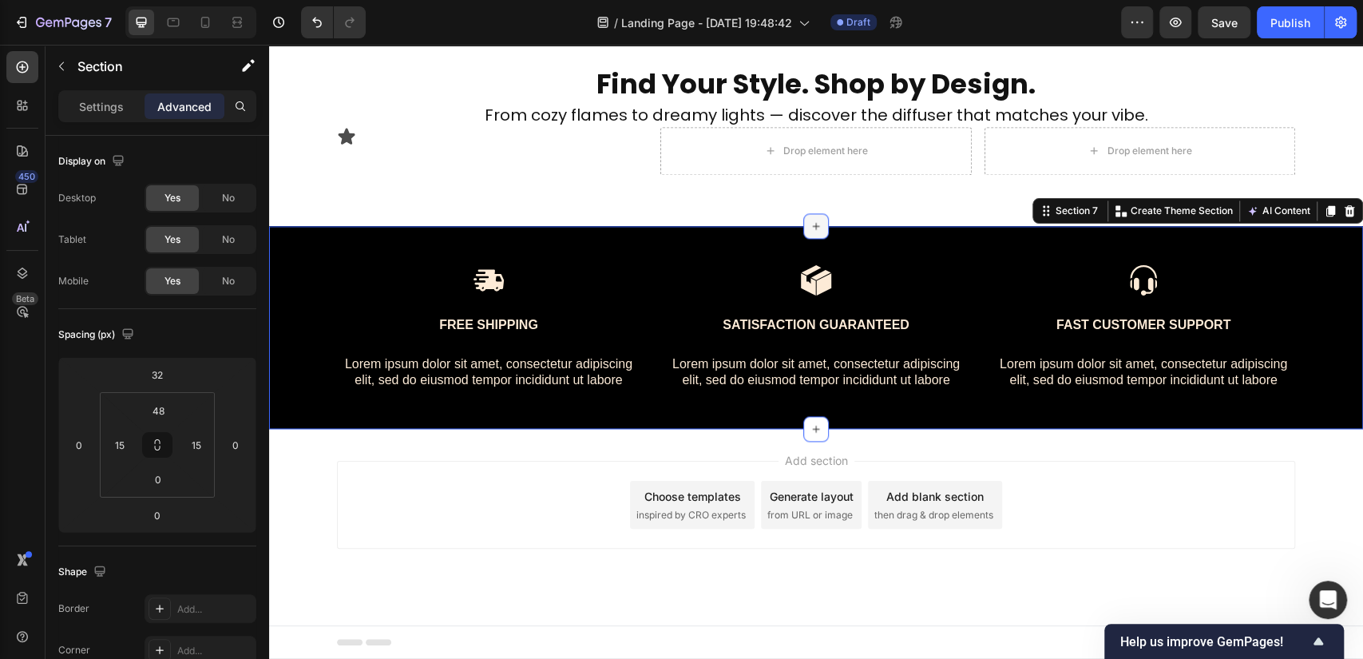
click at [809, 220] on icon at bounding box center [815, 226] width 13 height 13
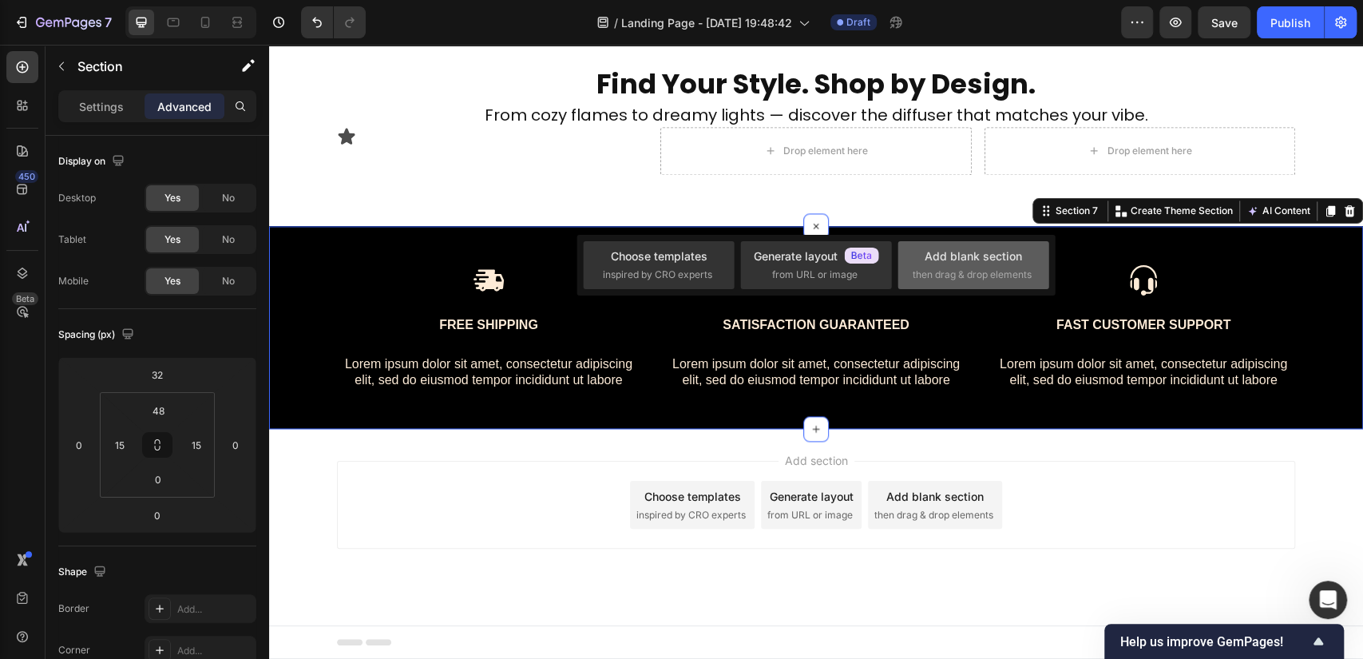
click at [990, 259] on div "Add blank section" at bounding box center [972, 255] width 97 height 17
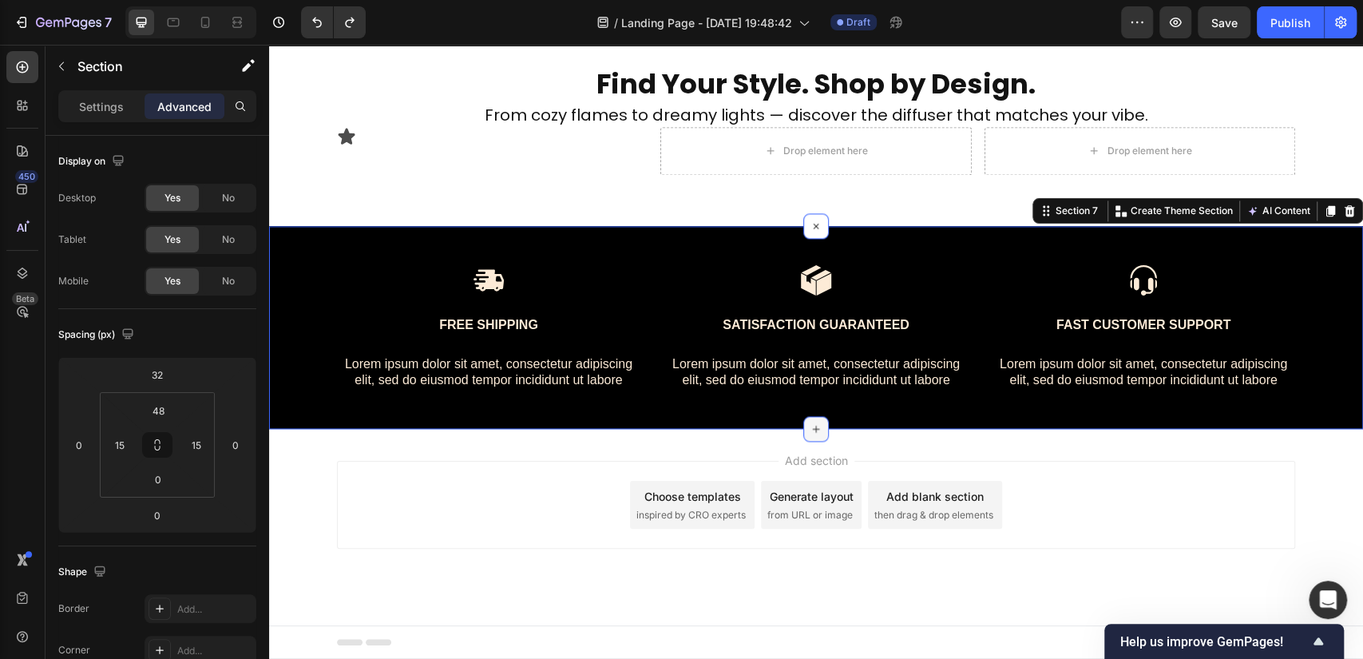
click at [812, 427] on icon at bounding box center [815, 428] width 13 height 13
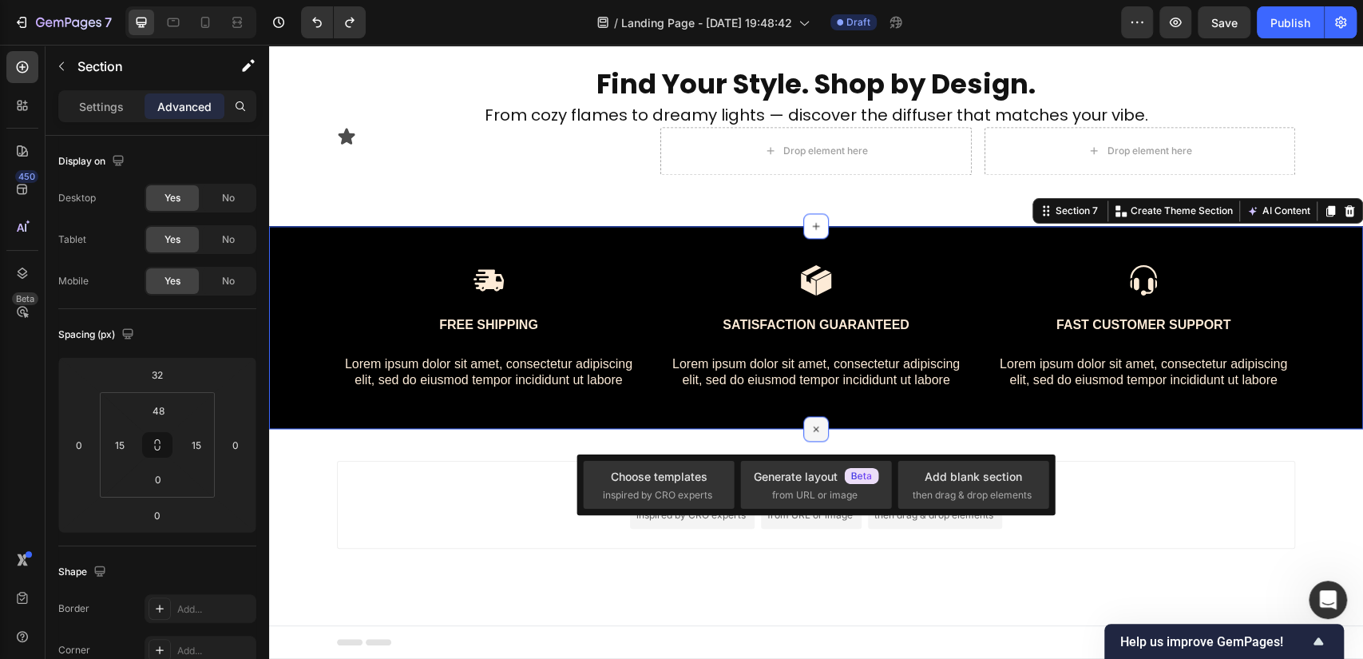
click at [811, 427] on icon at bounding box center [816, 429] width 18 height 18
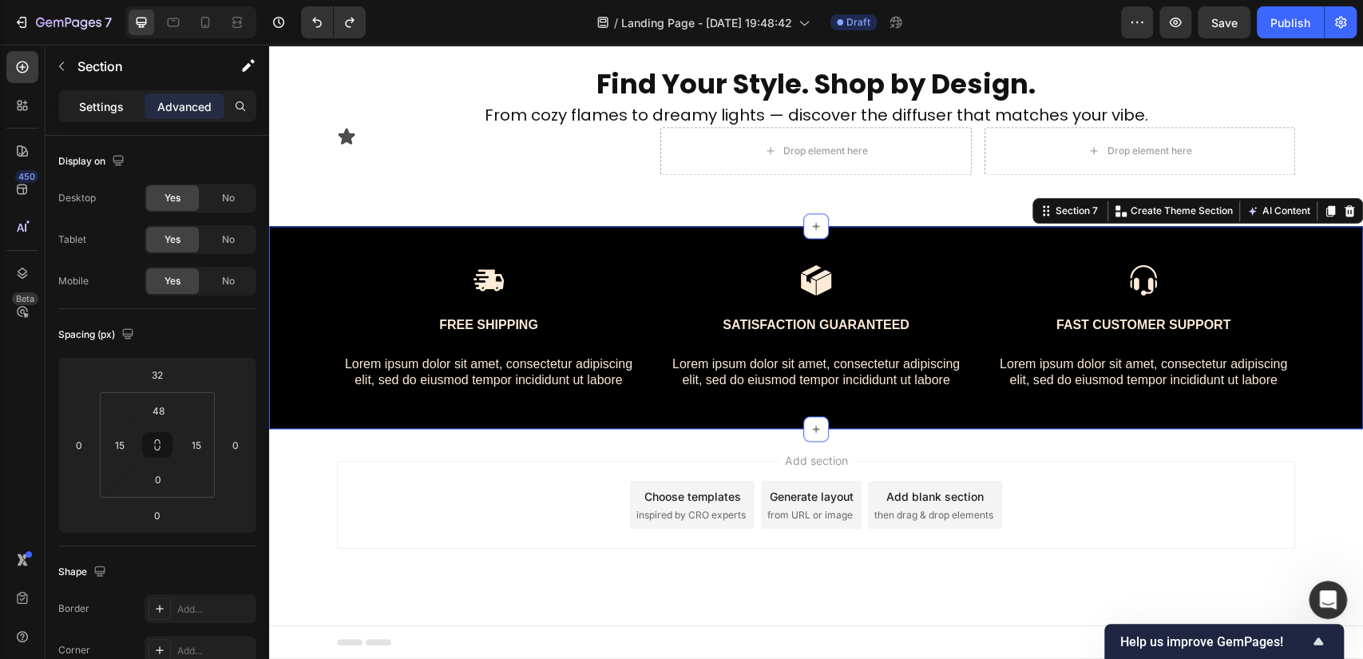
click at [102, 101] on p "Settings" at bounding box center [101, 106] width 45 height 17
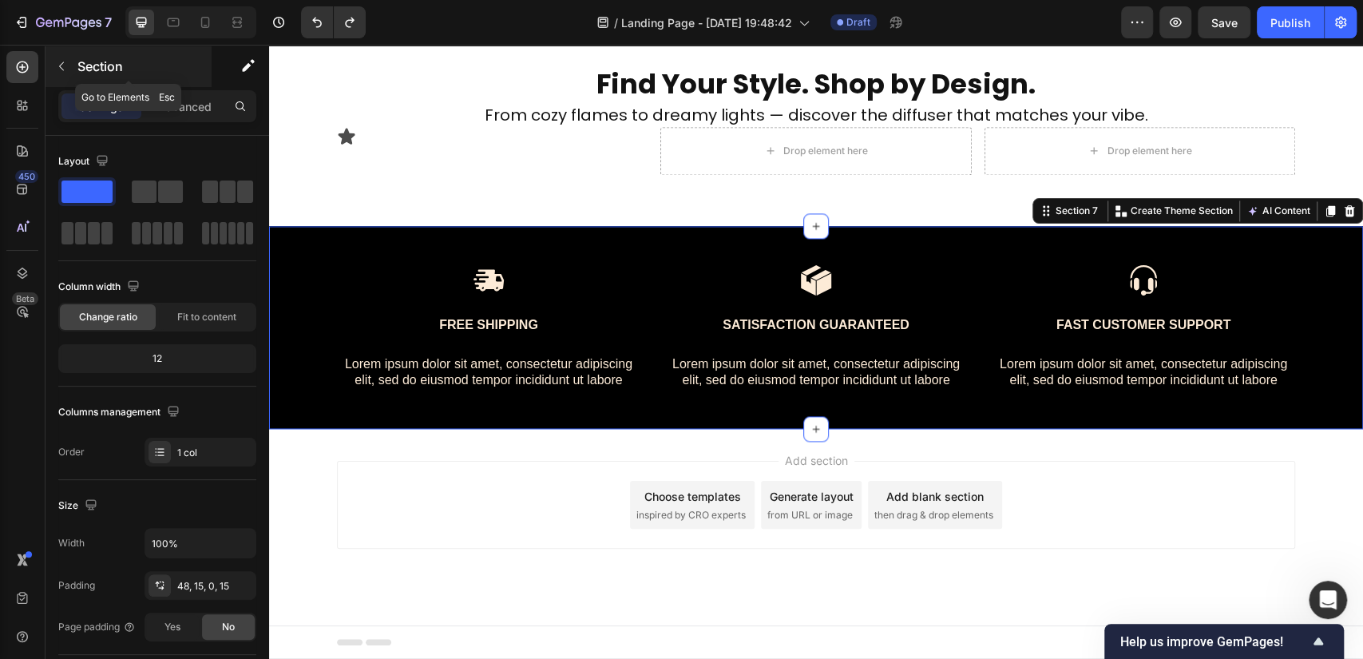
click at [71, 65] on button "button" at bounding box center [62, 66] width 26 height 26
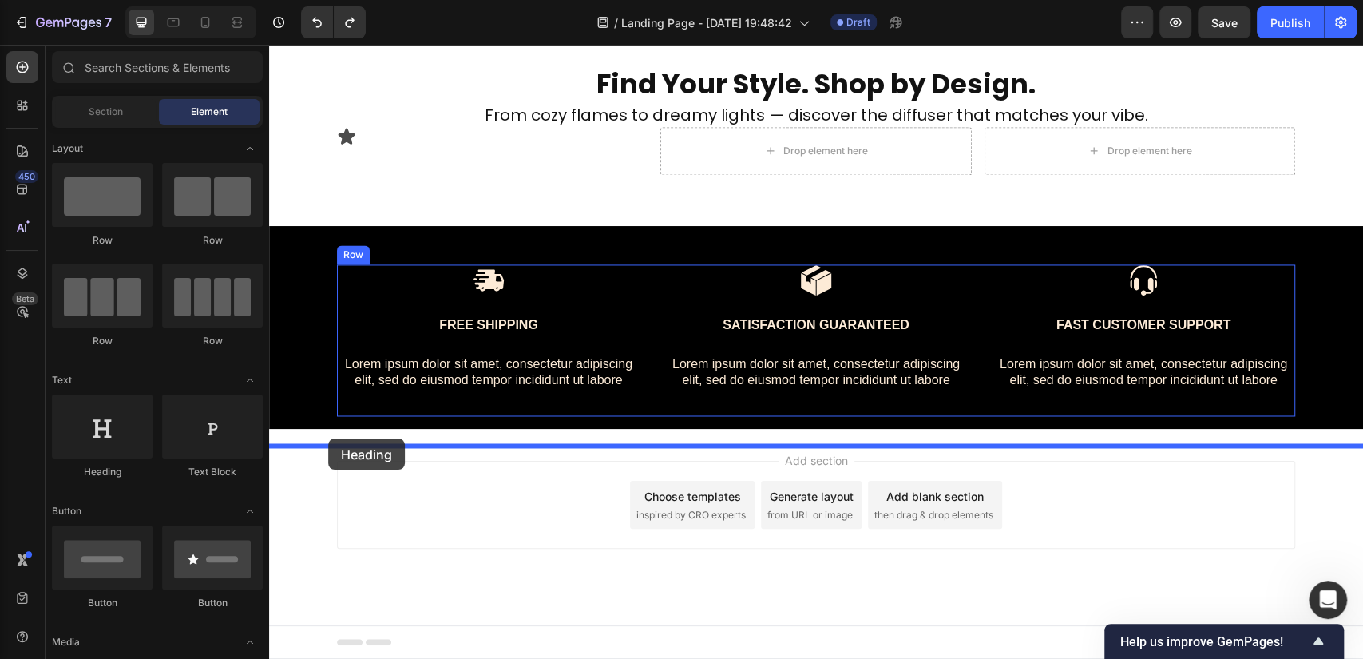
drag, startPoint x: 395, startPoint y: 473, endPoint x: 328, endPoint y: 438, distance: 75.3
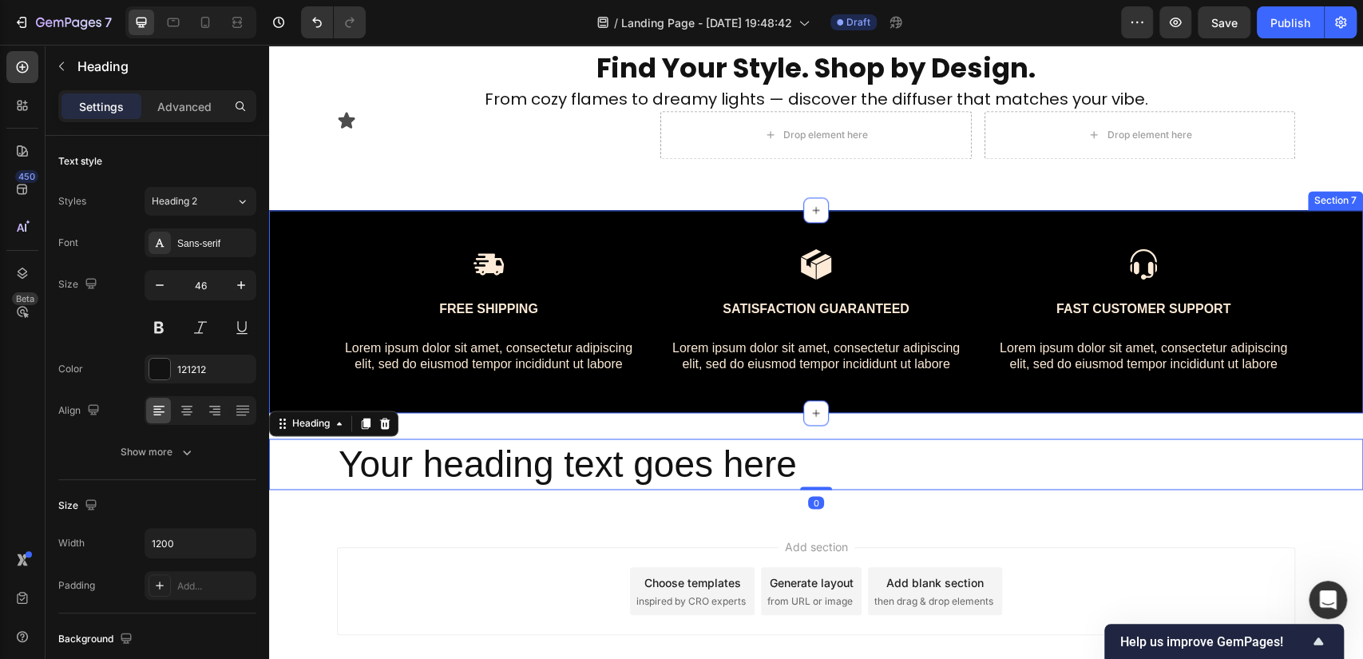
click at [469, 220] on div "Image Free Shipping Text Block Lorem ipsum dolor sit amet, consectetur adipisci…" at bounding box center [816, 311] width 1094 height 203
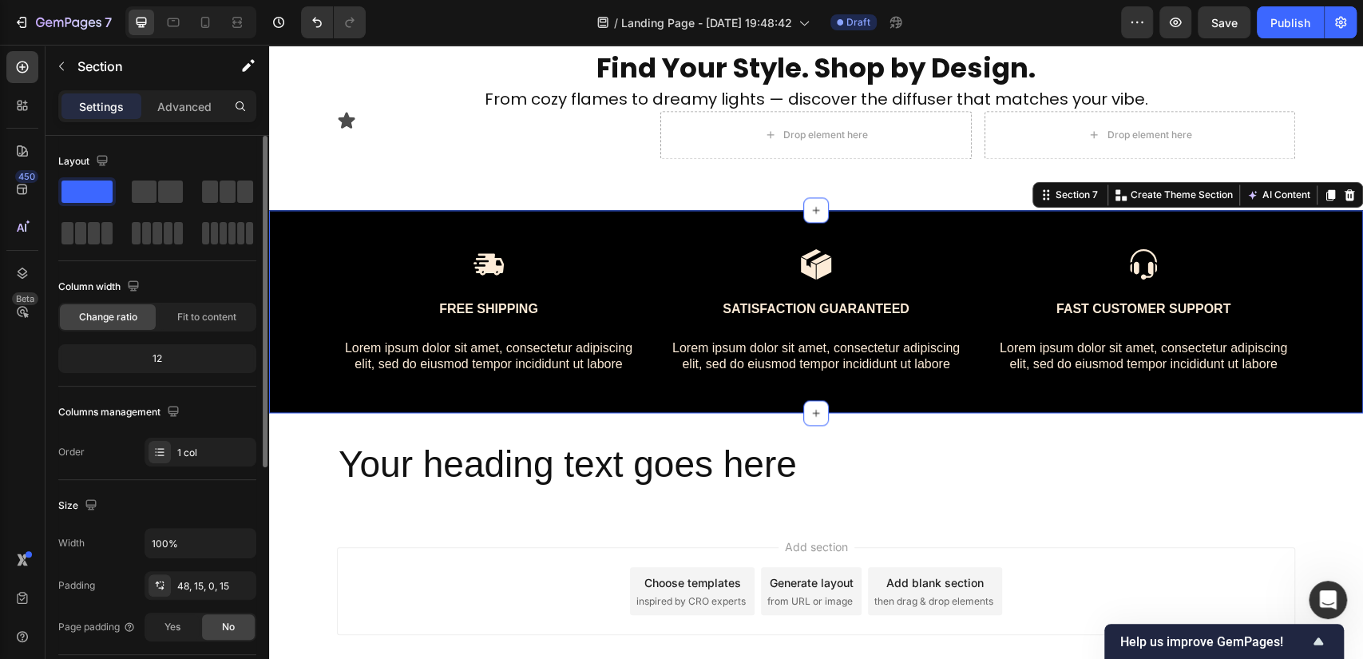
click at [191, 356] on div "12" at bounding box center [157, 358] width 192 height 22
click at [187, 107] on p "Advanced" at bounding box center [184, 106] width 54 height 17
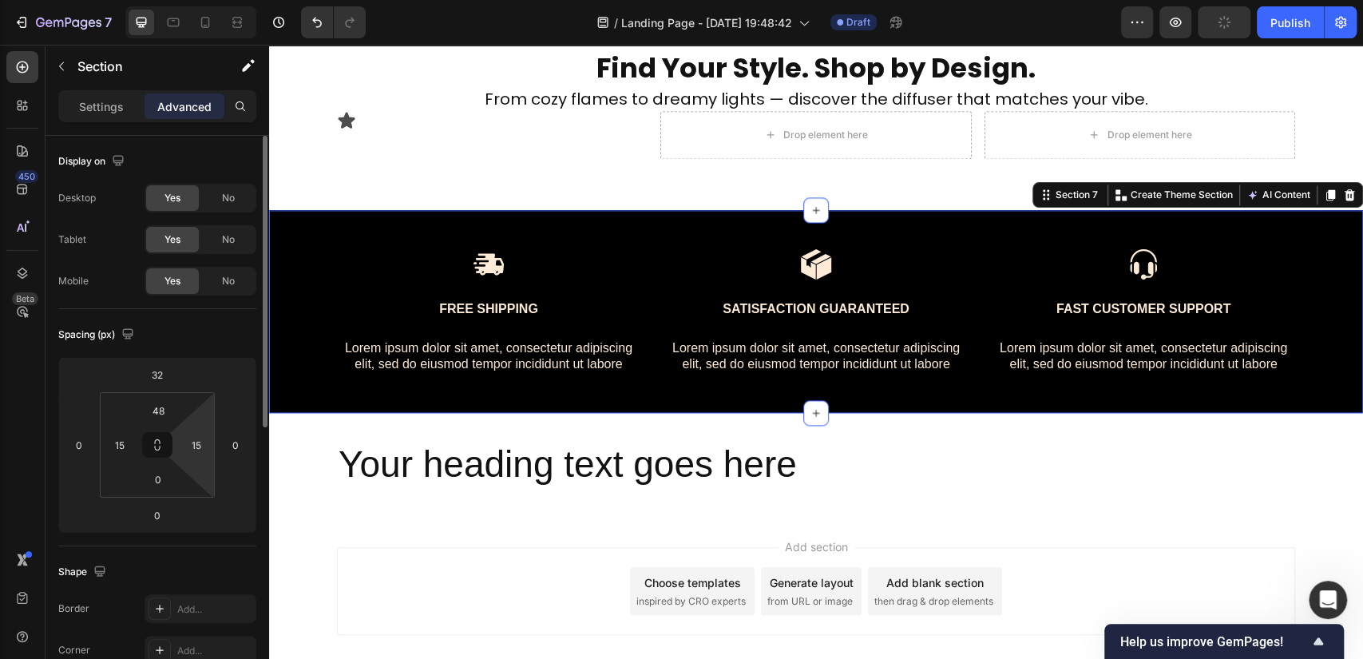
scroll to position [538, 0]
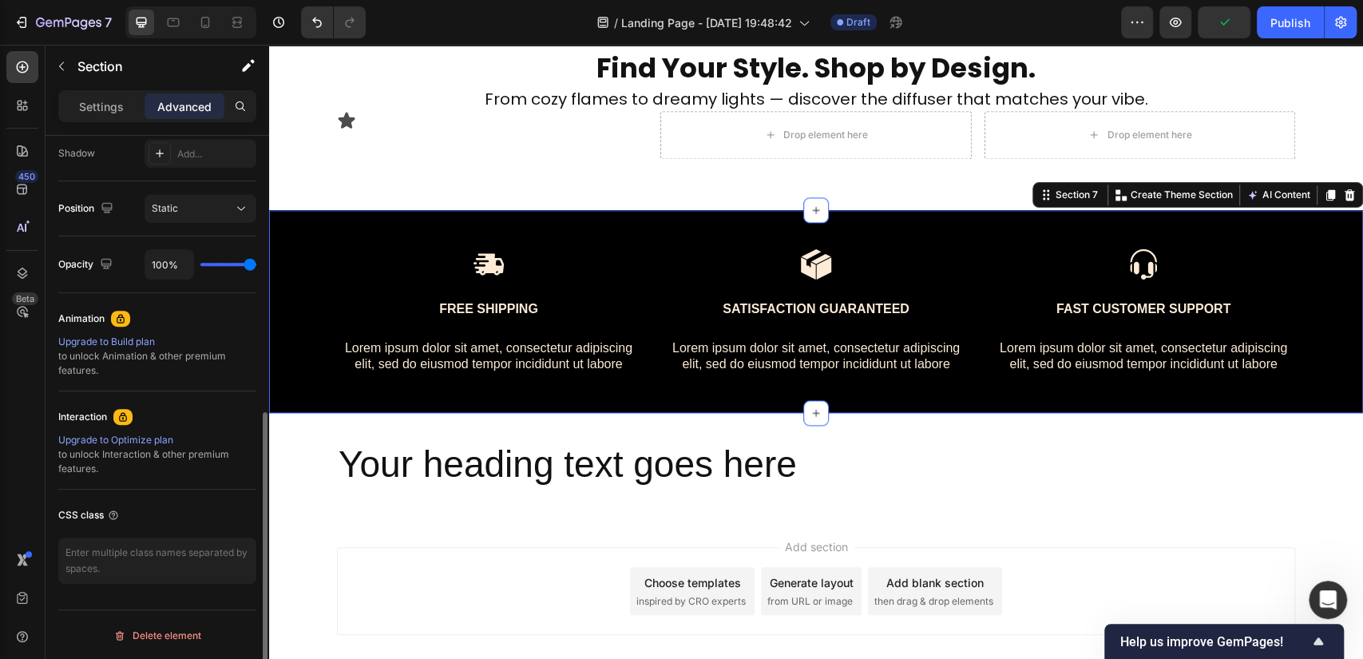
drag, startPoint x: 61, startPoint y: 356, endPoint x: 131, endPoint y: 371, distance: 71.9
click at [131, 371] on div "Upgrade to Build plan to unlock Animation & other premium features." at bounding box center [157, 355] width 198 height 43
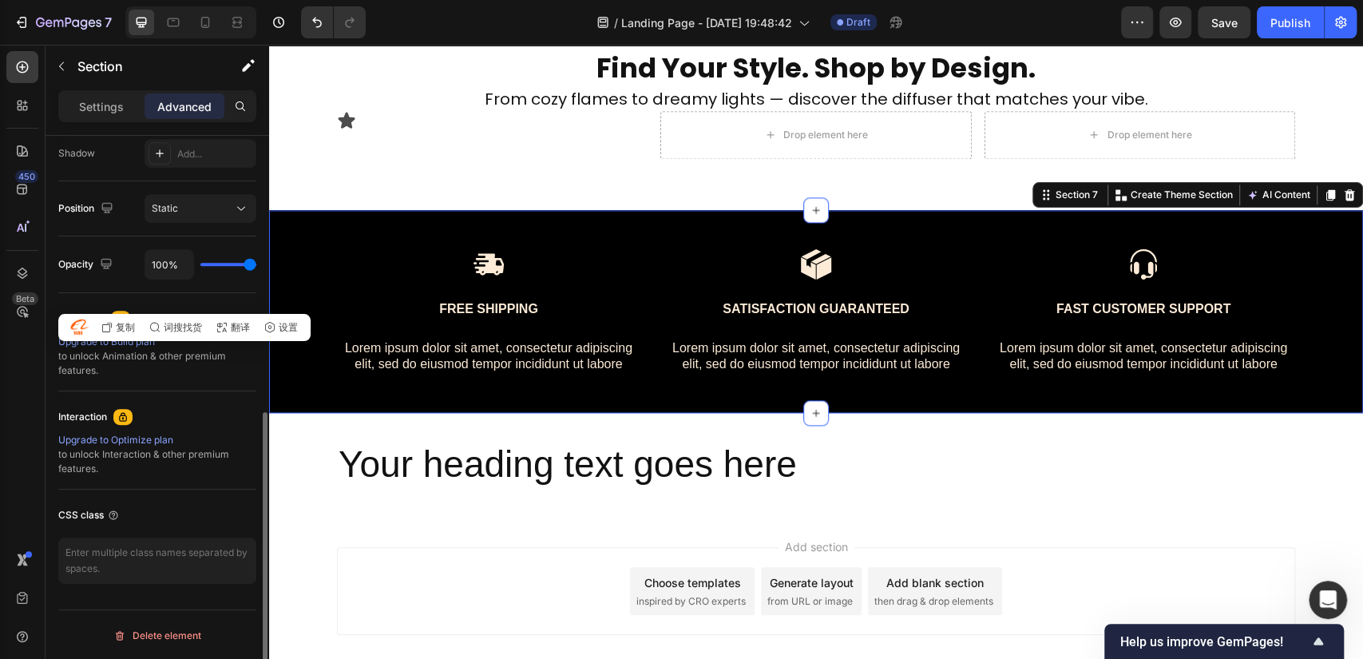
click at [182, 371] on div "Upgrade to Build plan to unlock Animation & other premium features." at bounding box center [157, 355] width 198 height 43
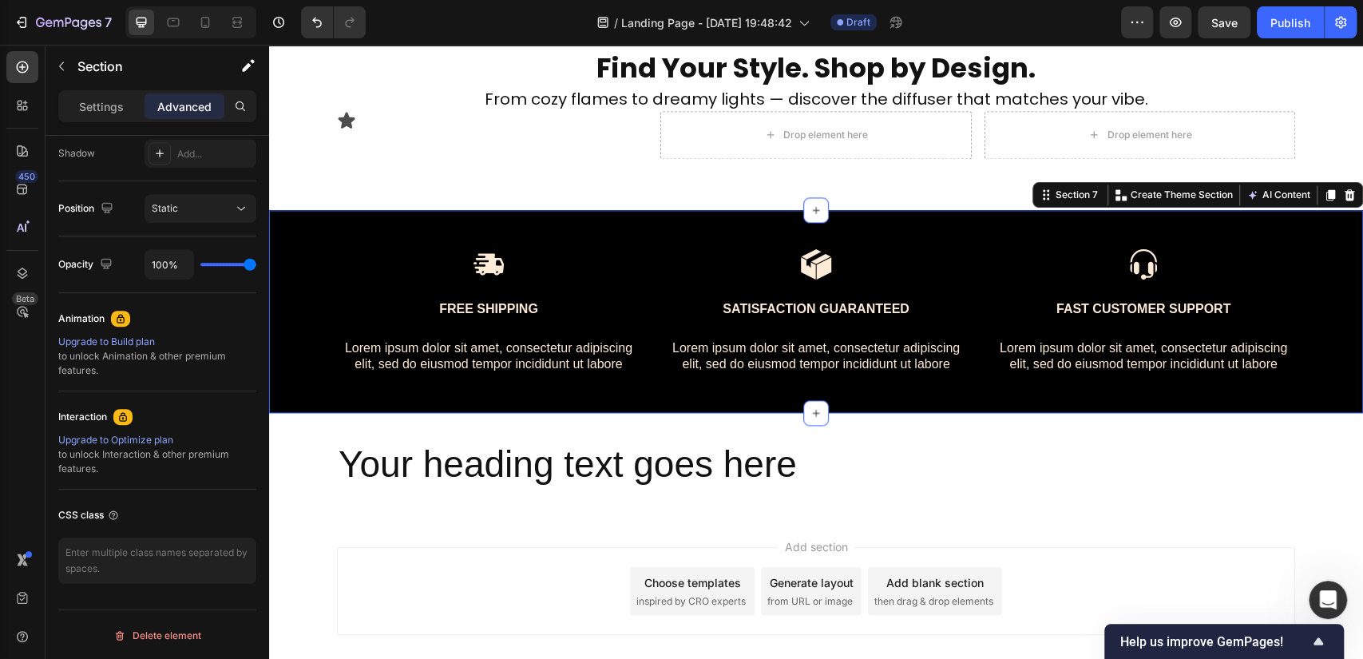
click at [1063, 227] on div "Image Free Shipping Text Block Lorem ipsum dolor sit amet, consectetur adipisci…" at bounding box center [816, 311] width 1094 height 203
click at [1052, 200] on div "Section 7" at bounding box center [1076, 195] width 49 height 14
click at [874, 240] on div "Image Free Shipping Text Block Lorem ipsum dolor sit amet, consectetur adipisci…" at bounding box center [816, 311] width 1094 height 203
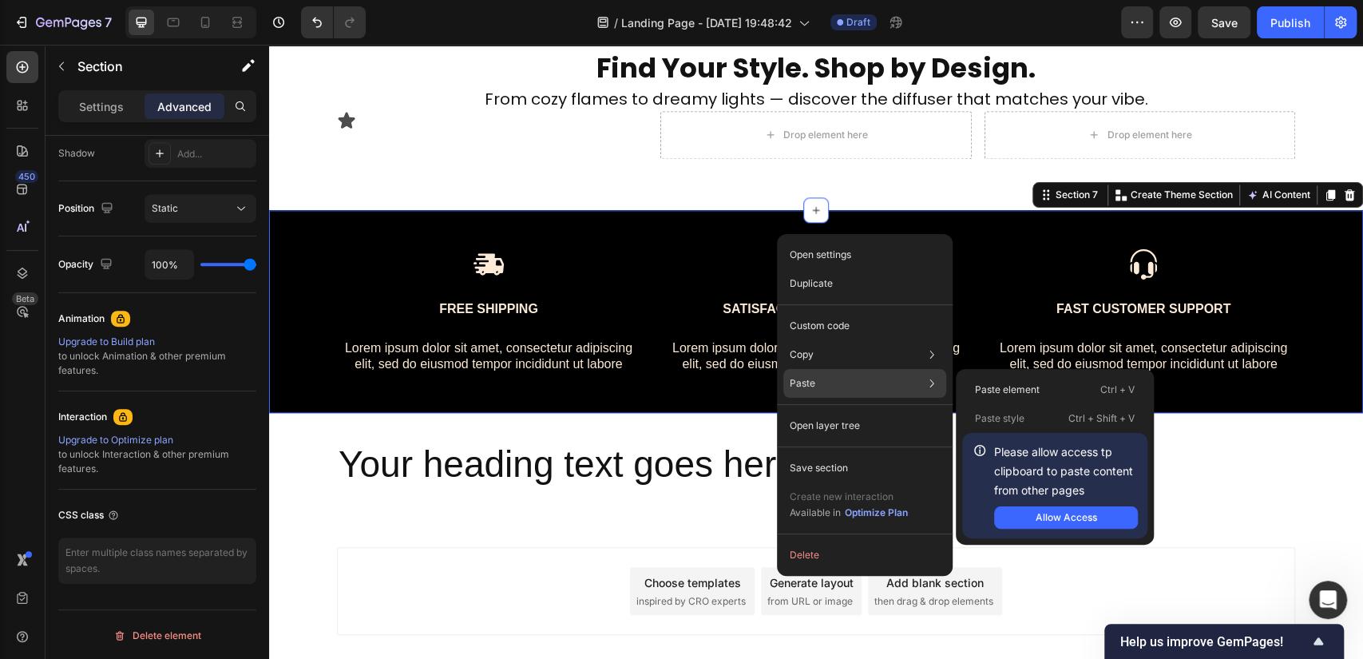
drag, startPoint x: 995, startPoint y: 450, endPoint x: 1092, endPoint y: 492, distance: 105.9
click at [1092, 492] on p "Please allow access tp clipboard to paste content from other pages" at bounding box center [1066, 470] width 144 height 57
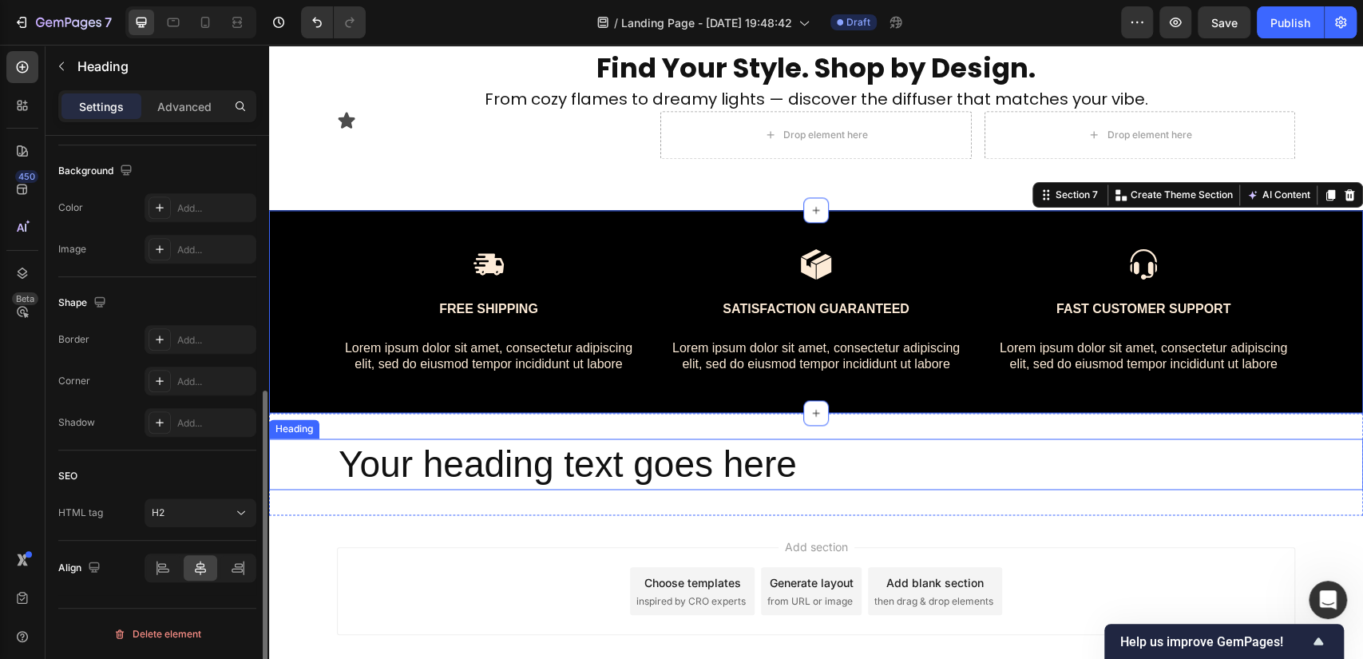
scroll to position [0, 0]
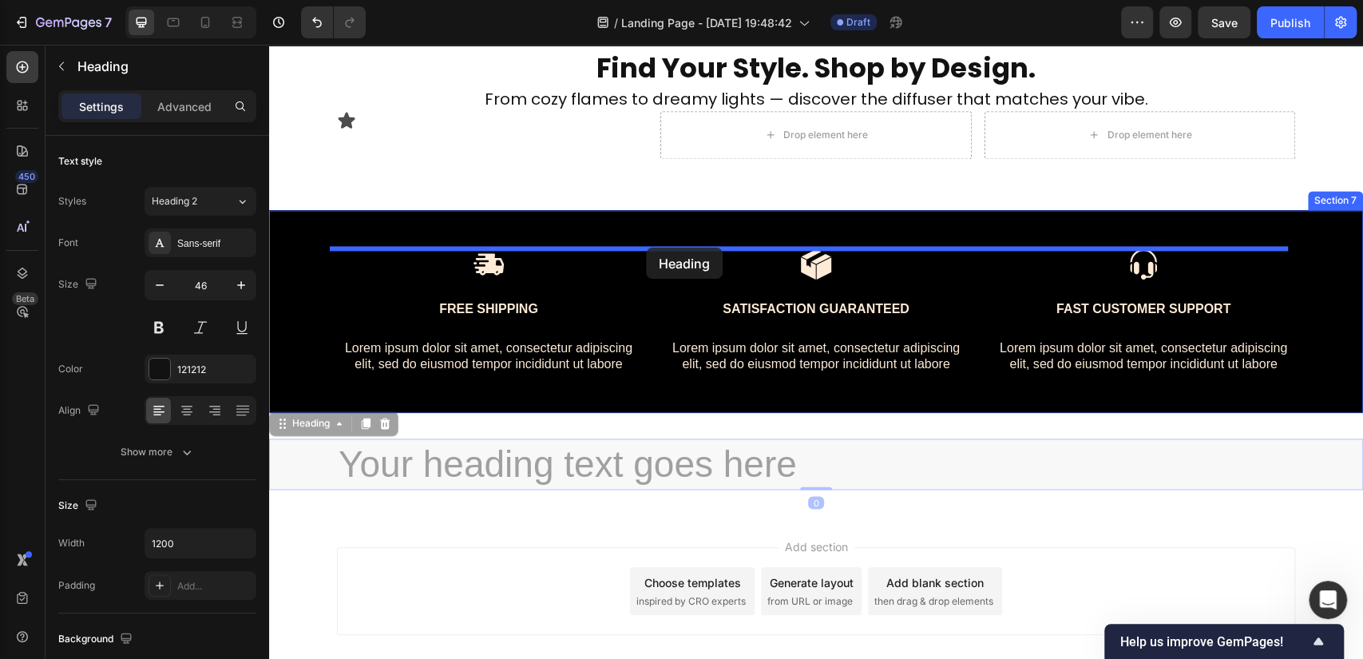
drag, startPoint x: 426, startPoint y: 472, endPoint x: 646, endPoint y: 247, distance: 313.8
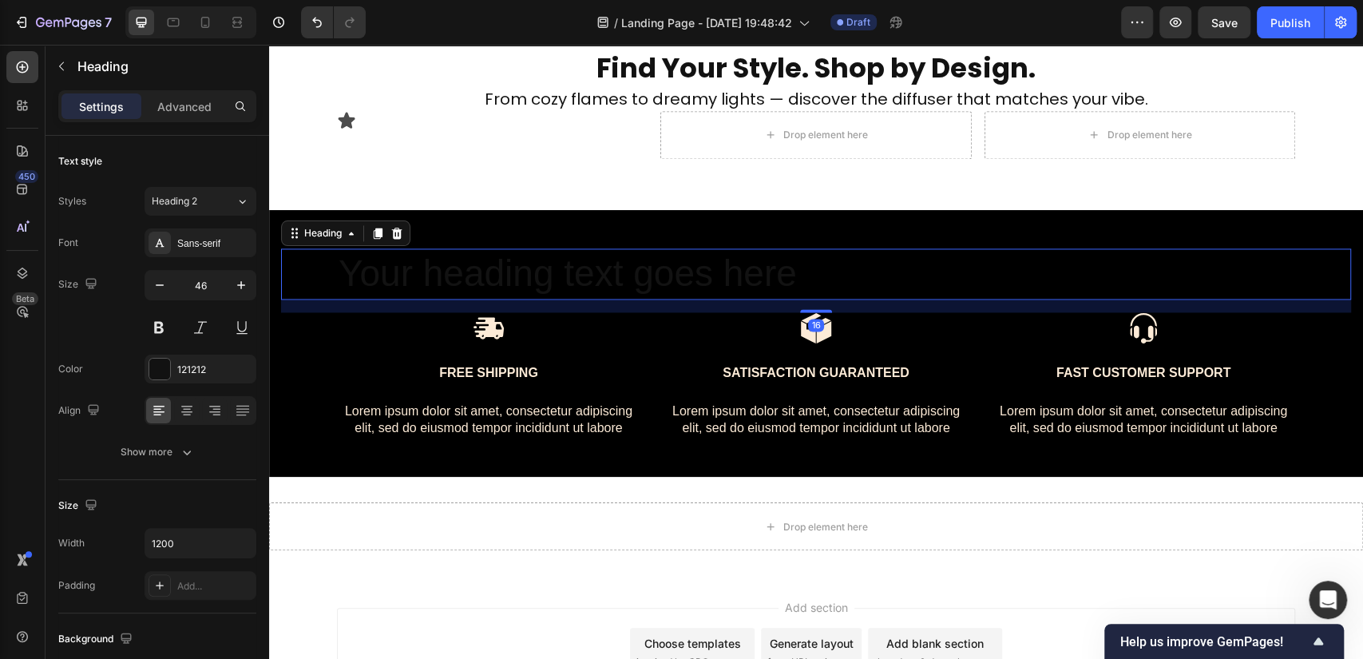
click at [506, 273] on h2 "Your heading text goes here" at bounding box center [816, 273] width 958 height 51
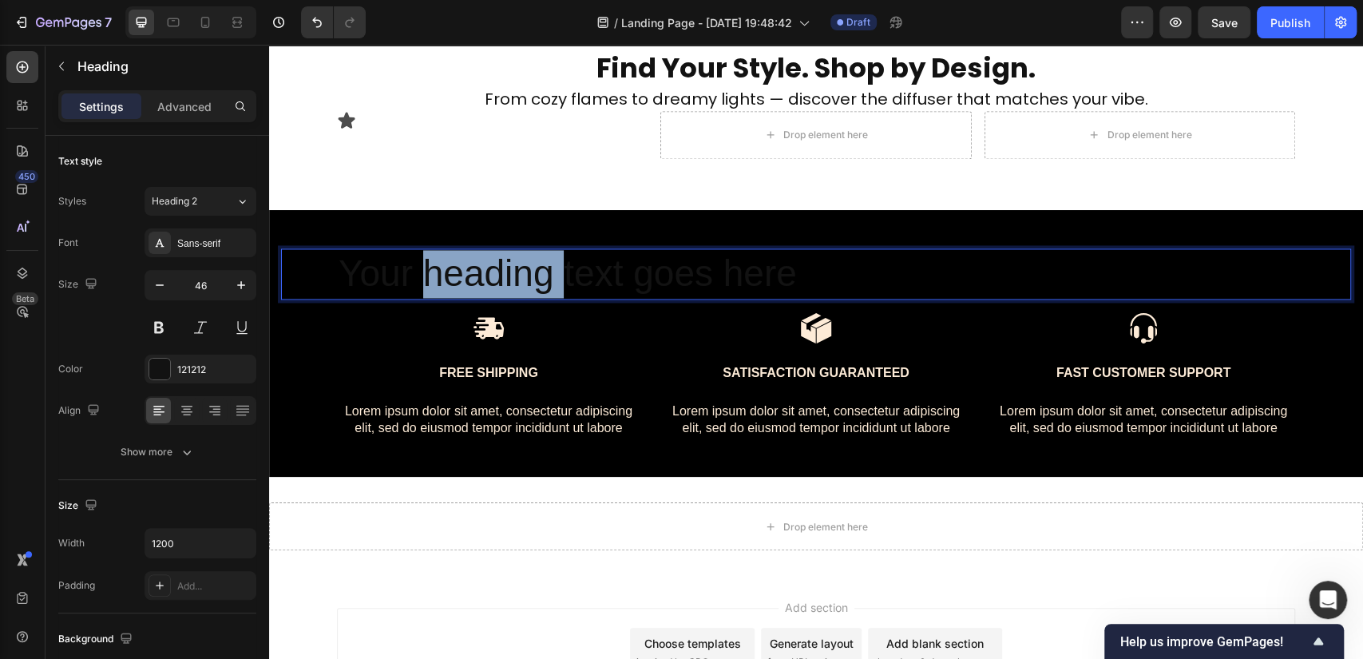
click at [506, 273] on p "Your heading text goes here" at bounding box center [815, 274] width 955 height 48
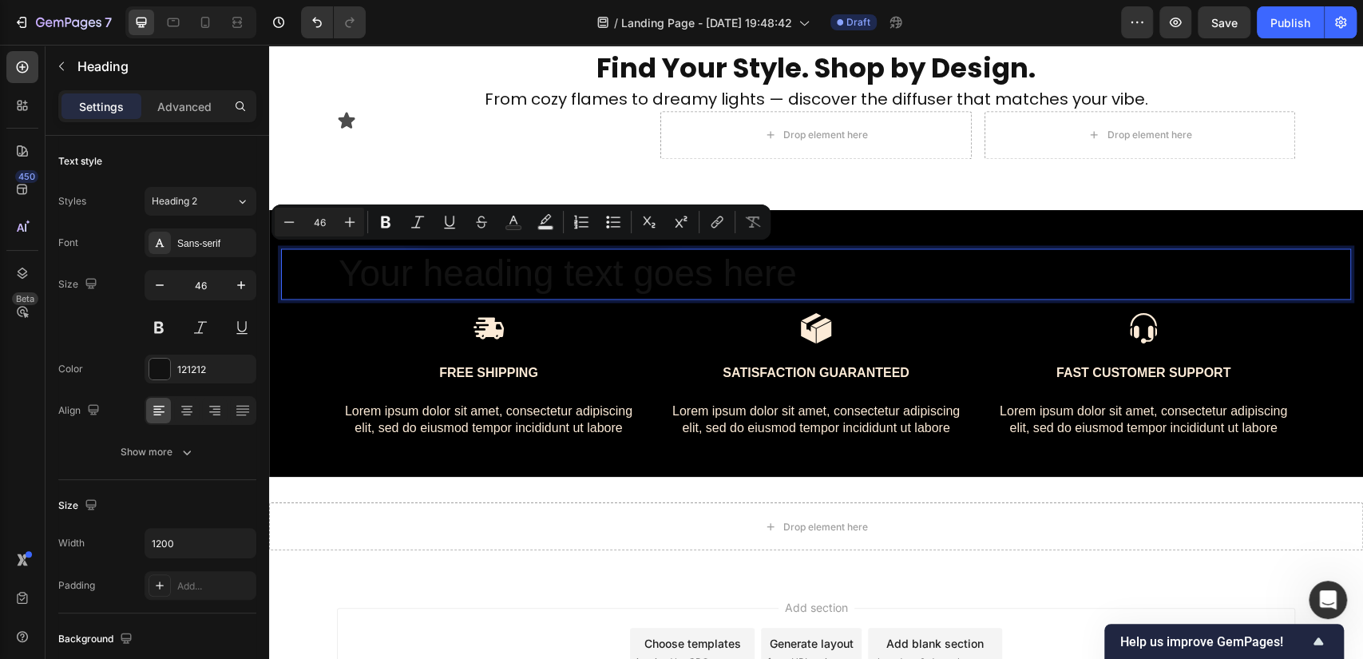
click at [744, 265] on p "Your heading text goes here" at bounding box center [815, 274] width 955 height 48
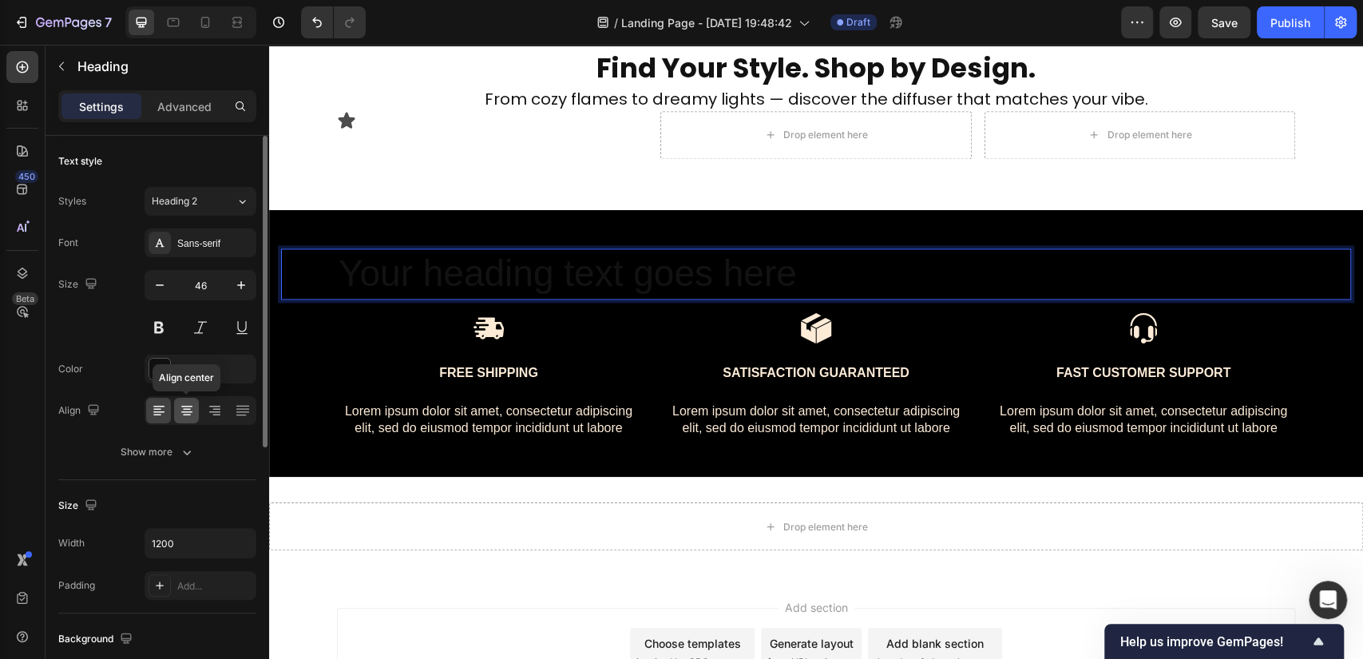
click at [187, 414] on icon at bounding box center [187, 415] width 8 height 2
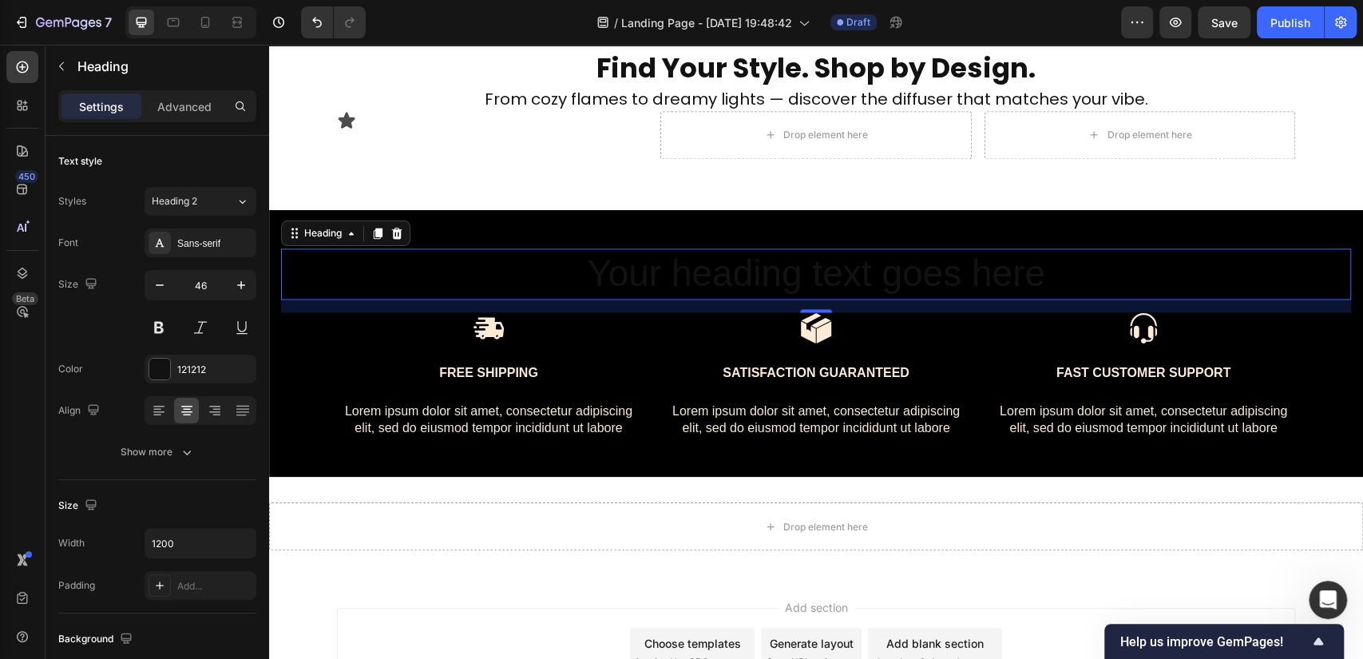
click at [726, 272] on p "Your heading text goes here" at bounding box center [815, 274] width 955 height 48
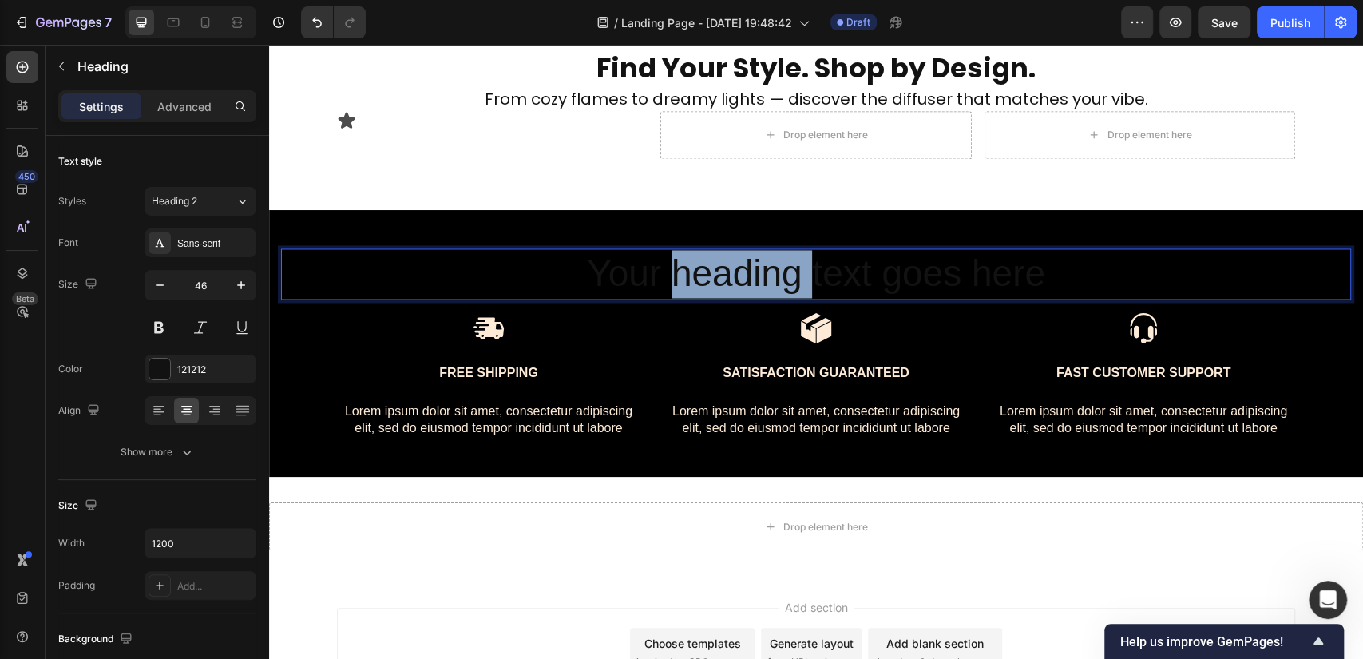
click at [726, 272] on p "Your heading text goes here" at bounding box center [815, 274] width 955 height 48
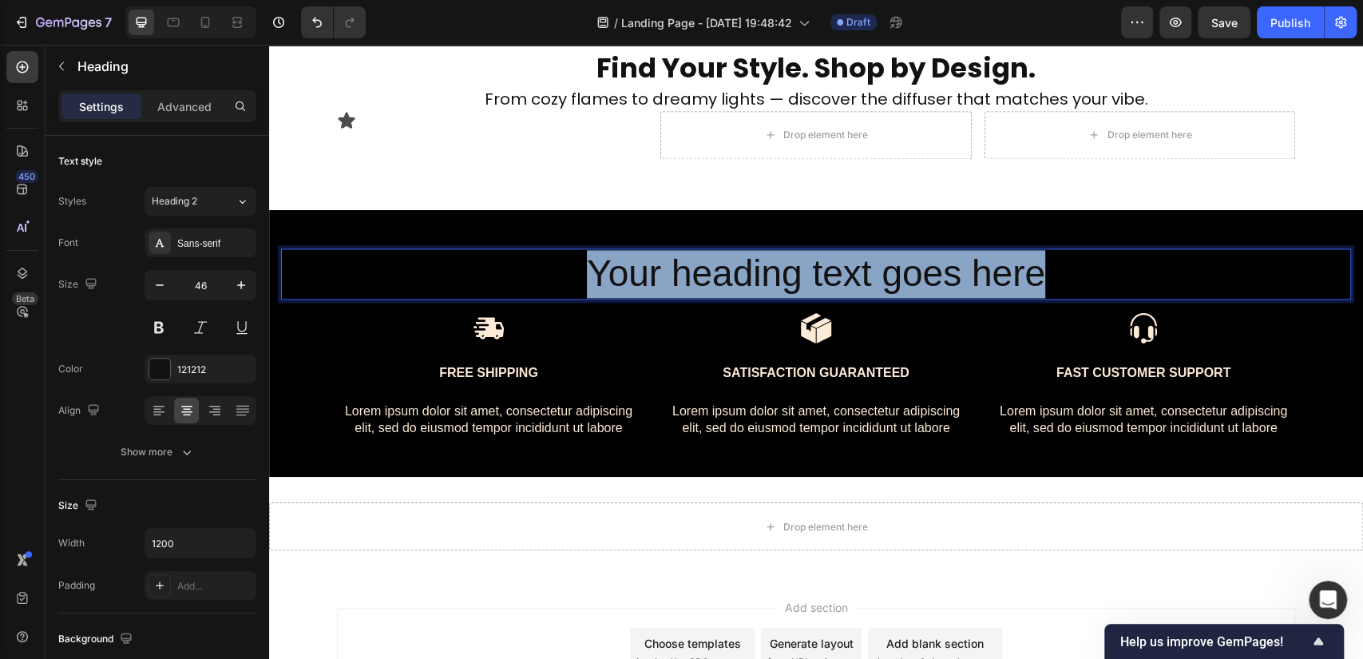
drag, startPoint x: 1145, startPoint y: 279, endPoint x: 567, endPoint y: 296, distance: 579.0
click at [567, 296] on p "Your heading text goes here" at bounding box center [815, 274] width 955 height 48
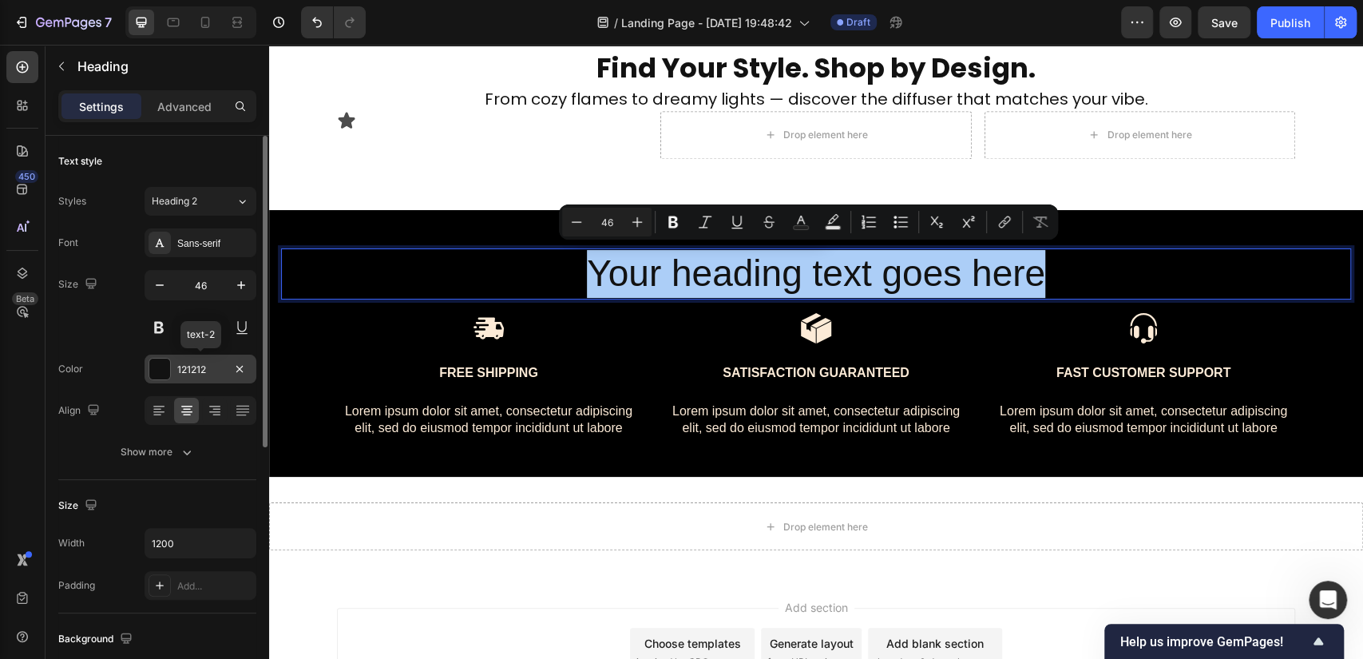
click at [156, 371] on div at bounding box center [159, 368] width 21 height 21
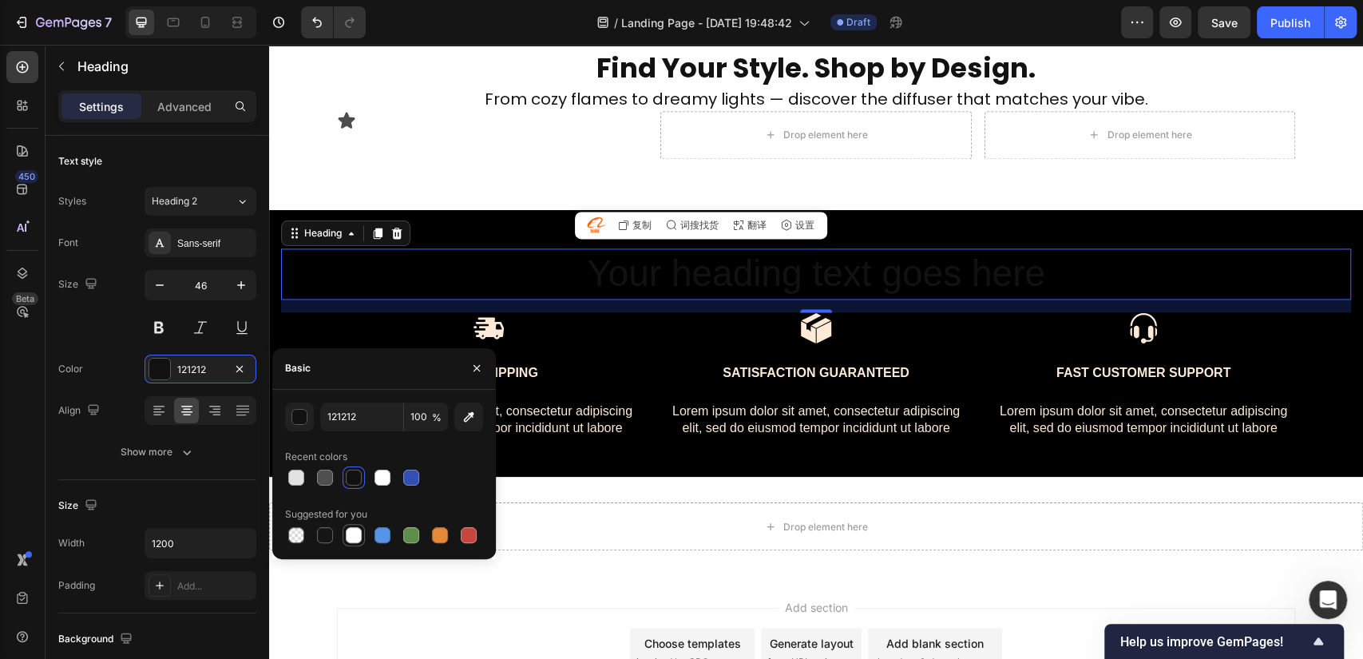
click at [358, 535] on div at bounding box center [354, 535] width 16 height 16
type input "FFFFFF"
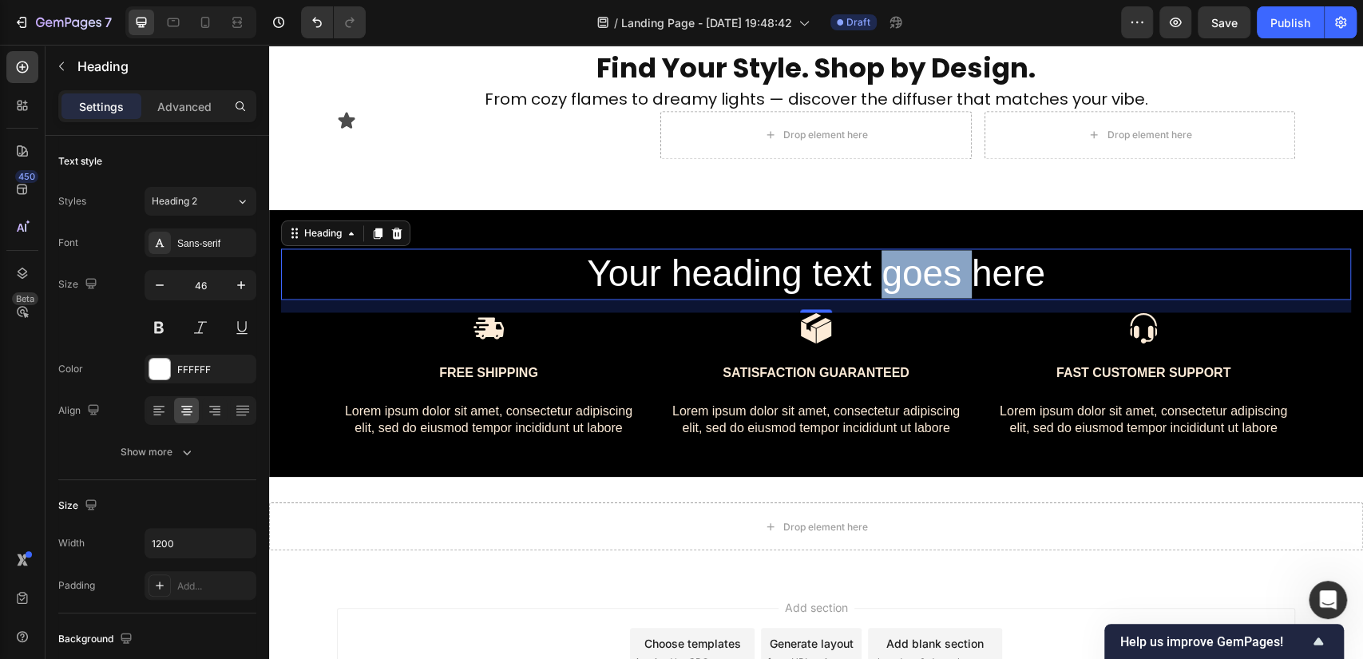
click at [880, 271] on p "Your heading text goes here" at bounding box center [815, 274] width 955 height 48
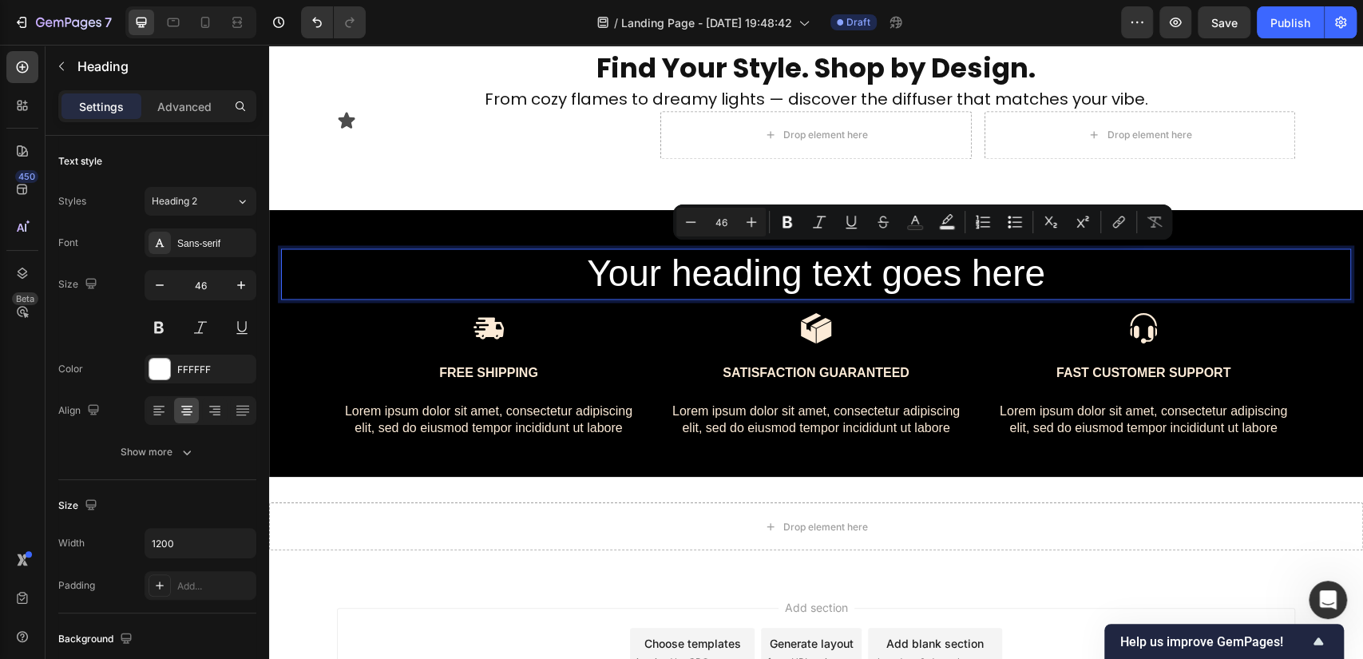
click at [1086, 268] on p "Your heading text goes here" at bounding box center [815, 274] width 955 height 48
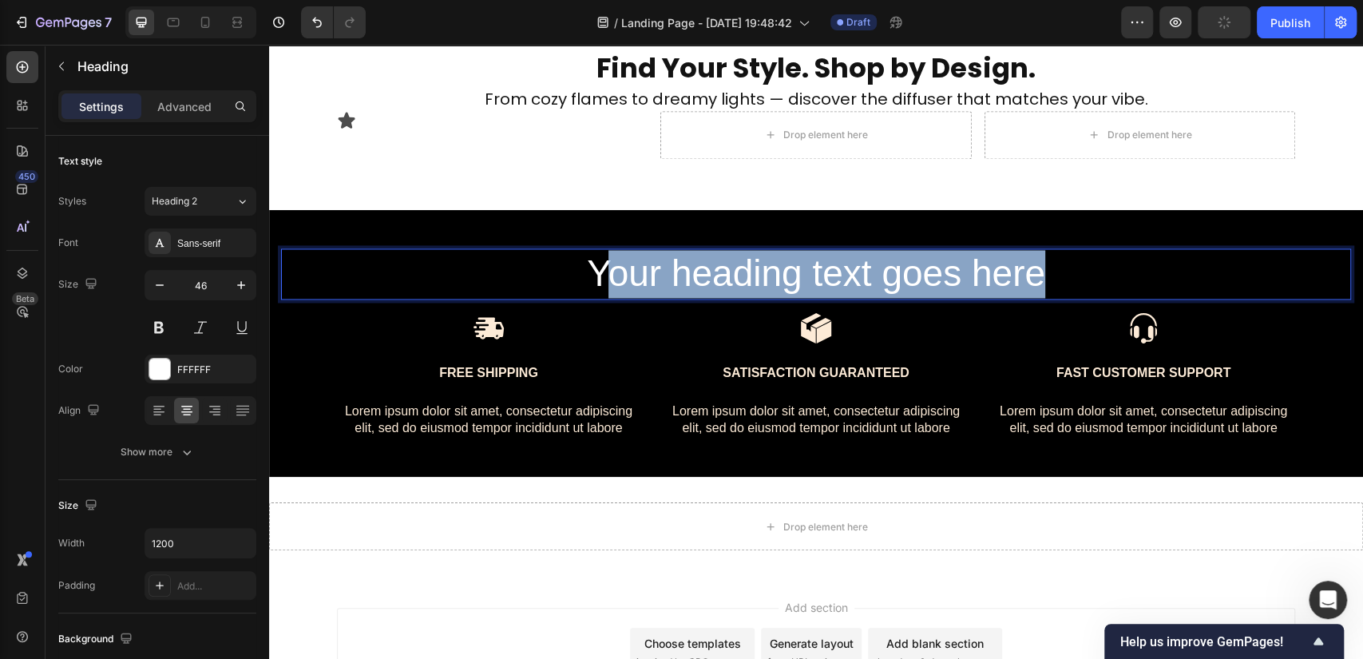
drag, startPoint x: 1065, startPoint y: 275, endPoint x: 585, endPoint y: 292, distance: 480.0
click at [585, 292] on p "Your heading text goes here" at bounding box center [815, 274] width 955 height 48
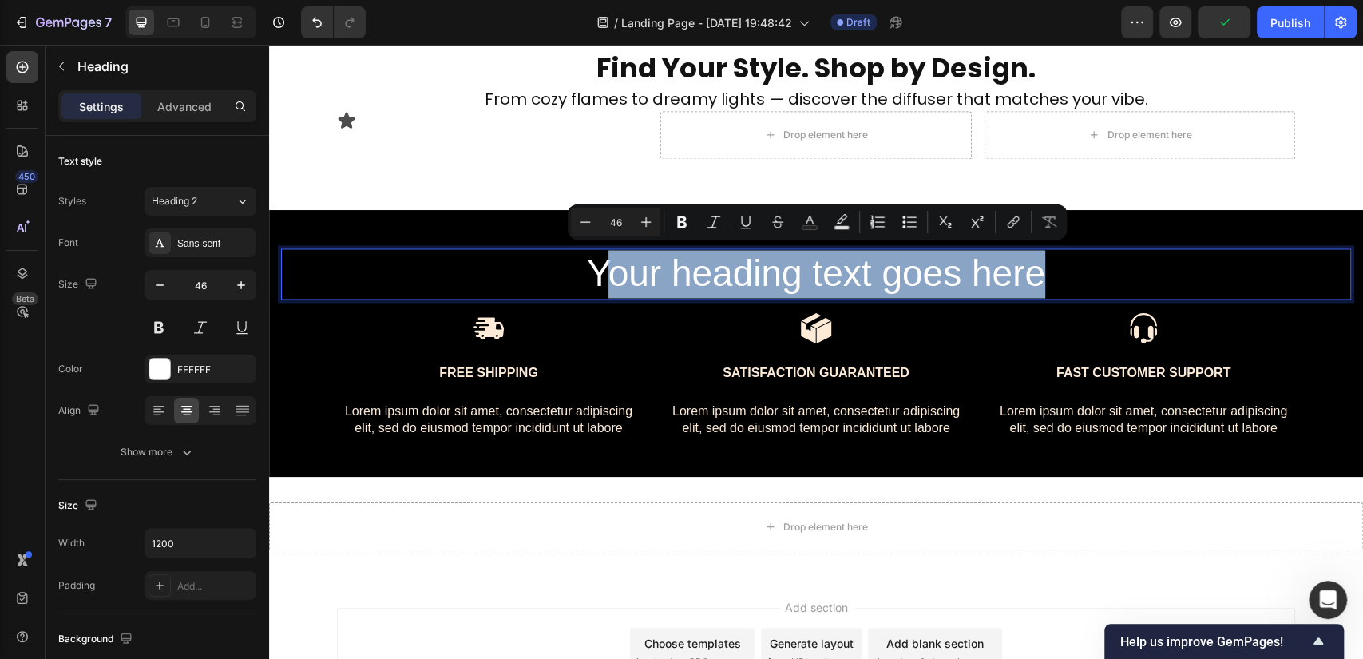
click at [597, 281] on p "Your heading text goes here" at bounding box center [815, 274] width 955 height 48
drag, startPoint x: 1094, startPoint y: 274, endPoint x: 550, endPoint y: 298, distance: 544.9
click at [550, 298] on h2 "Your heading text goes here" at bounding box center [816, 273] width 958 height 51
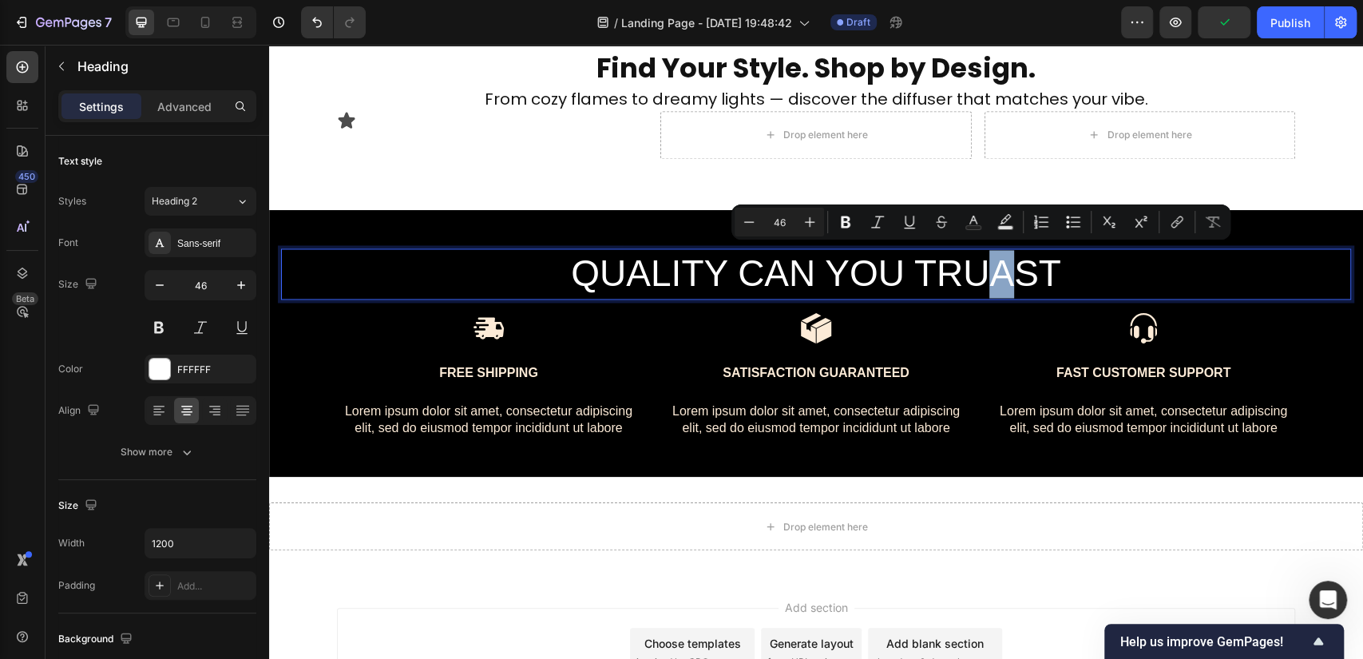
drag, startPoint x: 993, startPoint y: 277, endPoint x: 975, endPoint y: 279, distance: 17.6
click at [975, 279] on p "QUALITY CAN YOU TRUAST" at bounding box center [815, 274] width 955 height 48
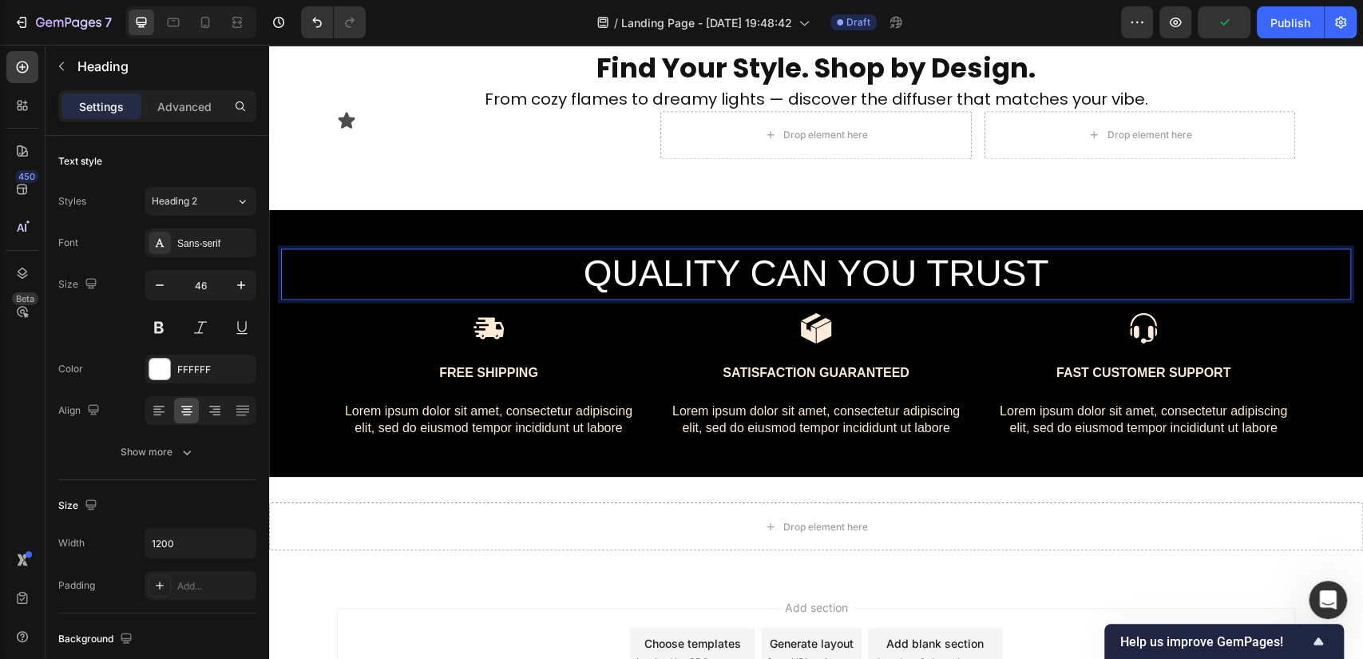
click at [801, 285] on p "QUALITY CAN YOU TRUST" at bounding box center [815, 274] width 955 height 48
click at [240, 286] on icon "button" at bounding box center [241, 285] width 16 height 16
type input "47"
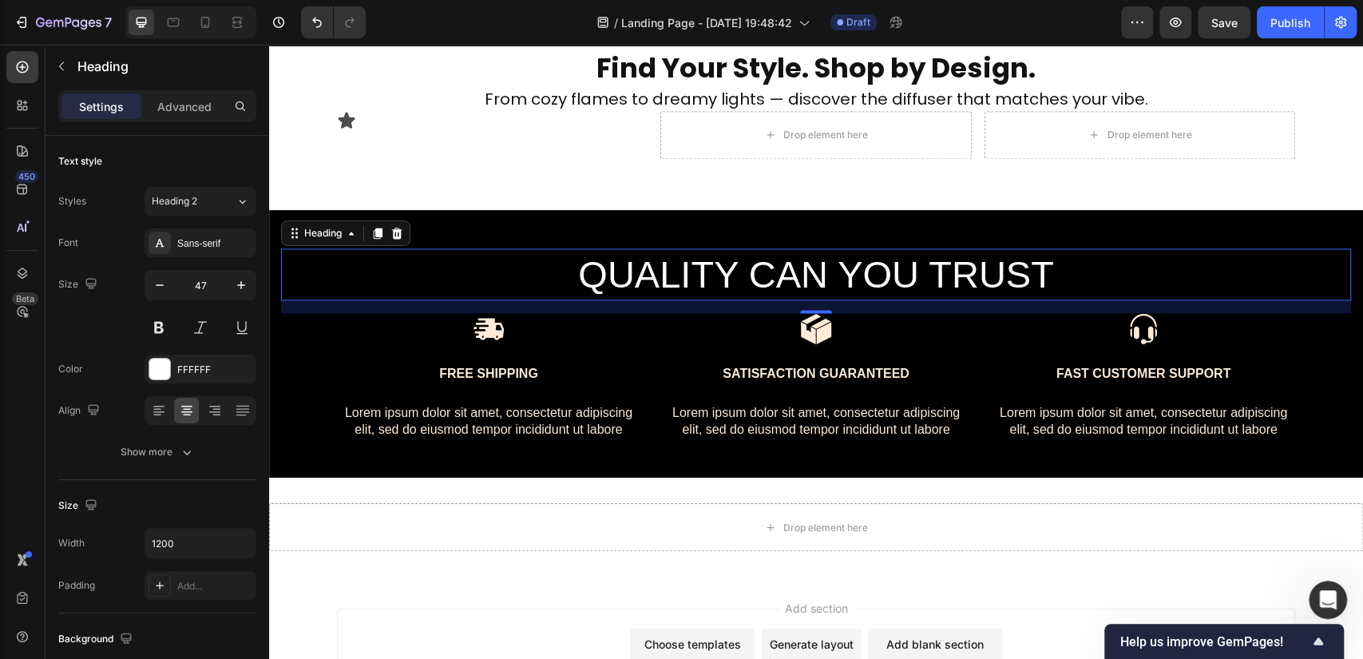
click at [1035, 270] on p "QUALITY CAN YOU TRUST" at bounding box center [815, 274] width 955 height 49
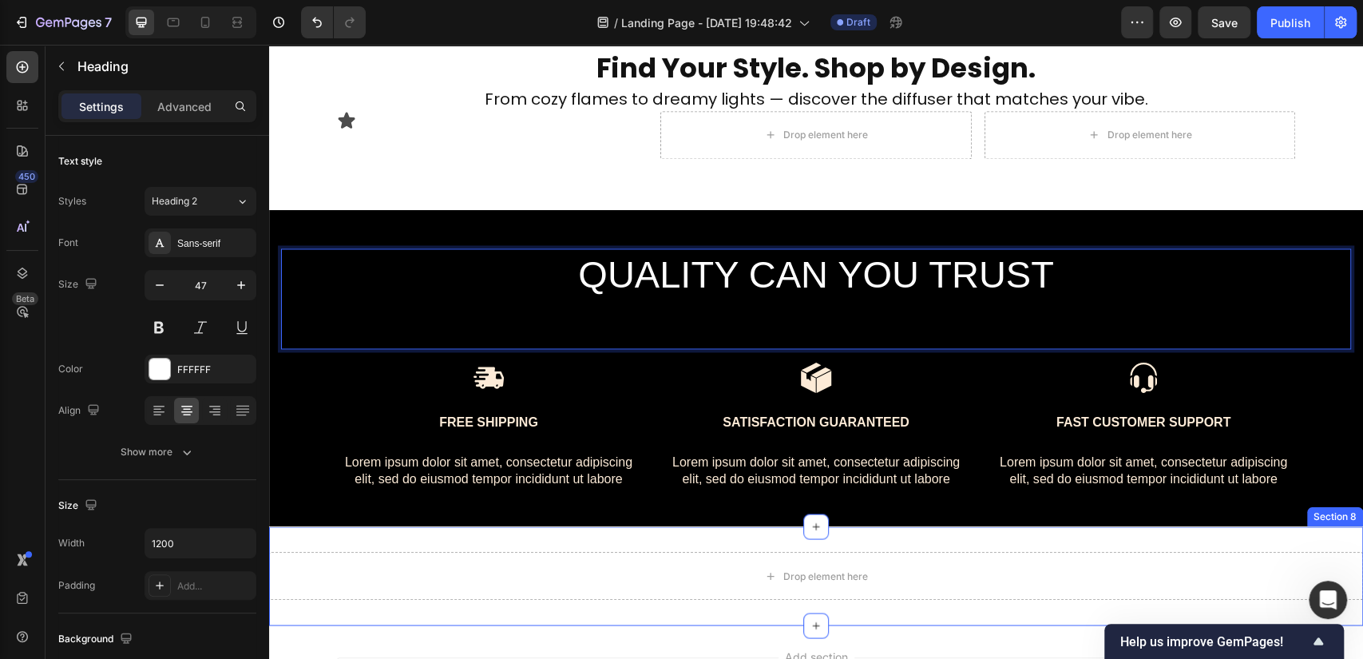
click at [908, 554] on div "Drop element here Section 8" at bounding box center [816, 575] width 1094 height 99
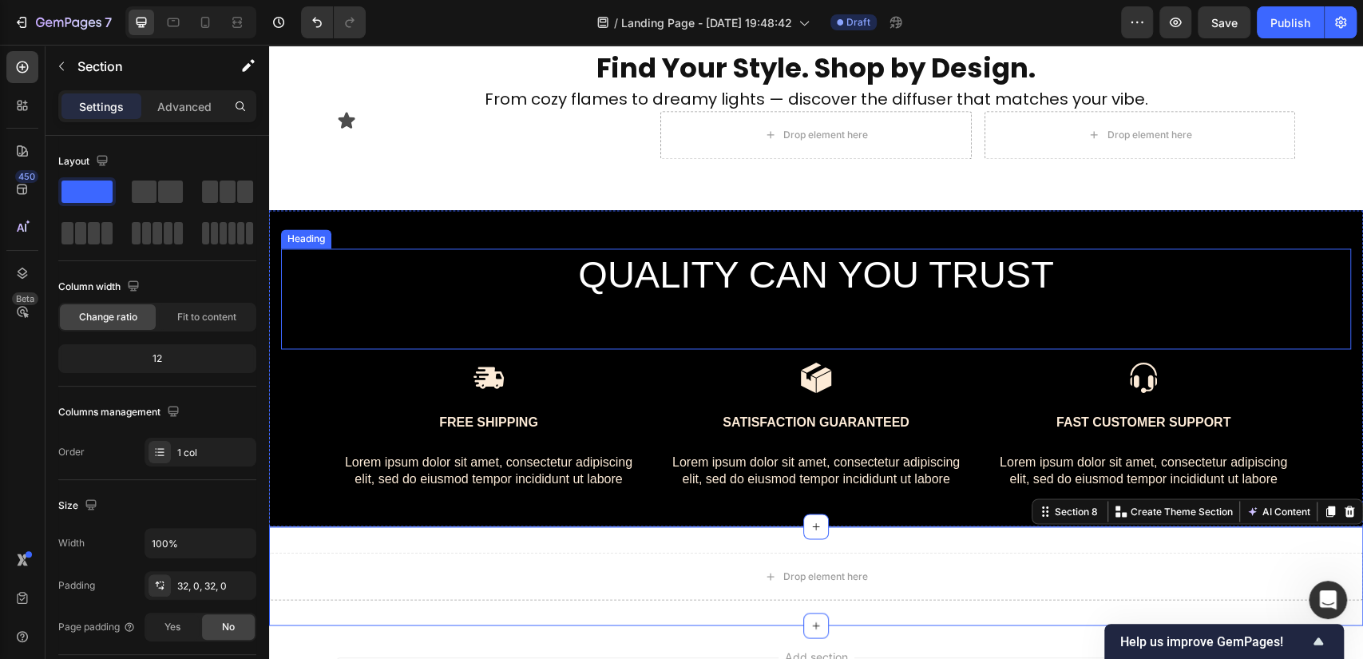
click at [864, 278] on p "QUALITY CAN YOU TRUST" at bounding box center [815, 298] width 955 height 97
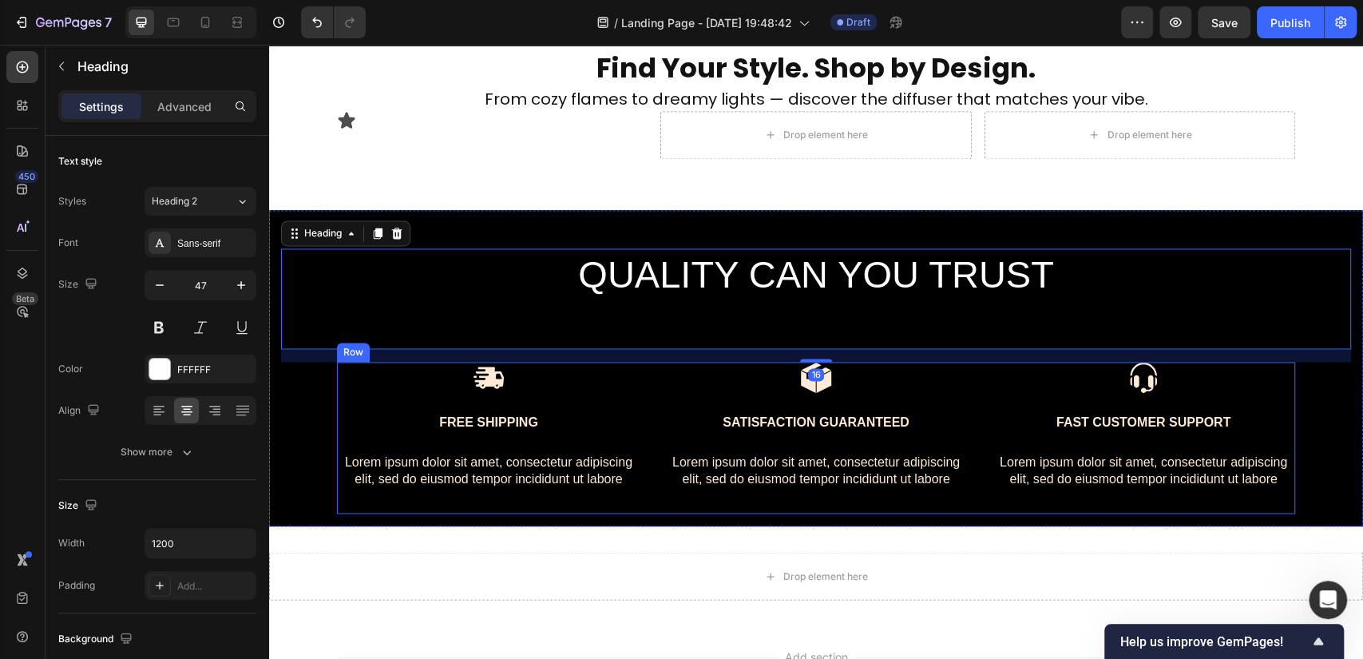
scroll to position [1841, 0]
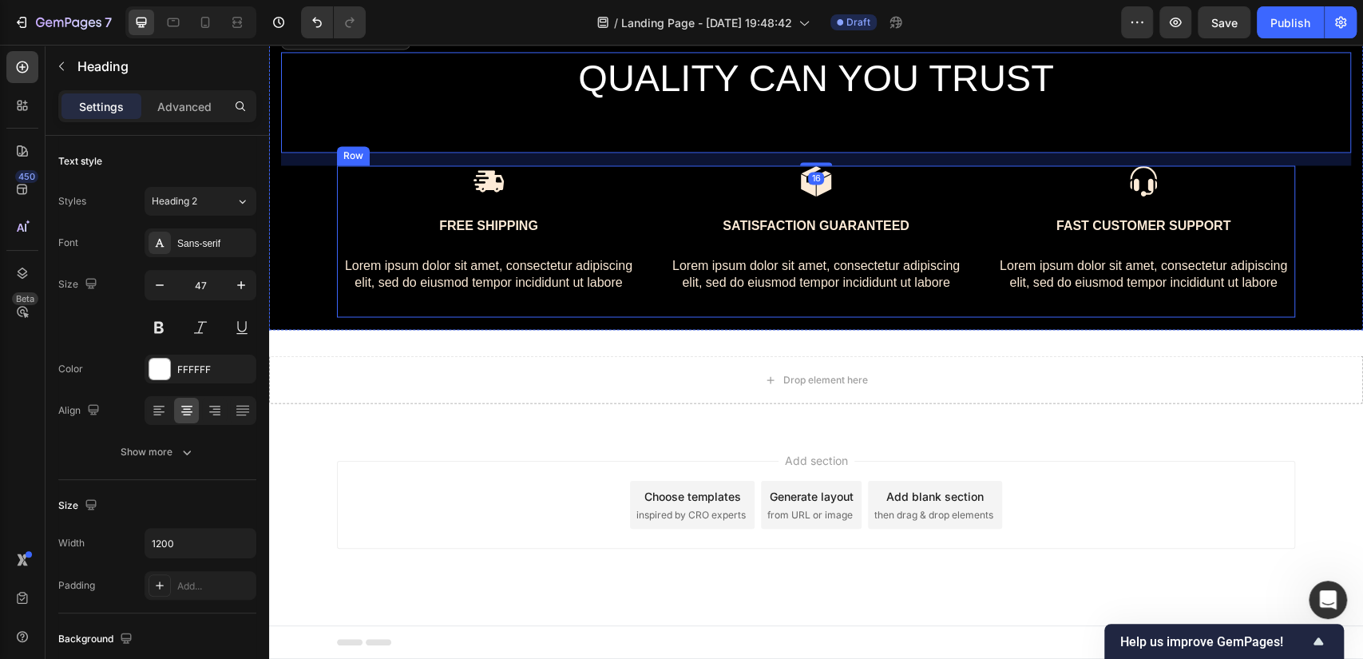
click at [970, 247] on div "Image Free Shipping Text Block Lorem ipsum dolor sit amet, consectetur adipisci…" at bounding box center [816, 241] width 958 height 152
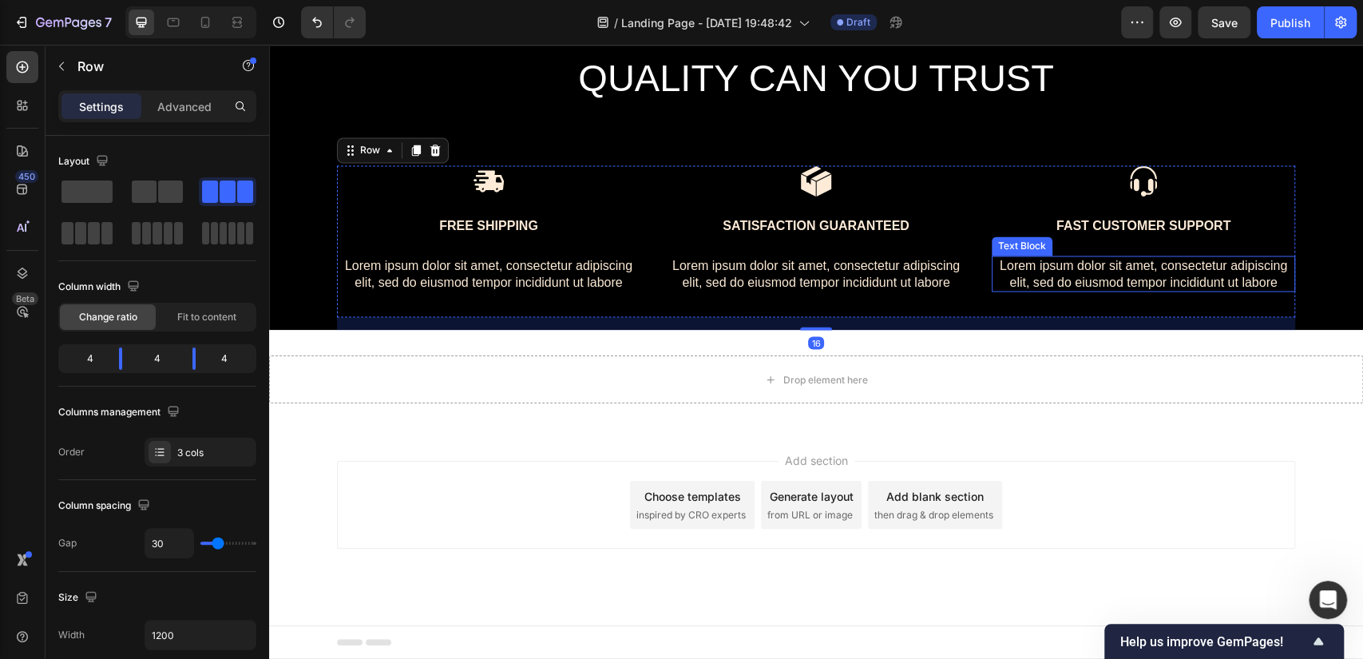
scroll to position [1486, 0]
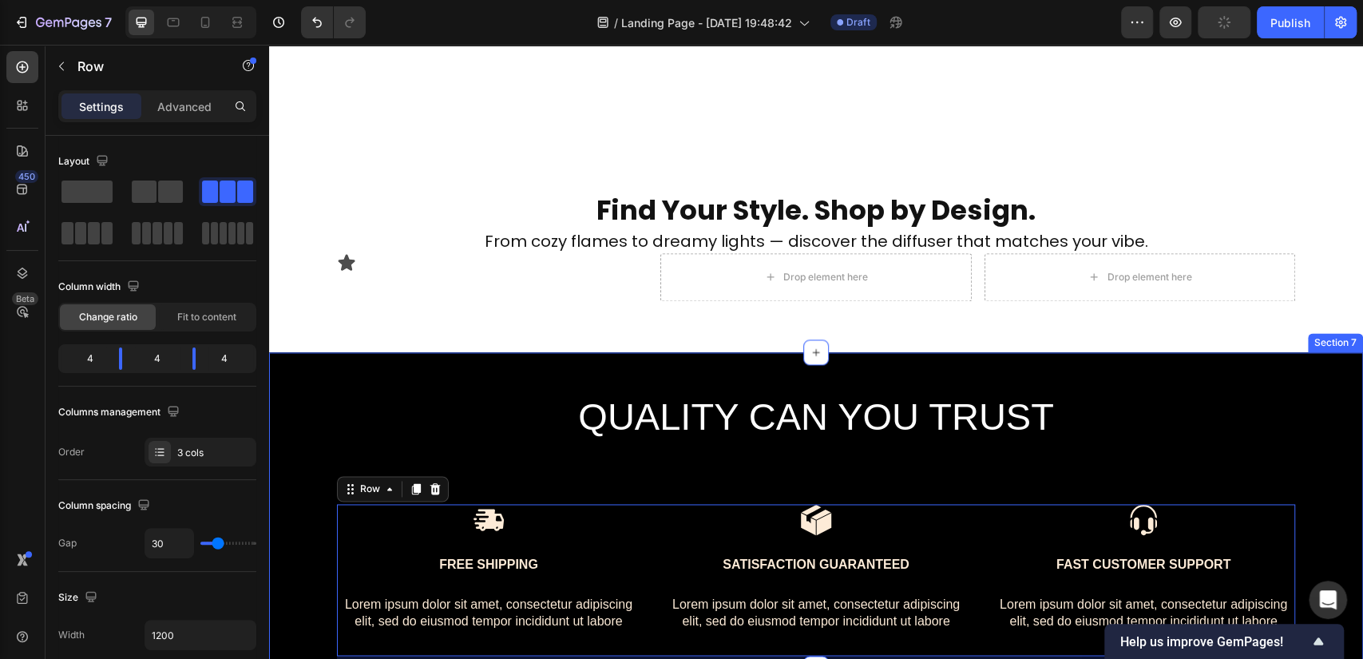
click at [1150, 382] on div "QUALITY CAN YOU TRUST Heading Image Free Shipping Text Block Lorem ipsum dolor …" at bounding box center [816, 510] width 1094 height 317
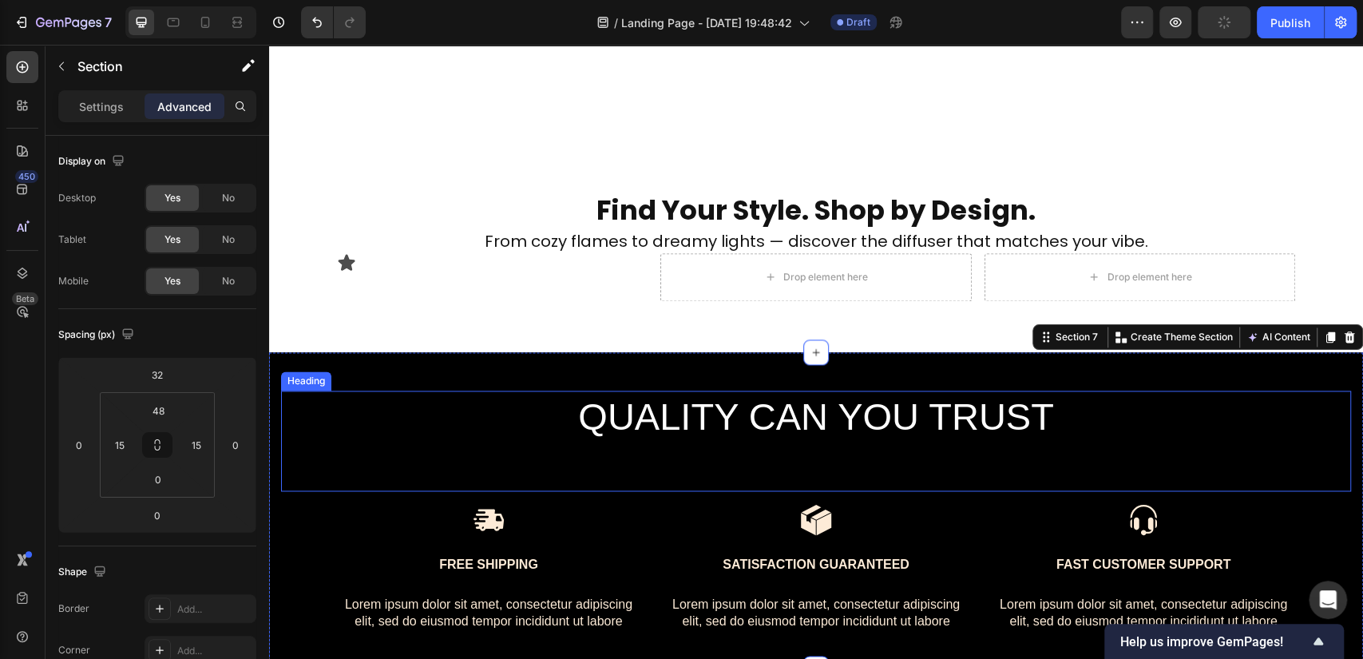
scroll to position [1841, 0]
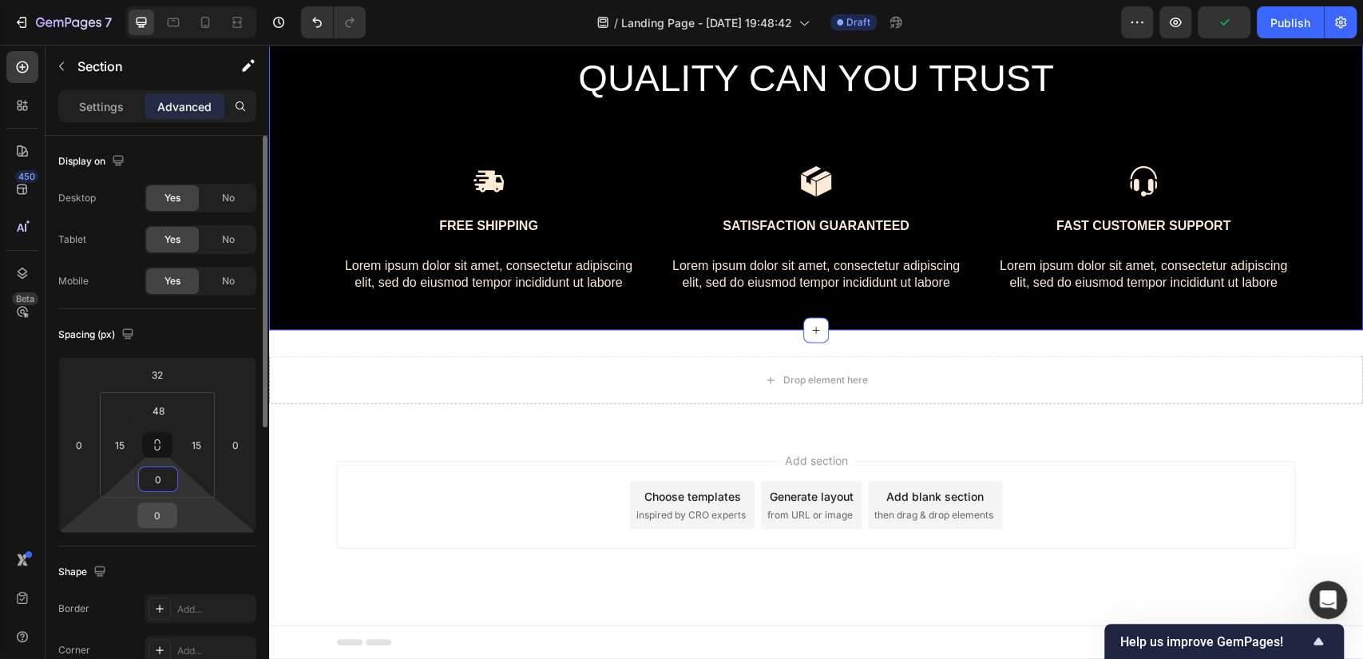
drag, startPoint x: 167, startPoint y: 488, endPoint x: 165, endPoint y: 505, distance: 17.6
click at [165, 505] on div "32 0 0 0 48 15 0 15" at bounding box center [157, 445] width 198 height 176
drag, startPoint x: 152, startPoint y: 513, endPoint x: 156, endPoint y: 504, distance: 10.7
click at [156, 504] on input "0" at bounding box center [157, 515] width 32 height 24
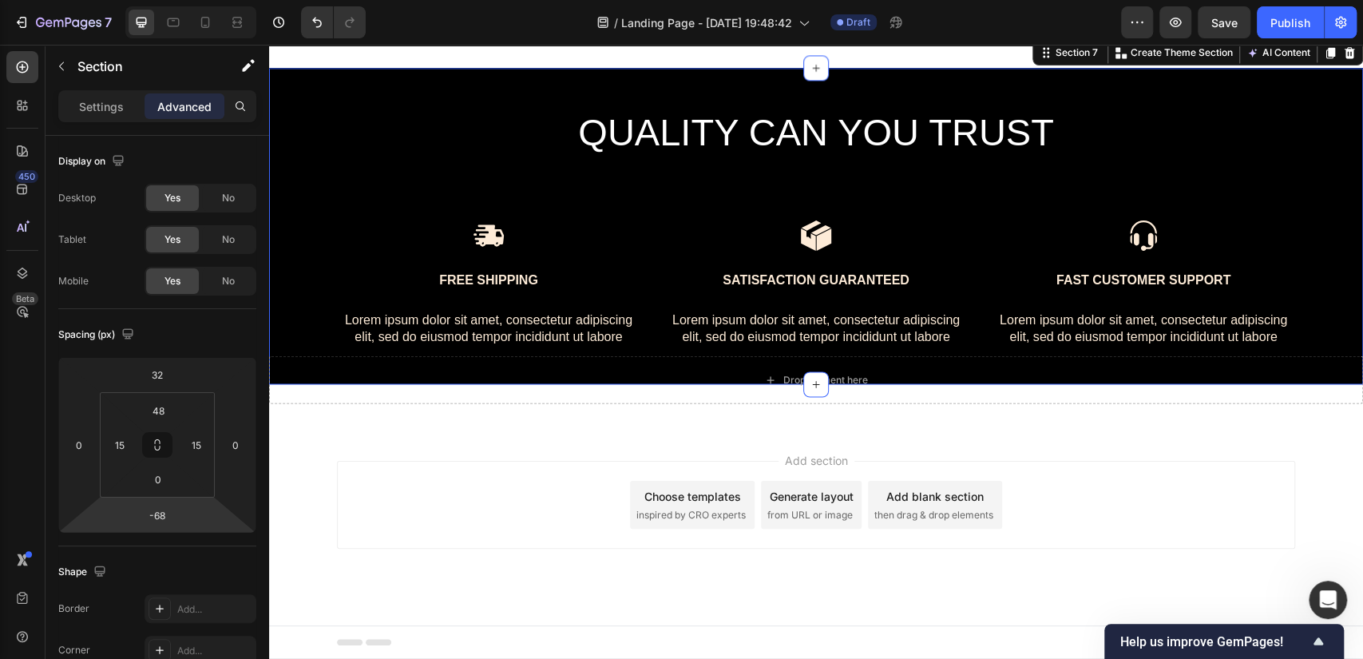
scroll to position [1791, 0]
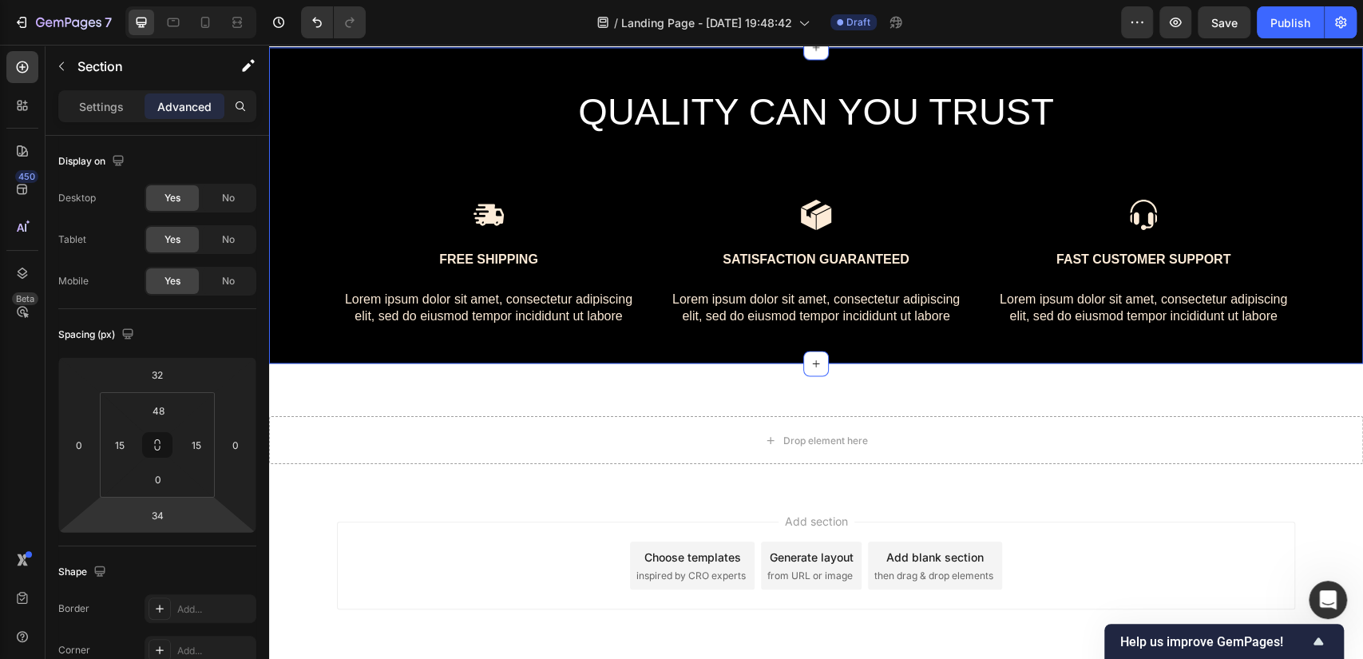
type input "10"
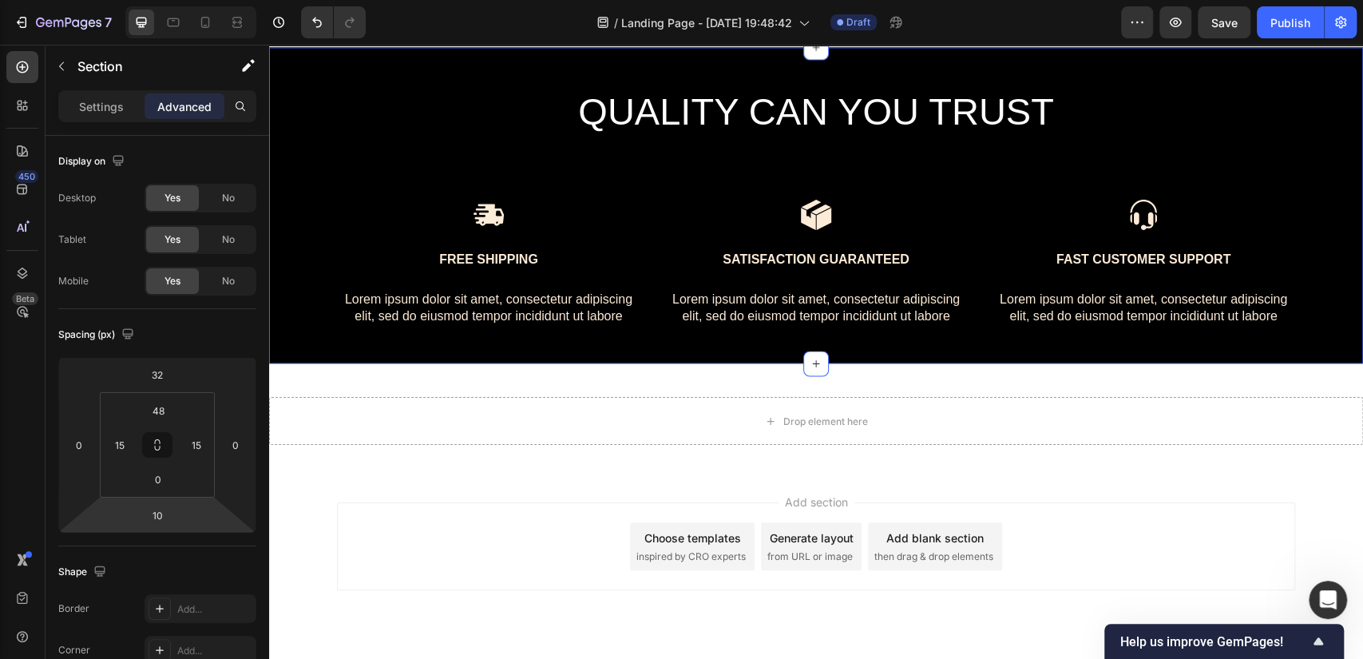
drag, startPoint x: 203, startPoint y: 508, endPoint x: 212, endPoint y: 503, distance: 10.7
click at [212, 0] on html "7 / Landing Page - Sep 26, 19:48:42 Draft Preview Save Publish 450 Beta Section…" at bounding box center [681, 0] width 1363 height 0
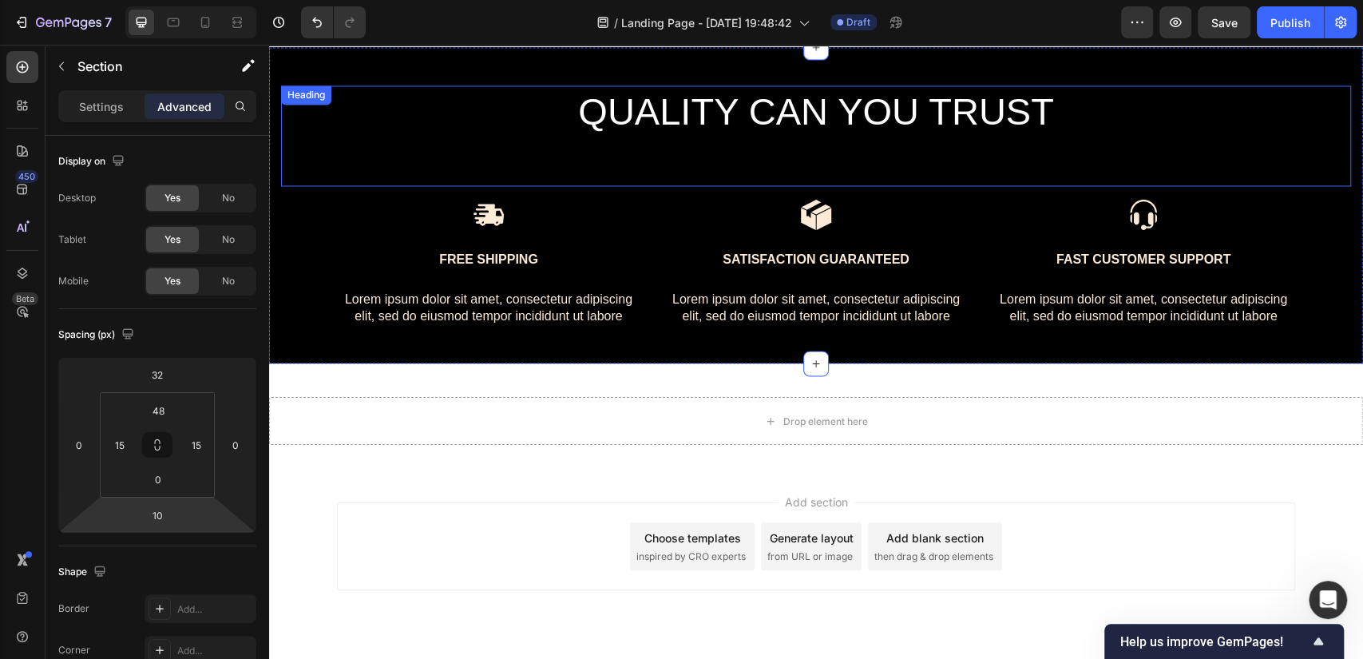
click at [793, 143] on p "QUALITY CAN YOU TRUST" at bounding box center [815, 135] width 955 height 97
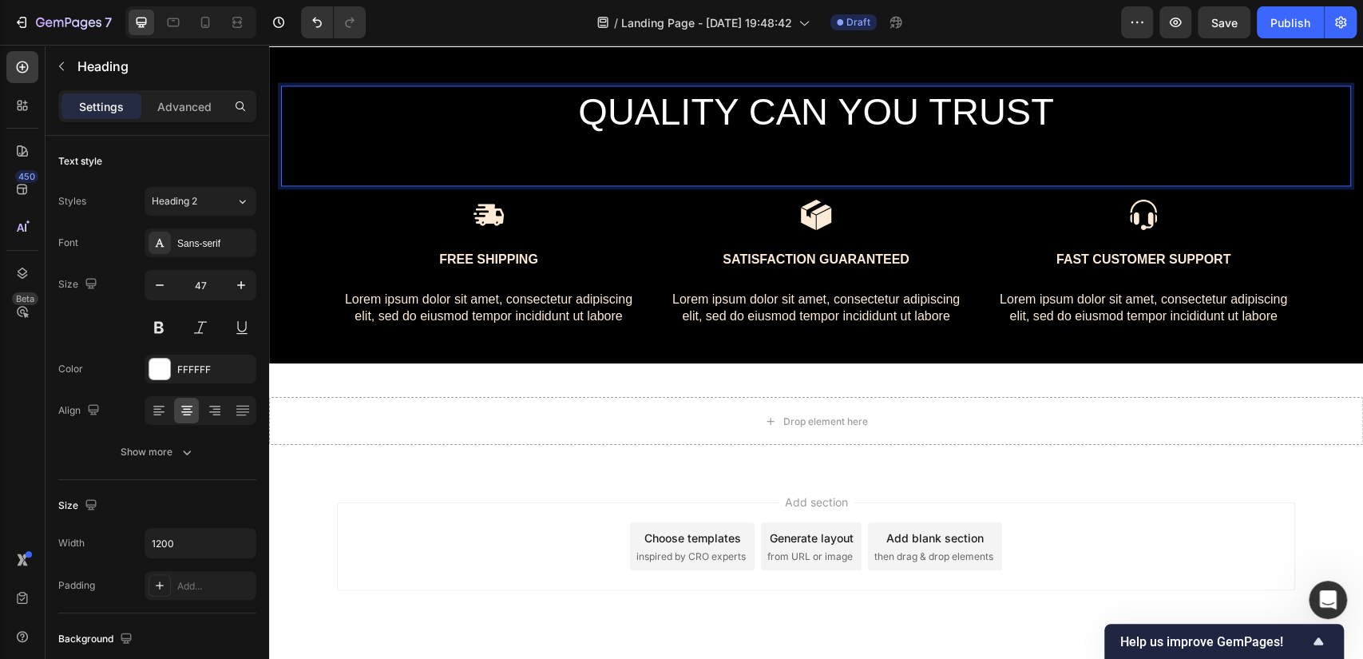
click at [814, 165] on p "QUALITY CAN YOU TRUST" at bounding box center [815, 135] width 955 height 97
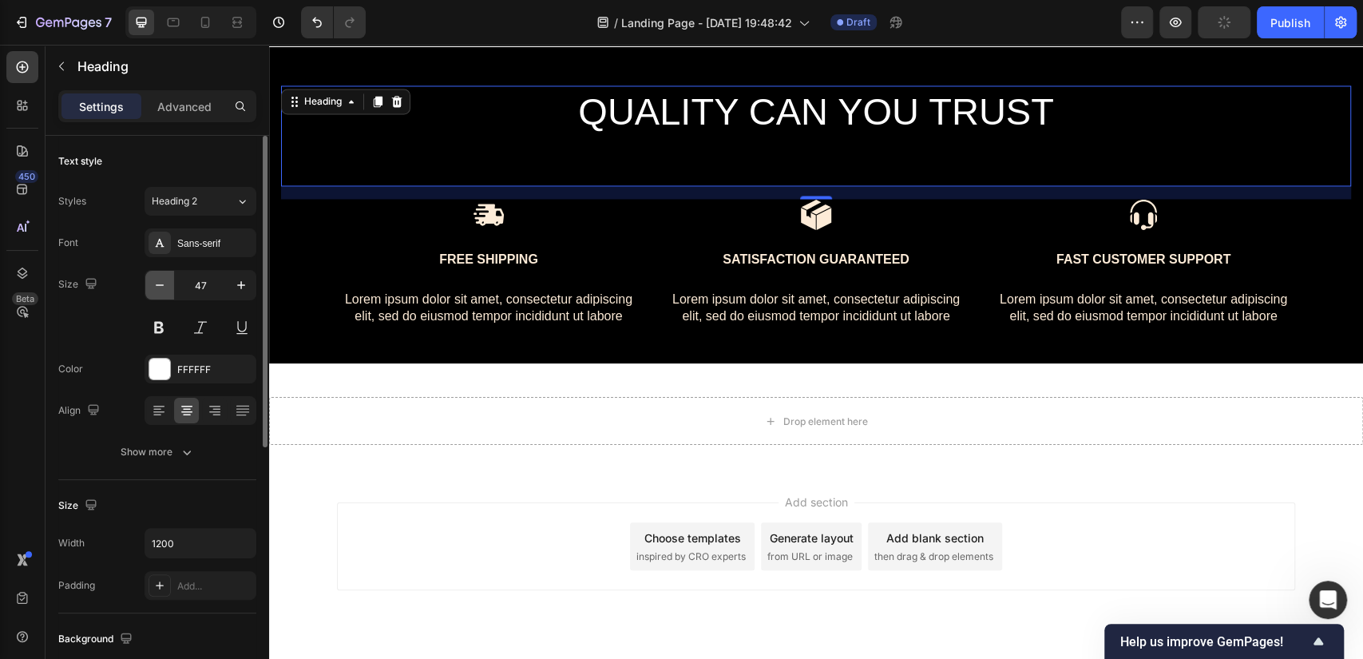
click at [156, 286] on icon "button" at bounding box center [160, 285] width 16 height 16
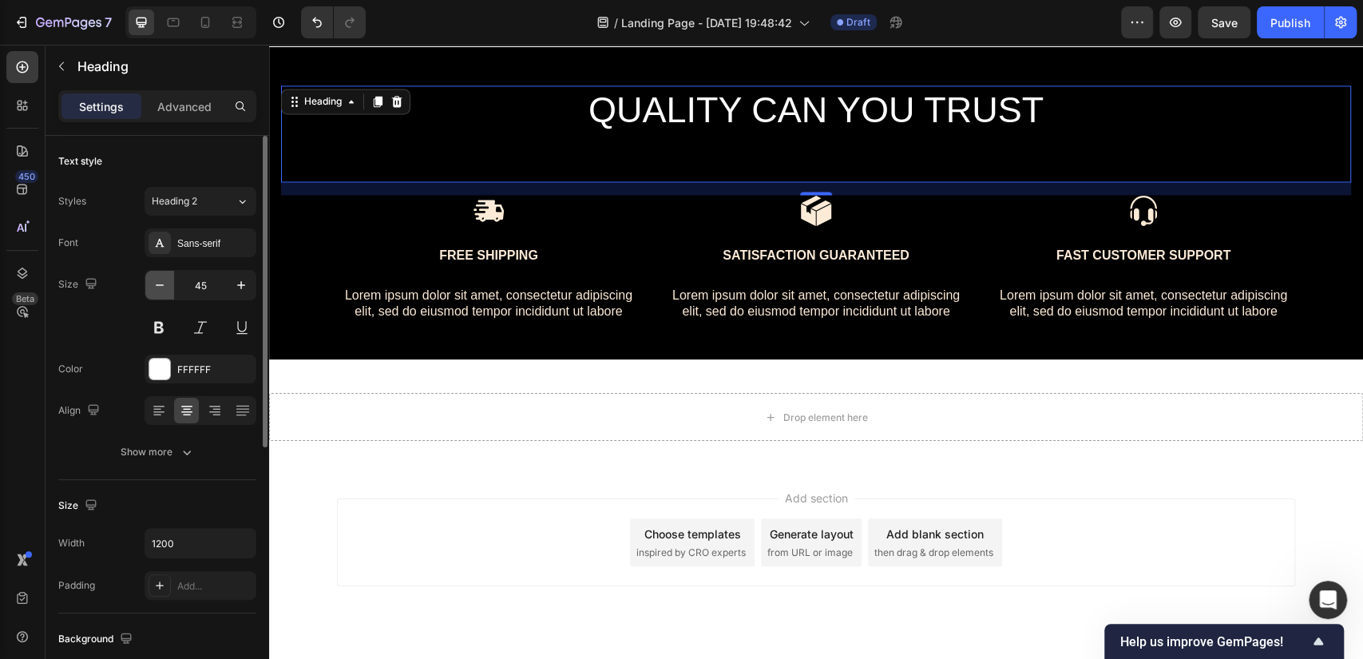
click at [156, 286] on icon "button" at bounding box center [160, 285] width 16 height 16
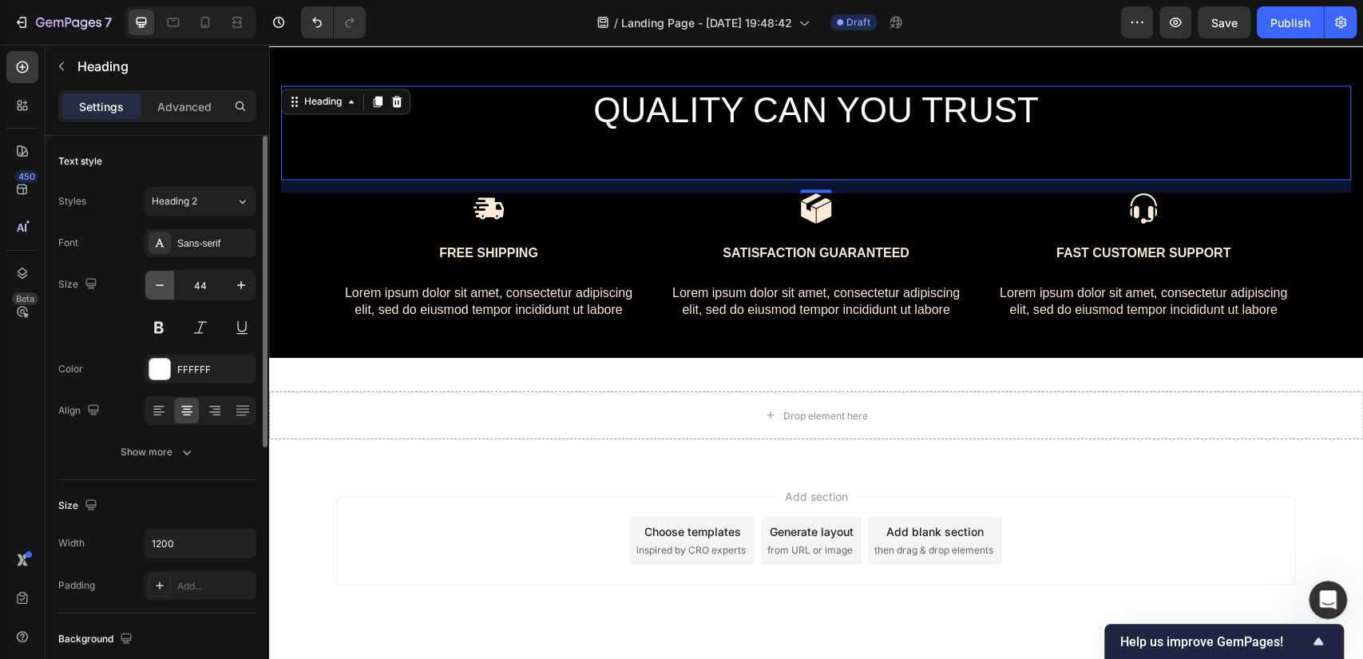
click at [156, 286] on icon "button" at bounding box center [160, 285] width 16 height 16
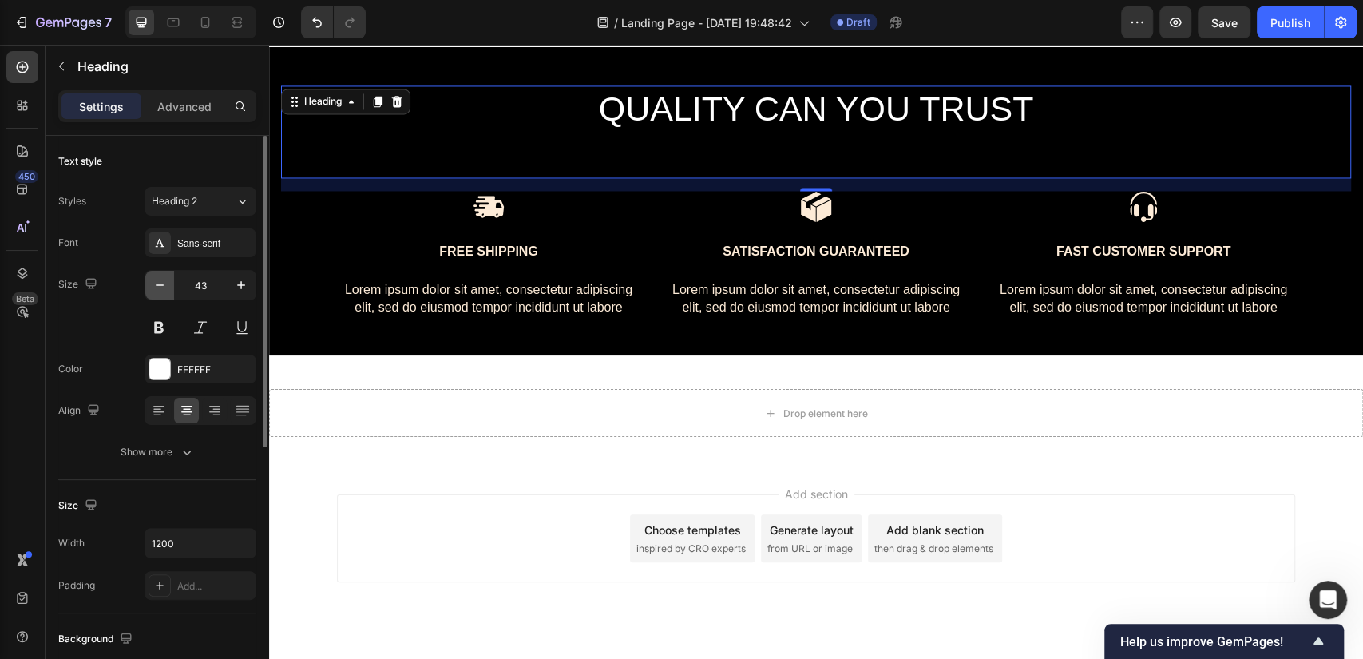
click at [156, 286] on icon "button" at bounding box center [160, 285] width 16 height 16
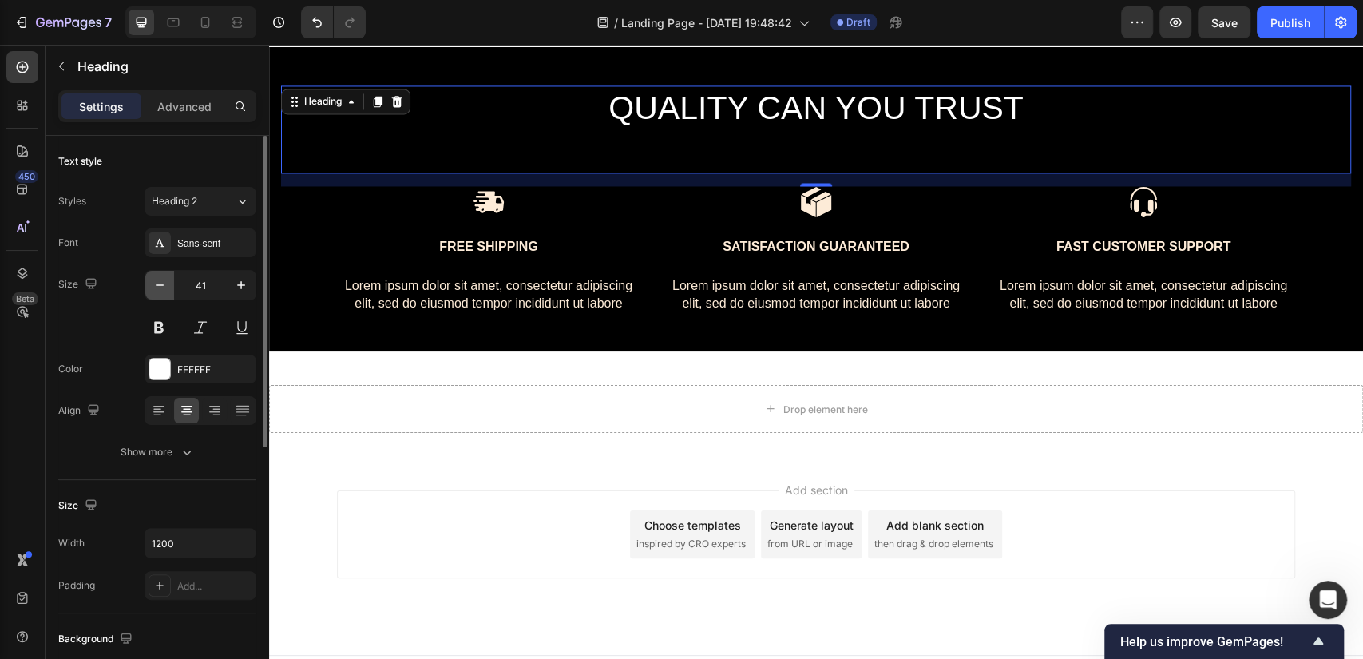
type input "40"
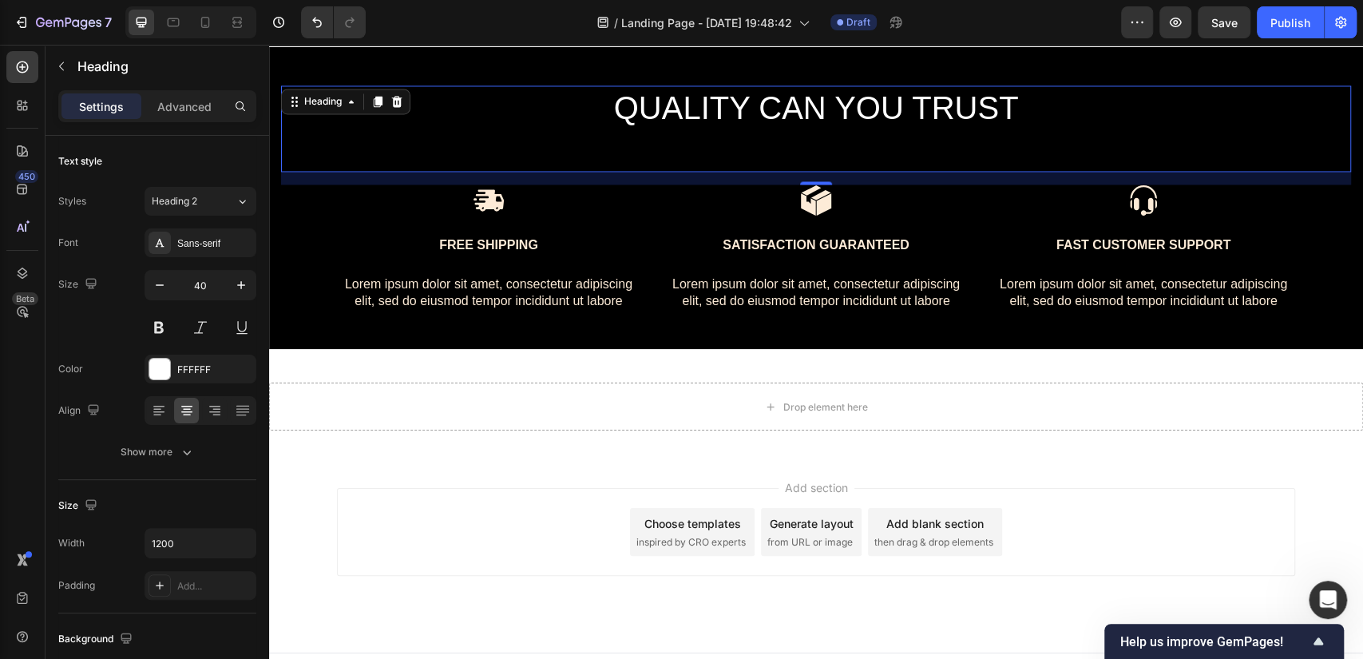
click at [1154, 512] on div "Add section Choose templates inspired by CRO experts Generate layout from URL o…" at bounding box center [816, 532] width 958 height 88
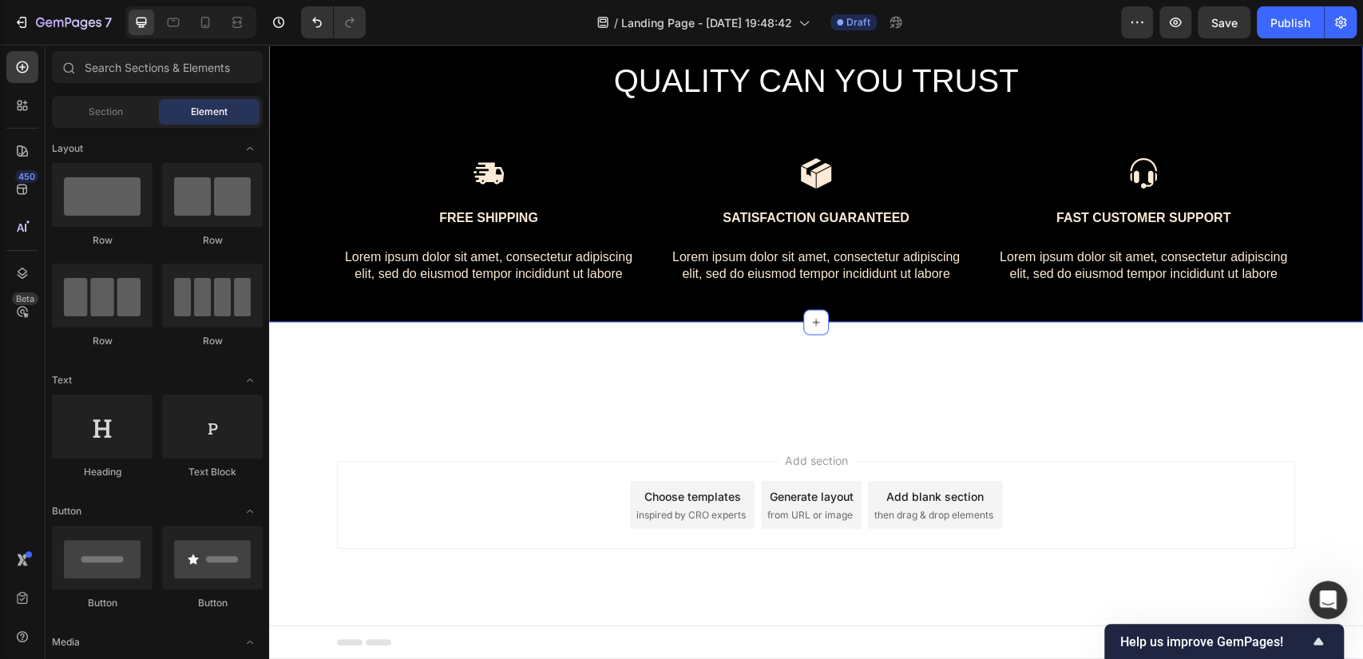
scroll to position [1480, 0]
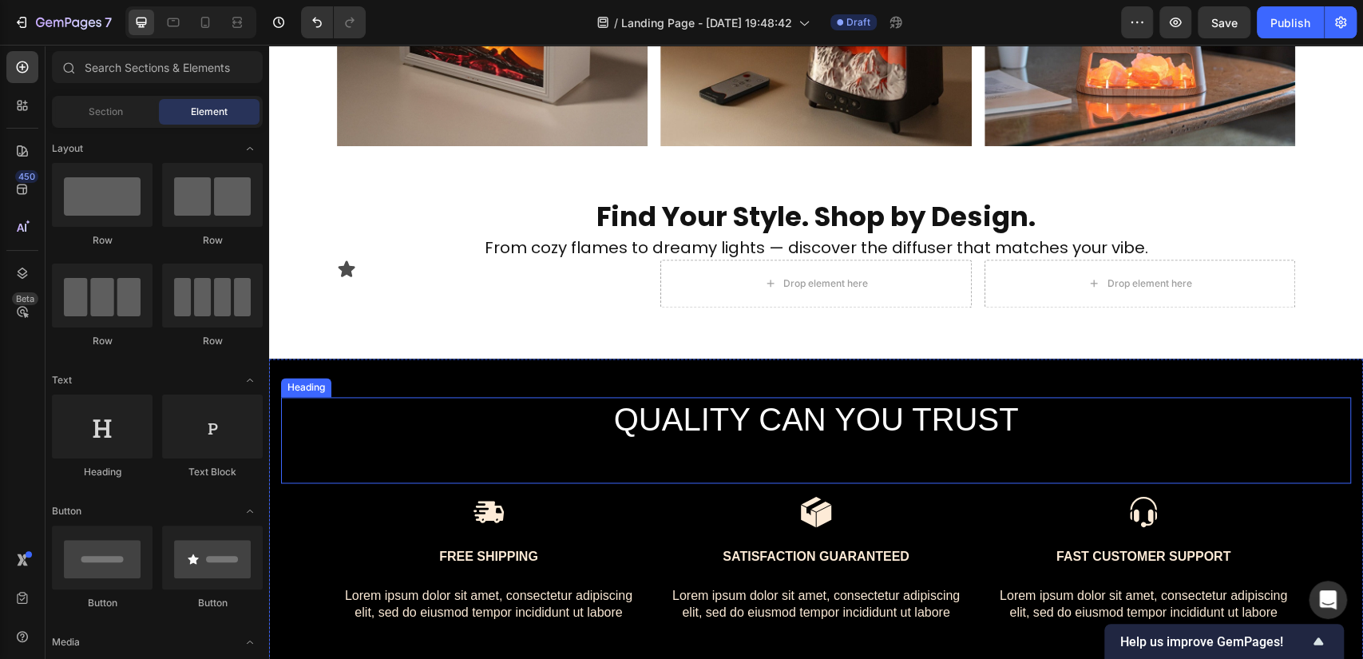
click at [809, 413] on p "QUALITY CAN YOU TRUST" at bounding box center [815, 439] width 955 height 83
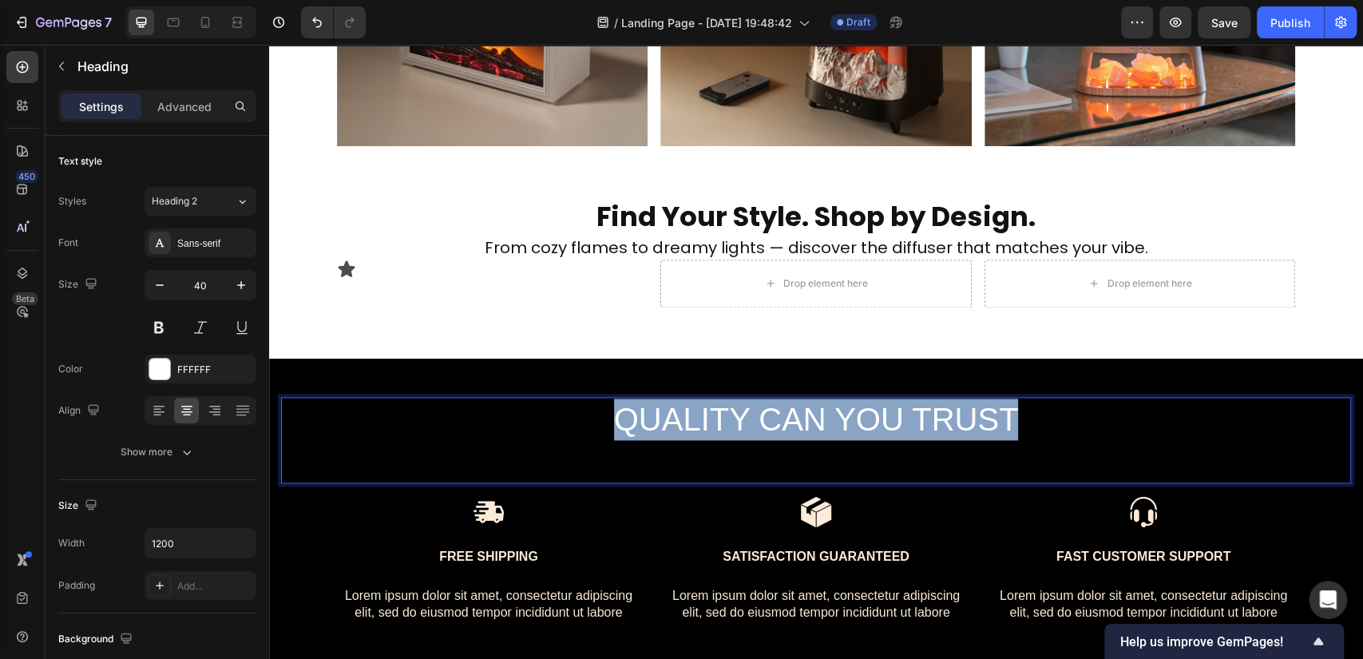
drag, startPoint x: 1057, startPoint y: 409, endPoint x: 561, endPoint y: 422, distance: 495.9
click at [561, 422] on p "QUALITY CAN YOU TRUST" at bounding box center [815, 439] width 955 height 83
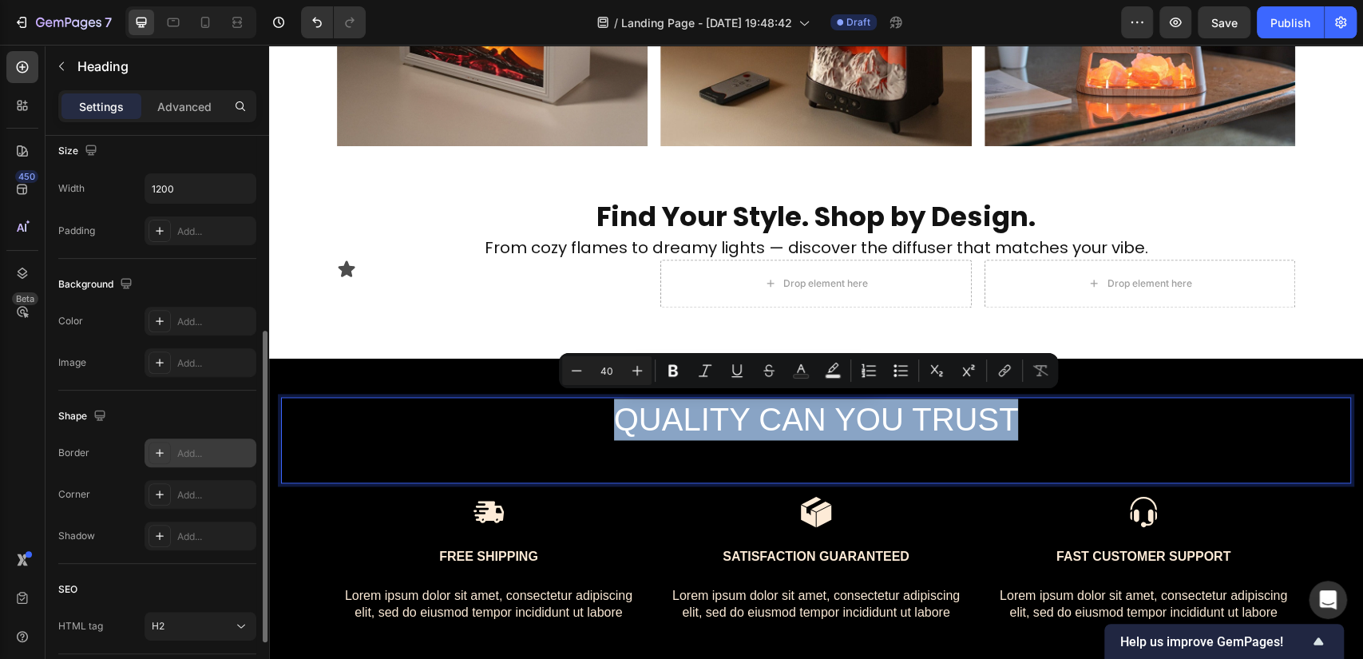
scroll to position [0, 0]
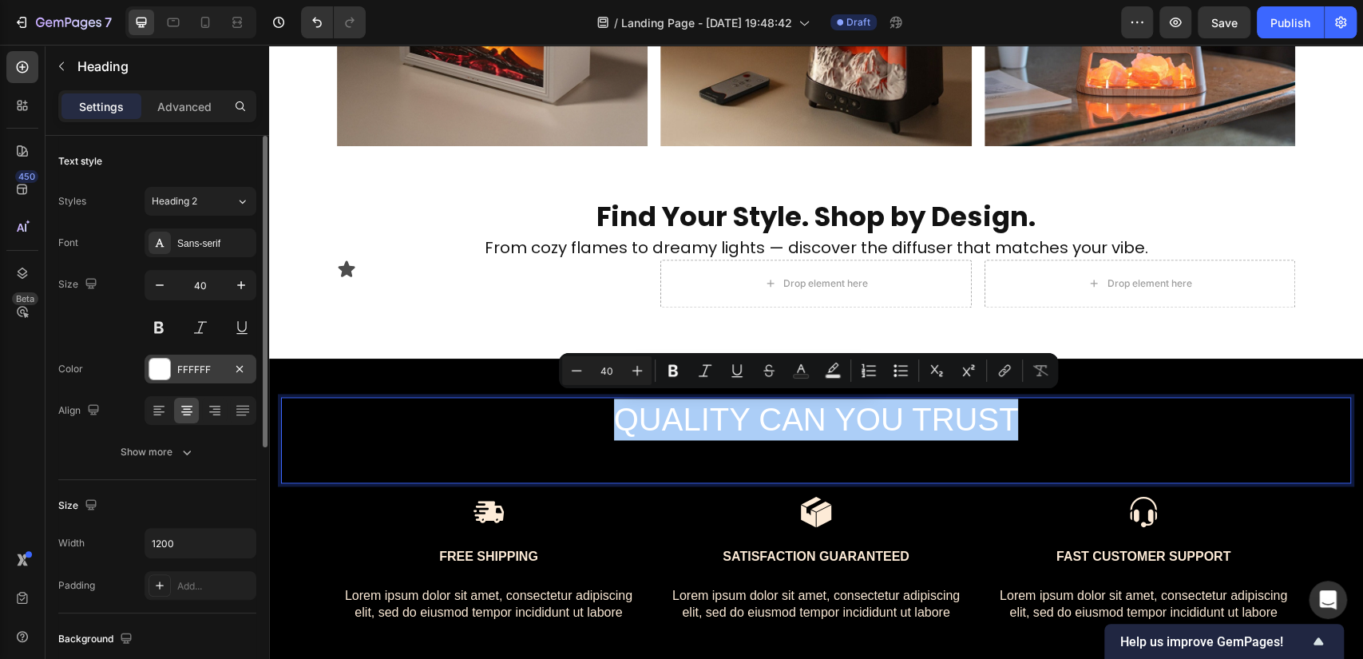
click at [204, 377] on div "FFFFFF" at bounding box center [200, 368] width 112 height 29
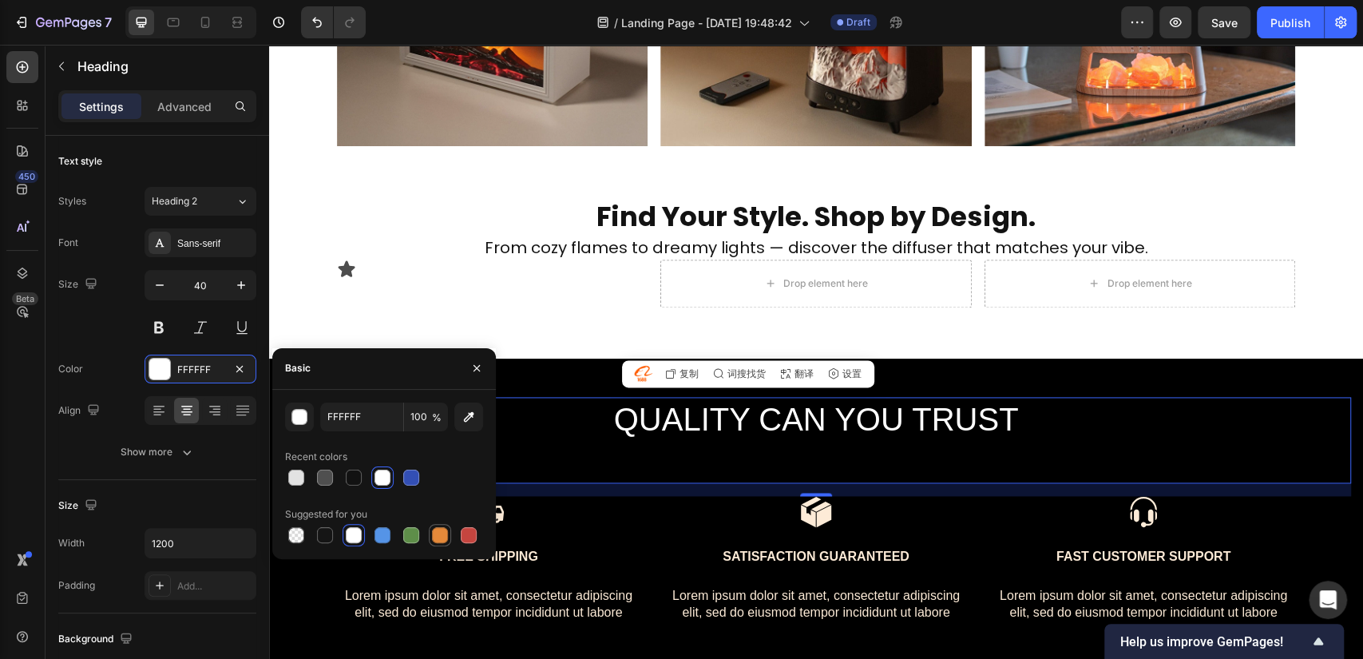
click at [440, 535] on div at bounding box center [440, 535] width 16 height 16
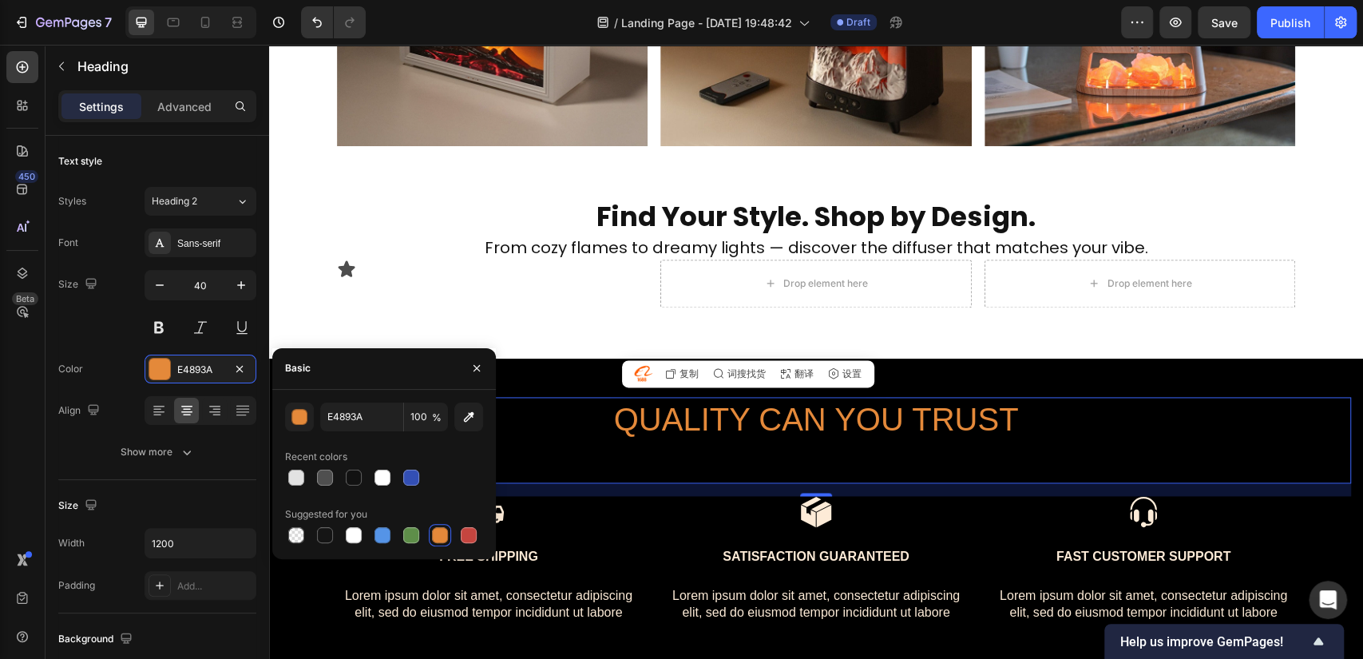
type input "FFFFFF"
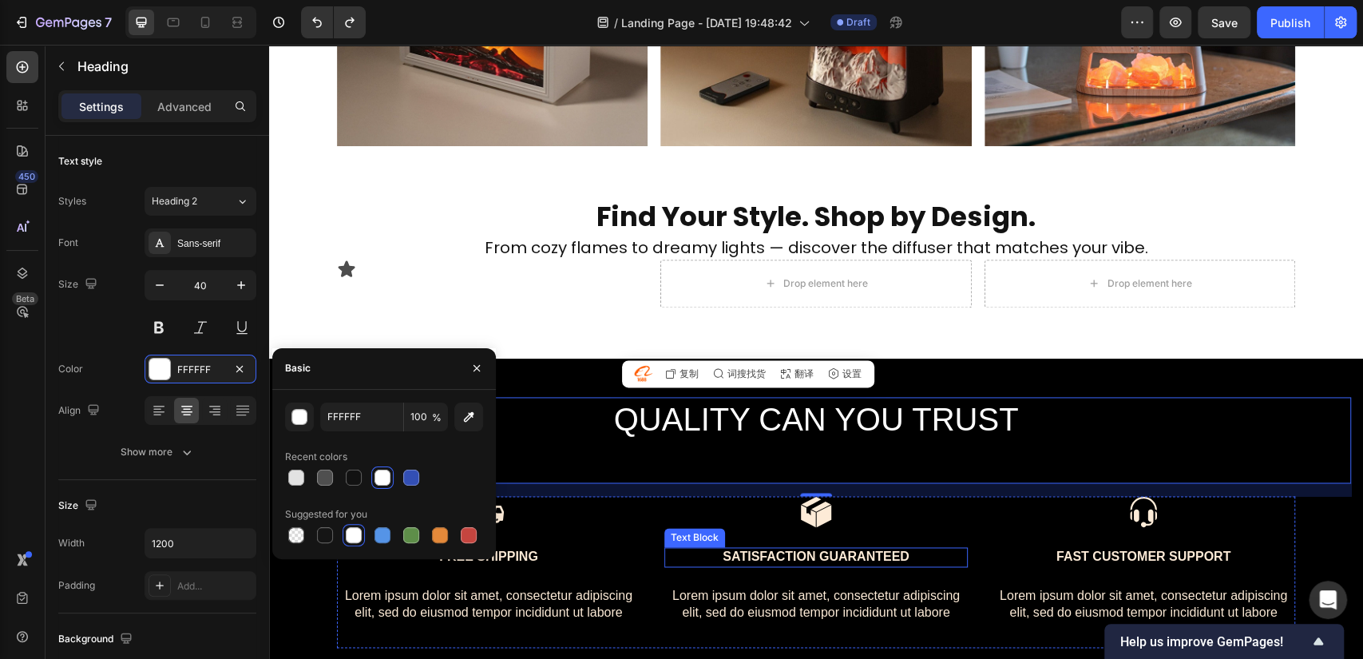
click at [825, 555] on p "Satisfaction Guaranteed" at bounding box center [816, 556] width 300 height 17
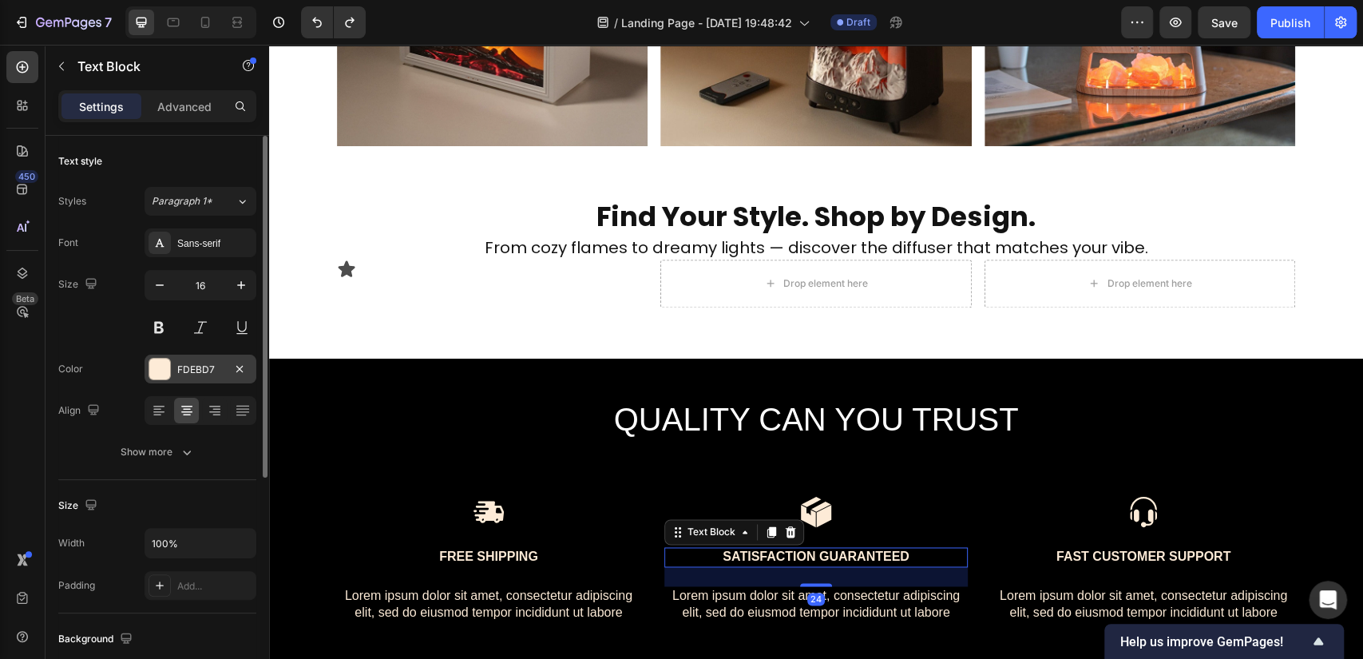
click at [188, 372] on div "FDEBD7" at bounding box center [200, 369] width 46 height 14
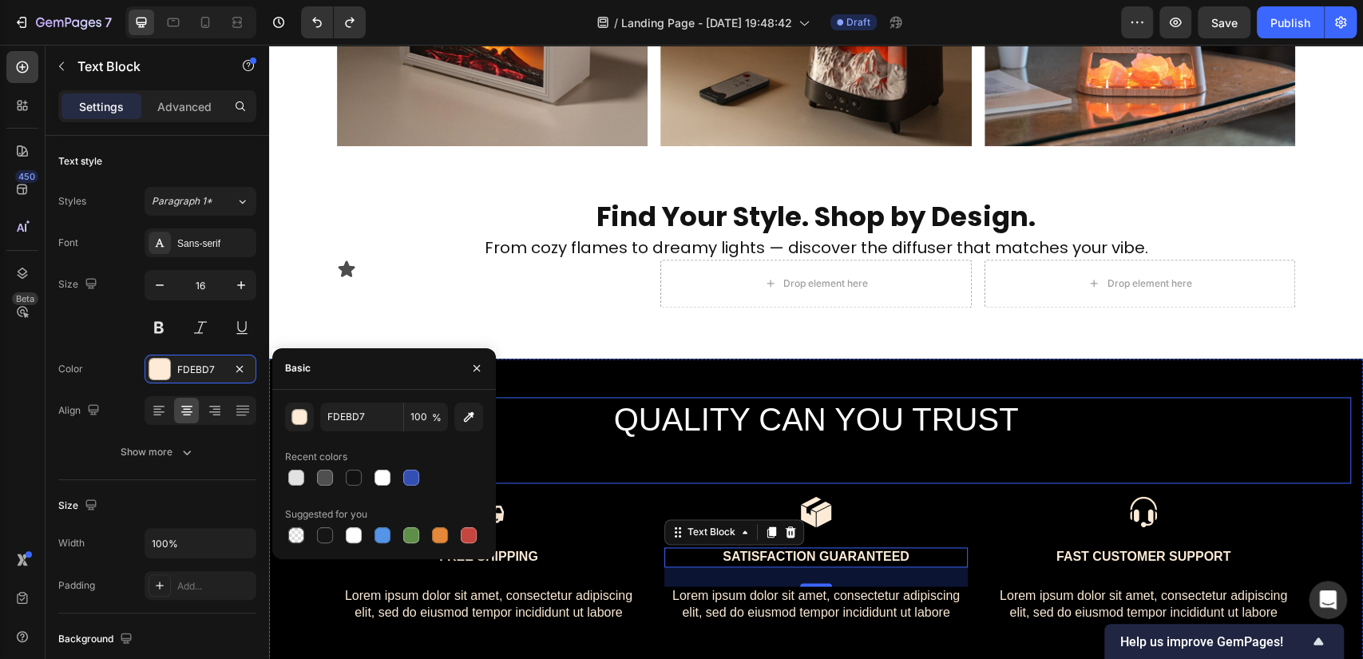
click at [767, 420] on p "QUALITY CAN YOU TRUST" at bounding box center [815, 439] width 955 height 83
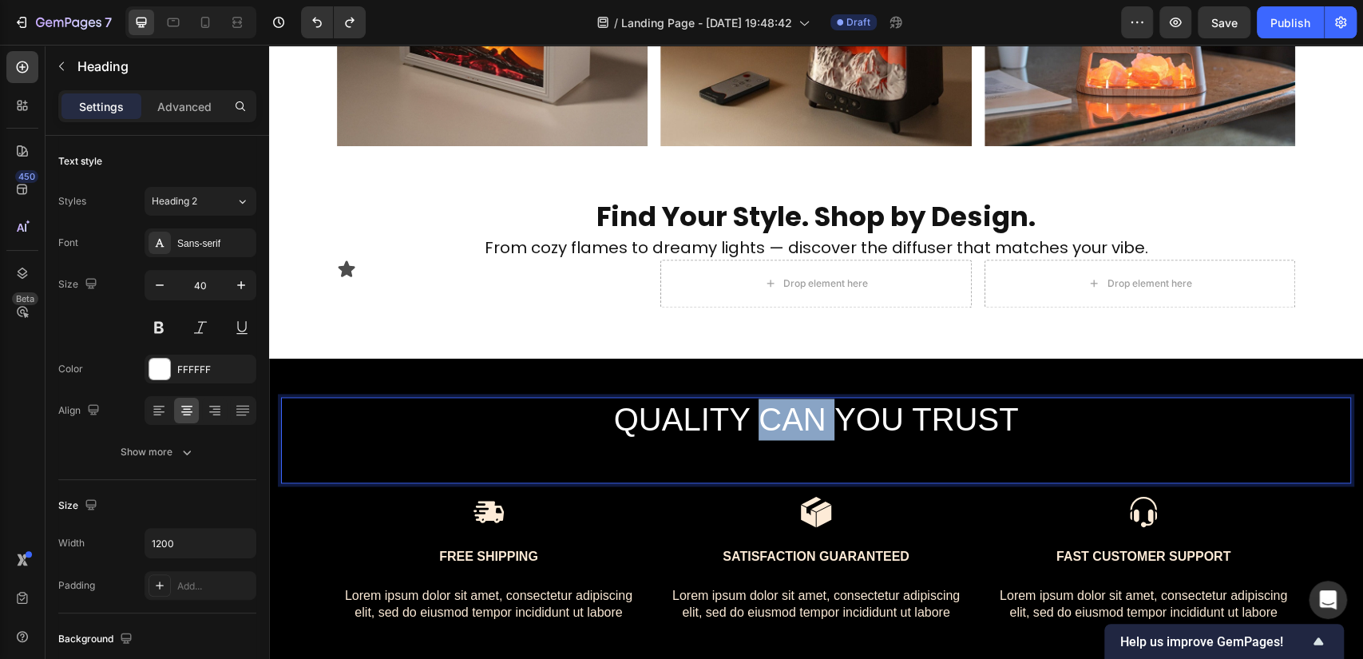
click at [773, 412] on p "QUALITY CAN YOU TRUST" at bounding box center [815, 439] width 955 height 83
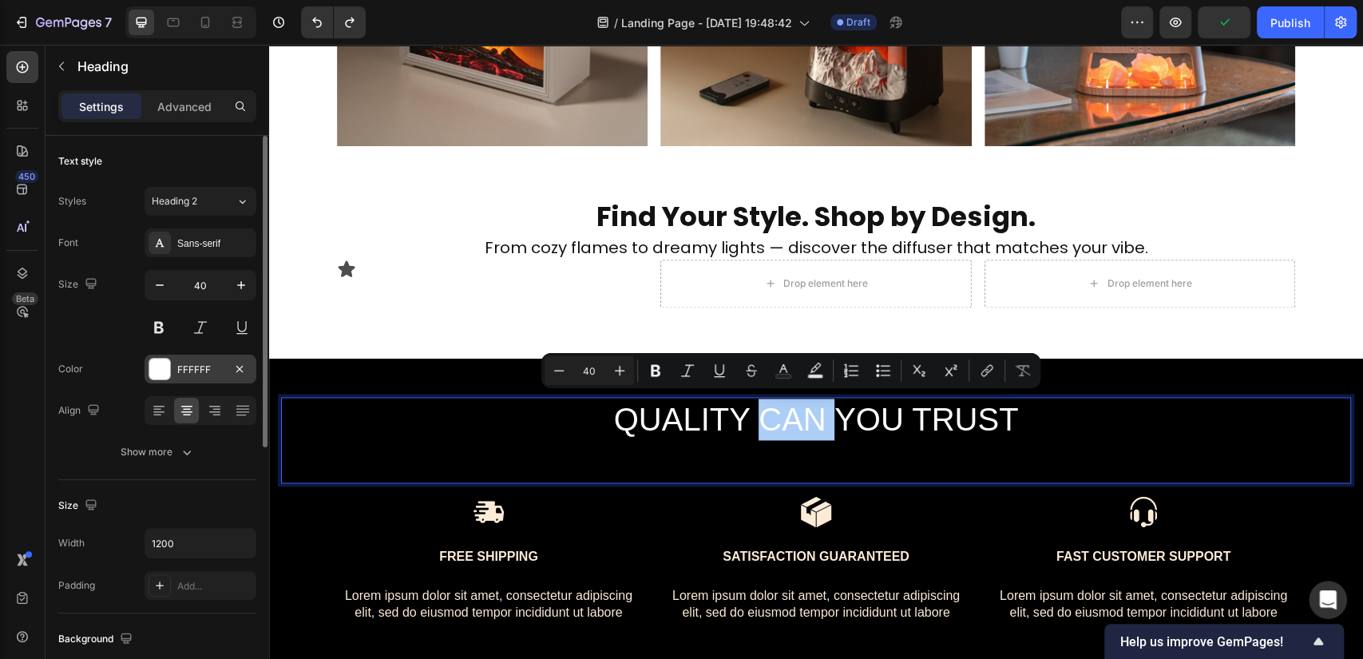
click at [213, 372] on div "FFFFFF" at bounding box center [200, 369] width 46 height 14
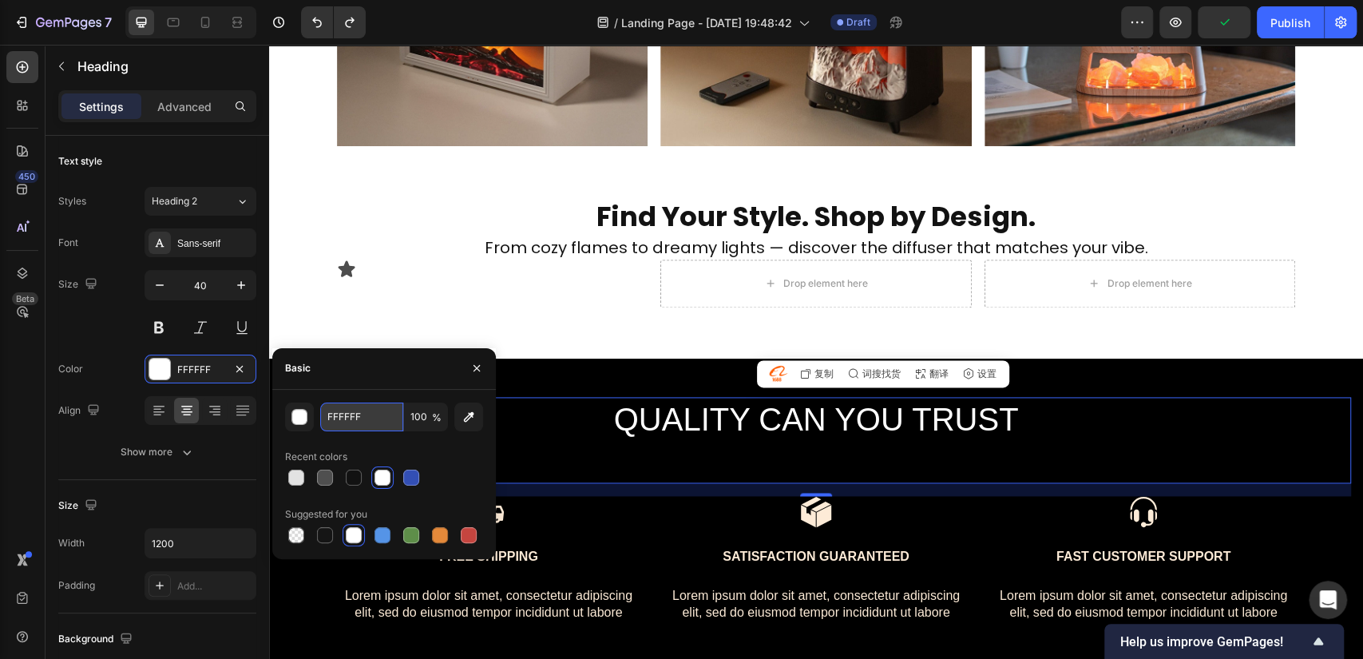
paste input "DEBD7"
type input "FDEBD7"
click at [457, 452] on div "Recent colors" at bounding box center [384, 457] width 198 height 26
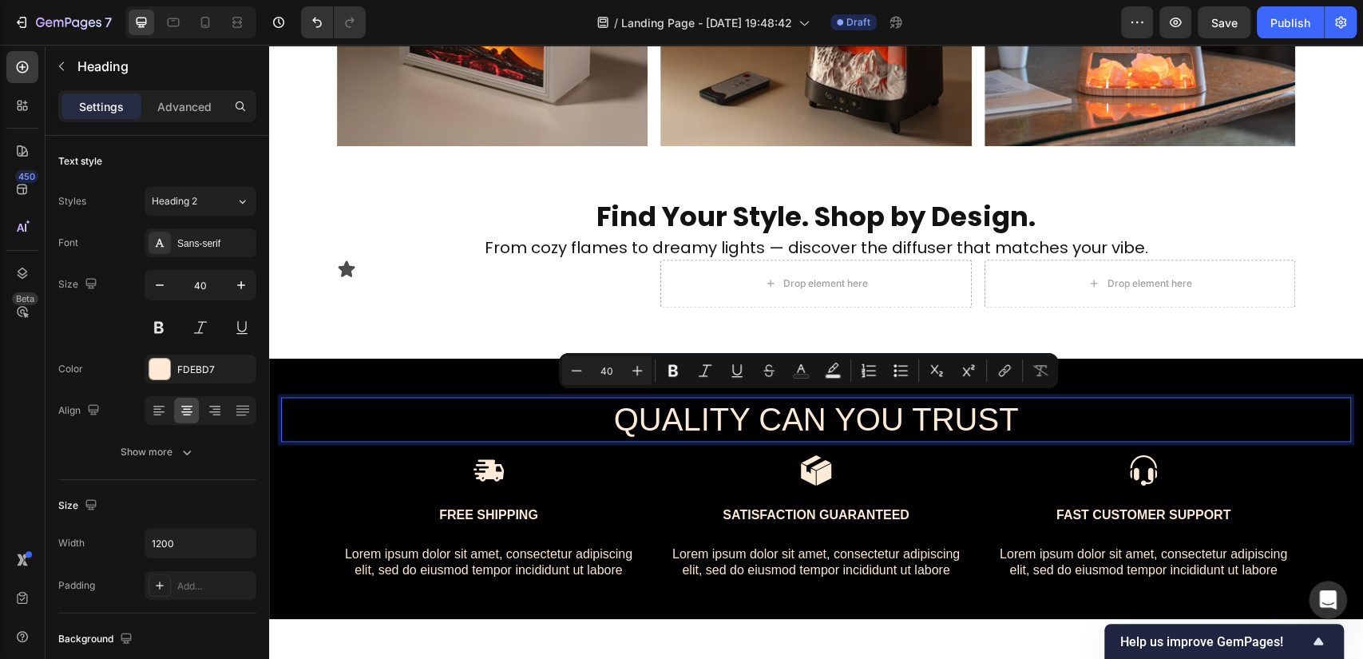
drag, startPoint x: 607, startPoint y: 420, endPoint x: 1086, endPoint y: 427, distance: 478.2
click at [1086, 427] on p "QUALITY CAN YOU TRUST" at bounding box center [815, 419] width 955 height 42
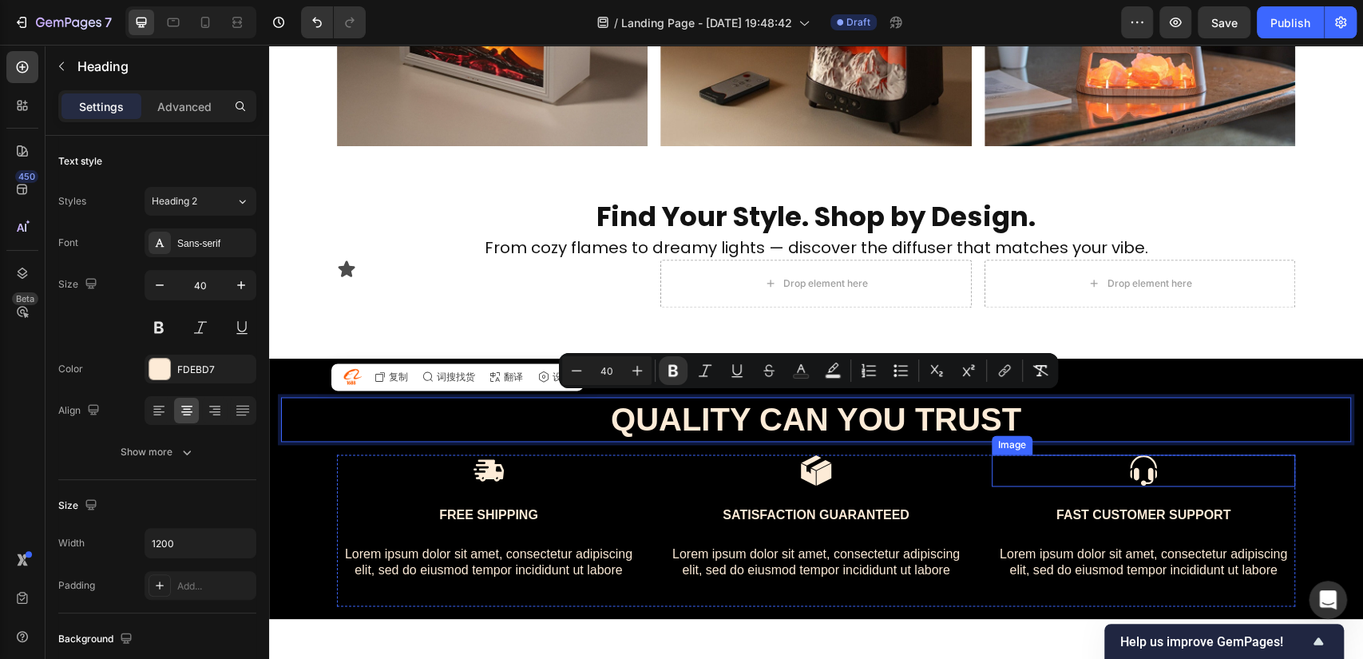
click at [978, 498] on div "Image Free Shipping Text Block Lorem ipsum dolor sit amet, consectetur adipisci…" at bounding box center [816, 530] width 958 height 152
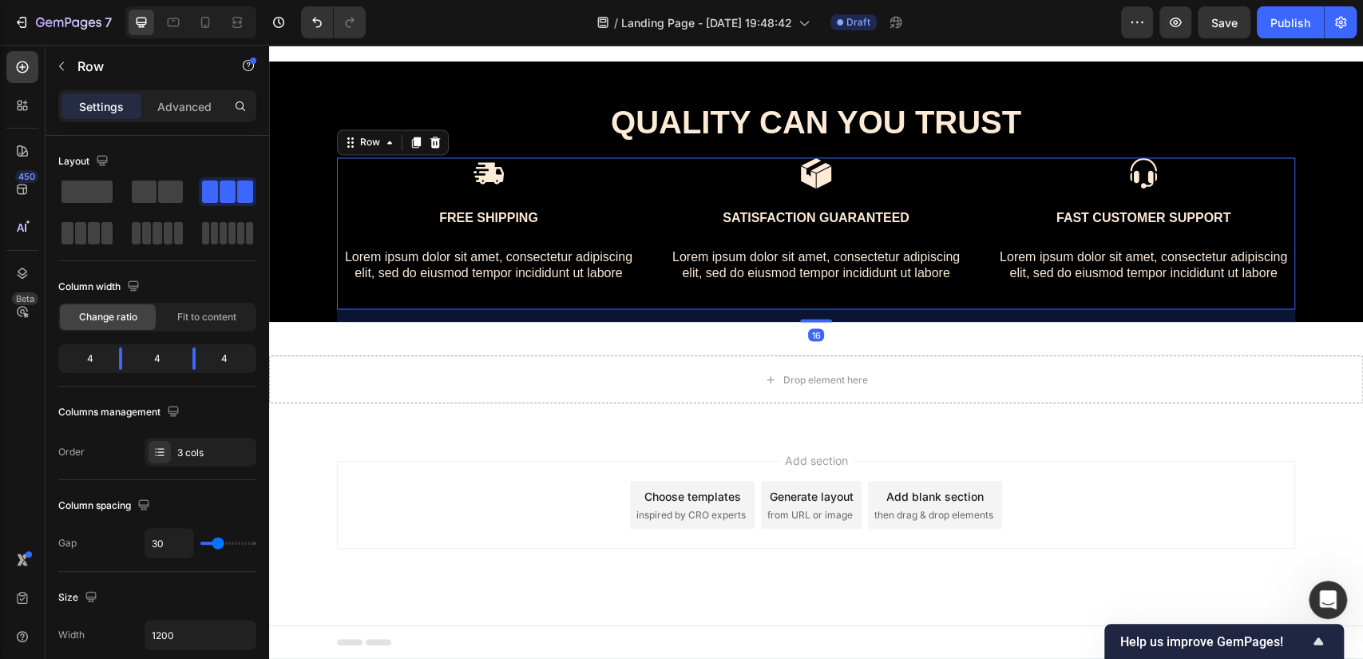
click at [1092, 516] on div "Add section Choose templates inspired by CRO experts Generate layout from URL o…" at bounding box center [816, 505] width 958 height 88
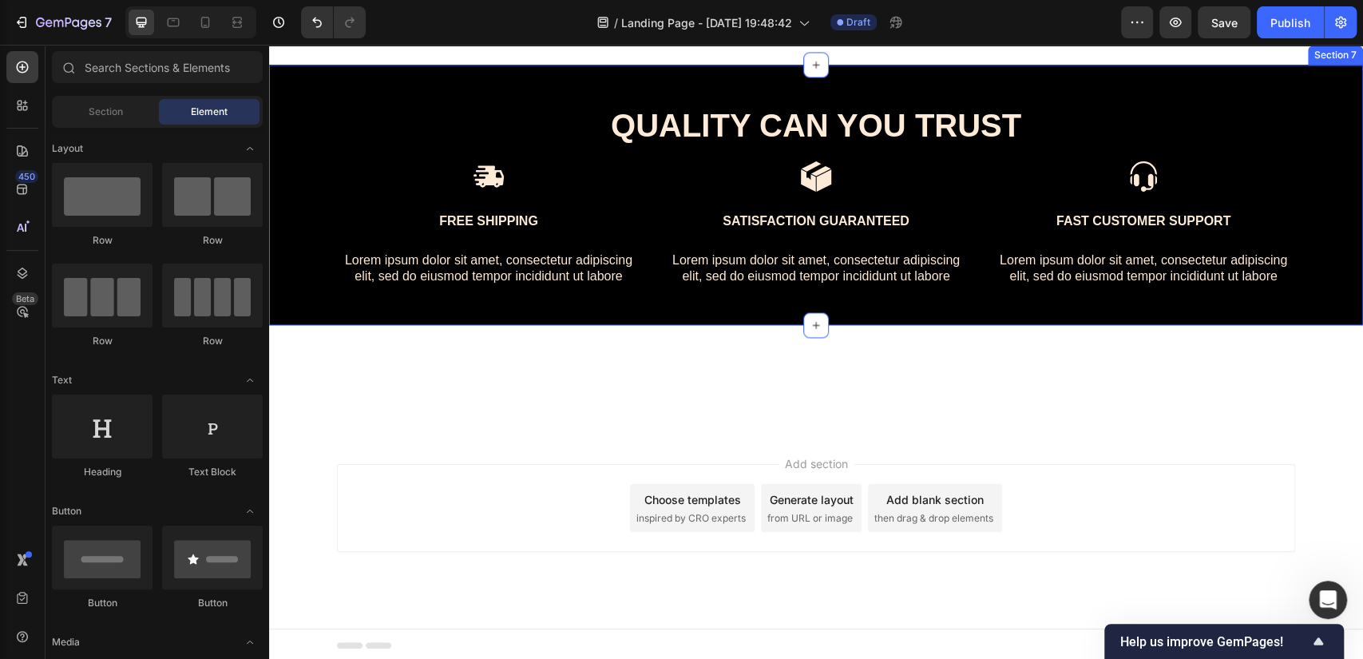
scroll to position [1418, 0]
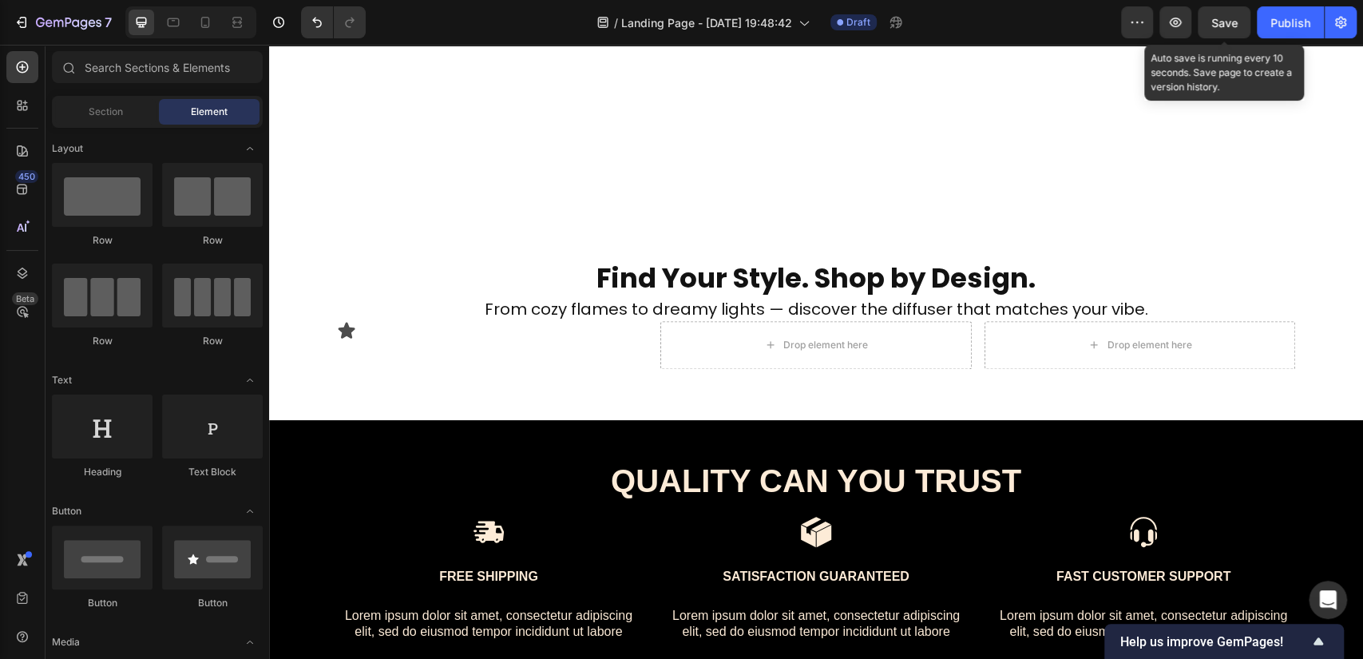
click at [1213, 22] on span "Save" at bounding box center [1224, 23] width 26 height 14
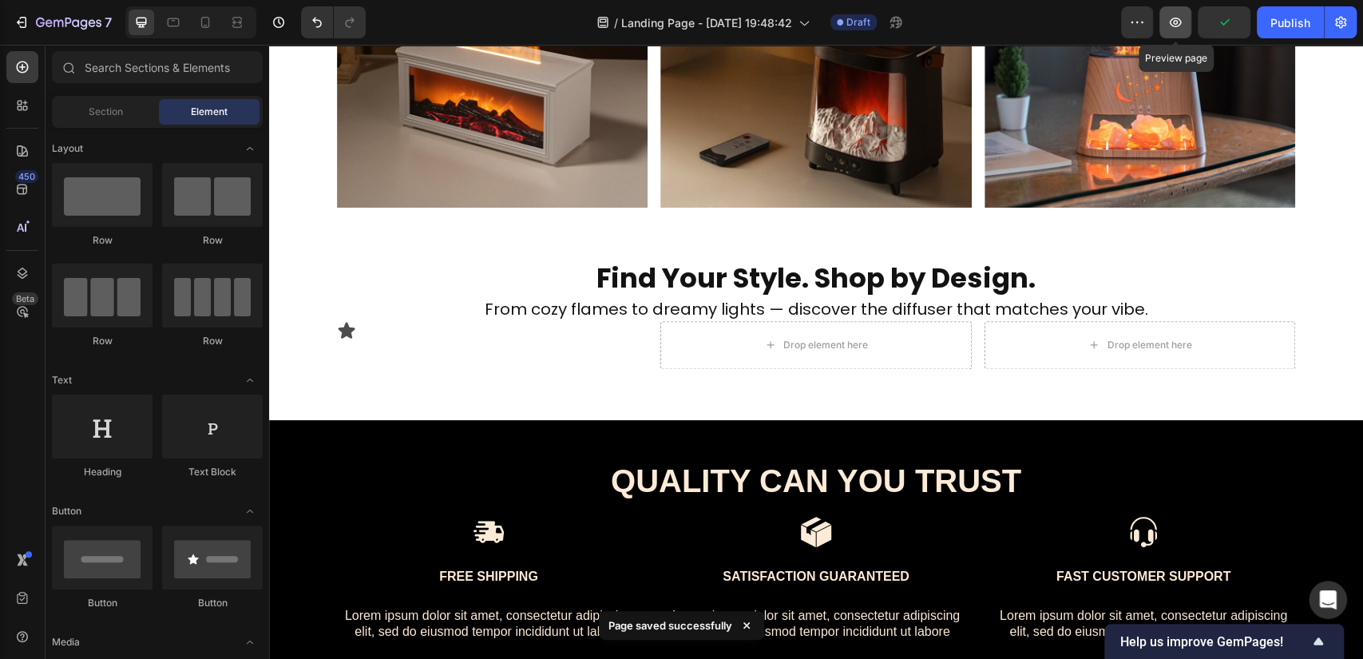
click at [1177, 24] on icon "button" at bounding box center [1175, 22] width 16 height 16
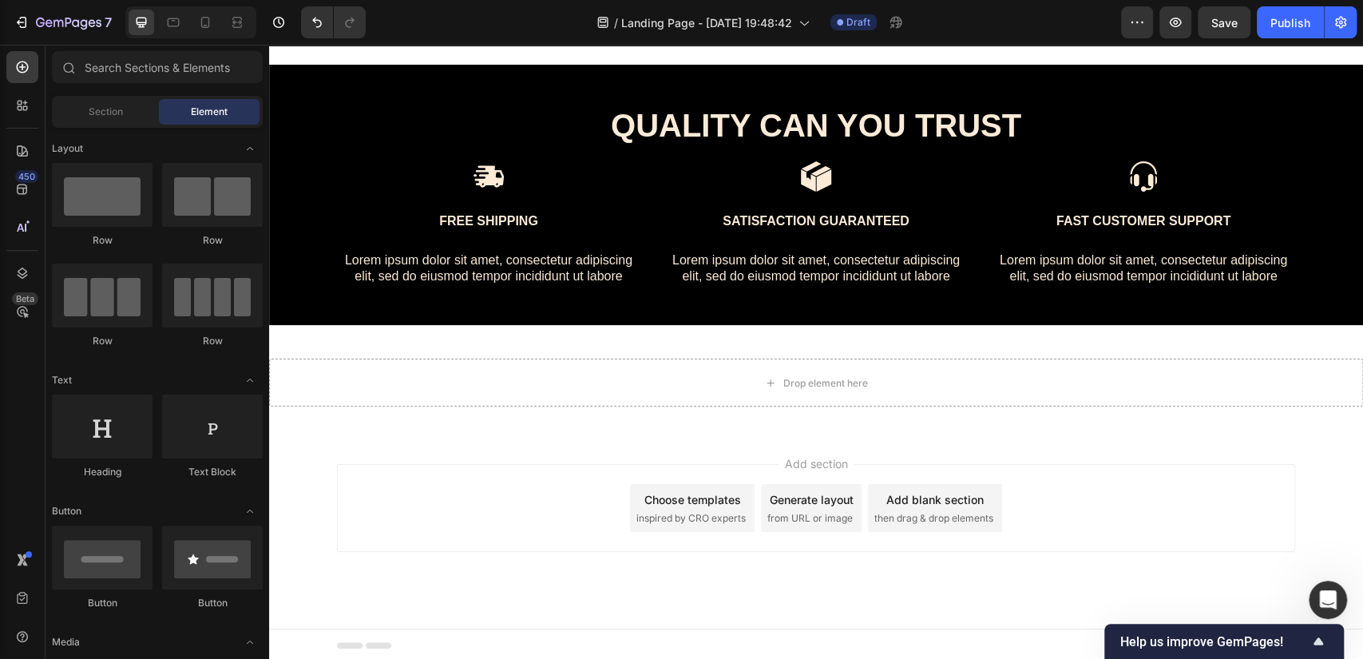
click at [735, 522] on div "Choose templates inspired by CRO experts" at bounding box center [692, 508] width 125 height 48
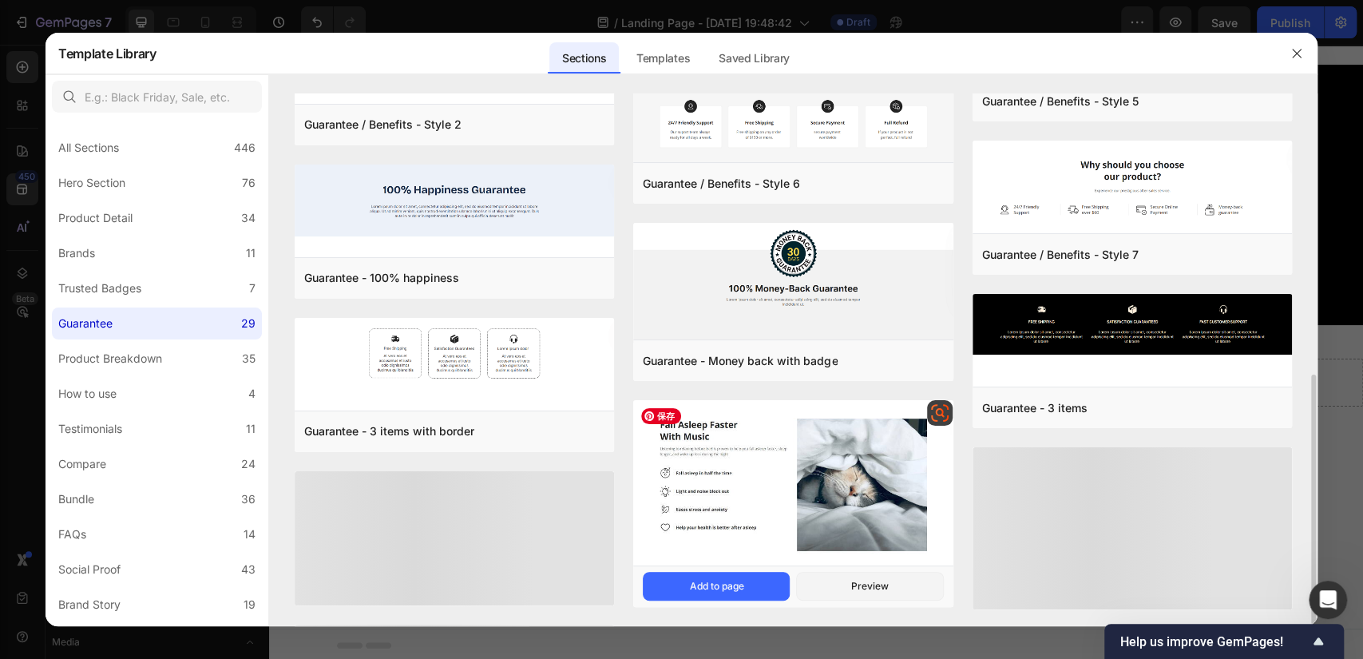
scroll to position [0, 0]
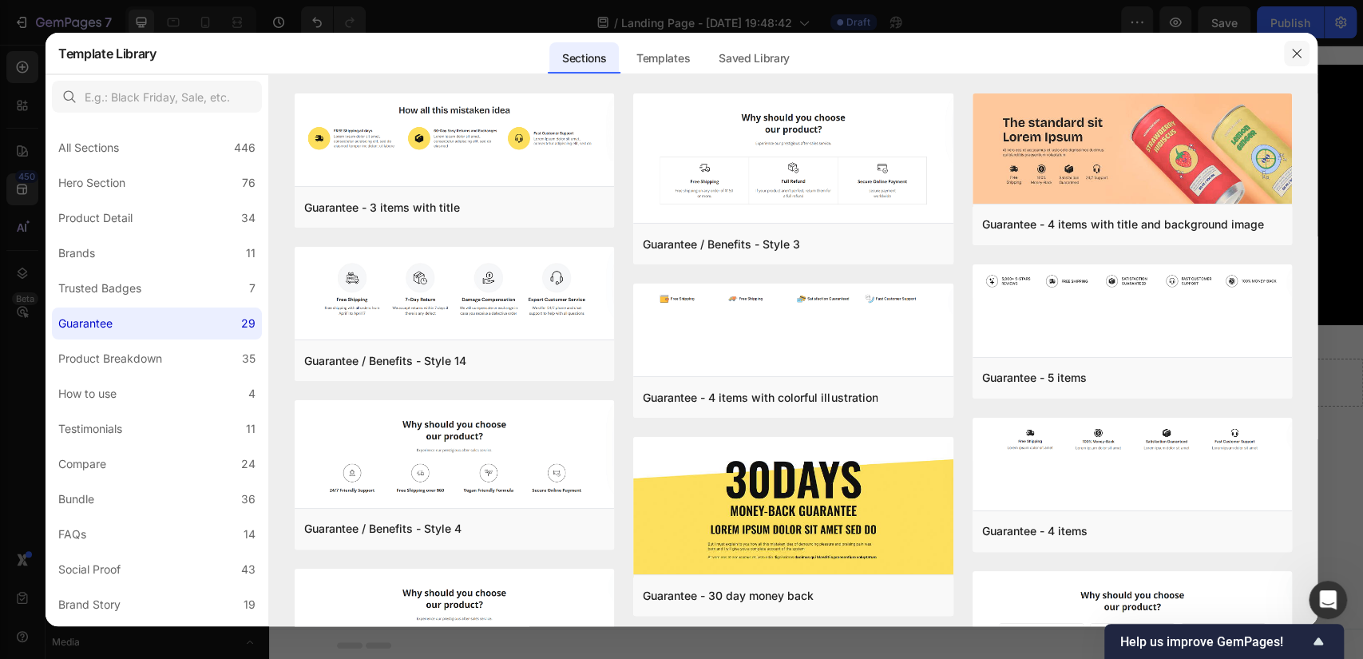
click at [1296, 52] on icon "button" at bounding box center [1296, 53] width 9 height 9
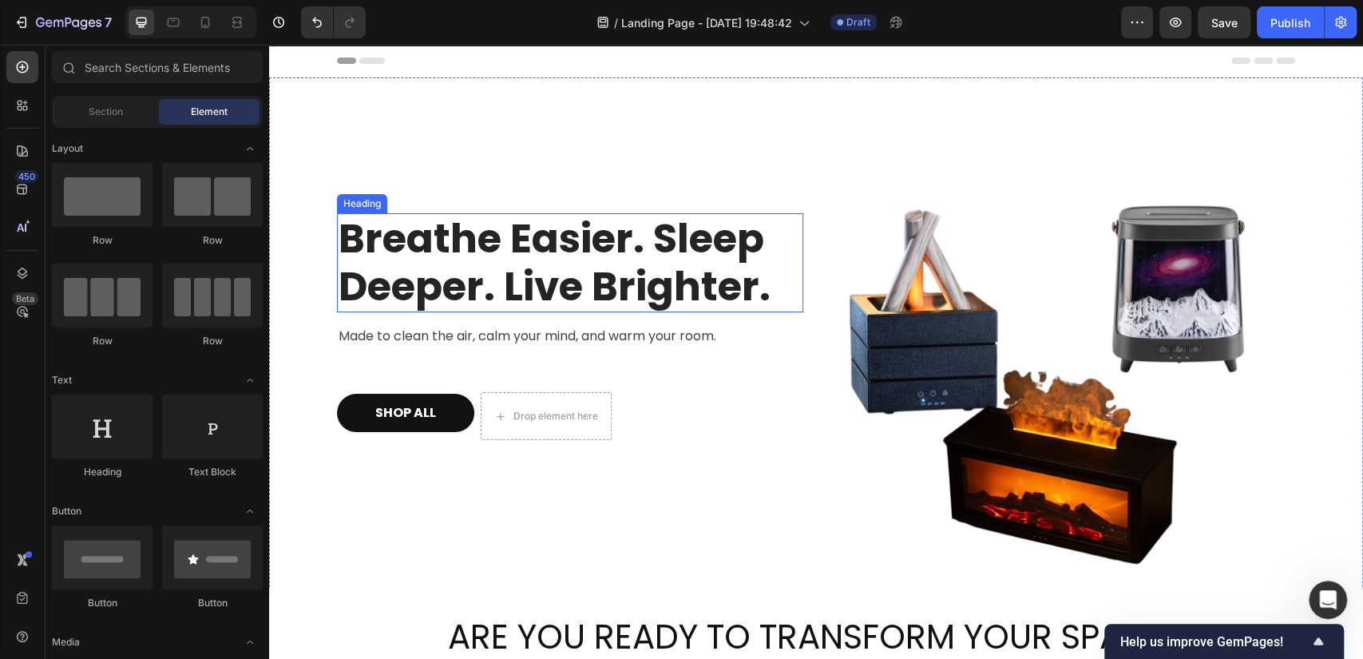
click at [428, 249] on h2 "Breathe Easier. Sleep Deeper. Live Brighter." at bounding box center [570, 262] width 466 height 99
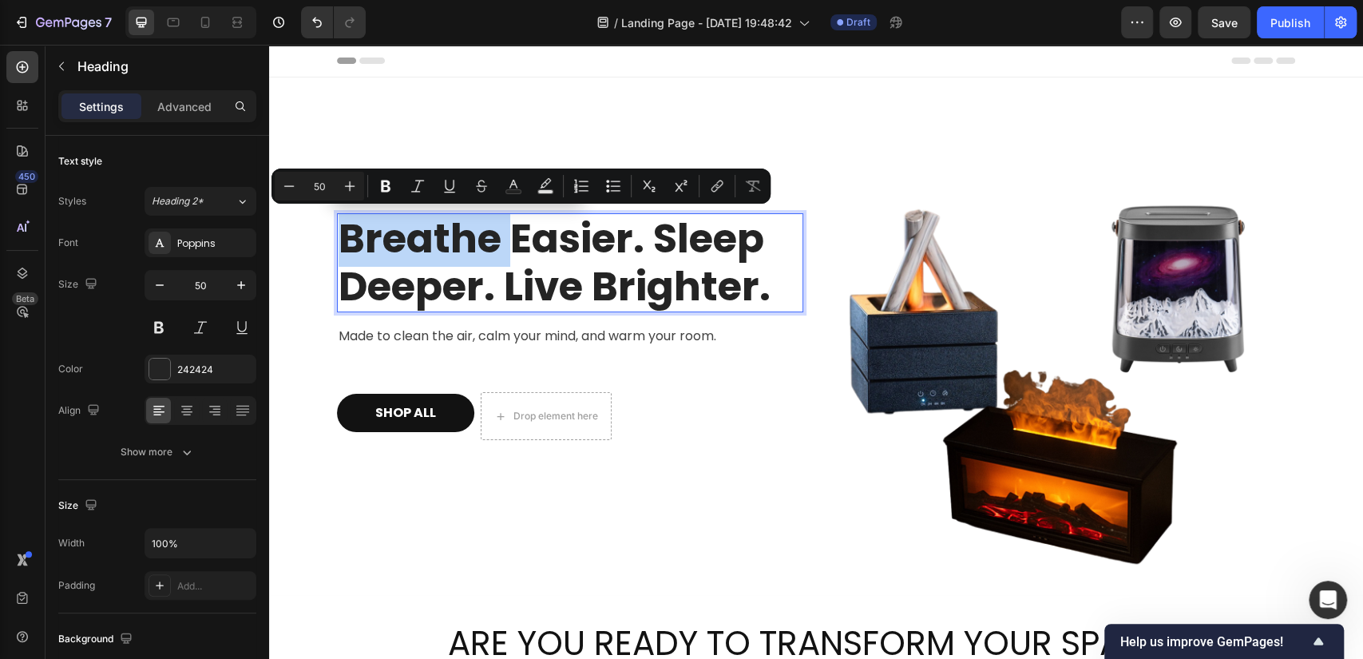
click at [714, 266] on p "Breathe Easier. Sleep Deeper. Live Brighter." at bounding box center [569, 263] width 463 height 96
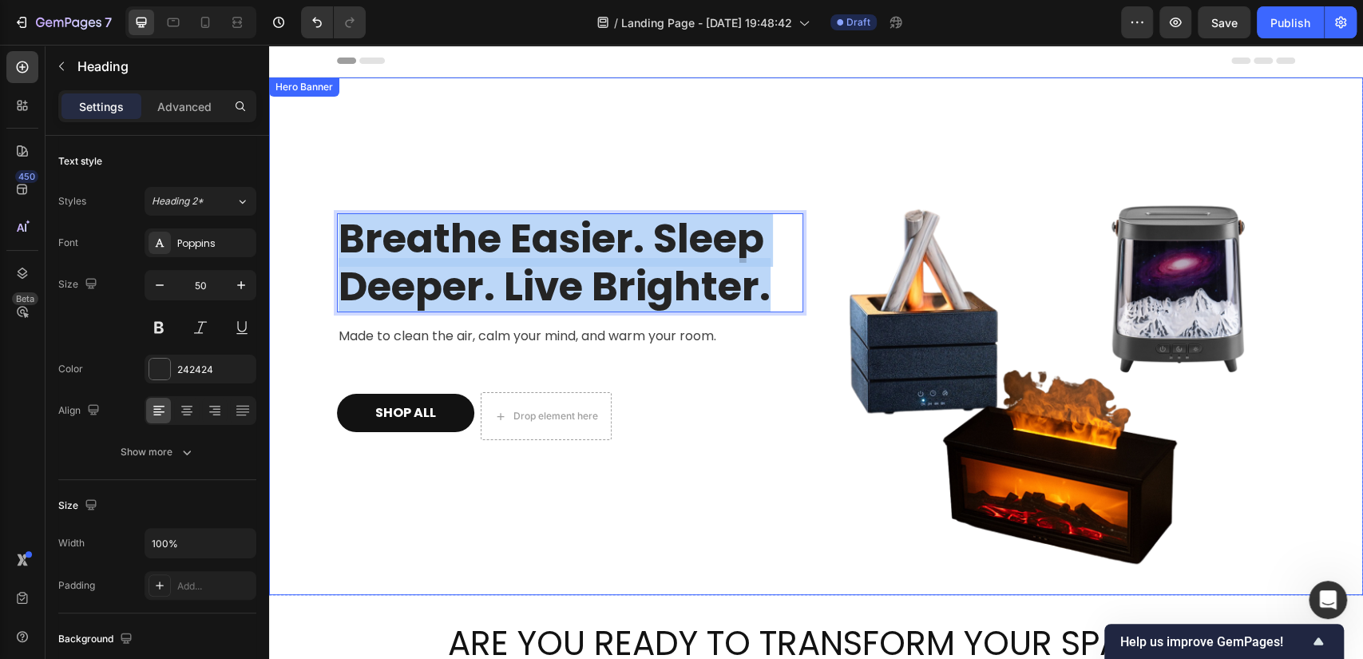
drag, startPoint x: 773, startPoint y: 291, endPoint x: 319, endPoint y: 247, distance: 455.6
click at [319, 247] on div "Breathe Easier. Sleep Deeper. Live Brighter. Heading 16 Made to clean the air, …" at bounding box center [816, 335] width 1094 height 517
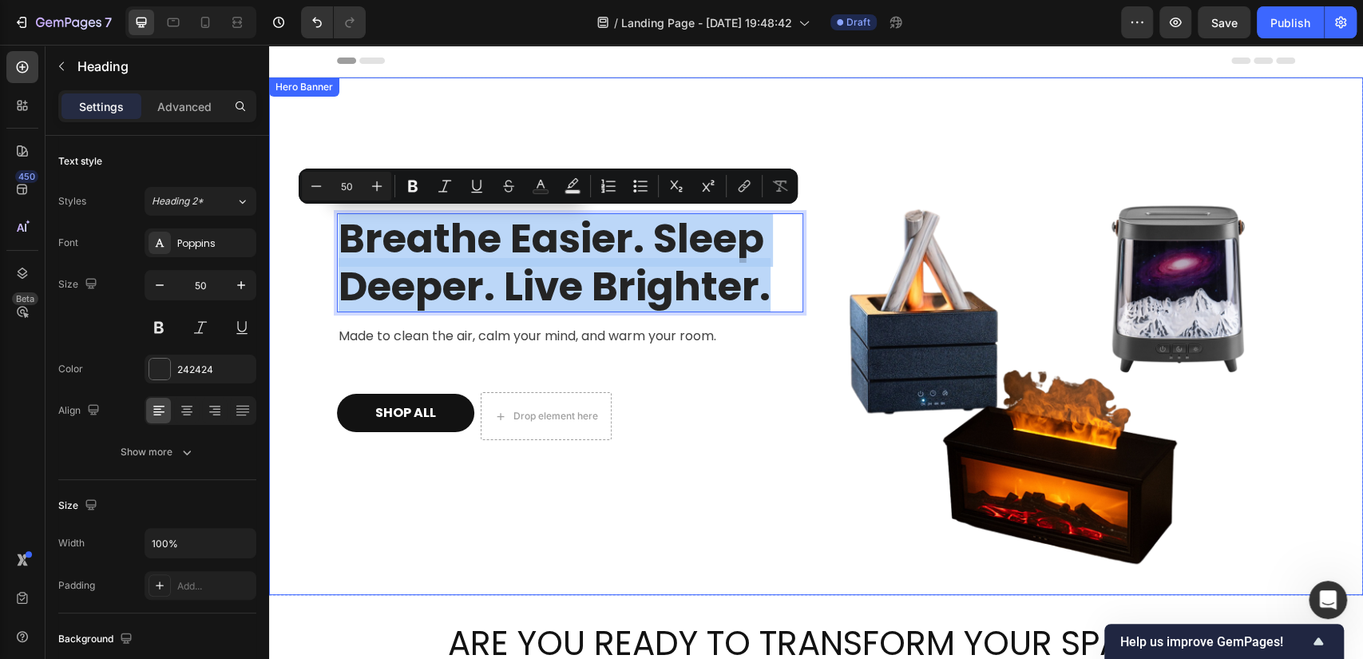
copy p "Breathe Easier. Sleep Deeper. Live Brighter."
click at [413, 324] on div "Breathe Easier. Sleep Deeper. Live Brighter. Heading 16 Made to clean the air, …" at bounding box center [570, 336] width 466 height 466
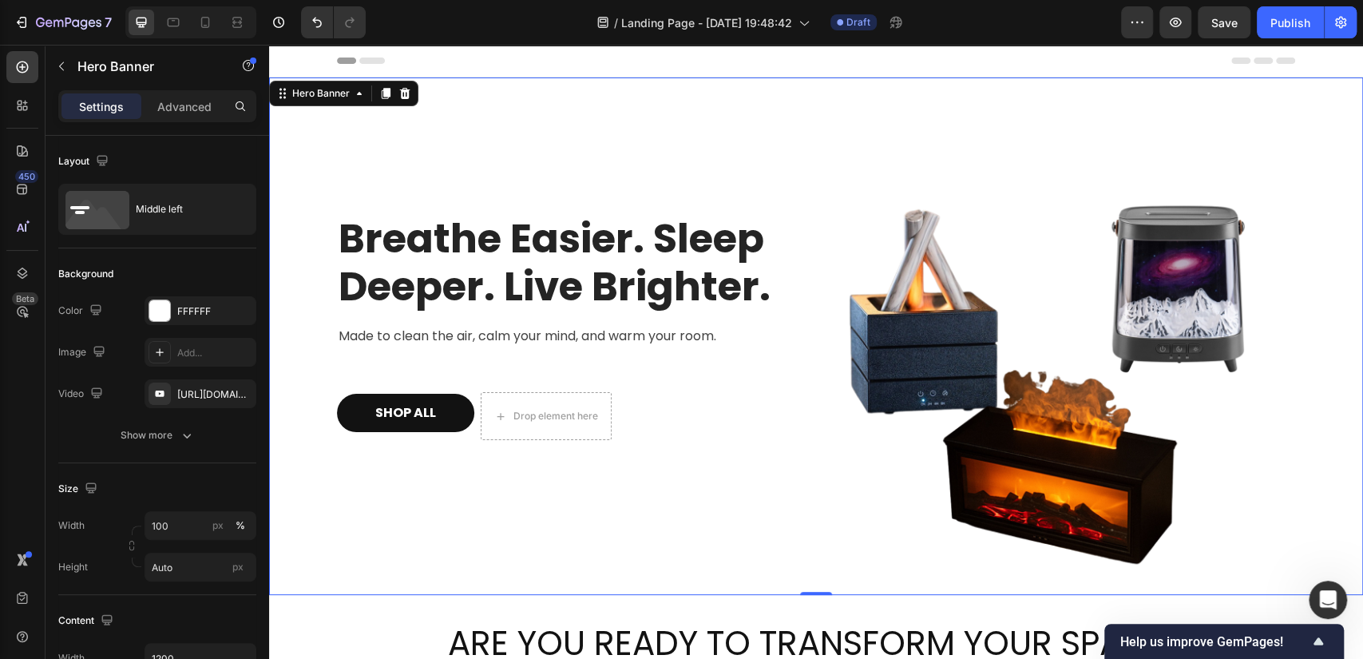
click at [417, 334] on p "Made to clean the air, calm your mind, and warm your room." at bounding box center [569, 335] width 463 height 19
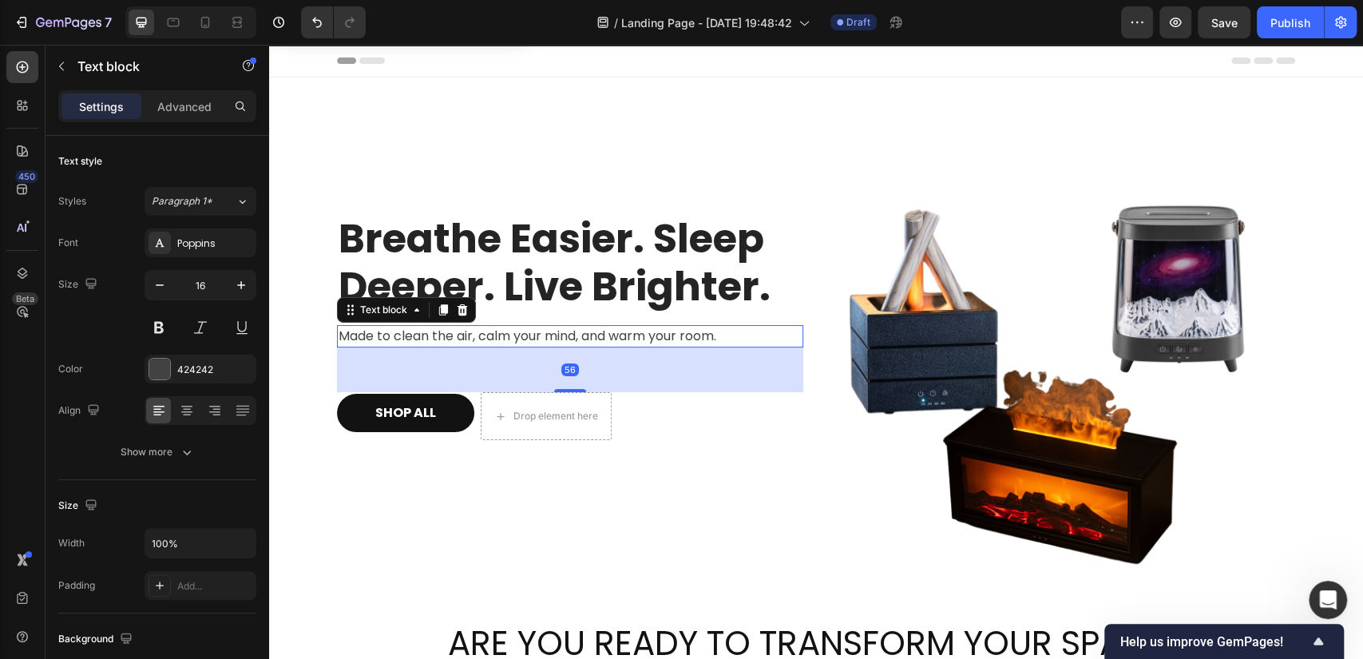
click at [421, 334] on p "Made to clean the air, calm your mind, and warm your room." at bounding box center [569, 335] width 463 height 19
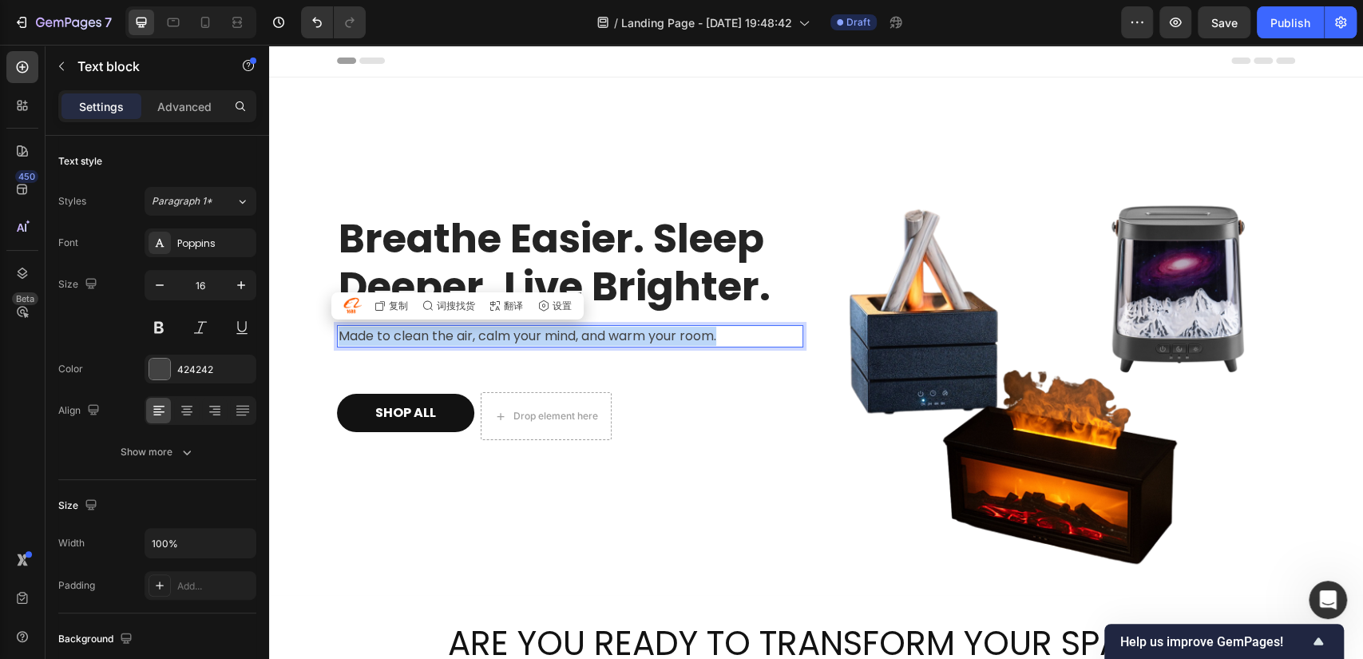
copy p "Made to clean the air, calm your mind, and warm your room."
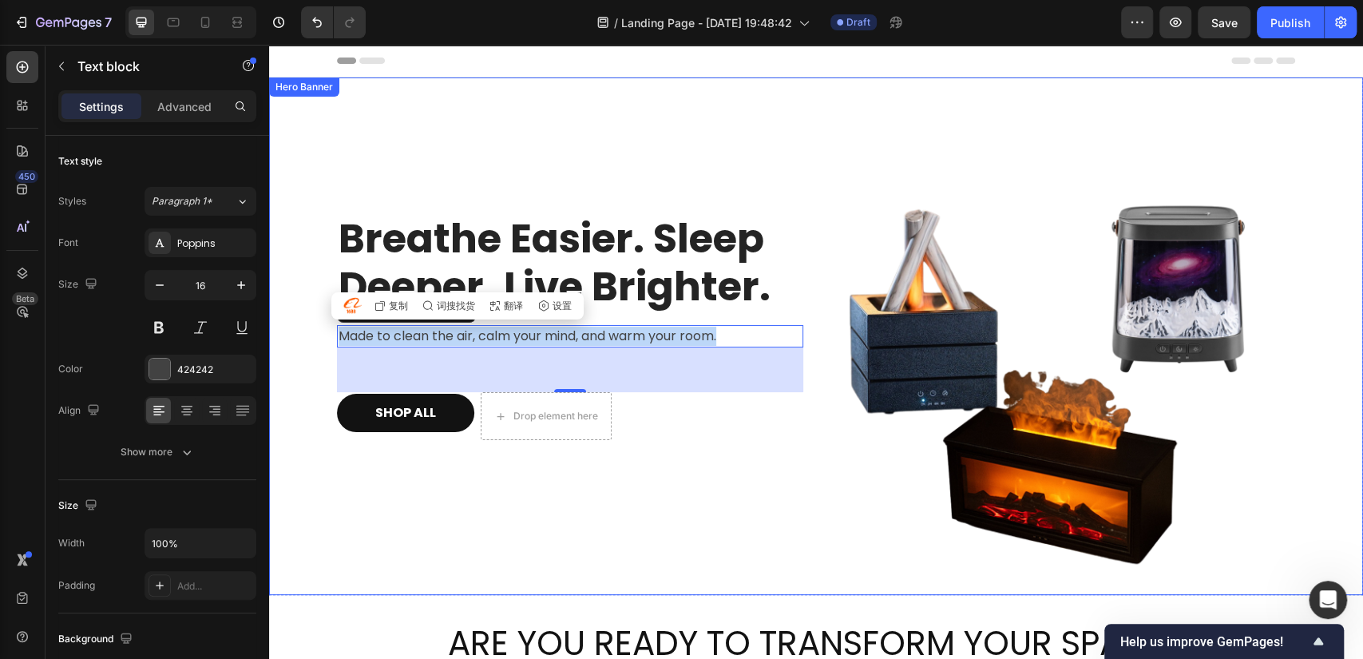
click at [293, 155] on div "Background Image" at bounding box center [816, 335] width 1094 height 517
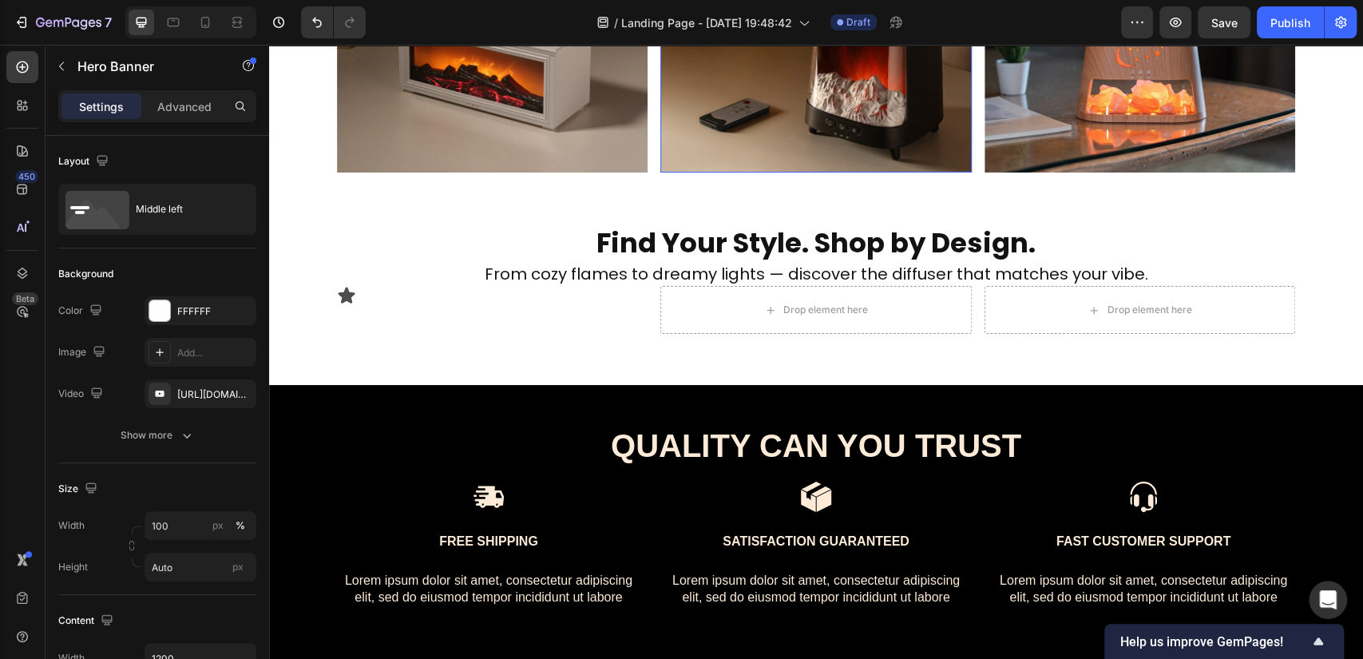
scroll to position [1799, 0]
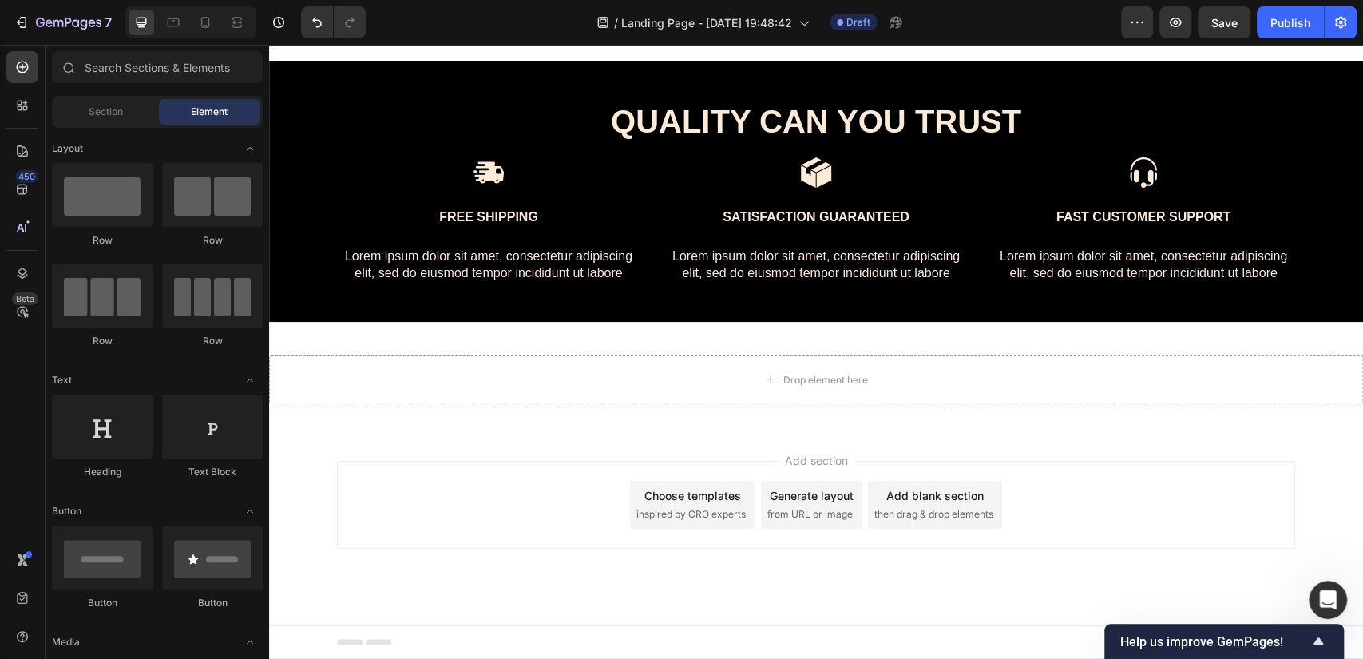
click at [789, 500] on div "Generate layout" at bounding box center [811, 495] width 84 height 17
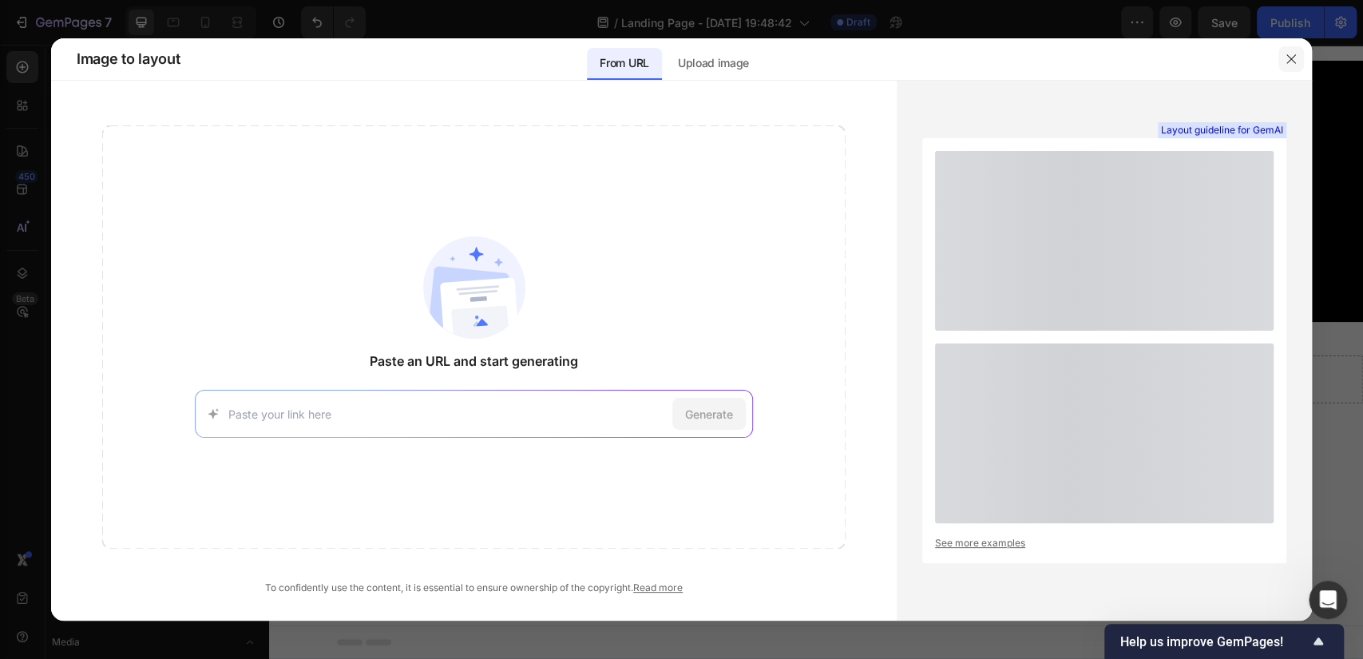
click at [1294, 62] on icon "button" at bounding box center [1290, 58] width 9 height 9
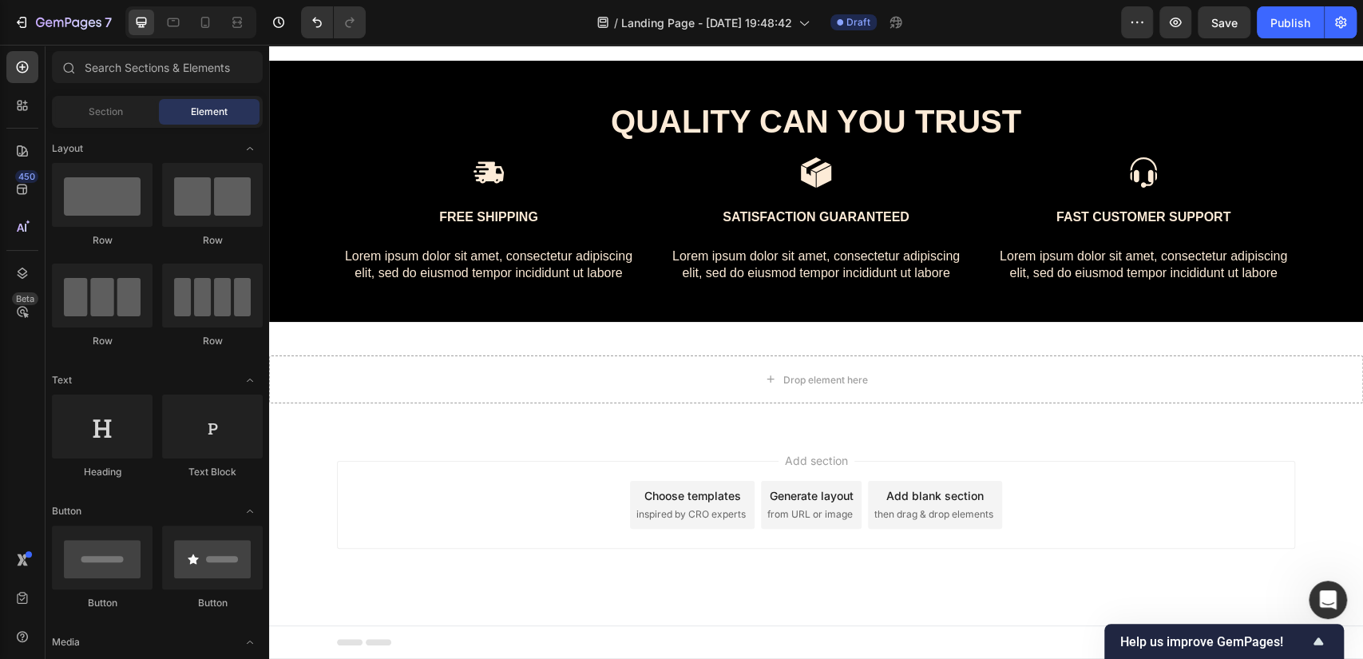
click at [707, 522] on div "Choose templates inspired by CRO experts" at bounding box center [692, 505] width 125 height 48
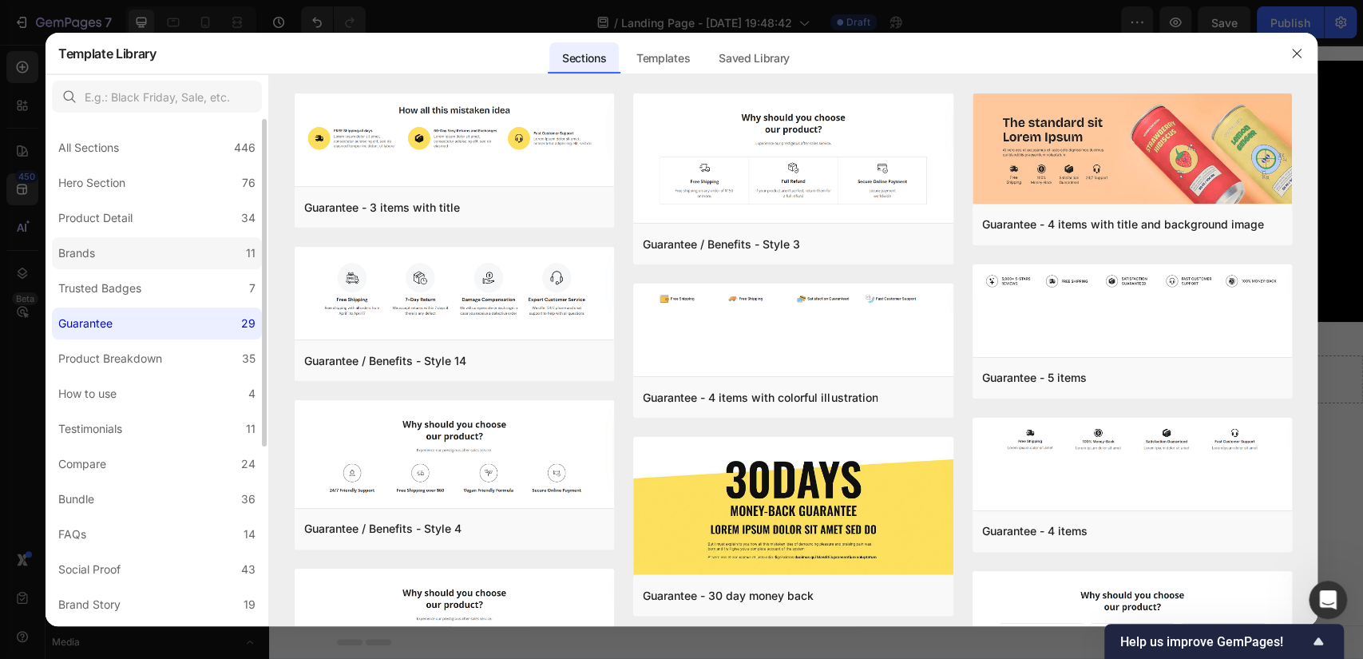
click at [113, 256] on label "Brands 11" at bounding box center [157, 253] width 210 height 32
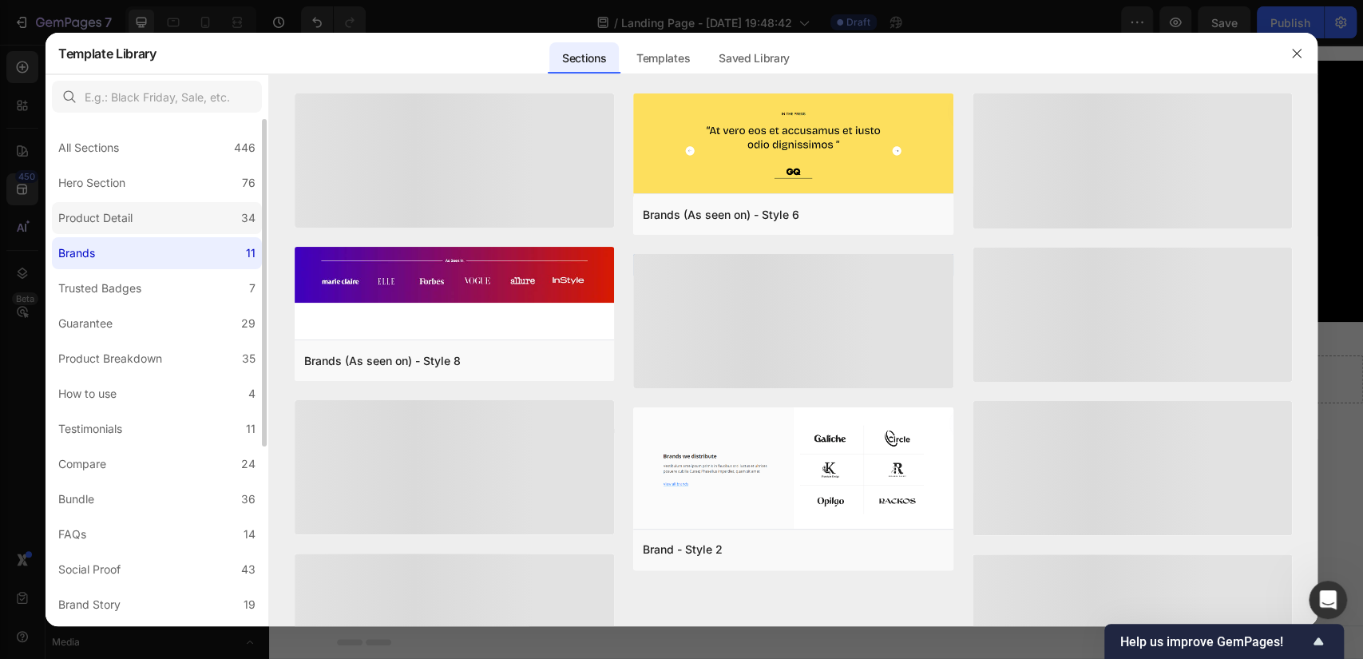
click at [96, 230] on label "Product Detail 34" at bounding box center [157, 218] width 210 height 32
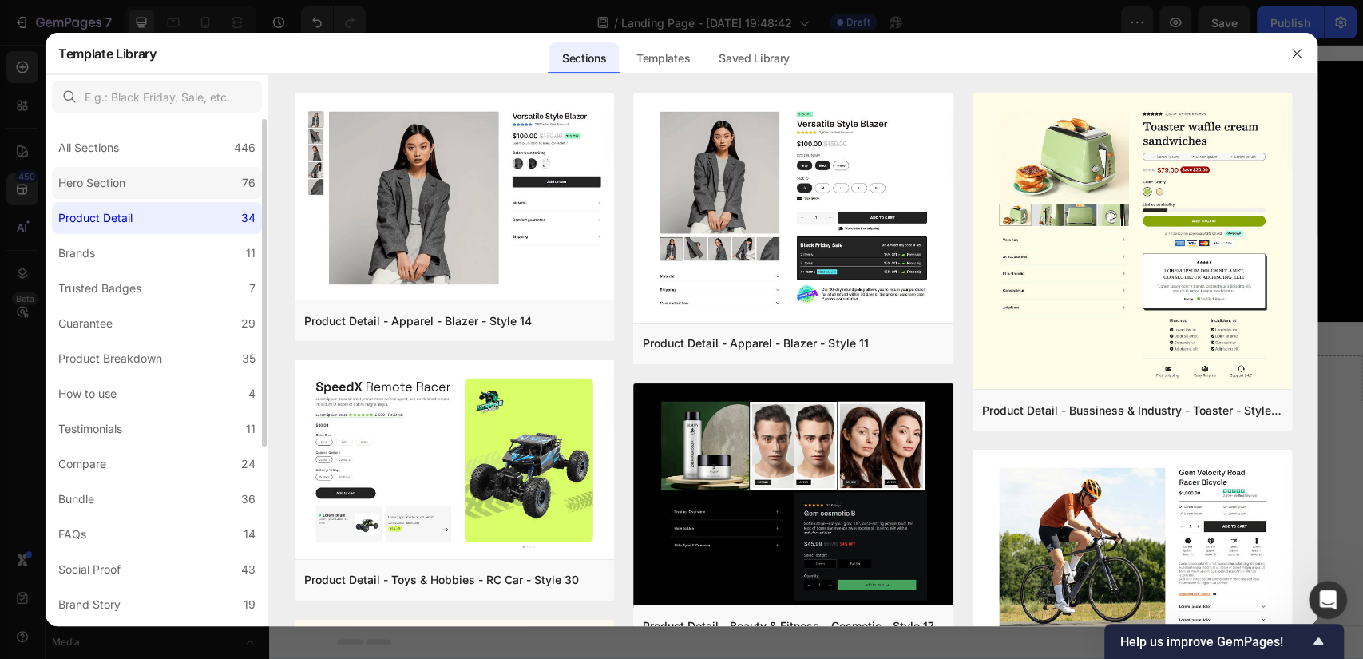
click at [139, 186] on label "Hero Section 76" at bounding box center [157, 183] width 210 height 32
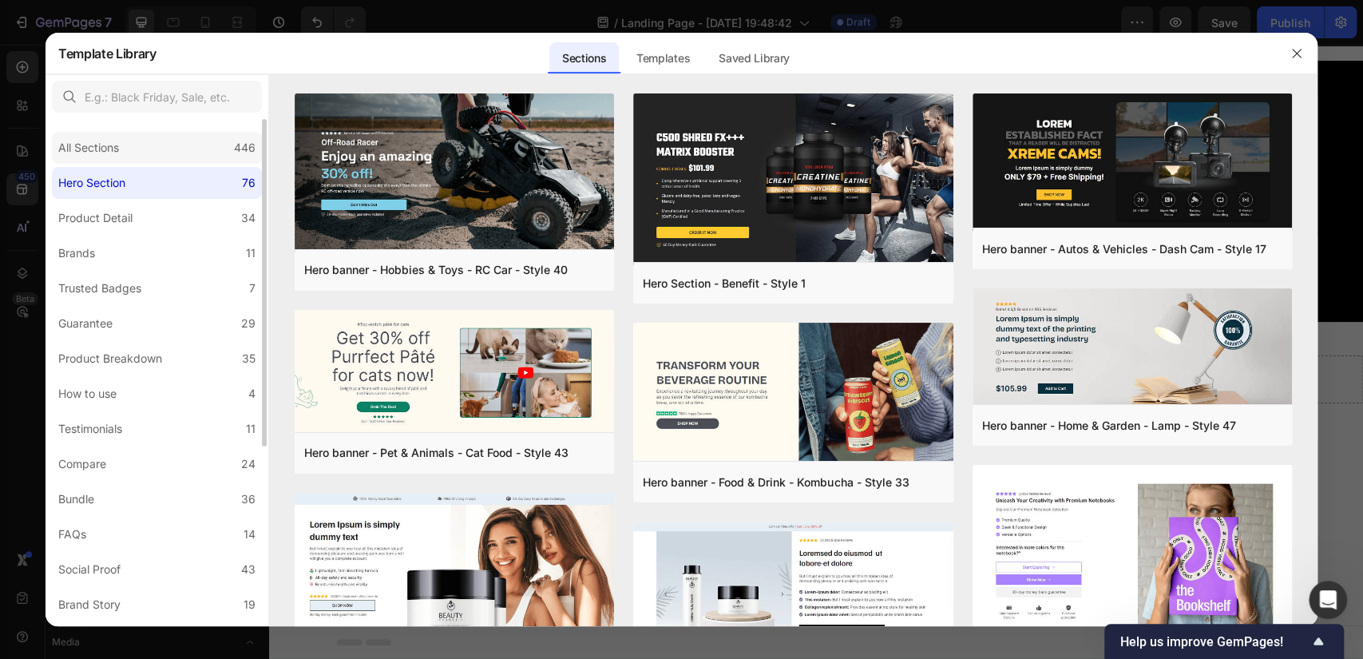
click at [140, 149] on div "All Sections 446" at bounding box center [157, 148] width 210 height 32
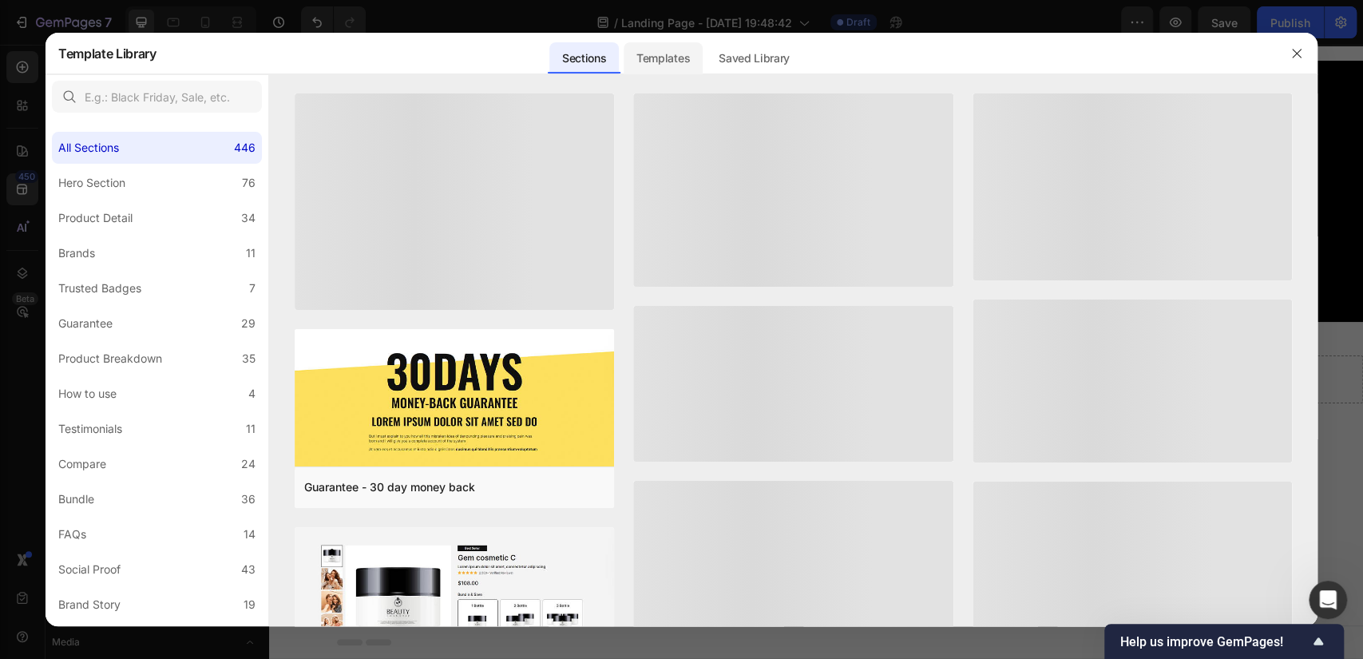
click at [658, 61] on div "Templates" at bounding box center [662, 58] width 79 height 32
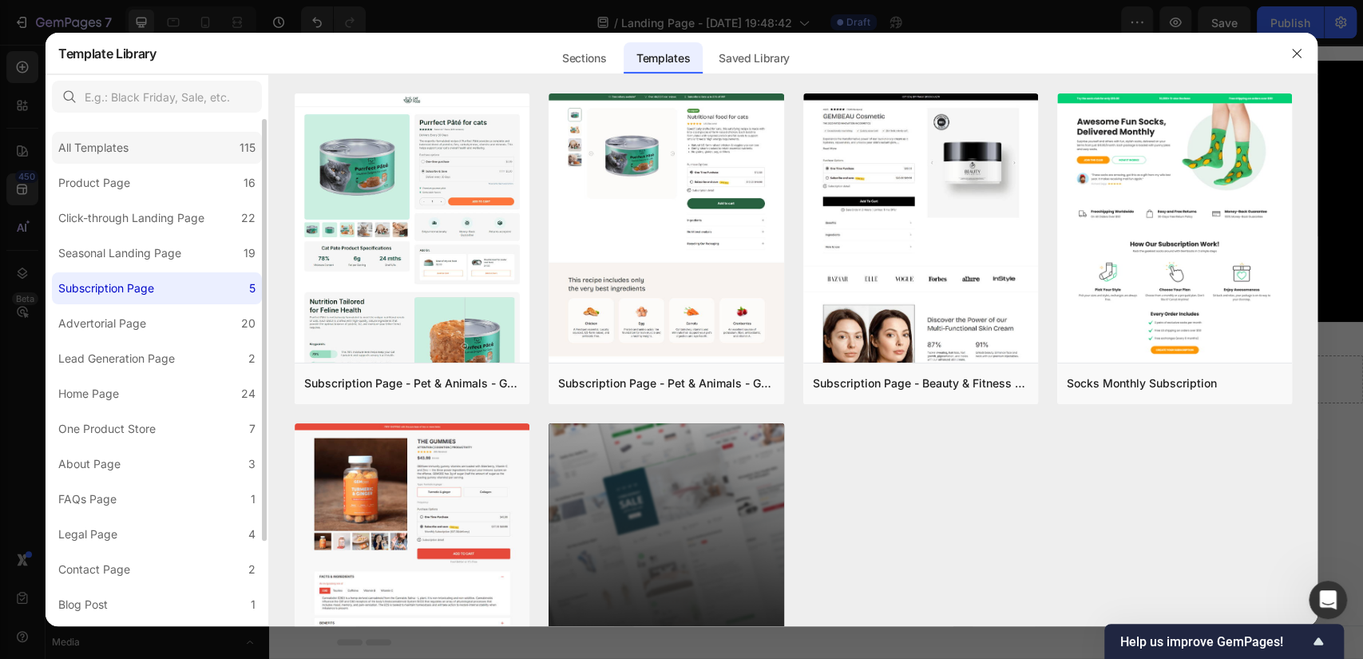
click at [128, 154] on div "All Templates" at bounding box center [93, 147] width 70 height 19
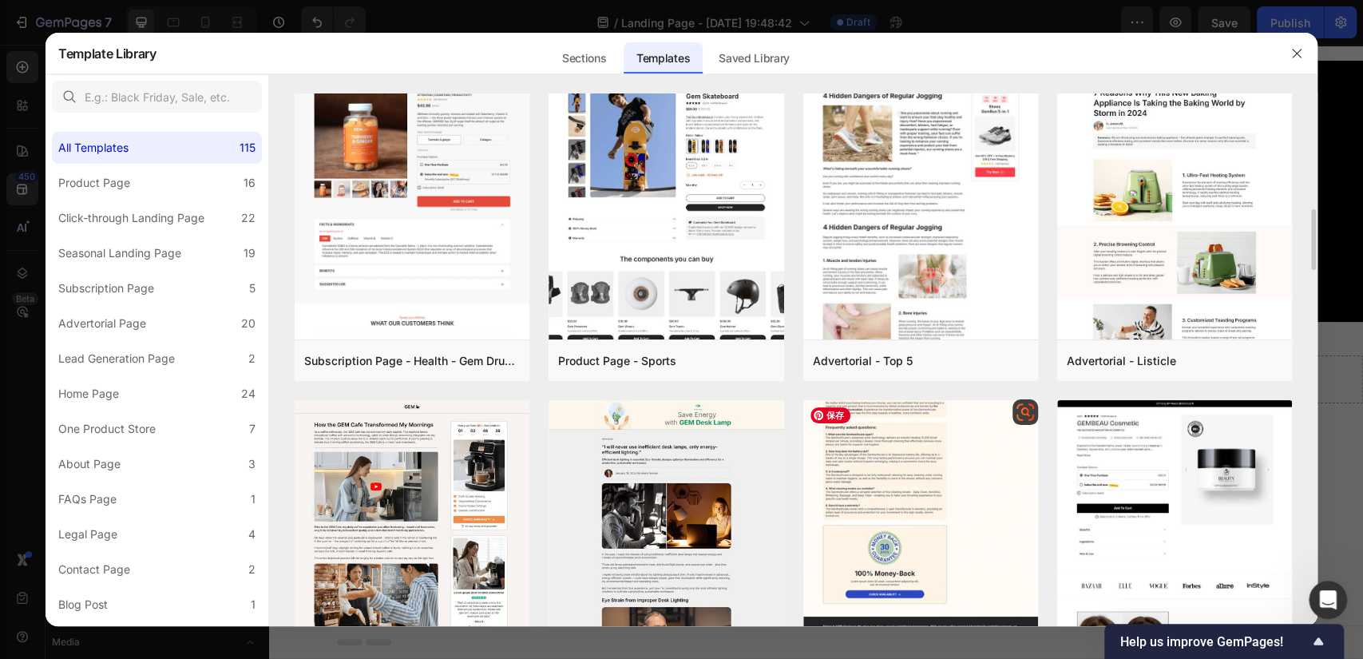
scroll to position [0, 0]
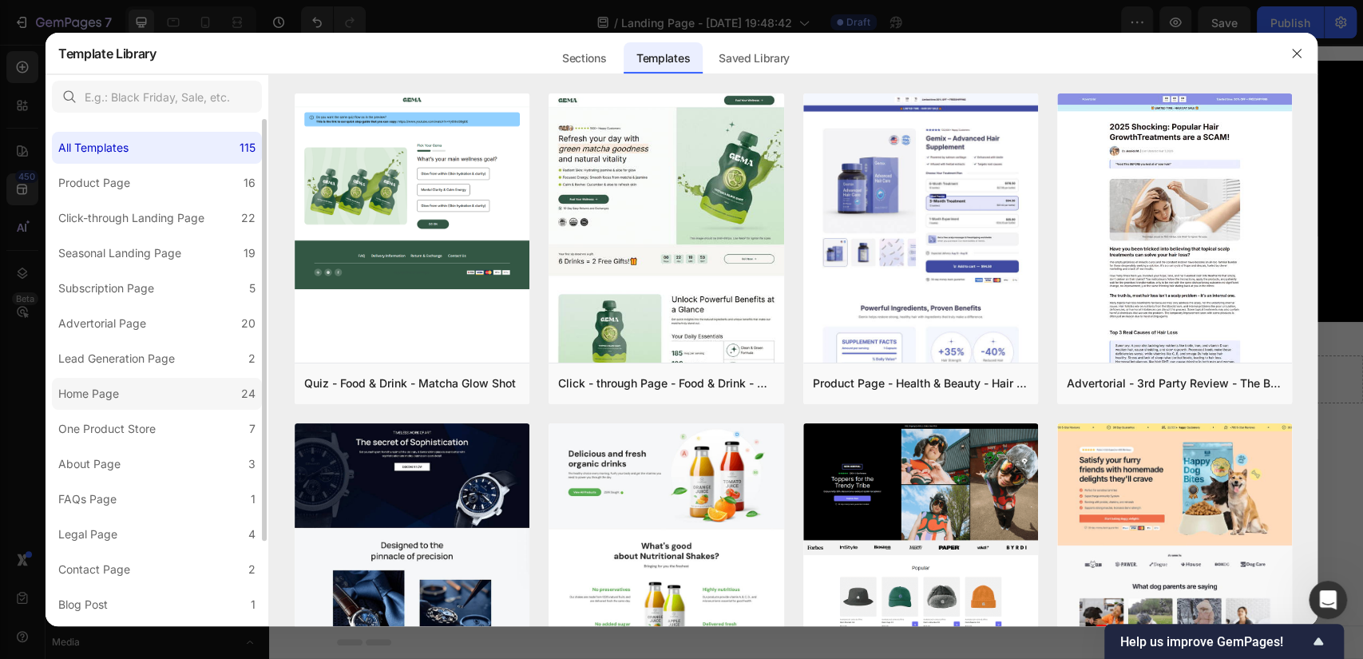
click at [145, 402] on label "Home Page 24" at bounding box center [157, 394] width 210 height 32
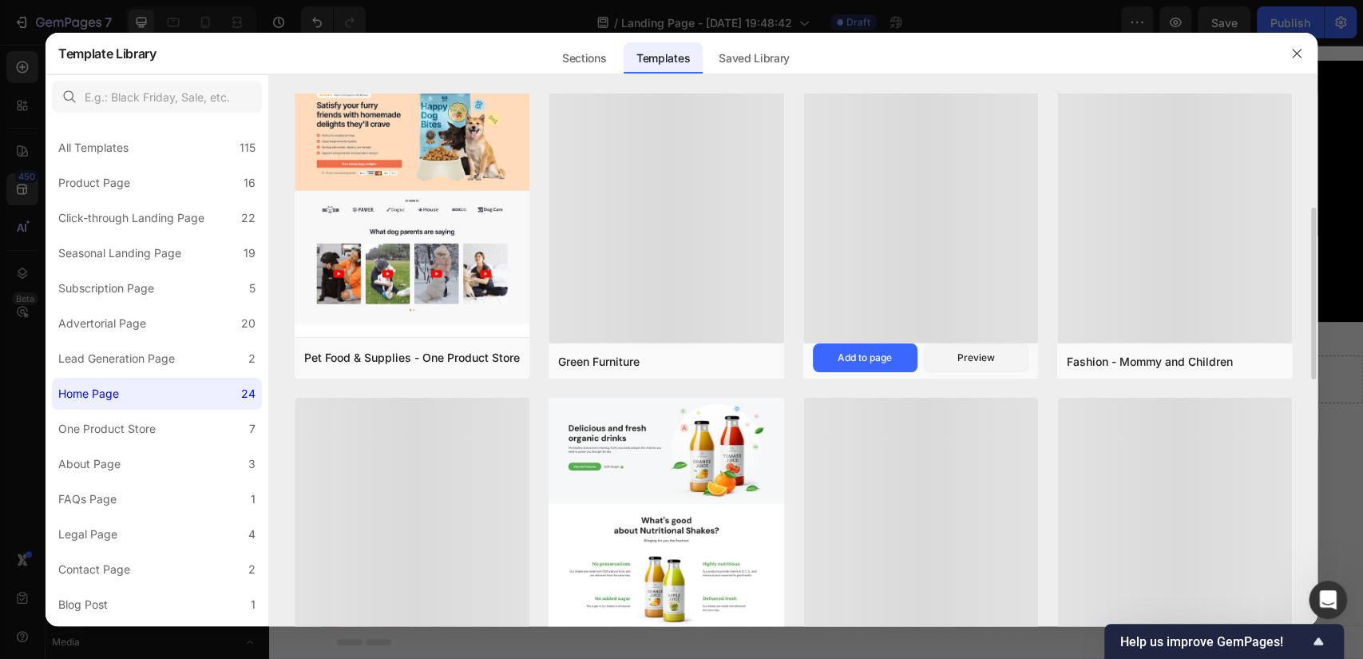
scroll to position [709, 0]
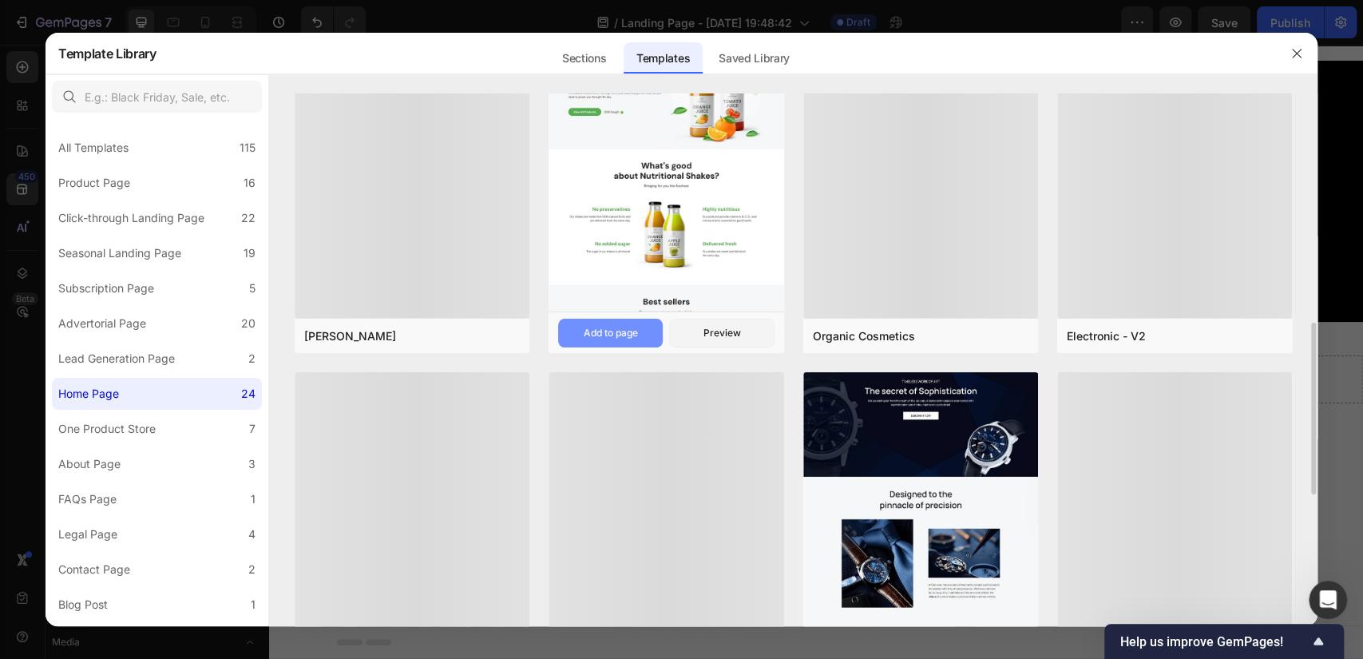
click at [617, 329] on div "Add to page" at bounding box center [611, 333] width 54 height 14
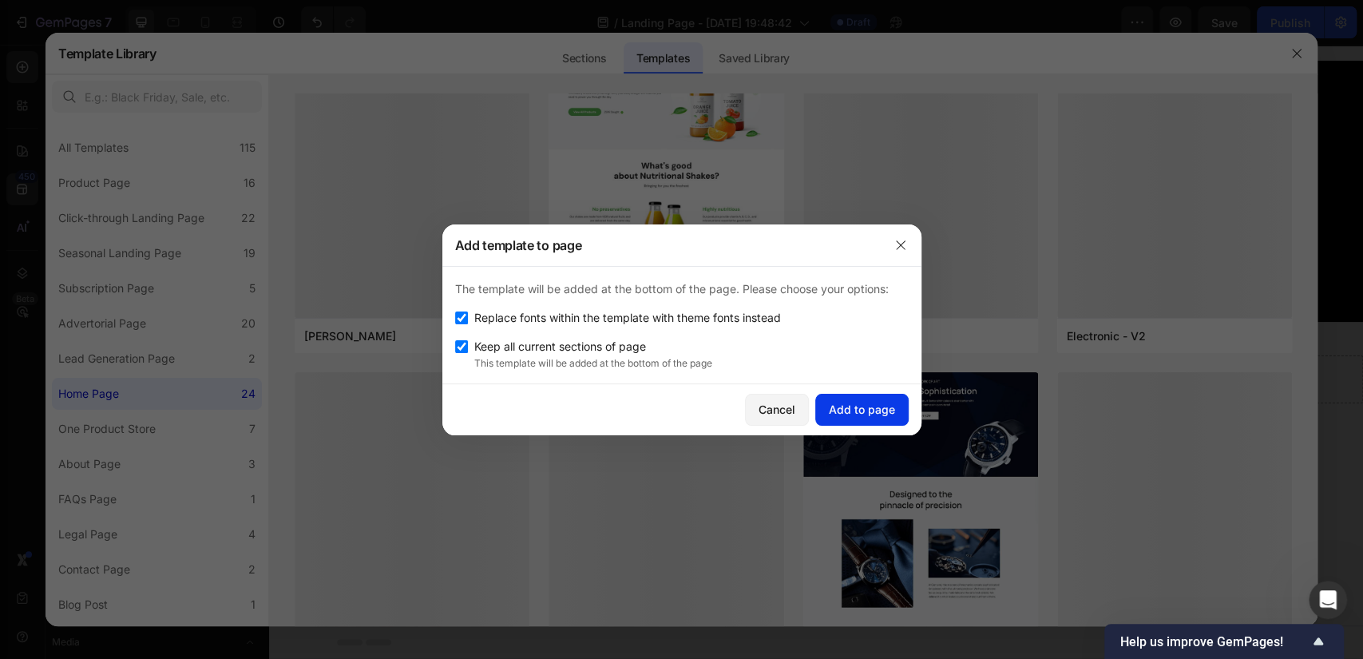
click at [883, 401] on div "Add to page" at bounding box center [862, 409] width 66 height 17
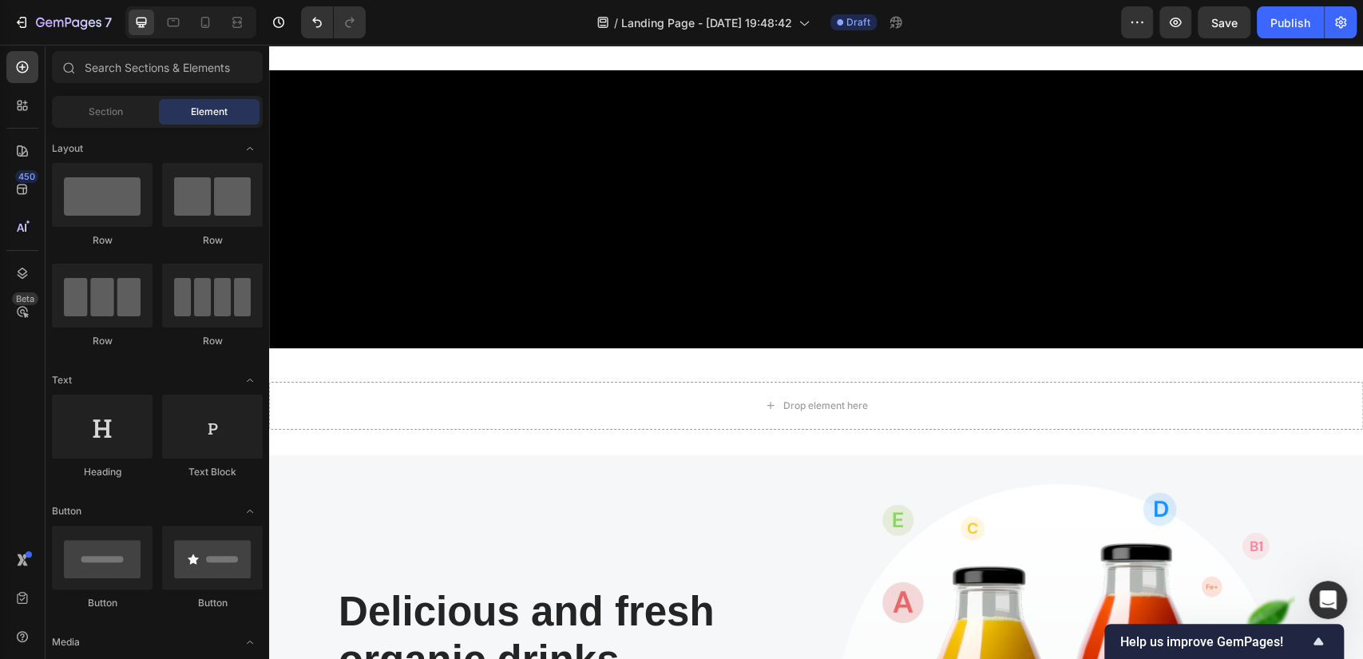
scroll to position [2128, 0]
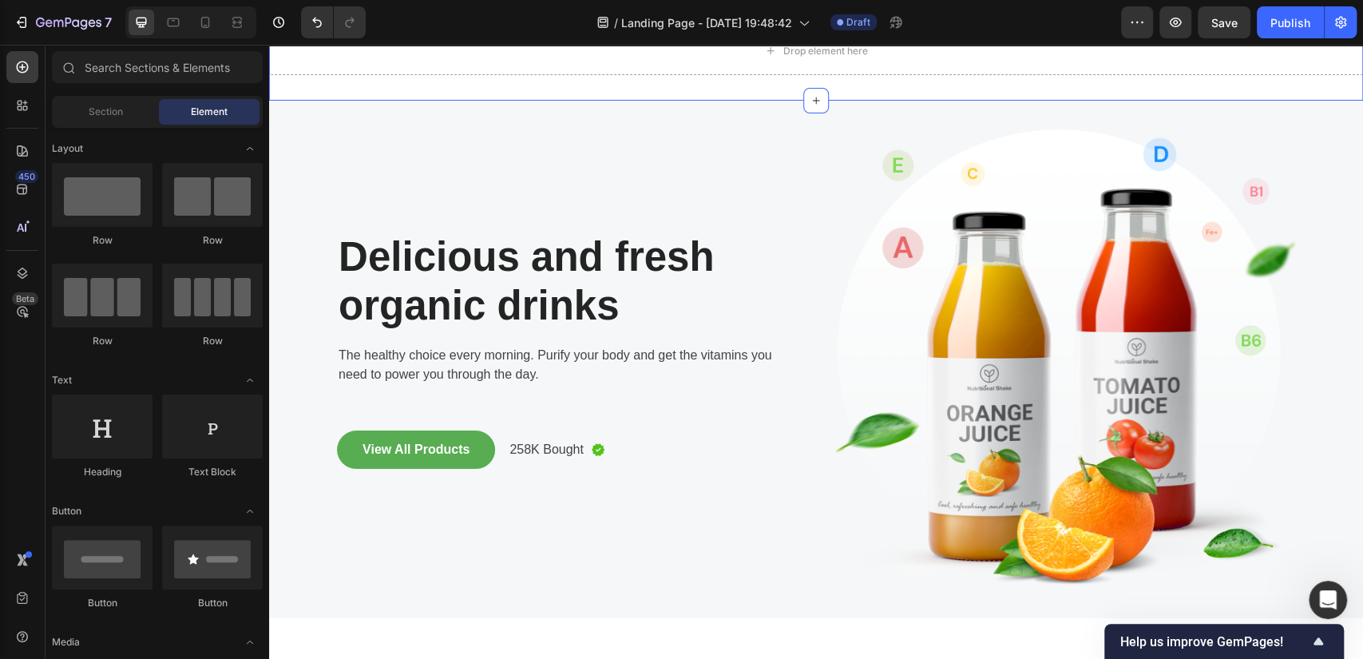
click at [315, 84] on div "Drop element here Section 8" at bounding box center [816, 51] width 1094 height 99
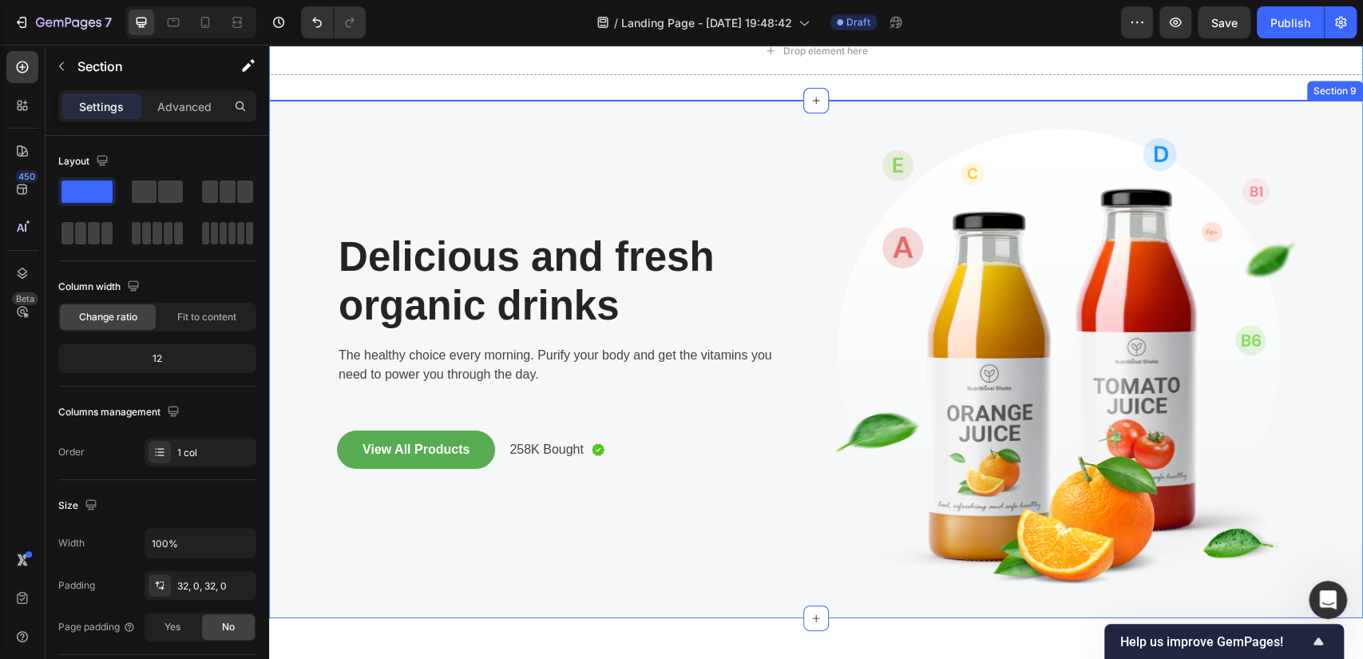
click at [304, 115] on div "Delicious and fresh organic drinks Heading The healthy choice every morning. Pu…" at bounding box center [816, 359] width 1070 height 517
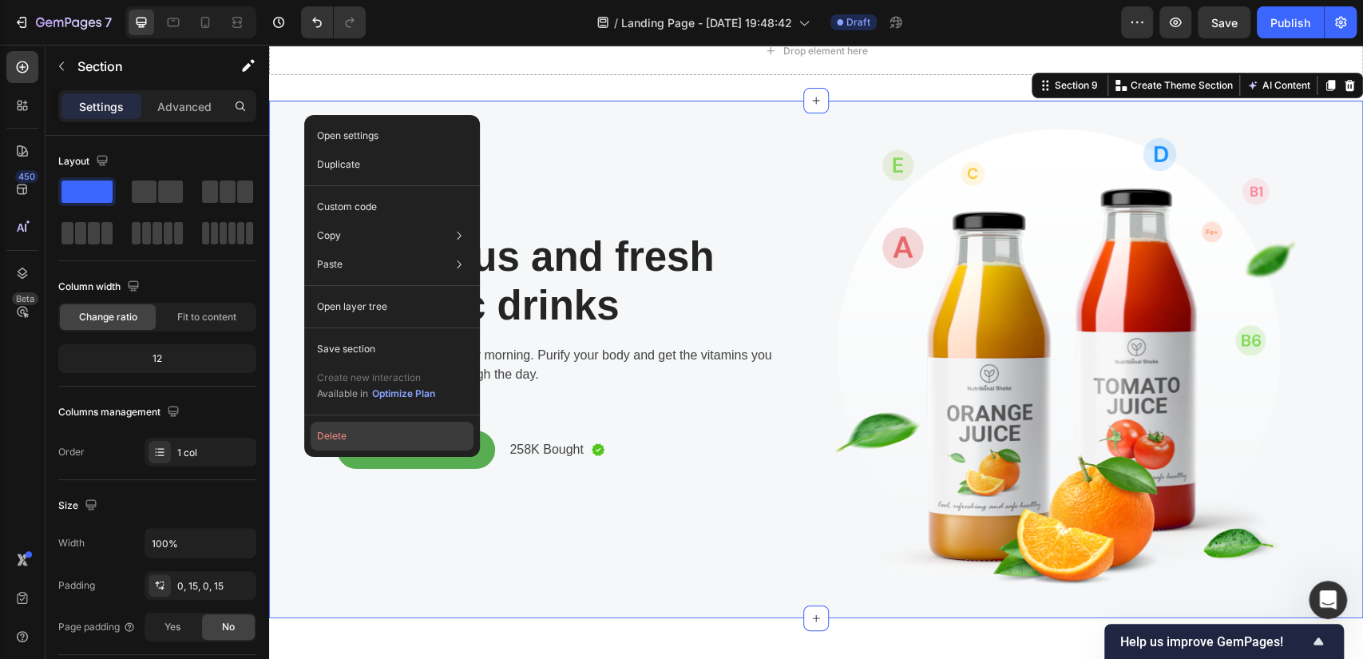
click at [334, 440] on button "Delete" at bounding box center [392, 435] width 163 height 29
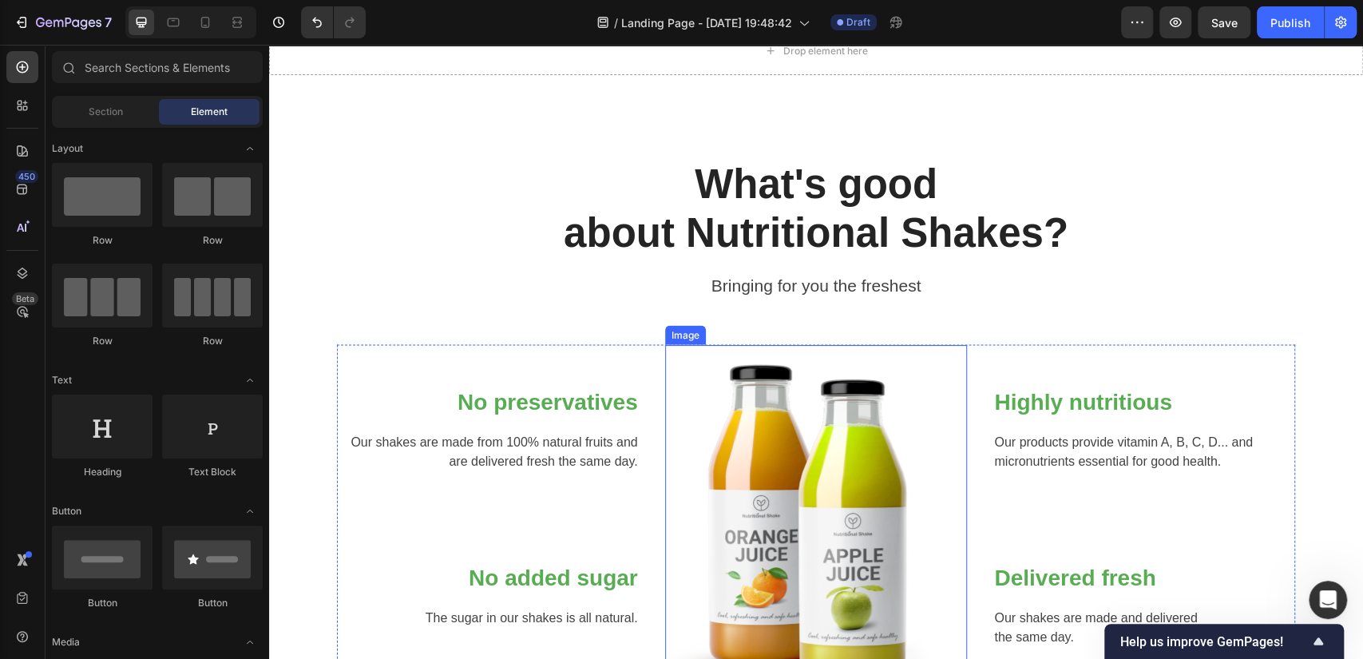
click at [834, 426] on img at bounding box center [815, 530] width 295 height 370
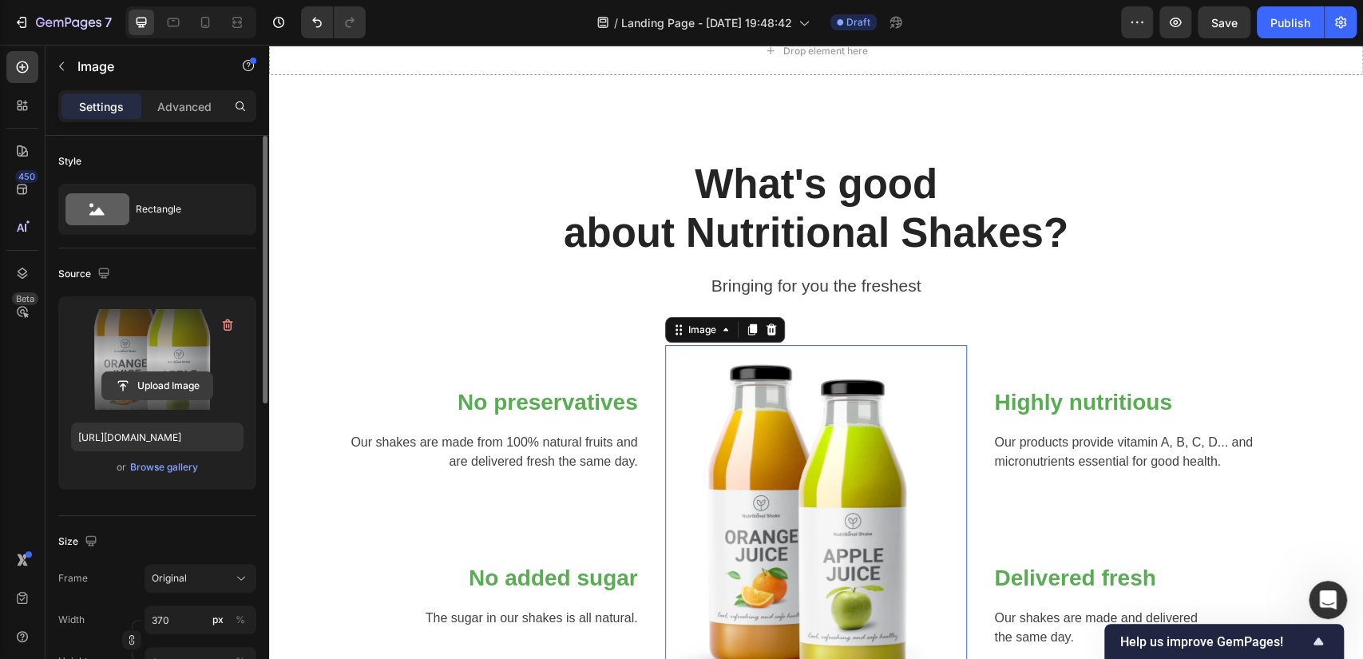
click at [166, 388] on input "file" at bounding box center [157, 385] width 110 height 27
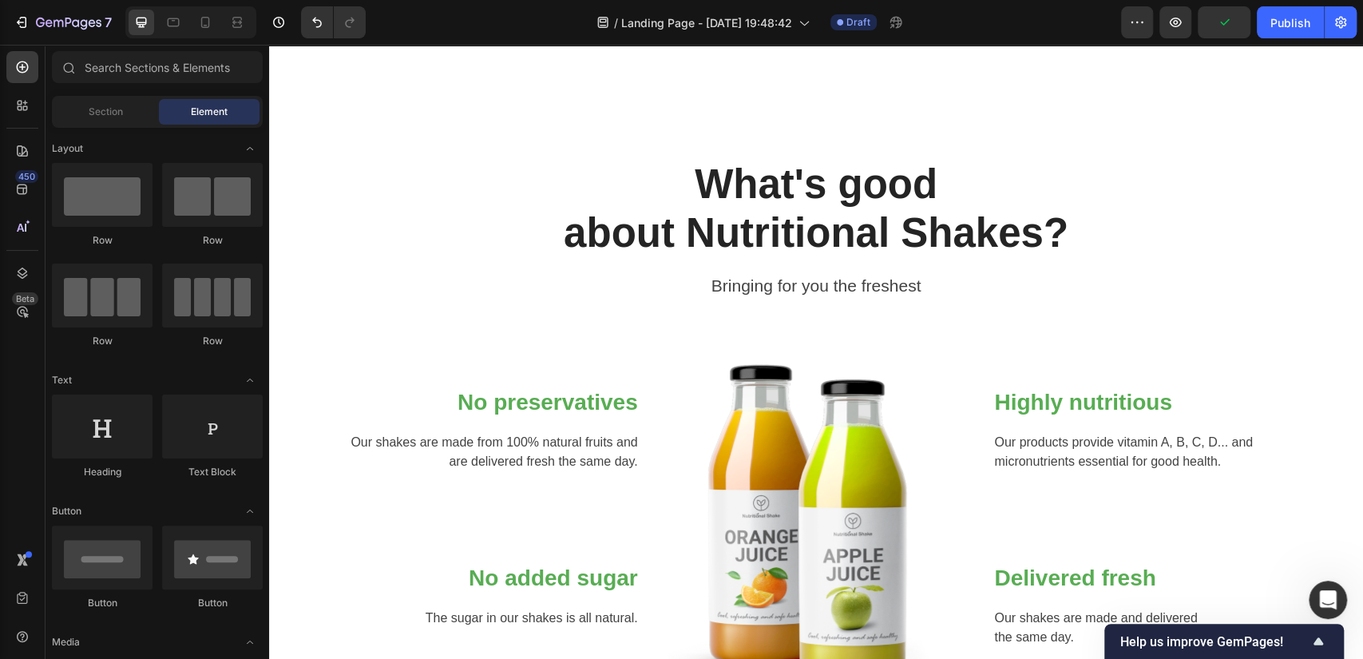
click at [827, 345] on img at bounding box center [815, 530] width 295 height 370
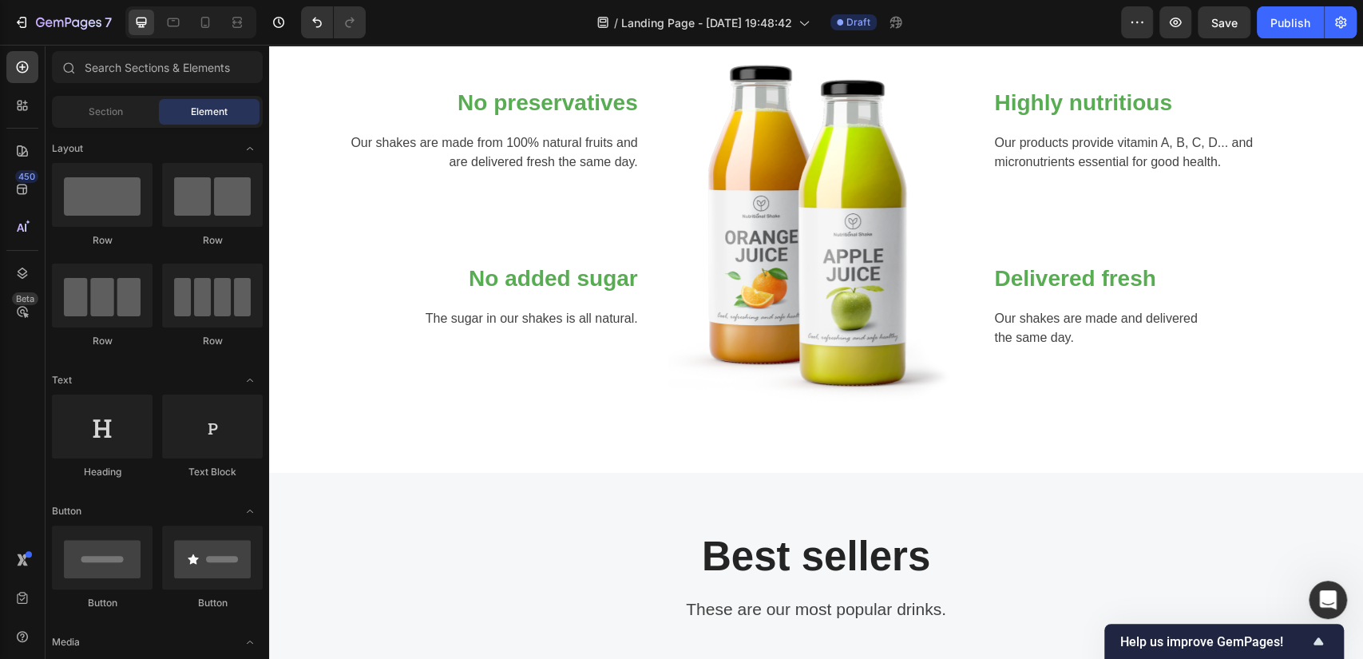
scroll to position [2289, 0]
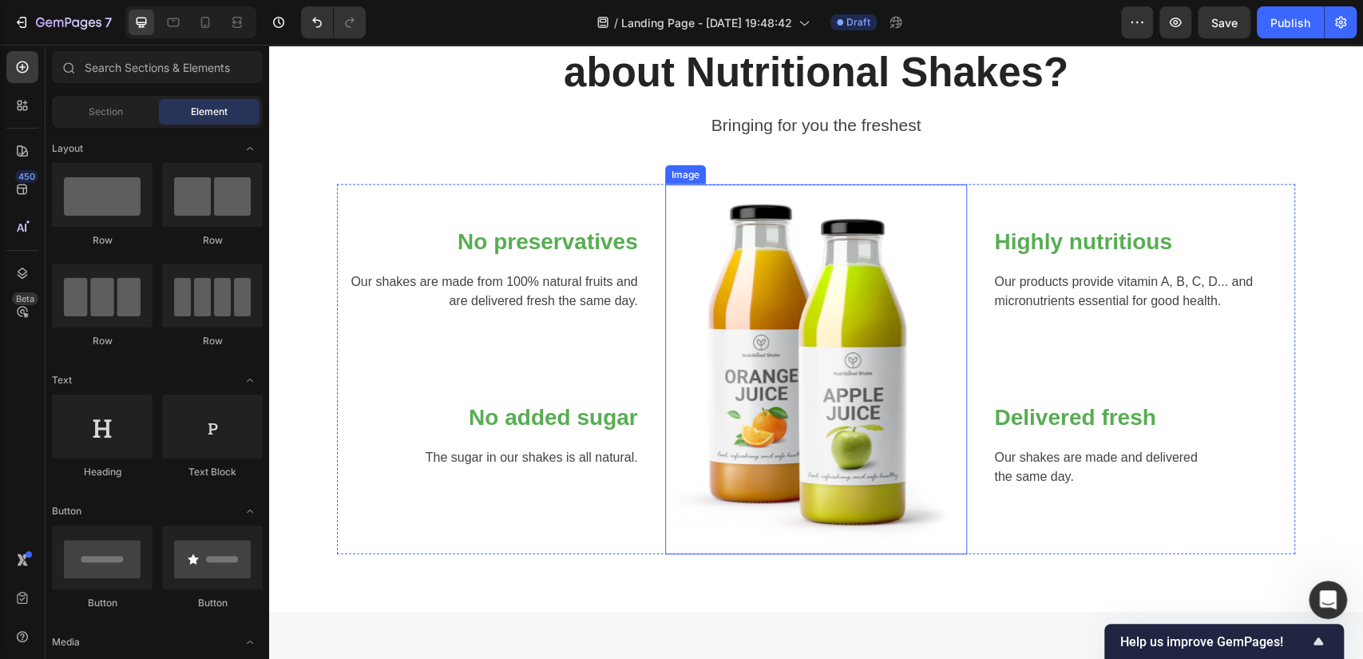
click at [849, 275] on img at bounding box center [815, 369] width 295 height 370
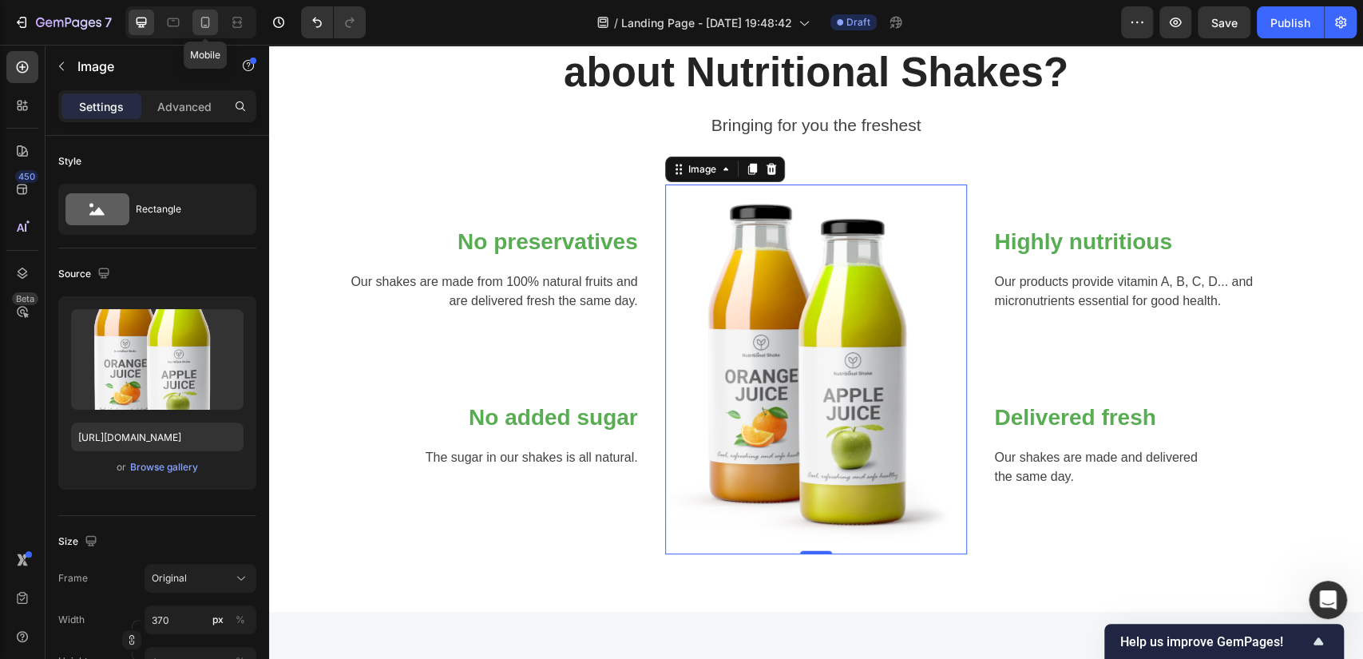
click at [206, 23] on icon at bounding box center [205, 22] width 16 height 16
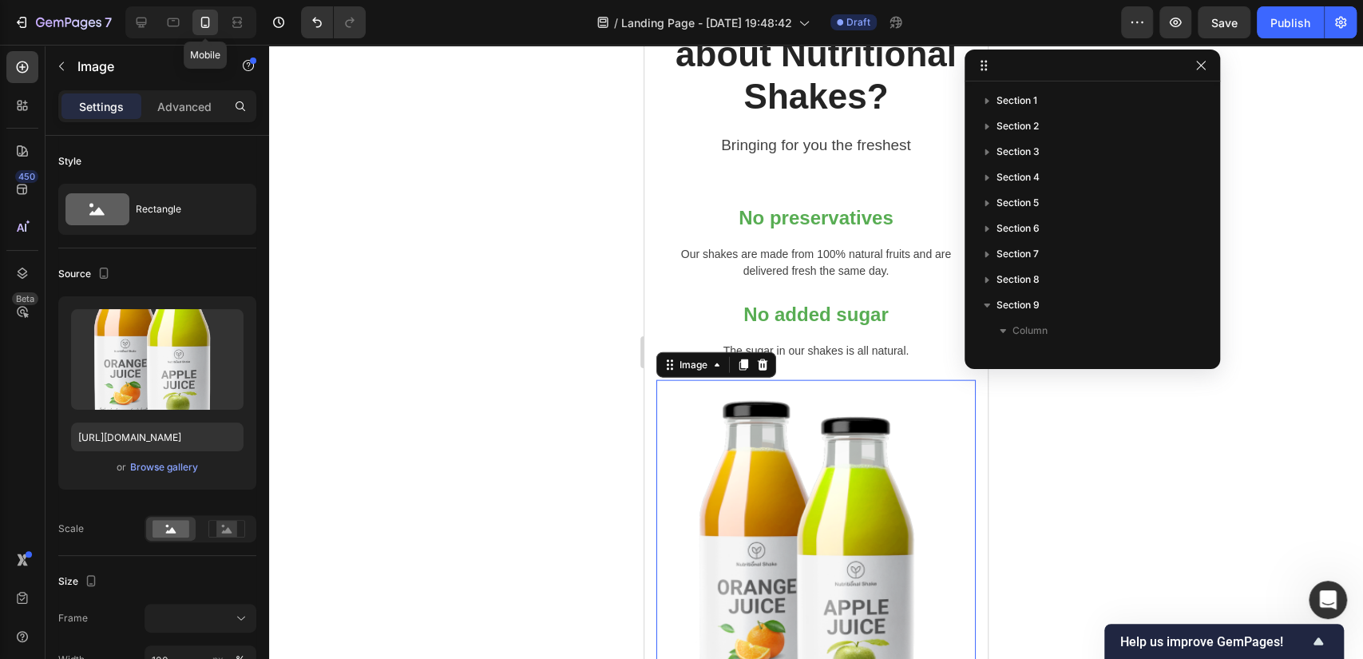
click at [206, 23] on icon at bounding box center [205, 22] width 16 height 16
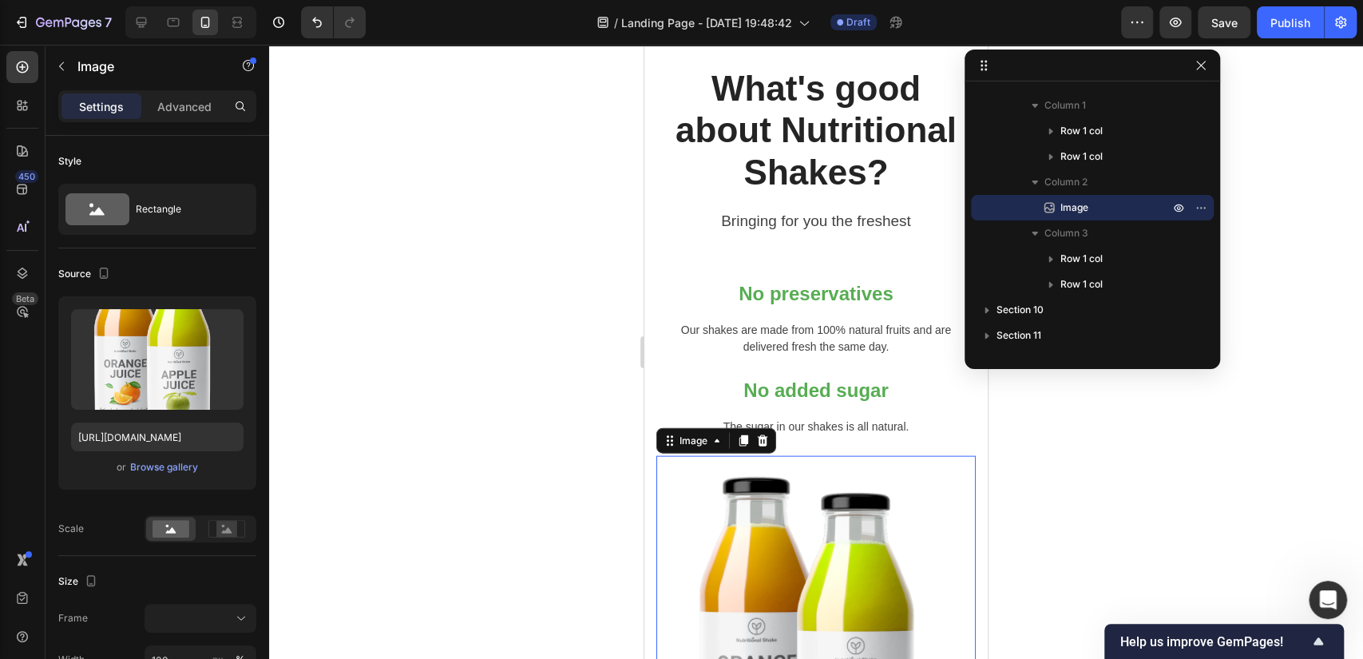
scroll to position [2567, 0]
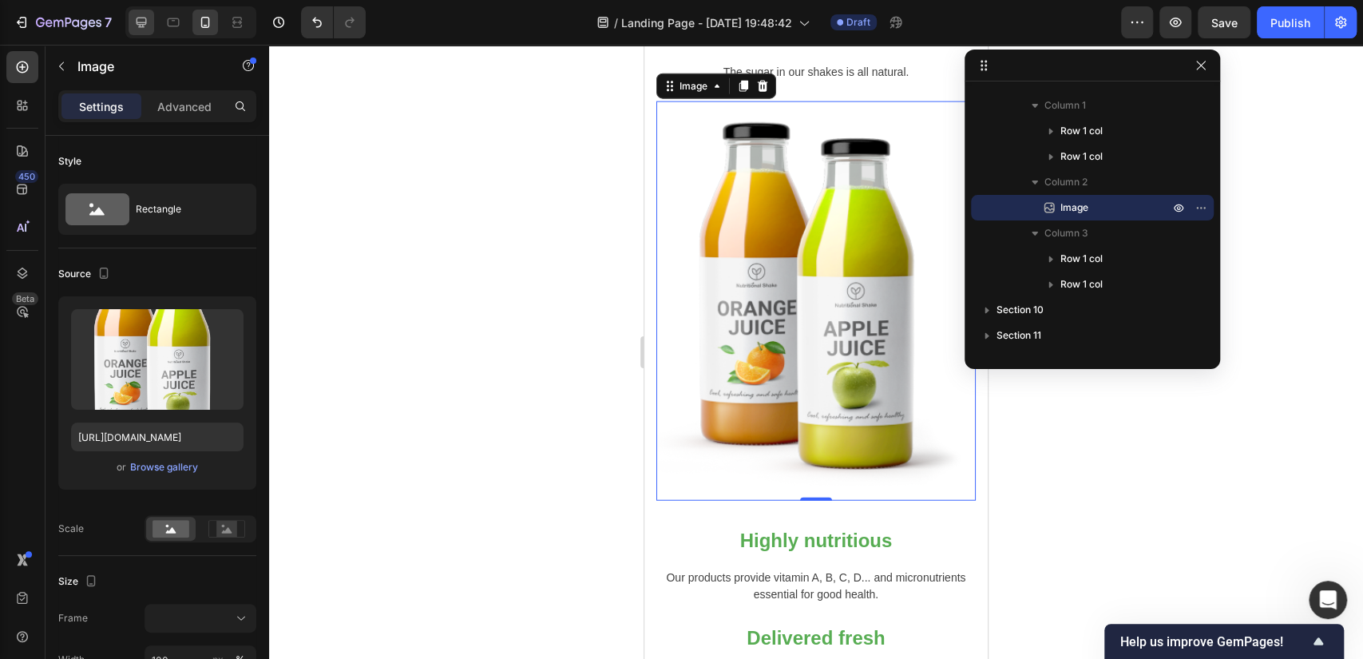
click at [140, 22] on icon at bounding box center [141, 23] width 10 height 10
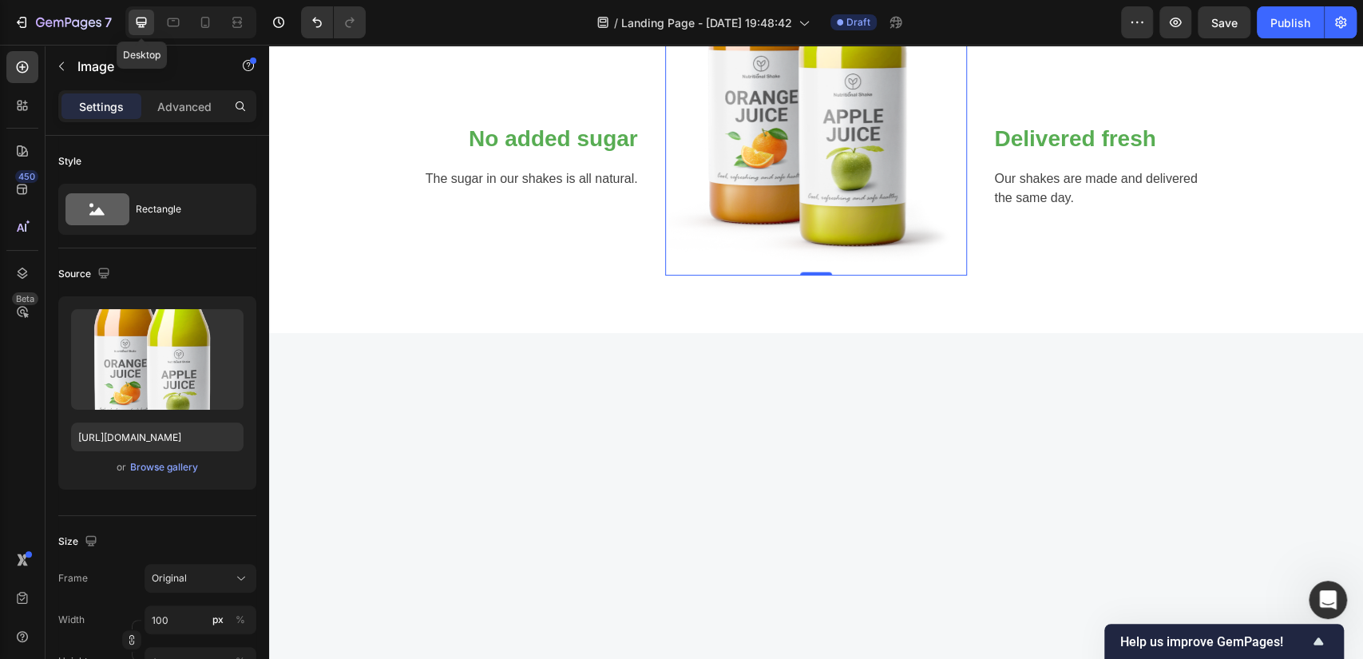
type input "370"
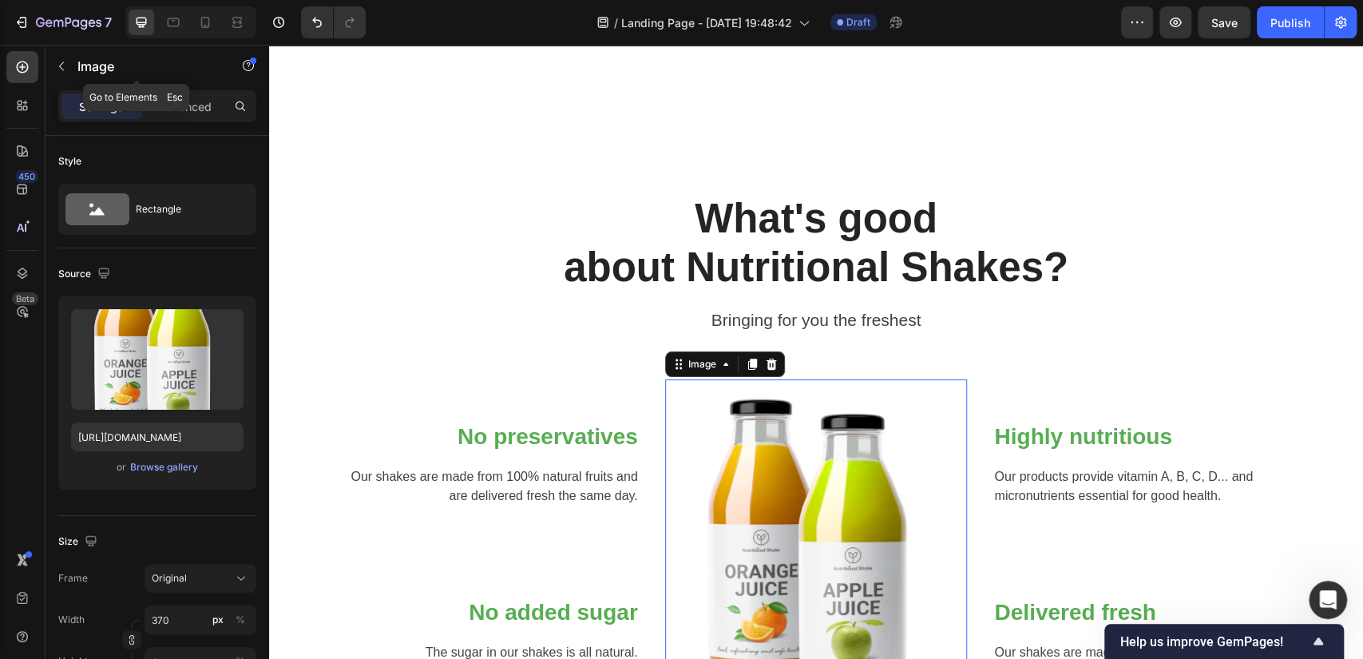
scroll to position [2372, 0]
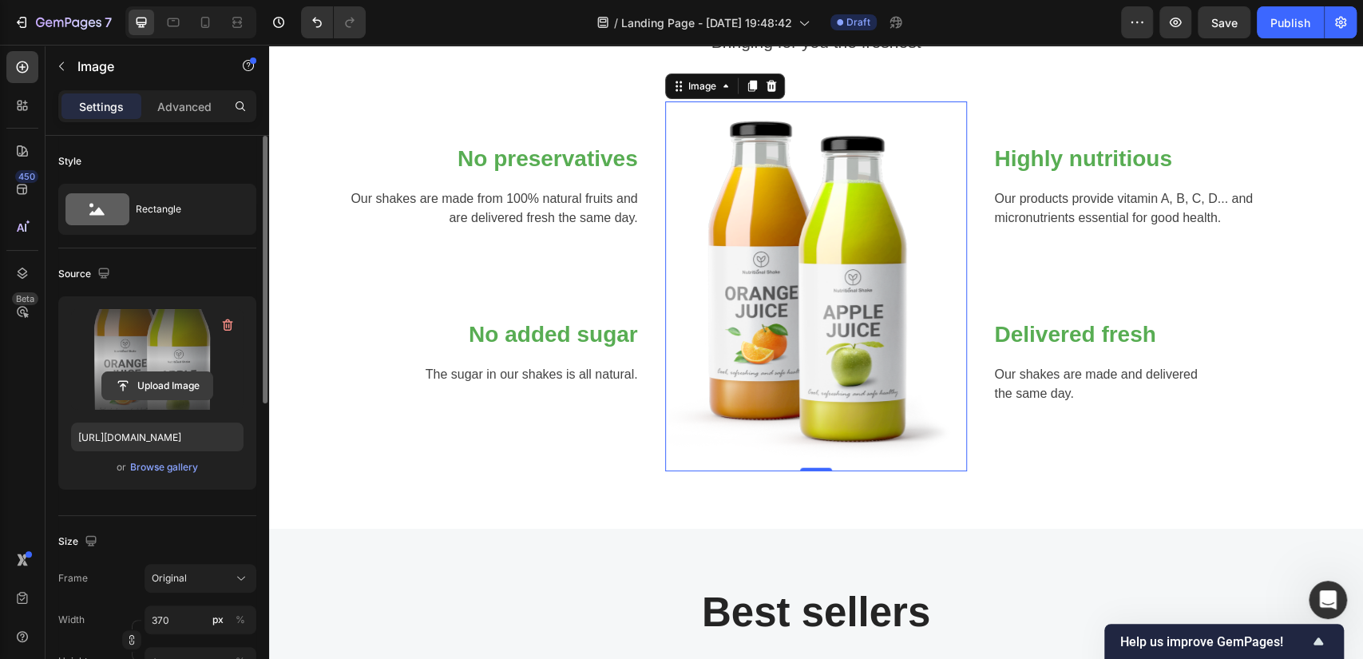
click at [170, 382] on input "file" at bounding box center [157, 385] width 110 height 27
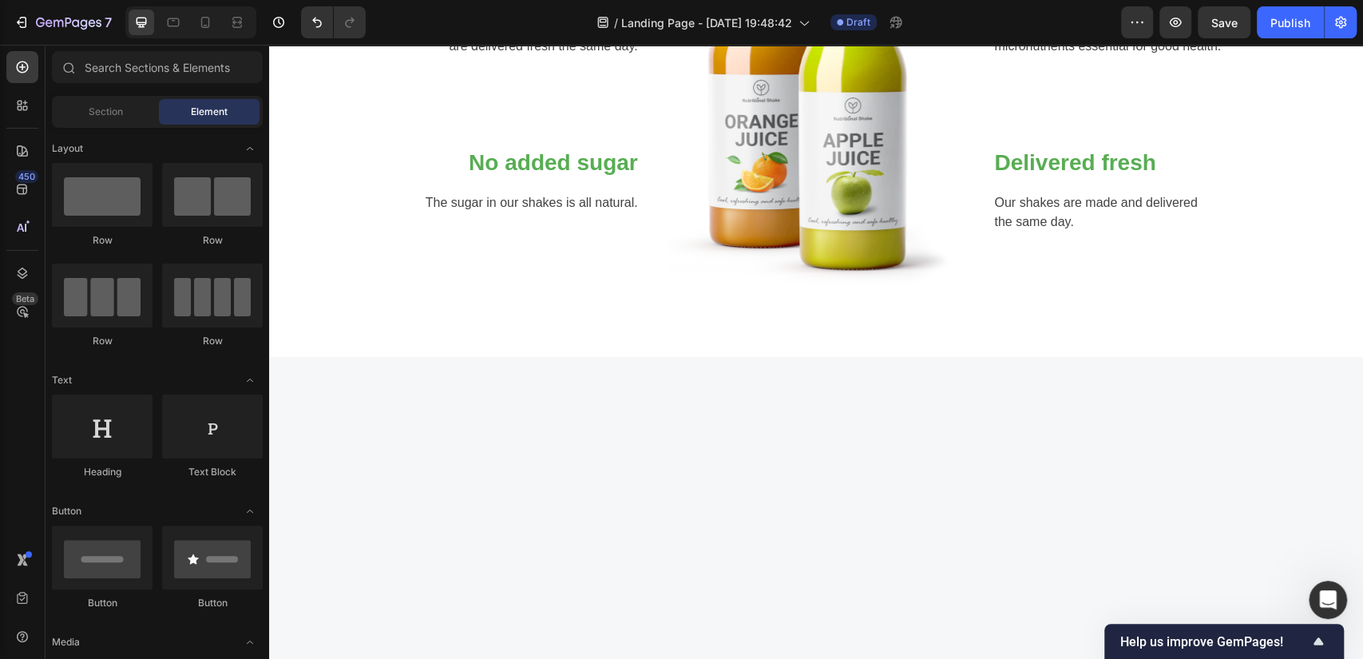
scroll to position [2189, 0]
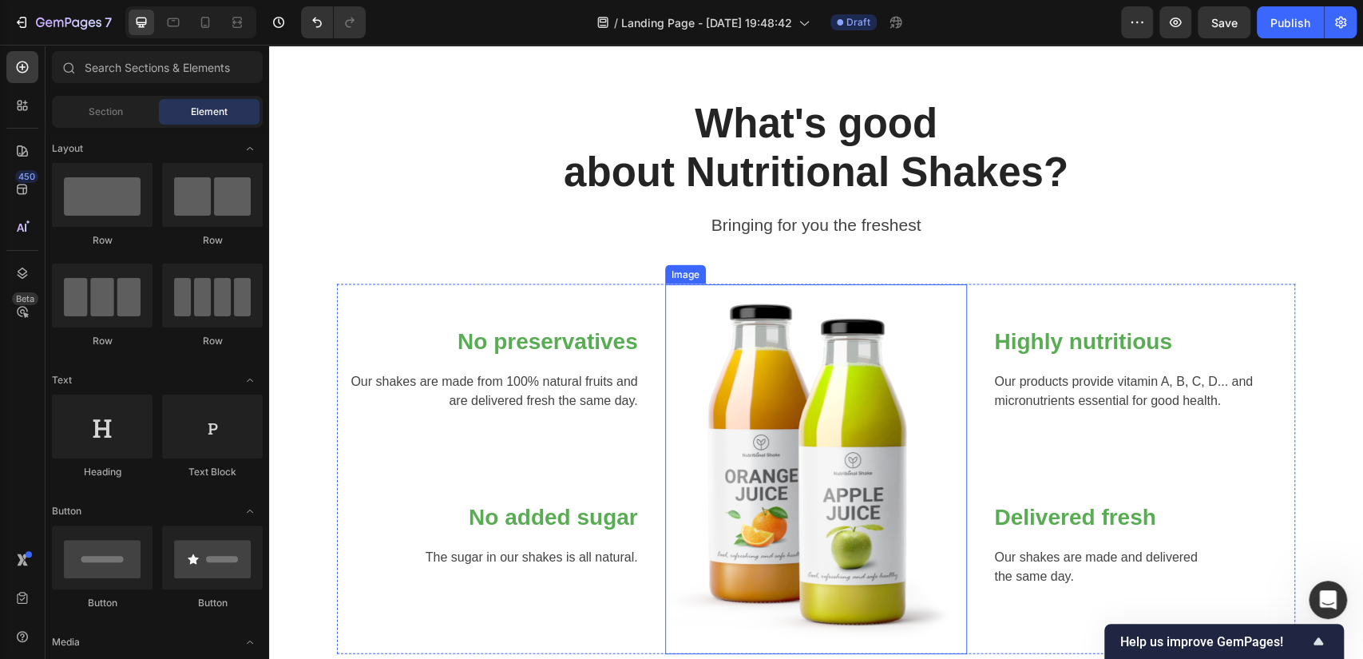
click at [820, 445] on img at bounding box center [815, 469] width 295 height 370
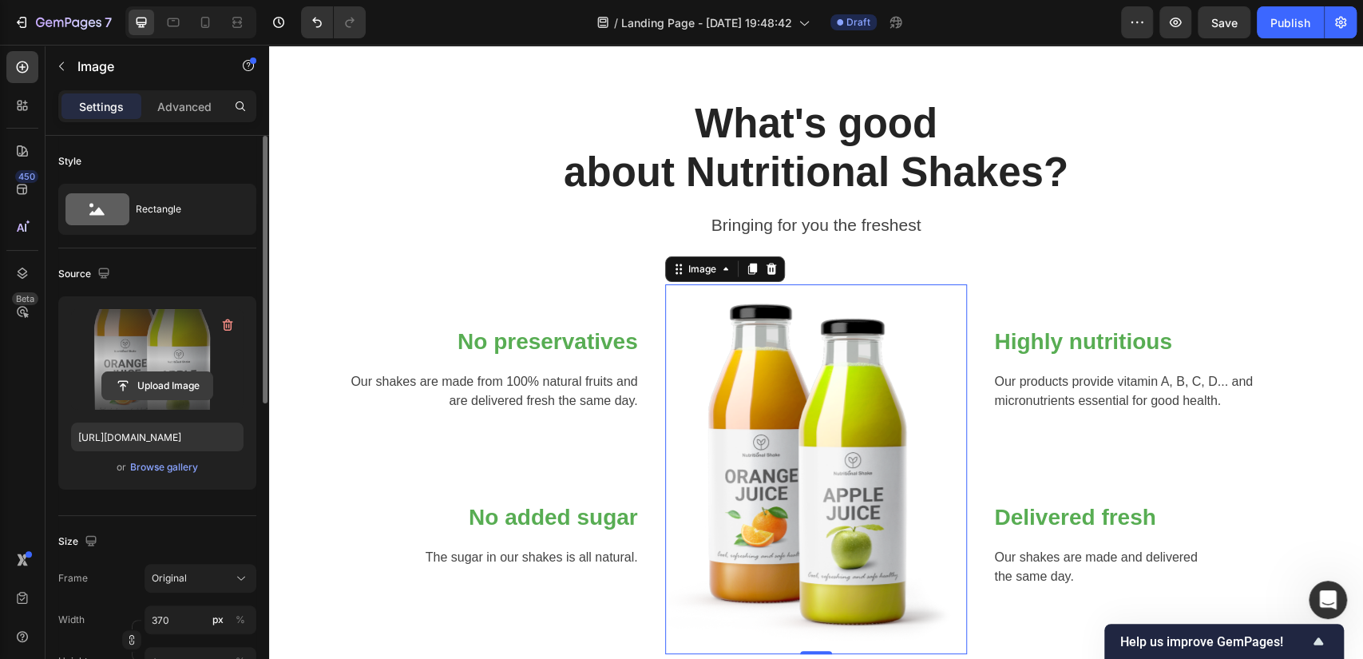
click at [166, 386] on input "file" at bounding box center [157, 385] width 110 height 27
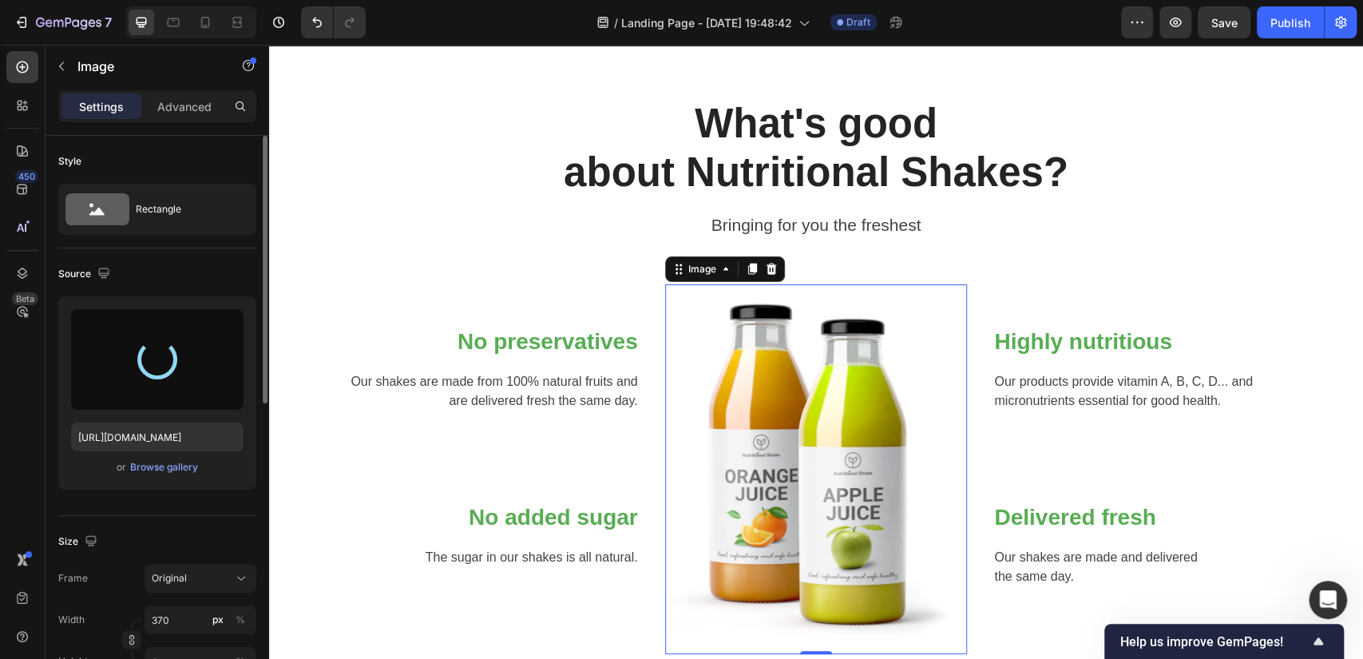
type input "[URL][DOMAIN_NAME]"
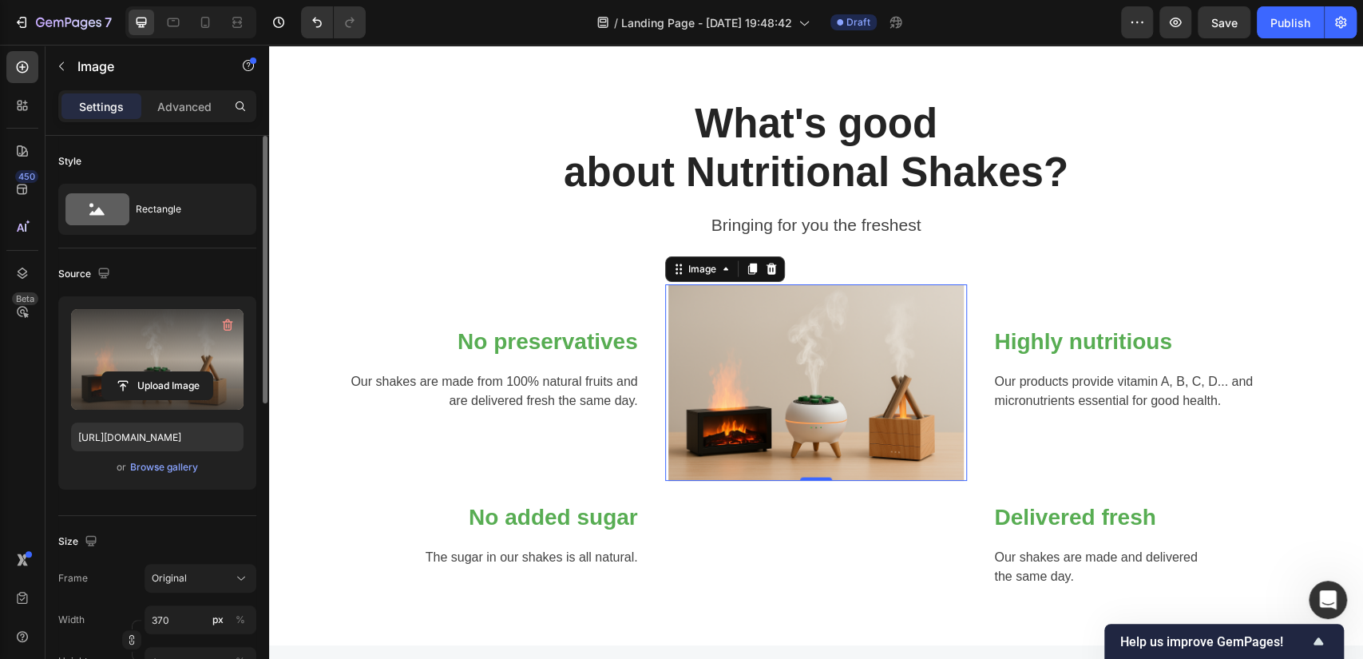
click at [852, 369] on img at bounding box center [815, 382] width 295 height 197
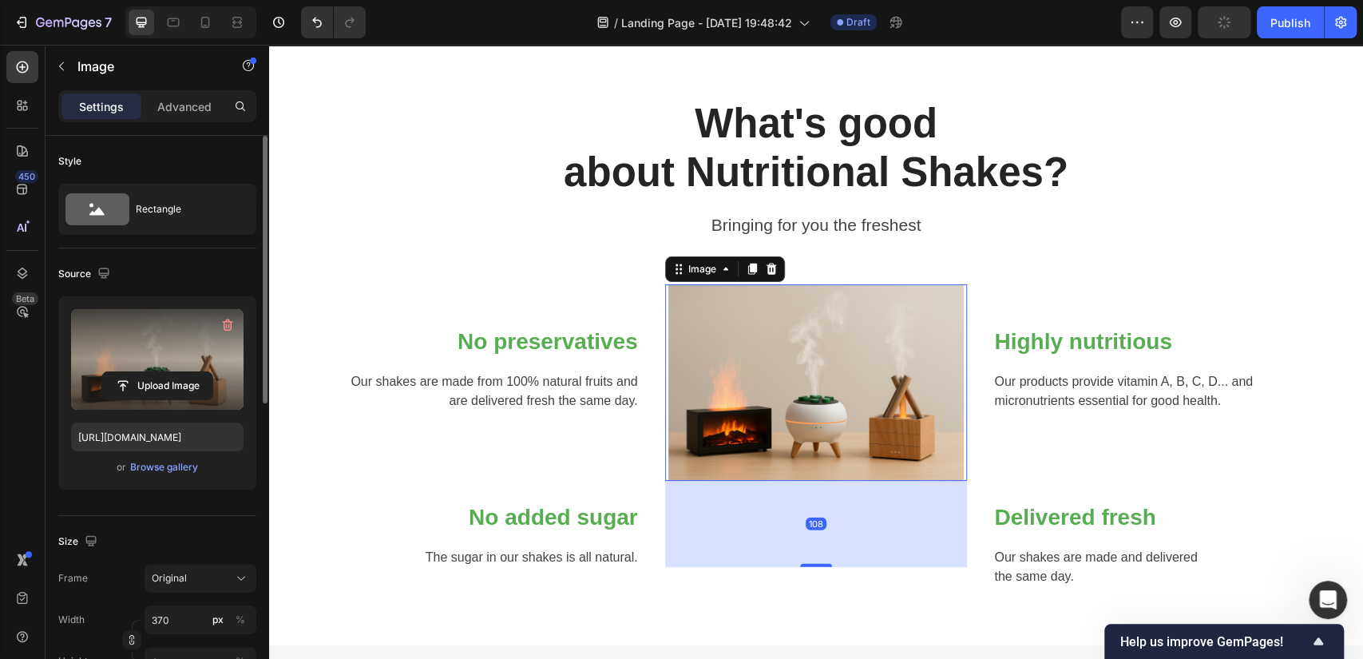
drag, startPoint x: 812, startPoint y: 480, endPoint x: 809, endPoint y: 566, distance: 86.3
click at [809, 566] on div at bounding box center [816, 565] width 32 height 3
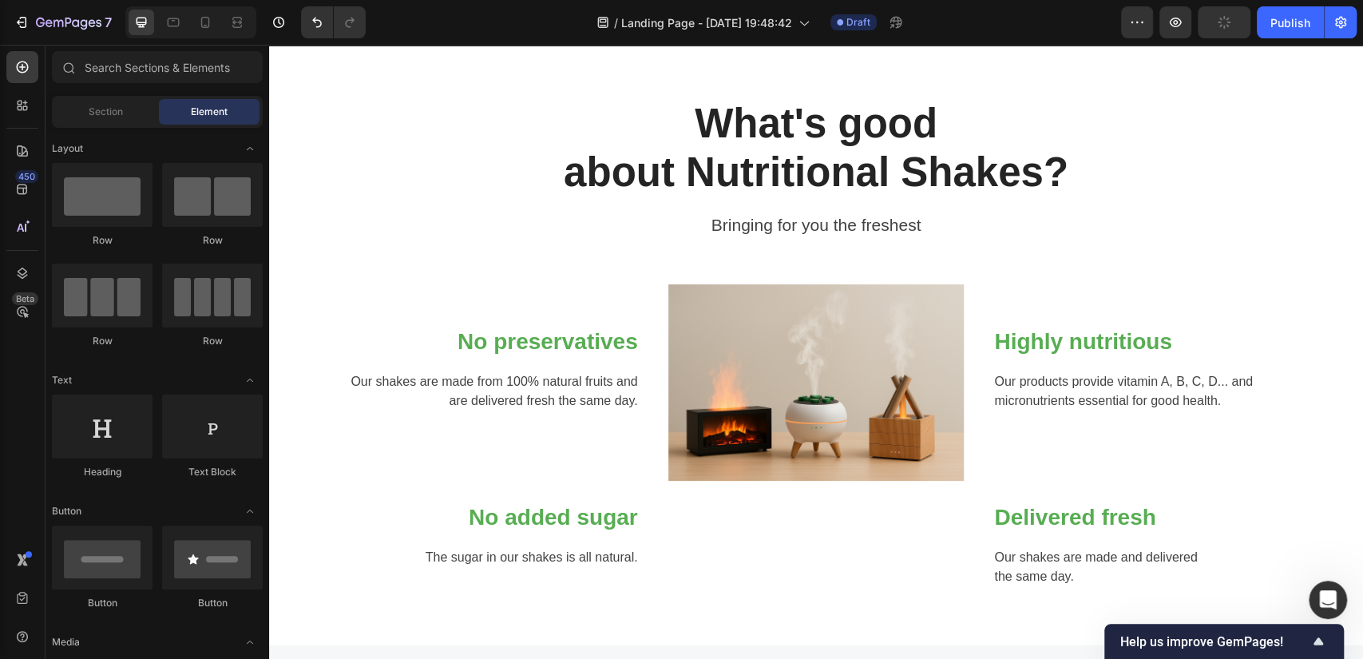
drag, startPoint x: 1355, startPoint y: 311, endPoint x: 741, endPoint y: 45, distance: 669.2
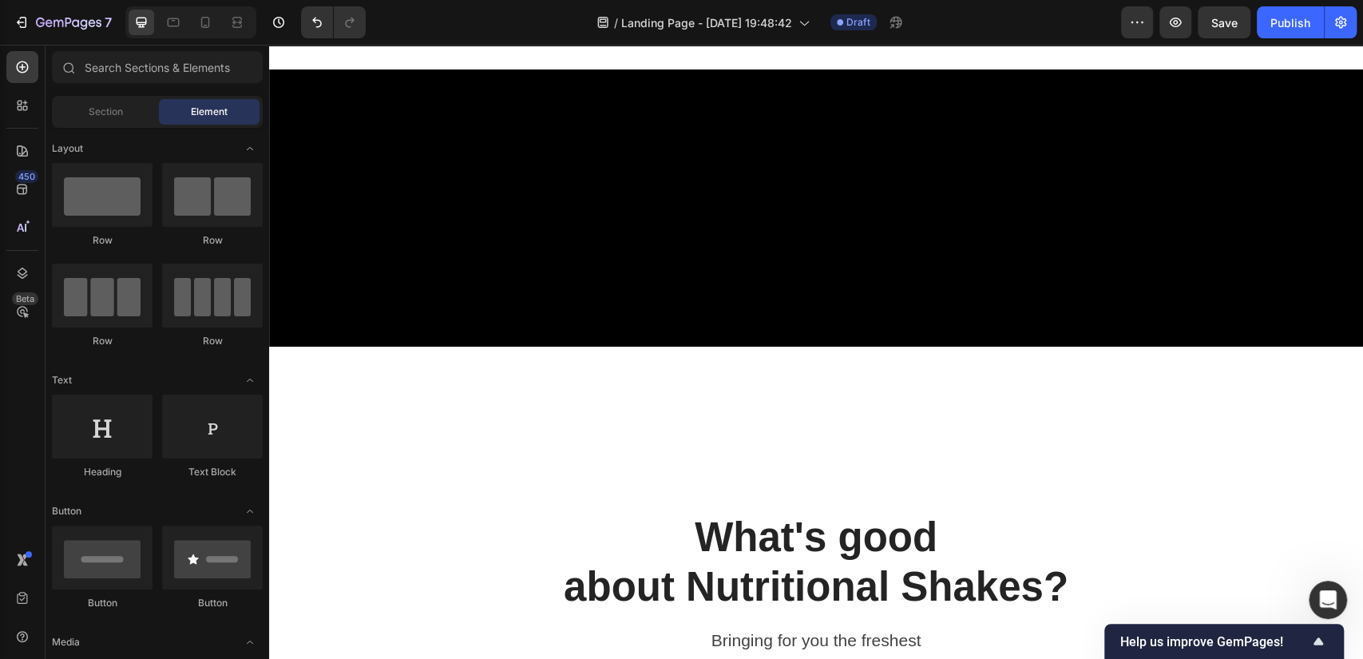
scroll to position [1988, 0]
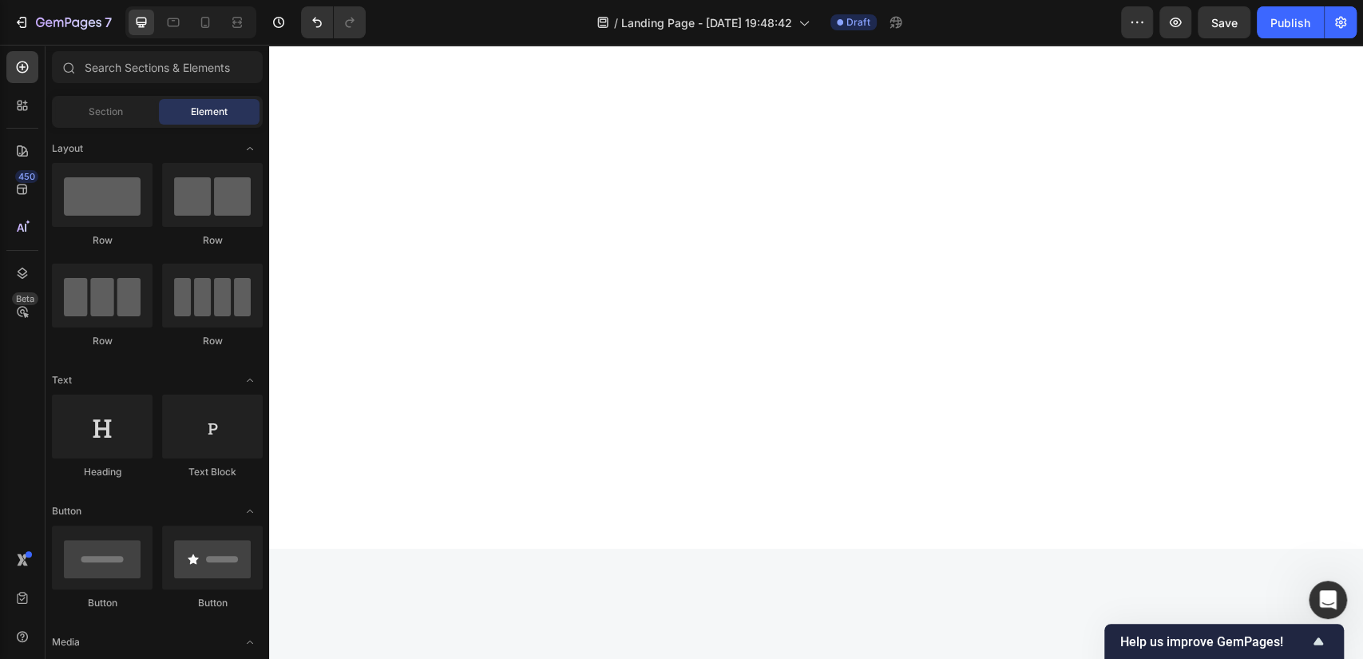
click at [1222, 24] on span "Save" at bounding box center [1224, 23] width 26 height 14
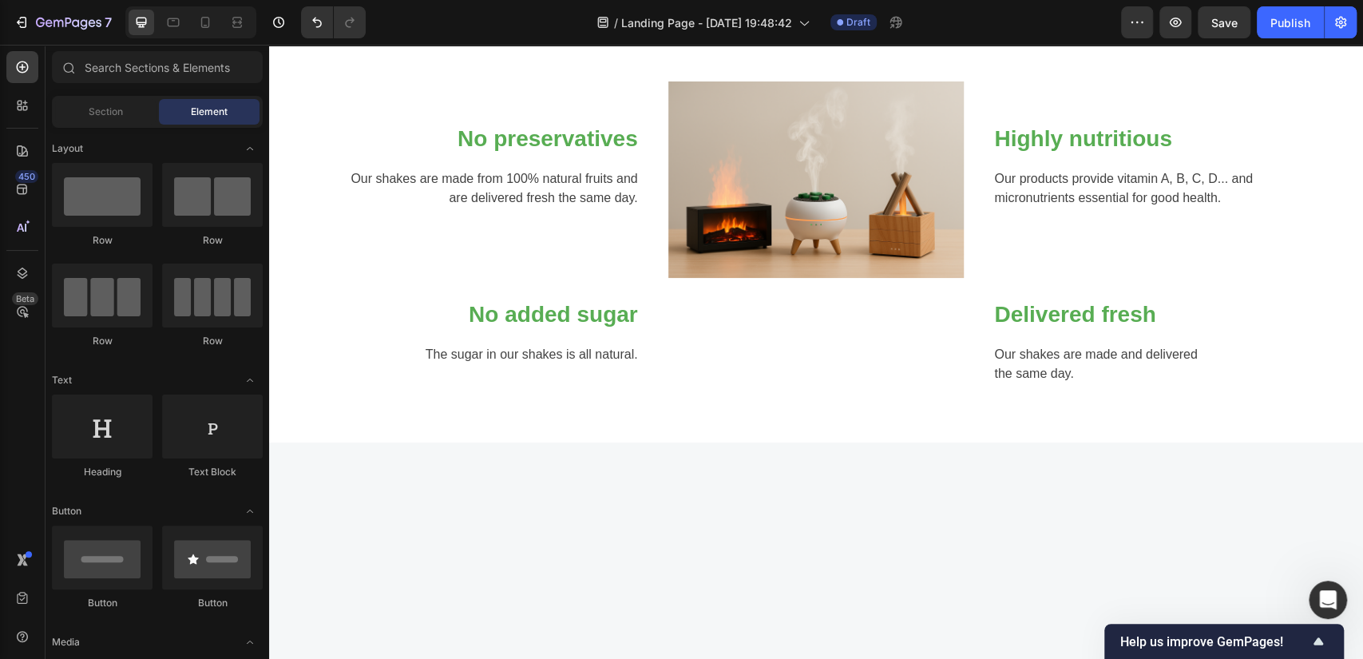
scroll to position [2037, 0]
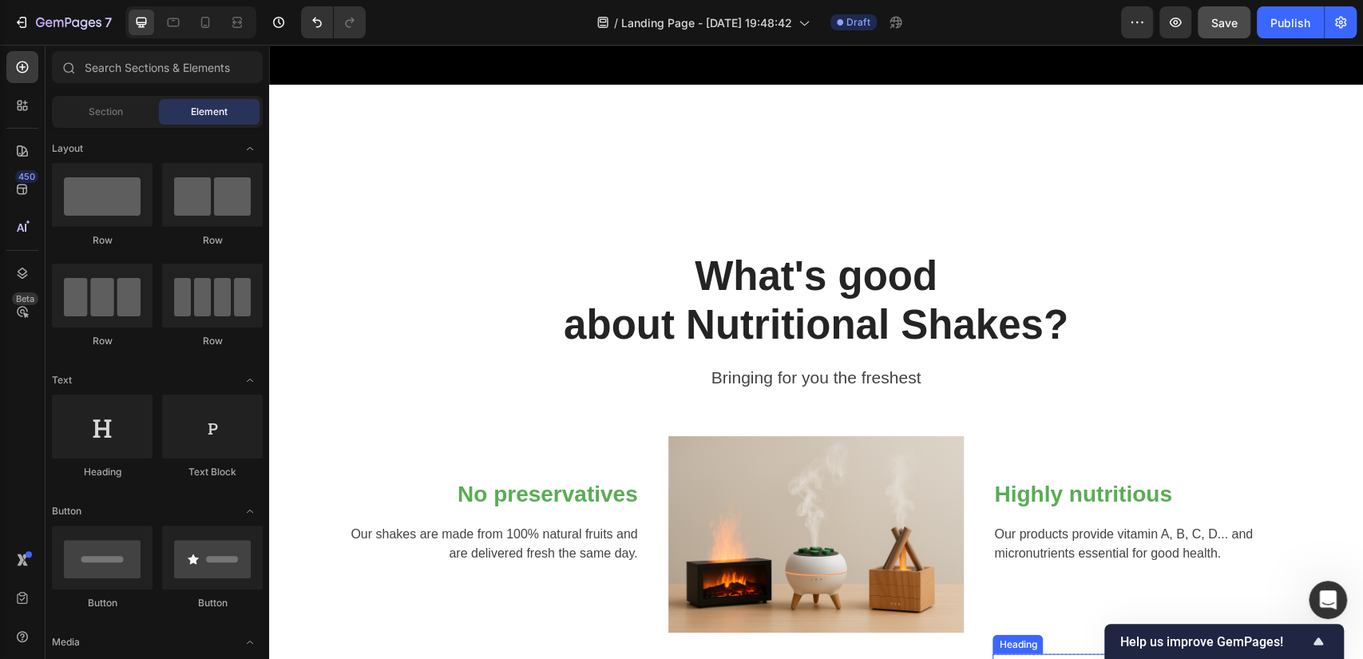
click at [1215, 24] on span "Save" at bounding box center [1224, 23] width 26 height 14
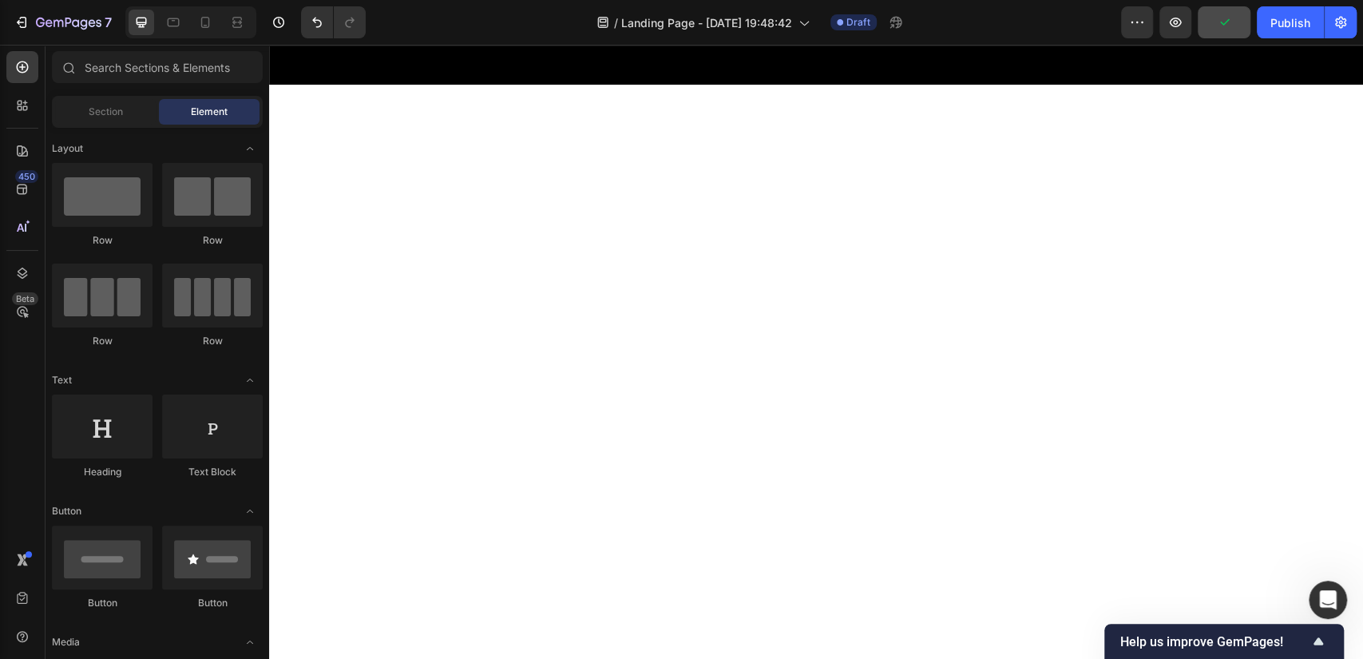
scroll to position [3456, 0]
